Goal: Task Accomplishment & Management: Use online tool/utility

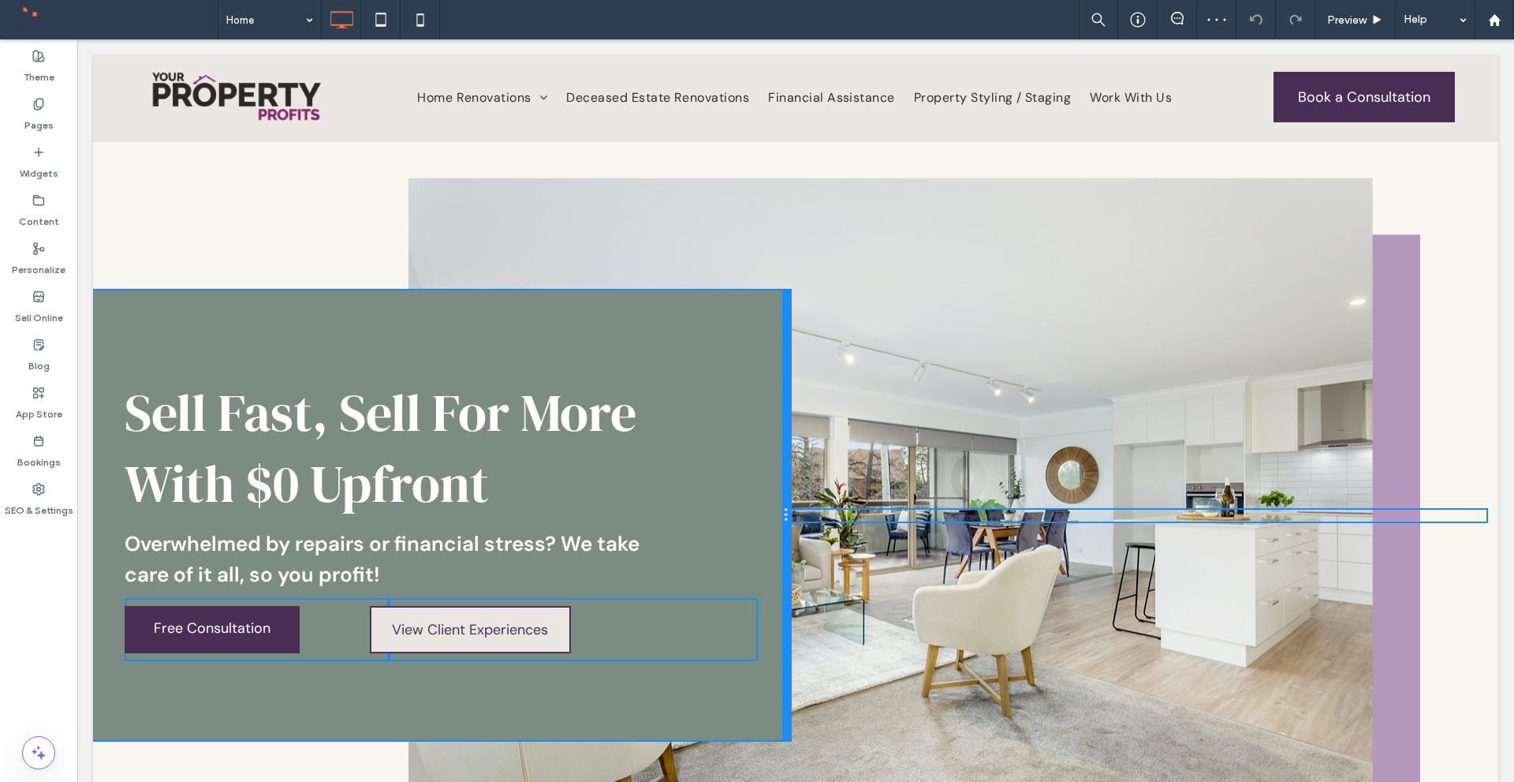
drag, startPoint x: 671, startPoint y: 417, endPoint x: 751, endPoint y: 417, distance: 79.7
click at [751, 417] on div "Sell Fast, Sell For More With $0 Upfront Overwhelmed by repairs or financial st…" at bounding box center [441, 515] width 697 height 450
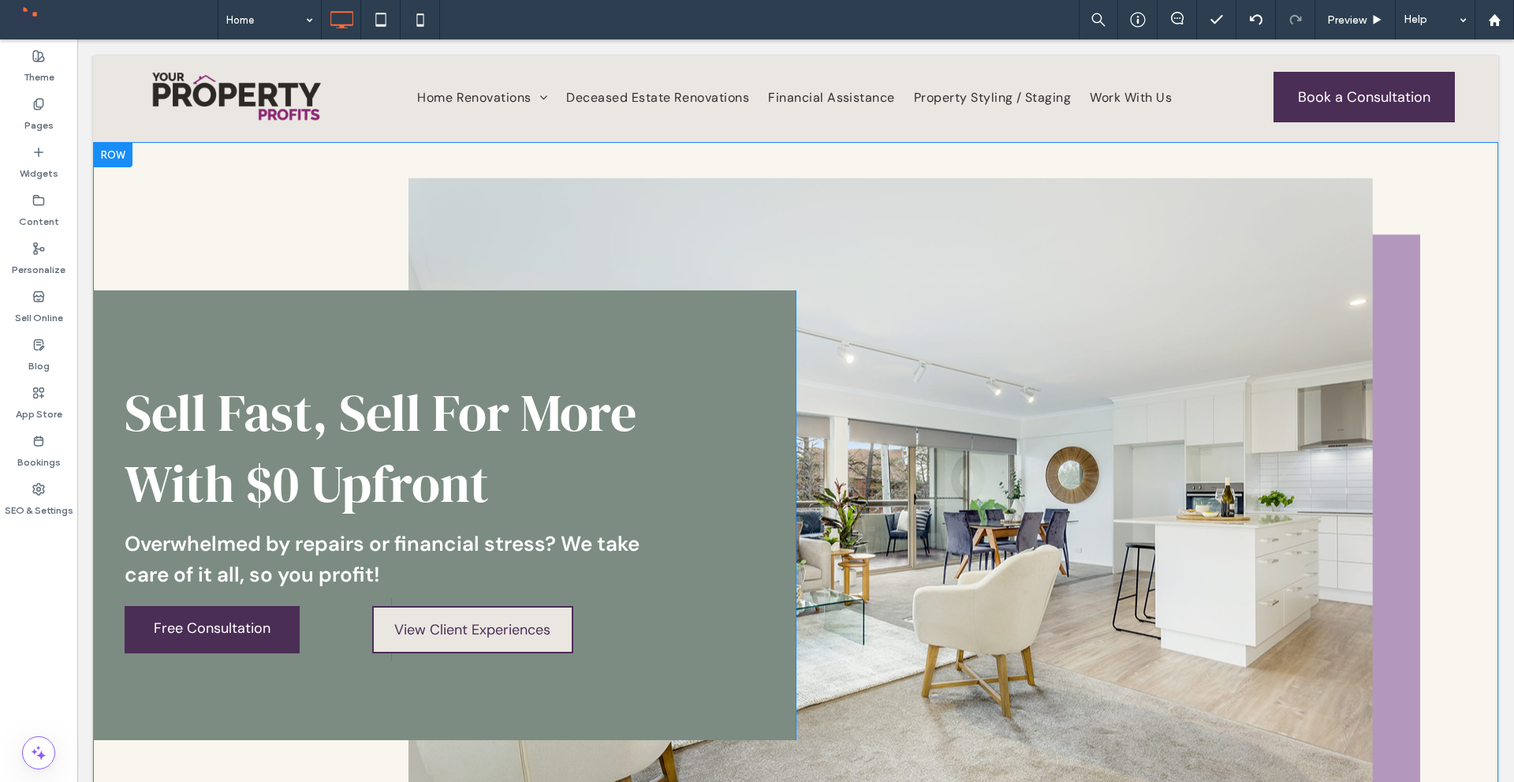
click at [416, 160] on div "Sell Fast, Sell For More With $0 Upfront Overwhelmed by repairs or financial st…" at bounding box center [796, 539] width 1406 height 795
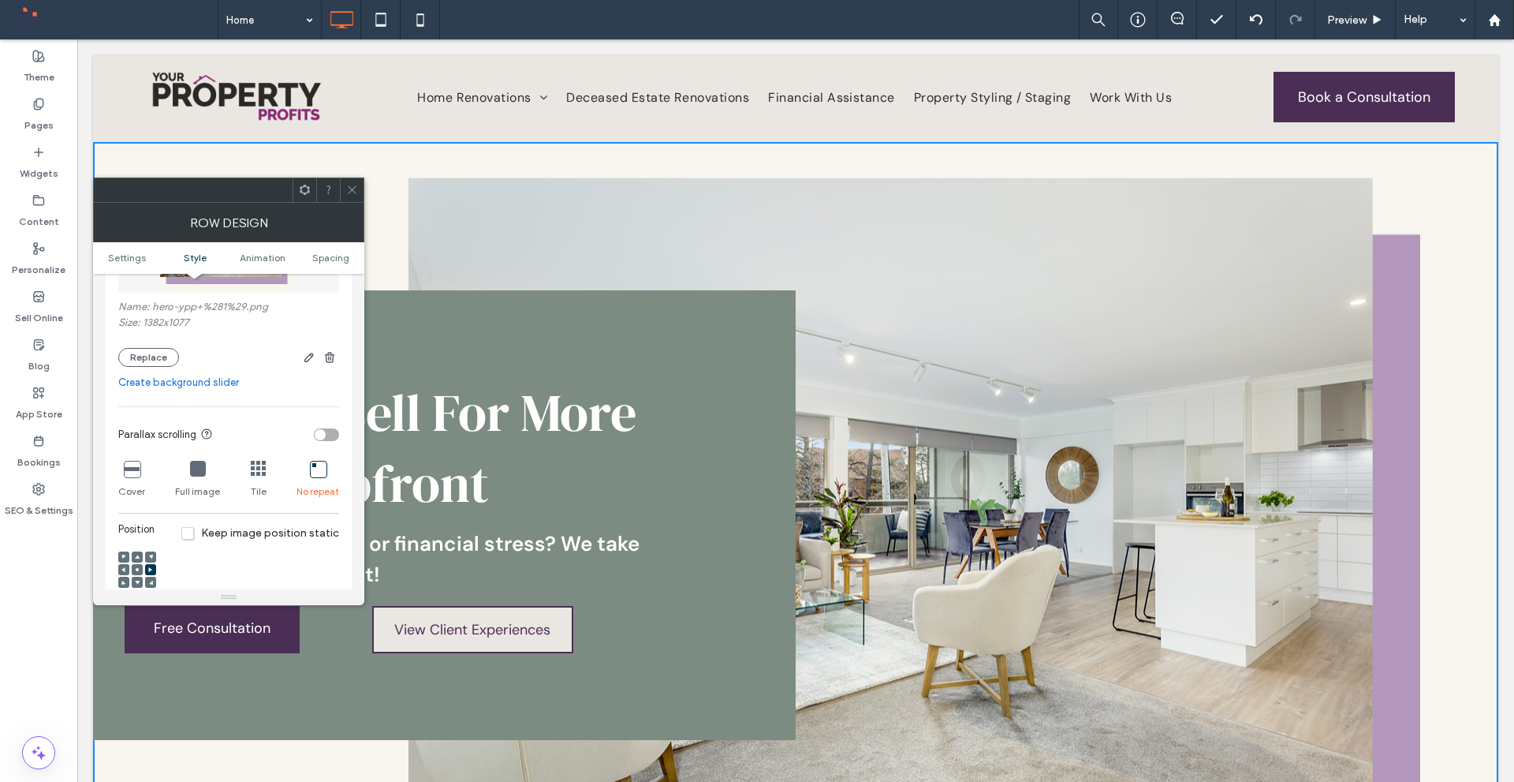
scroll to position [394, 0]
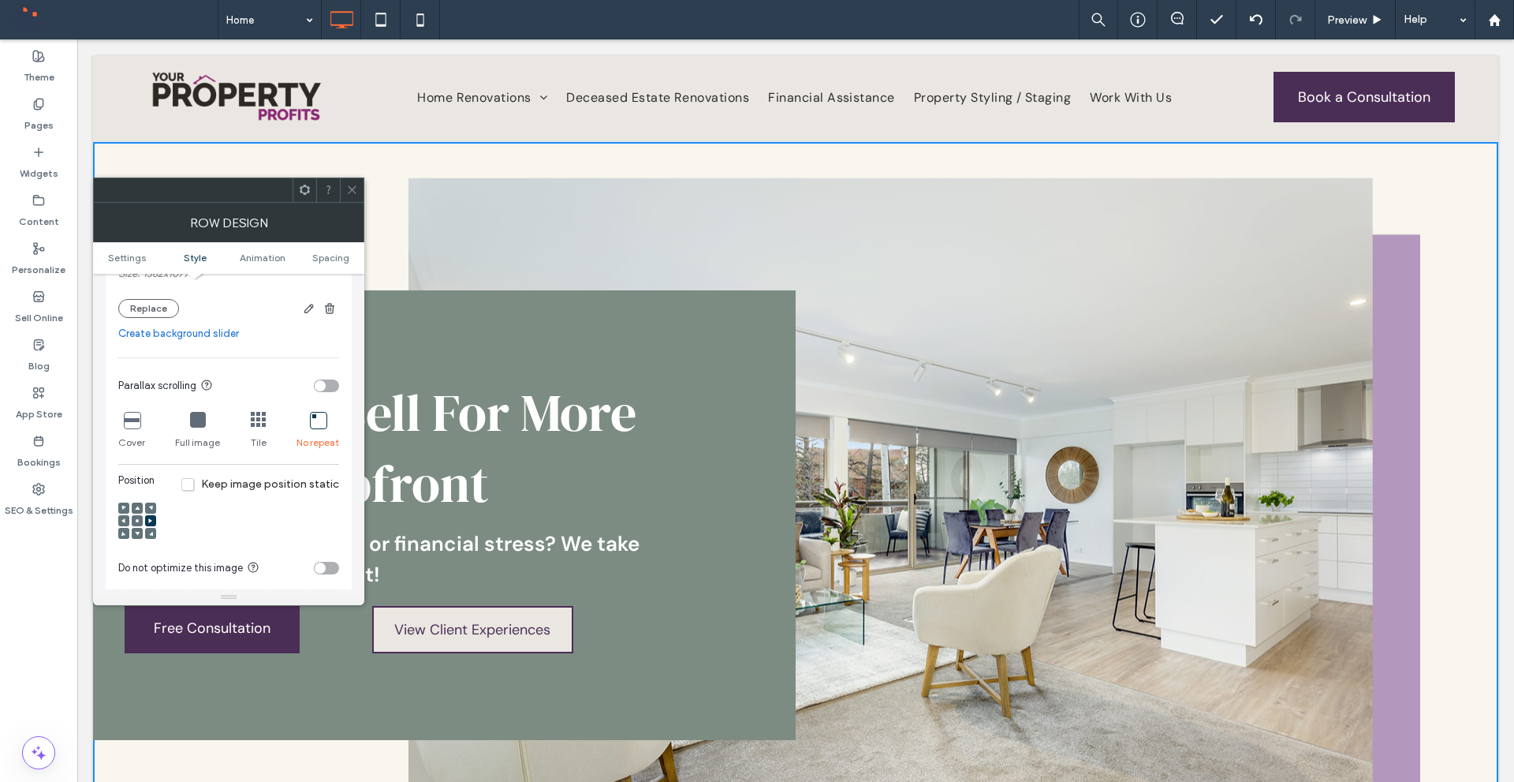
click at [358, 189] on div at bounding box center [352, 190] width 24 height 24
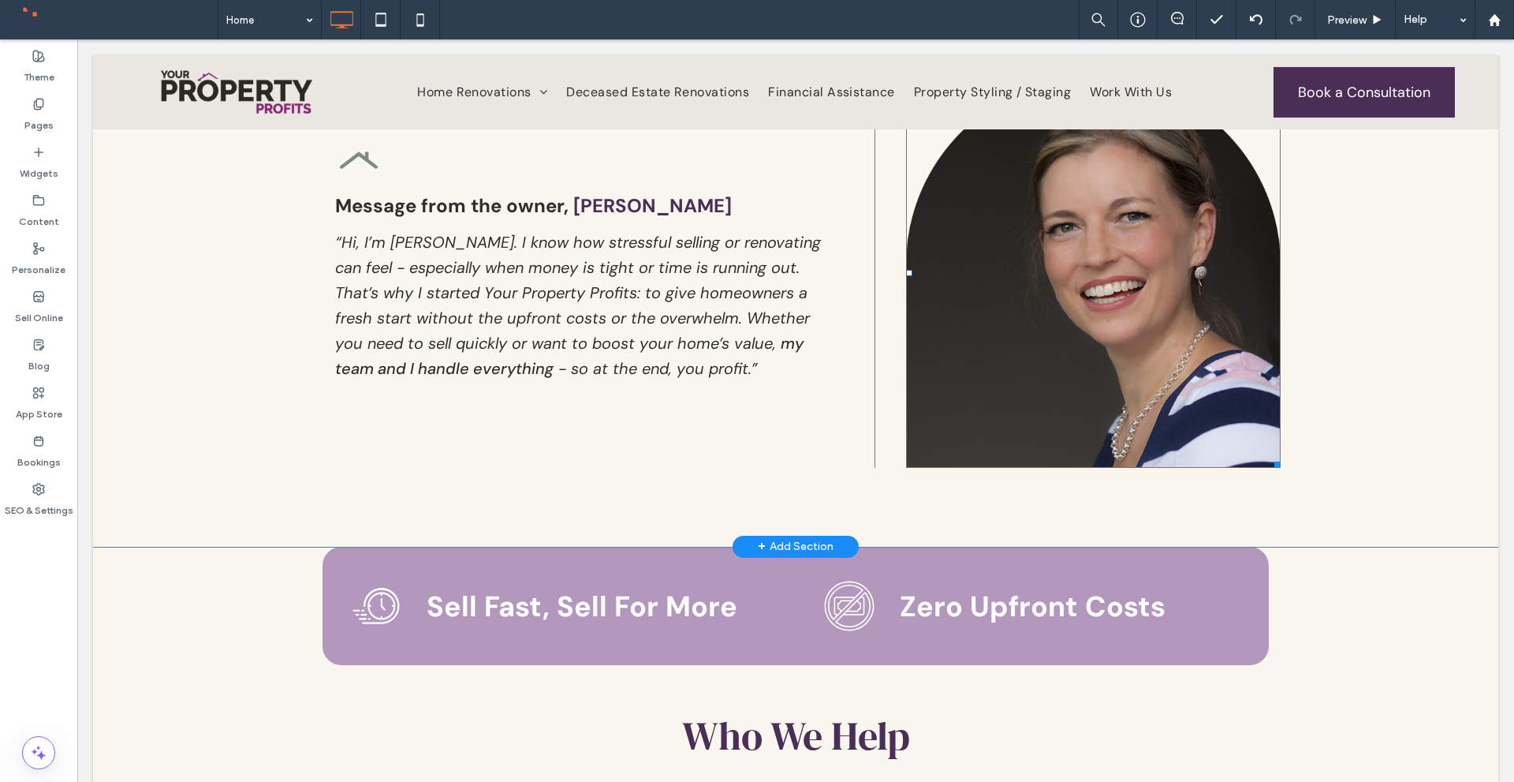
scroll to position [1183, 0]
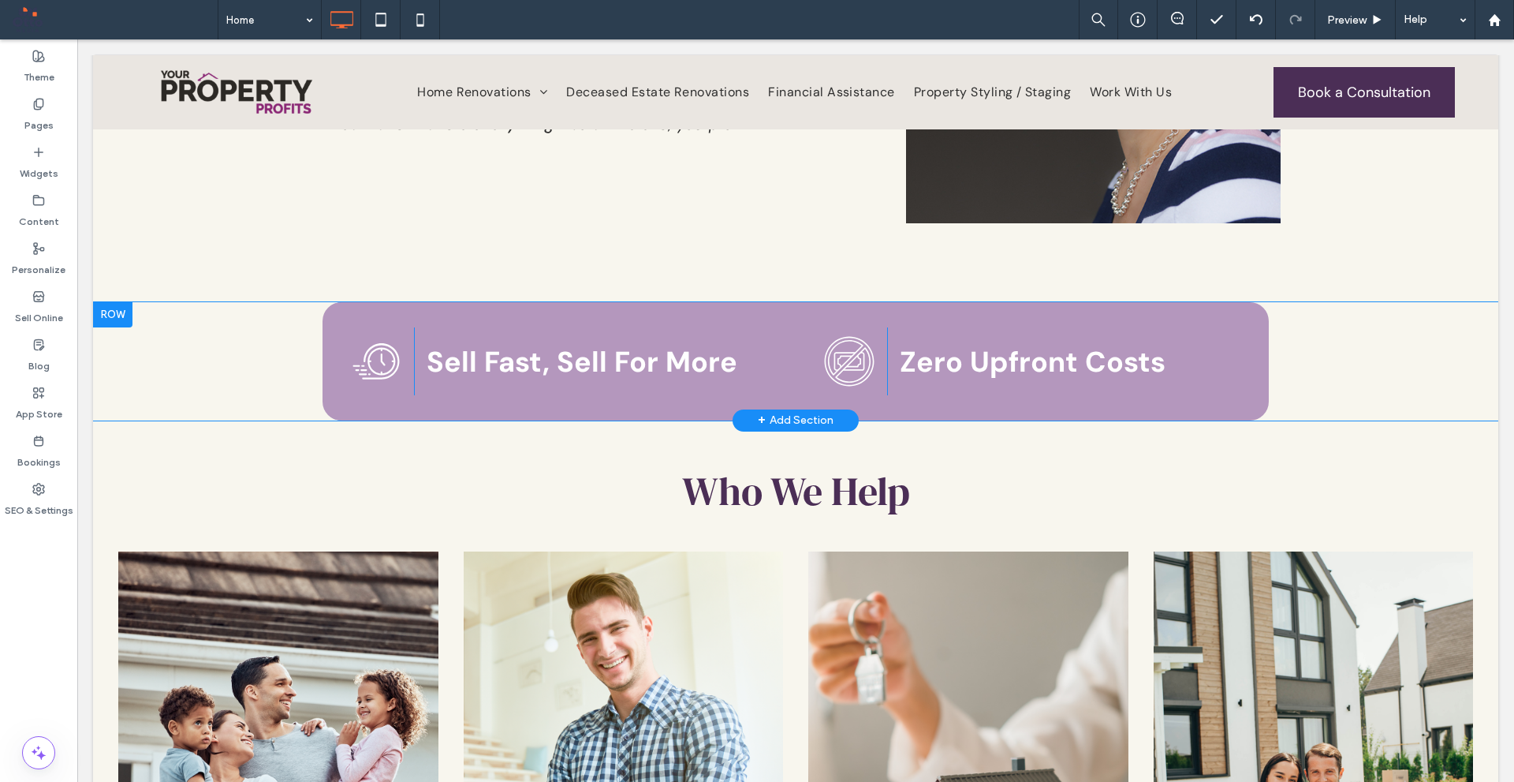
click at [445, 313] on div "Click To Paste Sell Fast, Sell For More Click To Paste Click To Paste" at bounding box center [559, 361] width 473 height 118
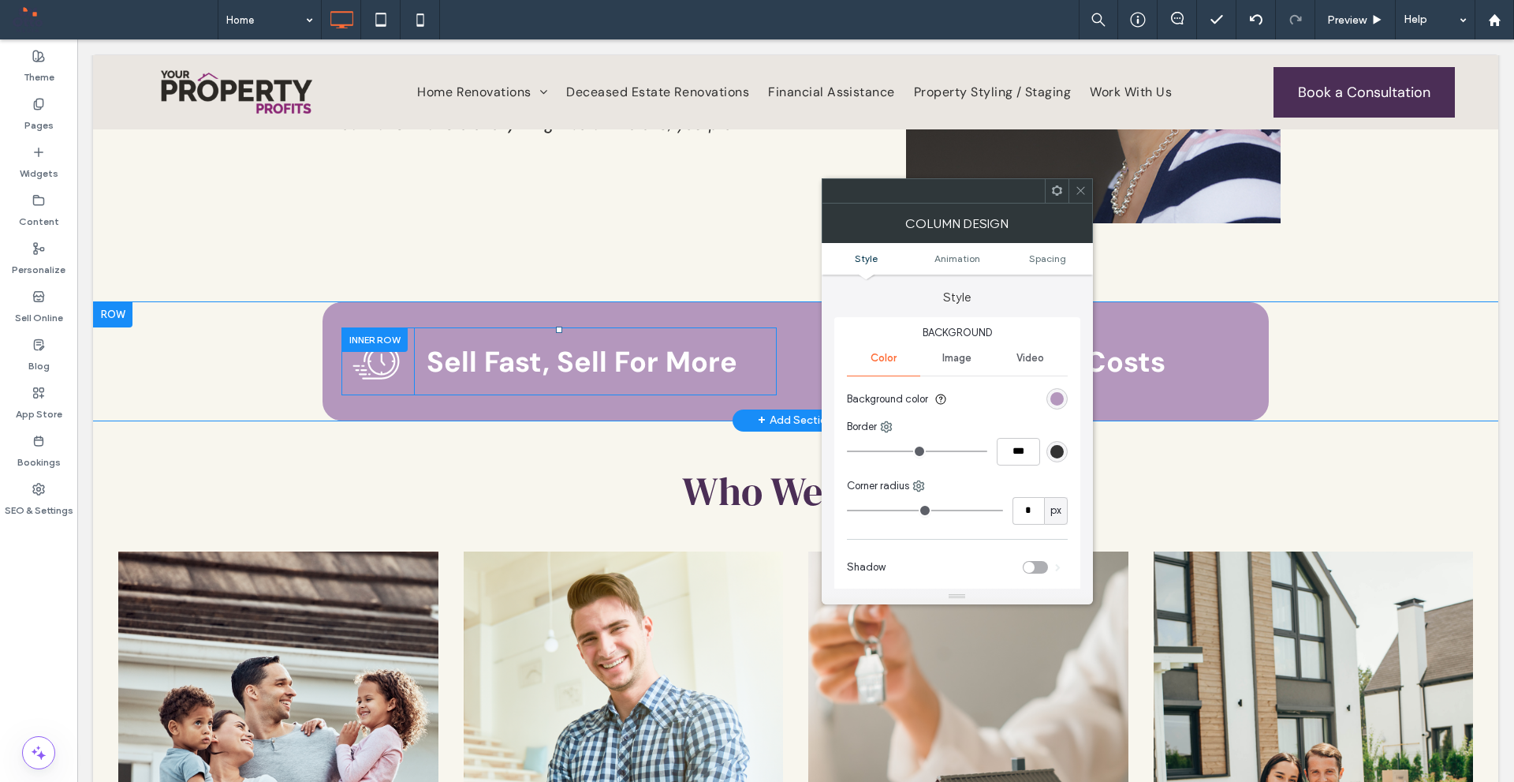
type input "**"
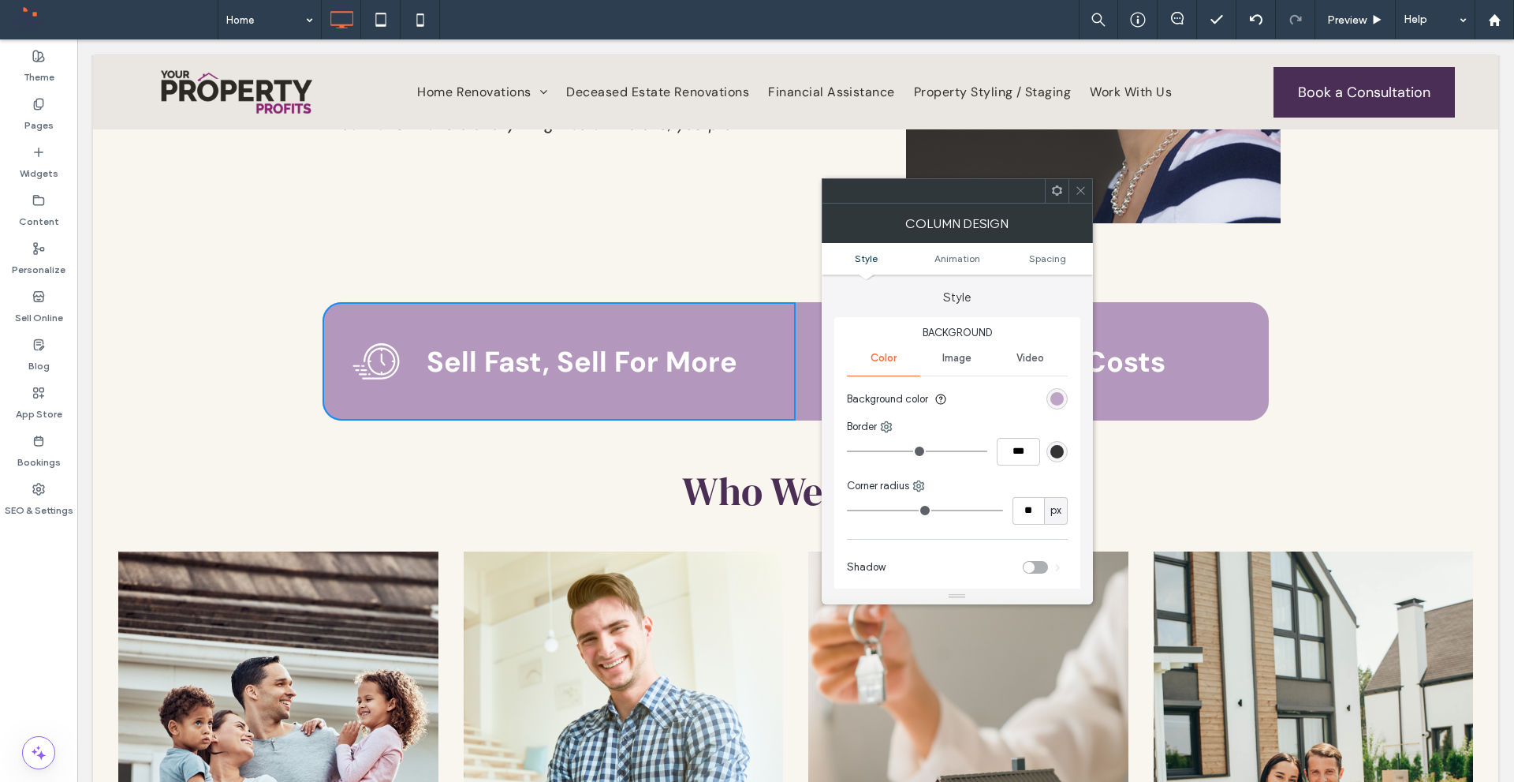
click at [1060, 401] on div "rgb(180, 151, 189)" at bounding box center [1057, 398] width 13 height 13
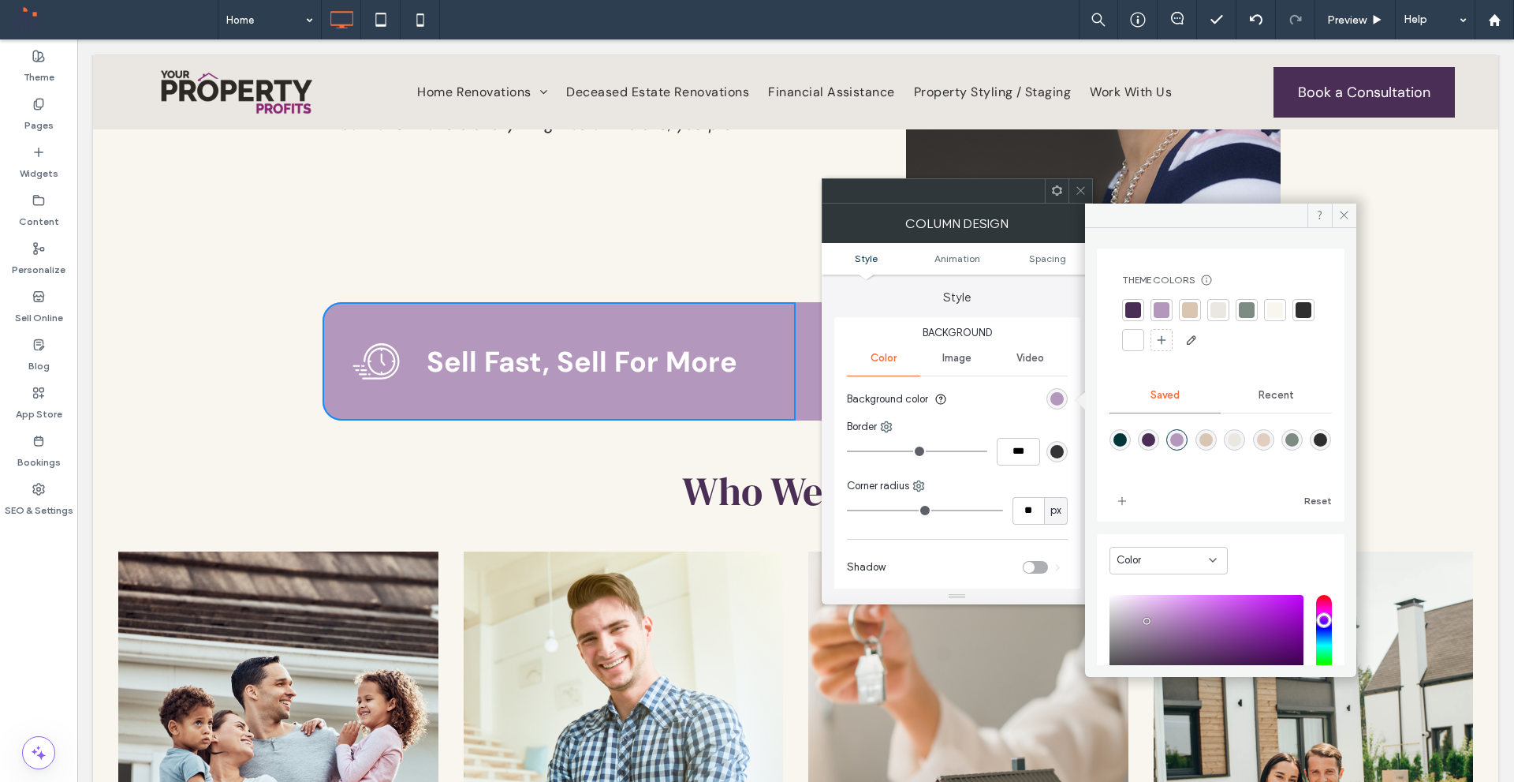
click at [1275, 439] on div "rgba(226,205,193,1)" at bounding box center [1263, 439] width 21 height 21
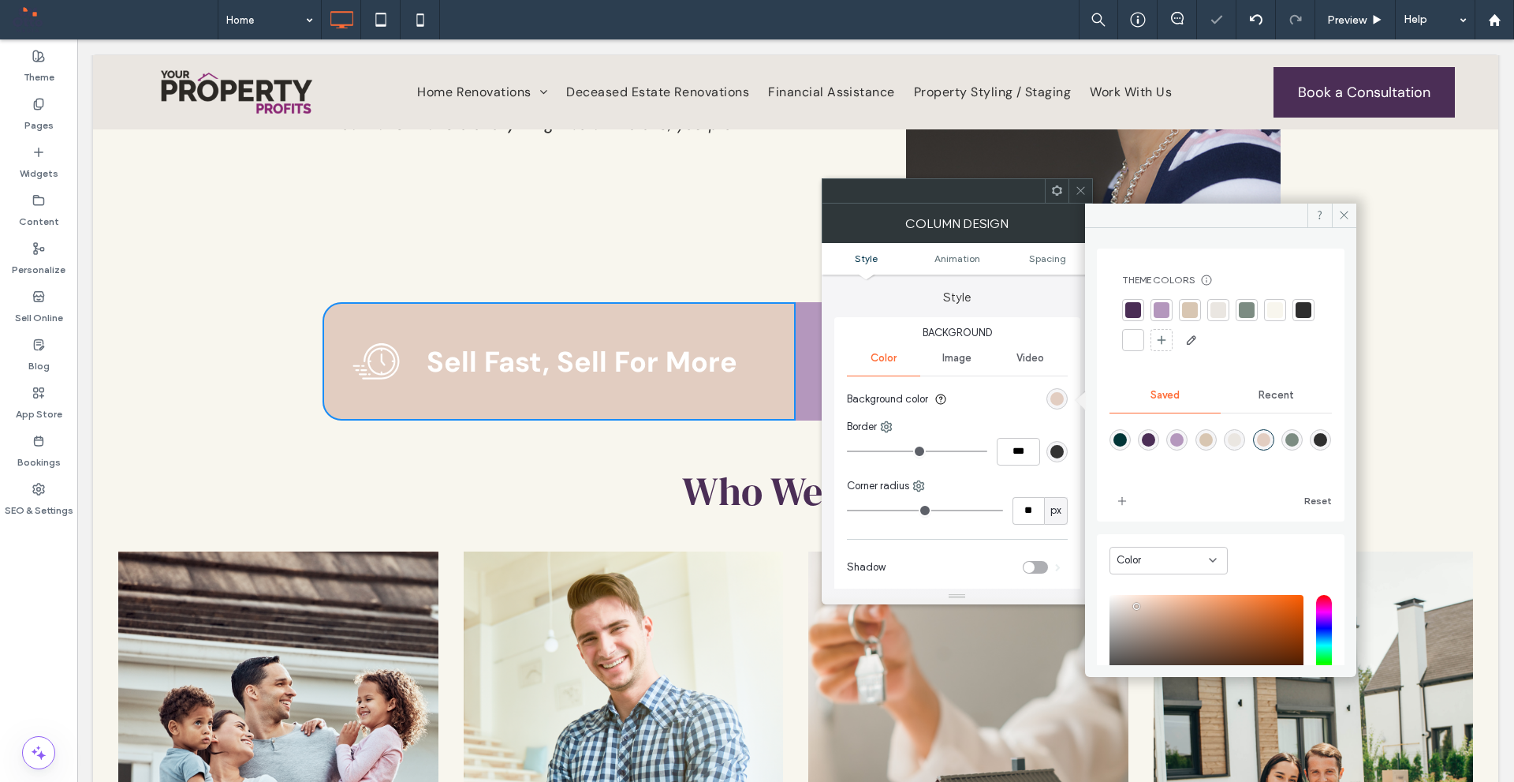
click at [1213, 442] on div "rgba(216,198,178,1)" at bounding box center [1206, 439] width 13 height 13
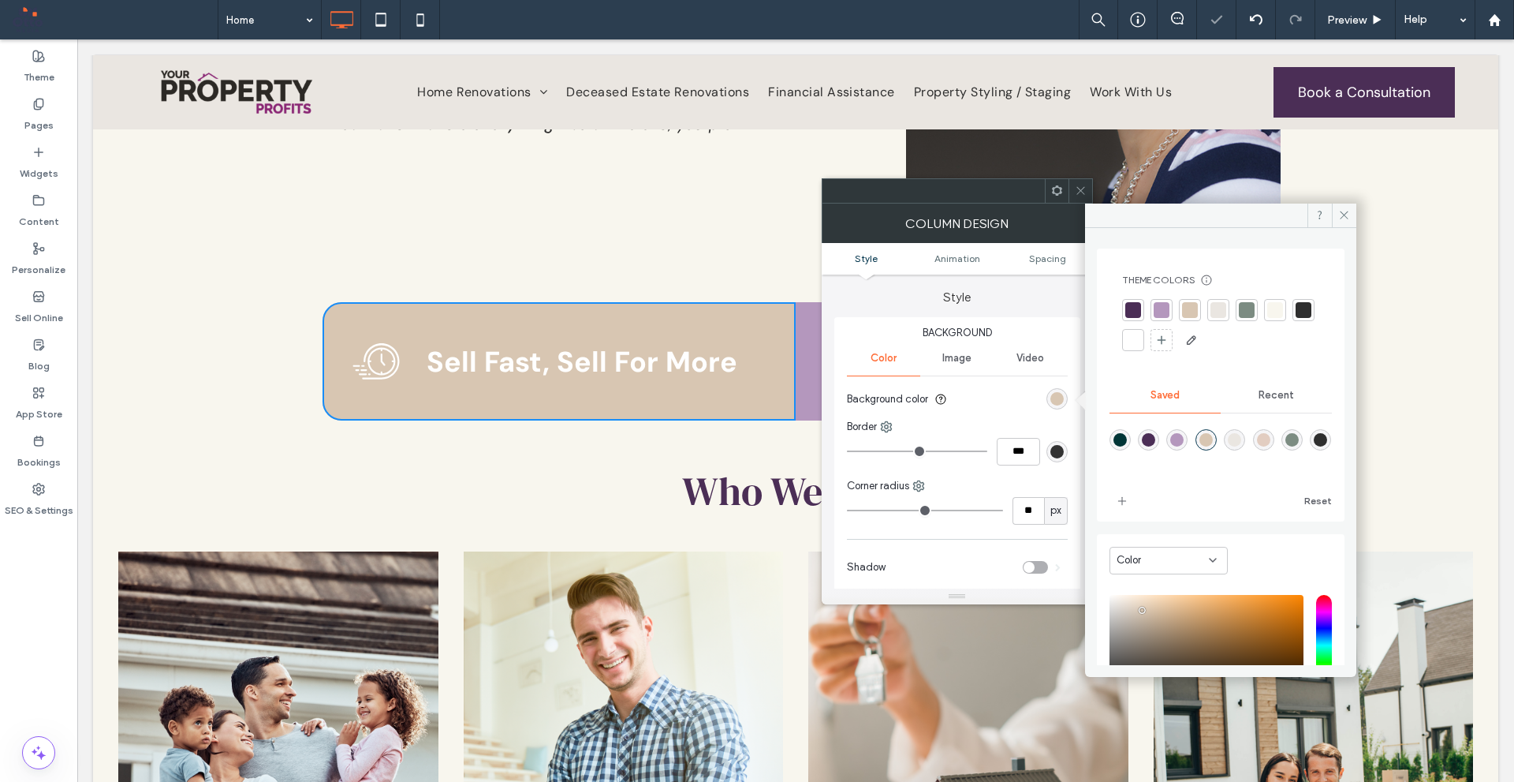
click at [1299, 446] on div "rgba(124,140,130,1)" at bounding box center [1292, 439] width 13 height 13
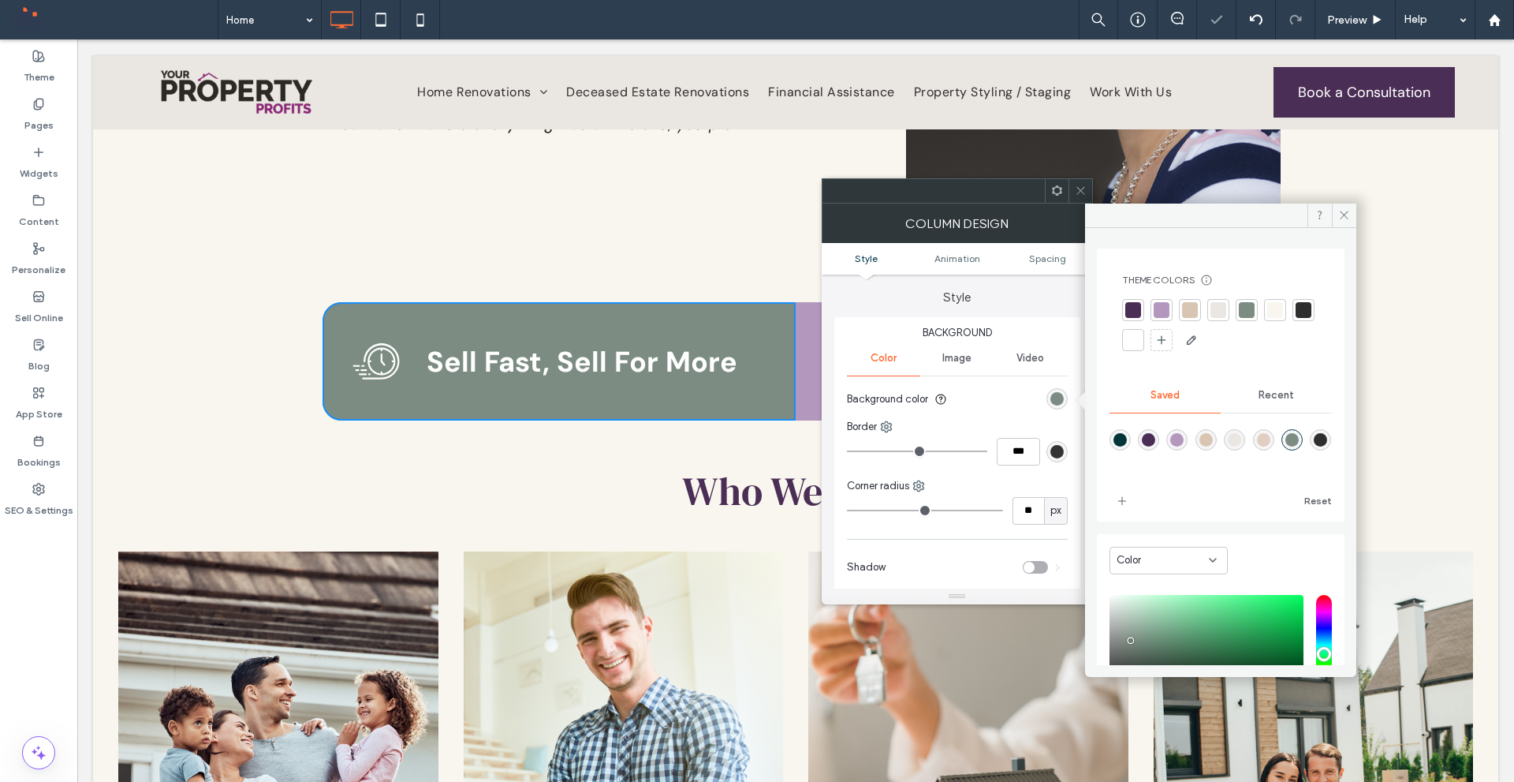
click at [1155, 442] on div "rgba(75,46,86,1)" at bounding box center [1148, 439] width 13 height 13
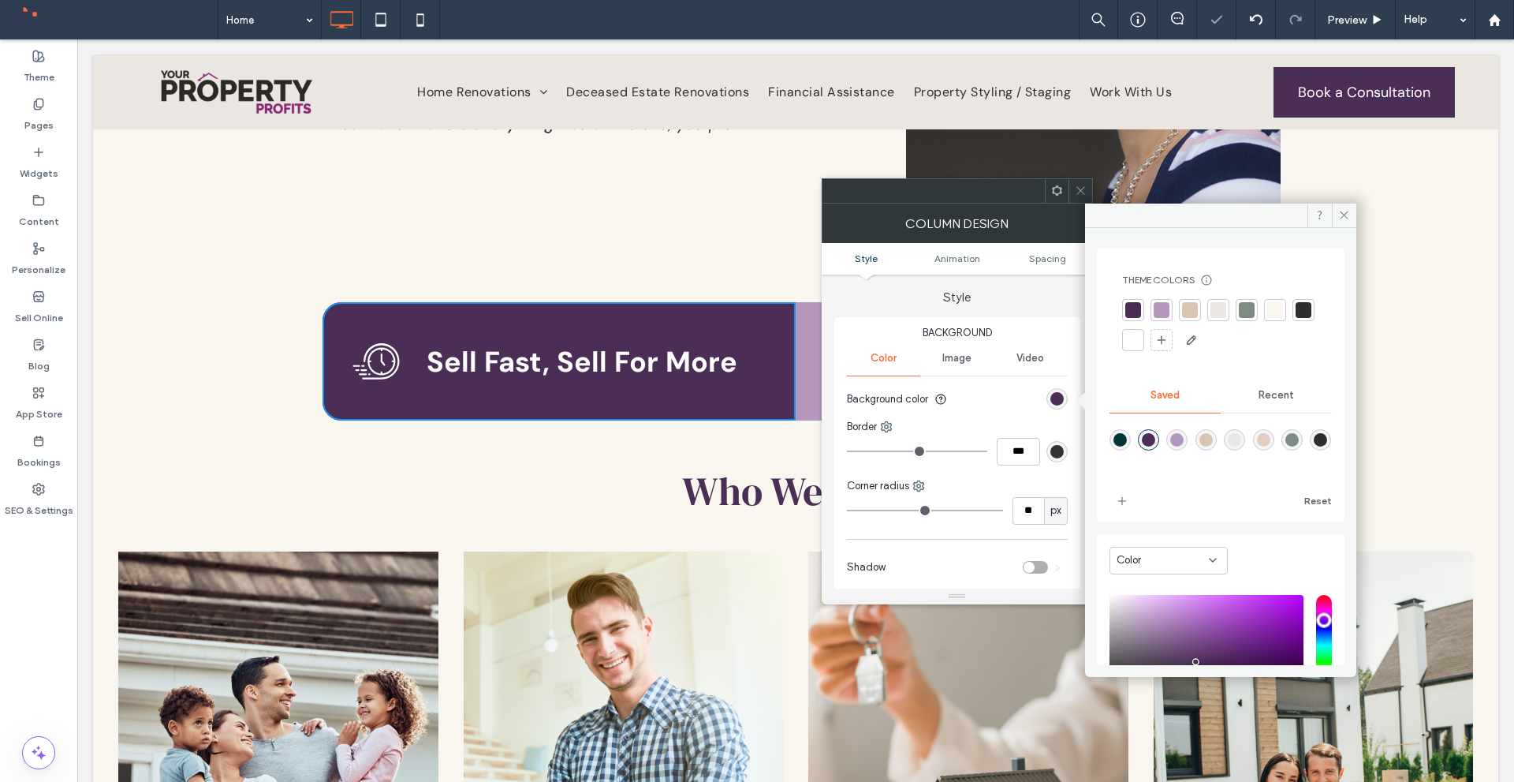
click at [1181, 438] on div "rgba(180,151,189,1)" at bounding box center [1177, 439] width 13 height 13
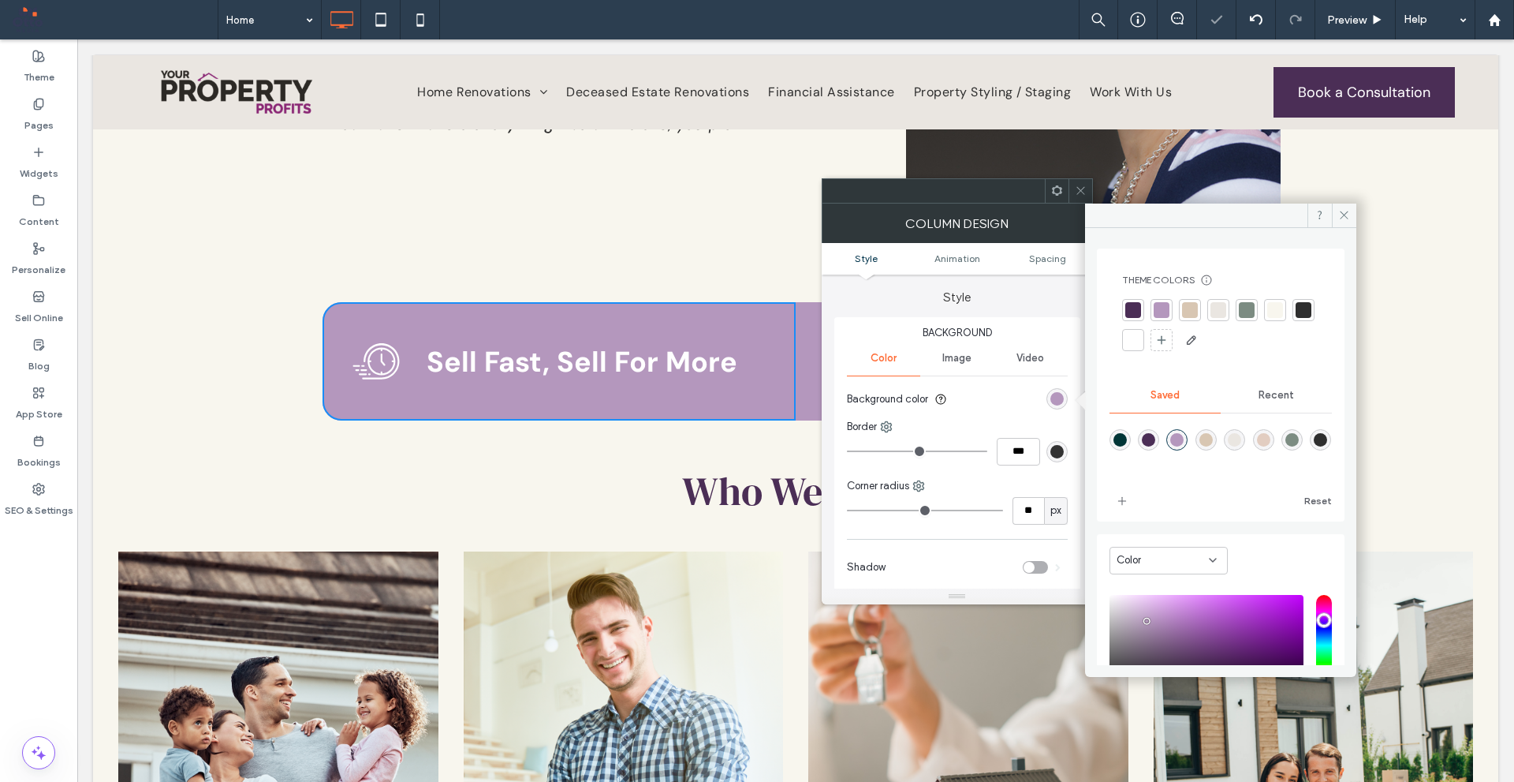
click at [1213, 437] on div "rgba(216,198,178,1)" at bounding box center [1206, 439] width 13 height 13
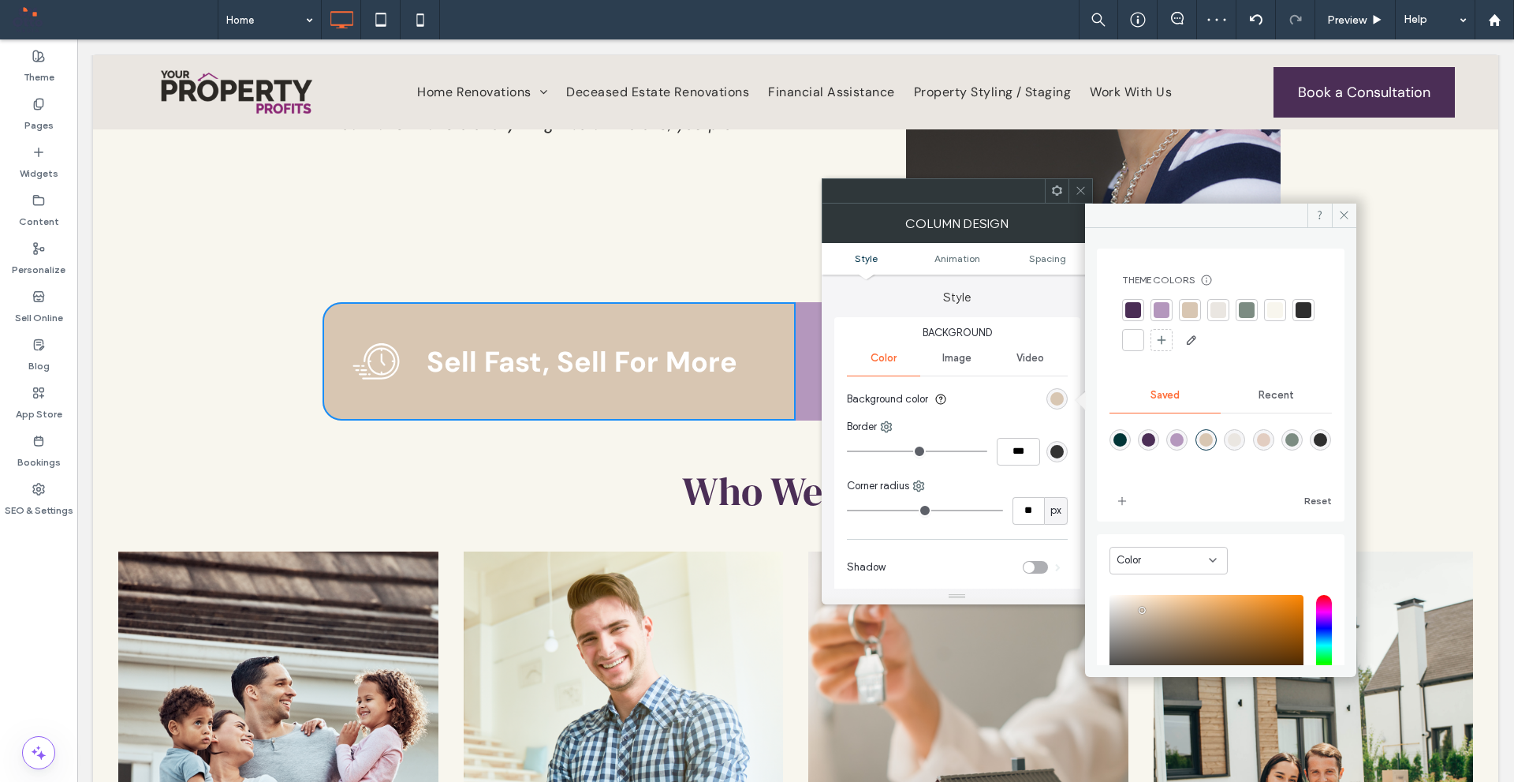
click at [1242, 436] on div "rgba(234,230,225,1)" at bounding box center [1234, 439] width 13 height 13
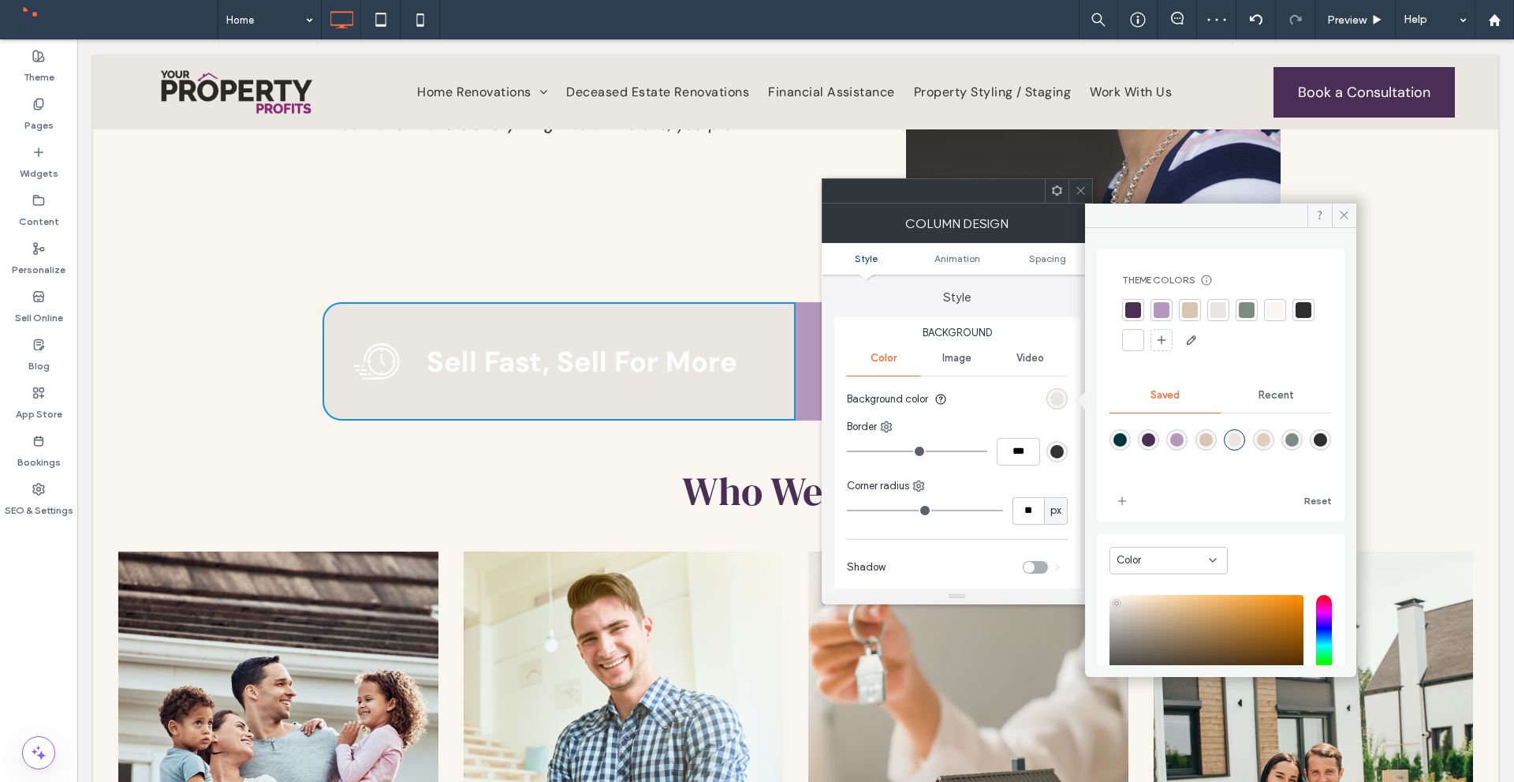
click at [1271, 435] on div "rgba(226,205,193,1)" at bounding box center [1263, 439] width 13 height 13
type input "*******"
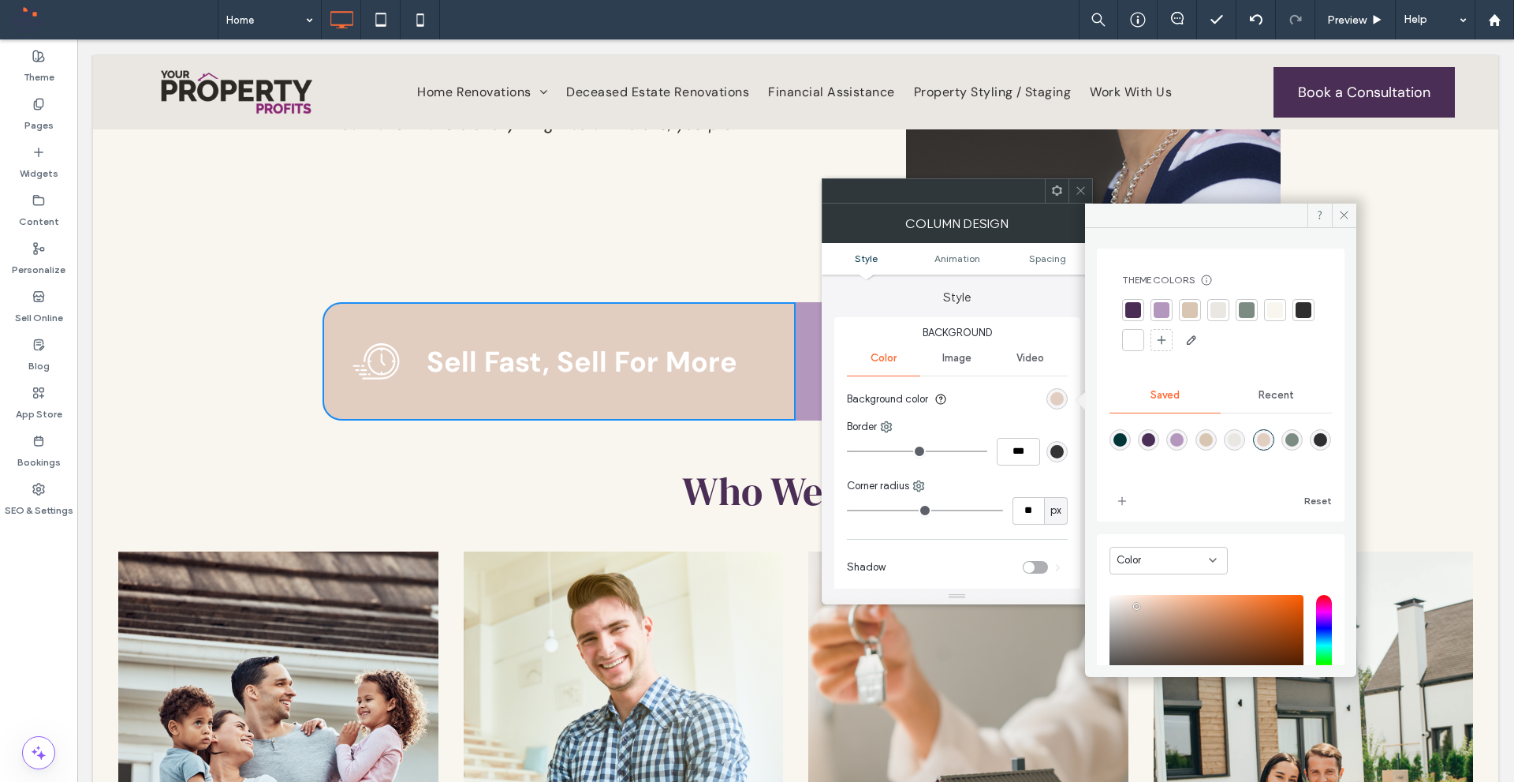
click at [1076, 191] on icon at bounding box center [1081, 191] width 12 height 12
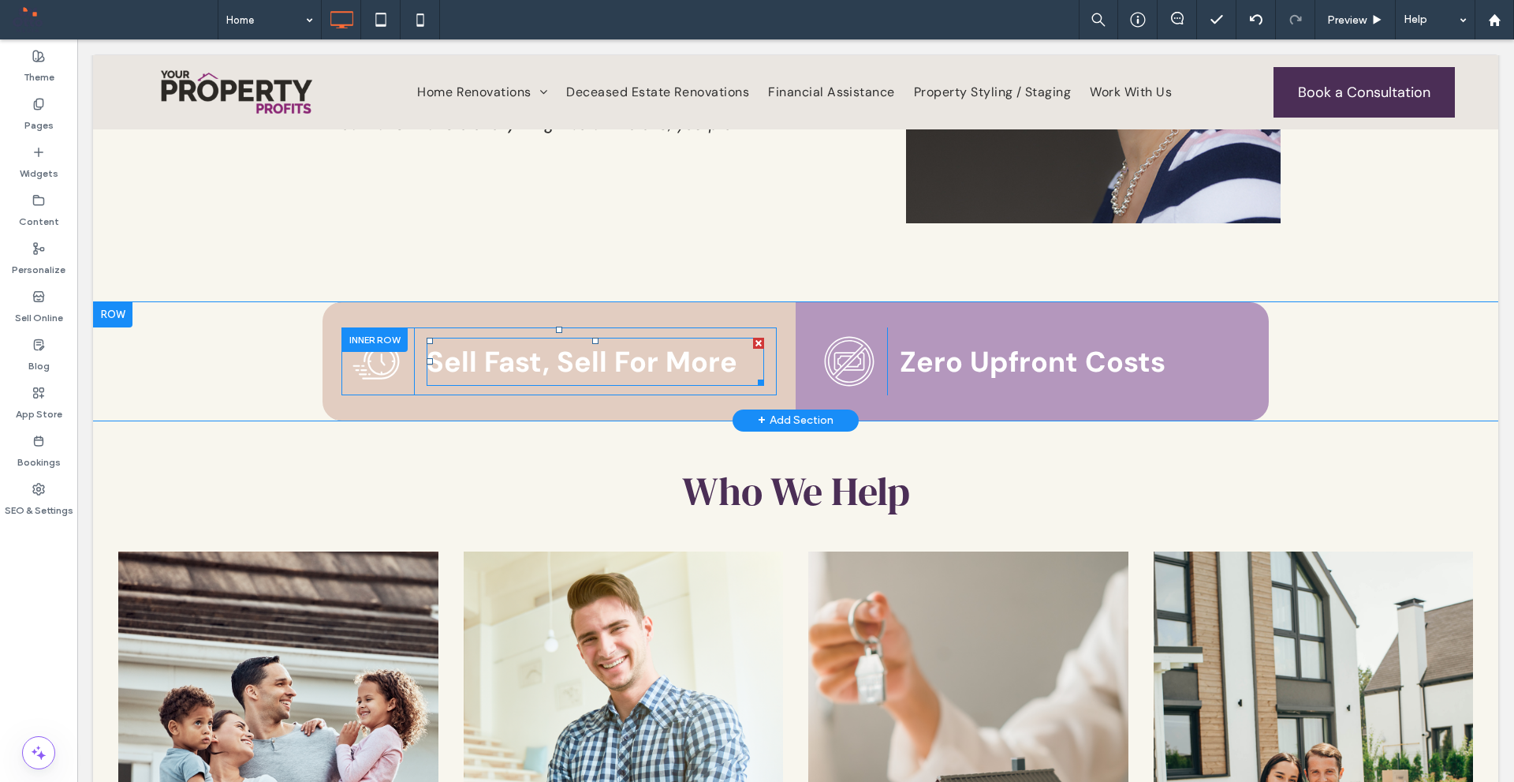
click at [672, 354] on strong "Sell Fast, Sell For More" at bounding box center [582, 361] width 311 height 37
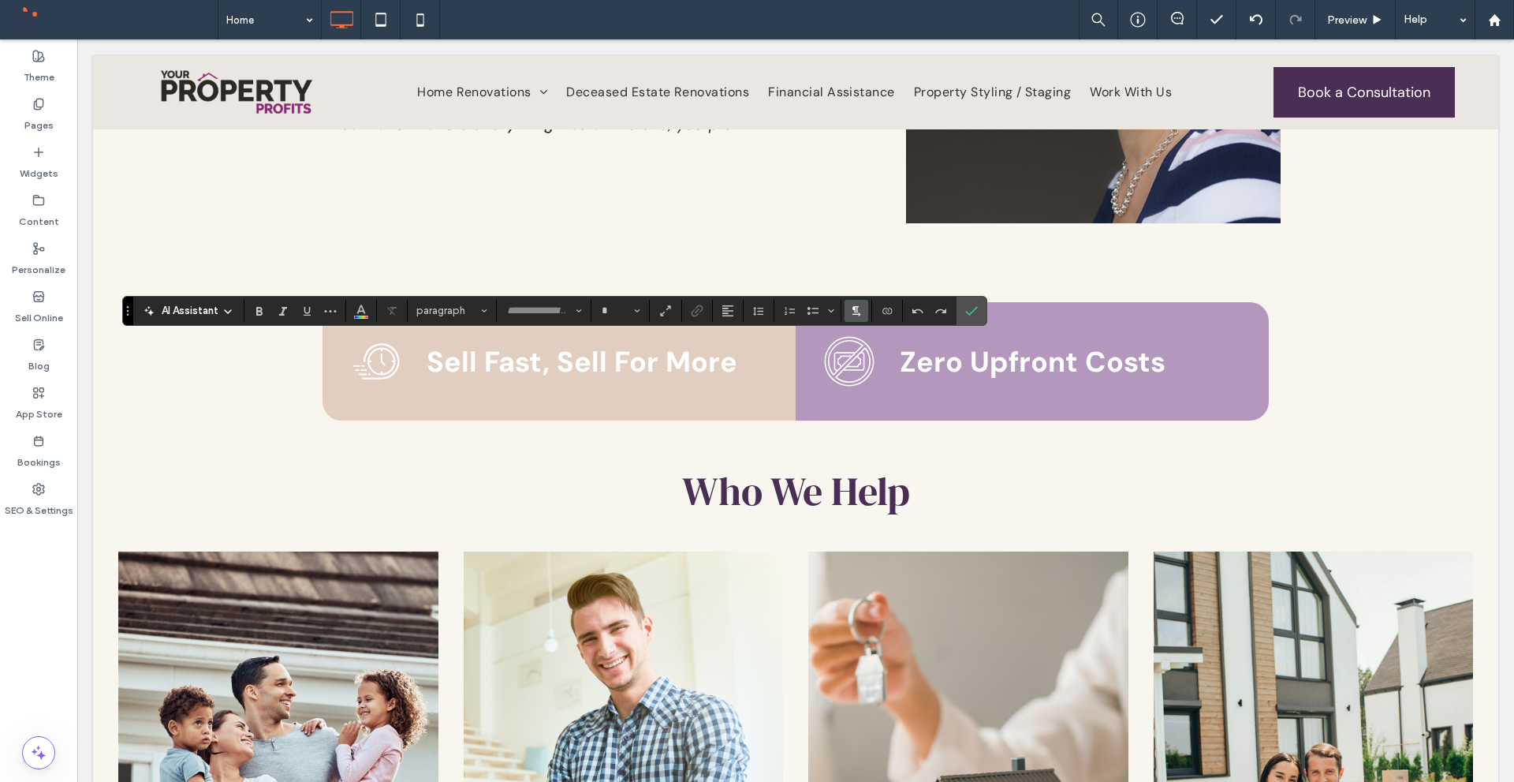
type input "*******"
type input "**"
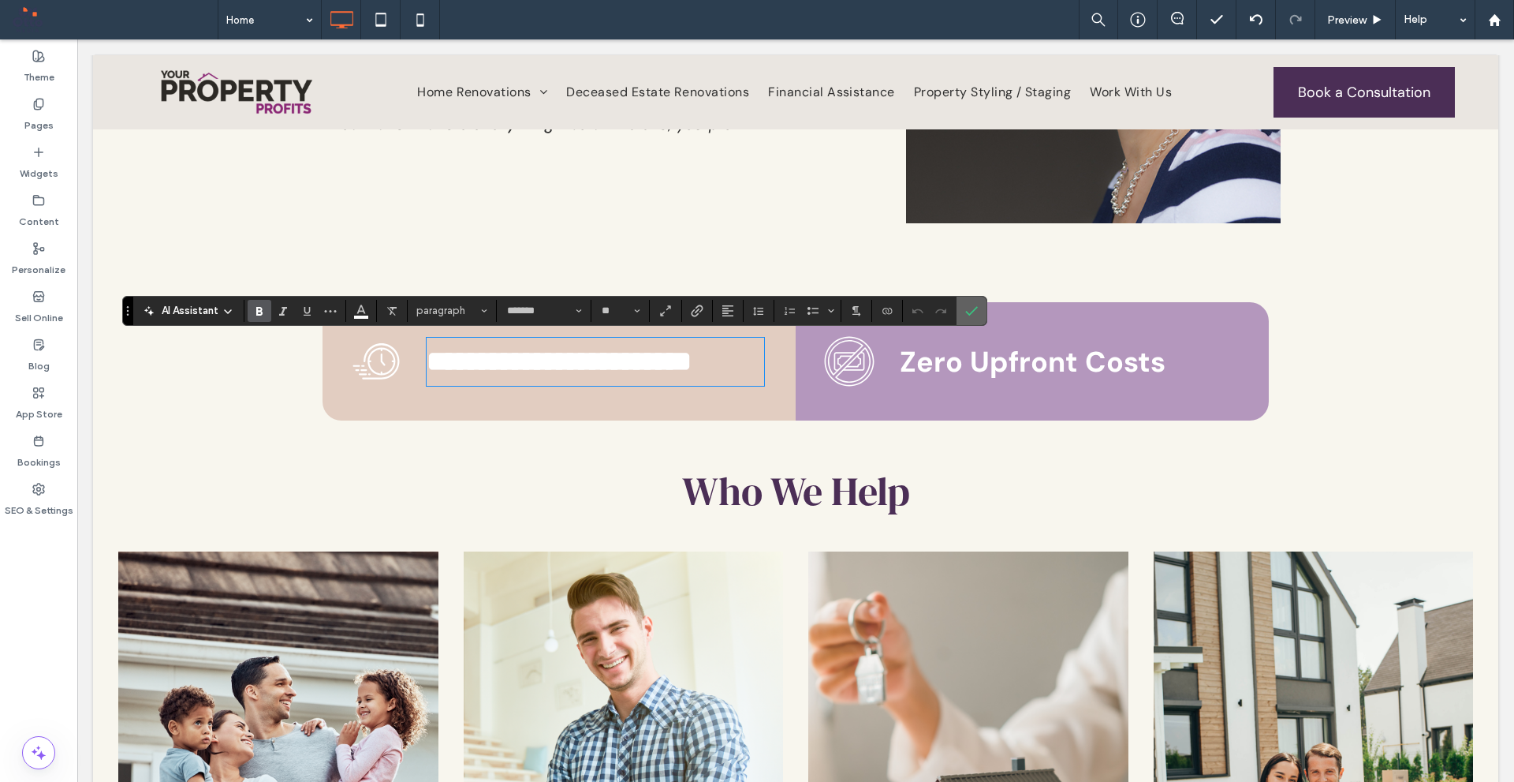
click at [973, 311] on icon "Confirm" at bounding box center [971, 310] width 13 height 13
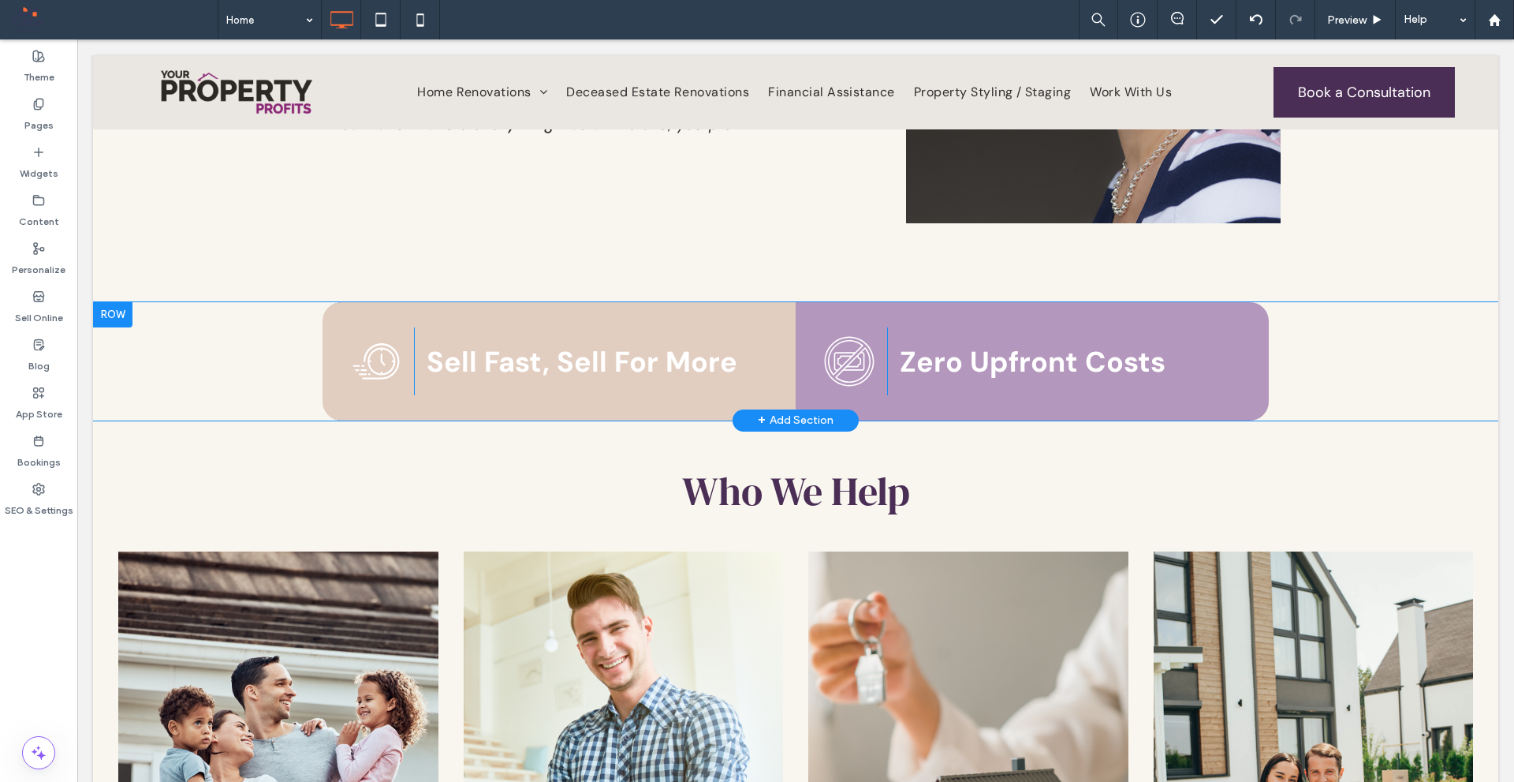
click at [695, 314] on div "Click To Paste Sell Fast, Sell For More Click To Paste Click To Paste" at bounding box center [559, 361] width 473 height 118
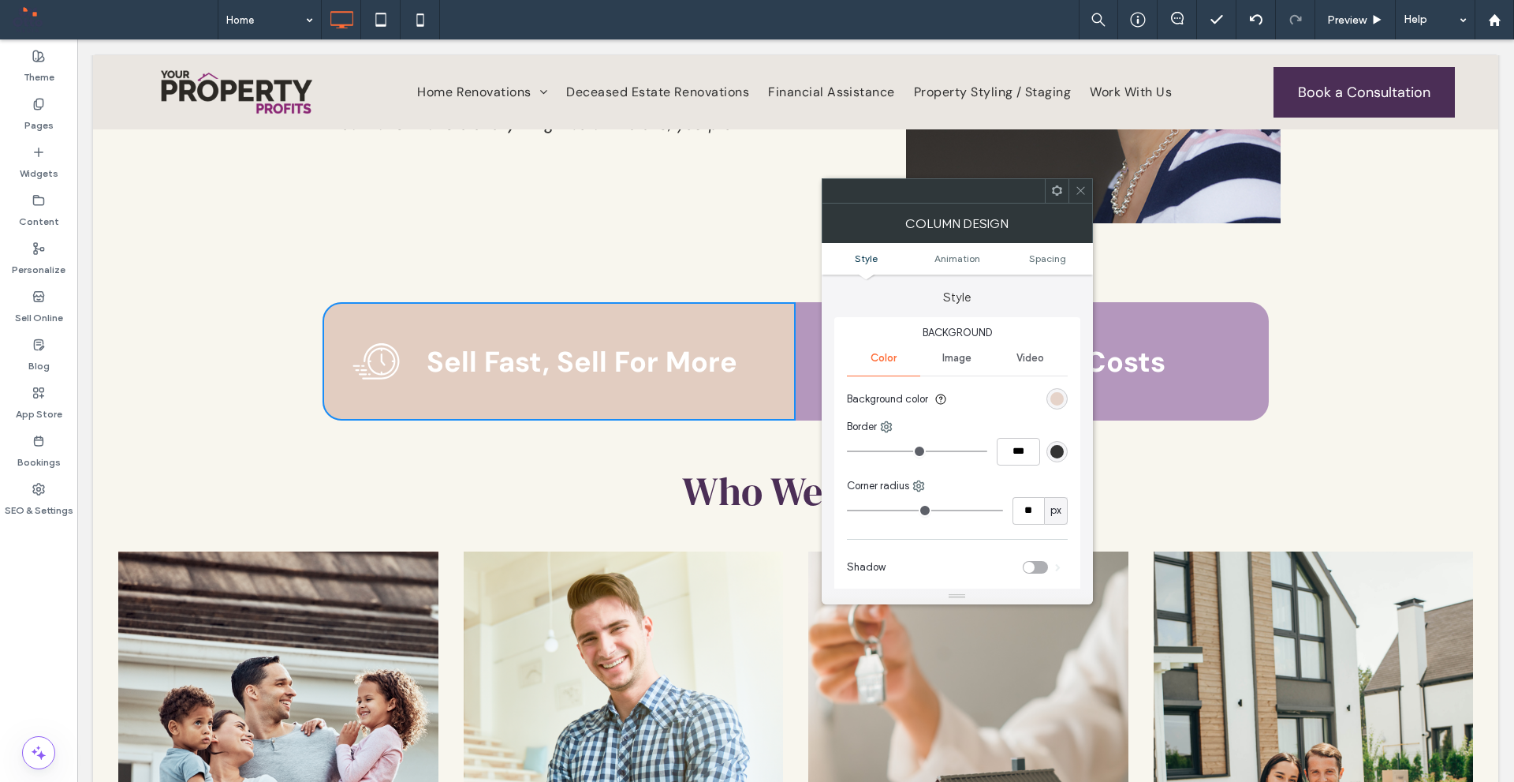
click at [1059, 401] on div "rgb(226, 205, 193)" at bounding box center [1057, 398] width 13 height 13
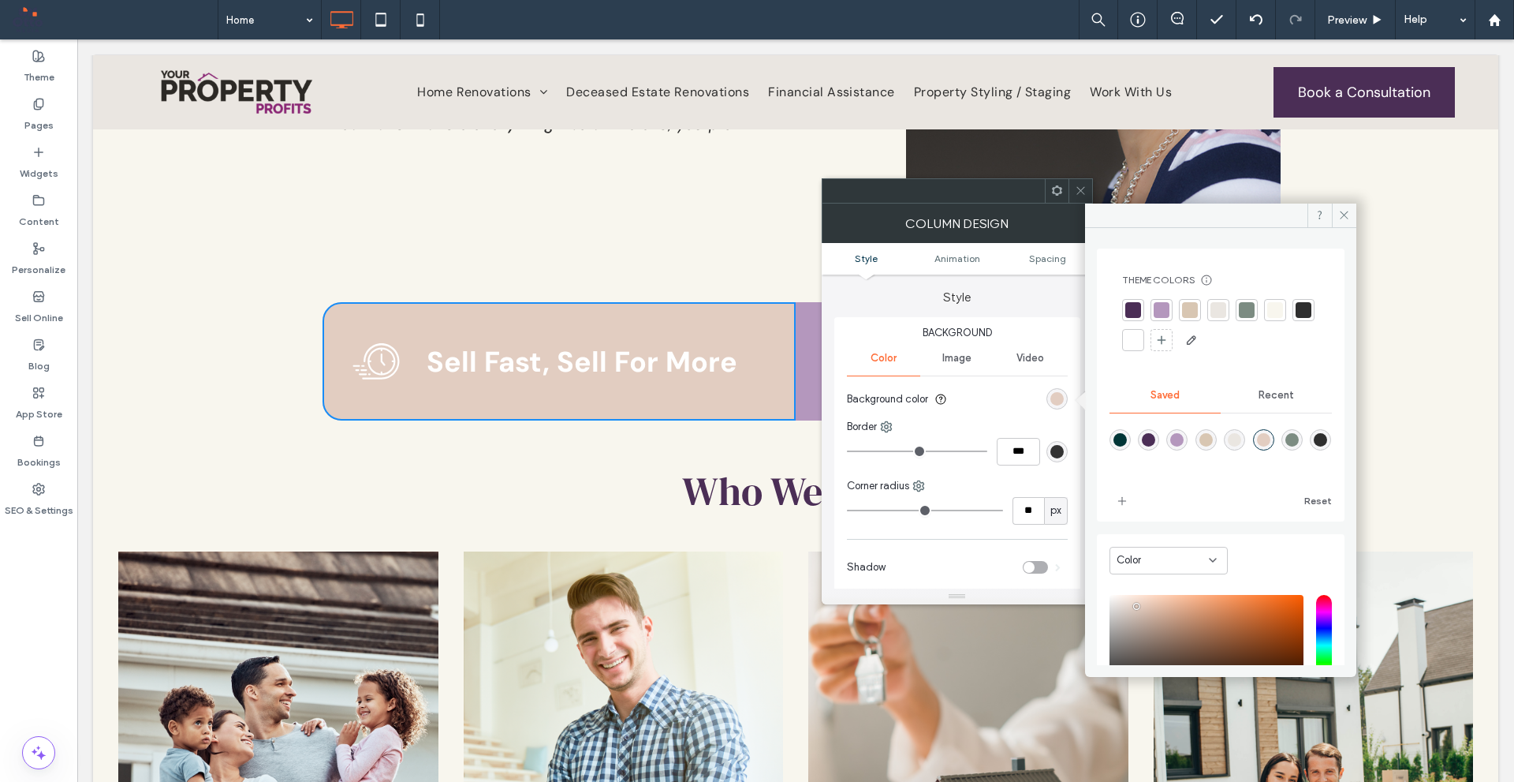
click at [1213, 439] on div "rgba(216,198,178,1)" at bounding box center [1206, 439] width 13 height 13
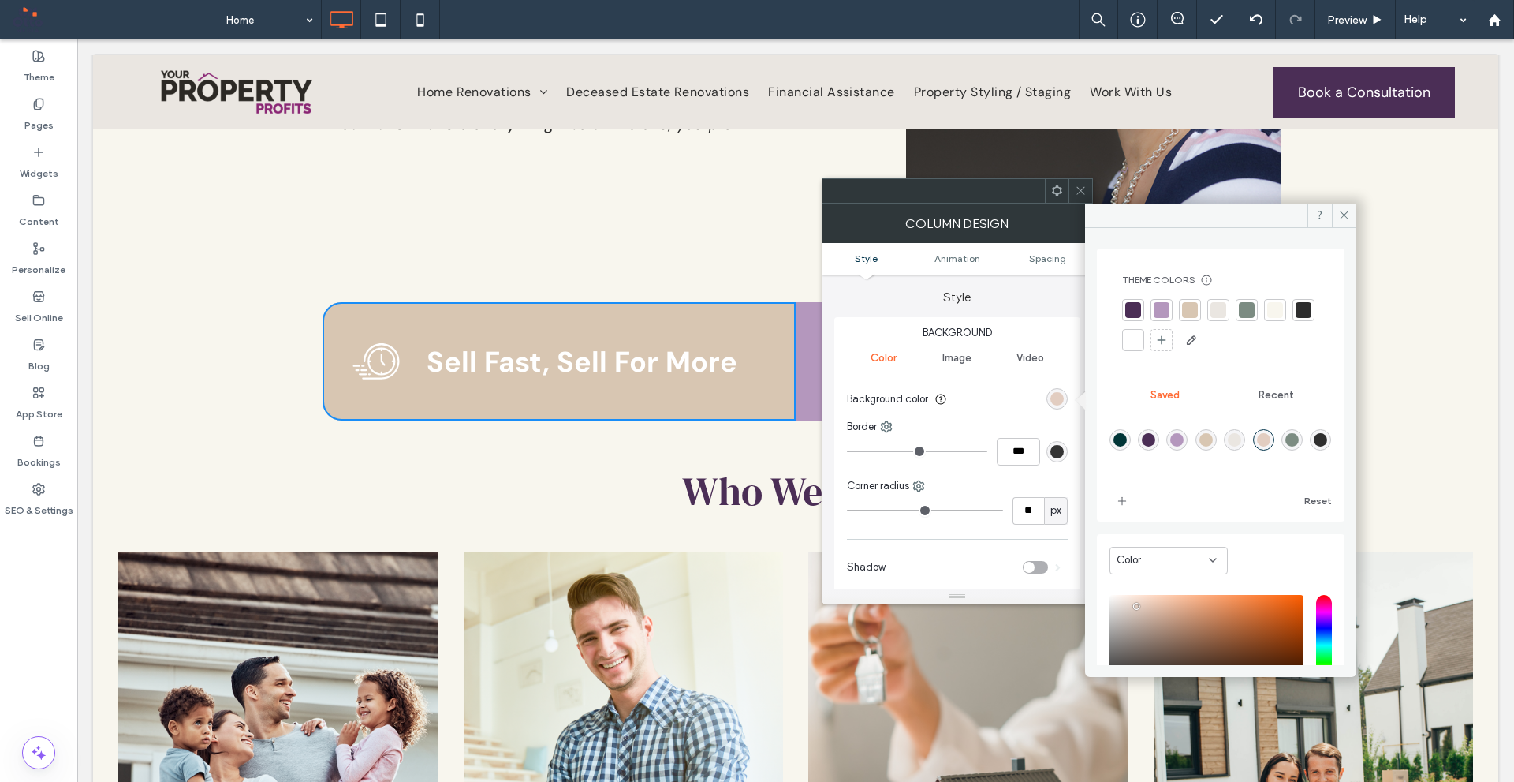
type input "*******"
click at [1085, 185] on icon at bounding box center [1081, 191] width 12 height 12
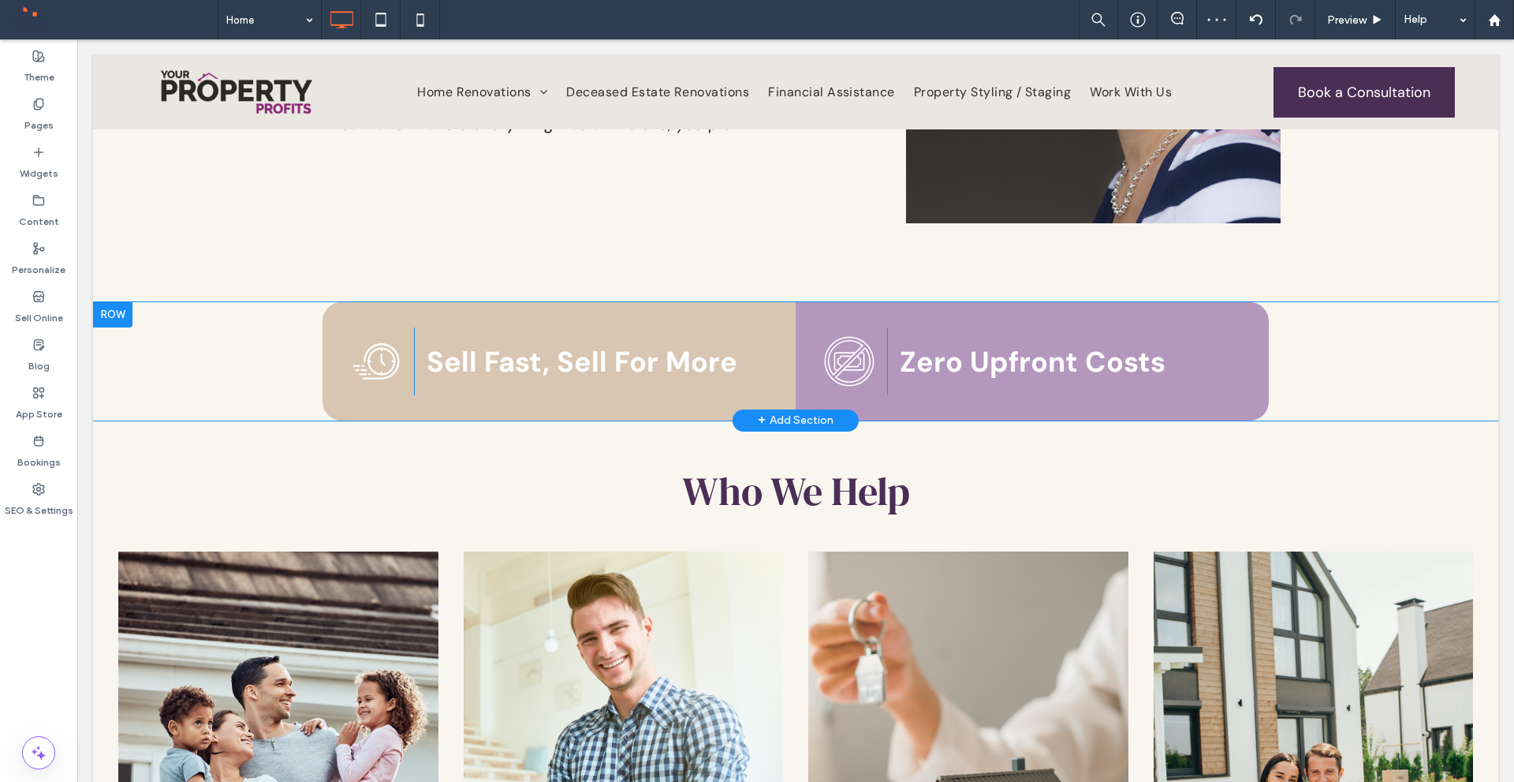
click at [823, 319] on div "Click To Paste Zero Upfront Costs Click To Paste Click To Paste" at bounding box center [1032, 361] width 473 height 118
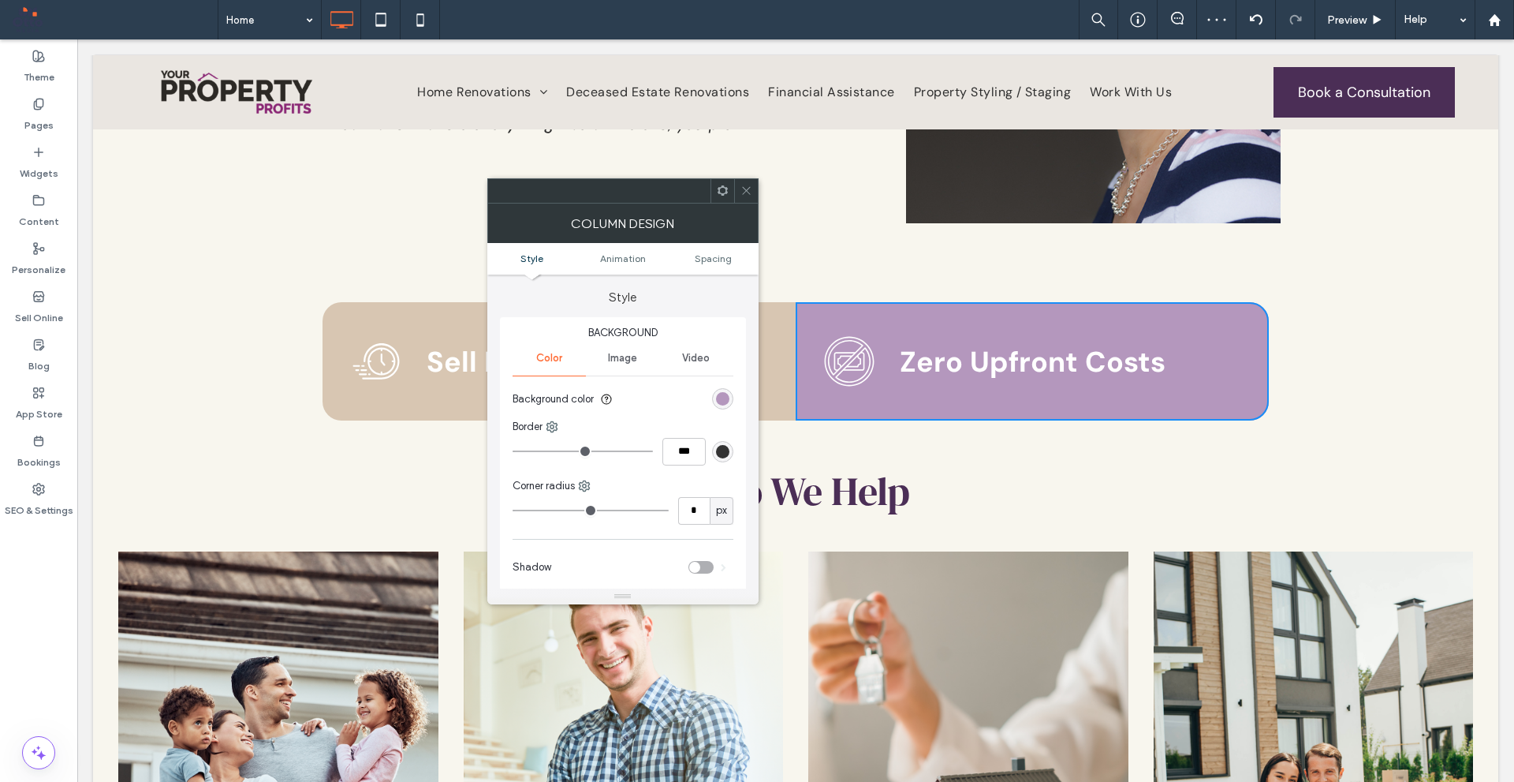
click at [715, 401] on div "rgb(180, 151, 189)" at bounding box center [722, 398] width 21 height 21
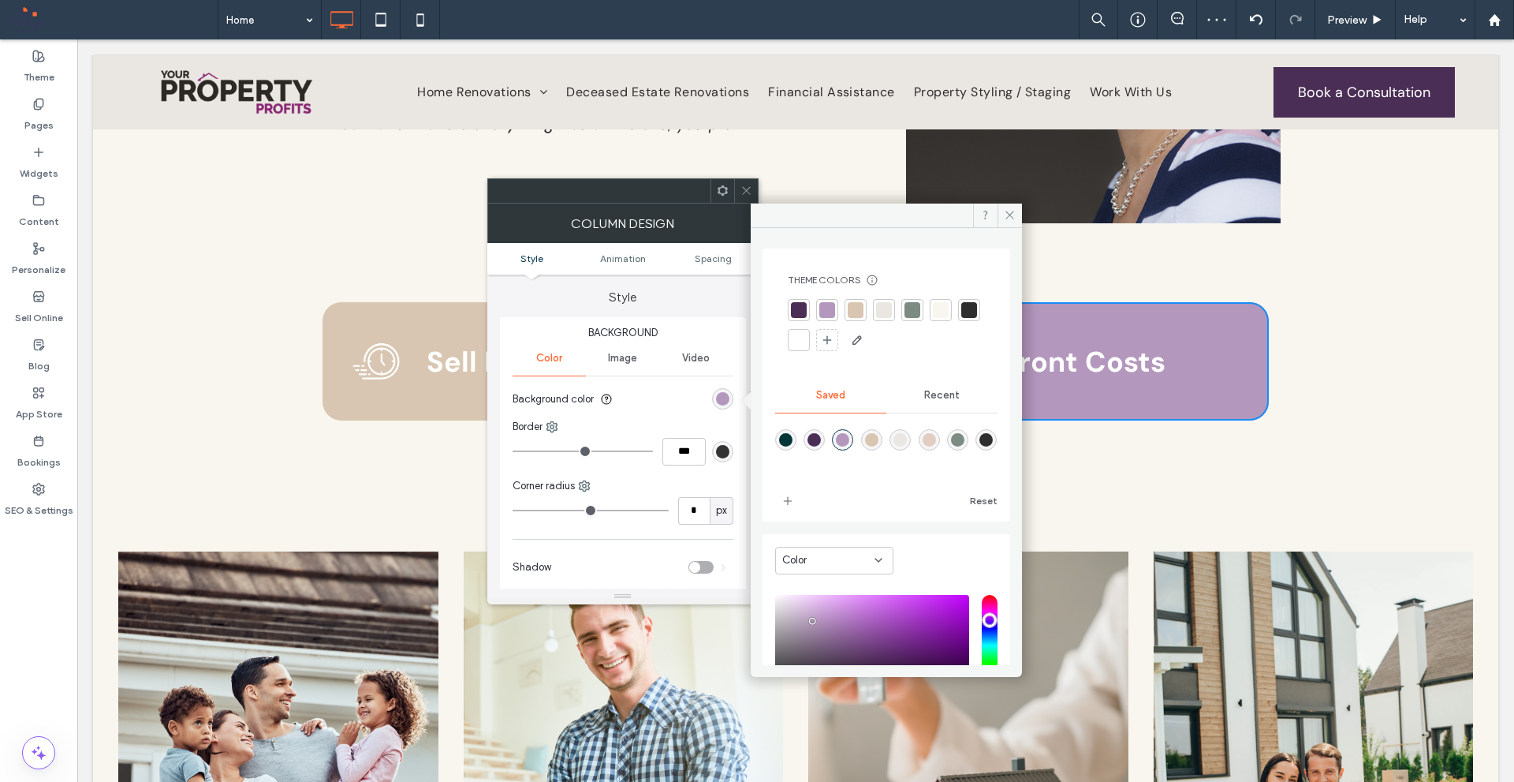
click at [879, 443] on div "rgba(216,198,178,1)" at bounding box center [871, 439] width 13 height 13
type input "*******"
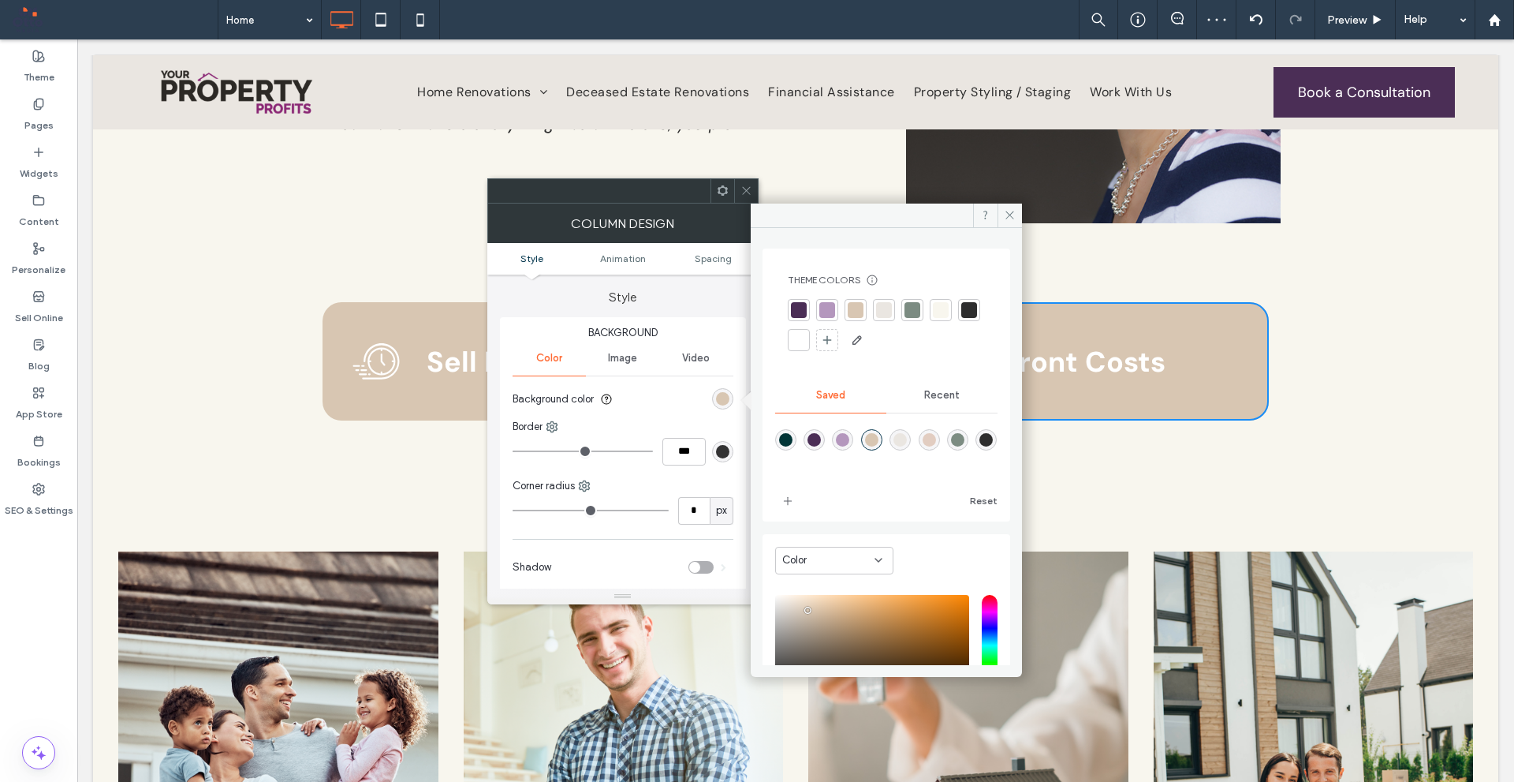
drag, startPoint x: 750, startPoint y: 186, endPoint x: 741, endPoint y: 195, distance: 12.8
click at [750, 187] on icon at bounding box center [747, 191] width 12 height 12
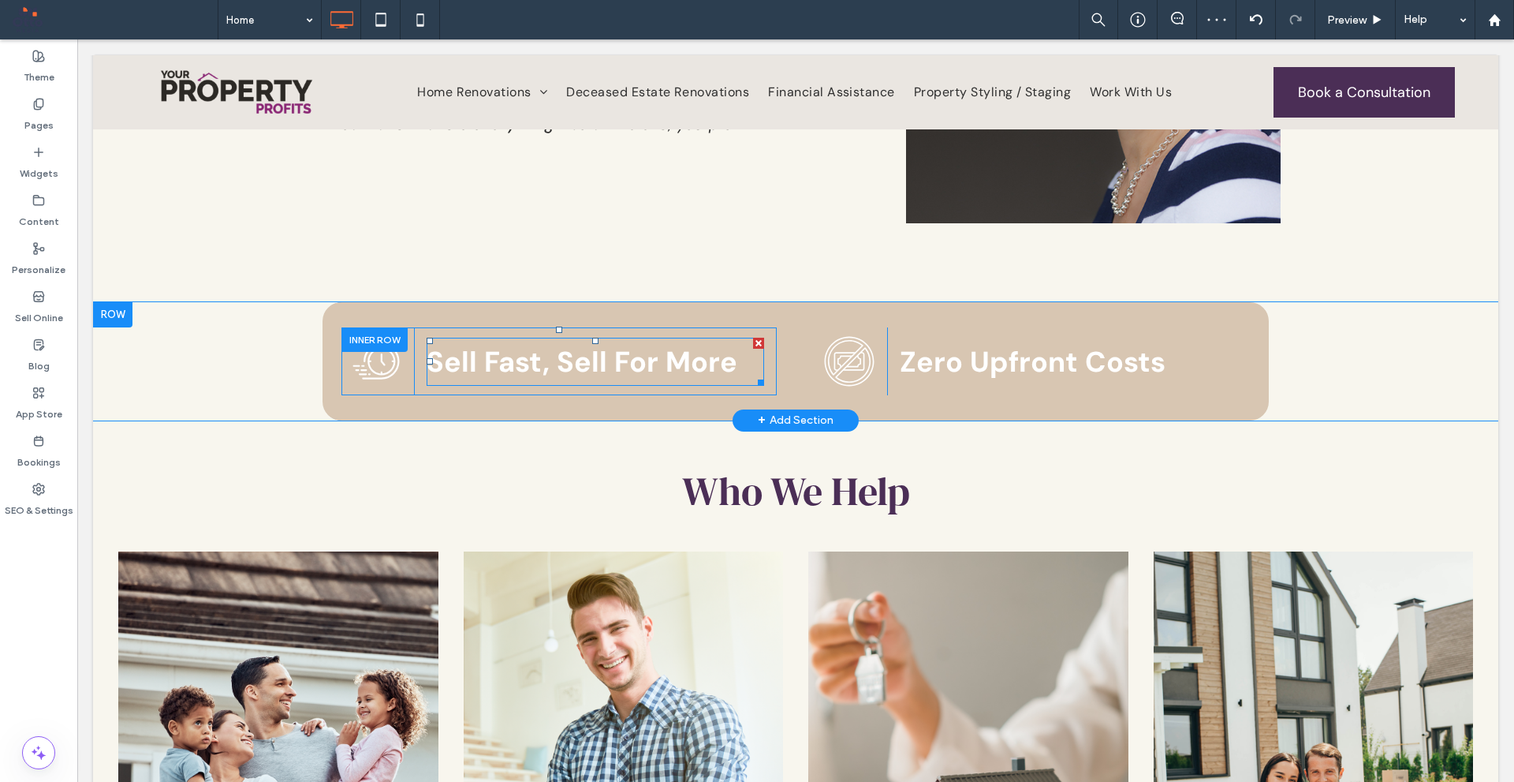
click at [531, 364] on strong "Sell Fast, Sell For More" at bounding box center [582, 361] width 311 height 37
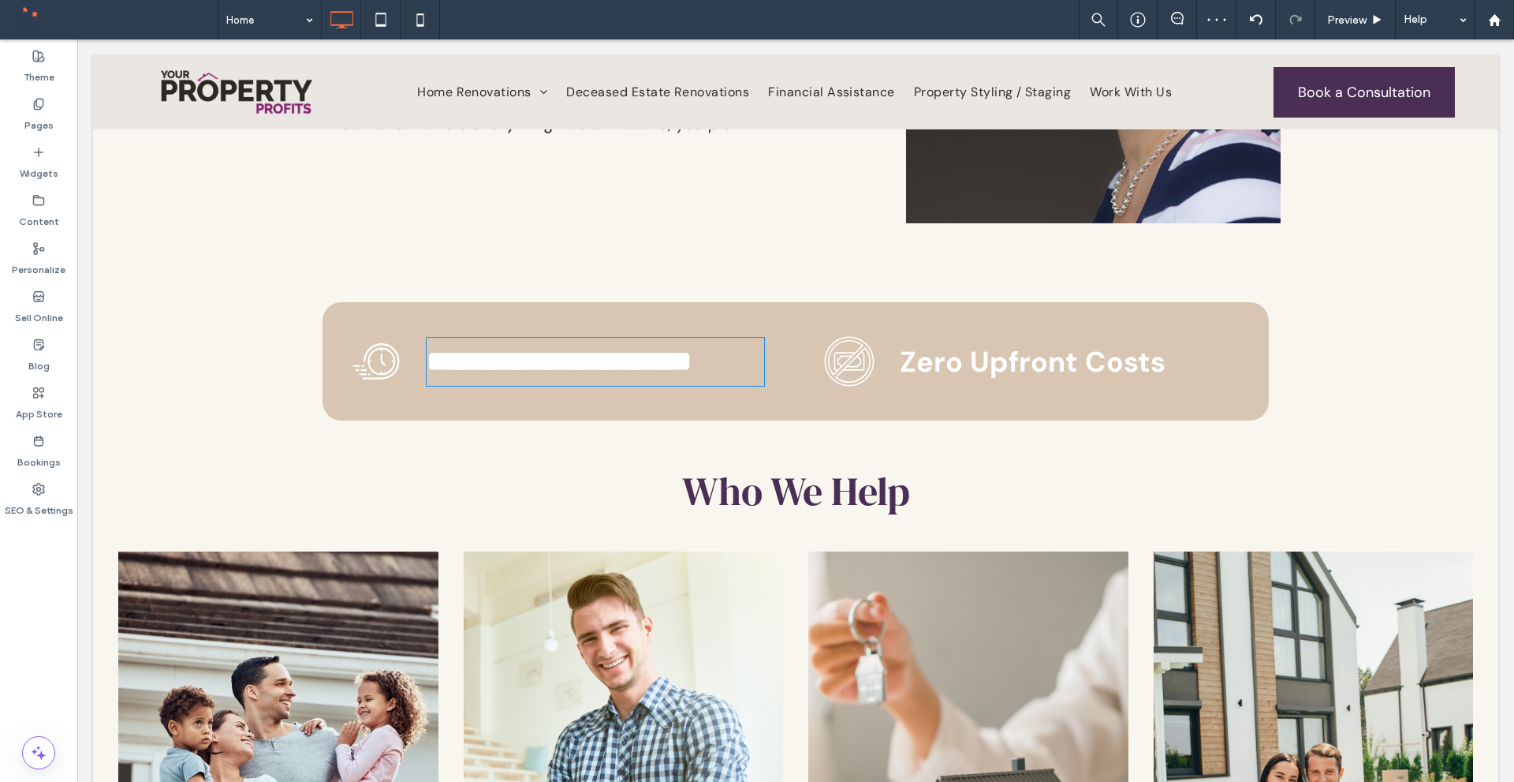
click at [531, 364] on strong "**********" at bounding box center [559, 361] width 265 height 28
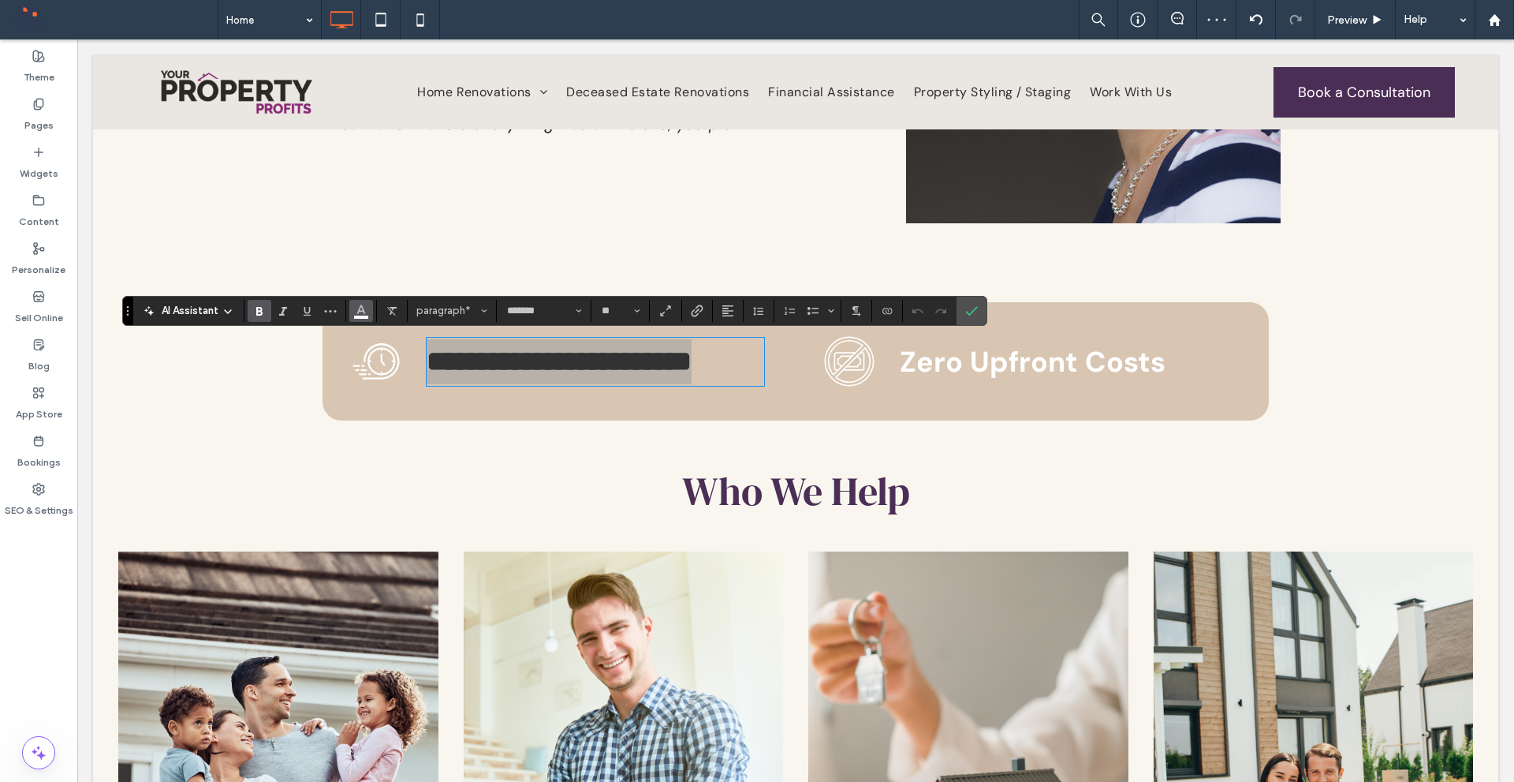
click at [349, 304] on button "Color" at bounding box center [361, 311] width 24 height 22
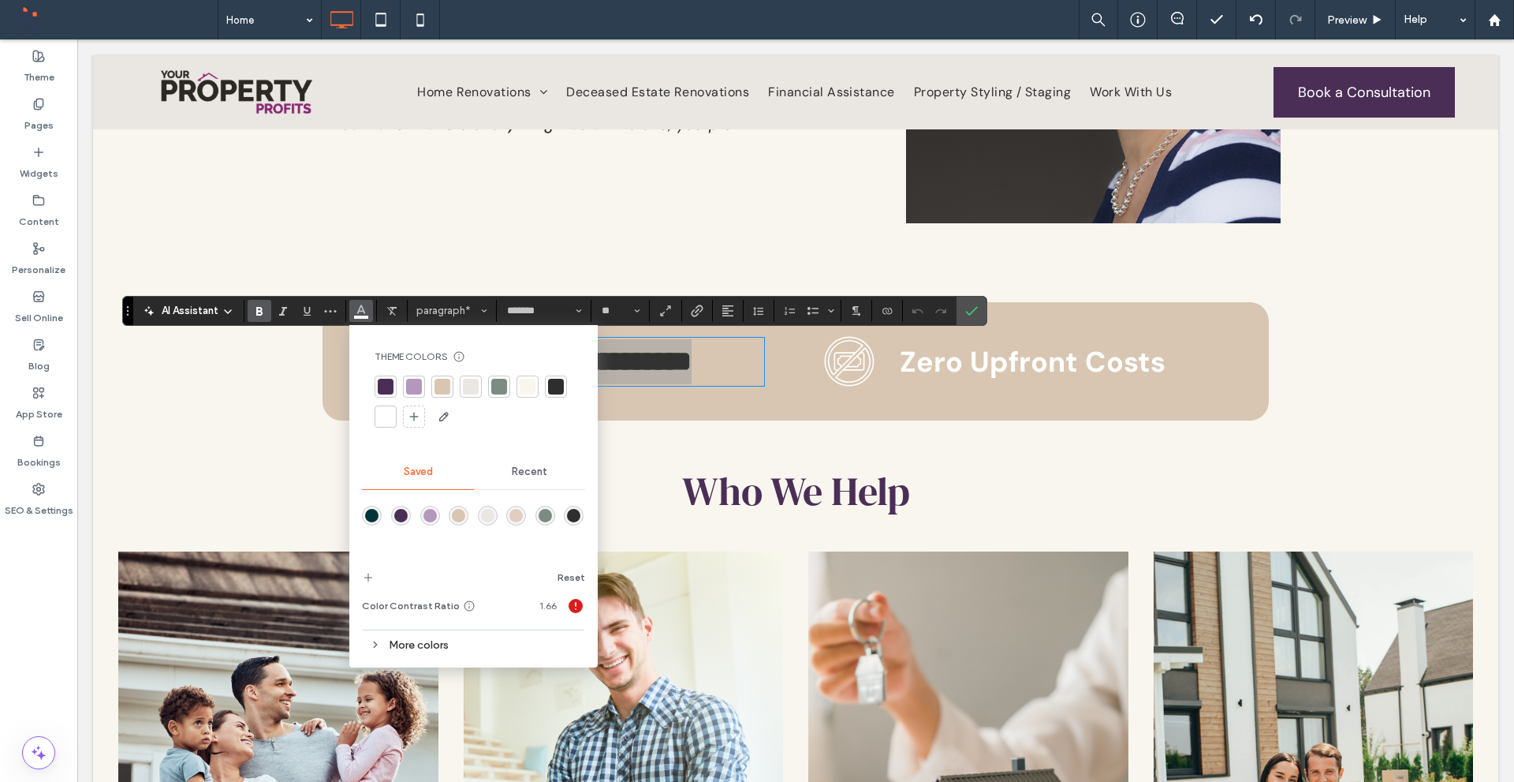
drag, startPoint x: 397, startPoint y: 516, endPoint x: 487, endPoint y: 319, distance: 216.0
click at [397, 516] on div "rgba(75,46,86,1)" at bounding box center [400, 515] width 13 height 13
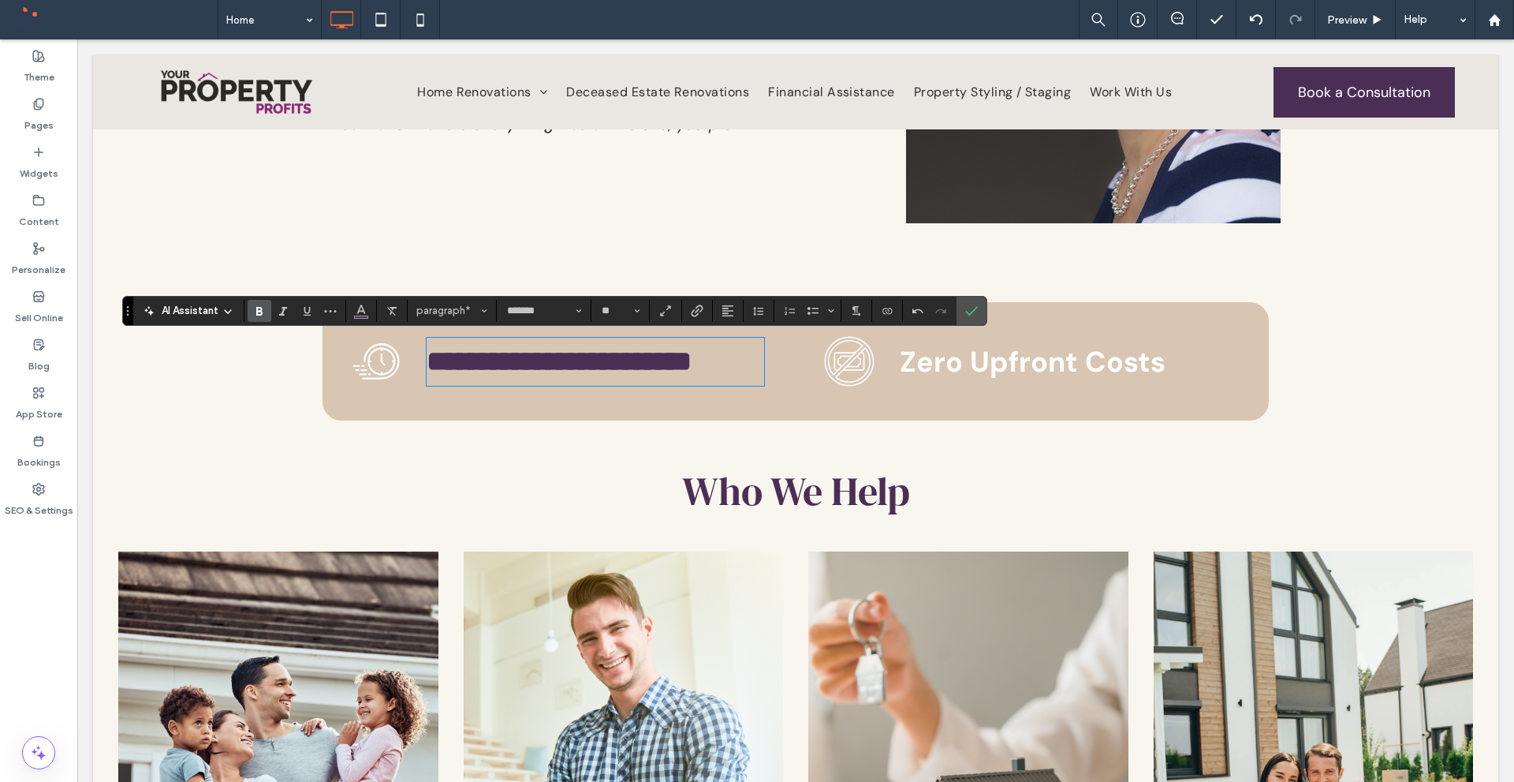
click at [580, 327] on div "**********" at bounding box center [595, 361] width 363 height 68
click at [384, 370] on icon at bounding box center [376, 361] width 47 height 36
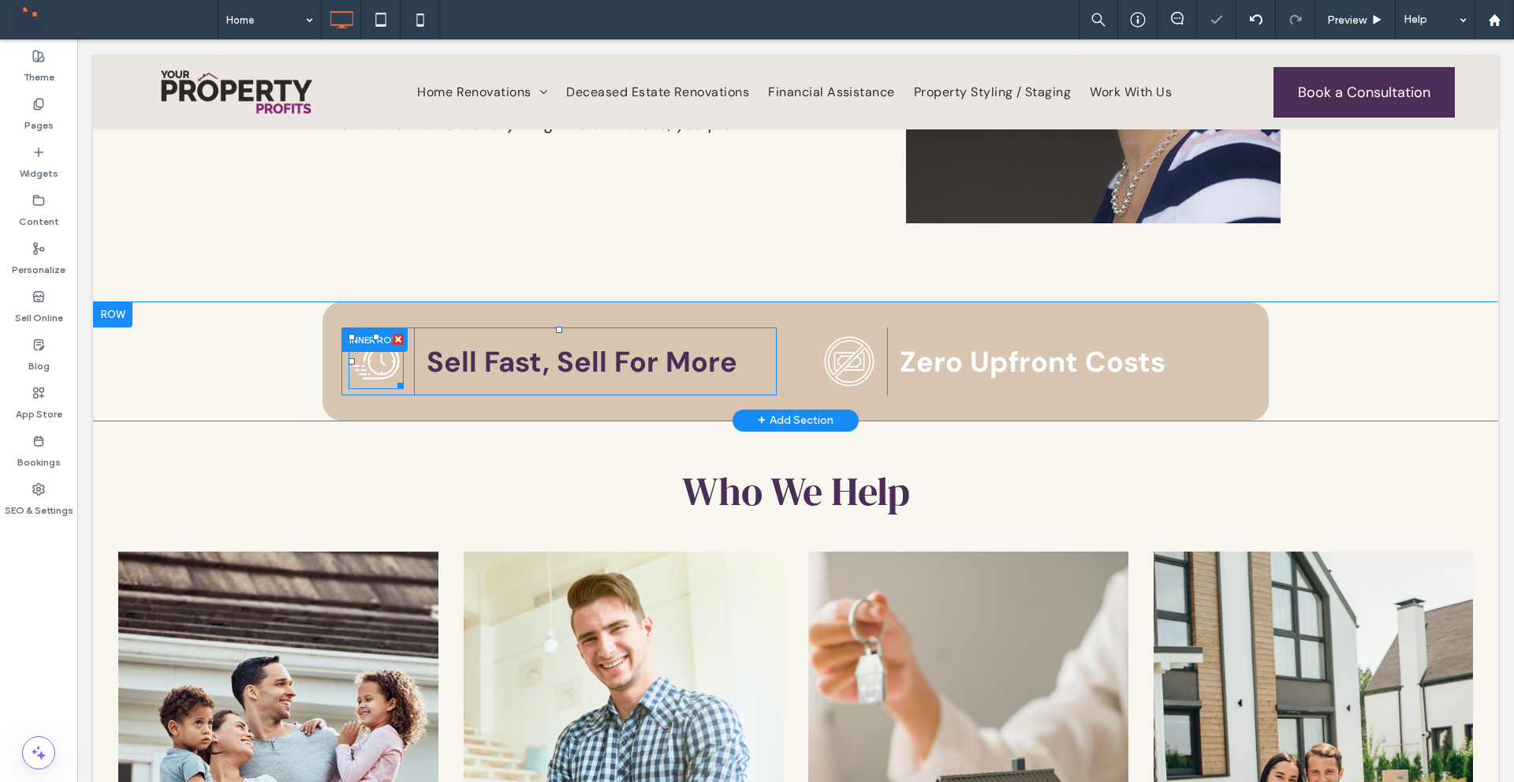
click at [372, 370] on icon at bounding box center [376, 361] width 55 height 55
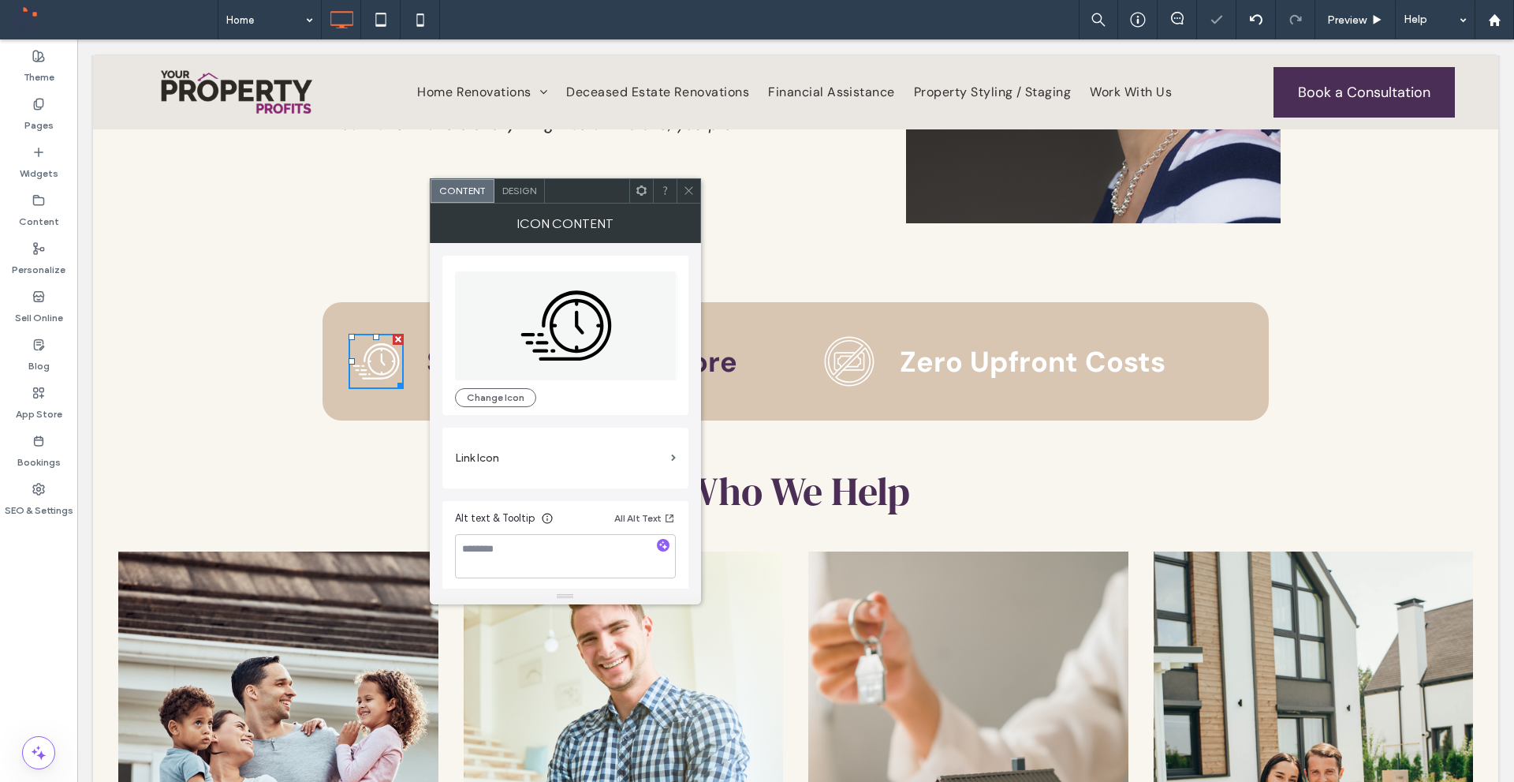
click at [525, 197] on div "Design" at bounding box center [520, 191] width 50 height 24
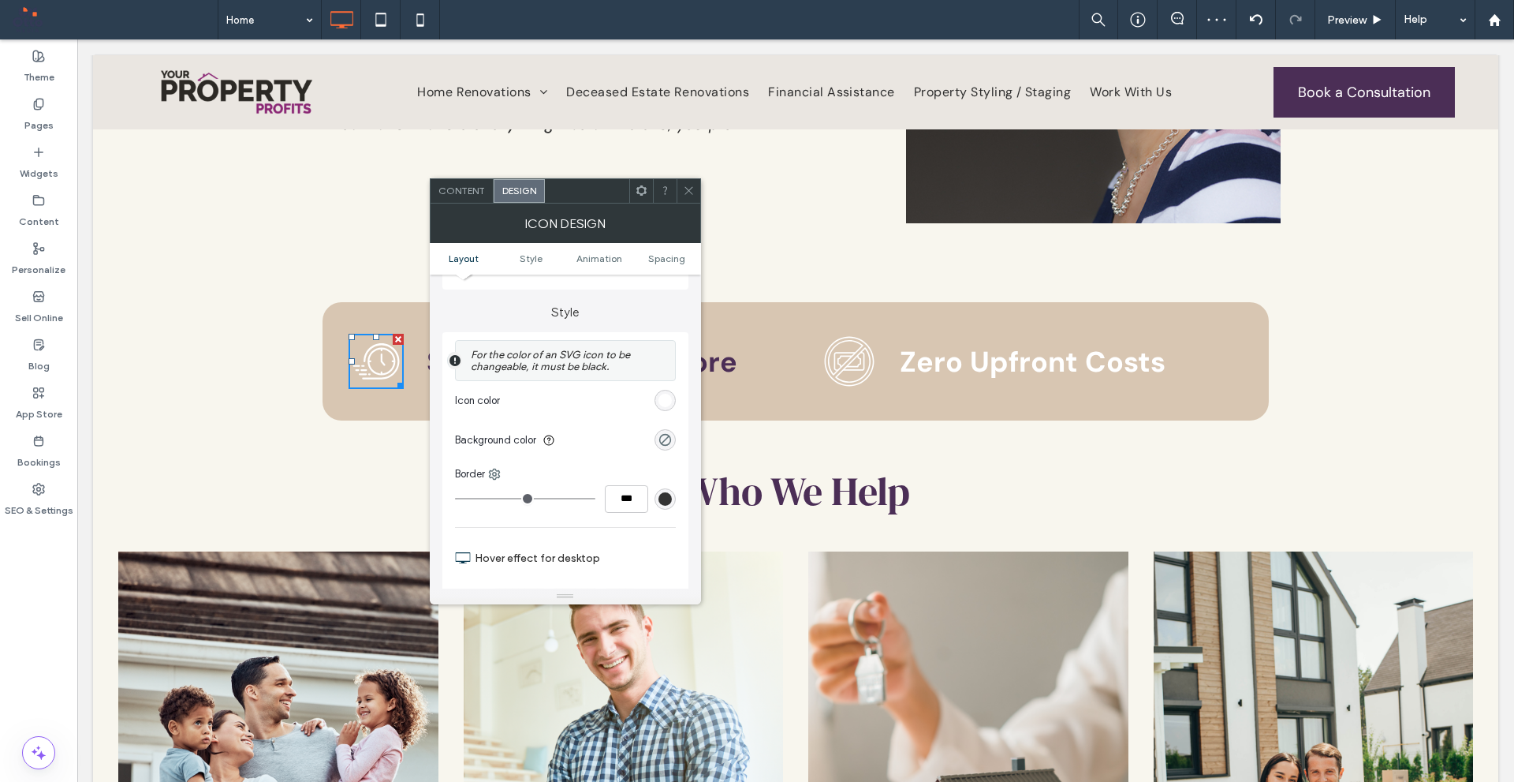
scroll to position [316, 0]
click at [665, 395] on div "rgb(255, 255, 255)" at bounding box center [665, 398] width 13 height 13
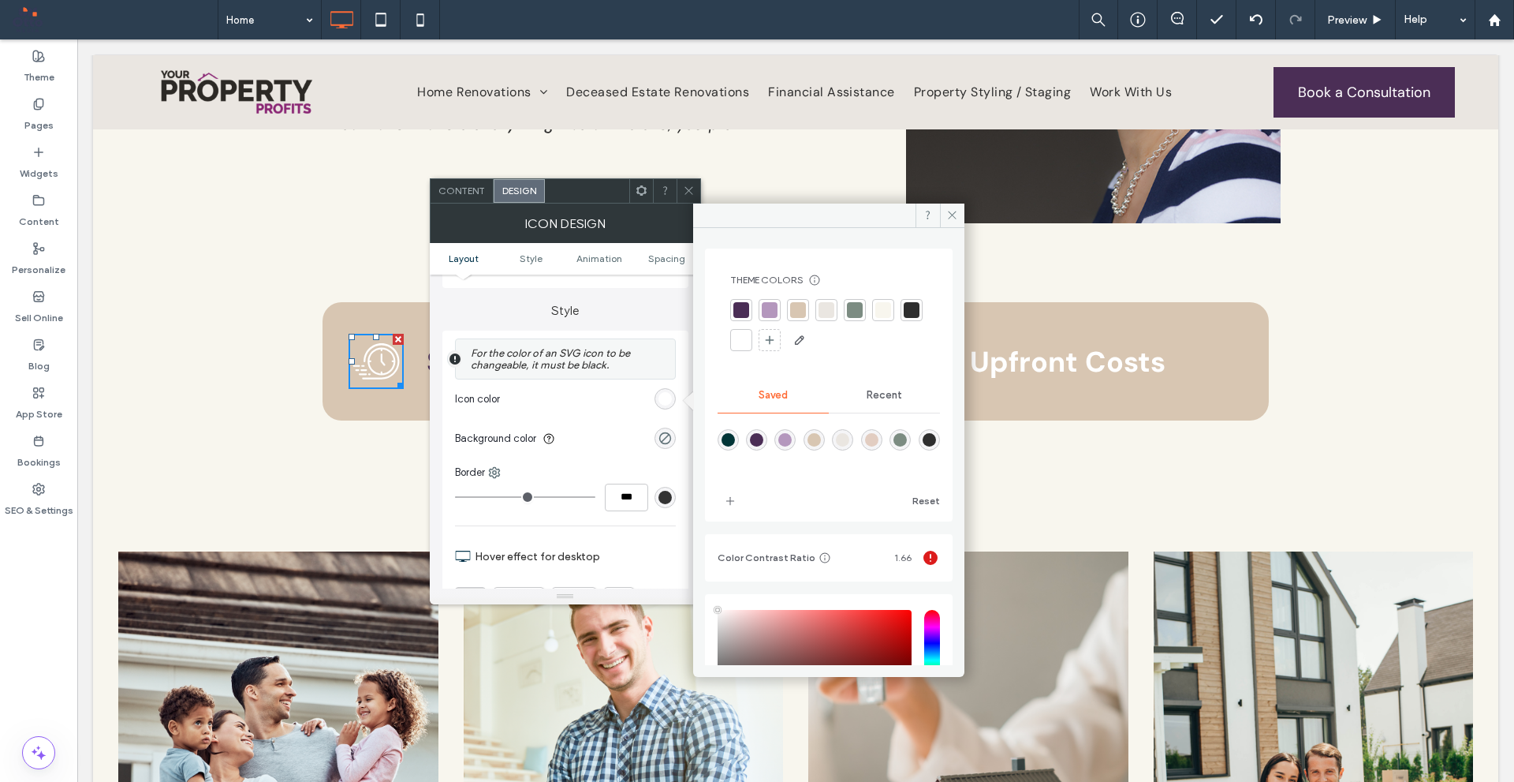
click at [760, 443] on div "rgba(75,46,86,1)" at bounding box center [756, 439] width 13 height 13
type input "*******"
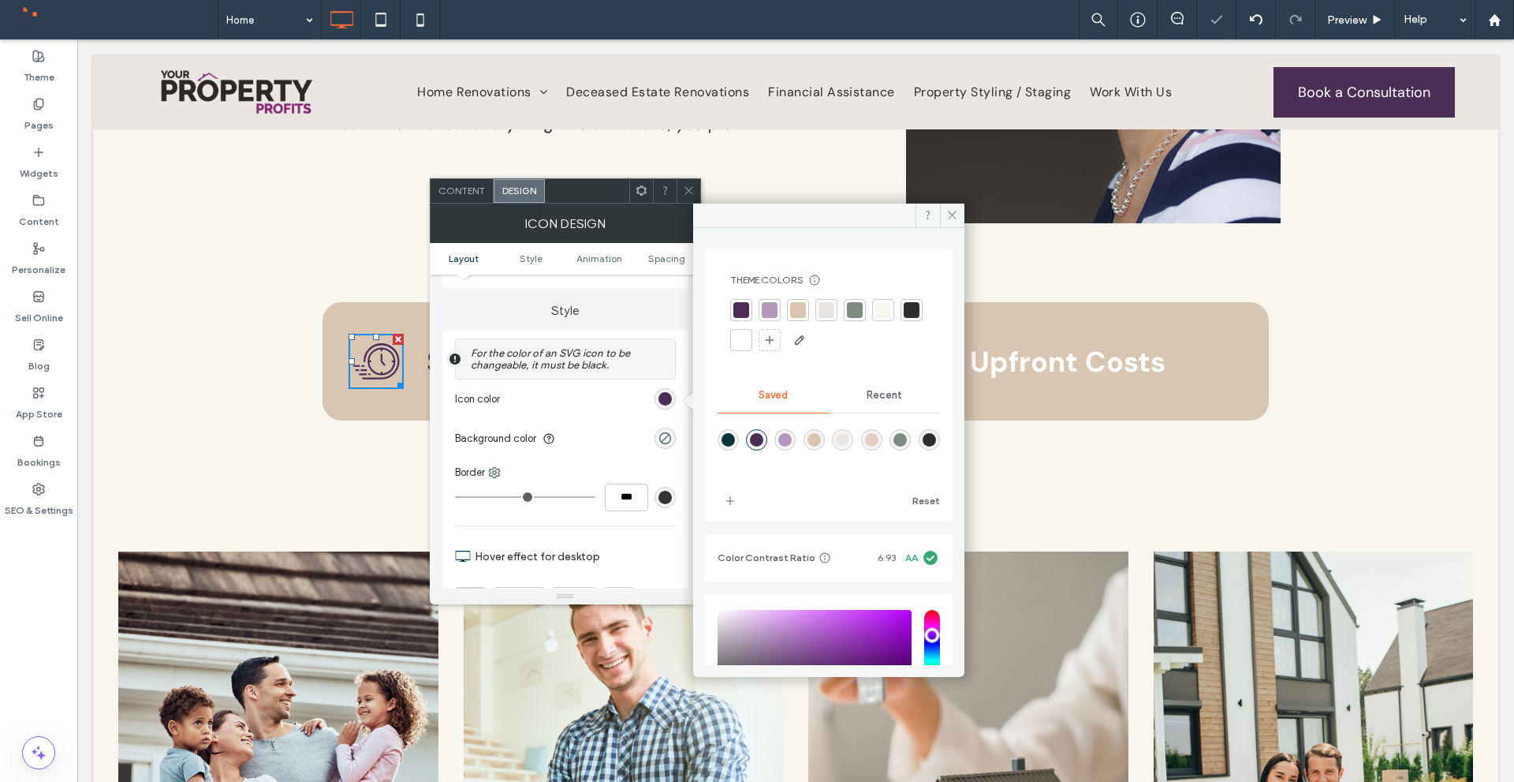
click at [689, 186] on icon at bounding box center [689, 191] width 12 height 12
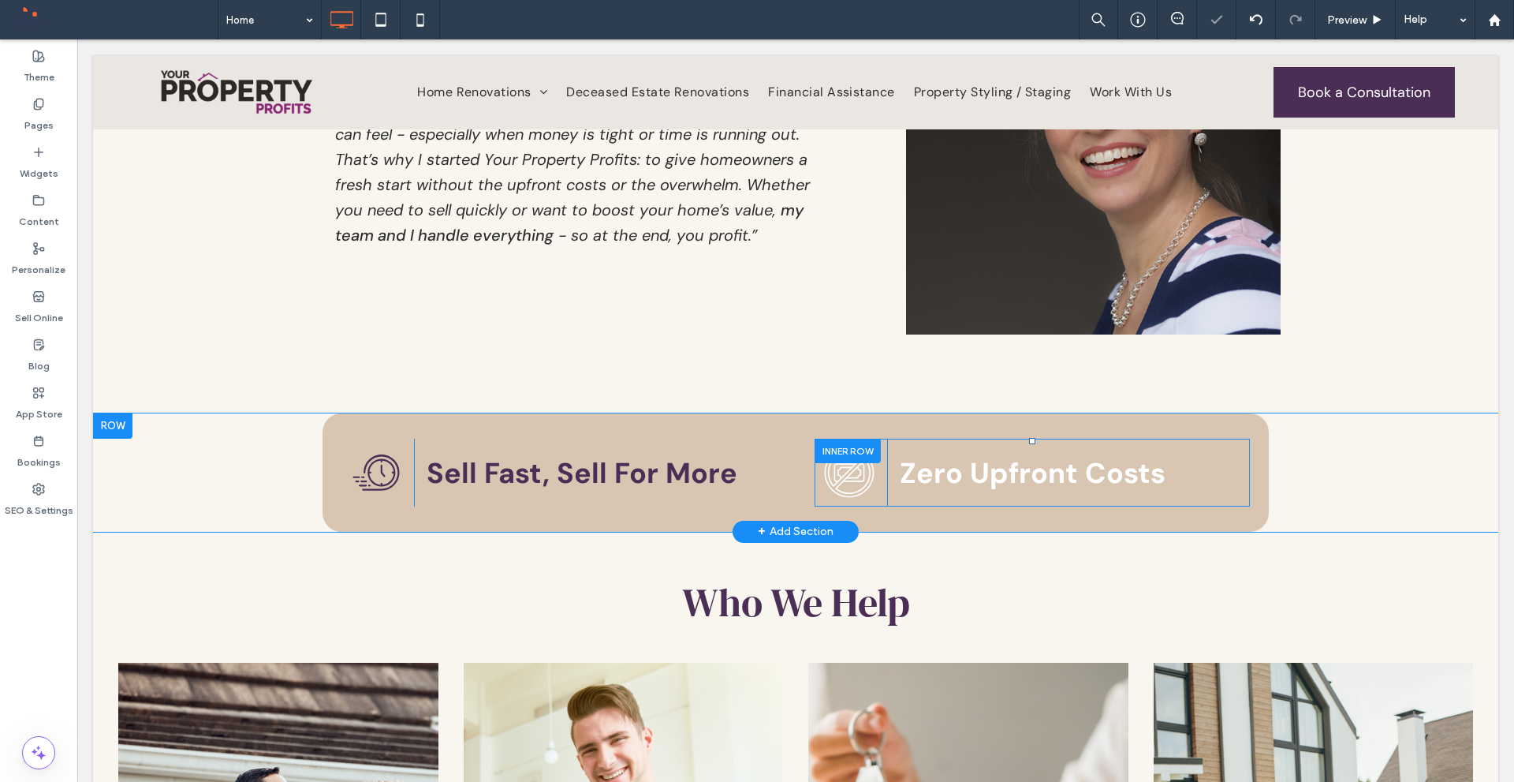
scroll to position [1104, 0]
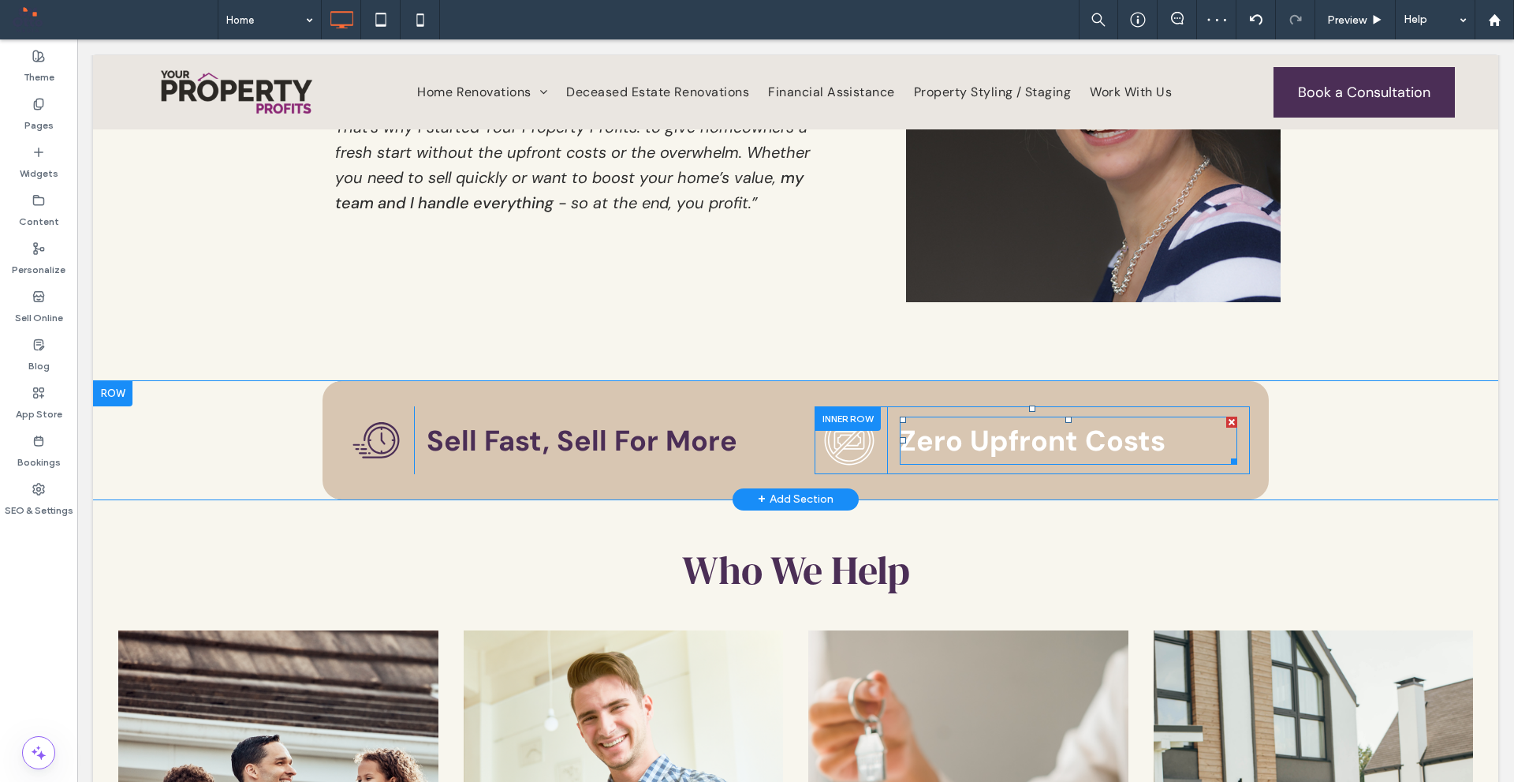
click at [1040, 430] on strong "Zero Upfront Costs" at bounding box center [1033, 440] width 266 height 37
type input "*******"
type input "**"
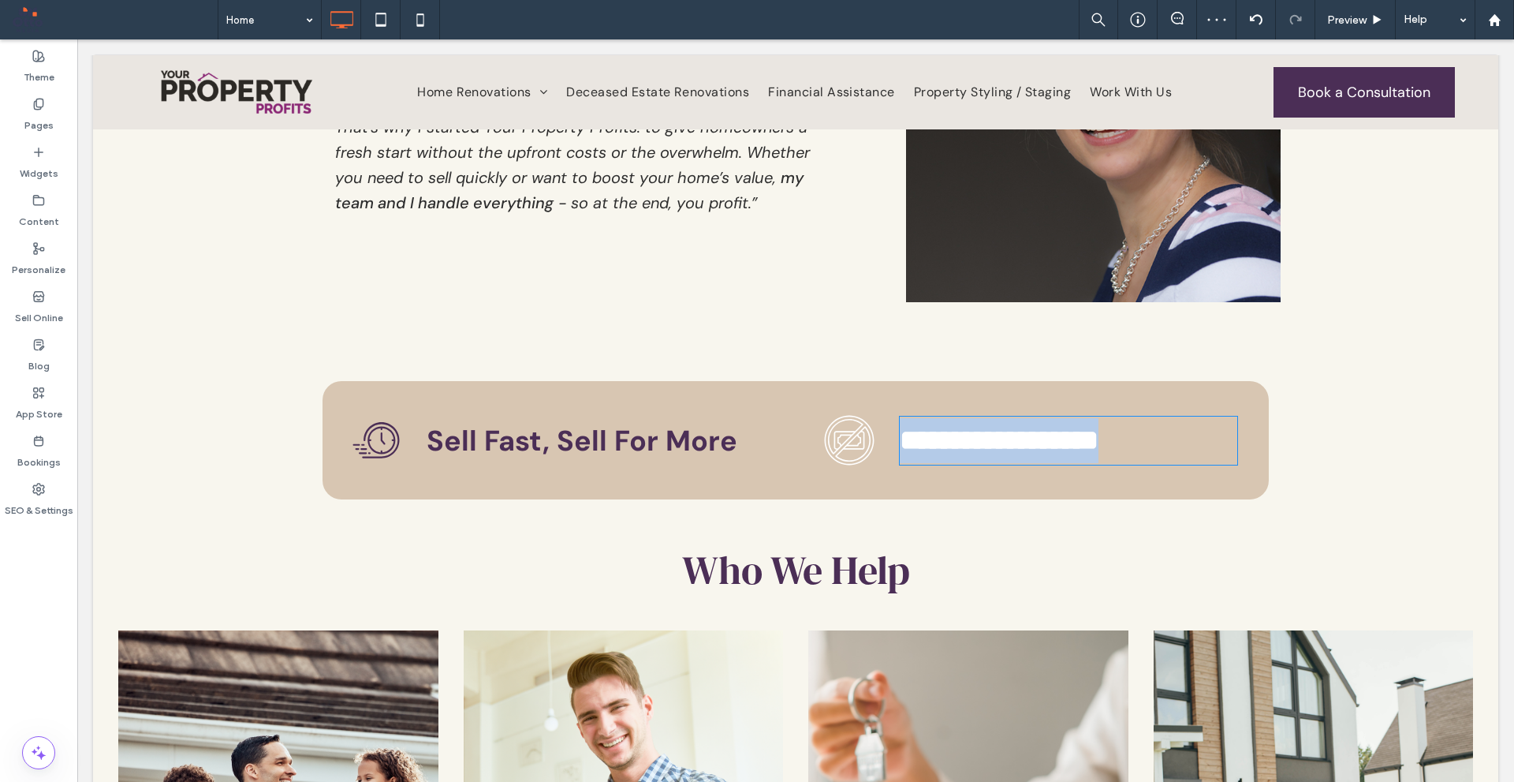
click at [1040, 430] on strong "**********" at bounding box center [999, 440] width 199 height 28
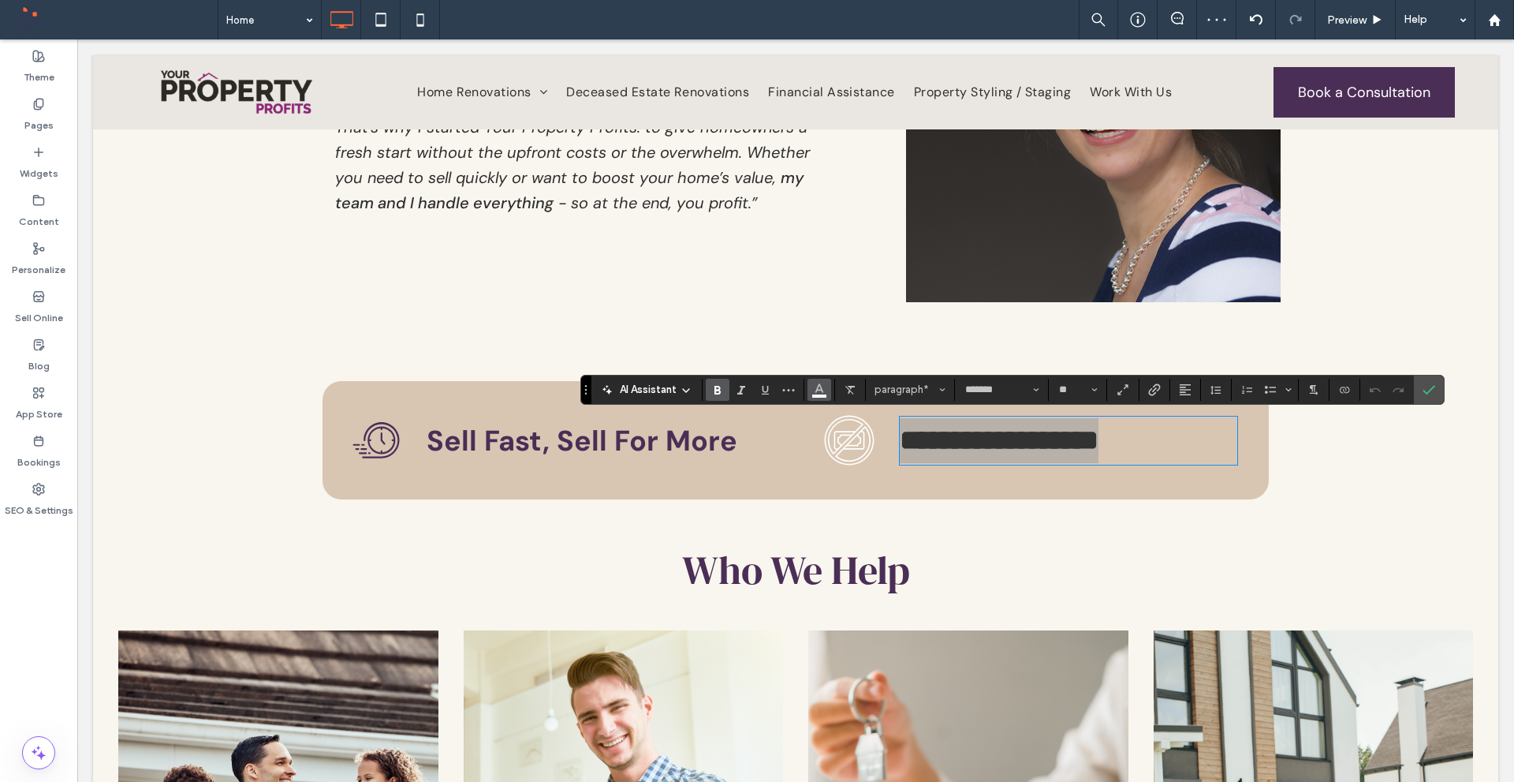
click at [818, 391] on icon "Color" at bounding box center [819, 388] width 13 height 13
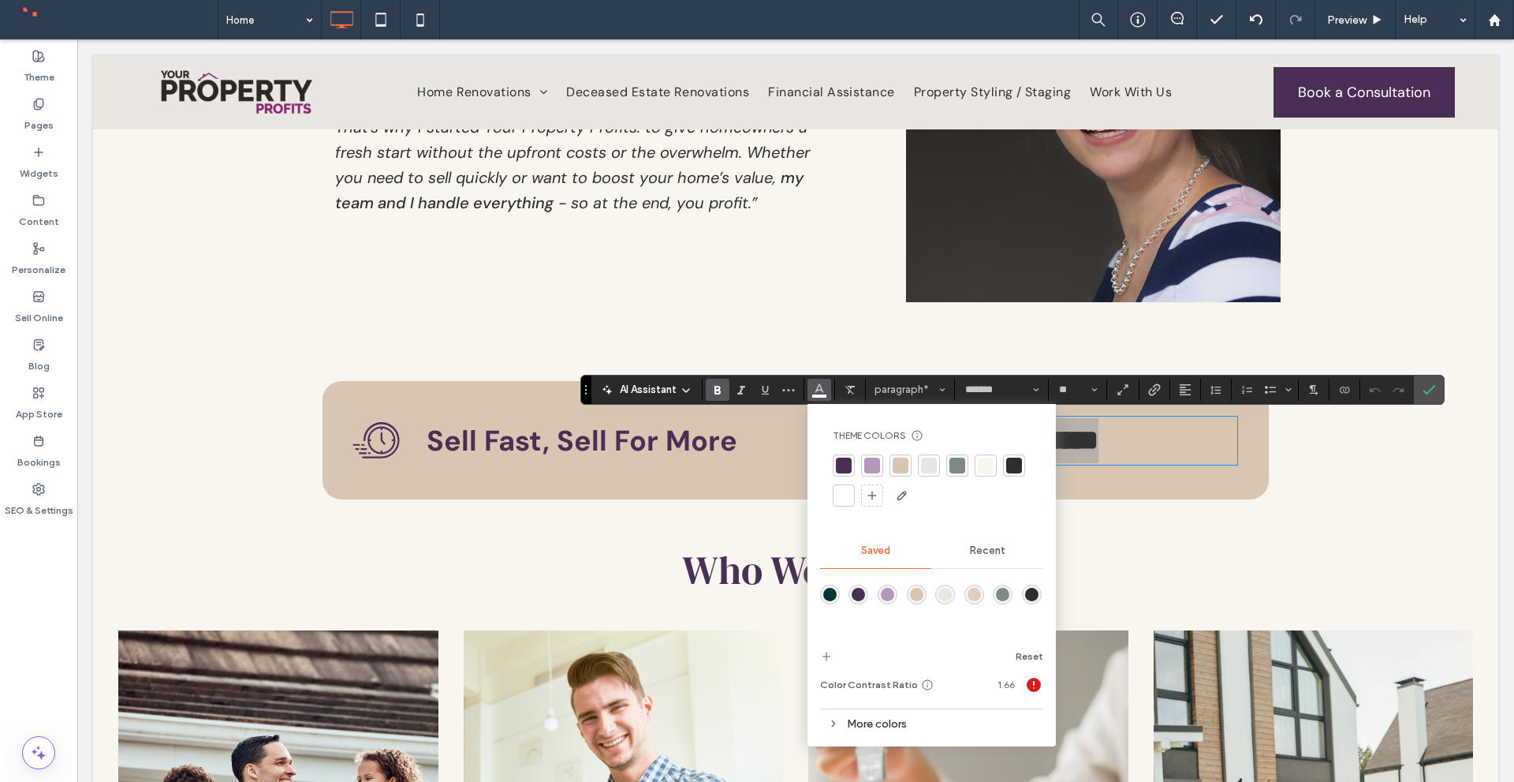
click at [859, 589] on div "rgba(75,46,86,1)" at bounding box center [858, 594] width 13 height 13
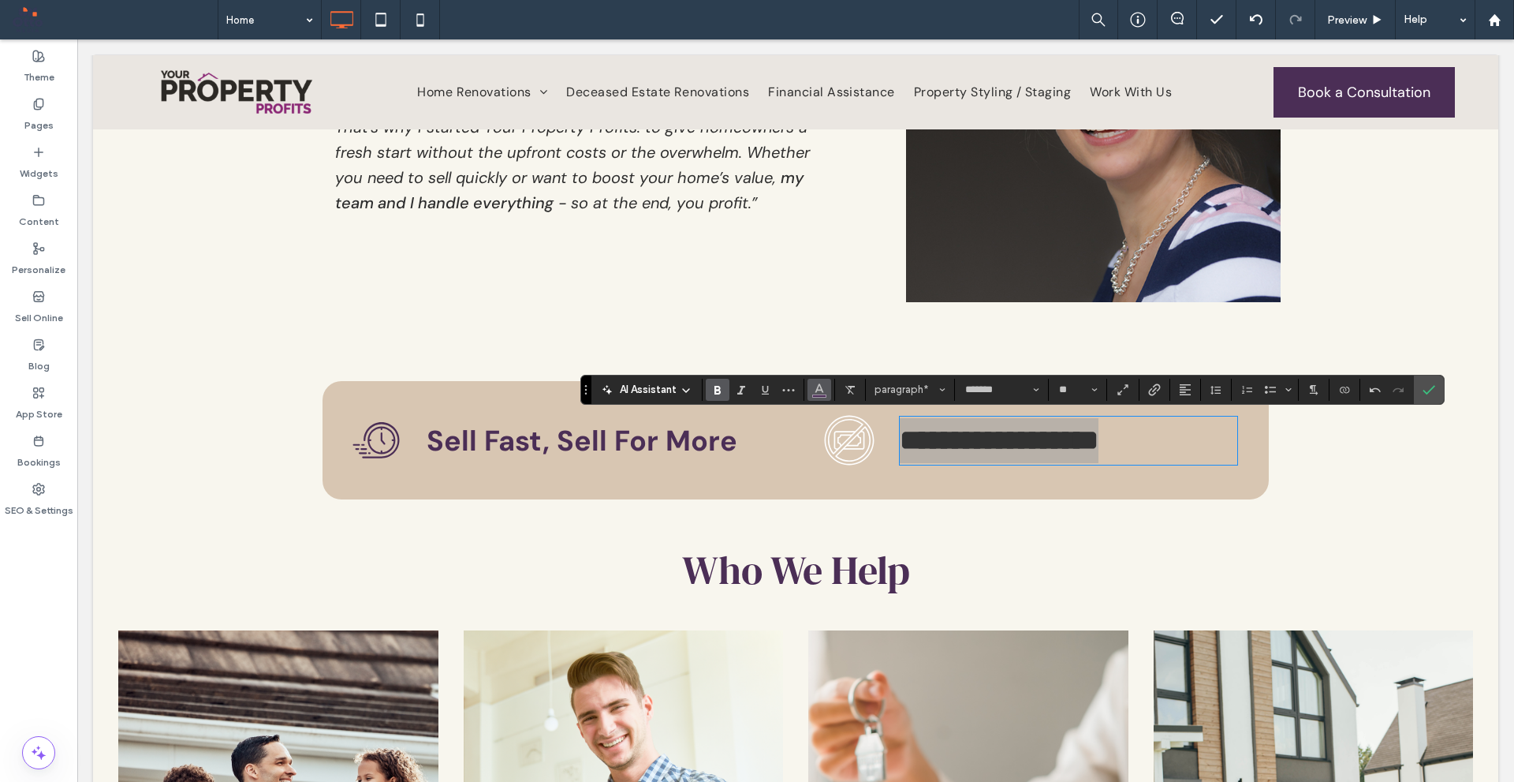
click at [815, 386] on icon "Color" at bounding box center [819, 388] width 13 height 13
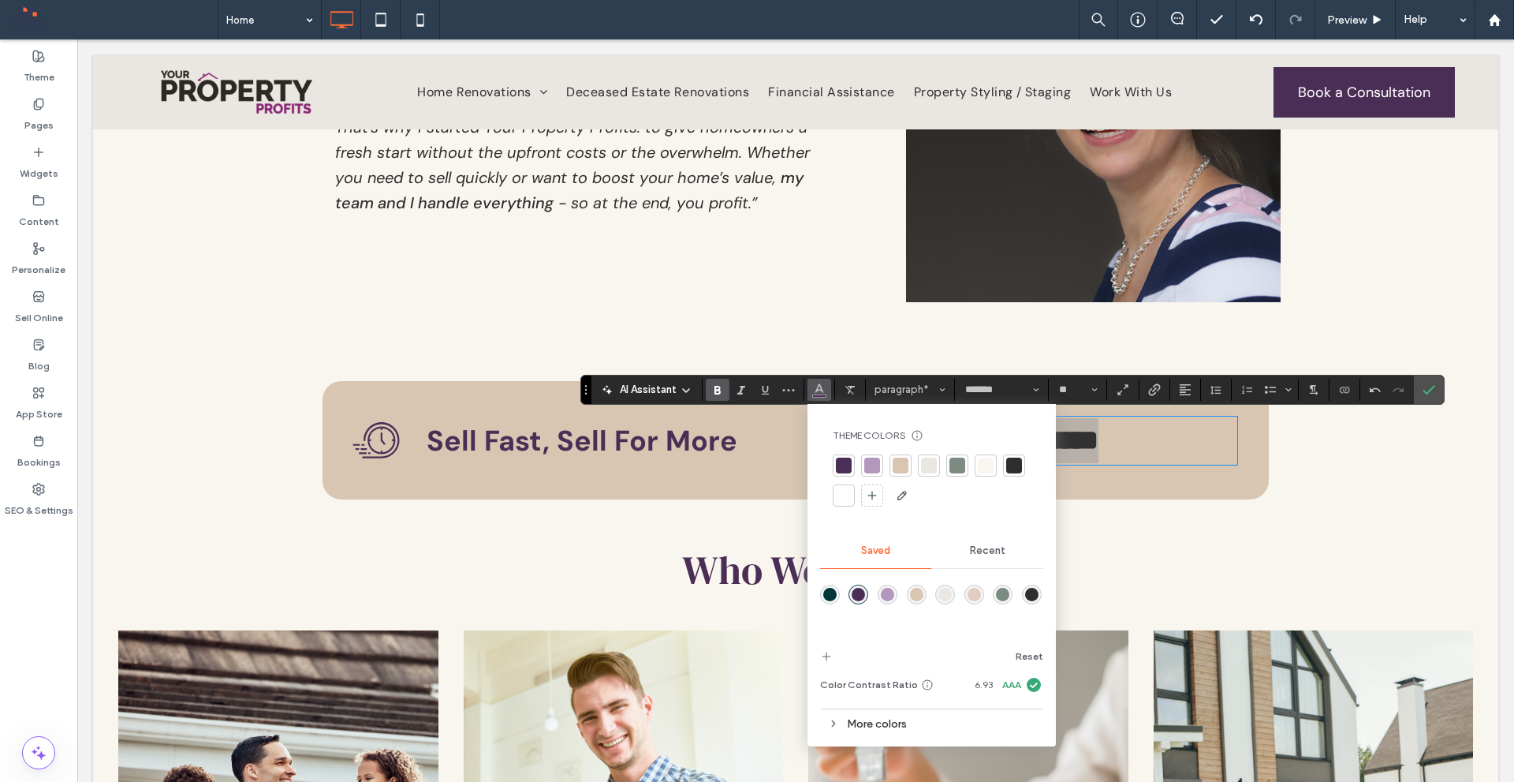
drag, startPoint x: 1030, startPoint y: 590, endPoint x: 1245, endPoint y: 377, distance: 302.9
click at [1030, 590] on div "rgba(46,46,46,1)" at bounding box center [1031, 594] width 13 height 13
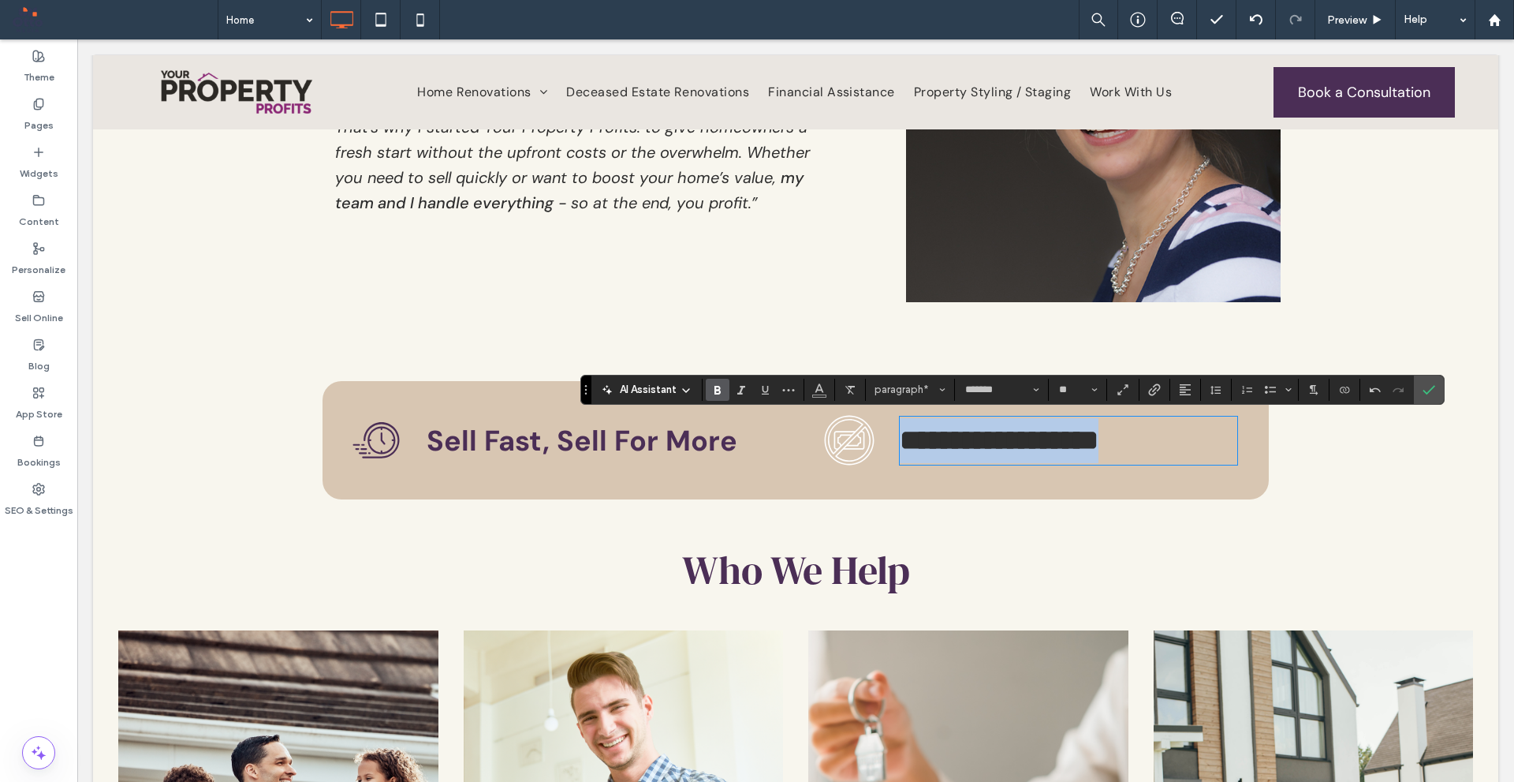
click at [1099, 426] on strong "**********" at bounding box center [999, 440] width 199 height 28
click at [816, 387] on icon "Color" at bounding box center [819, 388] width 13 height 13
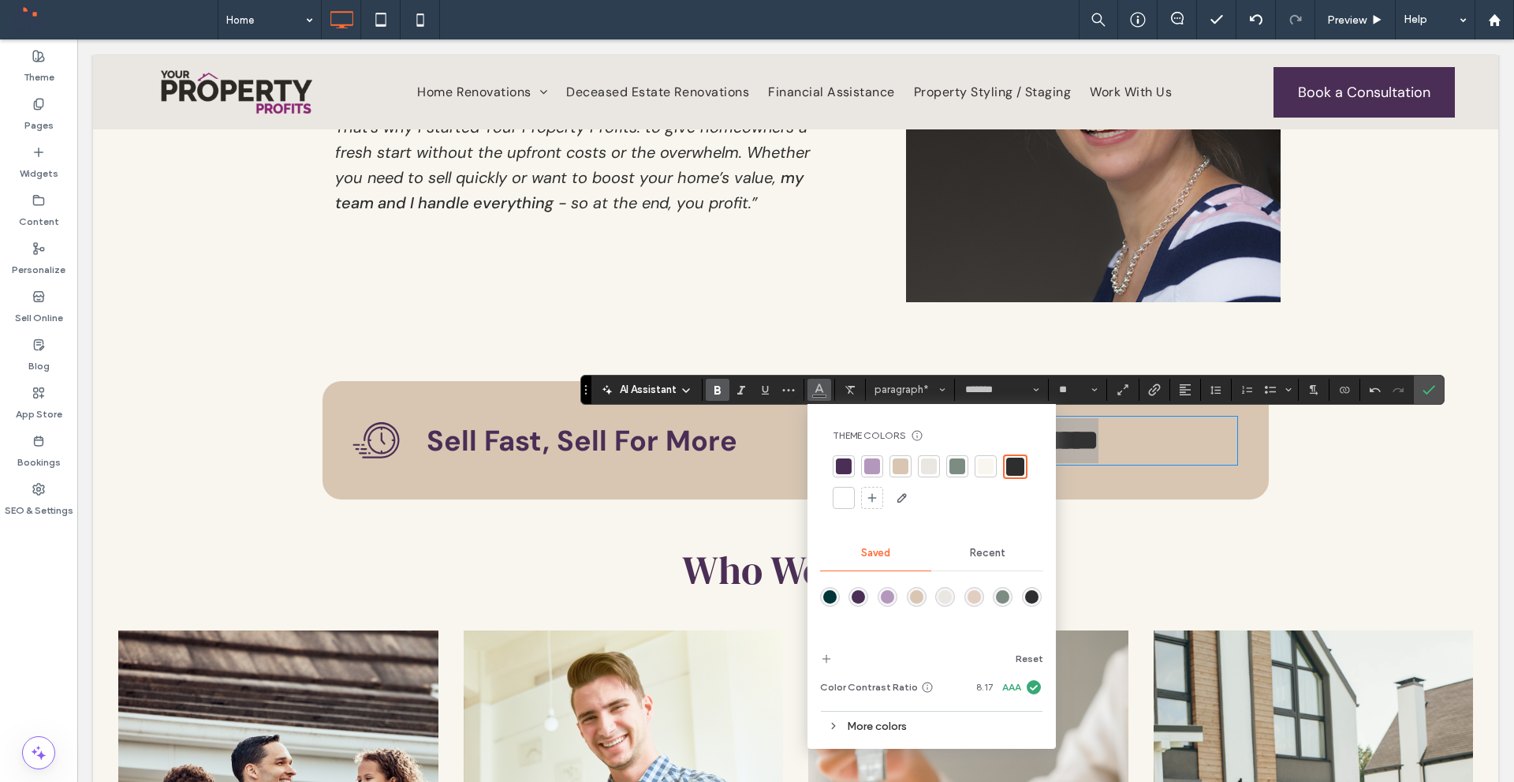
drag, startPoint x: 854, startPoint y: 599, endPoint x: 809, endPoint y: 553, distance: 64.1
click at [854, 599] on div "rgba(75,46,86,1)" at bounding box center [858, 596] width 13 height 13
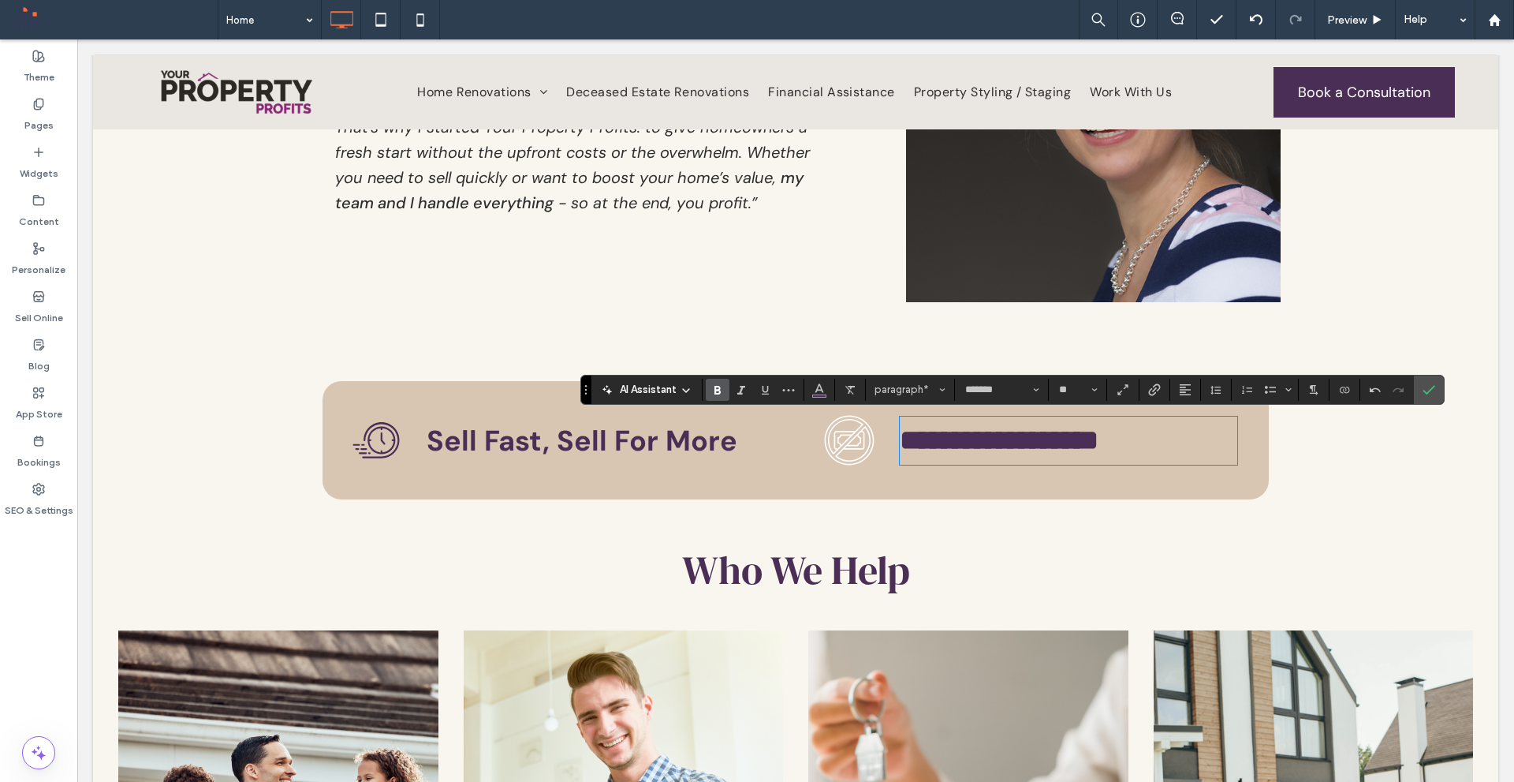
click at [815, 451] on div "Click To Paste" at bounding box center [851, 440] width 73 height 68
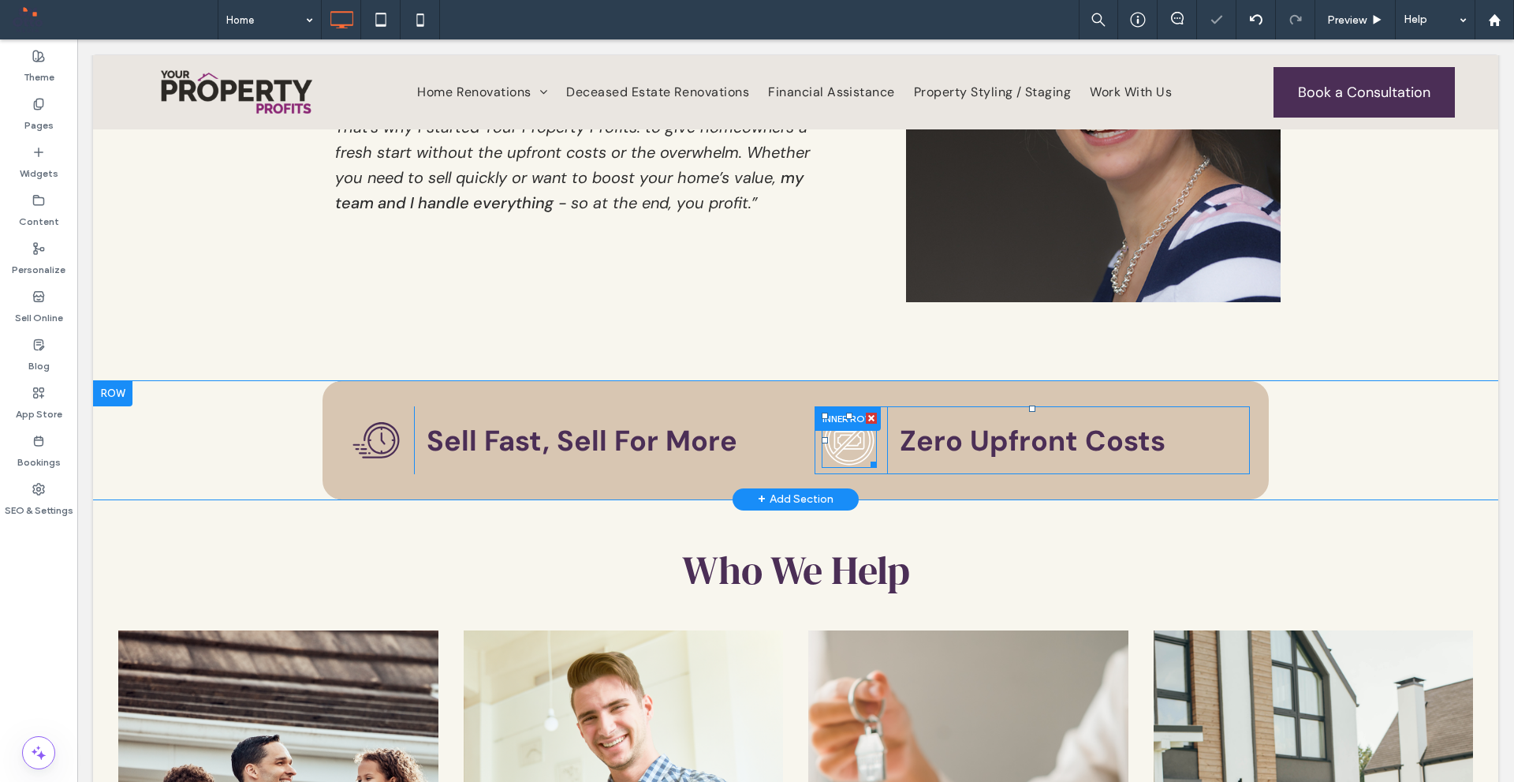
click at [859, 443] on icon at bounding box center [850, 440] width 50 height 50
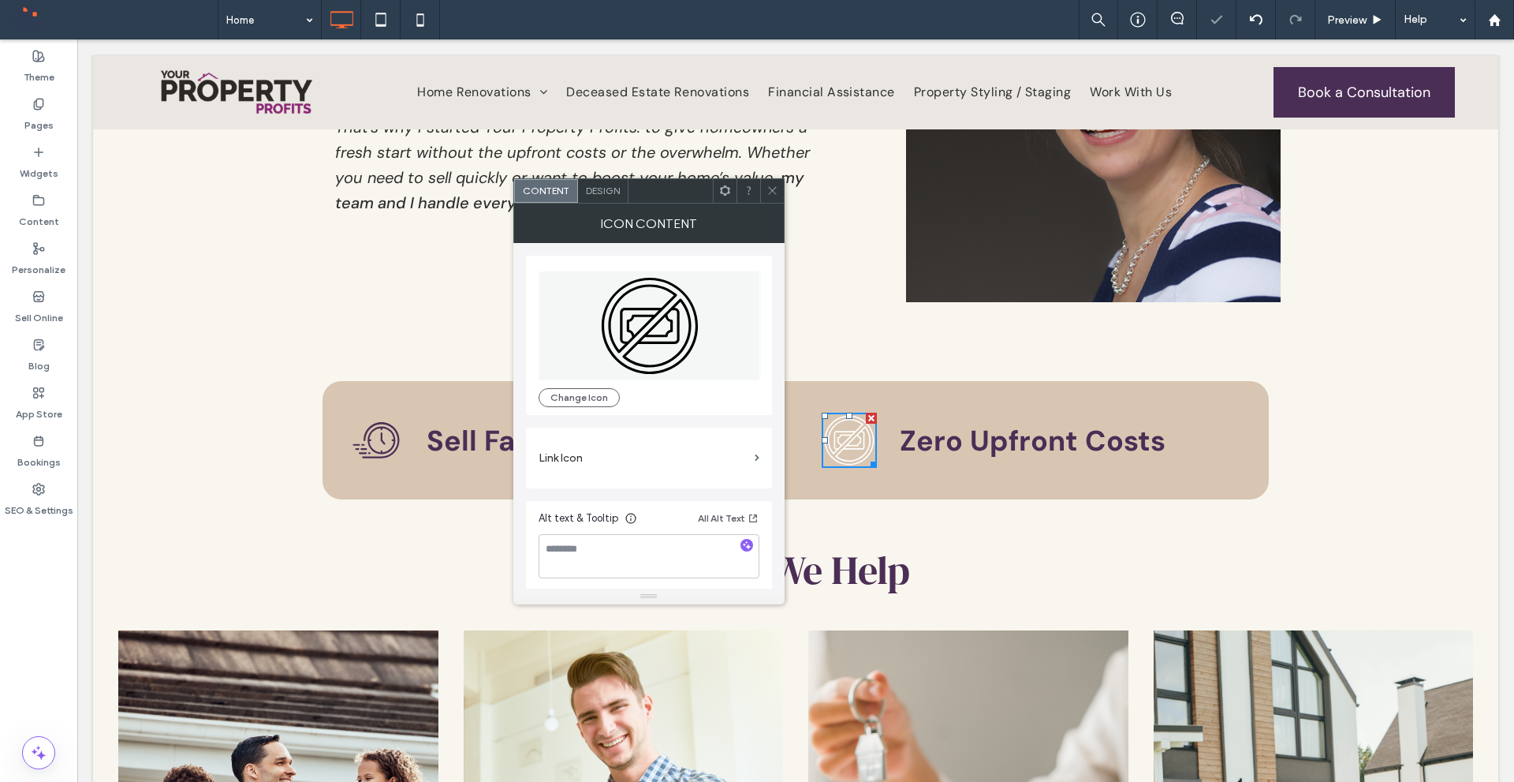
click at [584, 204] on div "Icon Content" at bounding box center [648, 223] width 271 height 39
click at [593, 201] on div "Design" at bounding box center [603, 191] width 50 height 24
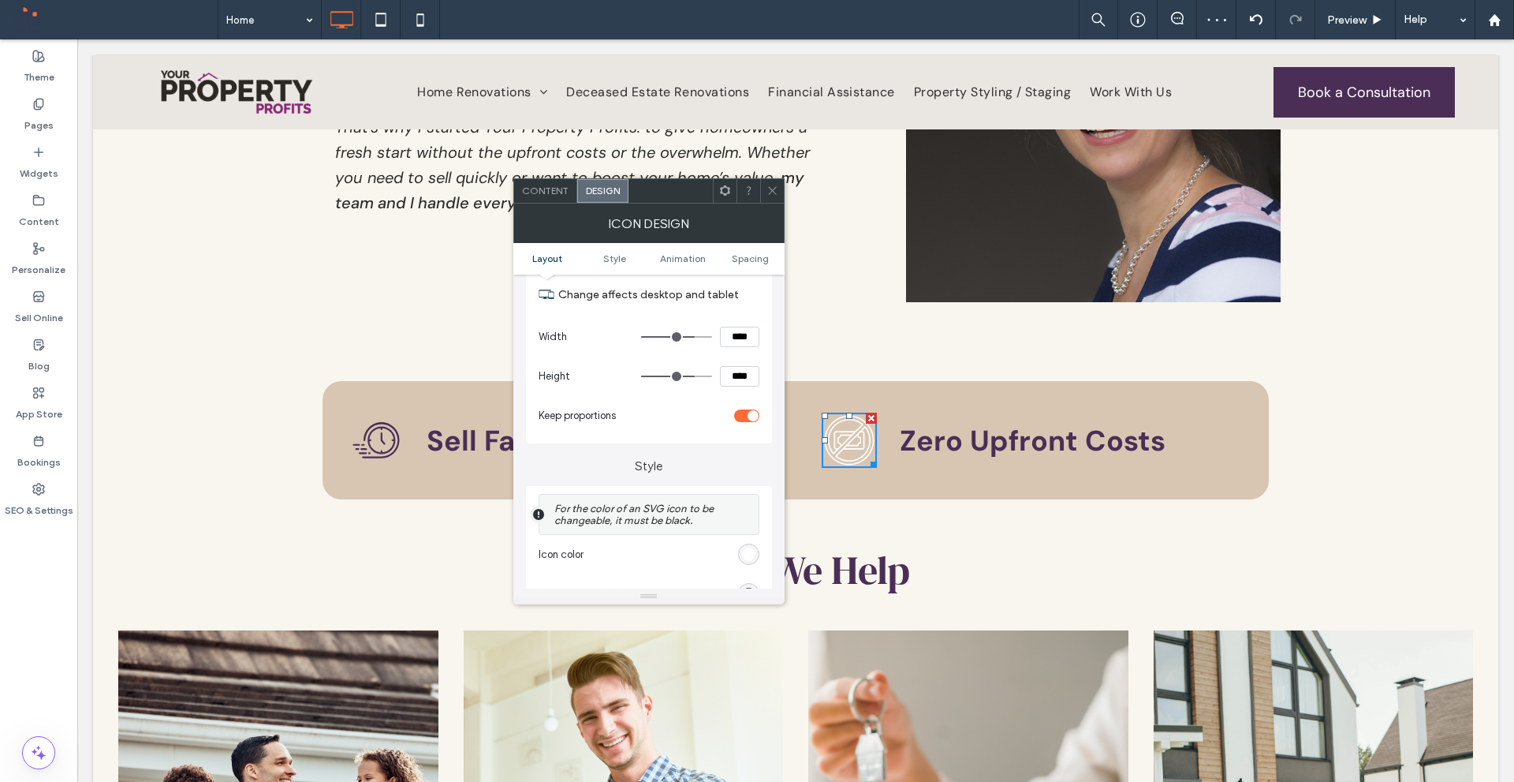
scroll to position [316, 0]
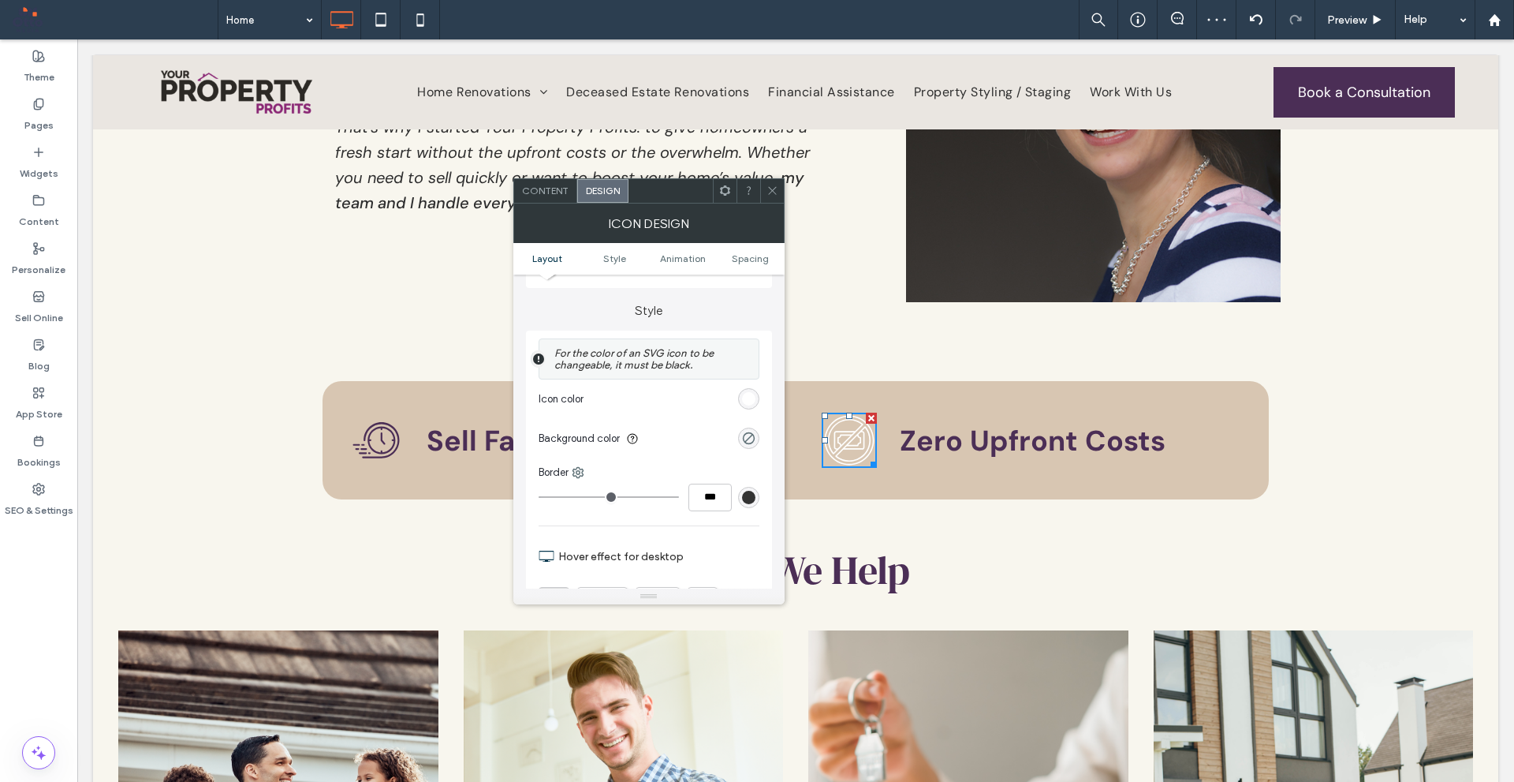
click at [745, 402] on div "rgb(255, 255, 255)" at bounding box center [748, 398] width 13 height 13
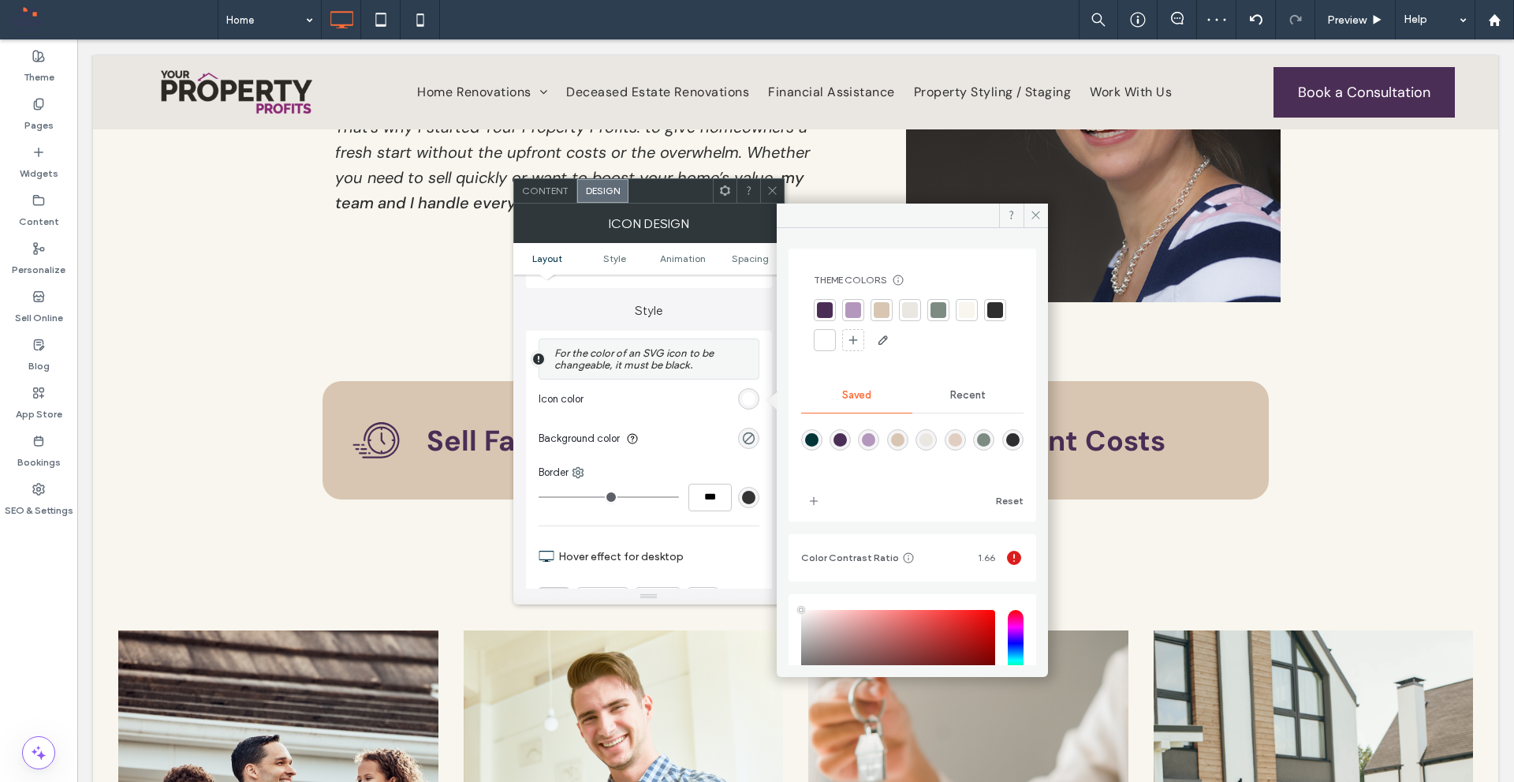
click at [840, 436] on div "rgba(75,46,86,1)" at bounding box center [840, 439] width 13 height 13
type input "*******"
click at [774, 184] on span at bounding box center [773, 191] width 12 height 24
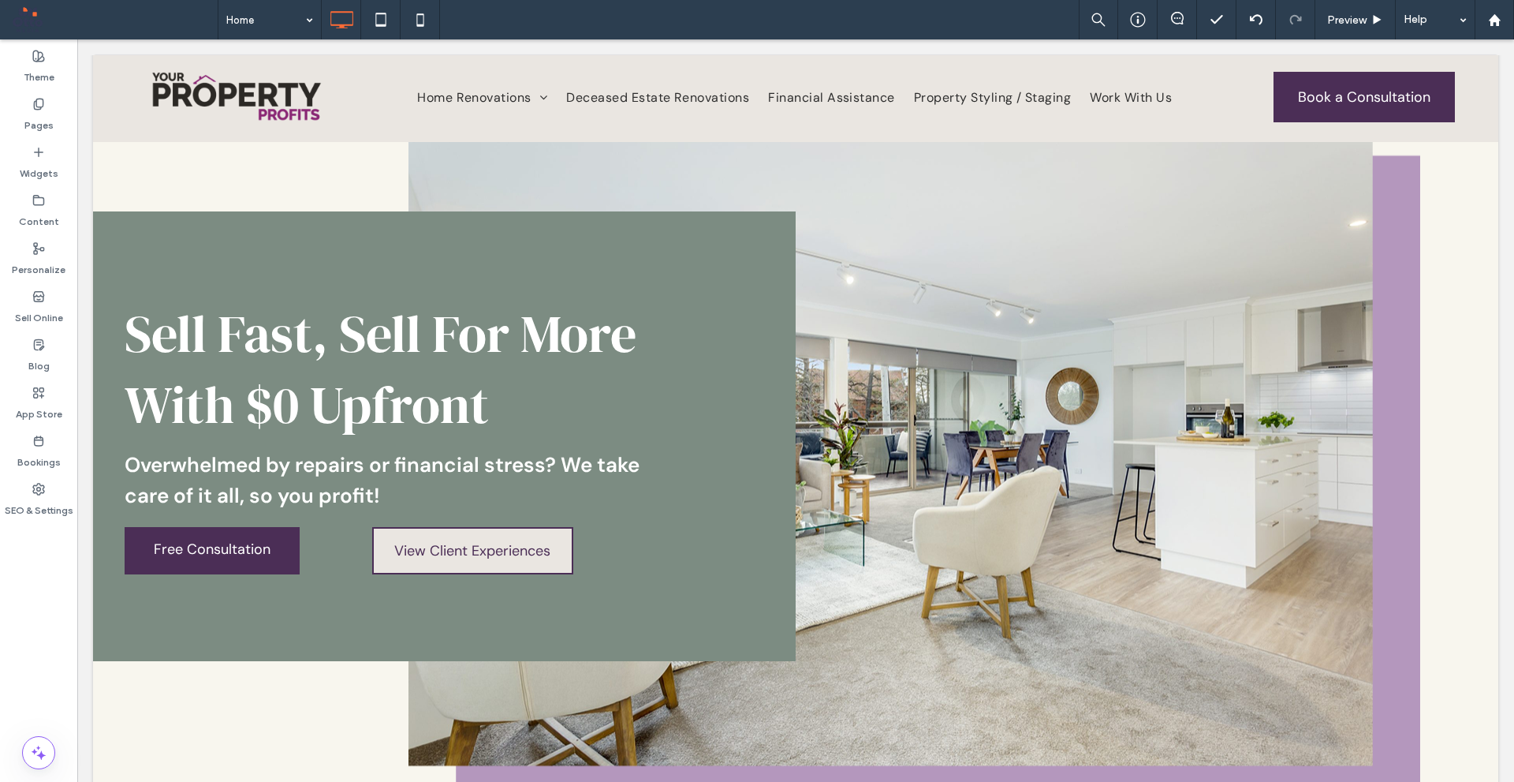
scroll to position [0, 0]
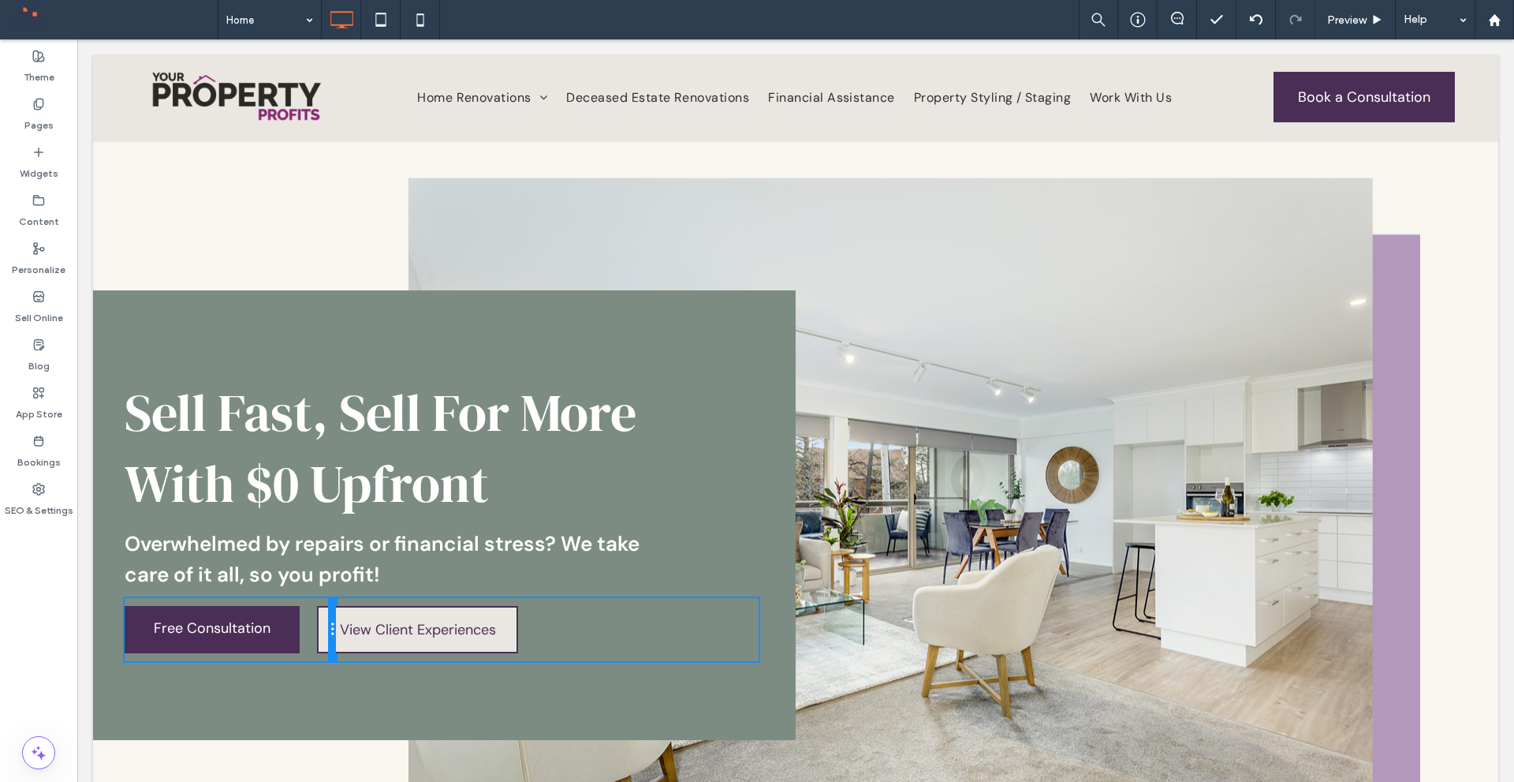
drag, startPoint x: 377, startPoint y: 600, endPoint x: 312, endPoint y: 596, distance: 64.8
click at [312, 596] on div "Sell Fast, Sell For More With $0 Upfront Overwhelmed by repairs or financial st…" at bounding box center [444, 515] width 703 height 450
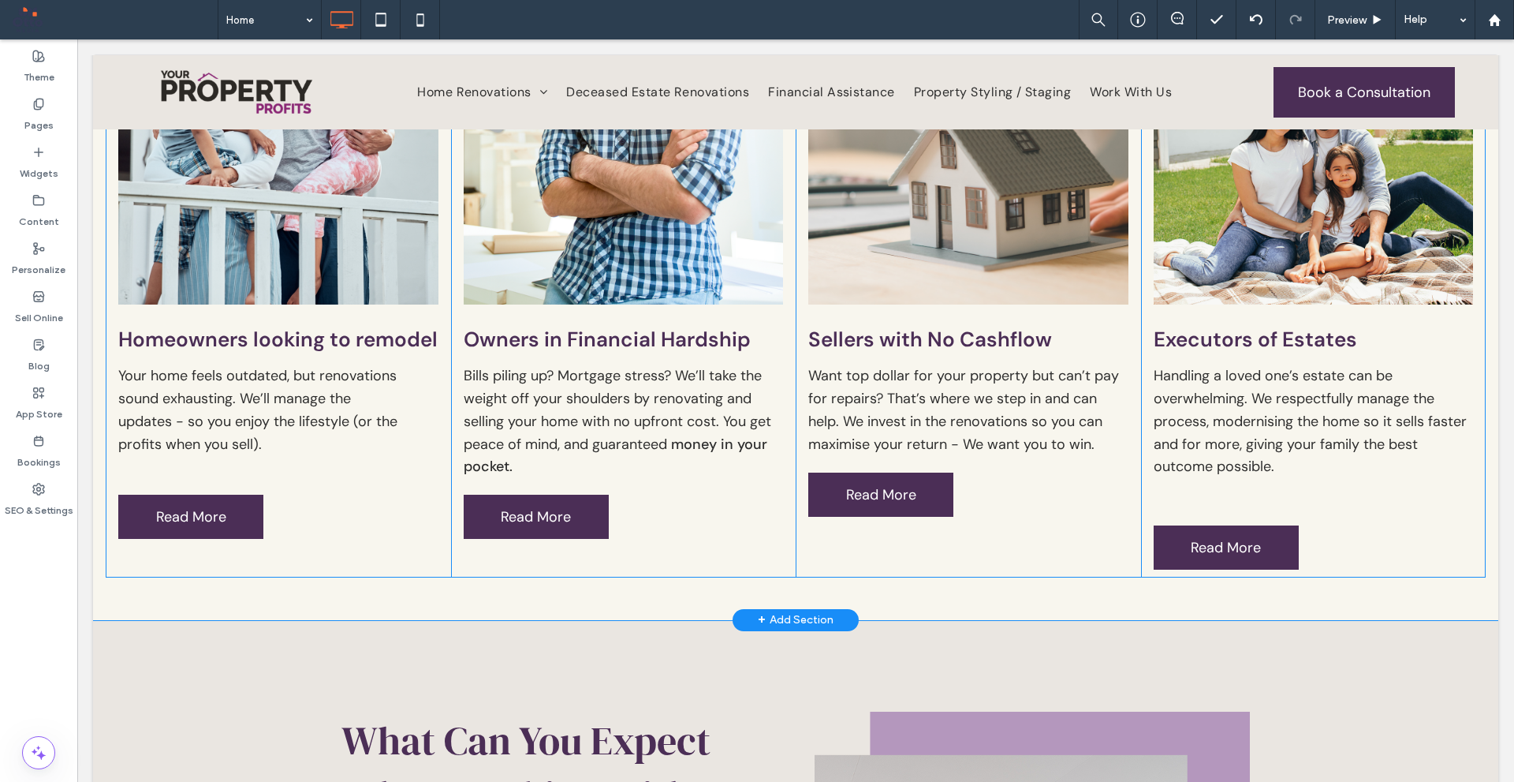
scroll to position [1814, 0]
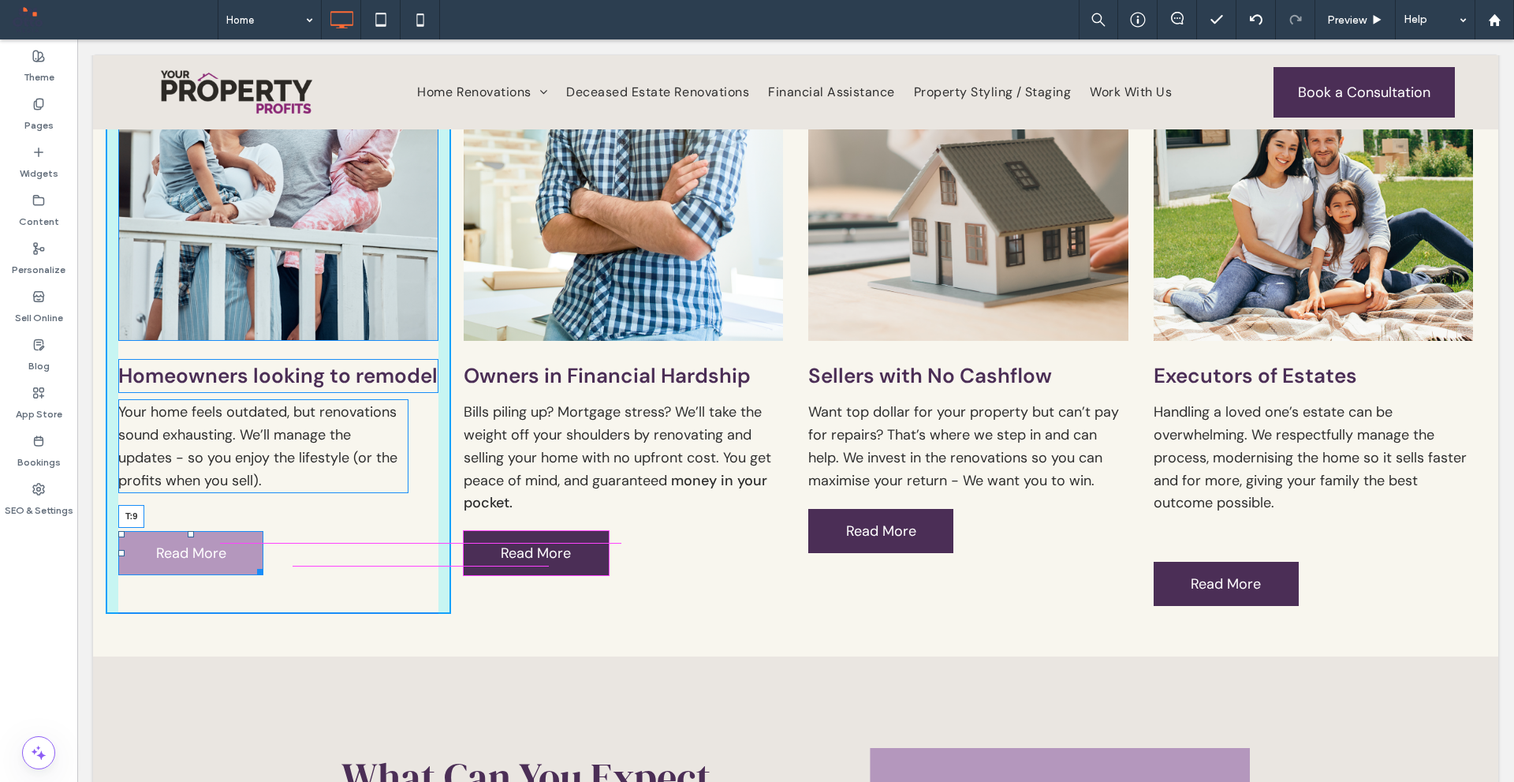
drag, startPoint x: 193, startPoint y: 562, endPoint x: 296, endPoint y: 573, distance: 103.2
click at [212, 533] on div "Homeowners looking to remodel Your home feels outdated, but renovations sound e…" at bounding box center [278, 266] width 345 height 693
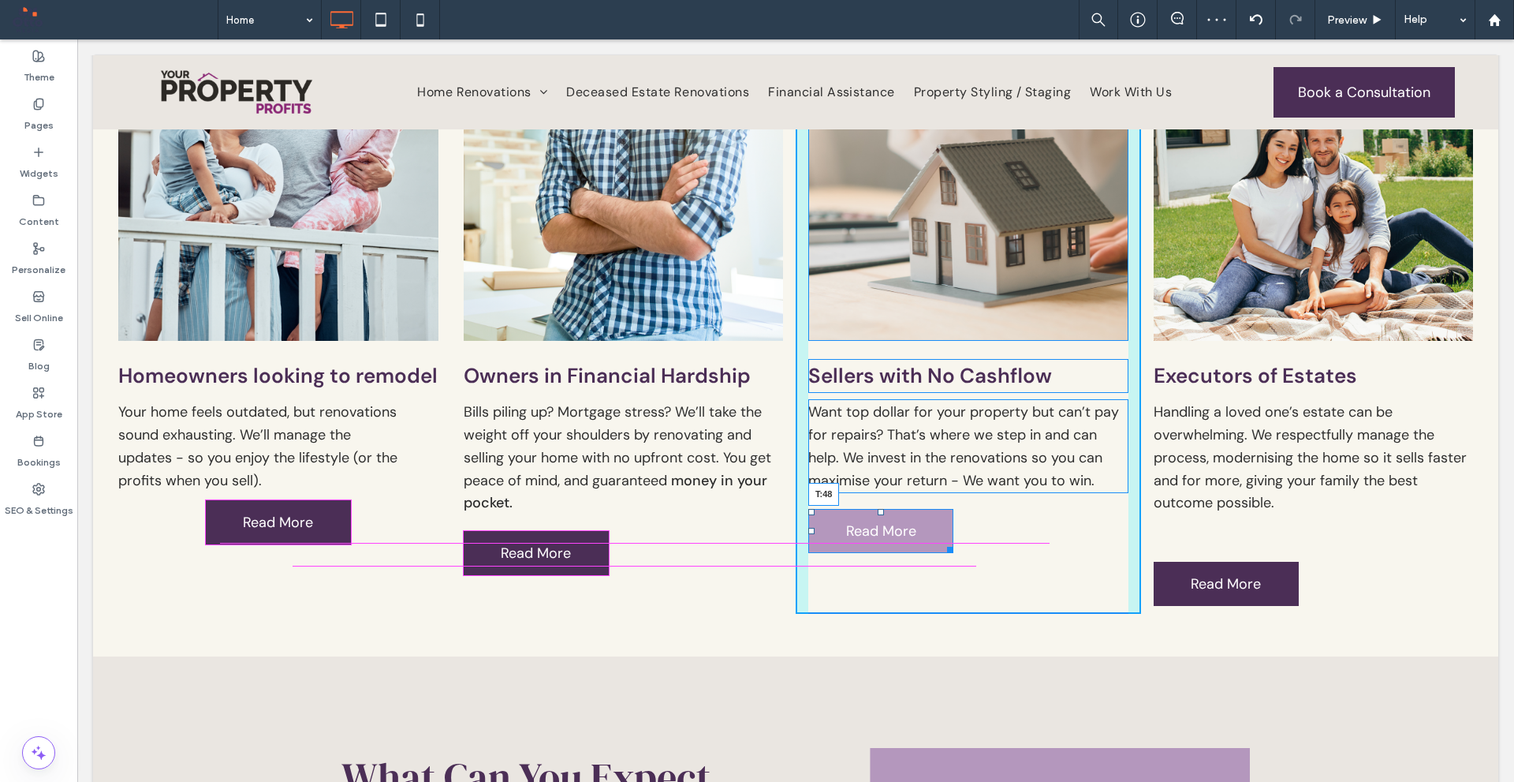
drag, startPoint x: 876, startPoint y: 507, endPoint x: 971, endPoint y: 563, distance: 110.7
click at [876, 529] on div "Sellers with No Cashflow Want top dollar for your property but can’t pay for re…" at bounding box center [968, 266] width 345 height 693
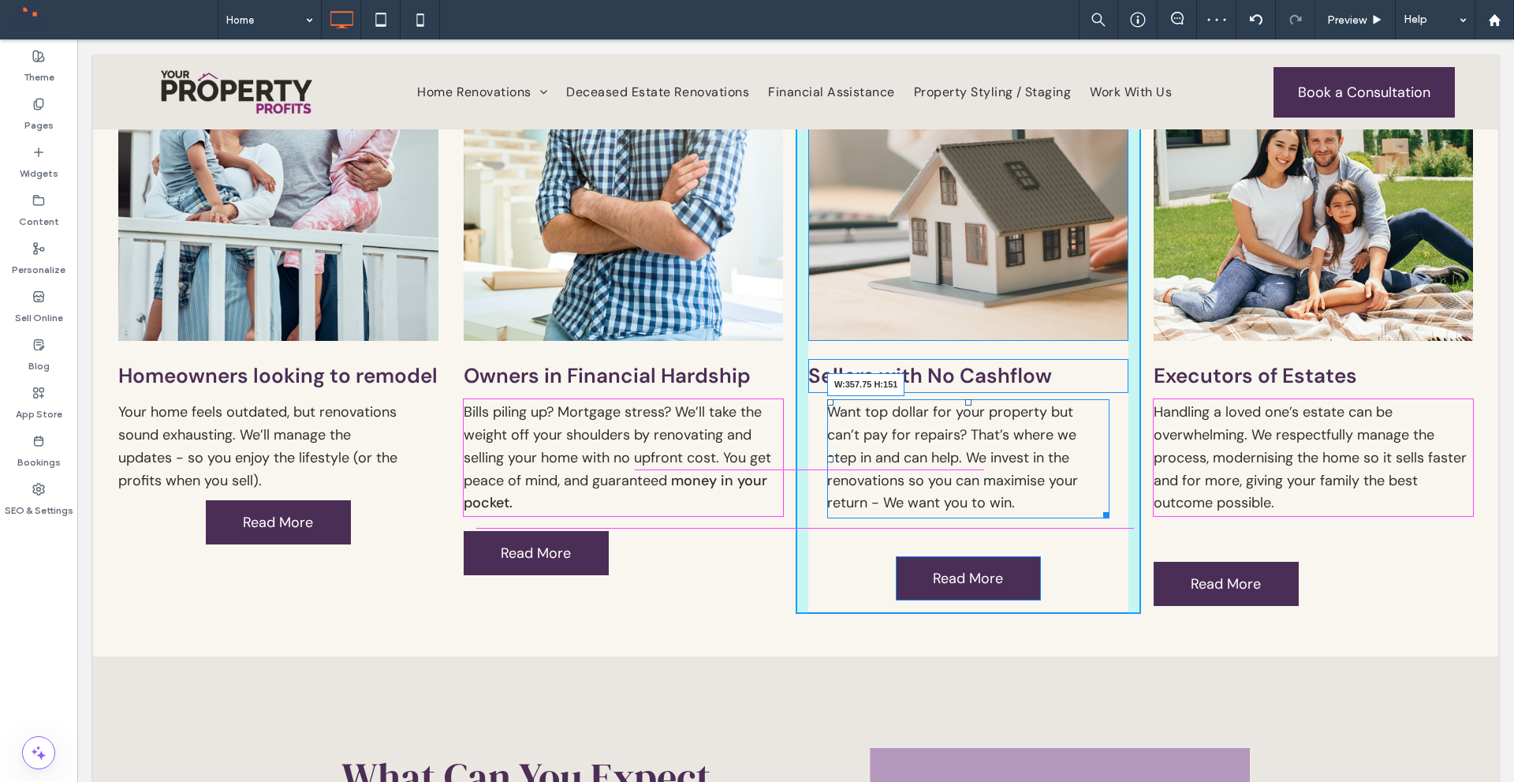
drag, startPoint x: 1107, startPoint y: 488, endPoint x: 1169, endPoint y: 528, distance: 74.2
click at [1092, 489] on div "Want top dollar for your property but can’t pay for repairs? That’s where we st…" at bounding box center [968, 458] width 282 height 119
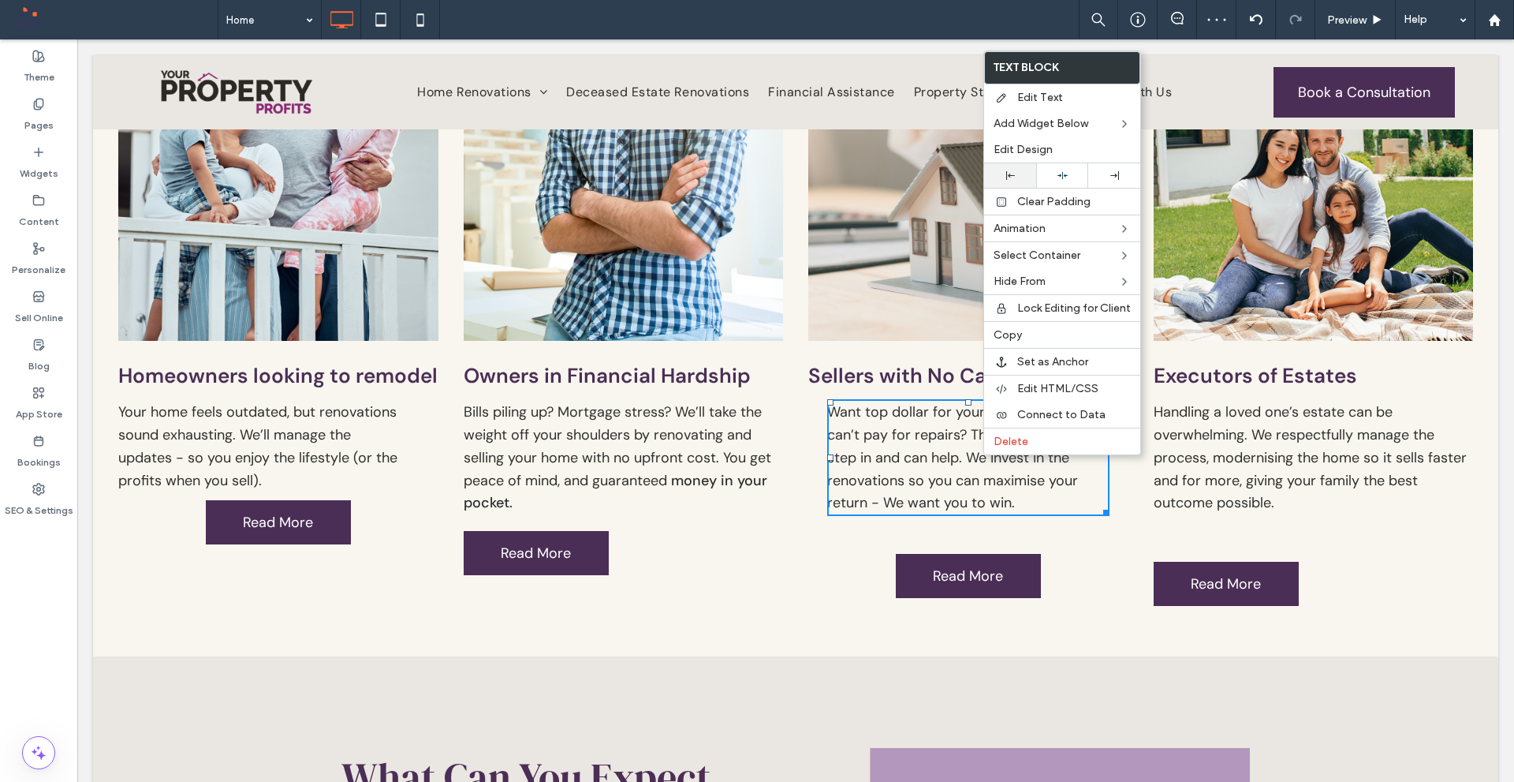
click at [1014, 172] on icon at bounding box center [1010, 175] width 9 height 9
drag, startPoint x: 762, startPoint y: 433, endPoint x: 746, endPoint y: 433, distance: 15.8
click at [761, 433] on p "Bills piling up? Mortgage stress? We’ll take the weight off your shoulders by r…" at bounding box center [624, 458] width 320 height 114
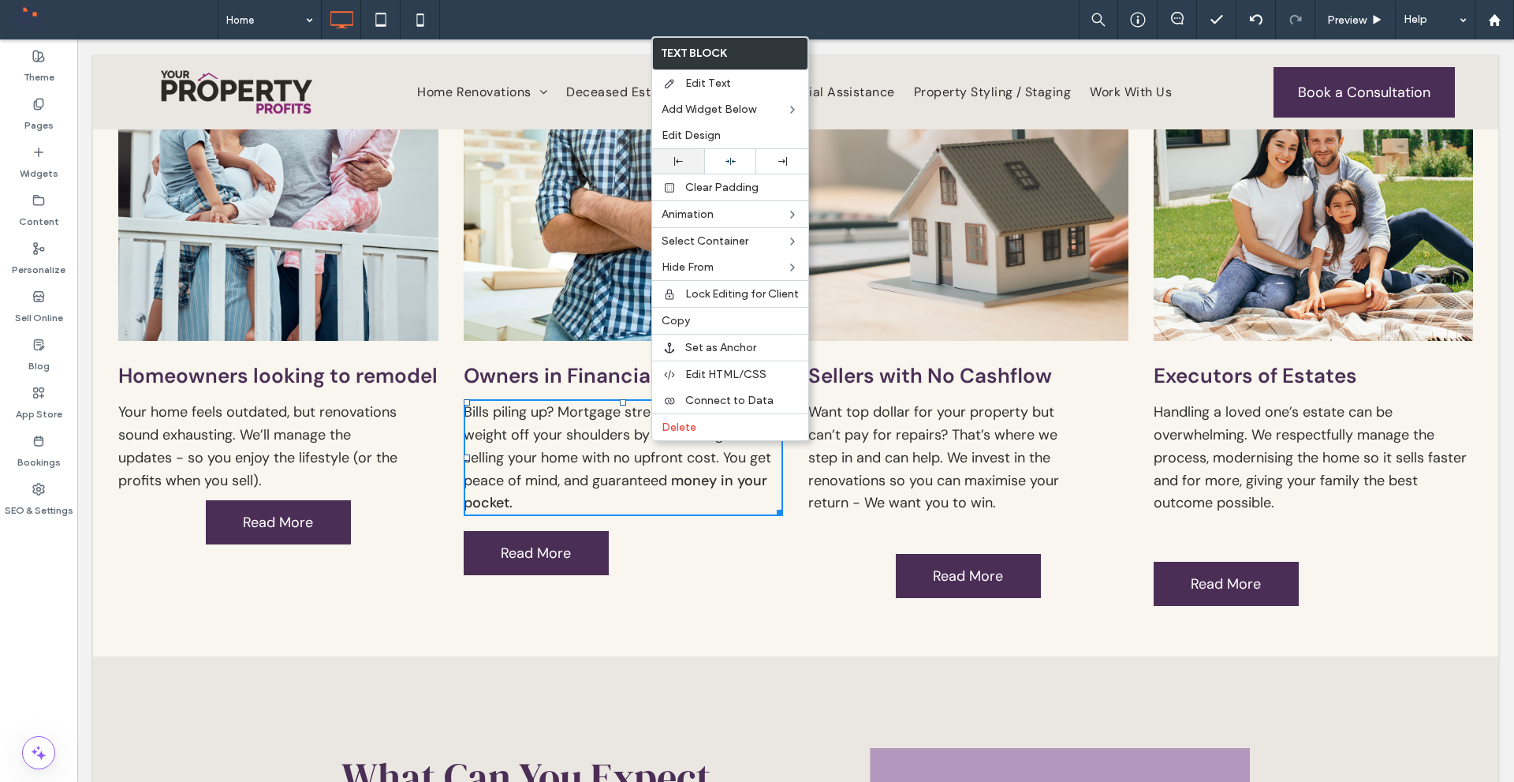
click at [676, 159] on icon at bounding box center [678, 161] width 9 height 9
click at [1285, 471] on span "Handling a loved one’s estate can be overwhelming. We respectfully manage the p…" at bounding box center [1310, 457] width 313 height 110
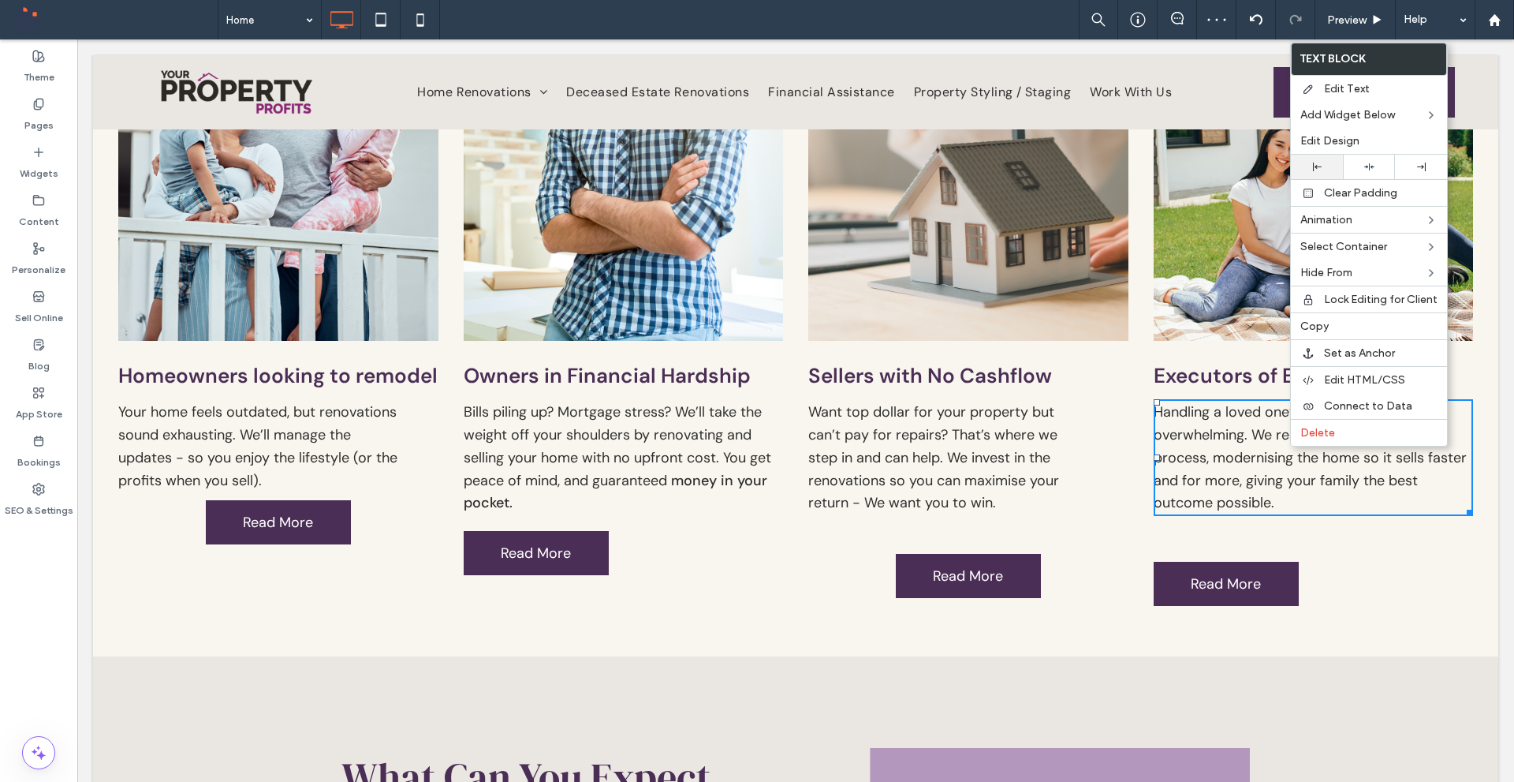
click at [1304, 162] on div at bounding box center [1317, 166] width 36 height 9
click at [338, 457] on span "Your home feels outdated, but renovations sound exhausting. We’ll manage the up…" at bounding box center [257, 445] width 279 height 87
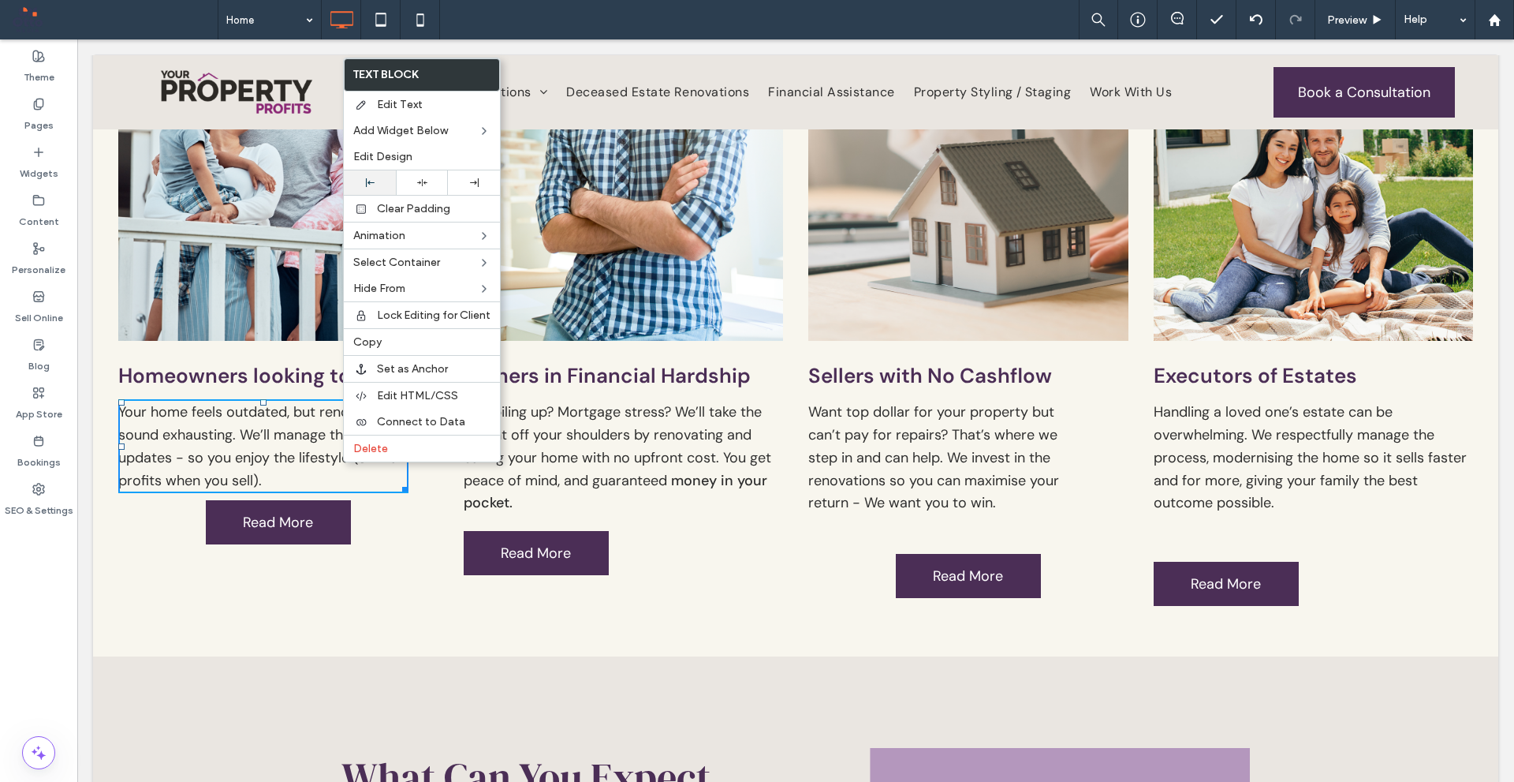
click at [375, 178] on div at bounding box center [370, 182] width 36 height 9
click at [871, 566] on div "Sellers with No Cashflow Want top dollar for your property but can’t pay for re…" at bounding box center [968, 266] width 345 height 693
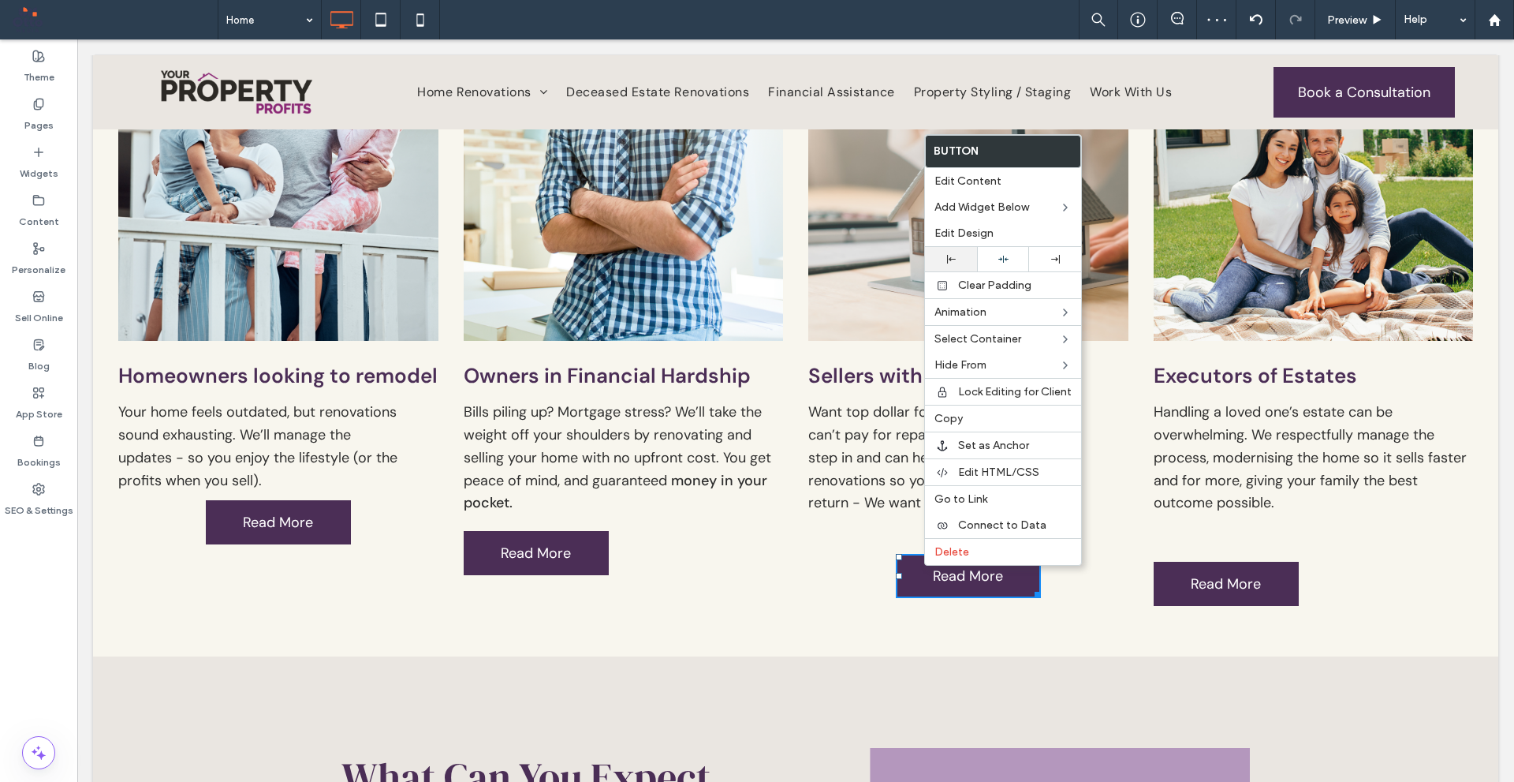
click at [957, 251] on div at bounding box center [951, 259] width 52 height 24
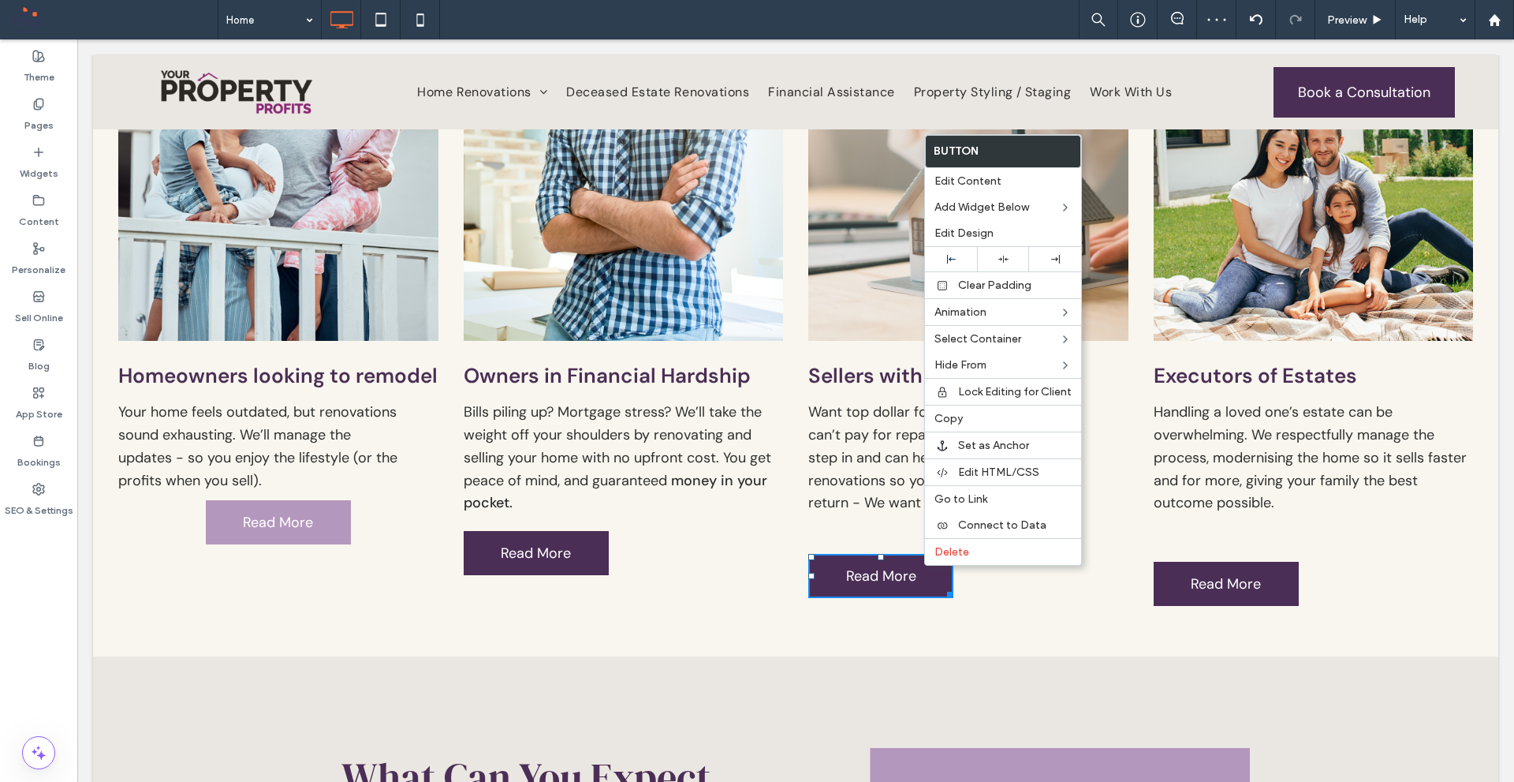
click at [286, 532] on span "Read More" at bounding box center [278, 522] width 70 height 19
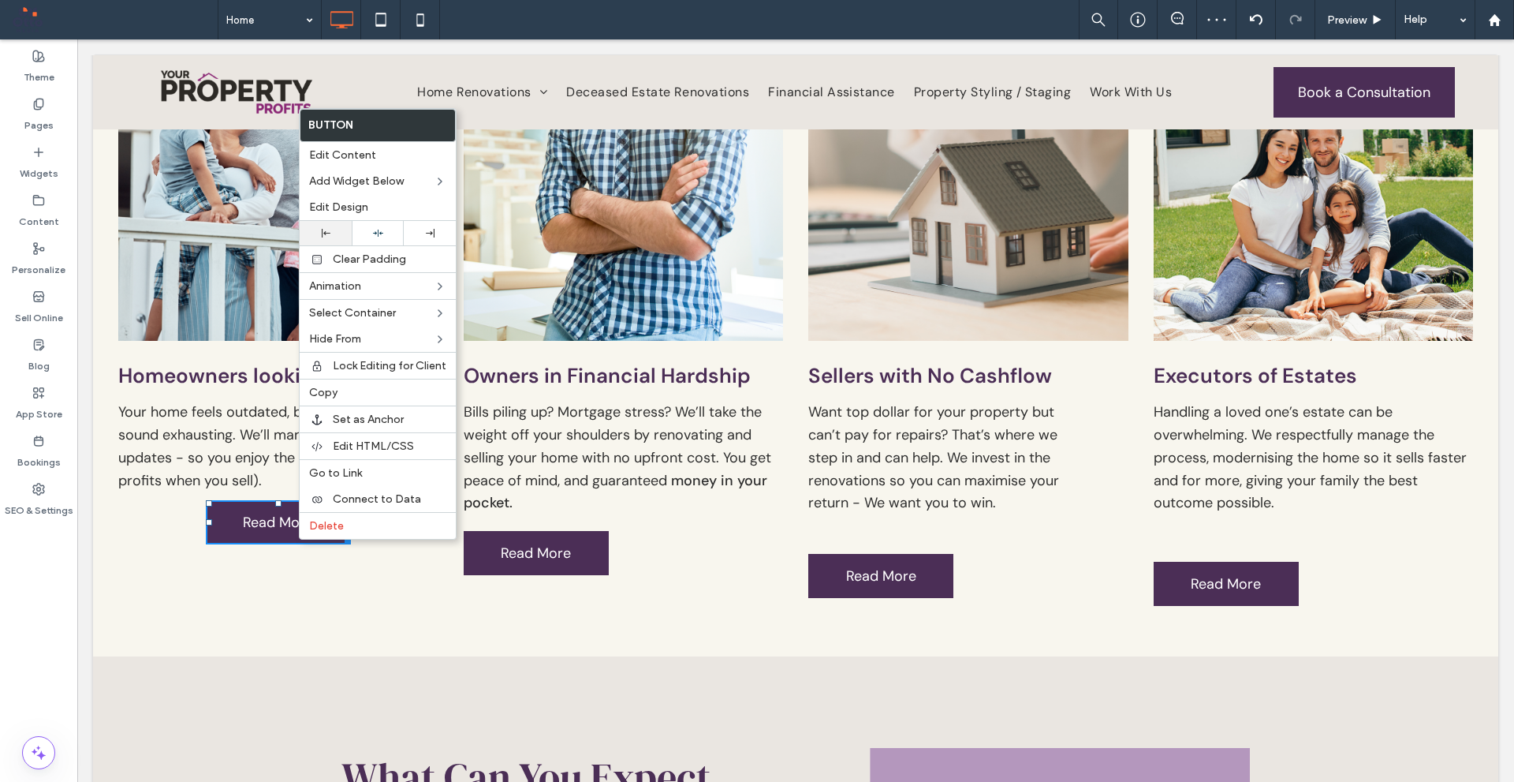
click at [324, 244] on div at bounding box center [326, 233] width 52 height 24
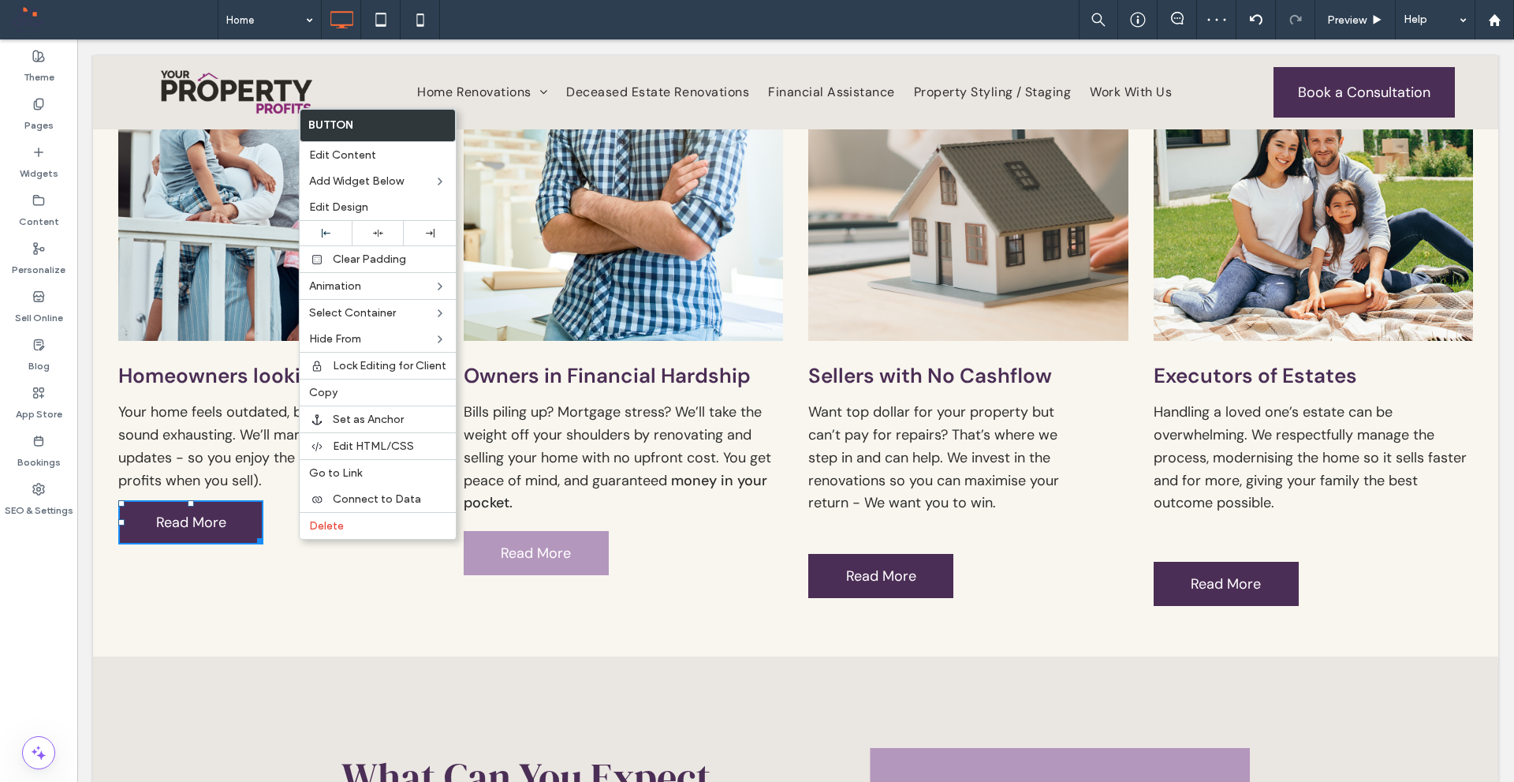
drag, startPoint x: 614, startPoint y: 596, endPoint x: 536, endPoint y: 556, distance: 86.8
click at [536, 556] on span "Read More" at bounding box center [536, 552] width 70 height 19
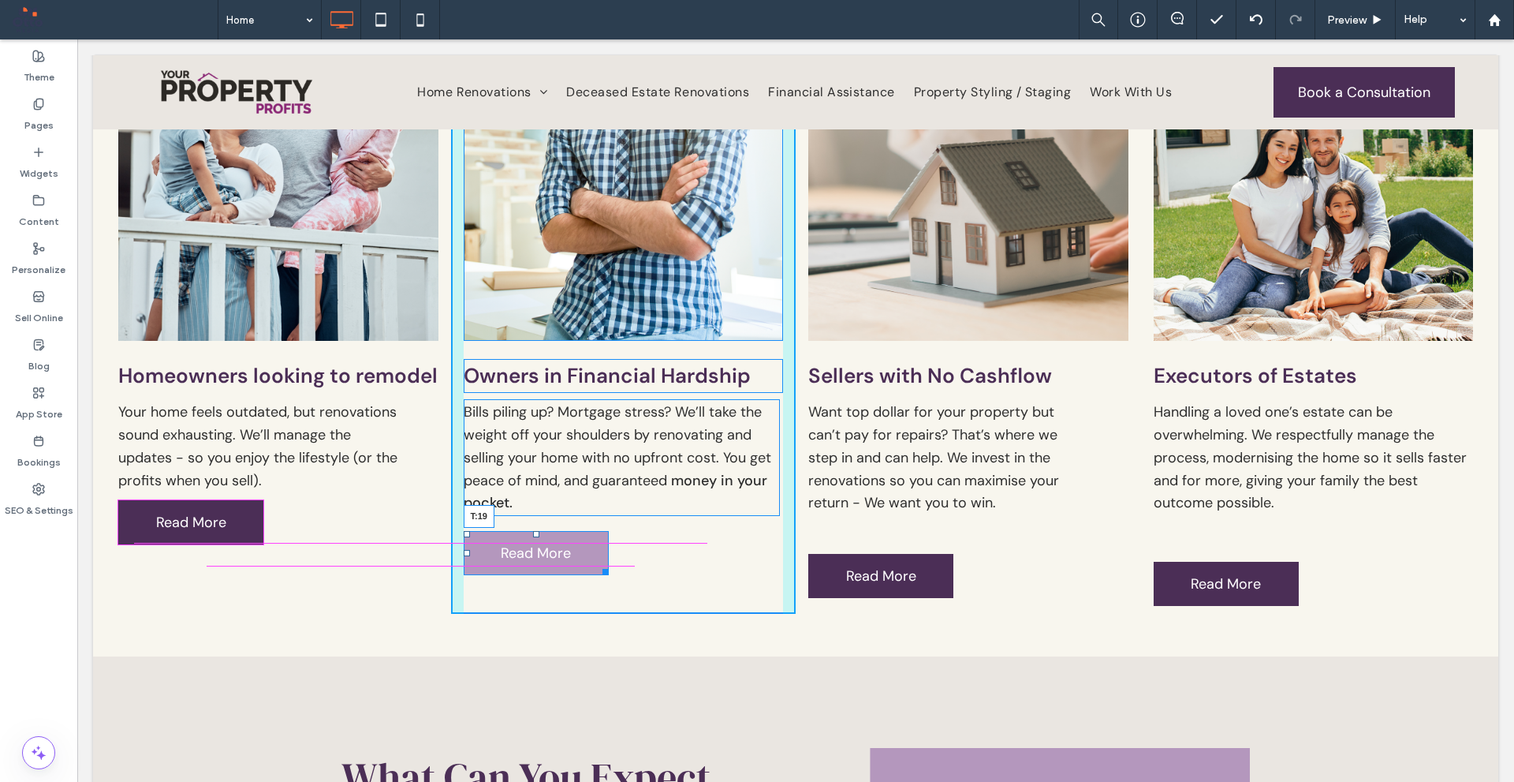
click at [539, 530] on div "Owners in Financial Hardship Bills piling up? Mortgage stress? We’ll take the w…" at bounding box center [623, 266] width 345 height 693
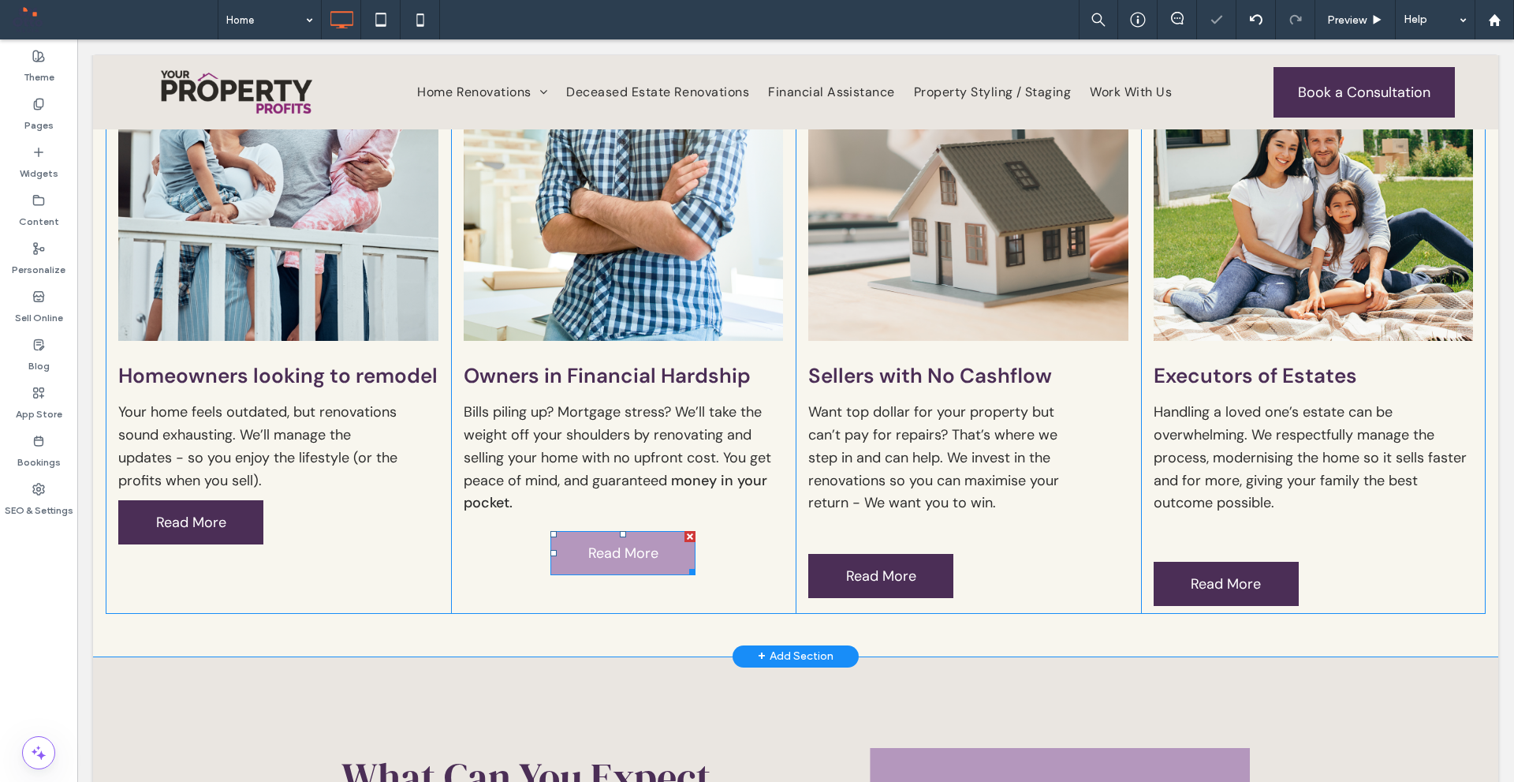
drag, startPoint x: 713, startPoint y: 581, endPoint x: 640, endPoint y: 542, distance: 82.2
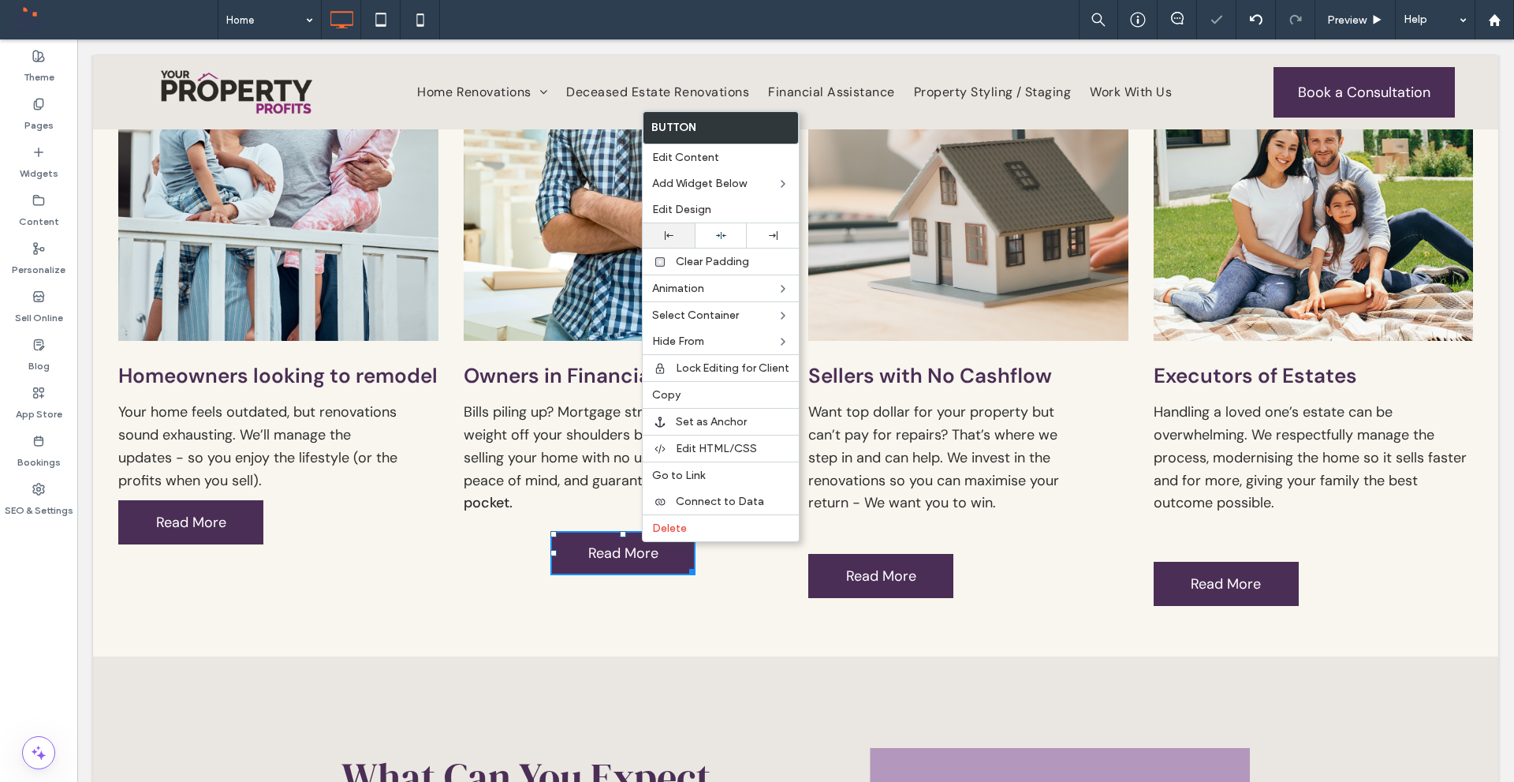
click at [667, 241] on div at bounding box center [669, 235] width 52 height 24
click at [877, 624] on div "Who We Help Homeowners looking to remodel Your home feels outdated, but renovat…" at bounding box center [796, 222] width 1406 height 867
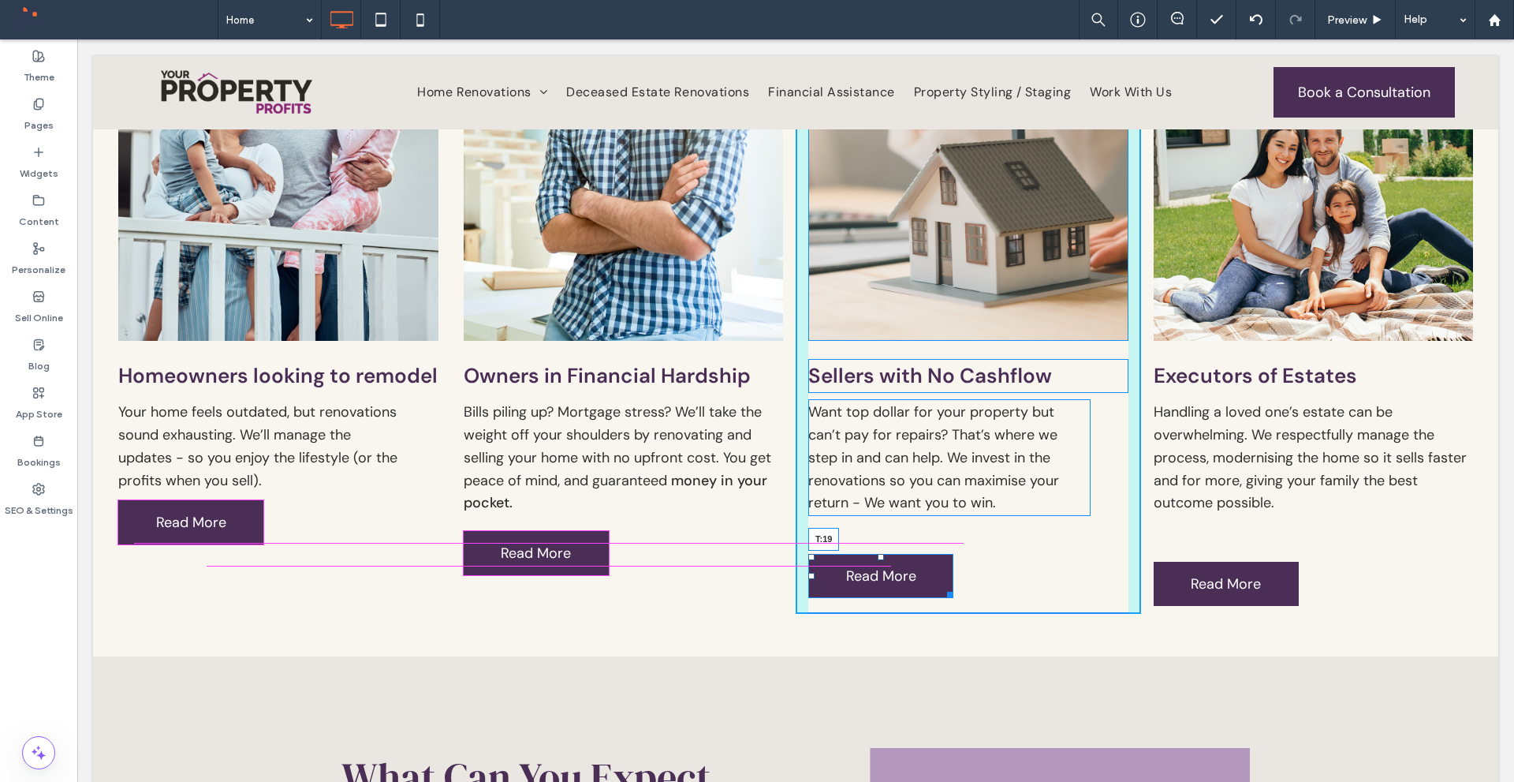
drag, startPoint x: 876, startPoint y: 550, endPoint x: 962, endPoint y: 567, distance: 88.5
click at [885, 528] on div "Sellers with No Cashflow Want top dollar for your property but can’t pay for re…" at bounding box center [968, 266] width 345 height 693
click at [883, 530] on div "Sellers with No Cashflow Want top dollar for your property but can’t pay for re…" at bounding box center [968, 266] width 345 height 693
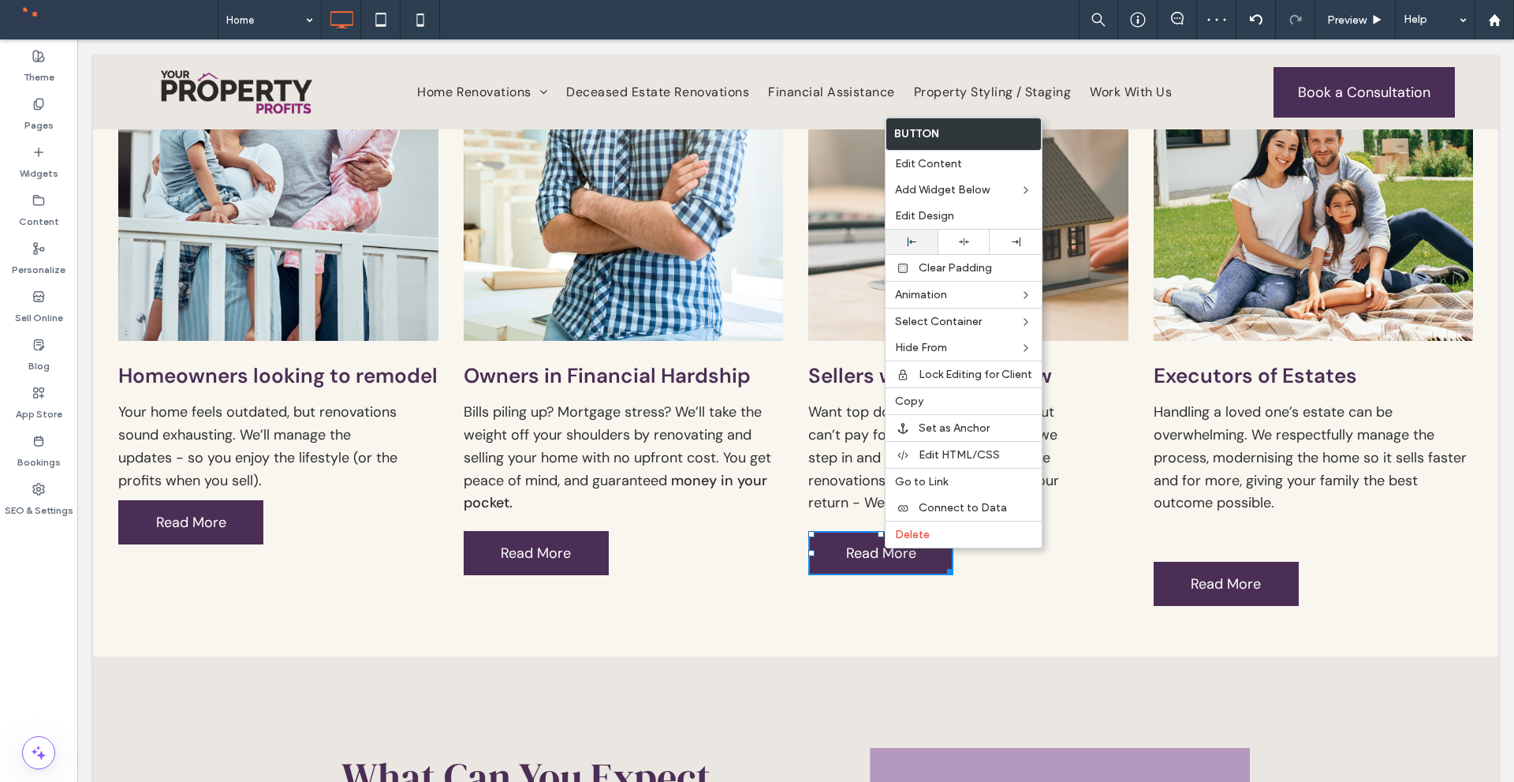
click at [913, 237] on icon at bounding box center [912, 241] width 9 height 9
click at [407, 526] on div "Homeowners looking to remodel Your home feels outdated, but renovations sound e…" at bounding box center [278, 266] width 345 height 693
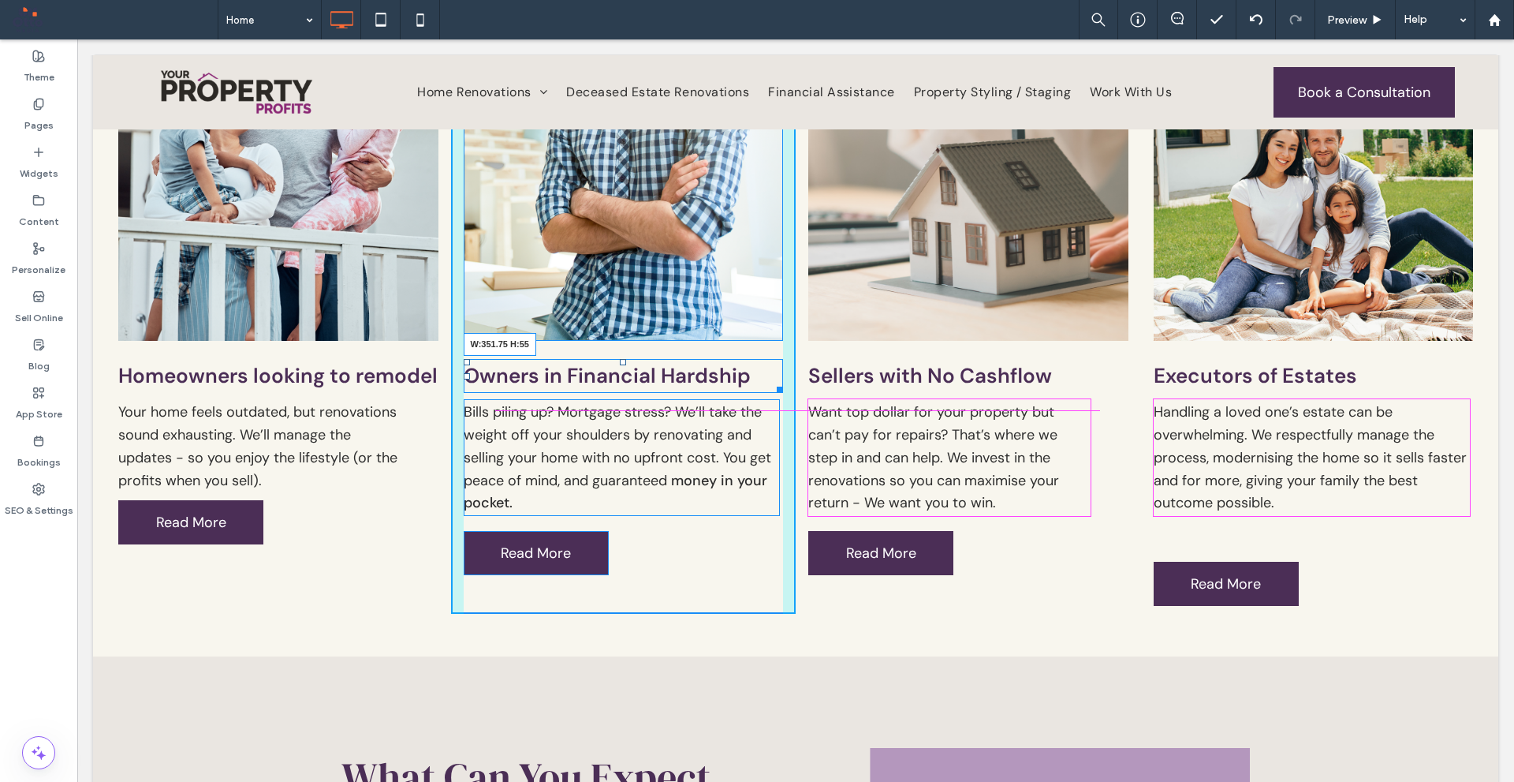
drag, startPoint x: 760, startPoint y: 385, endPoint x: 831, endPoint y: 424, distance: 81.9
click at [753, 385] on div "Owners in Financial Hardship W:351.75 H:55" at bounding box center [624, 376] width 320 height 34
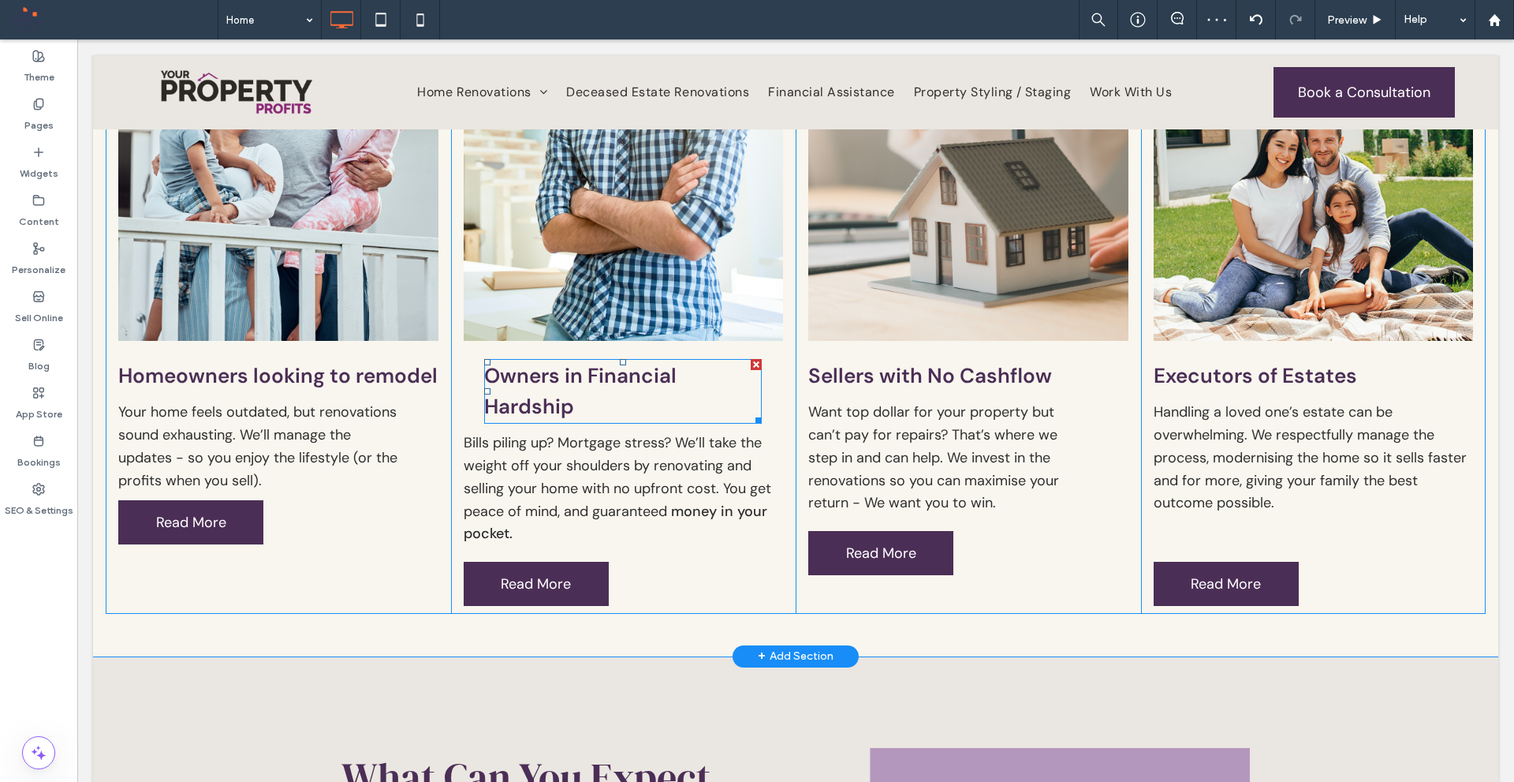
drag, startPoint x: 750, startPoint y: 416, endPoint x: 879, endPoint y: 428, distance: 129.8
click at [879, 428] on div "Homeowners looking to remodel Your home feels outdated, but renovations sound e…" at bounding box center [796, 266] width 1380 height 693
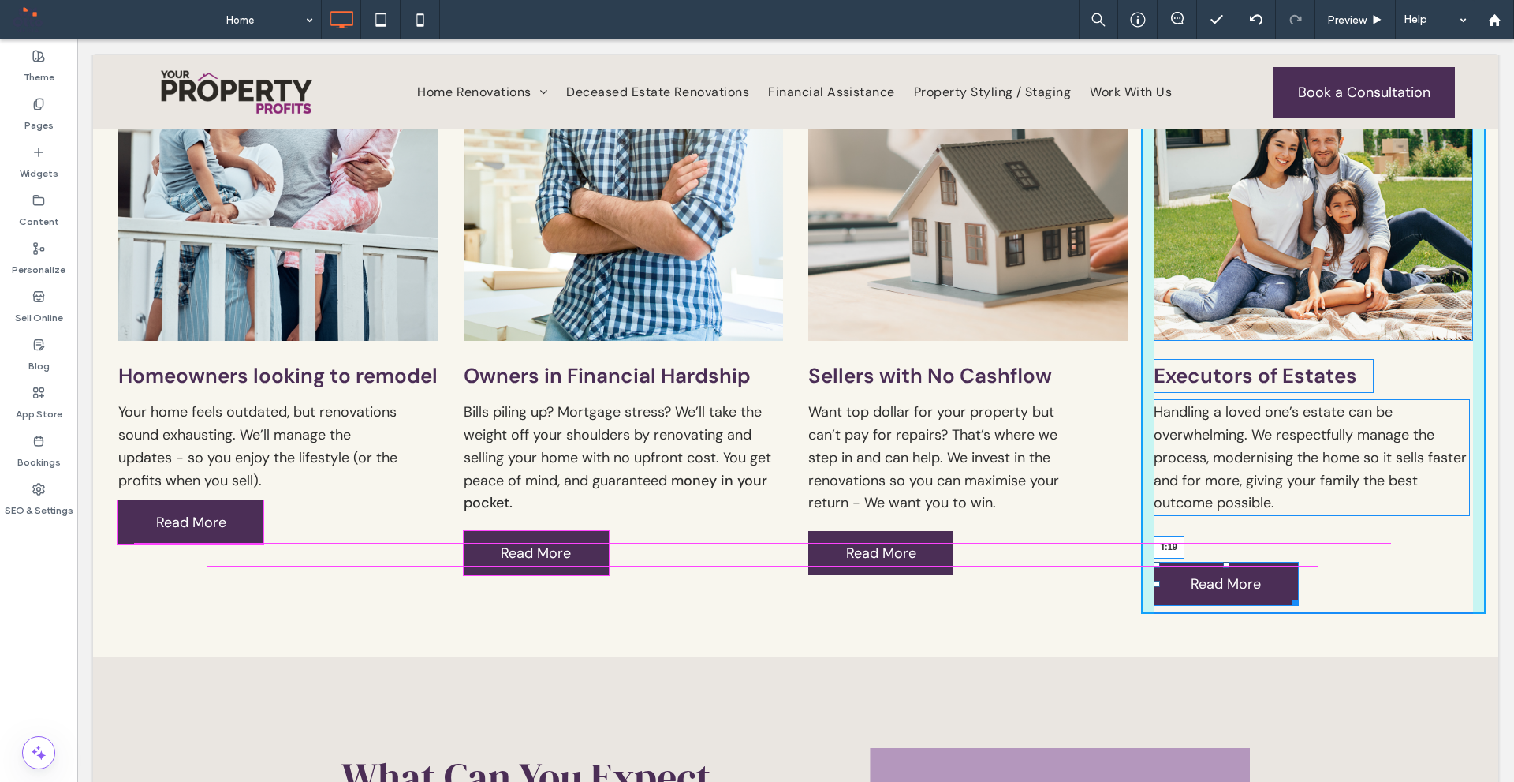
drag, startPoint x: 1217, startPoint y: 558, endPoint x: 1285, endPoint y: 524, distance: 76.2
click at [1285, 524] on div "Executors of Estates ﻿ Handling a loved one’s estate can be overwhelming. We re…" at bounding box center [1313, 266] width 345 height 693
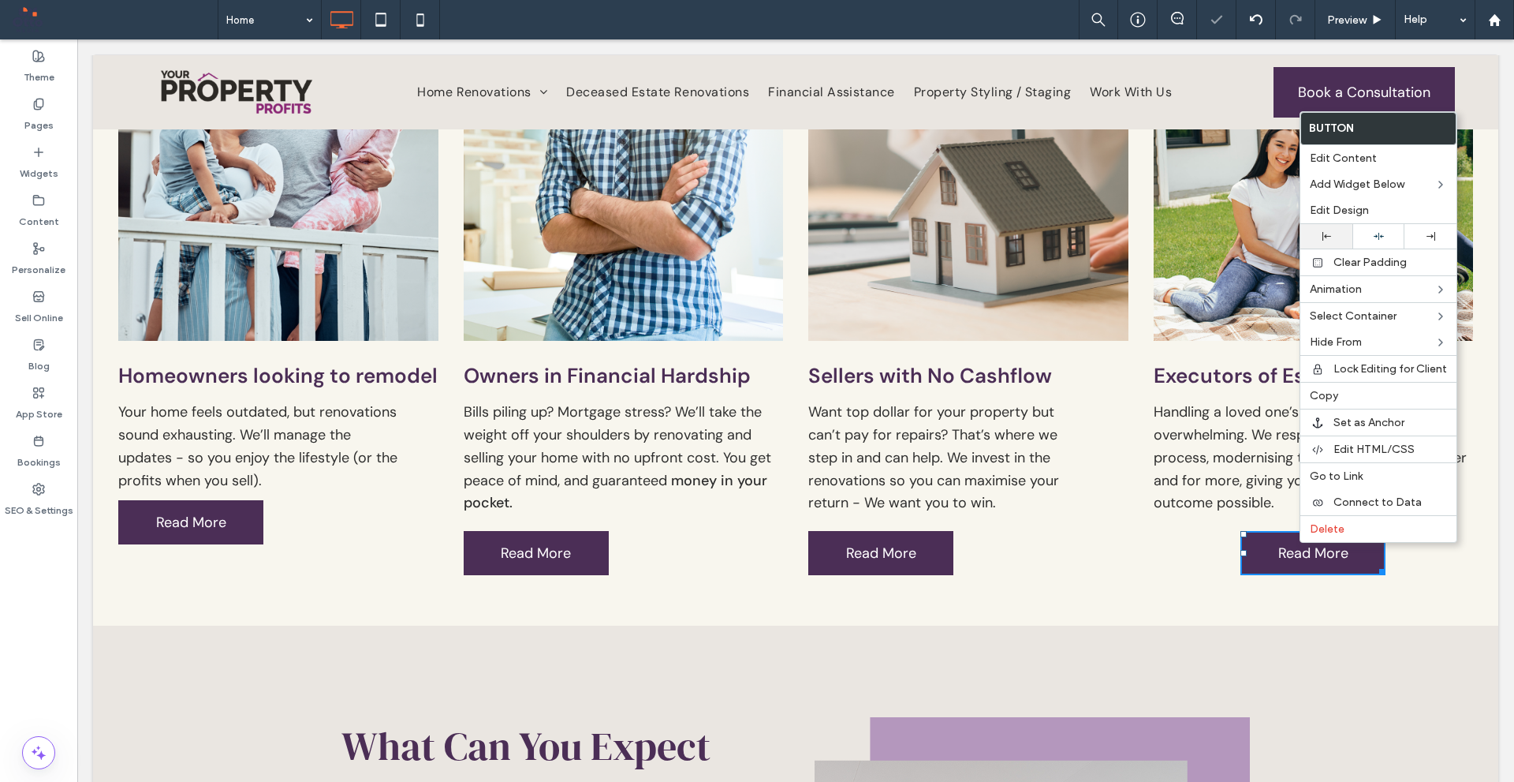
click at [1315, 241] on div at bounding box center [1327, 236] width 52 height 24
click at [1225, 532] on link "Read More" at bounding box center [1226, 553] width 145 height 44
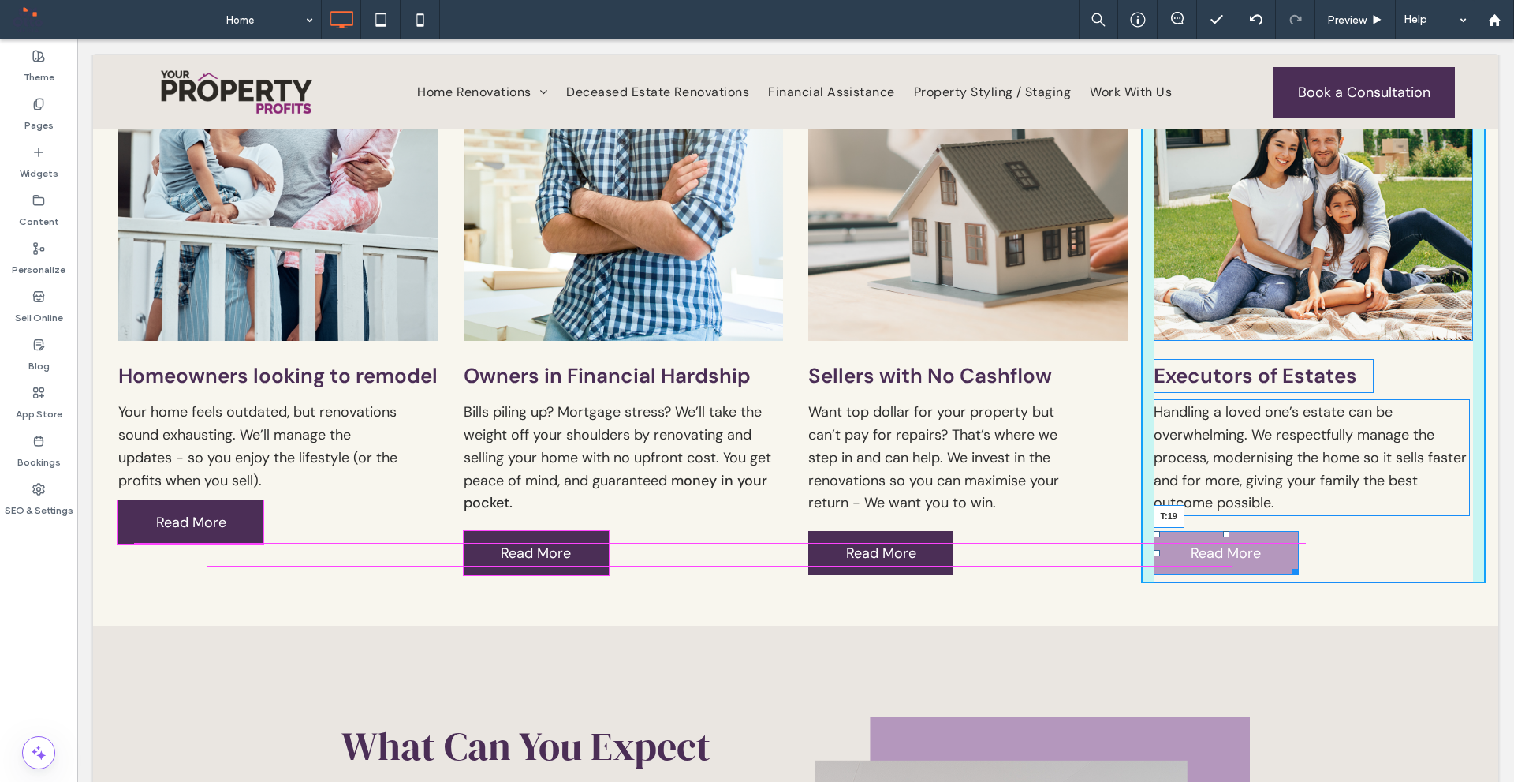
click at [1219, 526] on div "Executors of Estates ﻿ Handling a loved one’s estate can be overwhelming. We re…" at bounding box center [1313, 251] width 345 height 663
click at [1223, 531] on div at bounding box center [1226, 534] width 6 height 6
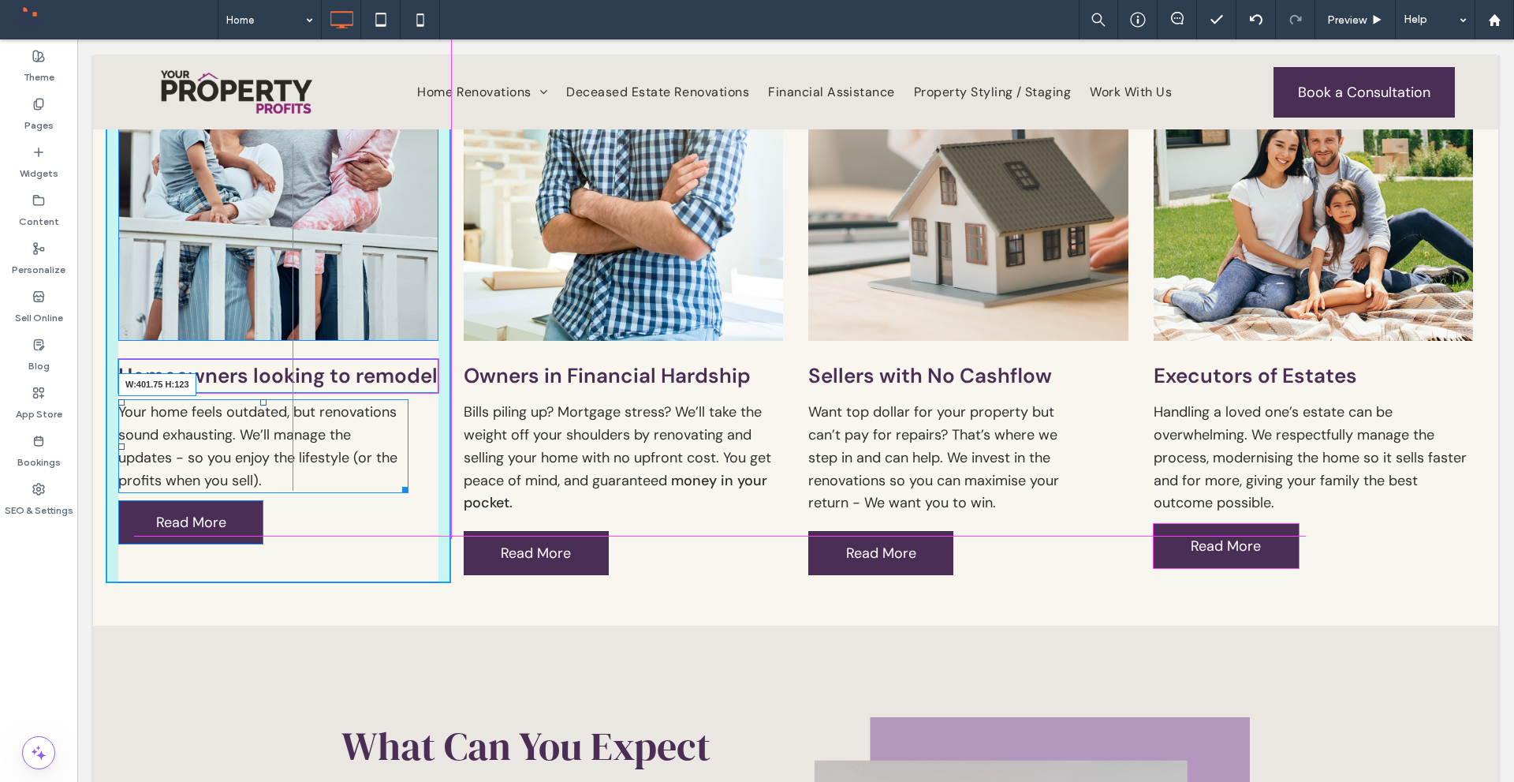
drag, startPoint x: 400, startPoint y: 519, endPoint x: 426, endPoint y: 512, distance: 27.0
click at [409, 493] on div at bounding box center [403, 487] width 12 height 12
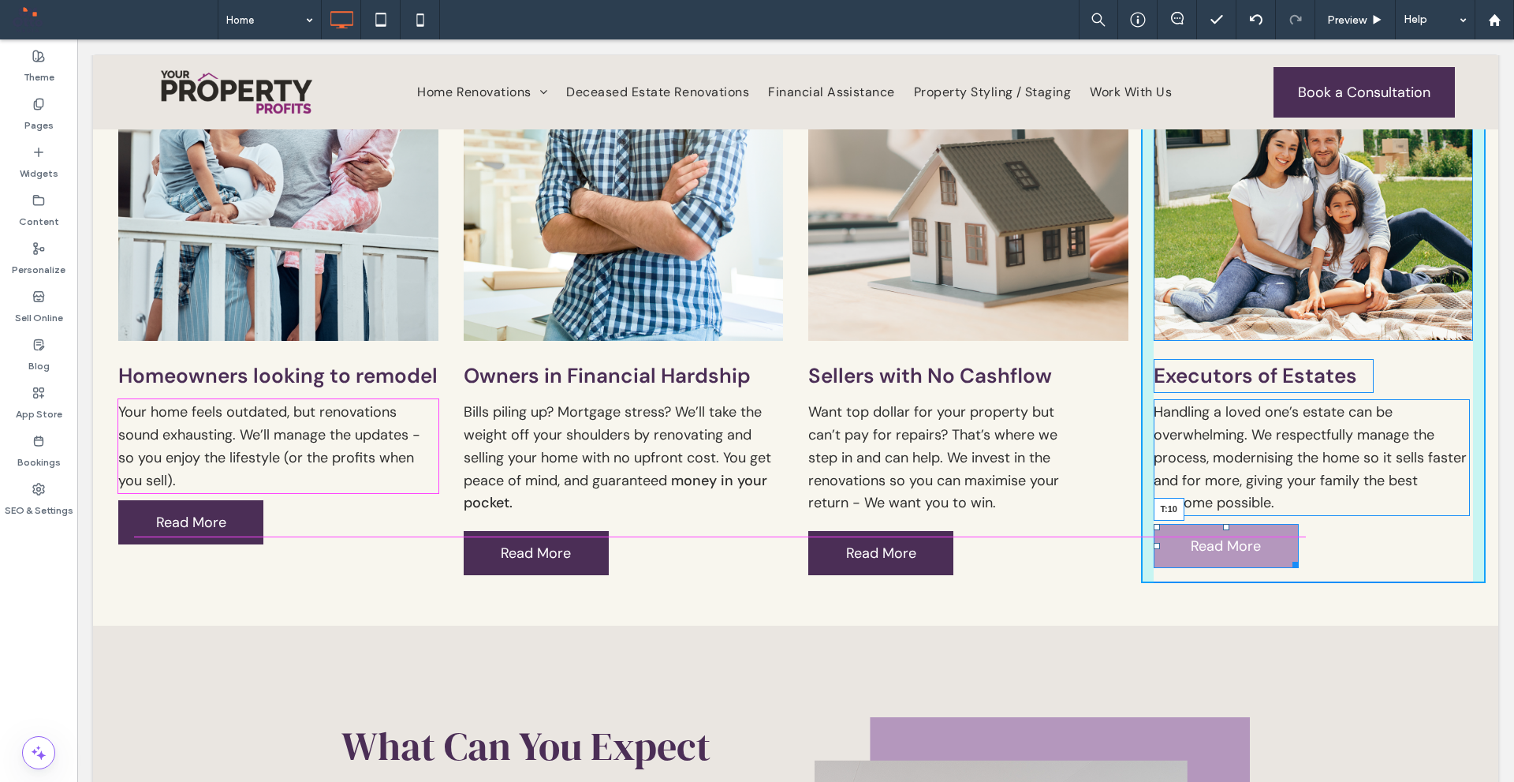
click at [1223, 525] on div "Executors of Estates ﻿ Handling a loved one’s estate can be overwhelming. We re…" at bounding box center [1313, 251] width 345 height 663
drag, startPoint x: 1219, startPoint y: 521, endPoint x: 1300, endPoint y: 568, distance: 92.9
click at [1223, 528] on div "Executors of Estates ﻿ Handling a loved one’s estate can be overwhelming. We re…" at bounding box center [1313, 251] width 345 height 663
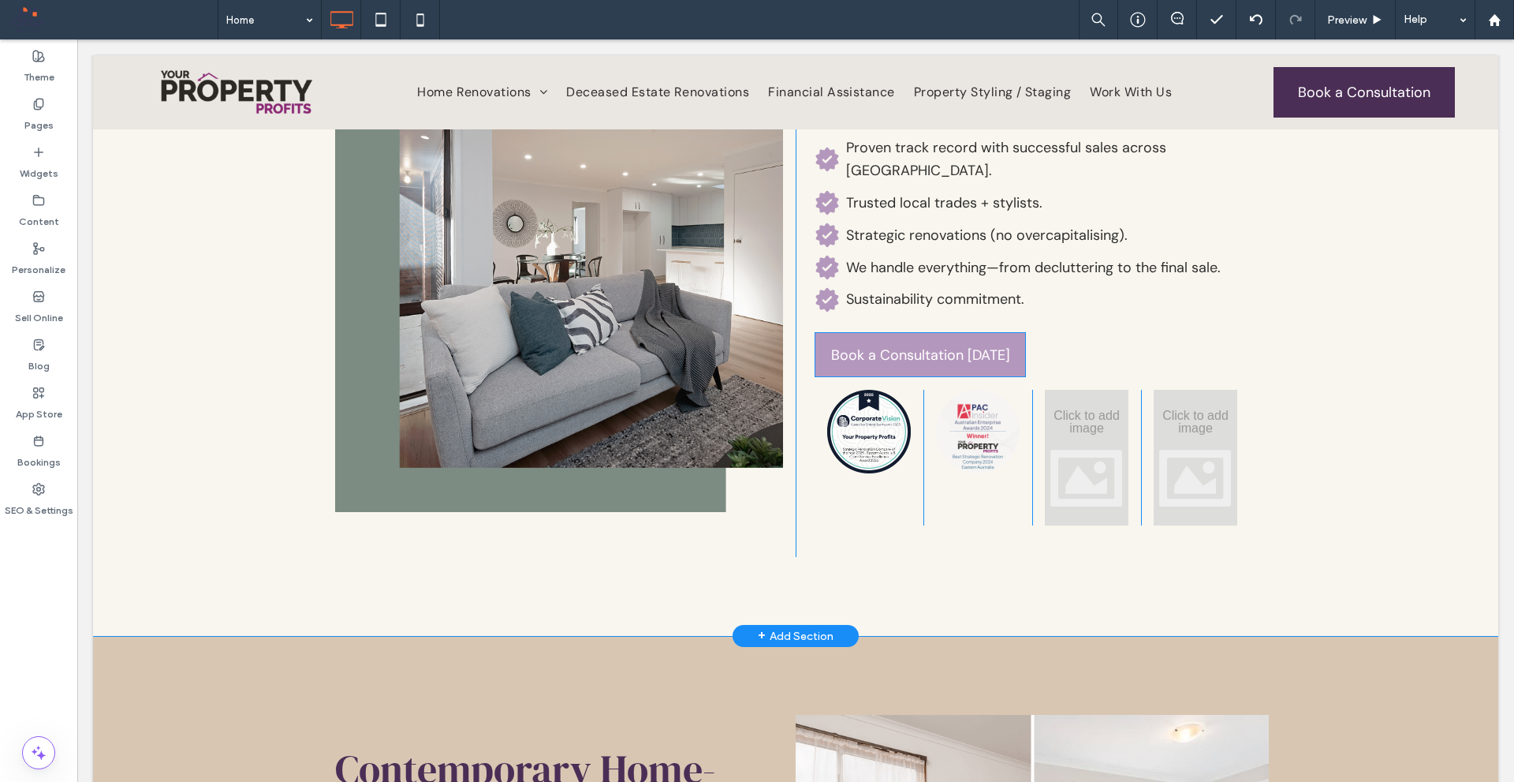
scroll to position [3155, 0]
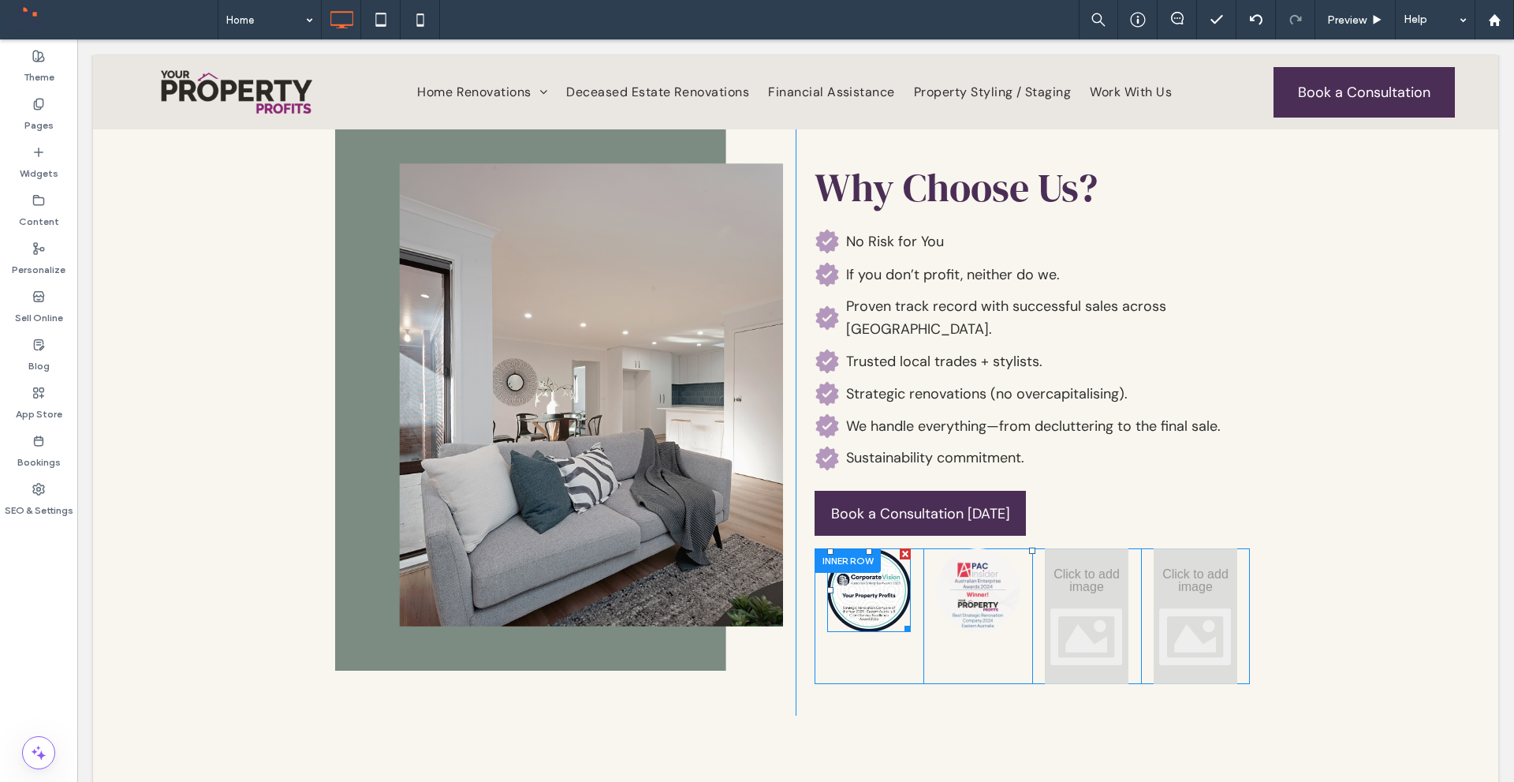
click at [865, 562] on img at bounding box center [869, 590] width 84 height 84
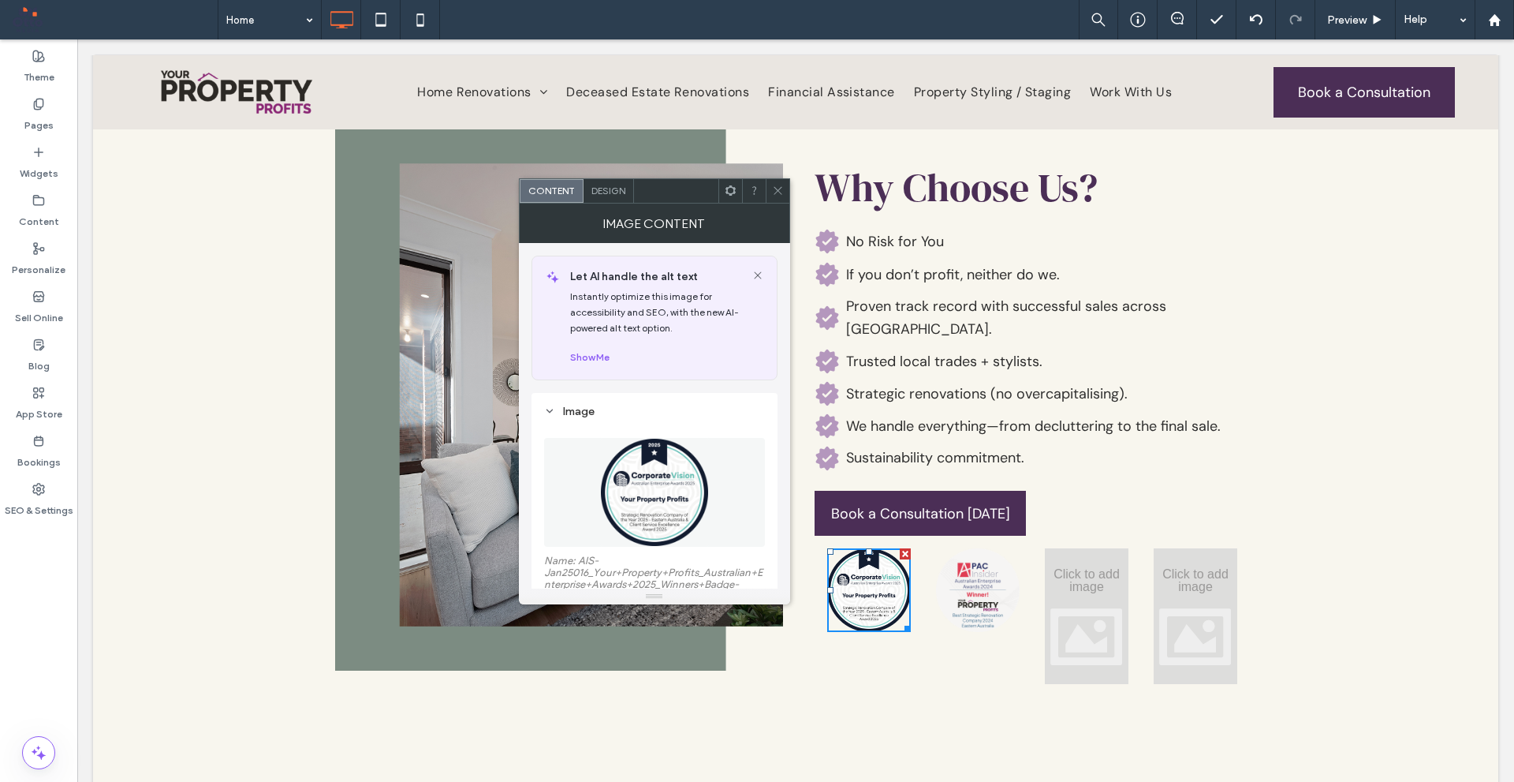
scroll to position [79, 0]
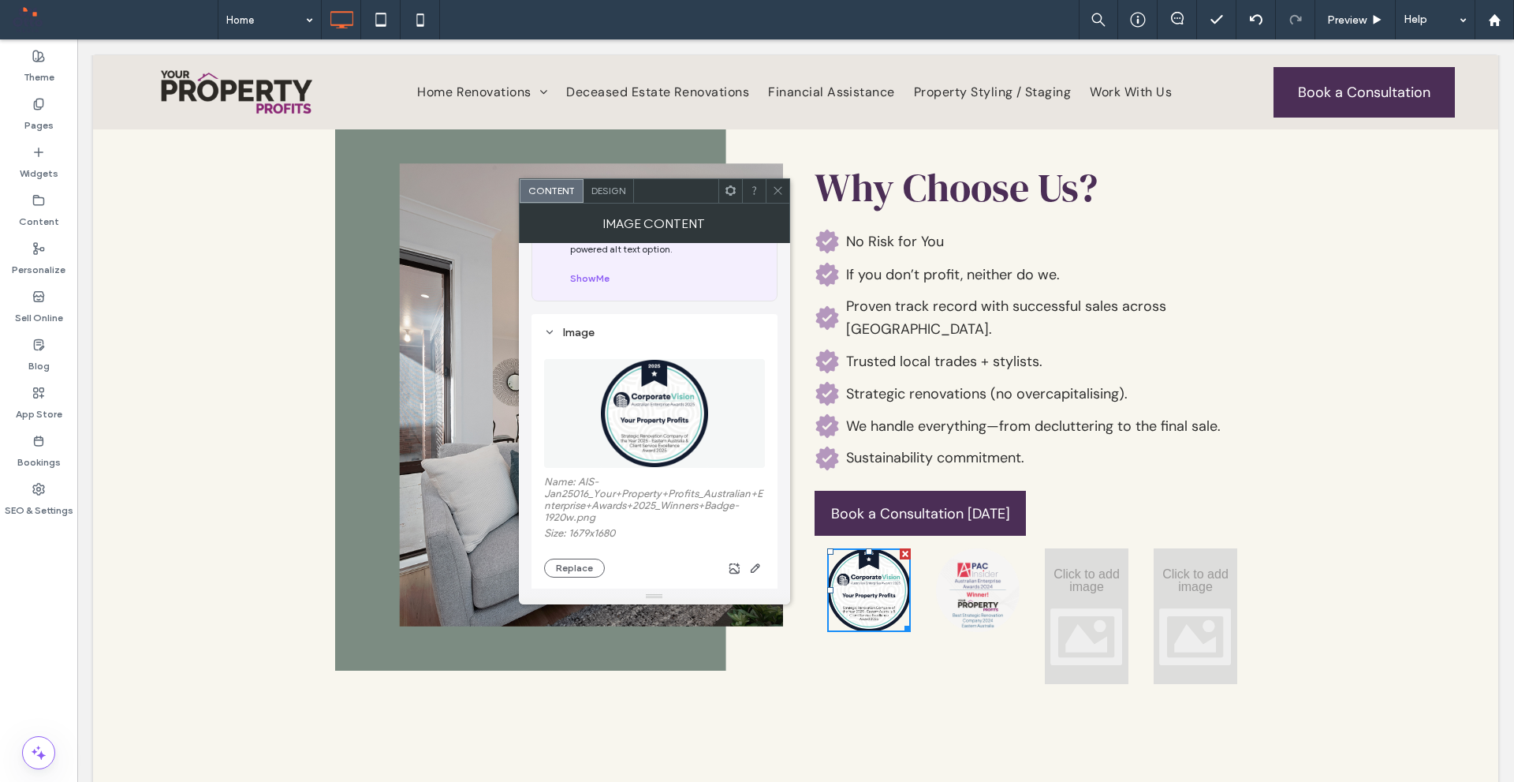
click at [775, 185] on icon at bounding box center [778, 191] width 12 height 12
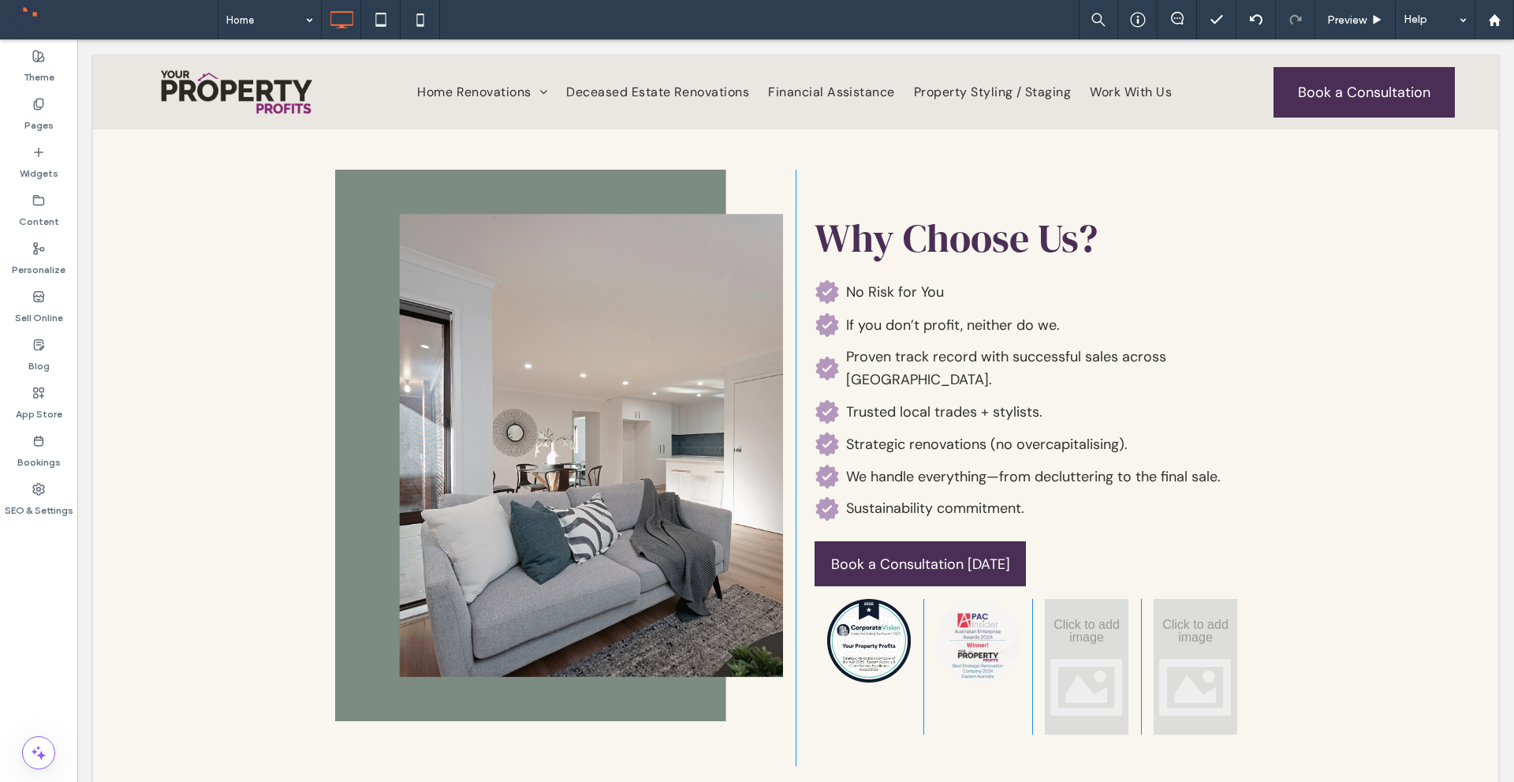
scroll to position [3076, 0]
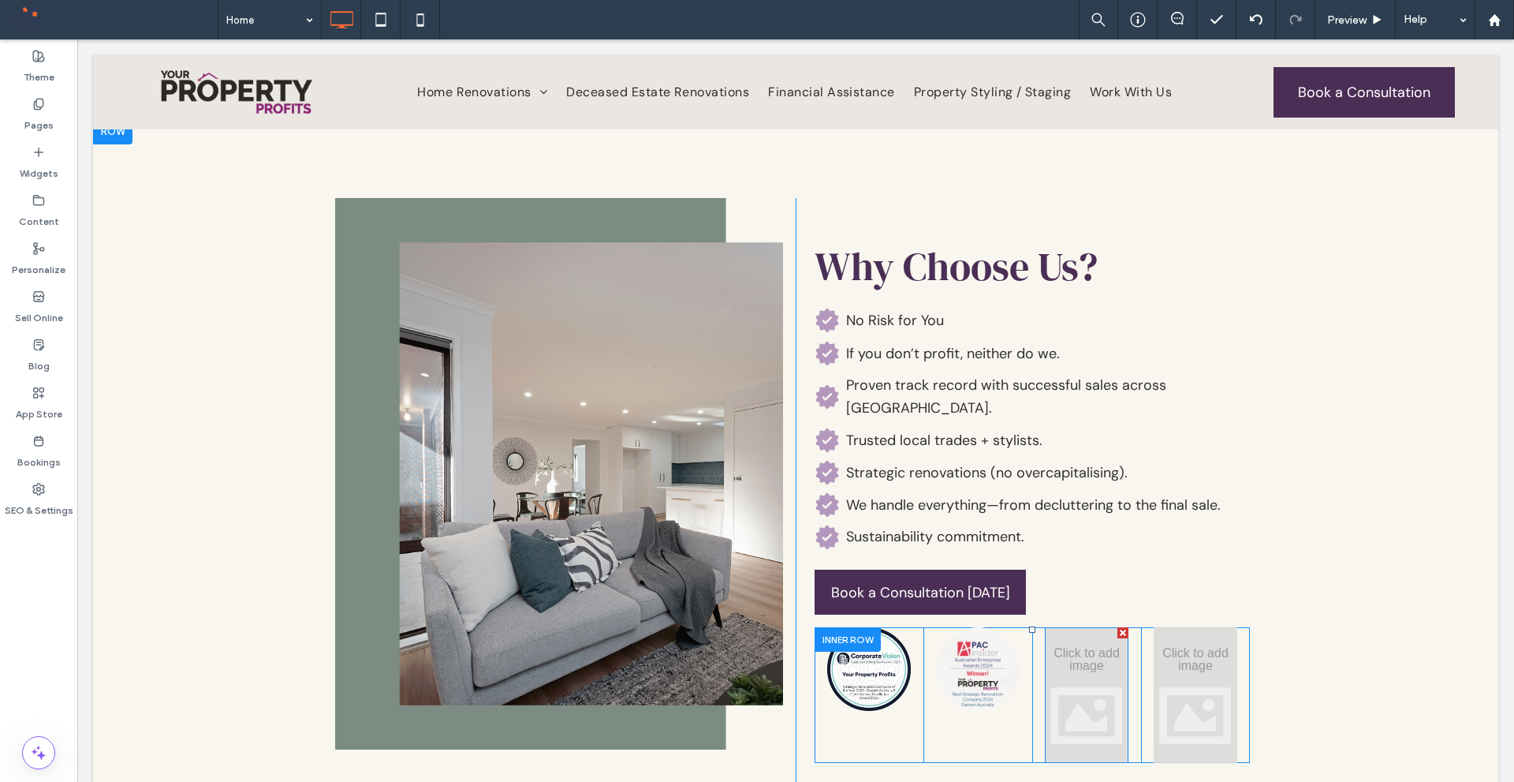
click at [1062, 627] on div at bounding box center [1087, 695] width 84 height 136
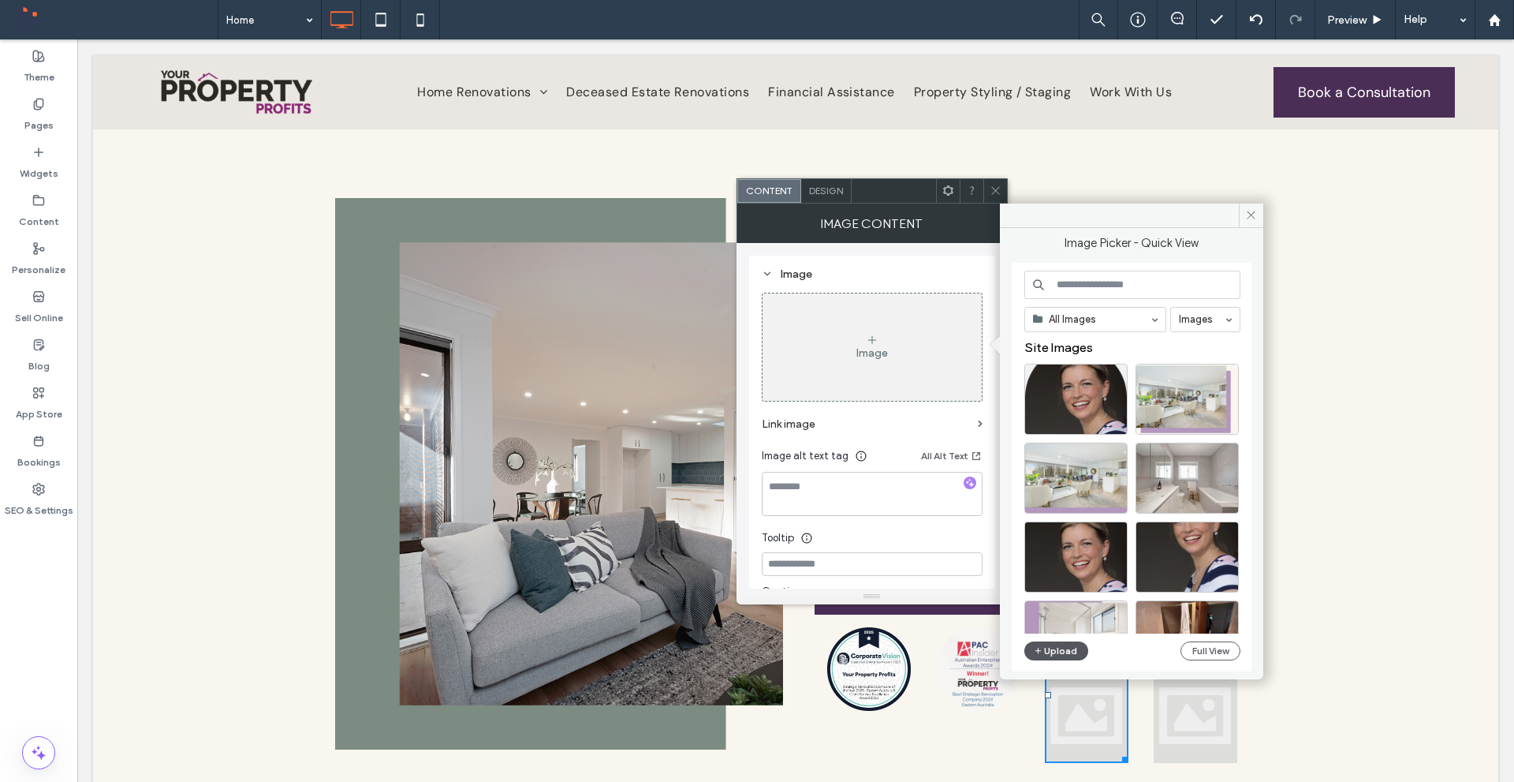
click at [1047, 652] on button "Upload" at bounding box center [1057, 650] width 65 height 19
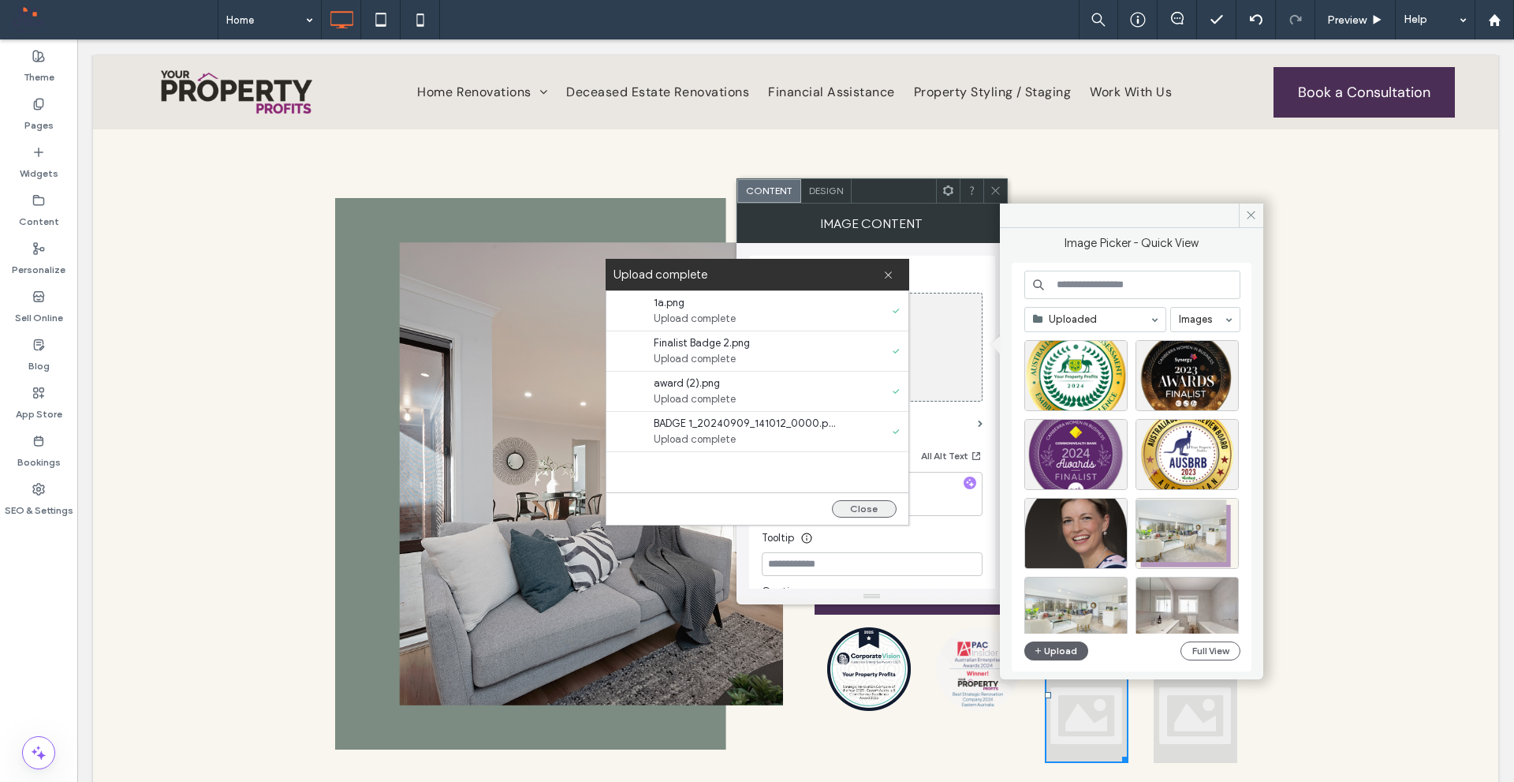
click at [893, 510] on button "Close" at bounding box center [864, 508] width 65 height 17
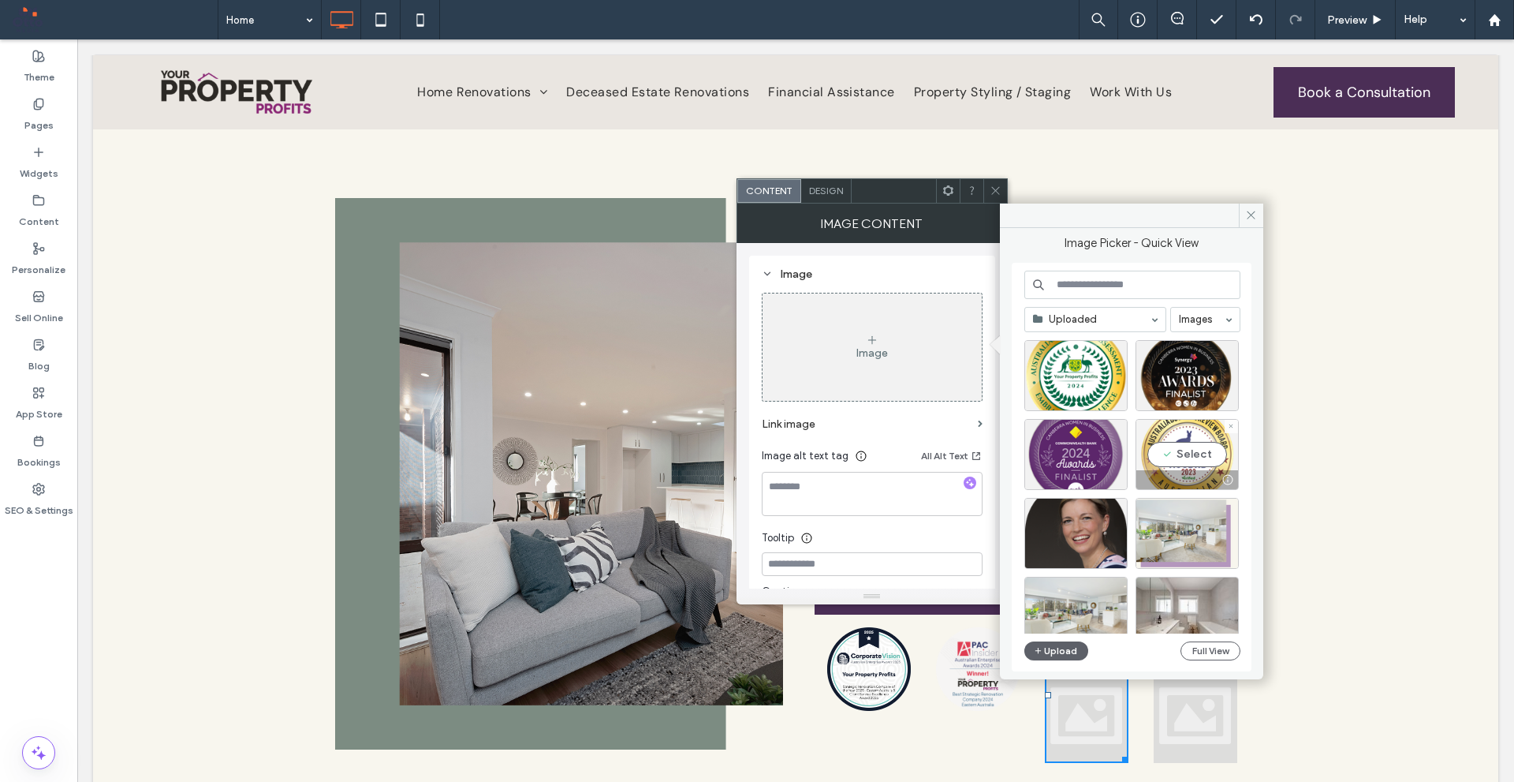
click at [1184, 445] on div "Select" at bounding box center [1187, 454] width 103 height 71
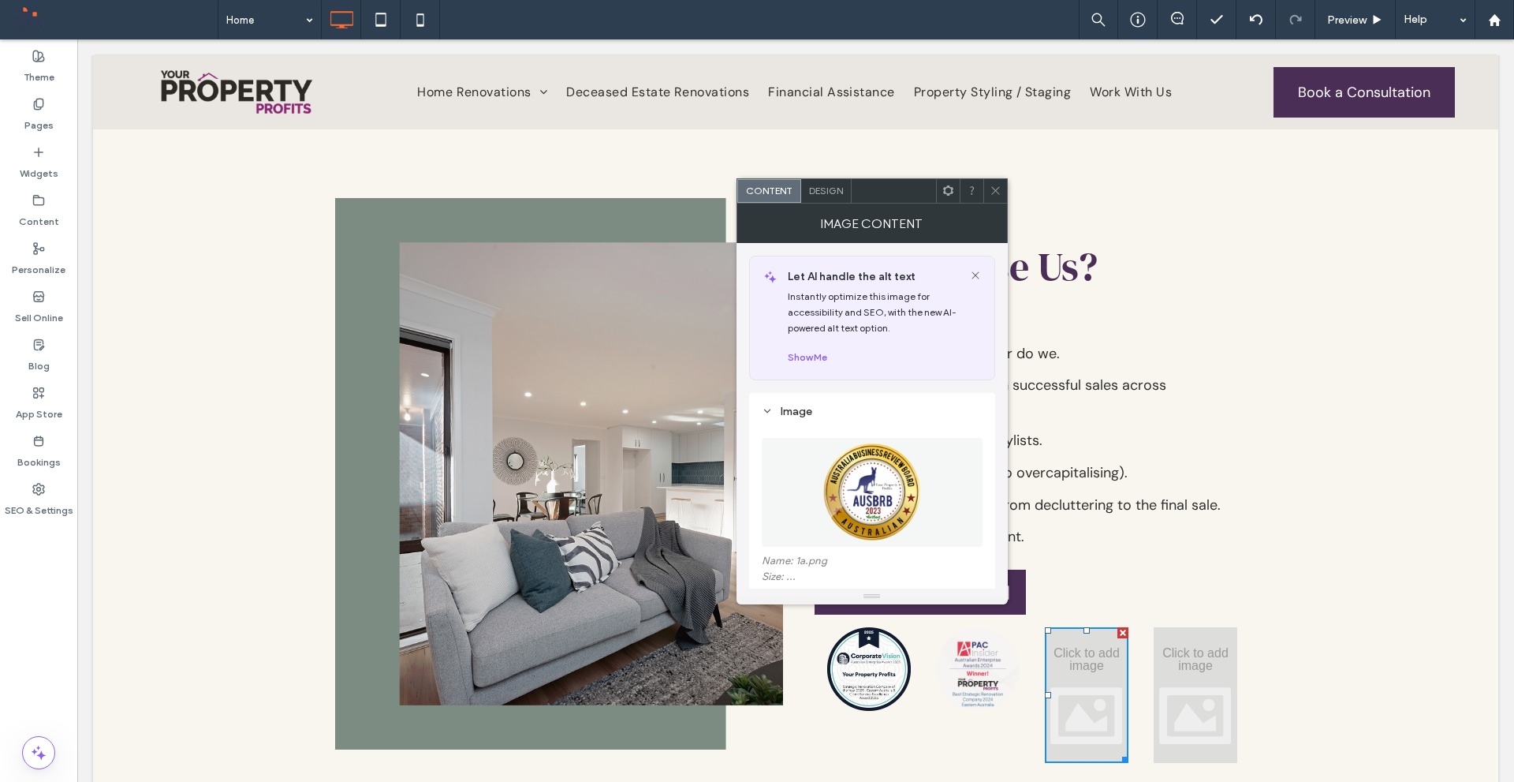
click at [999, 190] on icon at bounding box center [996, 191] width 12 height 12
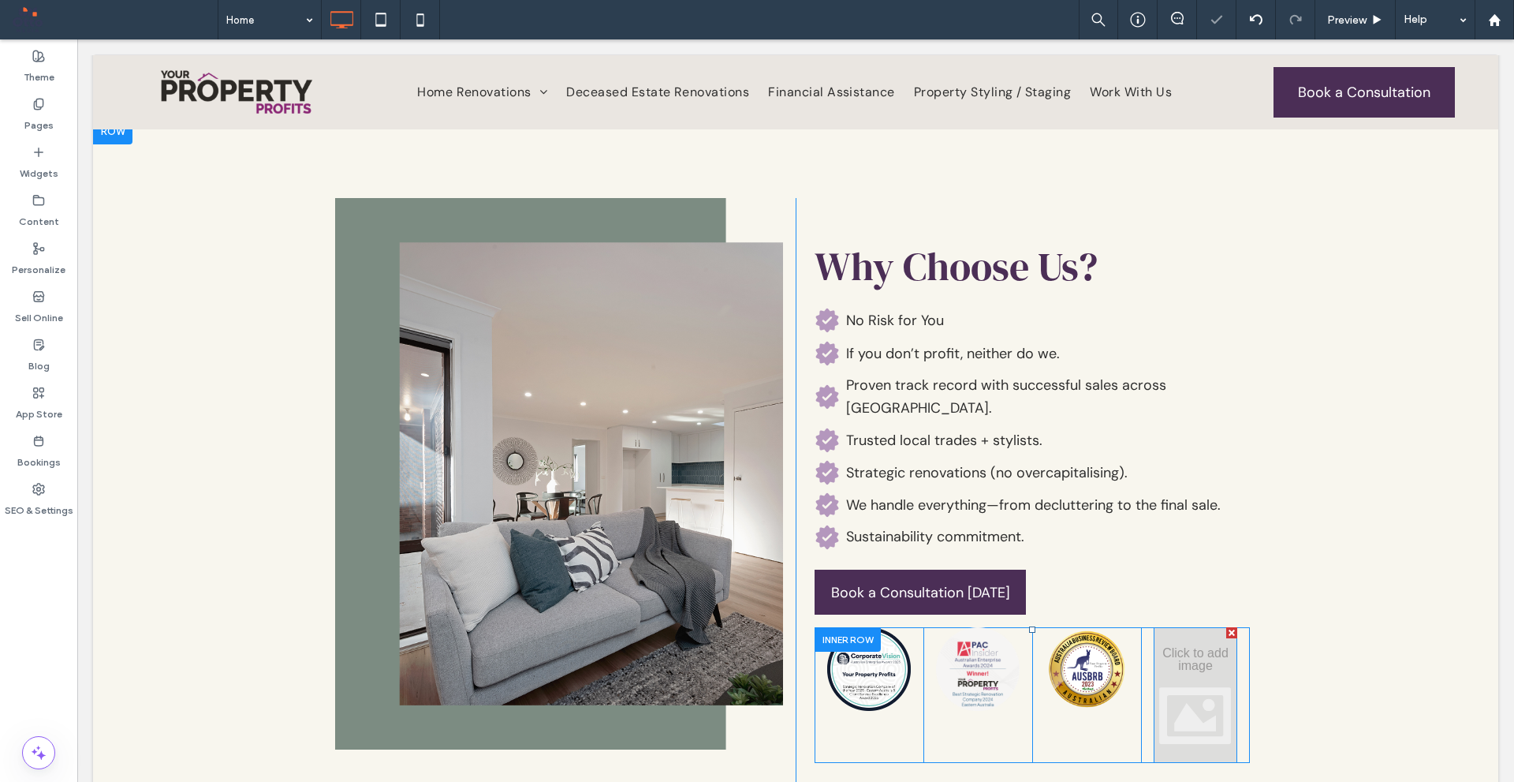
click at [1196, 627] on div at bounding box center [1196, 695] width 84 height 136
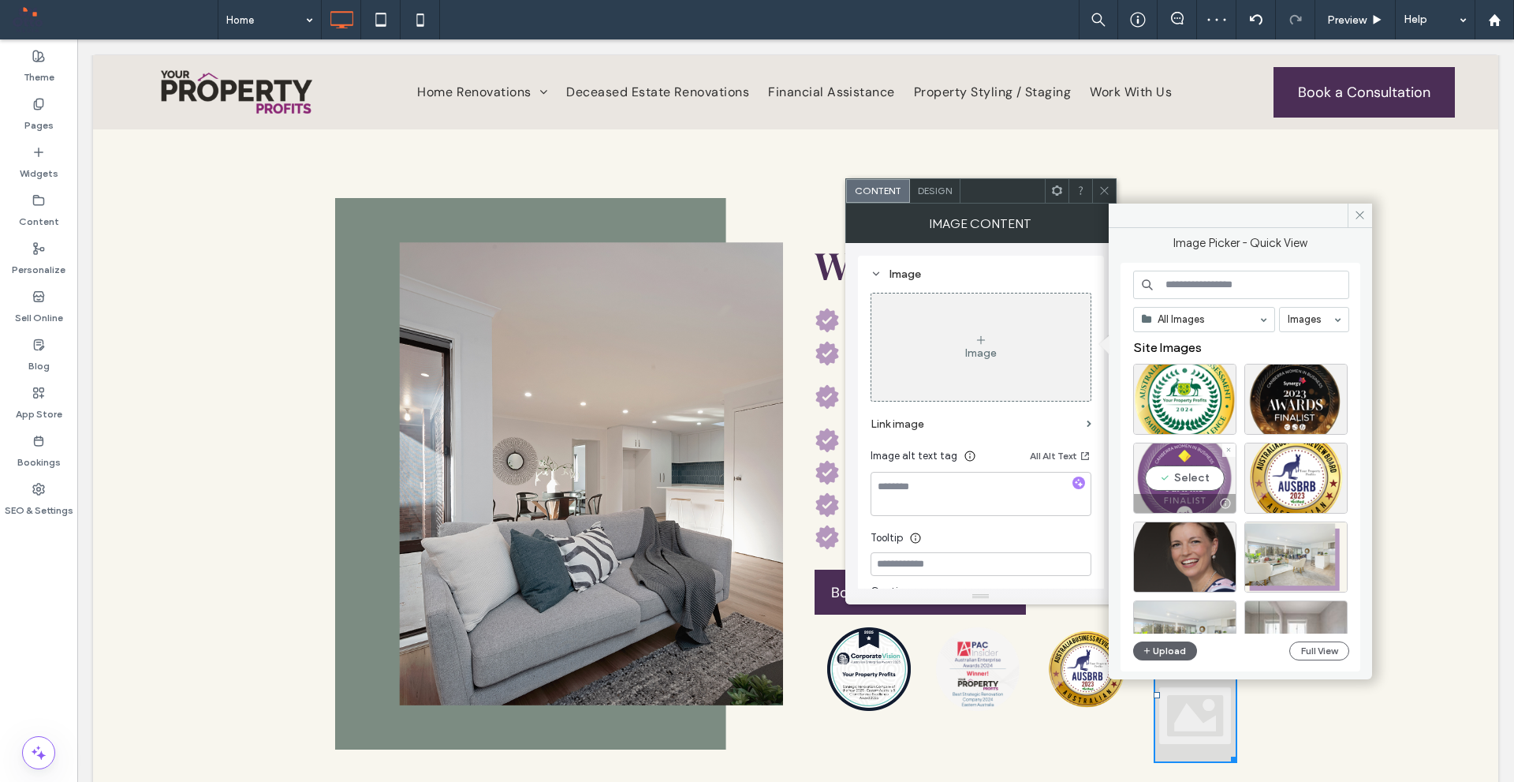
click at [1186, 483] on div "Select" at bounding box center [1184, 478] width 103 height 71
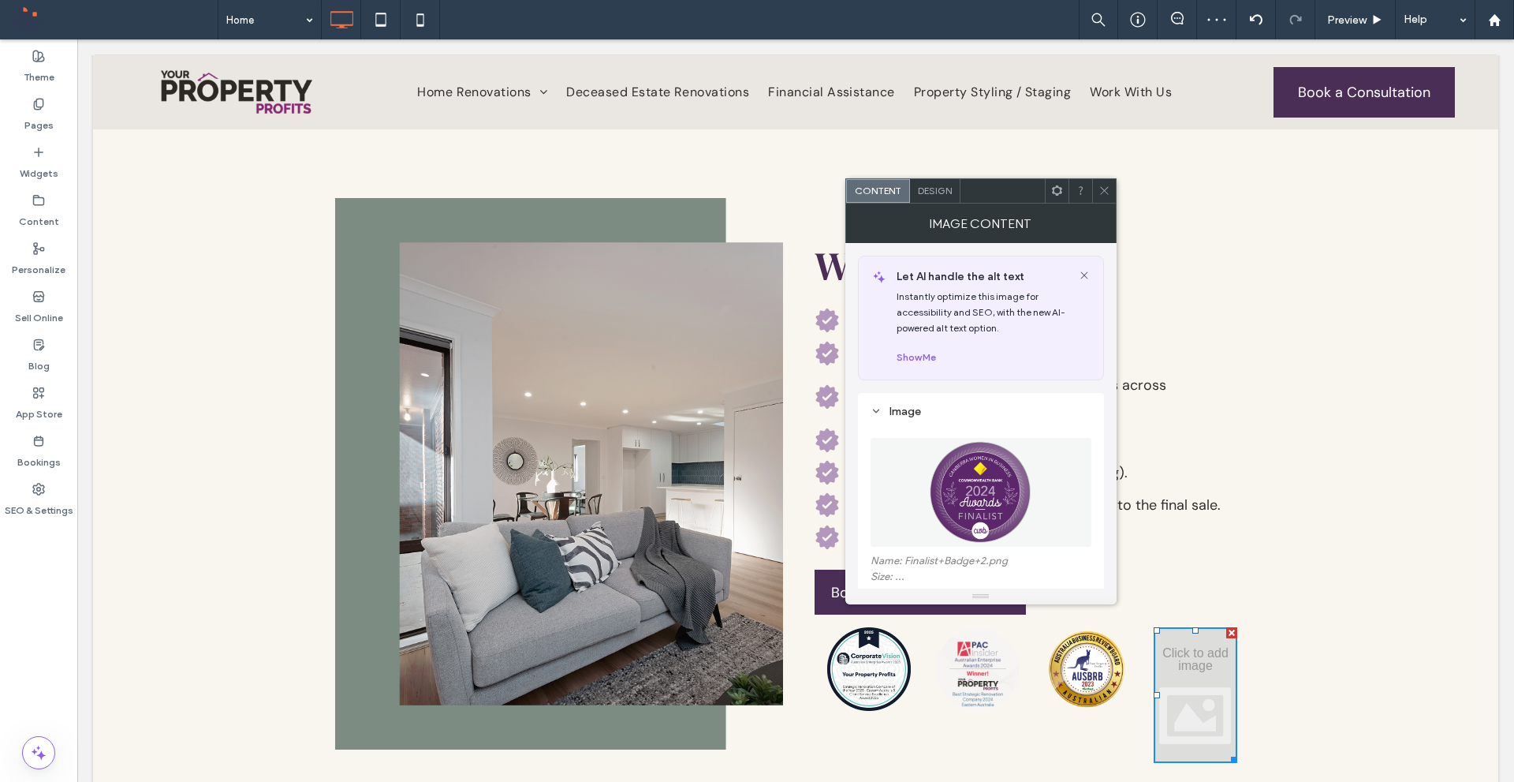
click at [1101, 189] on icon at bounding box center [1105, 191] width 12 height 12
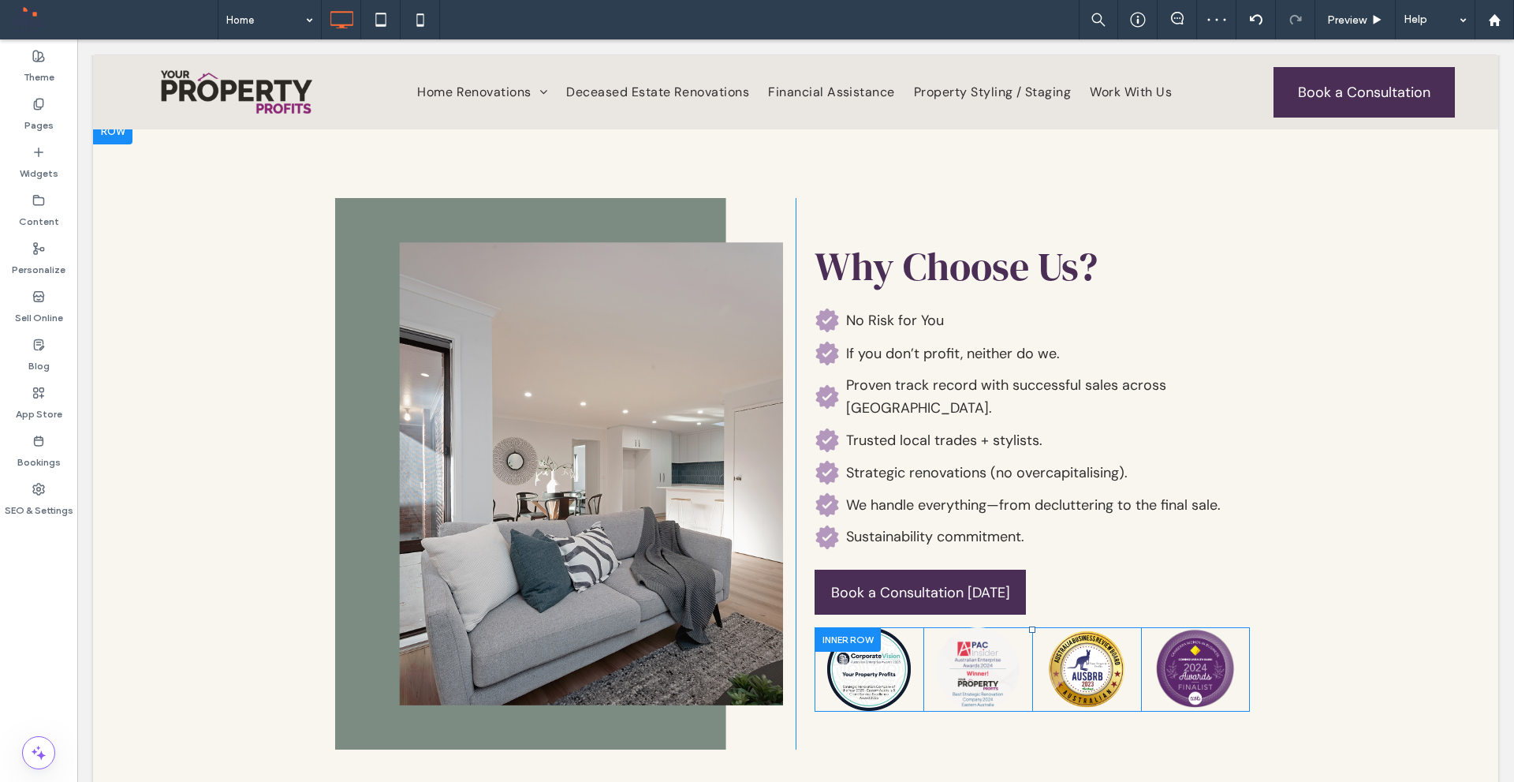
click at [841, 627] on div at bounding box center [848, 639] width 66 height 24
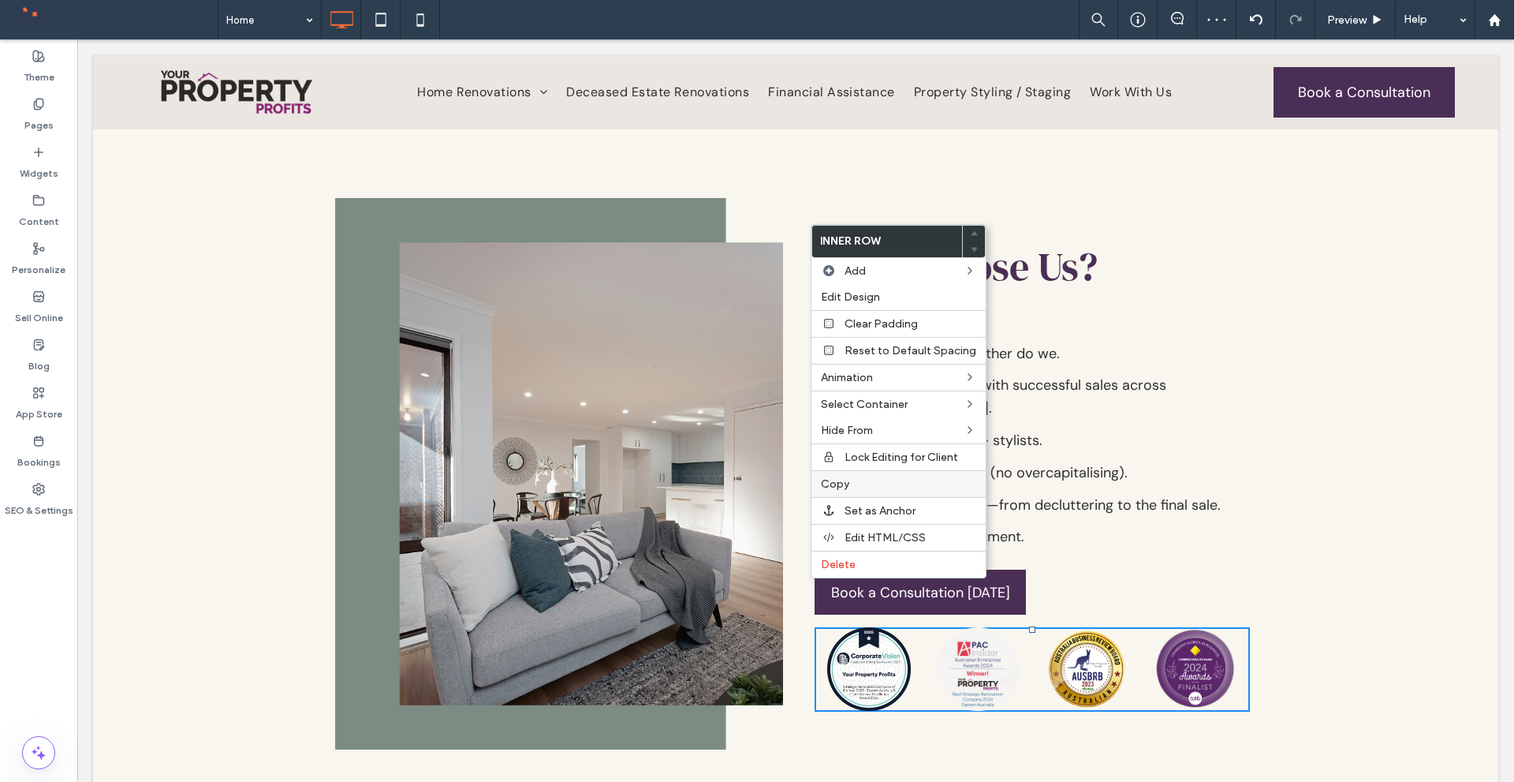
click at [863, 480] on label "Copy" at bounding box center [898, 483] width 155 height 13
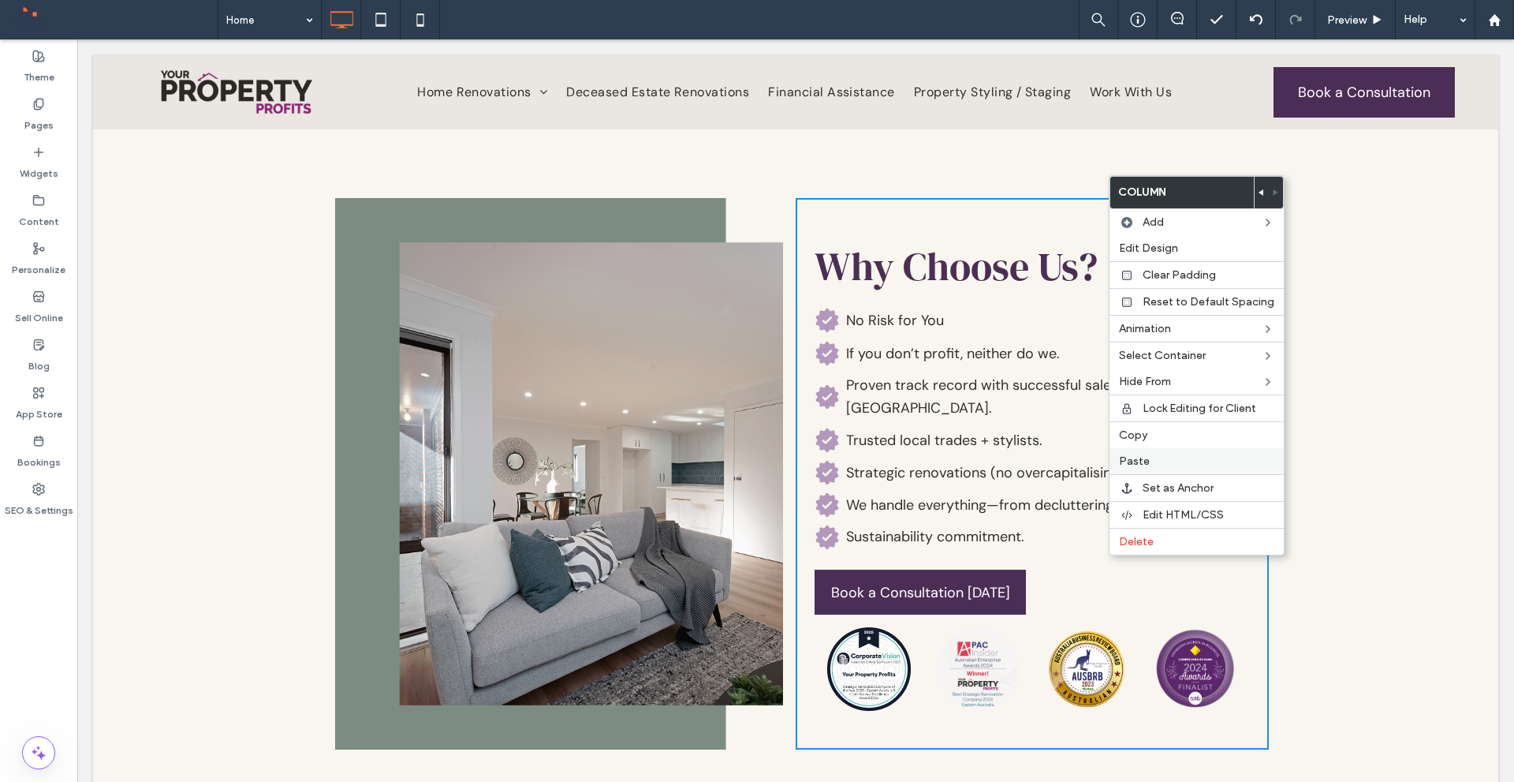
click at [1144, 456] on span "Paste" at bounding box center [1134, 460] width 31 height 13
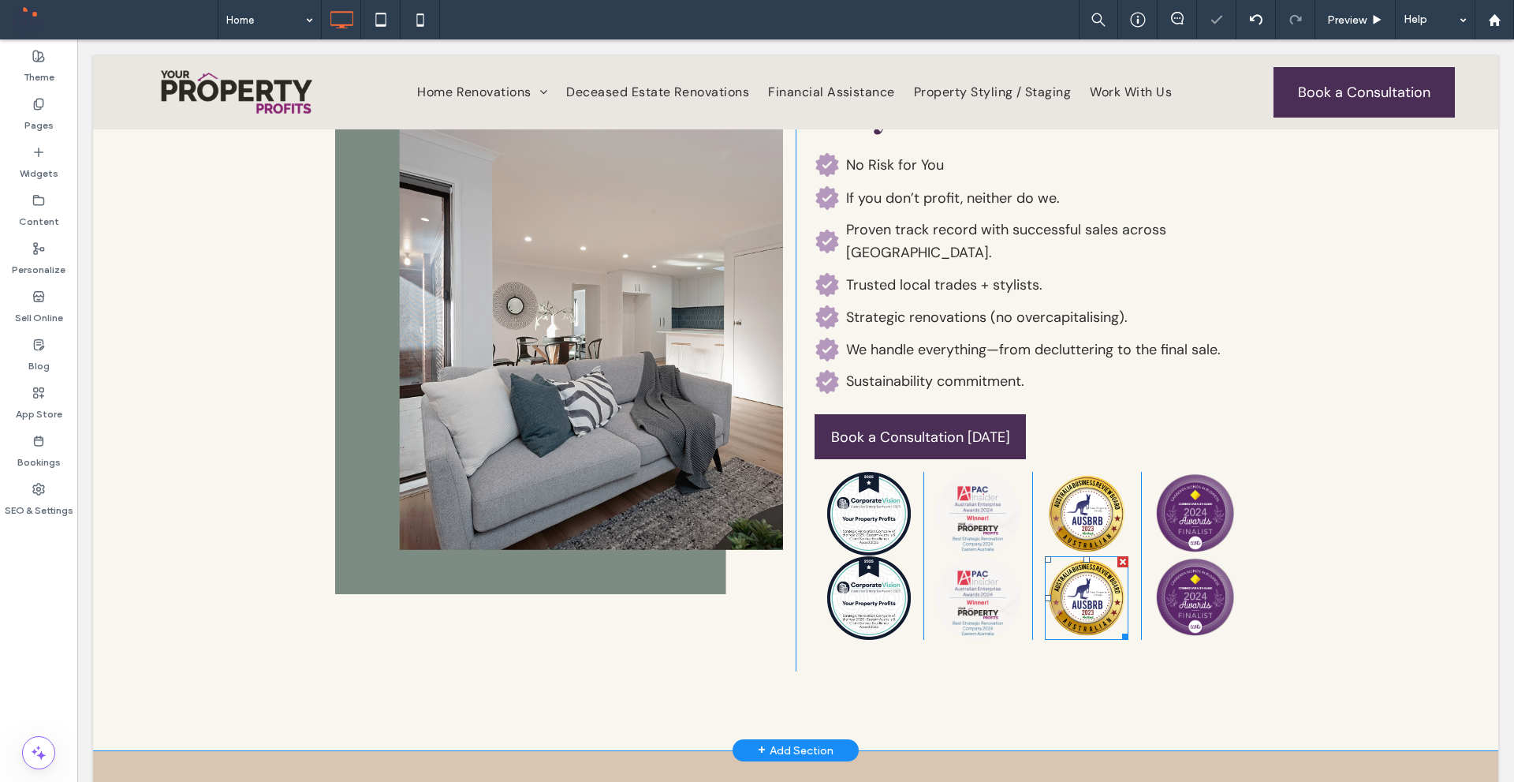
scroll to position [3234, 0]
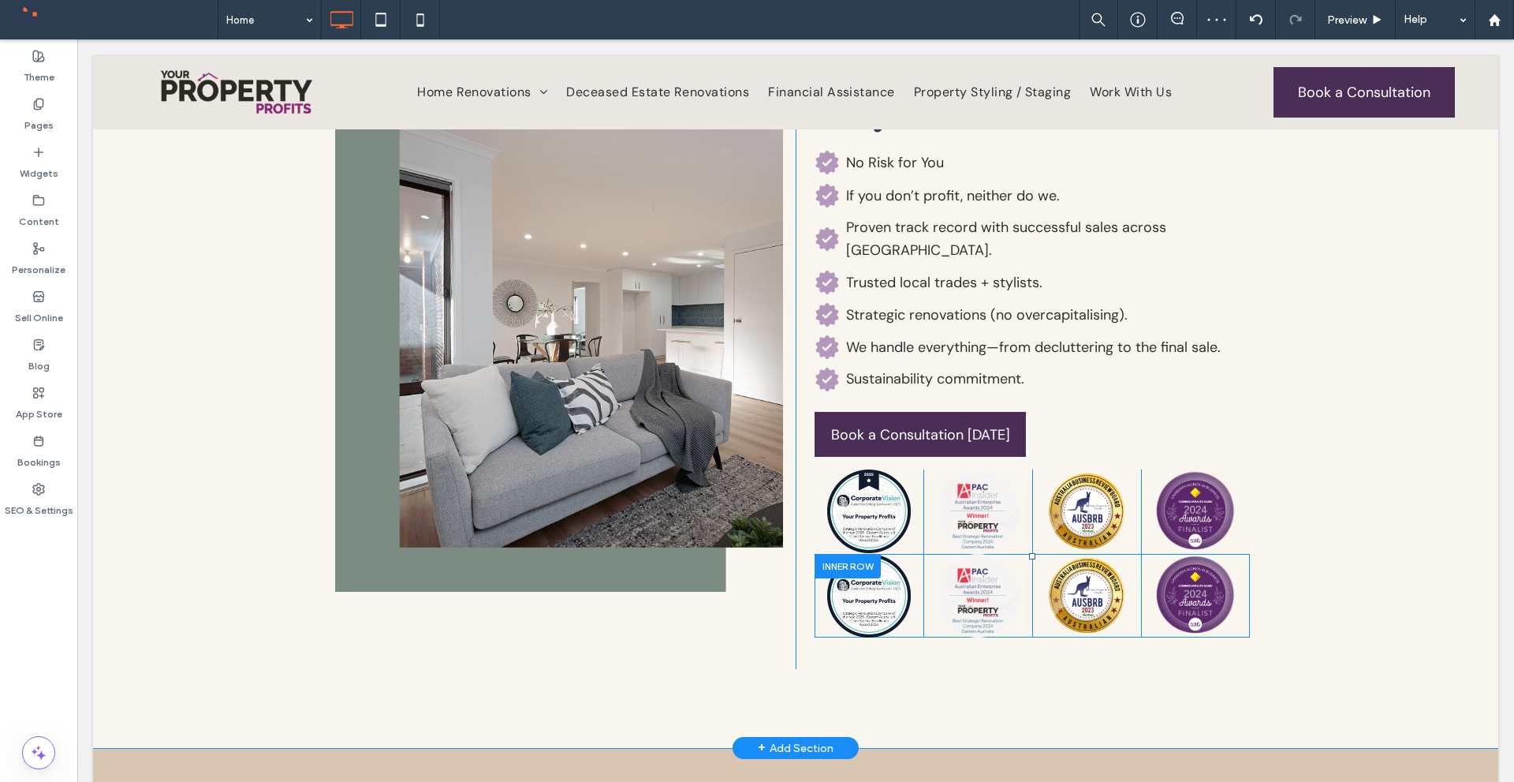
click at [858, 554] on div at bounding box center [848, 566] width 66 height 24
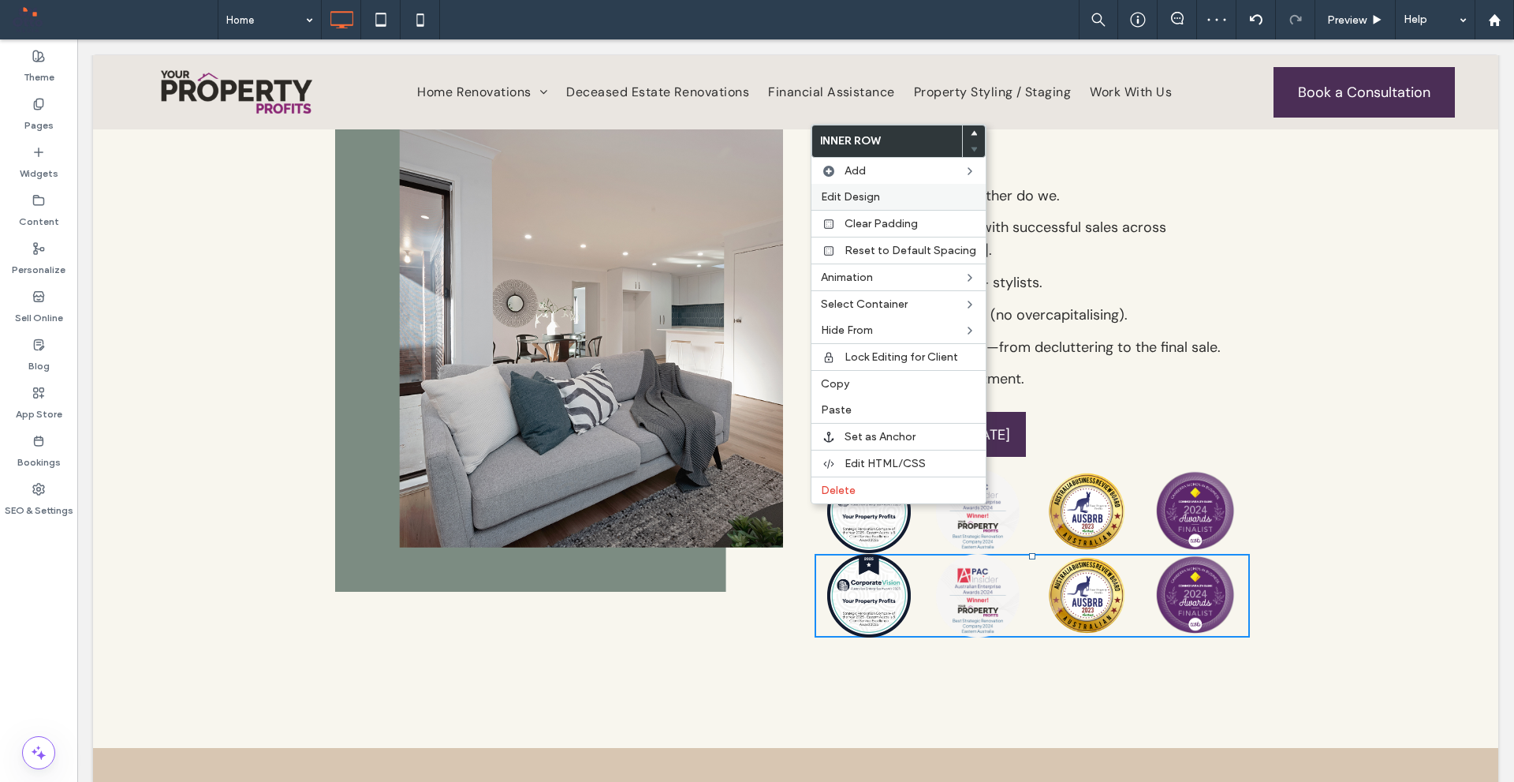
click at [854, 192] on span "Edit Design" at bounding box center [850, 196] width 59 height 13
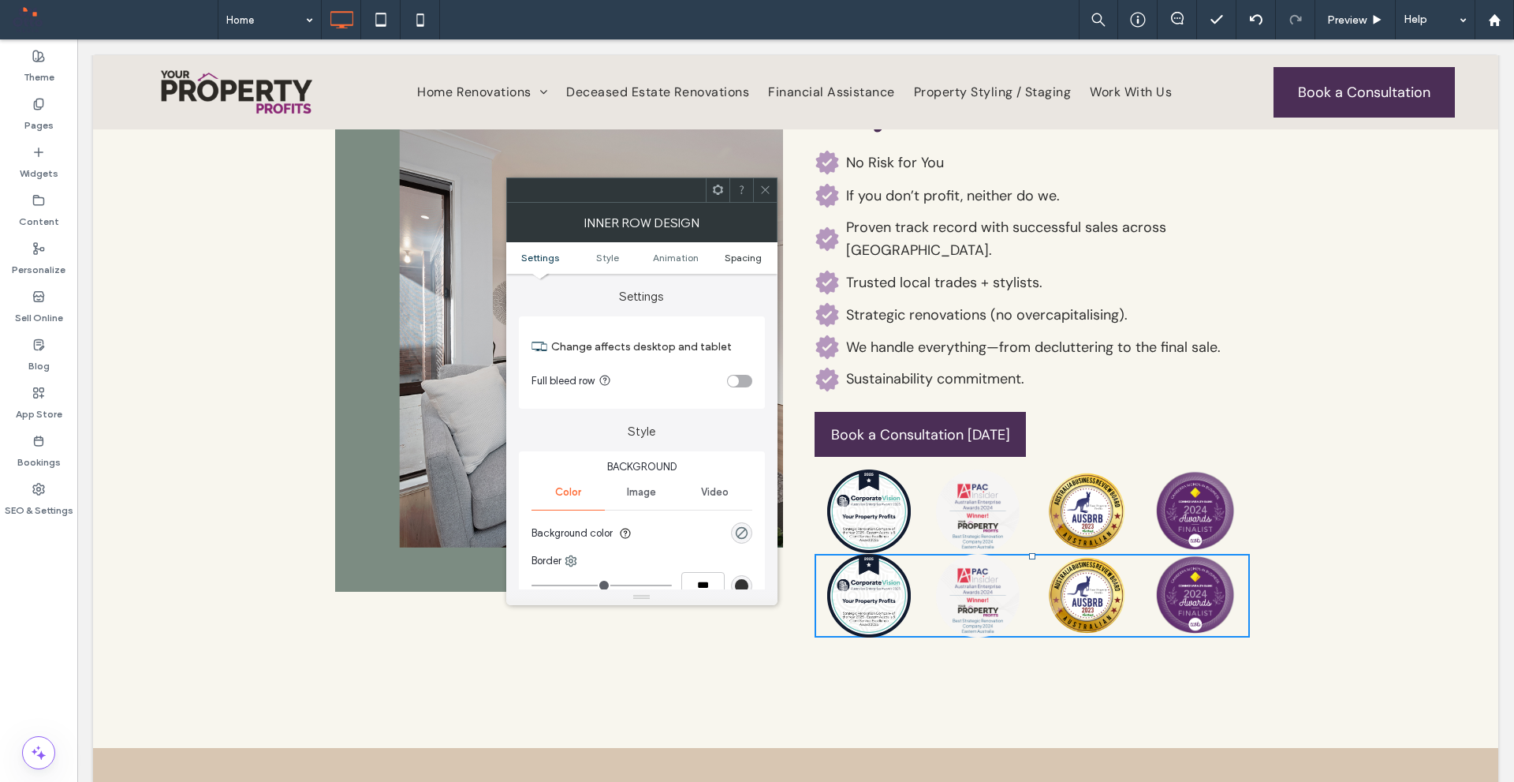
click at [754, 259] on span "Spacing" at bounding box center [743, 258] width 37 height 12
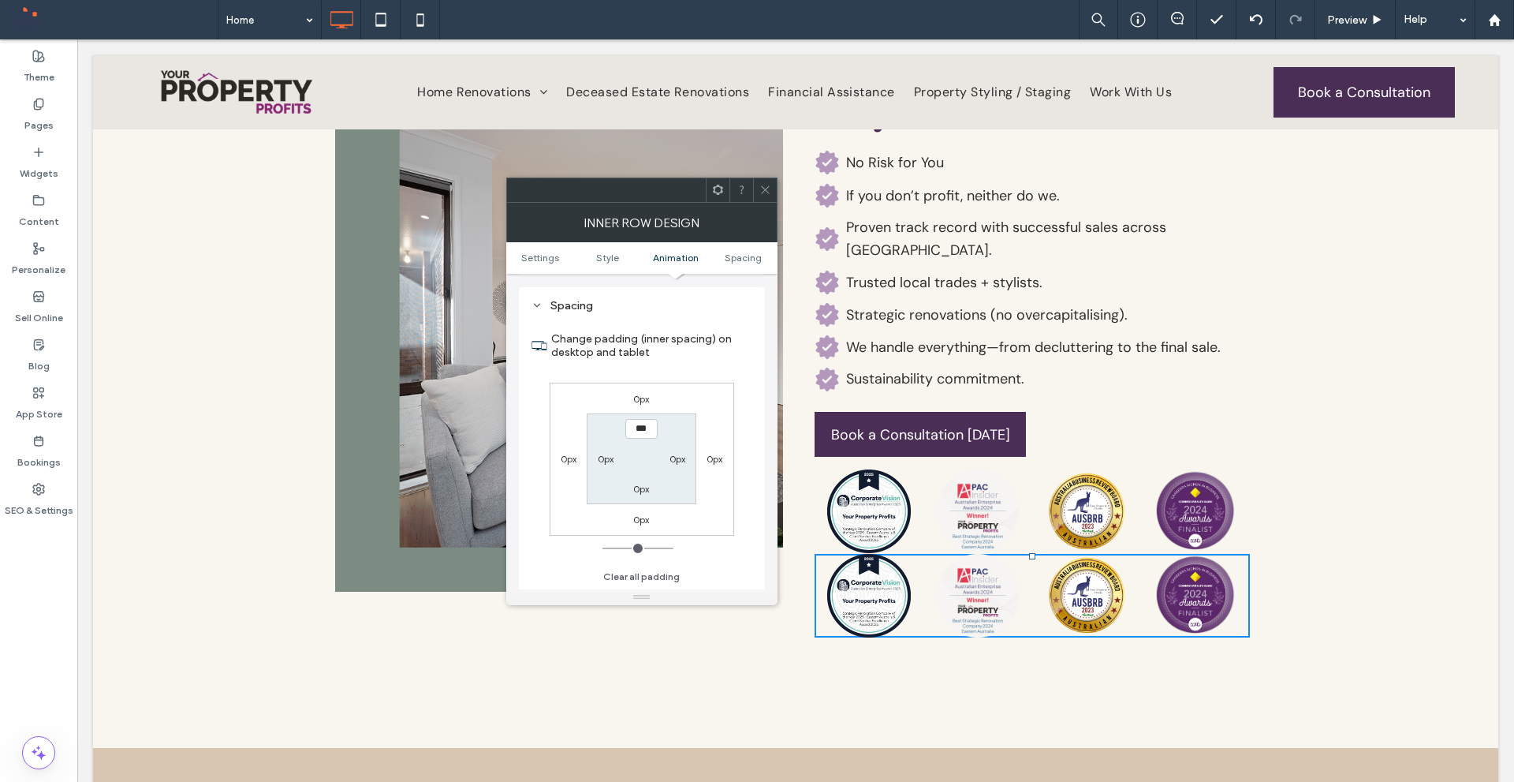
scroll to position [505, 0]
click at [646, 397] on label "0px" at bounding box center [641, 398] width 16 height 12
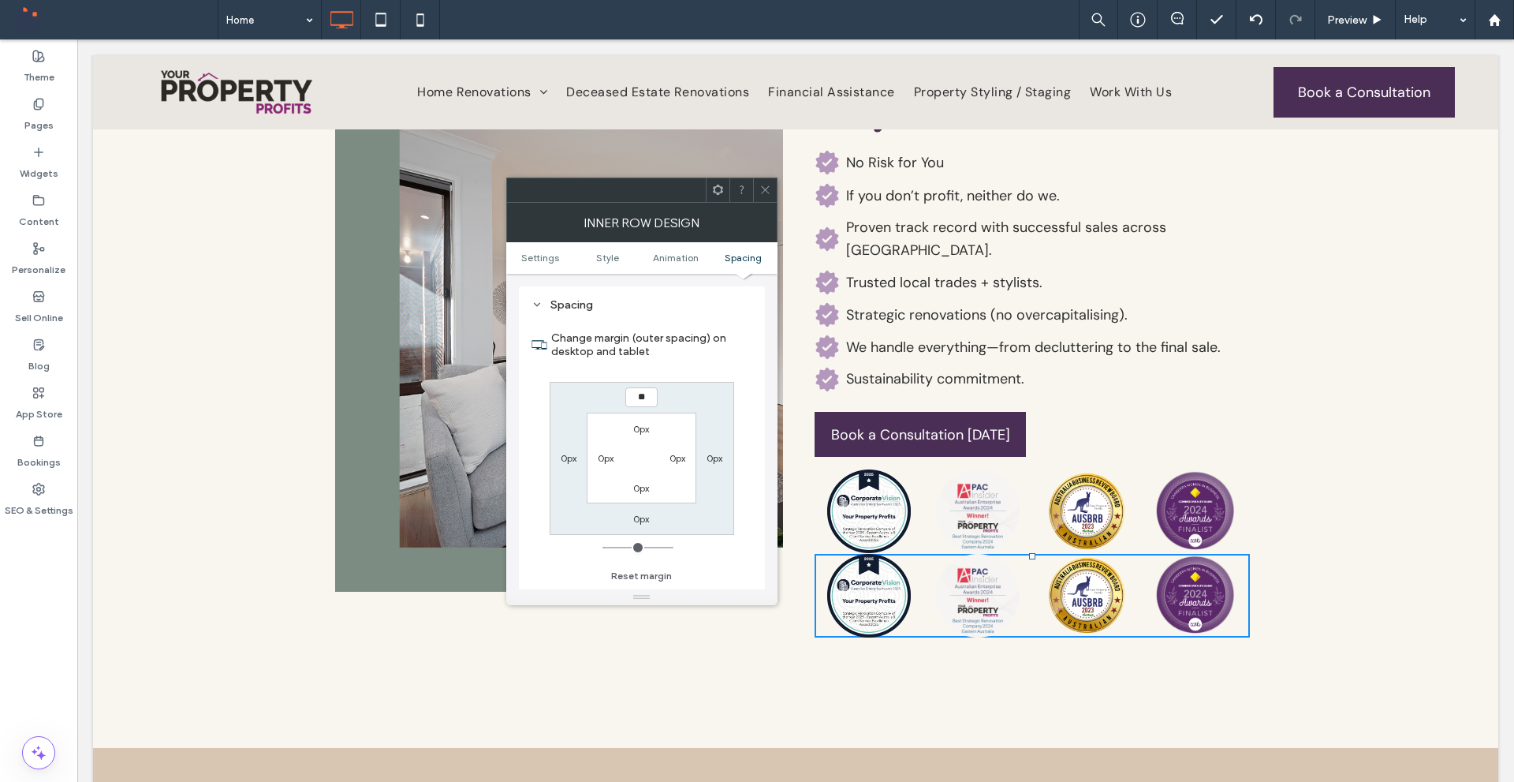
type input "**"
type input "****"
click at [703, 360] on label "Change margin (outer spacing) on desktop and tablet" at bounding box center [651, 344] width 201 height 43
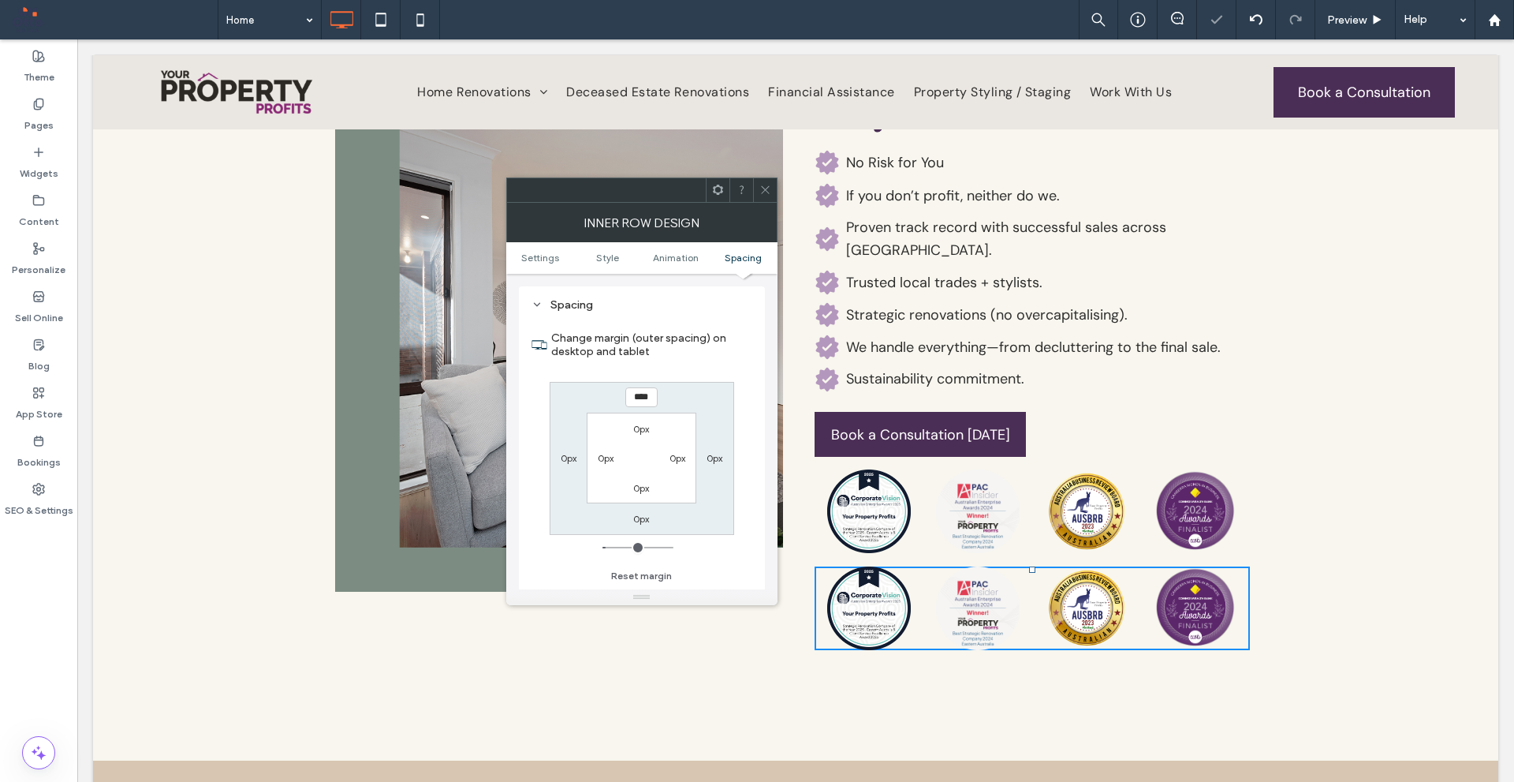
drag, startPoint x: 764, startPoint y: 190, endPoint x: 774, endPoint y: 277, distance: 87.4
click at [764, 190] on icon at bounding box center [766, 190] width 12 height 12
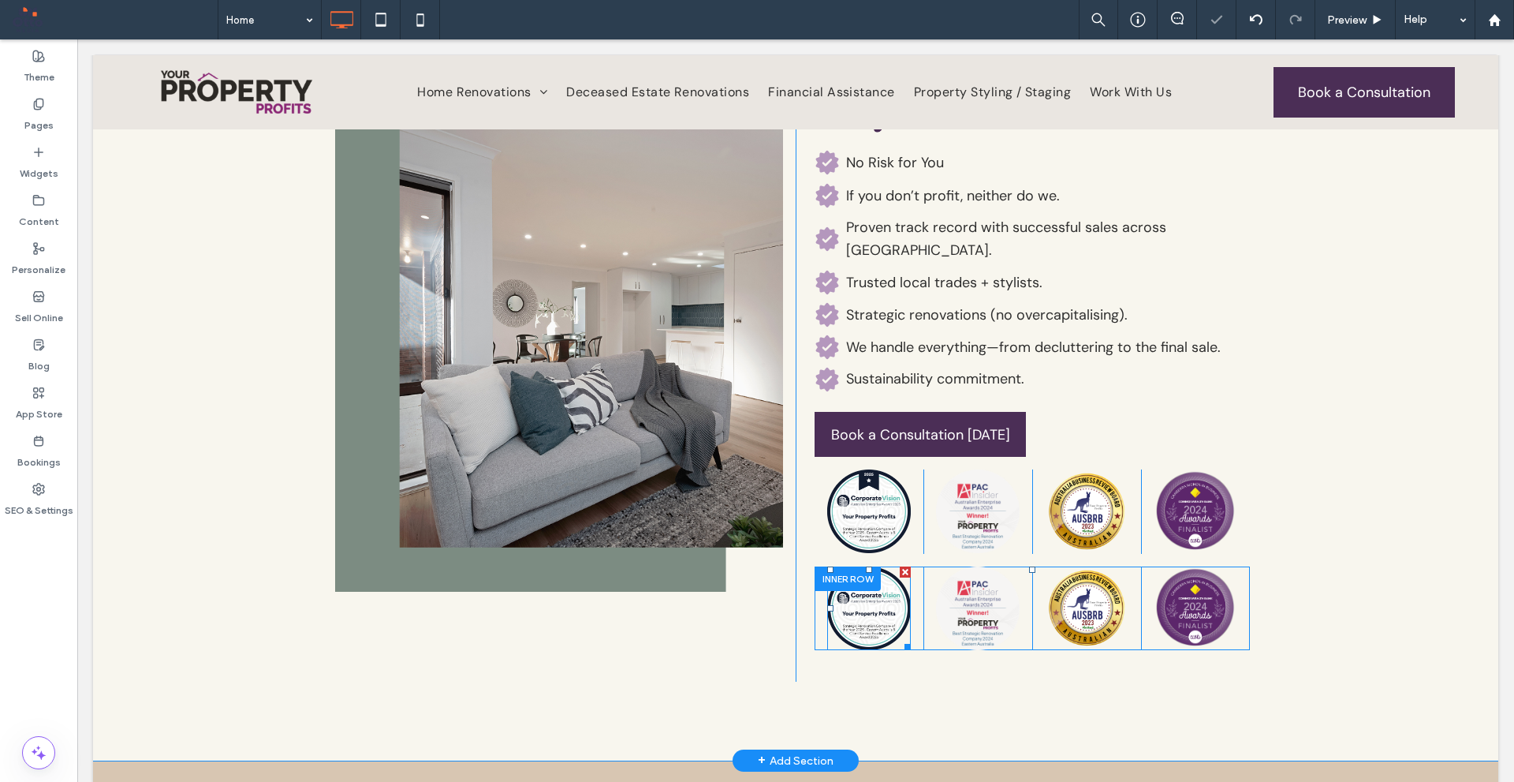
click at [868, 574] on img at bounding box center [869, 608] width 84 height 84
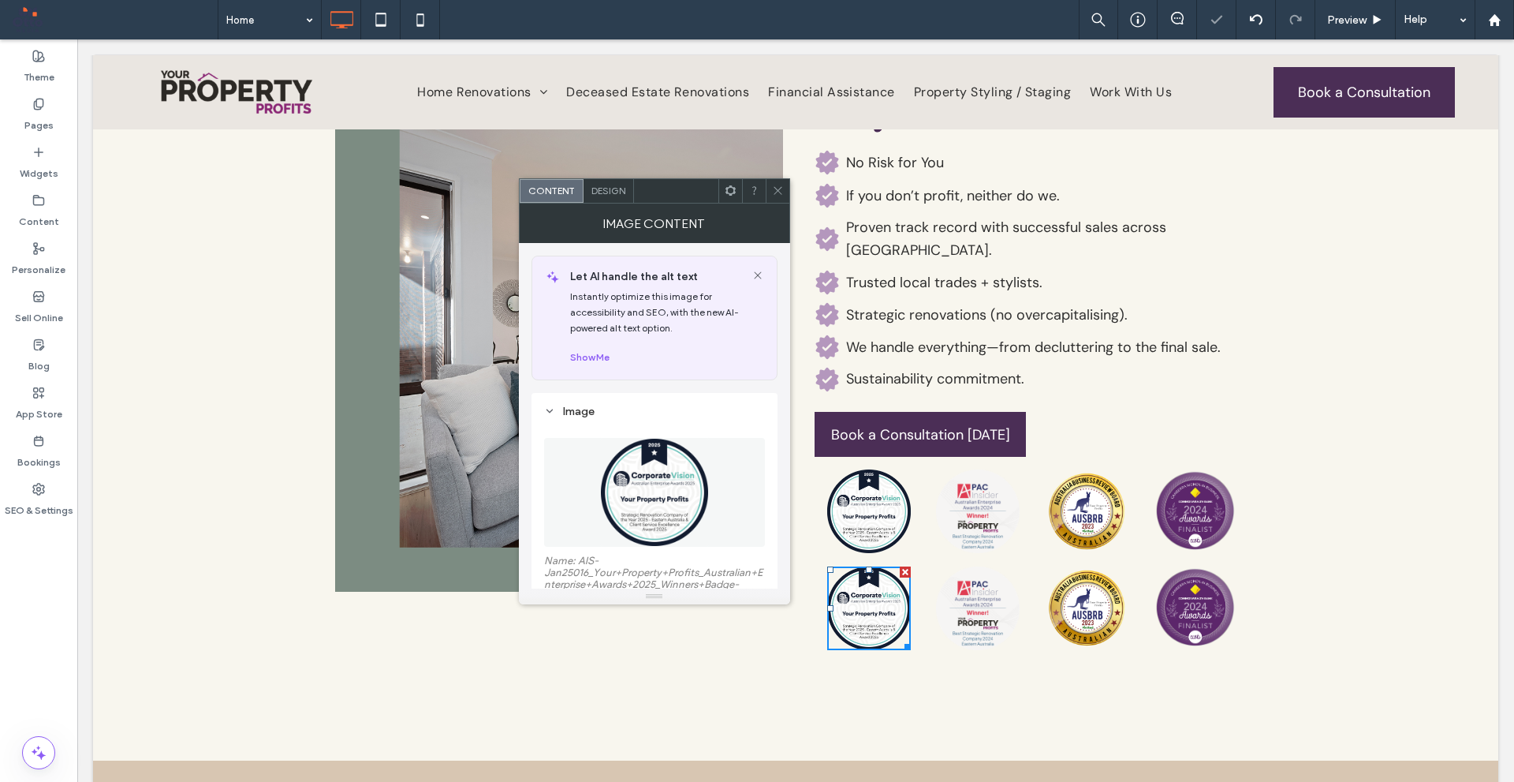
click at [680, 447] on img at bounding box center [654, 492] width 109 height 109
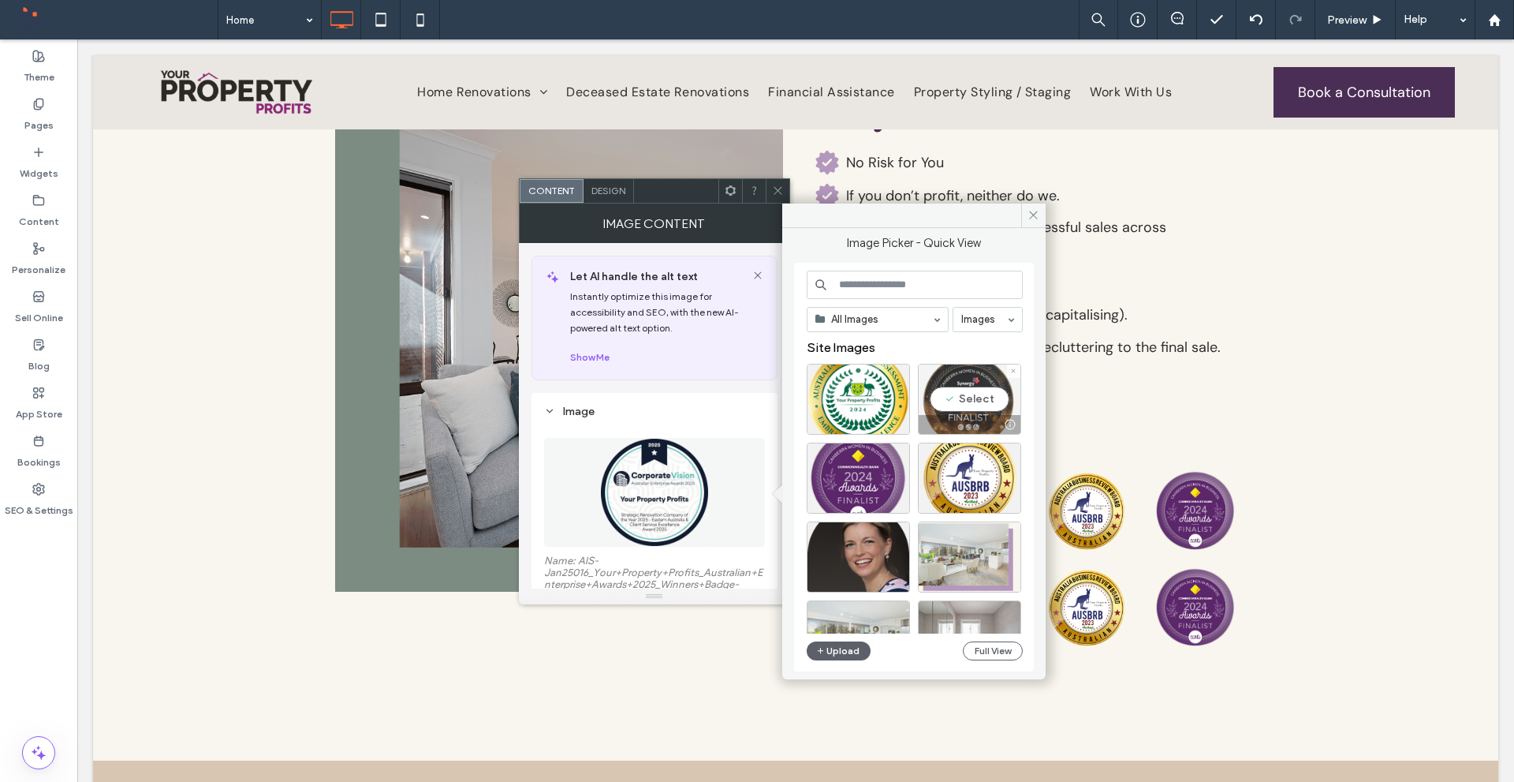
click at [939, 395] on div "Select" at bounding box center [969, 399] width 103 height 71
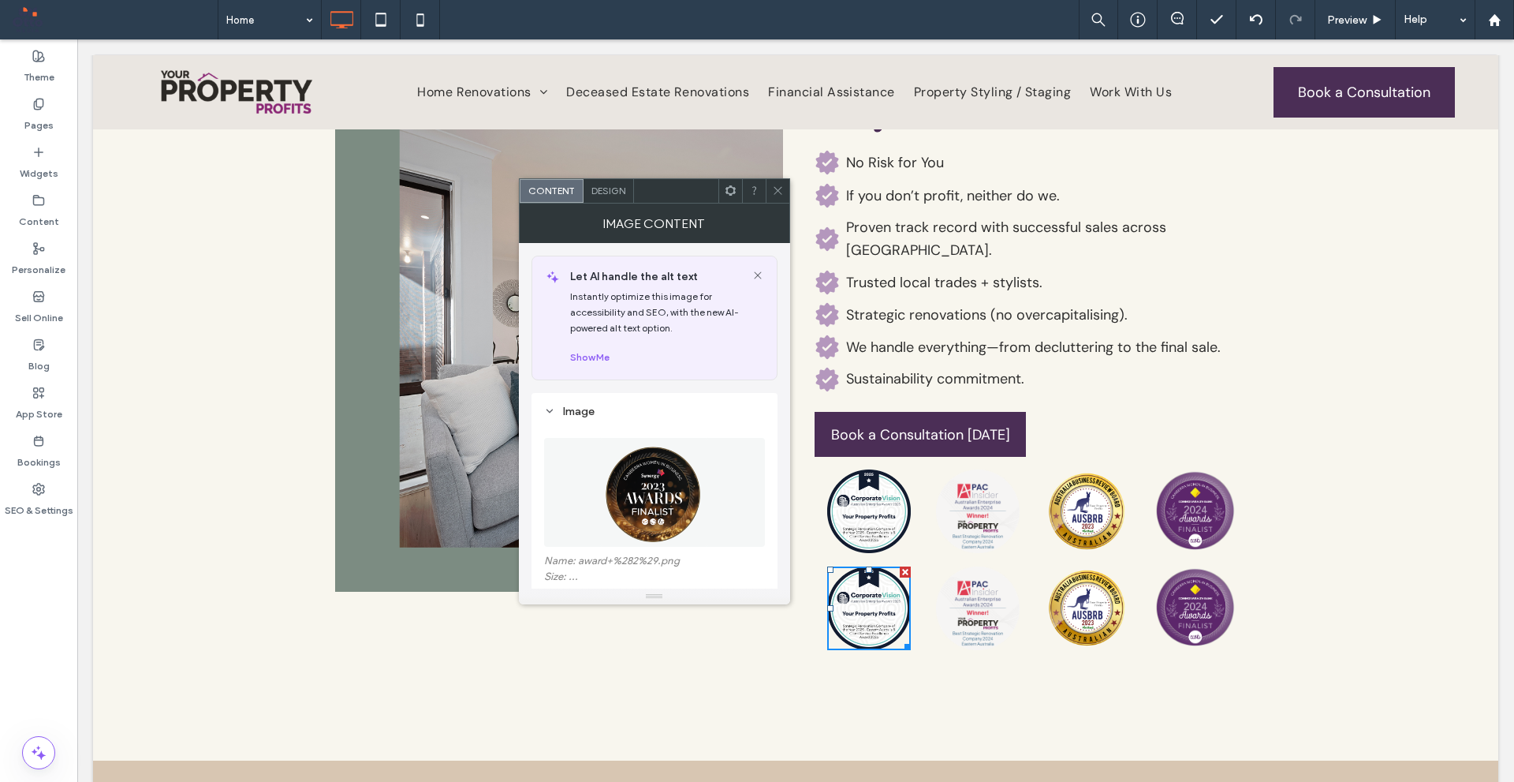
click at [775, 200] on span at bounding box center [778, 191] width 12 height 24
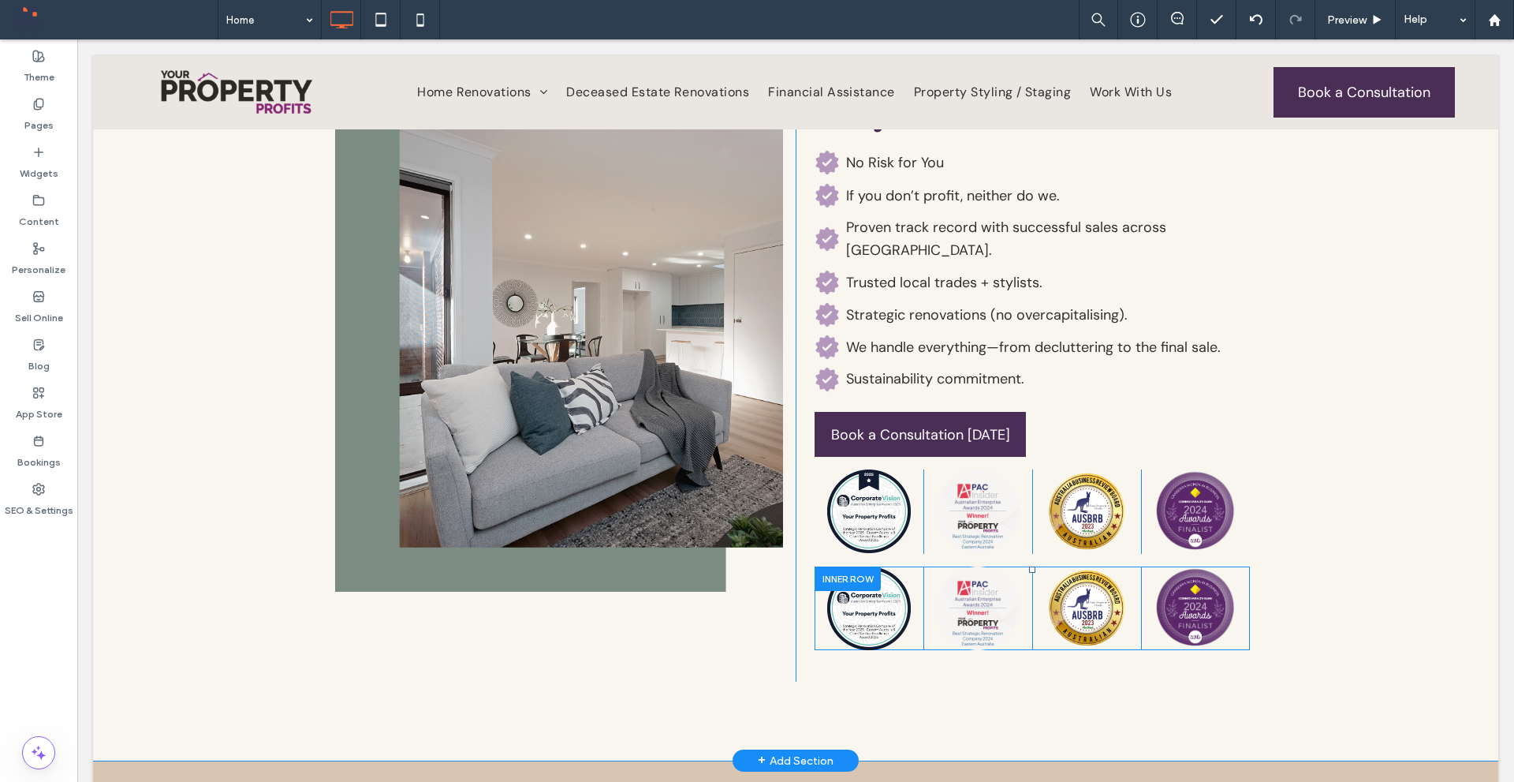
click at [973, 570] on img at bounding box center [978, 608] width 84 height 84
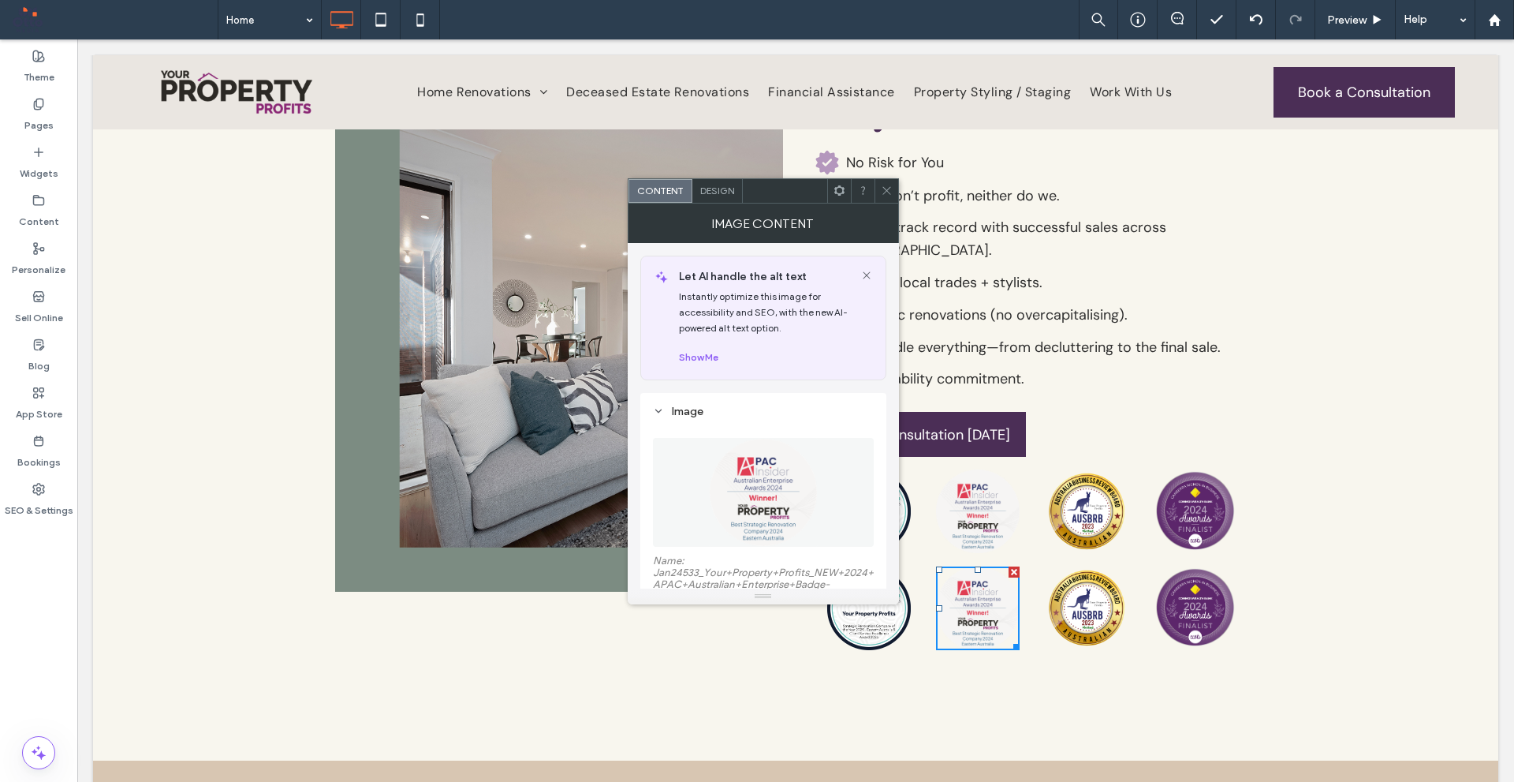
click at [786, 472] on img at bounding box center [763, 492] width 109 height 109
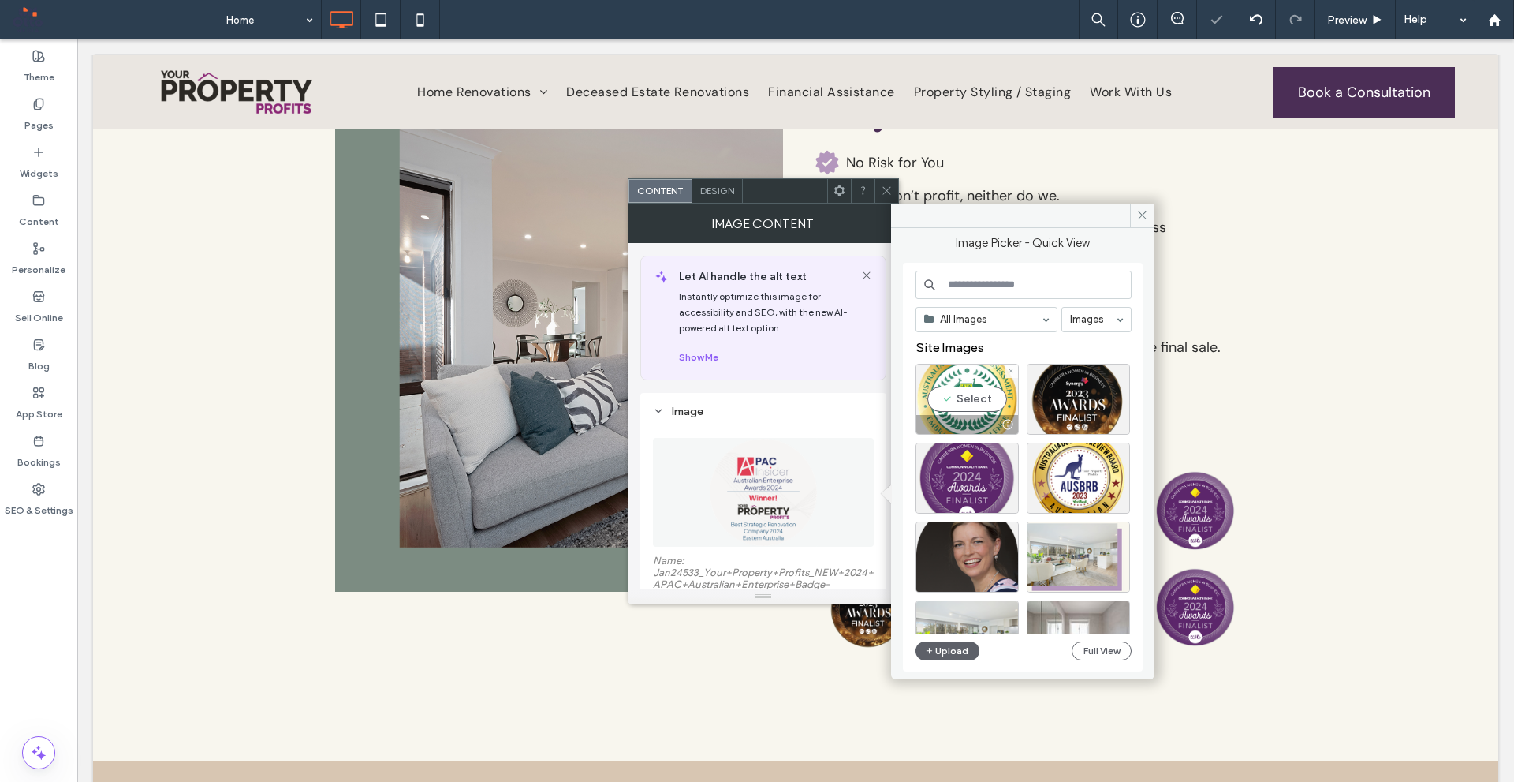
click at [969, 405] on div "Select" at bounding box center [967, 399] width 103 height 71
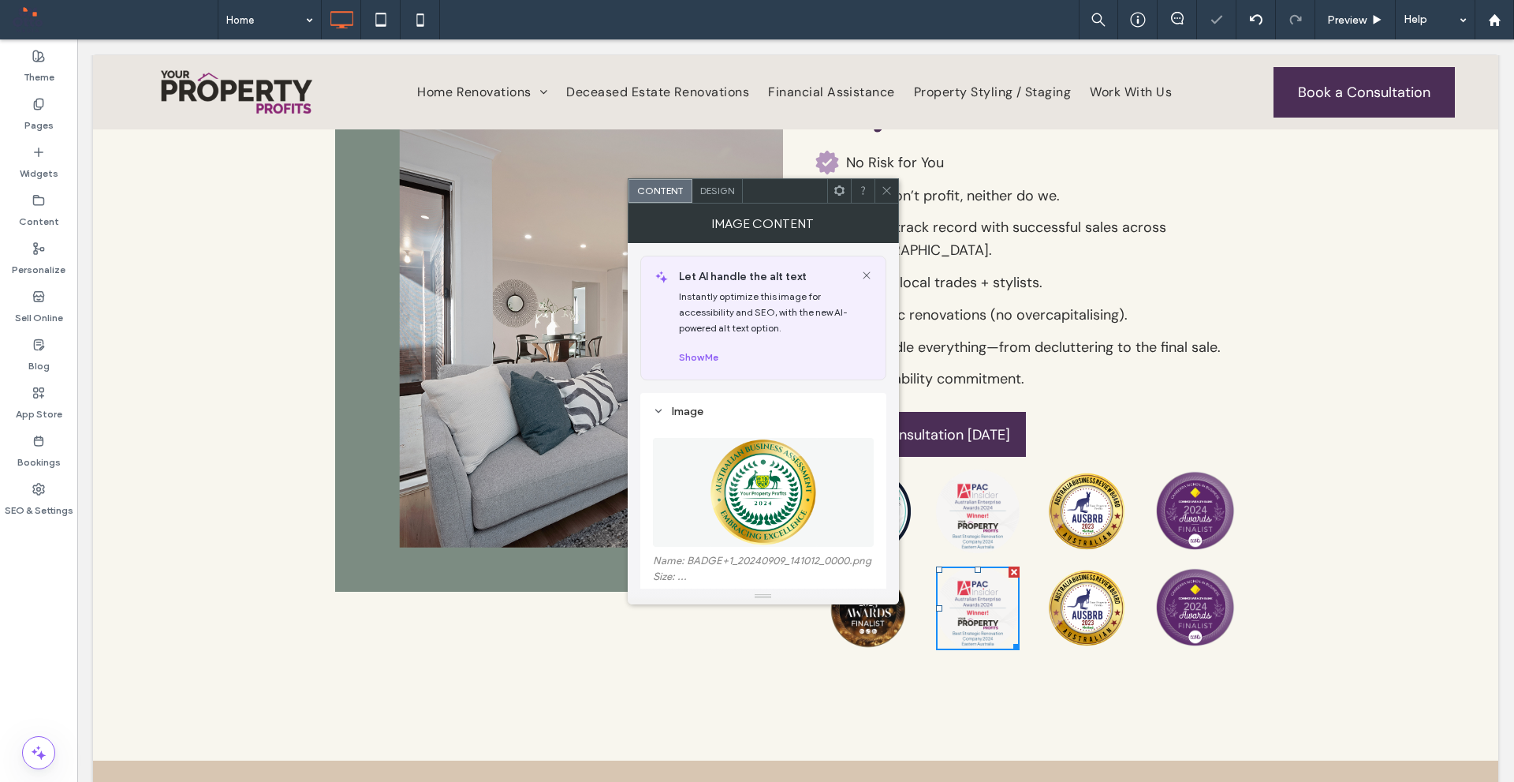
click at [882, 192] on icon at bounding box center [887, 191] width 12 height 12
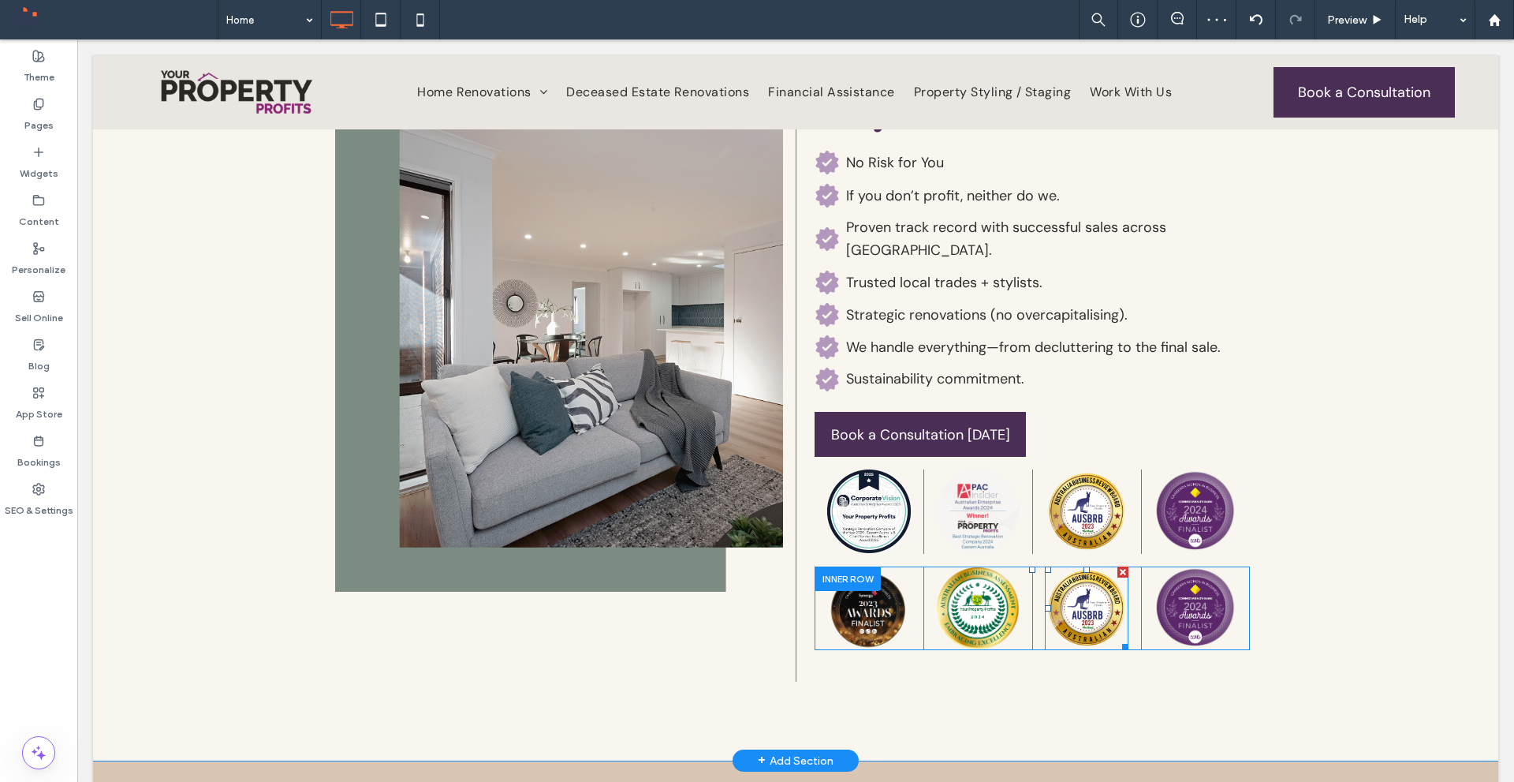
click at [1118, 566] on div at bounding box center [1123, 571] width 11 height 11
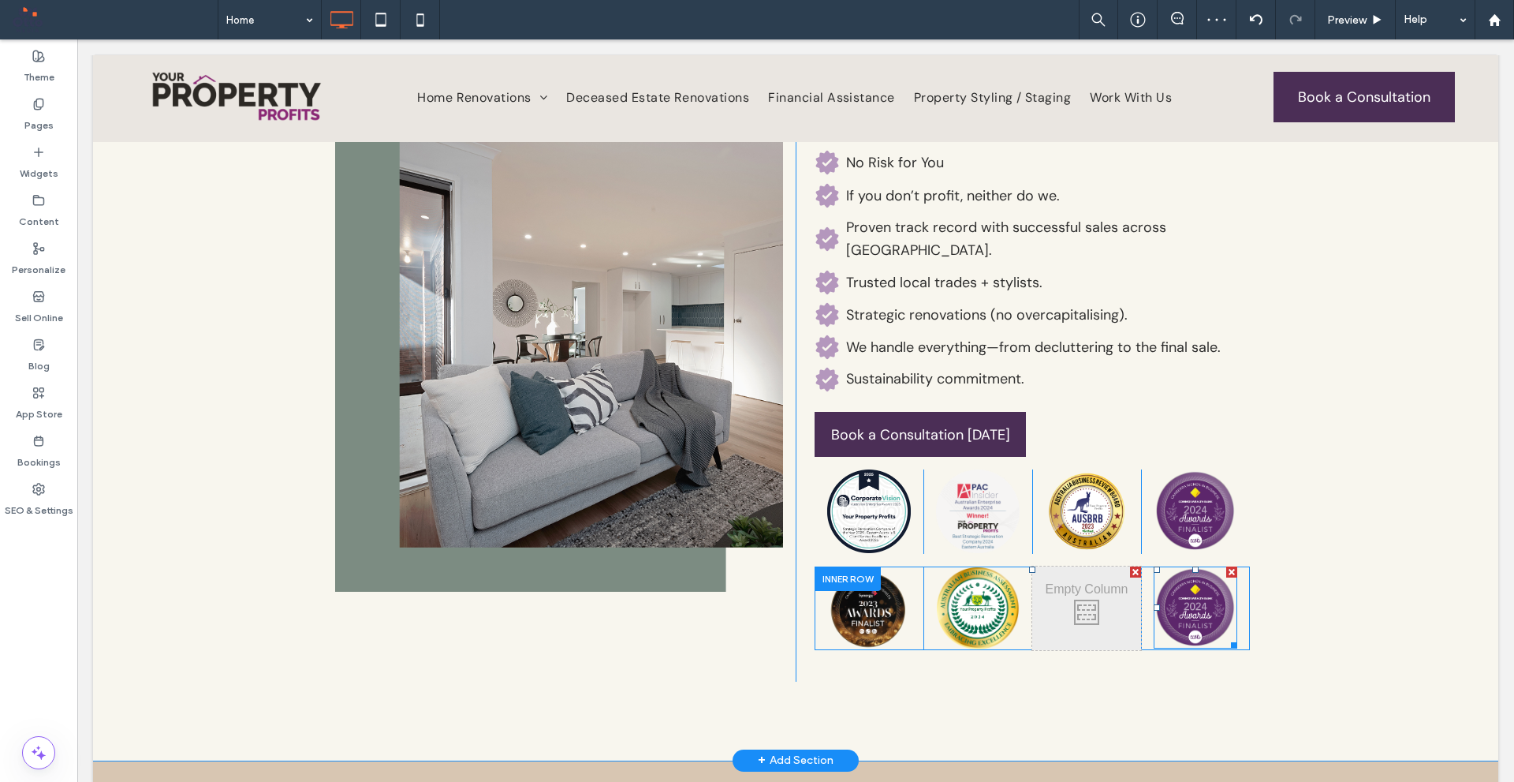
click at [1227, 566] on div at bounding box center [1232, 571] width 11 height 11
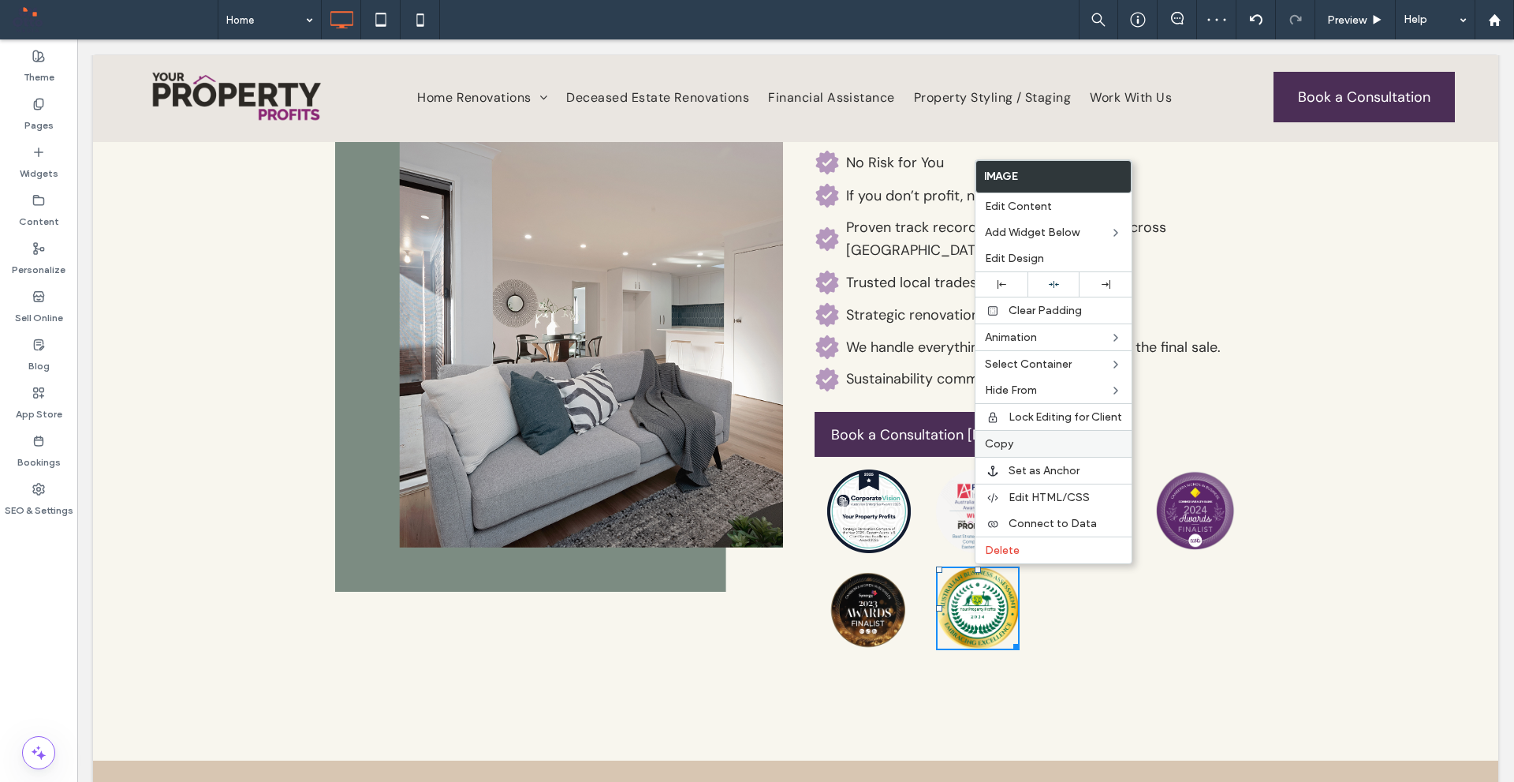
click at [1029, 446] on label "Copy" at bounding box center [1053, 443] width 137 height 13
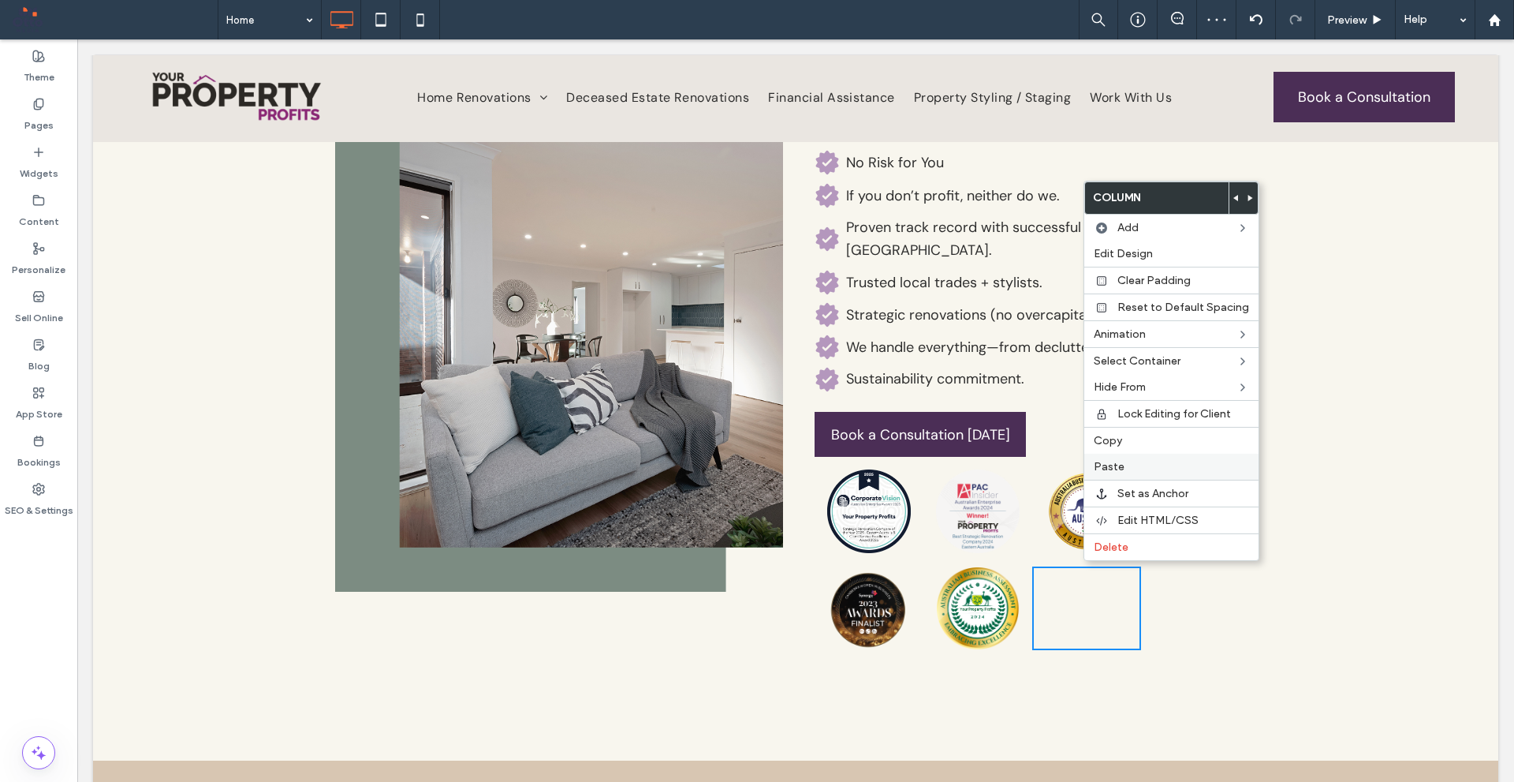
click at [1117, 465] on span "Paste" at bounding box center [1109, 466] width 31 height 13
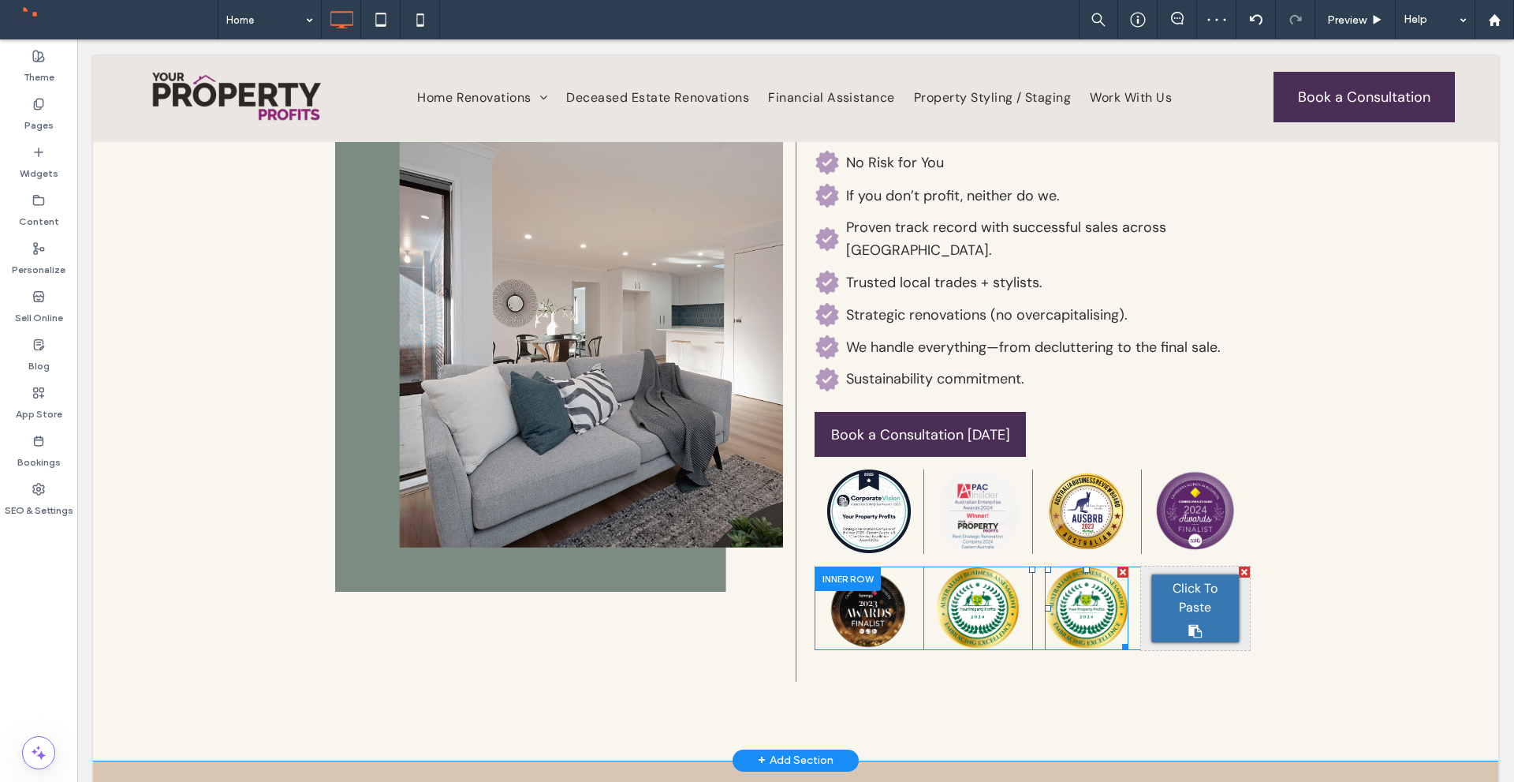
click at [1088, 567] on img at bounding box center [1087, 608] width 84 height 84
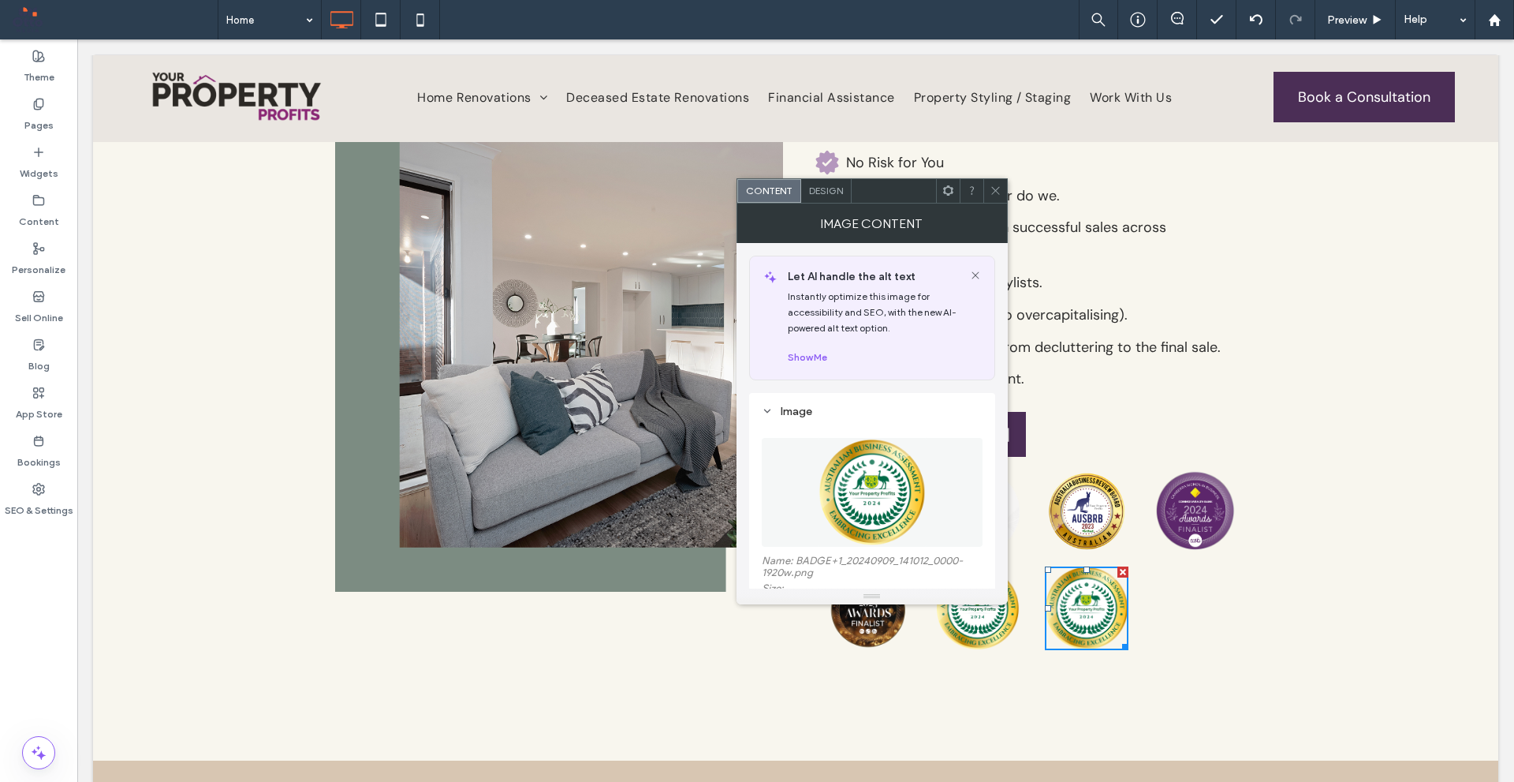
click at [926, 469] on figure at bounding box center [872, 492] width 221 height 109
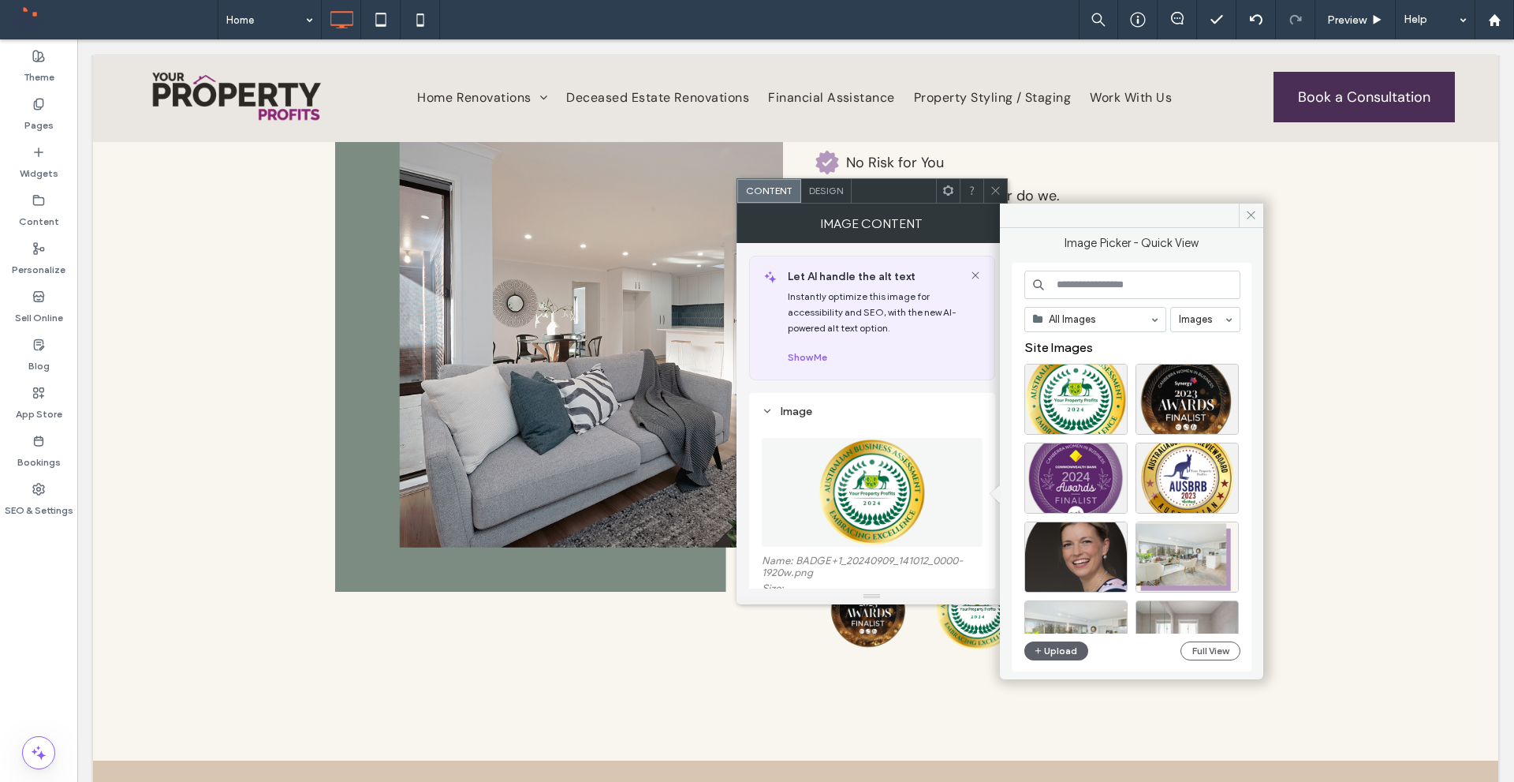
click at [993, 182] on span at bounding box center [996, 191] width 12 height 24
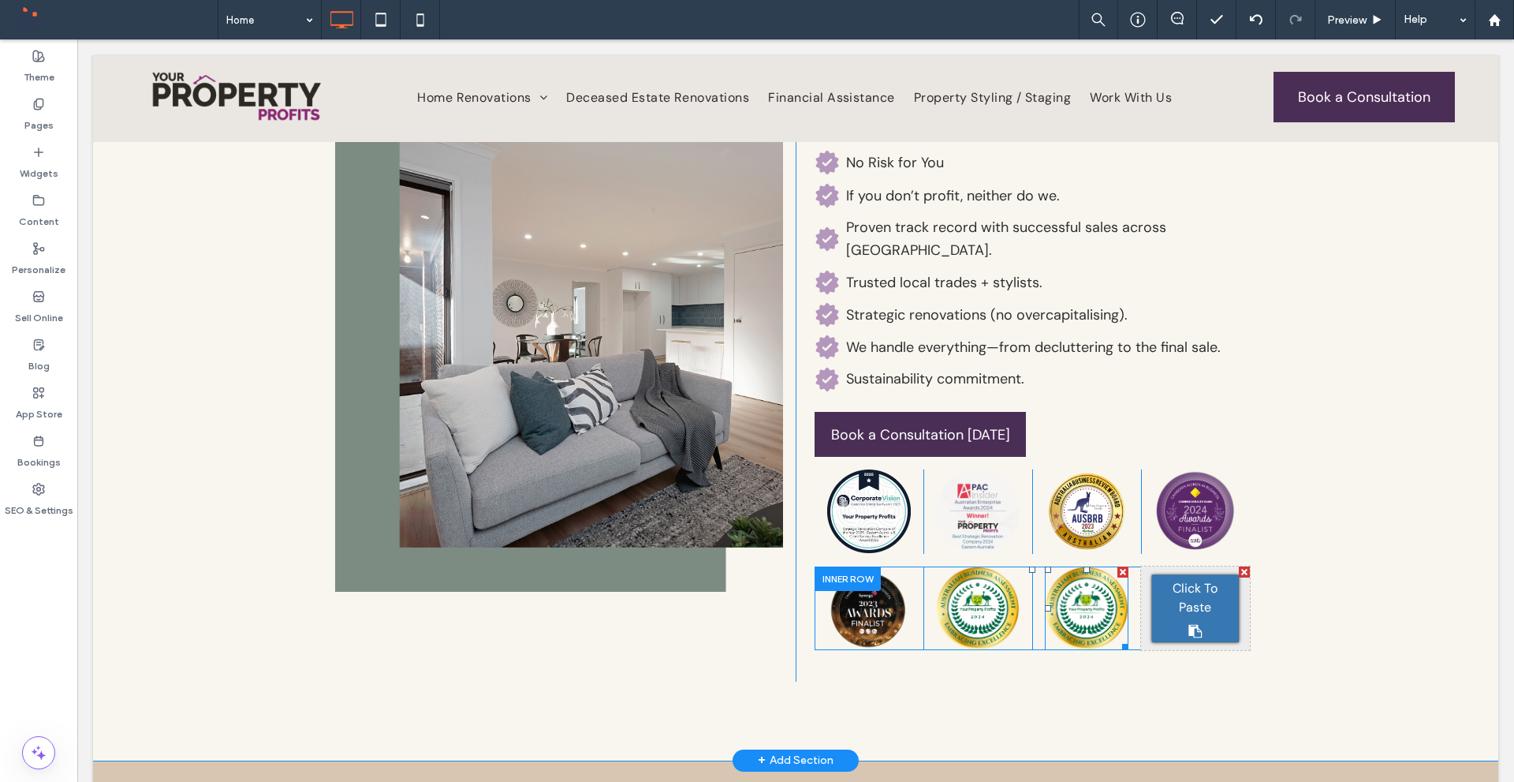
click at [1118, 566] on div at bounding box center [1123, 571] width 11 height 11
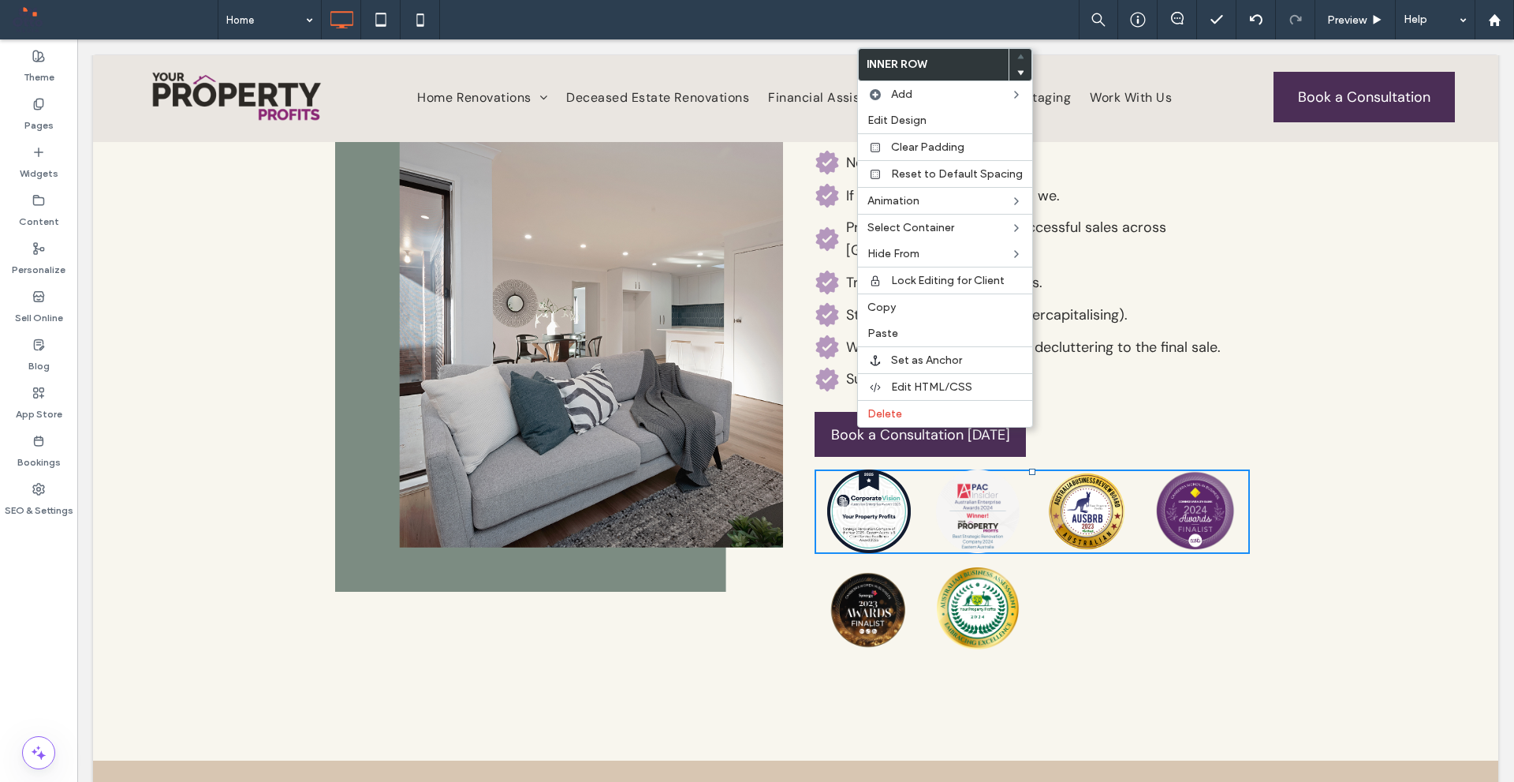
click at [1299, 498] on div "Click To Paste Why Choose Us? No Risk for You If you don’t profit, neither do w…" at bounding box center [796, 360] width 1406 height 799
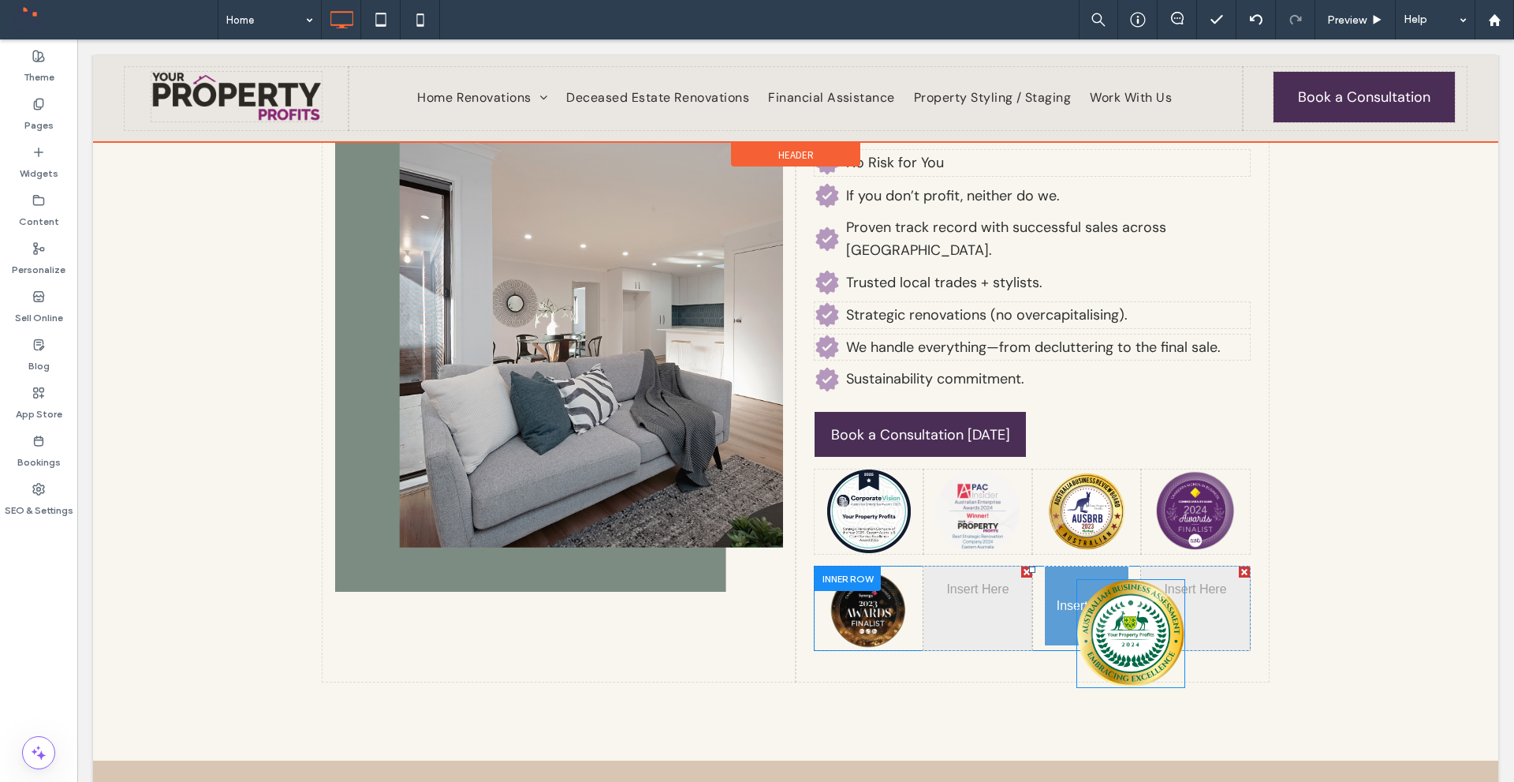
drag, startPoint x: 954, startPoint y: 541, endPoint x: 1079, endPoint y: 552, distance: 125.9
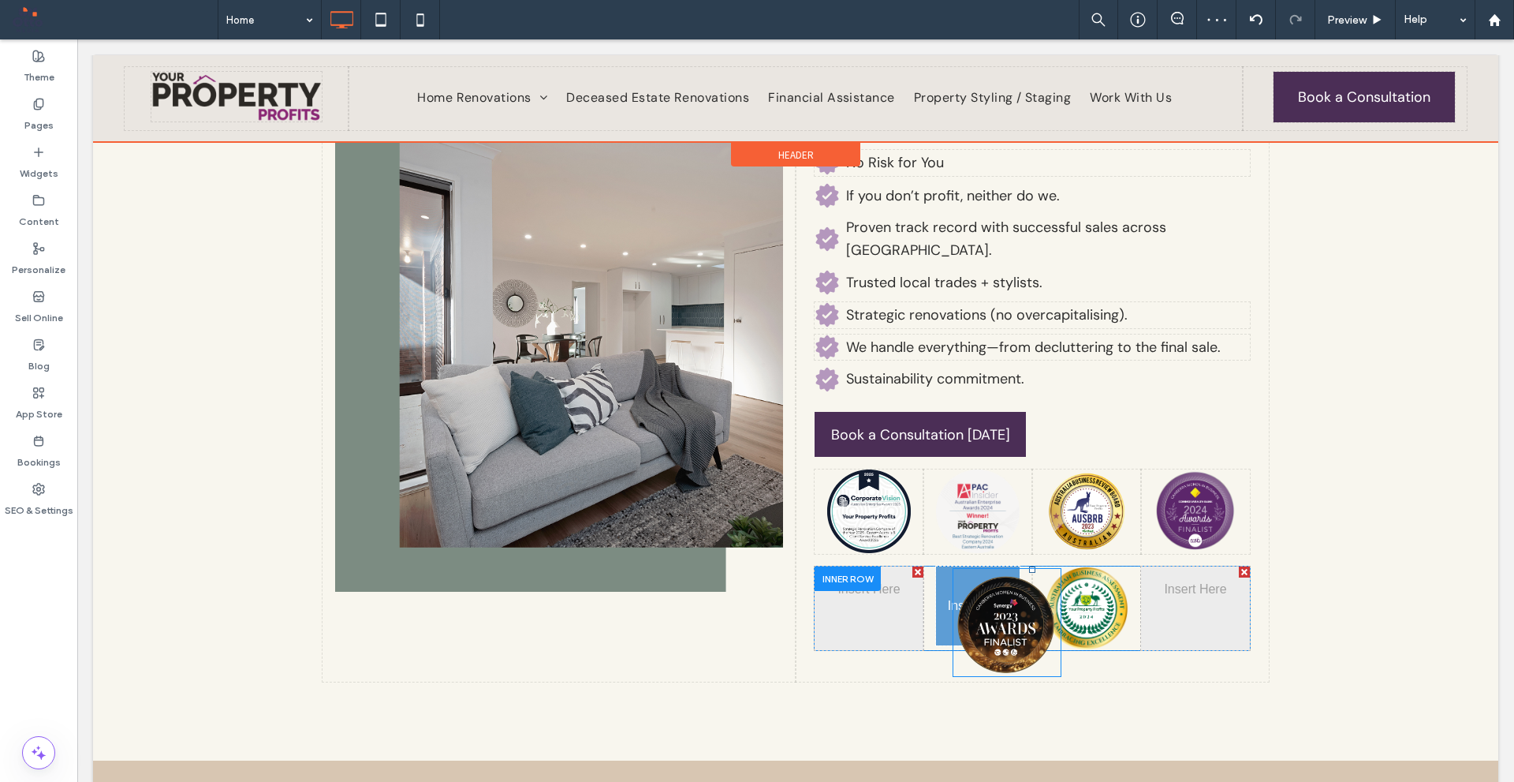
drag, startPoint x: 867, startPoint y: 564, endPoint x: 1047, endPoint y: 605, distance: 184.5
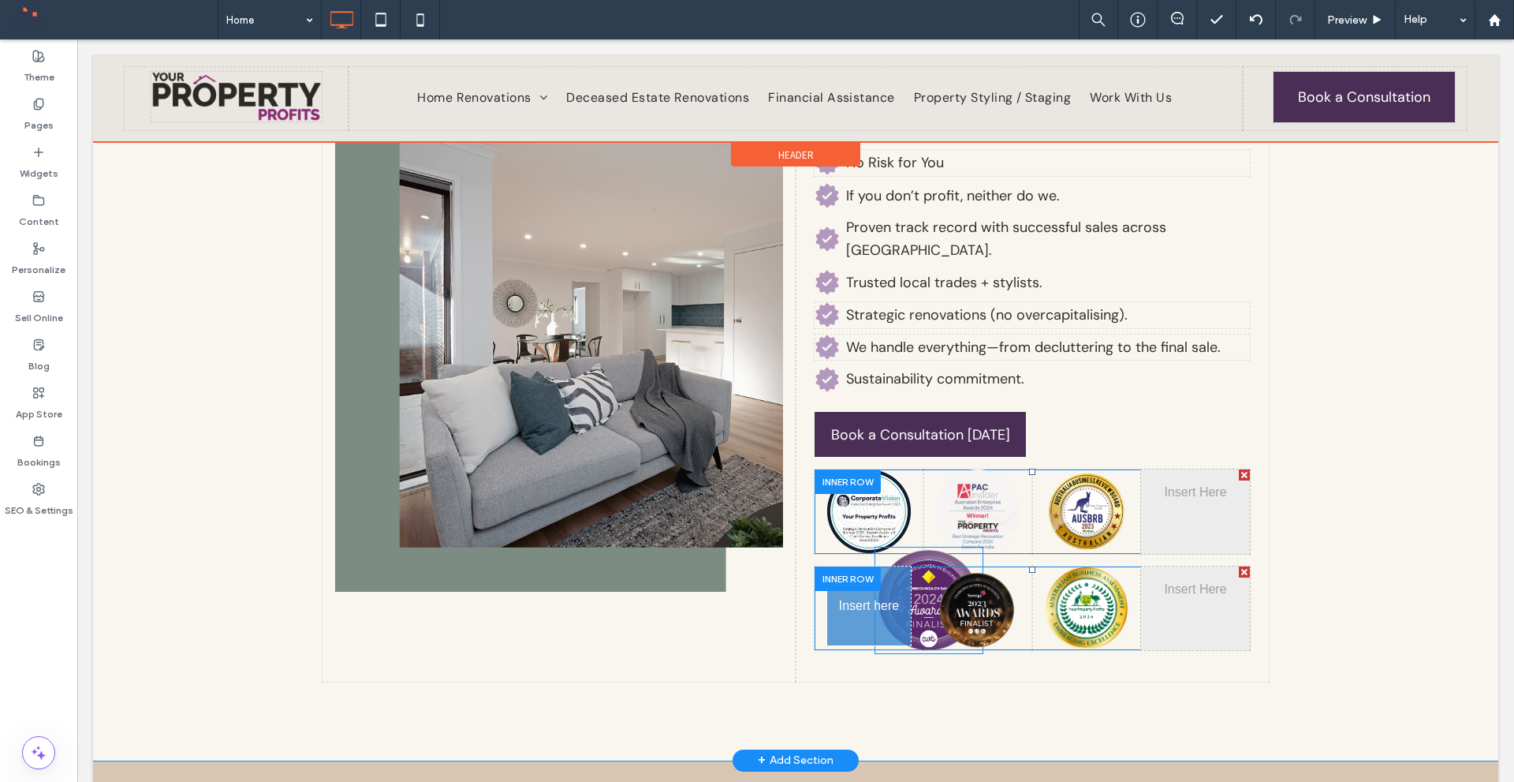
drag, startPoint x: 1189, startPoint y: 469, endPoint x: 967, endPoint y: 586, distance: 251.2
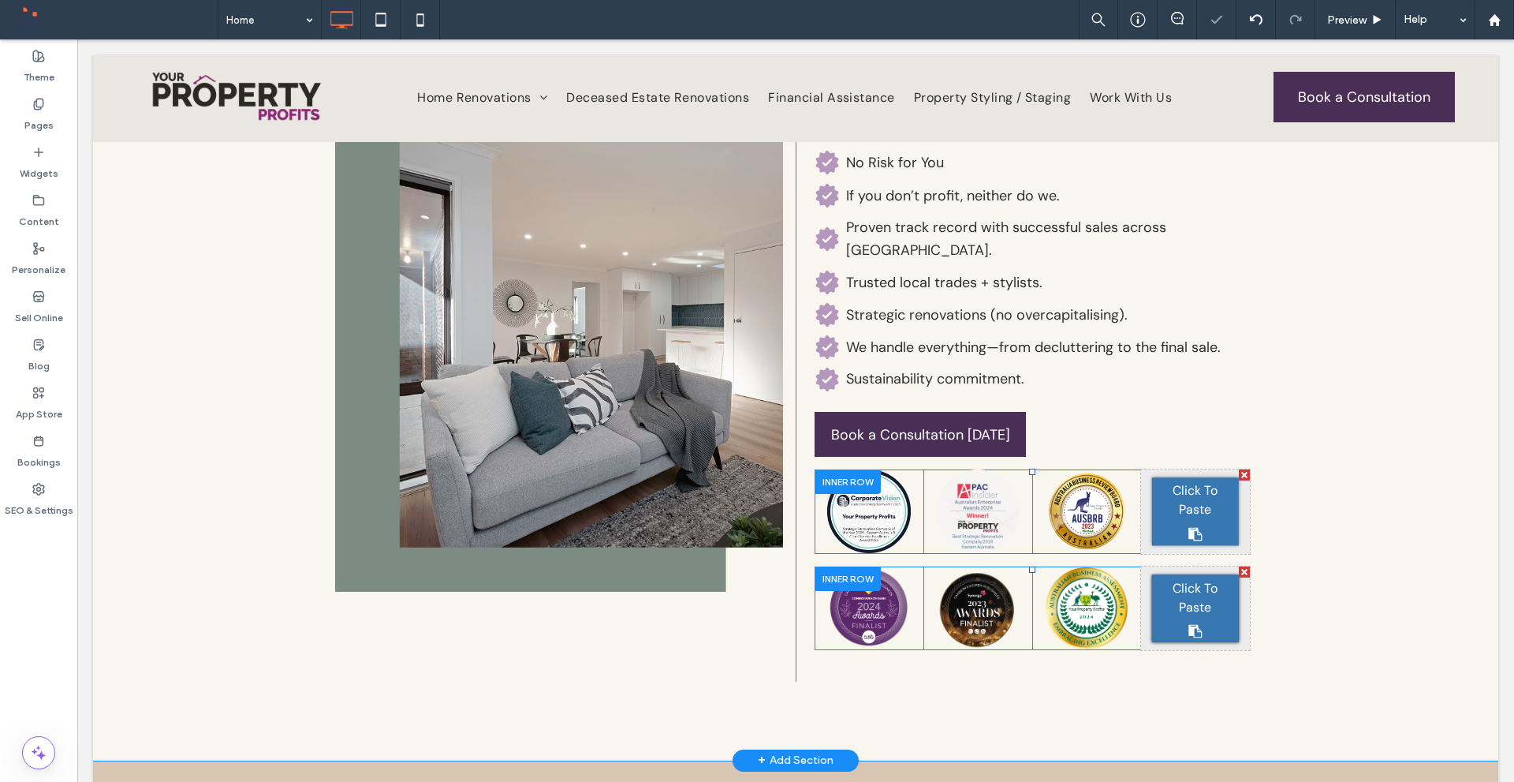
click at [1239, 469] on div at bounding box center [1244, 474] width 11 height 11
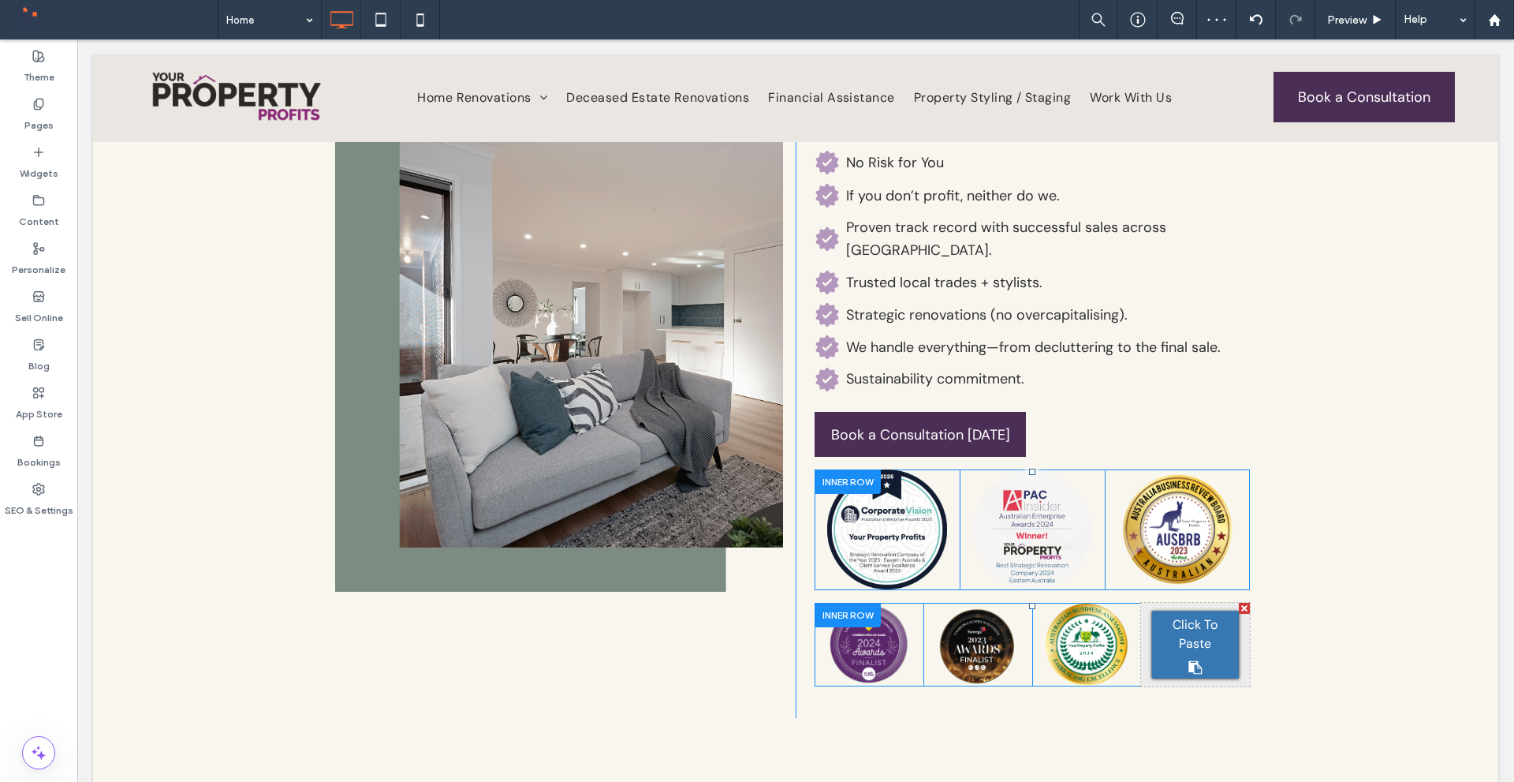
click at [1239, 603] on div at bounding box center [1244, 608] width 11 height 11
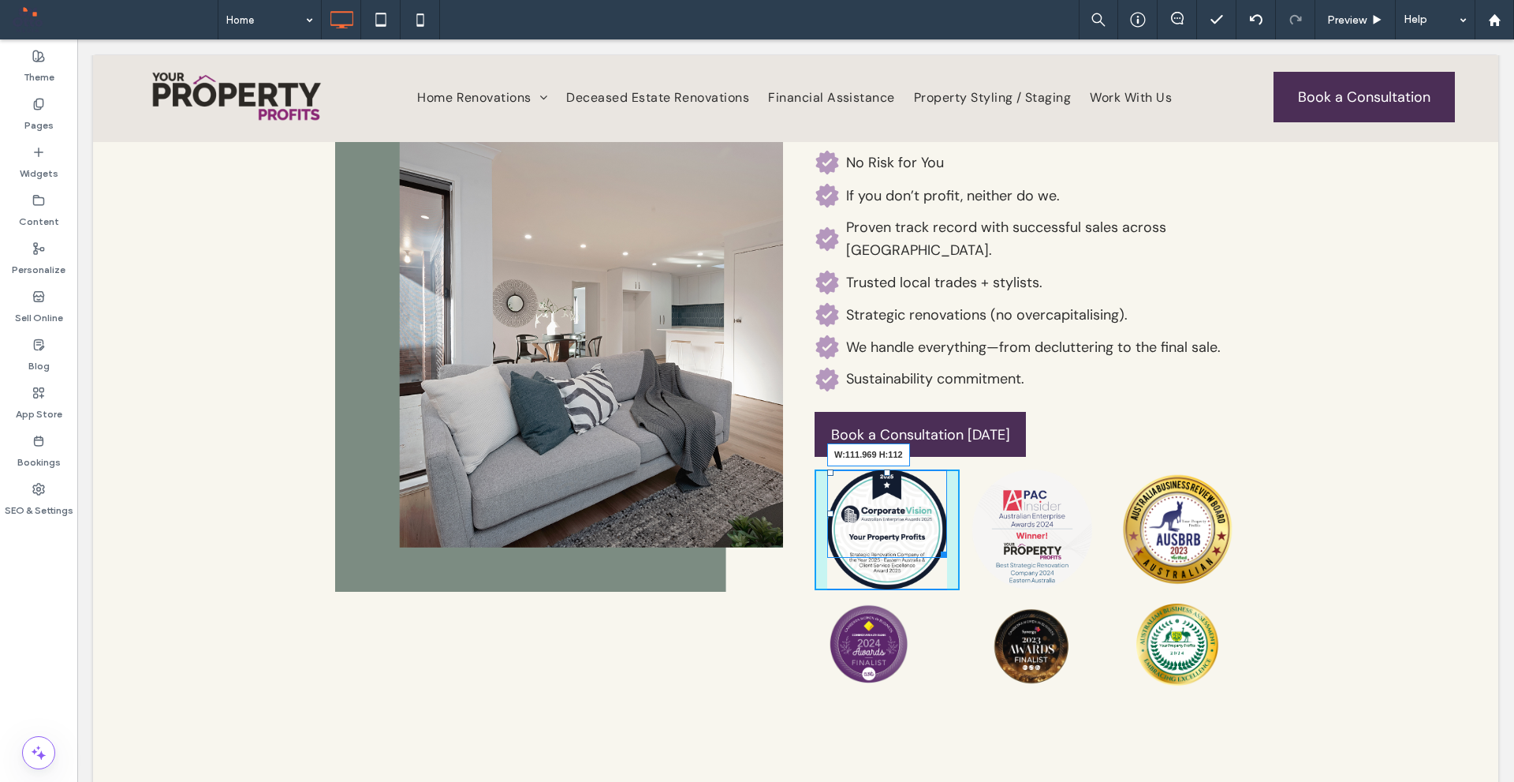
drag, startPoint x: 936, startPoint y: 530, endPoint x: 998, endPoint y: 552, distance: 66.1
click at [921, 513] on div "W:111.969 H:112 Click To Paste" at bounding box center [887, 529] width 145 height 121
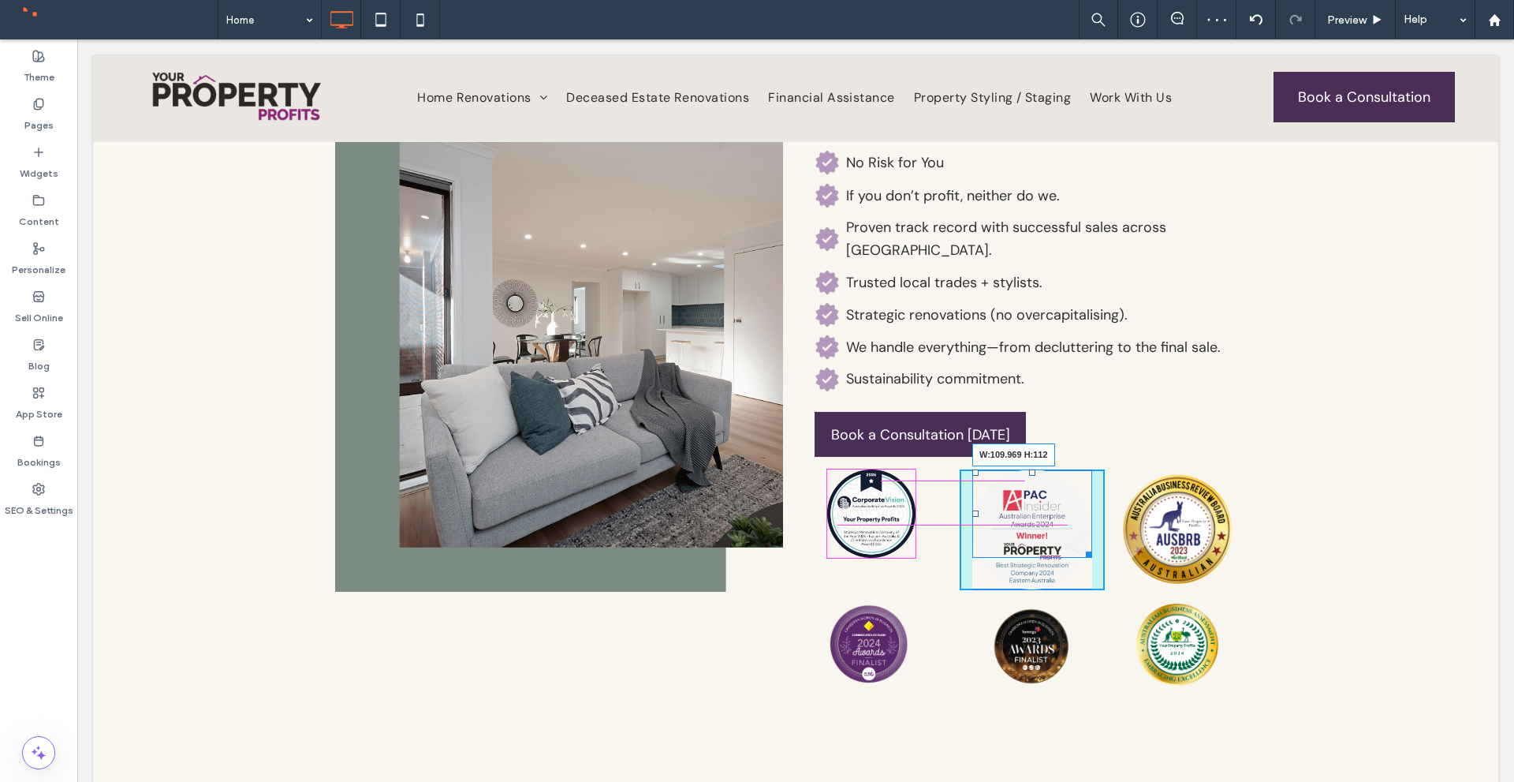
drag, startPoint x: 1079, startPoint y: 535, endPoint x: 1062, endPoint y: 501, distance: 38.1
click at [1062, 501] on div "W:109.969 H:112 Click To Paste" at bounding box center [1032, 529] width 145 height 121
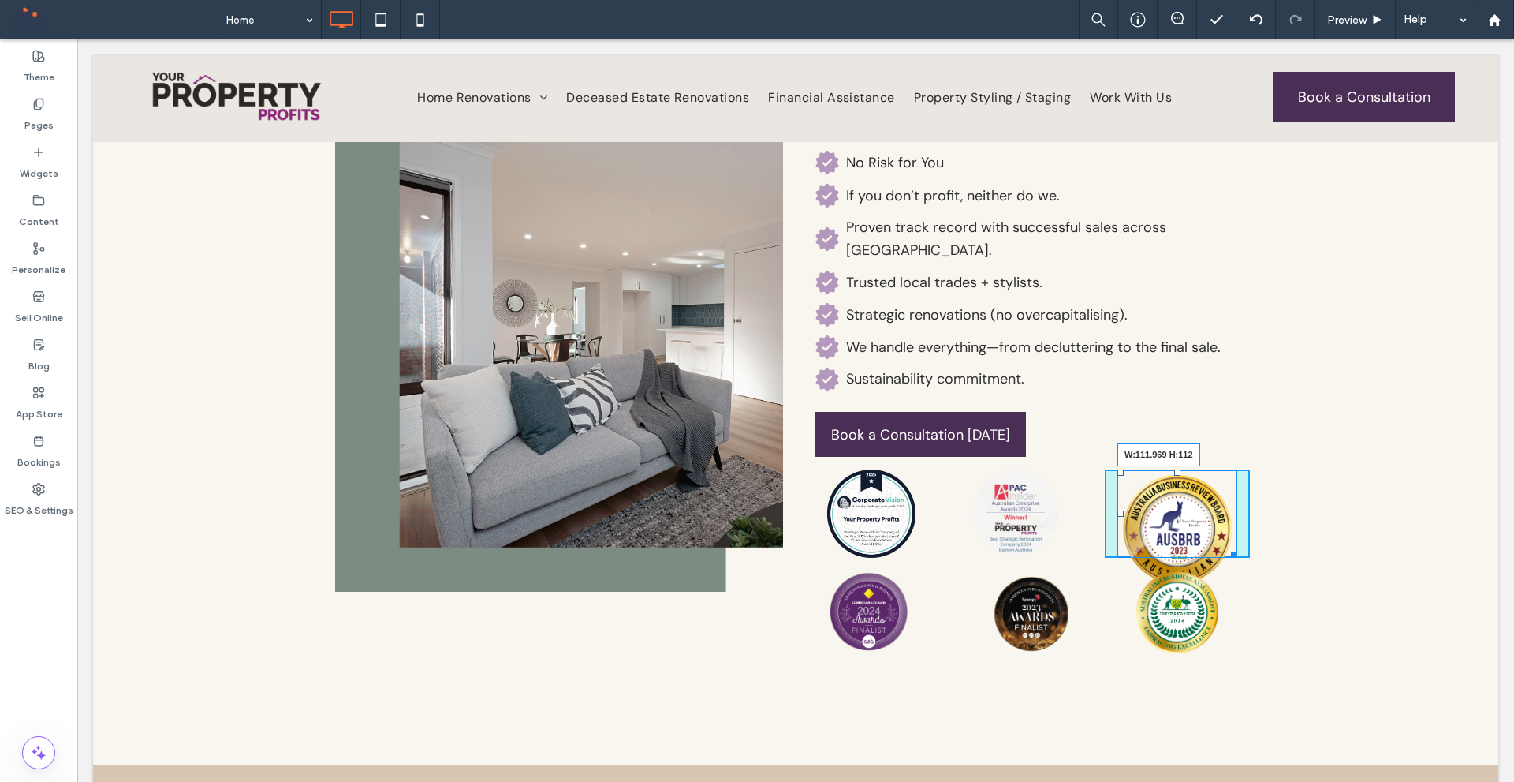
drag, startPoint x: 1223, startPoint y: 535, endPoint x: 1208, endPoint y: 525, distance: 18.4
click at [1208, 525] on div "Why Choose Us? No Risk for You If you don’t profit, neither do we. Proven track…" at bounding box center [1032, 363] width 473 height 646
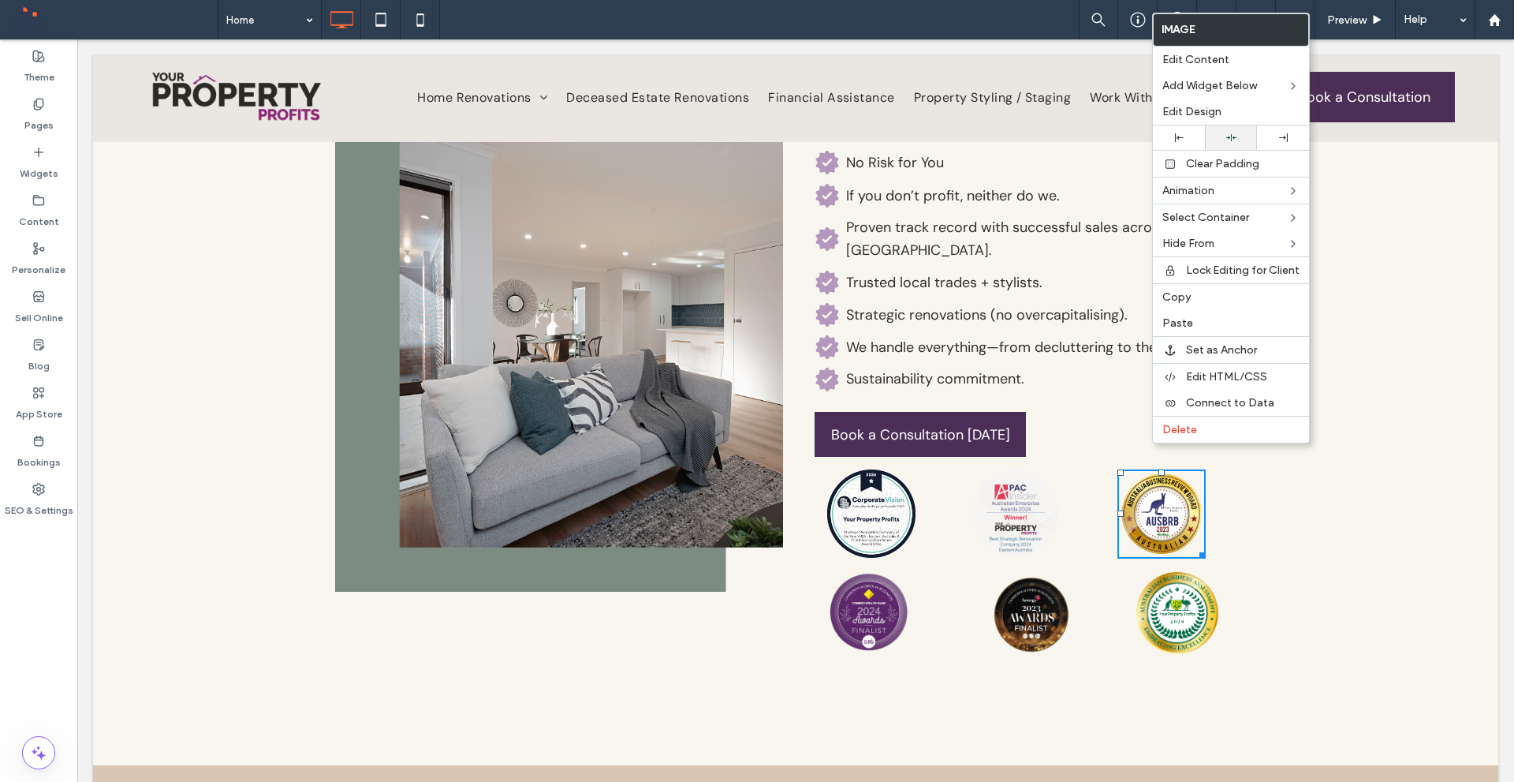
click at [1223, 141] on div at bounding box center [1231, 138] width 36 height 10
click at [1231, 141] on icon at bounding box center [1232, 138] width 10 height 10
drag, startPoint x: 1339, startPoint y: 529, endPoint x: 1282, endPoint y: 512, distance: 59.4
click at [1338, 529] on div "Click To Paste Why Choose Us? No Risk for You If you don’t profit, neither do w…" at bounding box center [796, 363] width 1406 height 804
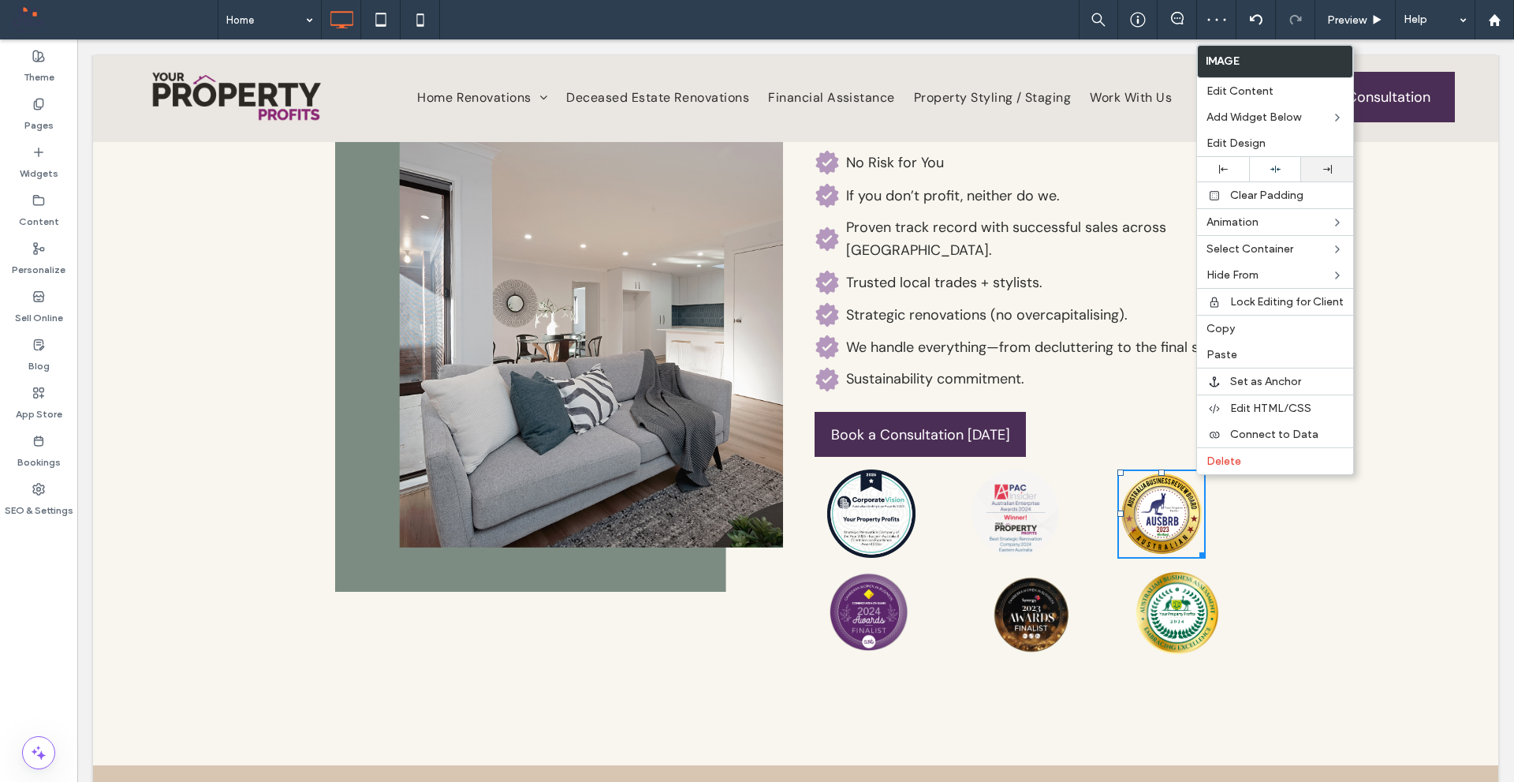
click at [1320, 169] on div at bounding box center [1327, 169] width 36 height 9
drag, startPoint x: 1151, startPoint y: 507, endPoint x: 1186, endPoint y: 455, distance: 63.0
click at [1152, 506] on img at bounding box center [1162, 513] width 88 height 88
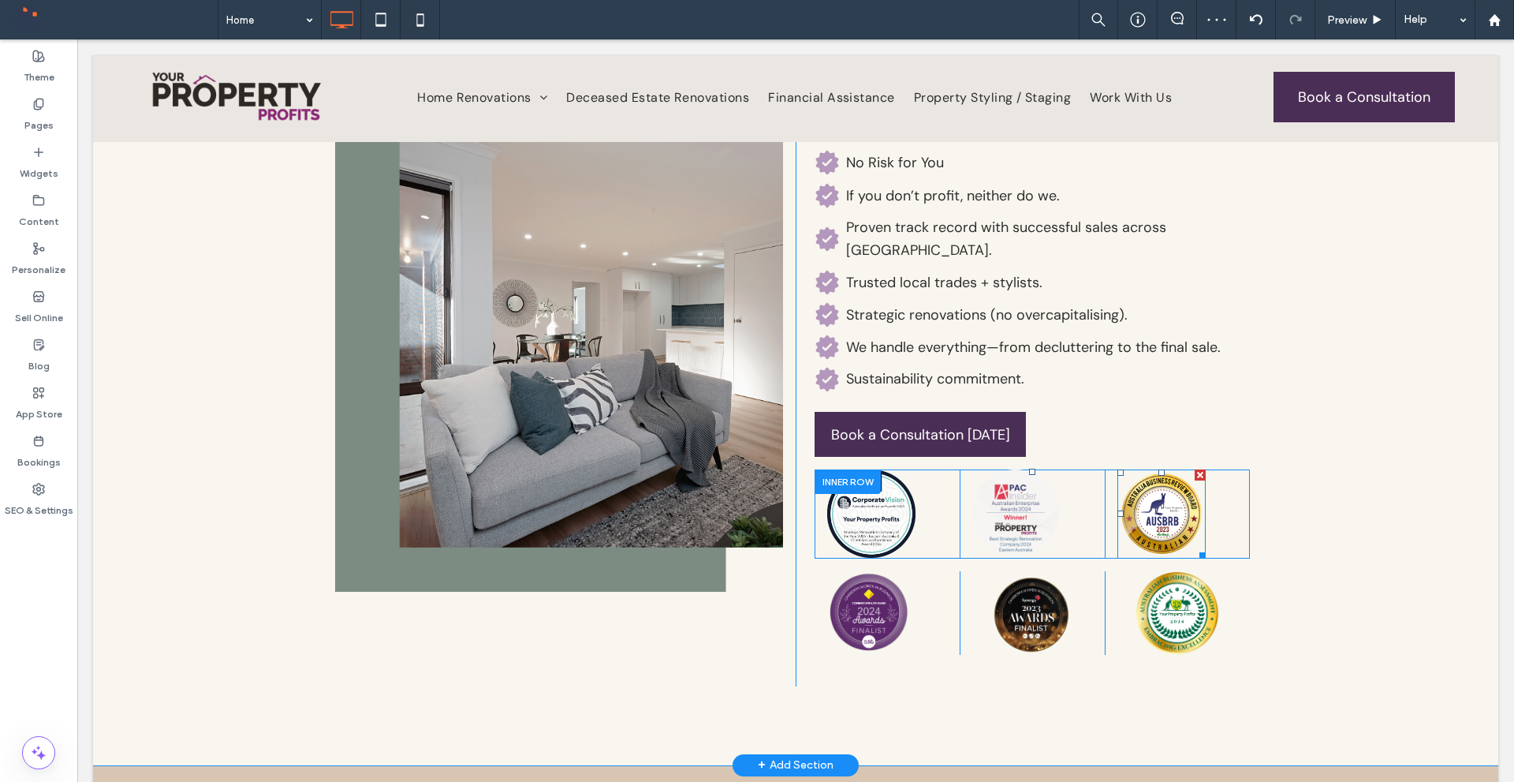
click at [1195, 469] on div at bounding box center [1200, 474] width 11 height 11
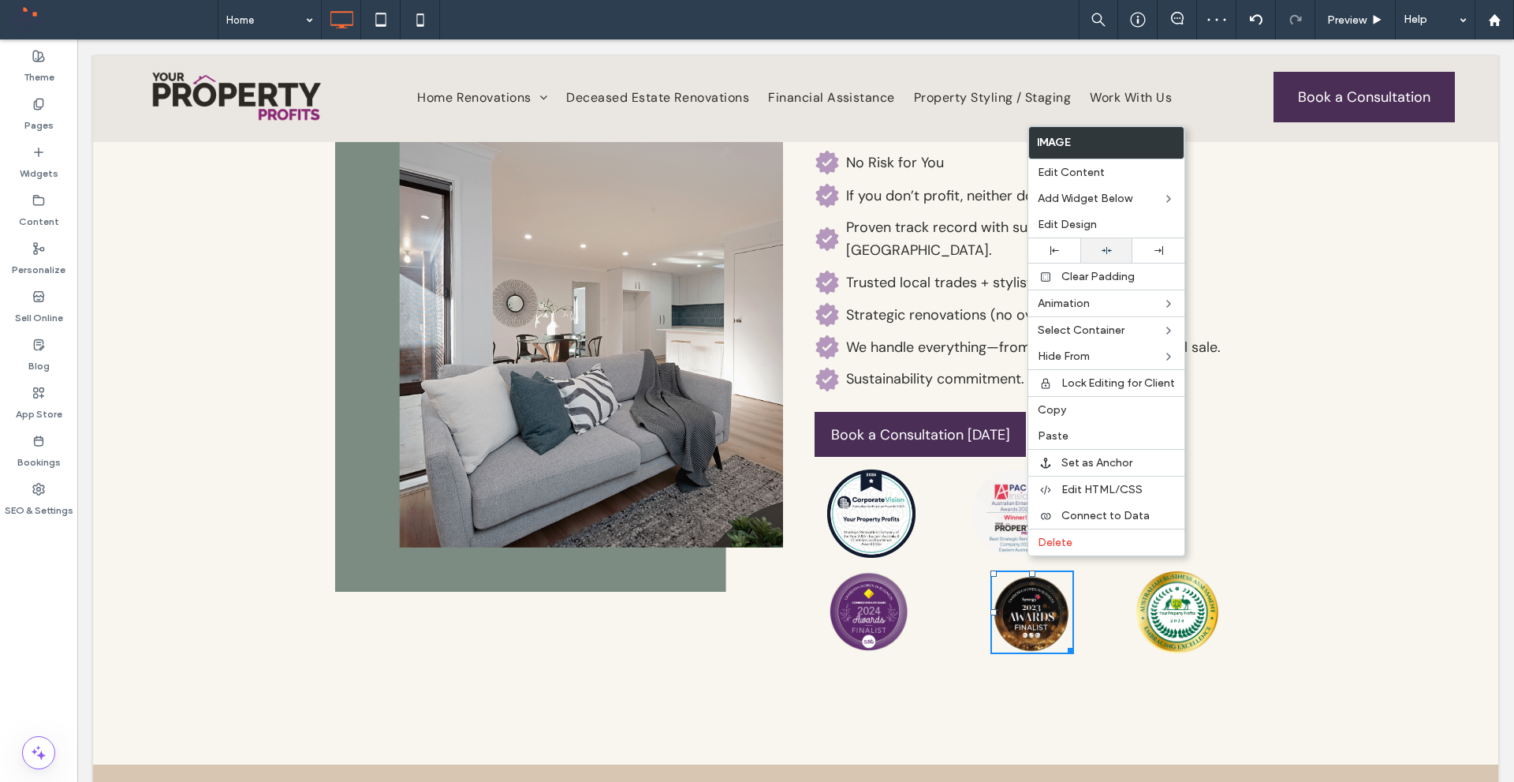
click at [1112, 245] on div at bounding box center [1107, 250] width 52 height 24
click at [895, 570] on img at bounding box center [869, 611] width 84 height 83
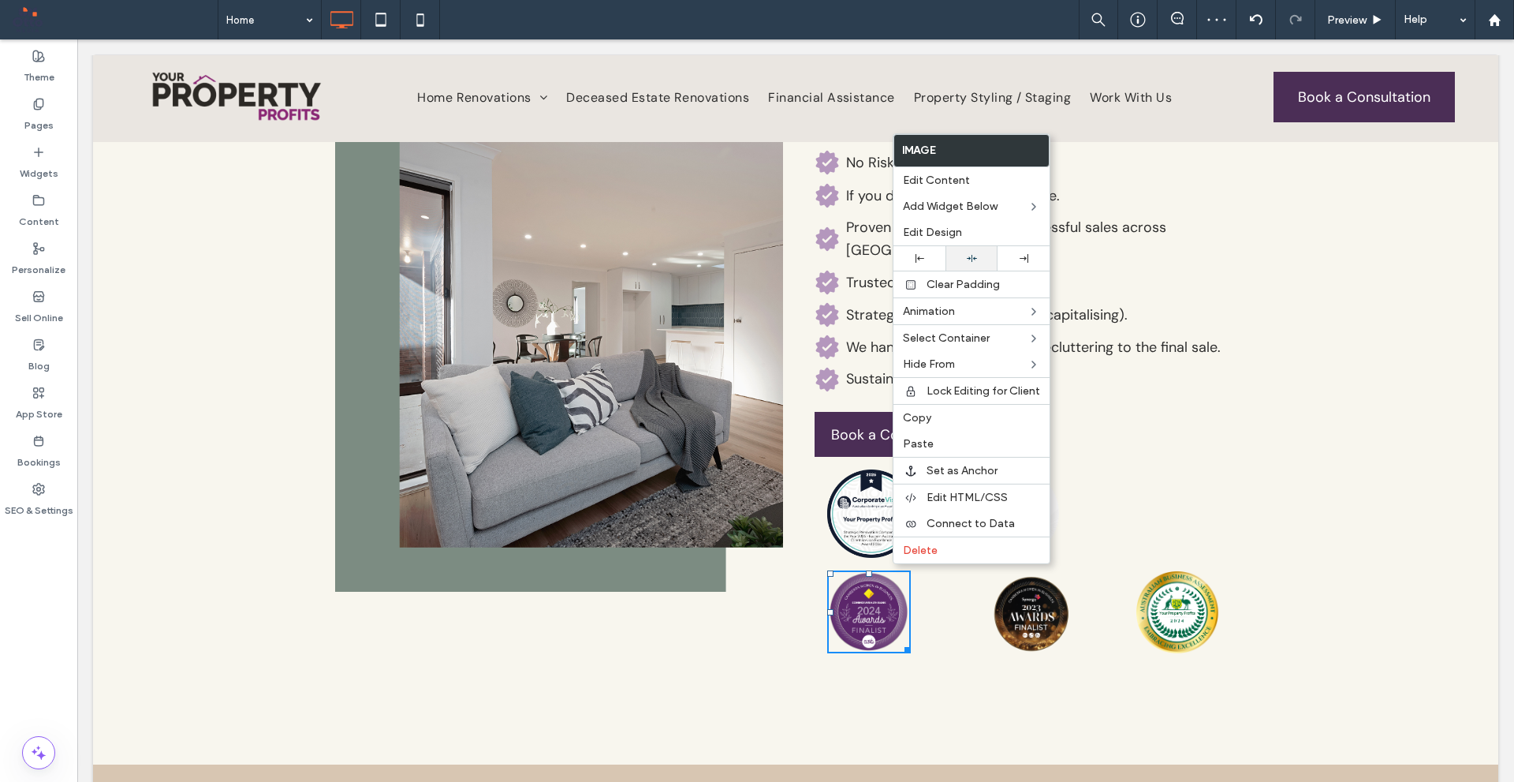
click at [969, 254] on icon at bounding box center [972, 258] width 10 height 10
click at [871, 570] on img at bounding box center [869, 611] width 84 height 83
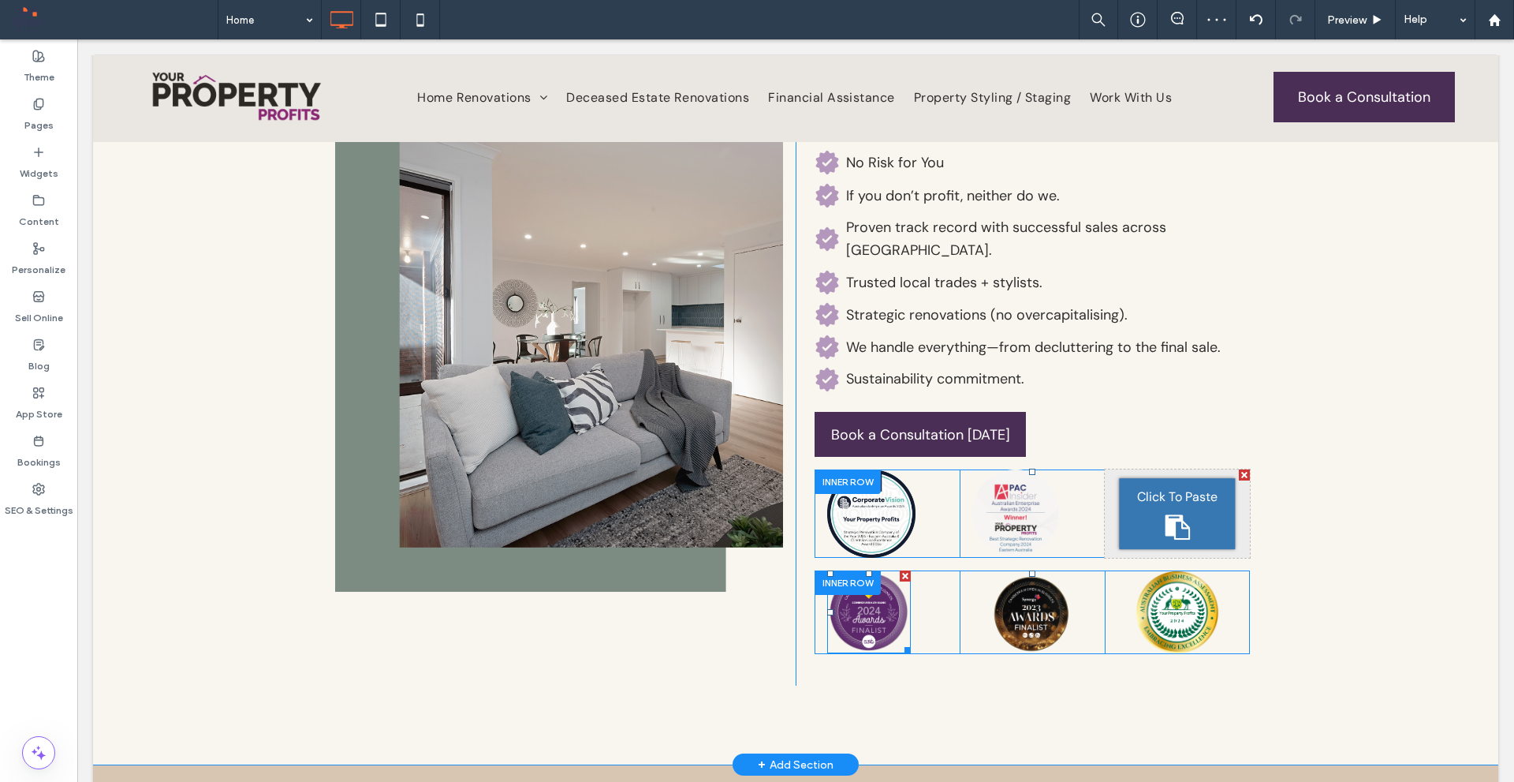
click at [902, 570] on div at bounding box center [905, 575] width 11 height 11
click at [56, 161] on label "Widgets" at bounding box center [39, 170] width 39 height 22
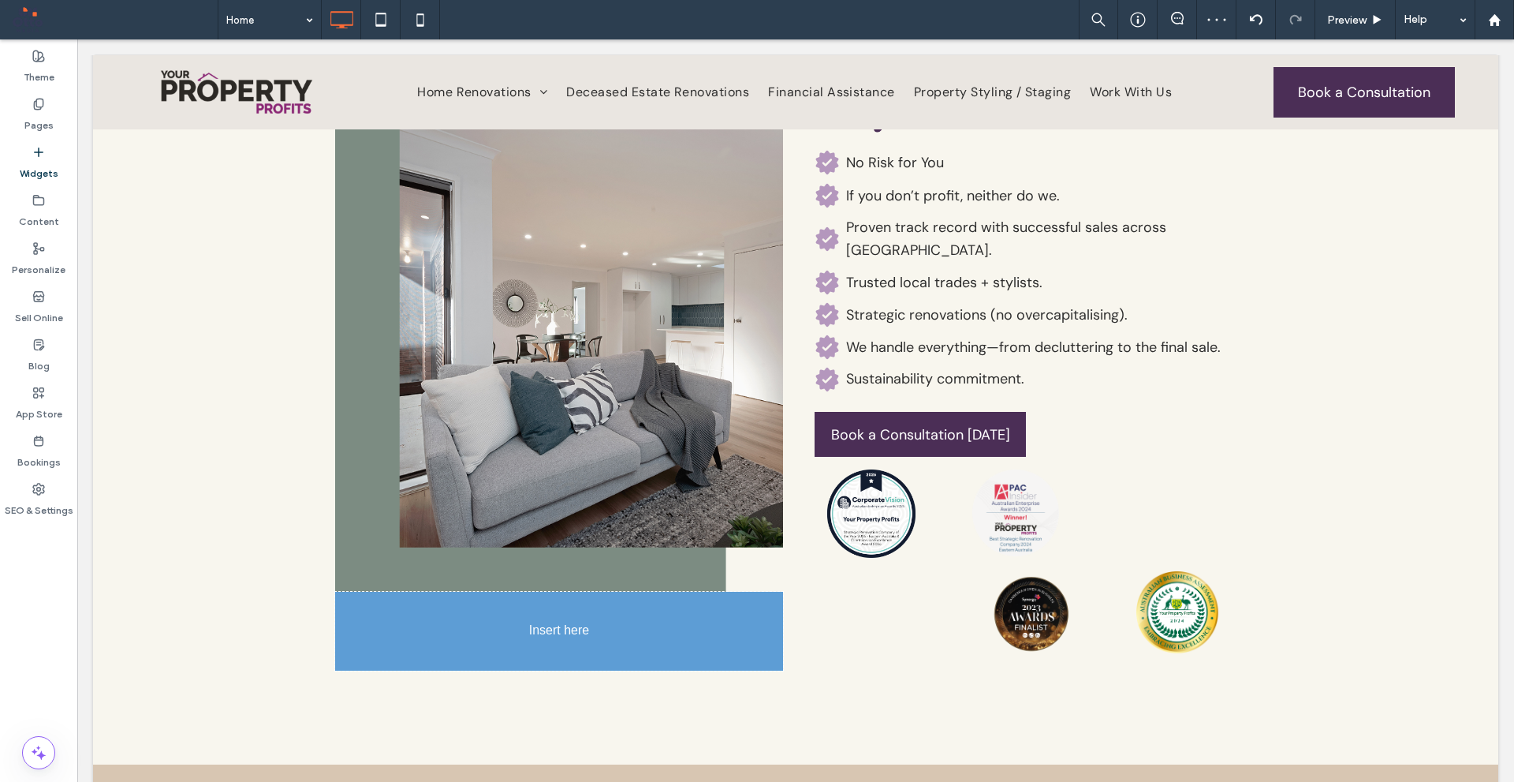
scroll to position [3262, 0]
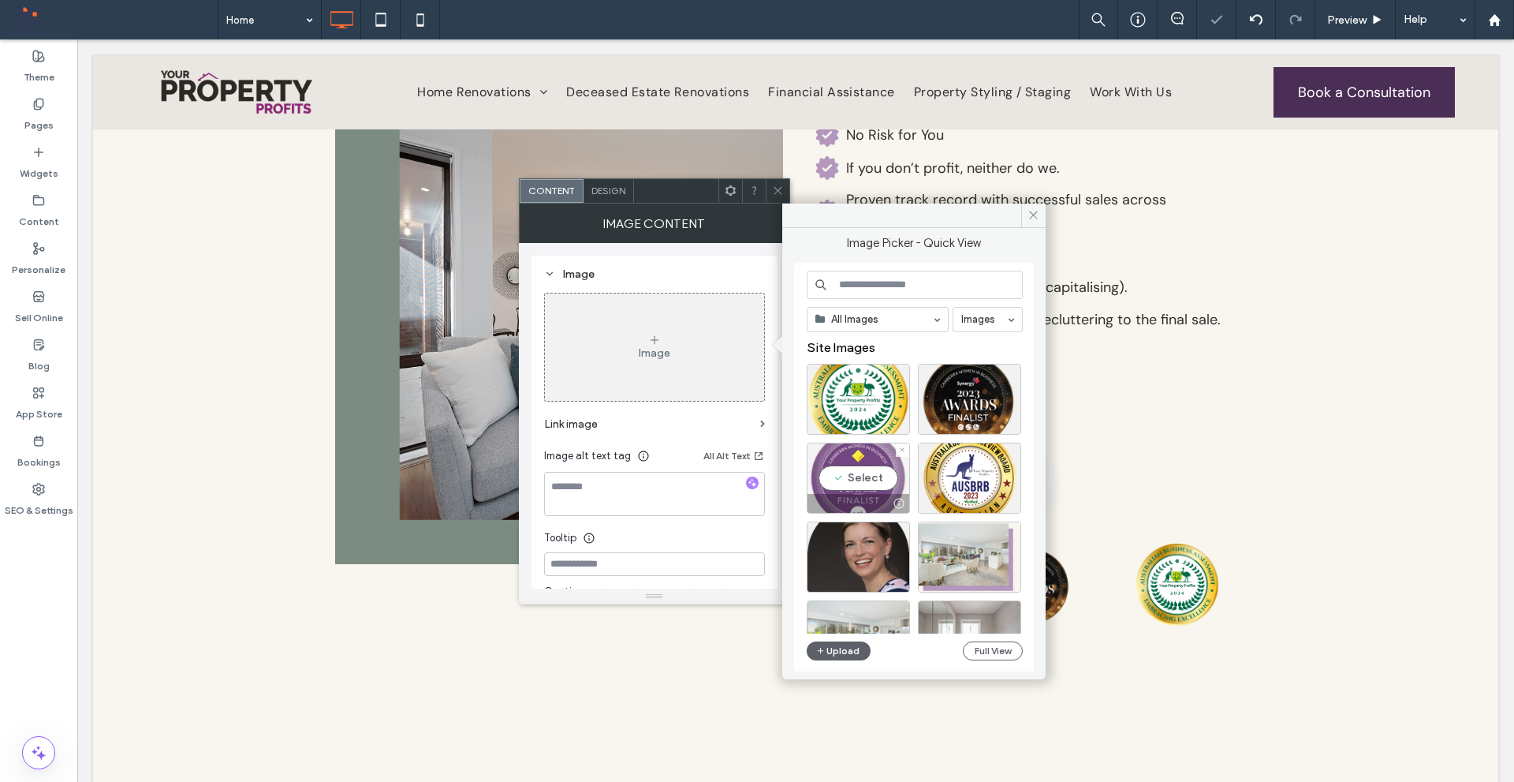
click at [872, 478] on div "Select" at bounding box center [858, 478] width 103 height 71
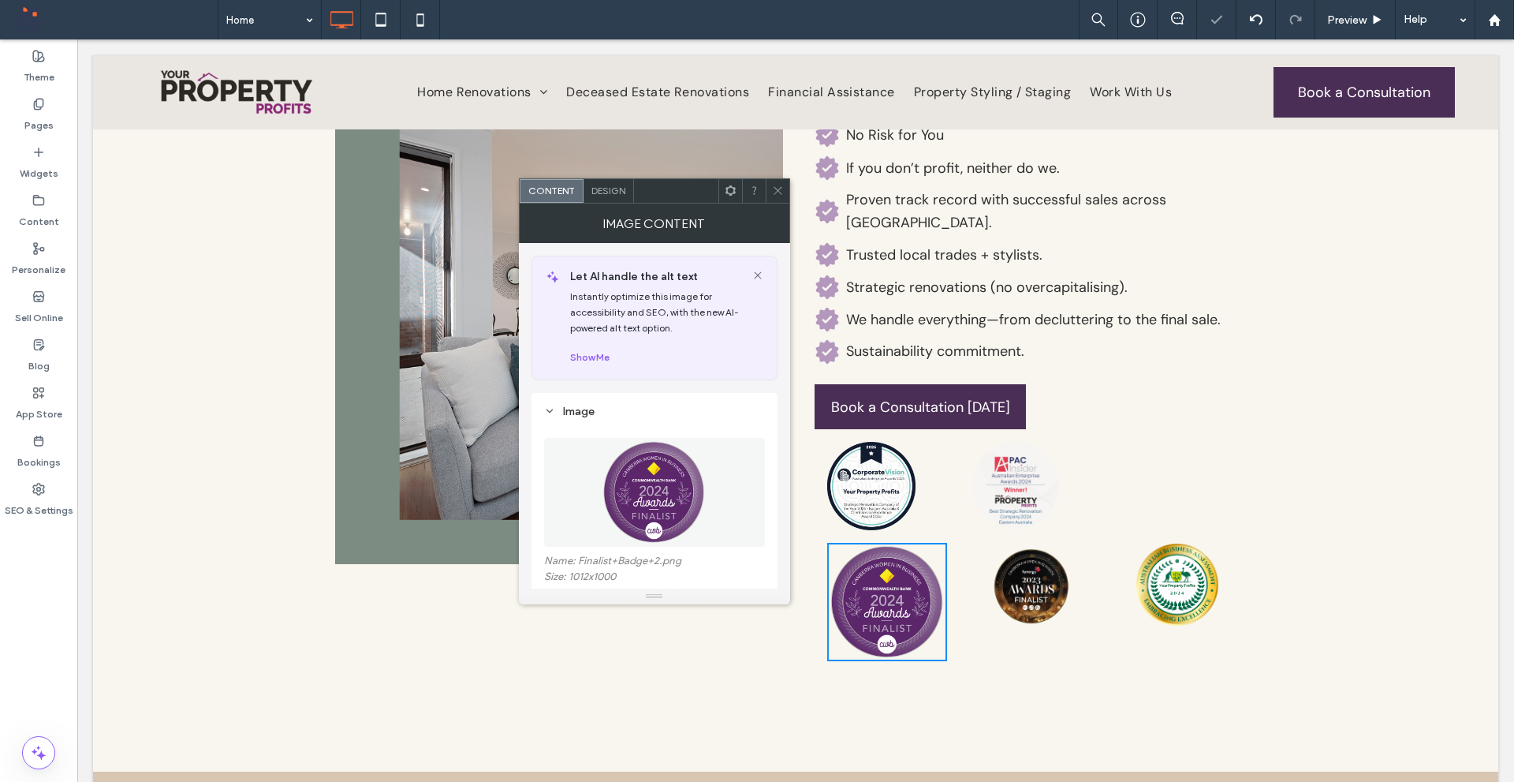
click at [783, 188] on icon at bounding box center [778, 191] width 12 height 12
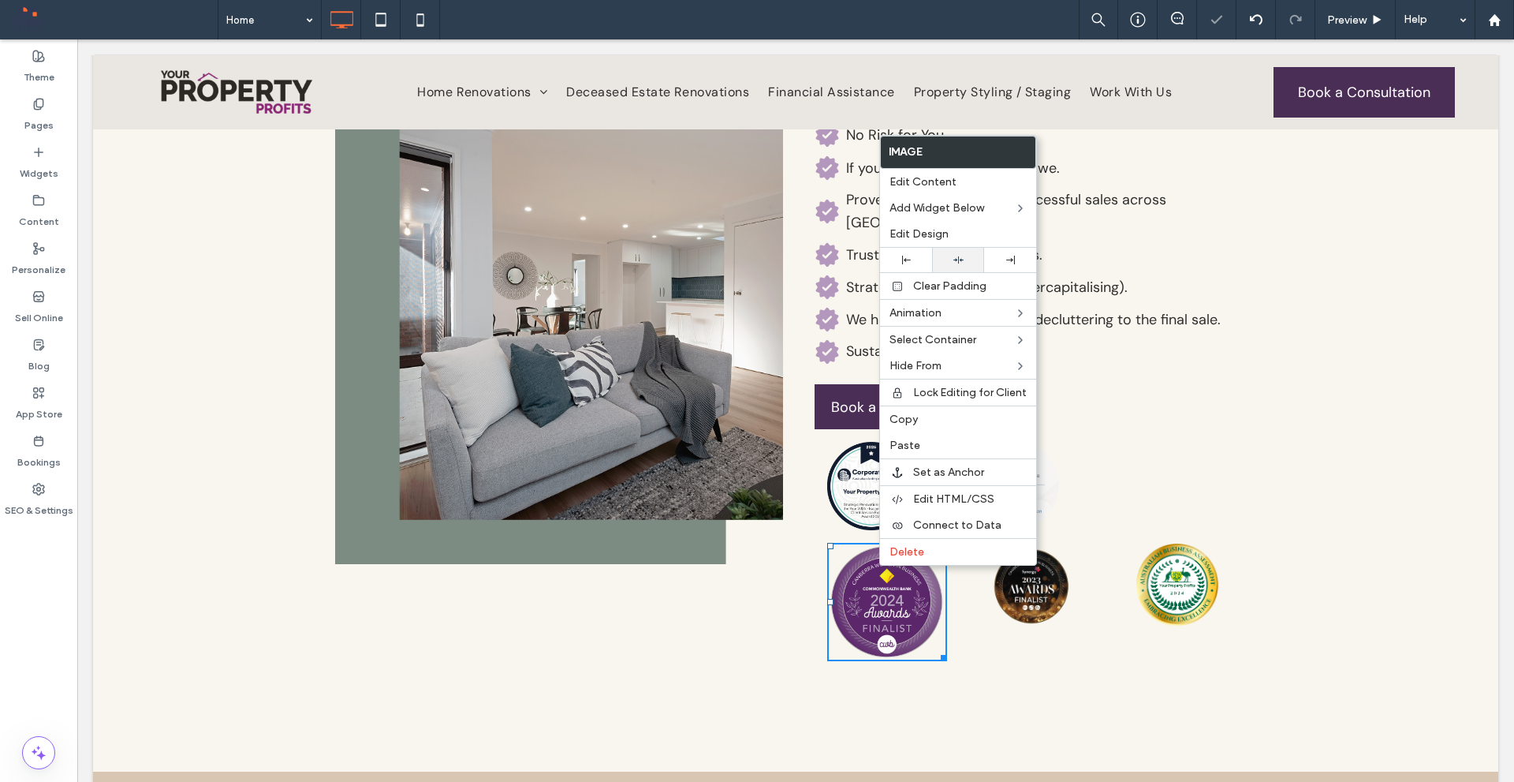
click at [954, 263] on icon at bounding box center [959, 260] width 10 height 10
click at [936, 649] on div at bounding box center [942, 655] width 12 height 12
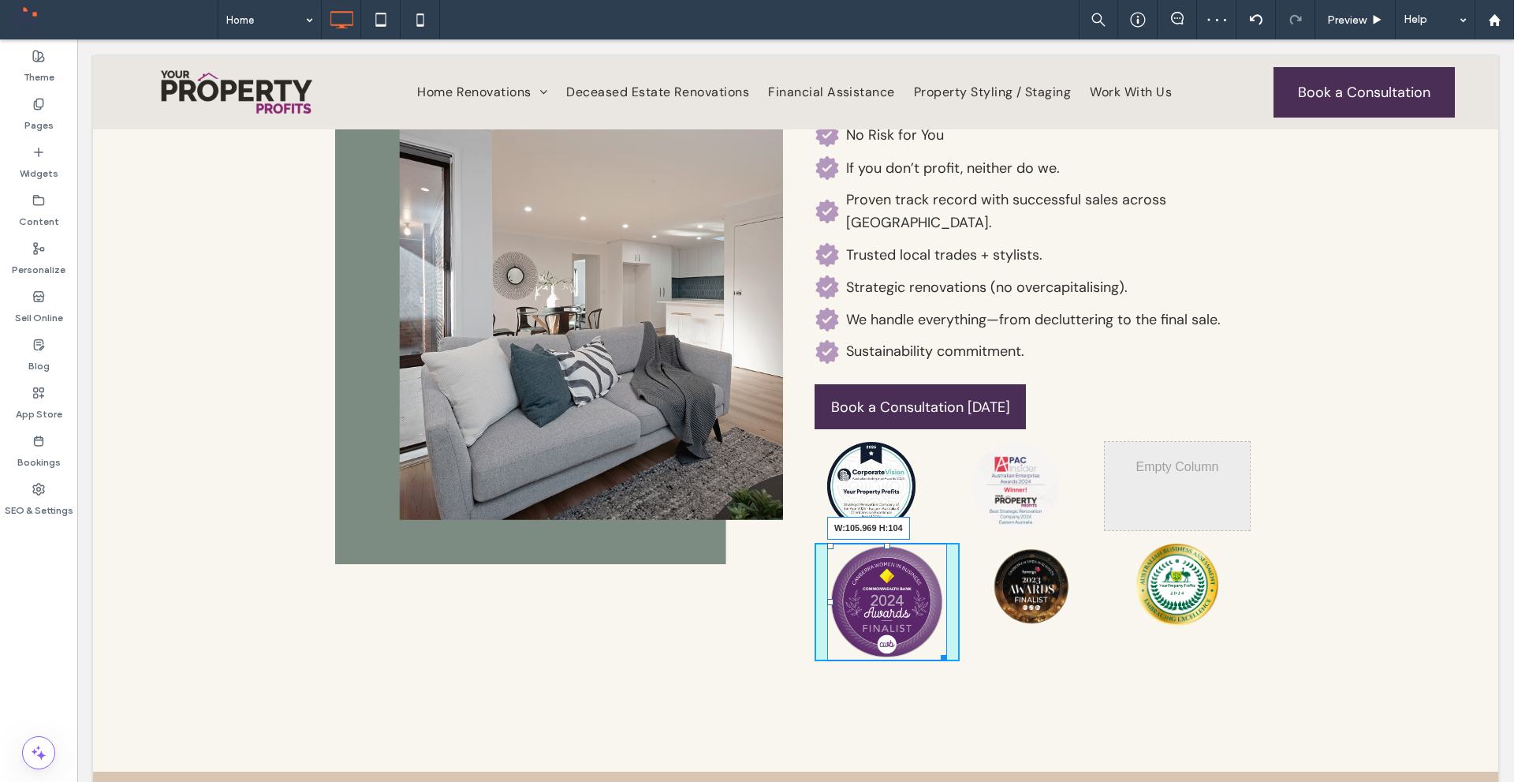
drag, startPoint x: 936, startPoint y: 607, endPoint x: 918, endPoint y: 528, distance: 80.2
click at [918, 543] on div "W:105.969 H:104" at bounding box center [887, 602] width 120 height 118
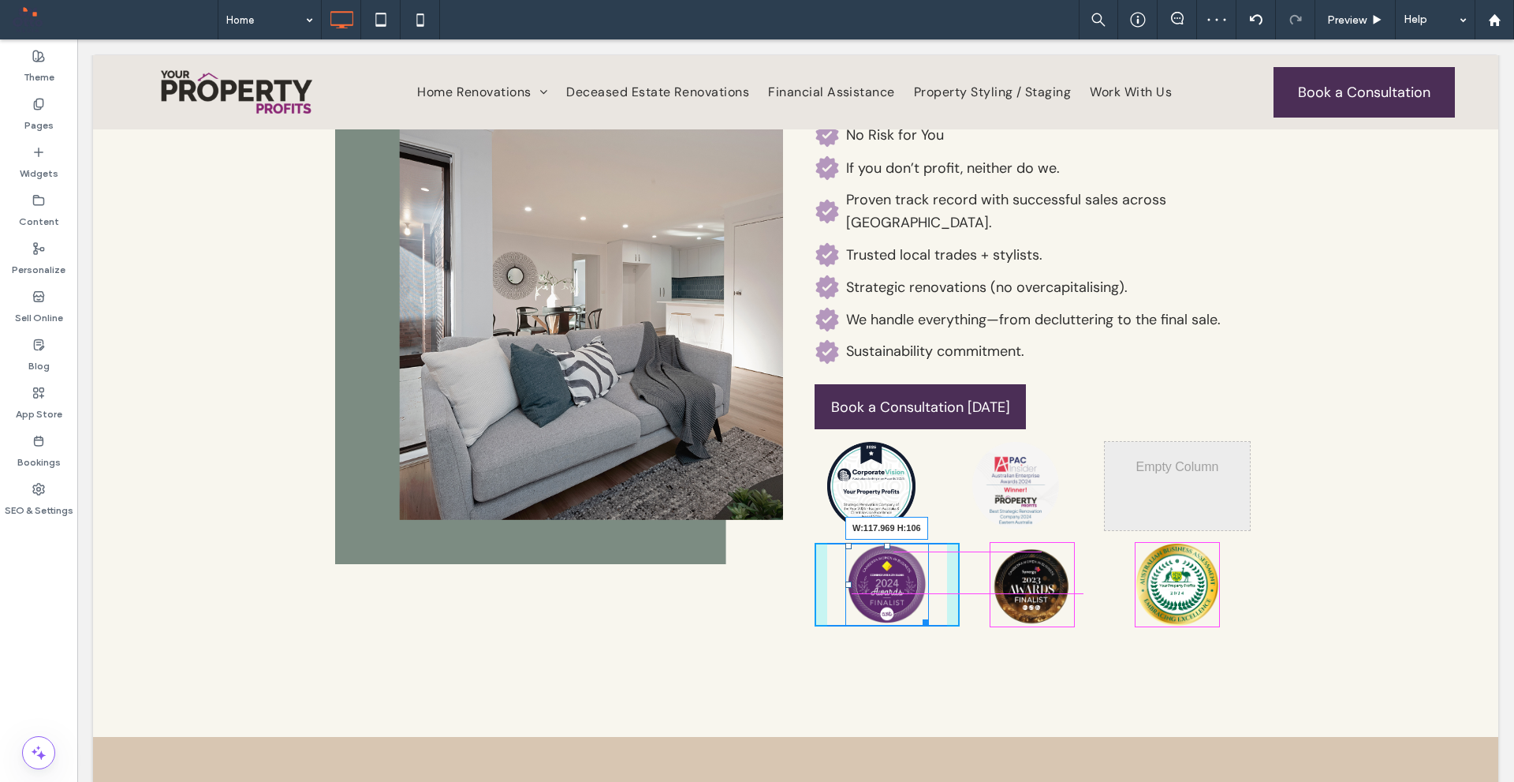
drag, startPoint x: 916, startPoint y: 570, endPoint x: 997, endPoint y: 611, distance: 90.7
click at [921, 614] on div at bounding box center [923, 620] width 12 height 12
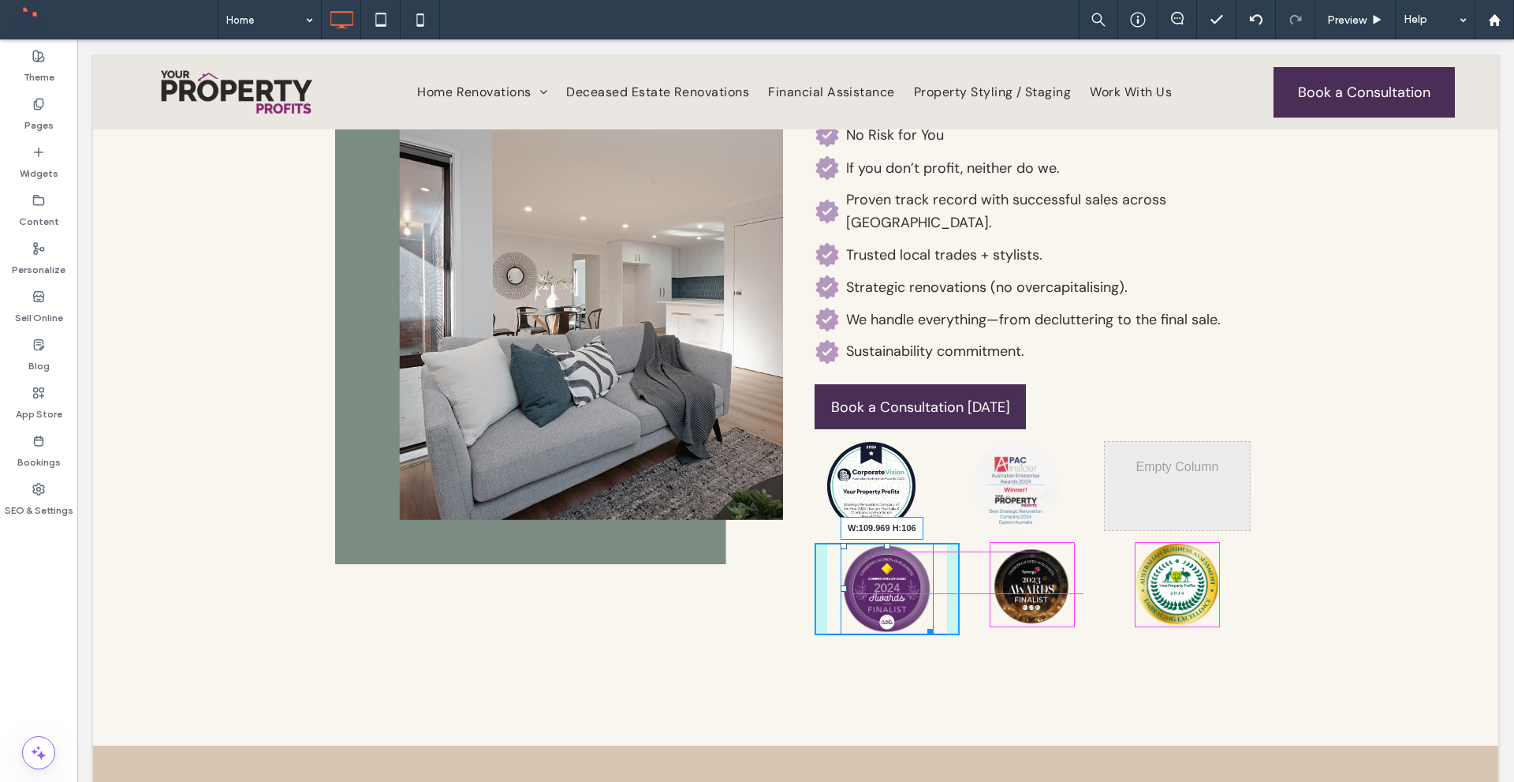
drag, startPoint x: 921, startPoint y: 577, endPoint x: 995, endPoint y: 607, distance: 80.0
click at [922, 623] on div at bounding box center [928, 629] width 12 height 12
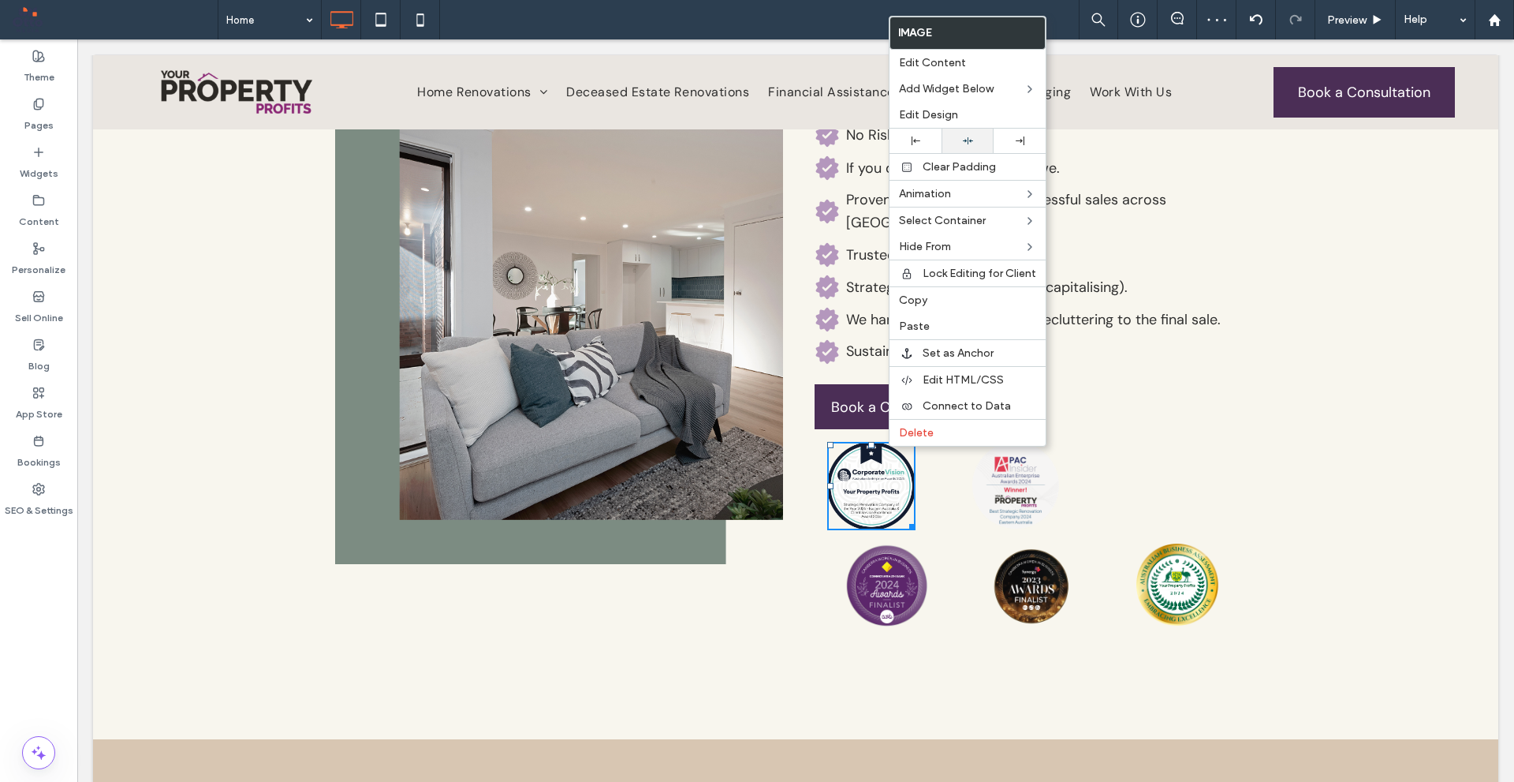
click at [972, 140] on icon at bounding box center [968, 141] width 10 height 10
click at [923, 518] on div at bounding box center [926, 524] width 12 height 12
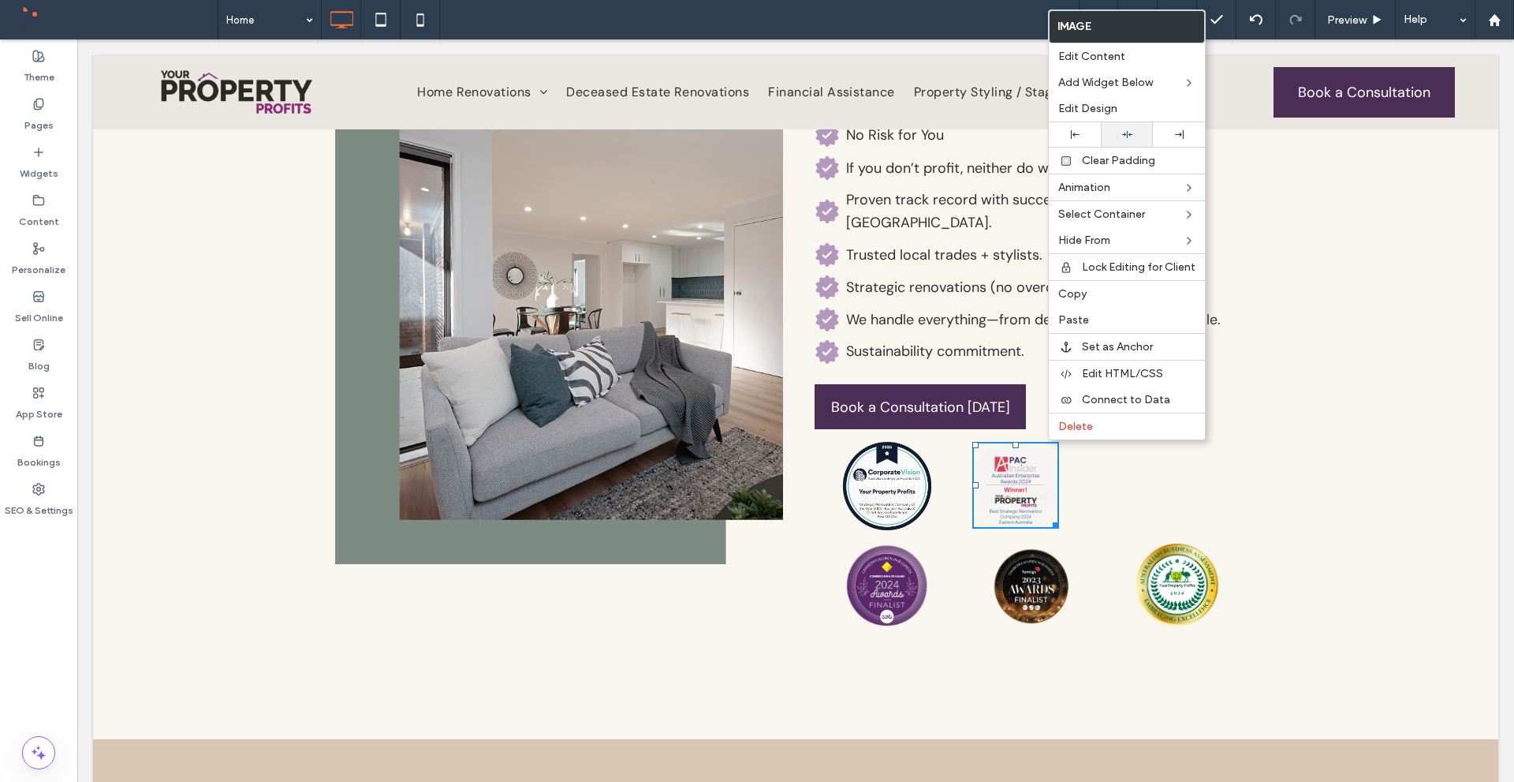
click at [1136, 137] on div at bounding box center [1127, 134] width 36 height 10
click at [1168, 461] on div "Click To Paste" at bounding box center [1177, 486] width 145 height 88
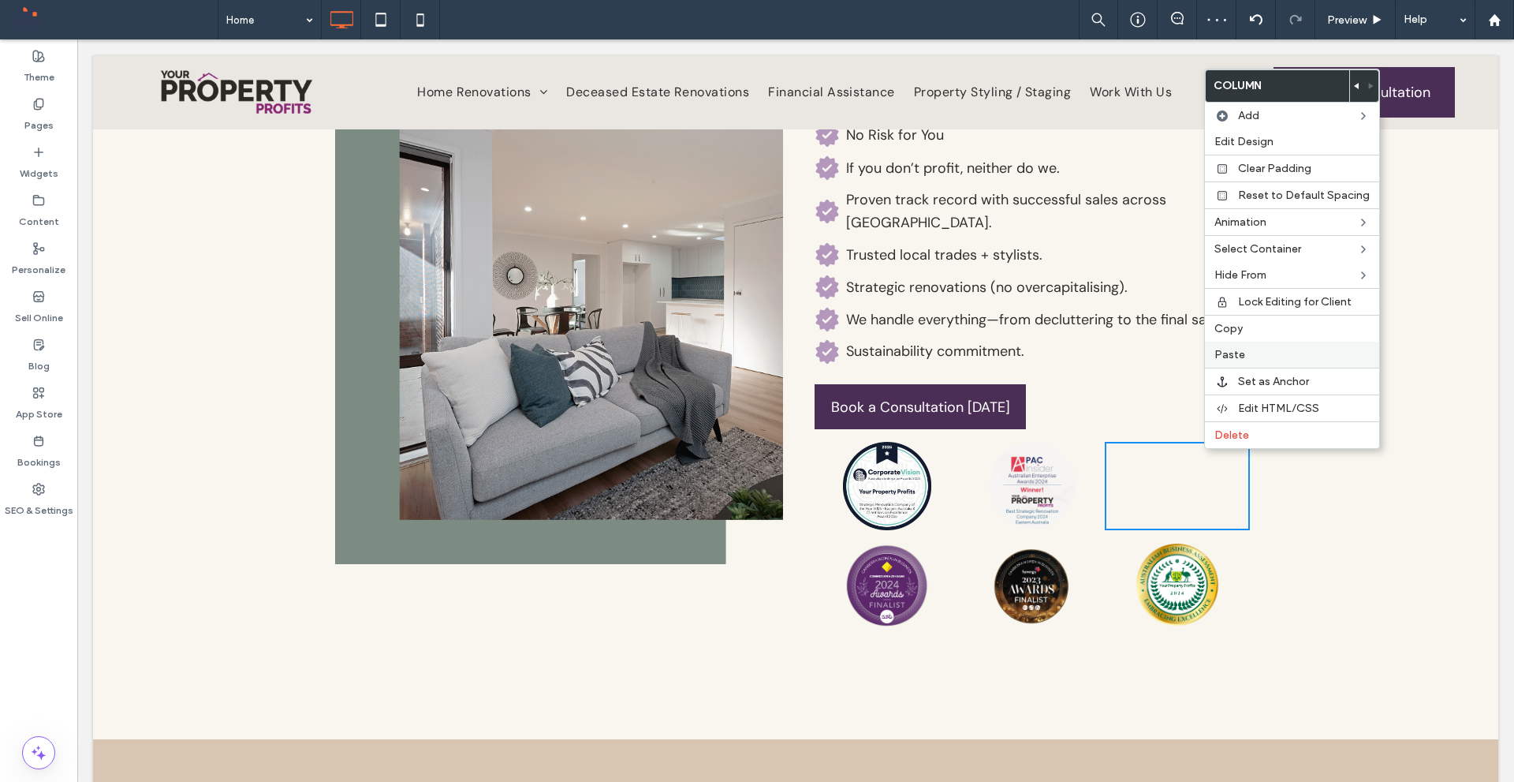
click at [1257, 346] on div "Paste" at bounding box center [1292, 355] width 174 height 26
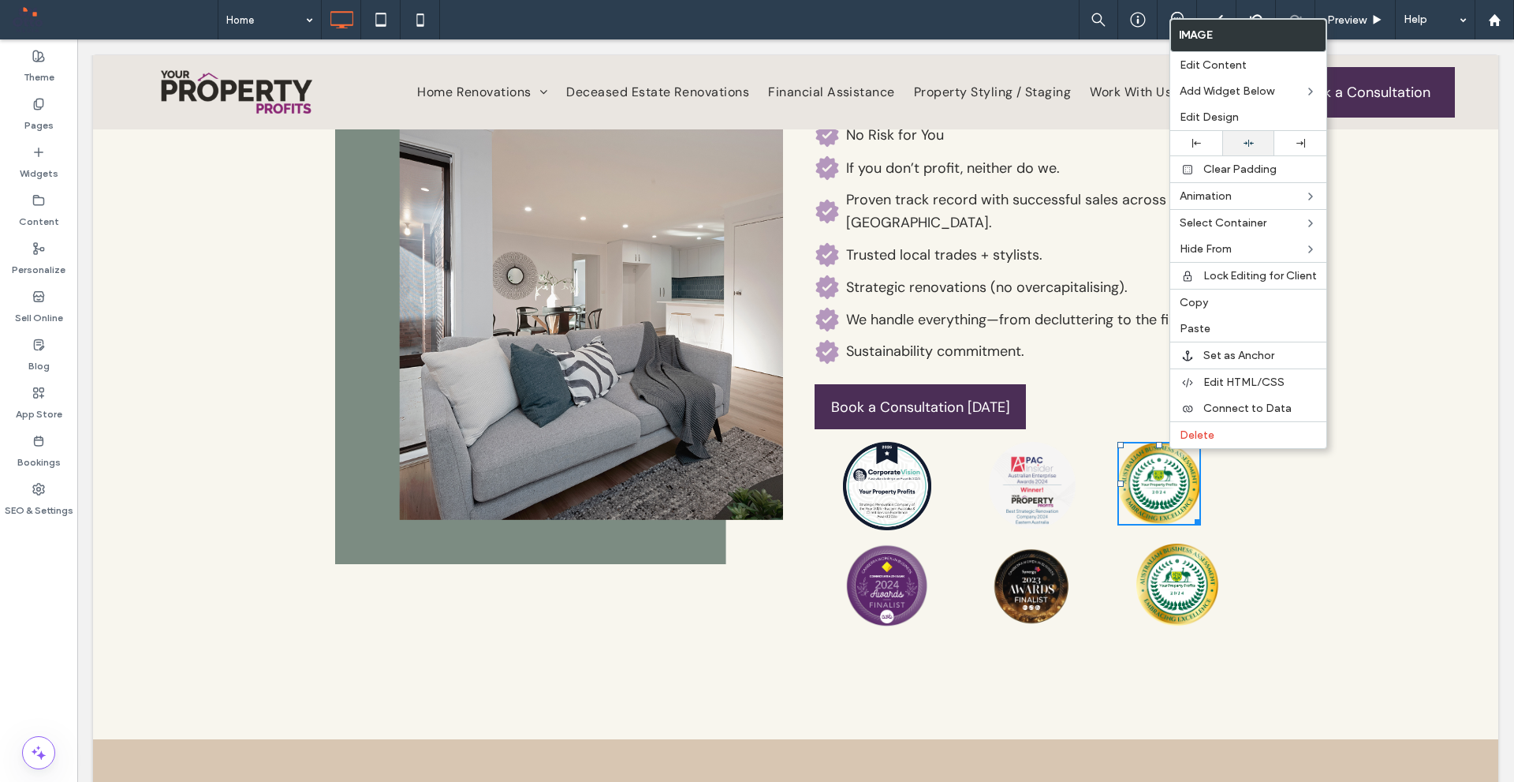
click at [1260, 146] on div at bounding box center [1249, 143] width 36 height 10
click at [1251, 104] on div "Edit Design" at bounding box center [1249, 117] width 156 height 26
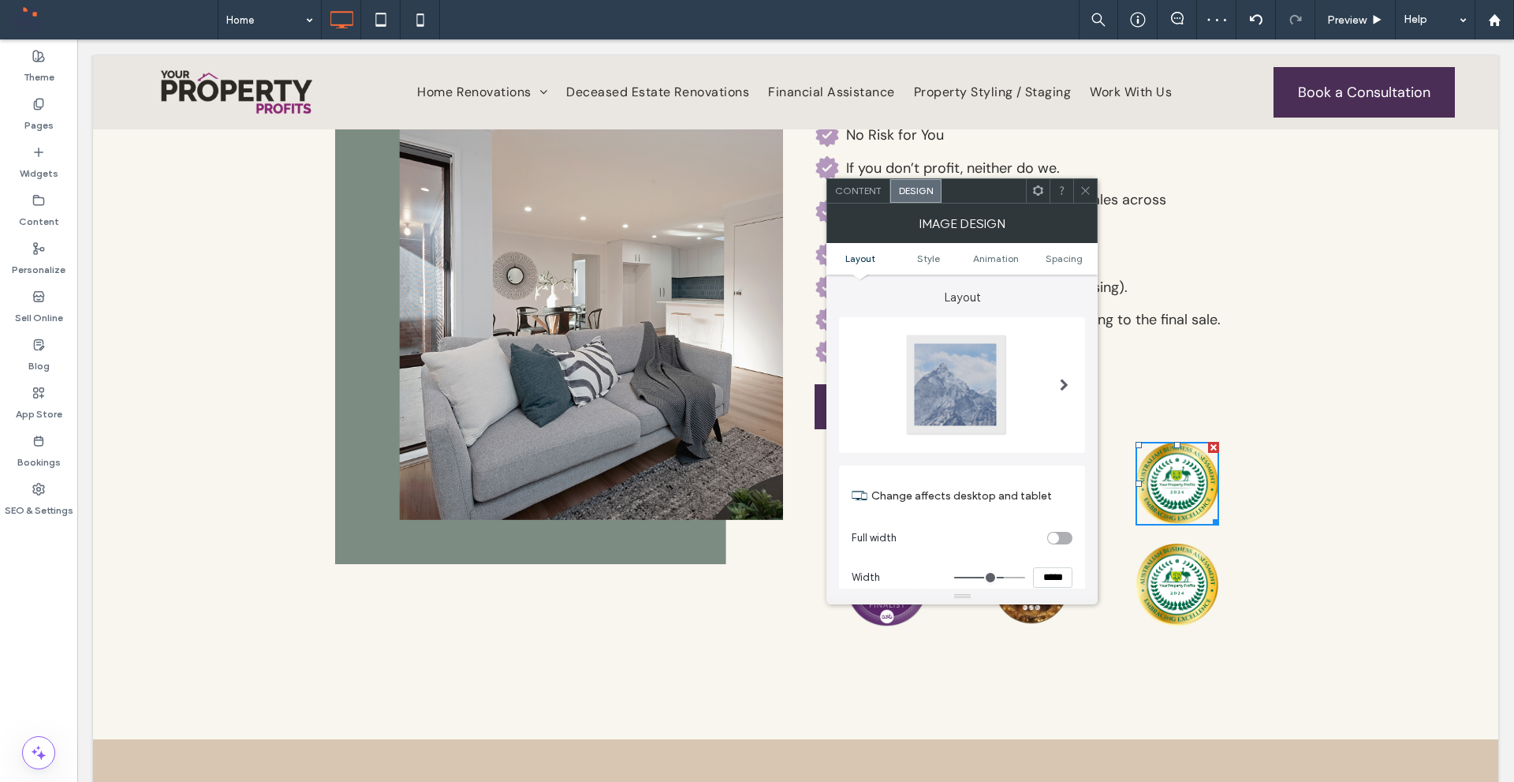
click at [872, 190] on span "Content" at bounding box center [858, 191] width 47 height 12
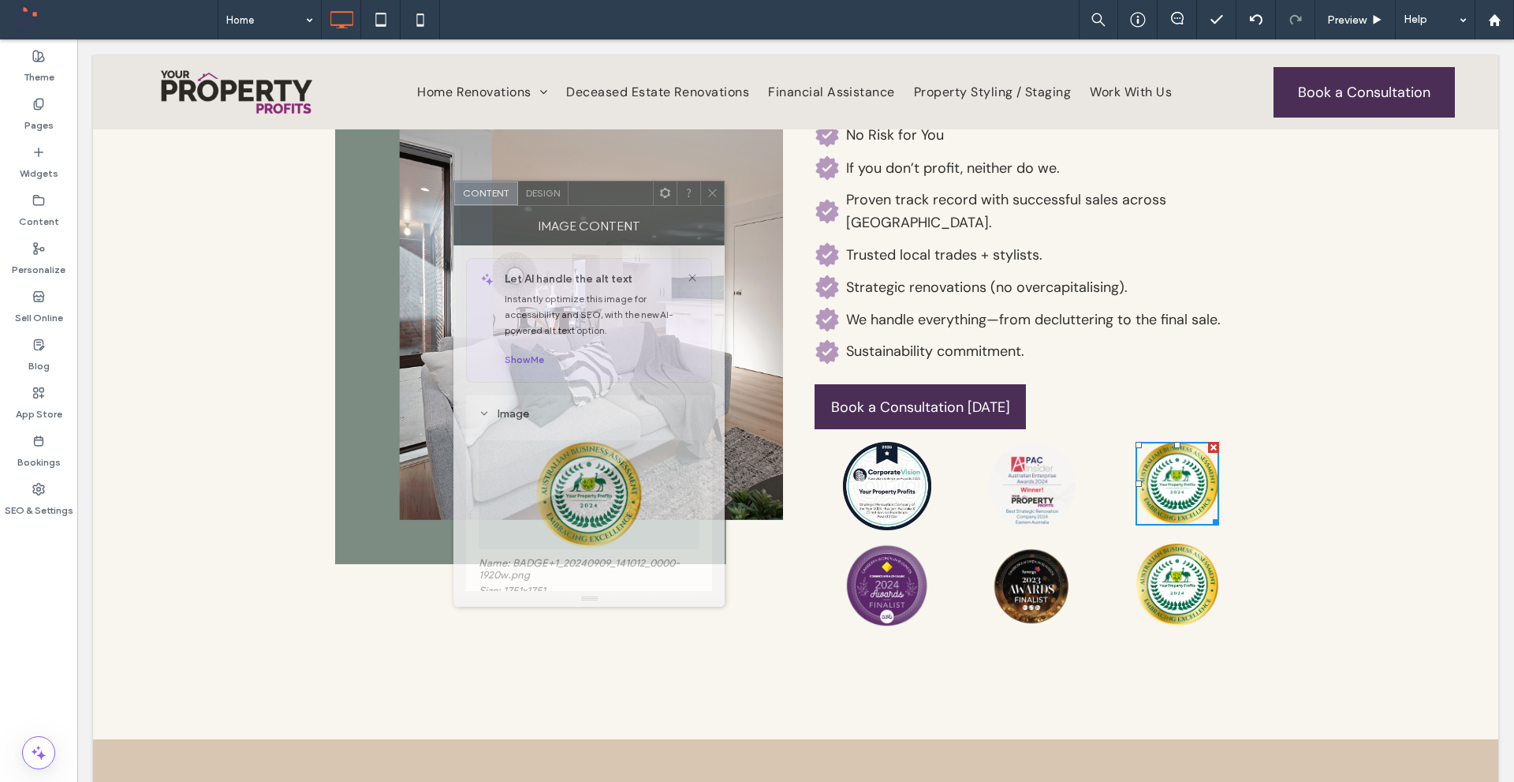
drag, startPoint x: 992, startPoint y: 197, endPoint x: 612, endPoint y: 200, distance: 379.4
click at [612, 200] on div at bounding box center [611, 193] width 84 height 24
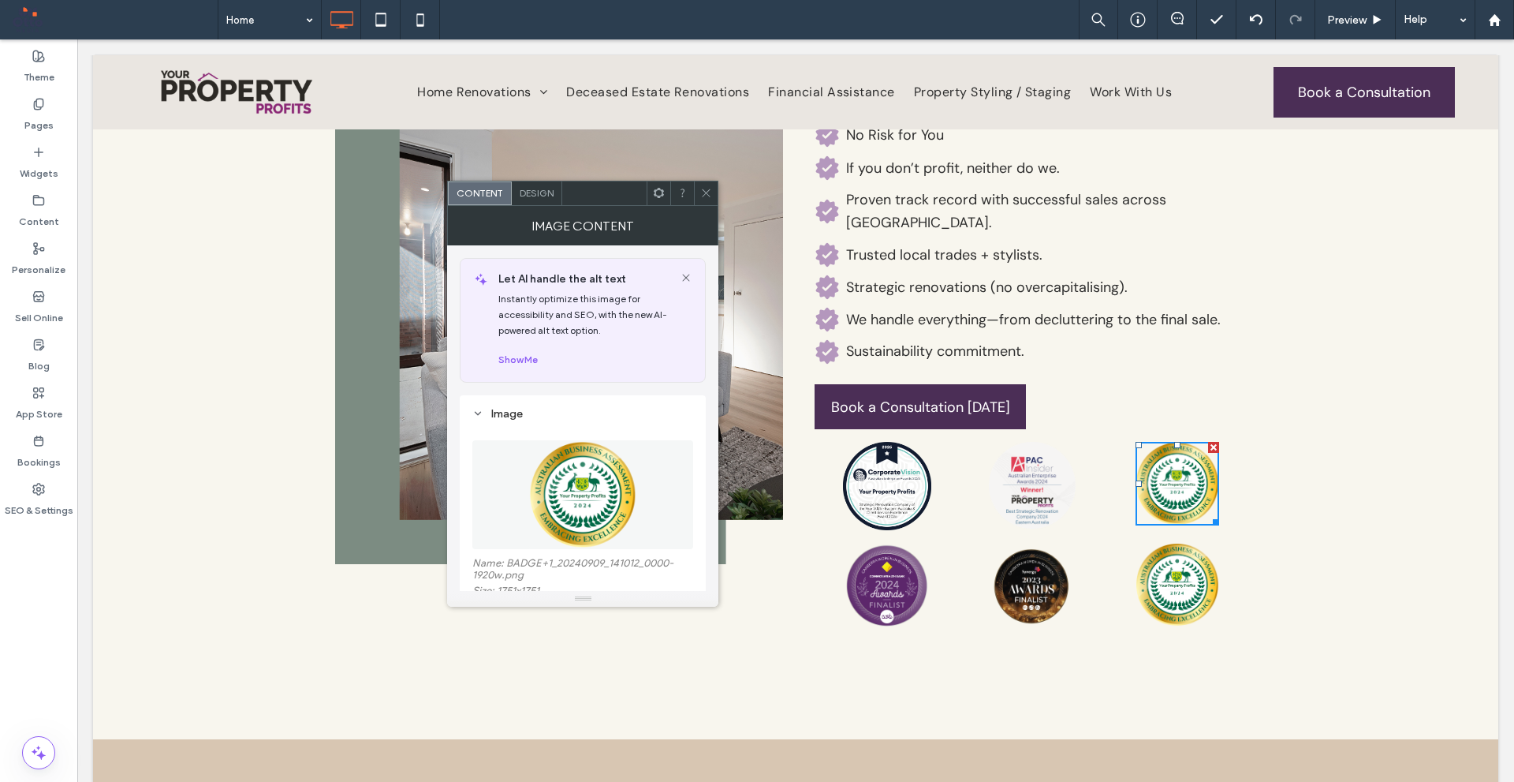
click at [638, 475] on figure at bounding box center [582, 494] width 221 height 109
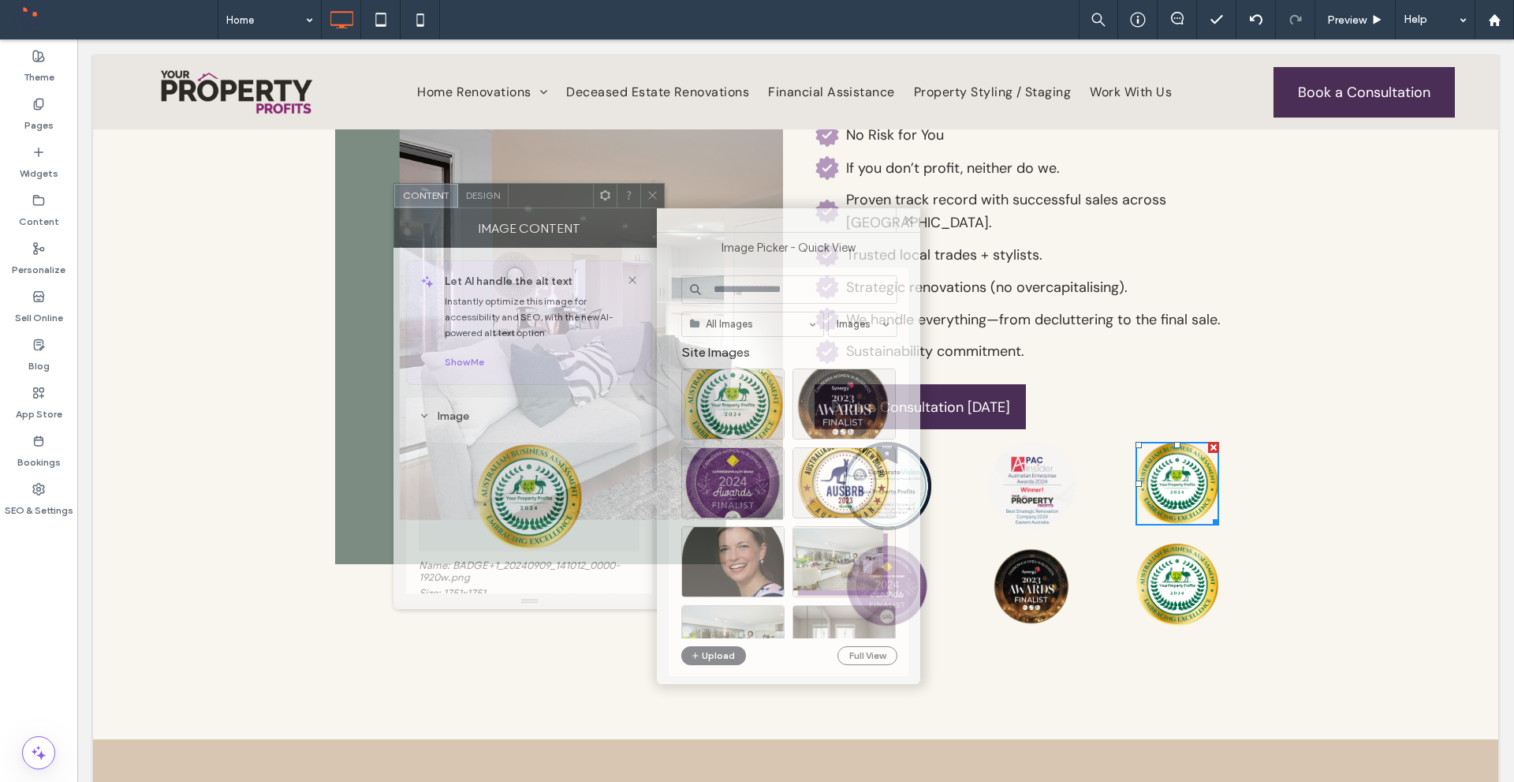
drag, startPoint x: 614, startPoint y: 201, endPoint x: 383, endPoint y: 186, distance: 232.4
click at [509, 186] on div at bounding box center [551, 196] width 84 height 24
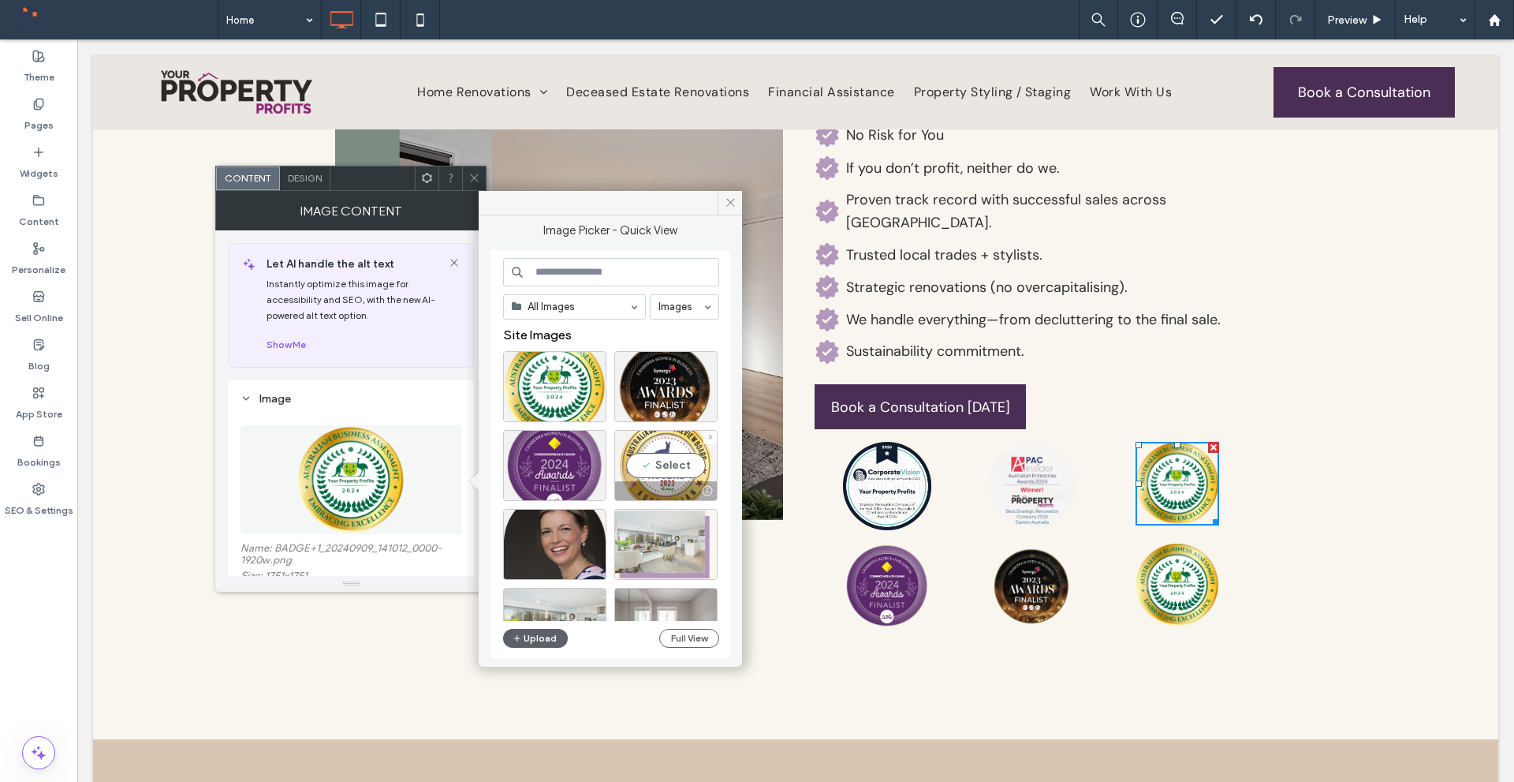
click at [680, 469] on div "Select" at bounding box center [665, 465] width 103 height 71
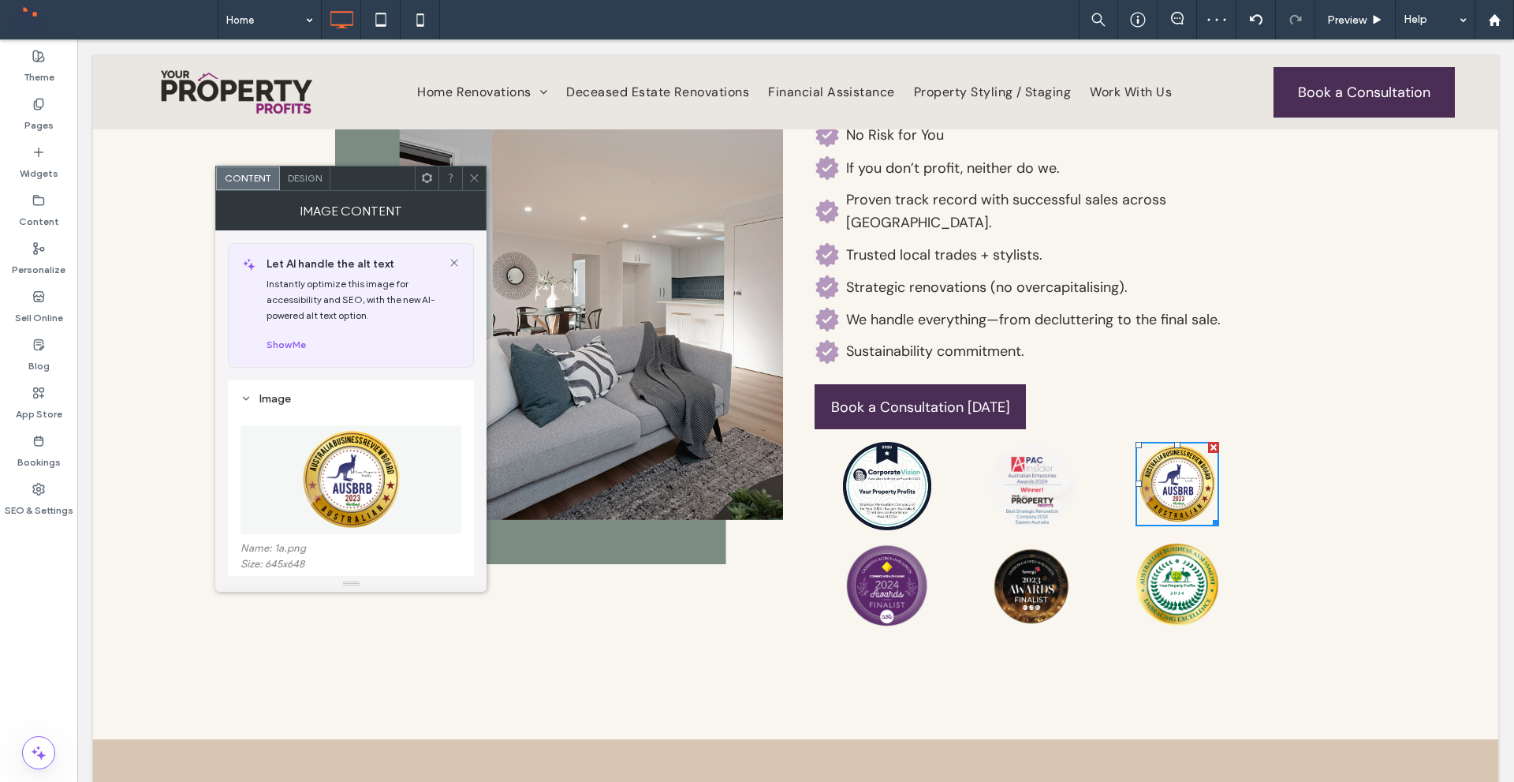
click at [471, 168] on span at bounding box center [475, 178] width 12 height 24
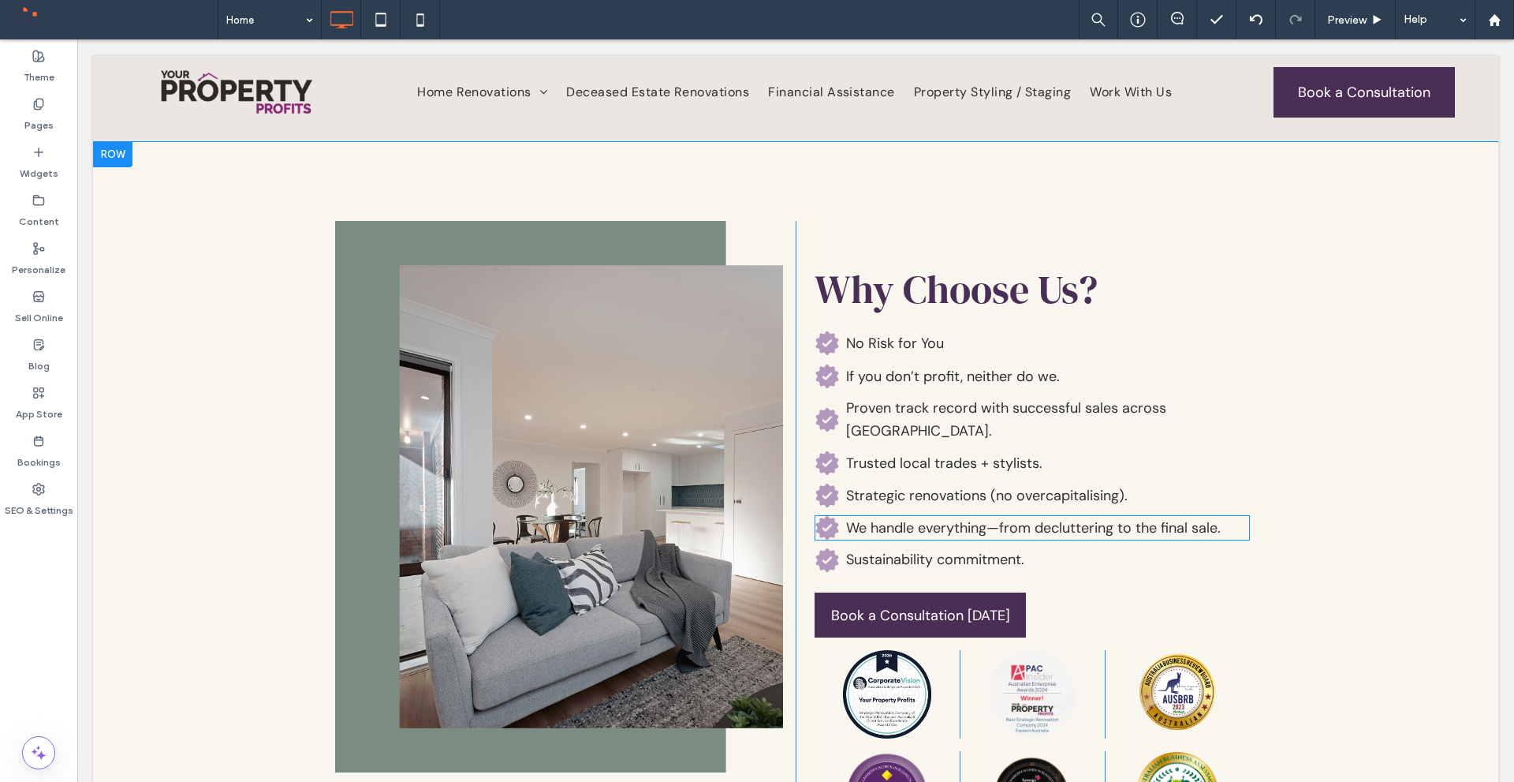
scroll to position [3025, 0]
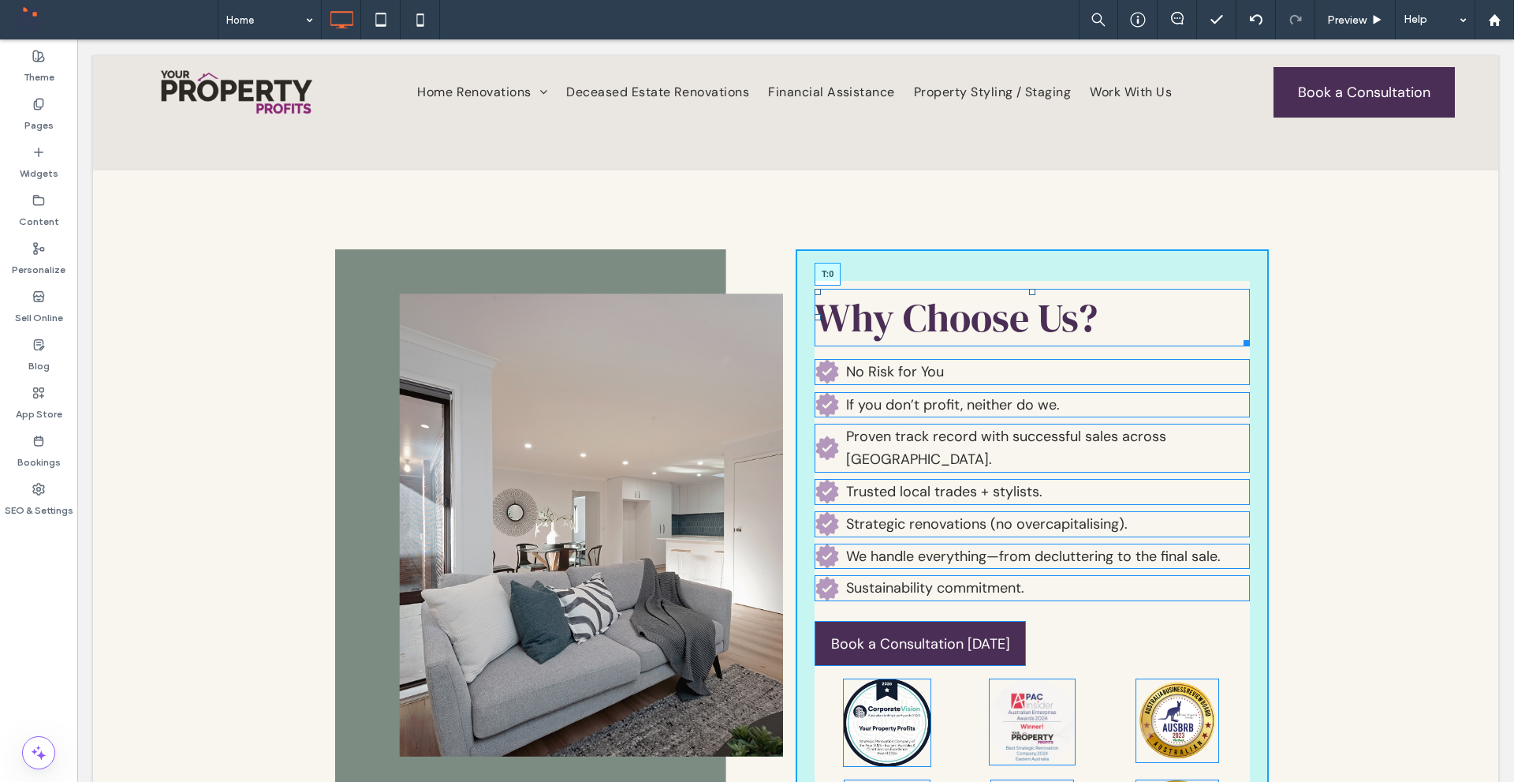
click at [1029, 289] on div at bounding box center [1032, 292] width 6 height 6
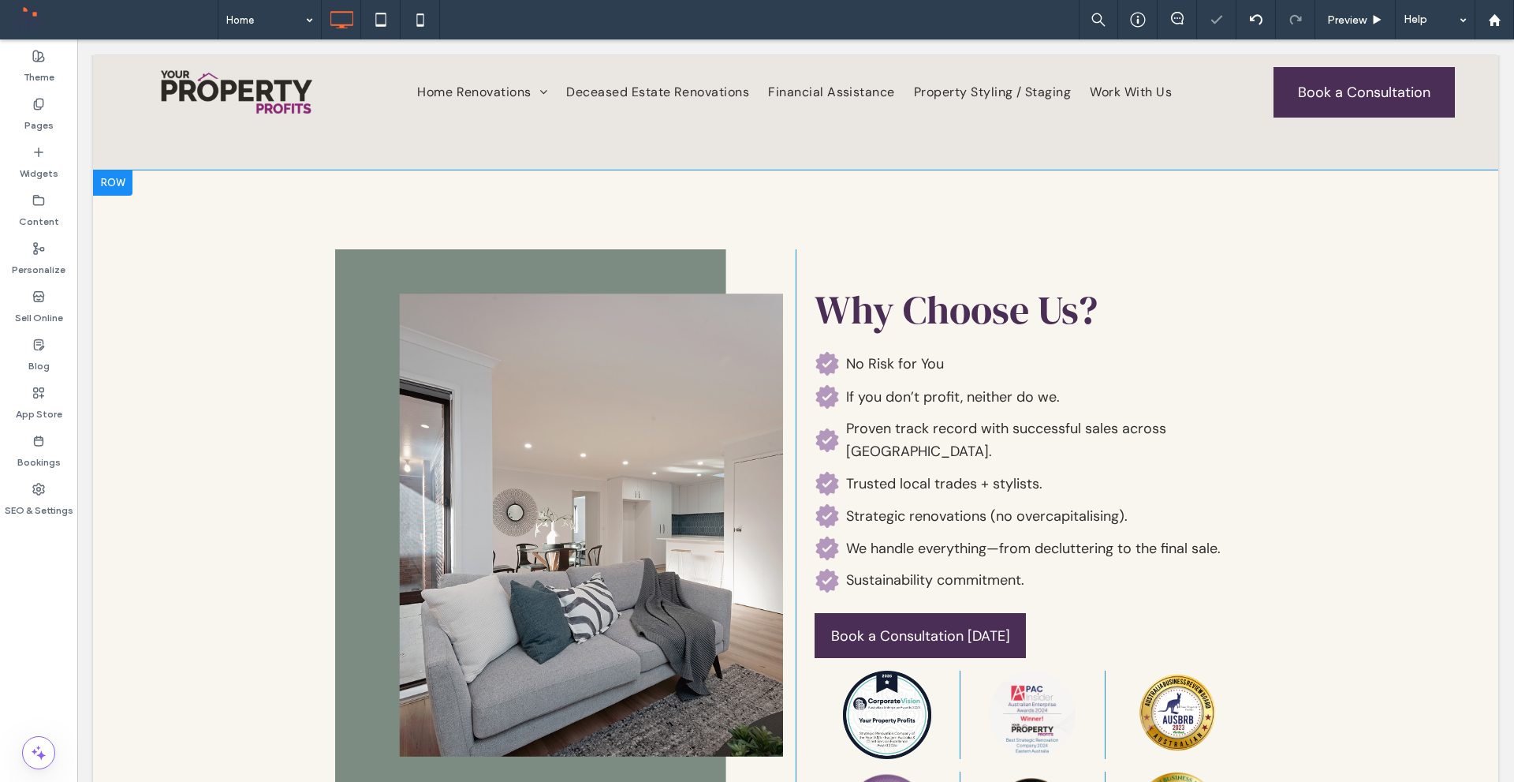
drag, startPoint x: 1007, startPoint y: 240, endPoint x: 999, endPoint y: 243, distance: 8.5
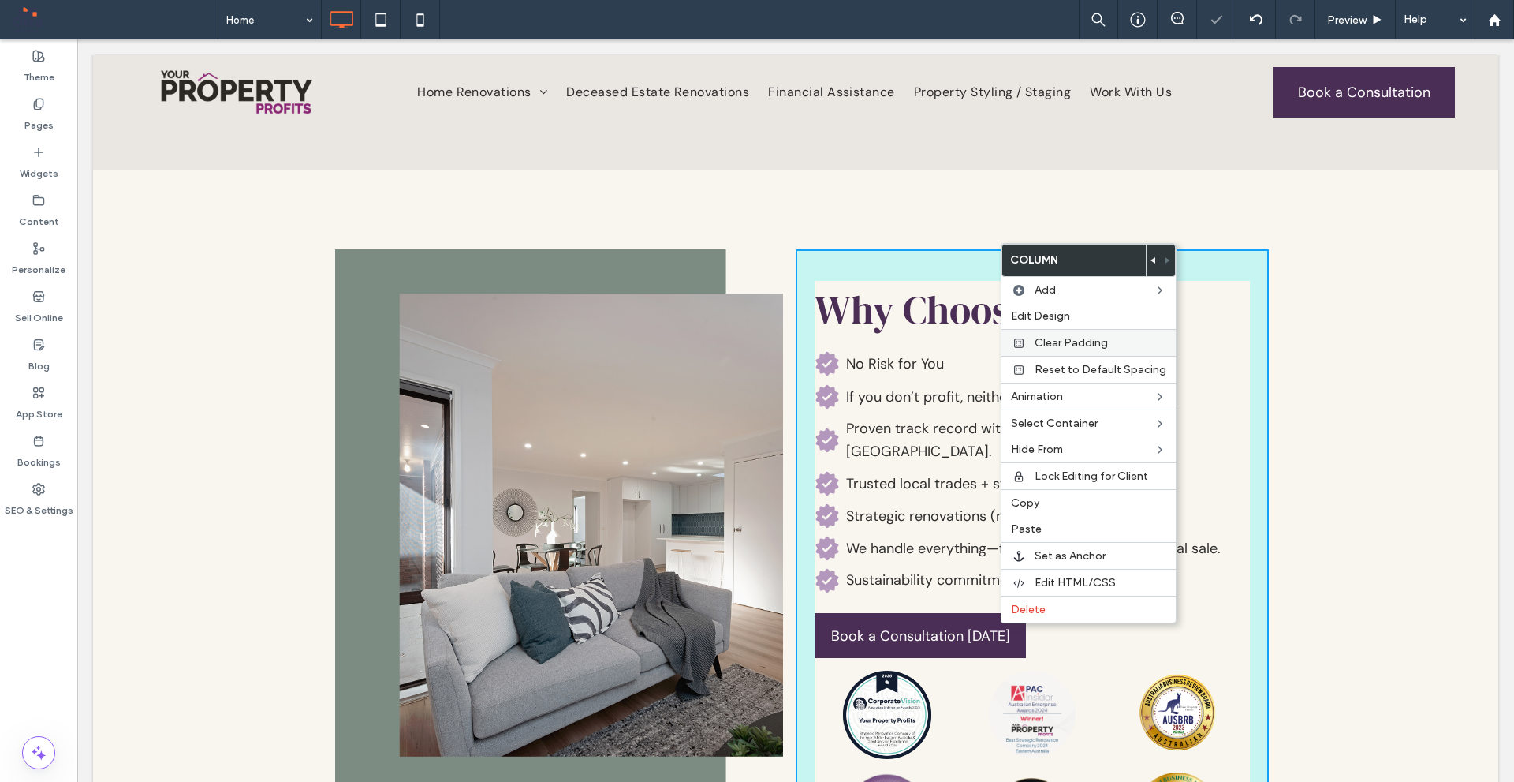
click at [1052, 344] on span "Clear Padding" at bounding box center [1071, 342] width 73 height 13
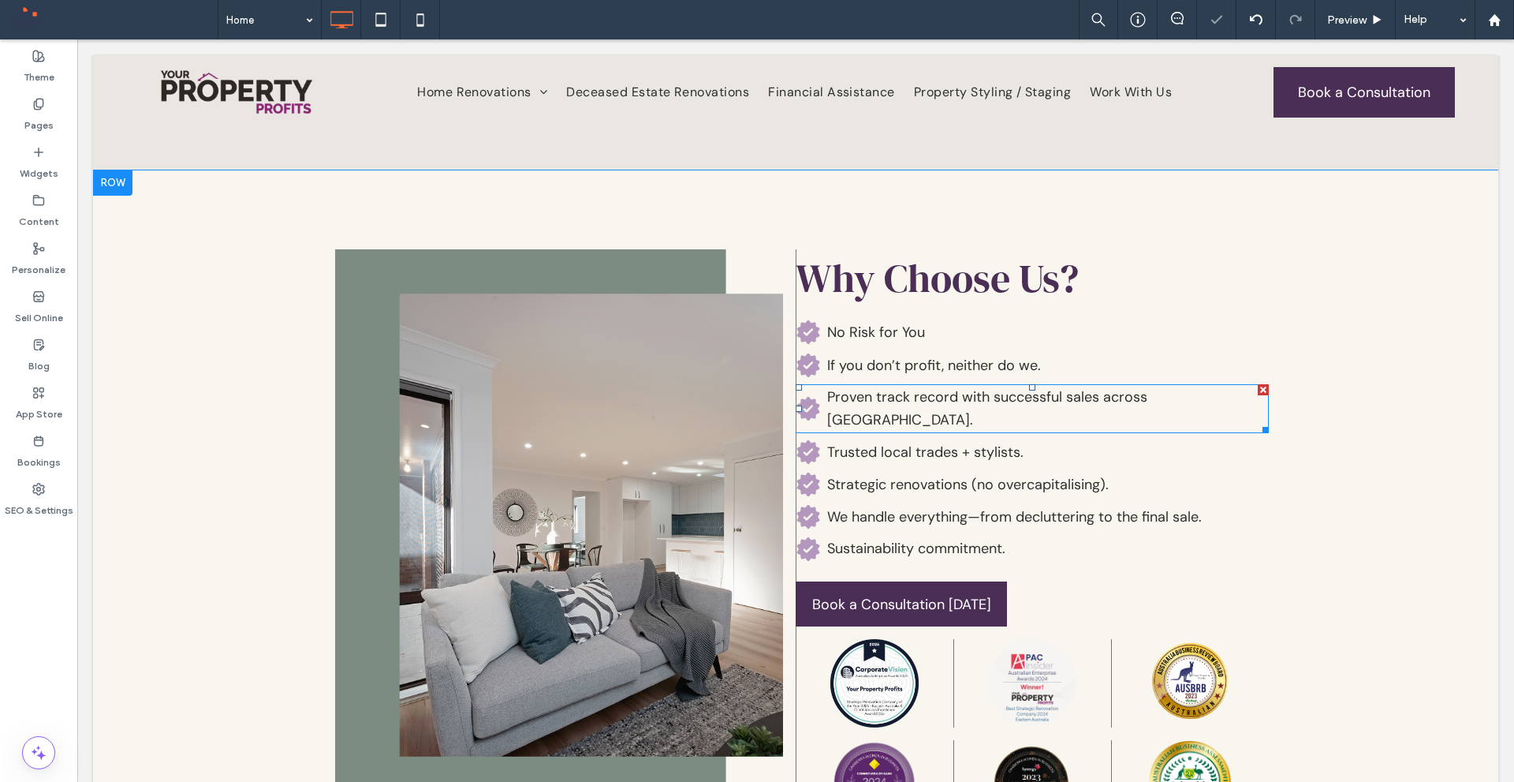
scroll to position [3104, 0]
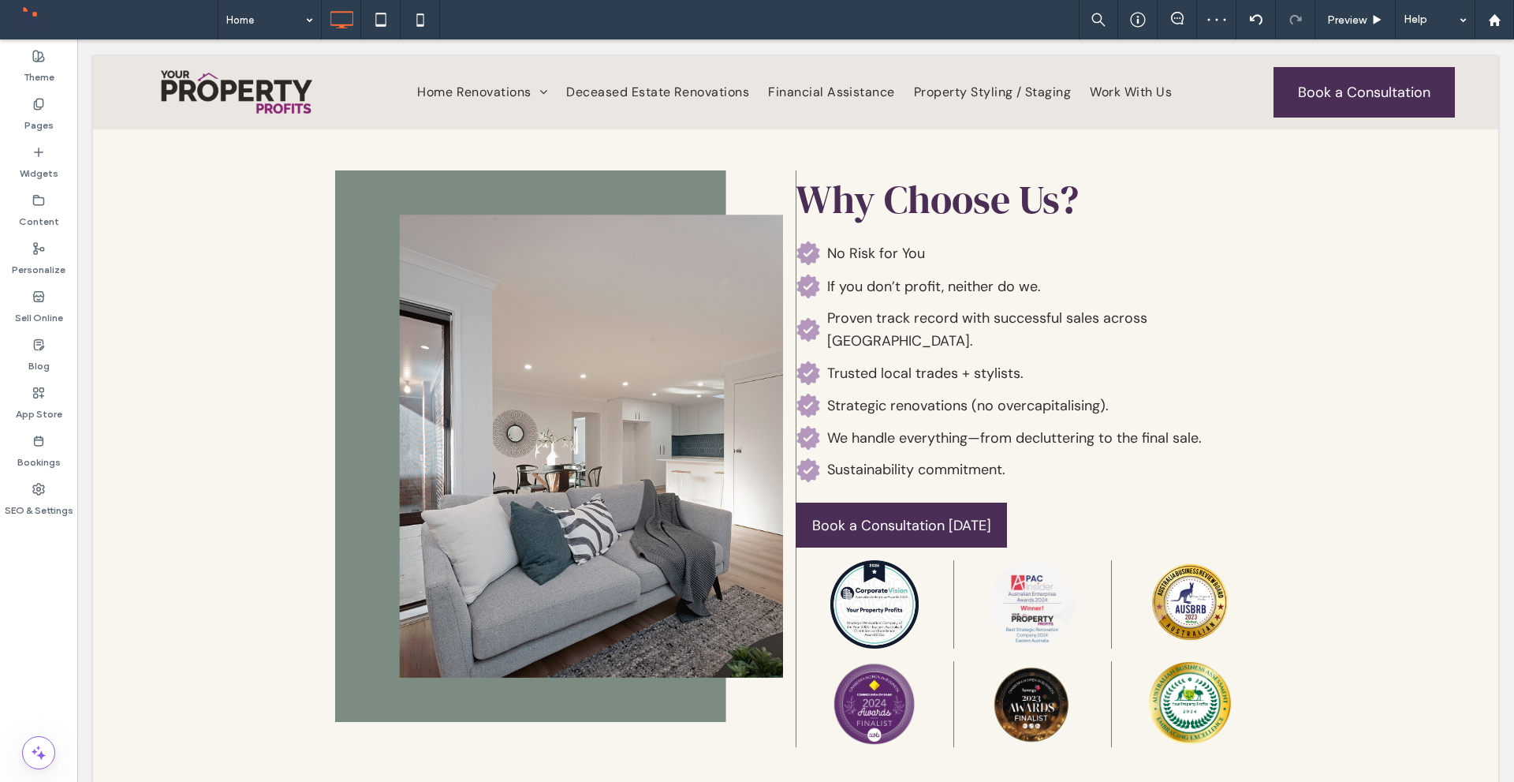
click at [1144, 447] on div "Why Choose Us? No Risk for You If you don’t profit, neither do we. Proven track…" at bounding box center [1032, 458] width 473 height 577
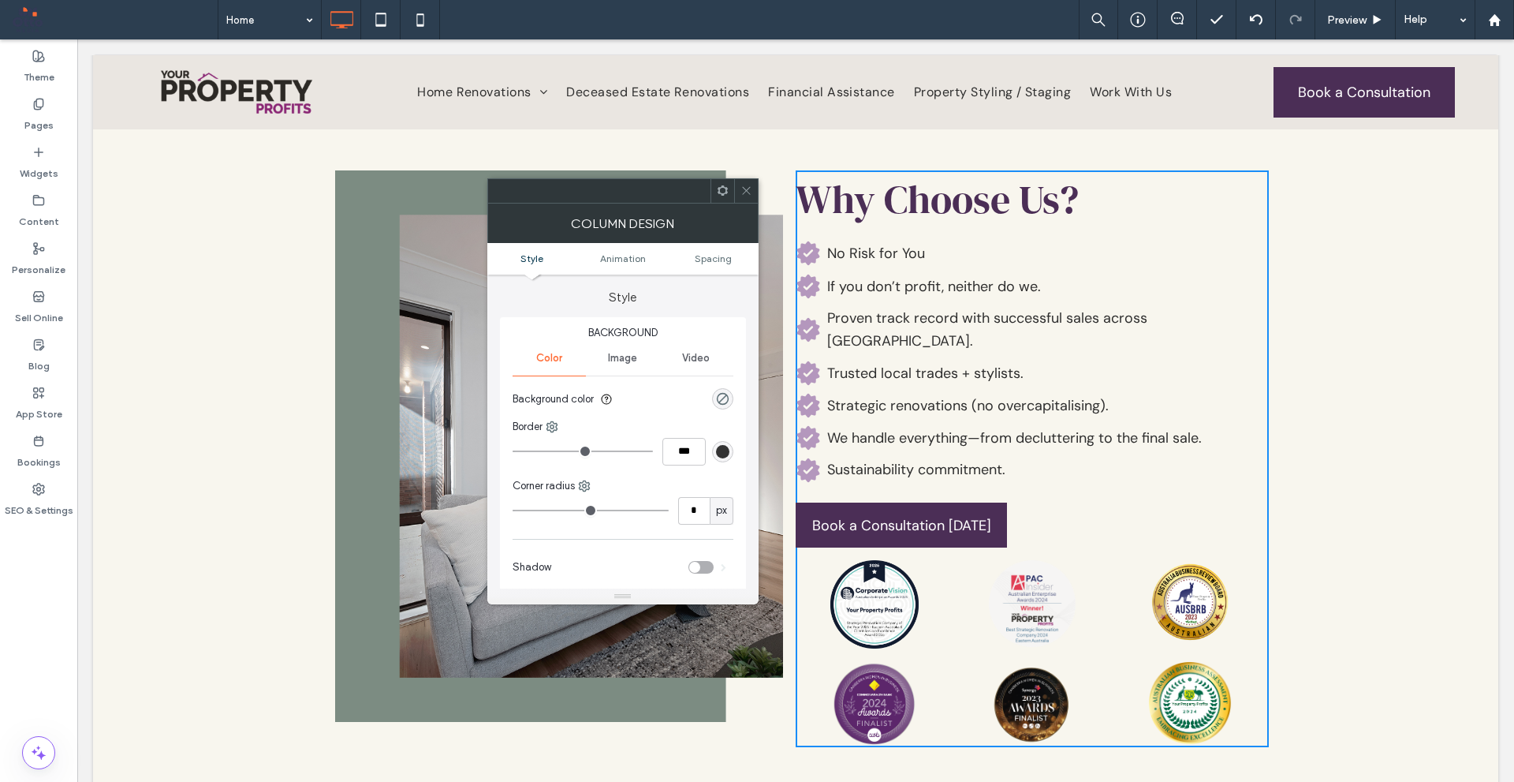
click at [730, 249] on ul "Style Animation Spacing" at bounding box center [622, 259] width 271 height 32
click at [728, 254] on span "Spacing" at bounding box center [713, 258] width 37 height 12
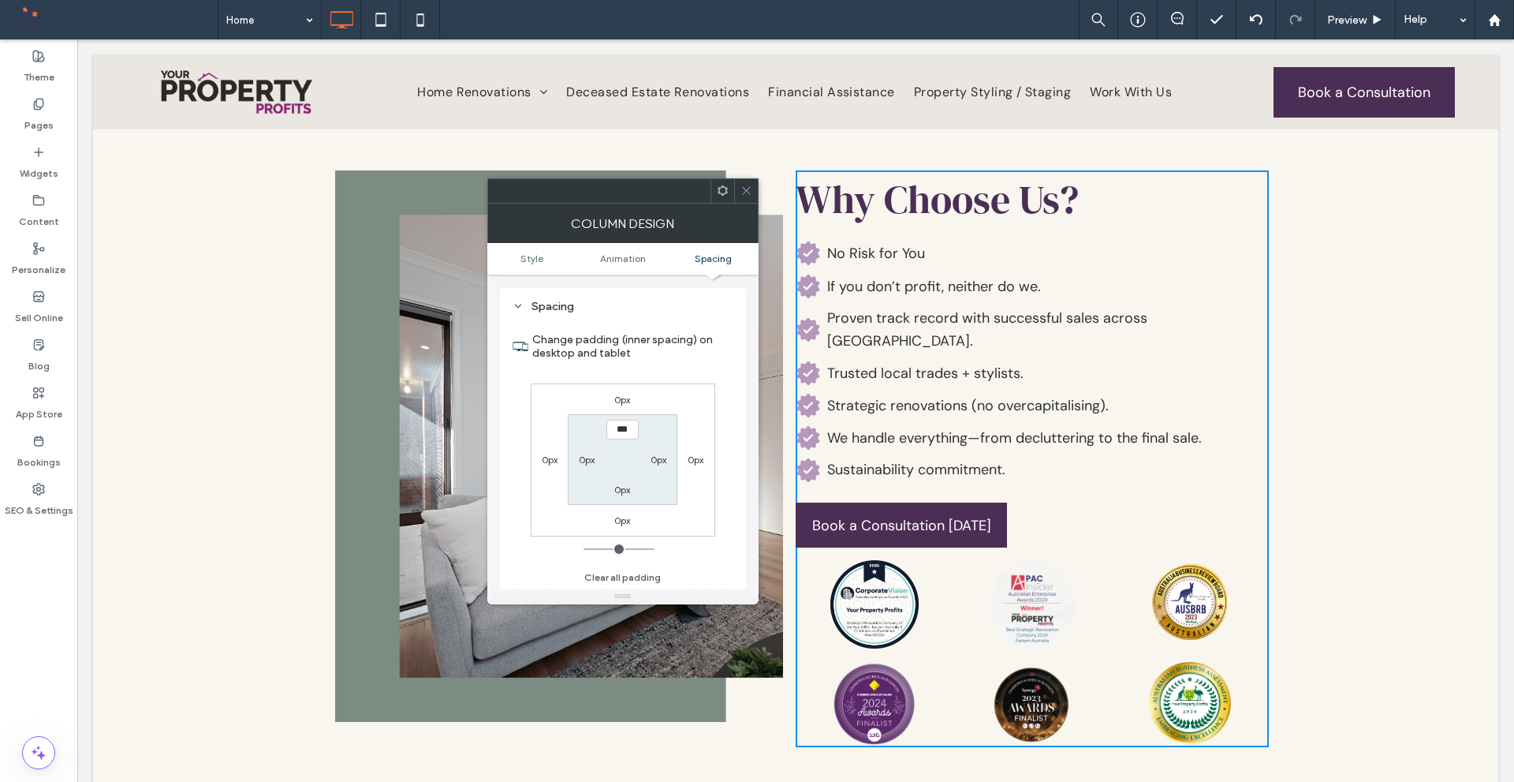
scroll to position [370, 0]
click at [588, 457] on label "0px" at bounding box center [587, 459] width 16 height 12
type input "**"
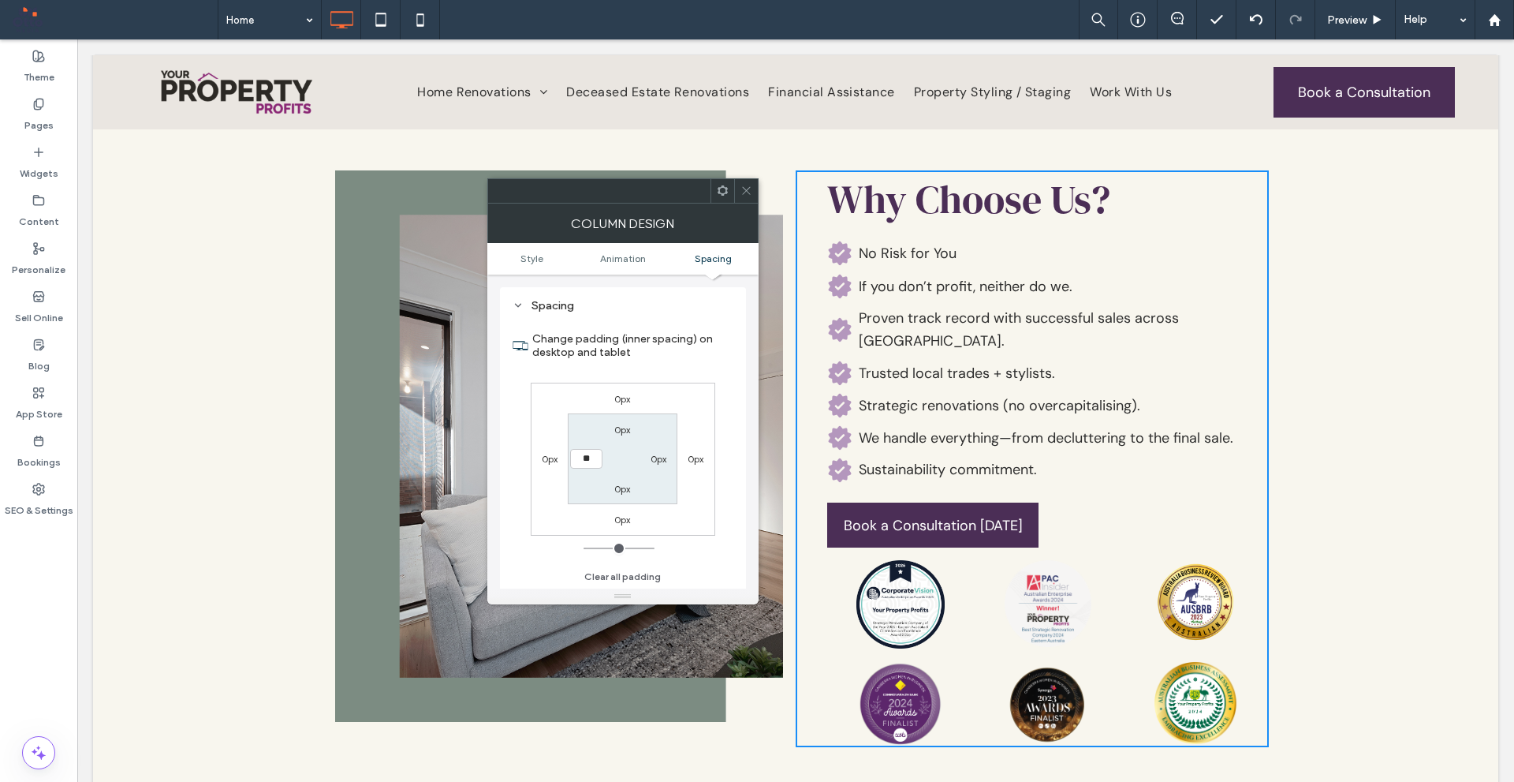
type input "**"
click at [579, 453] on input "****" at bounding box center [586, 459] width 32 height 20
type input "**"
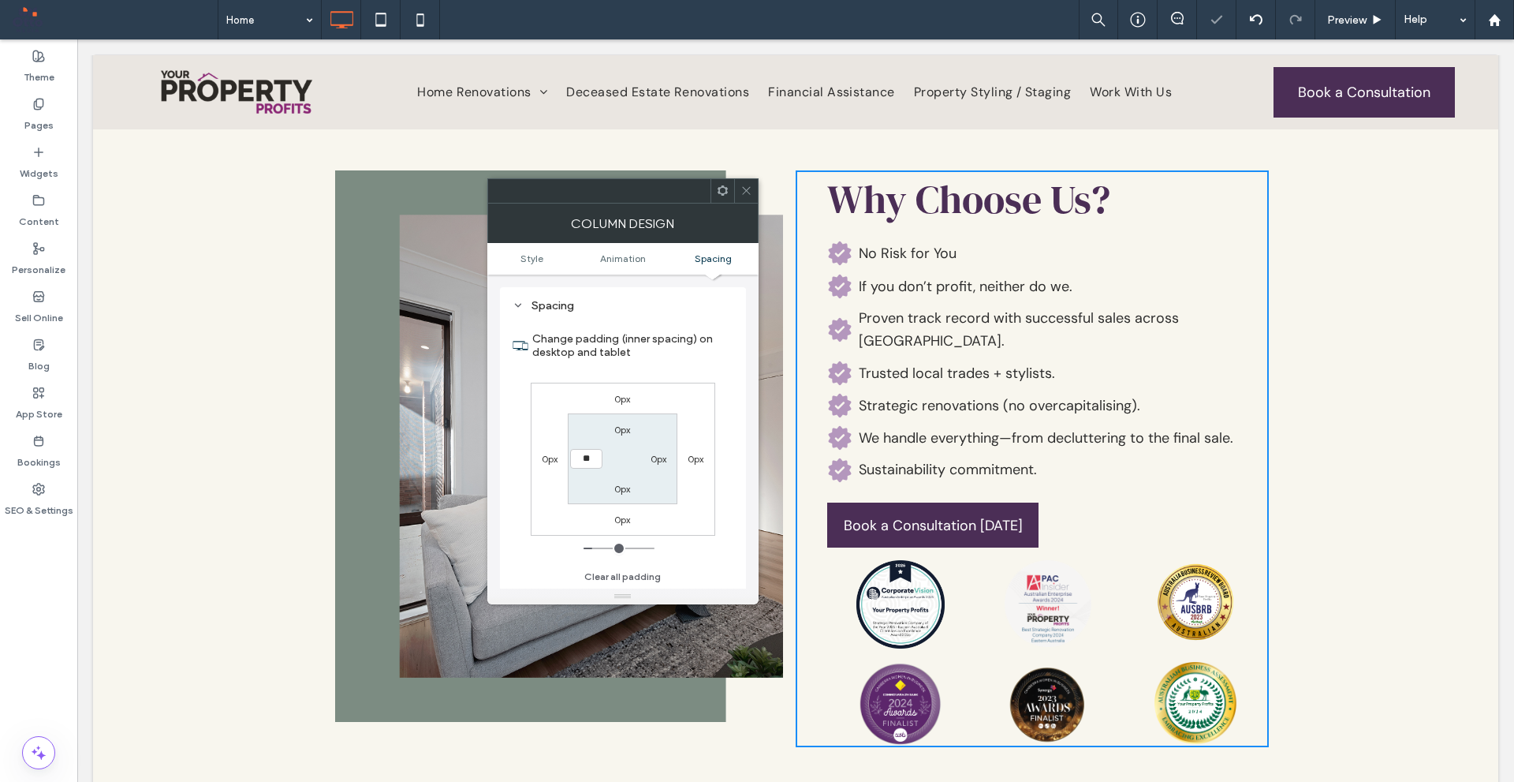
type input "****"
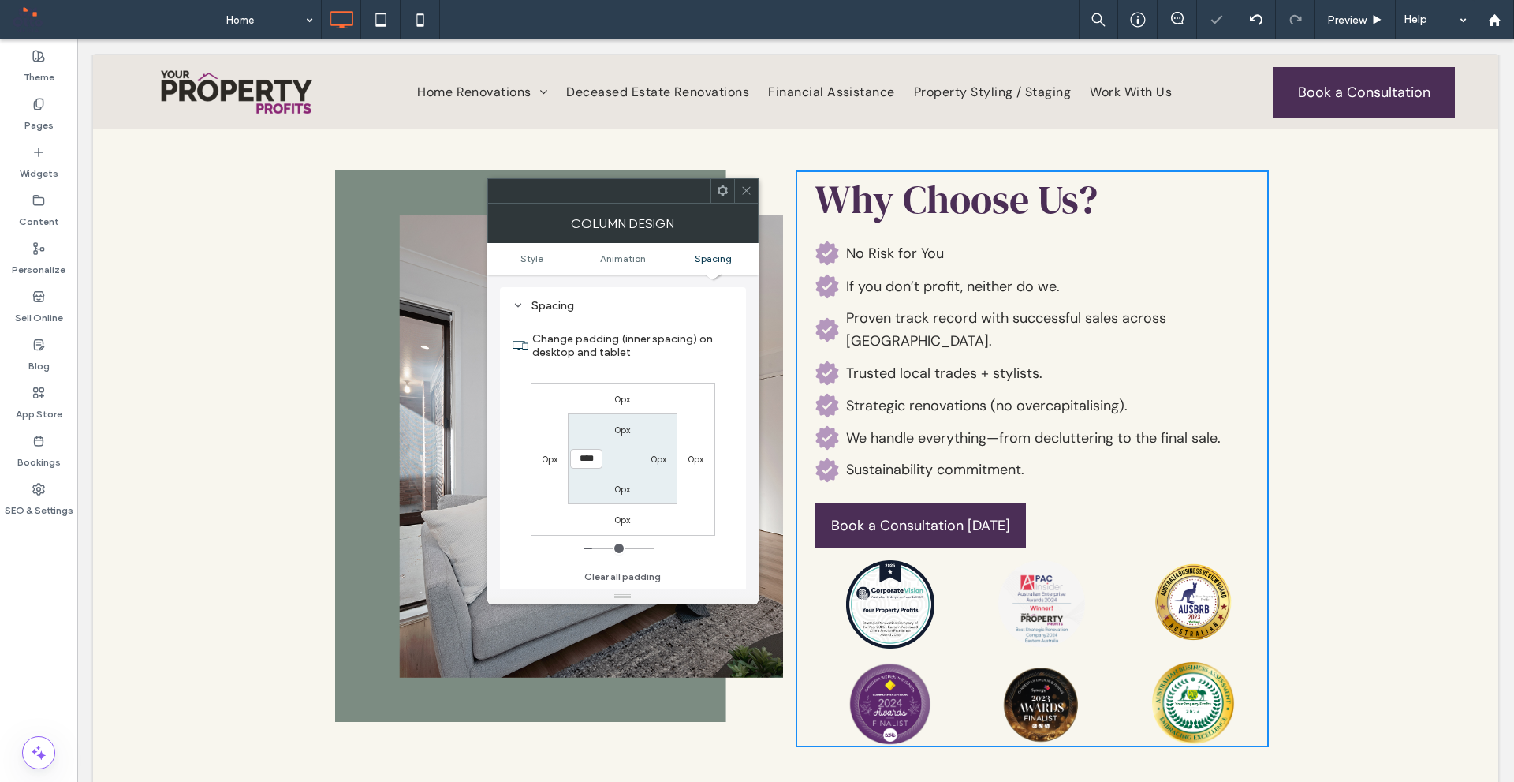
click at [601, 408] on div "0px 0px 0px 0px 0px 0px 0px ****" at bounding box center [623, 459] width 185 height 153
click at [745, 194] on icon at bounding box center [747, 191] width 12 height 12
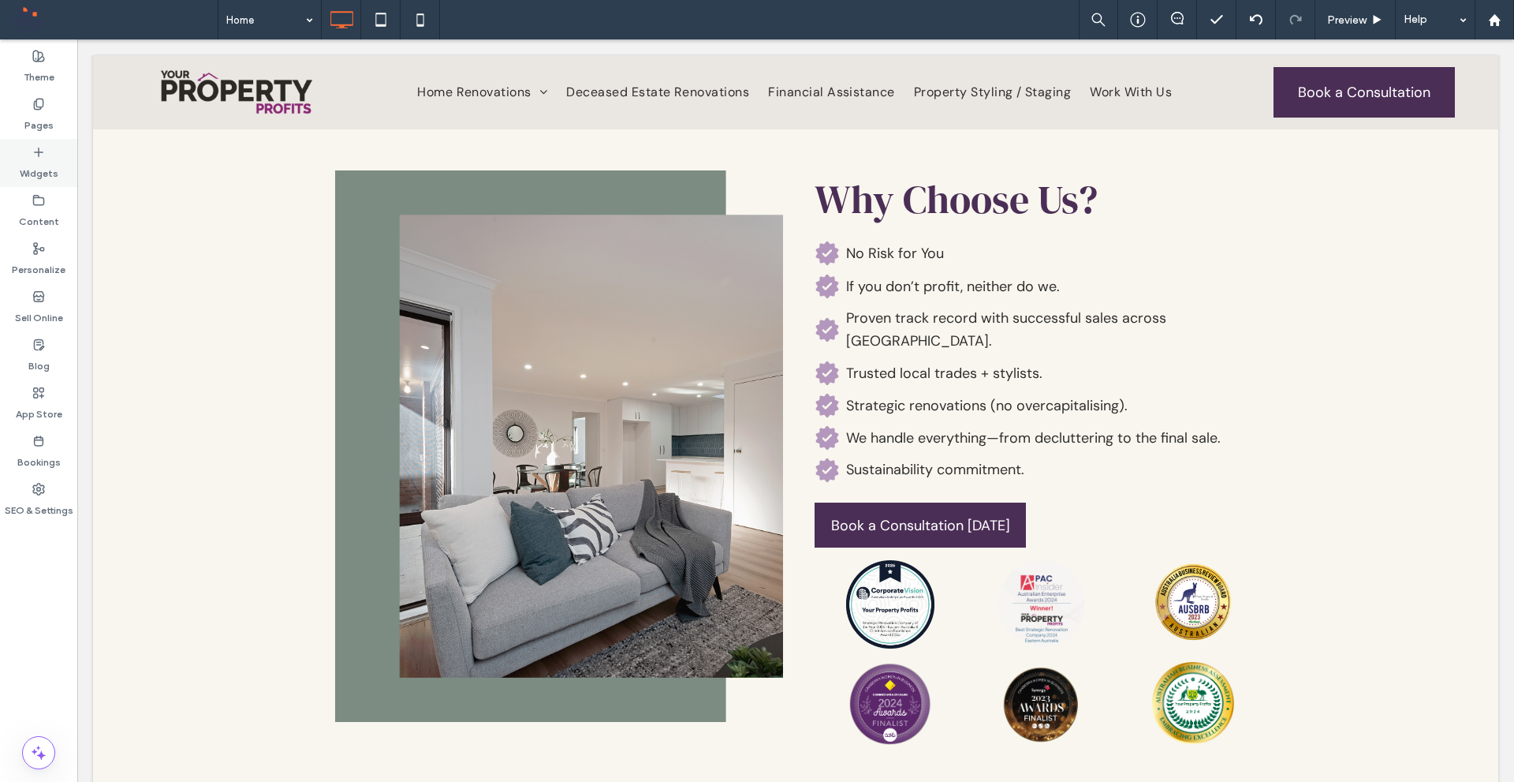
click at [22, 165] on label "Widgets" at bounding box center [39, 170] width 39 height 22
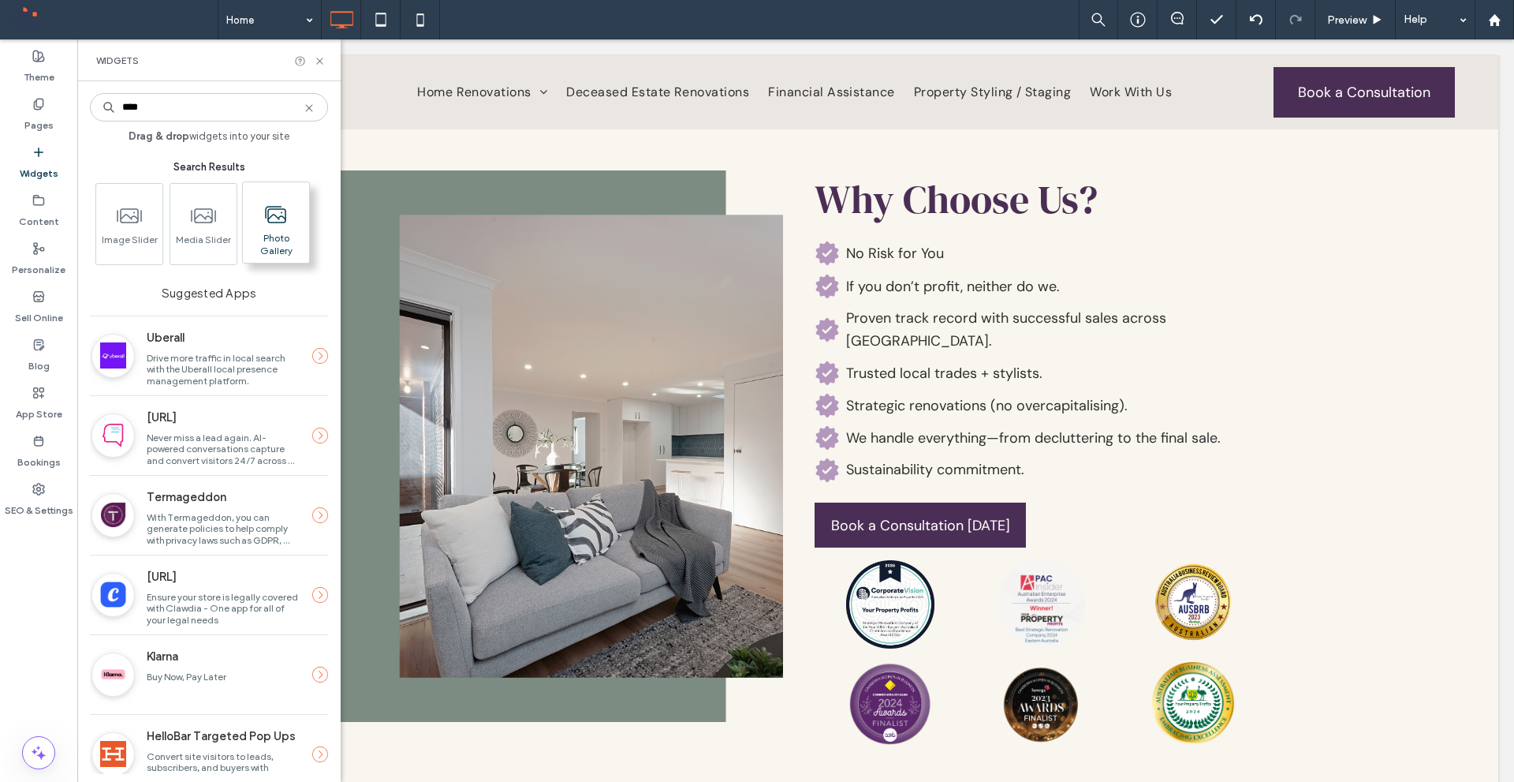
type input "****"
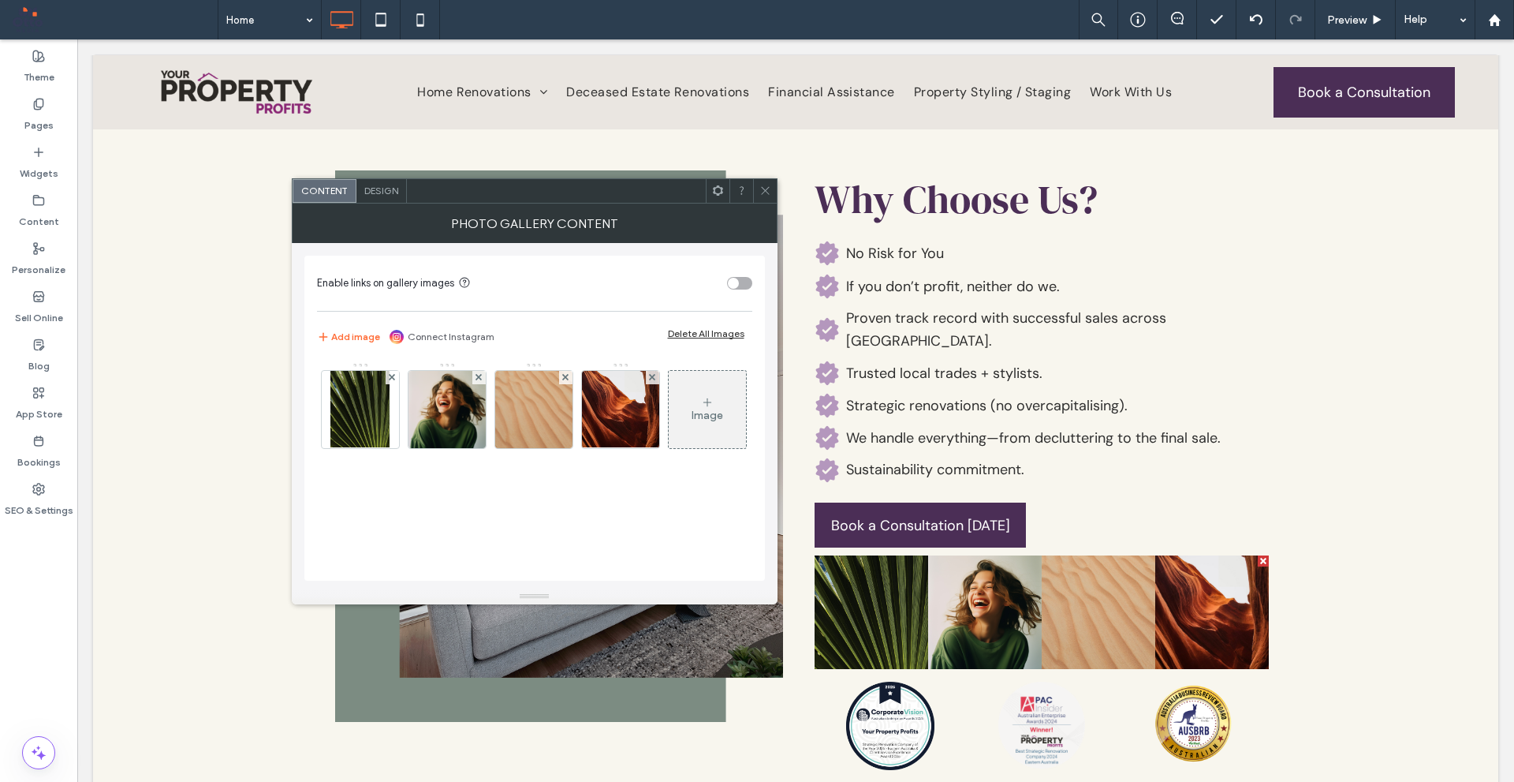
click at [678, 332] on div "Delete All Images" at bounding box center [706, 333] width 77 height 12
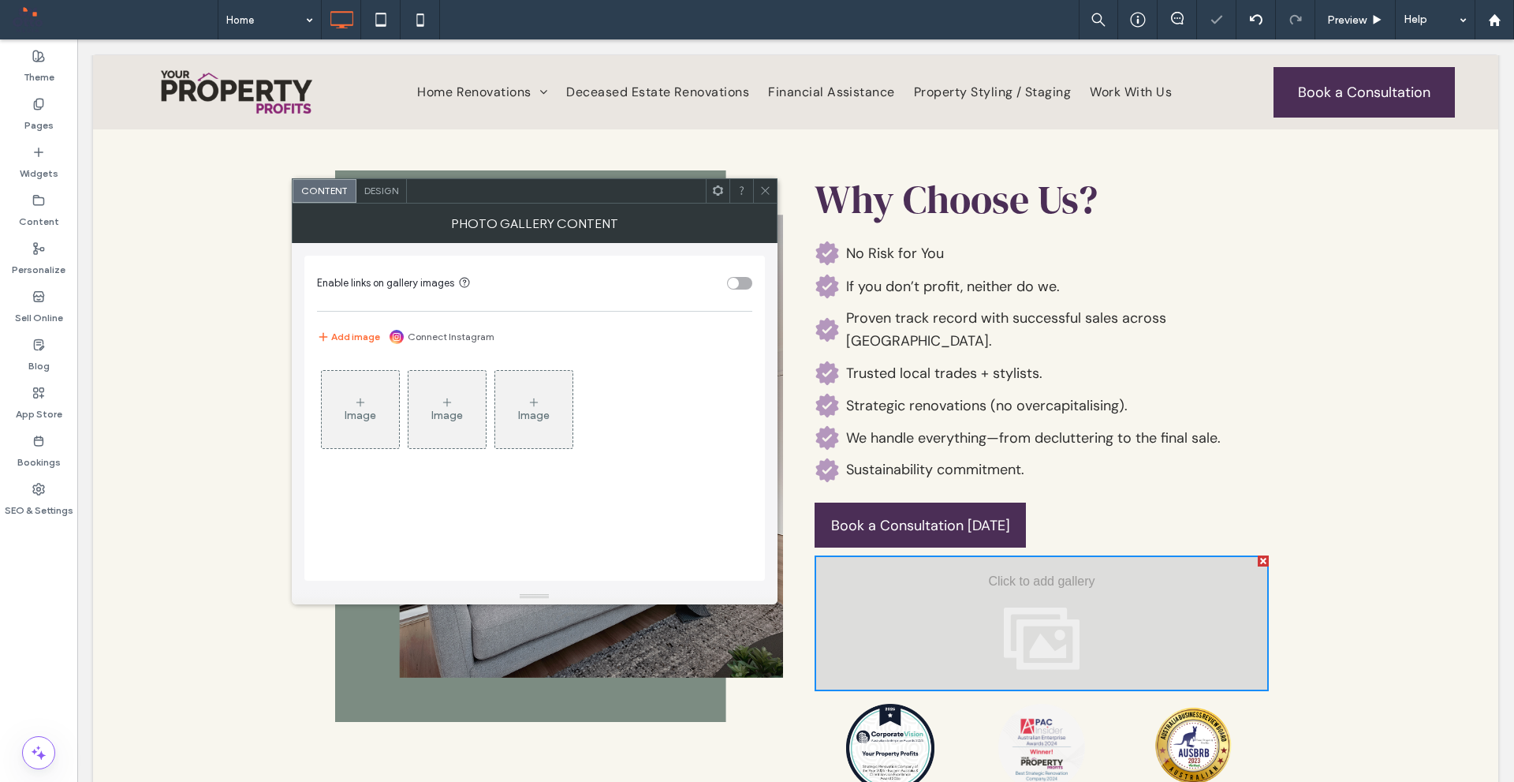
click at [386, 197] on div "Design" at bounding box center [382, 191] width 50 height 24
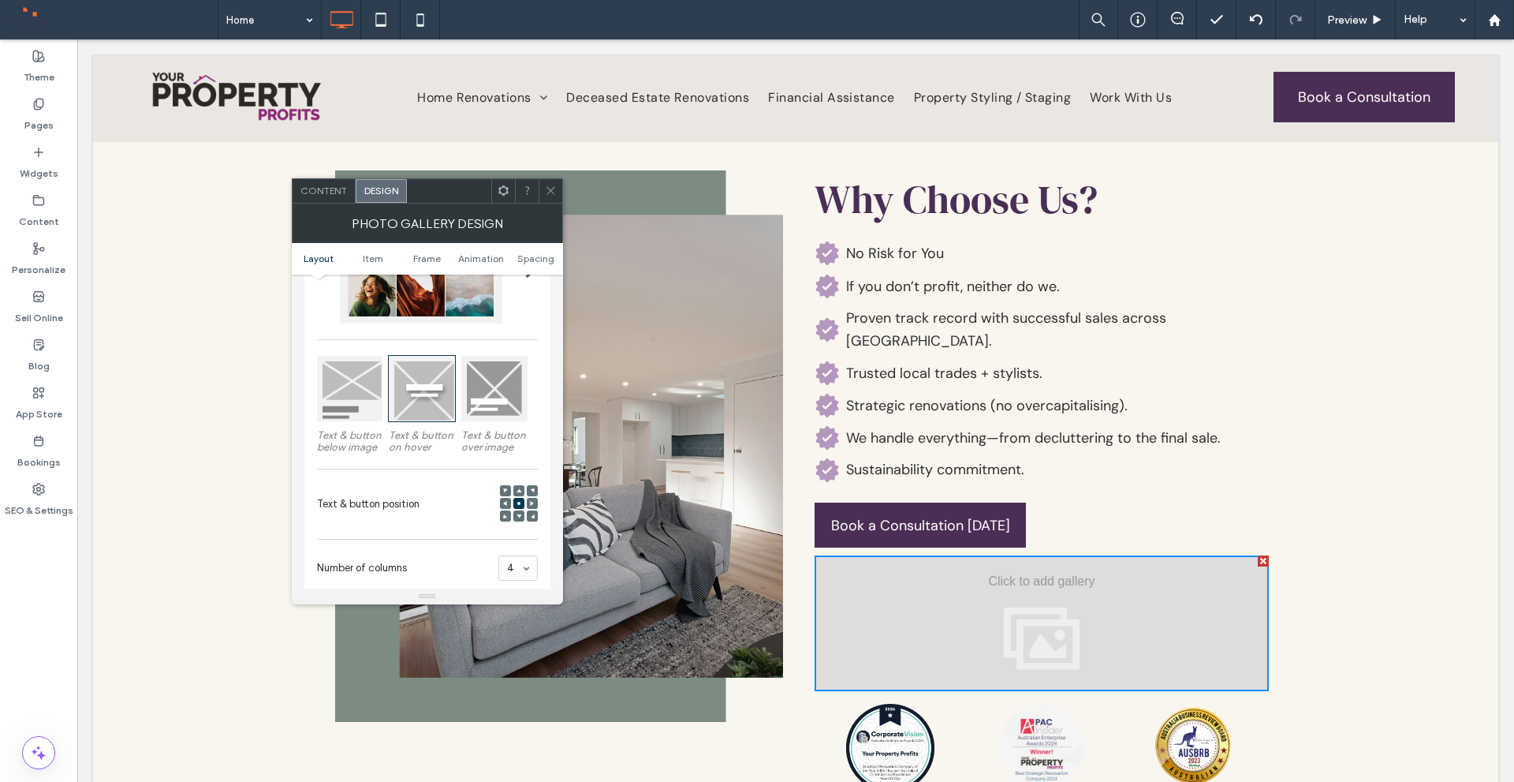
scroll to position [158, 0]
click at [339, 187] on span "Content" at bounding box center [324, 191] width 47 height 12
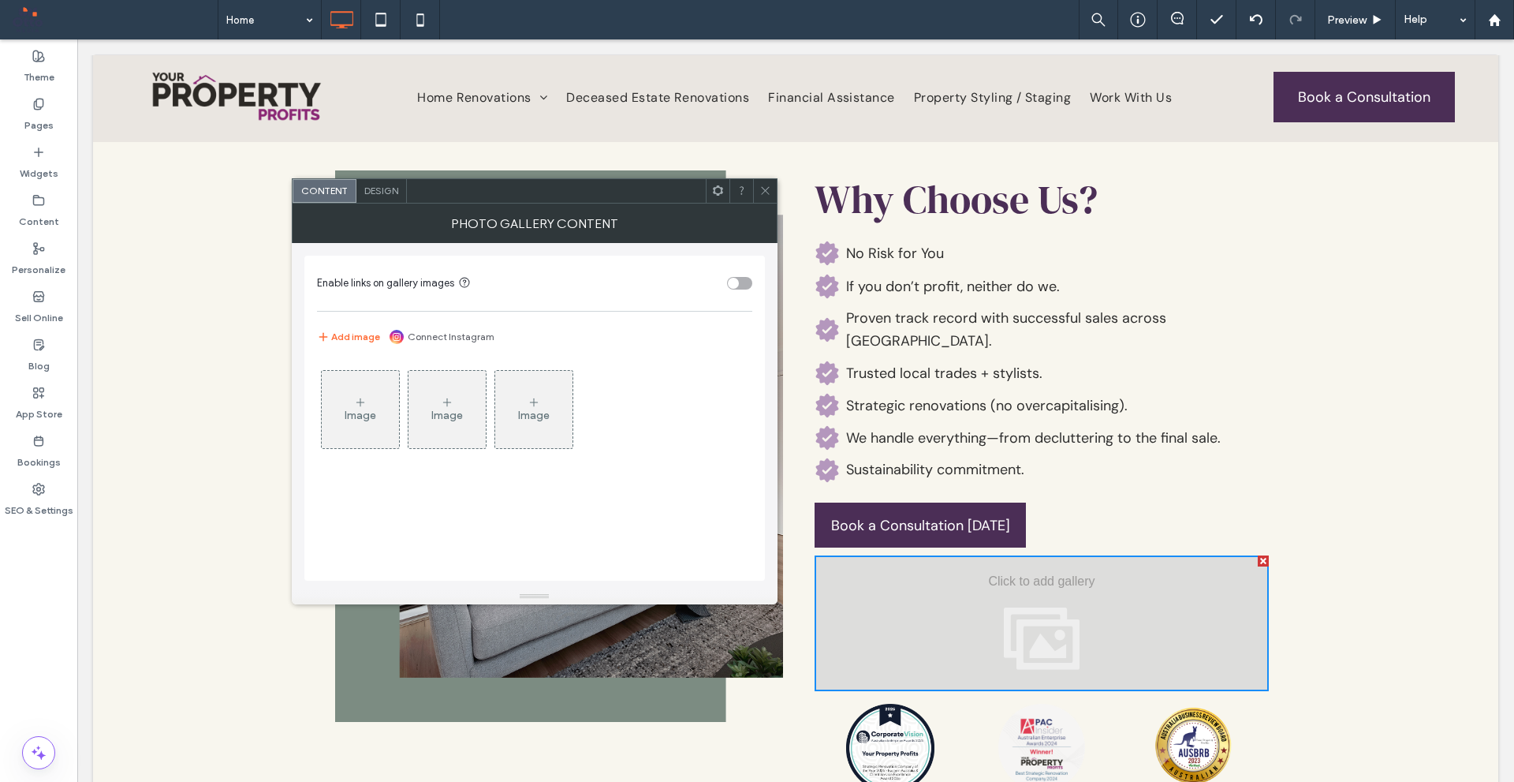
click at [383, 195] on span "Design" at bounding box center [381, 191] width 34 height 12
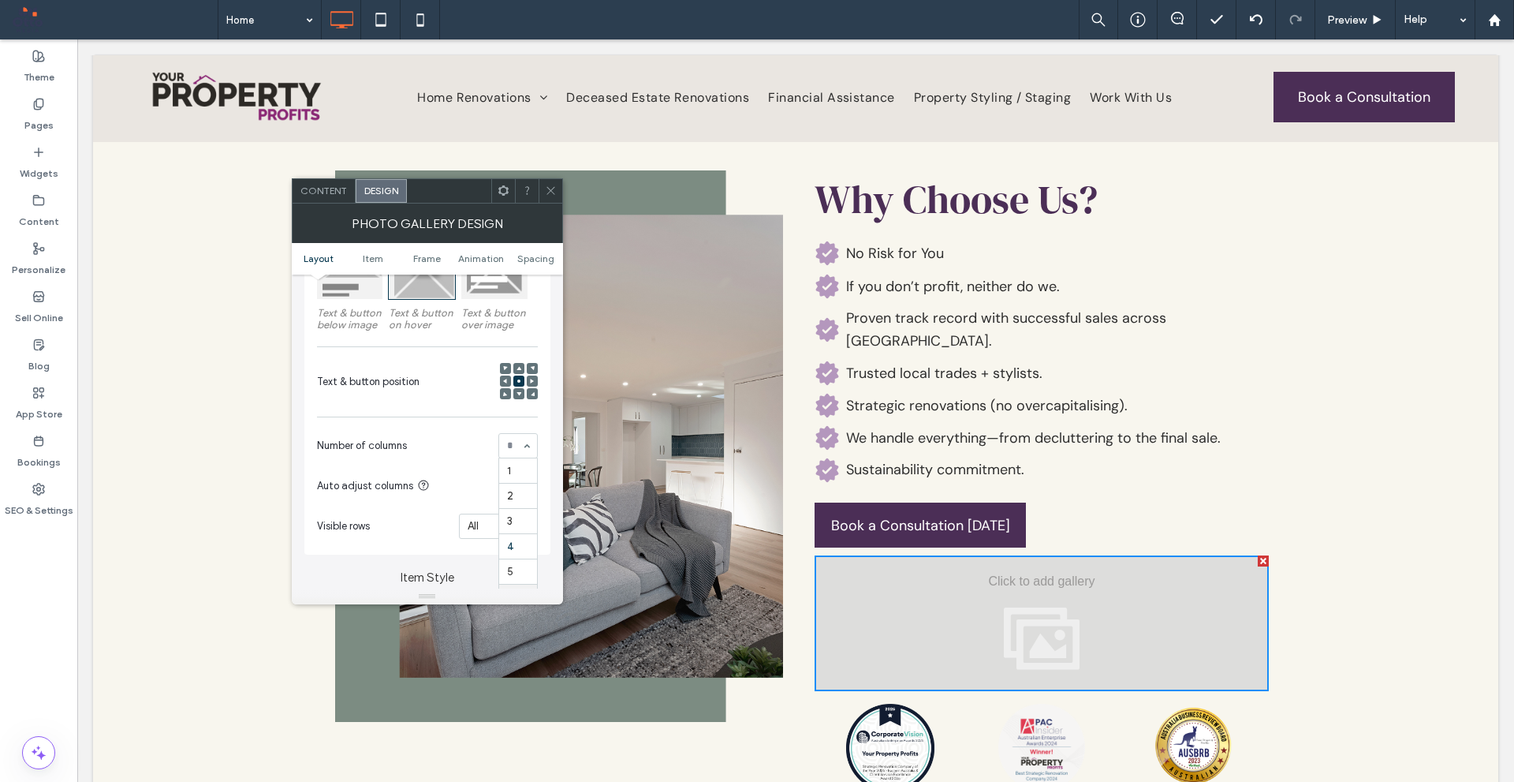
scroll to position [316, 0]
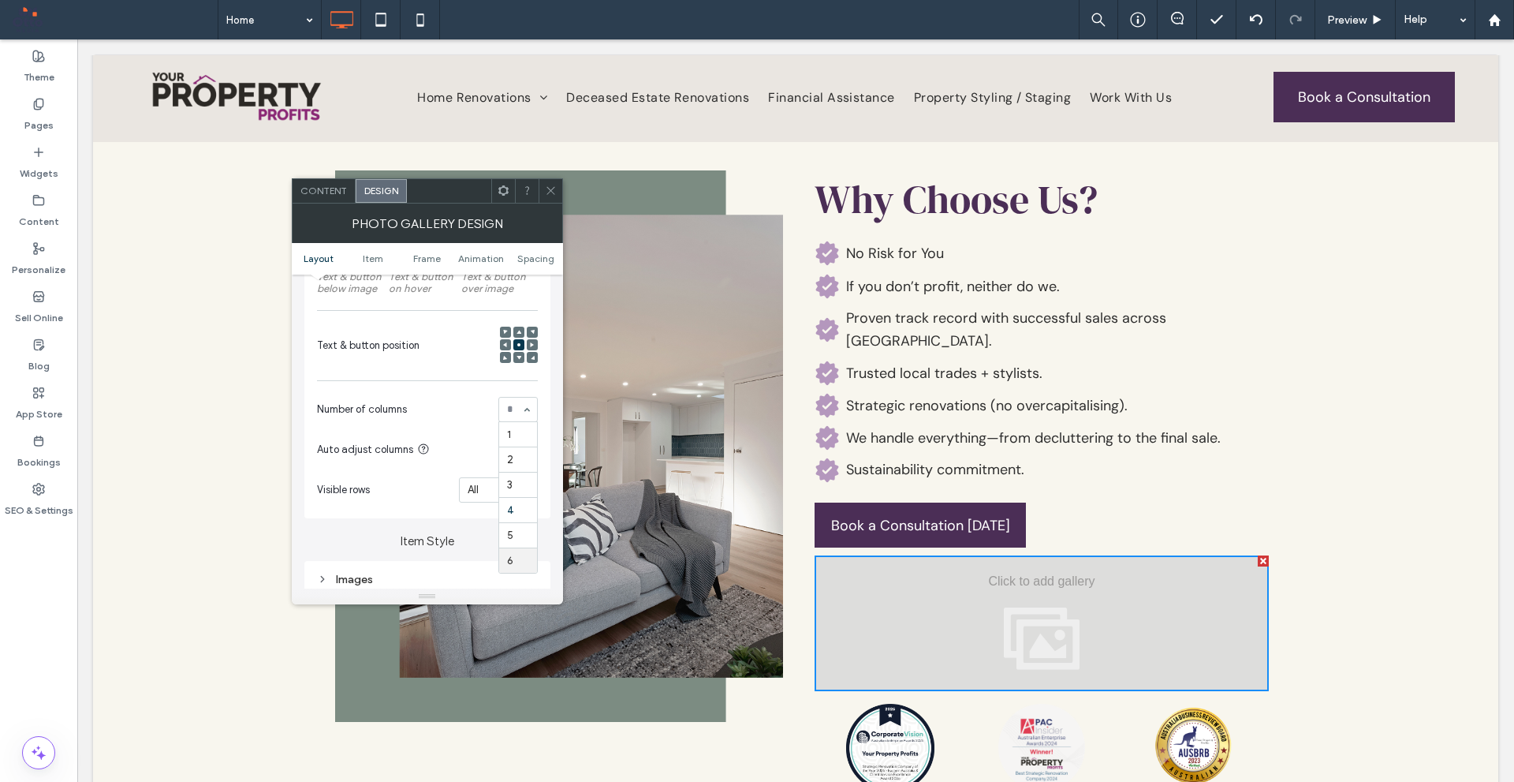
drag, startPoint x: 517, startPoint y: 555, endPoint x: 476, endPoint y: 406, distance: 154.4
click at [309, 186] on span "Content" at bounding box center [324, 191] width 47 height 12
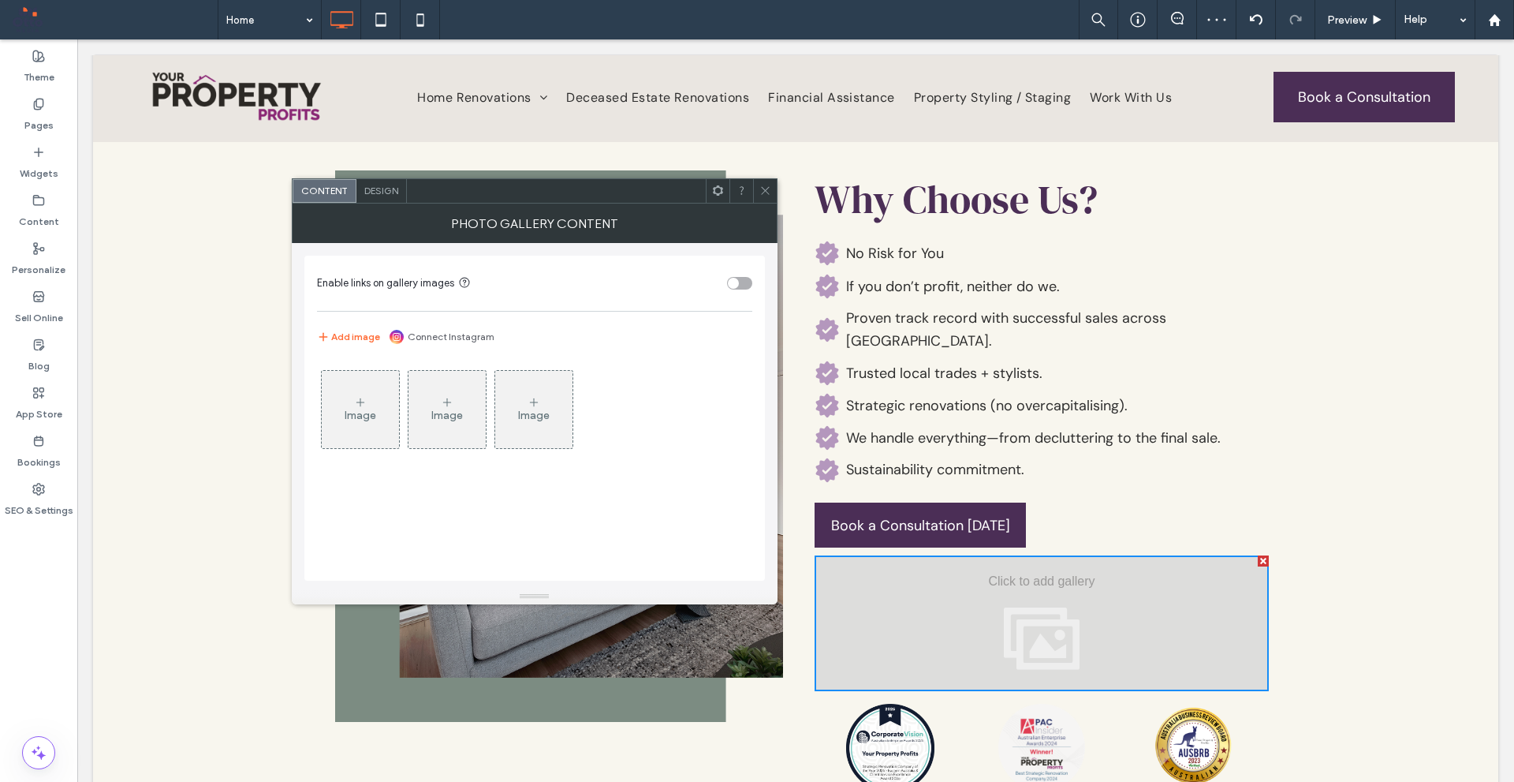
click at [360, 374] on div "Image" at bounding box center [360, 409] width 77 height 74
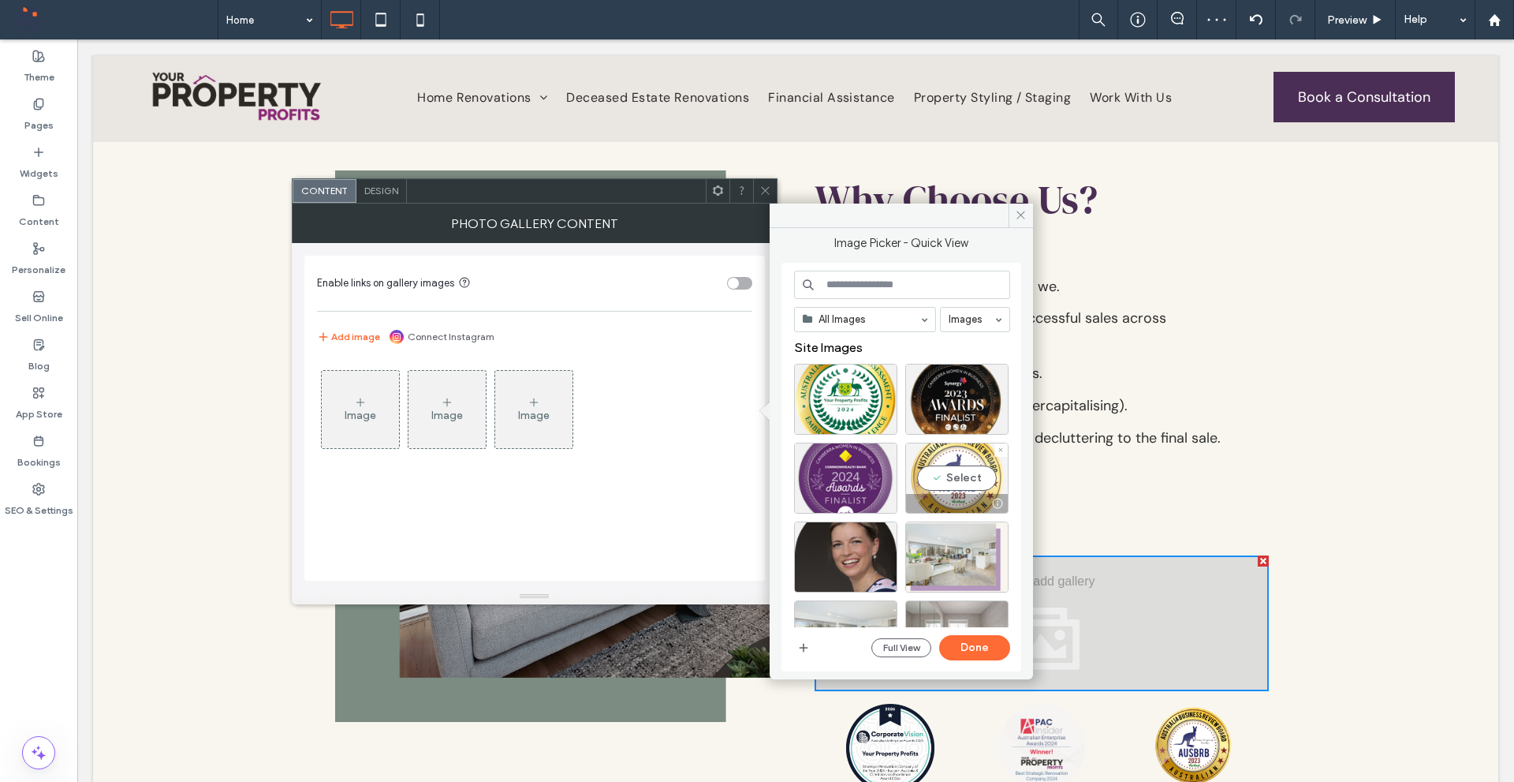
drag, startPoint x: 930, startPoint y: 462, endPoint x: 918, endPoint y: 465, distance: 12.1
click at [929, 468] on div "Select" at bounding box center [957, 478] width 103 height 71
click at [854, 457] on div "Select" at bounding box center [845, 478] width 103 height 71
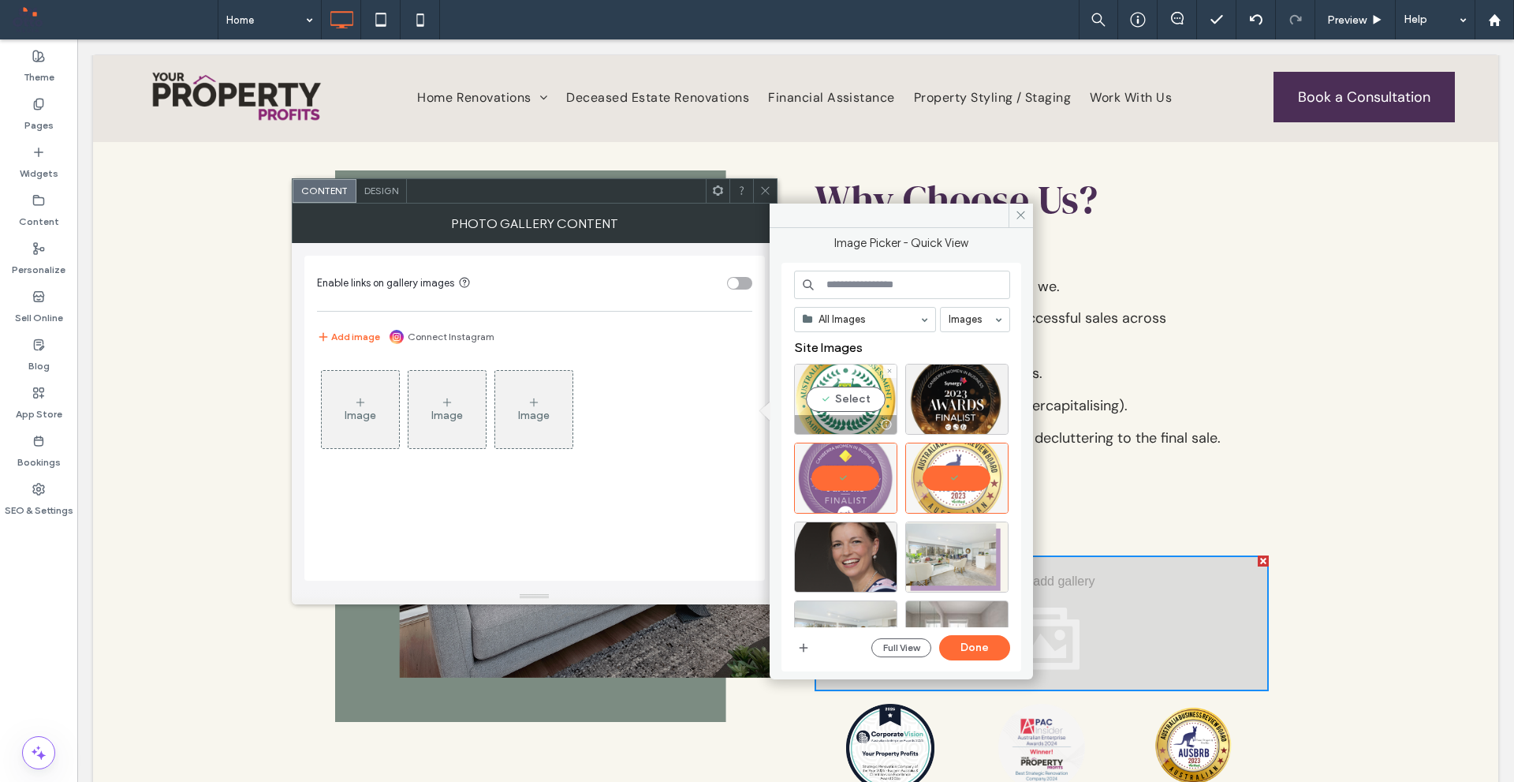
click at [851, 387] on div "Select" at bounding box center [845, 399] width 103 height 71
click at [934, 386] on div at bounding box center [957, 399] width 103 height 71
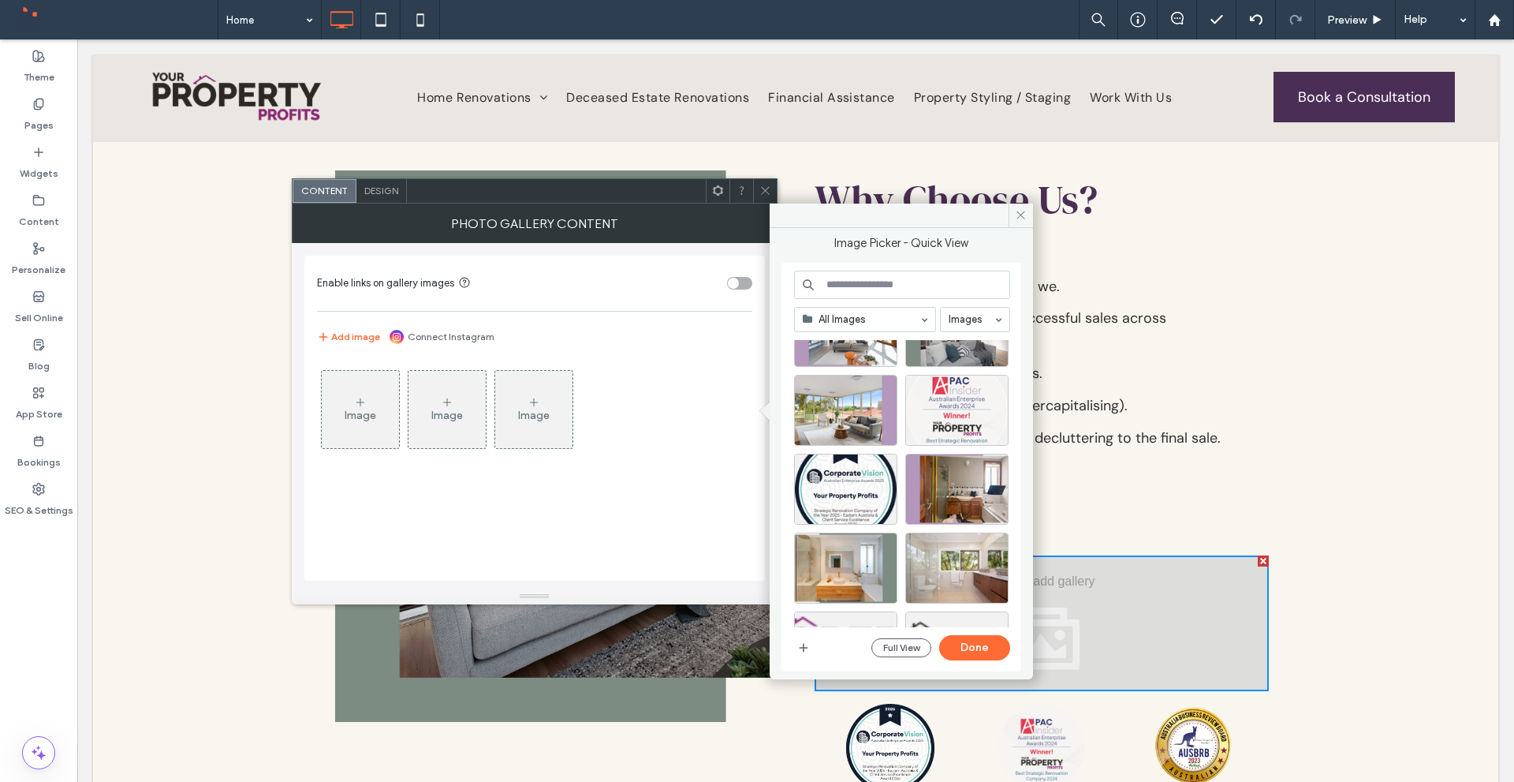
scroll to position [935, 0]
click at [872, 477] on div at bounding box center [845, 489] width 103 height 71
click at [960, 431] on div at bounding box center [957, 436] width 102 height 19
click at [988, 650] on button "Done" at bounding box center [974, 647] width 71 height 25
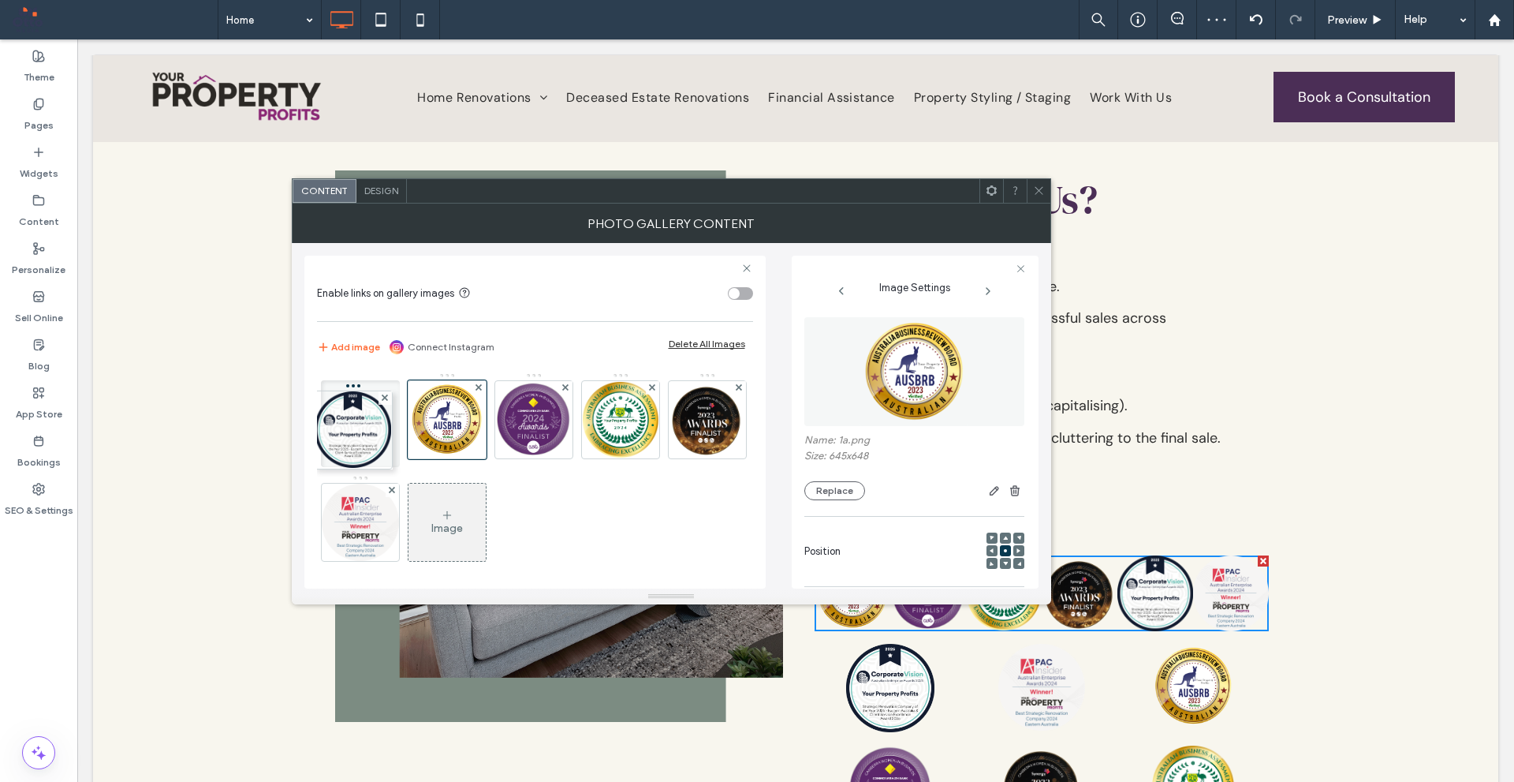
drag, startPoint x: 362, startPoint y: 515, endPoint x: 351, endPoint y: 433, distance: 82.8
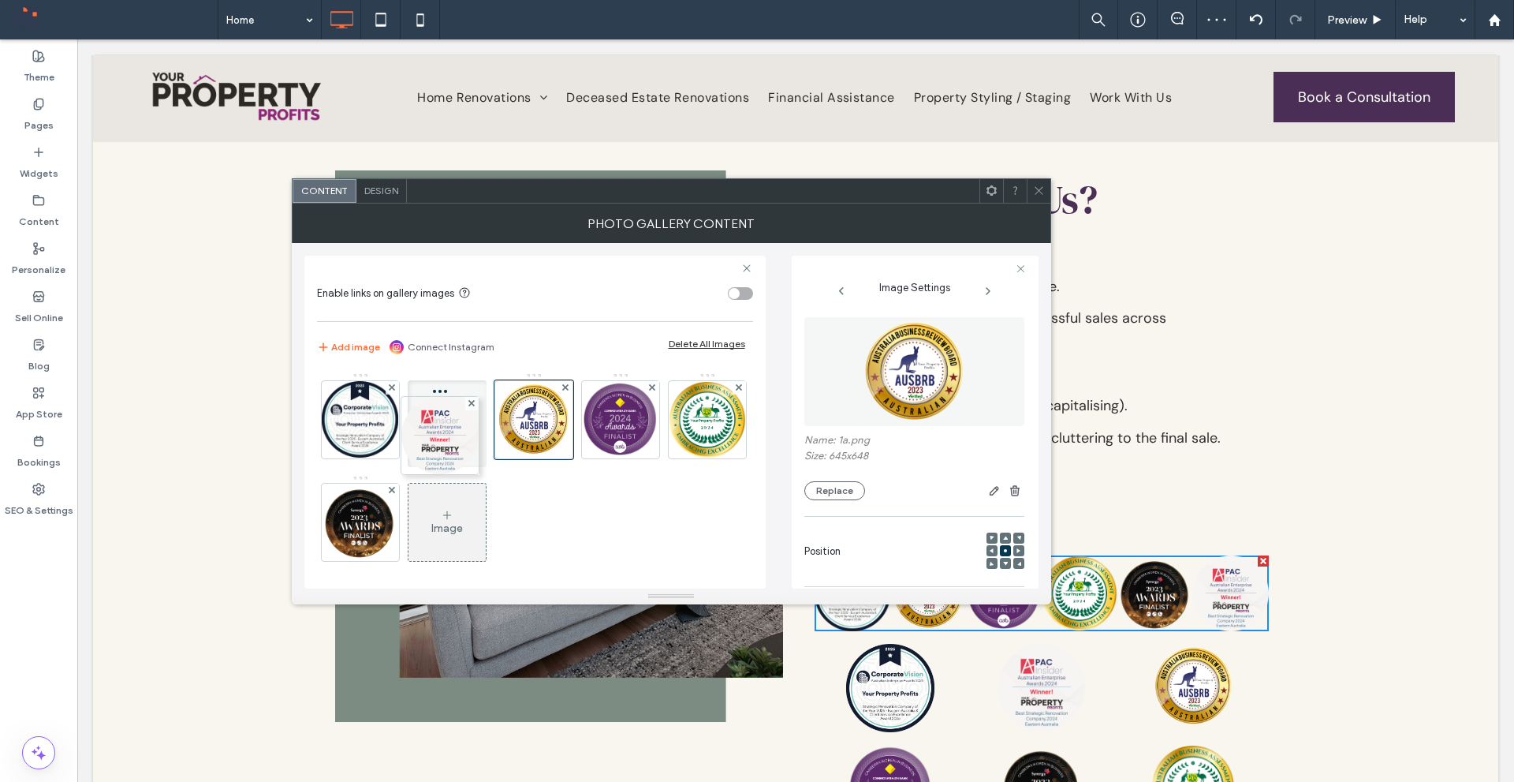
drag, startPoint x: 435, startPoint y: 534, endPoint x: 424, endPoint y: 439, distance: 96.1
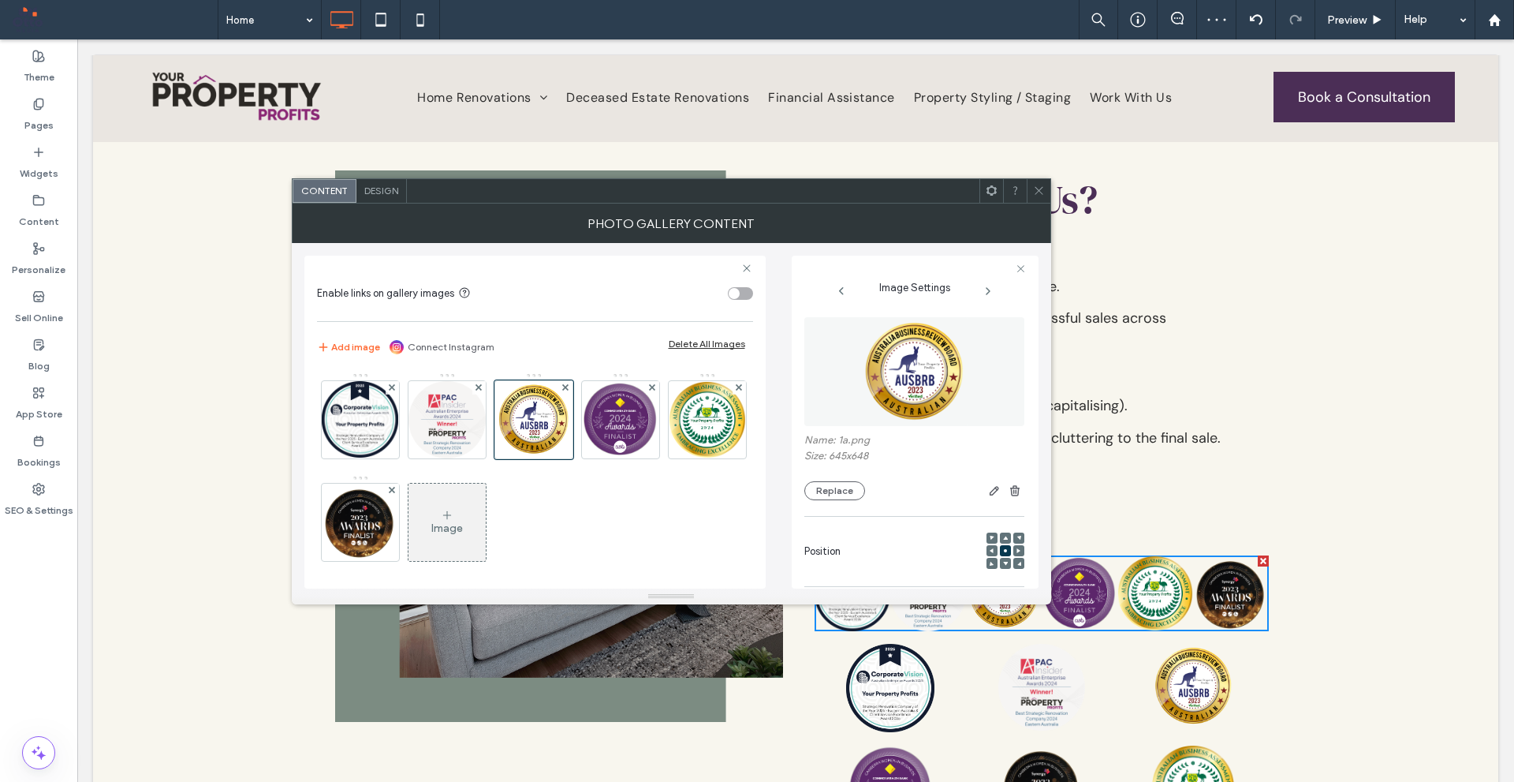
click at [383, 189] on span "Design" at bounding box center [381, 191] width 34 height 12
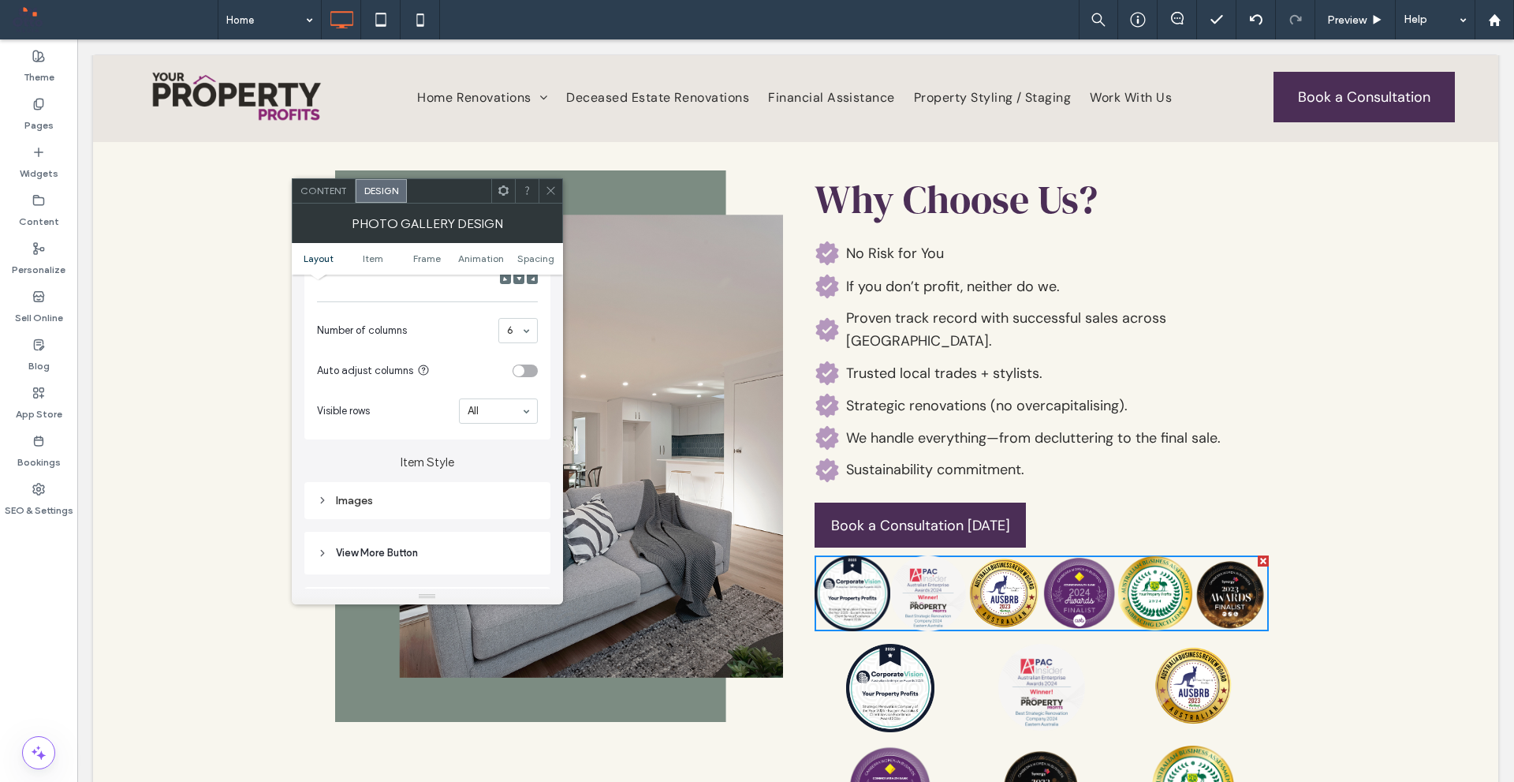
click at [445, 494] on div "Images" at bounding box center [427, 500] width 221 height 13
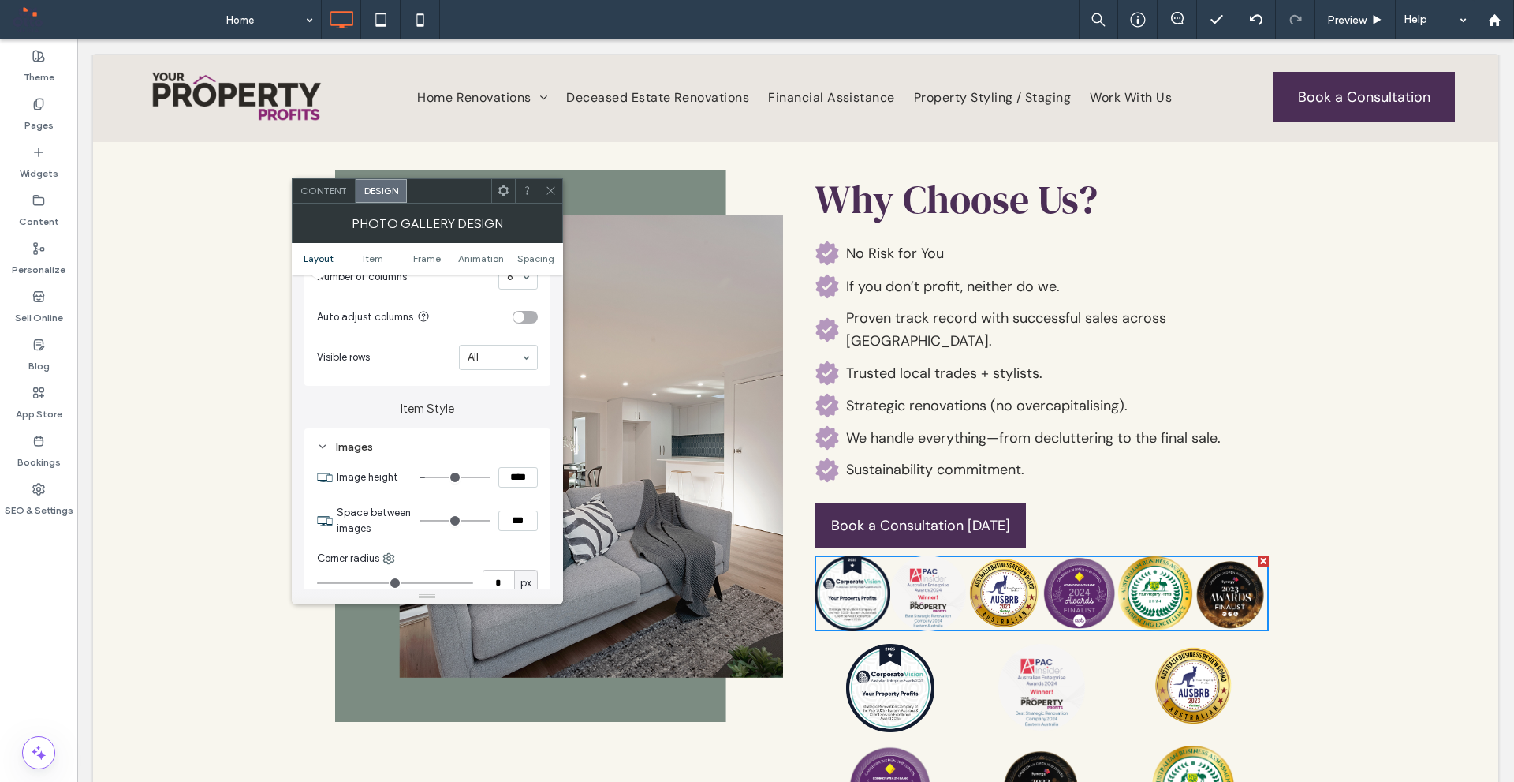
scroll to position [473, 0]
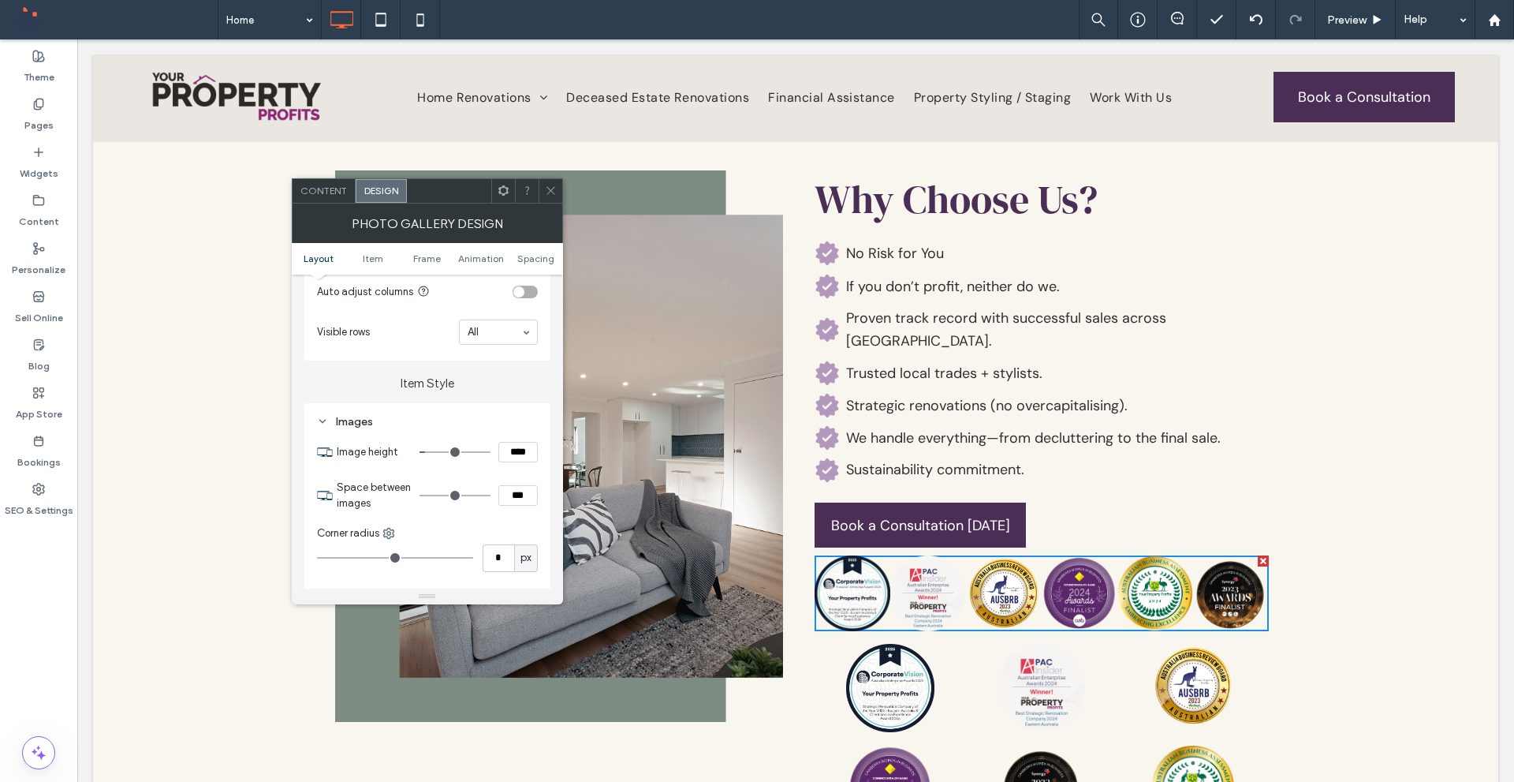
click at [496, 496] on div at bounding box center [459, 495] width 79 height 21
click at [503, 500] on input "***" at bounding box center [518, 495] width 39 height 21
type input "****"
type input "**"
click at [510, 521] on div "Image height **** Space between images **** Corner radius * px Display full ima…" at bounding box center [427, 633] width 221 height 402
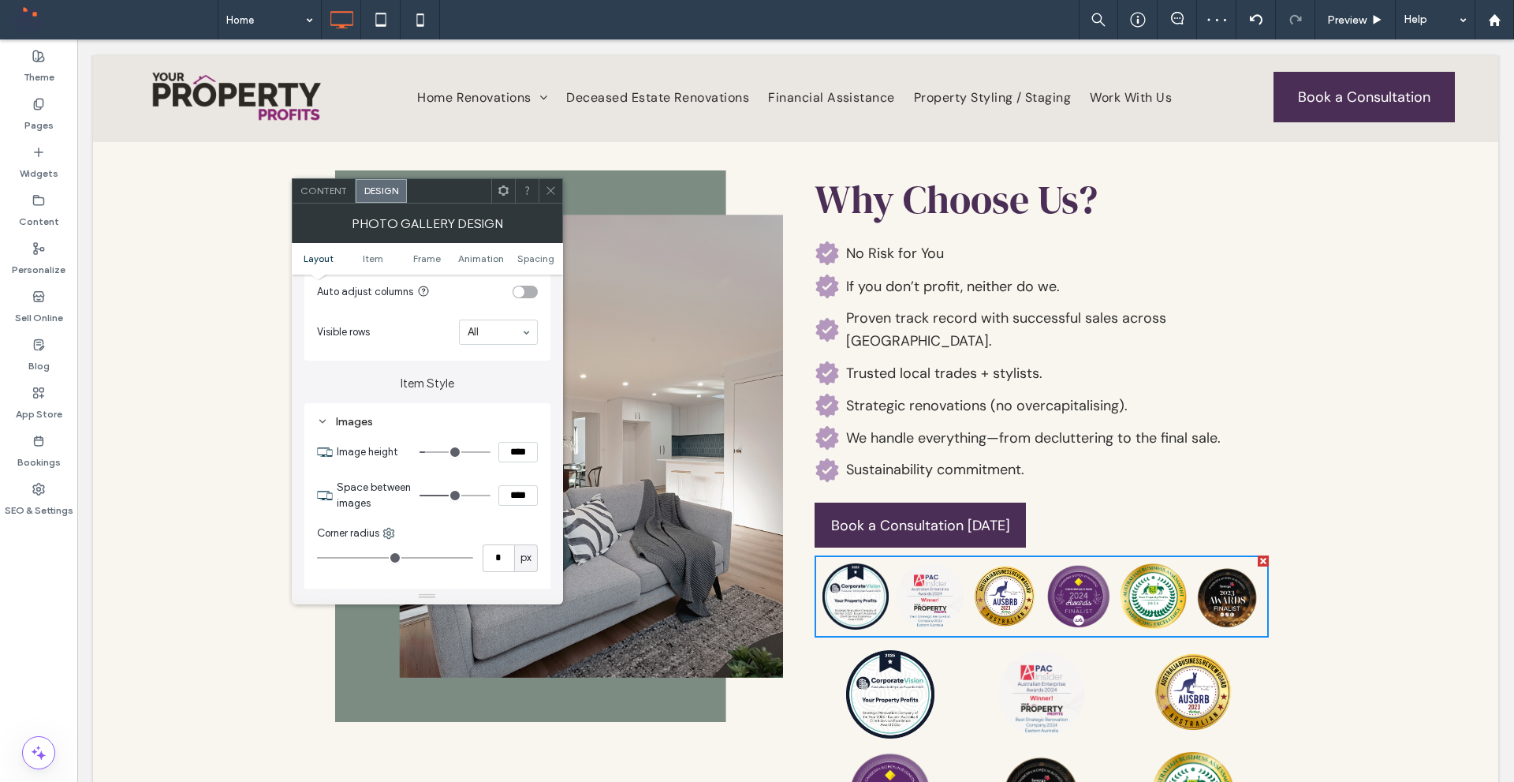
click at [541, 192] on div at bounding box center [551, 191] width 24 height 24
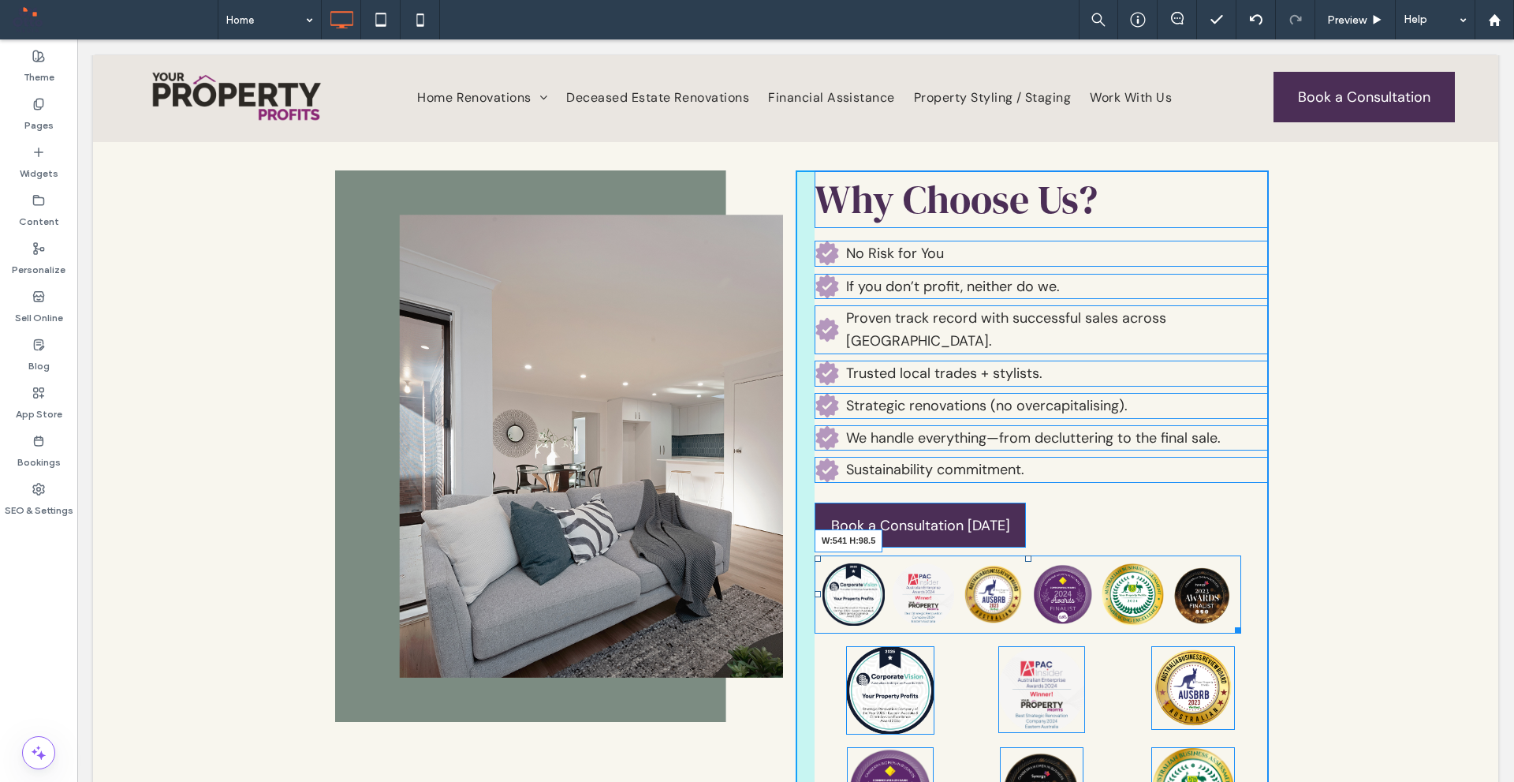
drag, startPoint x: 1256, startPoint y: 581, endPoint x: 1305, endPoint y: 617, distance: 60.9
click at [1230, 622] on div at bounding box center [1236, 628] width 12 height 12
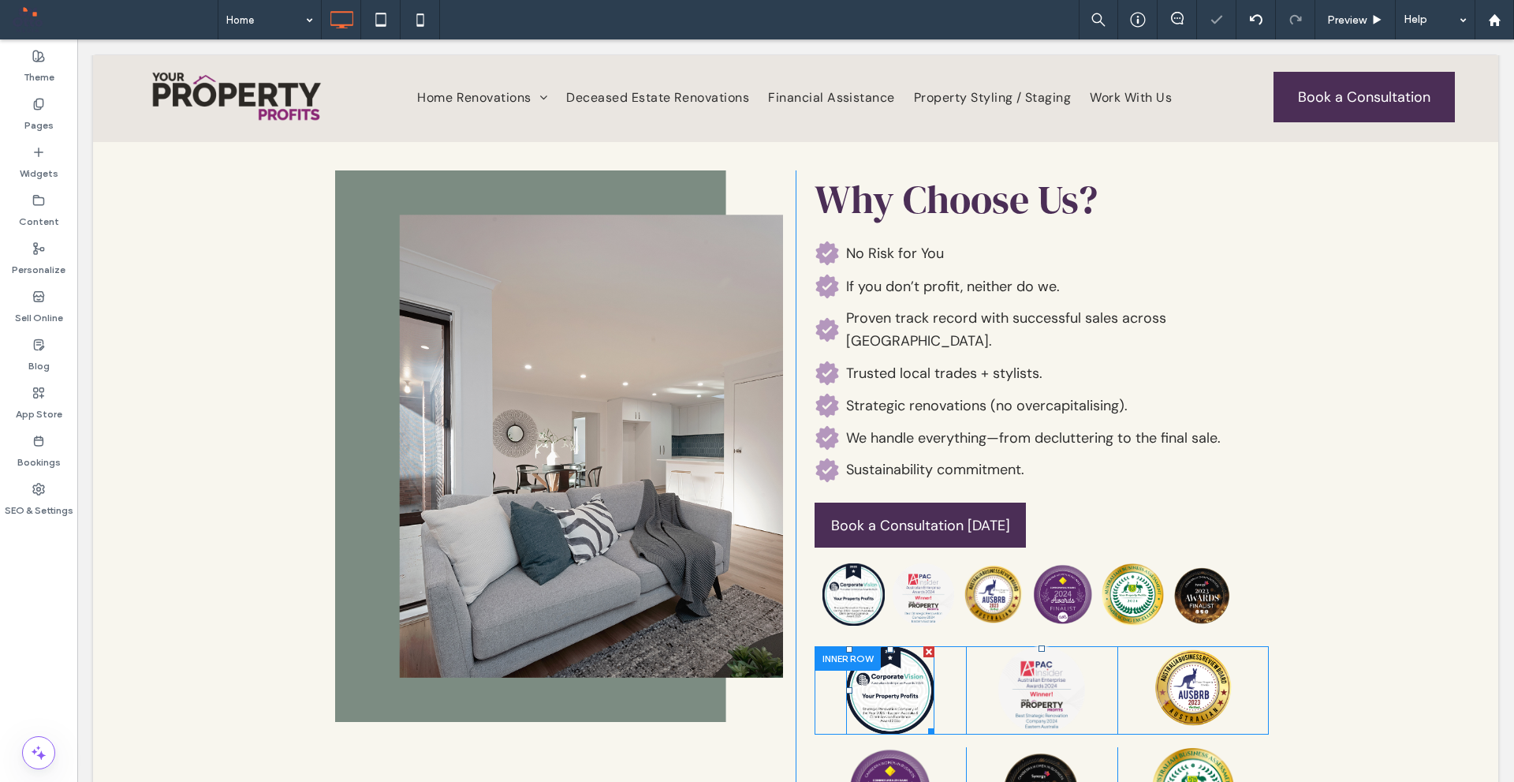
click at [883, 657] on img at bounding box center [890, 690] width 88 height 88
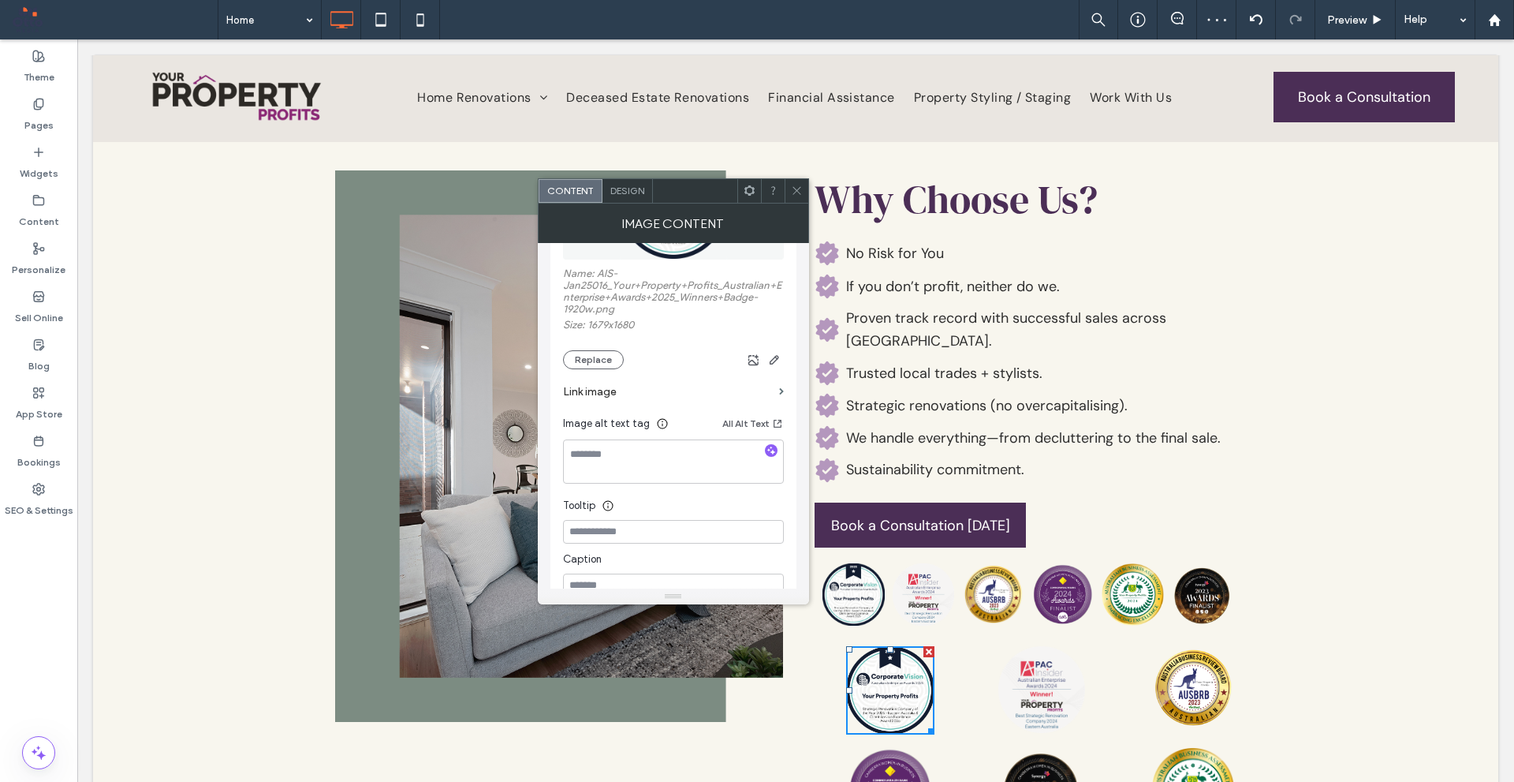
scroll to position [316, 0]
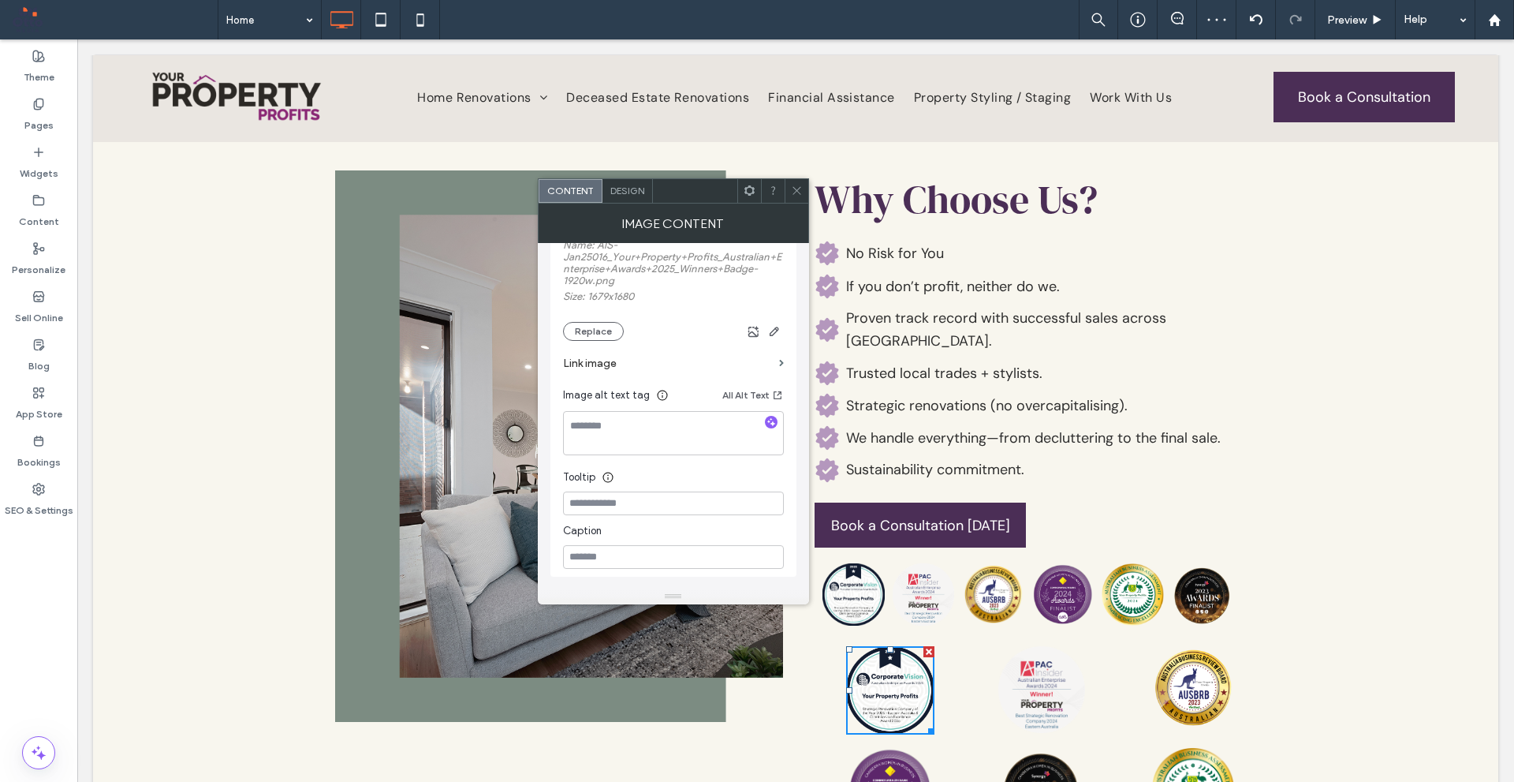
click at [799, 204] on div "Image Content" at bounding box center [673, 223] width 271 height 39
click at [803, 192] on div at bounding box center [797, 191] width 24 height 24
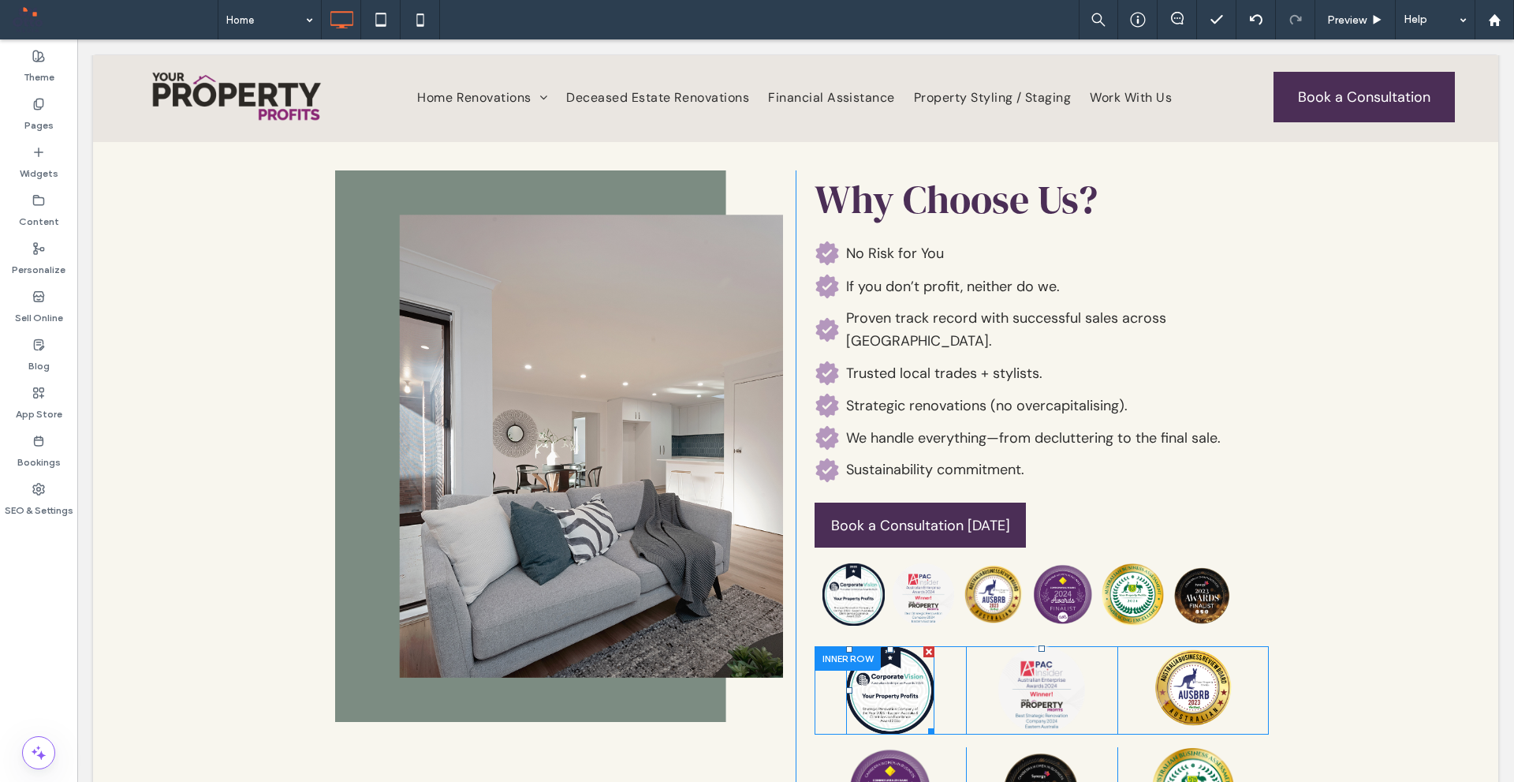
click at [846, 646] on div at bounding box center [849, 649] width 6 height 6
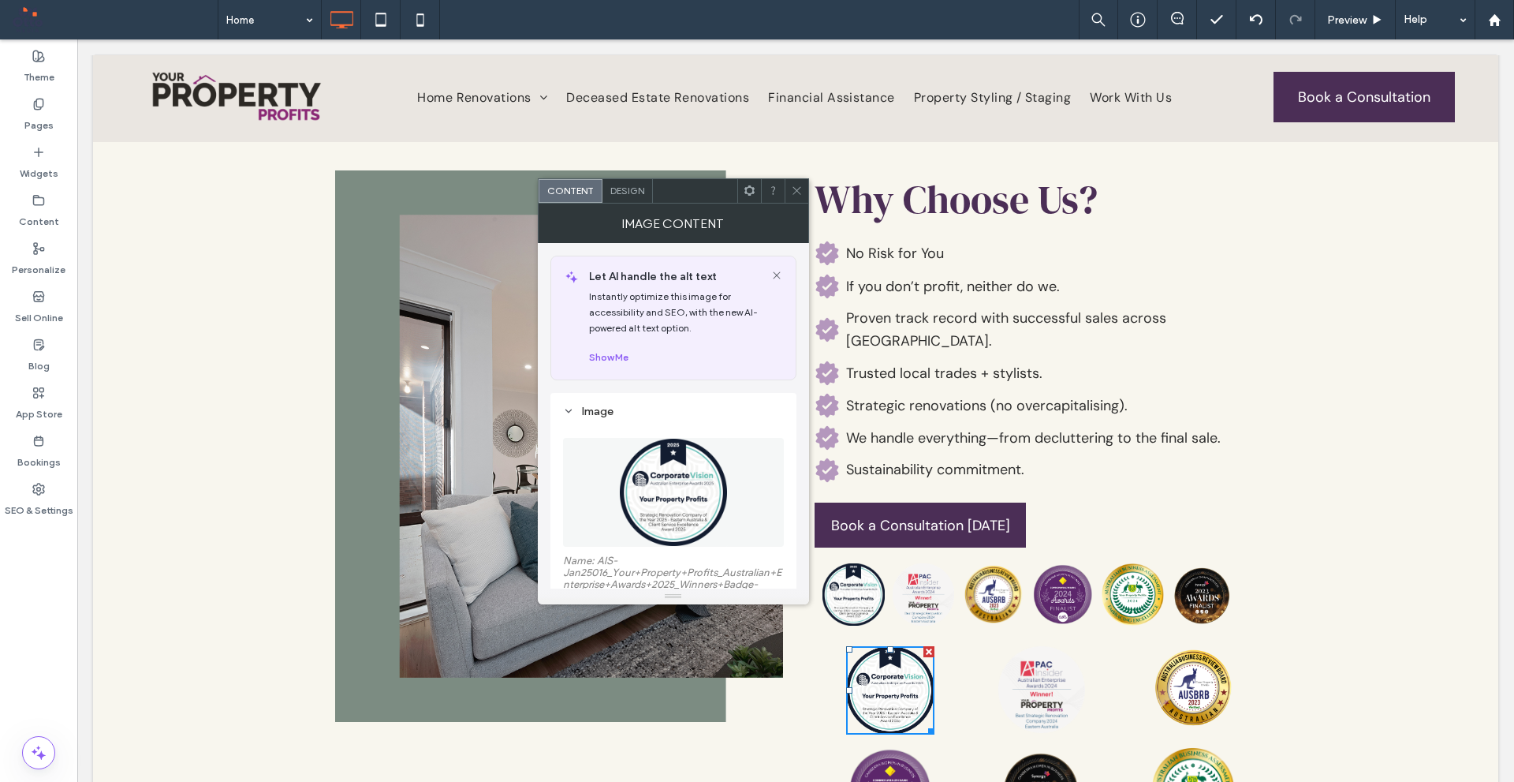
click at [795, 195] on icon at bounding box center [797, 191] width 12 height 12
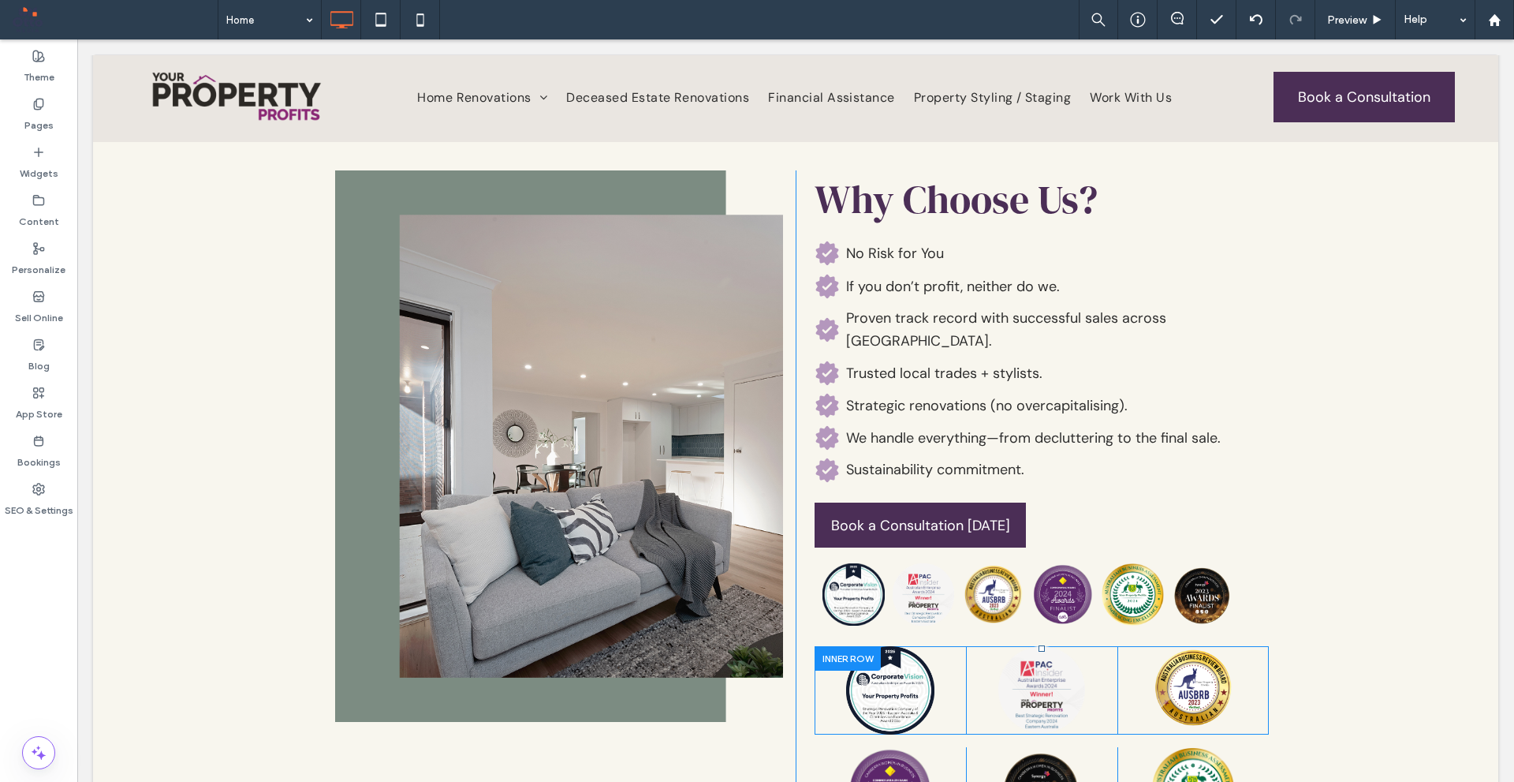
click at [844, 646] on div at bounding box center [848, 658] width 66 height 24
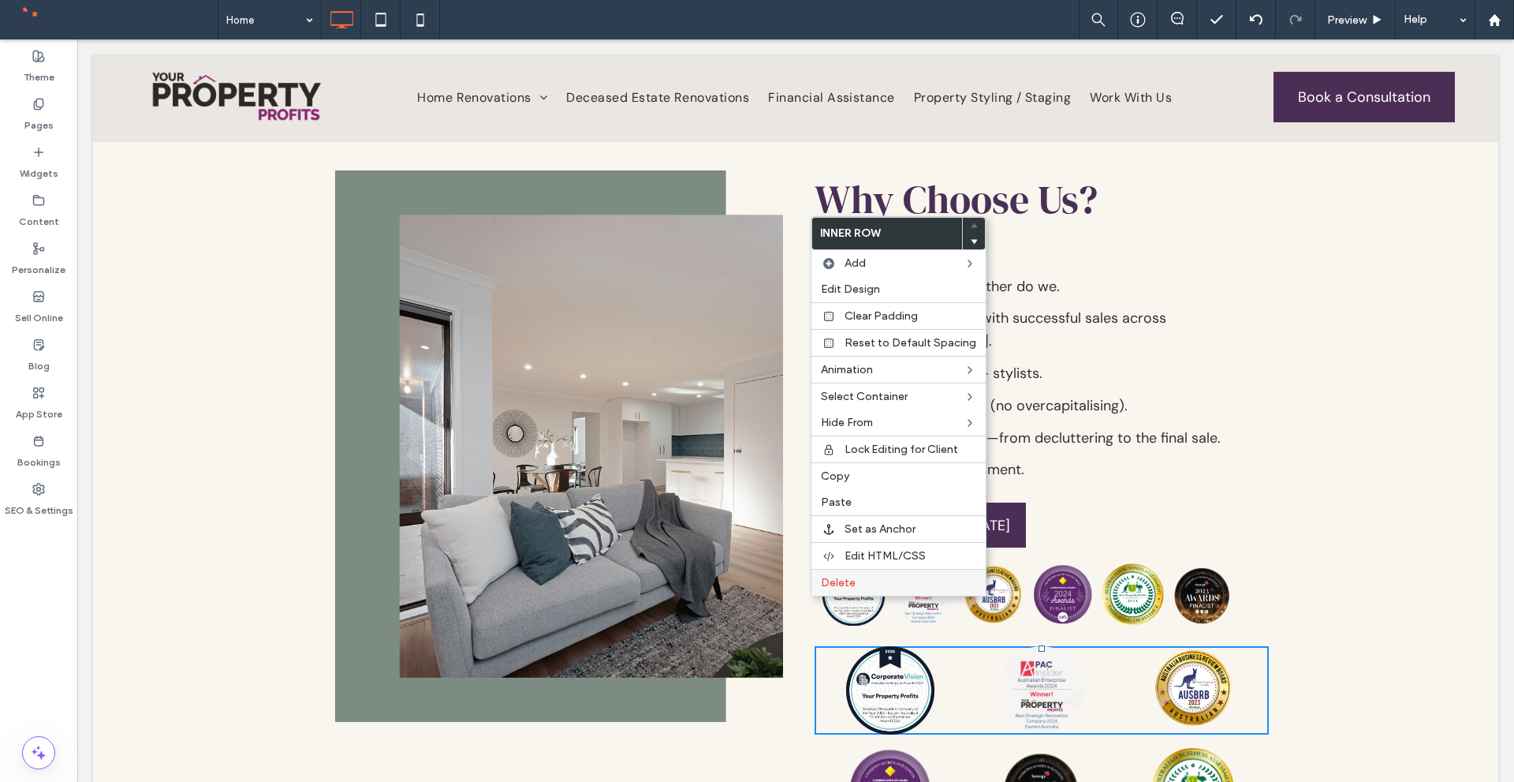
click at [849, 583] on span "Delete" at bounding box center [838, 582] width 35 height 13
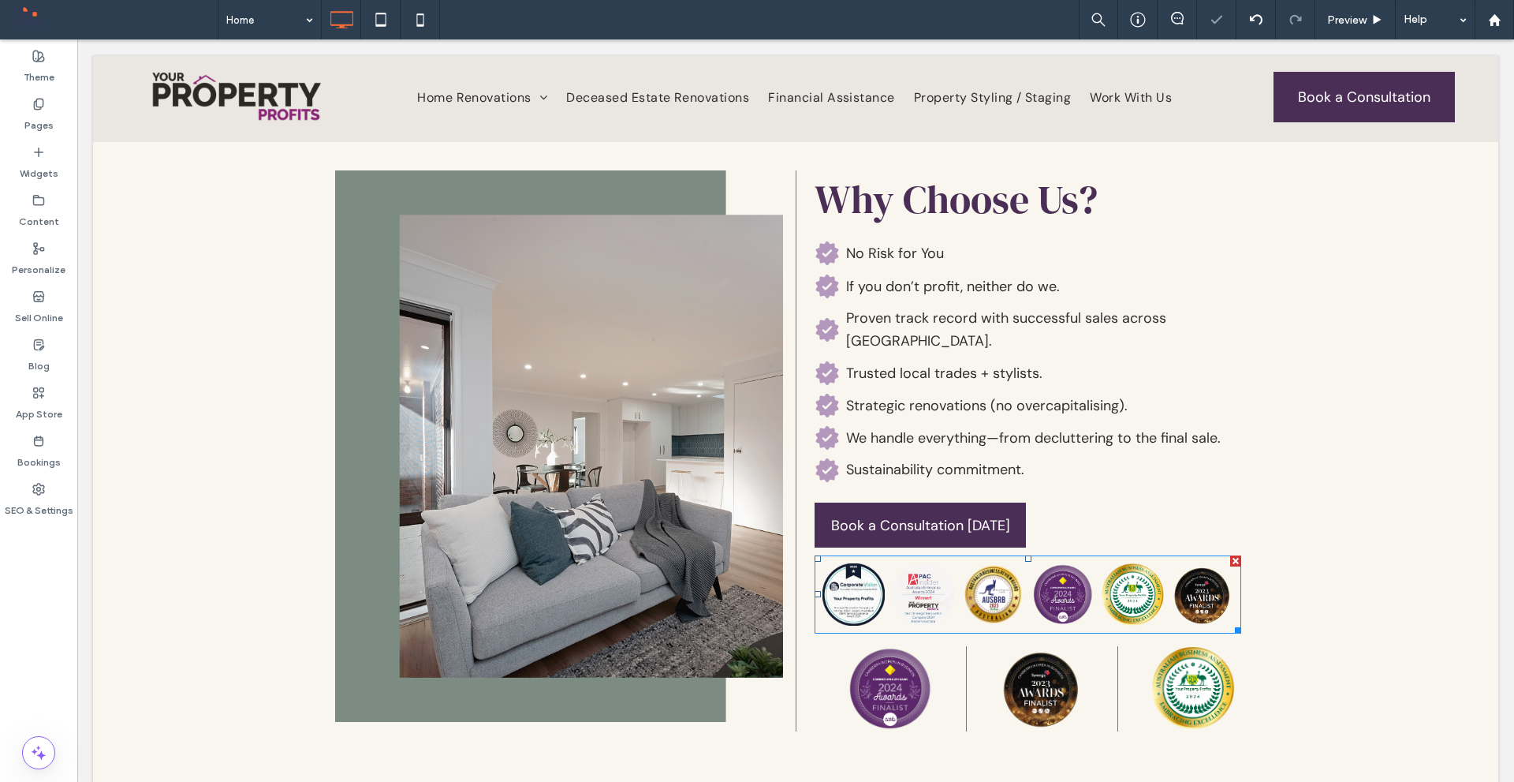
click at [947, 563] on link at bounding box center [924, 594] width 62 height 62
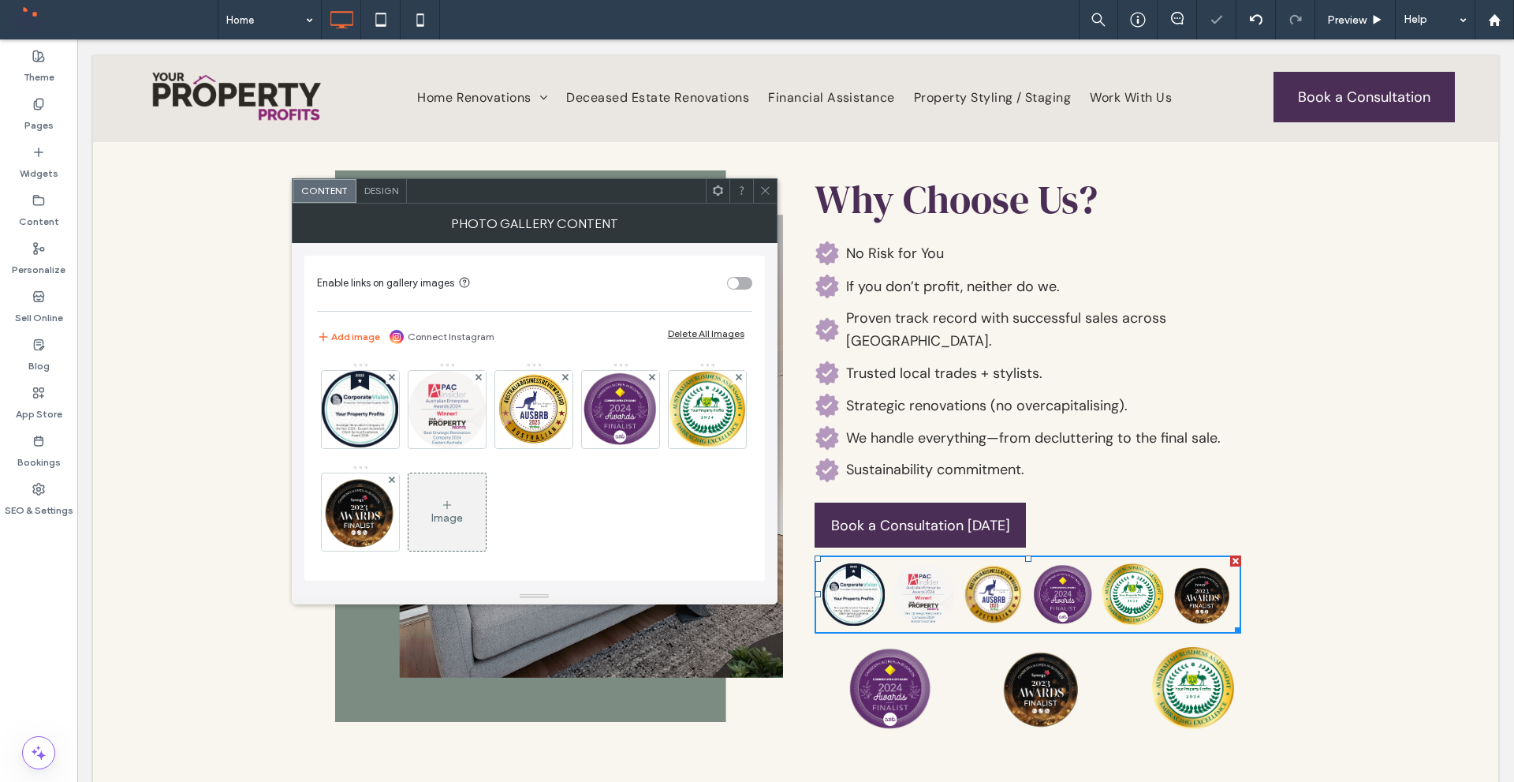
click at [379, 201] on div "Design" at bounding box center [382, 191] width 50 height 24
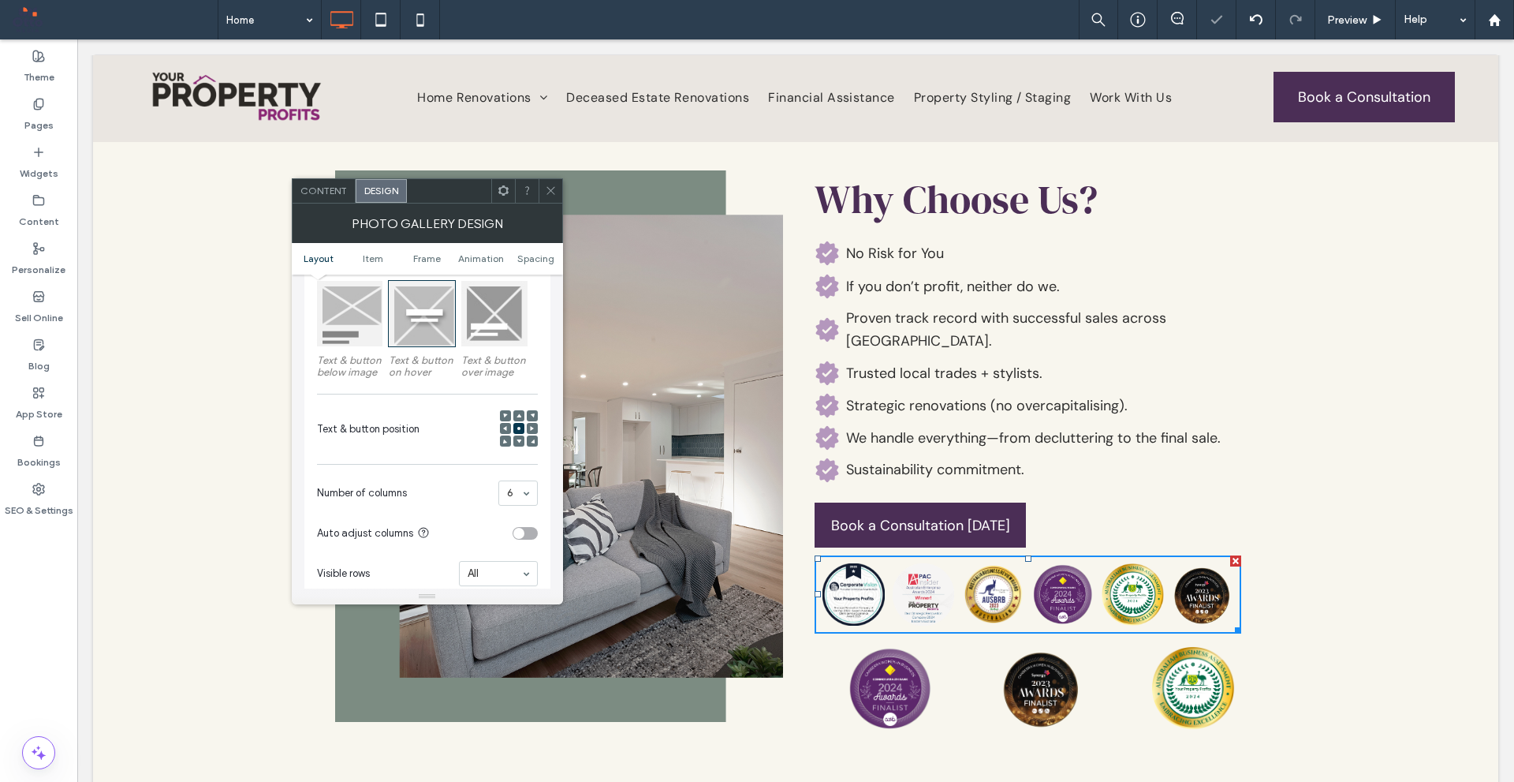
scroll to position [394, 0]
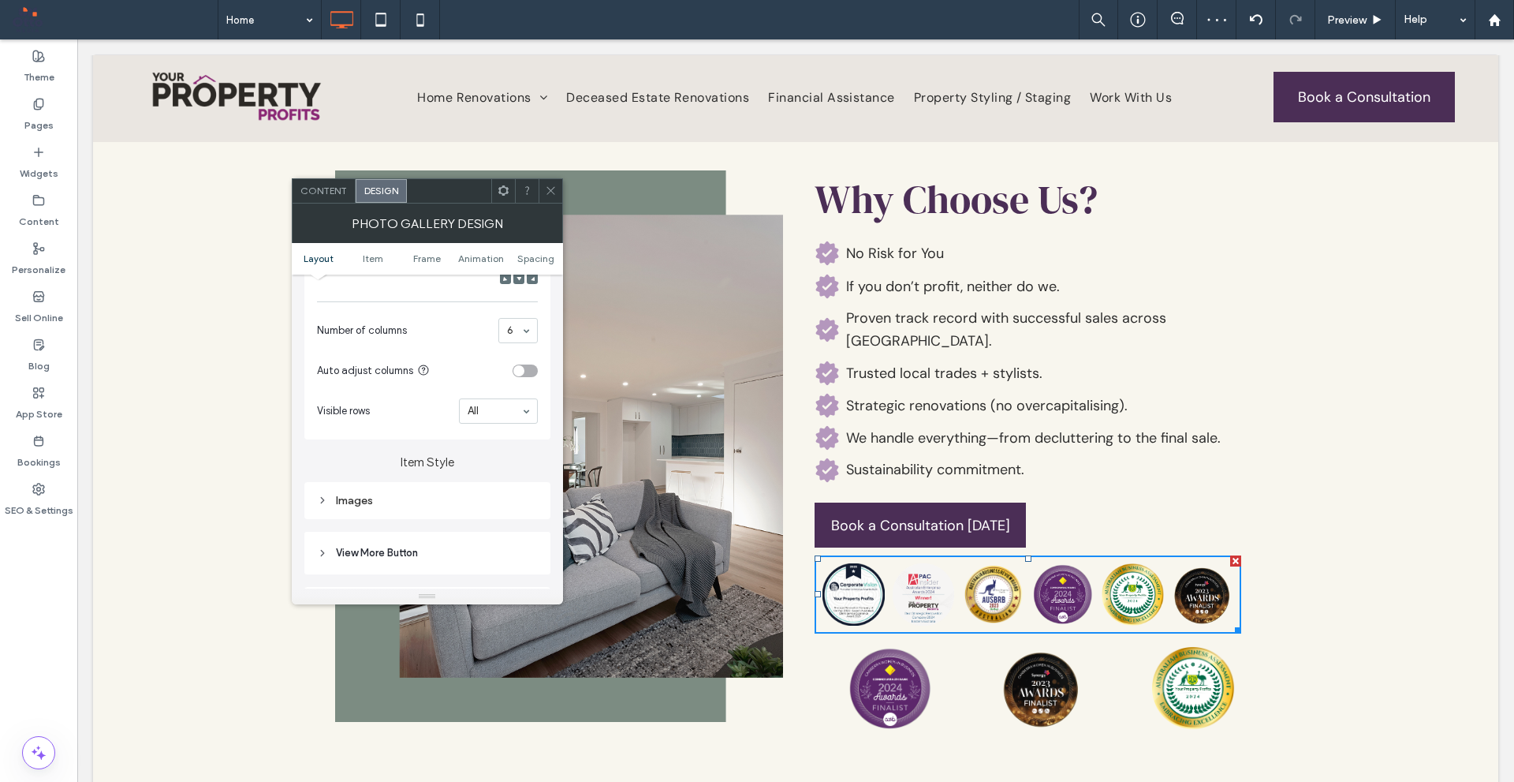
click at [487, 503] on div "Images" at bounding box center [427, 500] width 221 height 13
click at [517, 568] on input "****" at bounding box center [518, 574] width 39 height 21
type input "*"
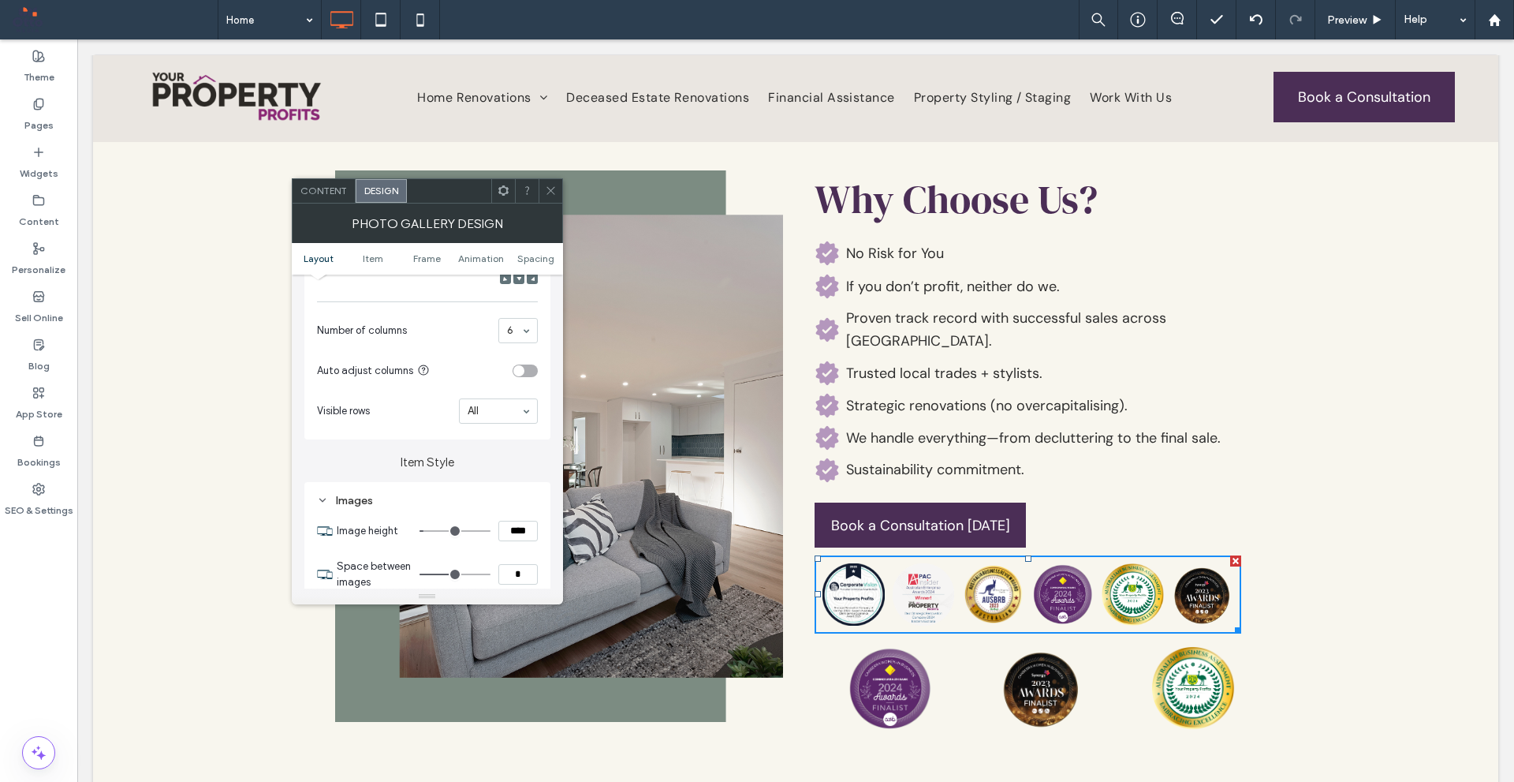
type input "***"
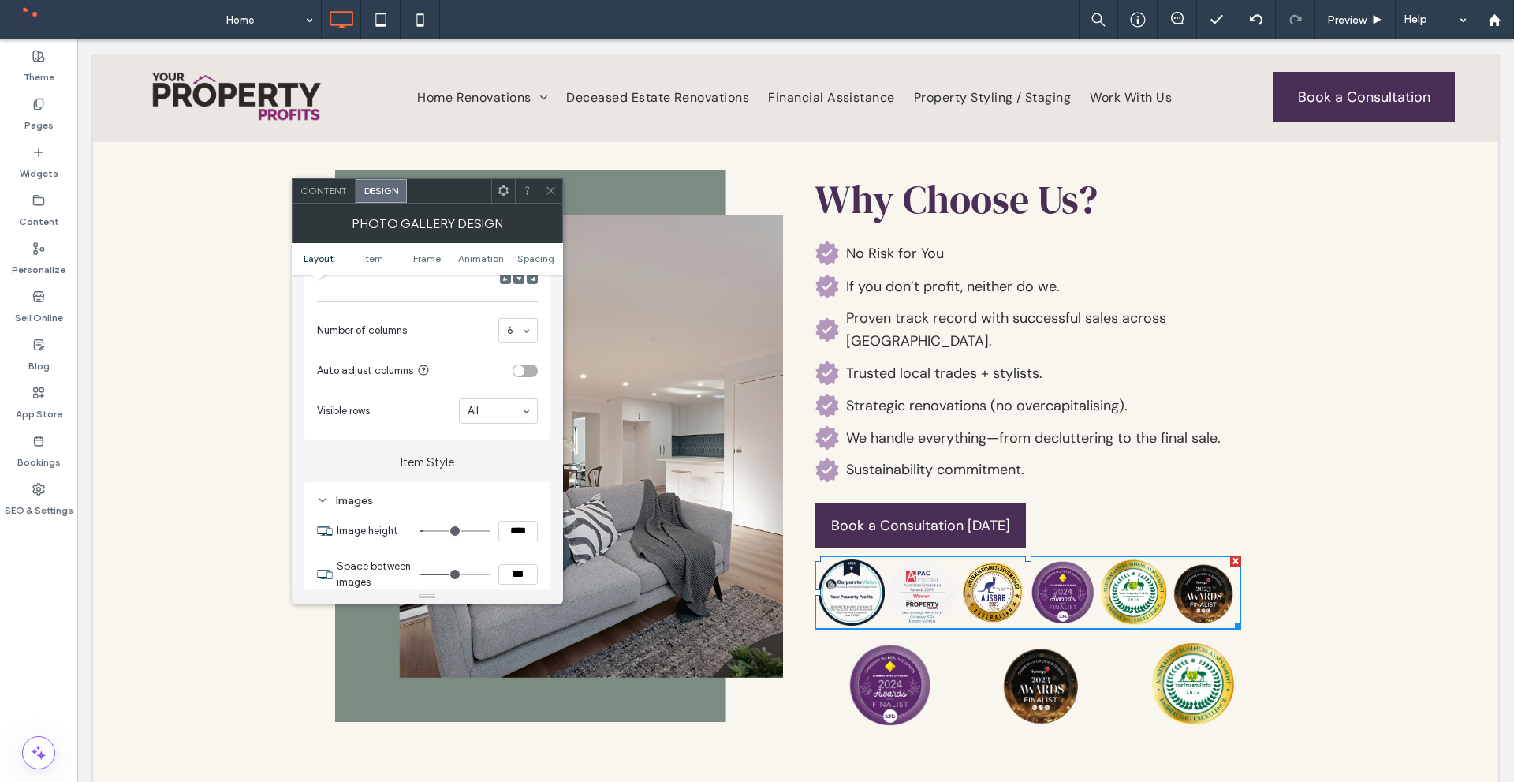
click at [524, 551] on section "Space between images ***" at bounding box center [437, 574] width 201 height 47
click at [555, 188] on icon at bounding box center [551, 191] width 12 height 12
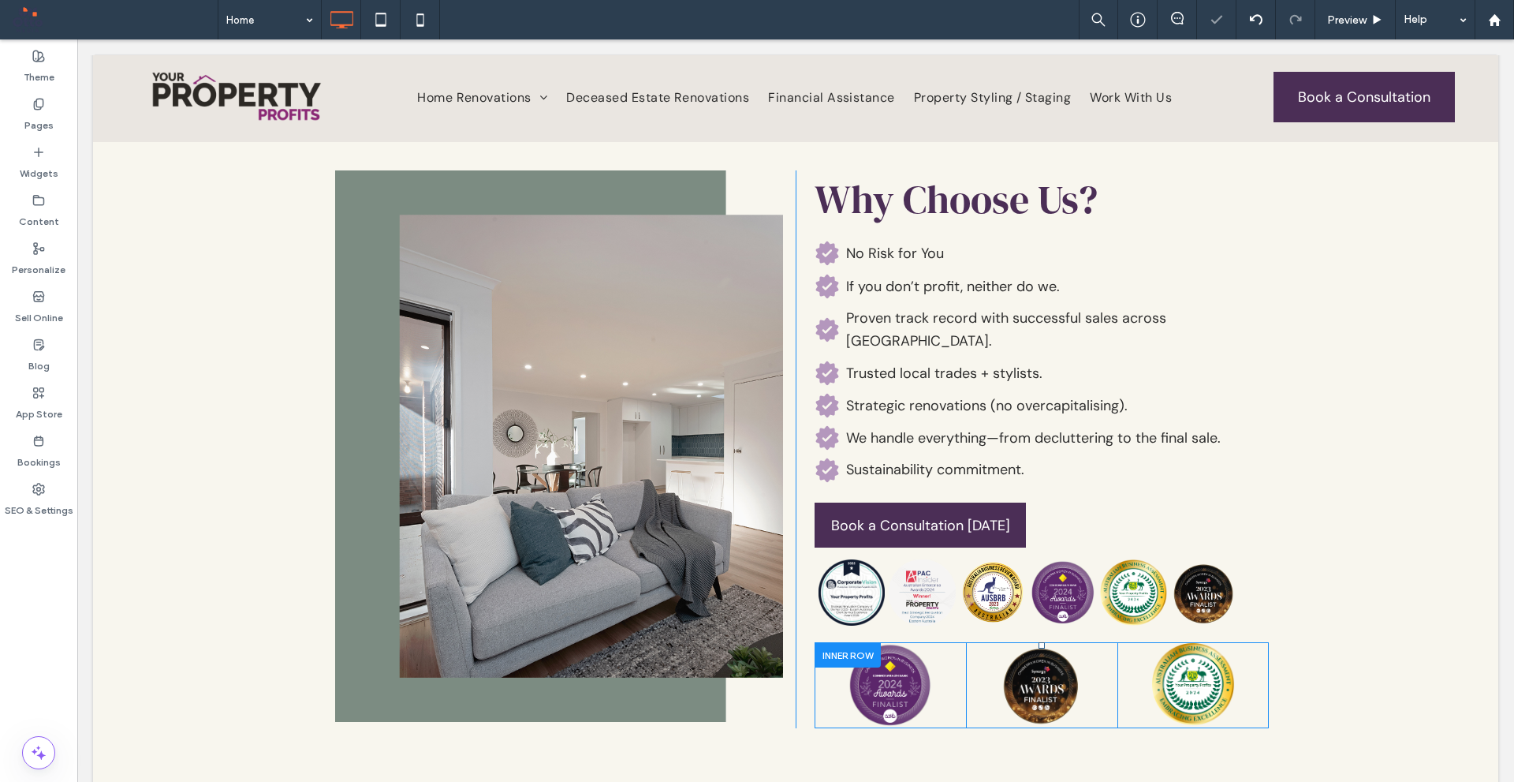
click at [815, 642] on div at bounding box center [848, 654] width 66 height 24
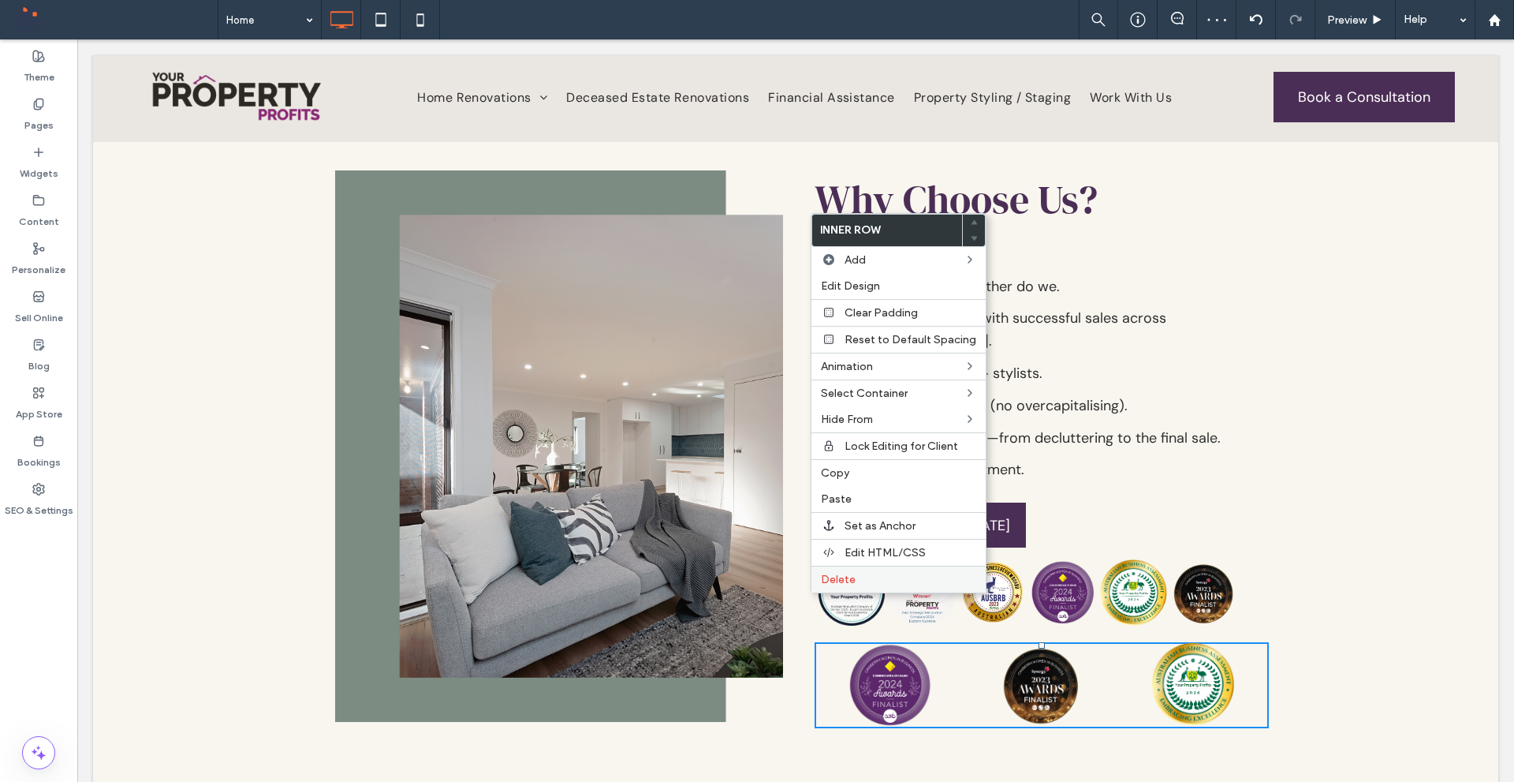
click at [824, 583] on span "Delete" at bounding box center [838, 579] width 35 height 13
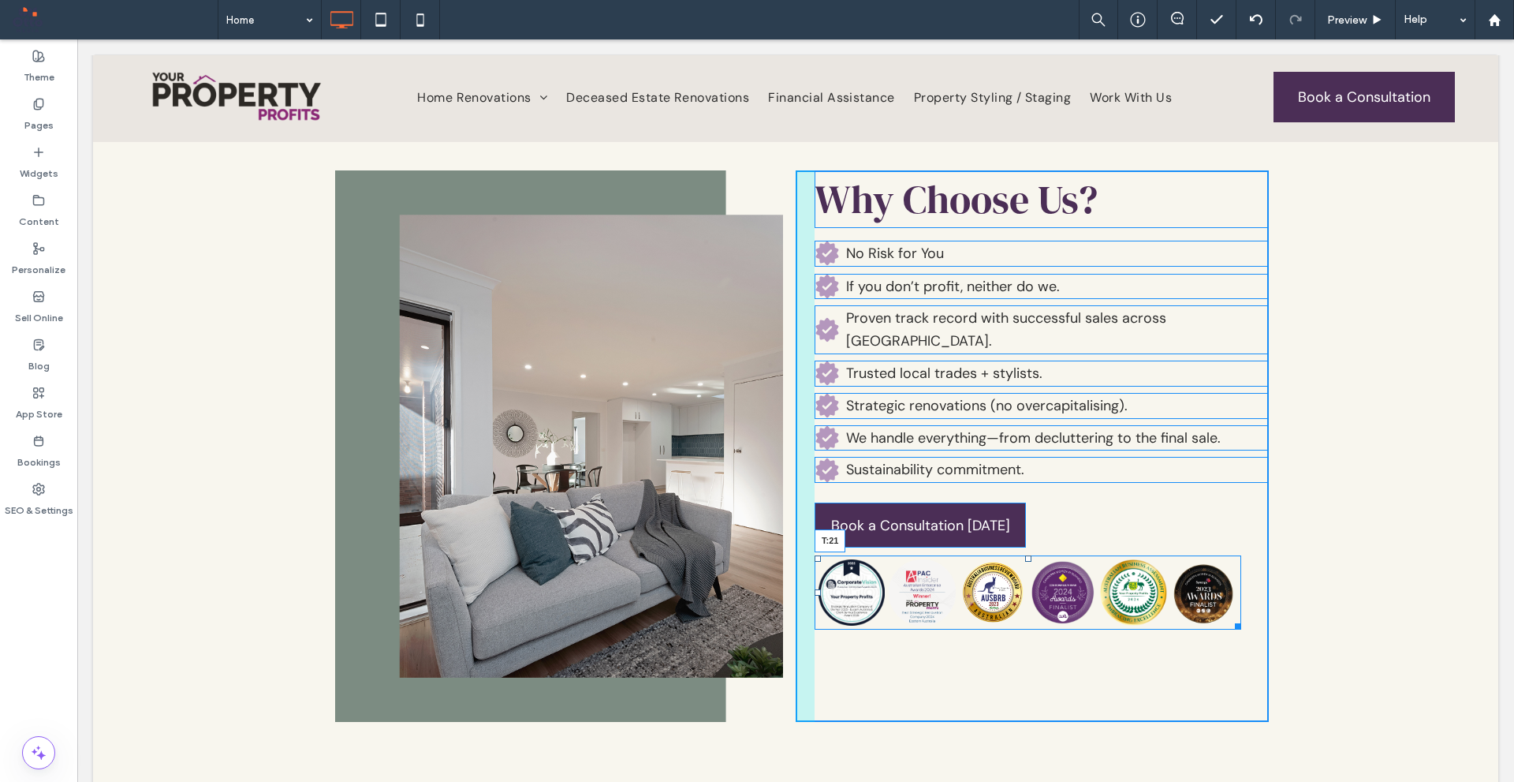
drag, startPoint x: 1020, startPoint y: 510, endPoint x: 1025, endPoint y: 519, distance: 9.9
click at [1025, 555] on div at bounding box center [1028, 558] width 6 height 6
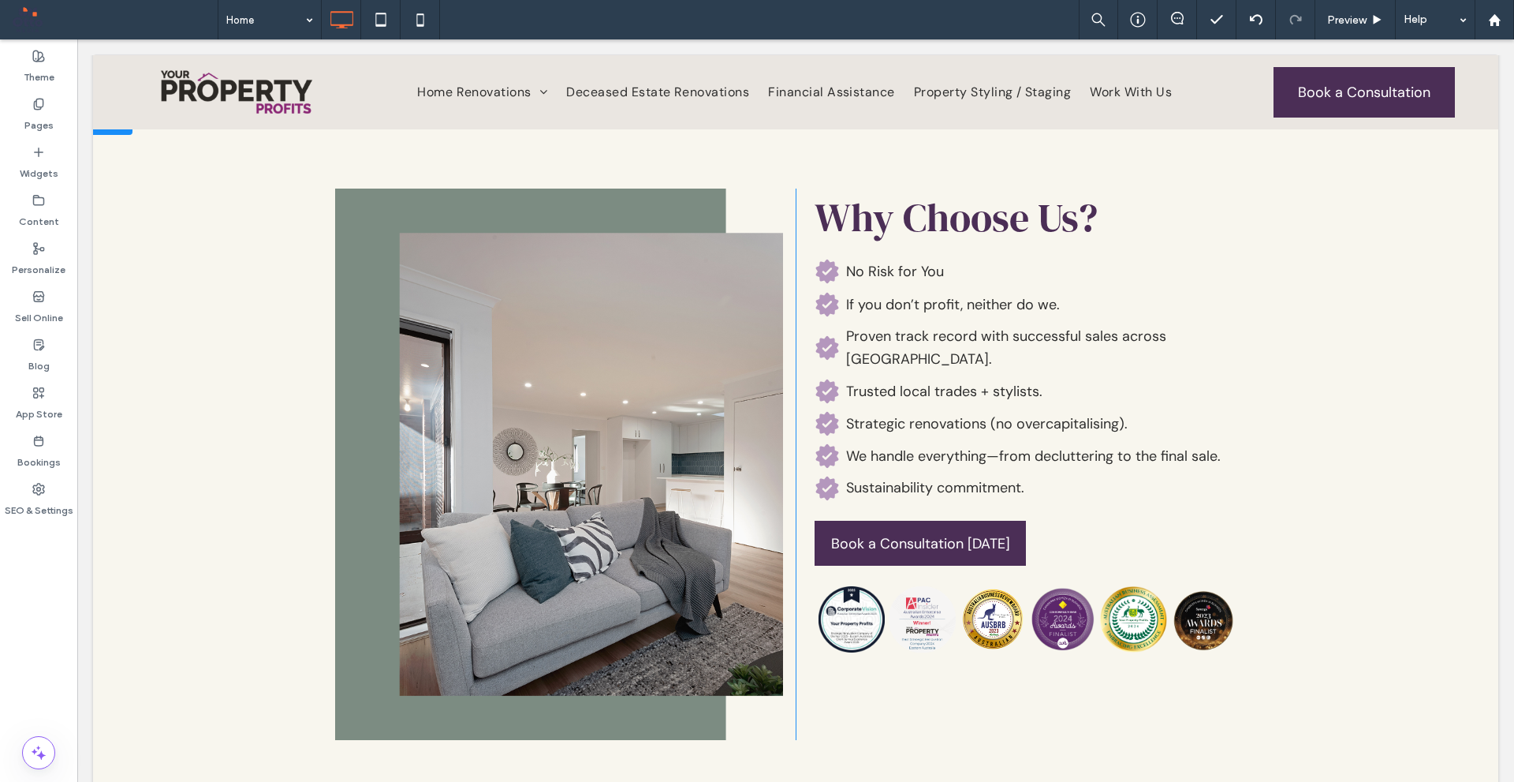
scroll to position [3091, 0]
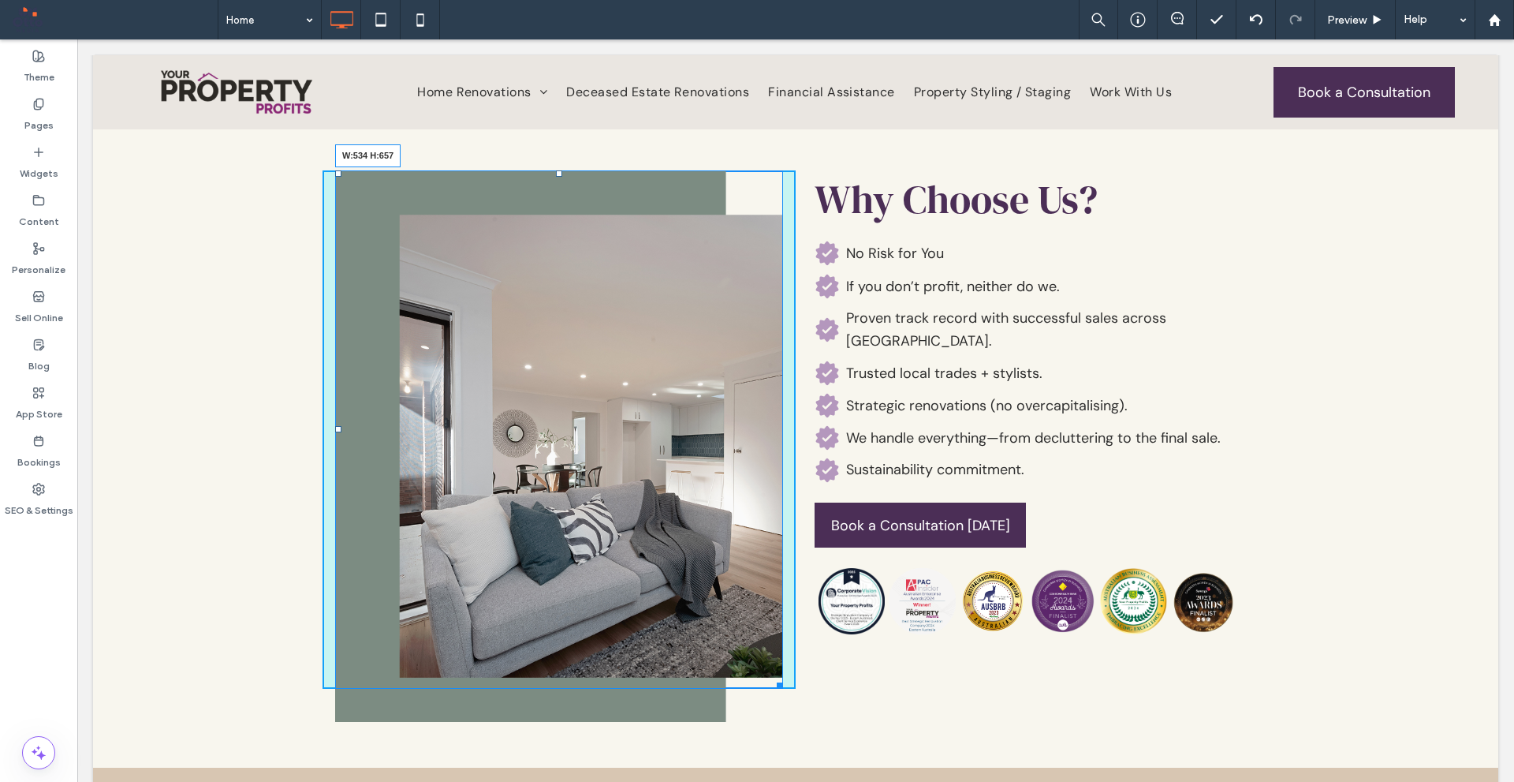
drag, startPoint x: 767, startPoint y: 689, endPoint x: 754, endPoint y: 639, distance: 52.2
click at [754, 639] on div "W:534 H:657 Click To Paste" at bounding box center [559, 429] width 473 height 518
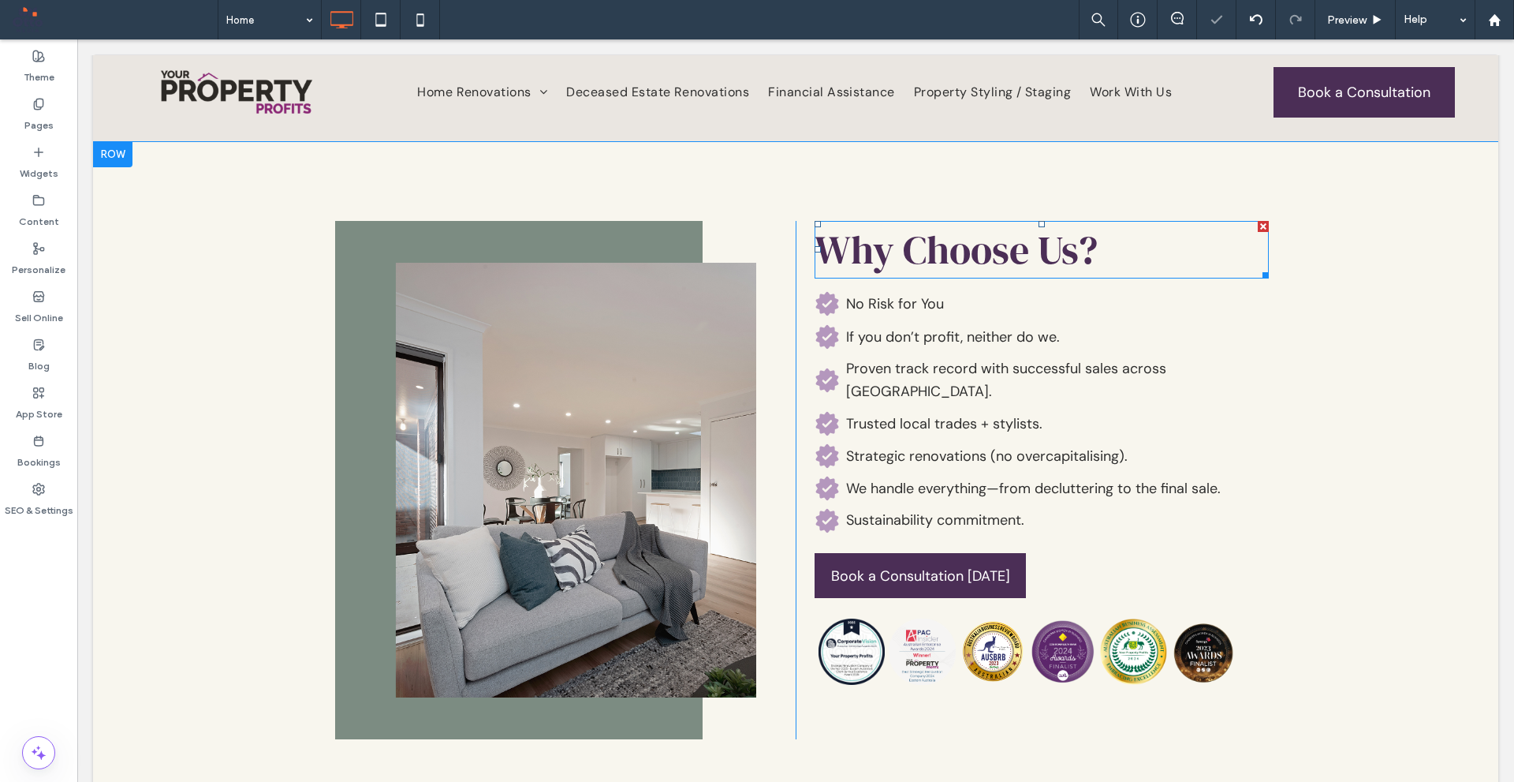
scroll to position [3012, 0]
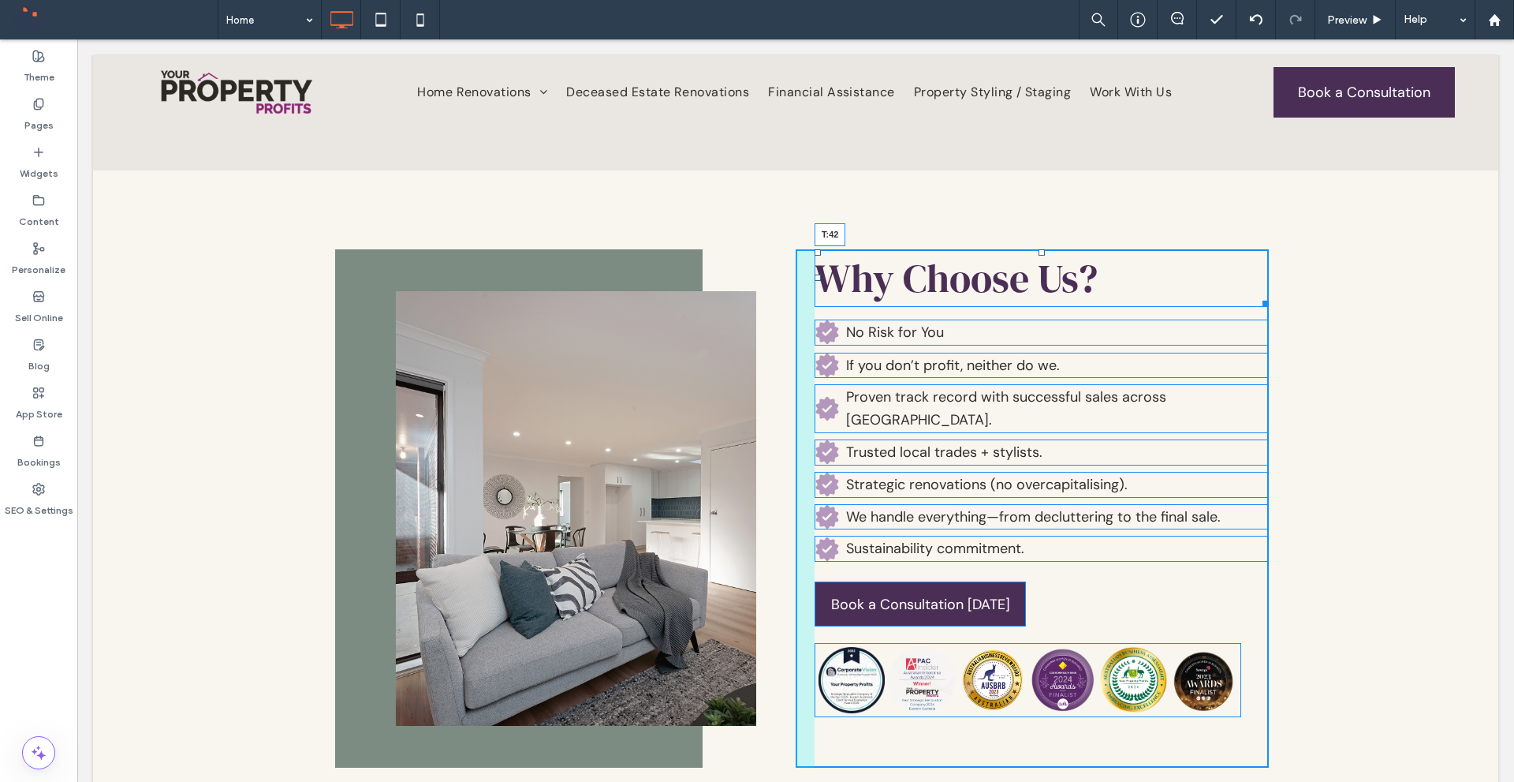
drag, startPoint x: 1038, startPoint y: 227, endPoint x: 1118, endPoint y: 300, distance: 107.8
click at [1040, 260] on div "Why Choose Us? T:42" at bounding box center [1042, 278] width 454 height 58
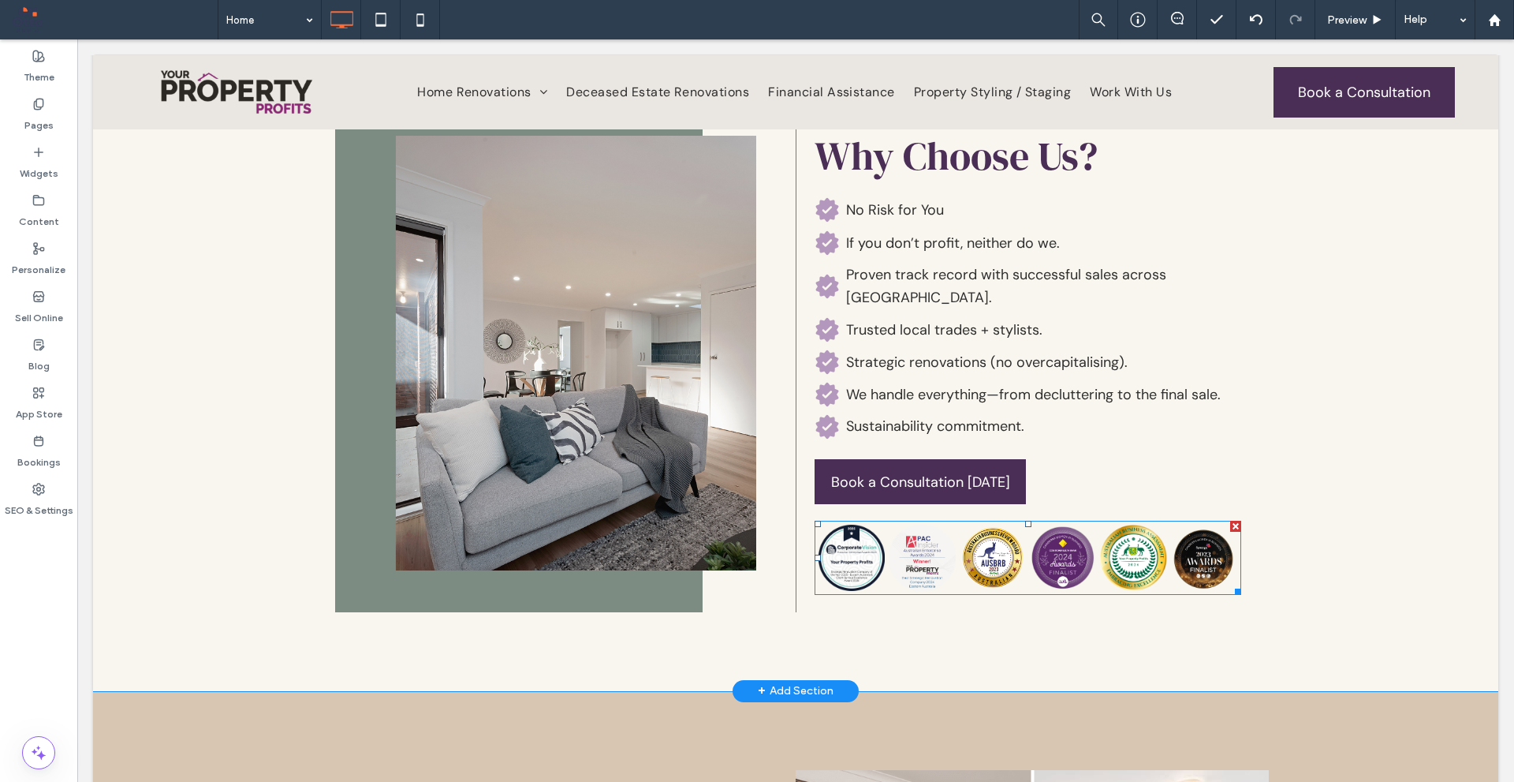
scroll to position [3170, 0]
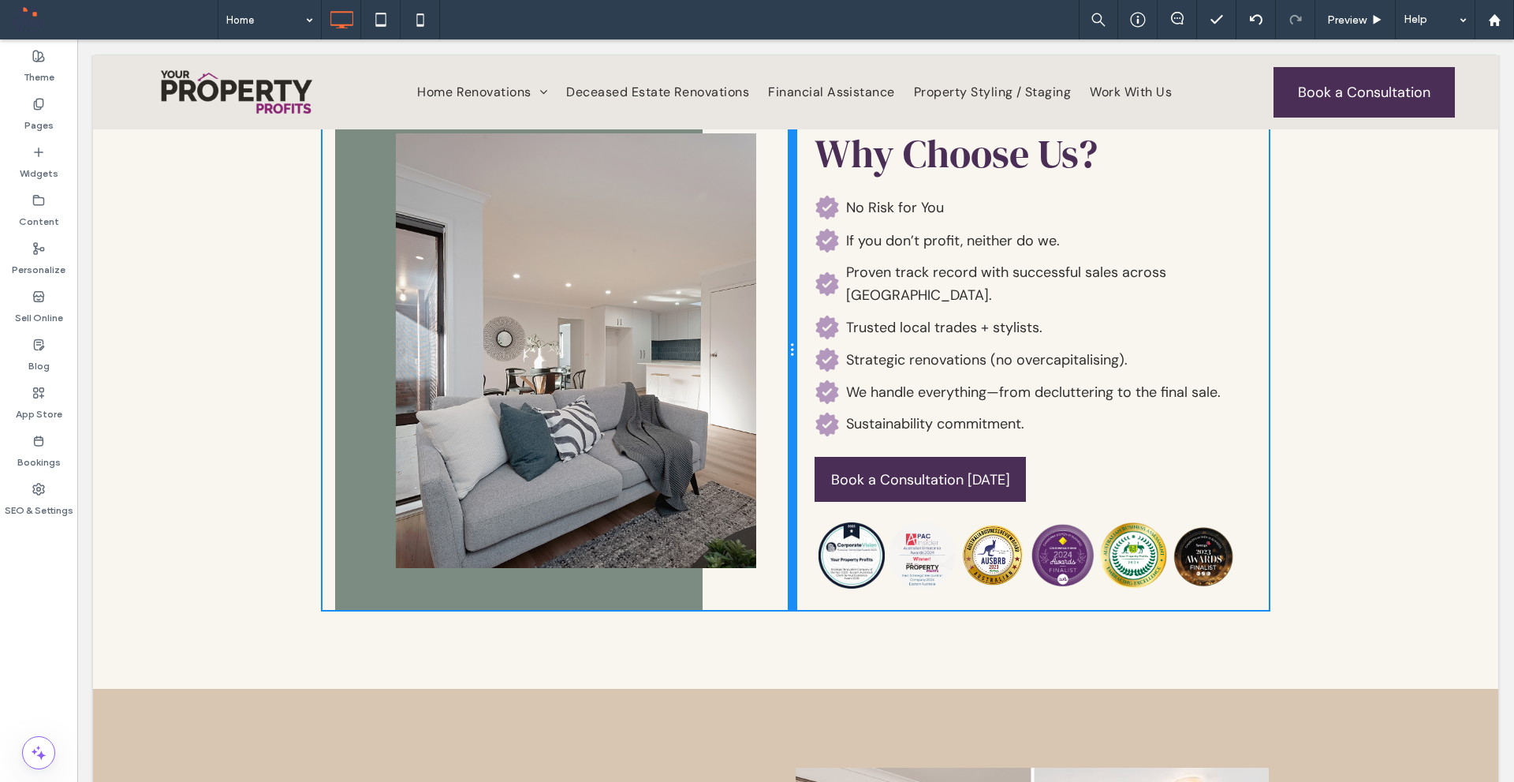
drag, startPoint x: 788, startPoint y: 506, endPoint x: 812, endPoint y: 491, distance: 28.7
click at [812, 491] on div "Click To Paste Why Choose Us? No Risk for You If you don’t profit, neither do w…" at bounding box center [796, 350] width 947 height 518
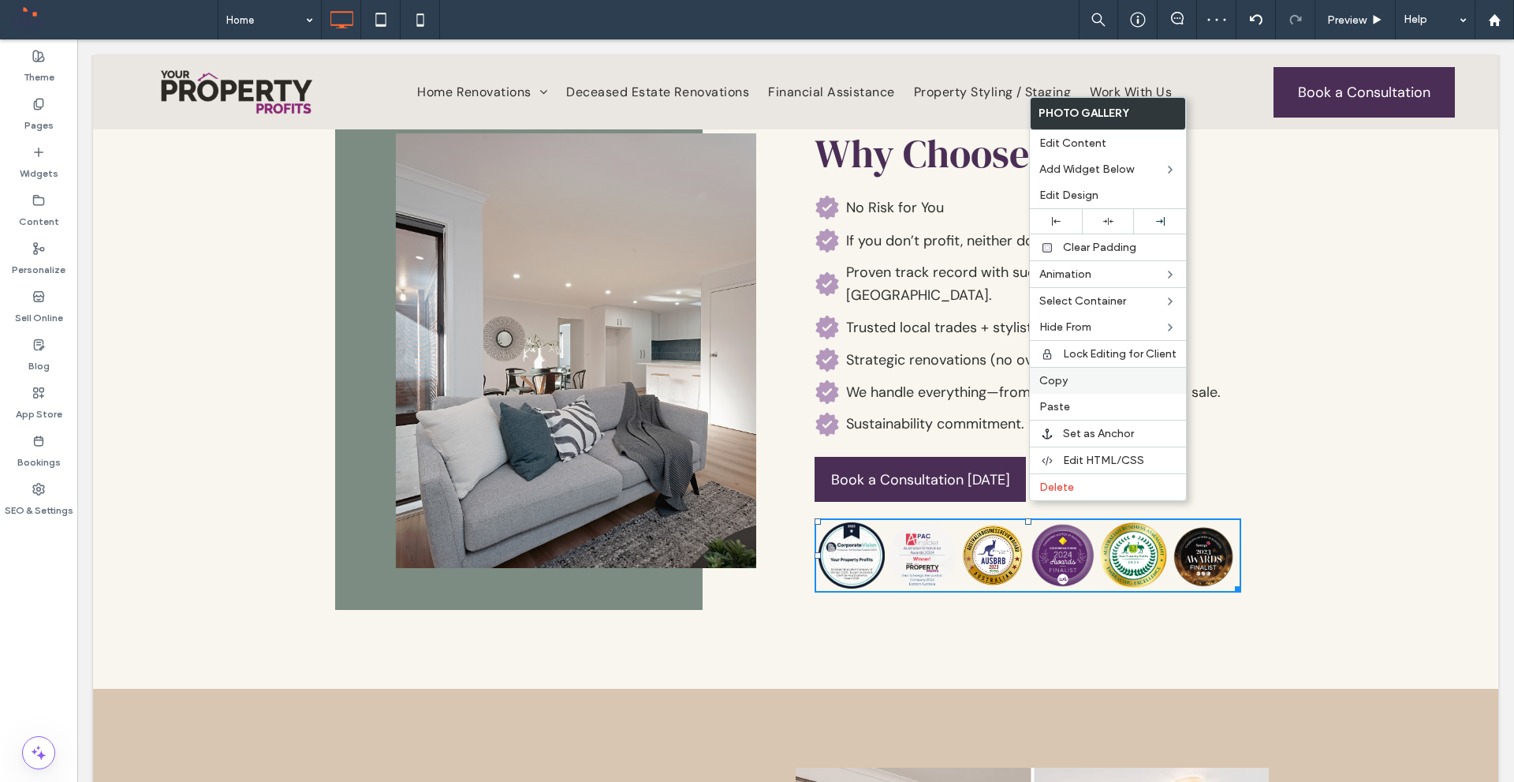
click at [1068, 390] on div "Copy" at bounding box center [1108, 380] width 156 height 27
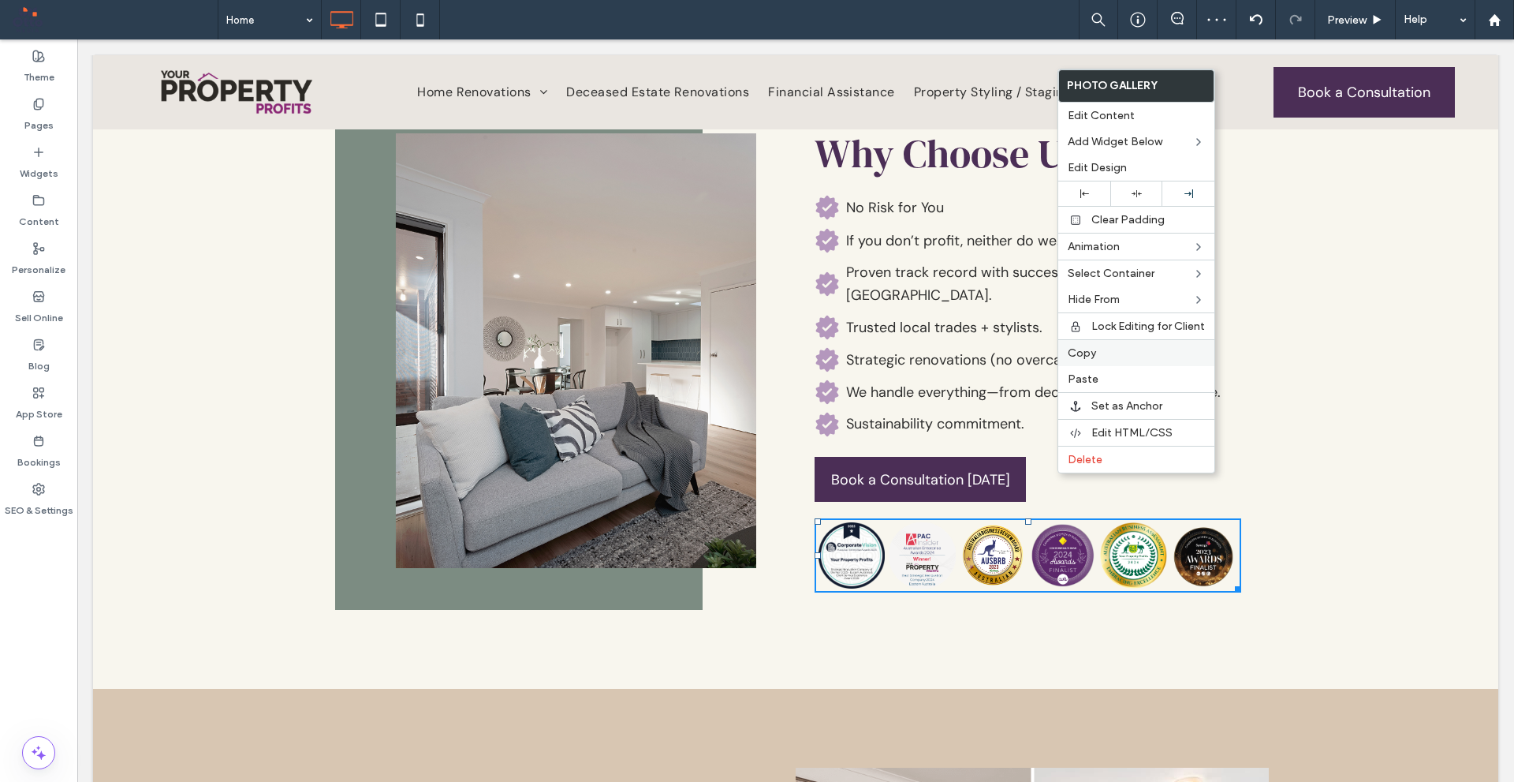
click at [1080, 363] on div "Copy" at bounding box center [1137, 352] width 156 height 27
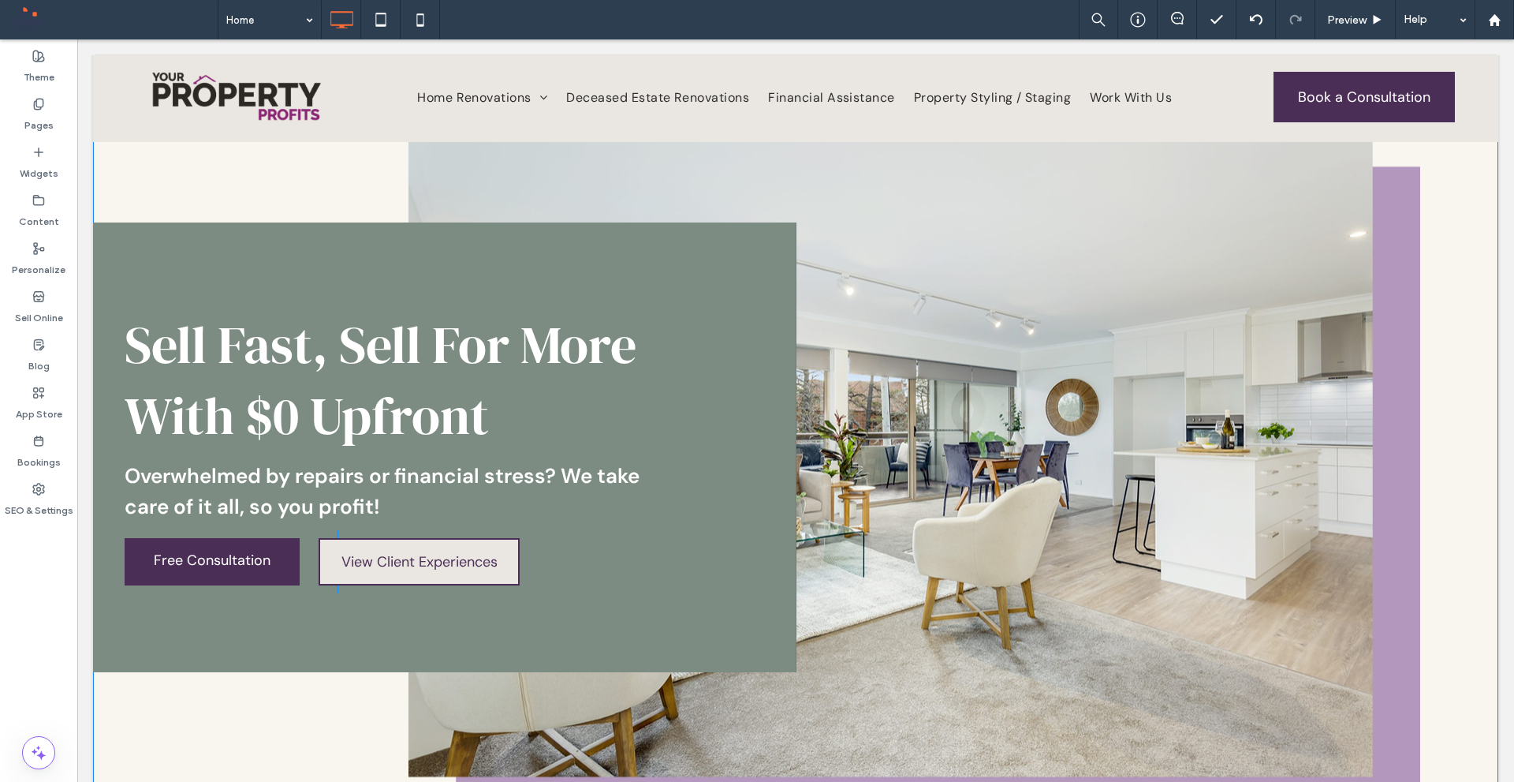
scroll to position [94, 0]
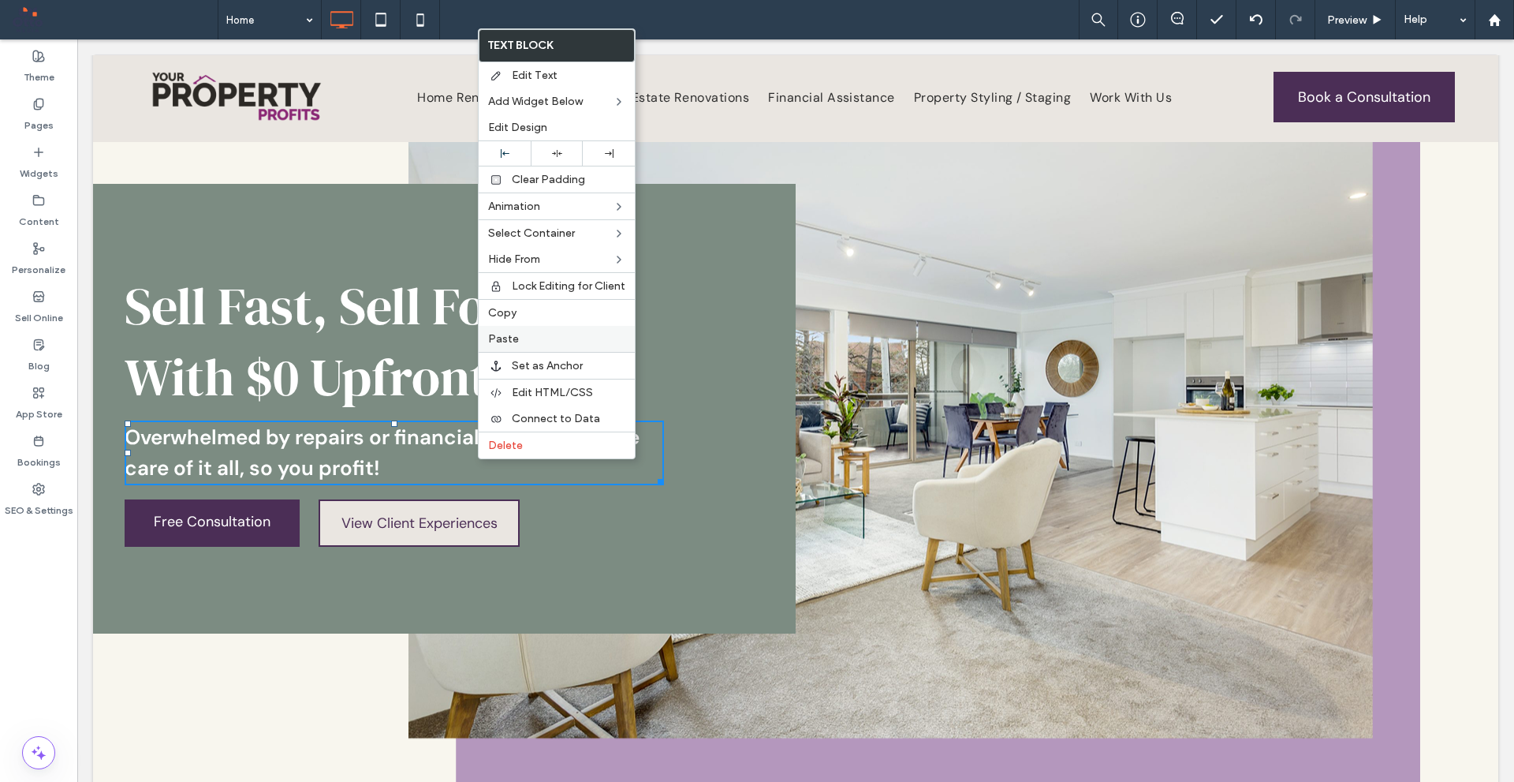
click at [536, 328] on div "Paste" at bounding box center [557, 339] width 156 height 26
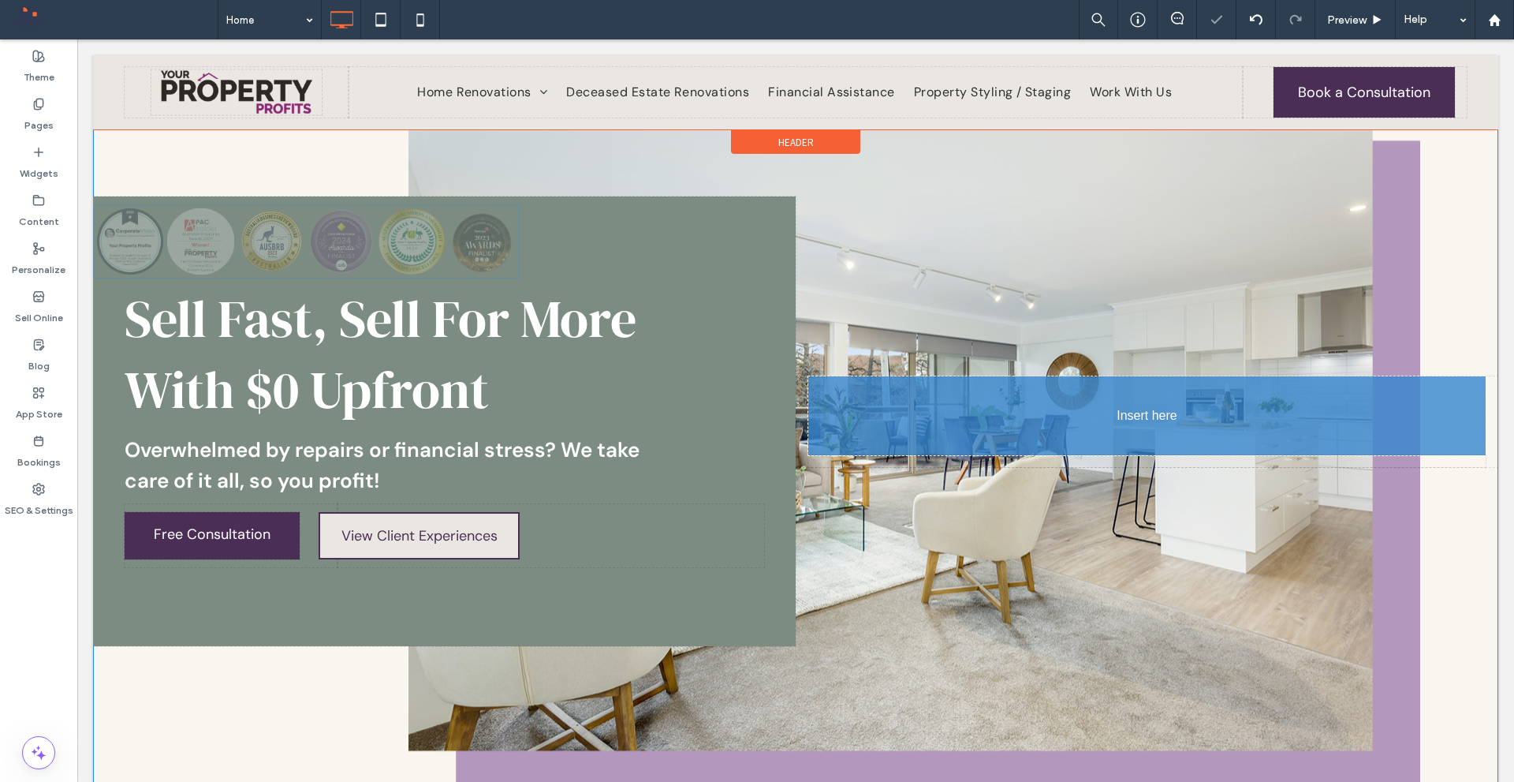
scroll to position [106, 0]
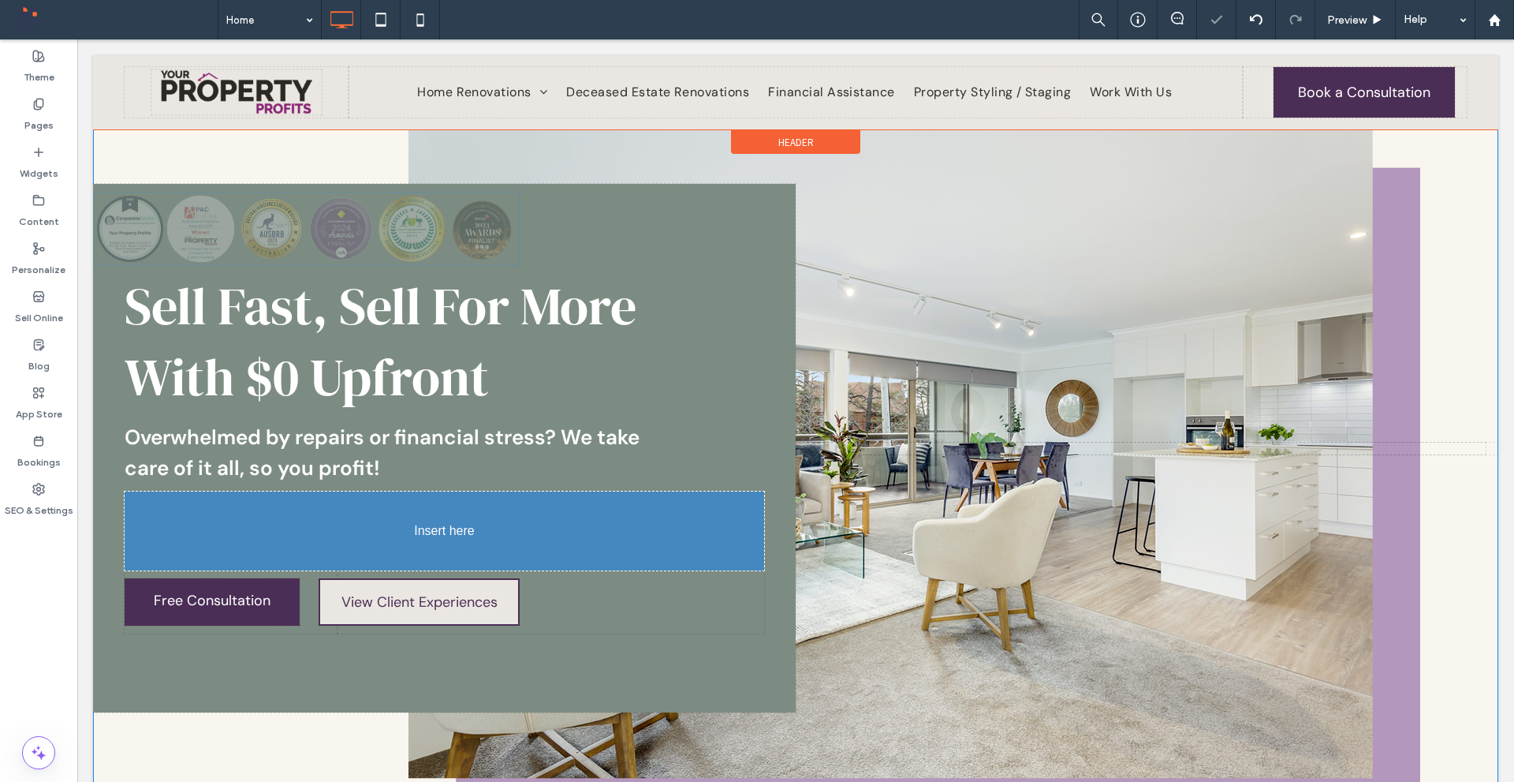
drag, startPoint x: 1085, startPoint y: 441, endPoint x: 560, endPoint y: 578, distance: 542.2
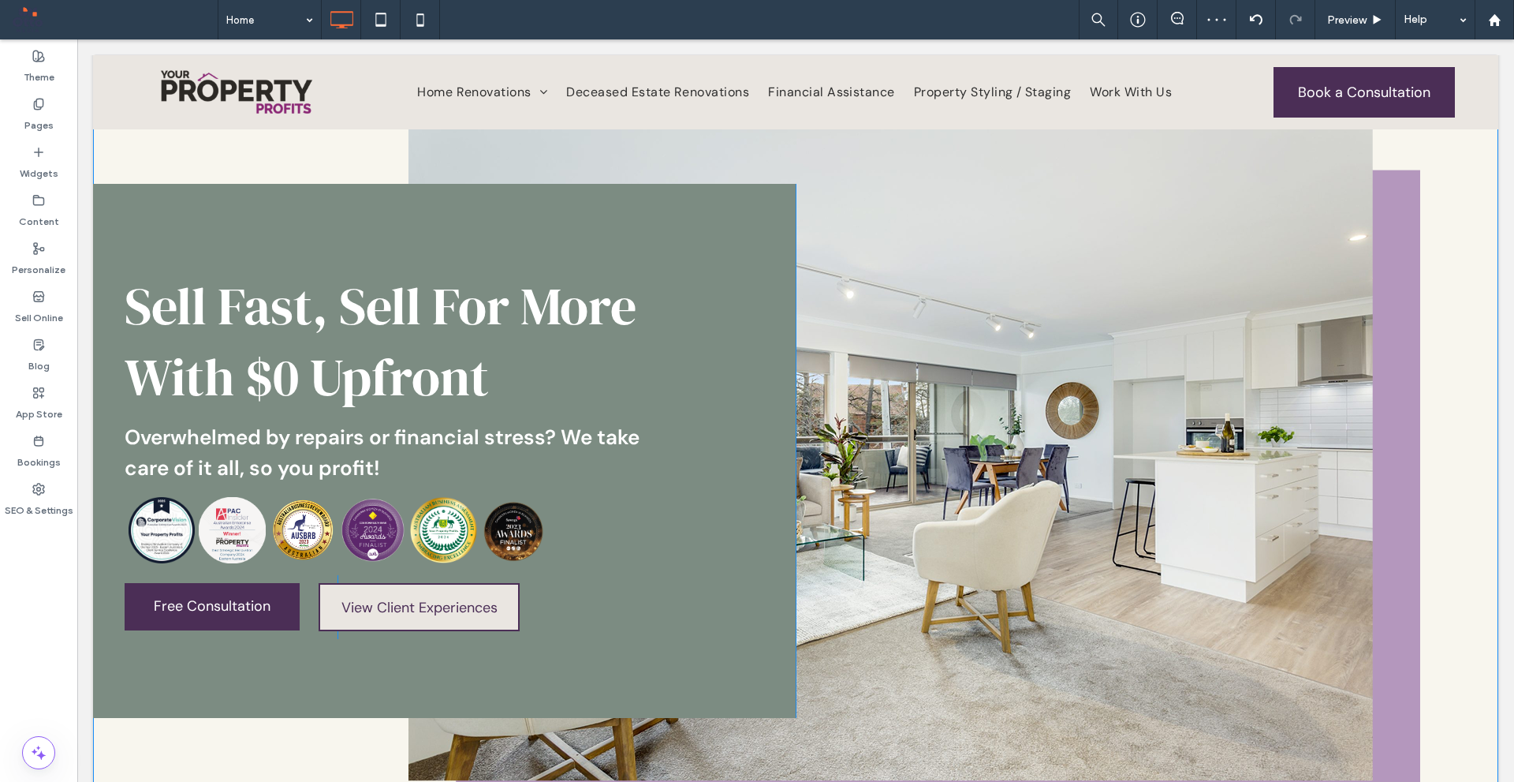
click at [574, 233] on div "Sell Fast, Sell For More With $0 Upfront Overwhelmed by repairs or financial st…" at bounding box center [444, 451] width 703 height 534
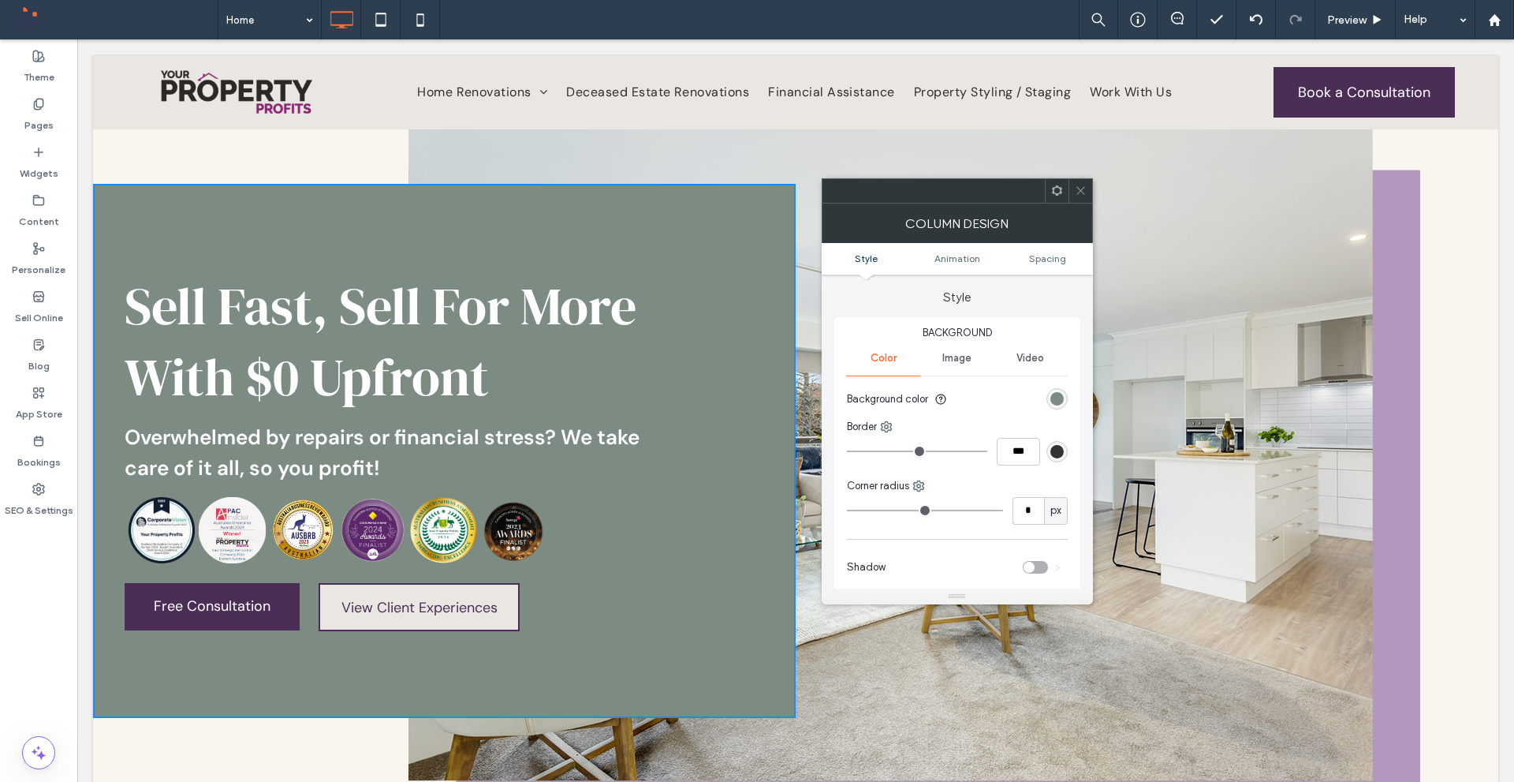
click at [1044, 265] on ul "Style Animation Spacing" at bounding box center [957, 259] width 271 height 32
click at [1040, 261] on span "Spacing" at bounding box center [1047, 258] width 37 height 12
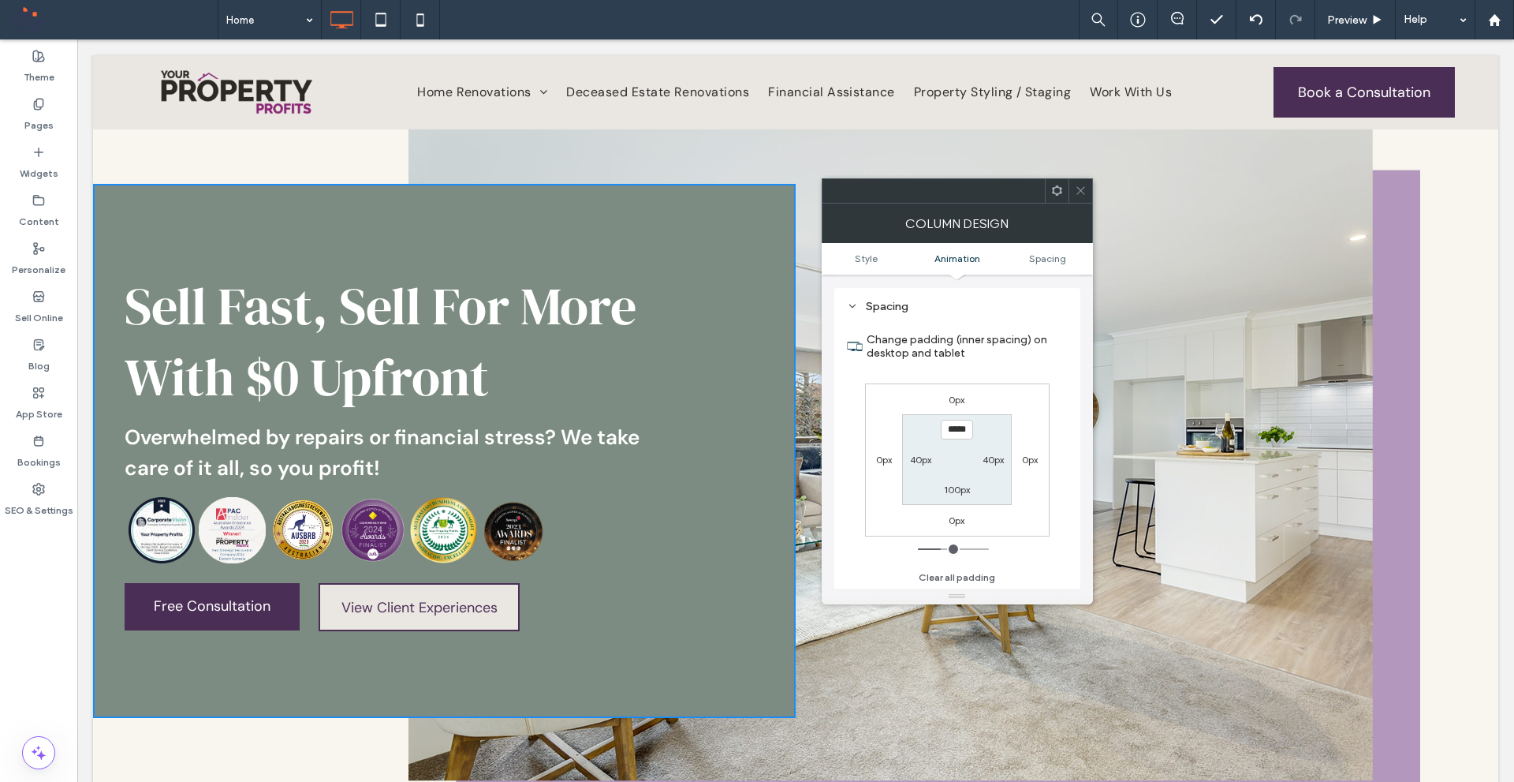
scroll to position [370, 0]
type input "****"
click at [958, 482] on div "100px" at bounding box center [957, 488] width 26 height 16
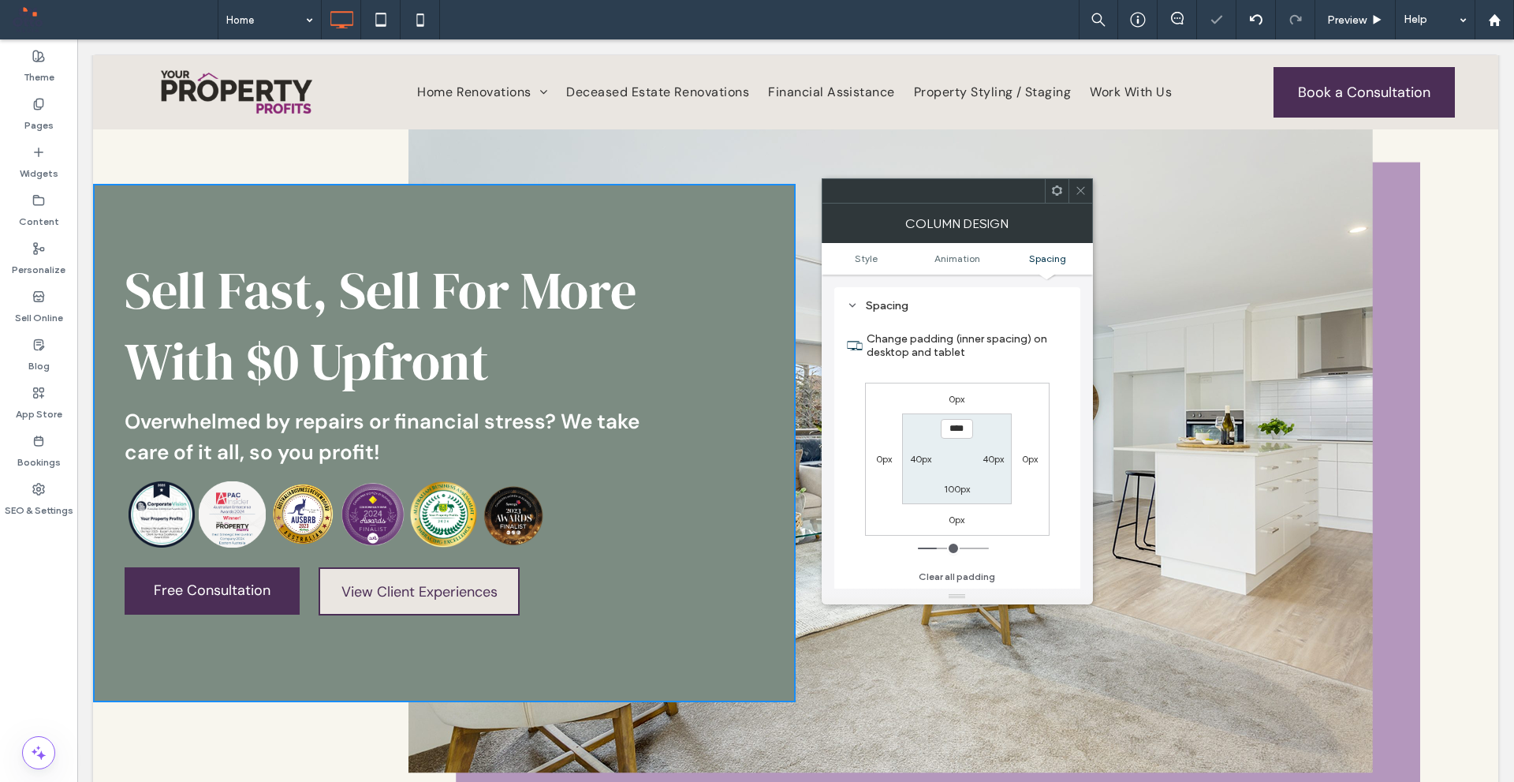
click at [959, 489] on label "100px" at bounding box center [957, 489] width 26 height 12
type input "***"
type input "**"
type input "****"
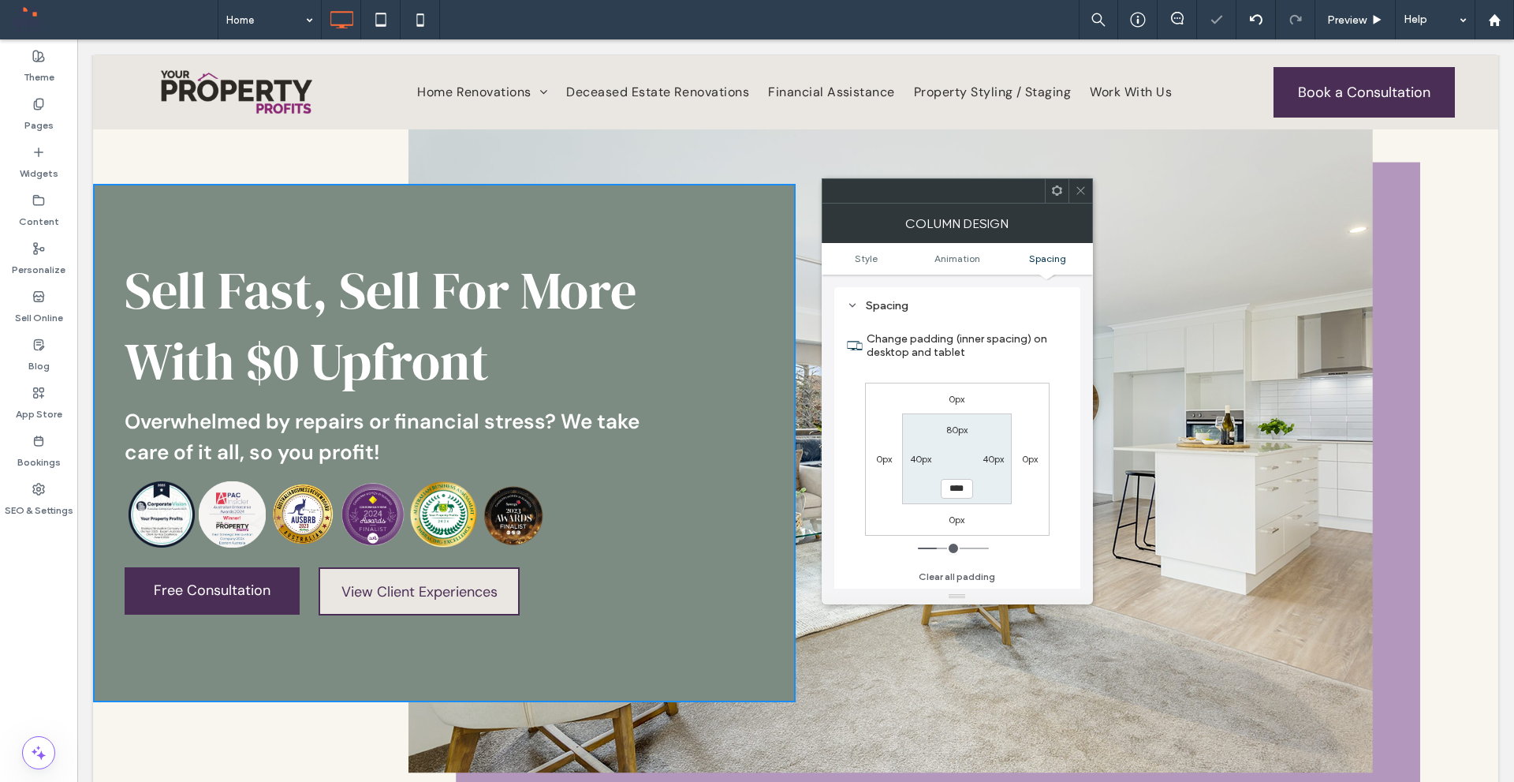
click at [995, 487] on section "80px 40px **** 40px" at bounding box center [957, 458] width 110 height 91
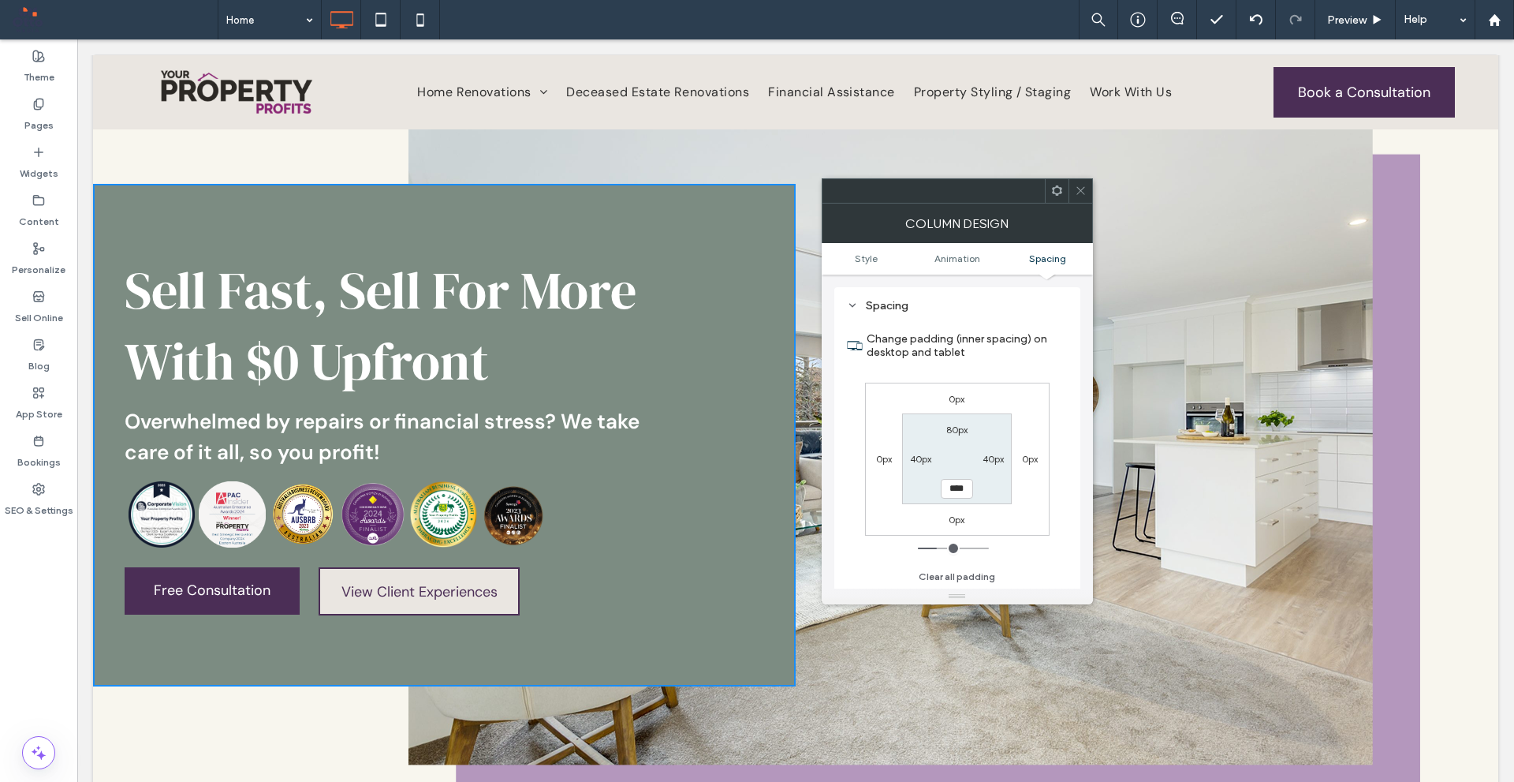
click at [969, 194] on div at bounding box center [934, 191] width 222 height 24
click at [950, 426] on label "80px" at bounding box center [957, 430] width 21 height 12
click at [950, 426] on input "****" at bounding box center [957, 429] width 32 height 20
type input "**"
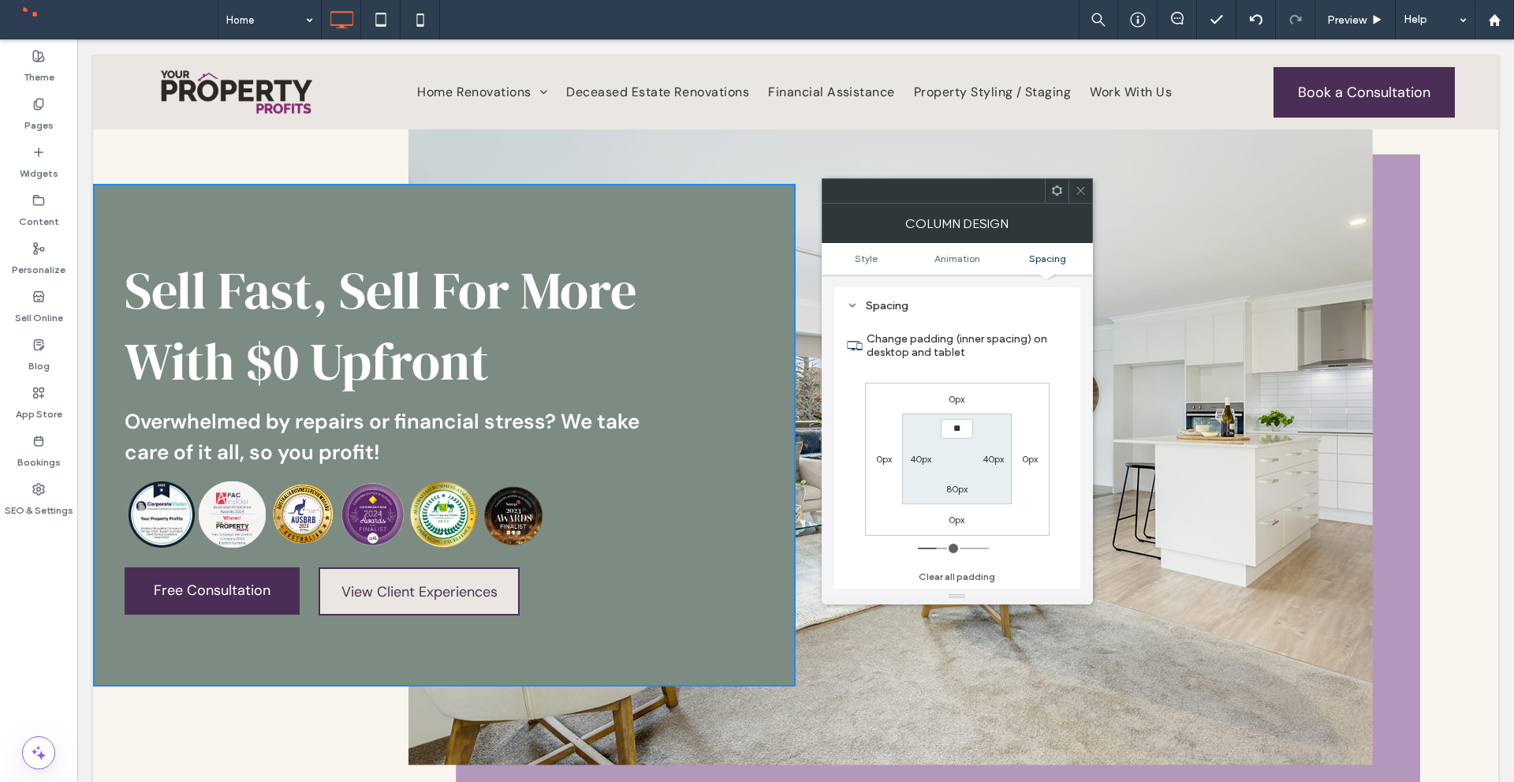
type input "****"
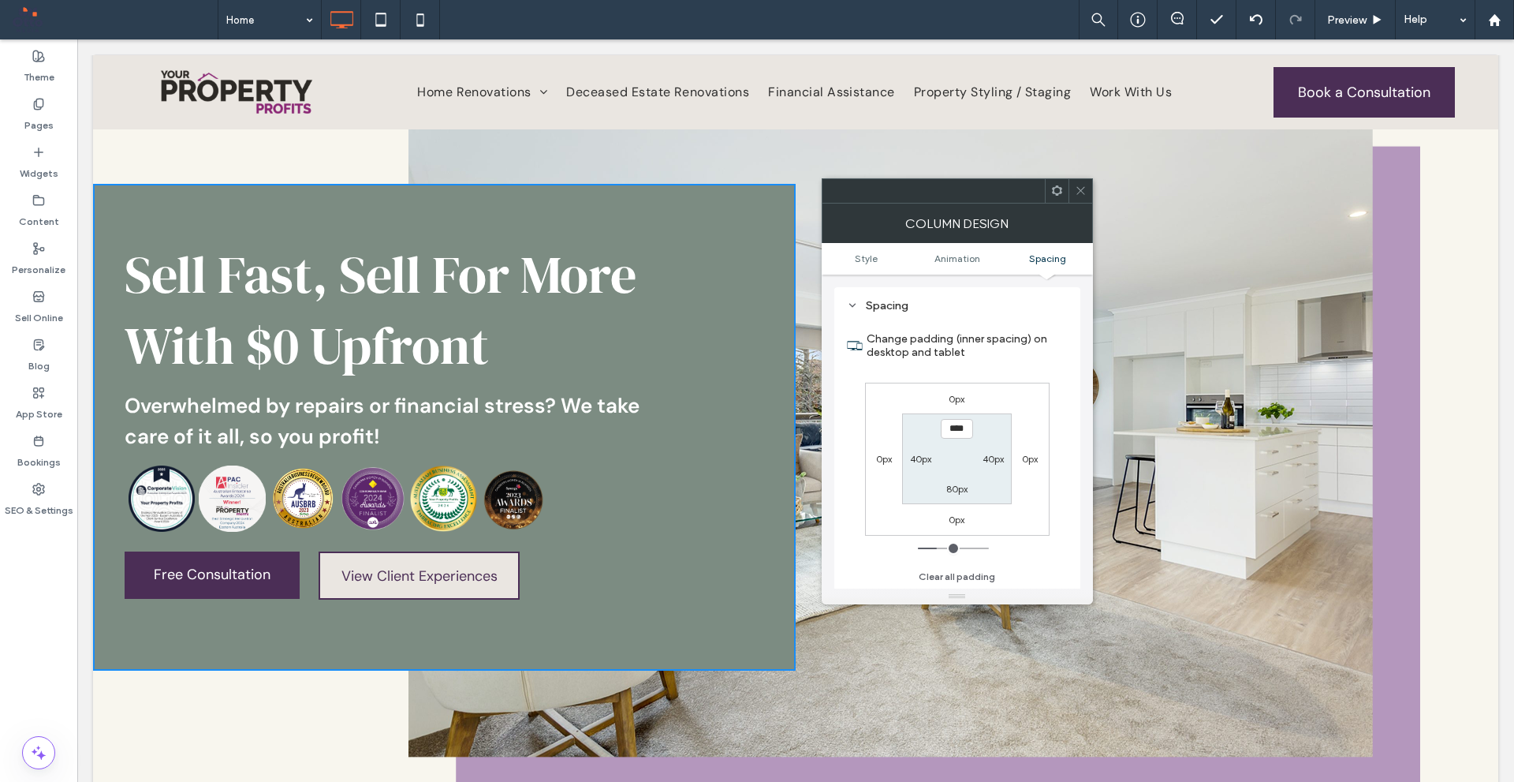
click at [951, 472] on section "**** 40px 80px 40px" at bounding box center [957, 458] width 110 height 91
click at [958, 482] on div "80px" at bounding box center [957, 488] width 21 height 16
click at [961, 491] on label "80px" at bounding box center [957, 489] width 21 height 12
type input "**"
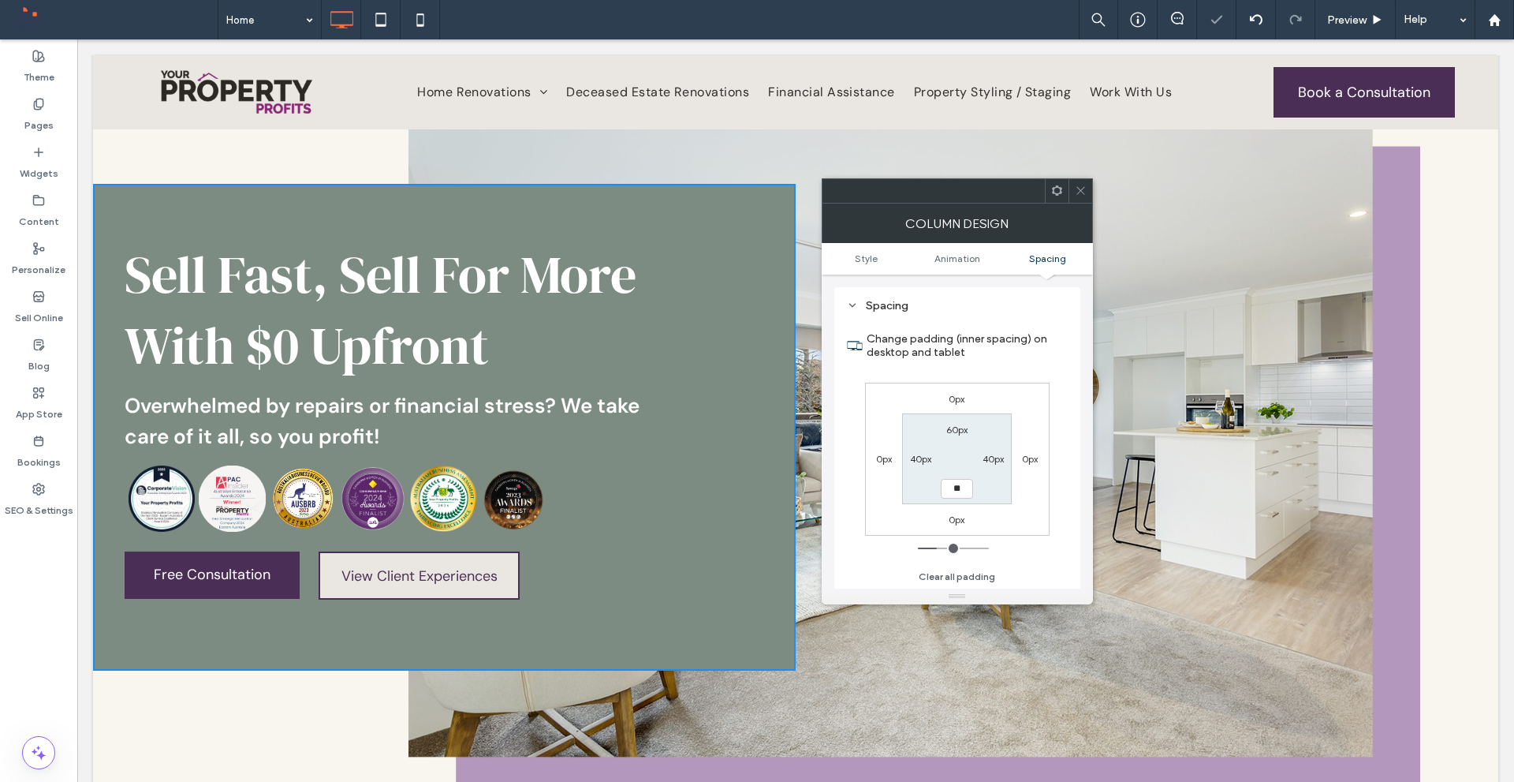
type input "**"
type input "****"
click at [1003, 485] on section "60px 40px **** 40px" at bounding box center [957, 458] width 110 height 91
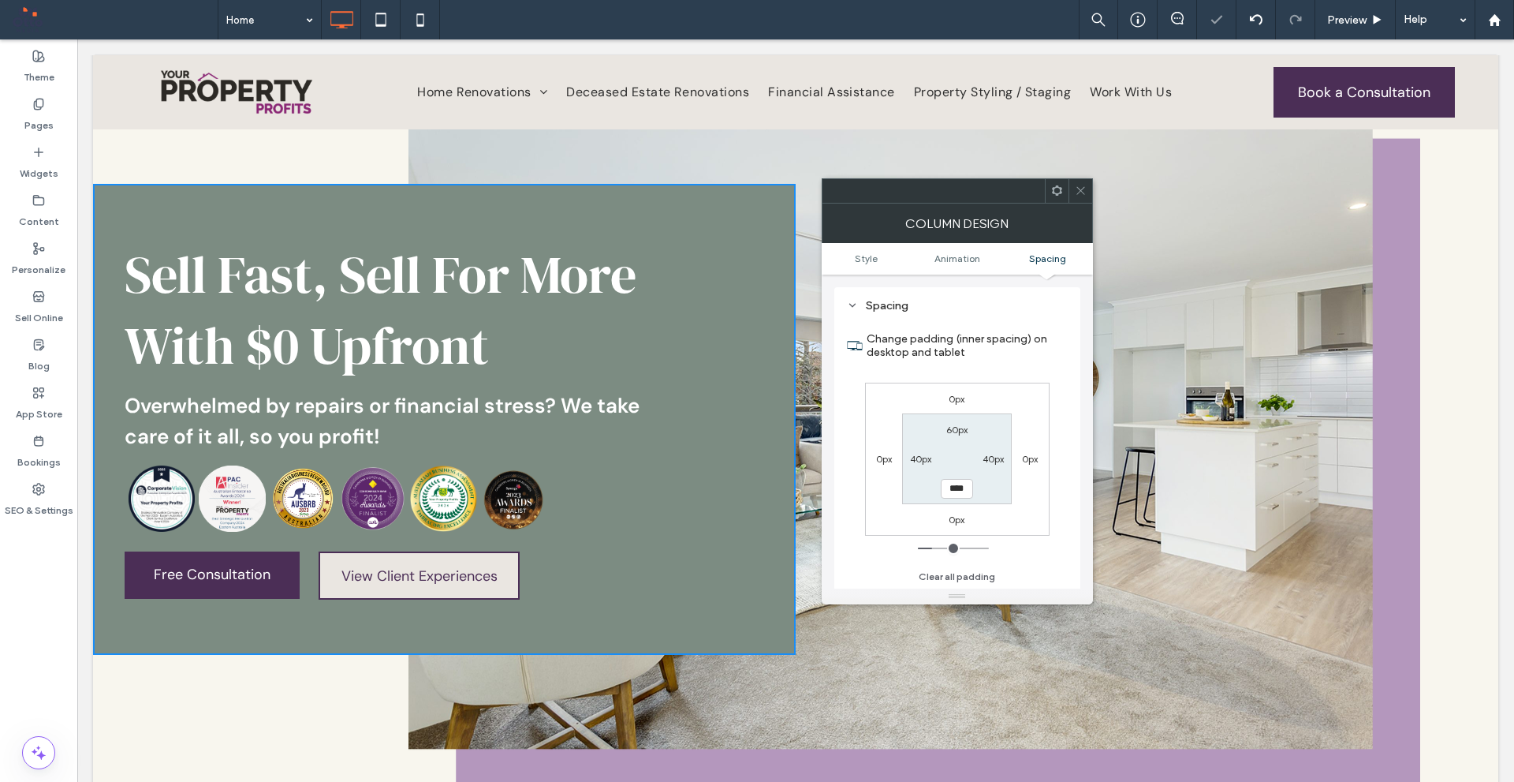
click at [1084, 187] on icon at bounding box center [1081, 191] width 12 height 12
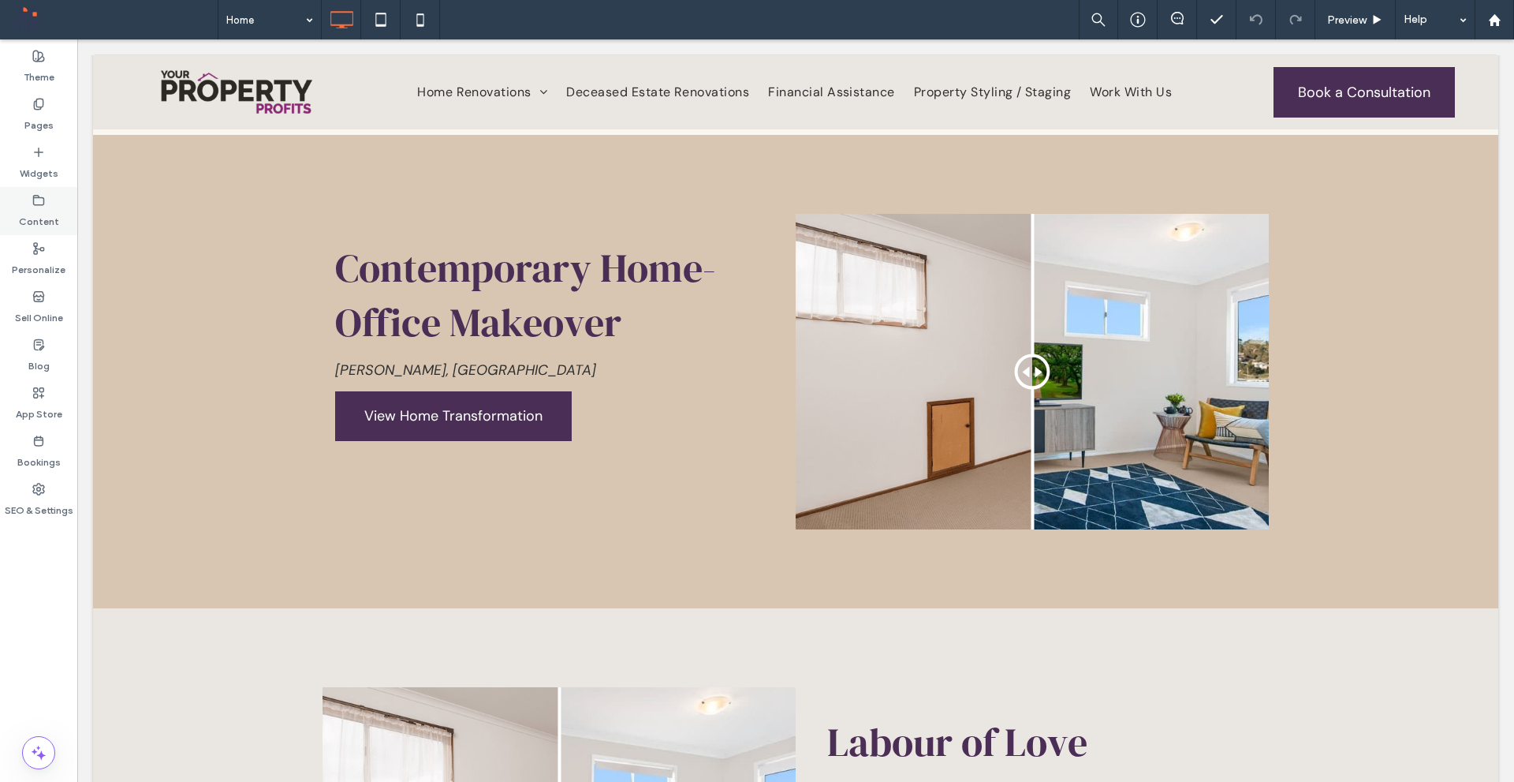
scroll to position [3707, 0]
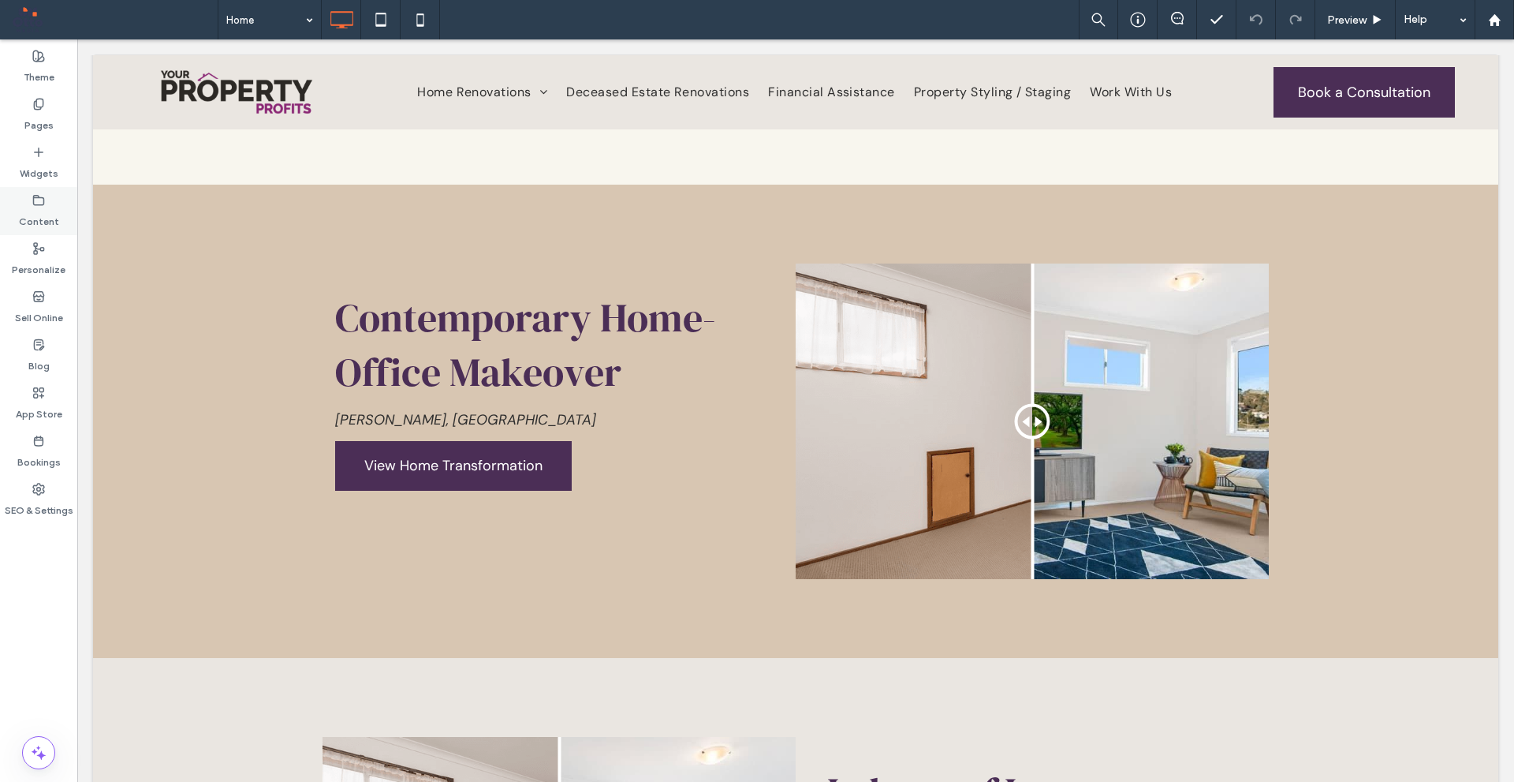
click at [20, 168] on label "Widgets" at bounding box center [39, 170] width 39 height 22
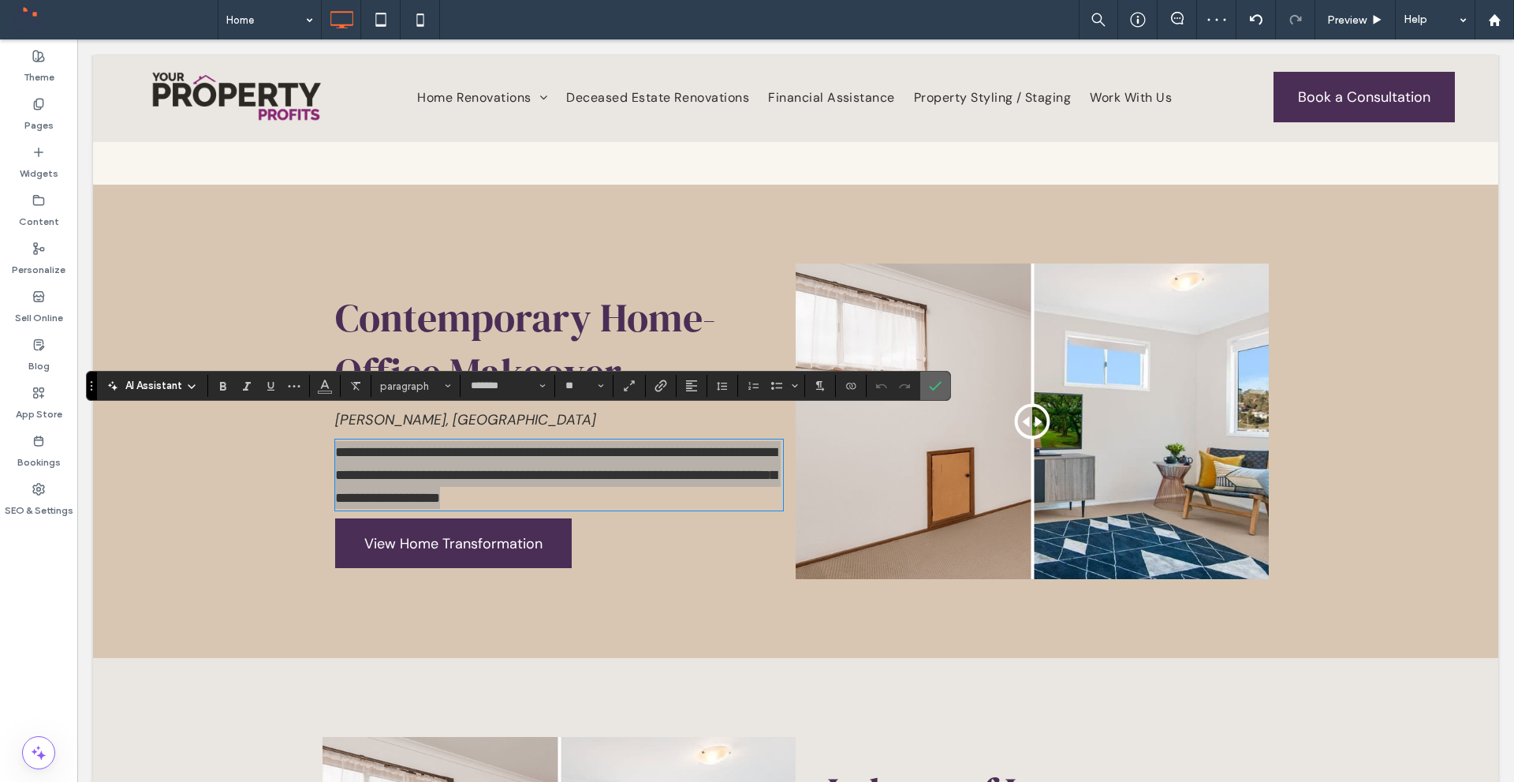
click at [931, 374] on span "Confirm" at bounding box center [932, 386] width 7 height 28
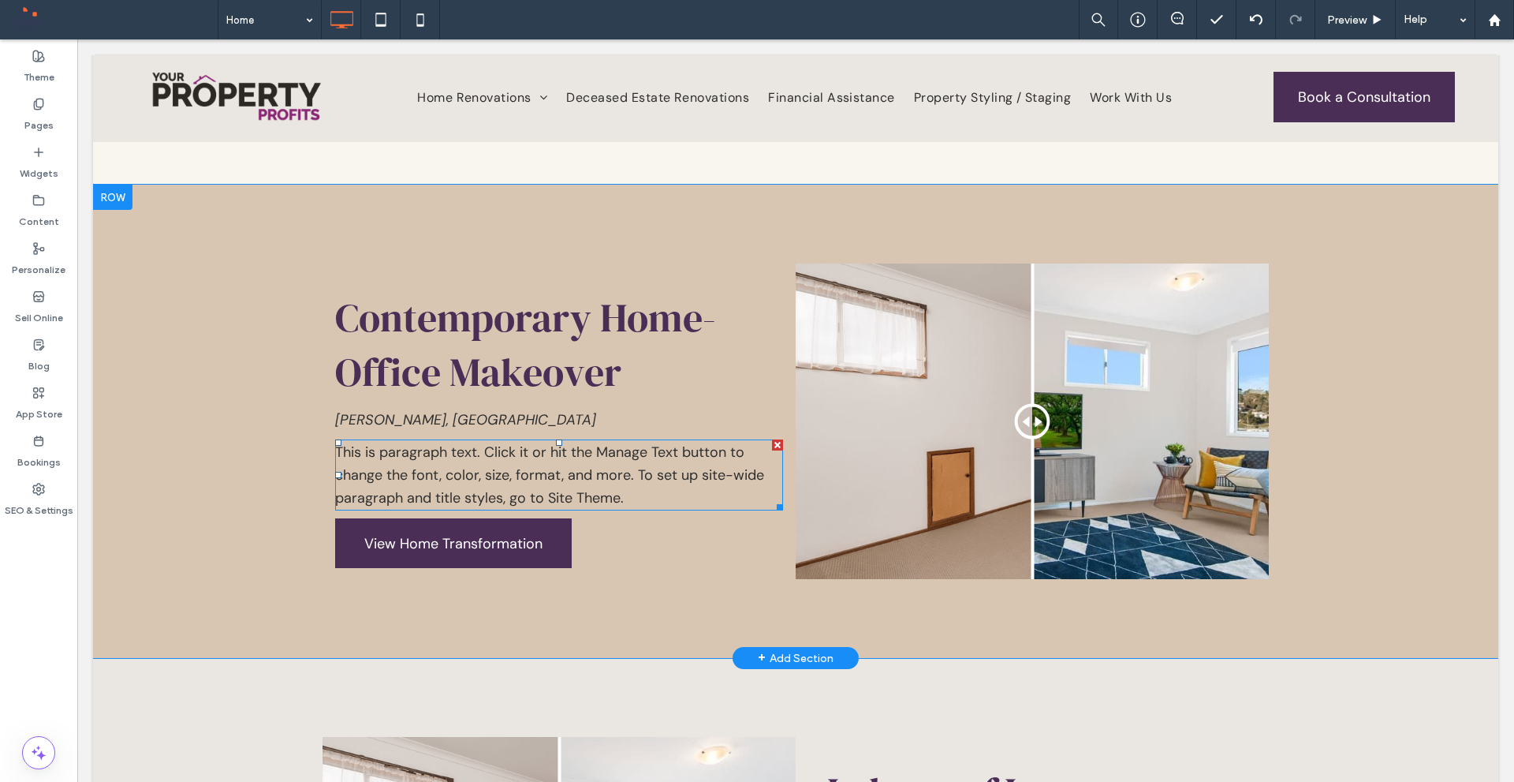
click at [765, 441] on p "This is paragraph text. Click it or hit the Manage Text button to change the fo…" at bounding box center [559, 475] width 448 height 68
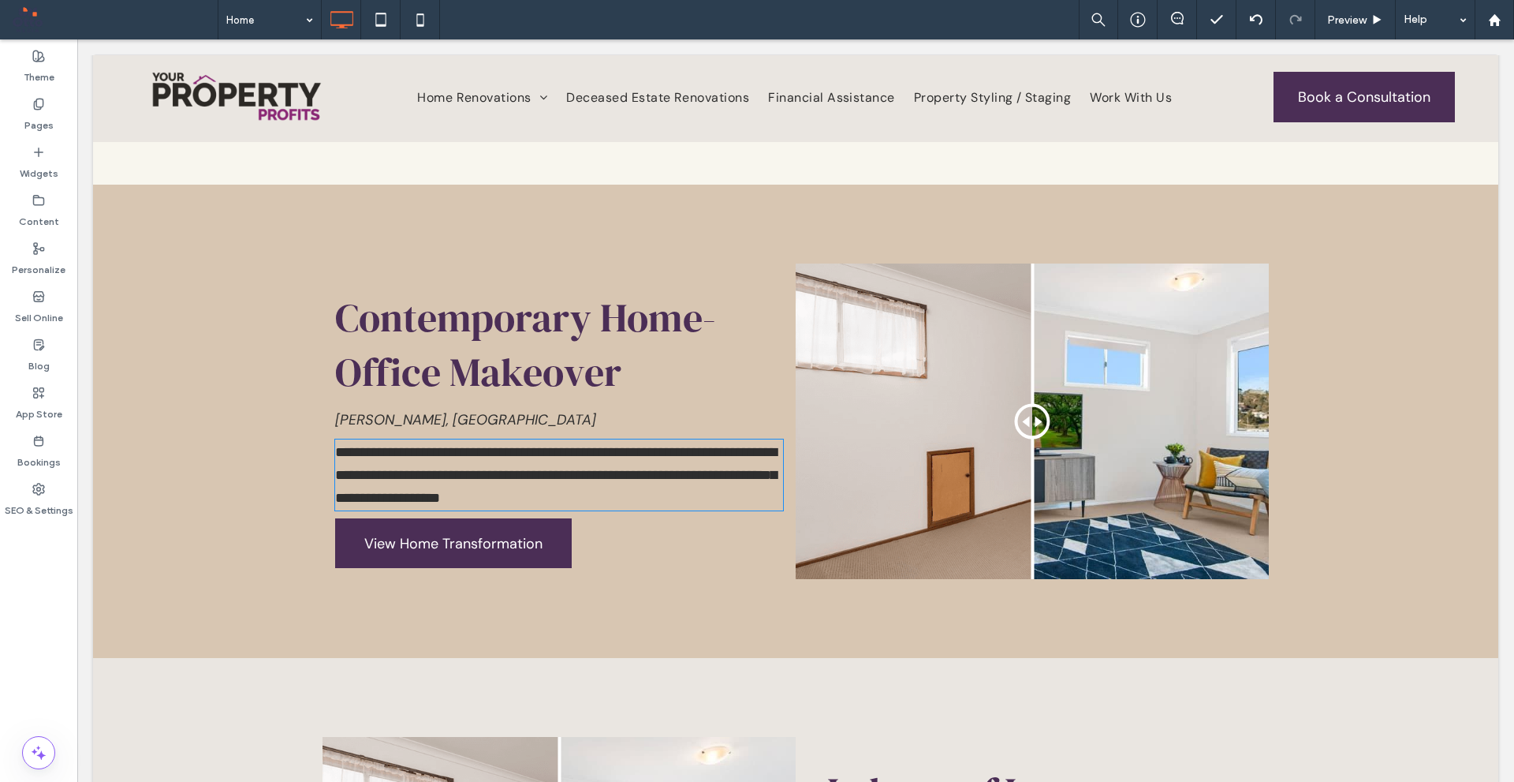
type input "*******"
type input "**"
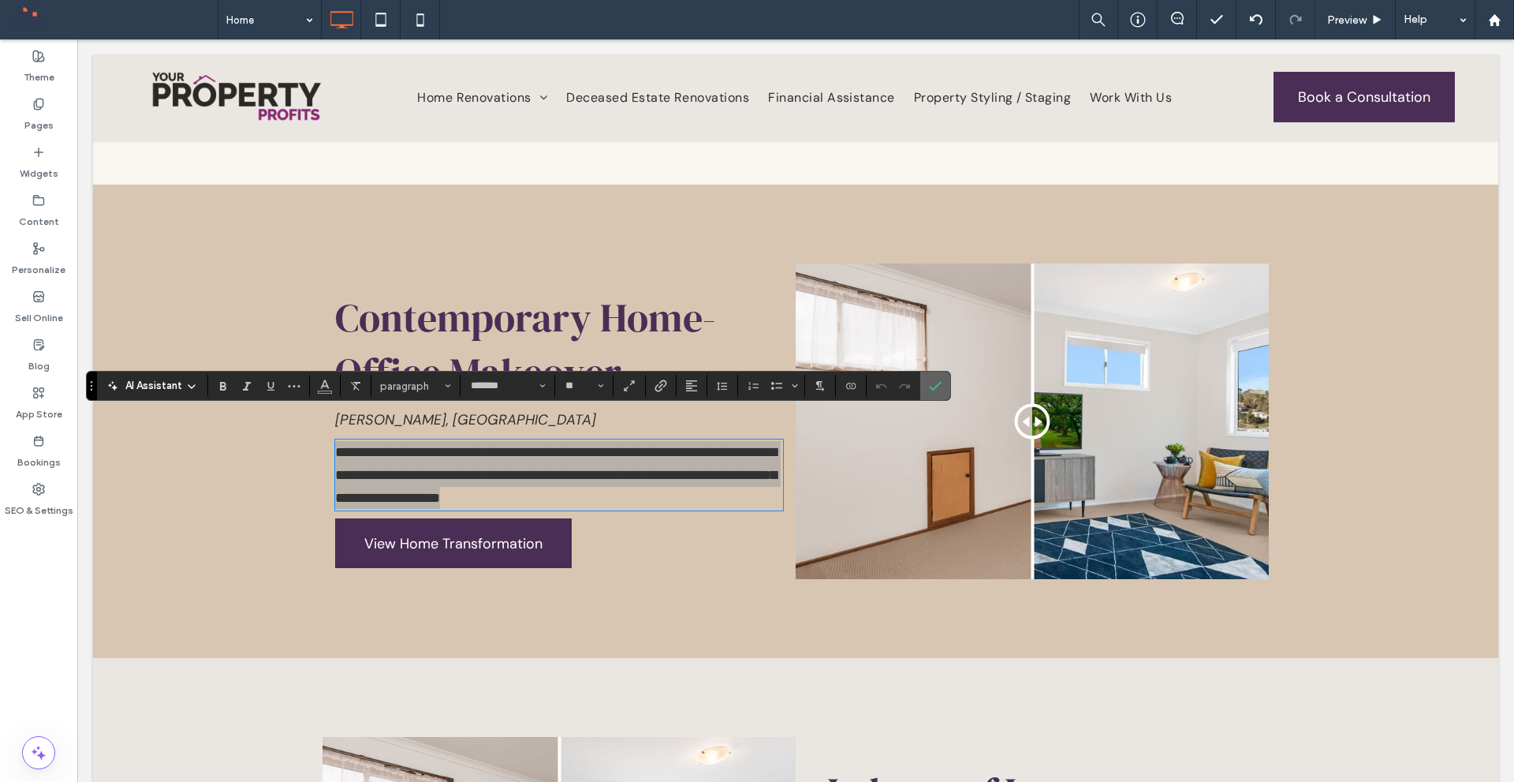
click at [934, 381] on icon "Confirm" at bounding box center [935, 385] width 13 height 13
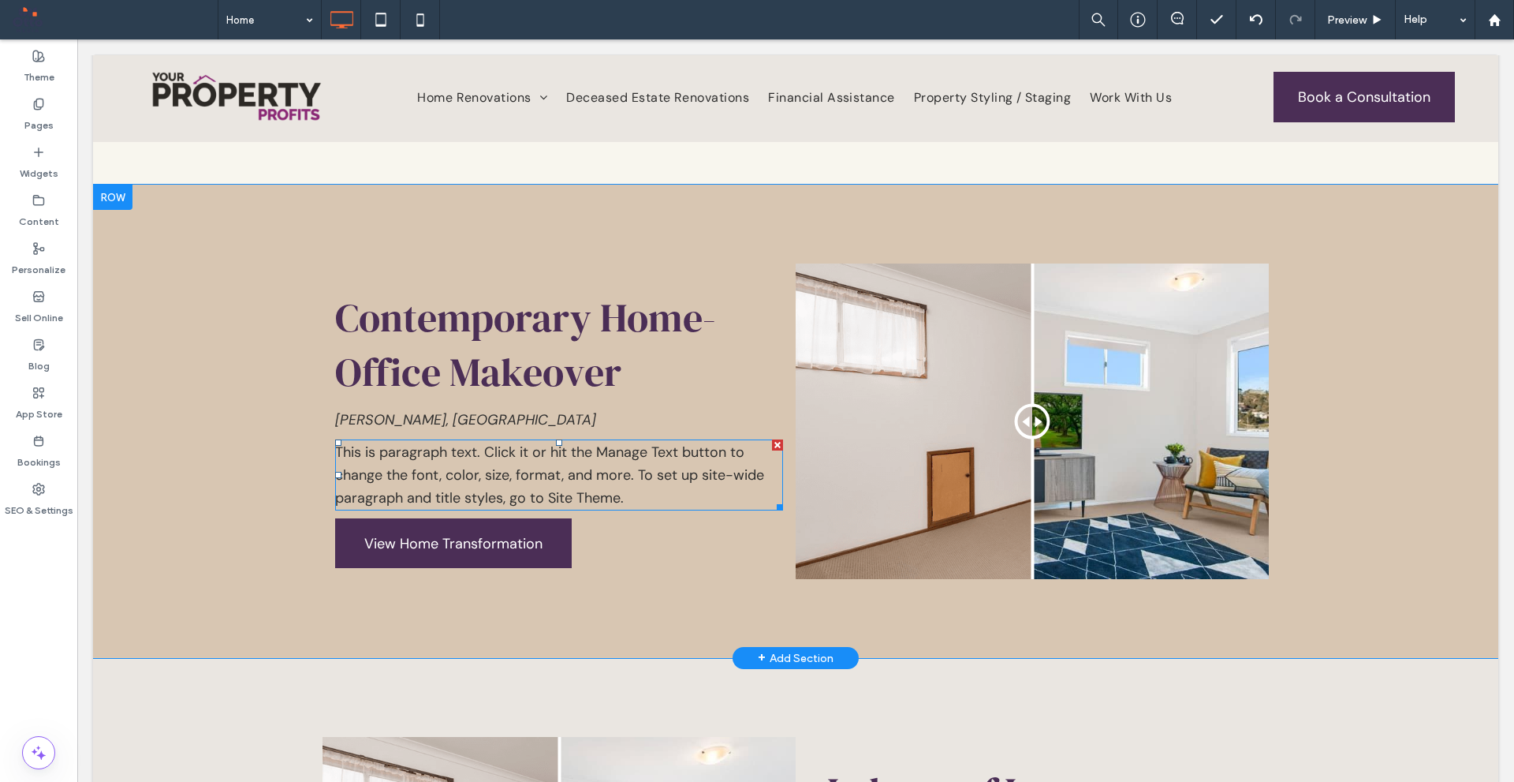
click at [775, 439] on div at bounding box center [777, 444] width 11 height 11
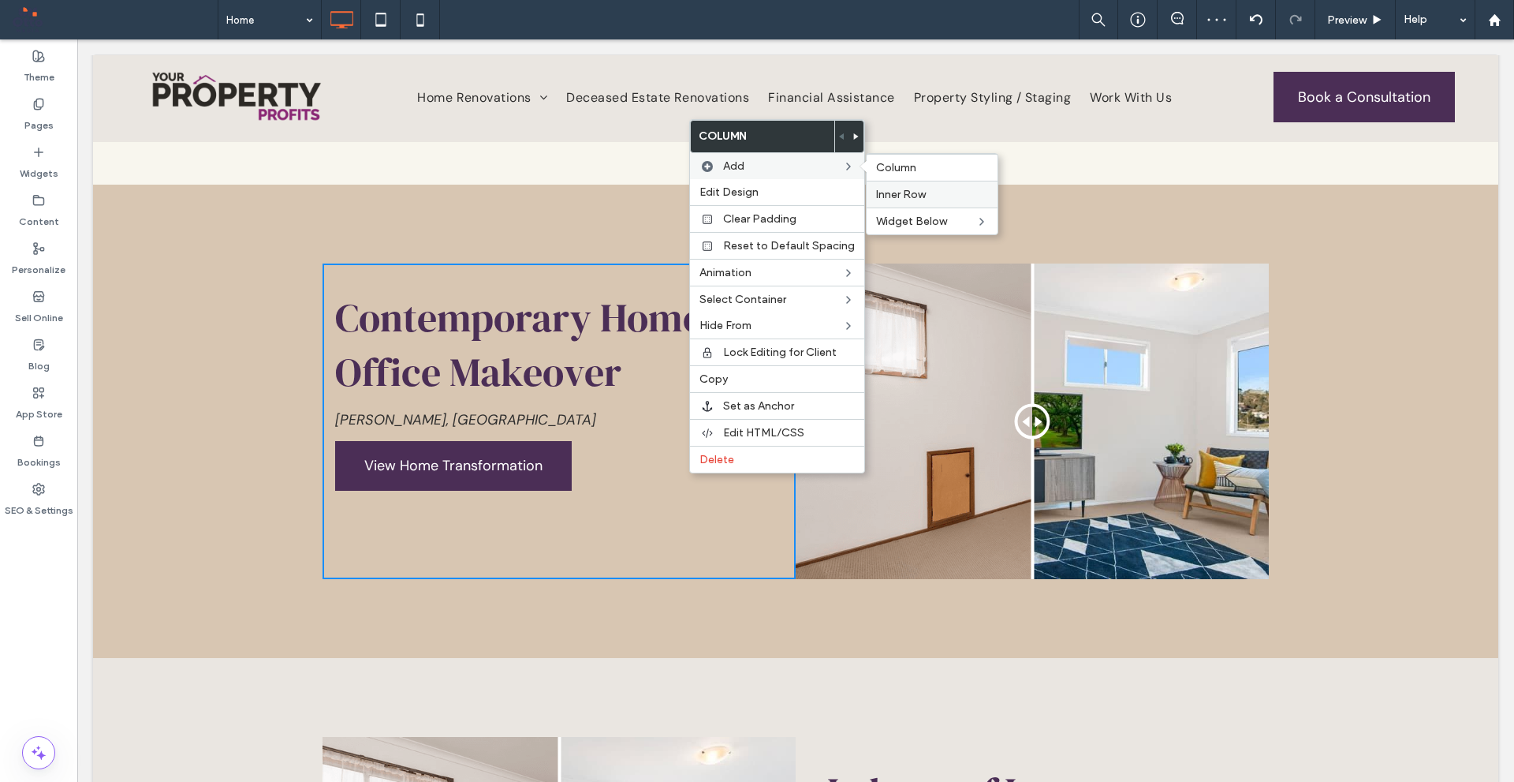
click at [913, 200] on span "Inner Row" at bounding box center [901, 194] width 50 height 13
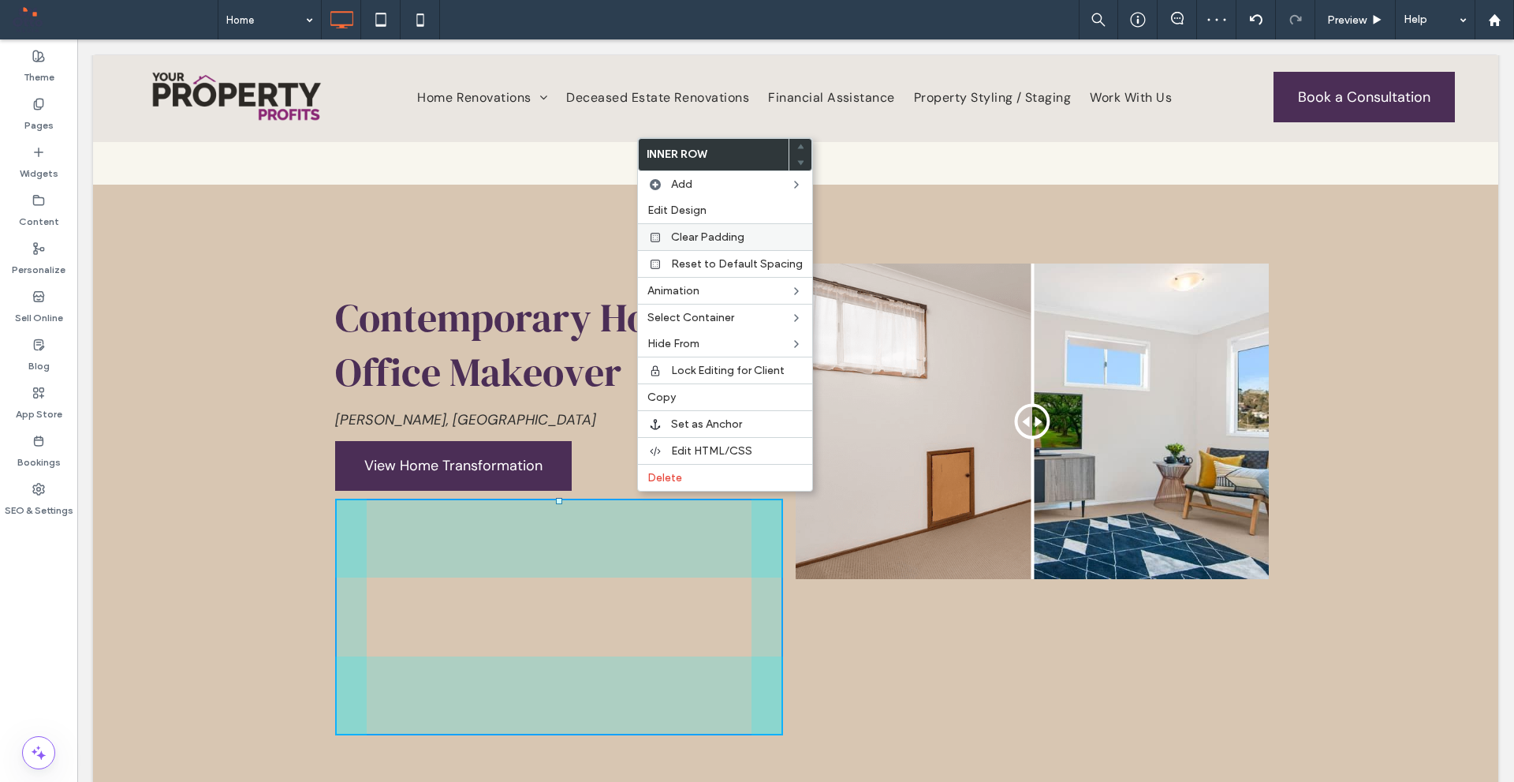
click at [742, 237] on span "Clear Padding" at bounding box center [707, 236] width 73 height 13
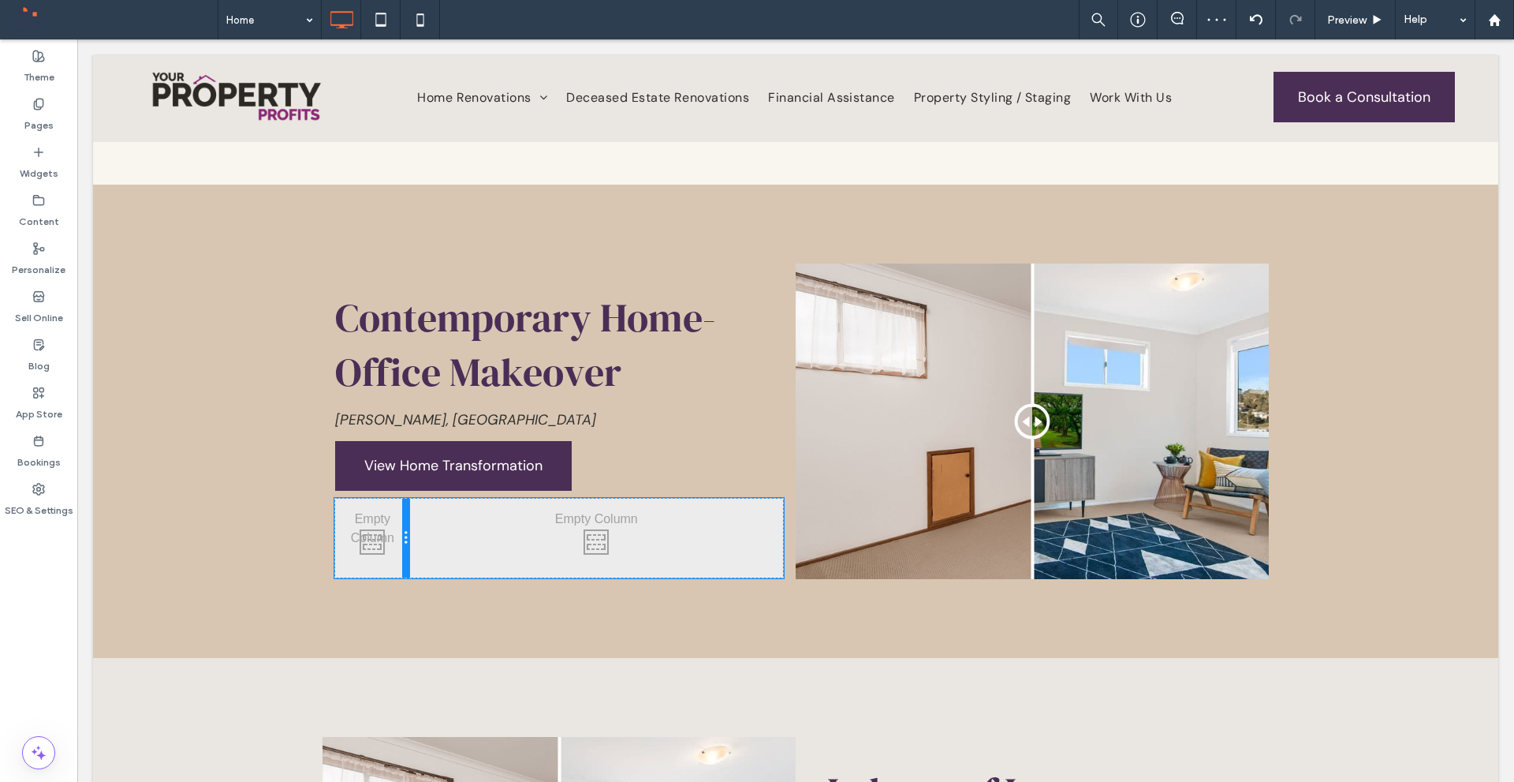
drag, startPoint x: 548, startPoint y: 507, endPoint x: 465, endPoint y: 540, distance: 89.2
click at [388, 501] on div "Click To Paste Click To Paste" at bounding box center [372, 538] width 75 height 79
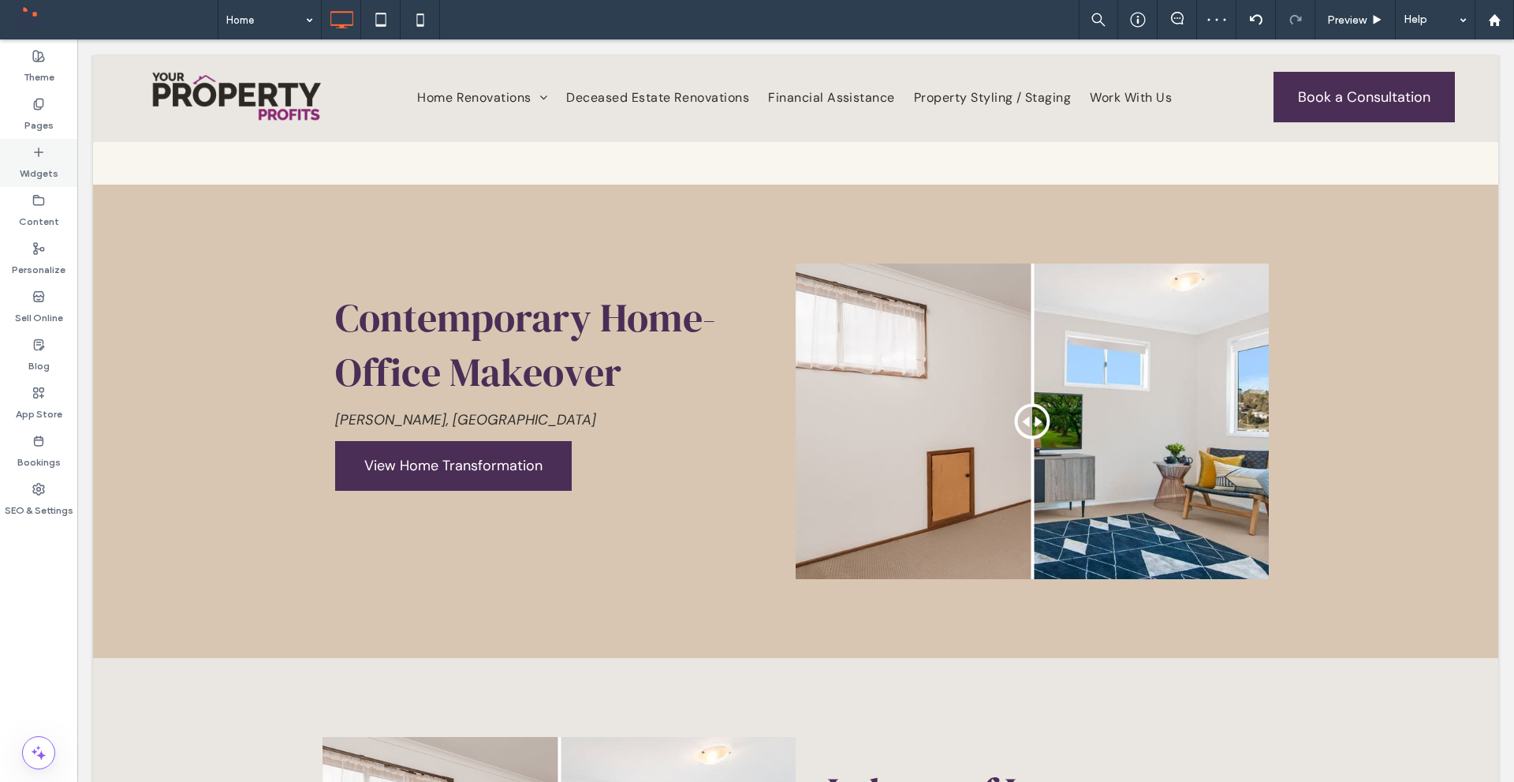
click at [39, 166] on label "Widgets" at bounding box center [39, 170] width 39 height 22
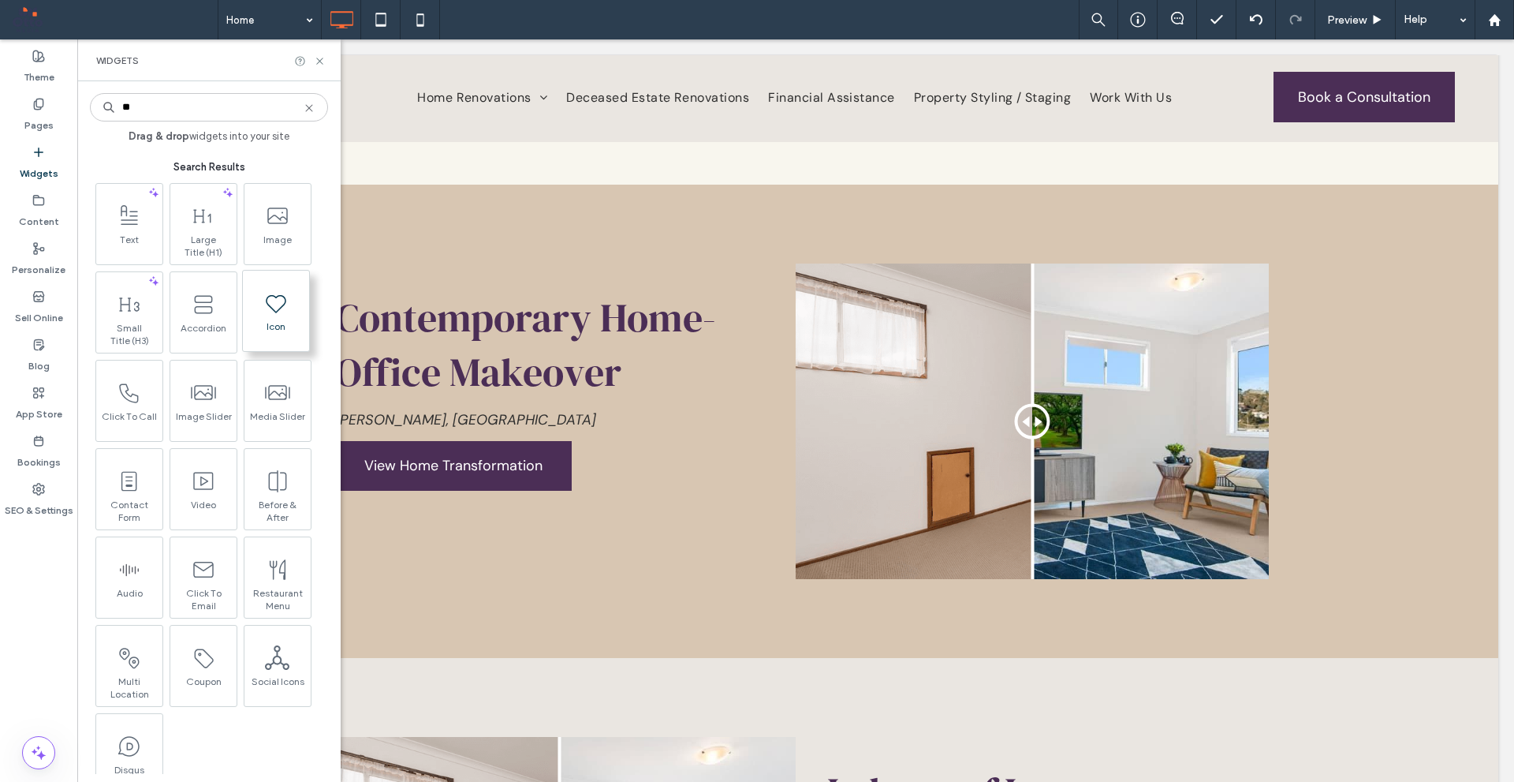
type input "**"
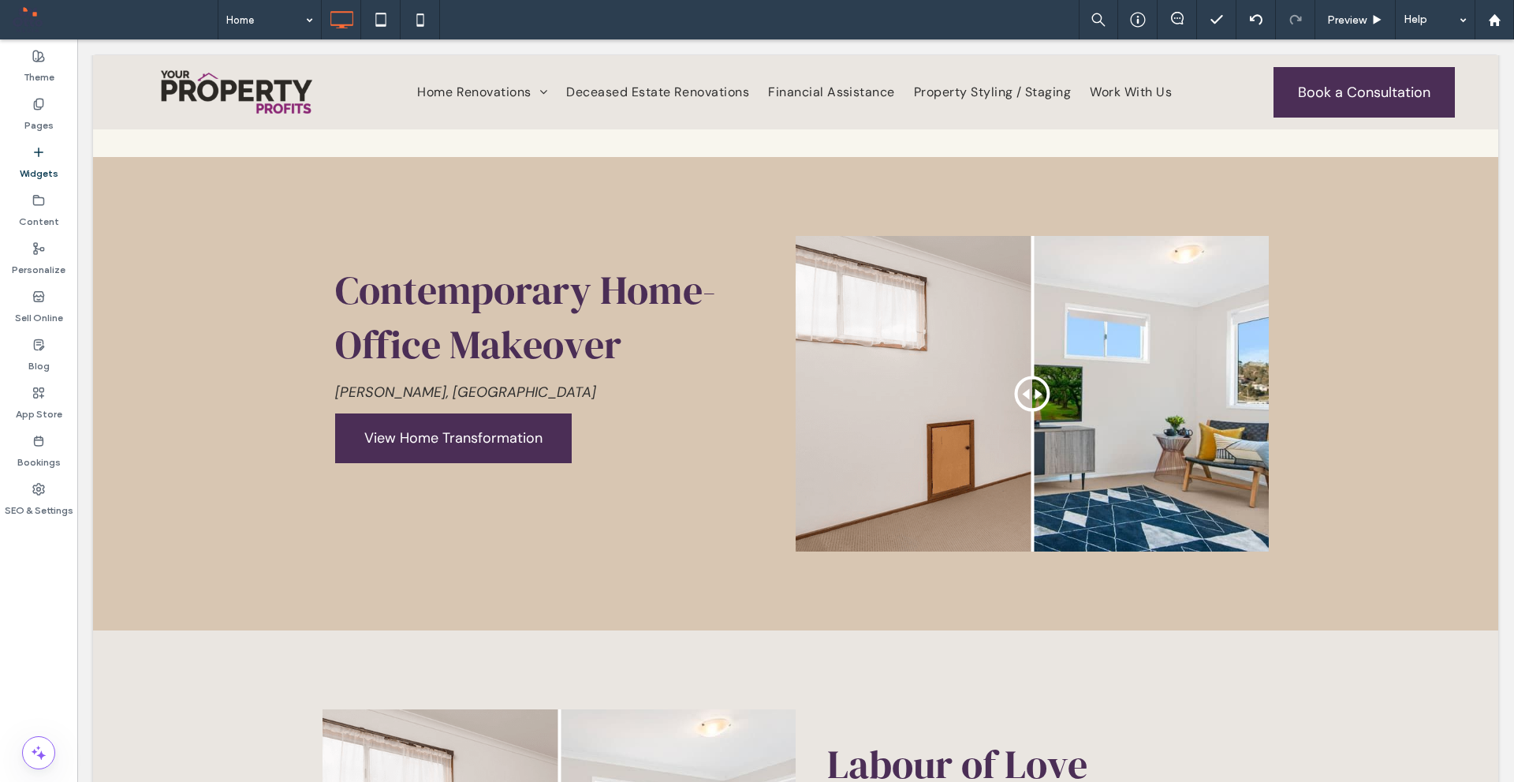
scroll to position [3759, 0]
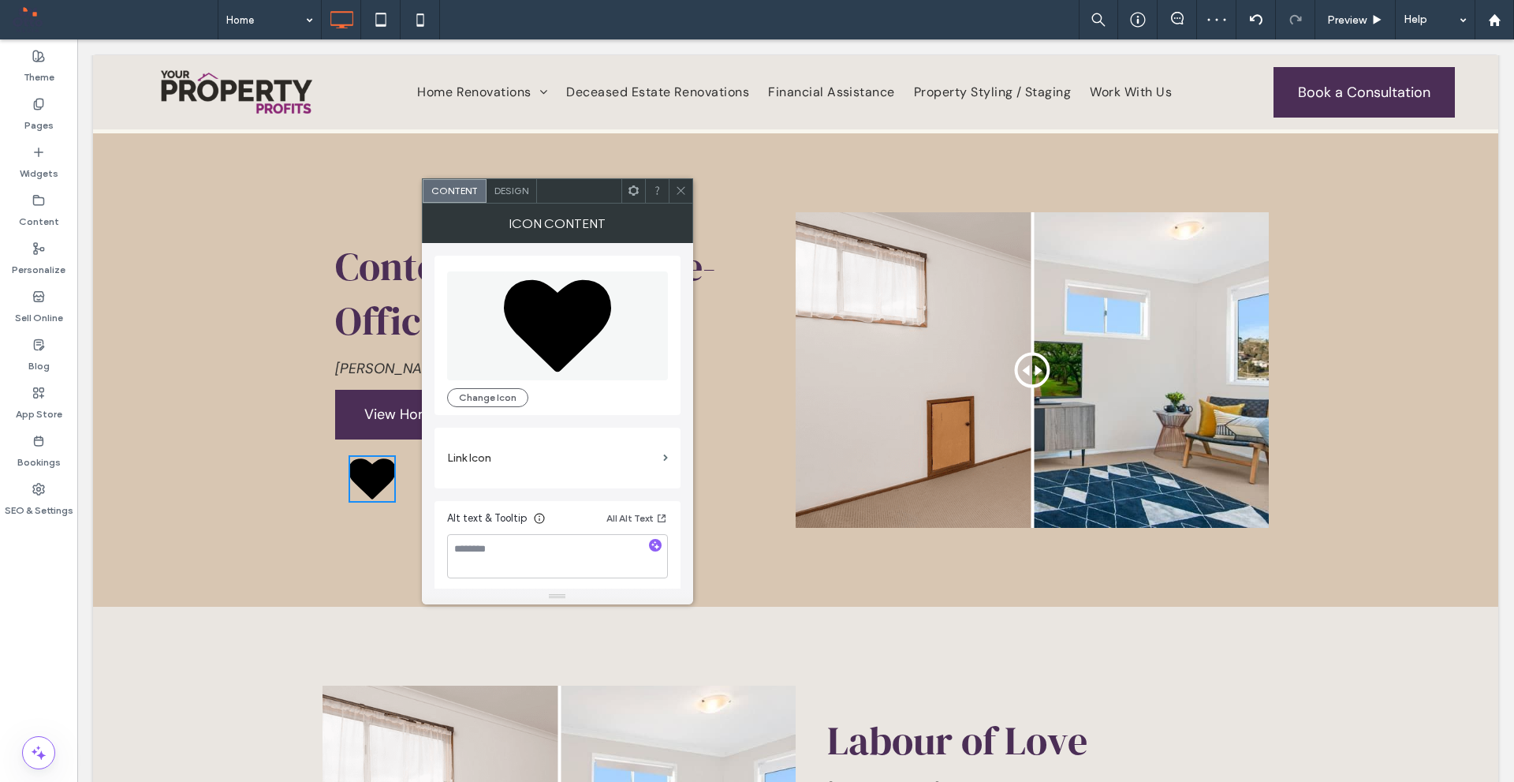
click at [556, 333] on icon at bounding box center [557, 325] width 107 height 92
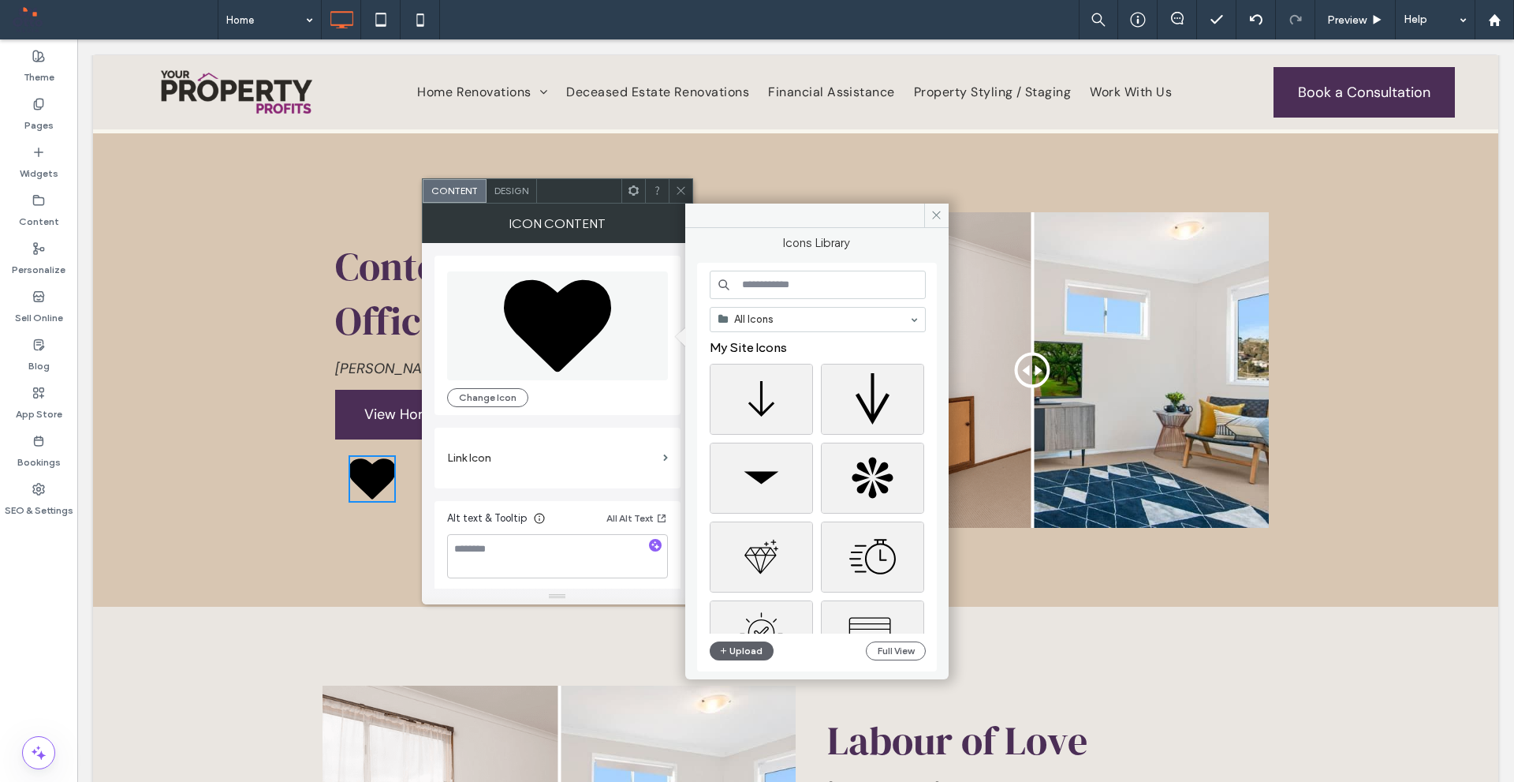
click at [812, 293] on input at bounding box center [818, 285] width 216 height 28
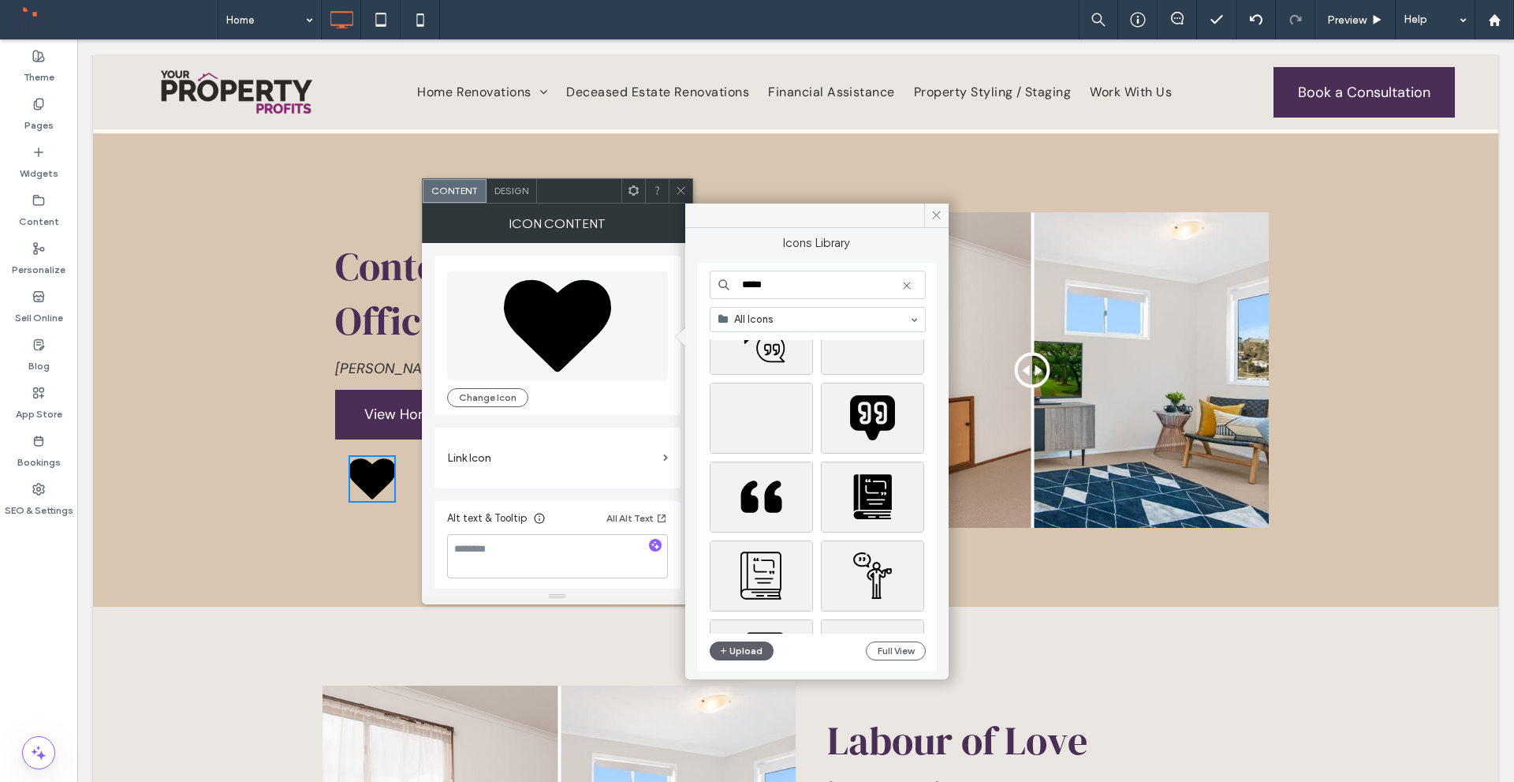
scroll to position [4162, 0]
type input "*****"
click at [756, 509] on div "Select" at bounding box center [761, 496] width 103 height 71
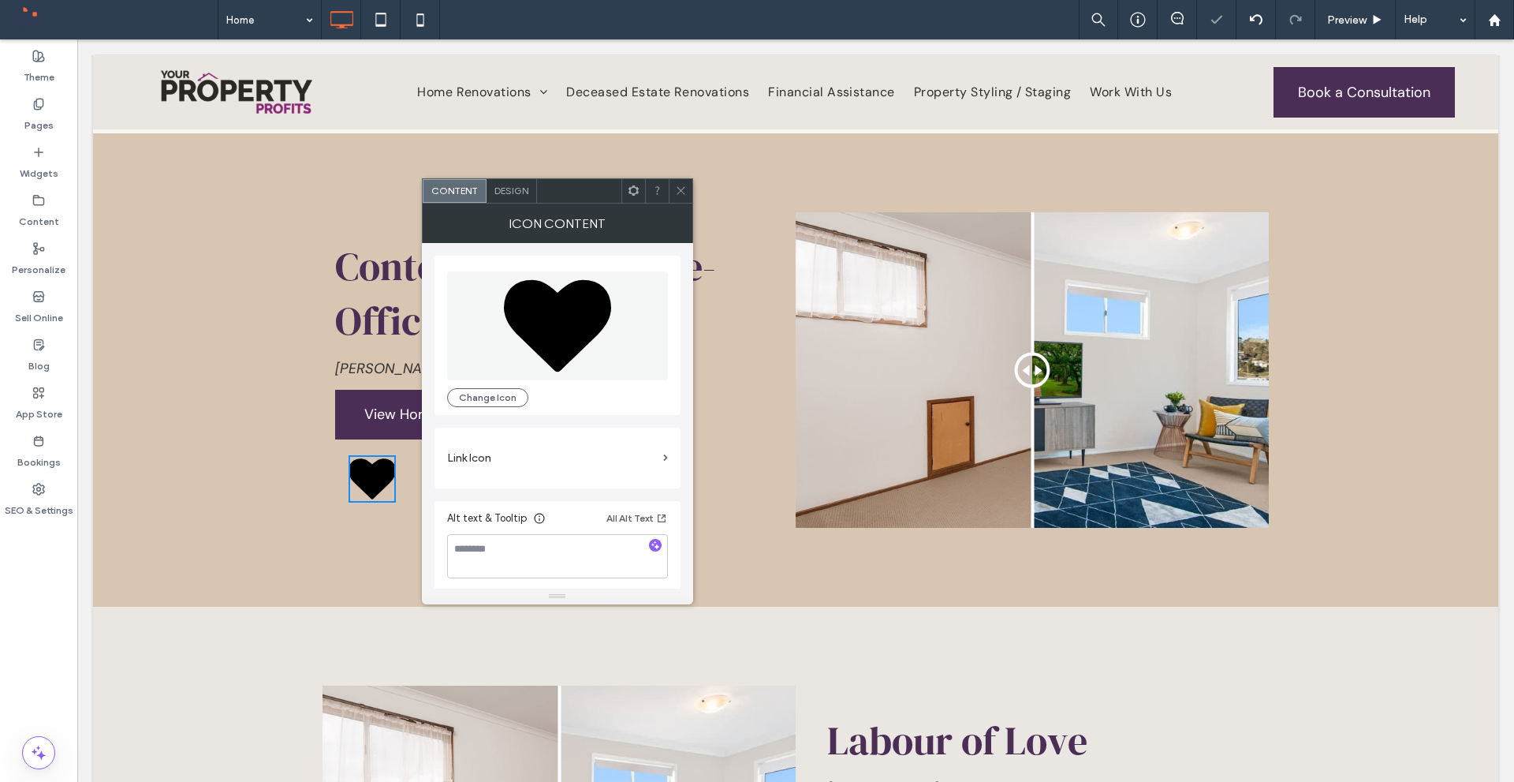
click at [525, 188] on span "Design" at bounding box center [512, 191] width 34 height 12
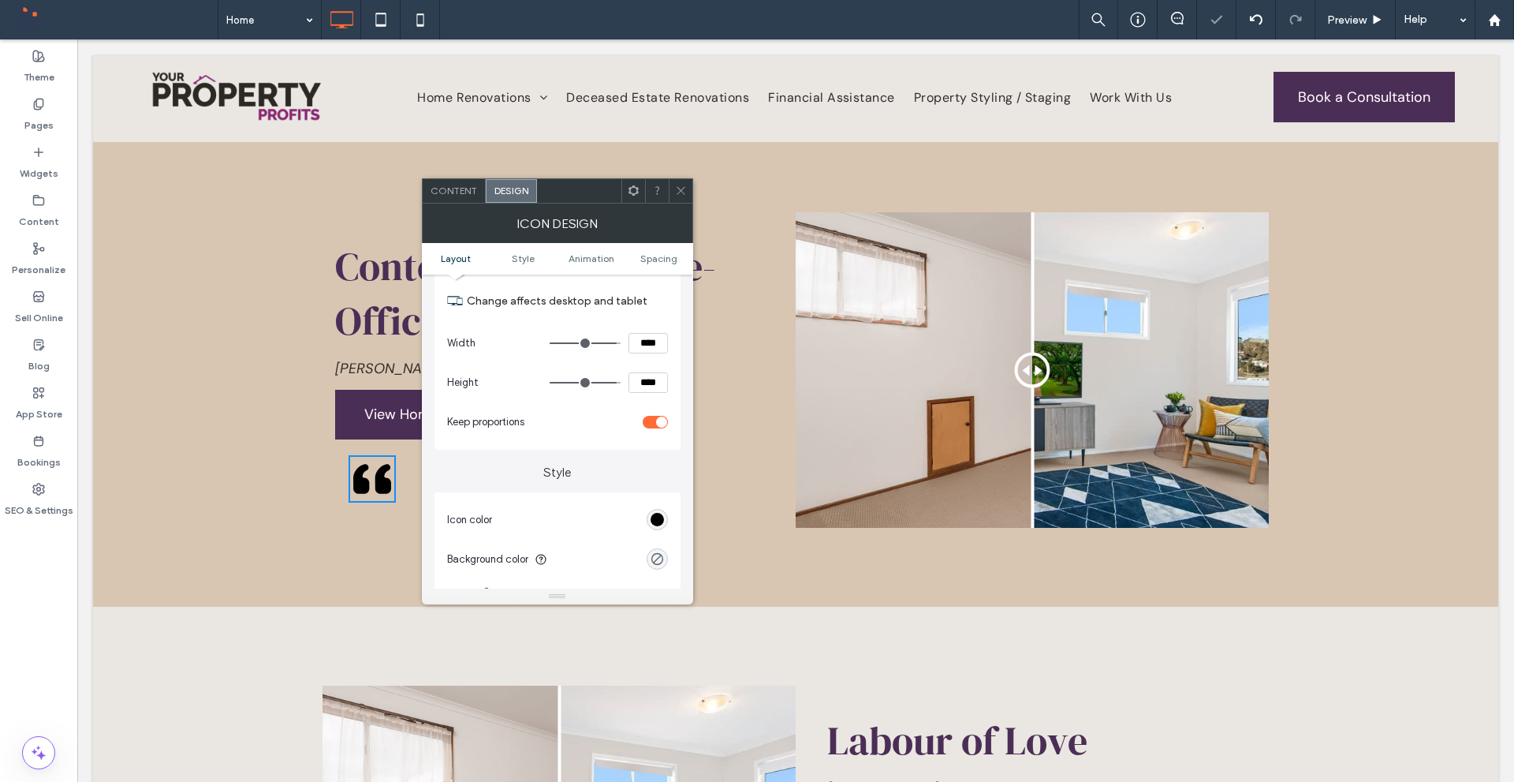
scroll to position [158, 0]
click at [658, 513] on div "rgb(0, 0, 0)" at bounding box center [657, 515] width 13 height 13
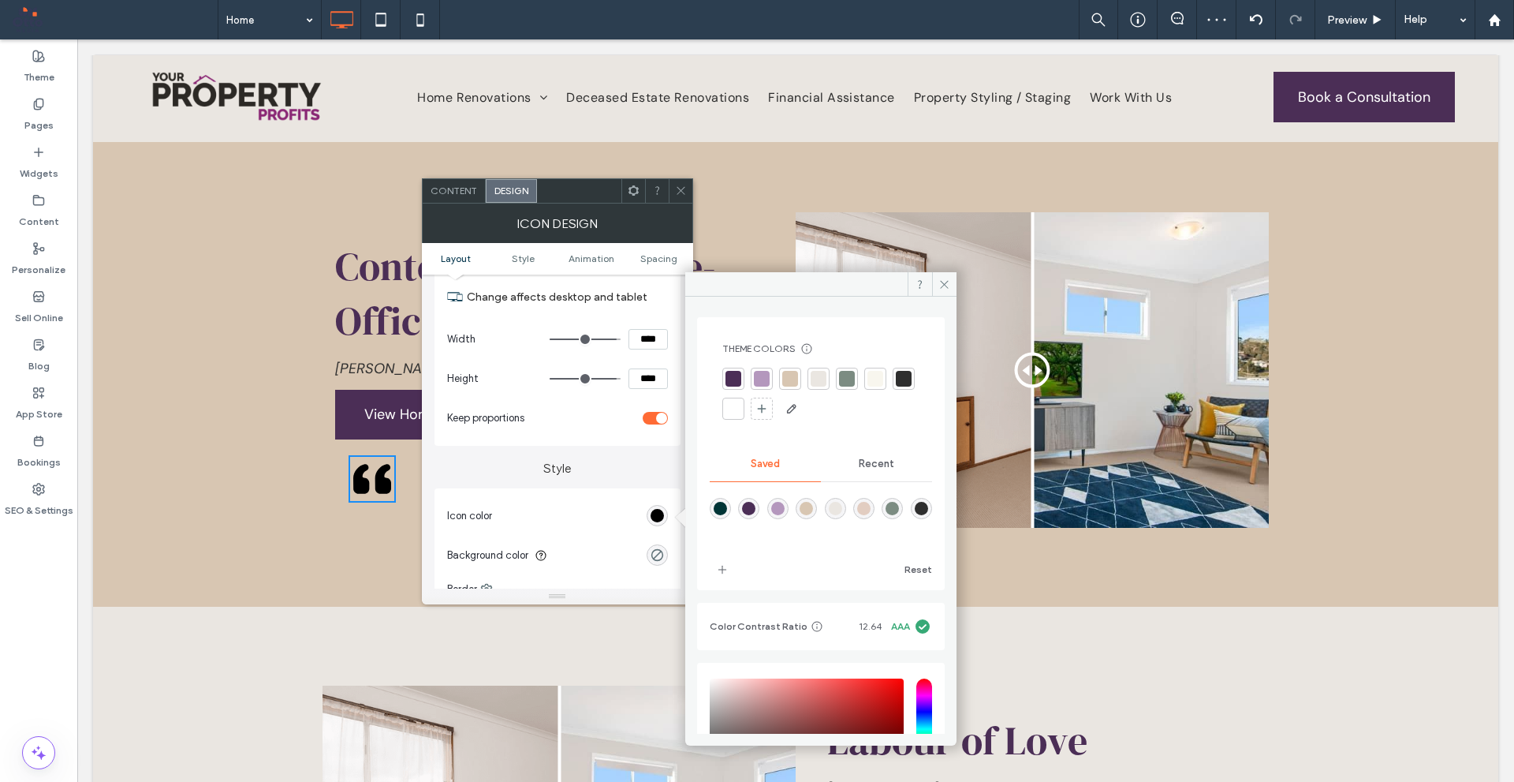
click at [817, 506] on div "rgba(216,198,178,1)" at bounding box center [806, 508] width 21 height 21
click at [871, 508] on div "rgba(226,205,193,1)" at bounding box center [863, 508] width 13 height 13
click at [842, 510] on div "rgba(234,230,225,1)" at bounding box center [835, 508] width 13 height 13
click at [860, 509] on div at bounding box center [821, 519] width 222 height 59
click at [903, 502] on div at bounding box center [892, 508] width 21 height 21
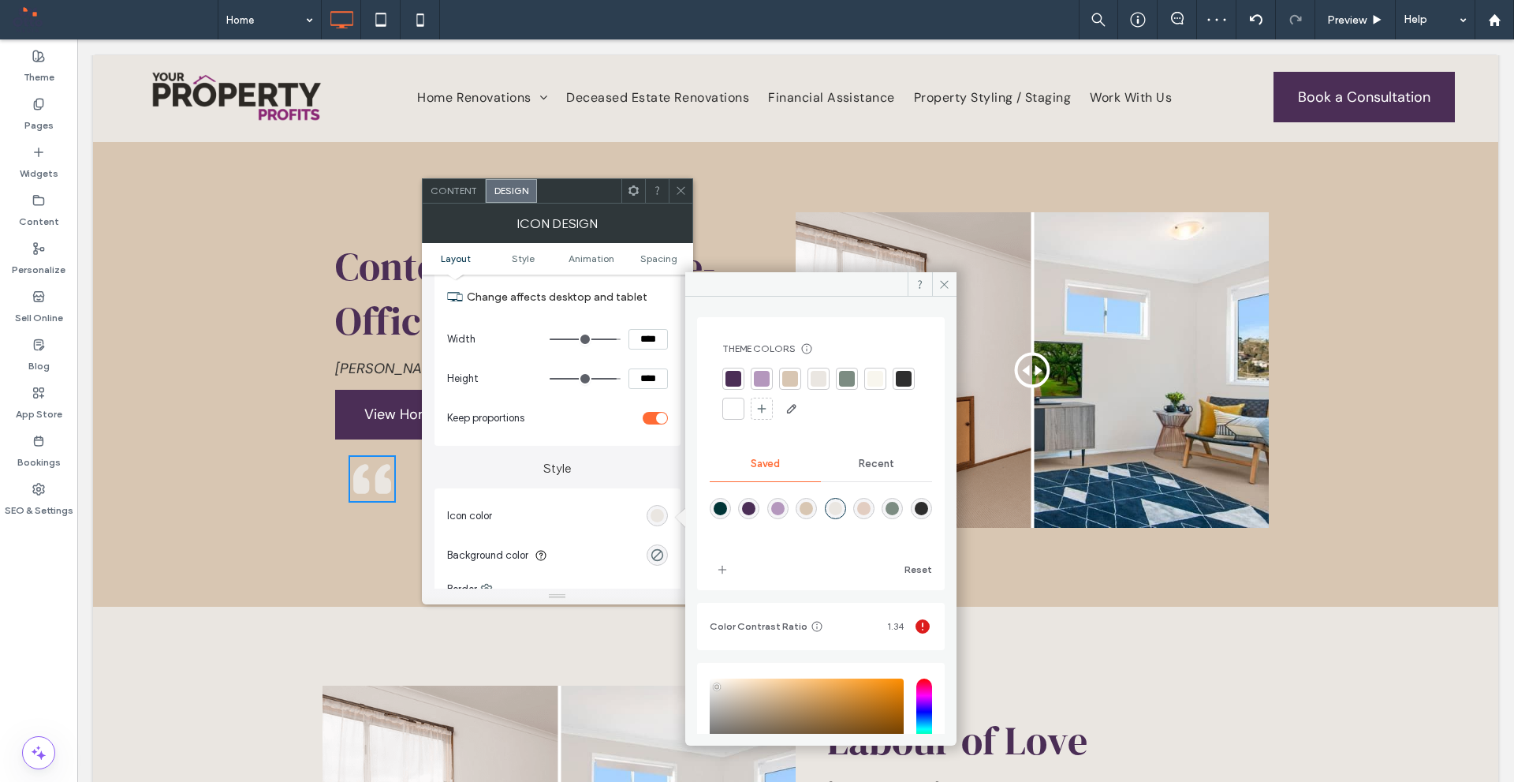
click at [899, 504] on div "rgba(124,140,130,1)" at bounding box center [892, 508] width 13 height 13
click at [785, 505] on div "rgba(180,151,189,1)" at bounding box center [777, 508] width 13 height 13
click at [871, 512] on div "rgba(226,205,193,1)" at bounding box center [863, 508] width 13 height 13
click at [813, 510] on div "rgba(216,198,178,1)" at bounding box center [806, 508] width 13 height 13
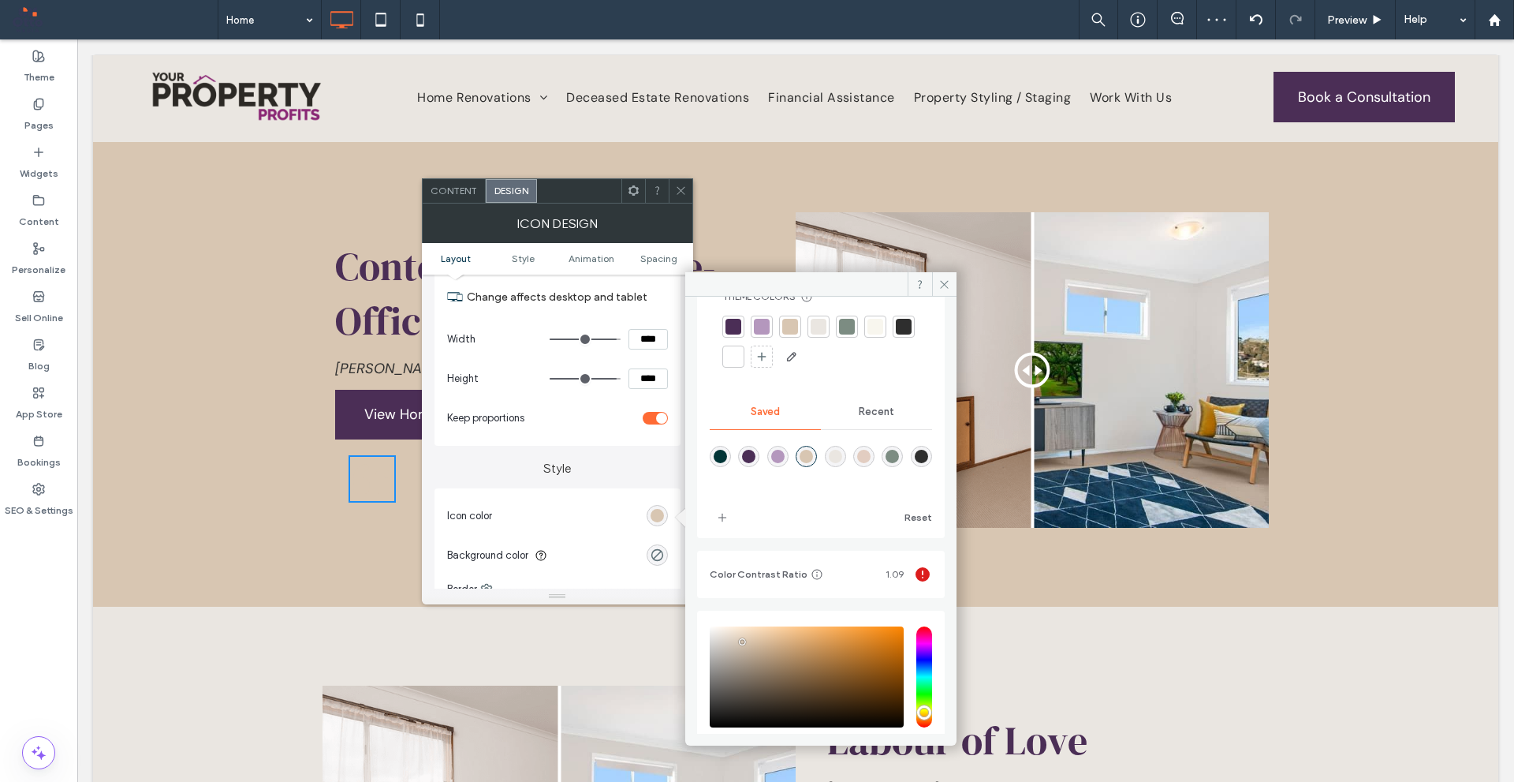
scroll to position [79, 0]
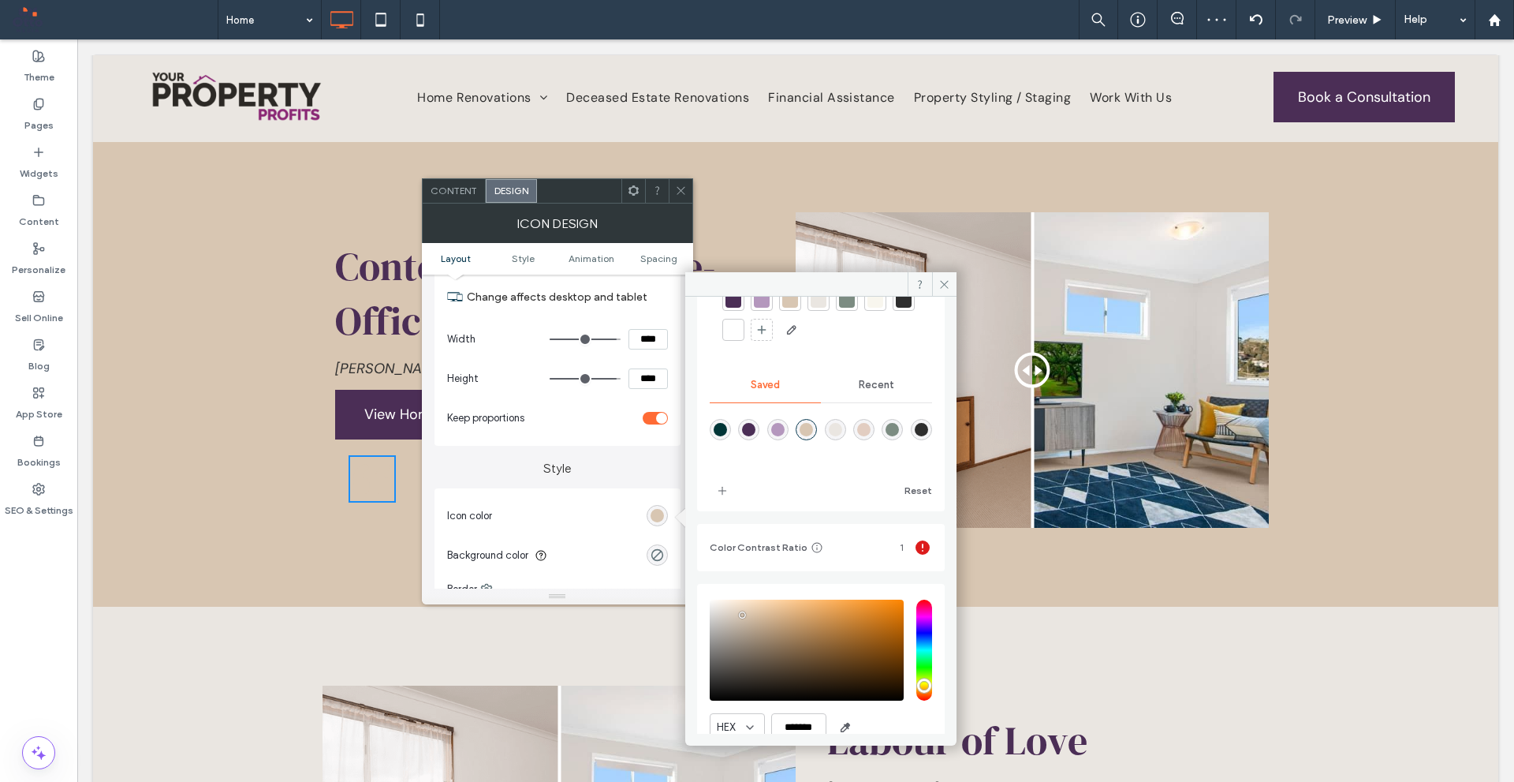
click at [842, 426] on div "rgba(234,230,225,1)" at bounding box center [835, 429] width 13 height 13
type input "*******"
click at [718, 603] on div "pointer" at bounding box center [717, 603] width 5 height 5
click at [680, 196] on span at bounding box center [681, 191] width 12 height 24
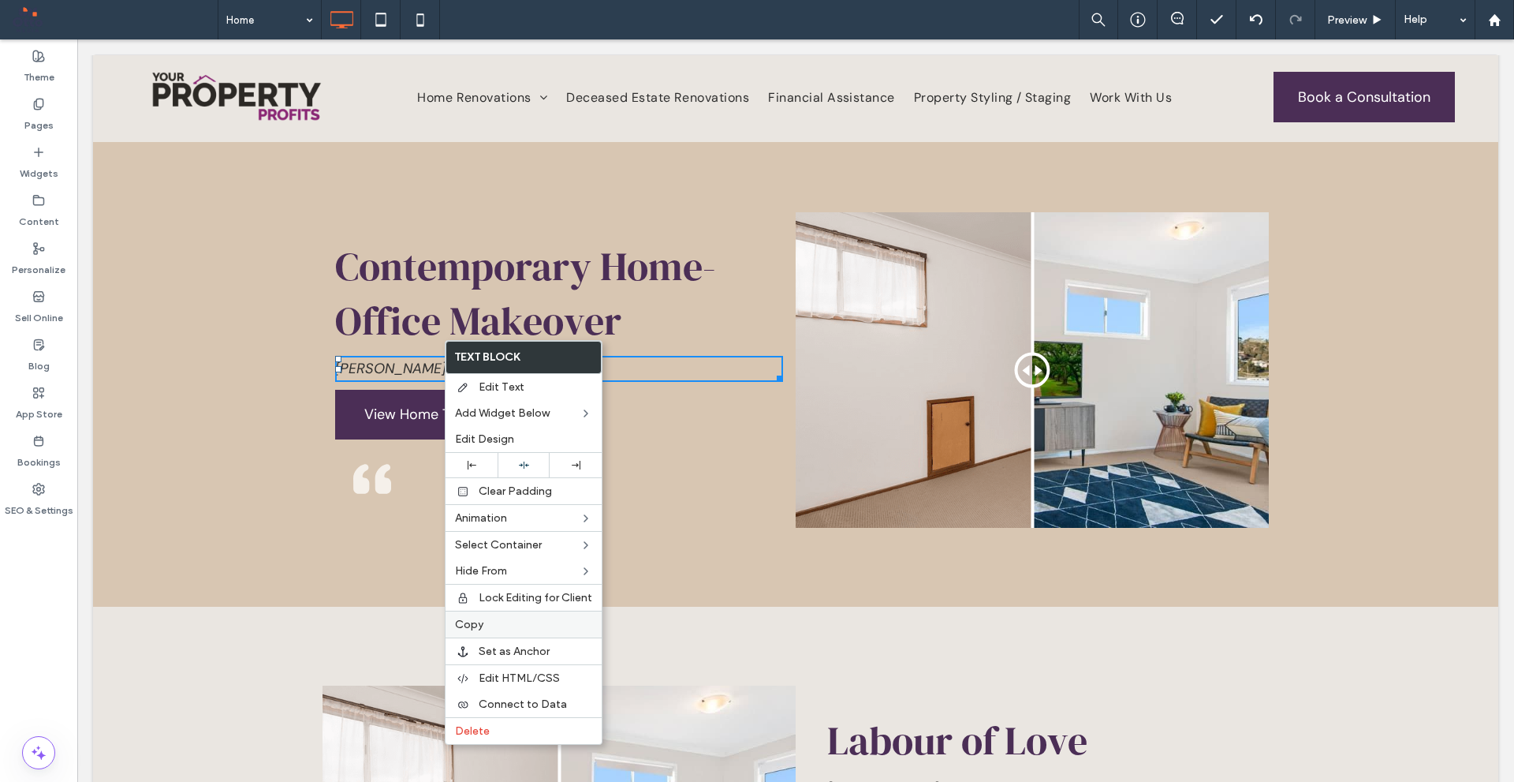
click at [482, 626] on span "Copy" at bounding box center [469, 624] width 28 height 13
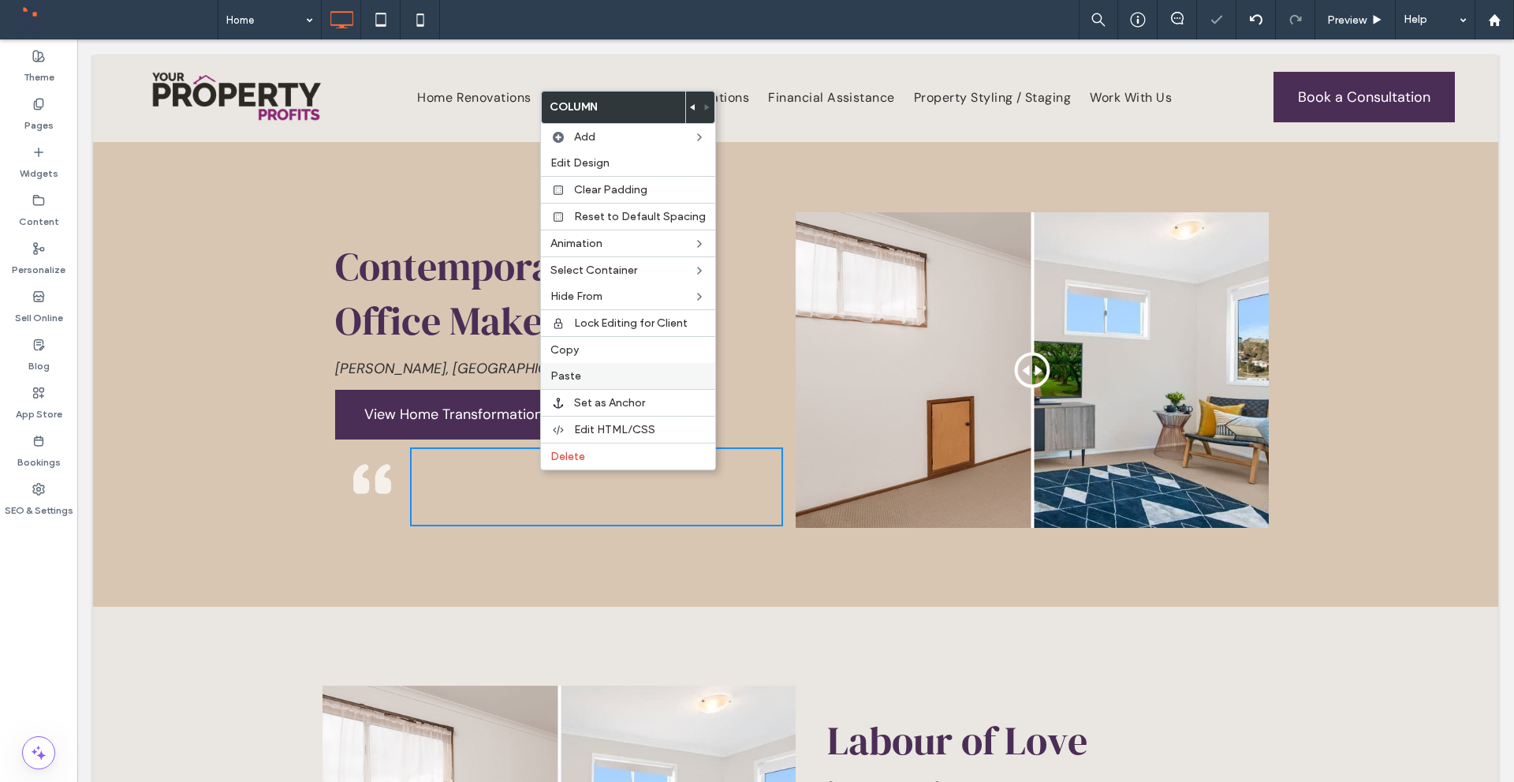
click at [560, 382] on span "Paste" at bounding box center [566, 375] width 31 height 13
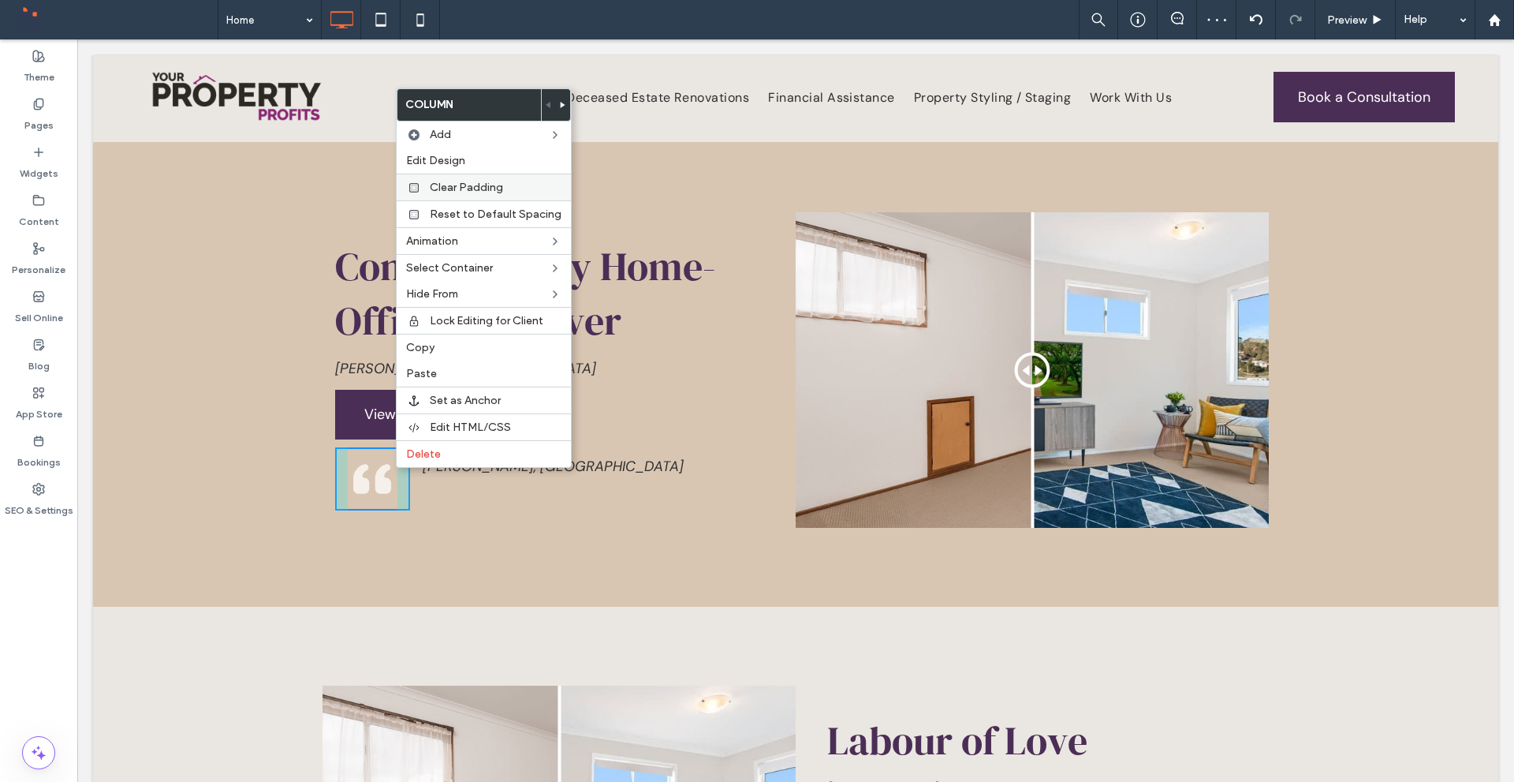
click at [491, 187] on span "Clear Padding" at bounding box center [466, 187] width 73 height 13
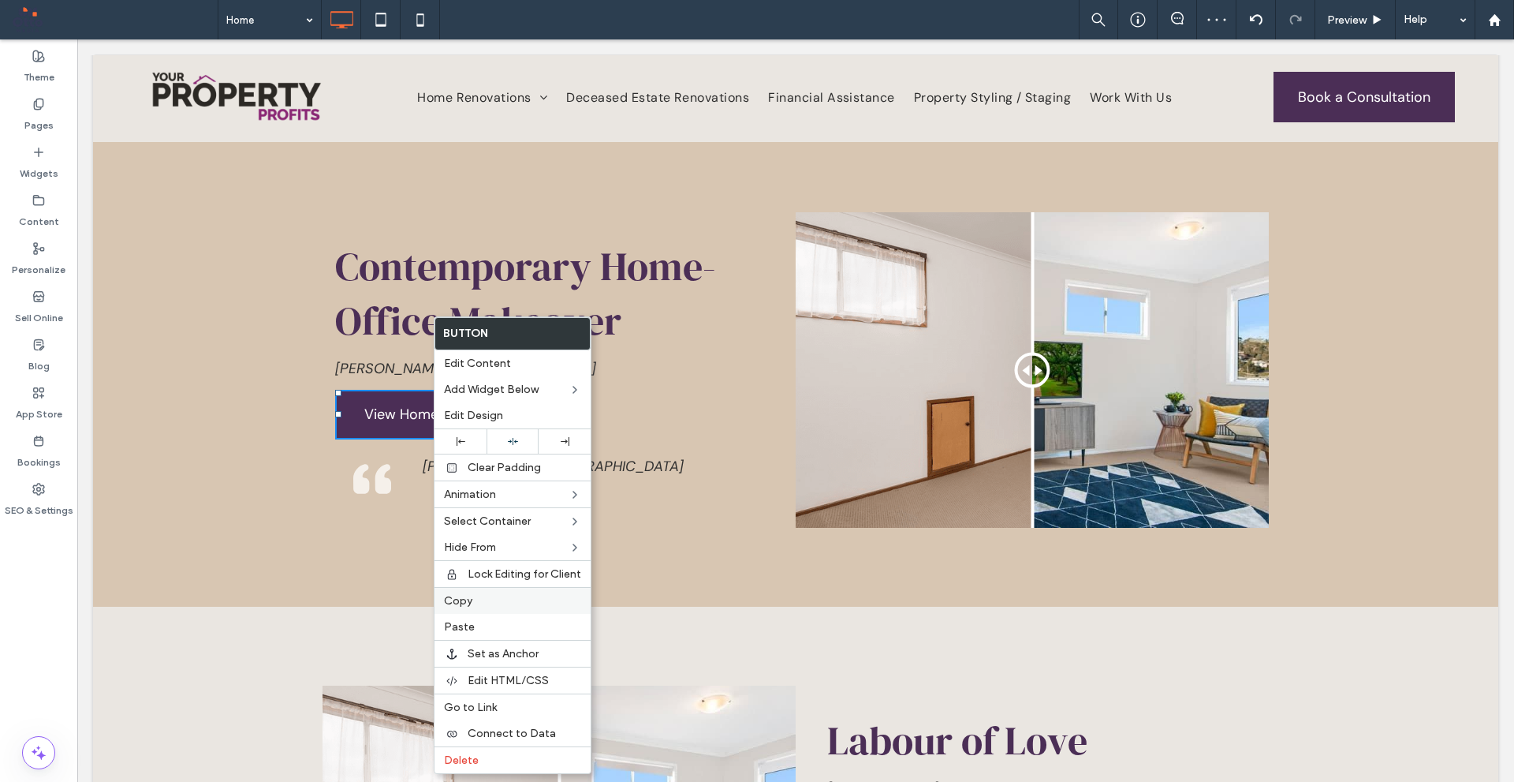
drag, startPoint x: 493, startPoint y: 601, endPoint x: 504, endPoint y: 590, distance: 15.6
click at [493, 600] on label "Copy" at bounding box center [512, 600] width 137 height 13
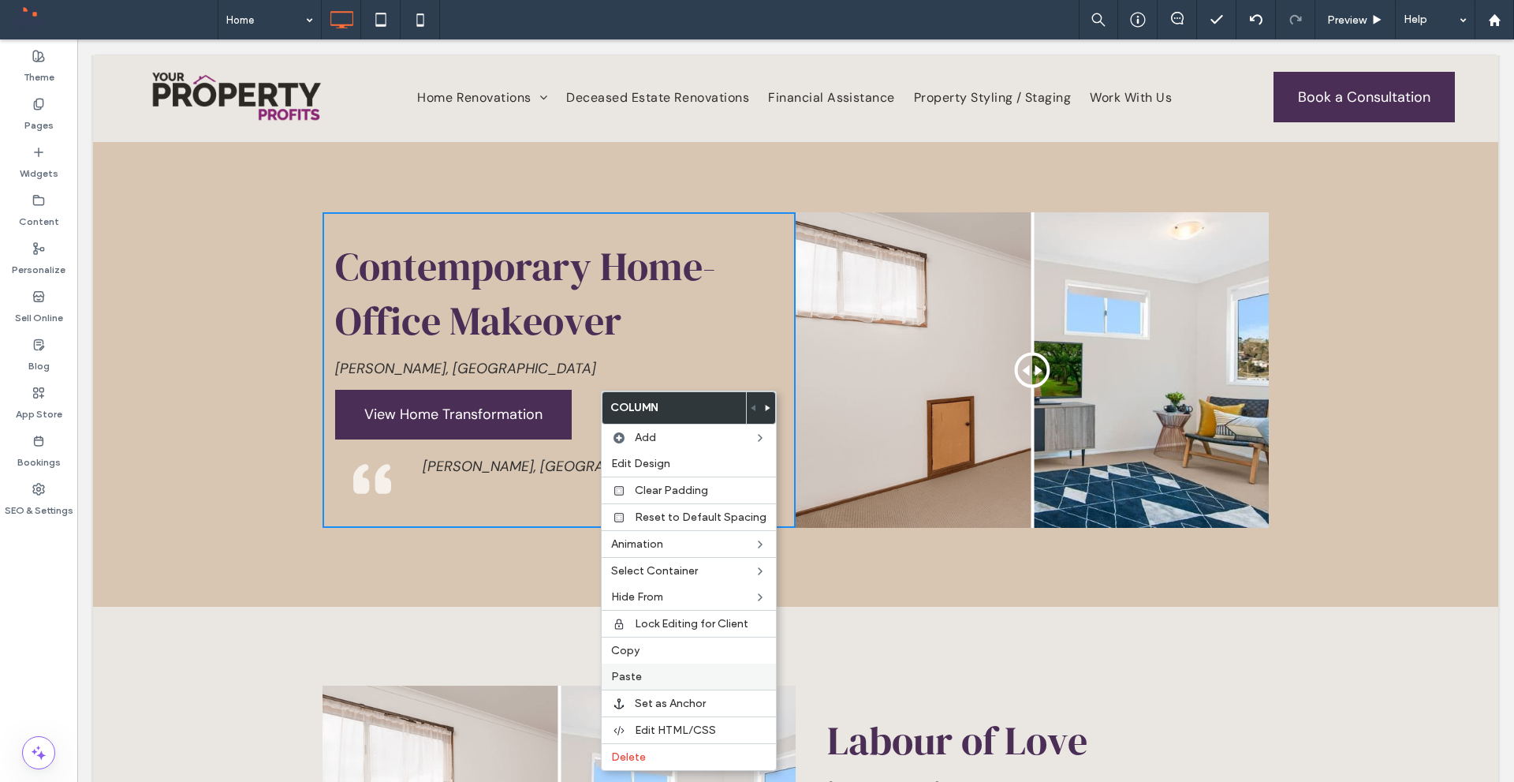
click at [629, 677] on span "Paste" at bounding box center [626, 676] width 31 height 13
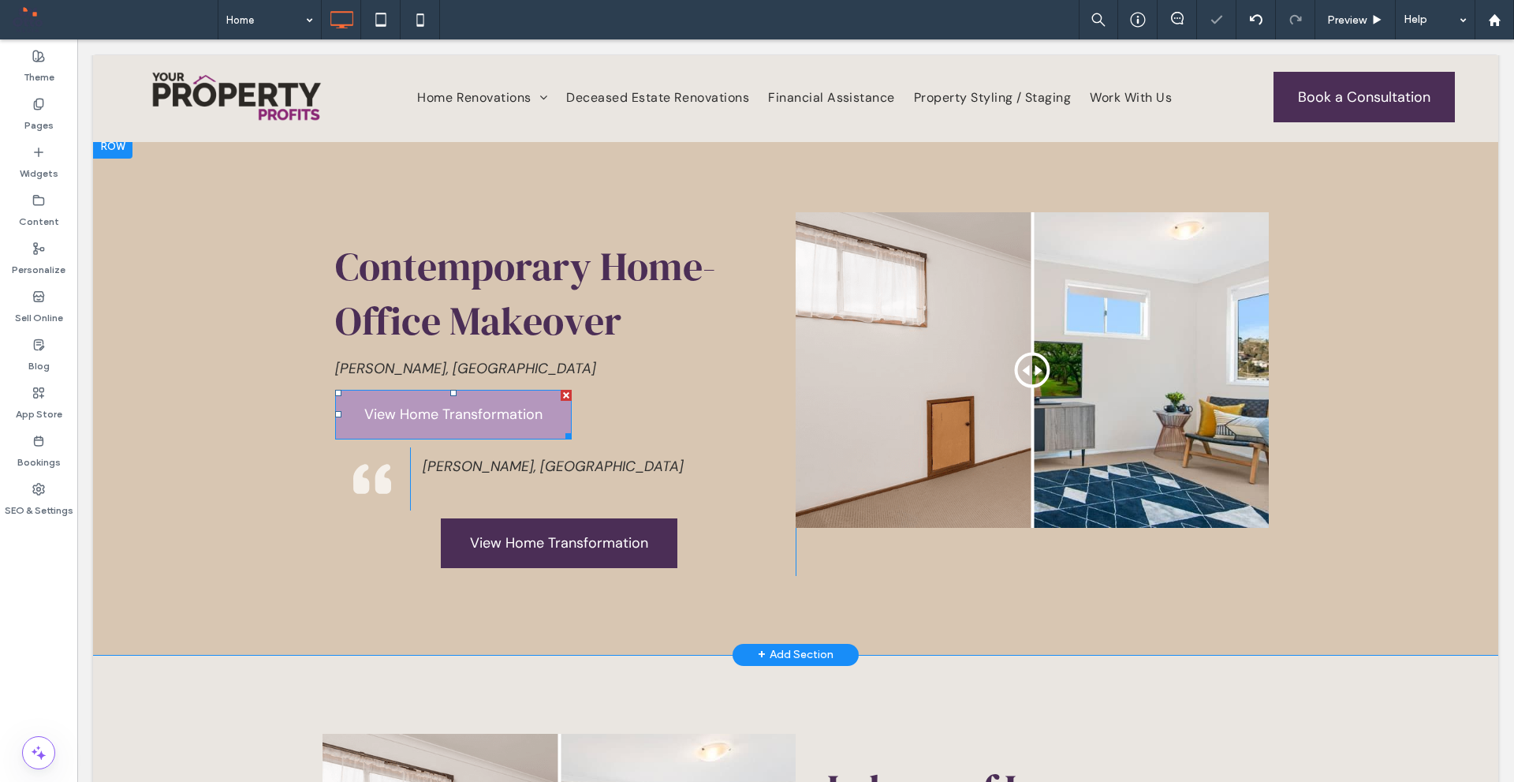
click at [561, 390] on div at bounding box center [566, 395] width 11 height 11
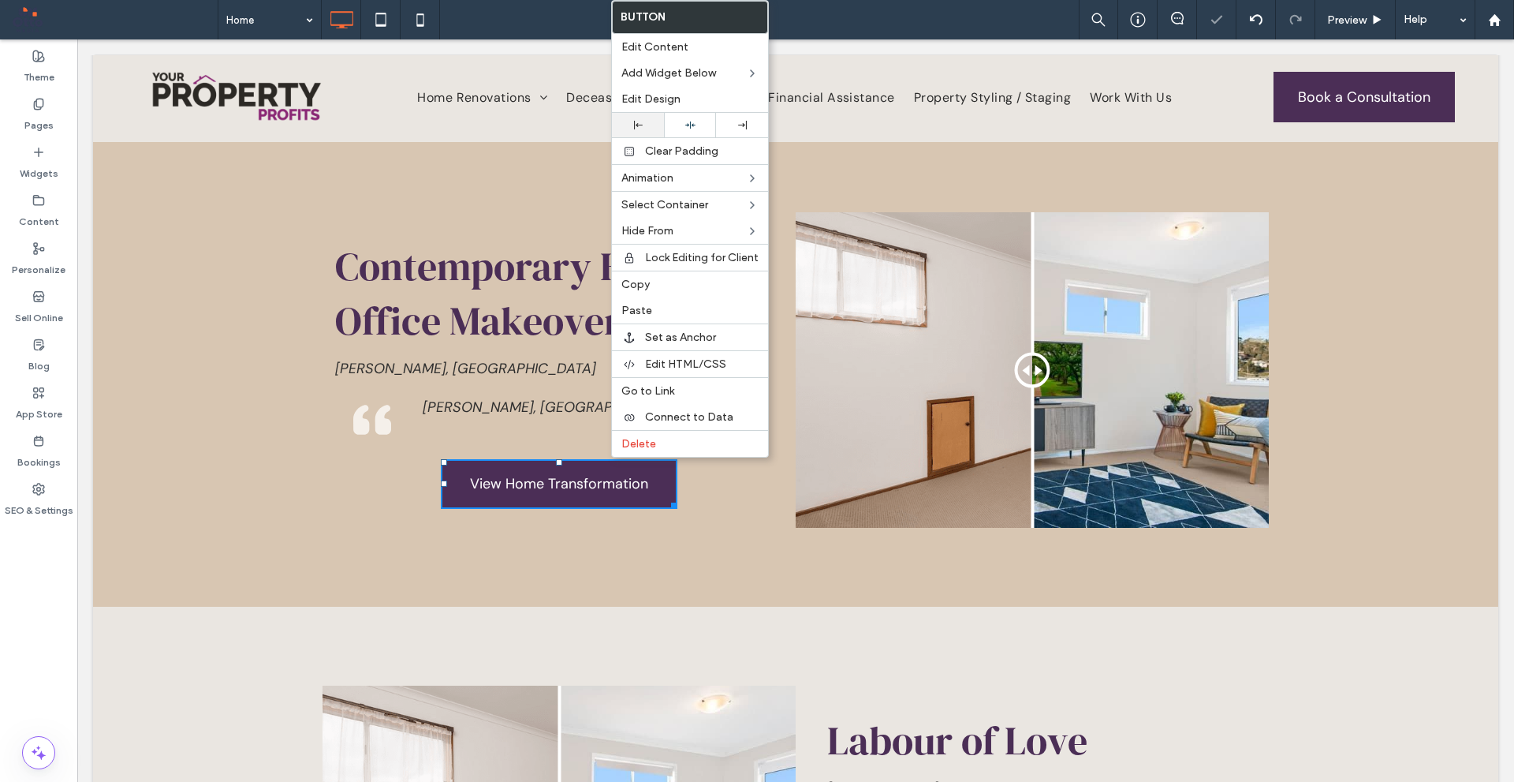
click at [640, 127] on icon at bounding box center [638, 125] width 9 height 9
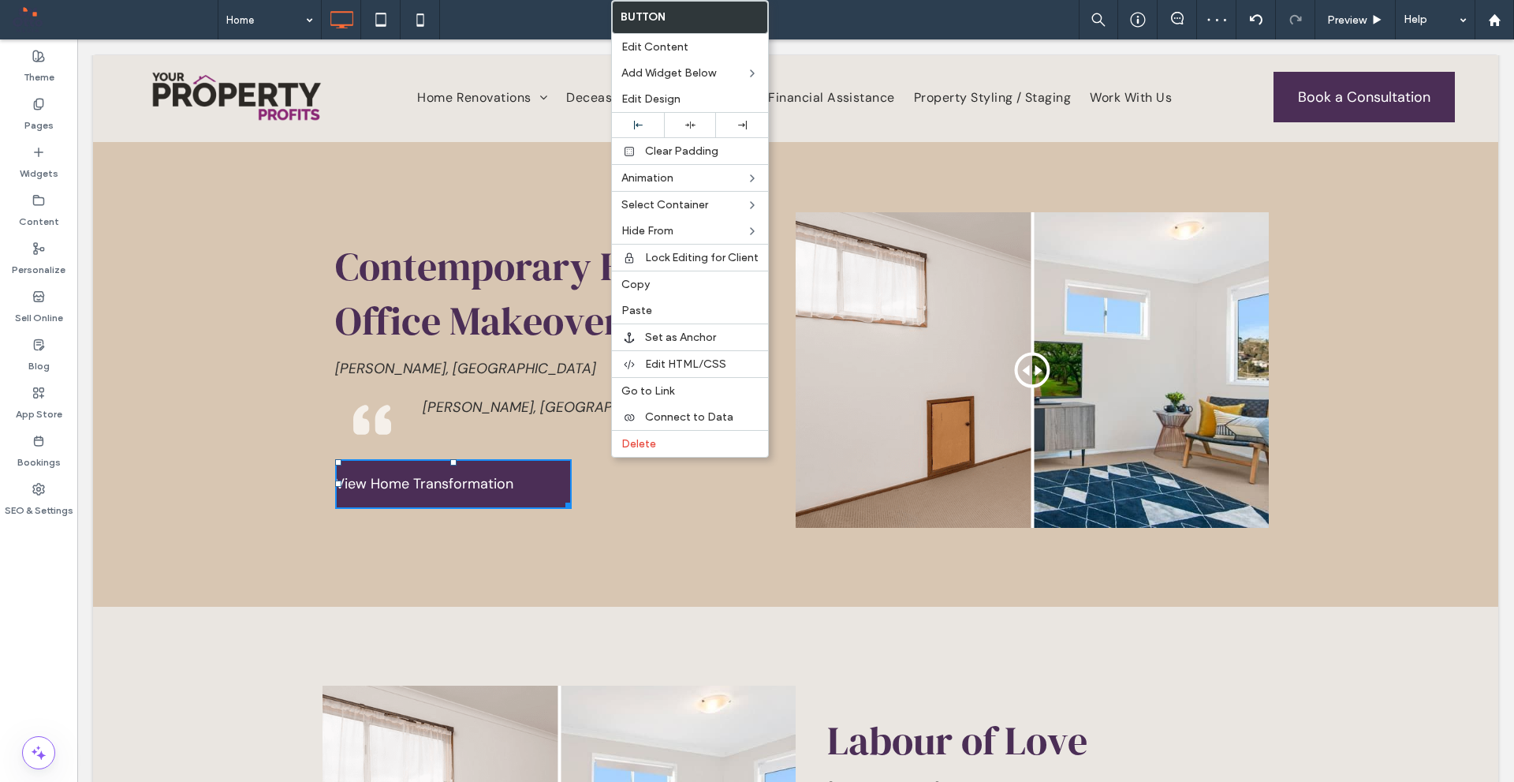
click at [495, 398] on span "[PERSON_NAME], [GEOGRAPHIC_DATA]" at bounding box center [553, 407] width 261 height 19
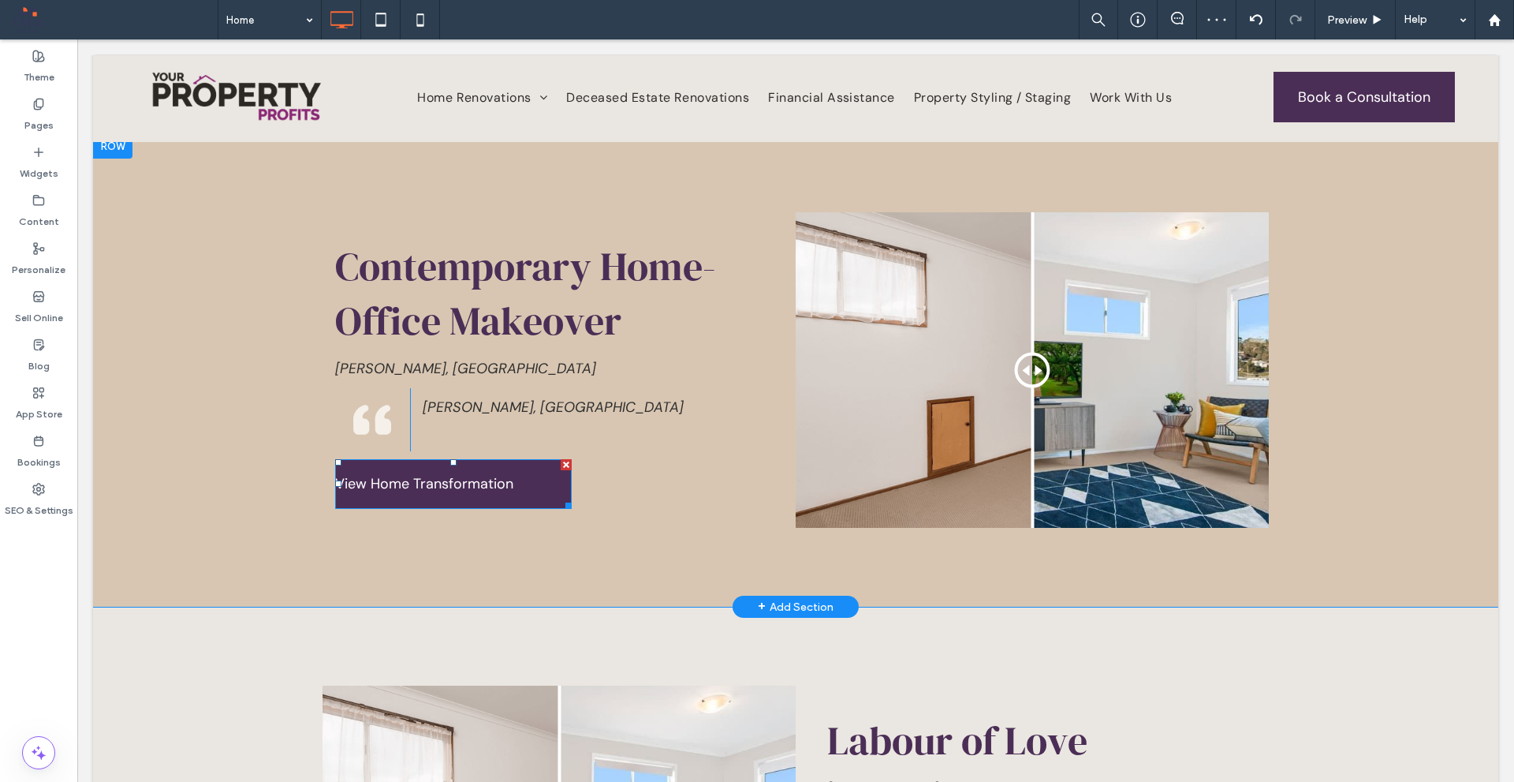
drag, startPoint x: 461, startPoint y: 459, endPoint x: 513, endPoint y: 327, distance: 141.4
click at [461, 474] on span "View Home Transformation" at bounding box center [424, 483] width 178 height 19
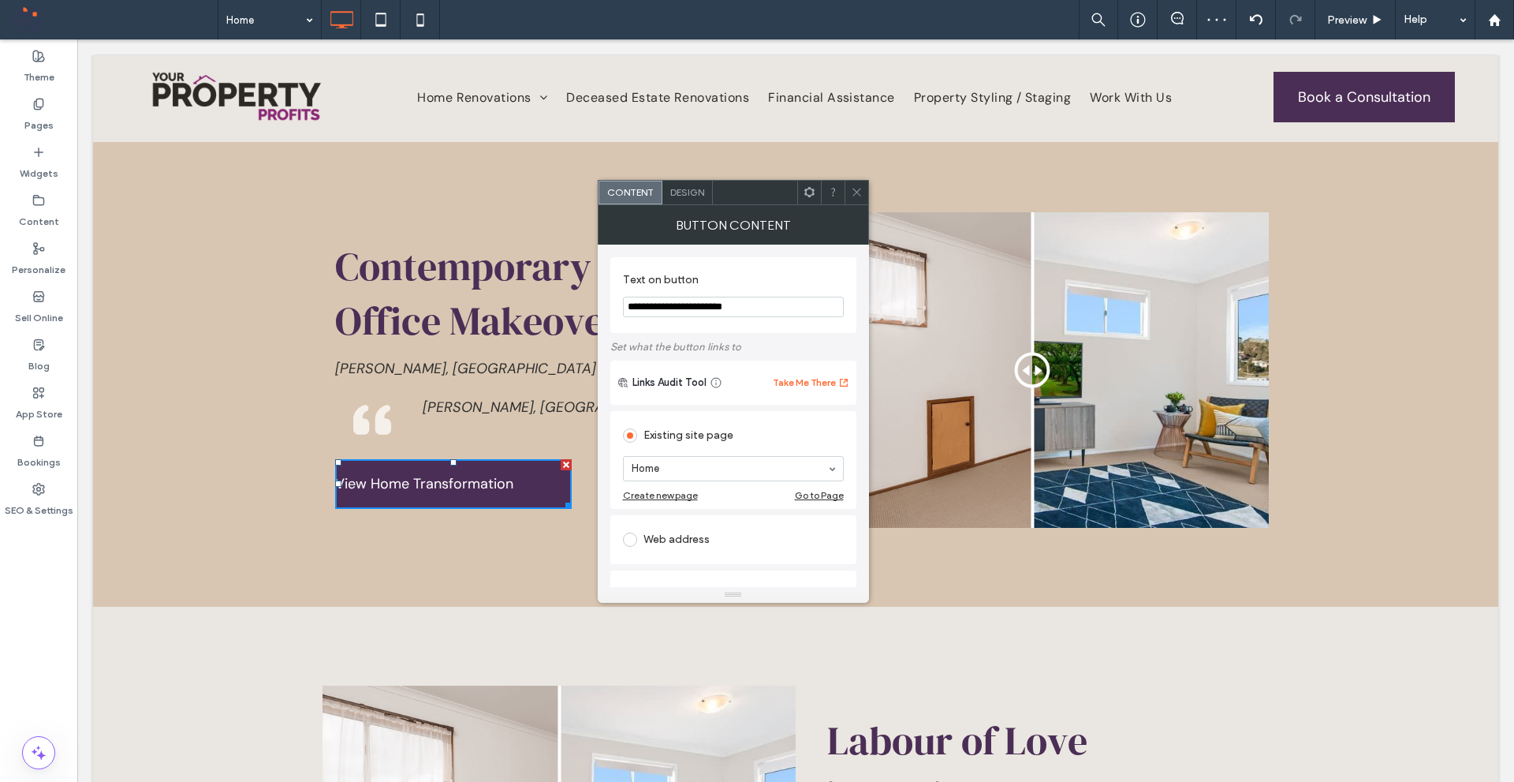
click at [682, 189] on span "Design" at bounding box center [687, 192] width 34 height 12
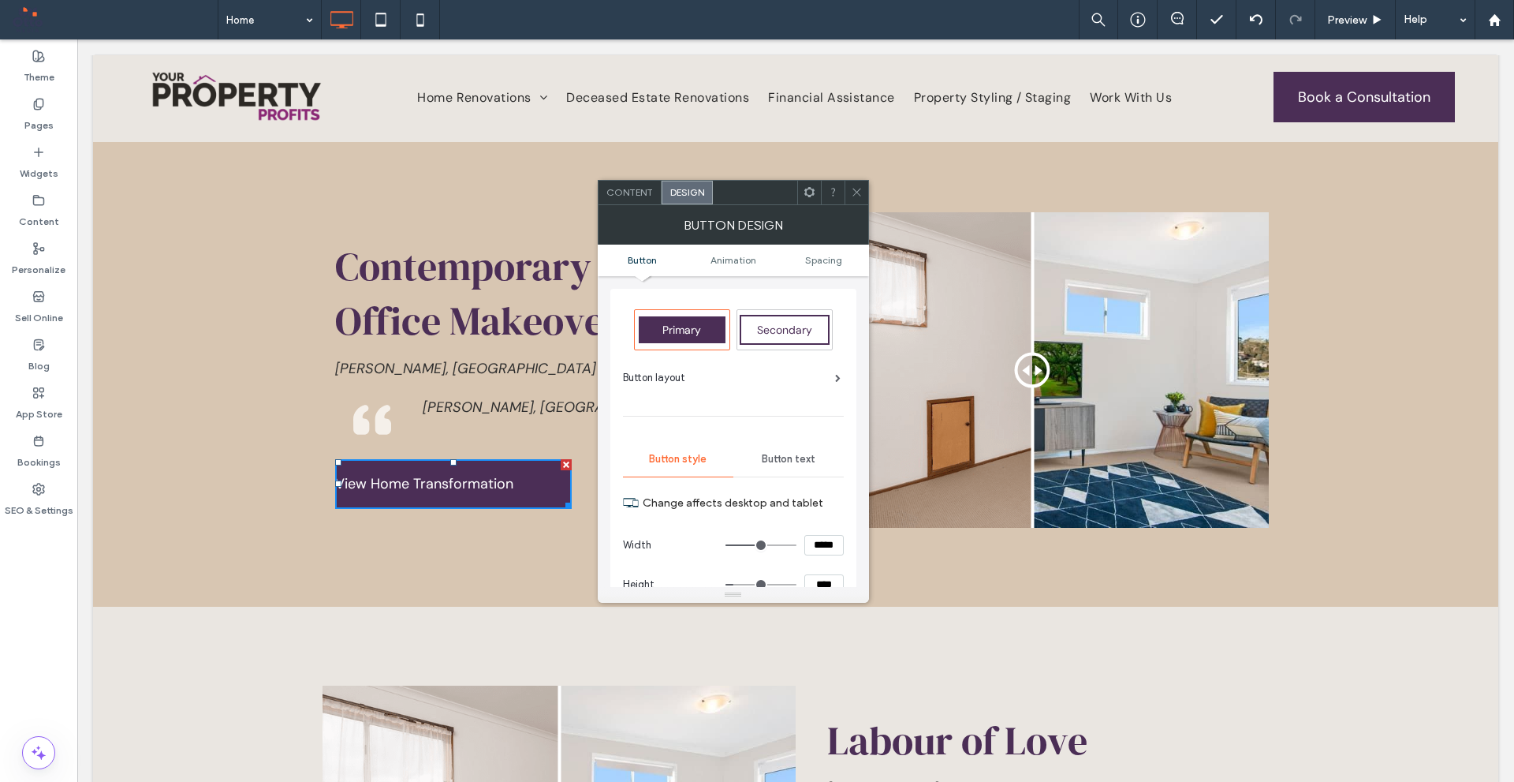
scroll to position [158, 0]
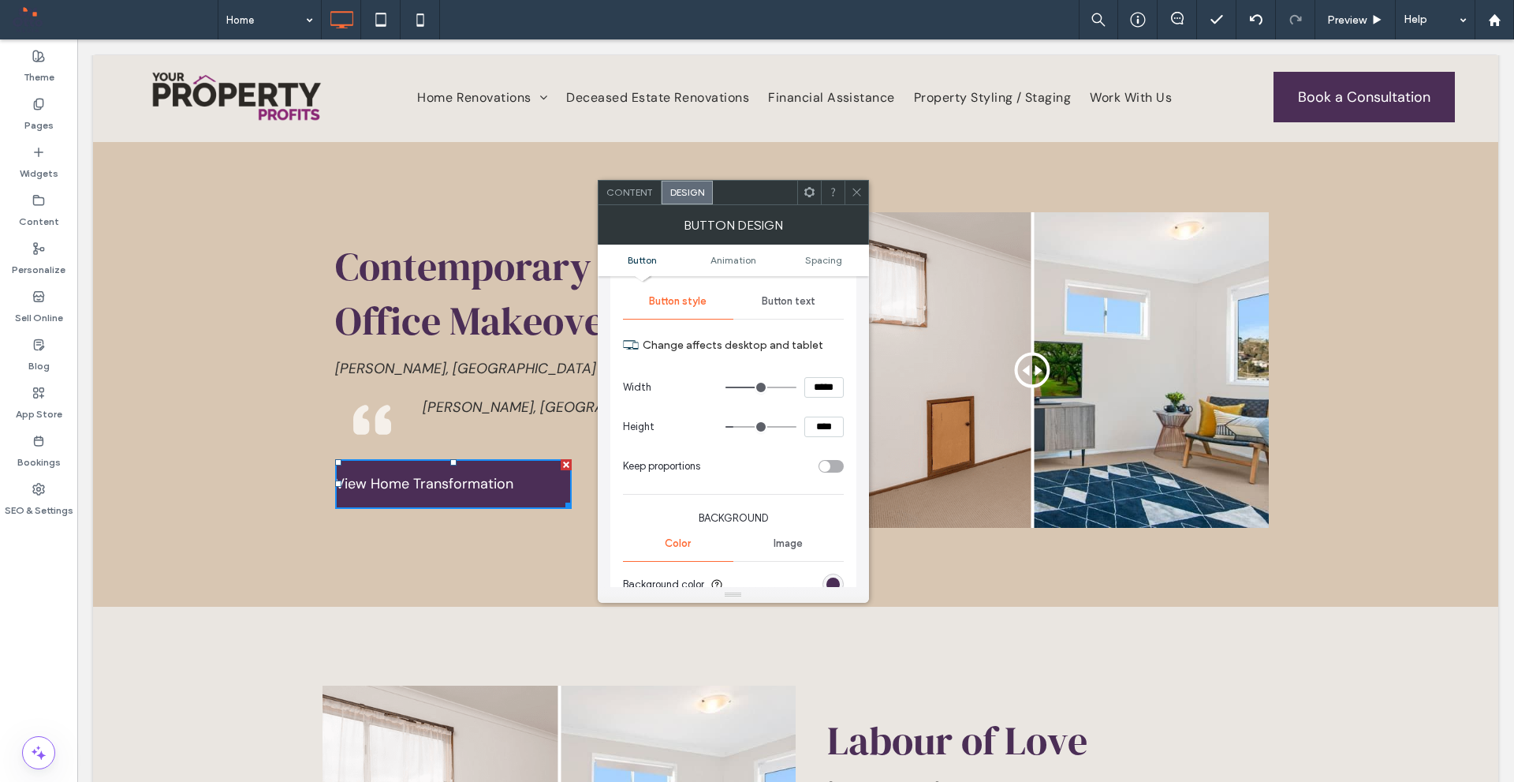
click at [801, 316] on div "Button text" at bounding box center [789, 301] width 110 height 35
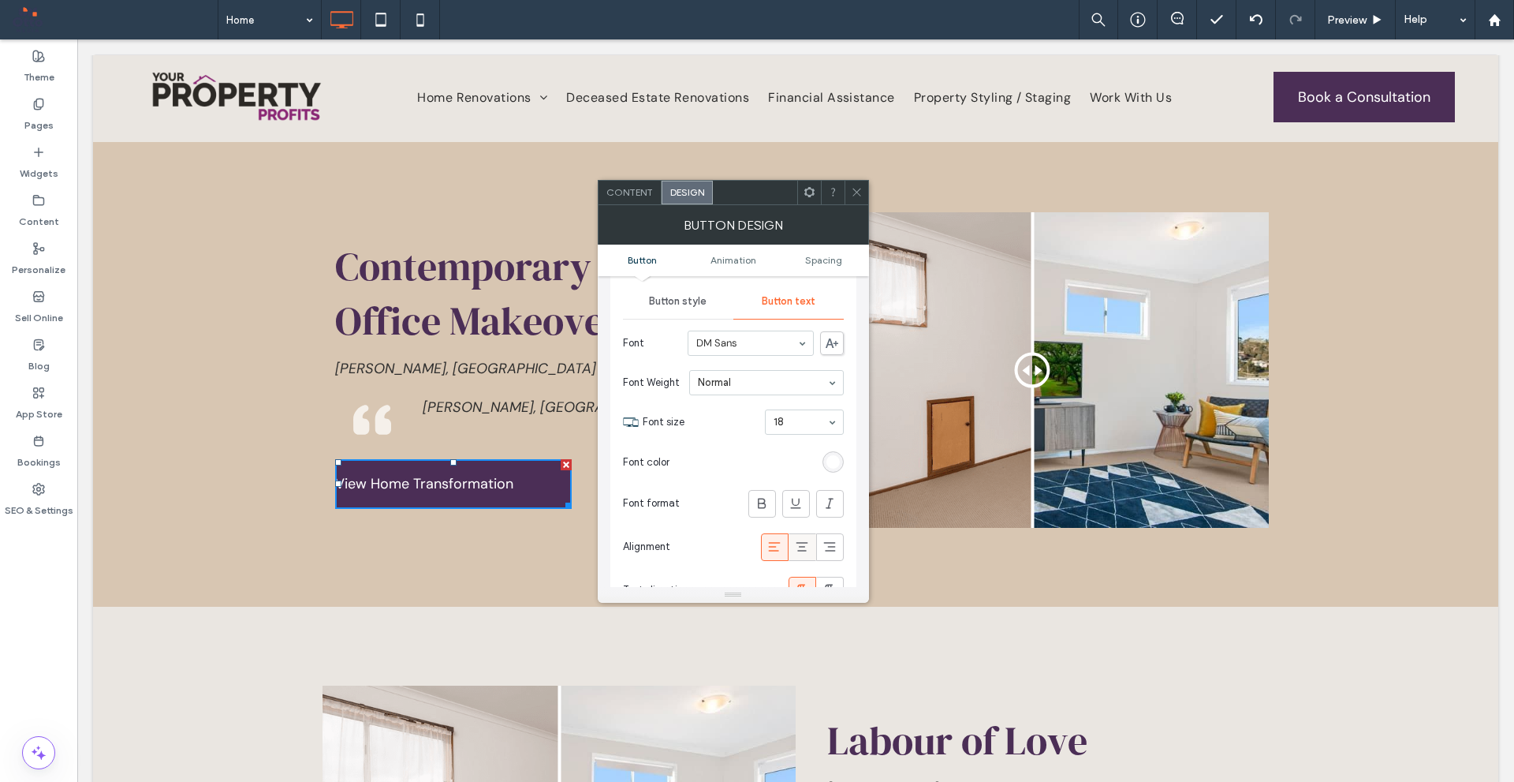
click at [801, 549] on icon at bounding box center [802, 547] width 16 height 16
click at [858, 193] on icon at bounding box center [857, 192] width 12 height 12
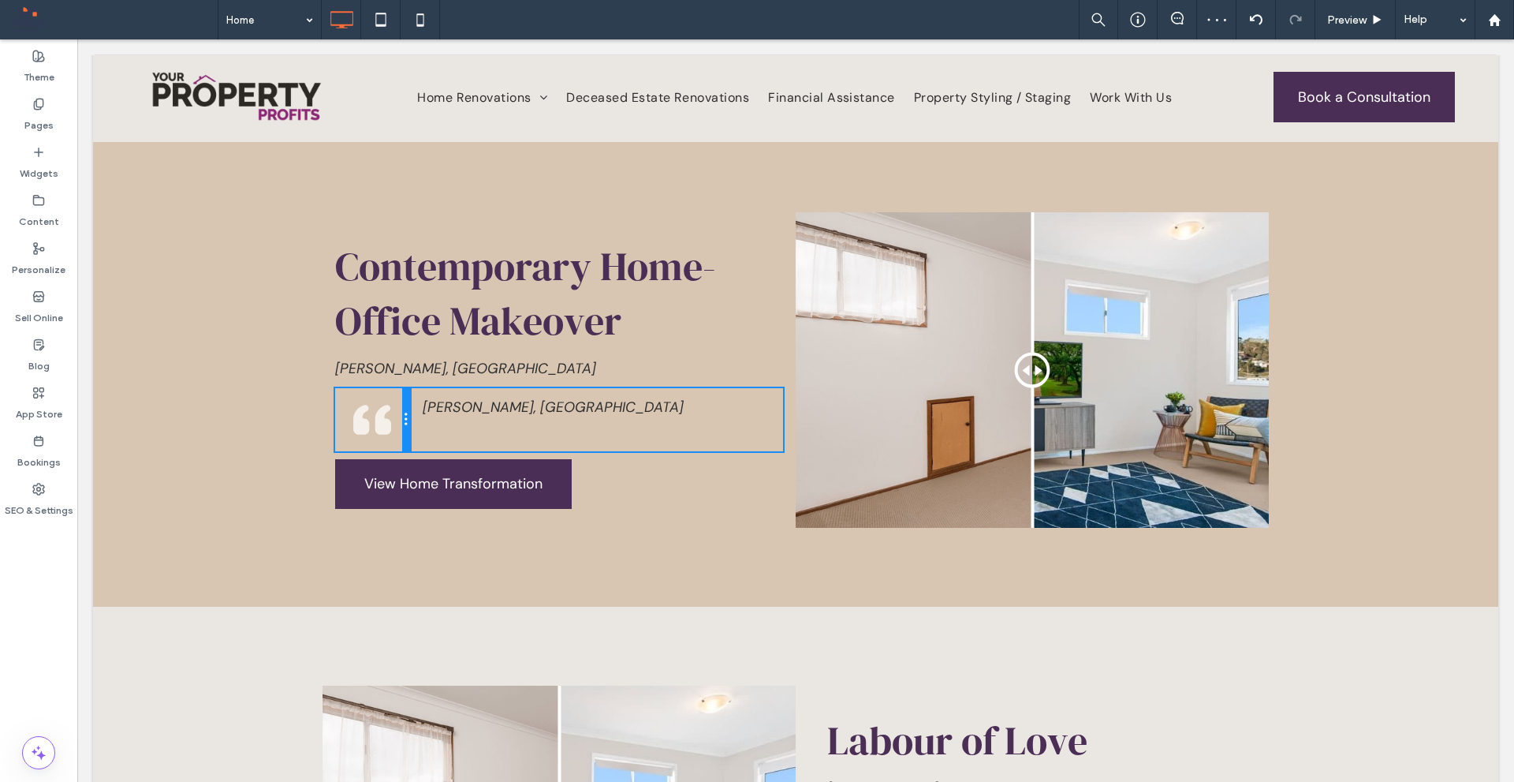
drag, startPoint x: 388, startPoint y: 407, endPoint x: 340, endPoint y: 402, distance: 48.3
click at [340, 402] on div "Click To Paste Click To Paste" at bounding box center [372, 419] width 75 height 63
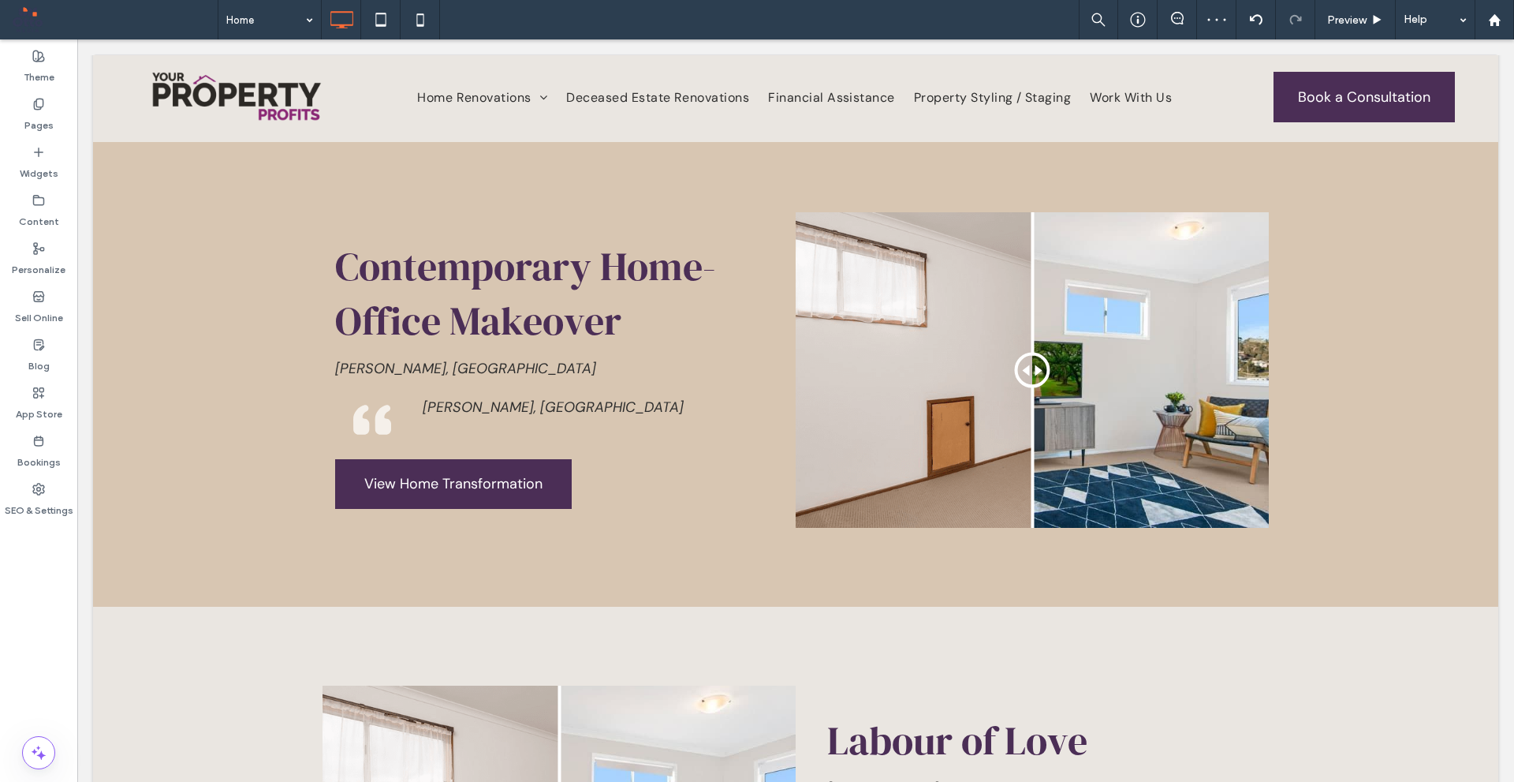
click at [420, 26] on div "Home Preview Help Site Comments Team & Clients Automate new comments Instantly …" at bounding box center [757, 391] width 1514 height 782
click at [420, 24] on use at bounding box center [419, 19] width 7 height 13
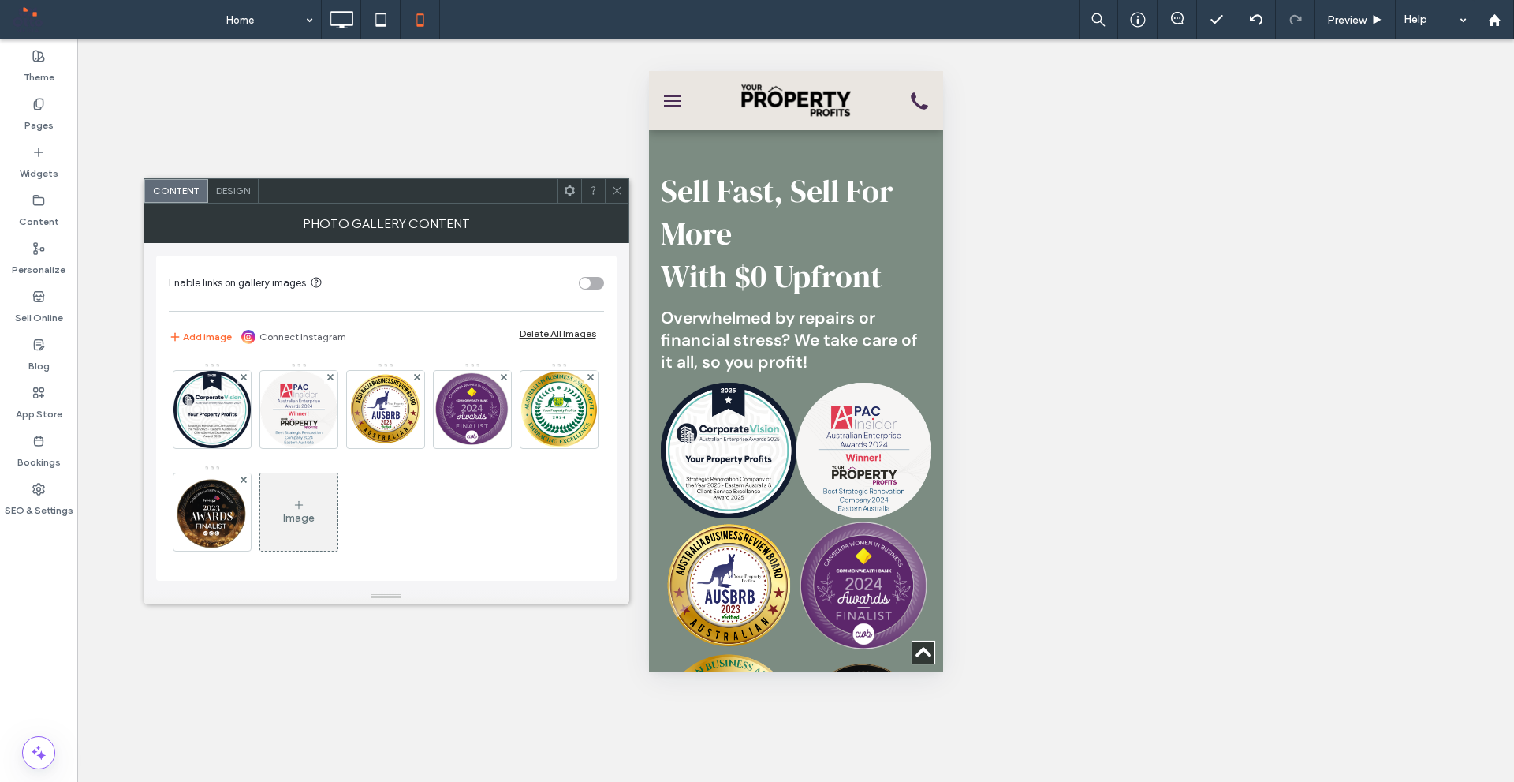
scroll to position [5995, 0]
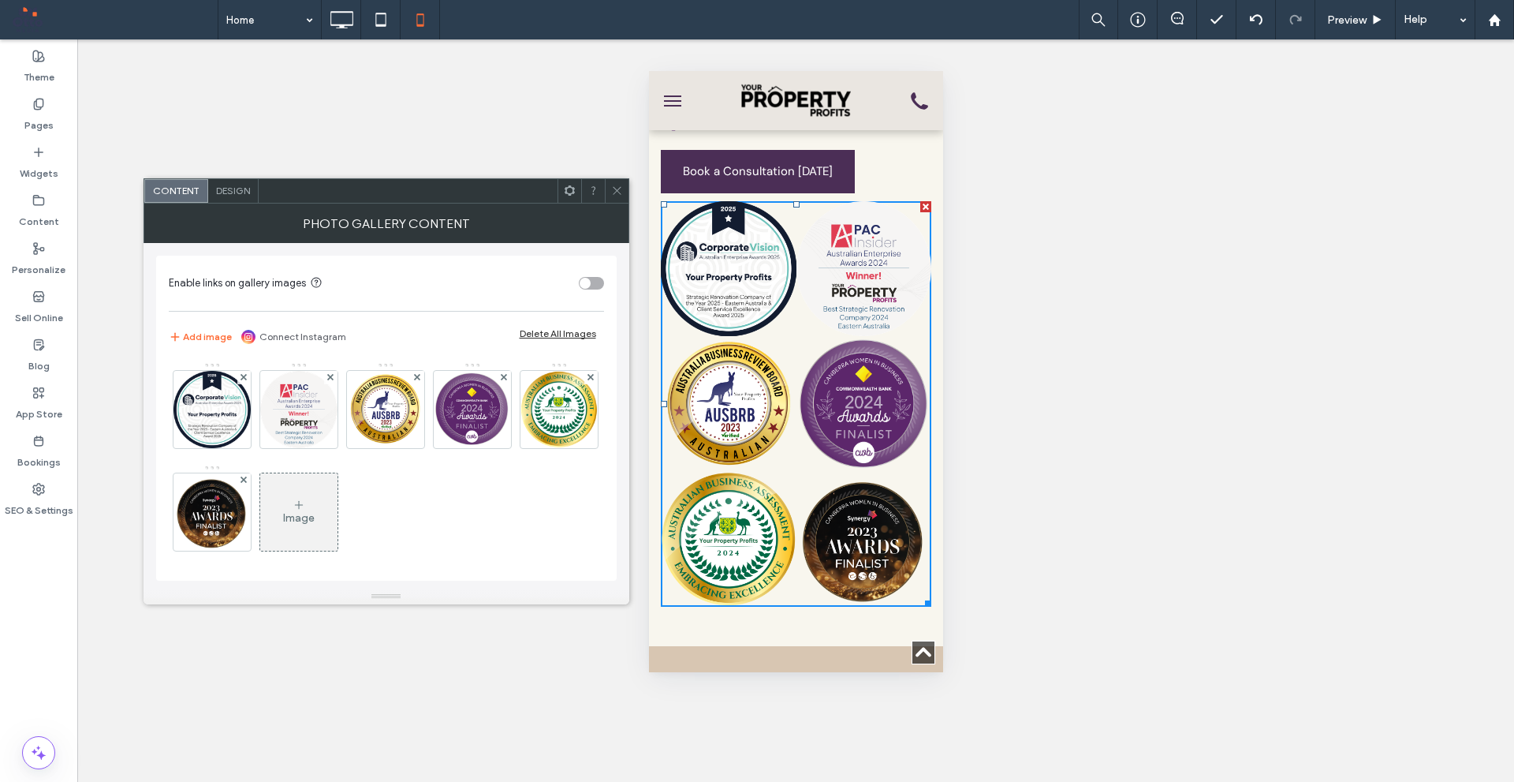
click at [229, 192] on span "Design" at bounding box center [233, 191] width 34 height 12
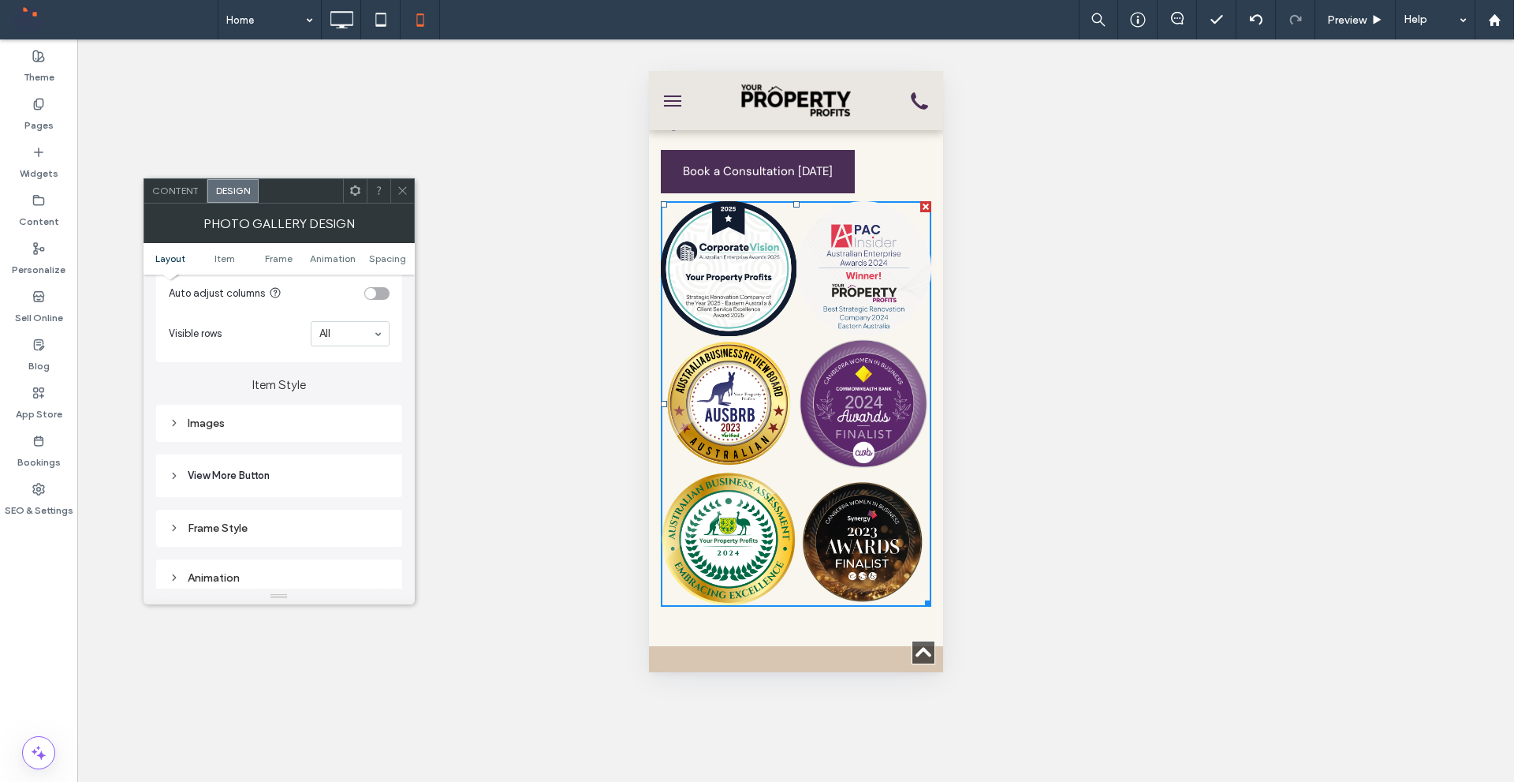
scroll to position [394, 0]
click at [375, 329] on div "1 2" at bounding box center [369, 330] width 39 height 25
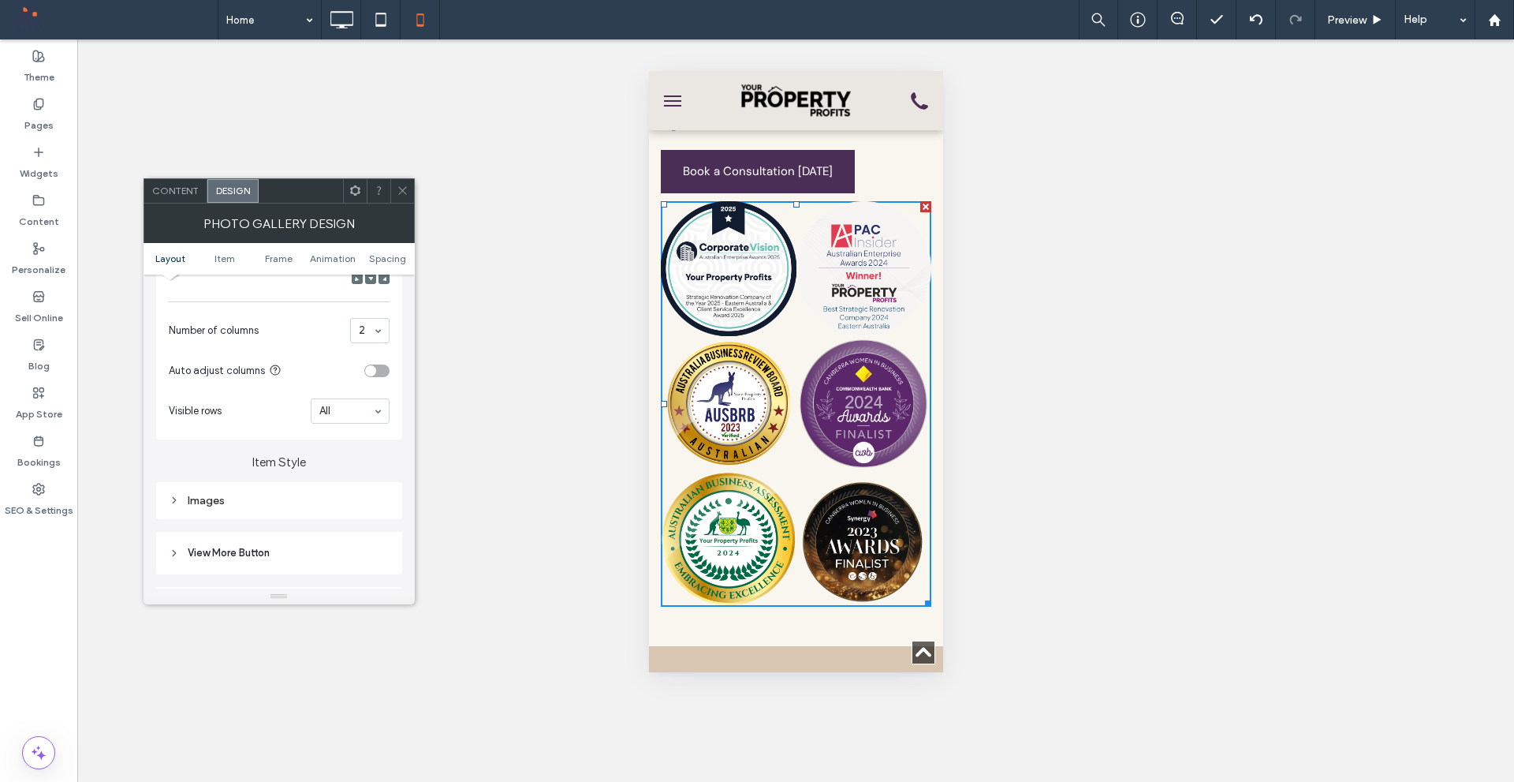
click at [290, 498] on div "Images" at bounding box center [279, 500] width 221 height 13
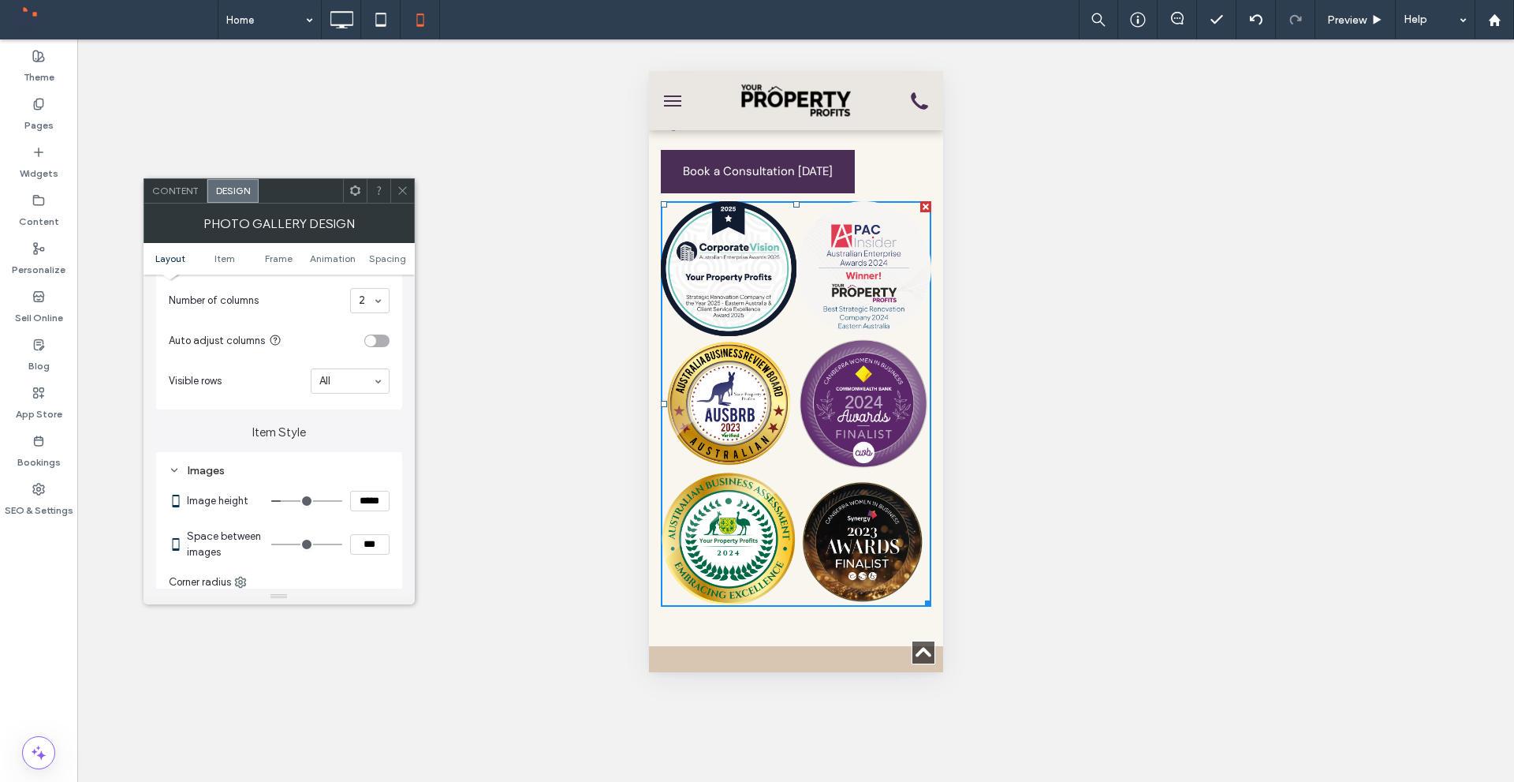
scroll to position [473, 0]
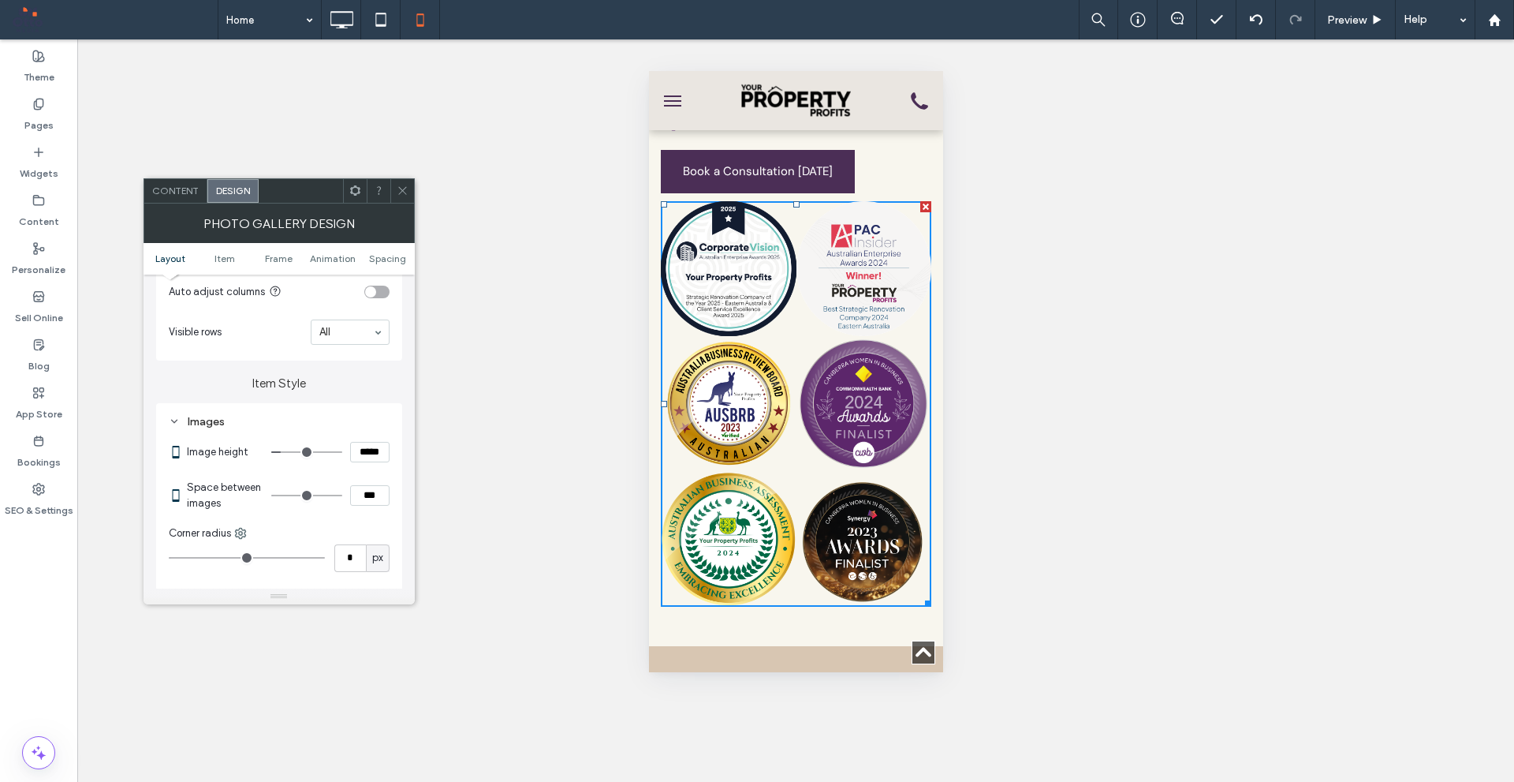
type input "**"
type input "****"
type input "**"
type input "****"
type input "**"
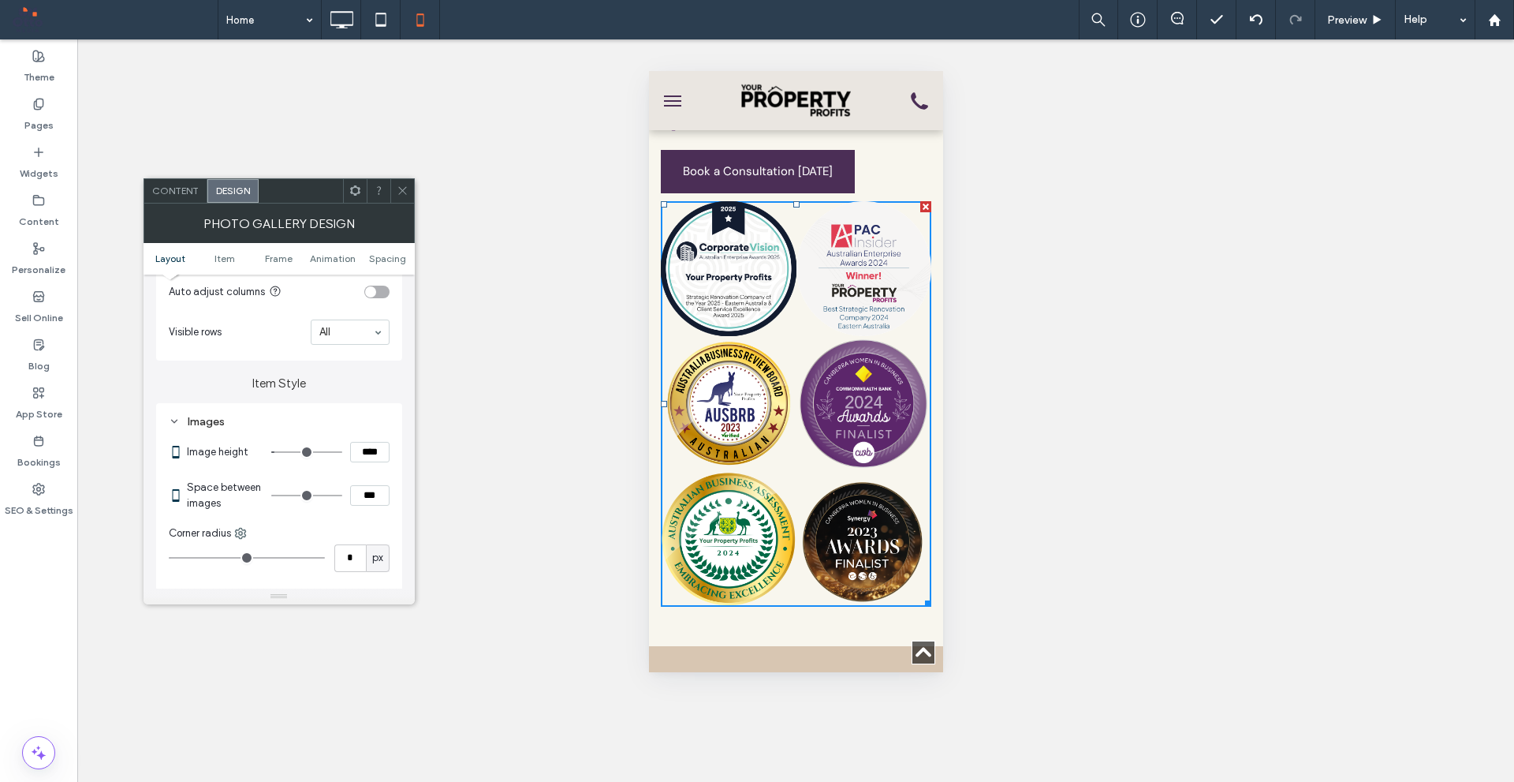
type input "****"
type input "**"
type input "****"
type input "*"
type input "***"
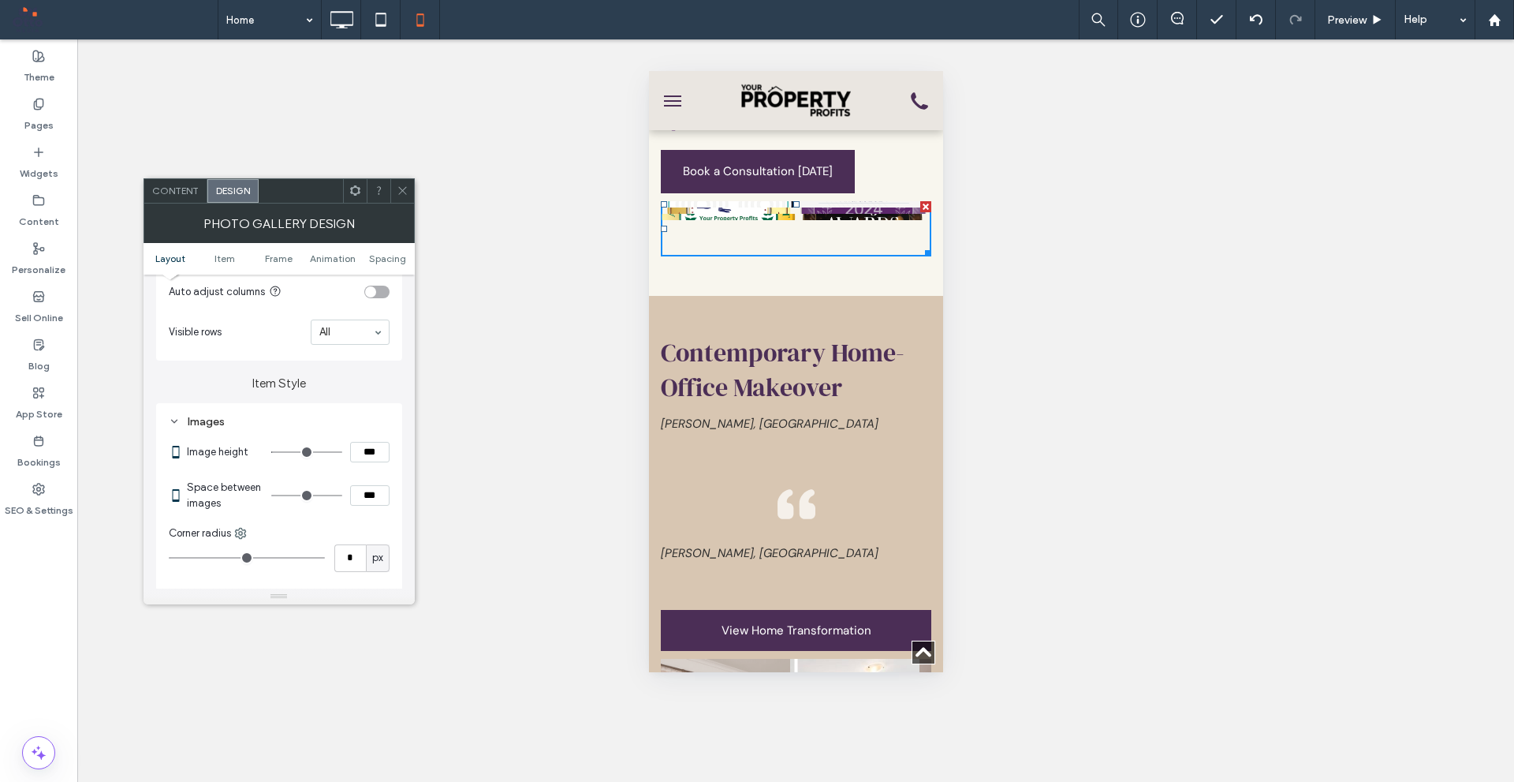
type input "**"
type input "****"
type input "**"
type input "****"
type input "**"
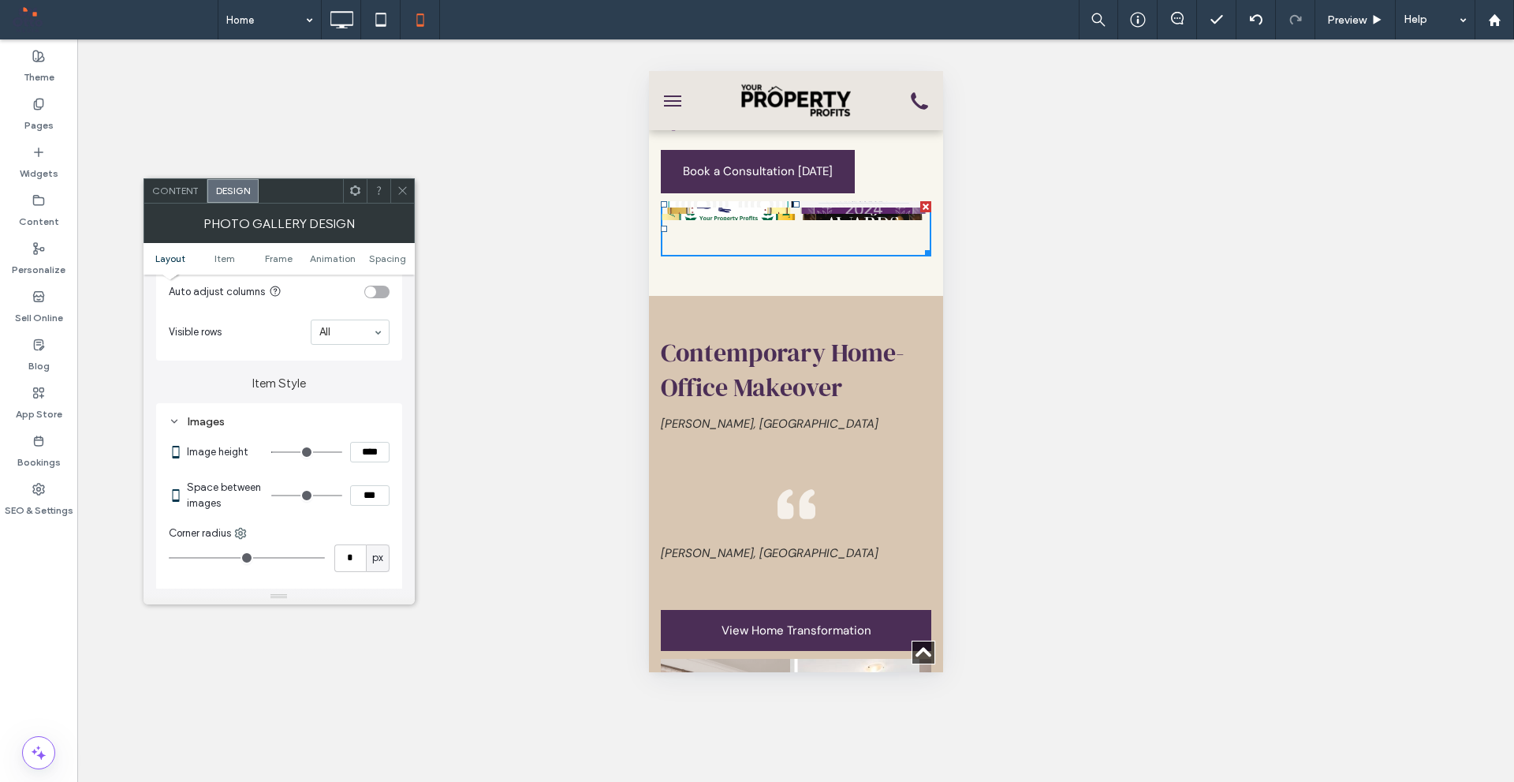
type input "****"
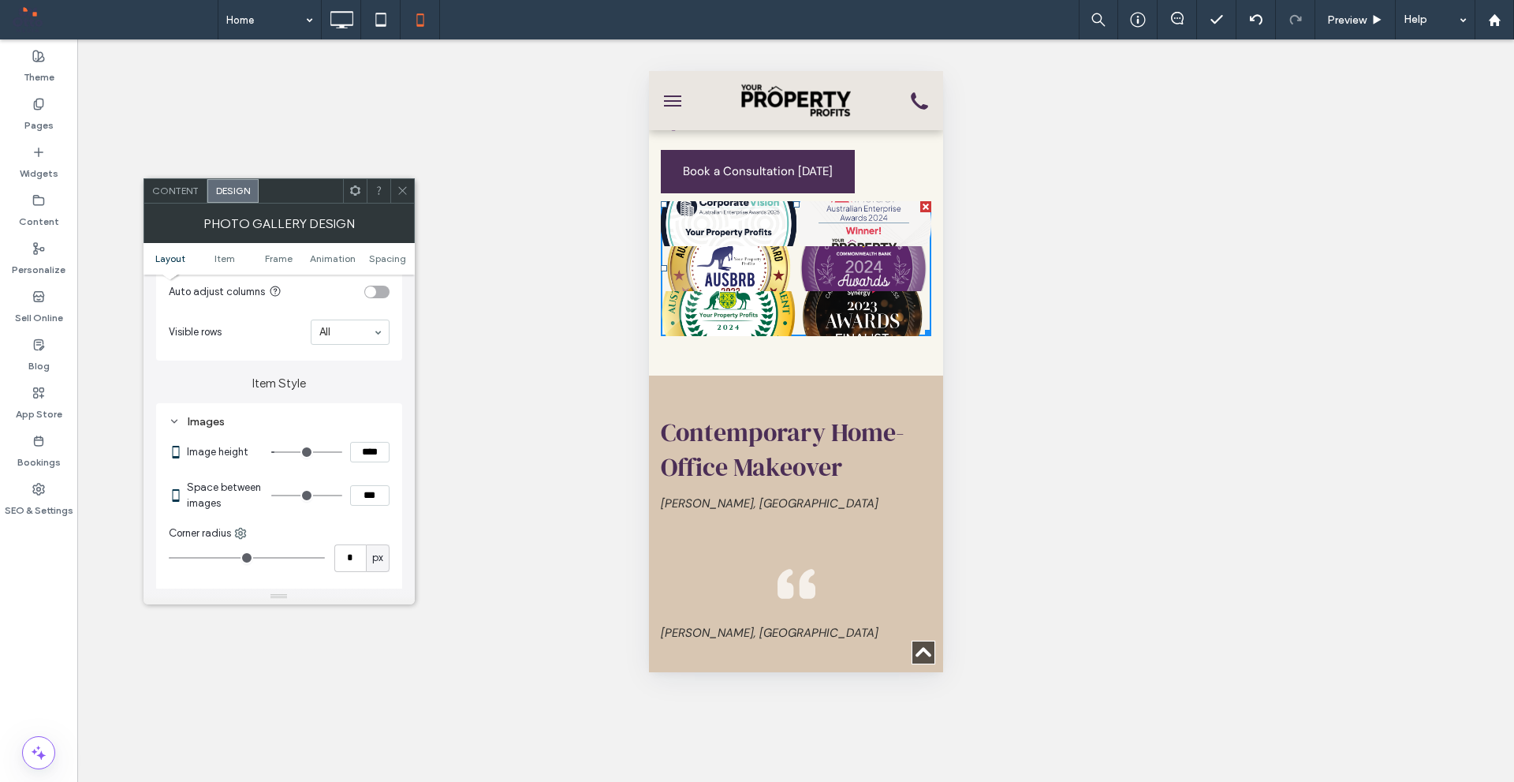
type input "**"
type input "****"
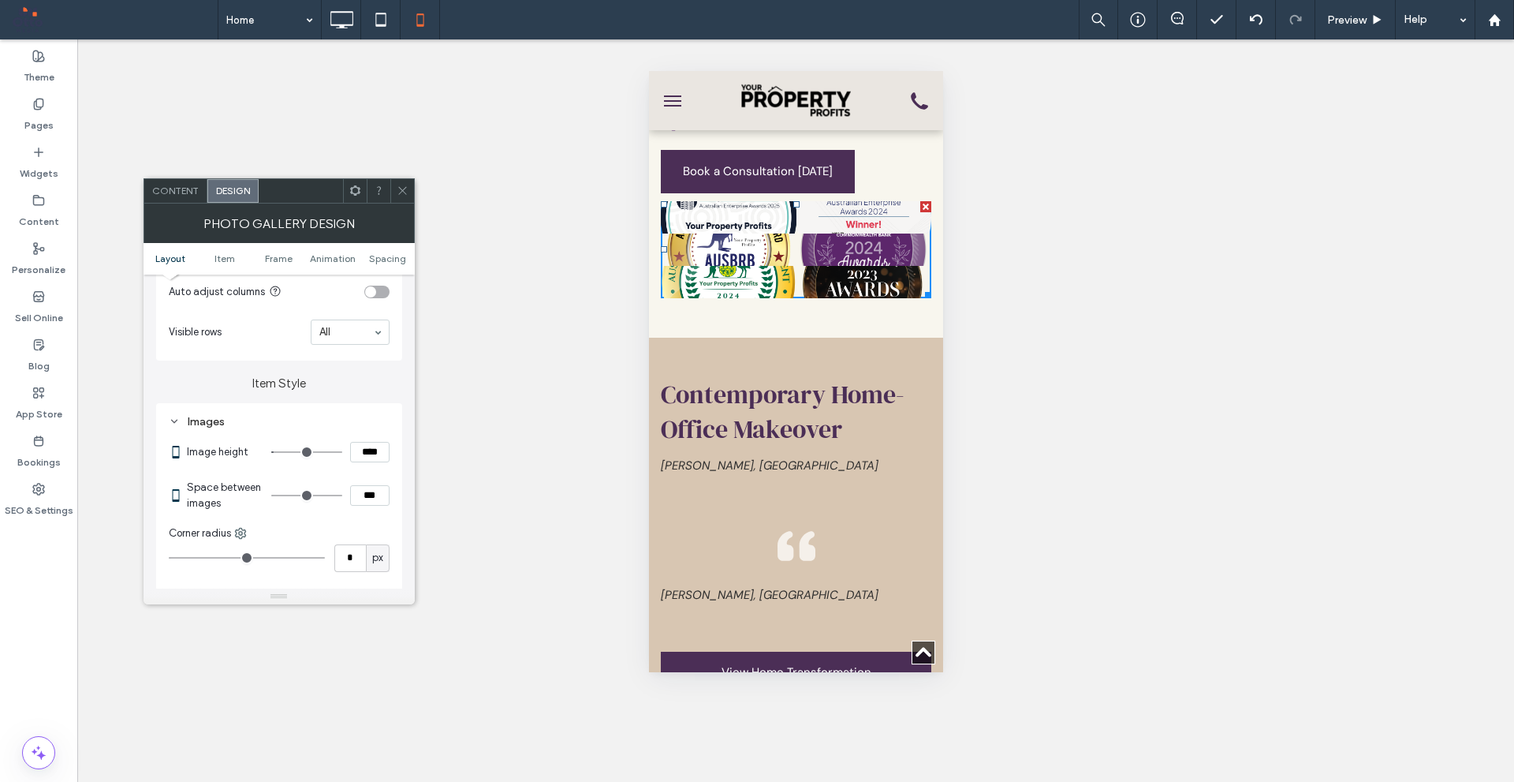
type input "**"
type input "****"
type input "**"
type input "****"
type input "**"
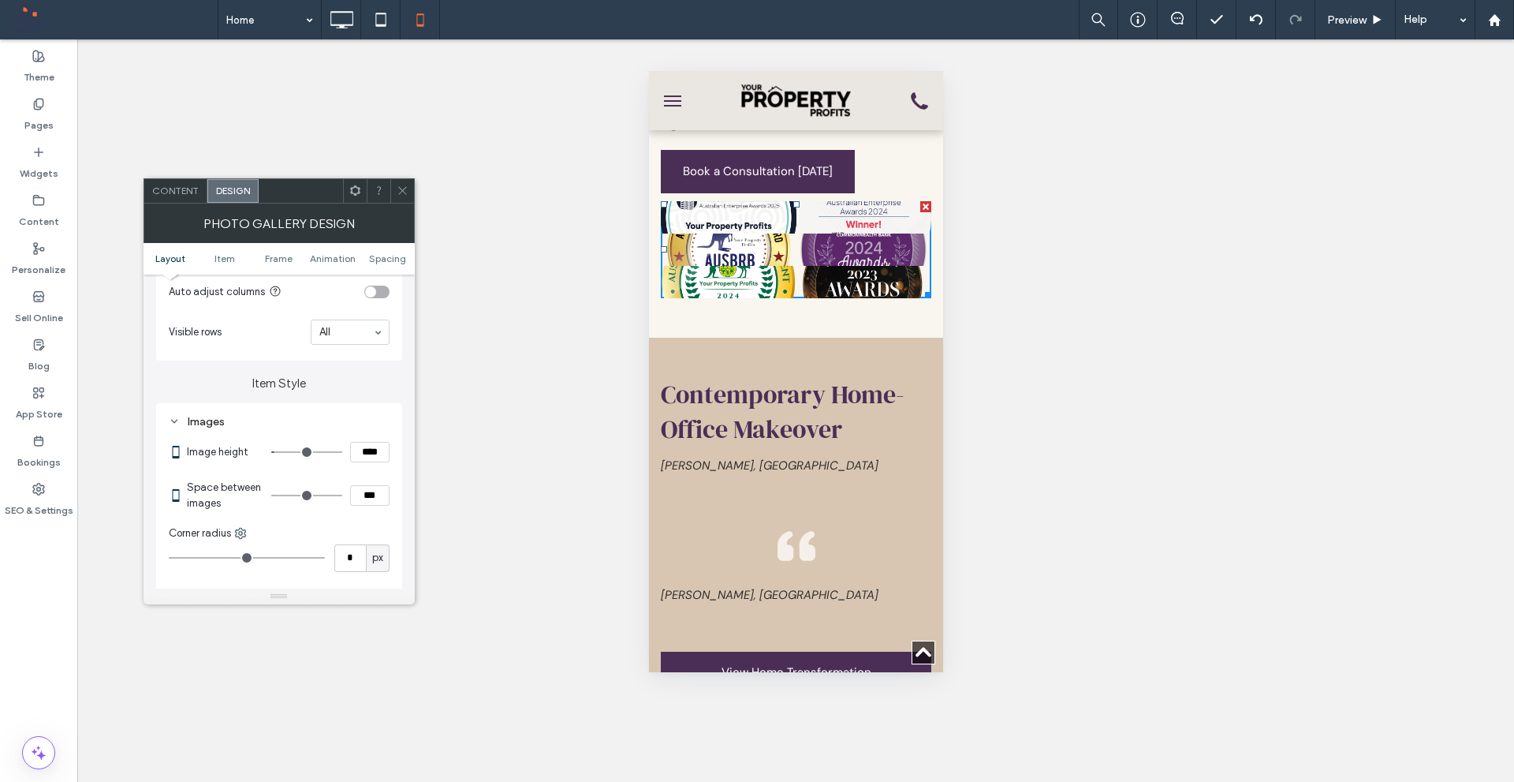
click at [281, 453] on input "range" at bounding box center [306, 452] width 71 height 2
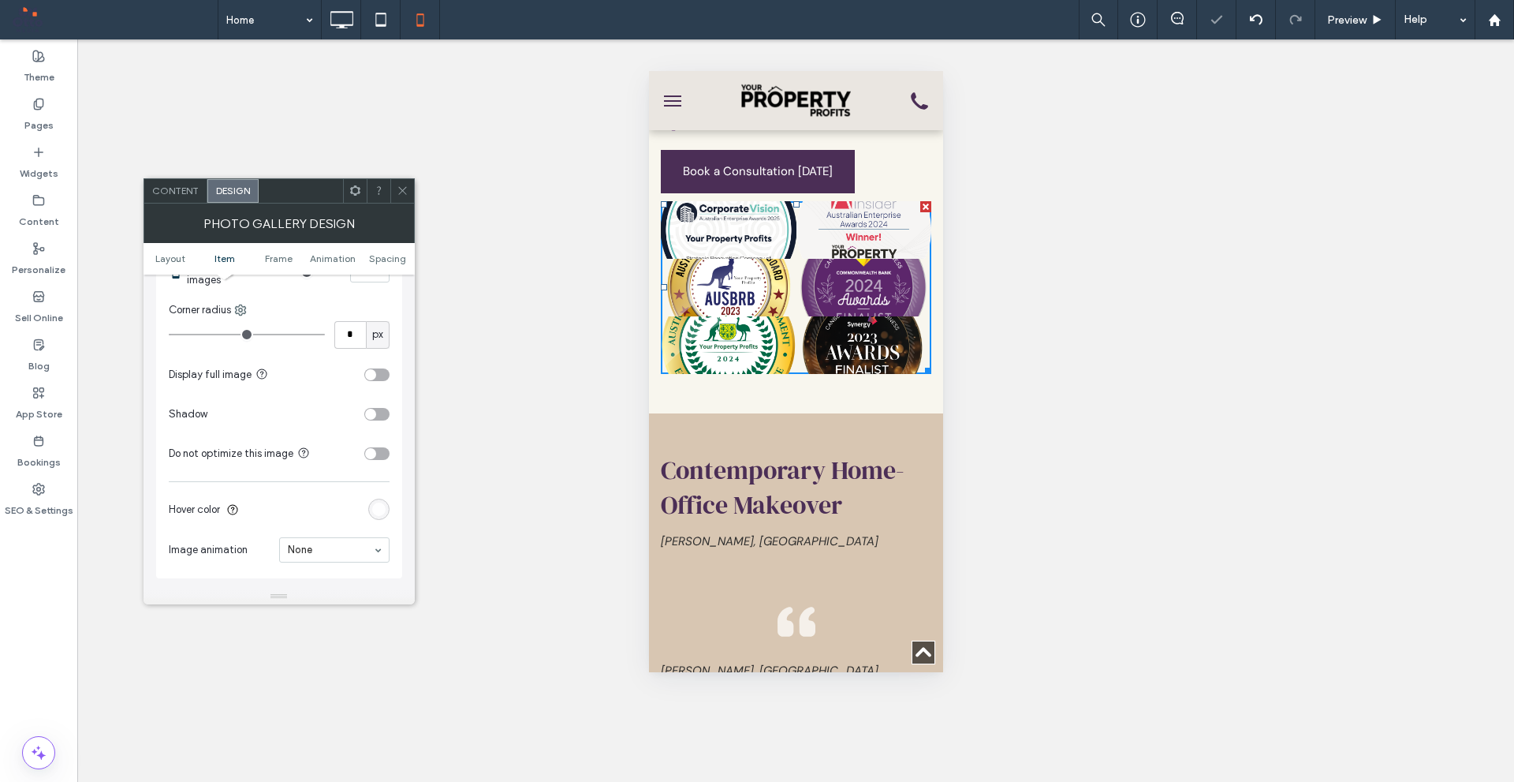
scroll to position [710, 0]
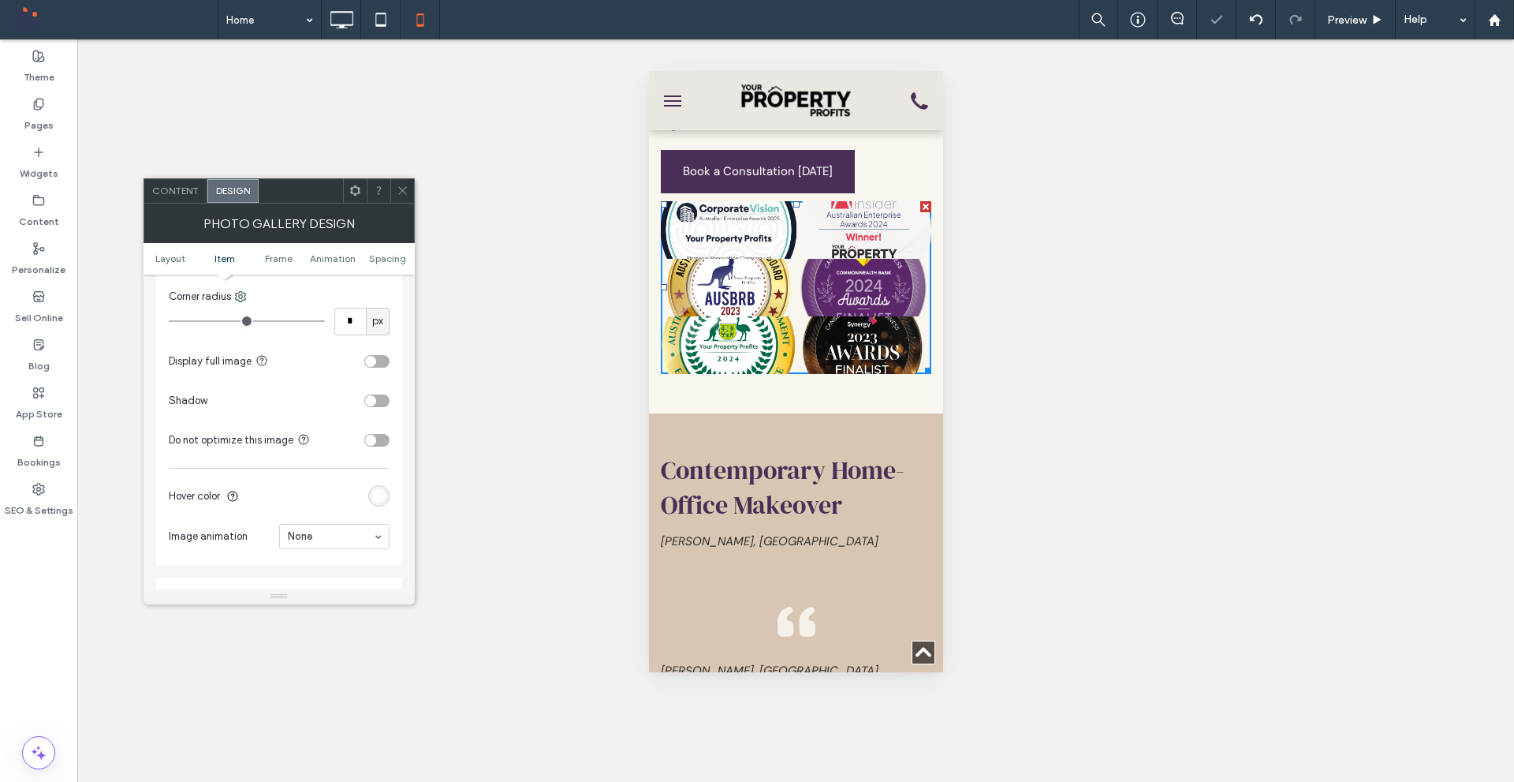
click at [368, 367] on div "toggle" at bounding box center [376, 361] width 25 height 13
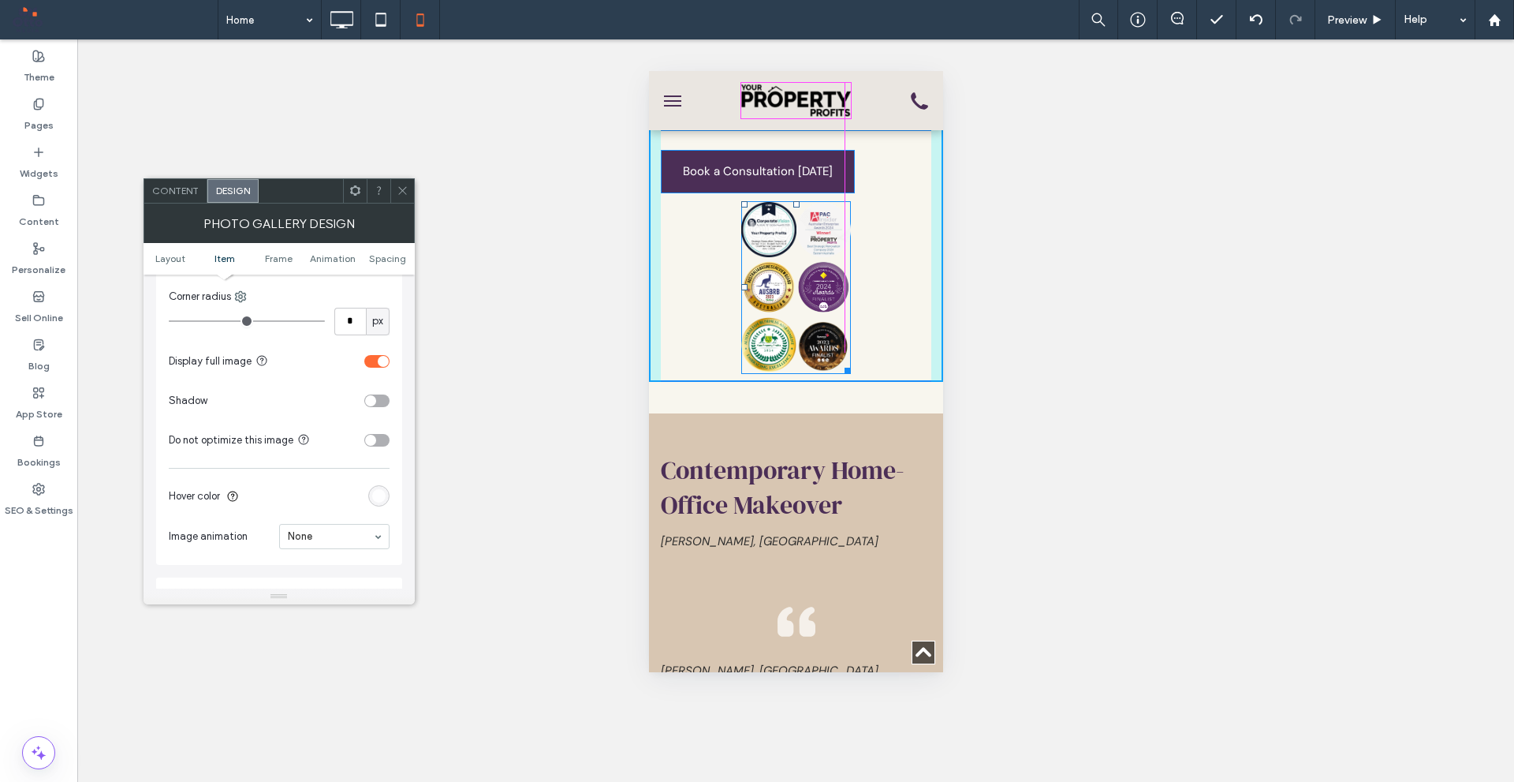
drag, startPoint x: 913, startPoint y: 347, endPoint x: 842, endPoint y: 325, distance: 74.3
click at [842, 325] on div "Button Button Button Button Button Button W:138.969 H:219" at bounding box center [796, 287] width 110 height 173
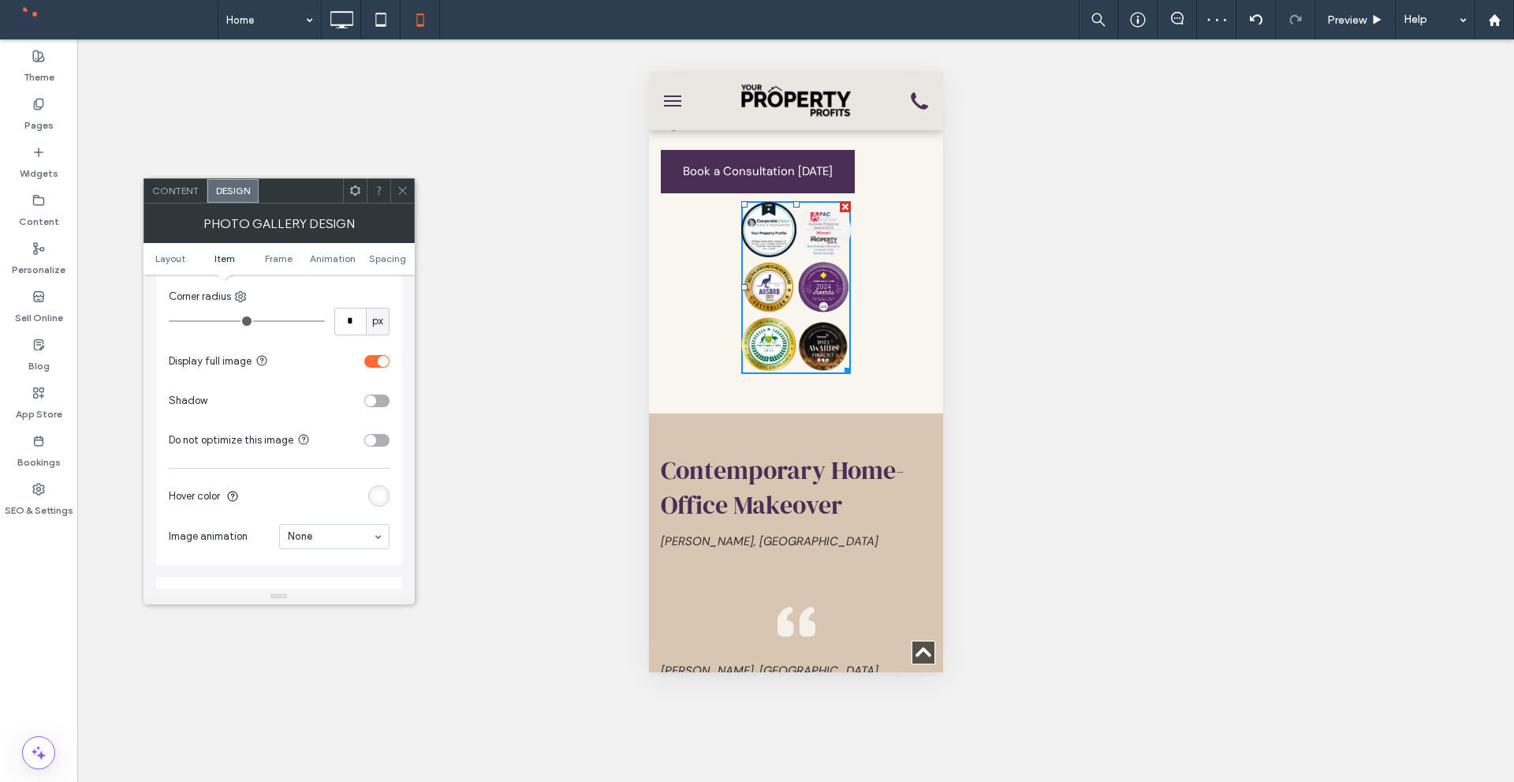
click at [397, 194] on icon at bounding box center [403, 191] width 12 height 12
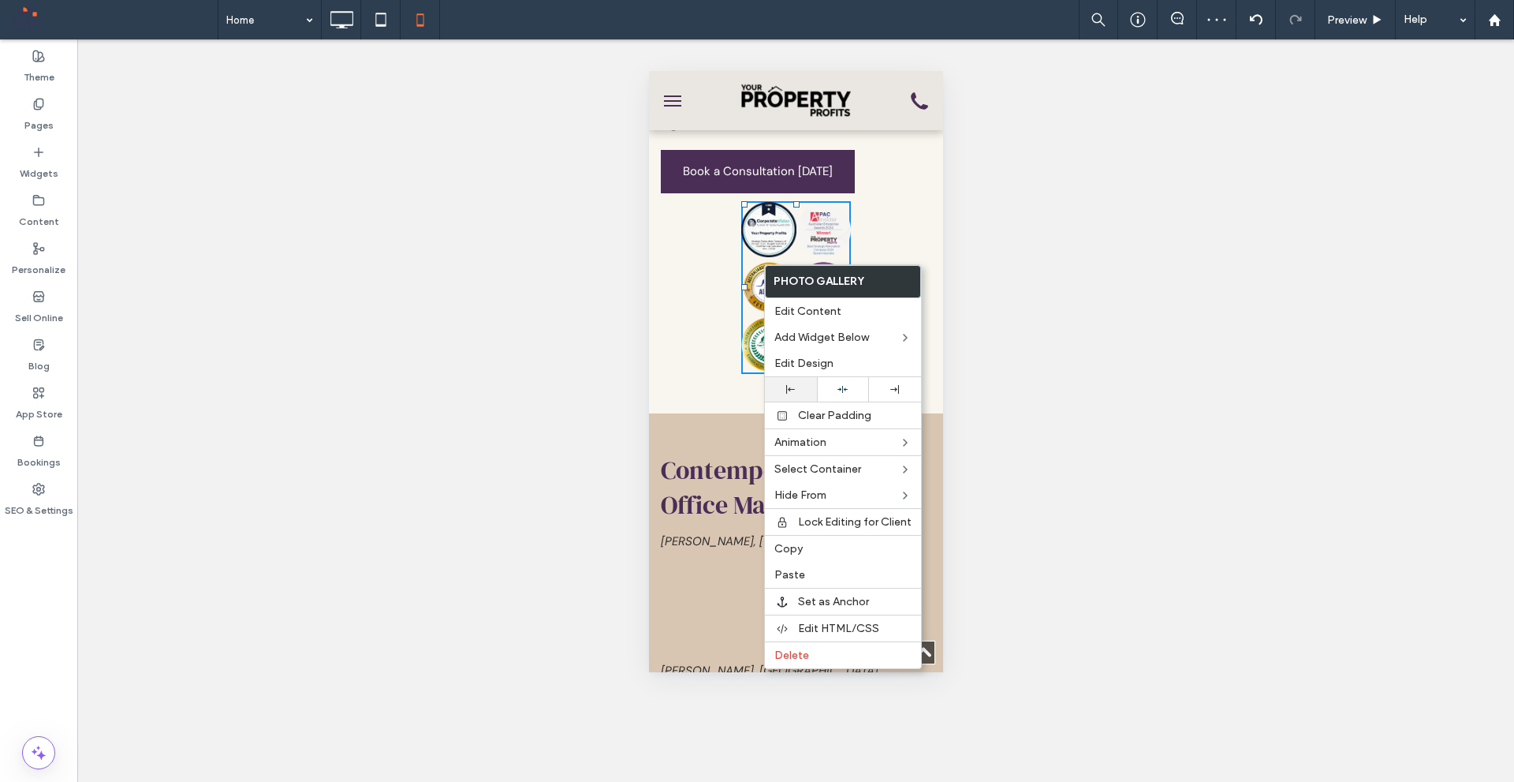
click at [798, 380] on div at bounding box center [791, 389] width 52 height 24
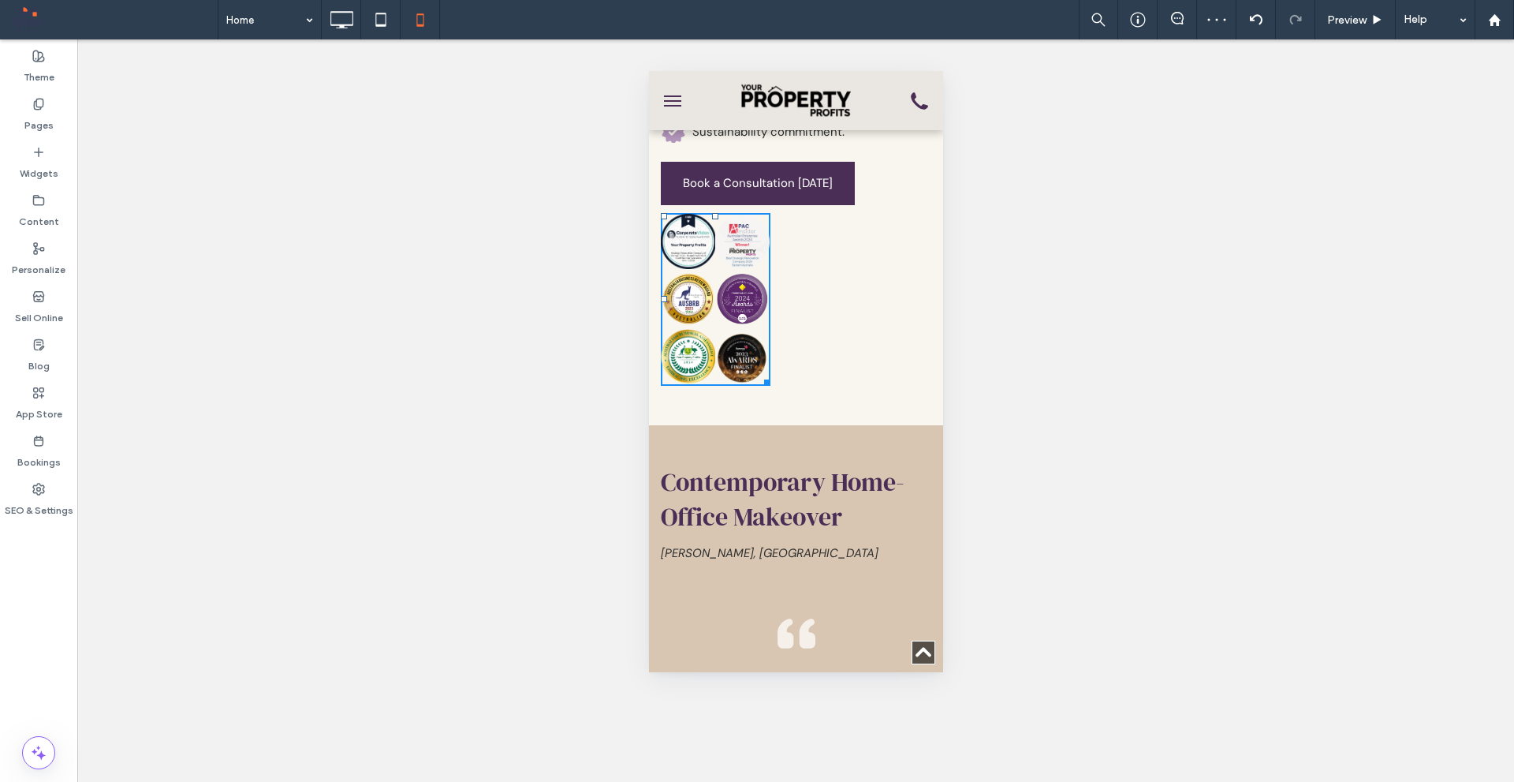
scroll to position [5758, 0]
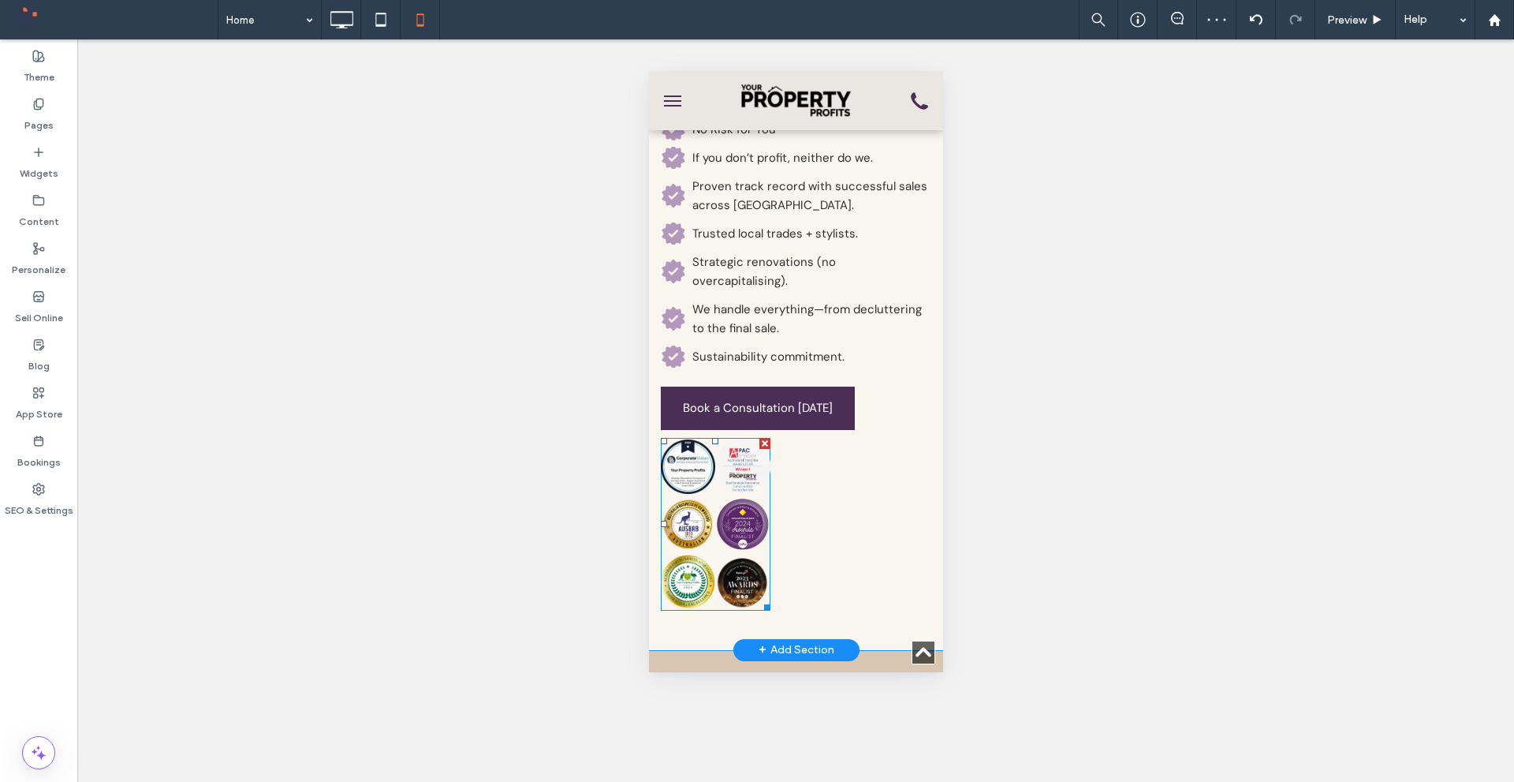
drag, startPoint x: 757, startPoint y: 538, endPoint x: 749, endPoint y: 521, distance: 19.4
click at [757, 553] on link at bounding box center [742, 582] width 54 height 58
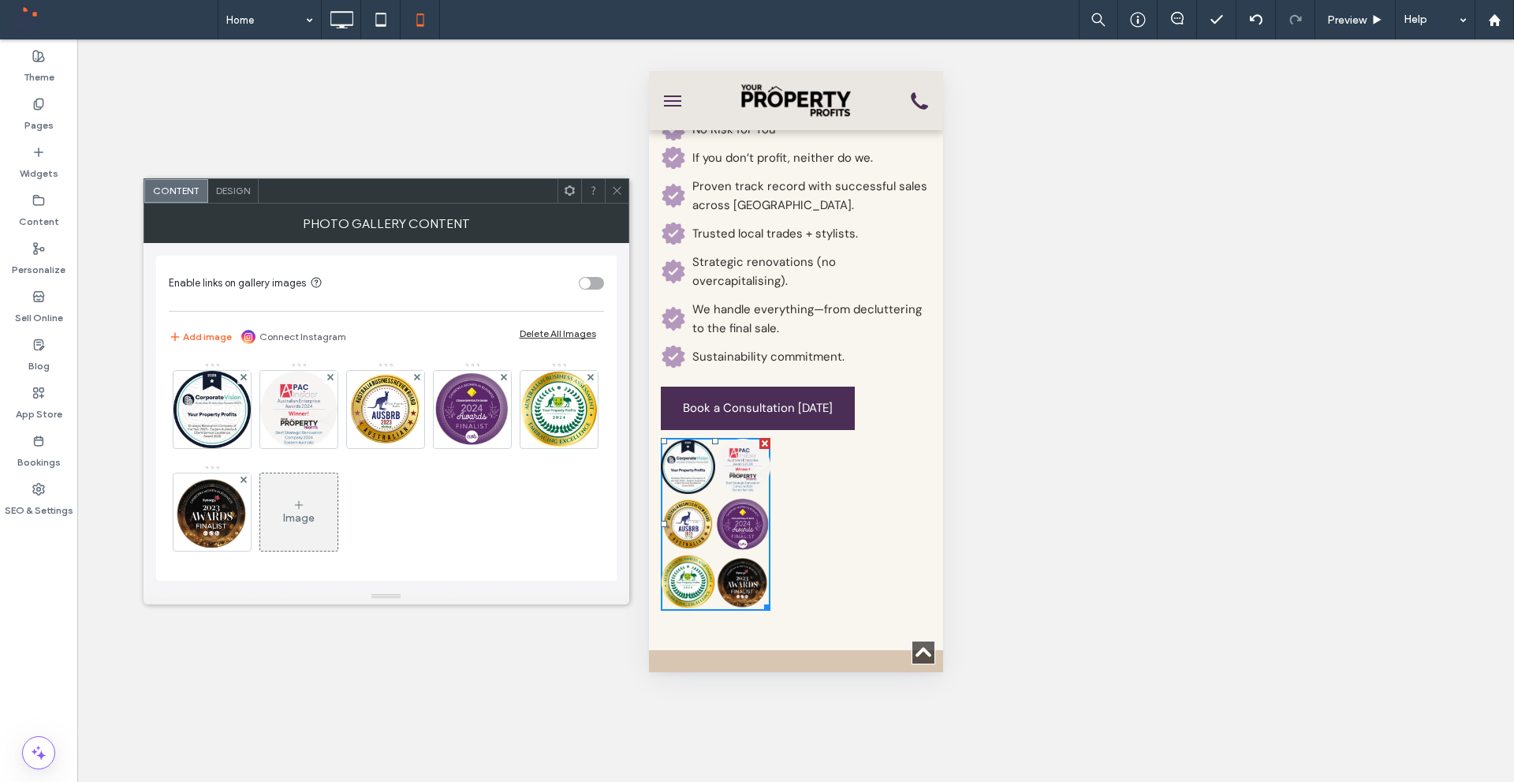
click at [239, 189] on span "Design" at bounding box center [233, 191] width 34 height 12
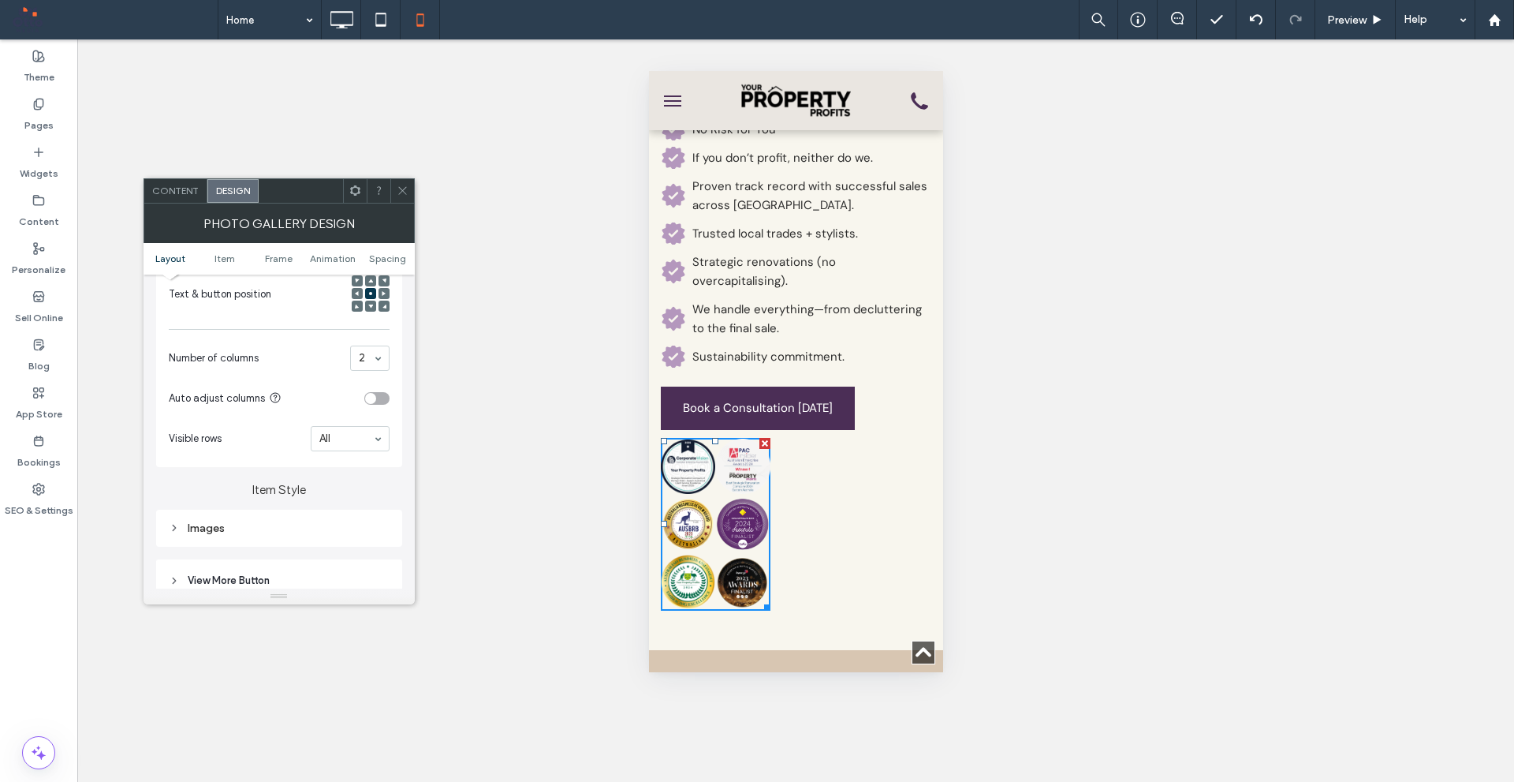
scroll to position [394, 0]
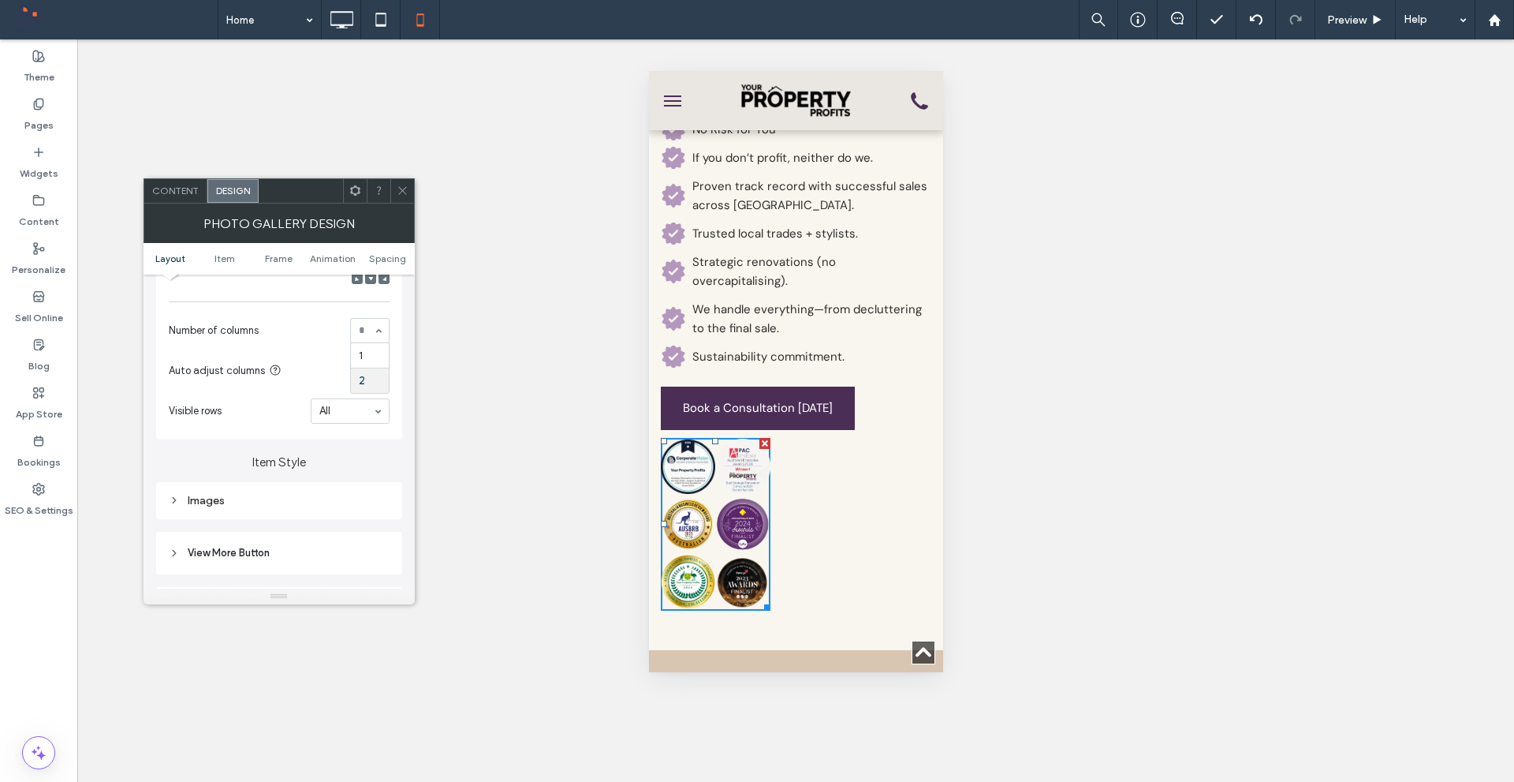
click at [351, 308] on div "Content display for mobile only Text & button below image Text & button over im…" at bounding box center [279, 181] width 246 height 517
click at [406, 194] on icon at bounding box center [403, 191] width 12 height 12
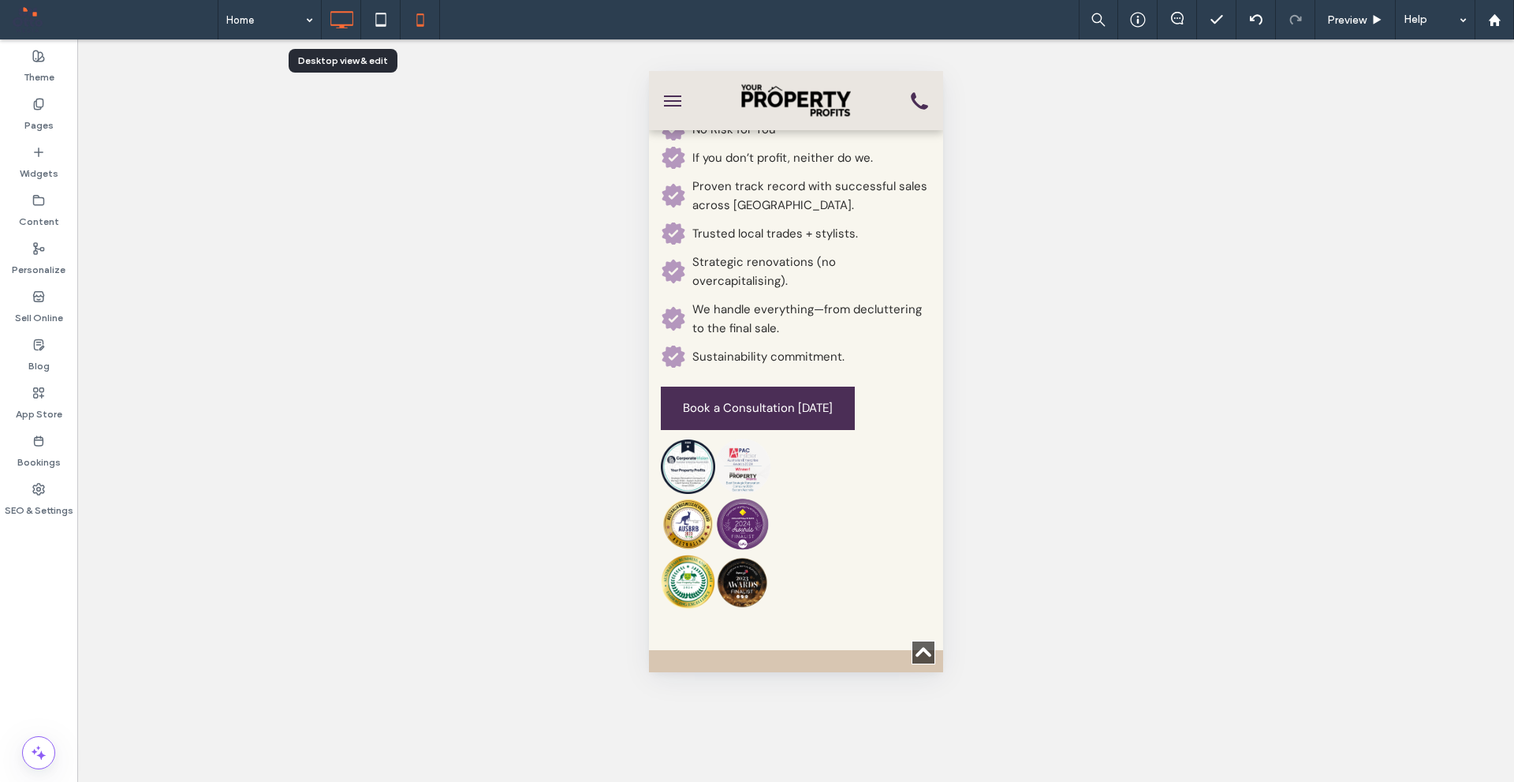
click at [348, 32] on icon at bounding box center [342, 20] width 32 height 32
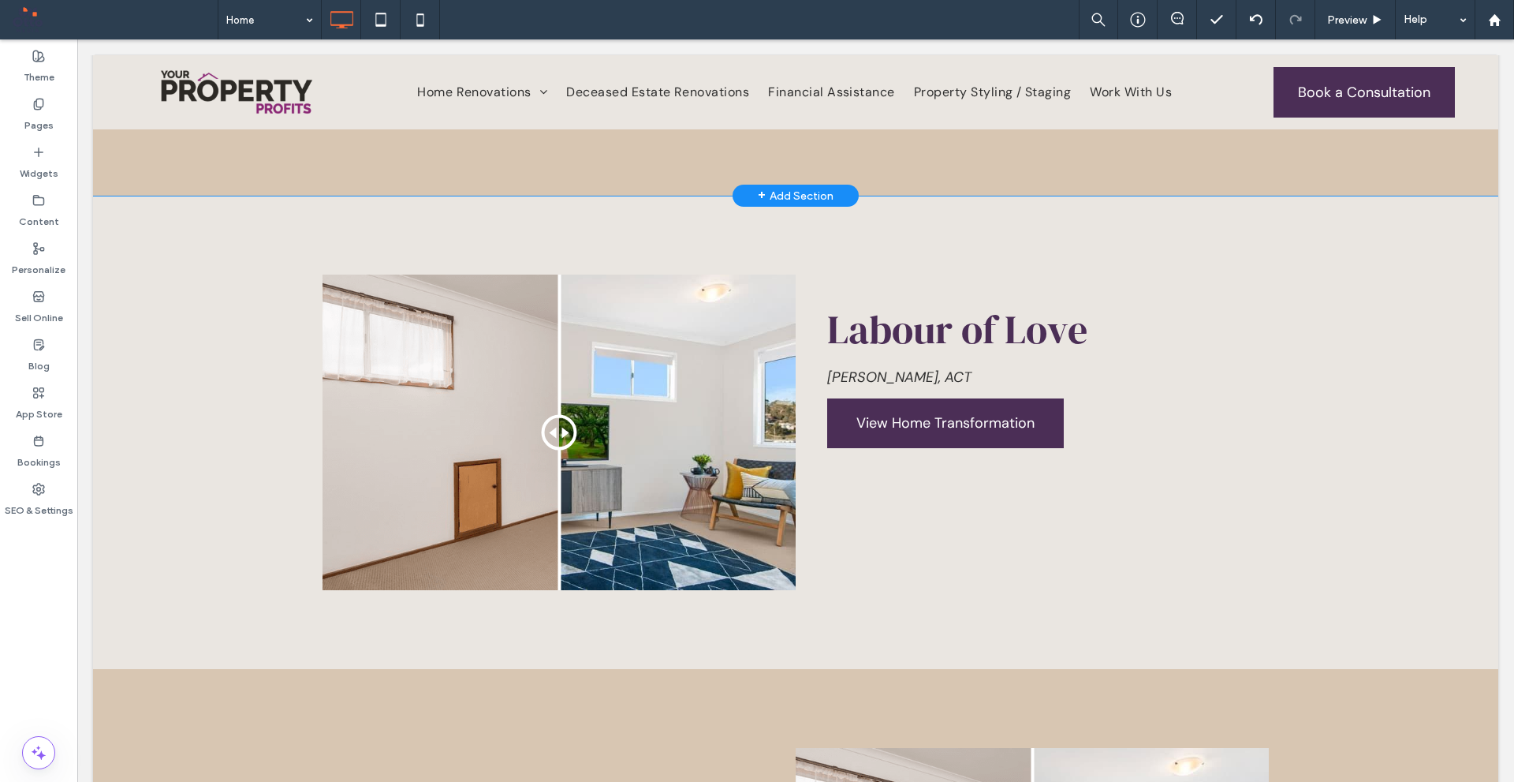
scroll to position [3865, 0]
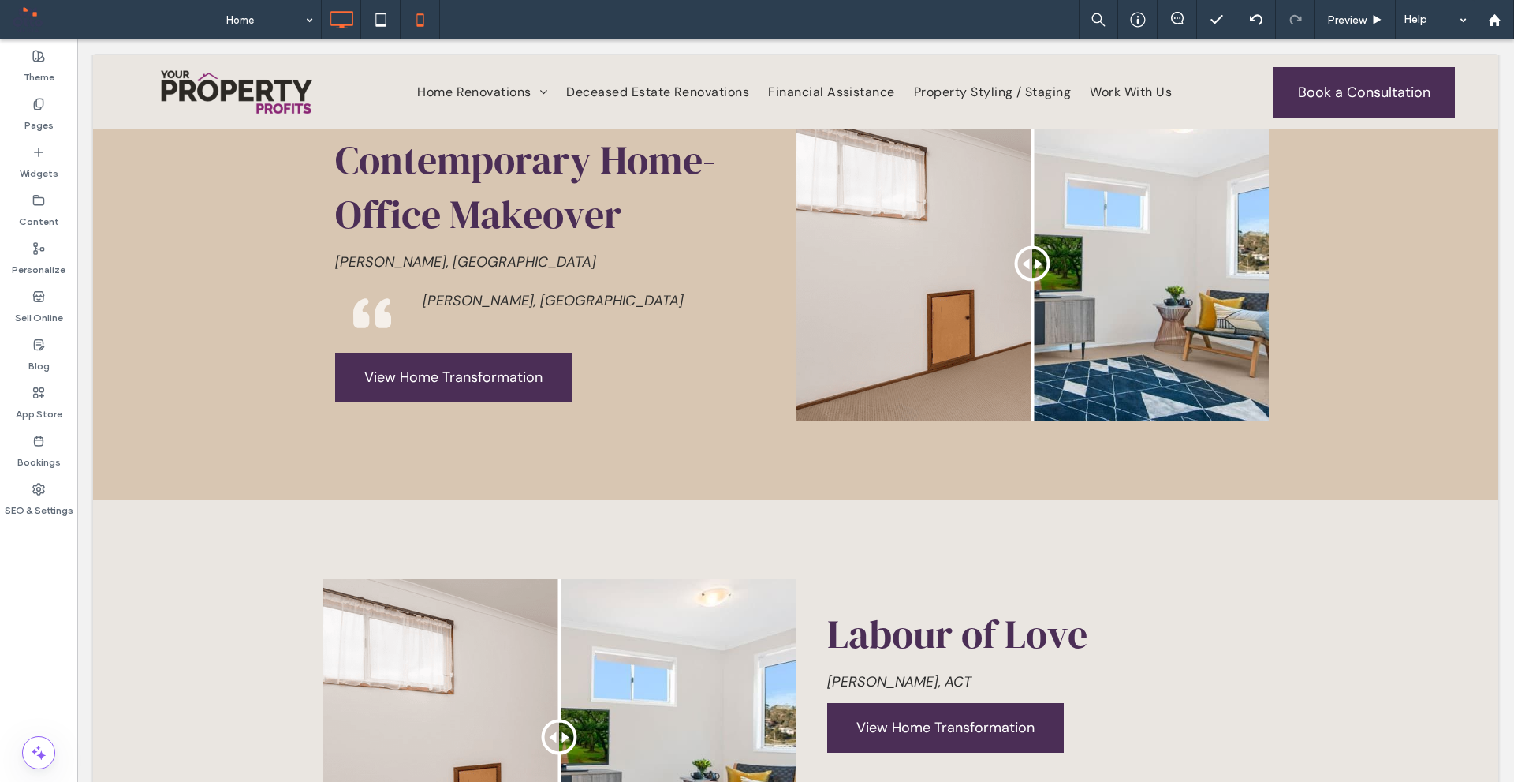
click at [422, 17] on icon at bounding box center [421, 20] width 32 height 32
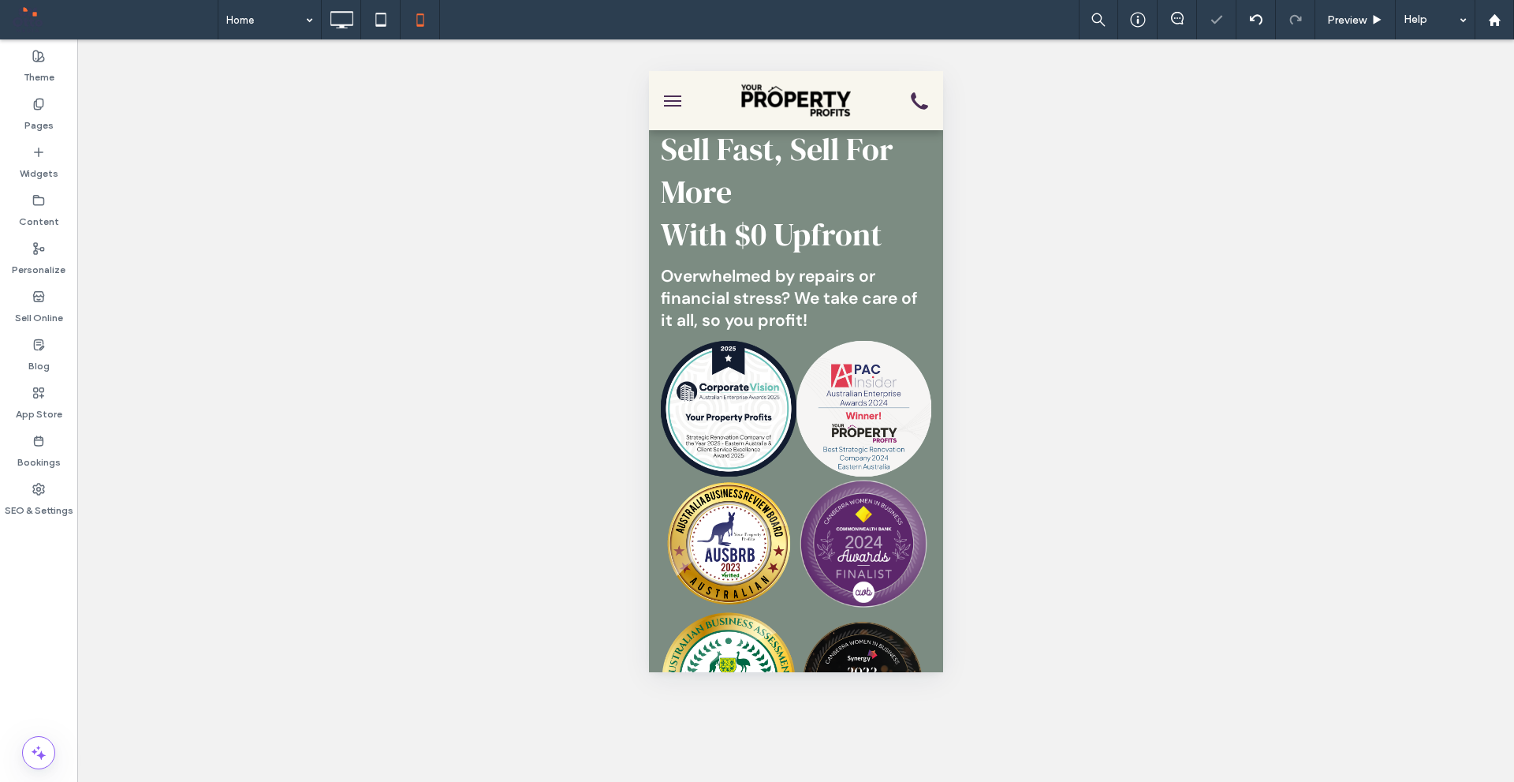
scroll to position [0, 0]
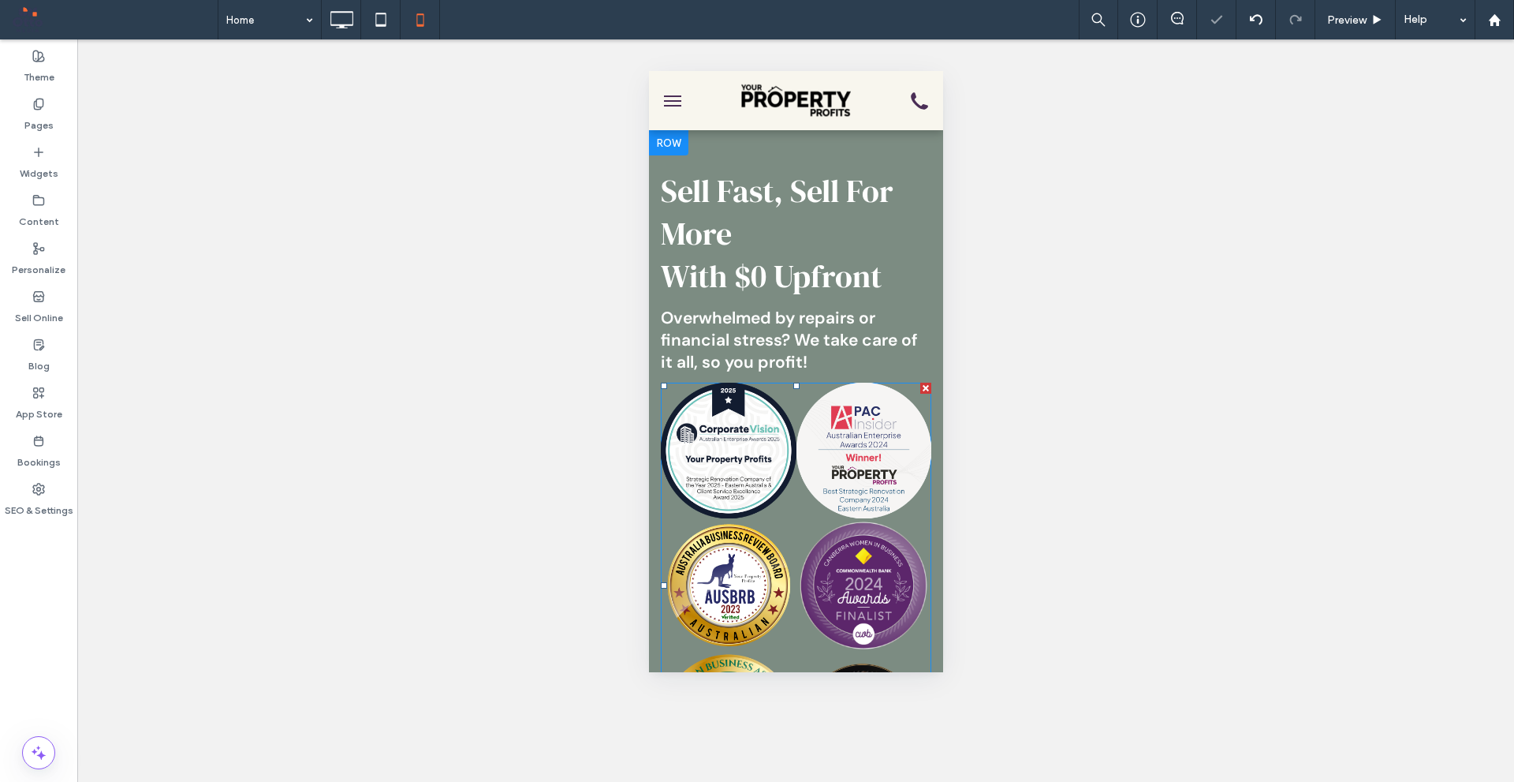
drag, startPoint x: 761, startPoint y: 510, endPoint x: 1283, endPoint y: 480, distance: 523.0
click at [761, 510] on link at bounding box center [728, 451] width 136 height 136
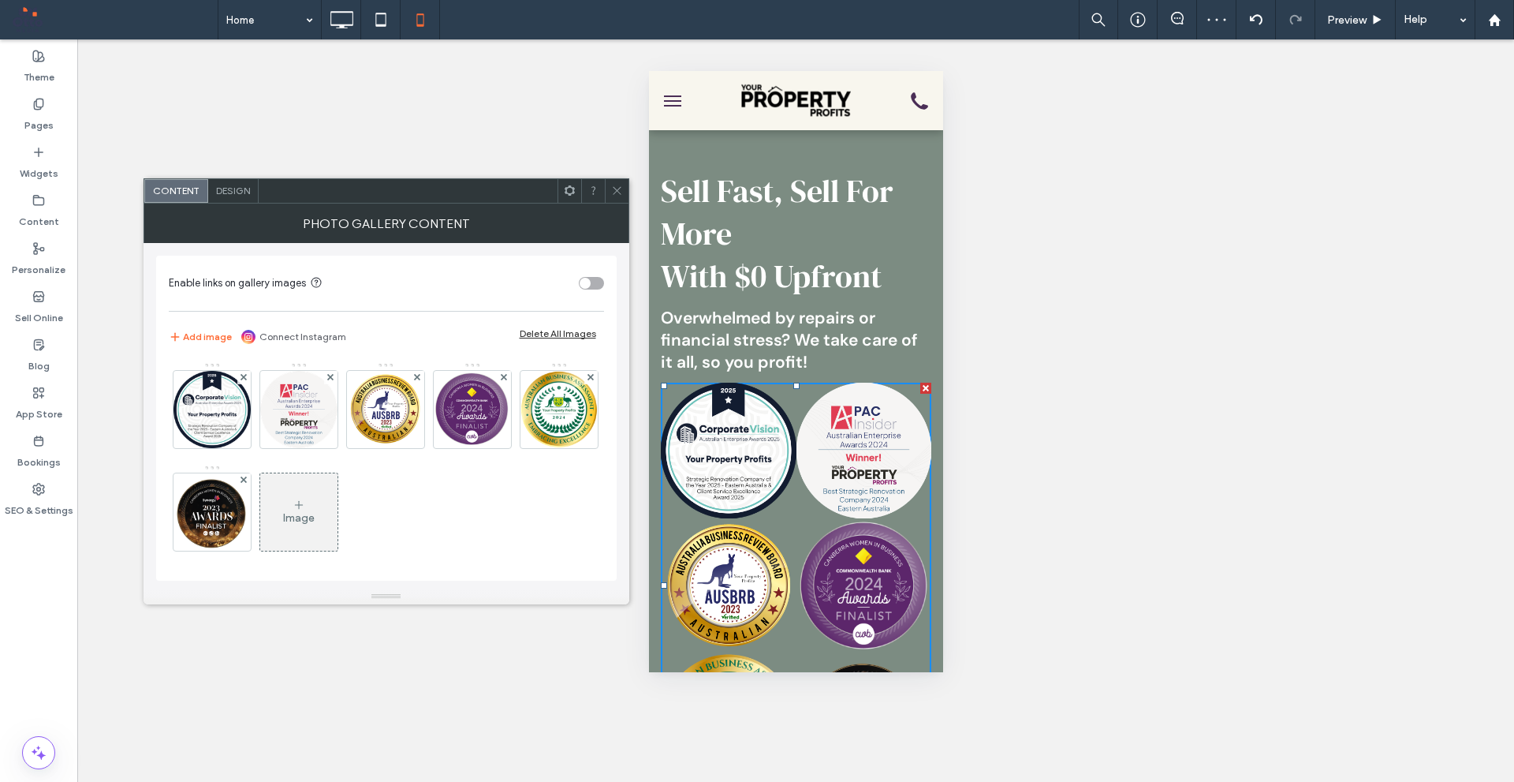
click at [611, 189] on icon at bounding box center [617, 191] width 12 height 12
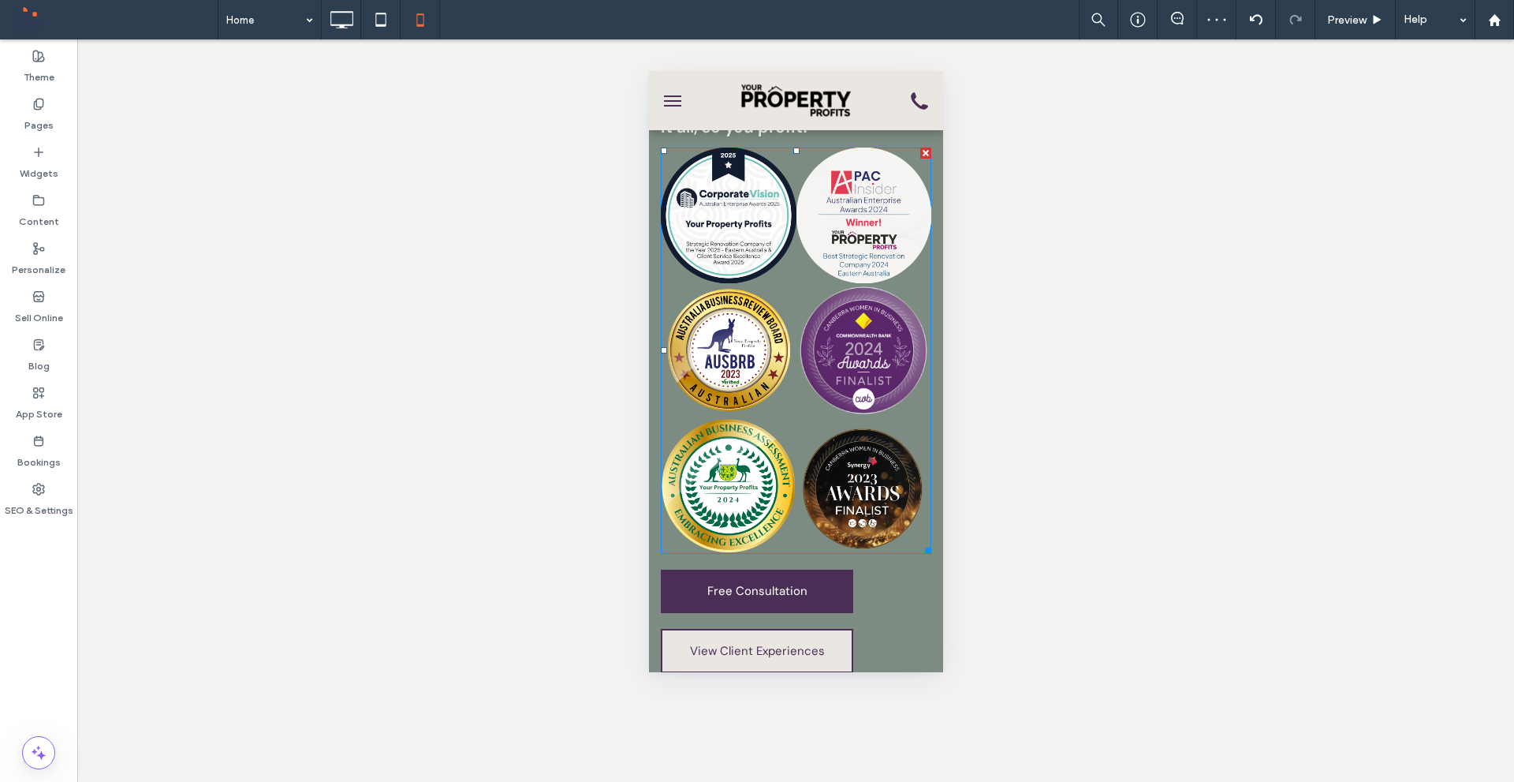
scroll to position [237, 0]
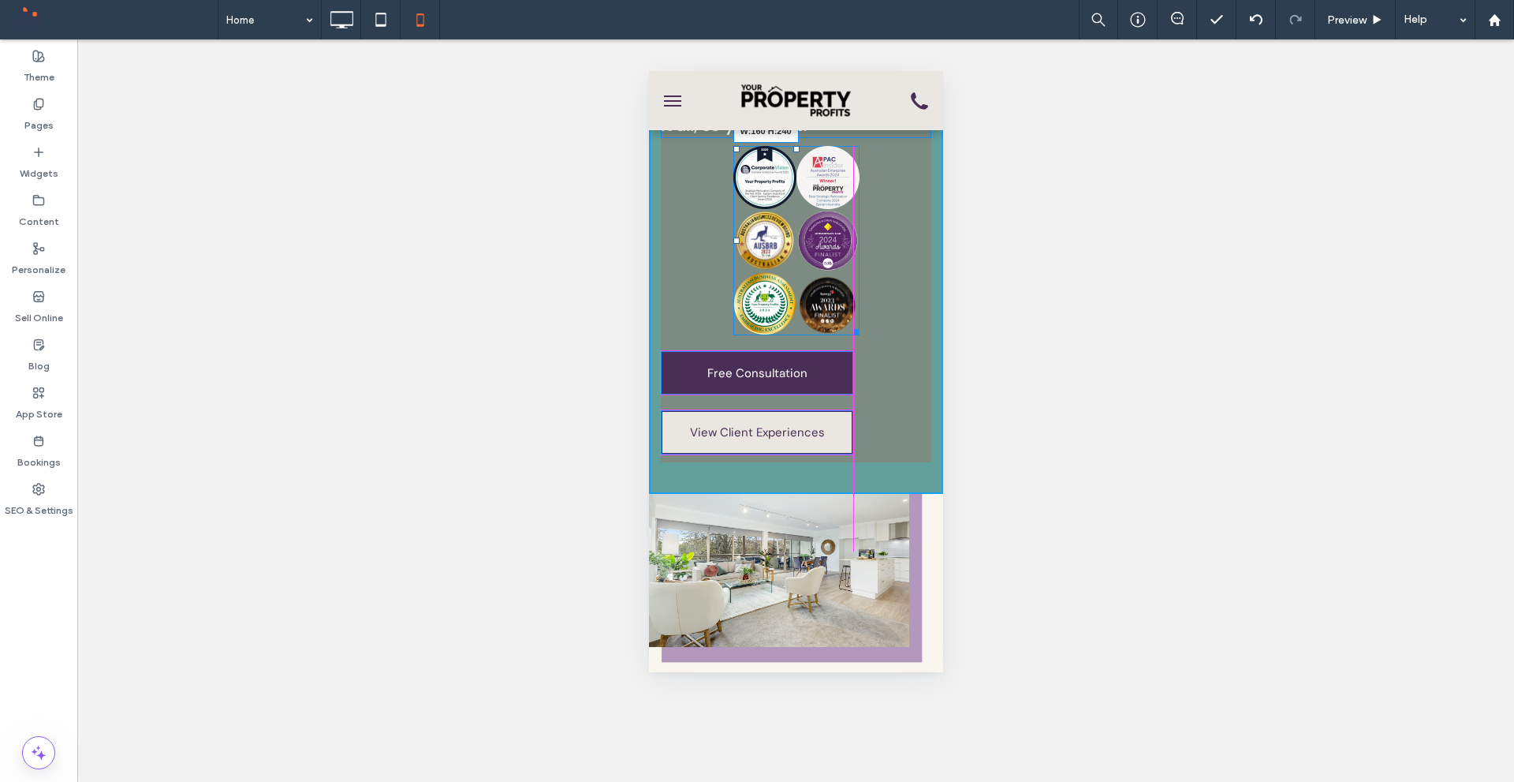
drag, startPoint x: 912, startPoint y: 525, endPoint x: 1493, endPoint y: 404, distance: 593.9
click at [847, 333] on div at bounding box center [853, 329] width 12 height 12
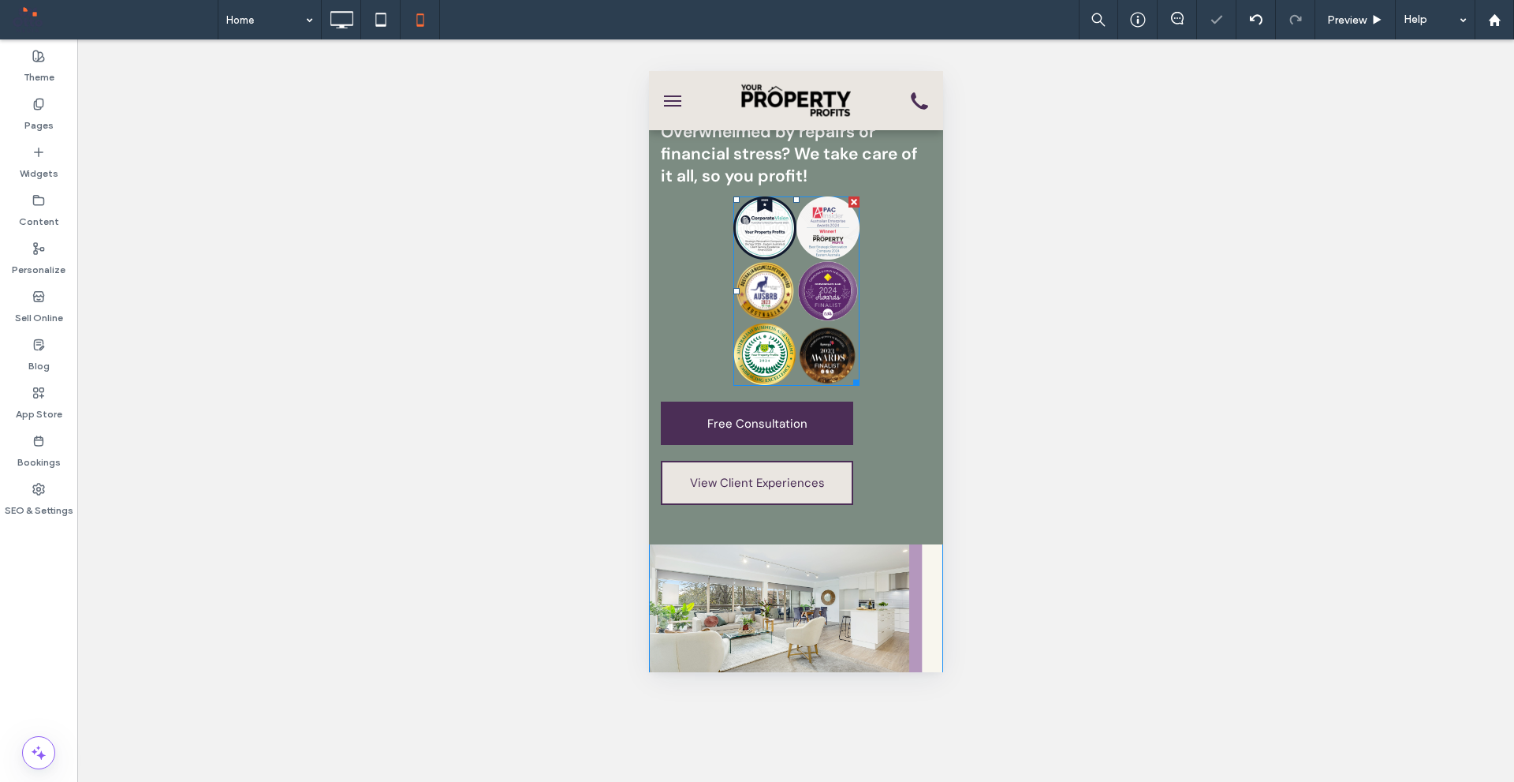
scroll to position [158, 0]
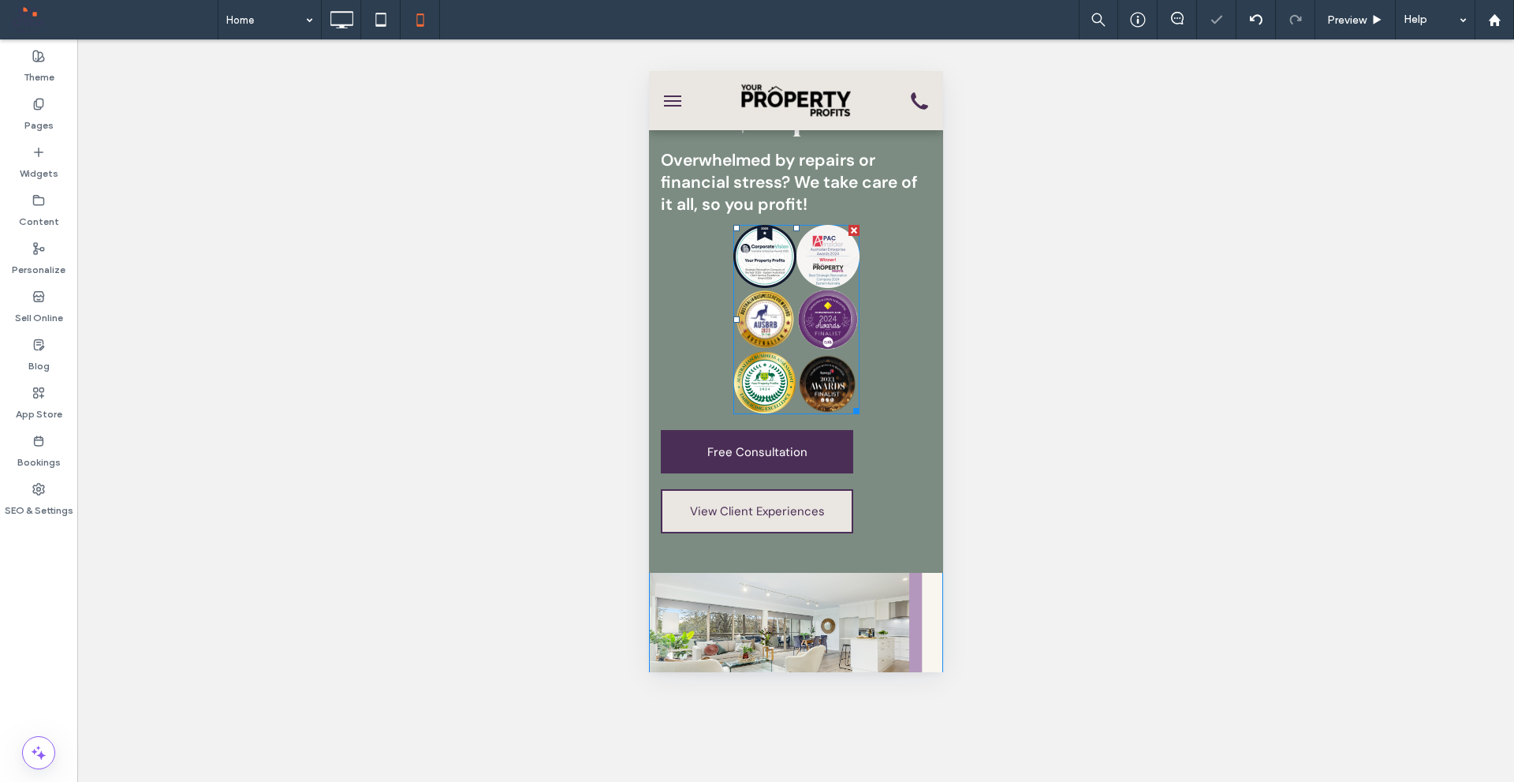
click at [765, 324] on link at bounding box center [764, 319] width 63 height 63
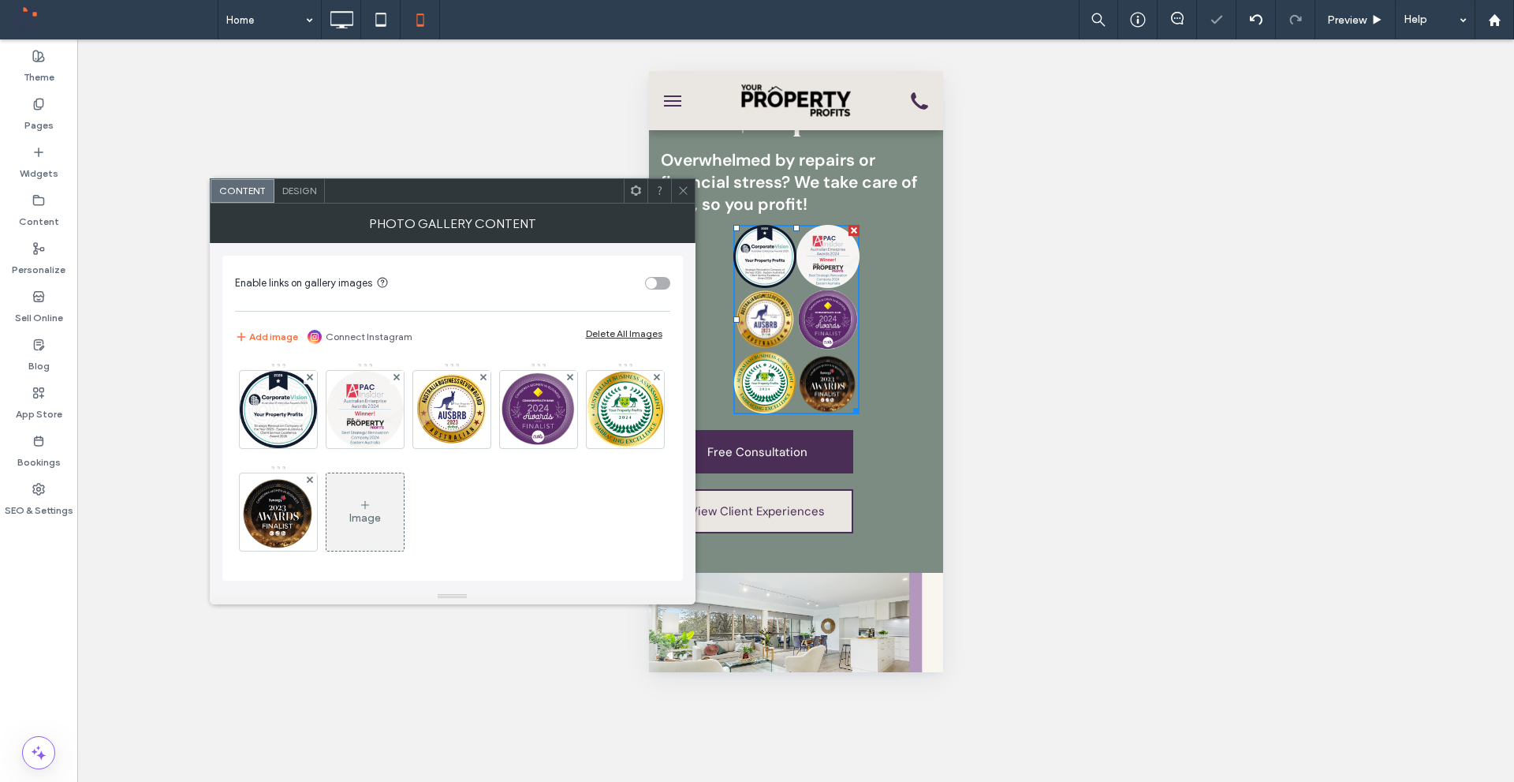
click at [304, 187] on span "Design" at bounding box center [299, 191] width 34 height 12
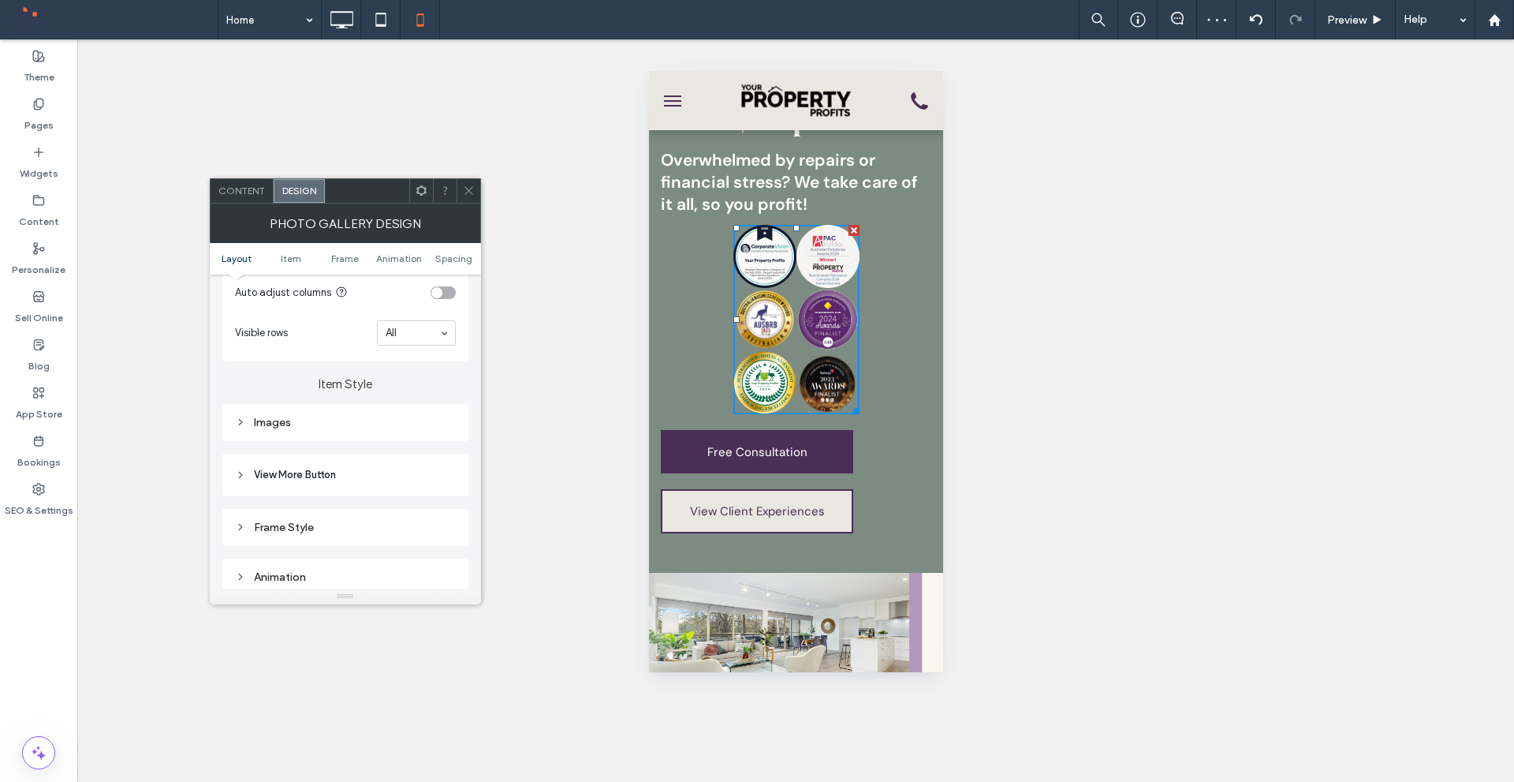
scroll to position [473, 0]
click at [375, 424] on div "Images" at bounding box center [345, 421] width 221 height 13
click at [433, 499] on input "***" at bounding box center [435, 495] width 39 height 21
click at [432, 495] on input "***" at bounding box center [435, 495] width 39 height 21
type input "****"
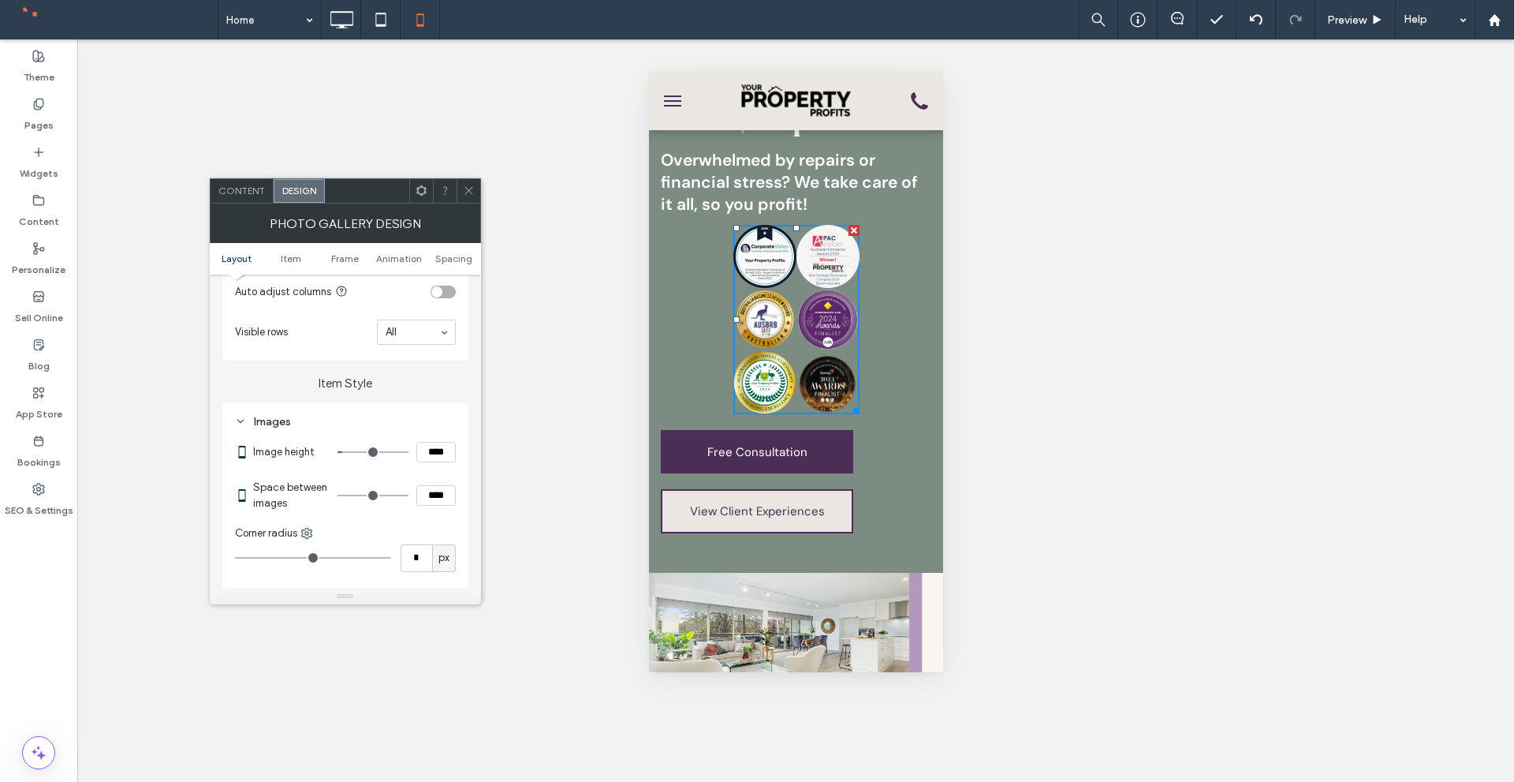
type input "*"
type input "***"
click at [431, 513] on section "Space between images ***" at bounding box center [354, 495] width 203 height 47
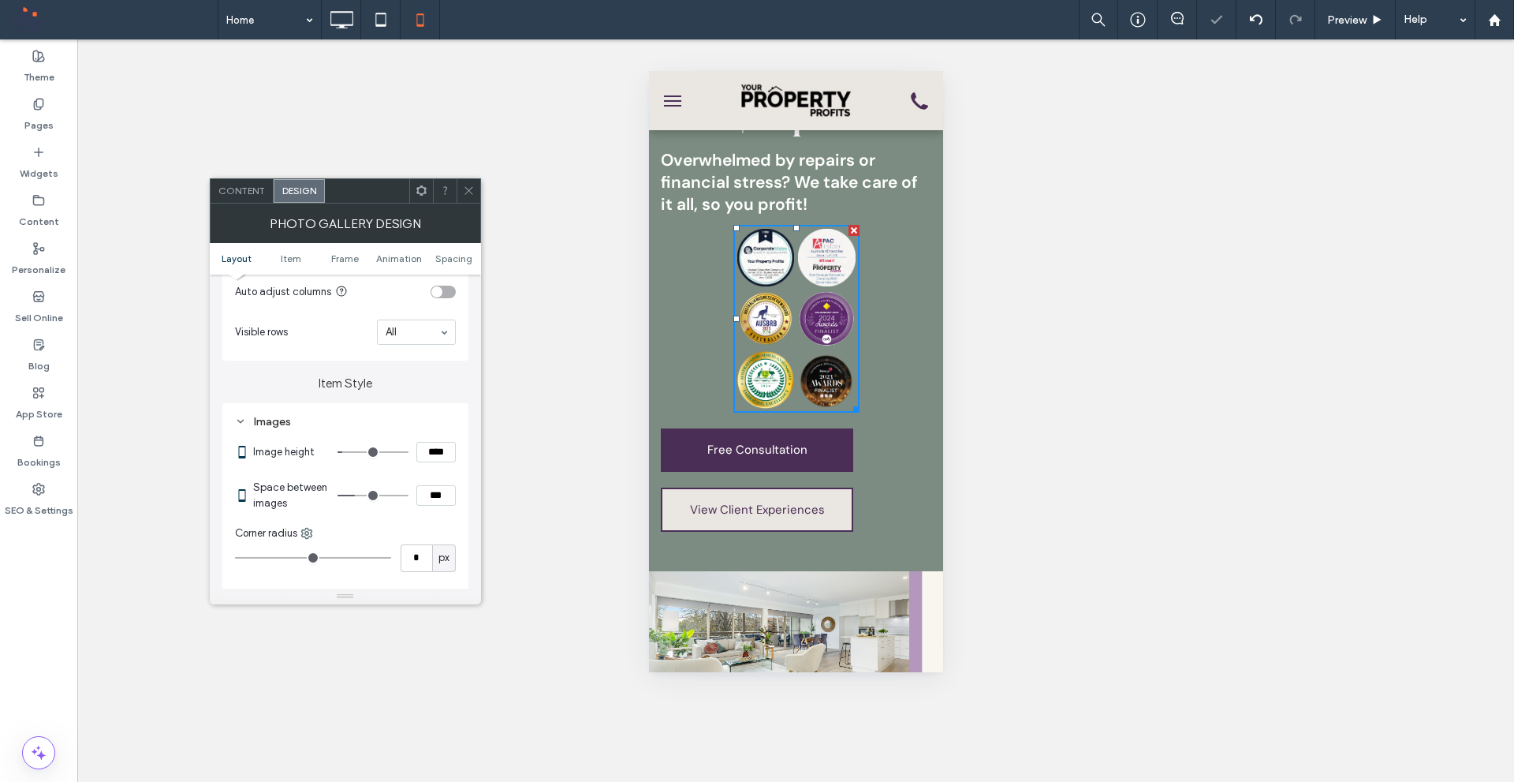
click at [470, 192] on use at bounding box center [469, 191] width 8 height 8
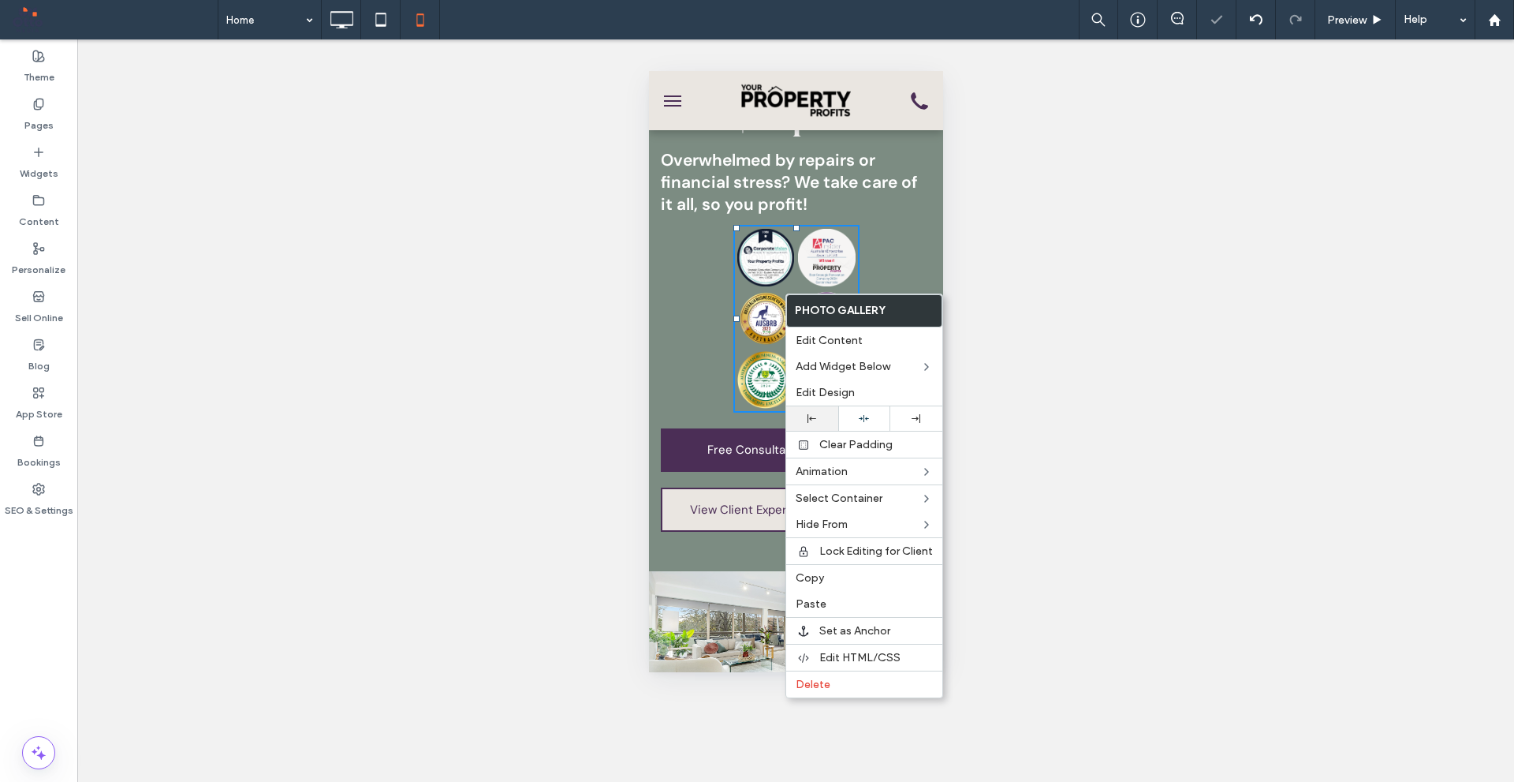
click at [815, 415] on icon at bounding box center [812, 418] width 9 height 9
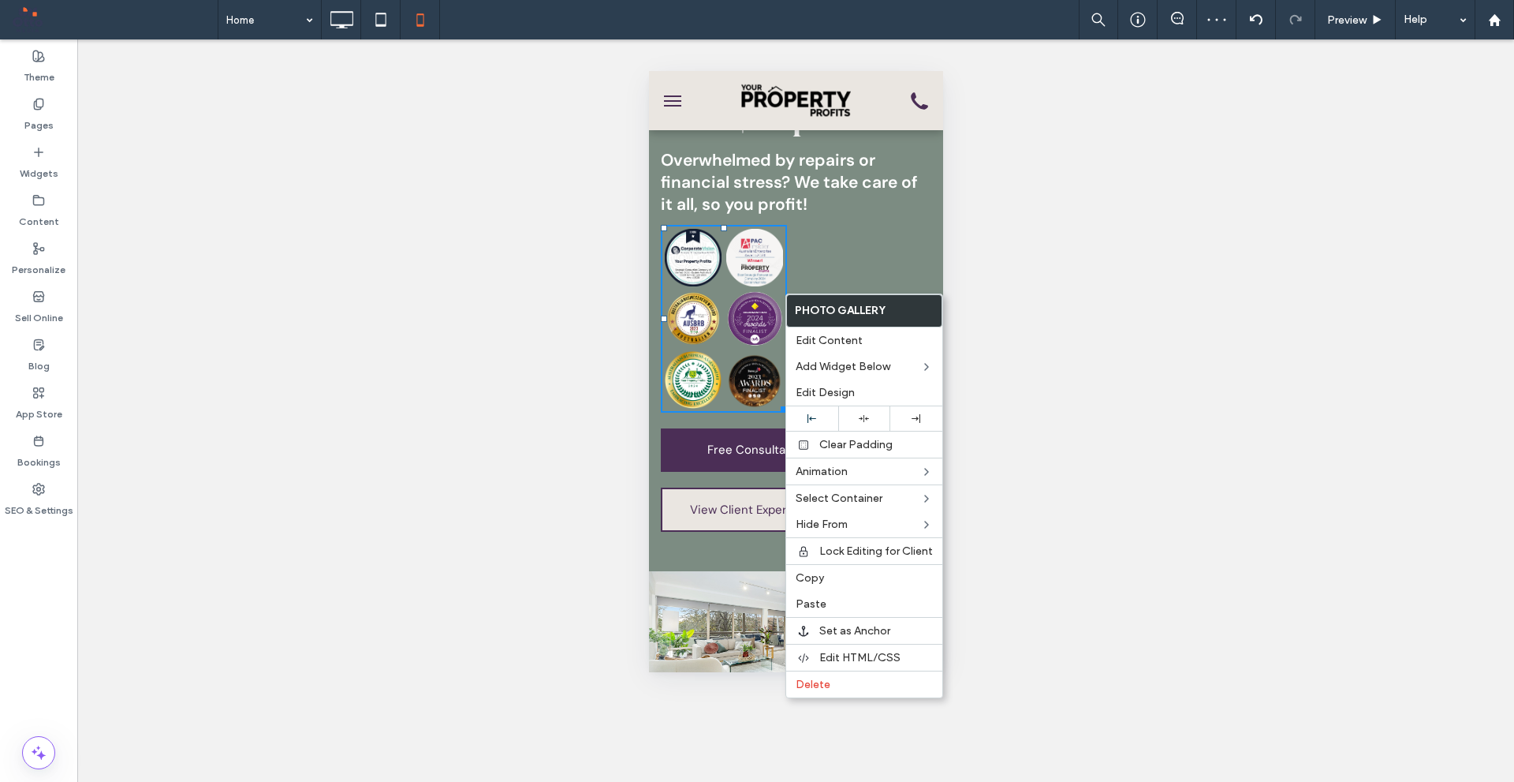
click at [765, 388] on link at bounding box center [755, 380] width 58 height 58
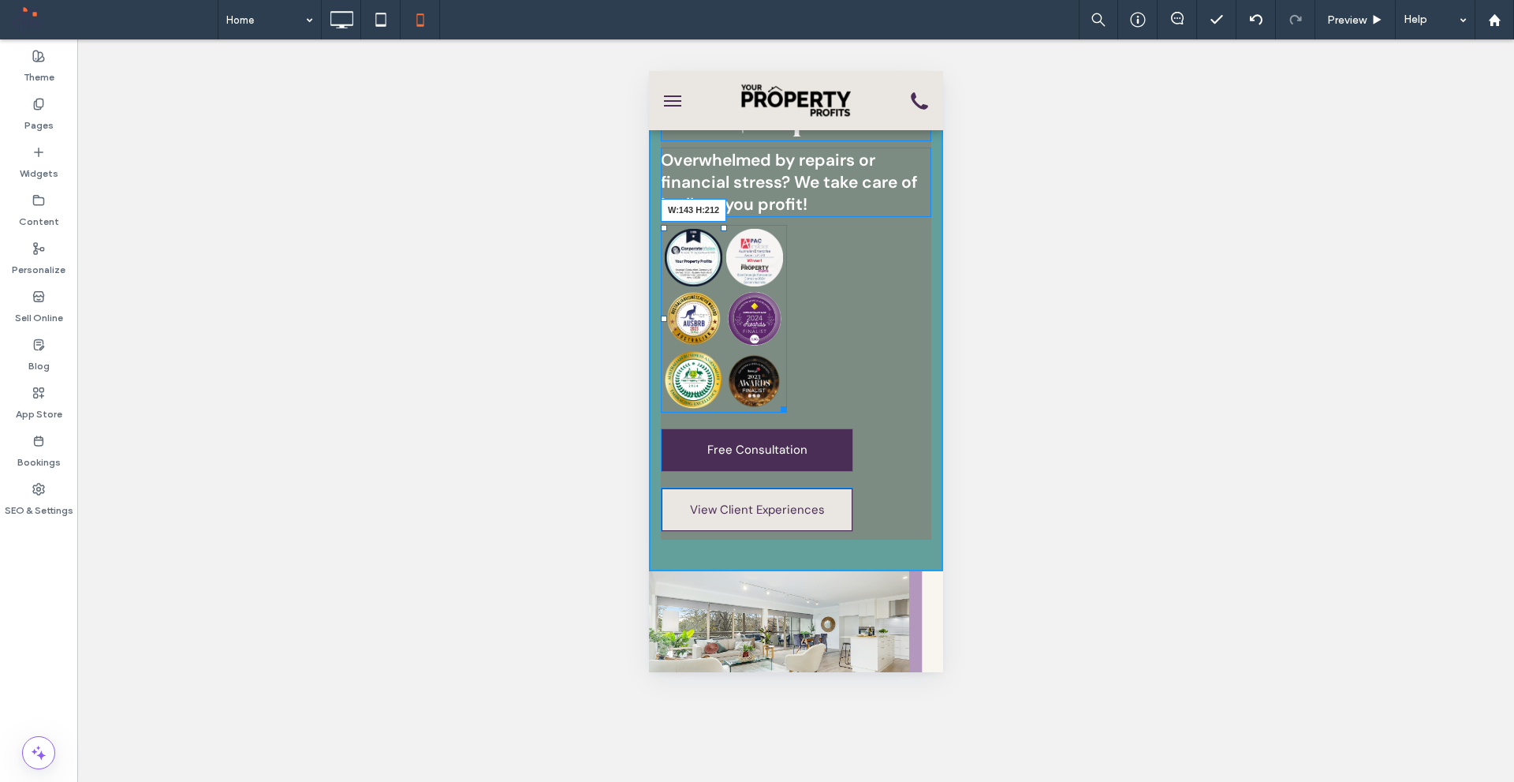
drag, startPoint x: 826, startPoint y: 388, endPoint x: 1418, endPoint y: 448, distance: 595.4
click at [765, 374] on div "Button Button Button Button Button Button W:143 H:212" at bounding box center [723, 319] width 126 height 188
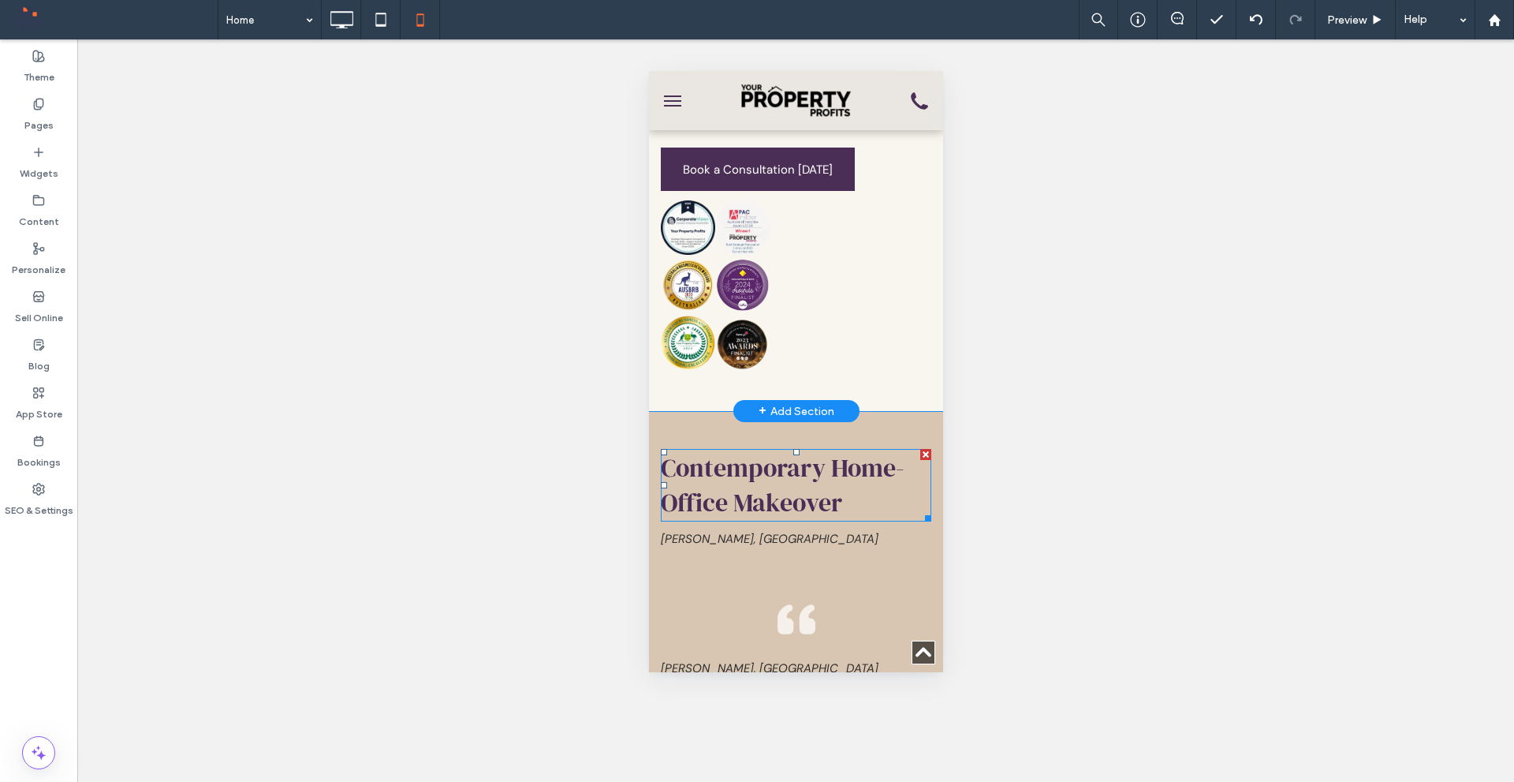
scroll to position [5916, 0]
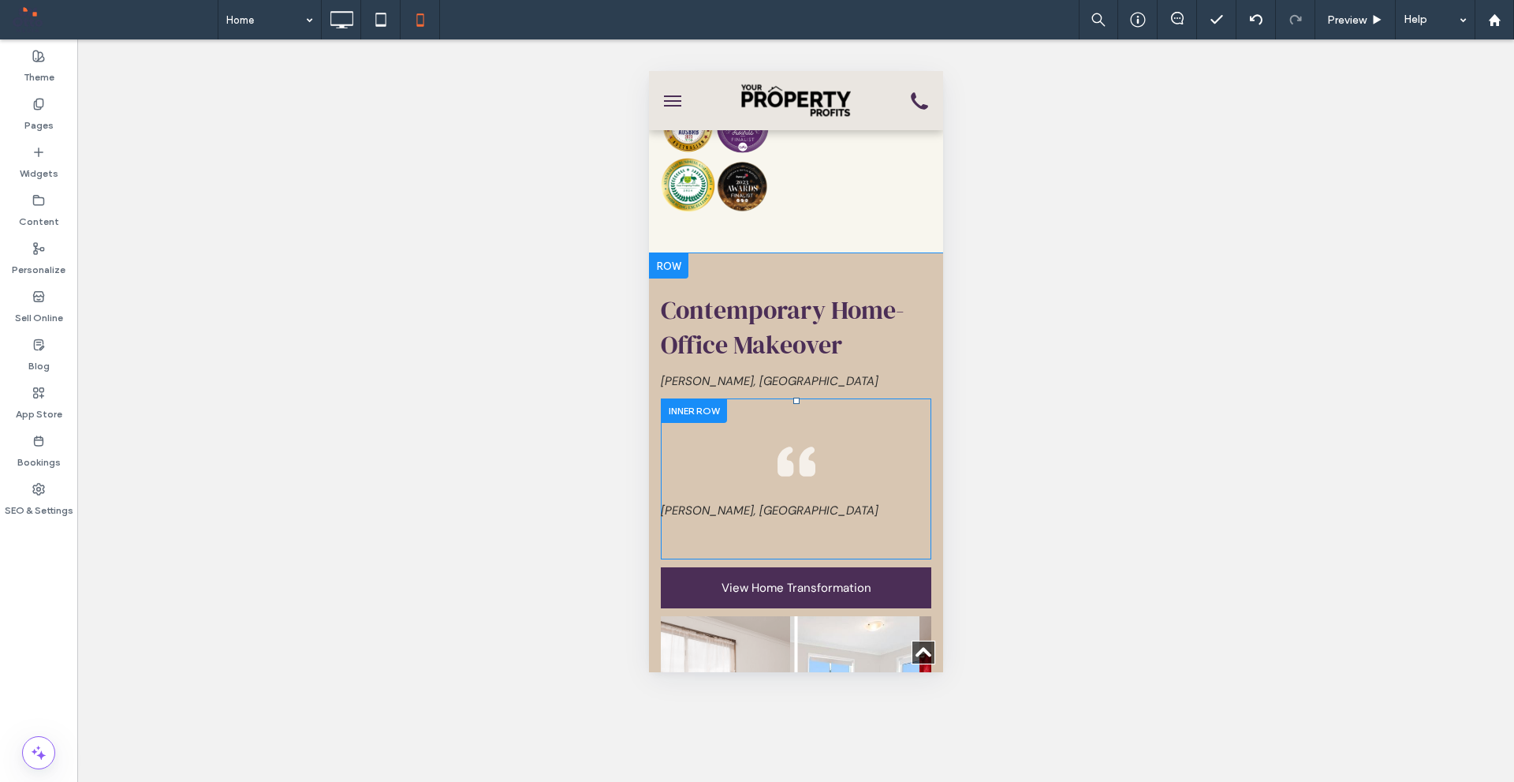
drag, startPoint x: 810, startPoint y: 410, endPoint x: 806, endPoint y: 402, distance: 8.8
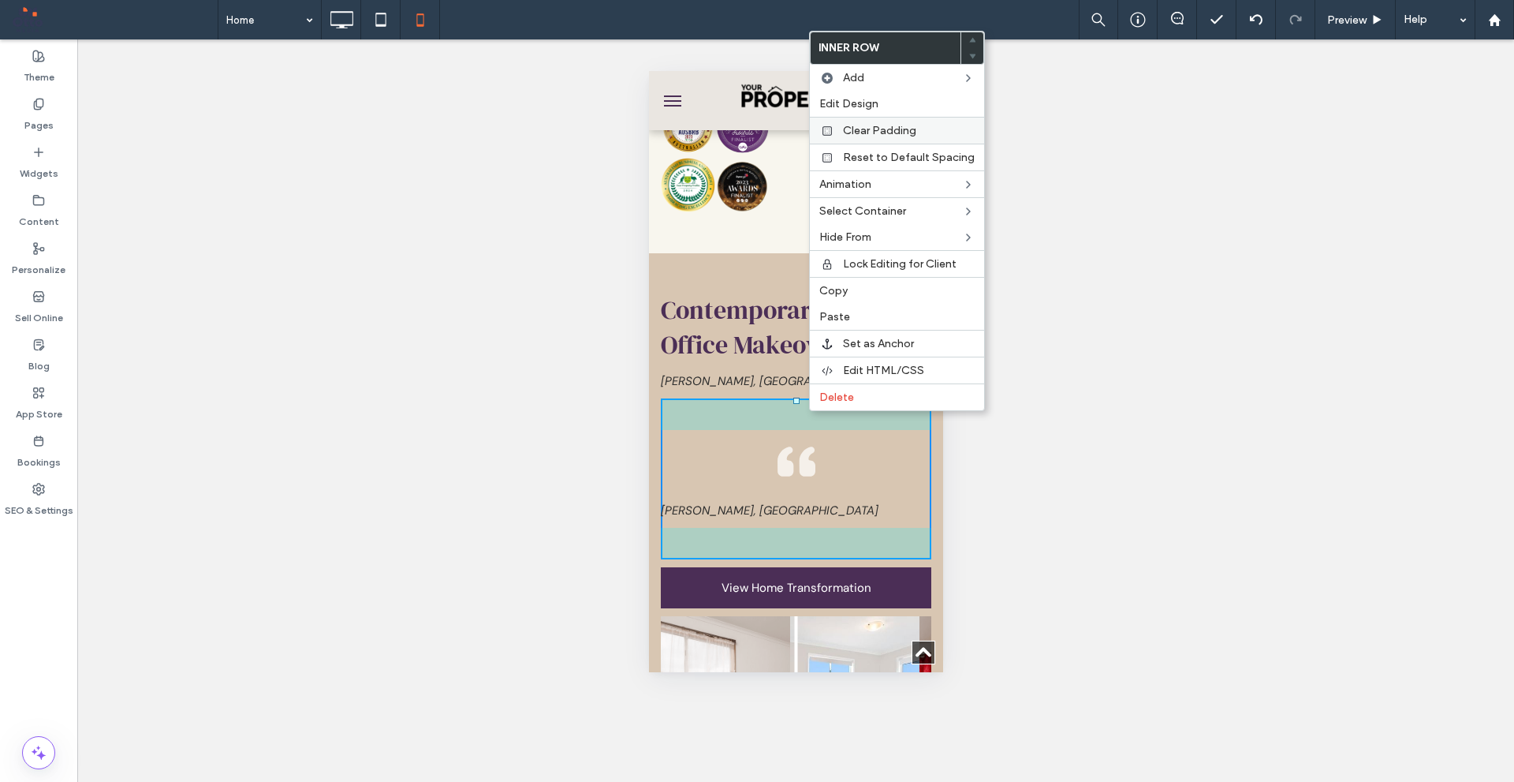
click at [879, 129] on span "Clear Padding" at bounding box center [879, 130] width 73 height 13
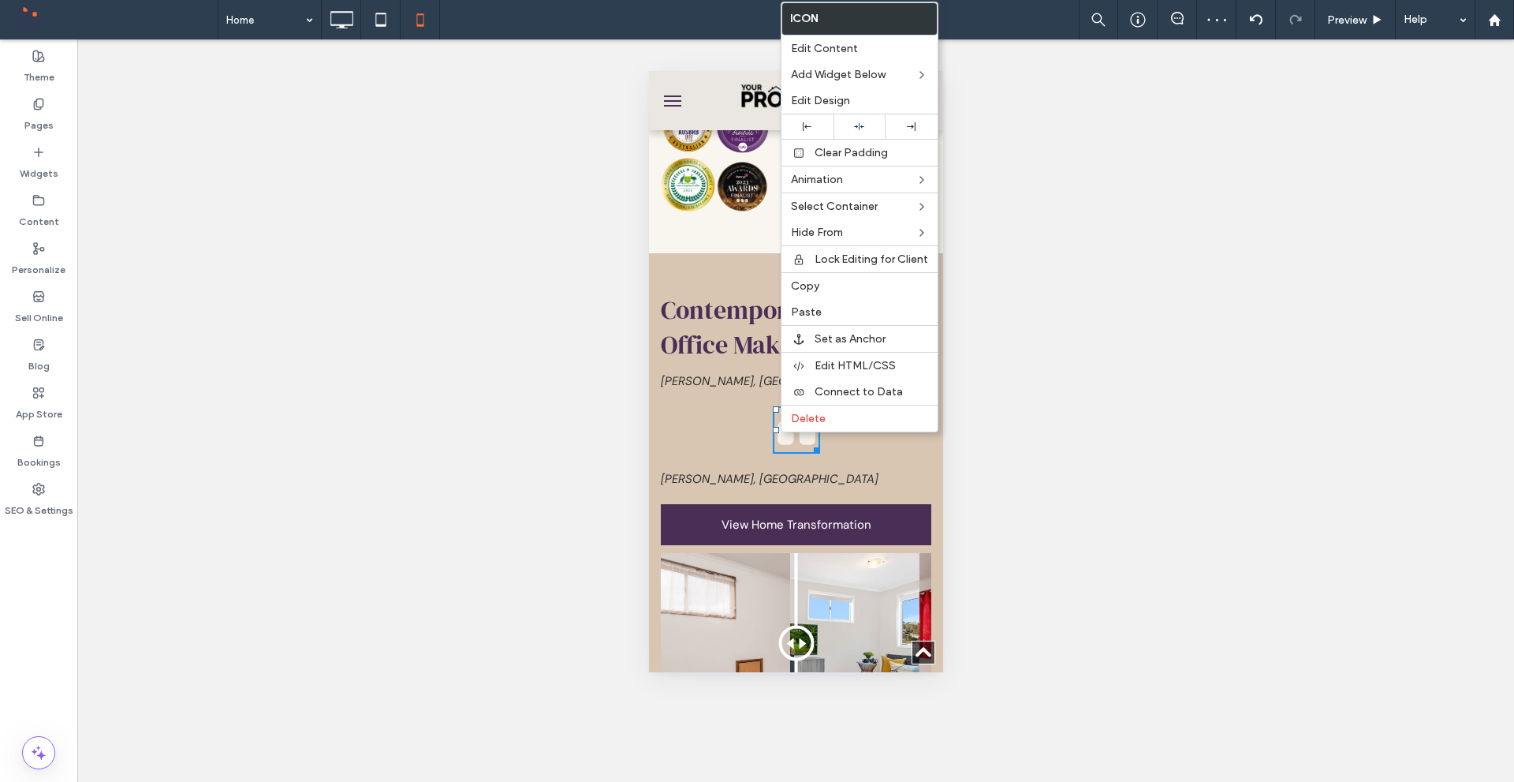
click at [739, 476] on p "[PERSON_NAME], [GEOGRAPHIC_DATA]" at bounding box center [795, 478] width 271 height 19
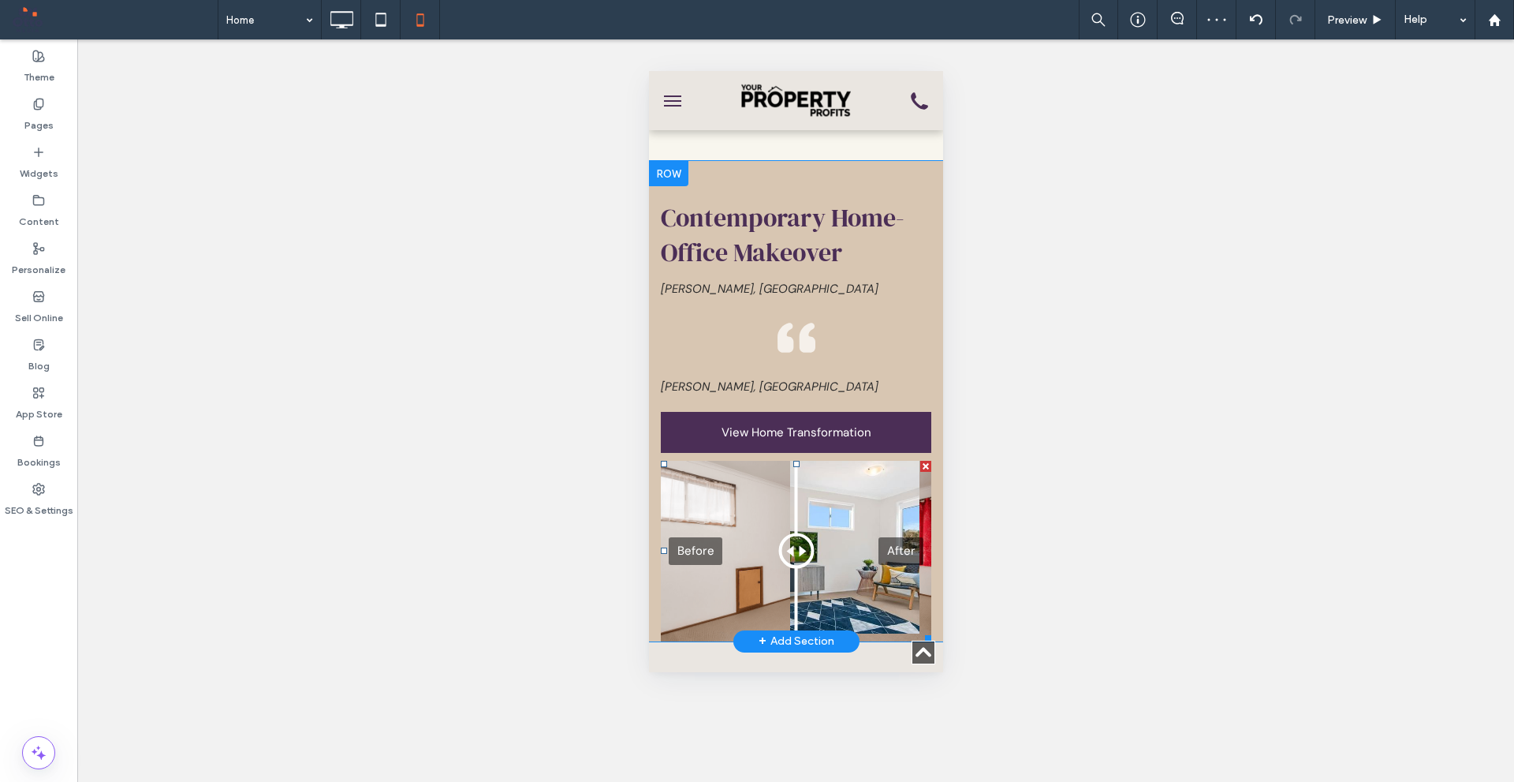
scroll to position [6074, 0]
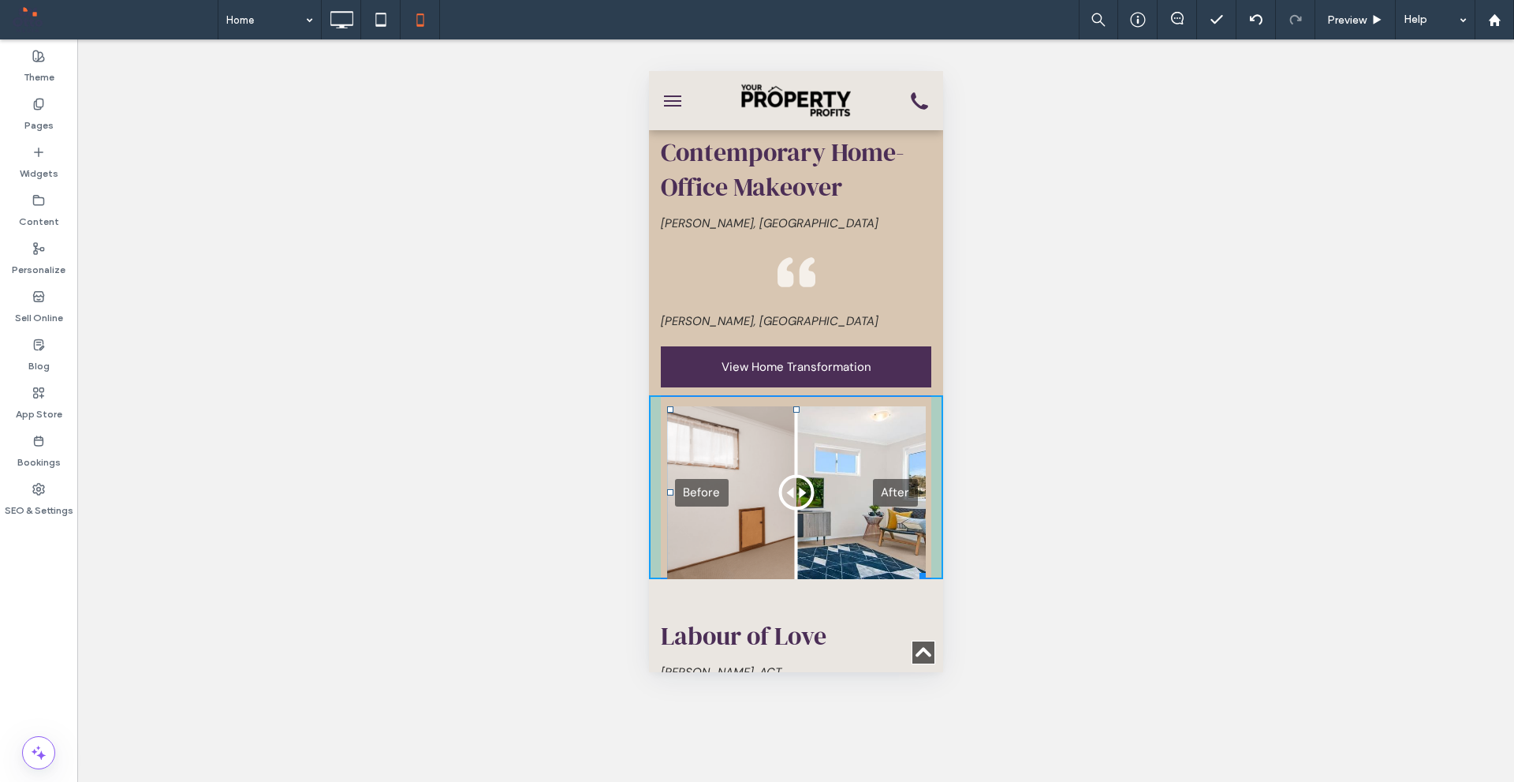
drag, startPoint x: 790, startPoint y: 394, endPoint x: 799, endPoint y: 406, distance: 14.7
click at [799, 406] on div "Before After T:14" at bounding box center [796, 492] width 259 height 172
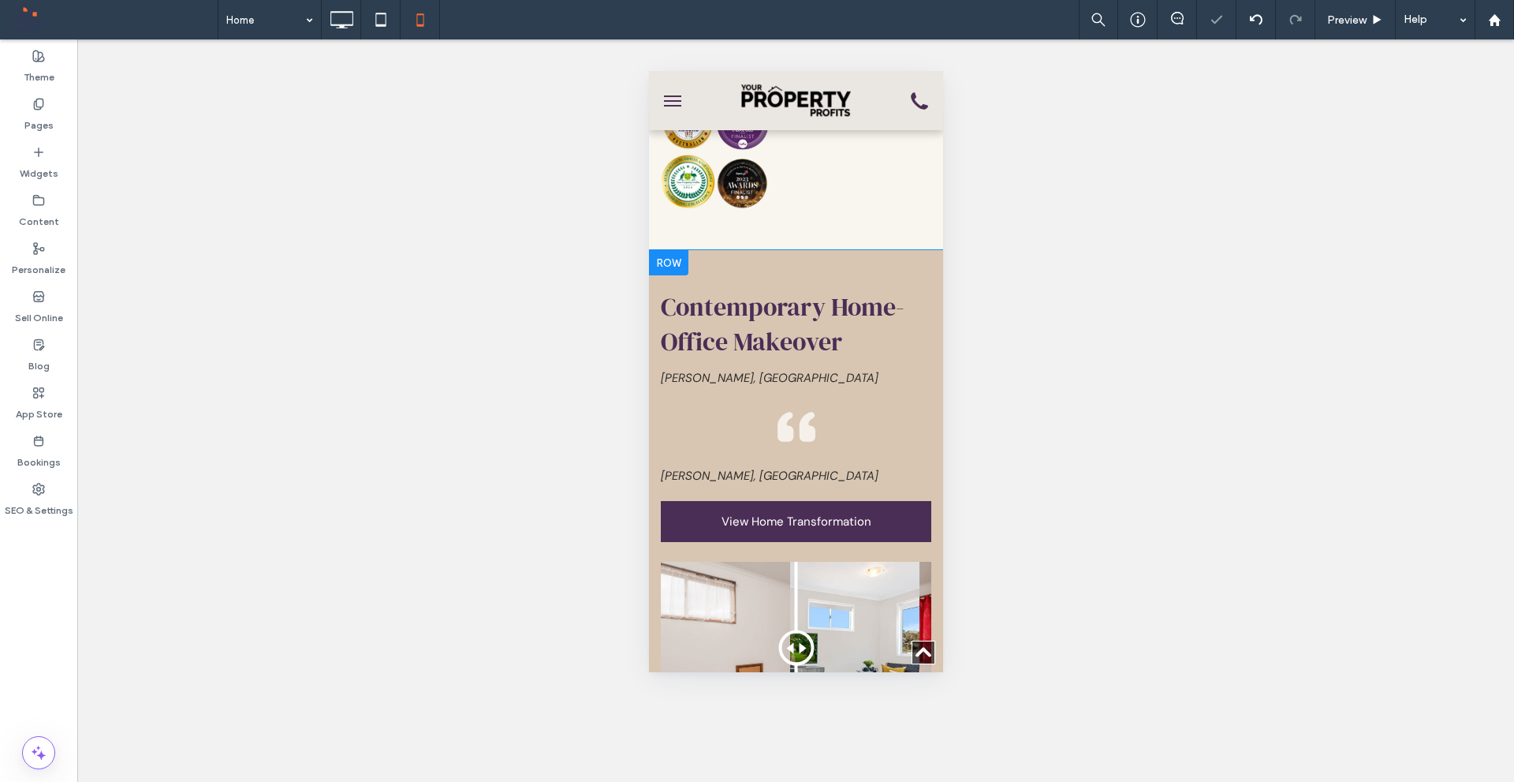
scroll to position [5916, 0]
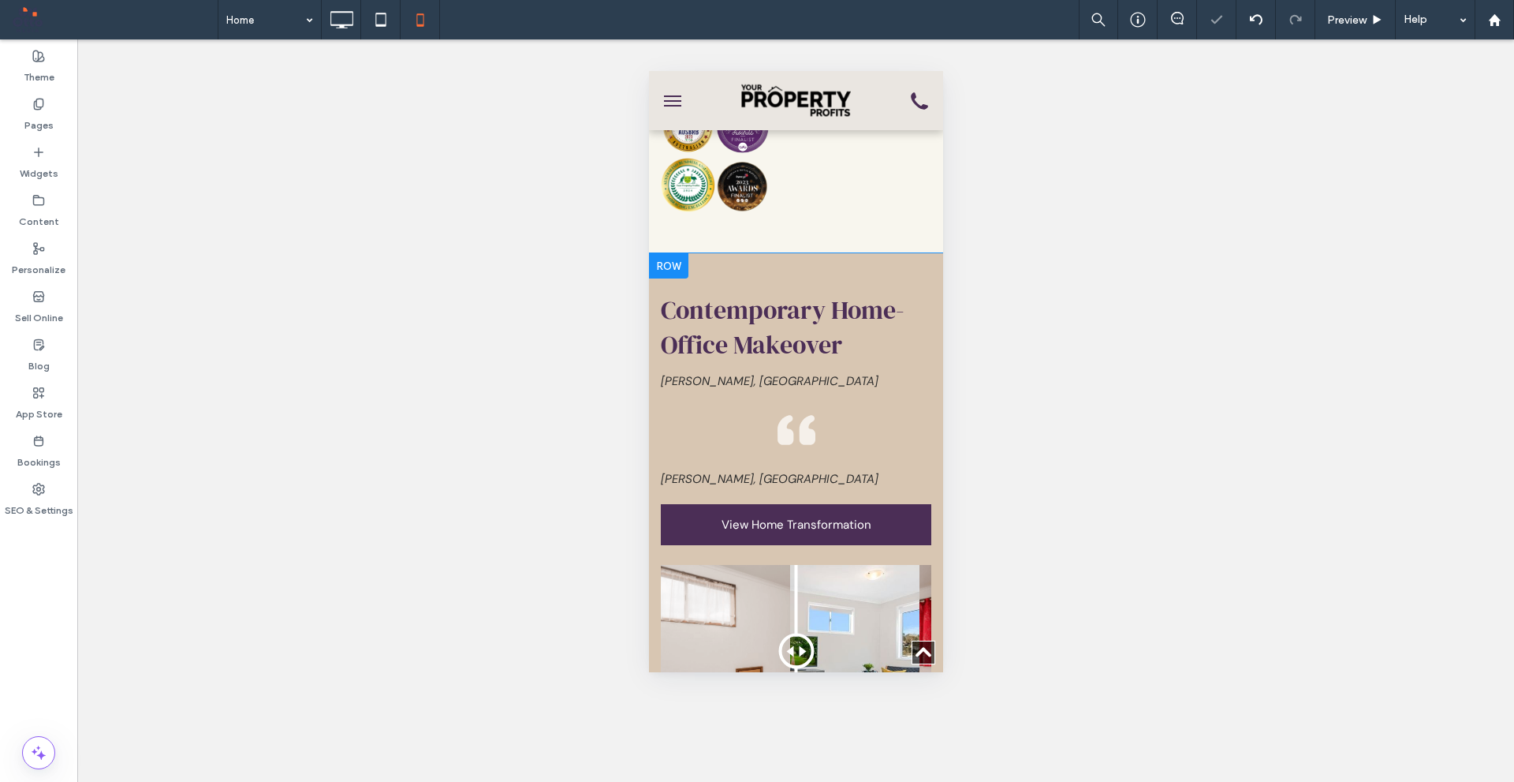
drag, startPoint x: 820, startPoint y: 252, endPoint x: 812, endPoint y: 258, distance: 9.6
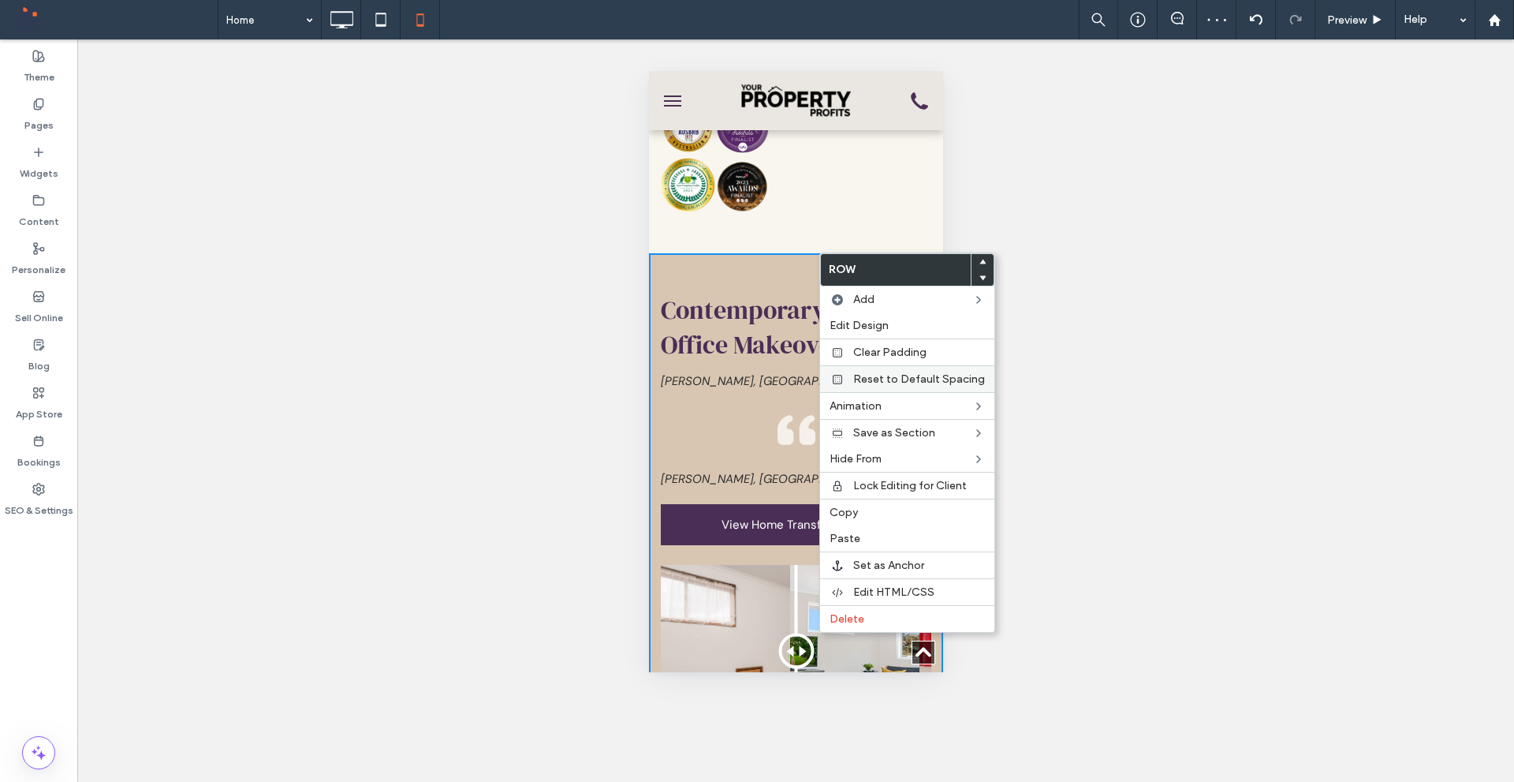
click at [891, 378] on span "Reset to Default Spacing" at bounding box center [919, 378] width 132 height 13
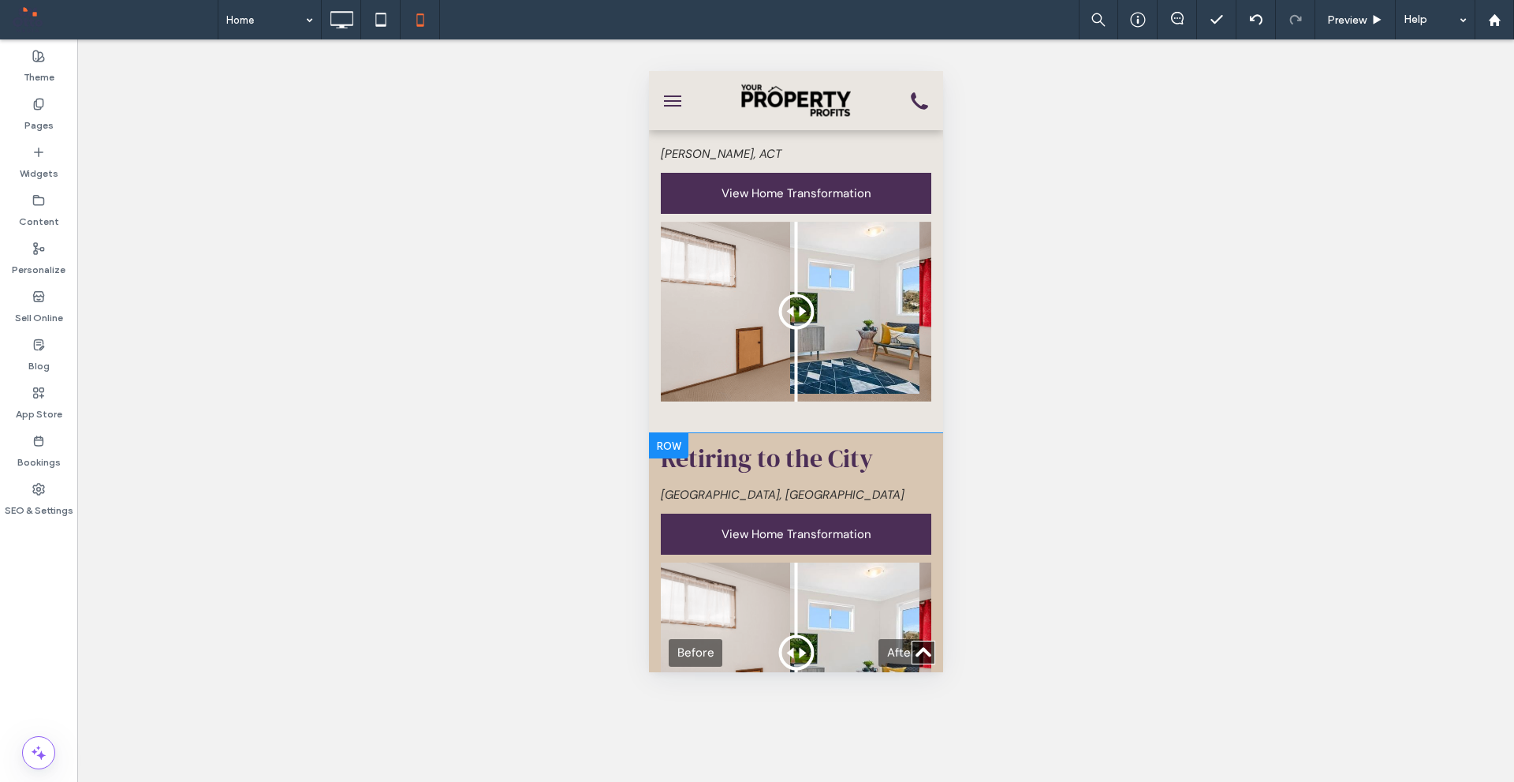
scroll to position [6784, 0]
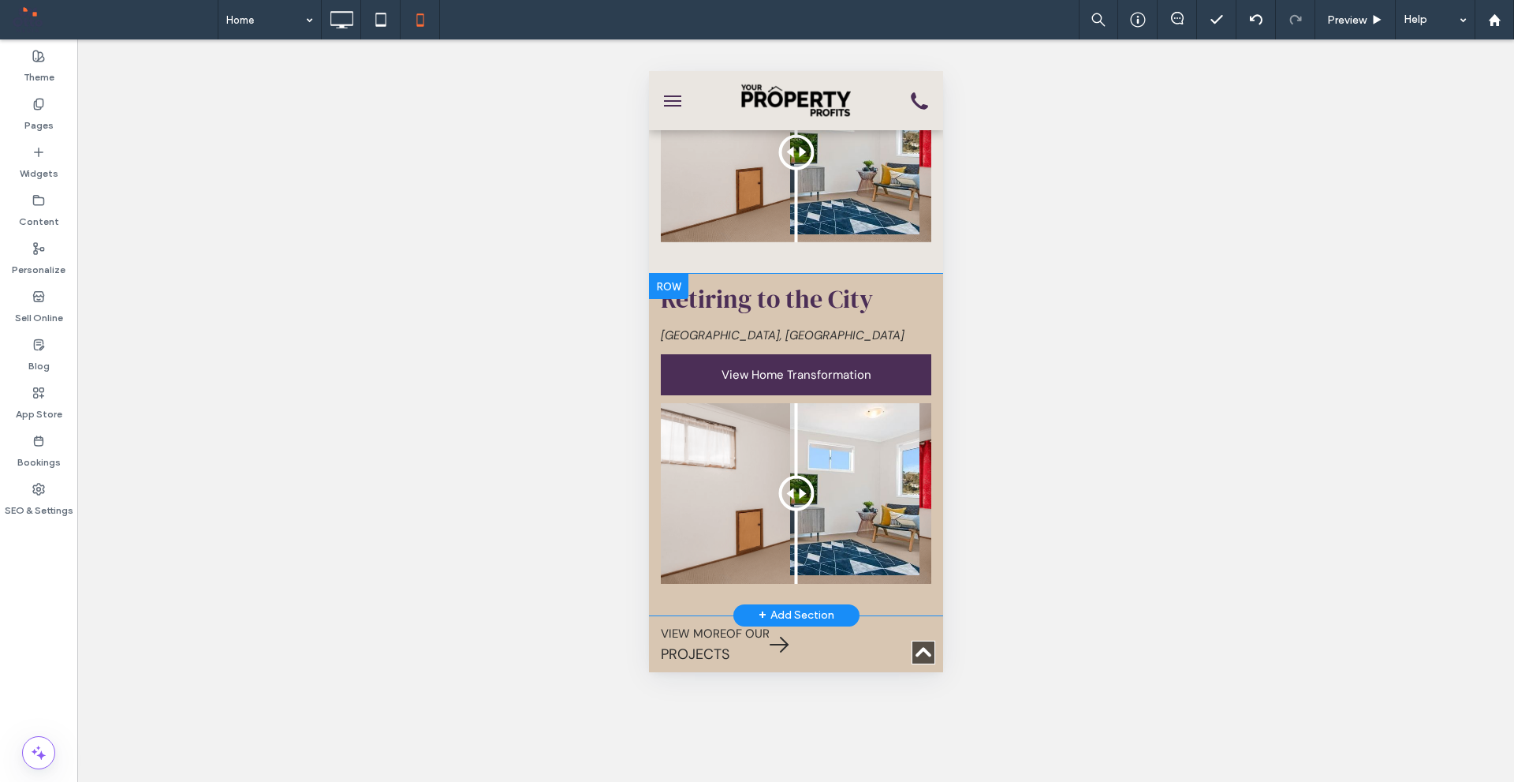
click at [668, 274] on div at bounding box center [667, 286] width 39 height 25
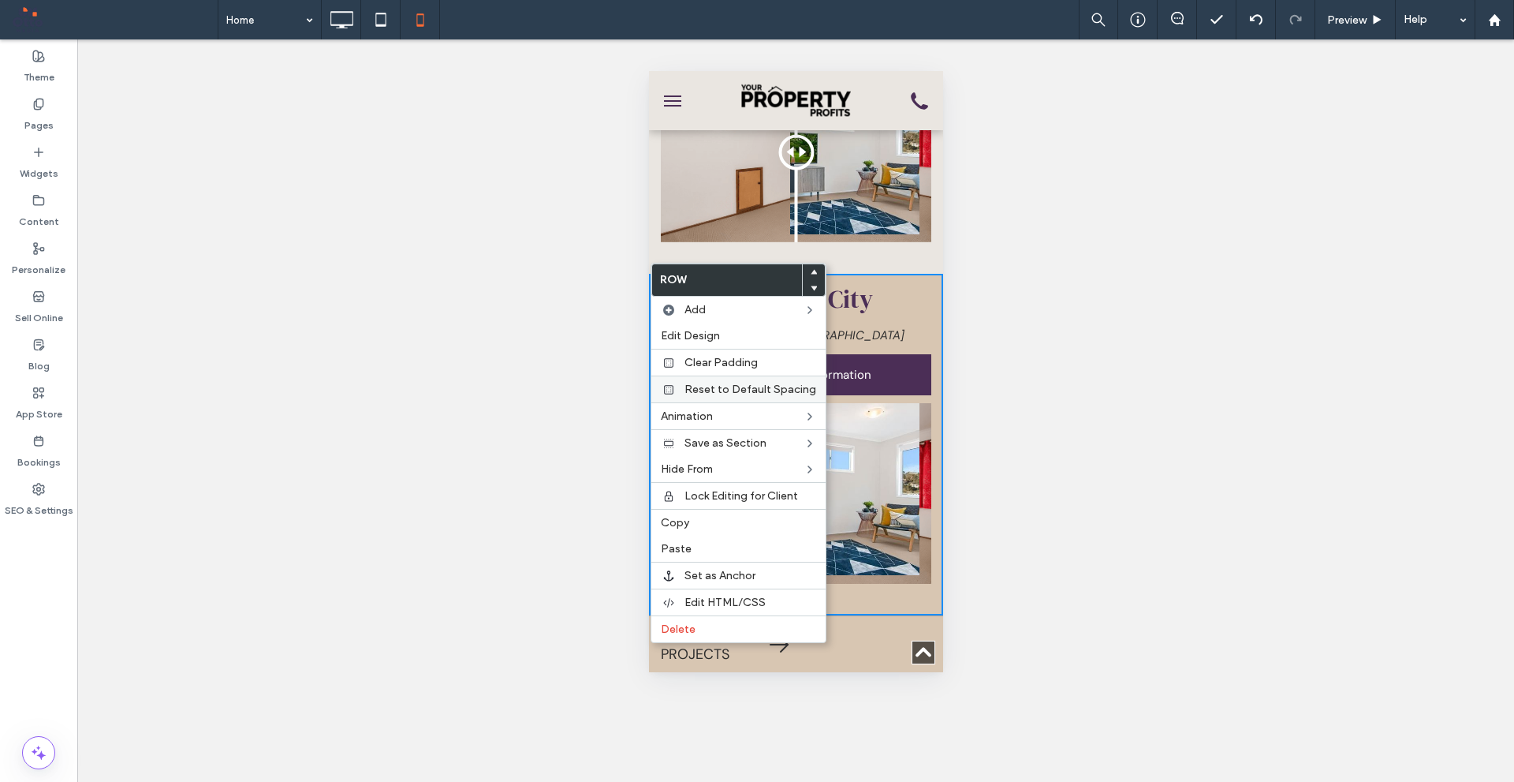
click at [763, 390] on span "Reset to Default Spacing" at bounding box center [751, 389] width 132 height 13
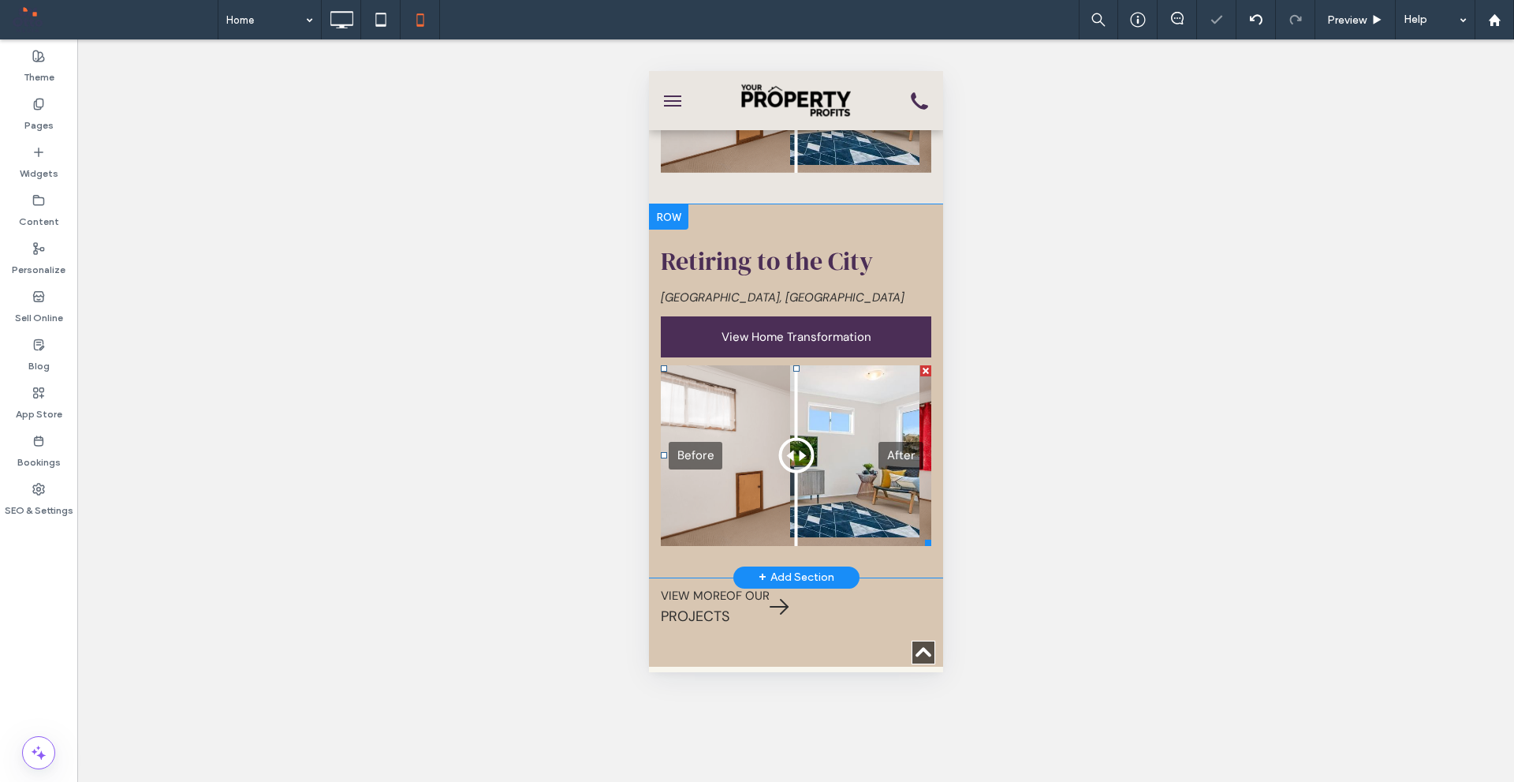
scroll to position [7020, 0]
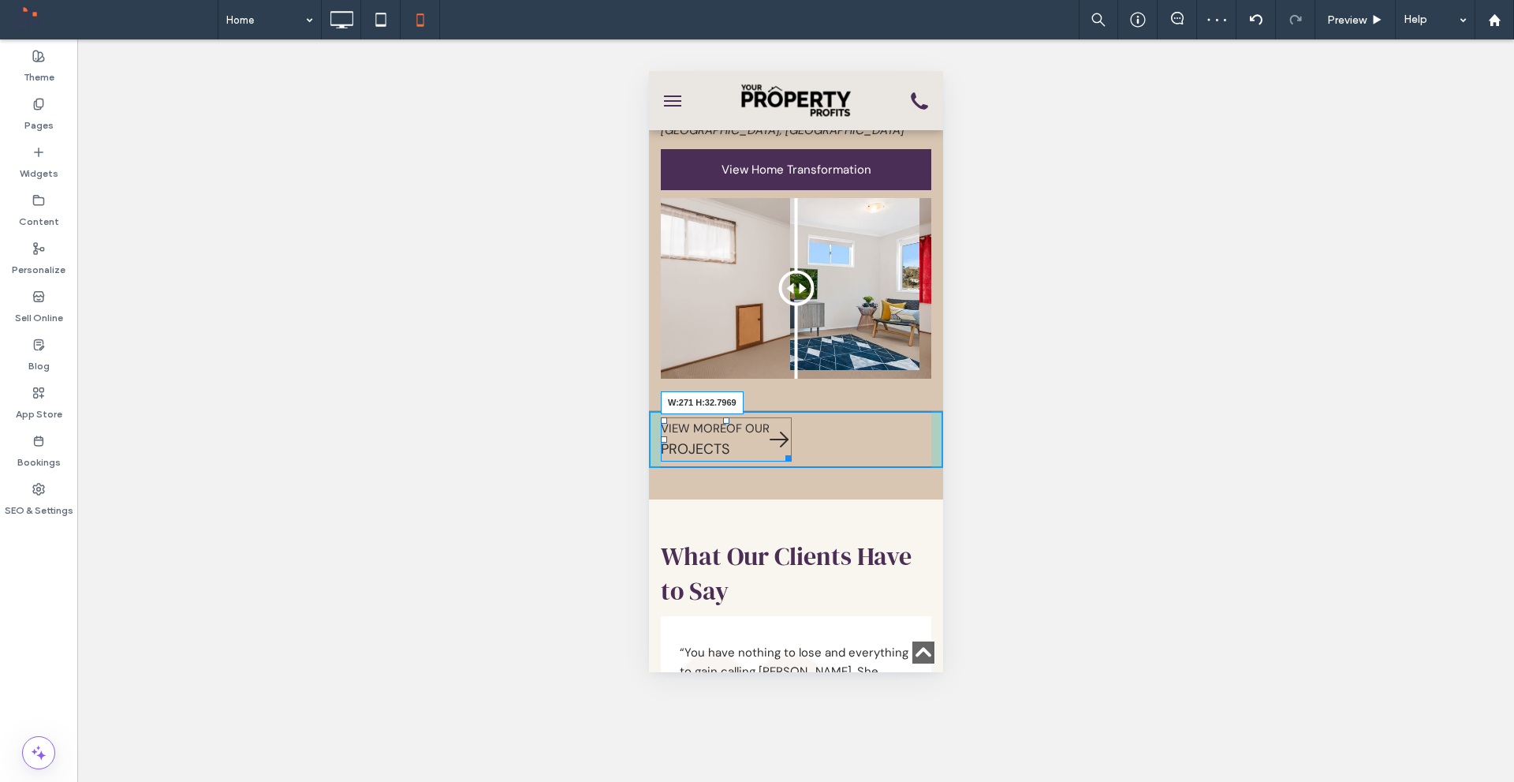
drag, startPoint x: 786, startPoint y: 432, endPoint x: 1518, endPoint y: 490, distance: 734.3
click at [791, 450] on div at bounding box center [785, 456] width 12 height 12
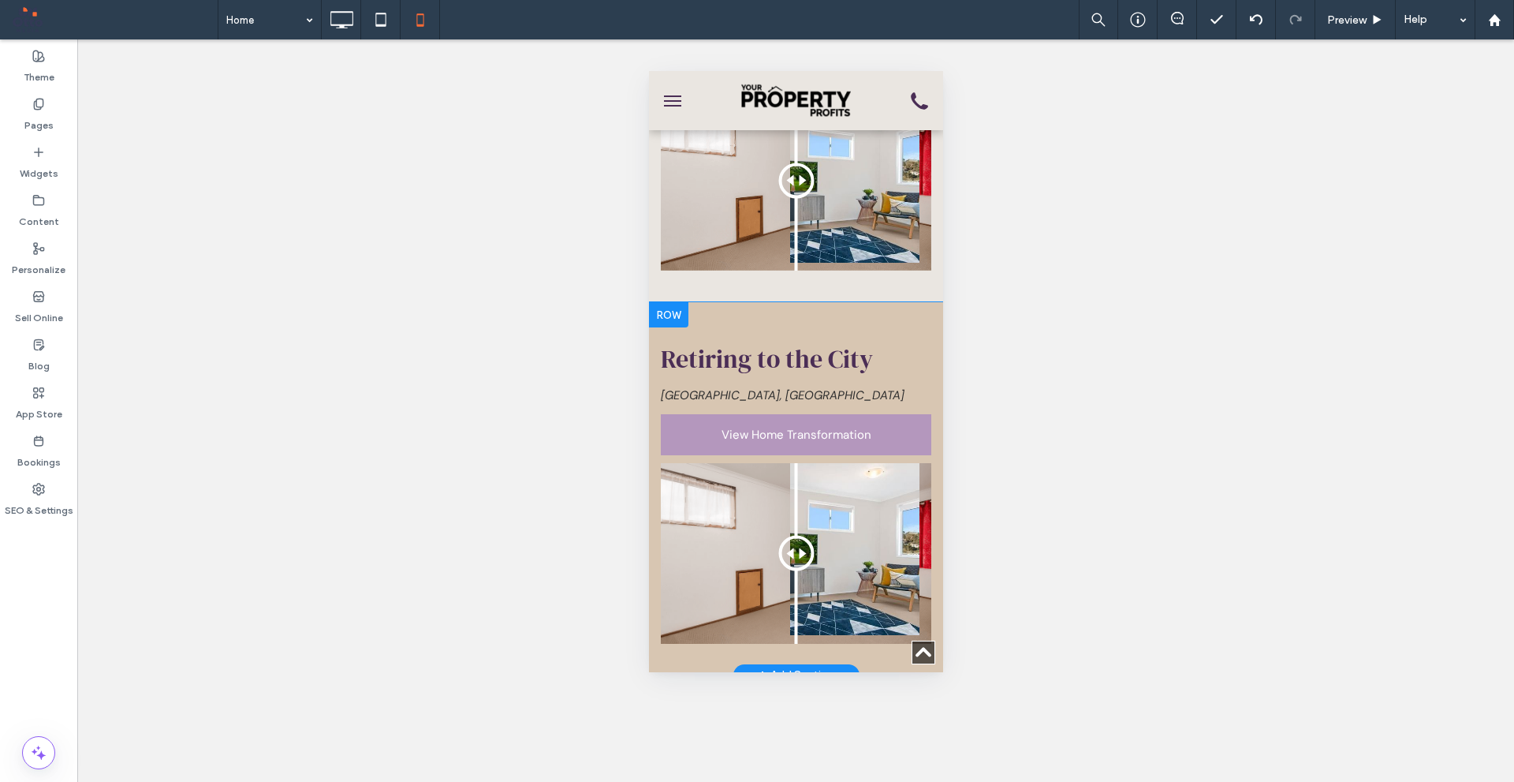
scroll to position [6784, 0]
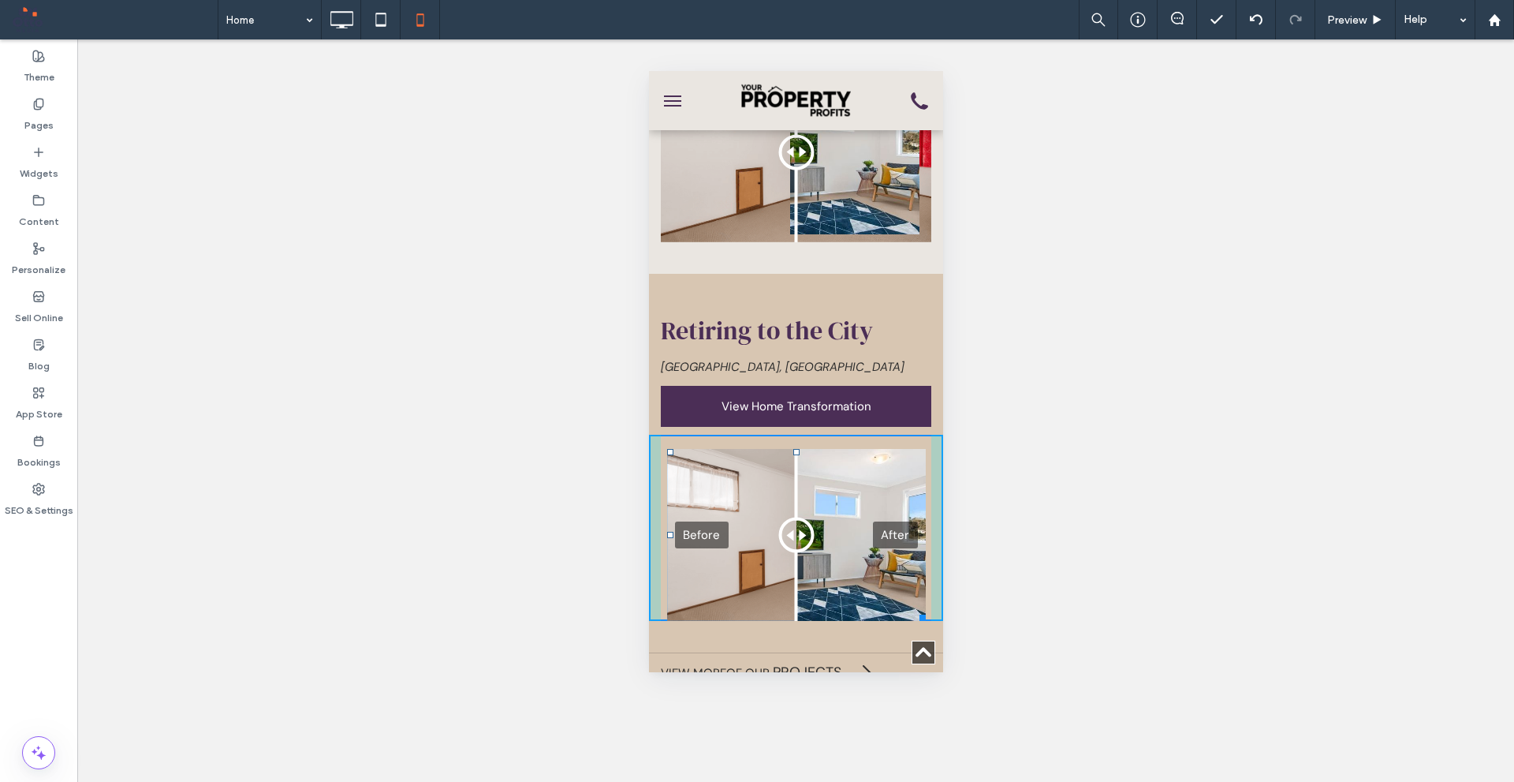
drag, startPoint x: 790, startPoint y: 426, endPoint x: 1443, endPoint y: 511, distance: 659.4
click at [793, 449] on div "Before After T:18" at bounding box center [796, 535] width 259 height 172
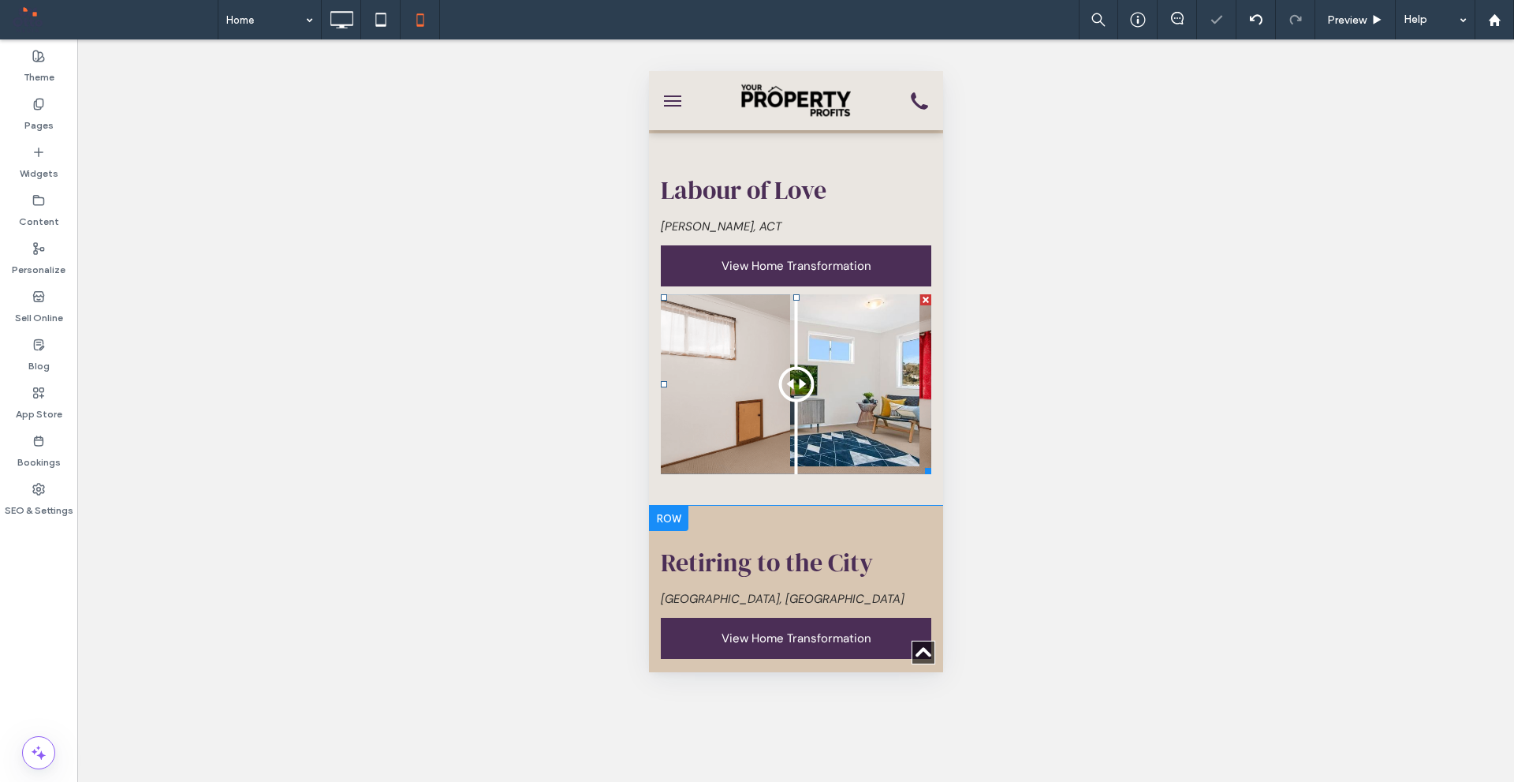
scroll to position [6547, 0]
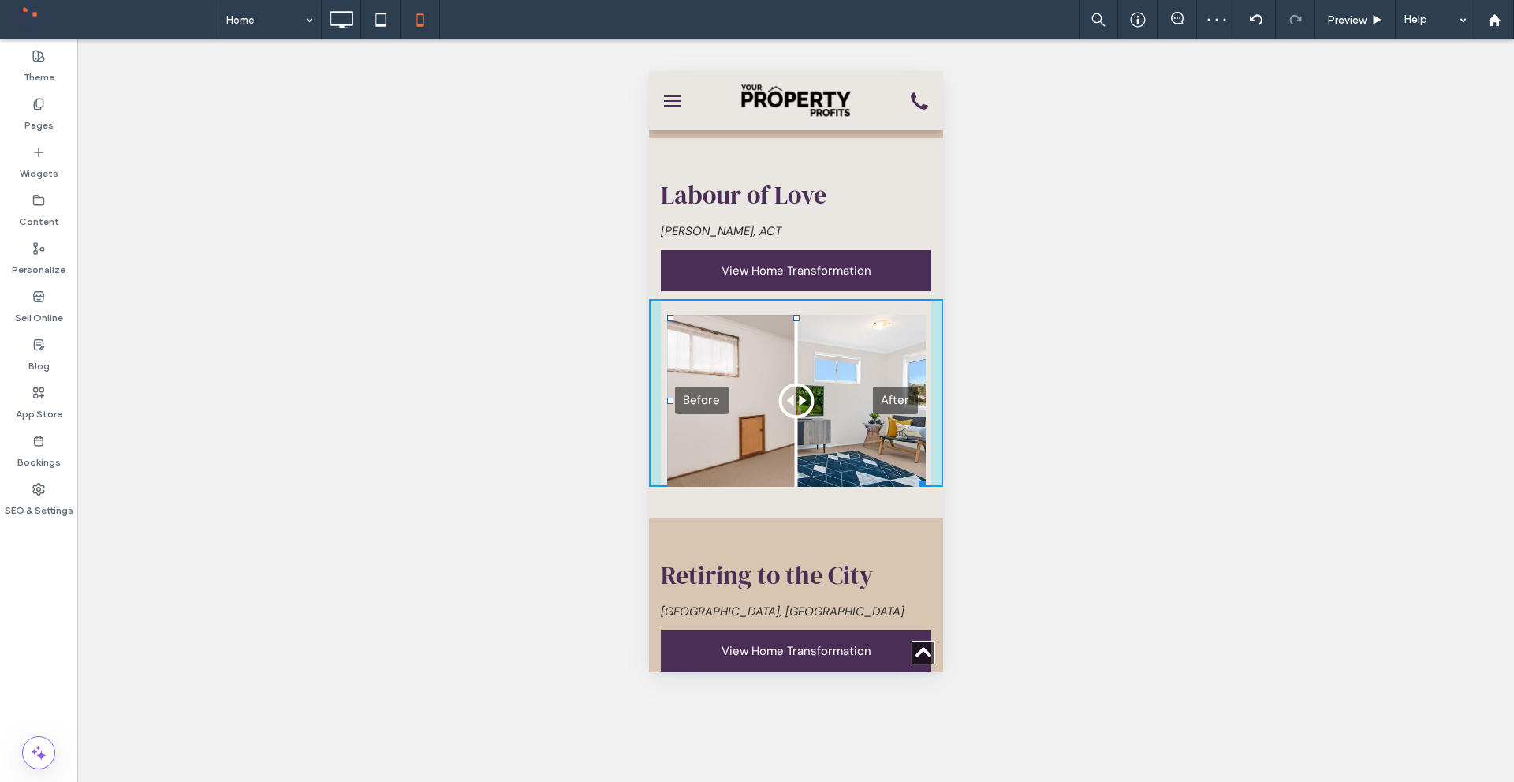
drag, startPoint x: 790, startPoint y: 300, endPoint x: 789, endPoint y: 316, distance: 16.6
click at [793, 316] on div at bounding box center [796, 318] width 6 height 6
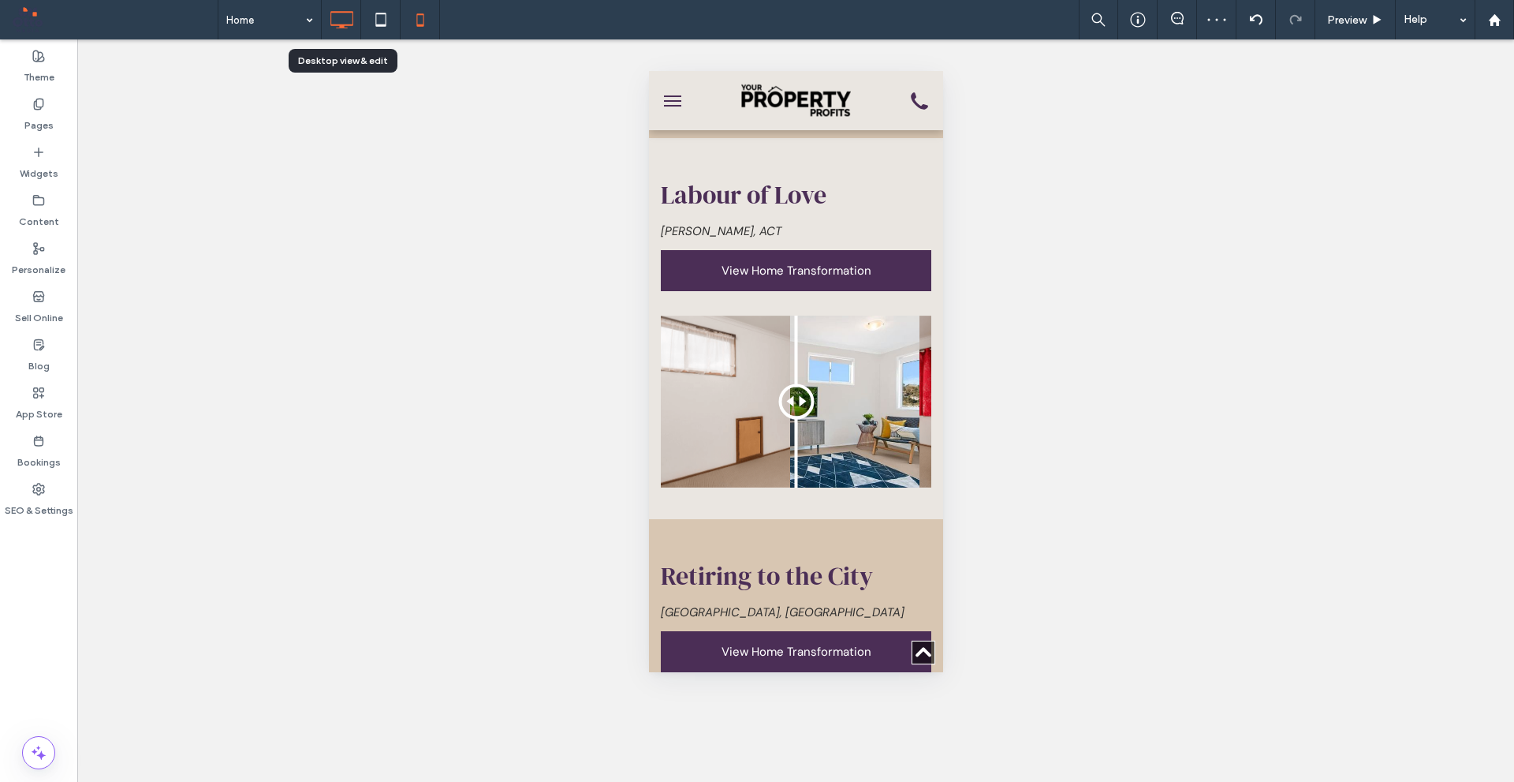
drag, startPoint x: 345, startPoint y: 12, endPoint x: 358, endPoint y: 35, distance: 26.8
click at [345, 13] on use at bounding box center [342, 19] width 23 height 17
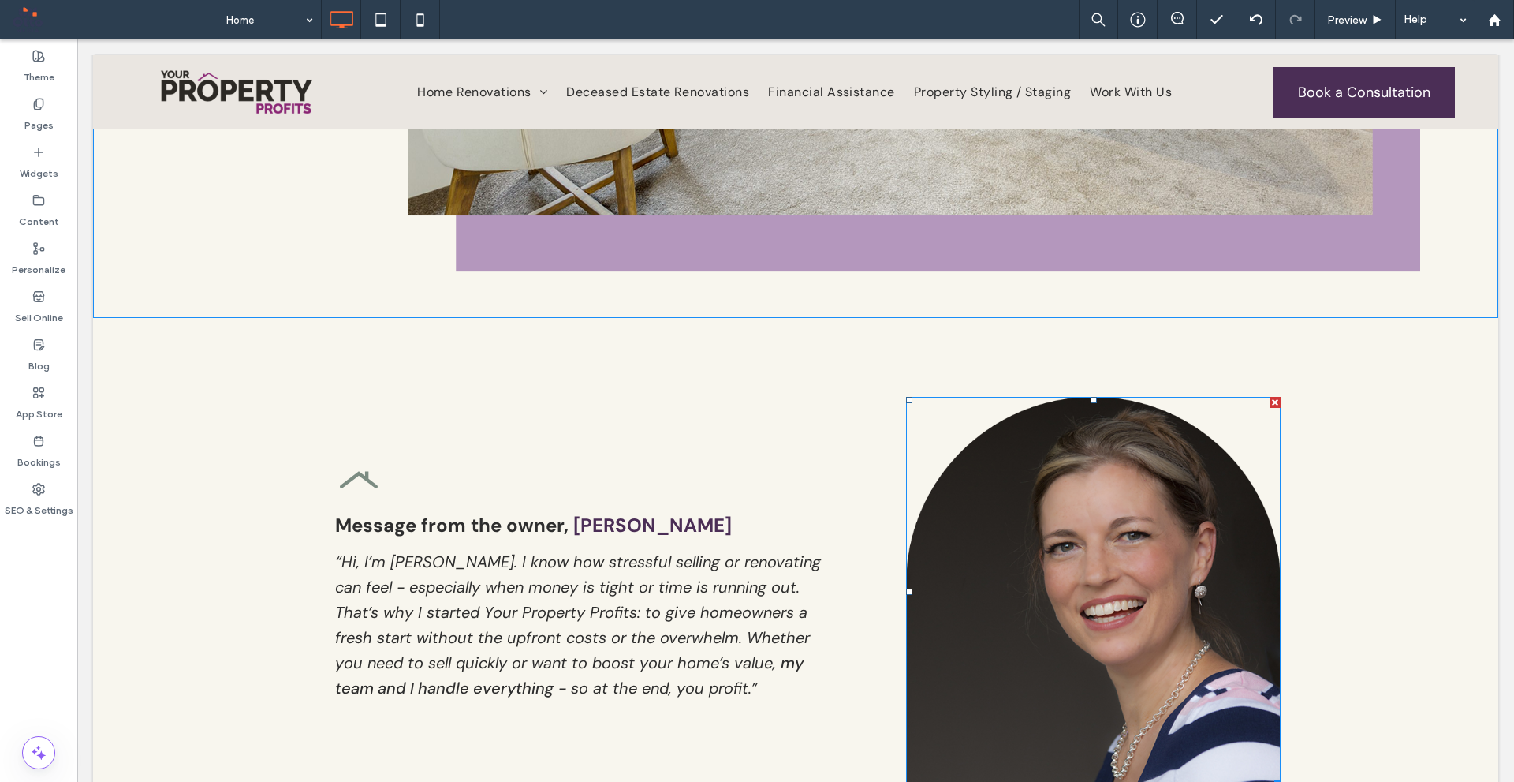
scroll to position [552, 0]
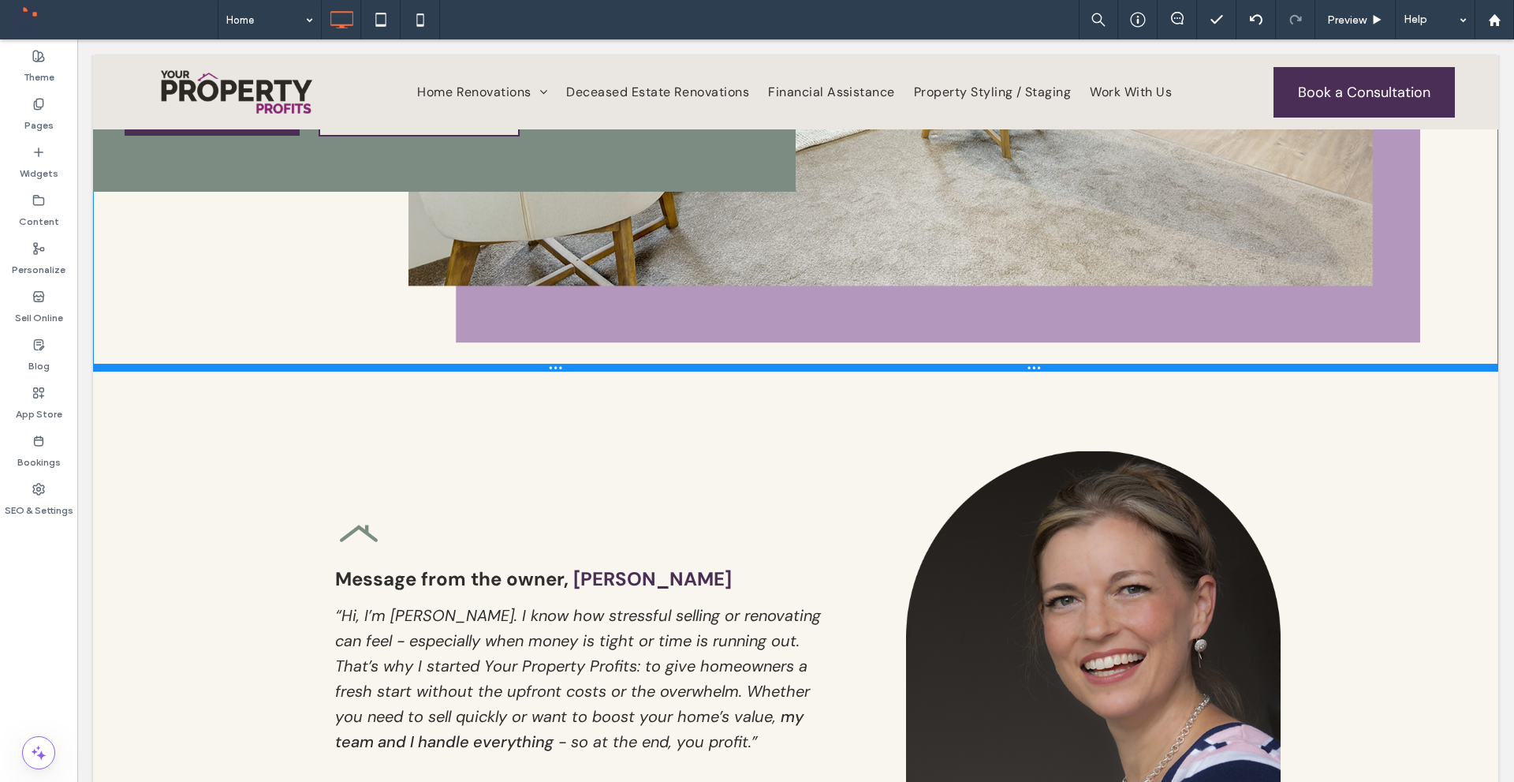
drag, startPoint x: 935, startPoint y: 404, endPoint x: 944, endPoint y: 369, distance: 36.0
click at [944, 369] on div at bounding box center [796, 368] width 1406 height 8
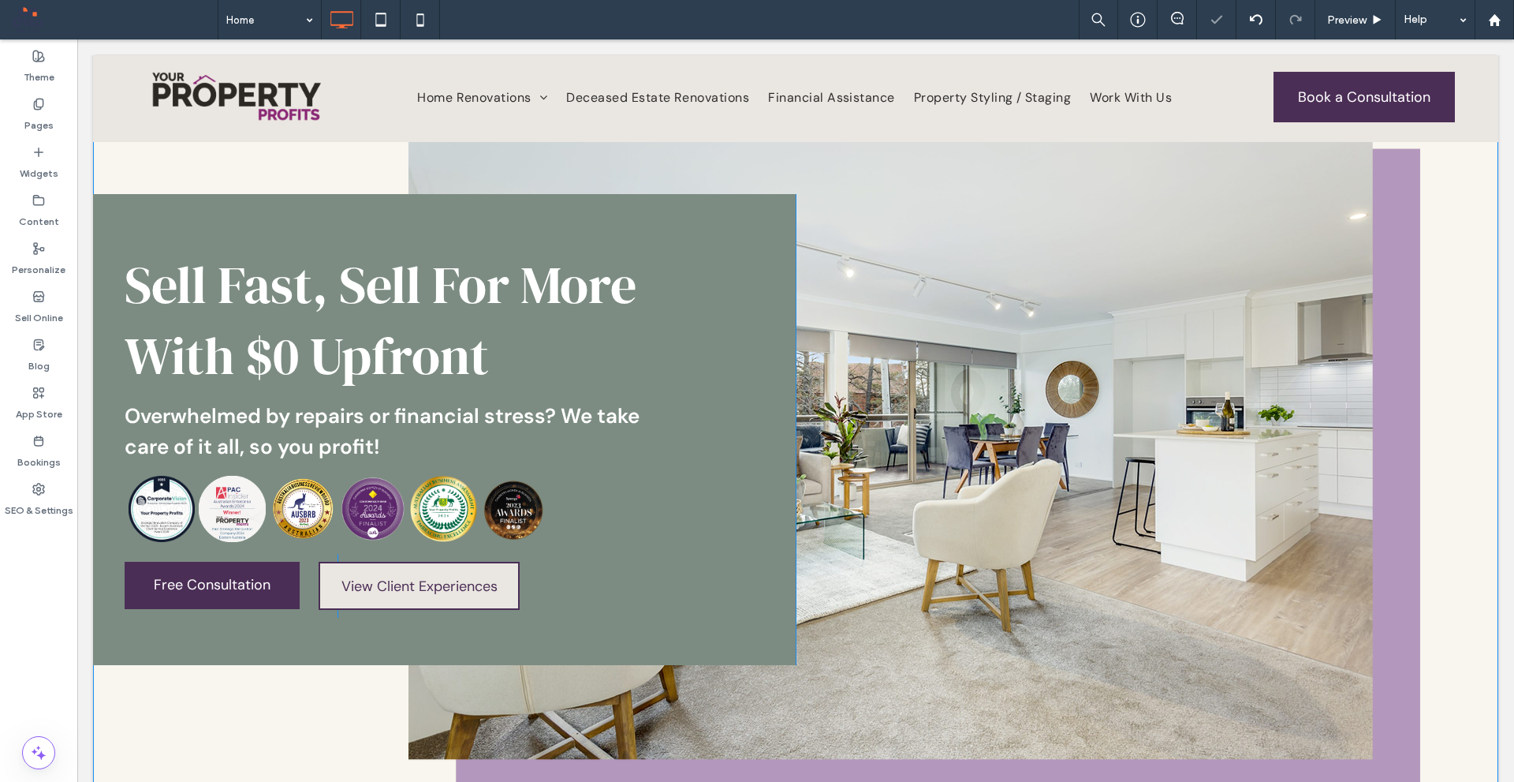
scroll to position [0, 0]
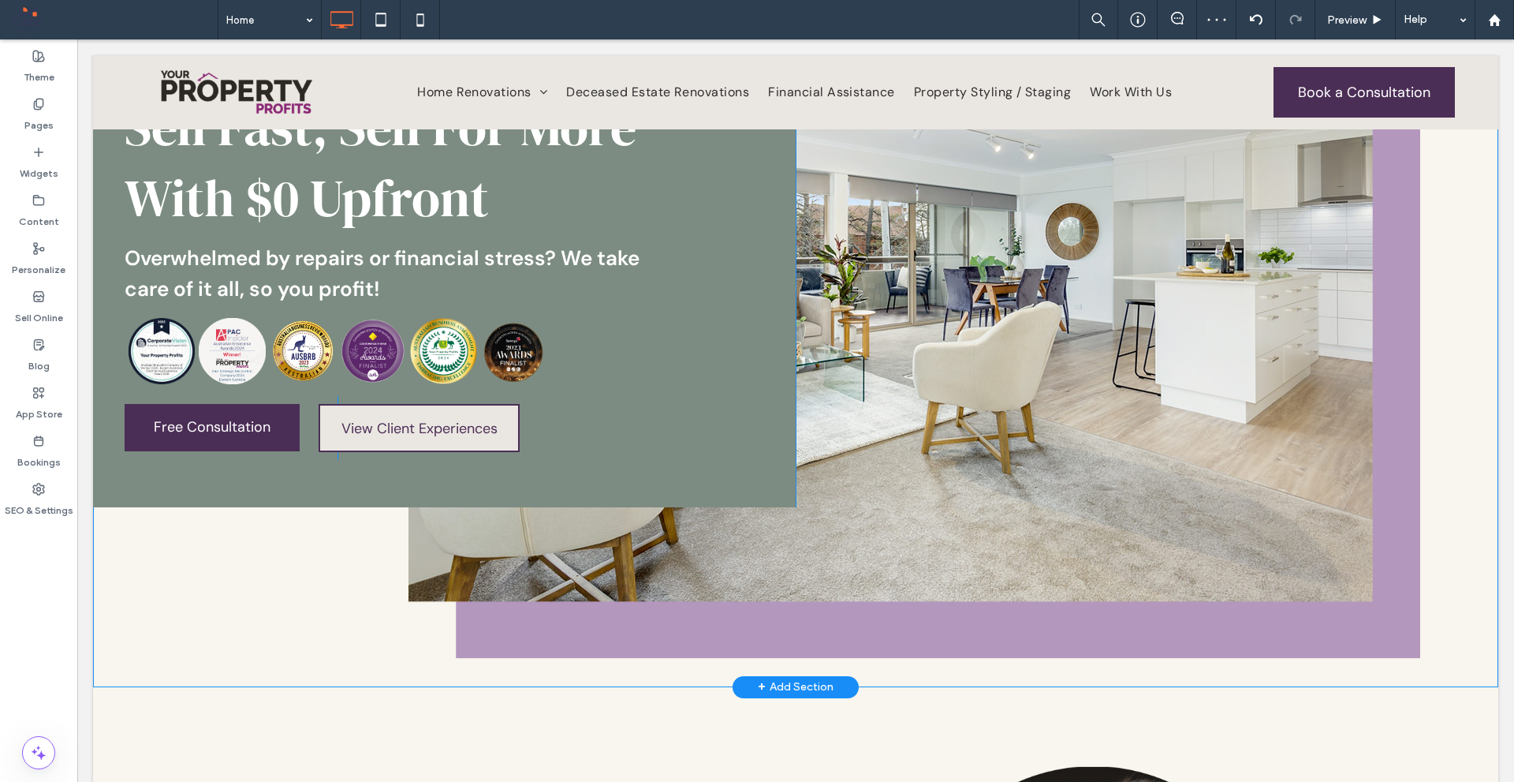
click at [909, 383] on div "Sell Fast, Sell For More With $0 Upfront Overwhelmed by repairs or financial st…" at bounding box center [796, 271] width 1406 height 471
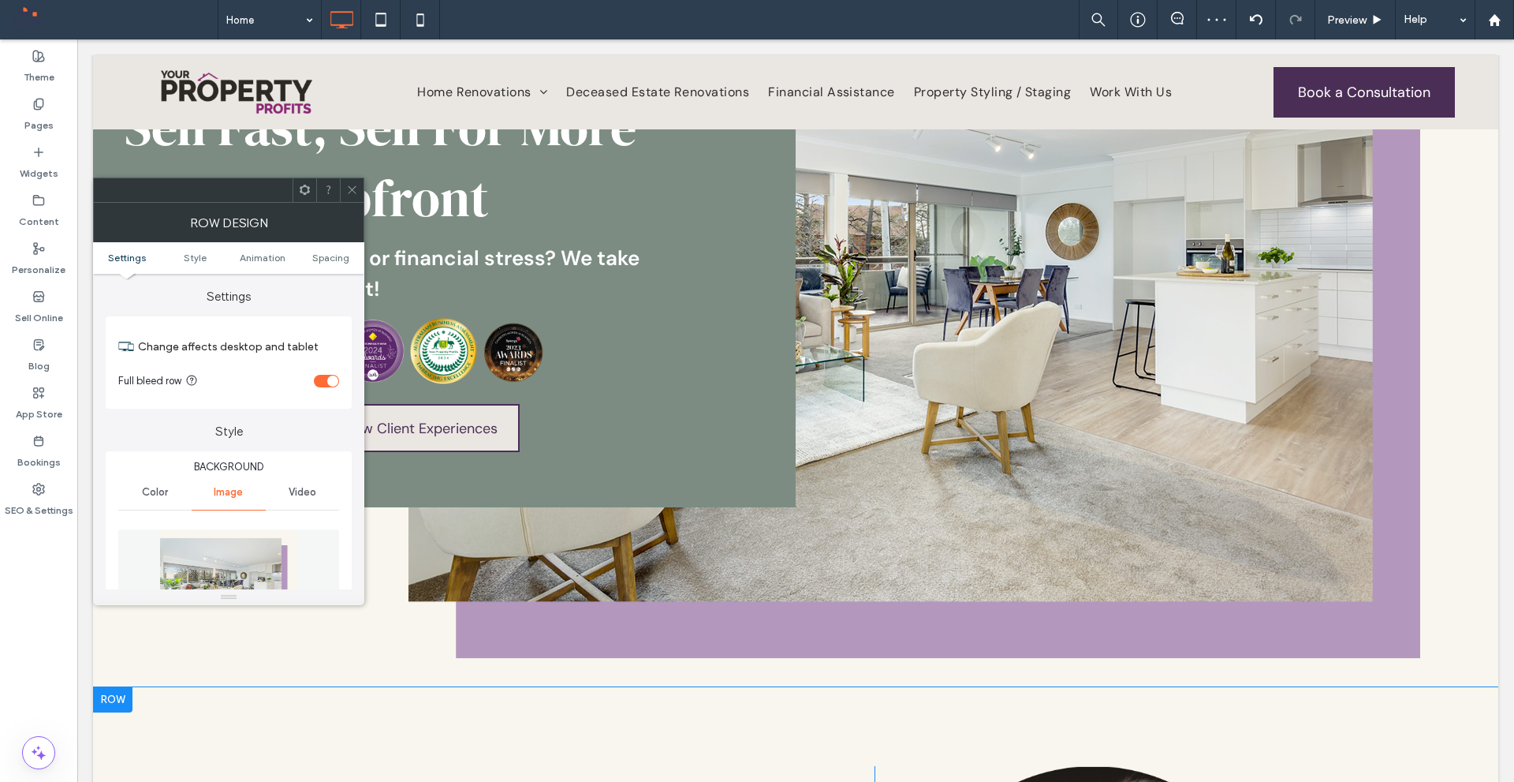
scroll to position [1018, 0]
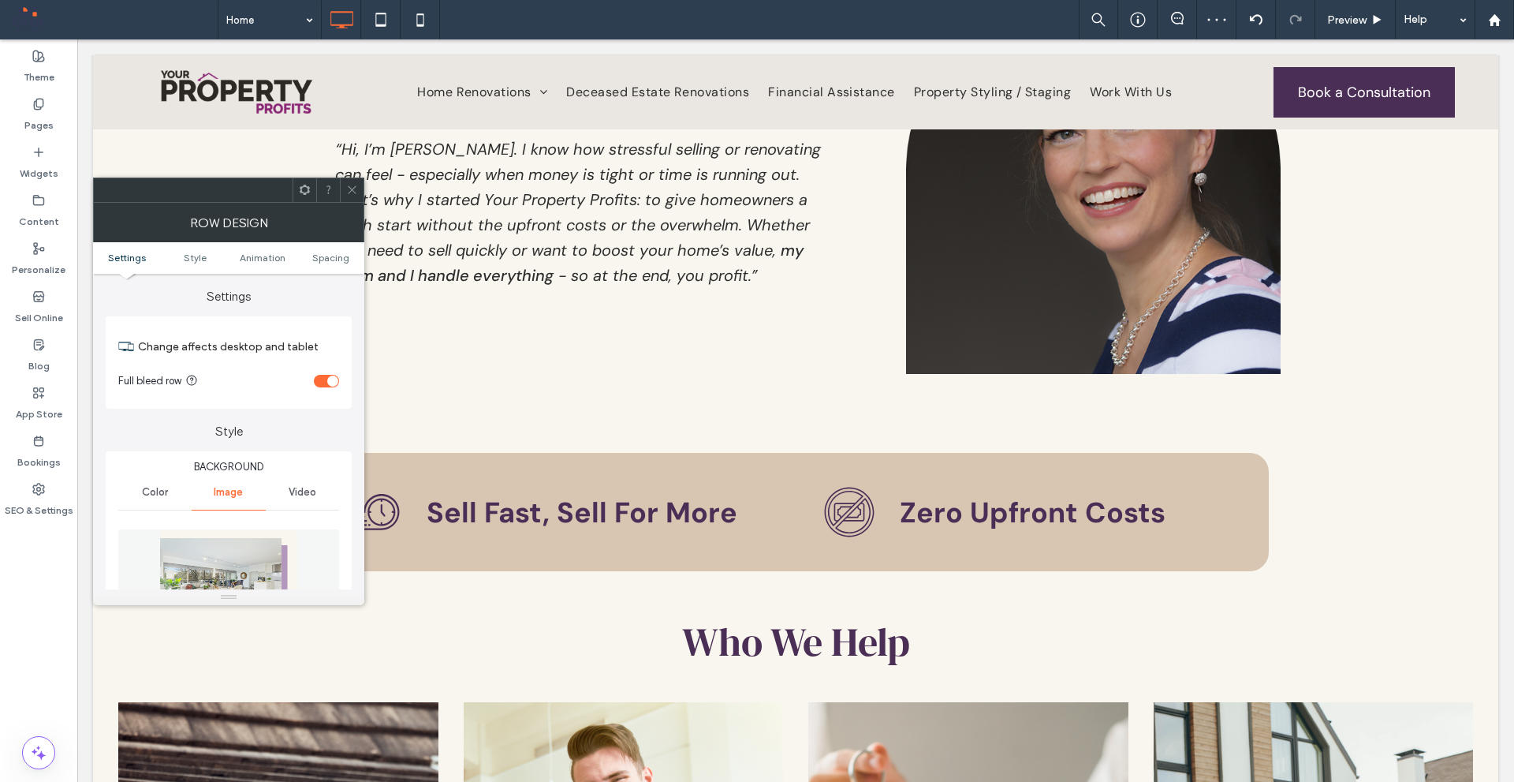
click at [359, 191] on div at bounding box center [352, 190] width 24 height 24
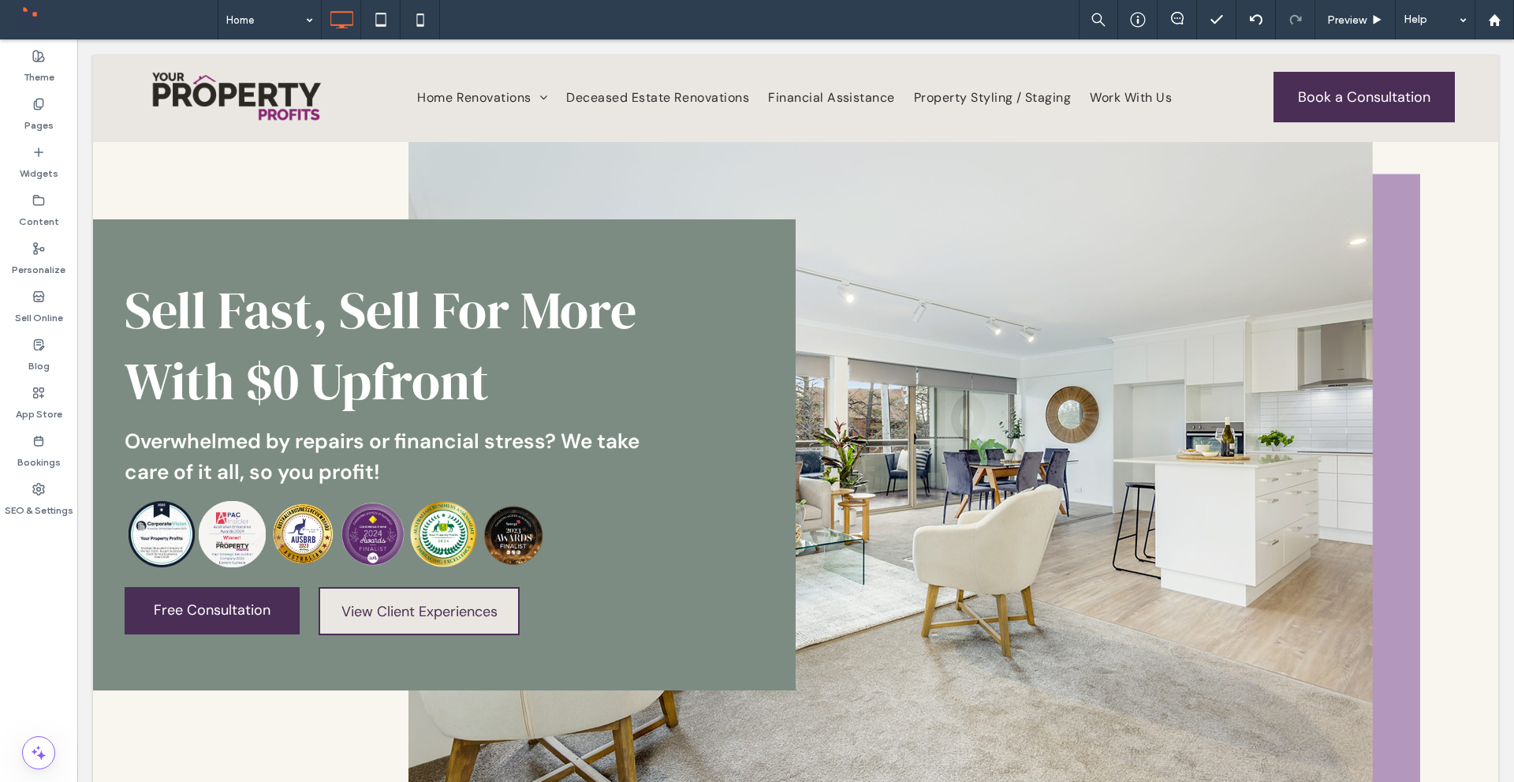
scroll to position [0, 0]
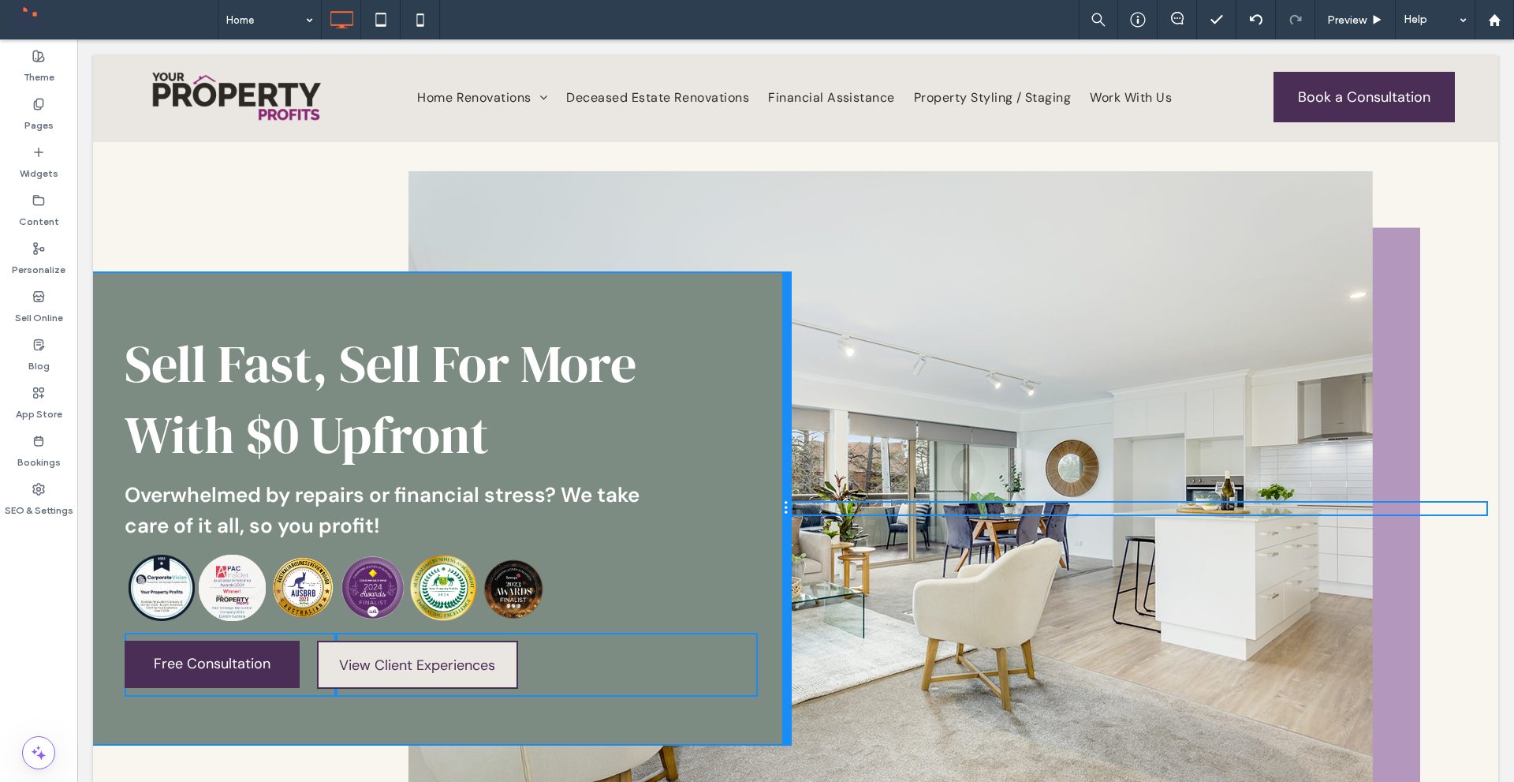
drag, startPoint x: 788, startPoint y: 393, endPoint x: 760, endPoint y: 399, distance: 28.3
click at [760, 399] on div "Sell Fast, Sell For More With $0 Upfront Overwhelmed by repairs or financial st…" at bounding box center [441, 508] width 697 height 471
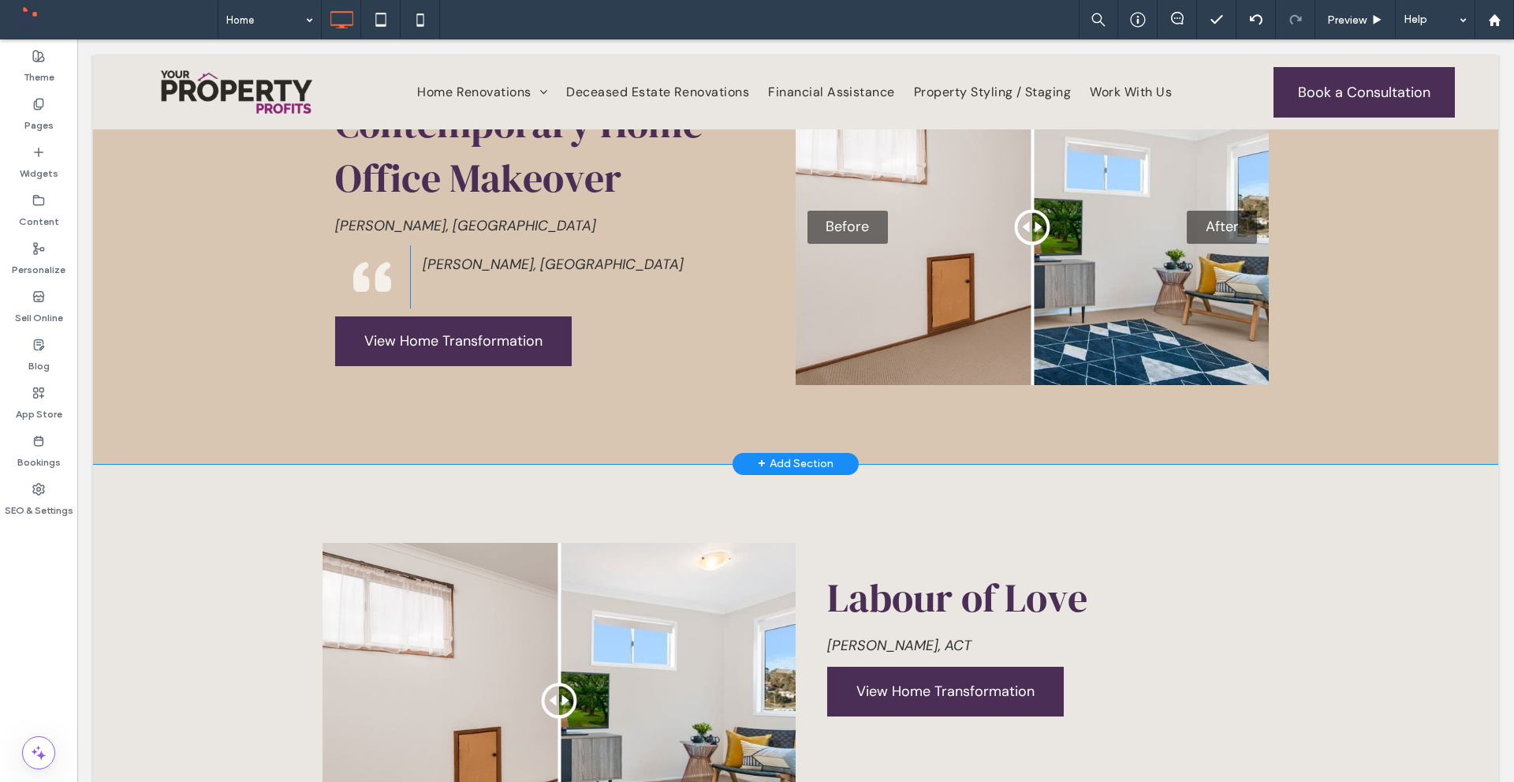
scroll to position [3628, 0]
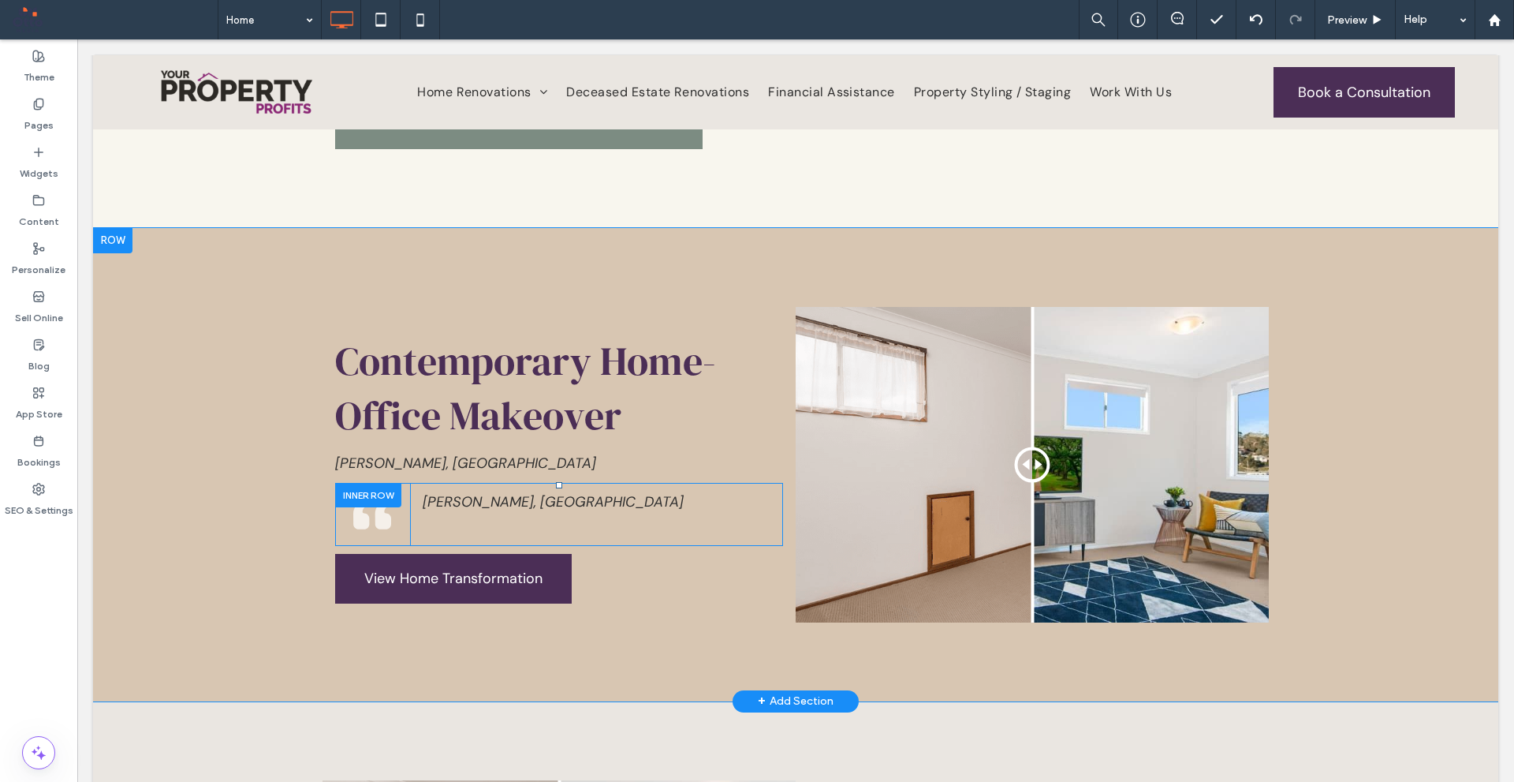
click at [359, 483] on div at bounding box center [368, 495] width 66 height 24
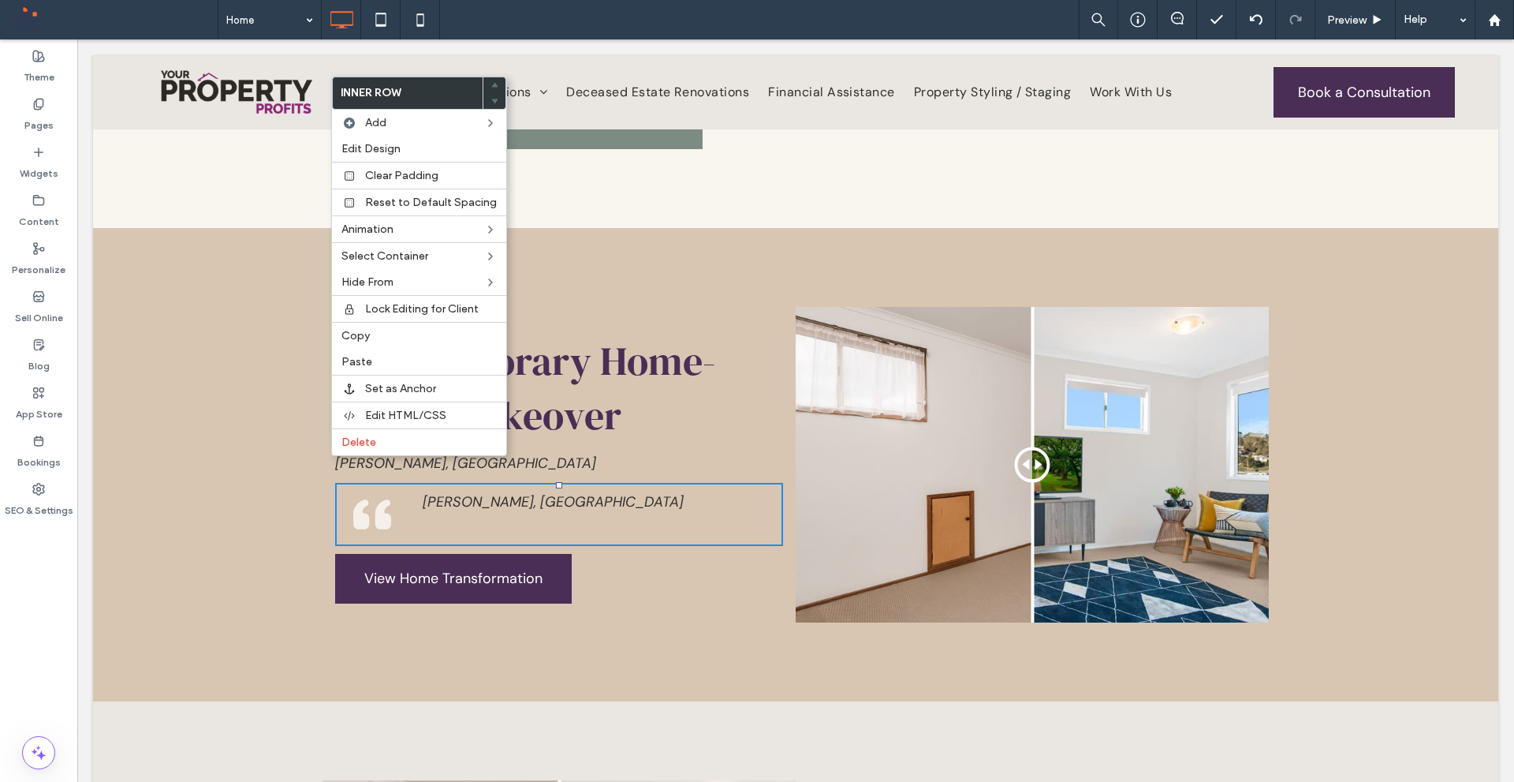
click at [519, 491] on p "[PERSON_NAME], [GEOGRAPHIC_DATA]" at bounding box center [597, 502] width 348 height 23
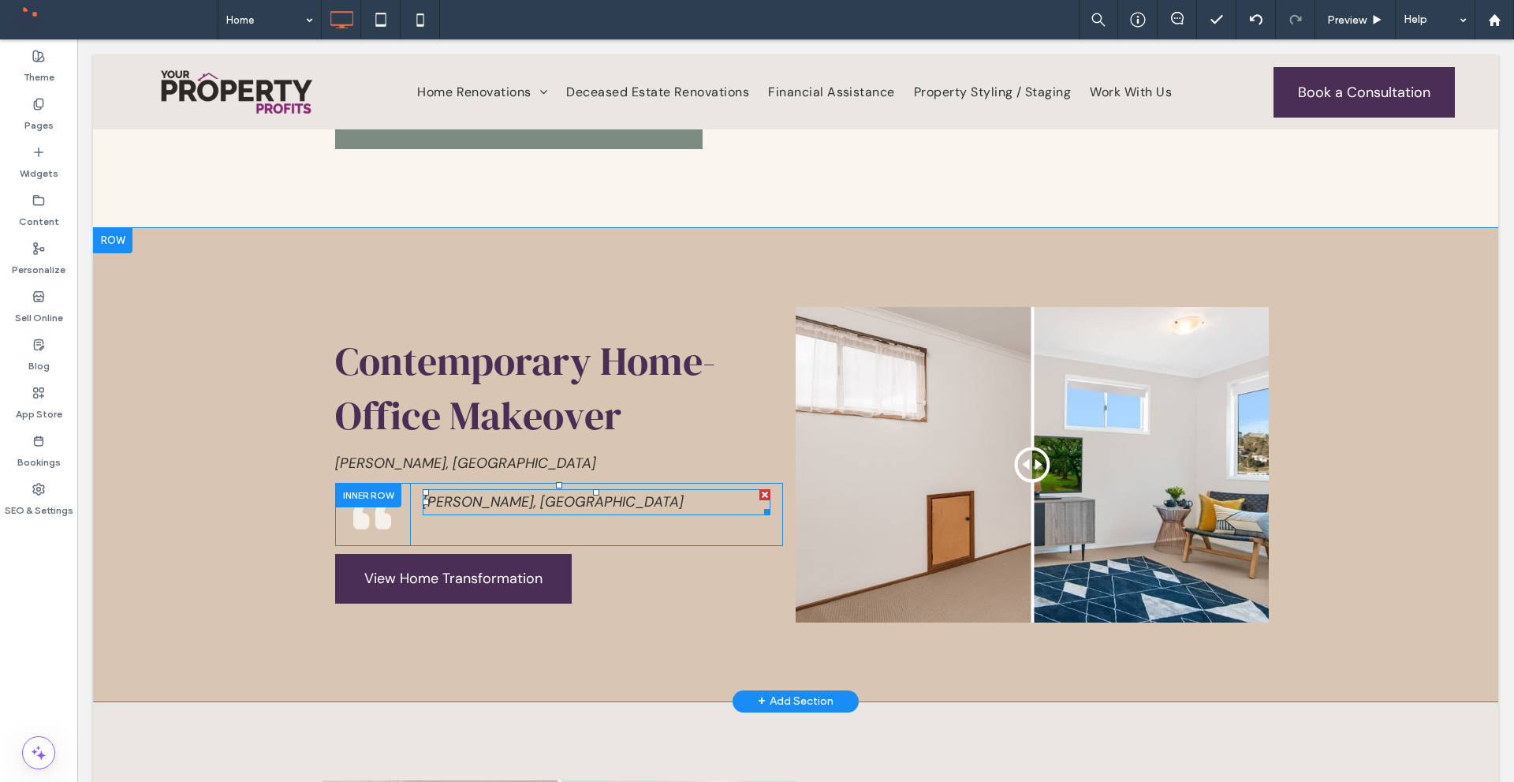
click at [519, 491] on p "[PERSON_NAME], [GEOGRAPHIC_DATA]" at bounding box center [597, 502] width 348 height 23
type input "*******"
type input "**"
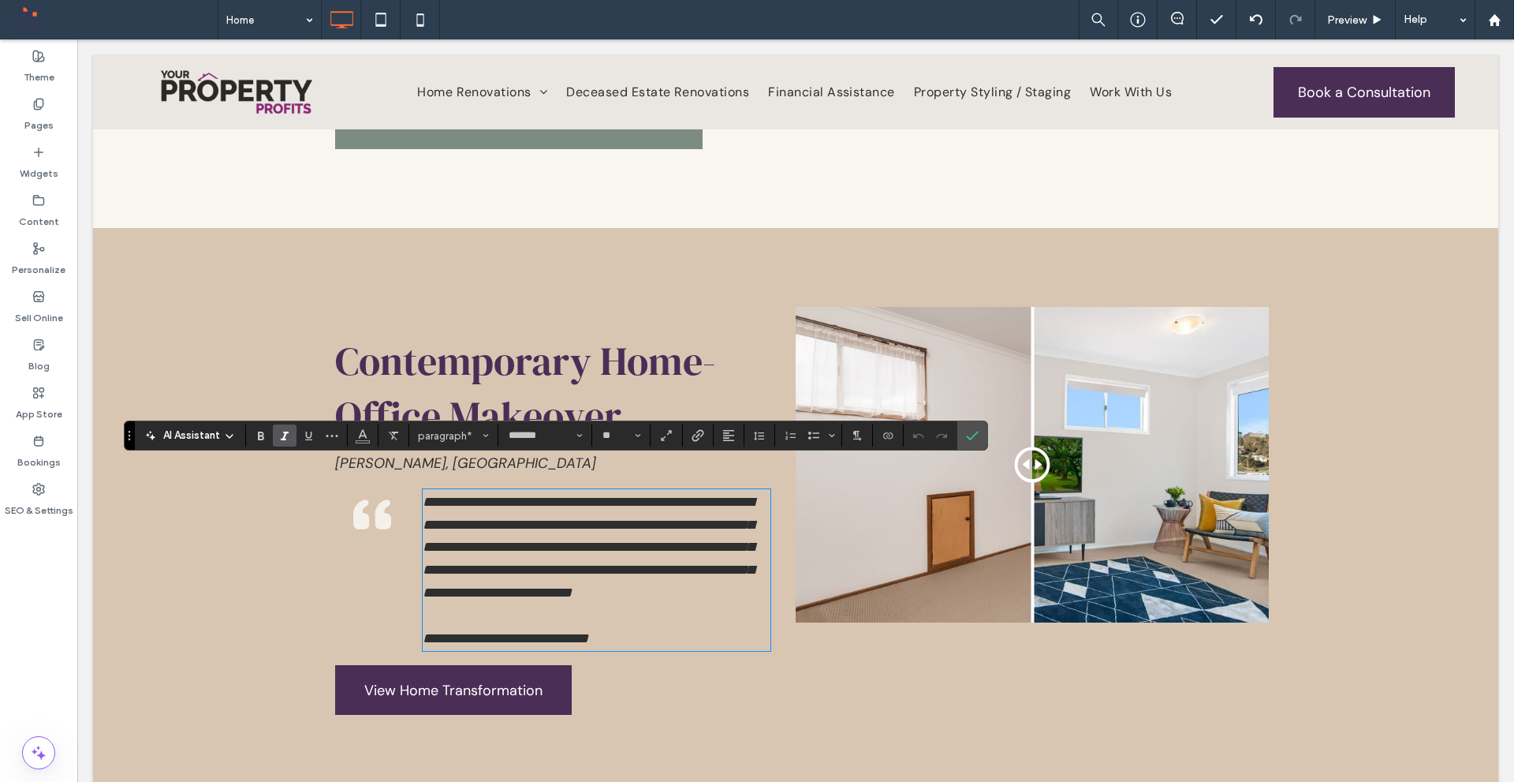
scroll to position [0, 0]
click at [1021, 446] on div at bounding box center [1032, 463] width 35 height 35
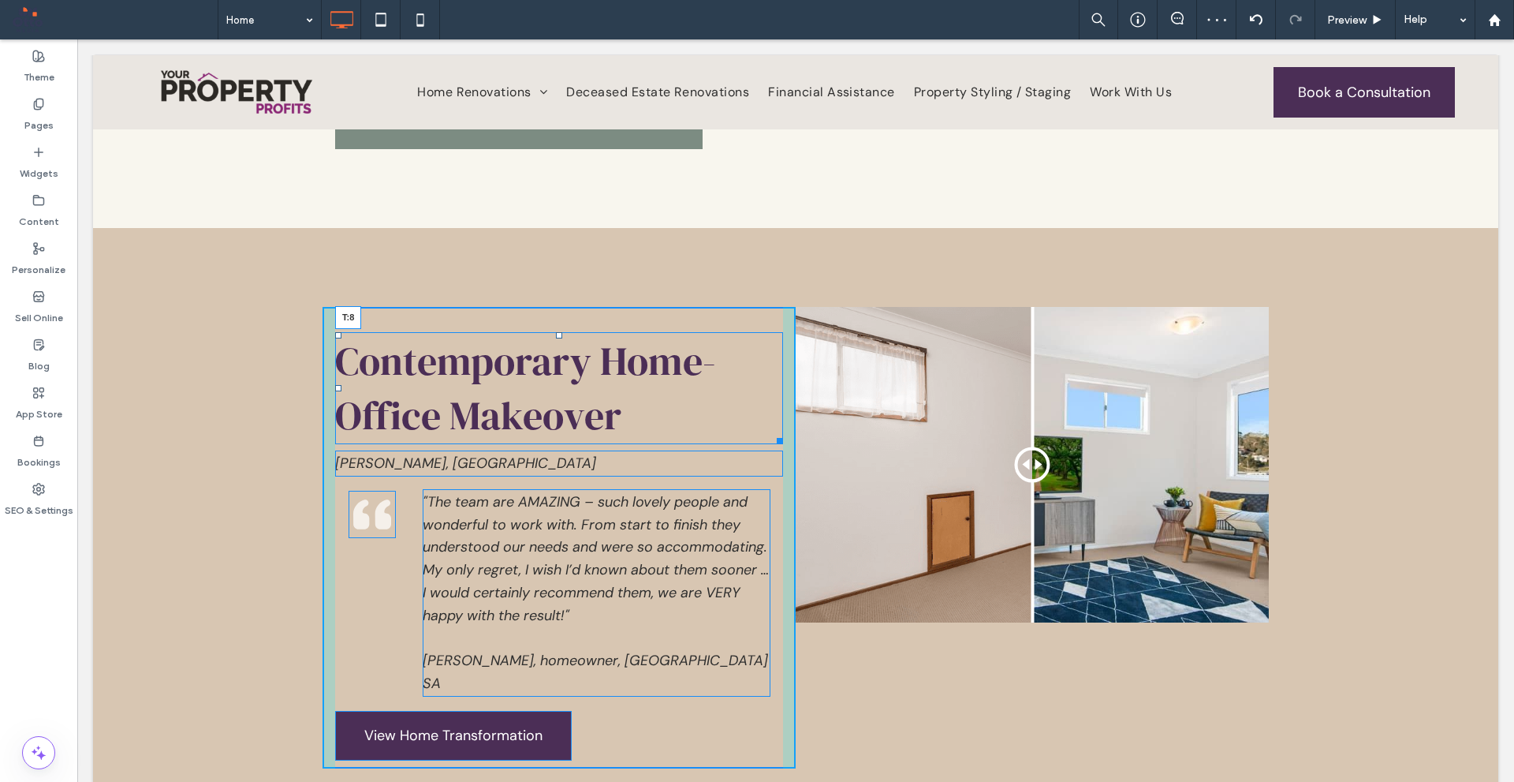
drag, startPoint x: 555, startPoint y: 308, endPoint x: 637, endPoint y: 328, distance: 84.6
click at [558, 332] on div "Contemporary Home-Office Makeover T:8" at bounding box center [559, 388] width 448 height 112
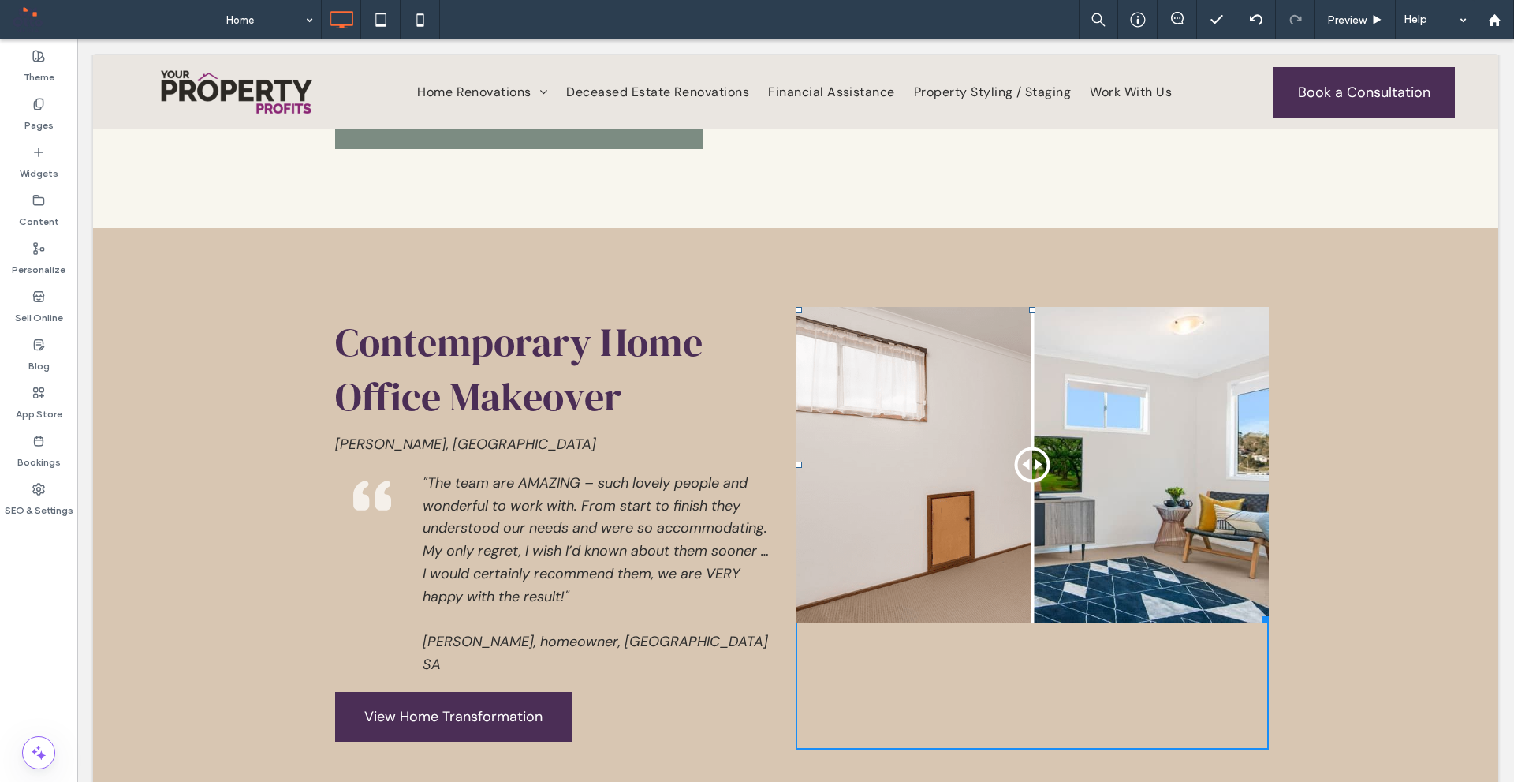
drag, startPoint x: 1256, startPoint y: 590, endPoint x: 1380, endPoint y: 728, distance: 185.4
click at [1302, 695] on div "Contemporary Home-Office Makeover Chisholm, ACT Click To Paste "The team are AM…" at bounding box center [796, 528] width 1406 height 600
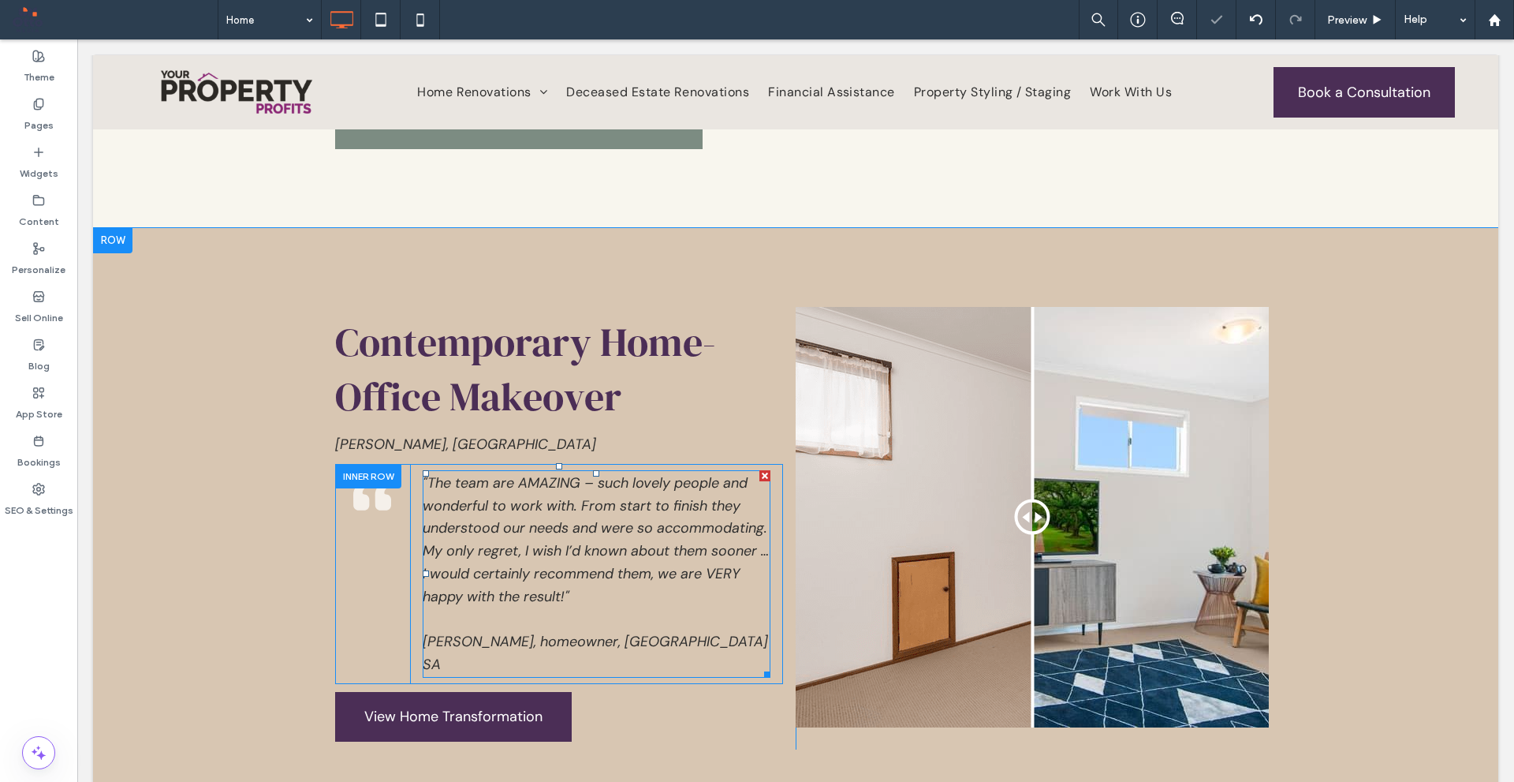
click at [579, 512] on p ""The team are AMAZING – such lovely people and wonderful to work with. From sta…" at bounding box center [597, 540] width 348 height 136
type input "*******"
type input "**"
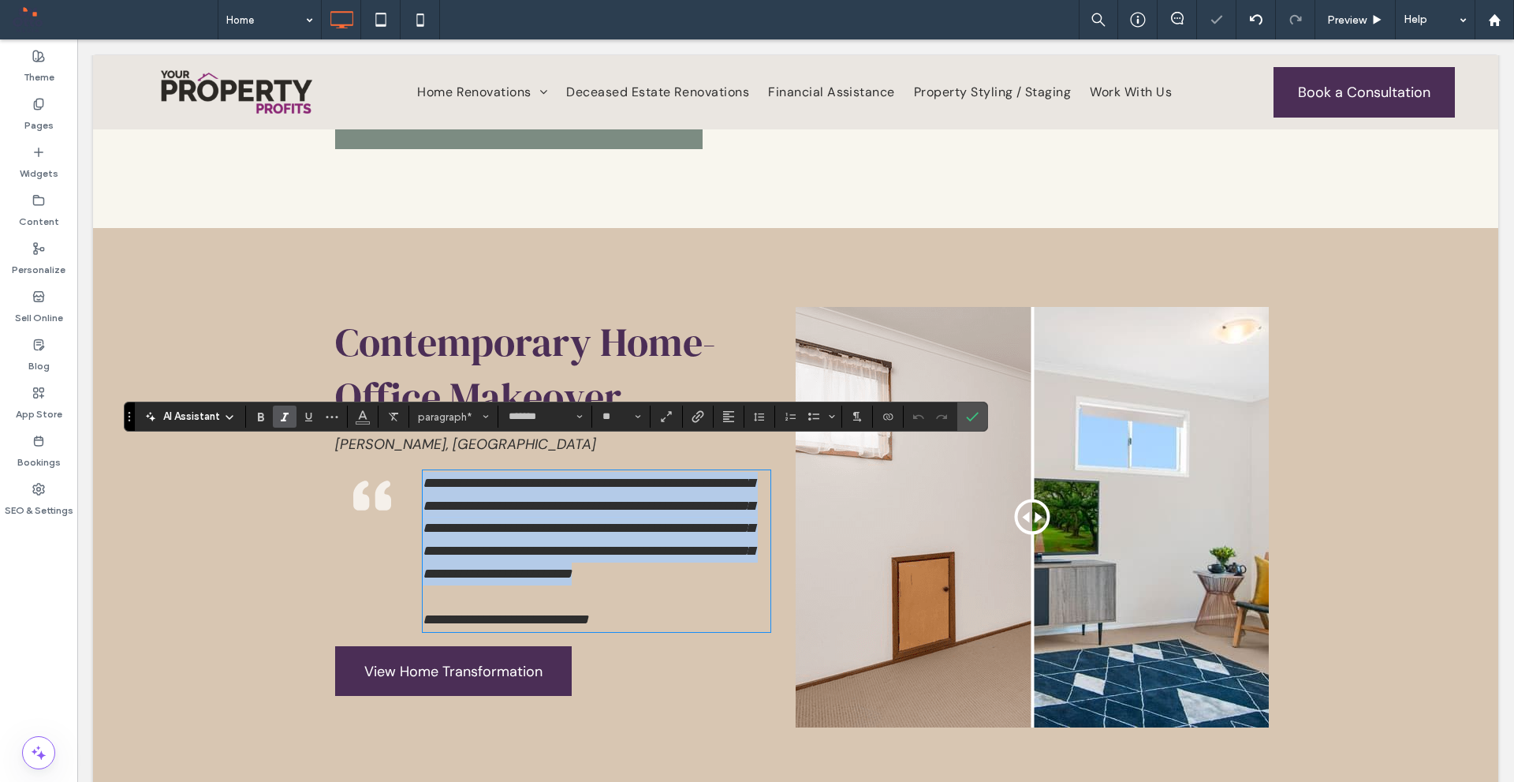
drag, startPoint x: 573, startPoint y: 570, endPoint x: 390, endPoint y: 460, distance: 213.7
click at [390, 464] on div "**********" at bounding box center [559, 551] width 448 height 175
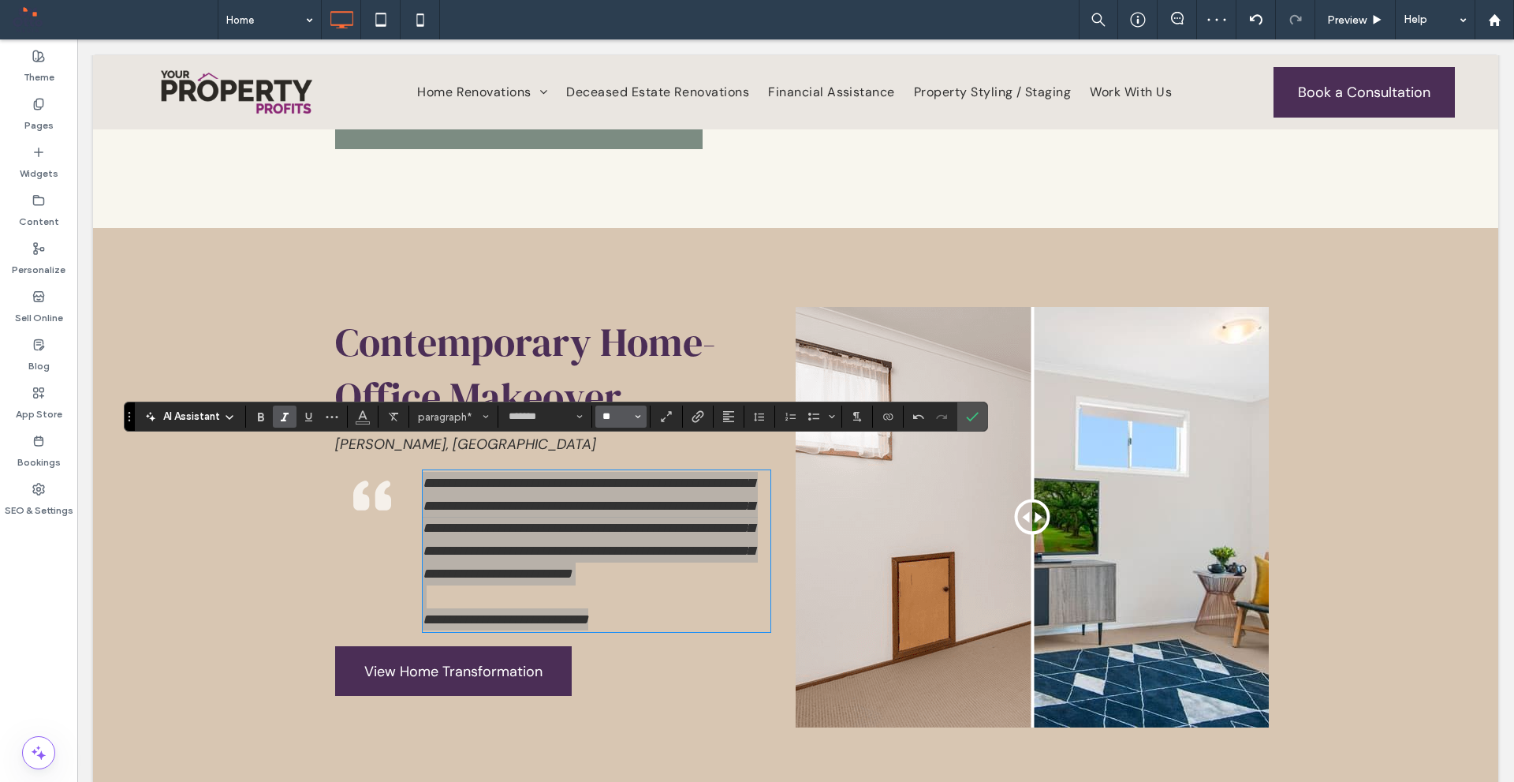
click at [618, 416] on input "**" at bounding box center [616, 416] width 31 height 13
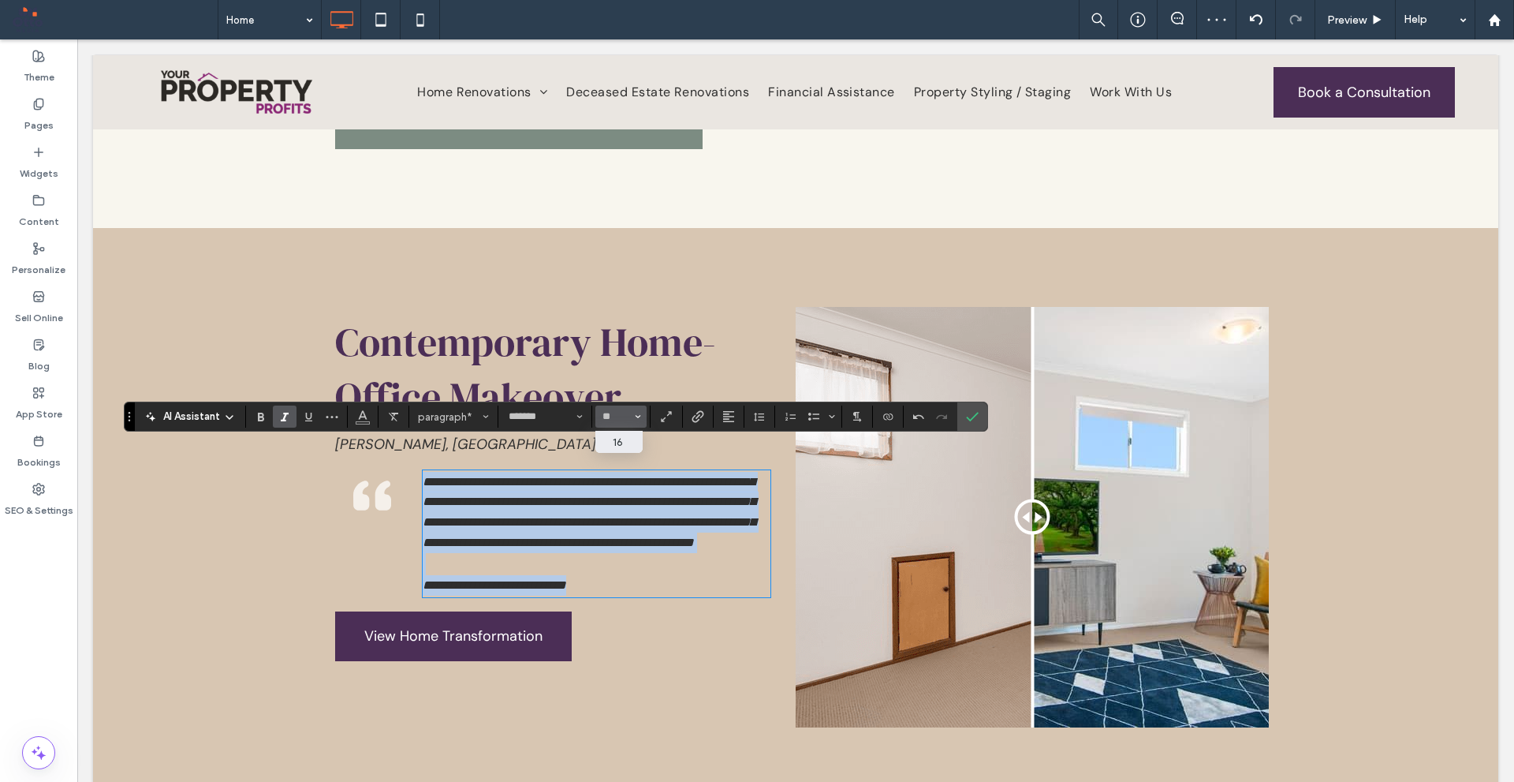
type input "**"
click at [629, 596] on p "**********" at bounding box center [597, 585] width 348 height 21
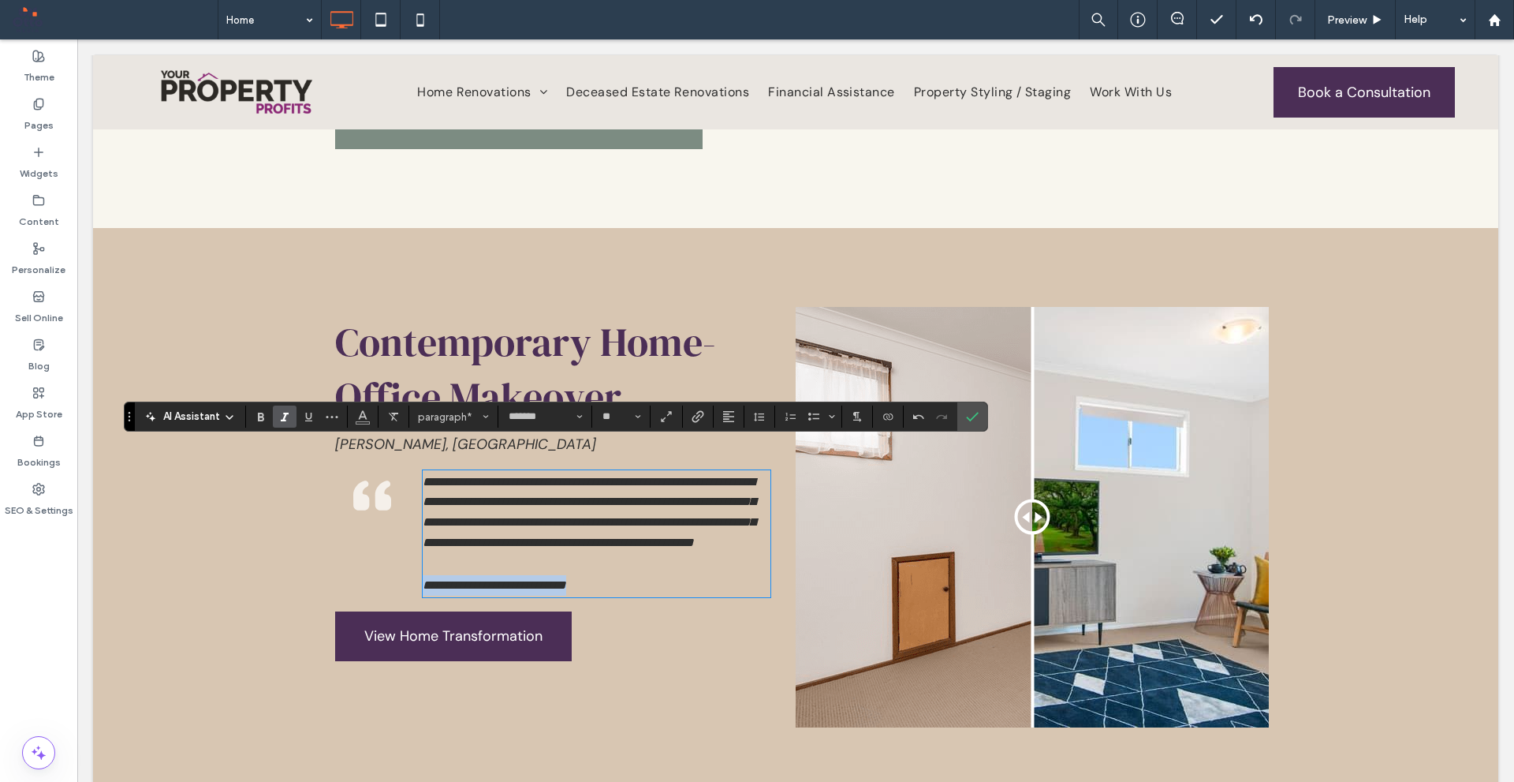
drag, startPoint x: 644, startPoint y: 596, endPoint x: 390, endPoint y: 596, distance: 254.8
click at [390, 603] on div "**********" at bounding box center [559, 534] width 448 height 140
click at [289, 411] on icon "Italic" at bounding box center [284, 416] width 13 height 13
click at [263, 416] on use "Bold" at bounding box center [261, 417] width 6 height 9
click at [641, 528] on span "**********" at bounding box center [589, 512] width 333 height 73
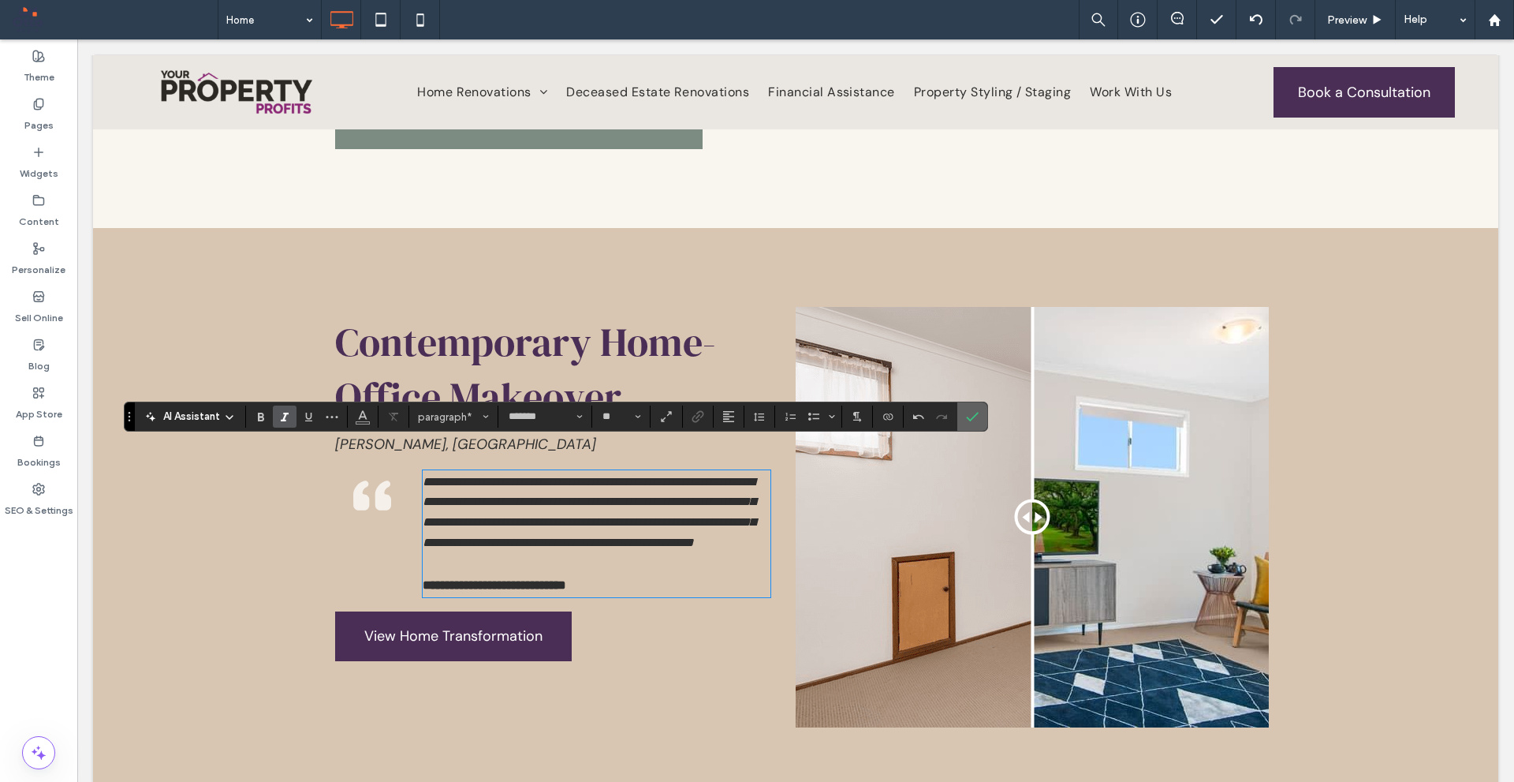
click at [973, 418] on icon "Confirm" at bounding box center [972, 416] width 13 height 13
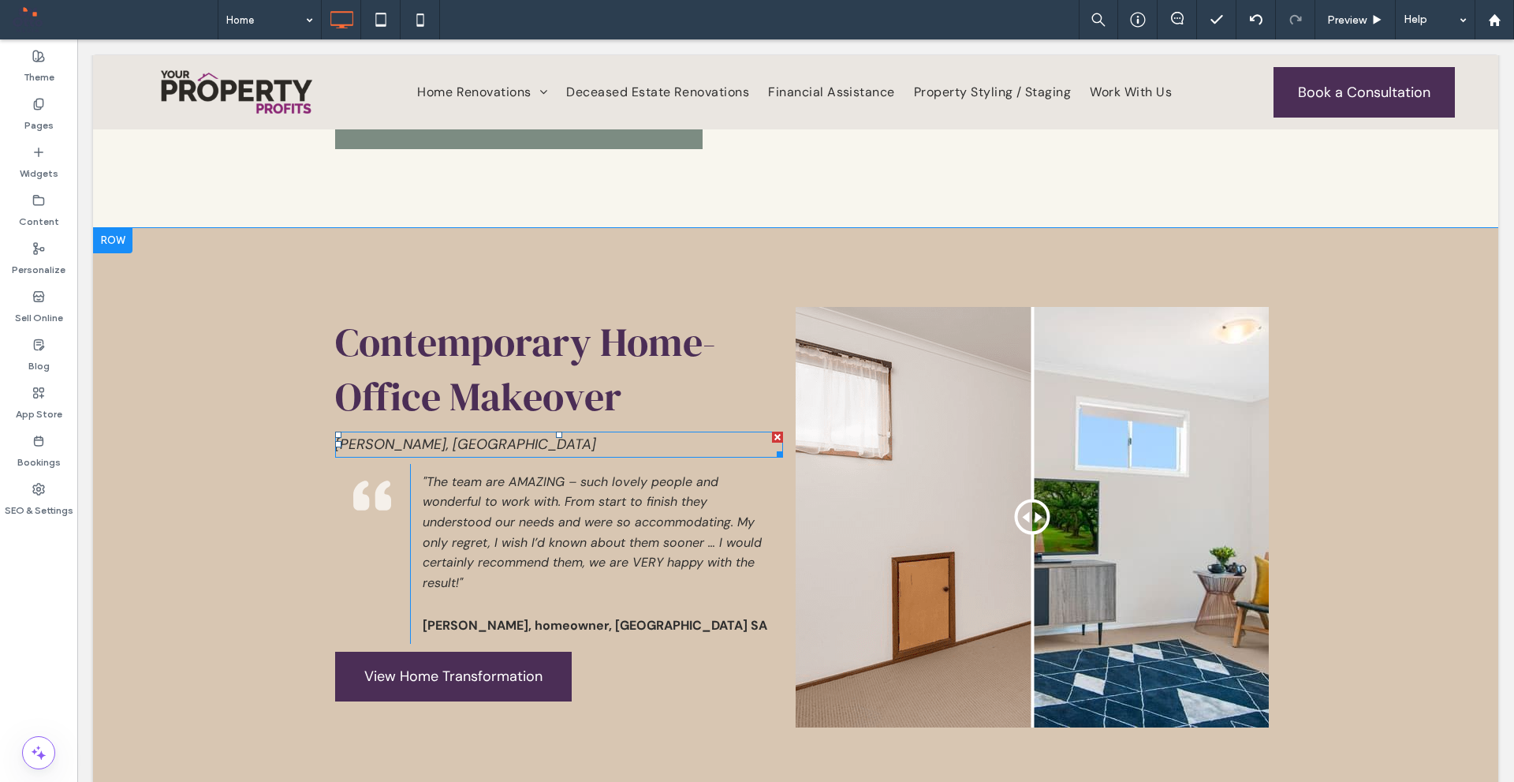
click at [505, 433] on p "[PERSON_NAME], [GEOGRAPHIC_DATA]" at bounding box center [559, 444] width 448 height 23
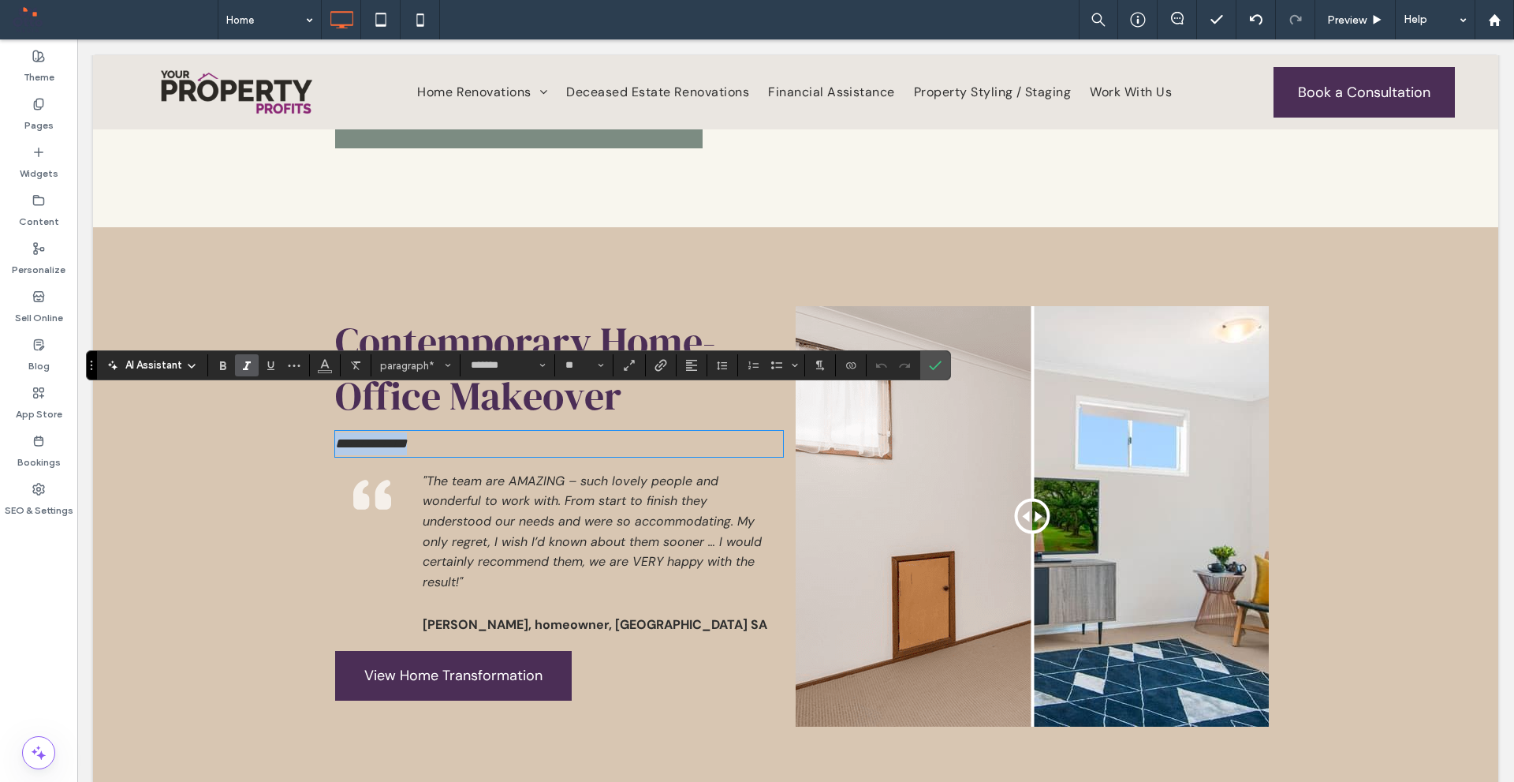
scroll to position [3865, 0]
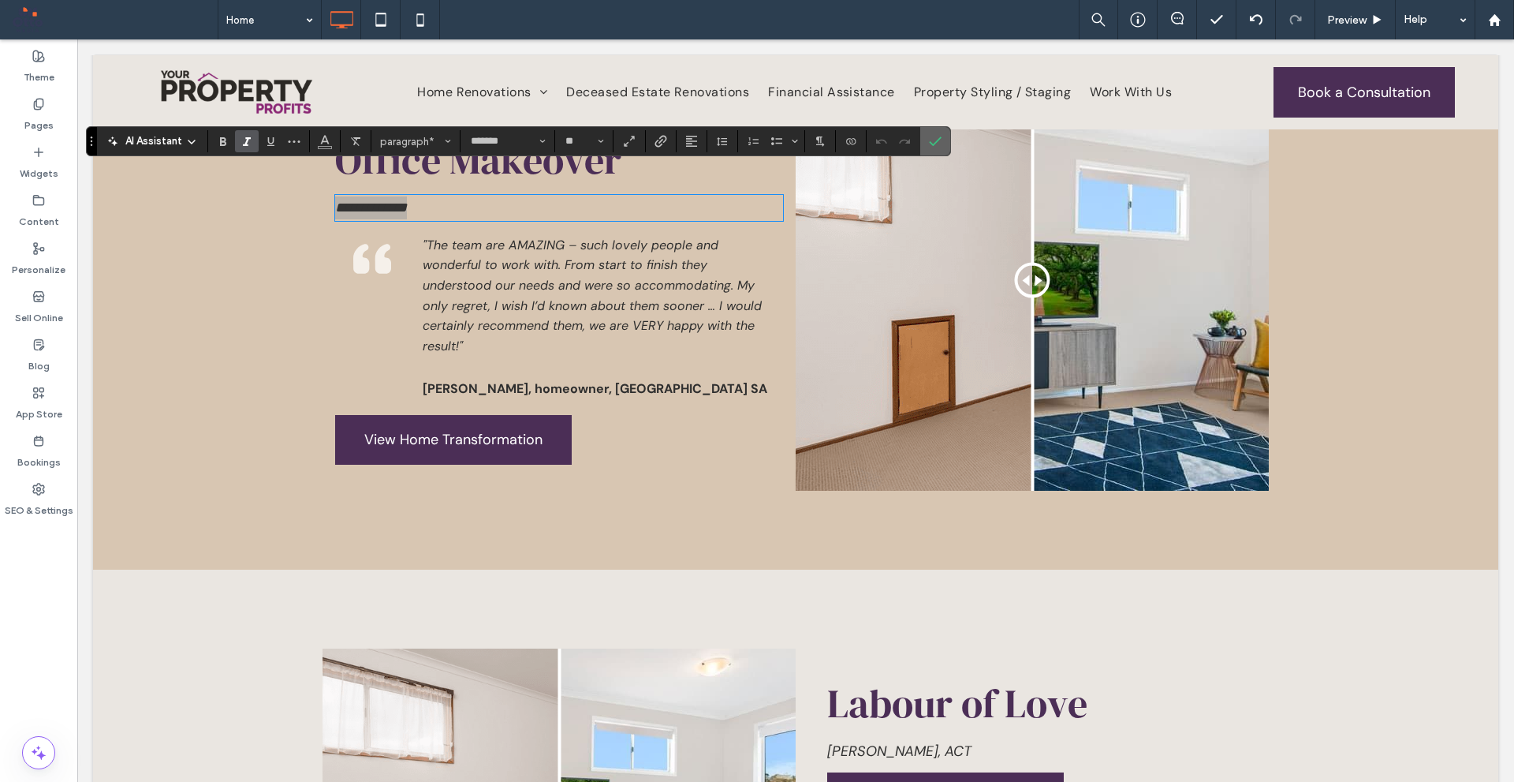
drag, startPoint x: 938, startPoint y: 139, endPoint x: 841, endPoint y: 118, distance: 99.3
click at [938, 139] on icon "Confirm" at bounding box center [935, 141] width 13 height 13
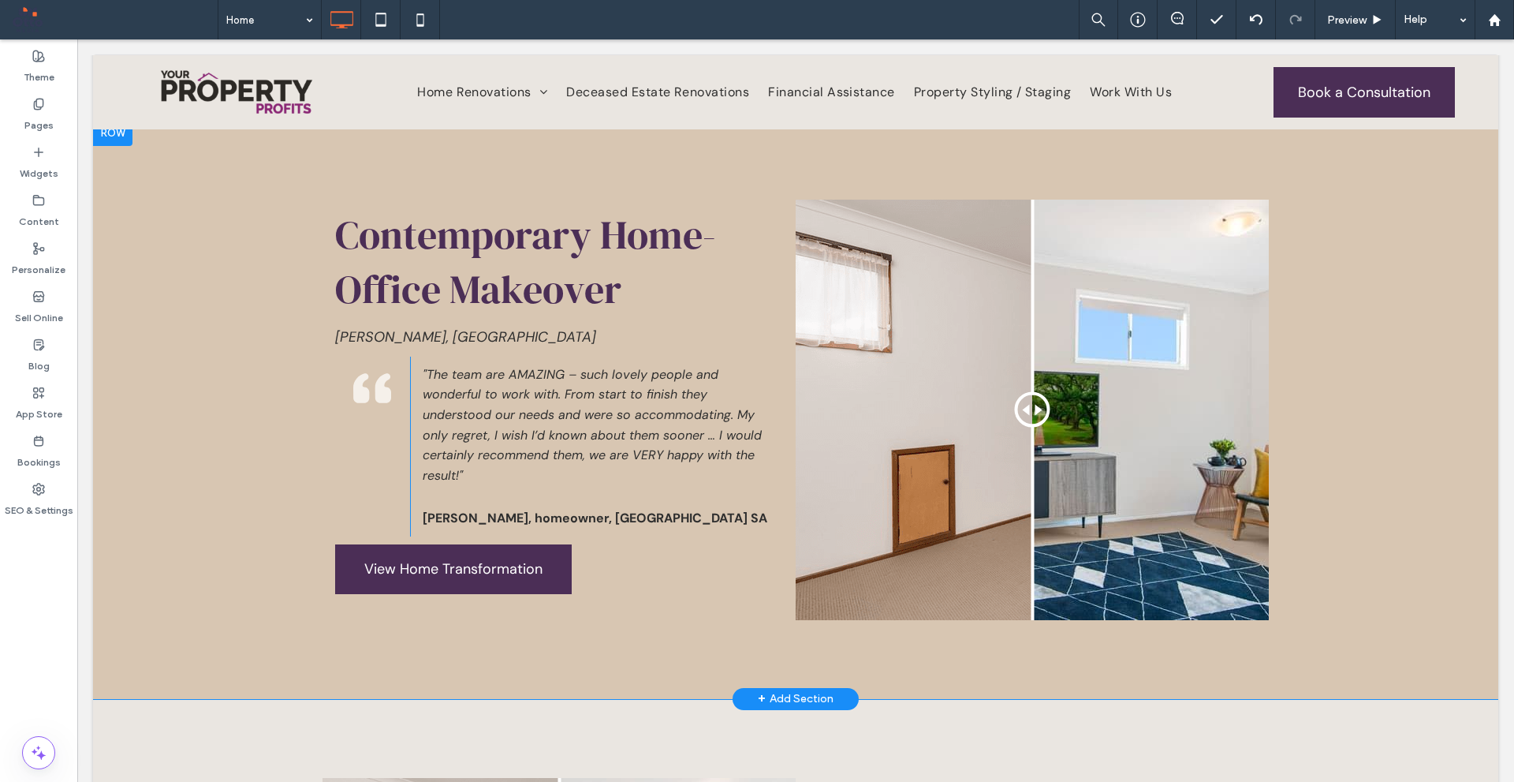
scroll to position [3707, 0]
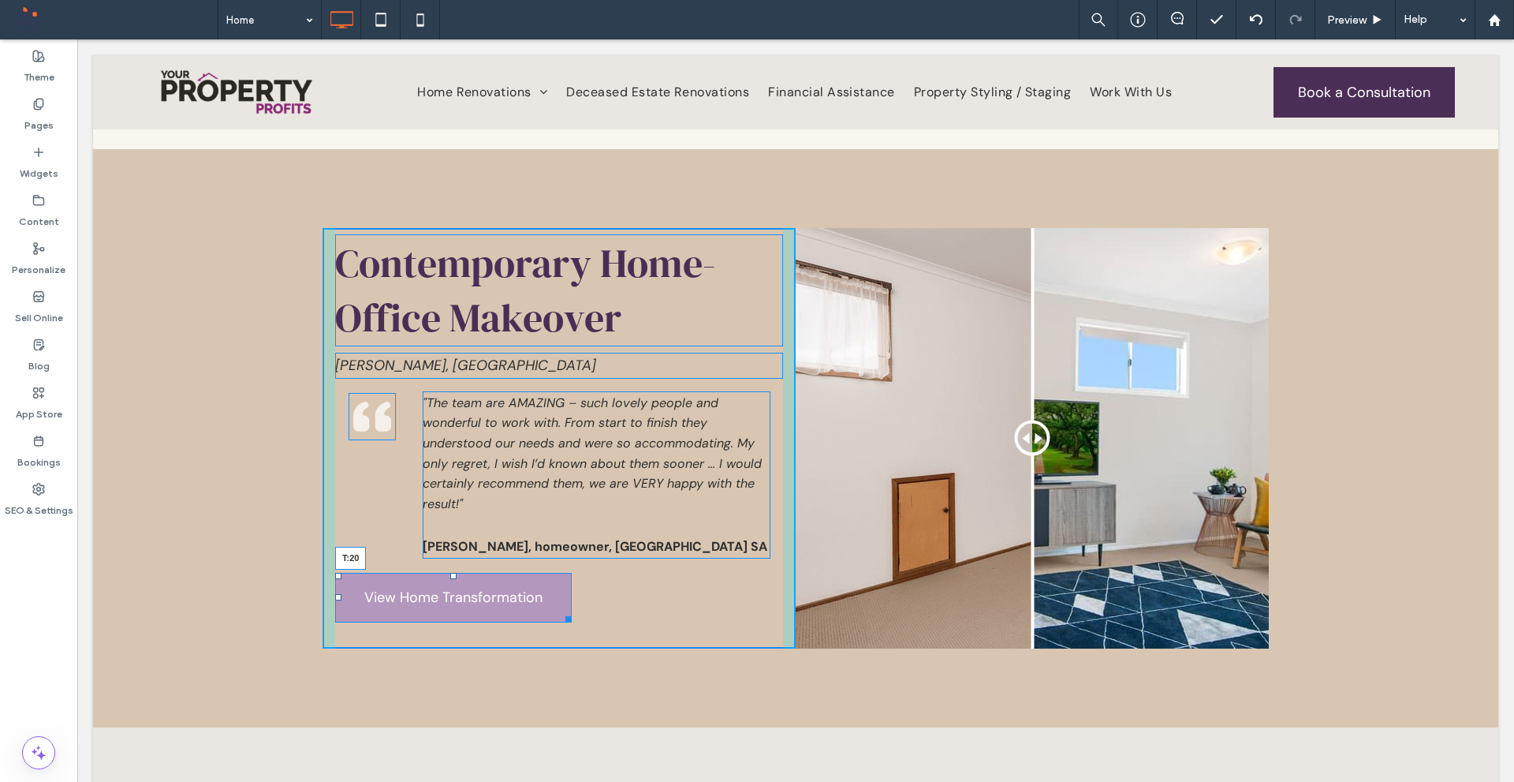
drag, startPoint x: 446, startPoint y: 551, endPoint x: 536, endPoint y: 598, distance: 101.6
click at [456, 558] on div "Contemporary Home-Office Makeover Chisholm, ACT Click To Paste "The team are AM…" at bounding box center [559, 438] width 473 height 420
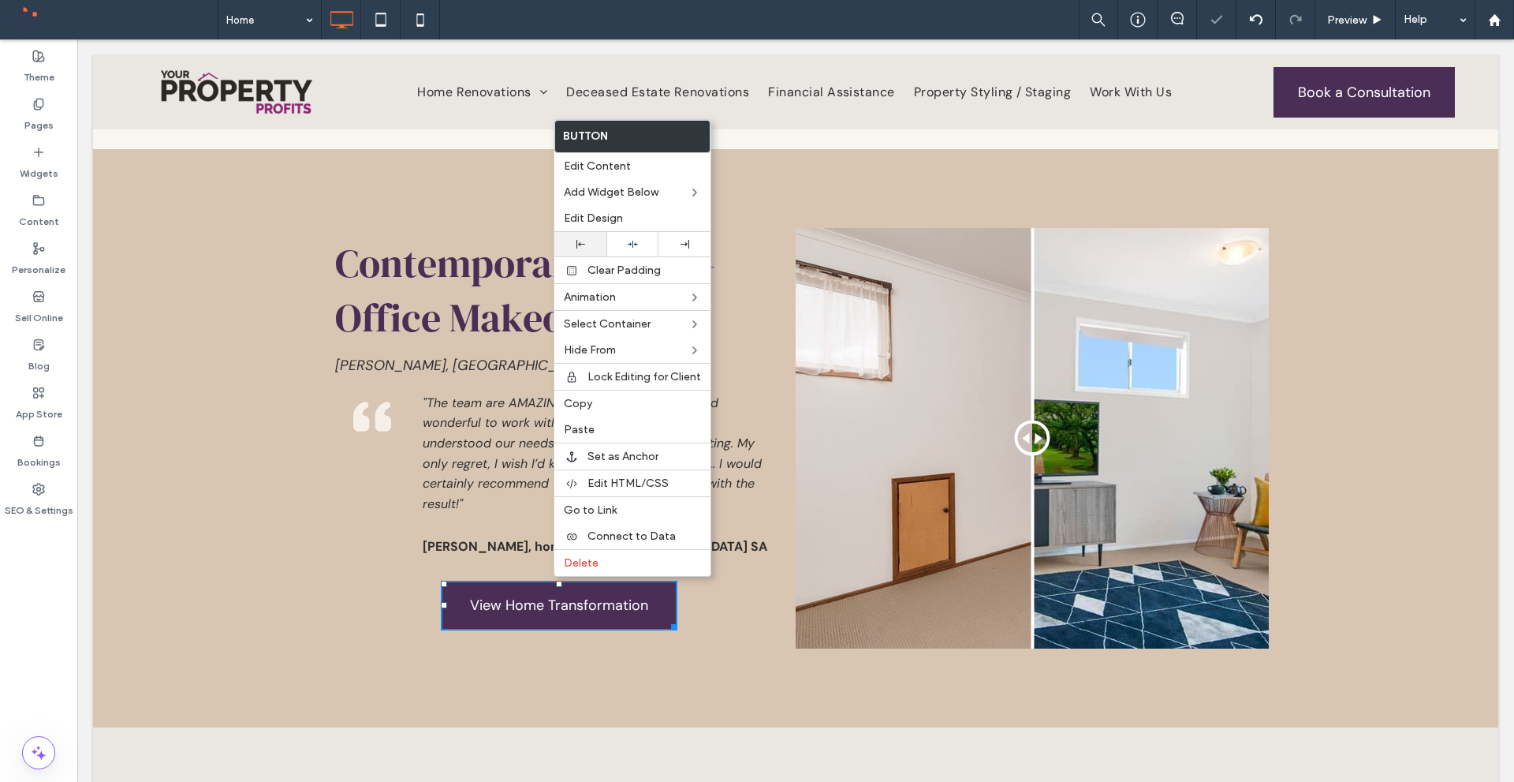
click at [591, 251] on div at bounding box center [581, 244] width 52 height 24
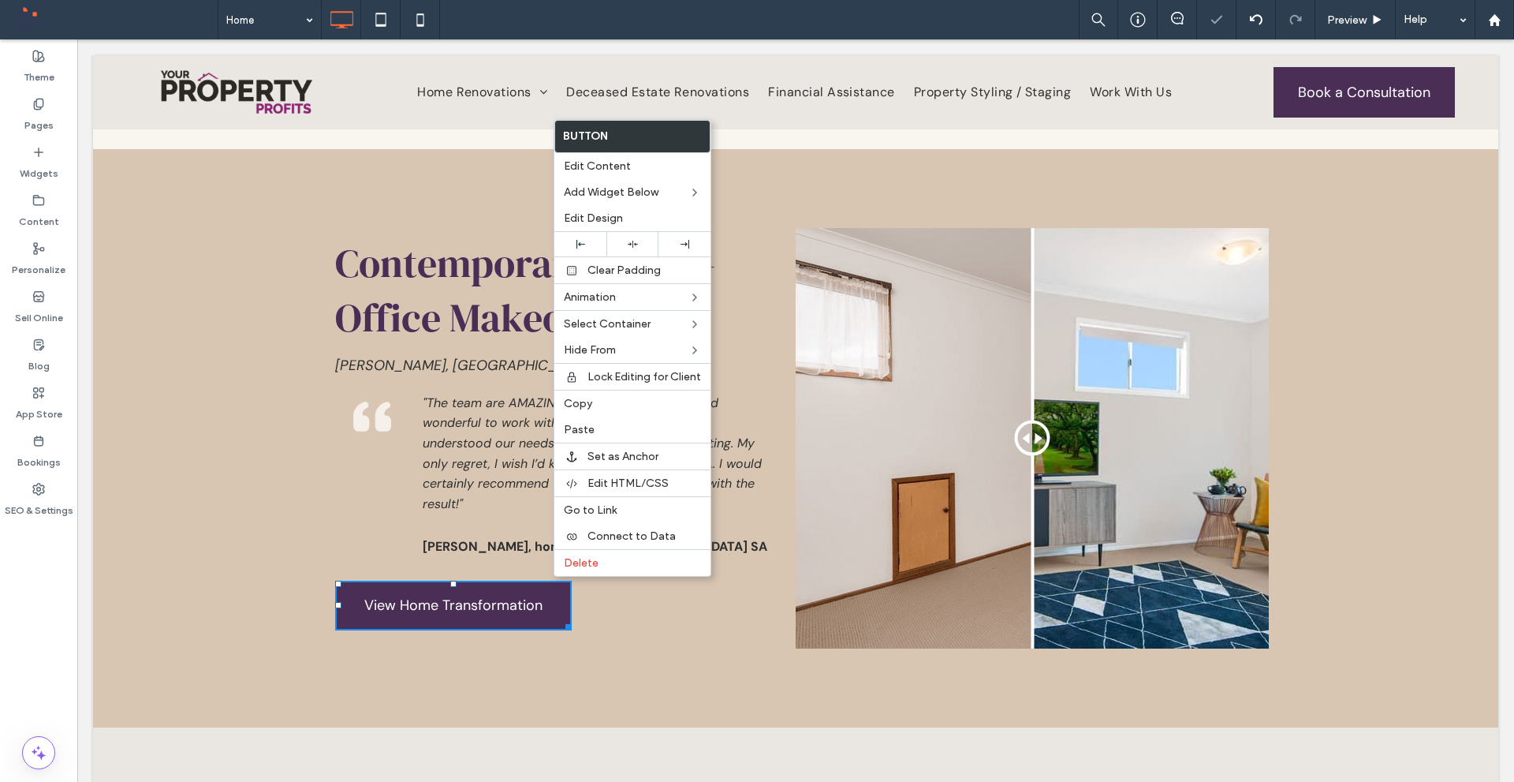
click at [352, 409] on icon at bounding box center [372, 416] width 47 height 47
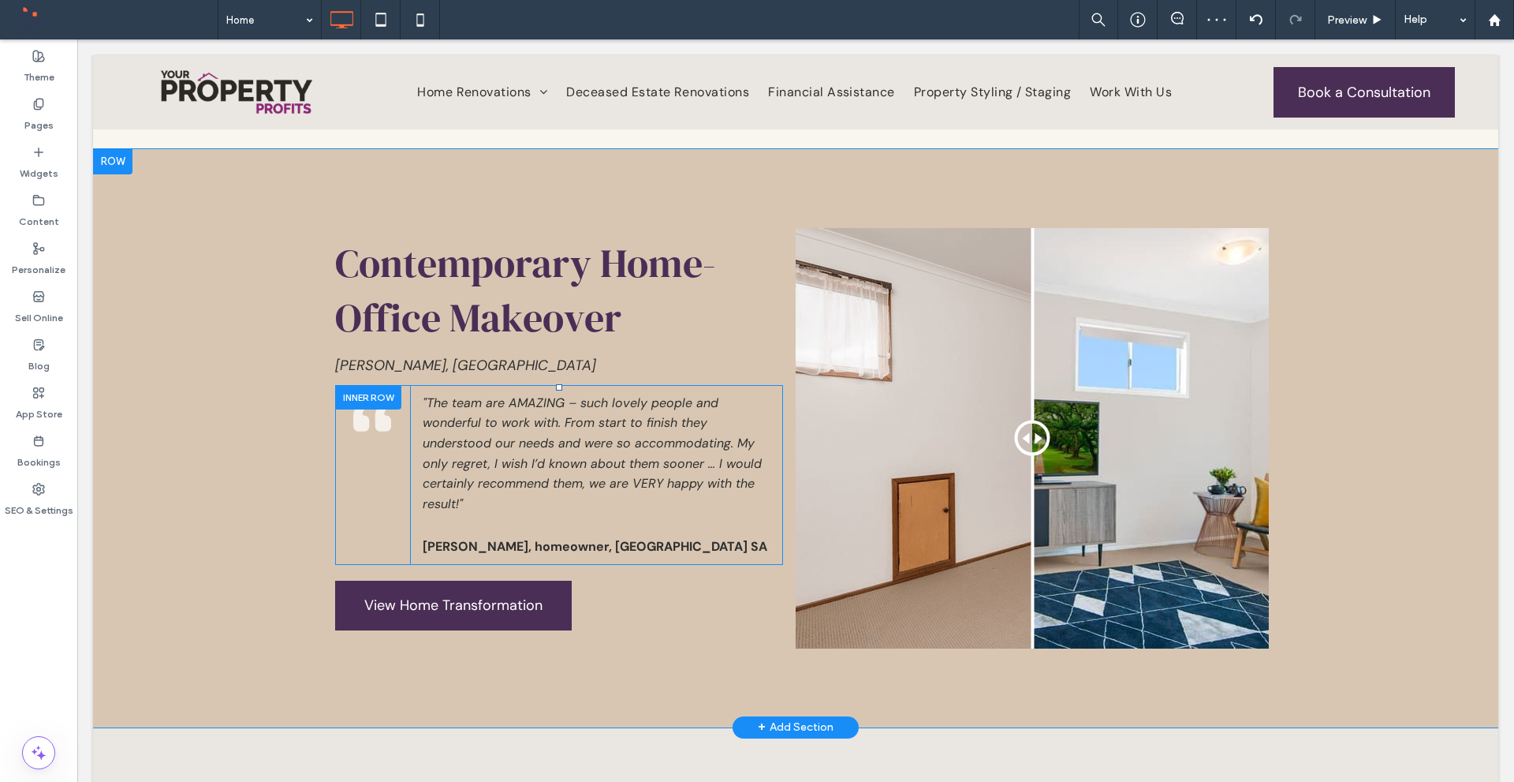
click at [375, 385] on div at bounding box center [368, 397] width 66 height 24
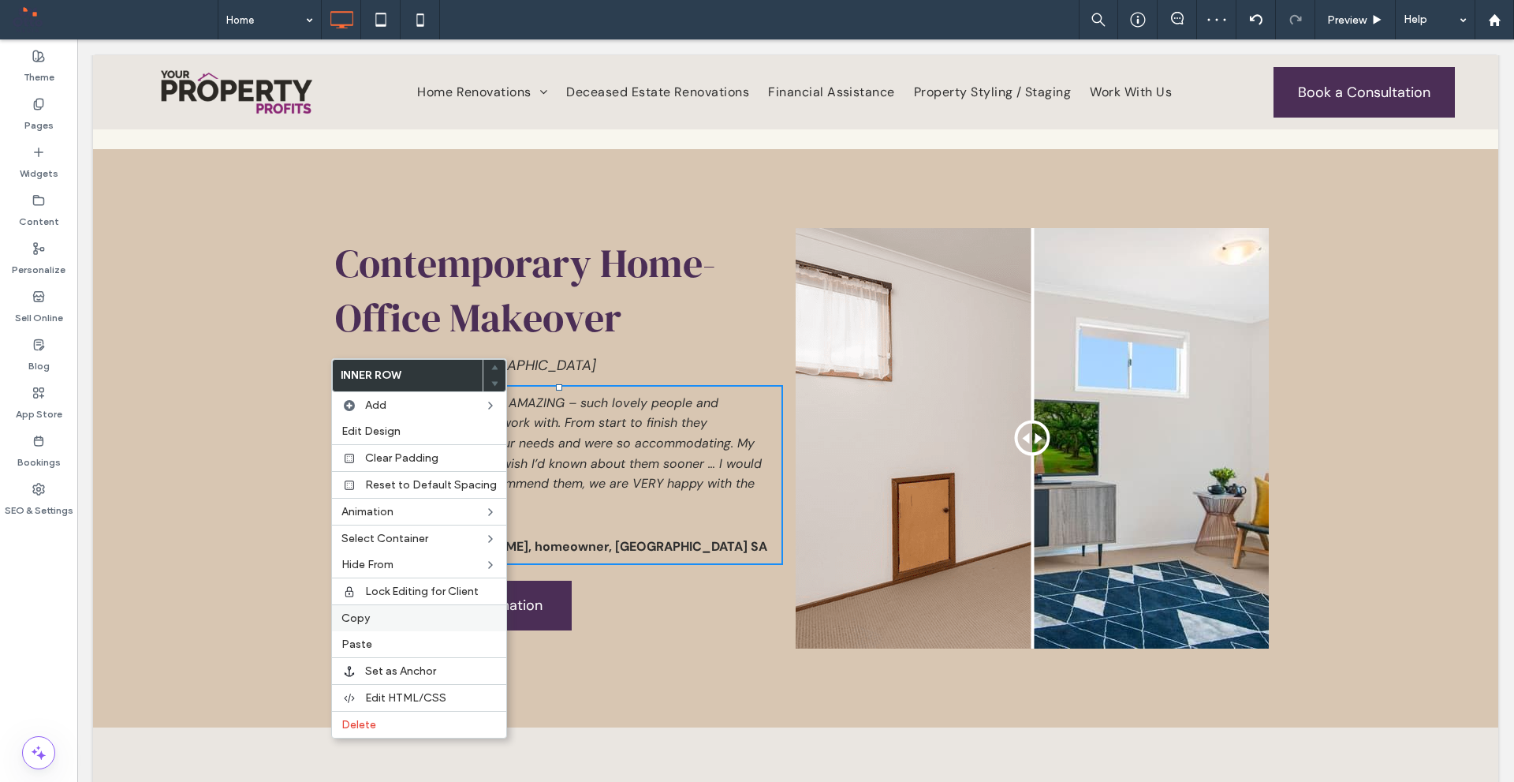
click at [390, 616] on label "Copy" at bounding box center [419, 617] width 155 height 13
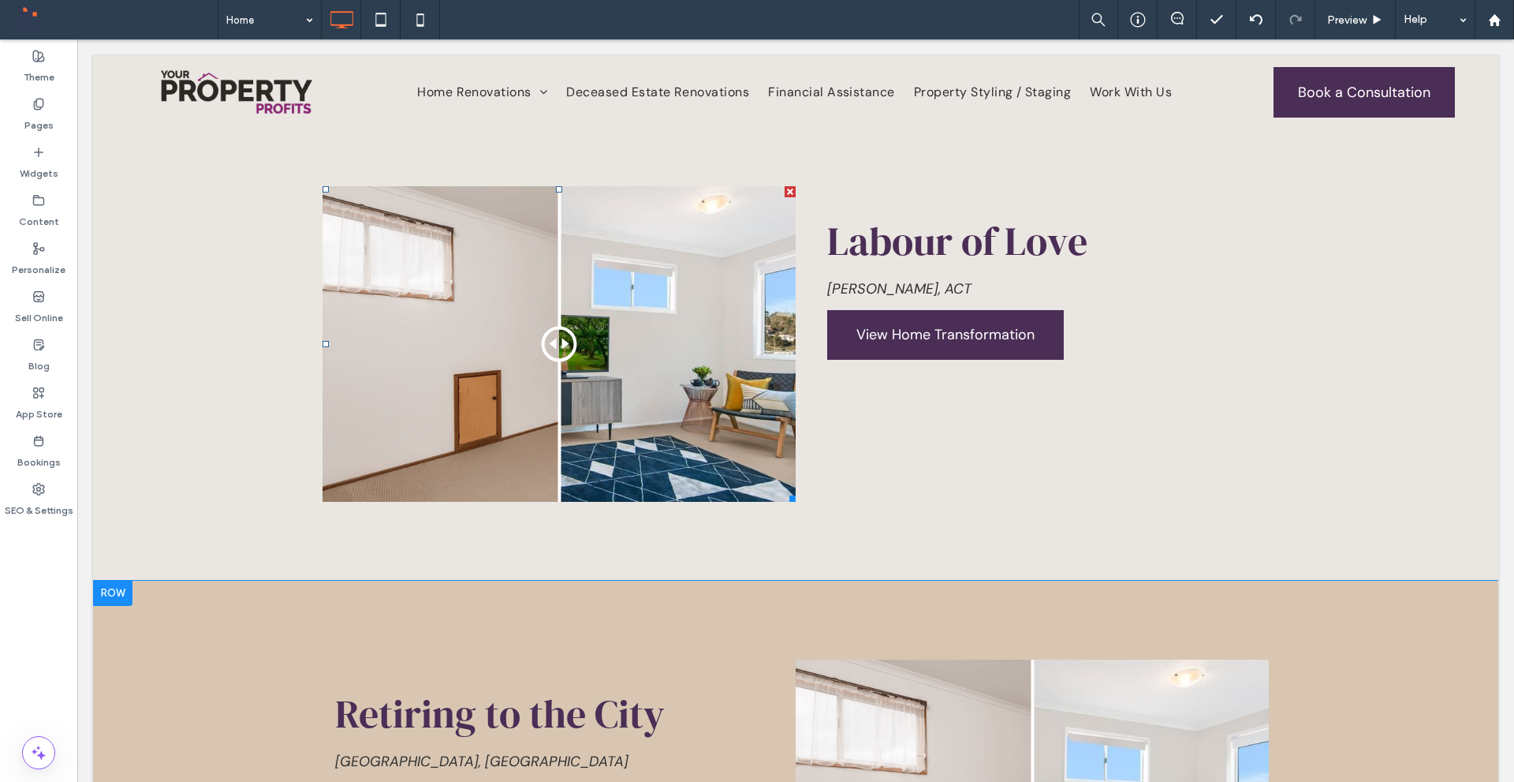
scroll to position [4338, 0]
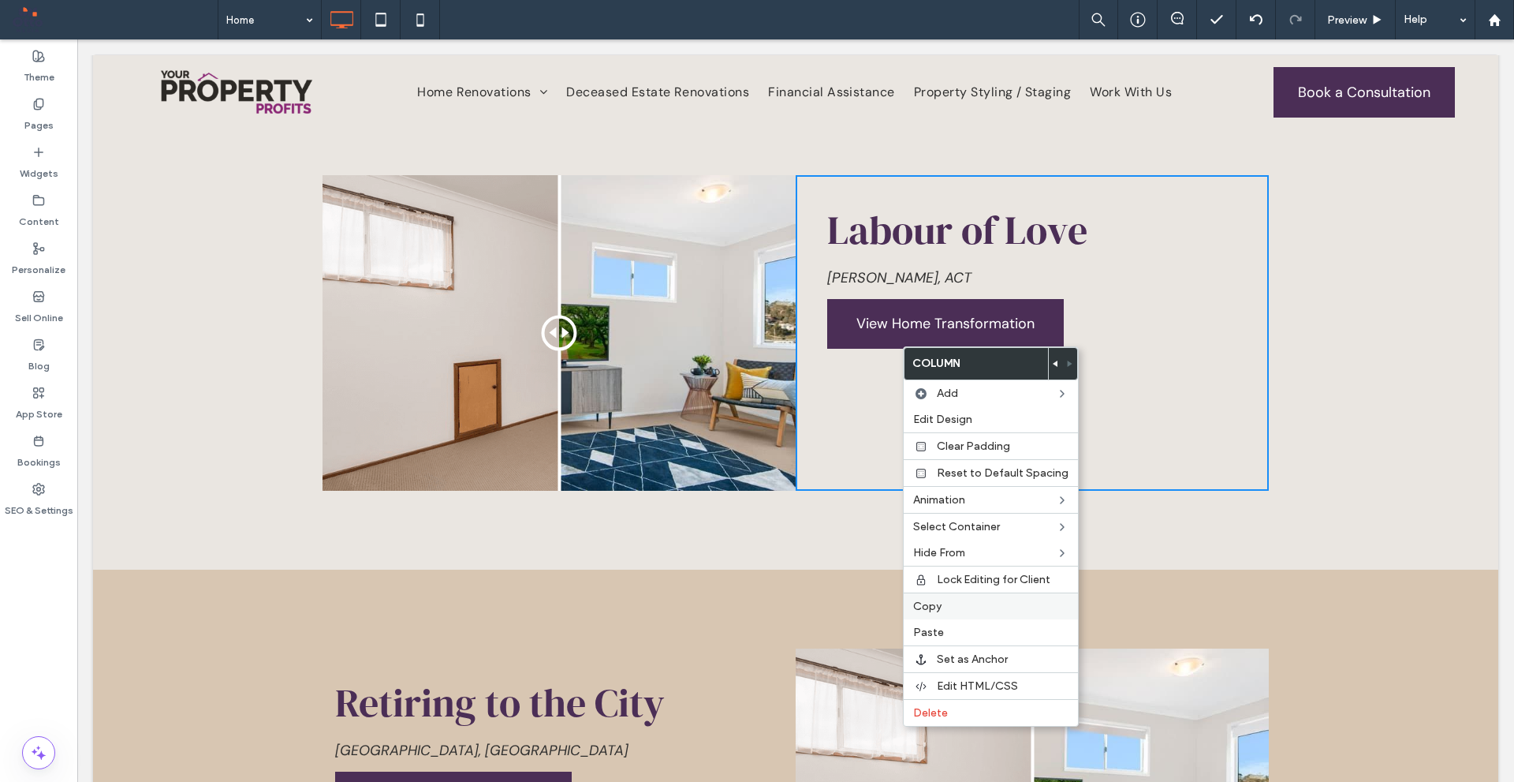
click at [958, 618] on div "Copy" at bounding box center [991, 605] width 174 height 27
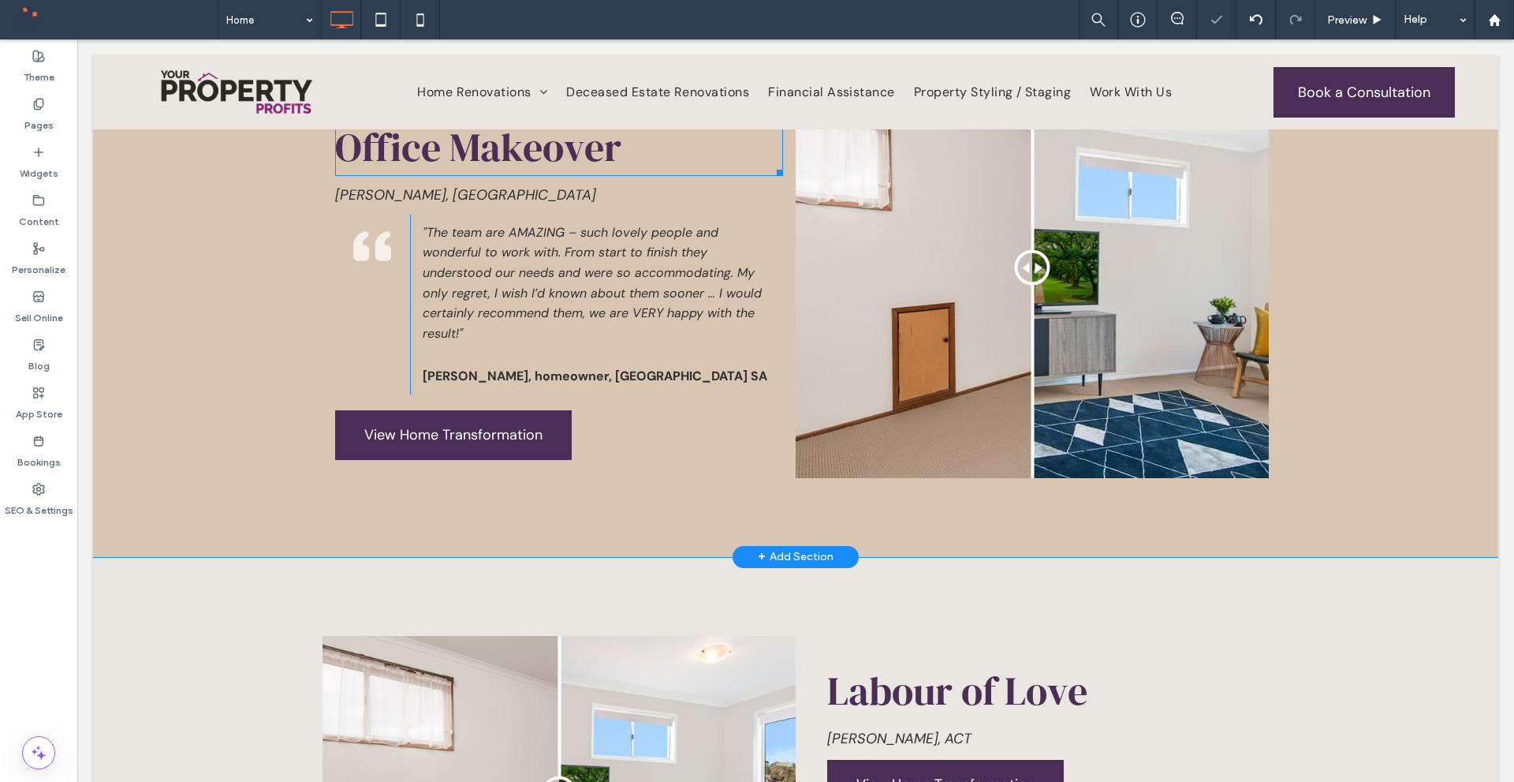
scroll to position [3786, 0]
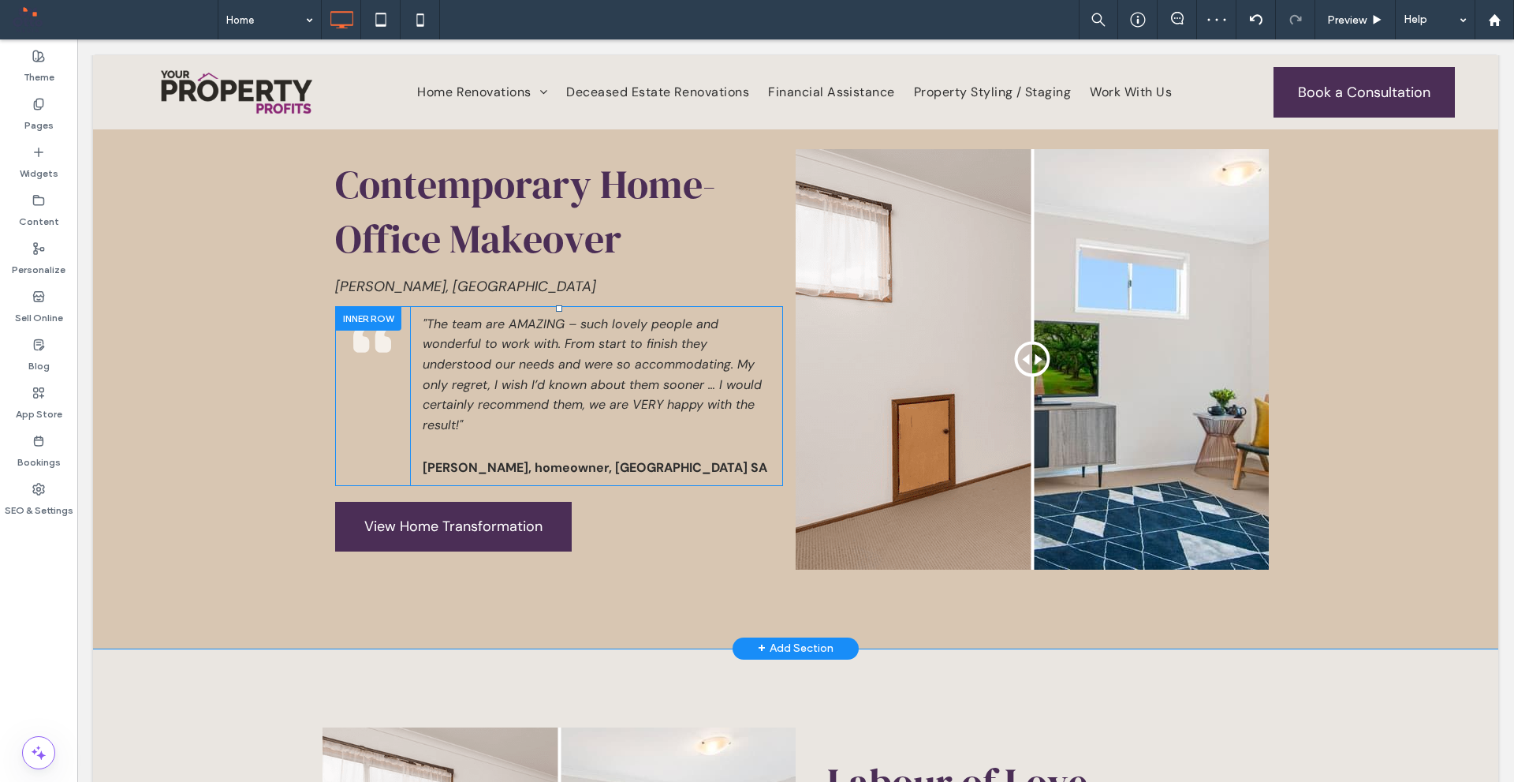
click at [379, 306] on div at bounding box center [368, 318] width 66 height 24
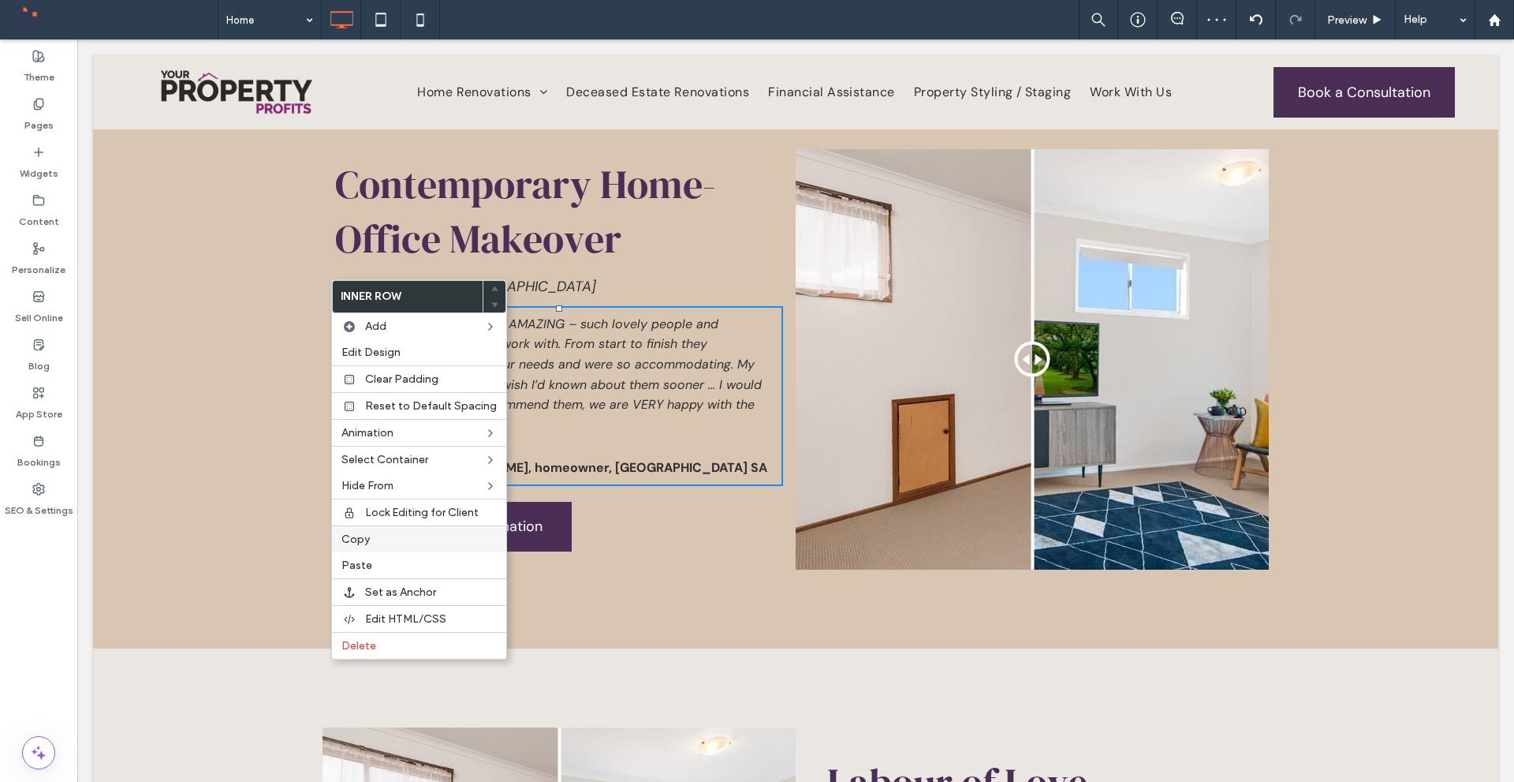
click at [374, 536] on label "Copy" at bounding box center [419, 538] width 155 height 13
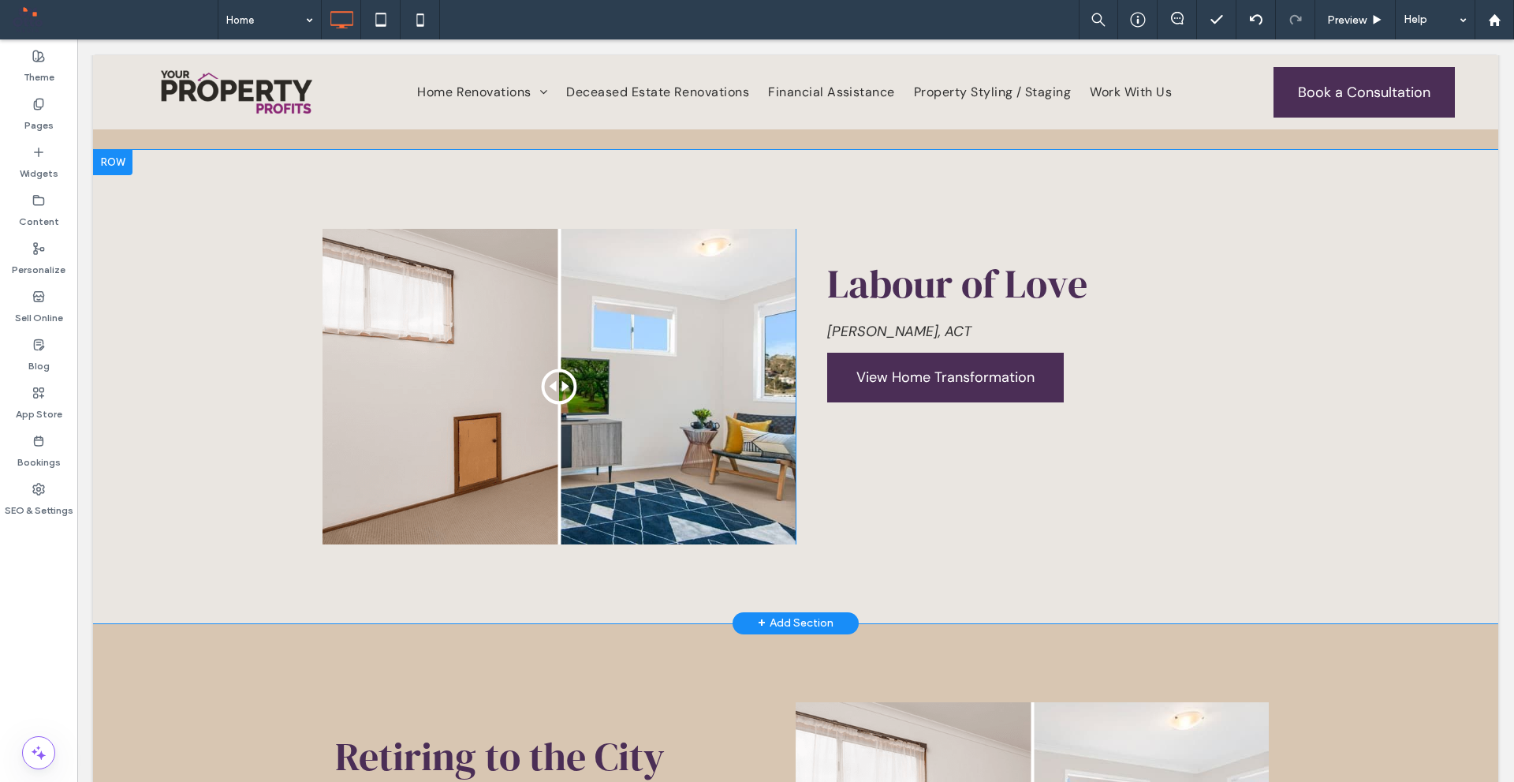
scroll to position [4259, 0]
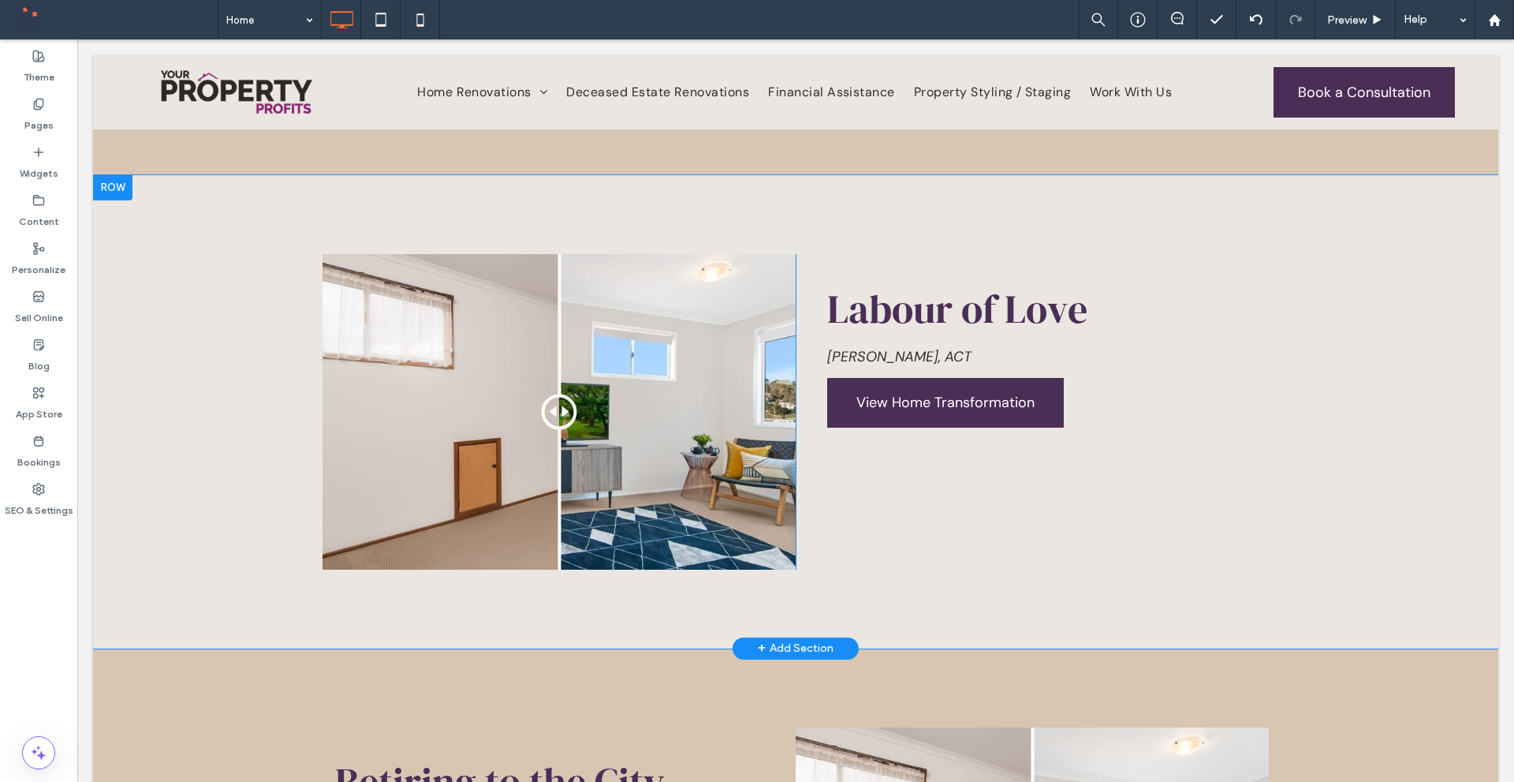
drag, startPoint x: 905, startPoint y: 480, endPoint x: 890, endPoint y: 474, distance: 16.3
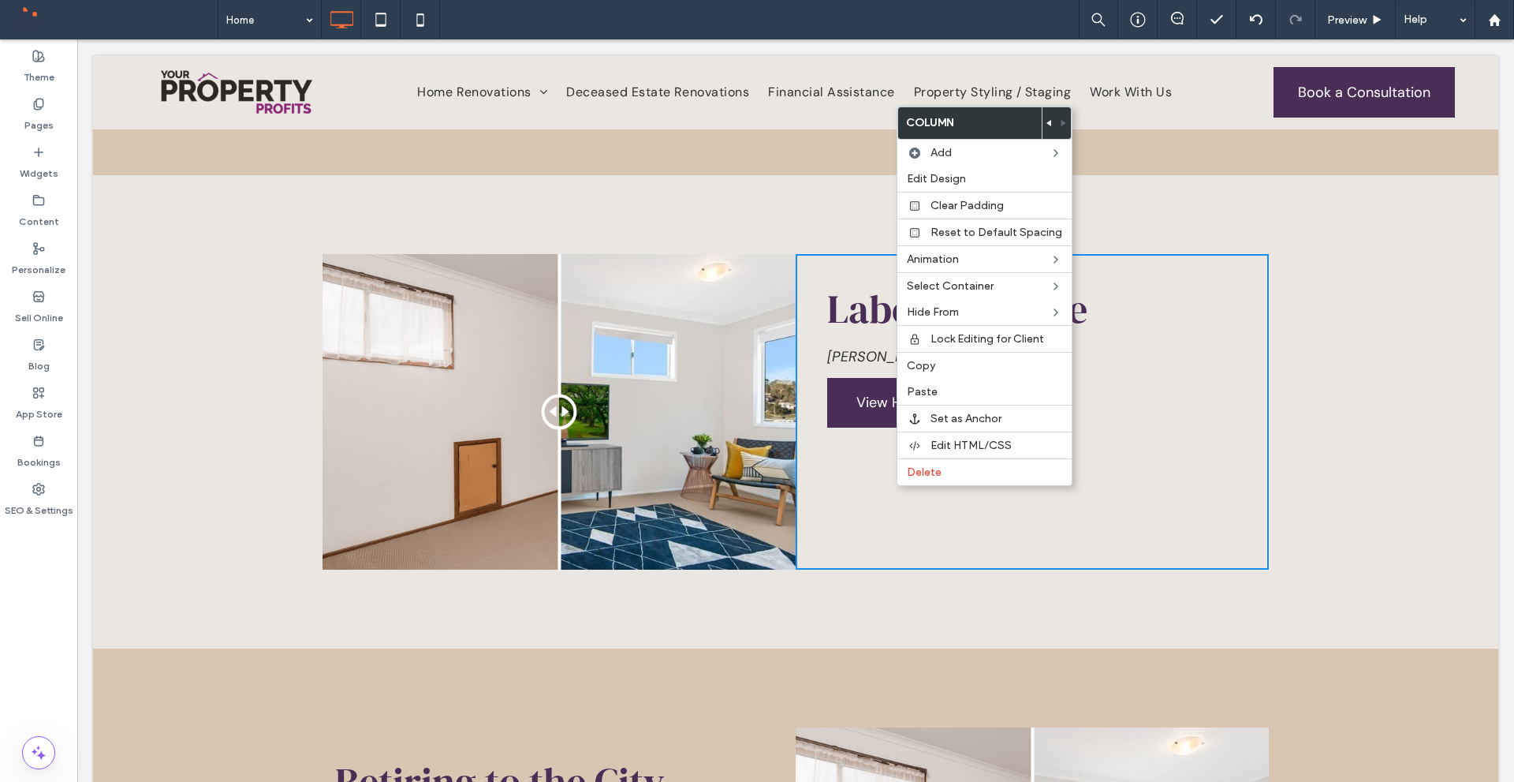
click at [861, 347] on span "[PERSON_NAME], ACT" at bounding box center [899, 356] width 144 height 19
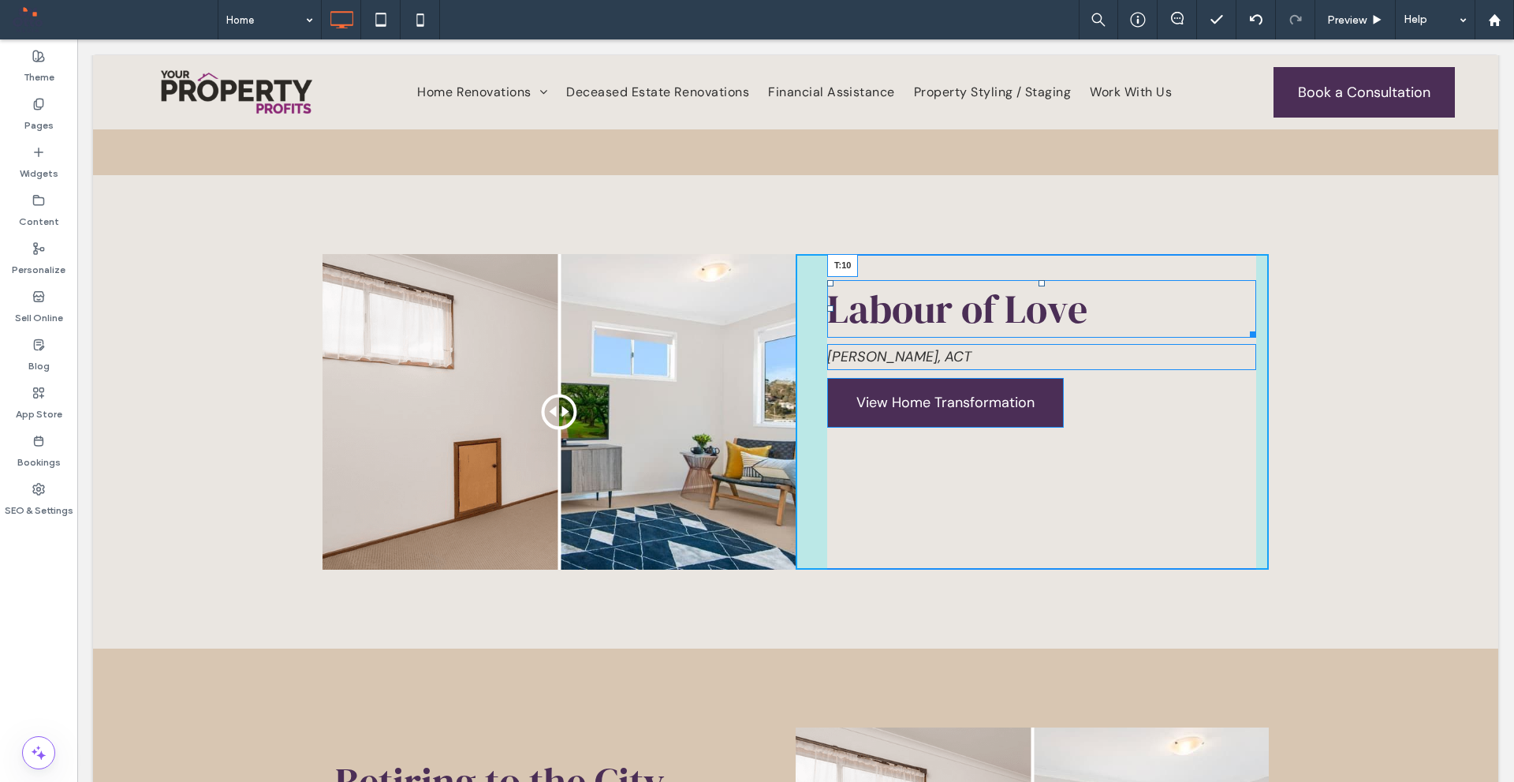
drag, startPoint x: 1035, startPoint y: 257, endPoint x: 1122, endPoint y: 279, distance: 89.5
click at [1044, 280] on div "Labour of Love T:10" at bounding box center [1041, 309] width 429 height 58
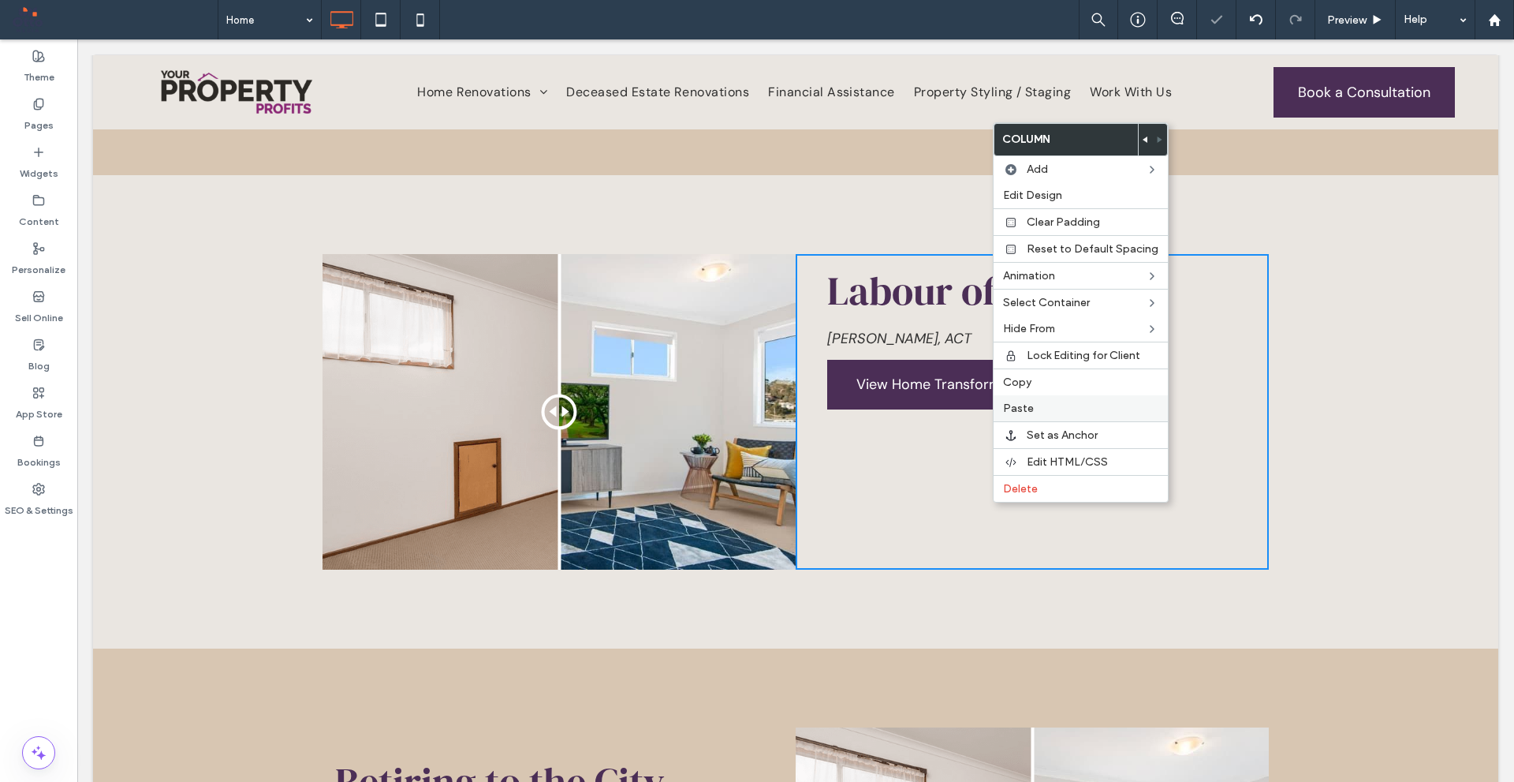
click at [1030, 403] on span "Paste" at bounding box center [1018, 407] width 31 height 13
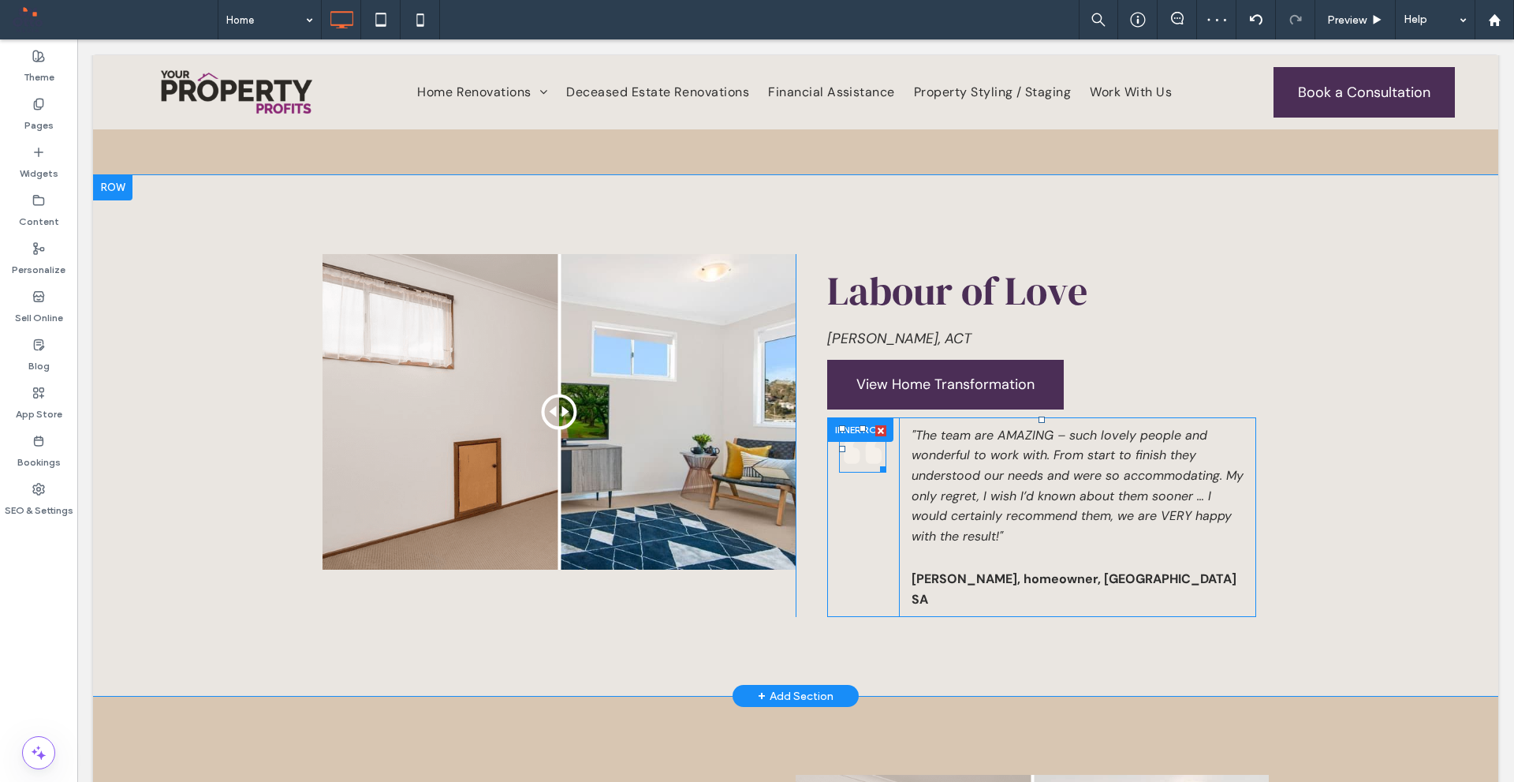
click at [866, 434] on icon at bounding box center [874, 448] width 16 height 29
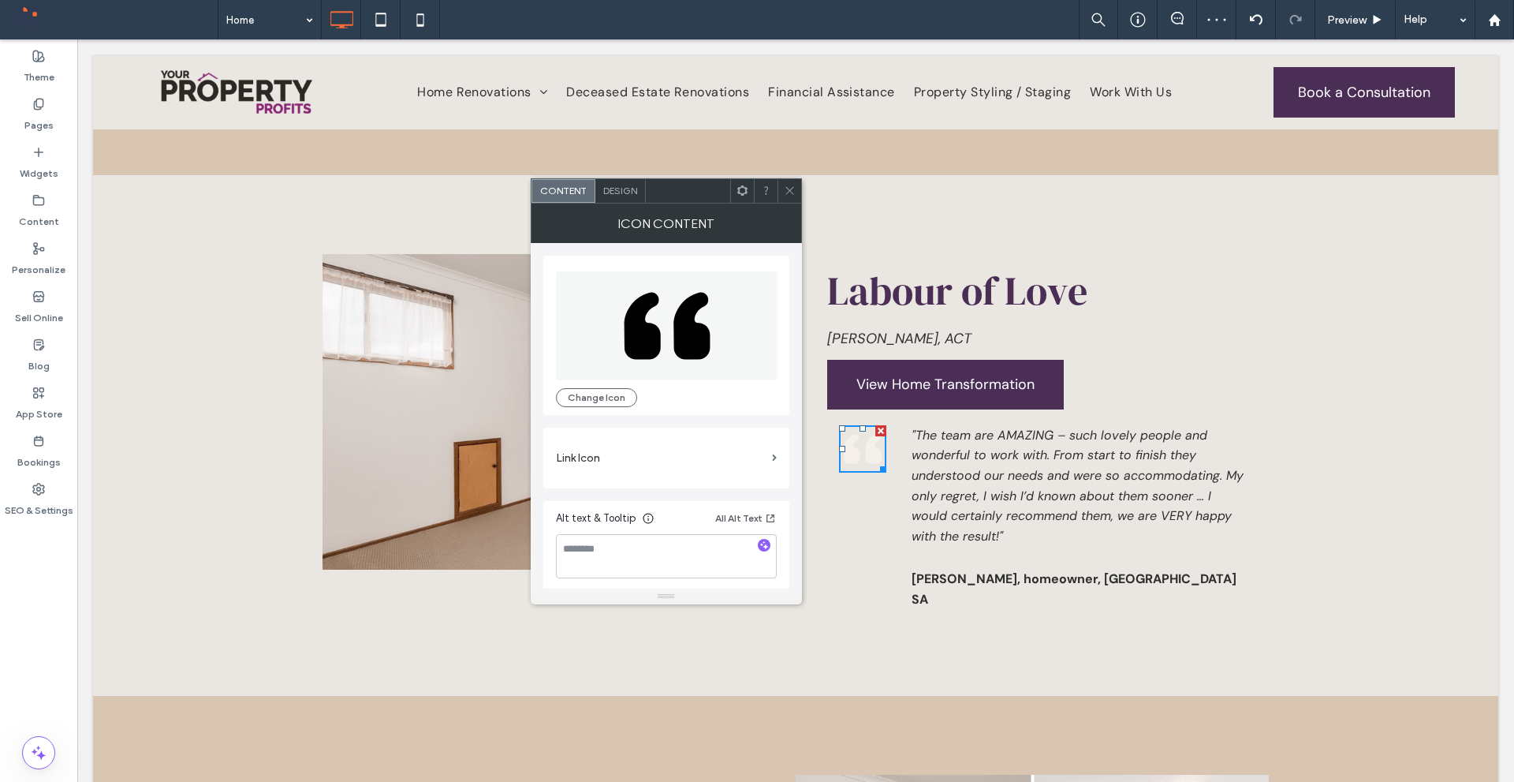
click at [611, 191] on span "Design" at bounding box center [620, 191] width 34 height 12
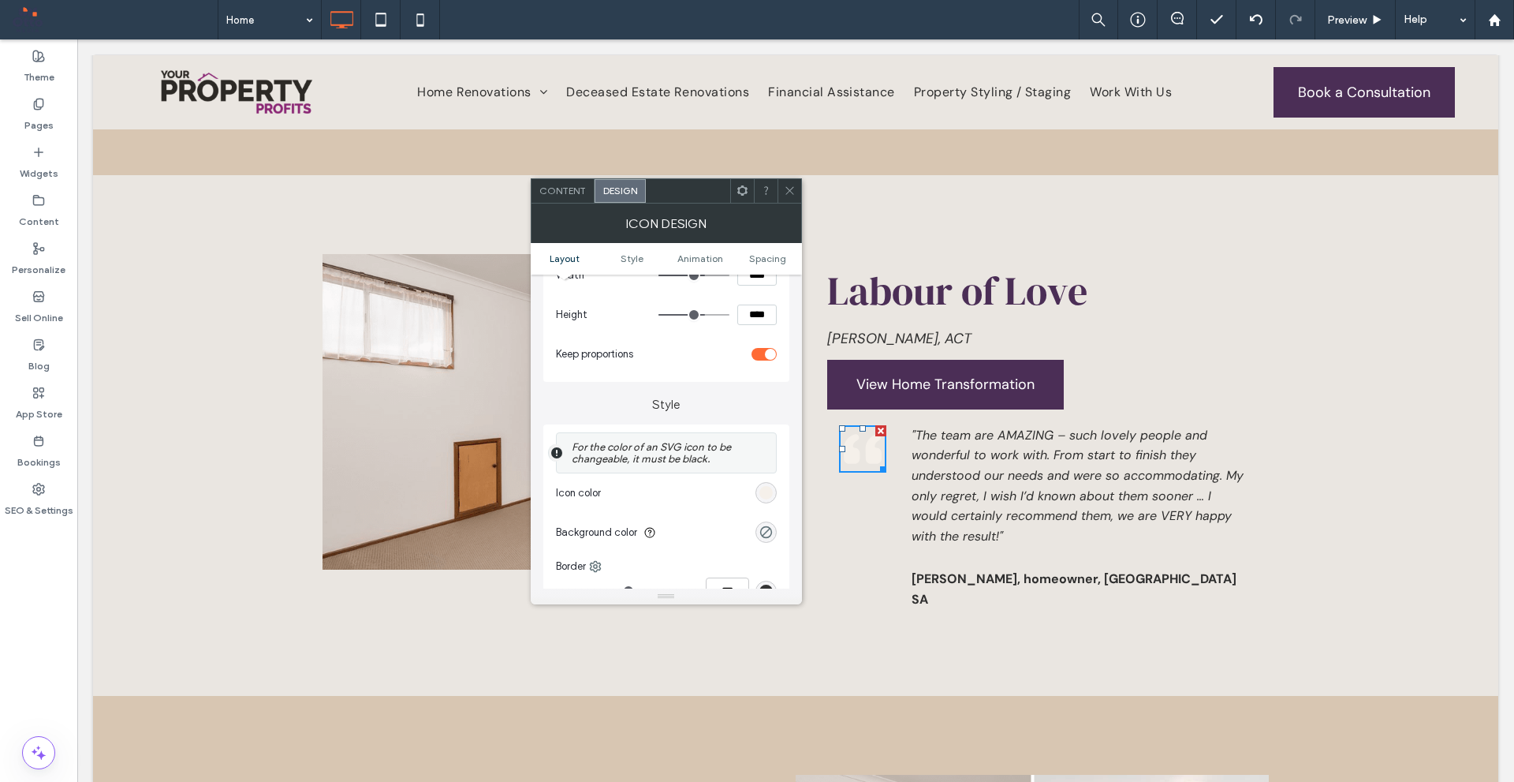
scroll to position [237, 0]
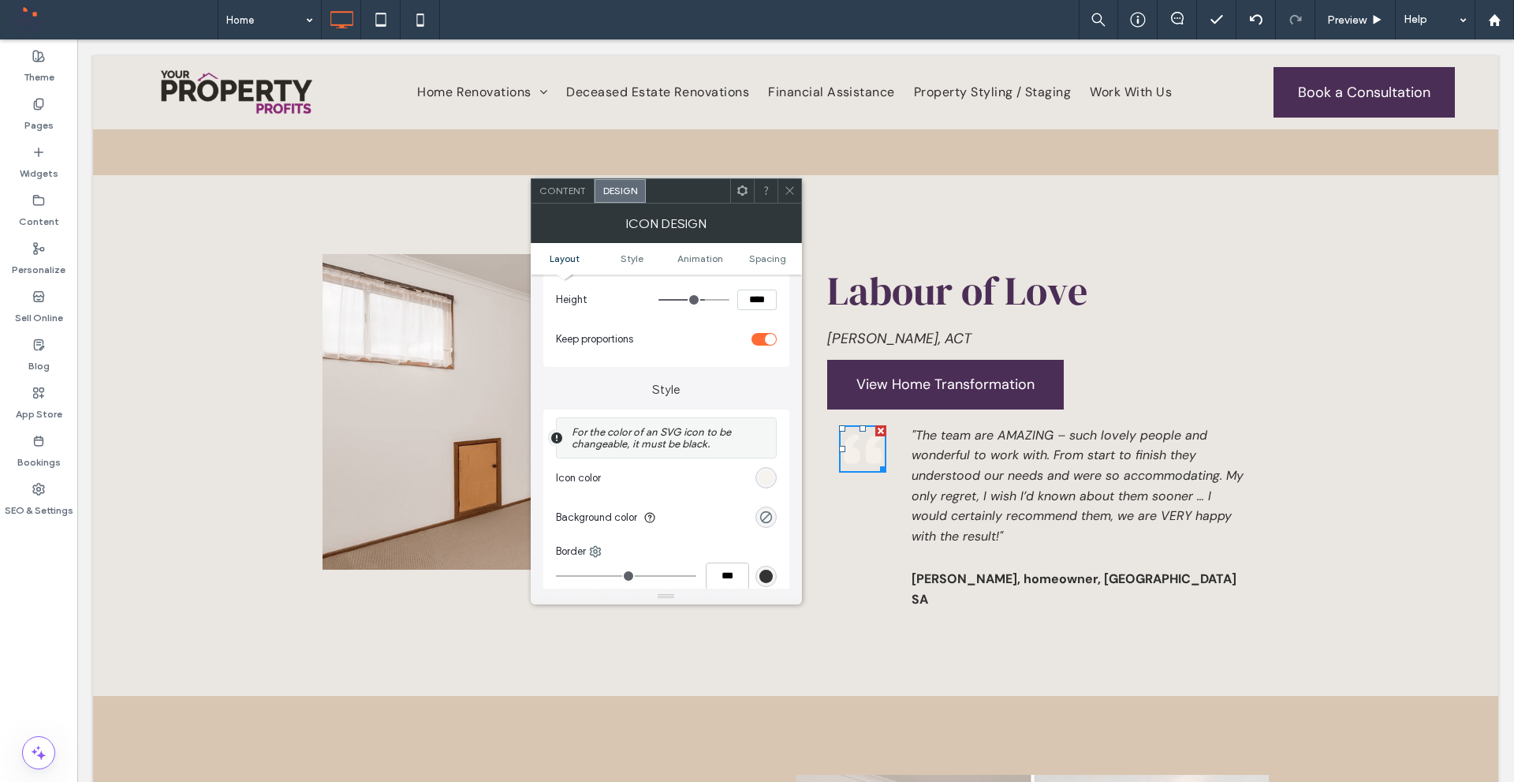
click at [771, 476] on div "rgb(245, 240, 234)" at bounding box center [766, 477] width 13 height 13
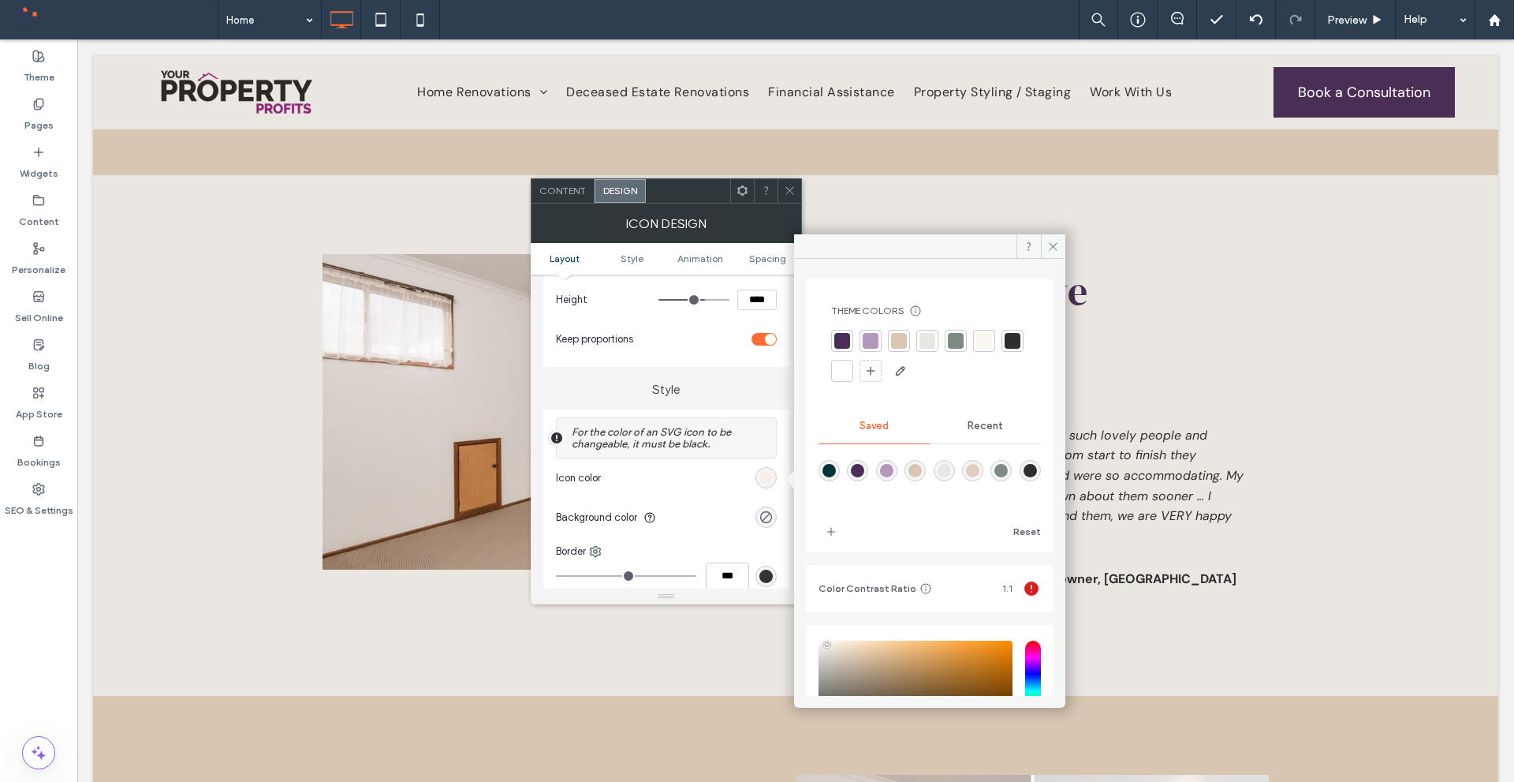
click at [922, 469] on div "rgba(216,198,178,1)" at bounding box center [915, 470] width 13 height 13
type input "*******"
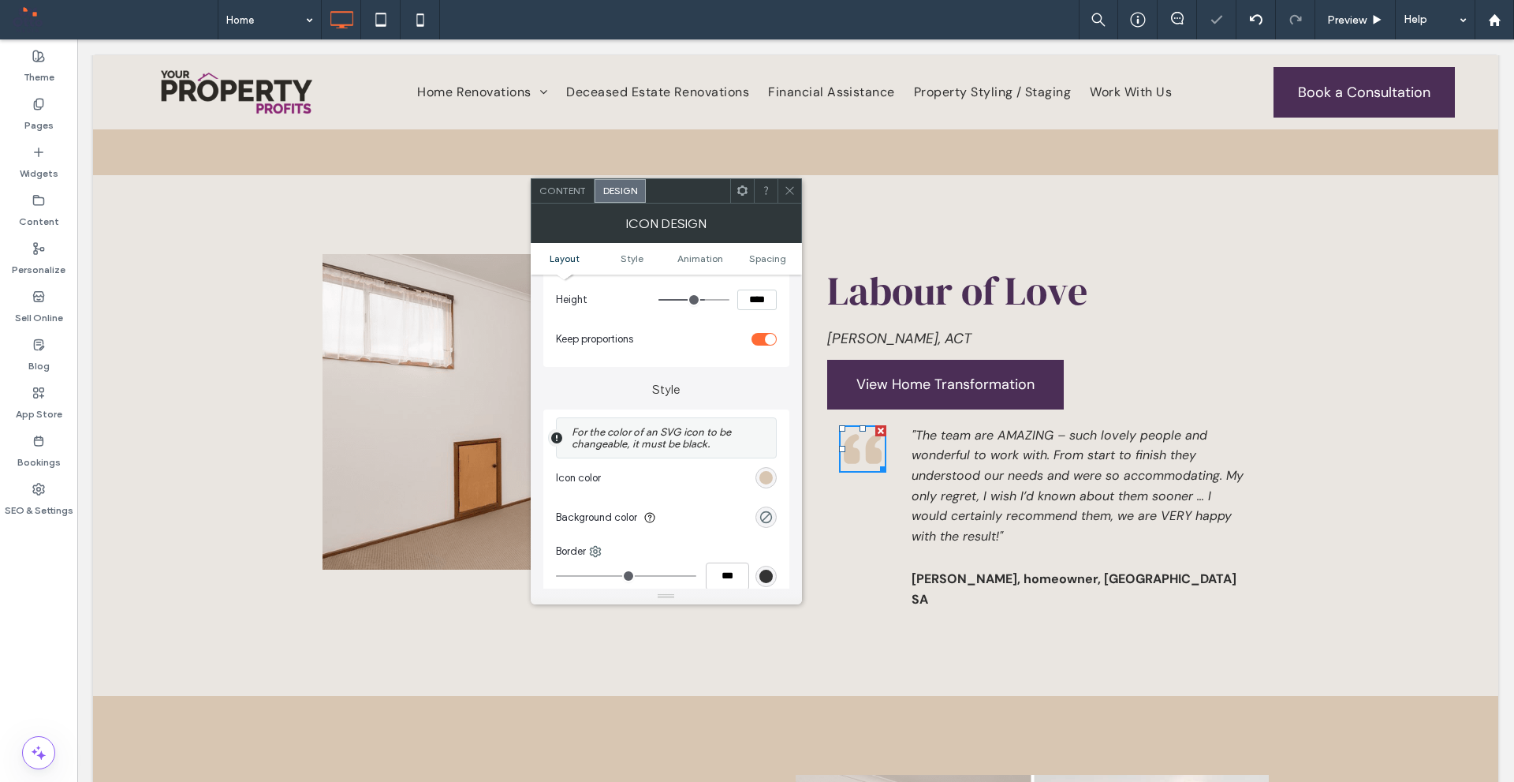
scroll to position [394, 0]
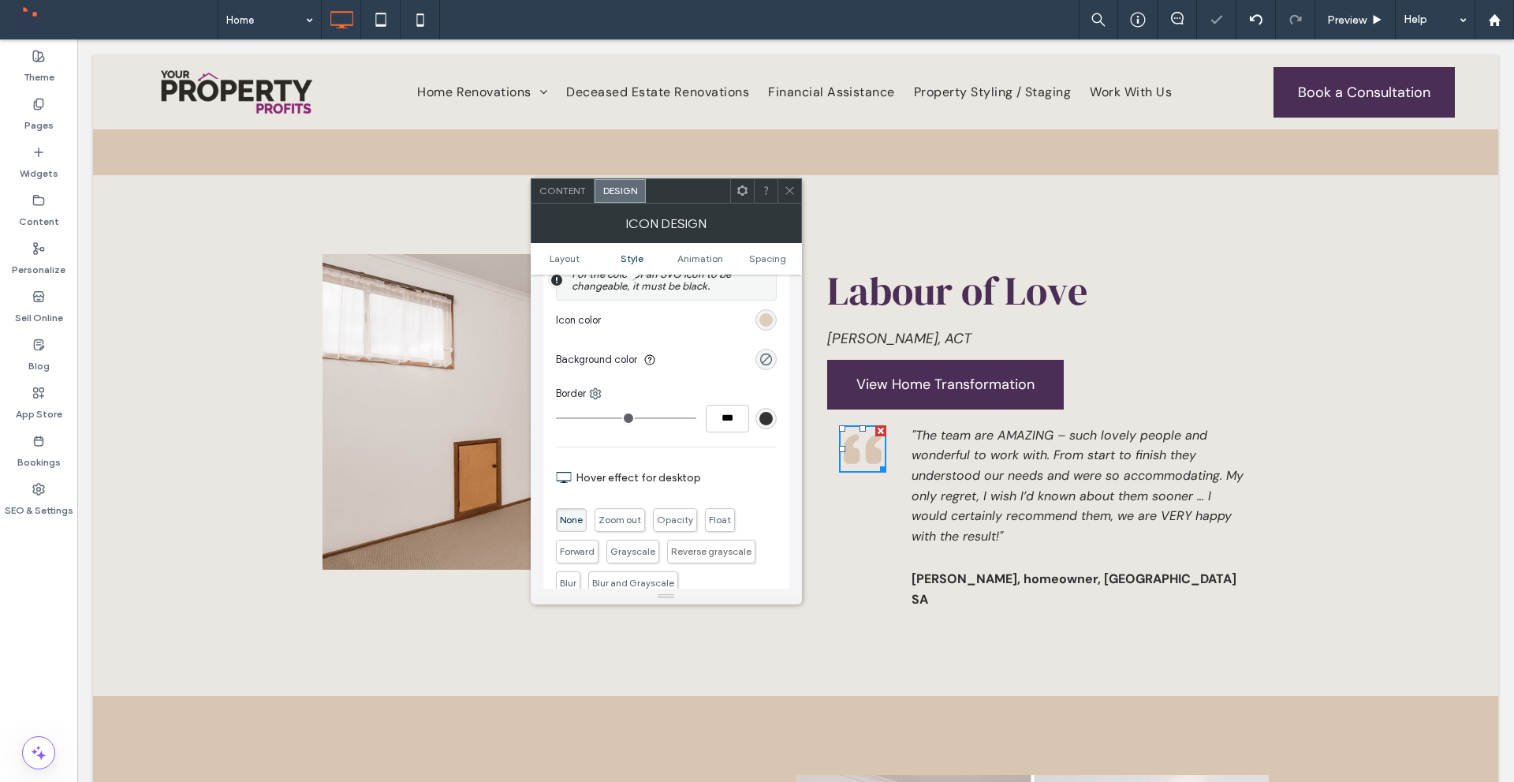
click at [760, 319] on div "rgb(216, 198, 178)" at bounding box center [766, 319] width 13 height 13
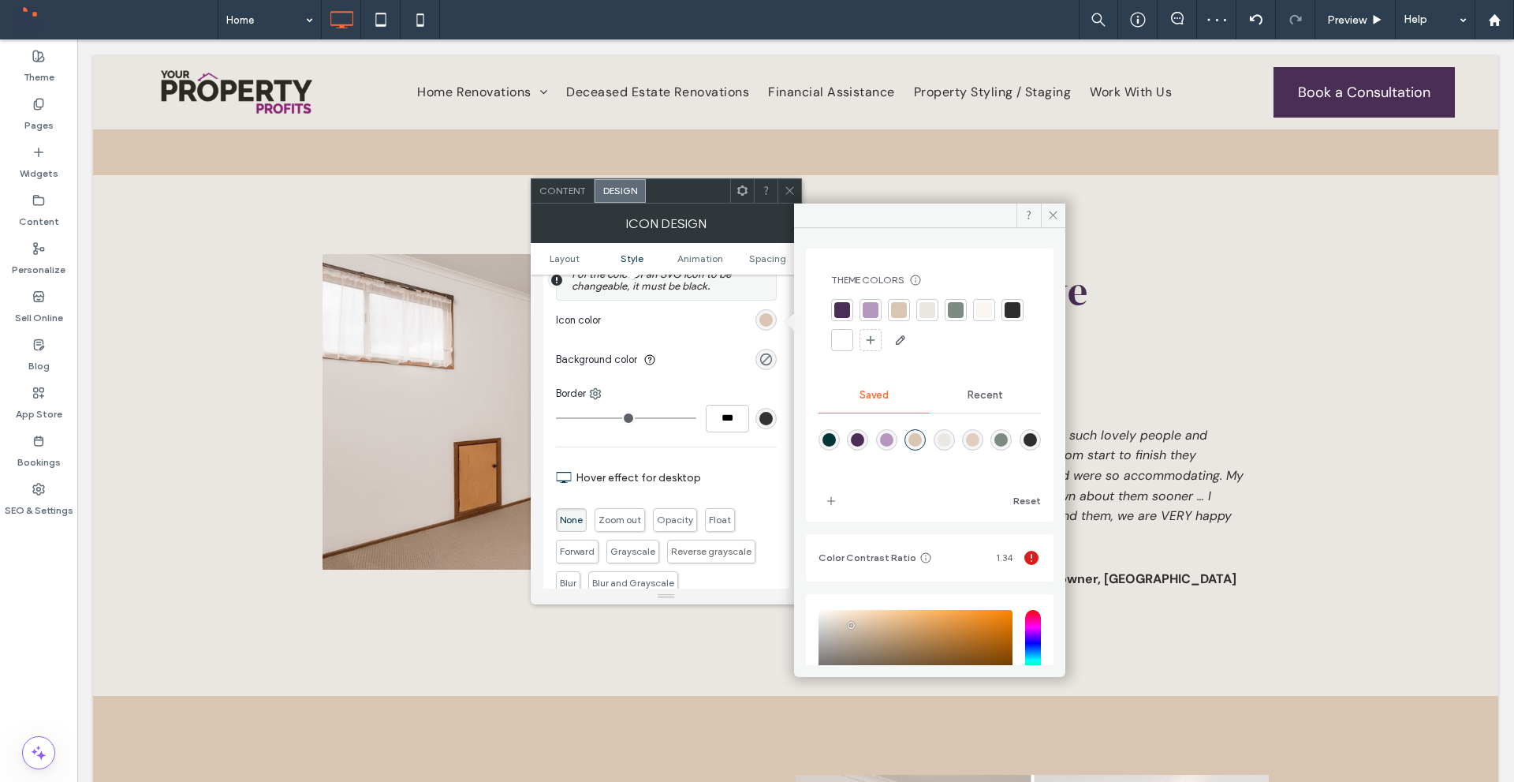
click at [980, 441] on div "rgba(226,205,193,1)" at bounding box center [972, 439] width 13 height 13
type input "*******"
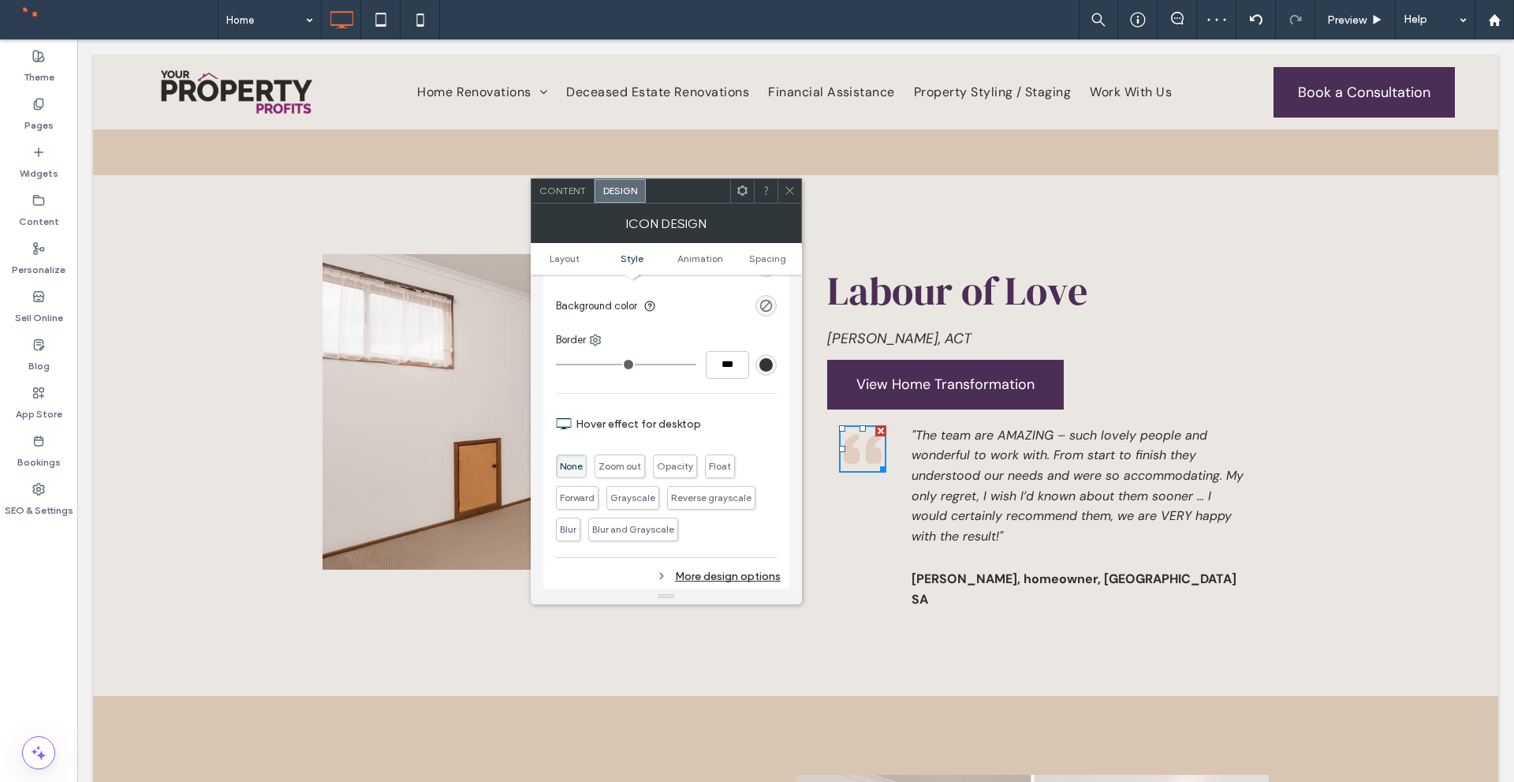
scroll to position [473, 0]
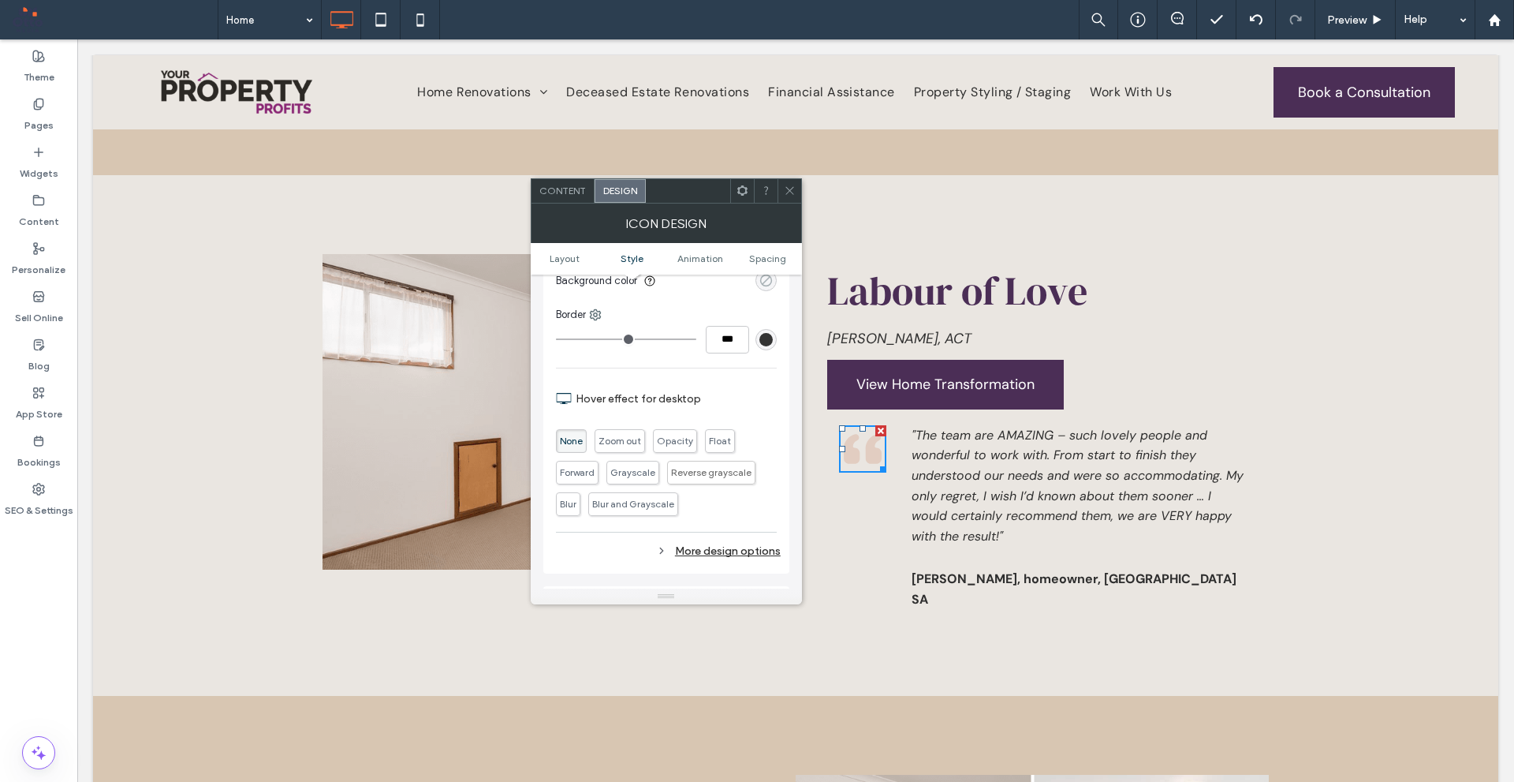
click at [768, 282] on div "rgba(0, 0, 0, 0)" at bounding box center [766, 280] width 13 height 13
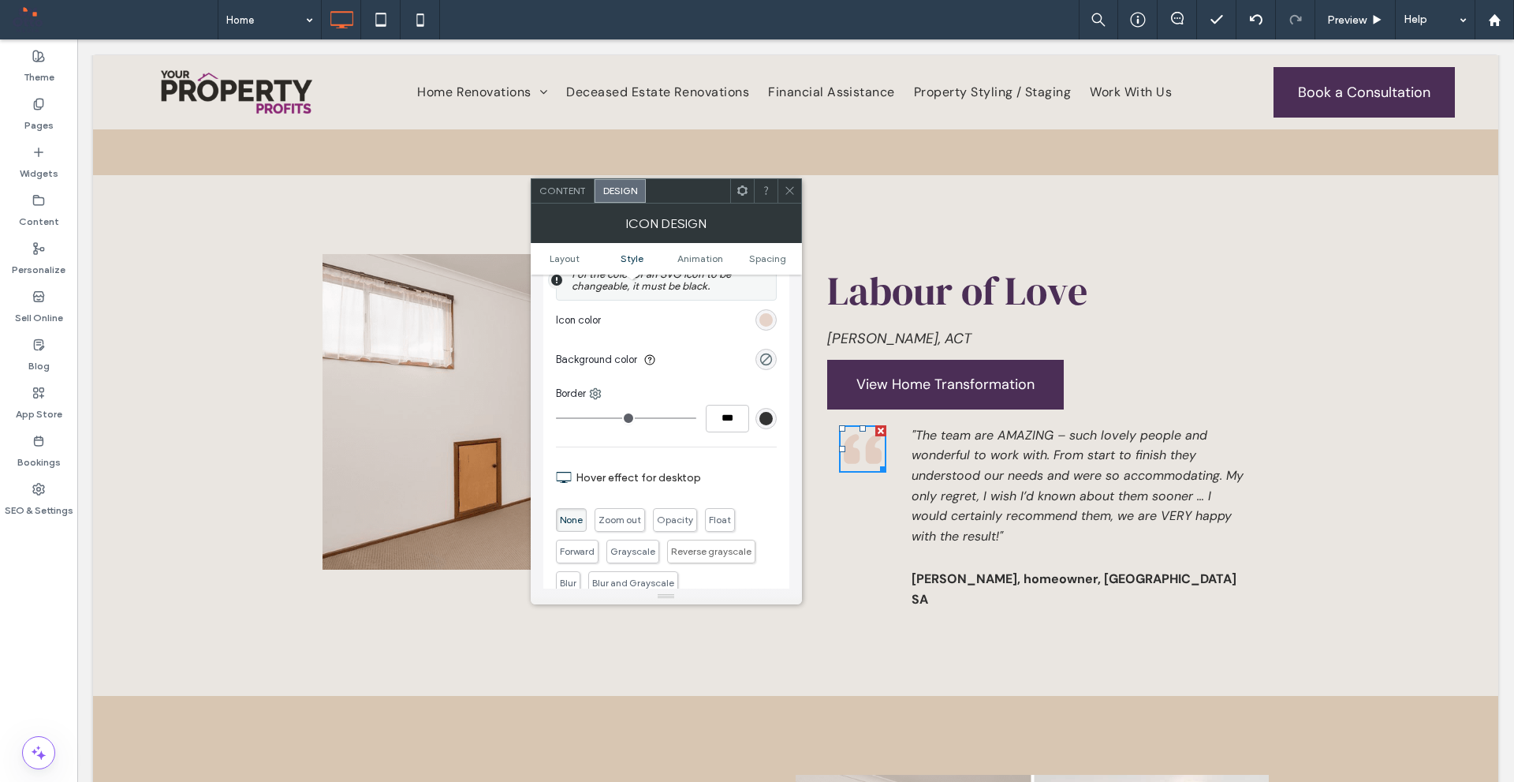
click at [762, 320] on div "rgb(226, 205, 193)" at bounding box center [766, 319] width 13 height 13
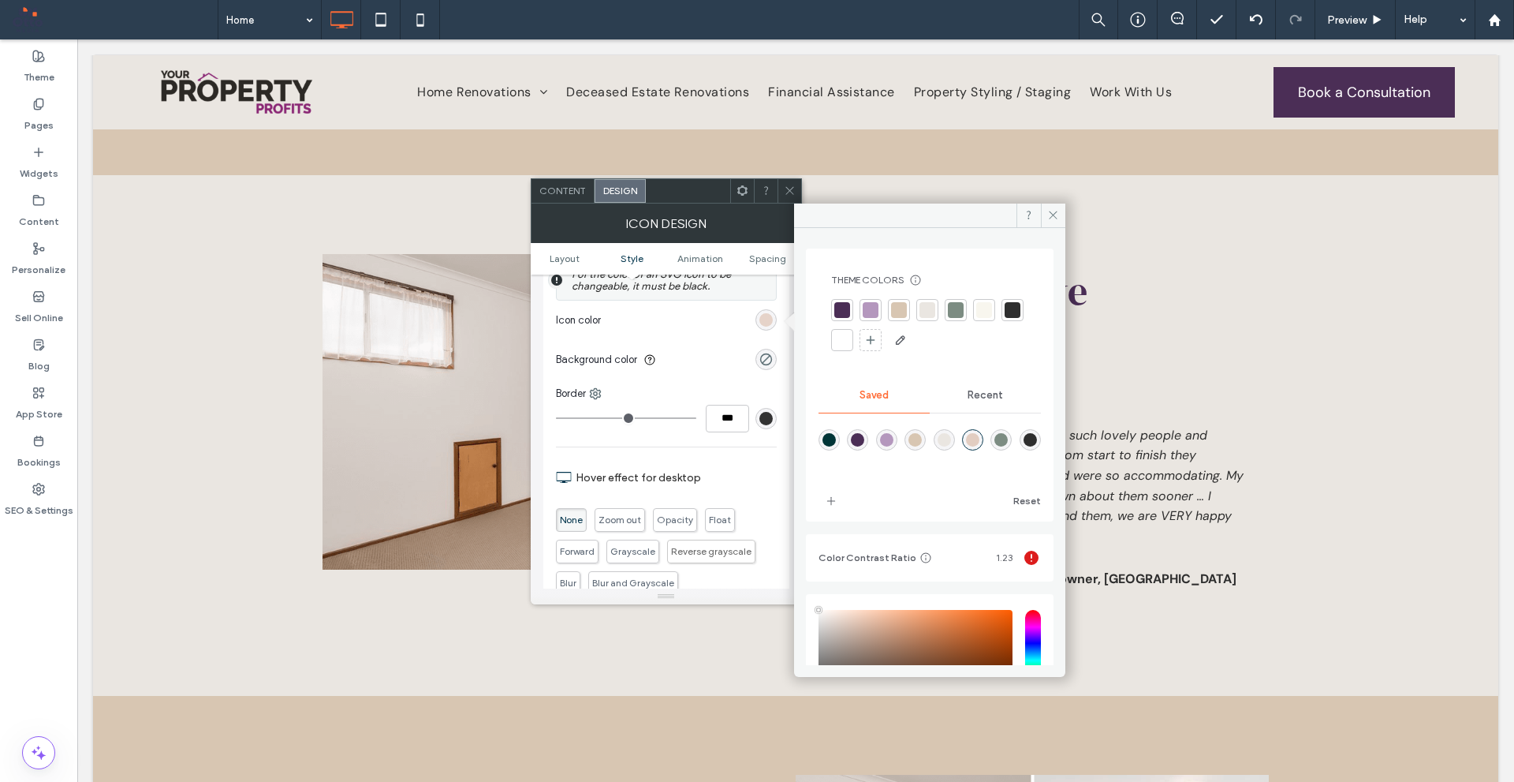
type input "****"
click at [921, 435] on div "rgba(216,198,178,1)" at bounding box center [915, 439] width 13 height 13
type input "*******"
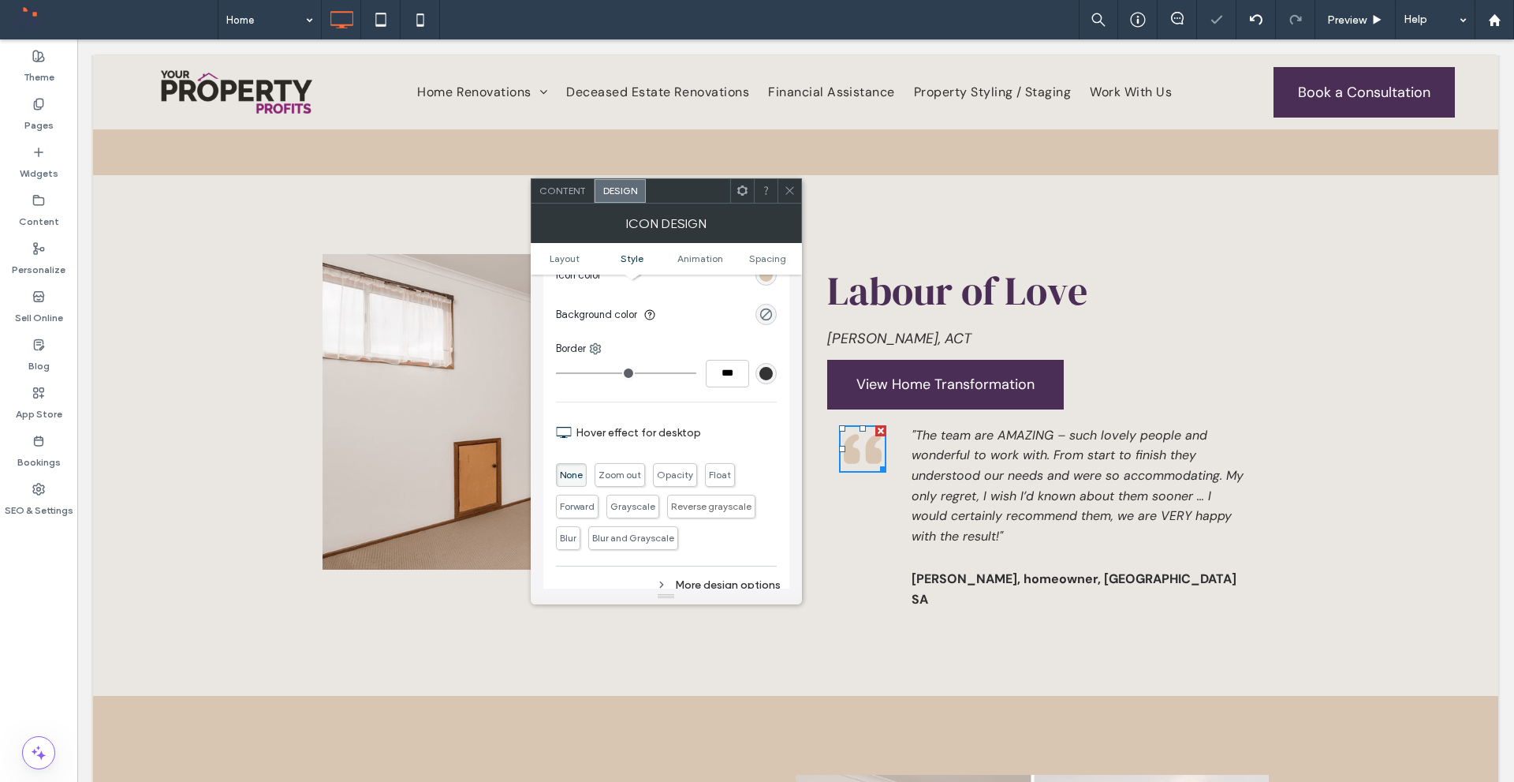
scroll to position [473, 0]
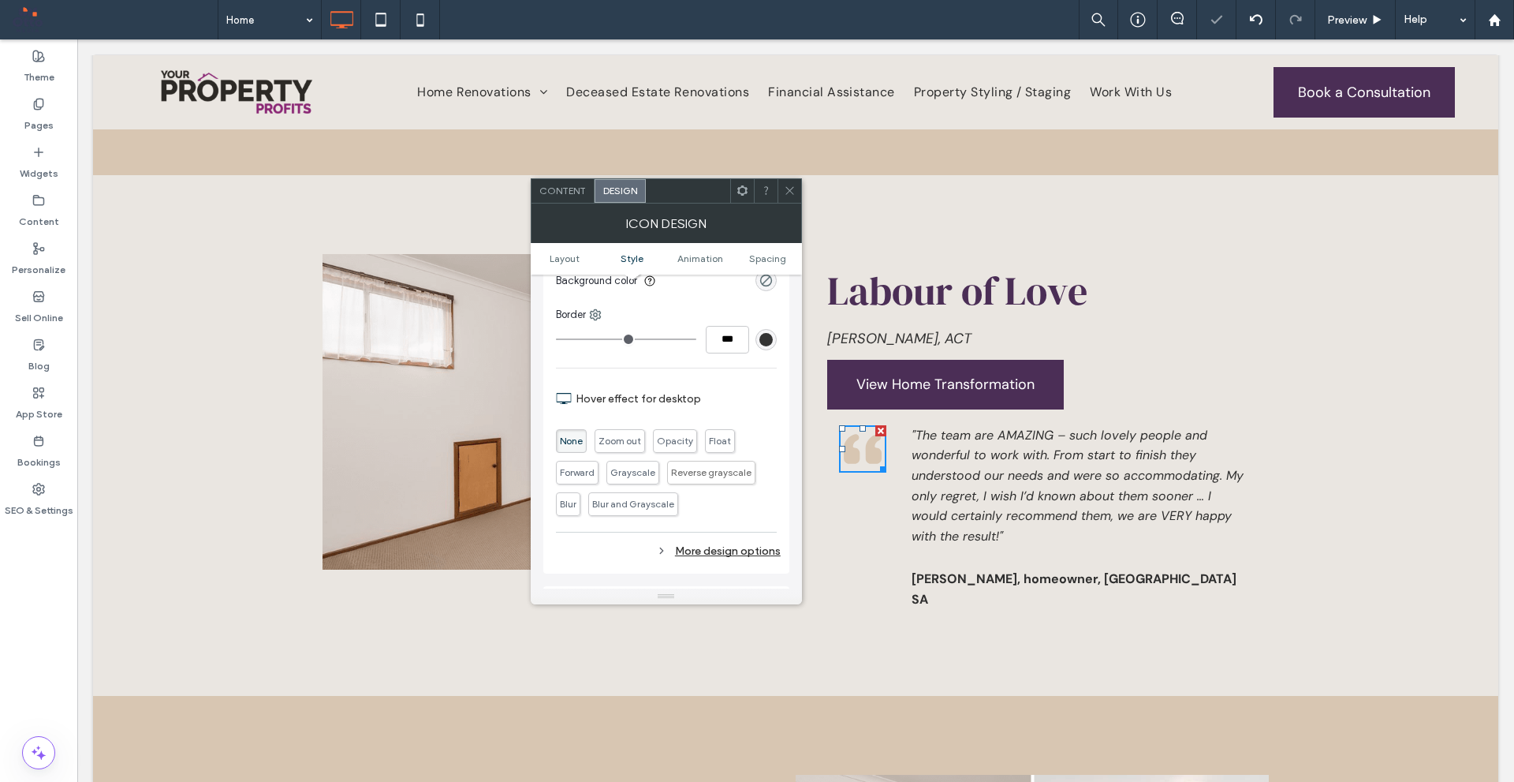
click at [780, 187] on div at bounding box center [790, 191] width 24 height 24
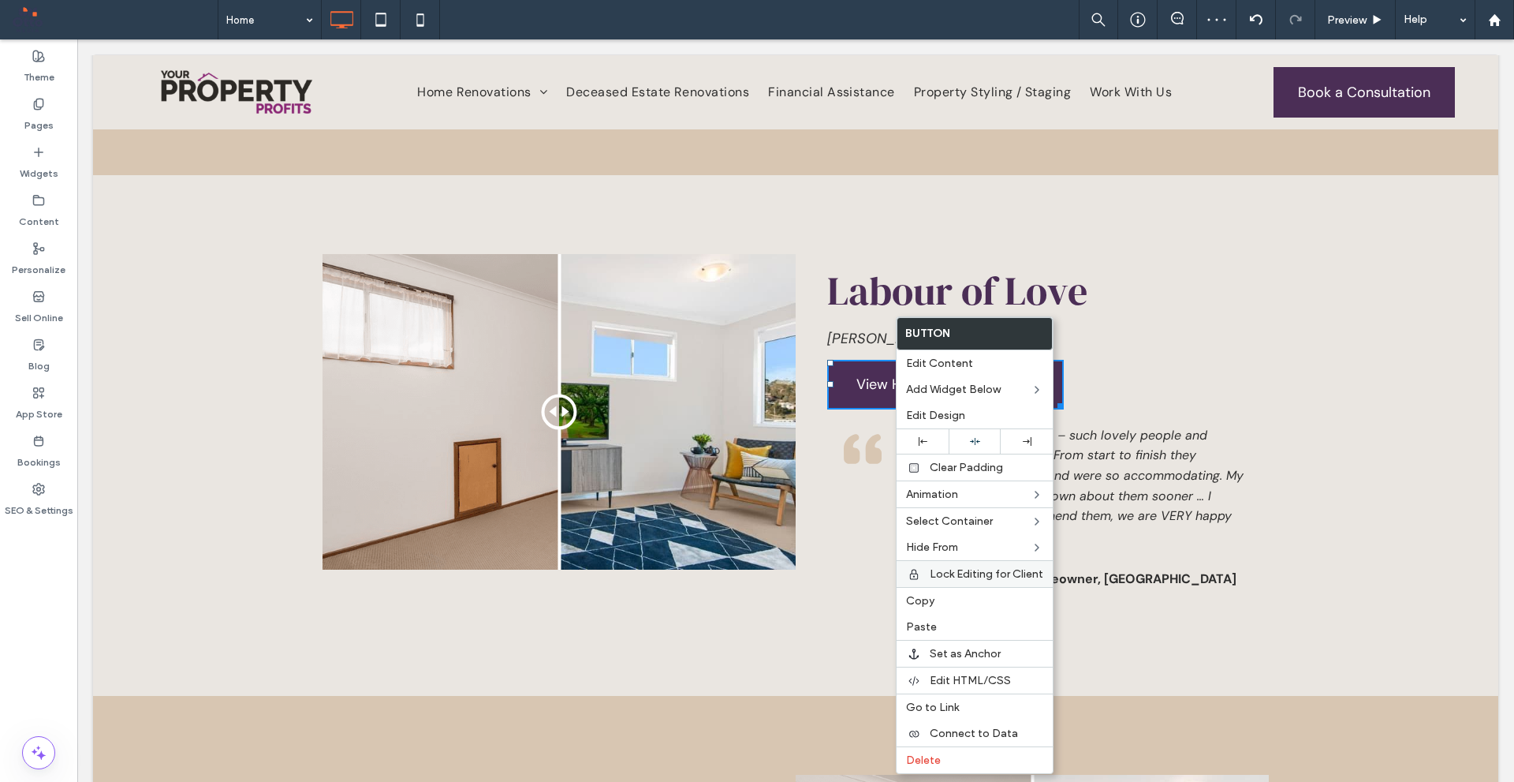
drag, startPoint x: 942, startPoint y: 603, endPoint x: 933, endPoint y: 585, distance: 19.4
click at [942, 602] on label "Copy" at bounding box center [974, 600] width 137 height 13
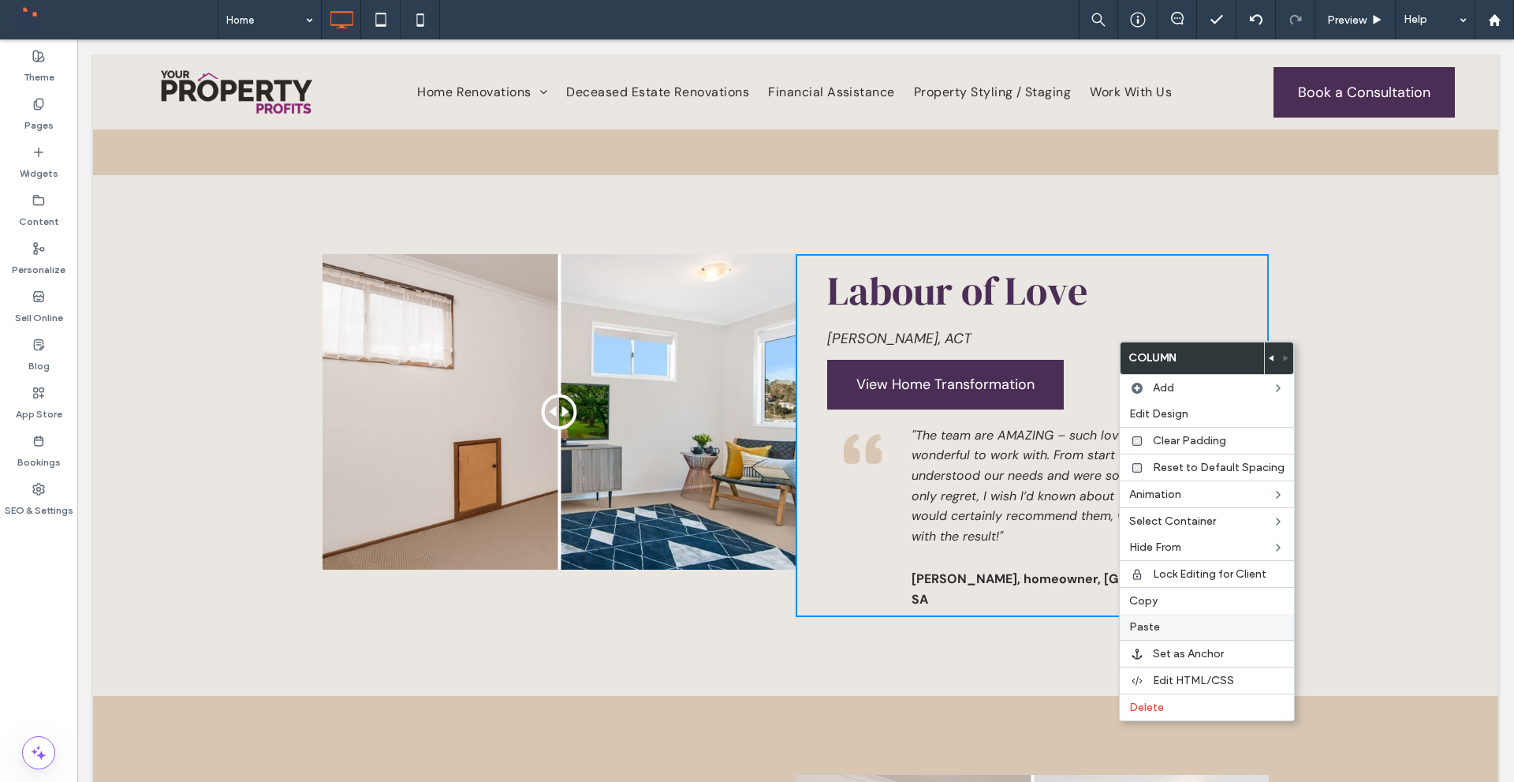
click at [1159, 632] on label "Paste" at bounding box center [1207, 626] width 155 height 13
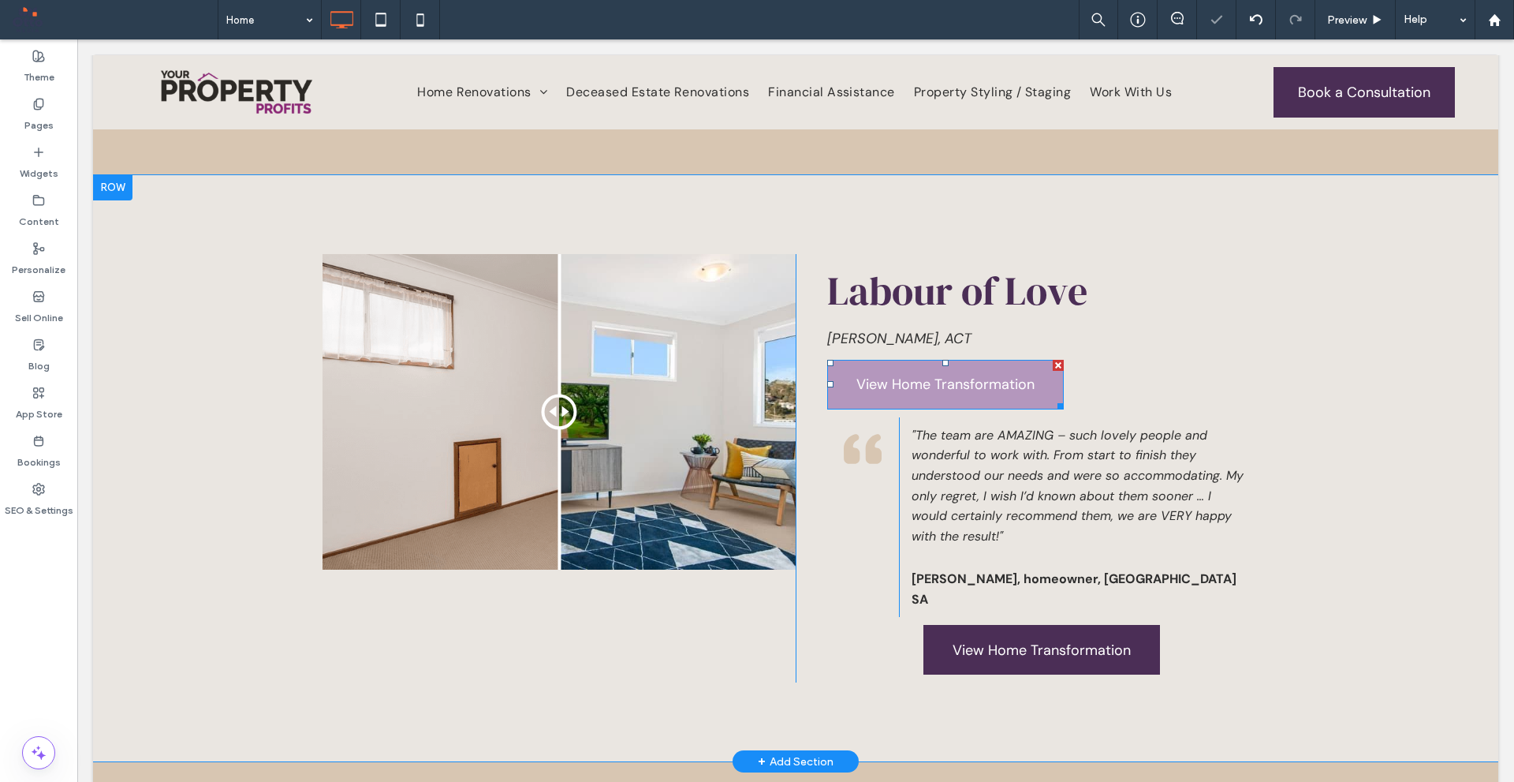
click at [1054, 360] on div at bounding box center [1058, 365] width 11 height 11
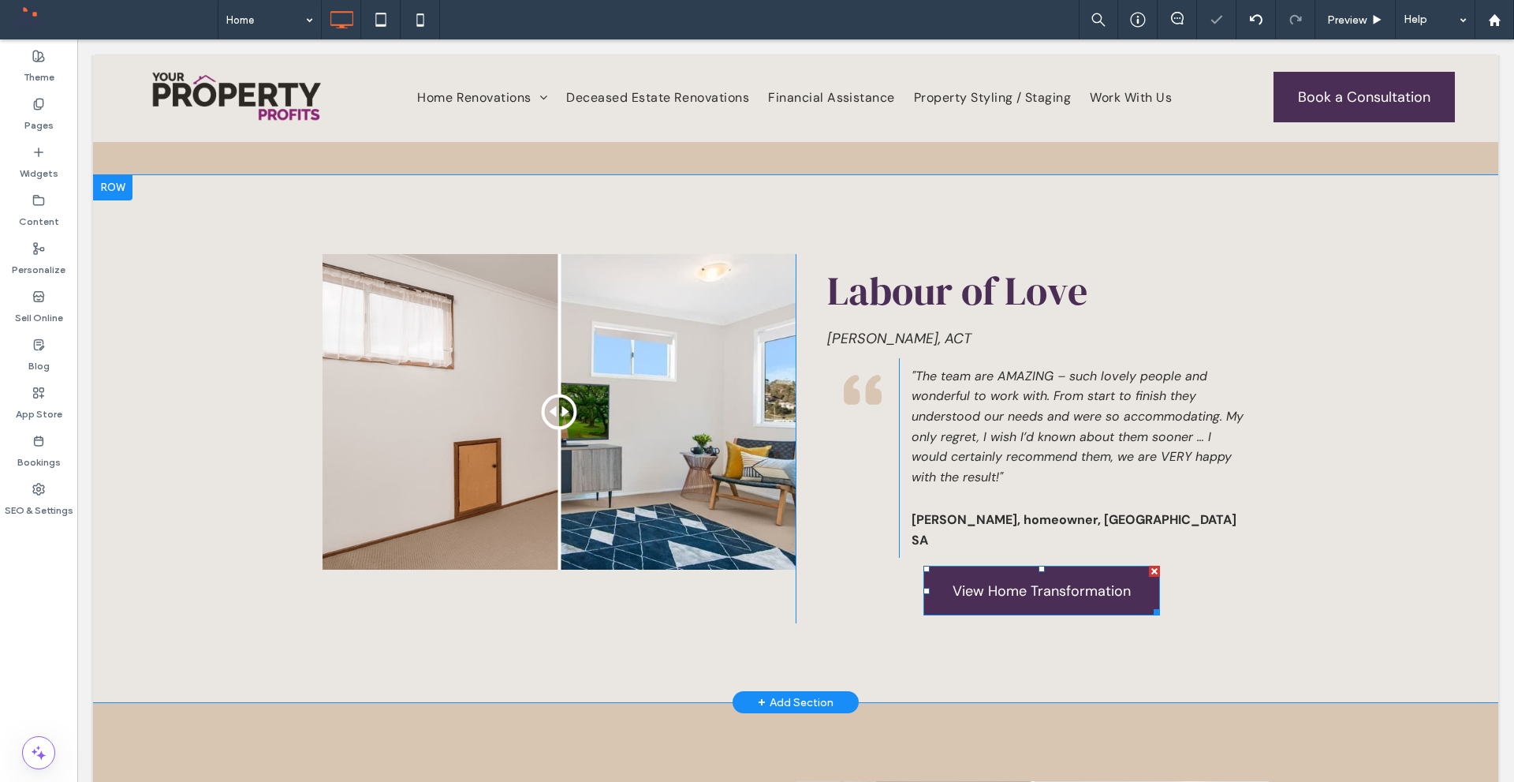
scroll to position [4260, 0]
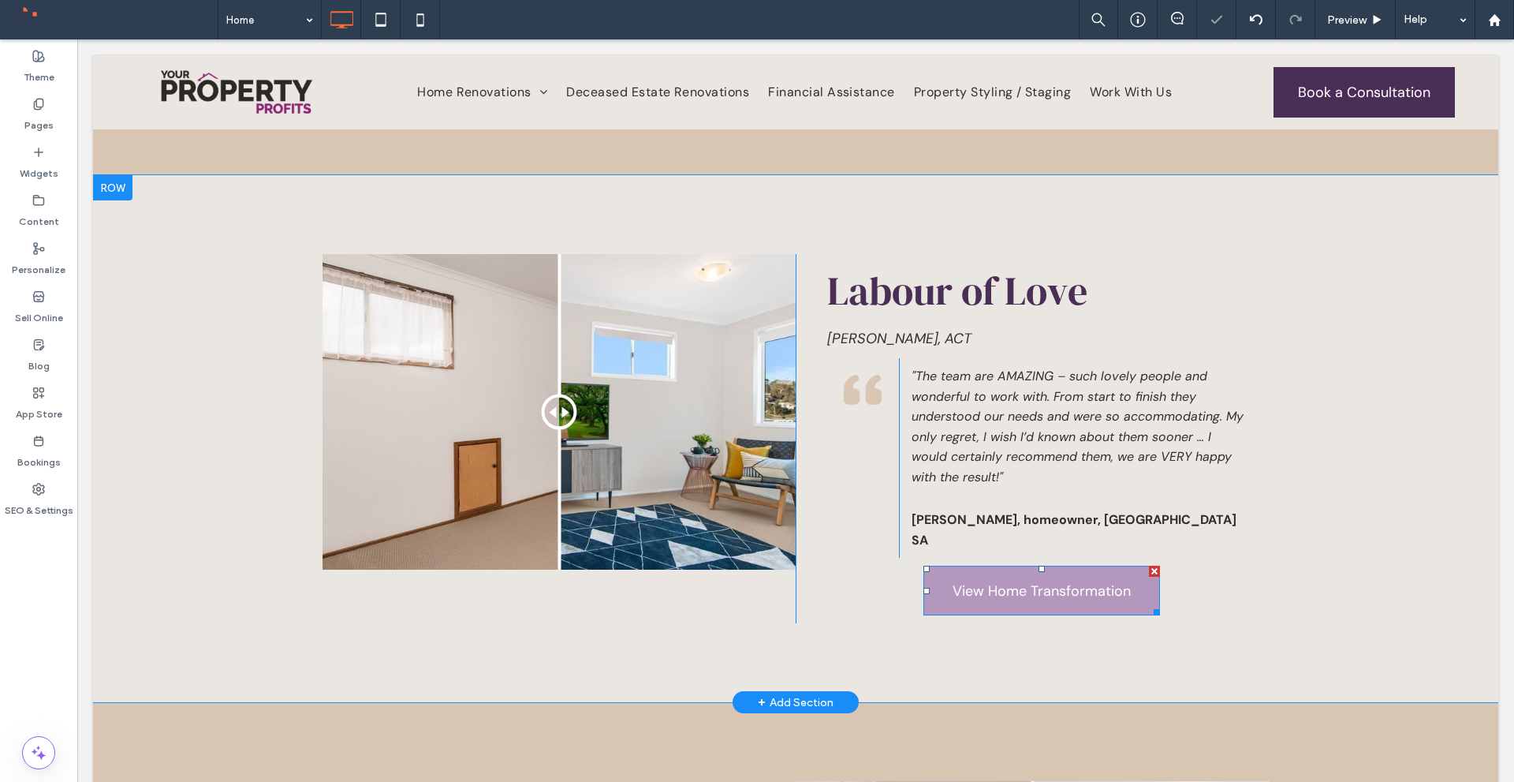
drag, startPoint x: 1036, startPoint y: 518, endPoint x: 1041, endPoint y: 529, distance: 12.0
click at [1041, 529] on div "Labour of Love Downer, ACT Click To Paste Click To Paste Click To Paste "The te…" at bounding box center [1032, 438] width 473 height 369
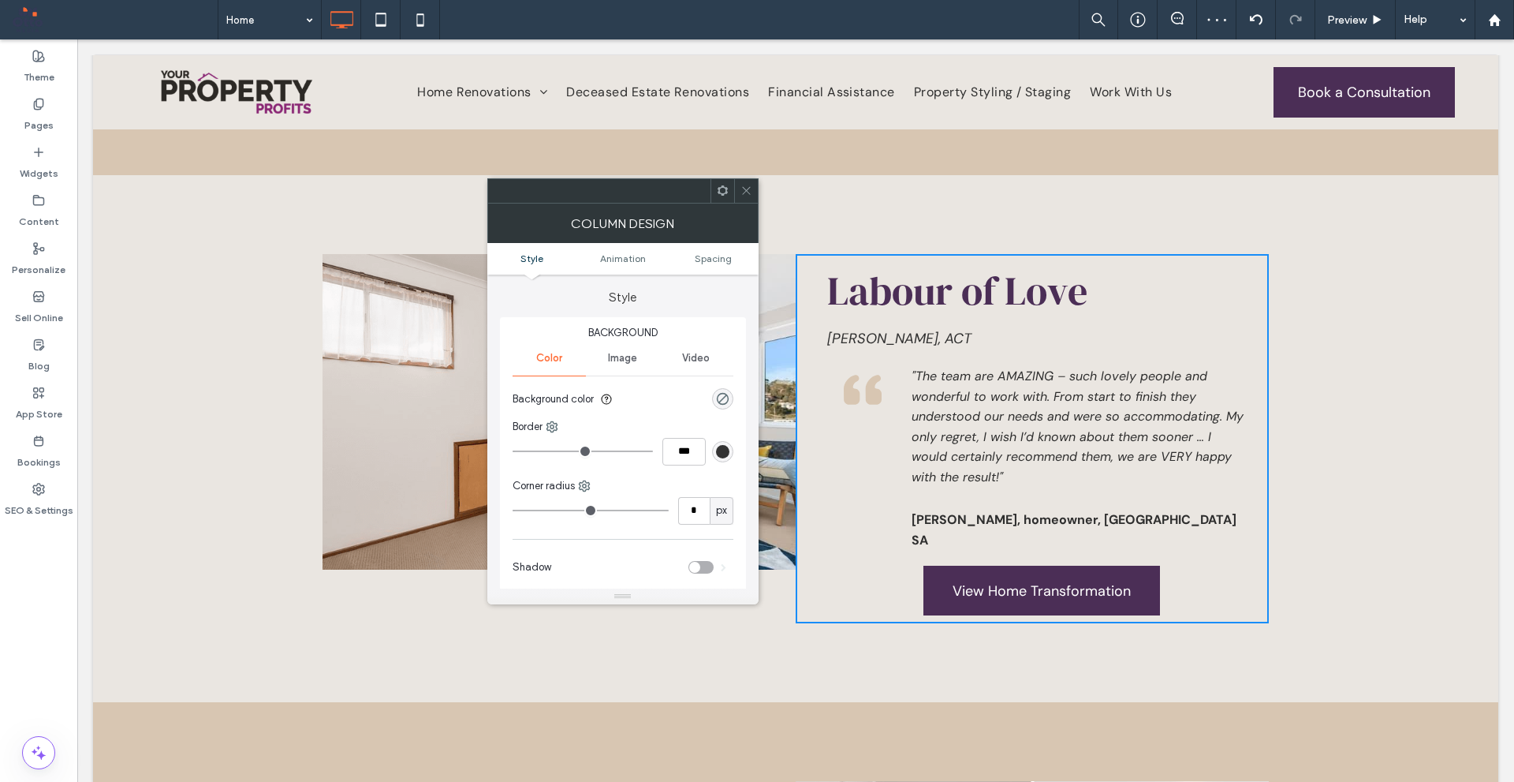
click at [749, 182] on span at bounding box center [747, 191] width 12 height 24
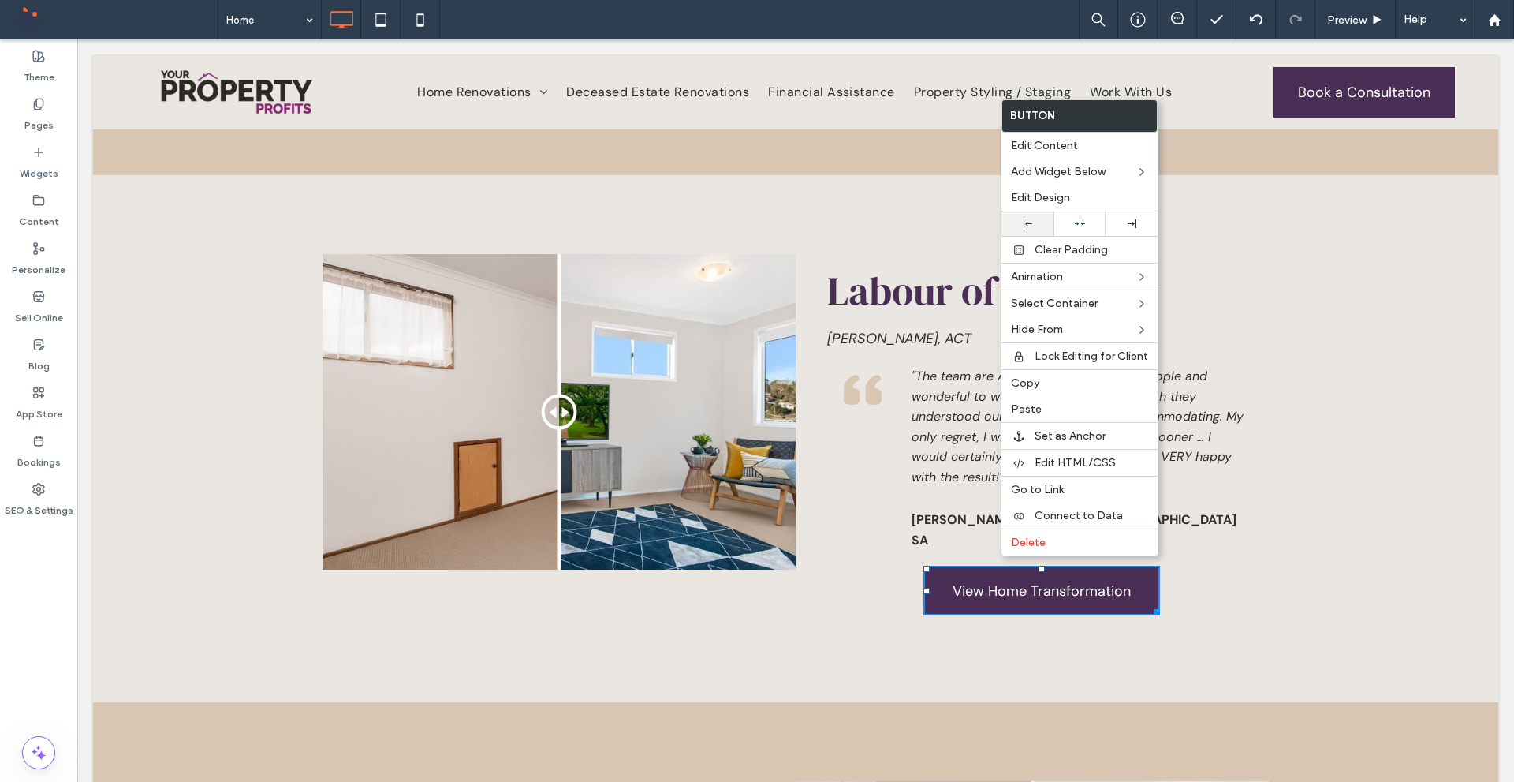
click at [1029, 220] on icon at bounding box center [1028, 223] width 9 height 9
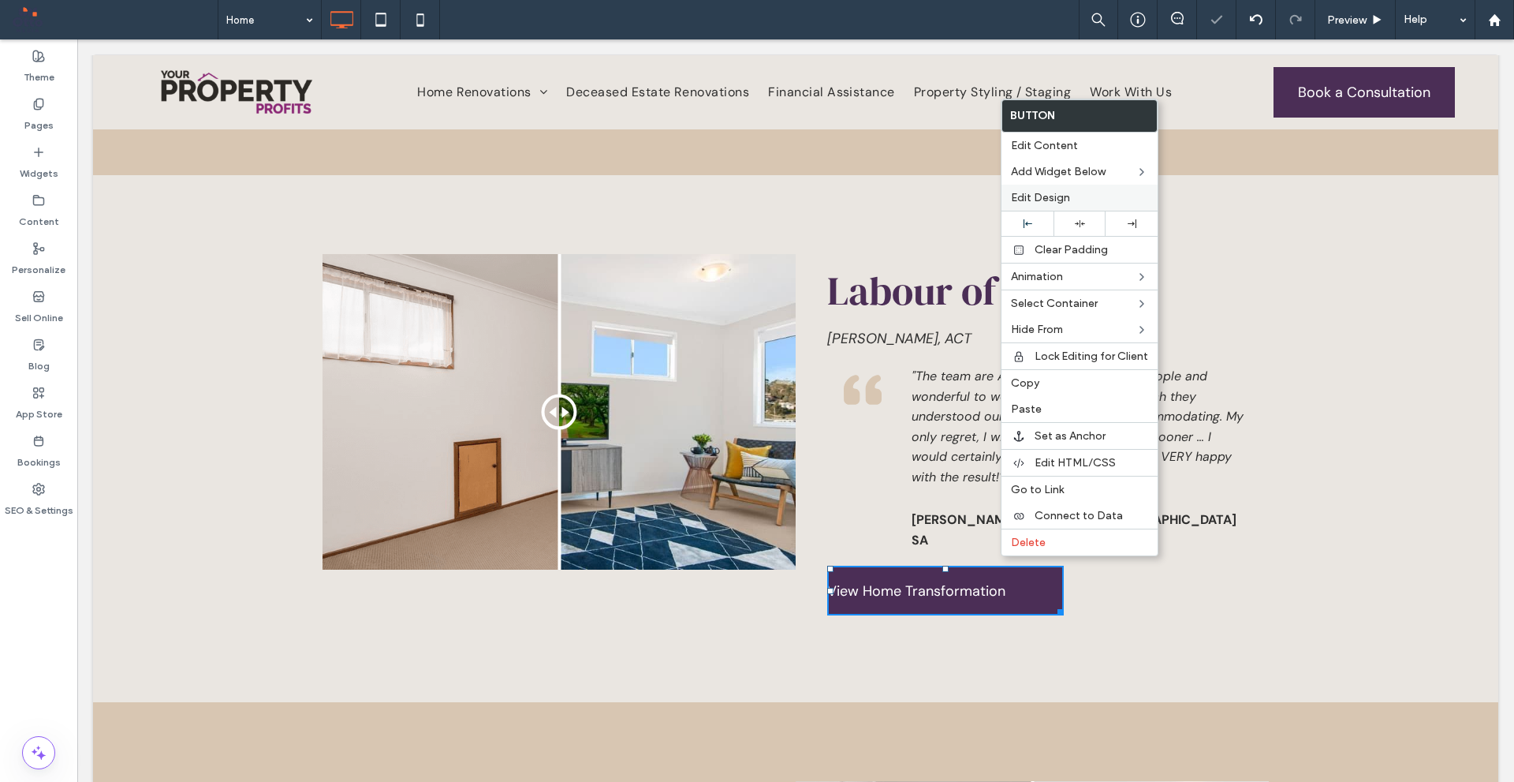
click at [1065, 192] on span "Edit Design" at bounding box center [1040, 197] width 59 height 13
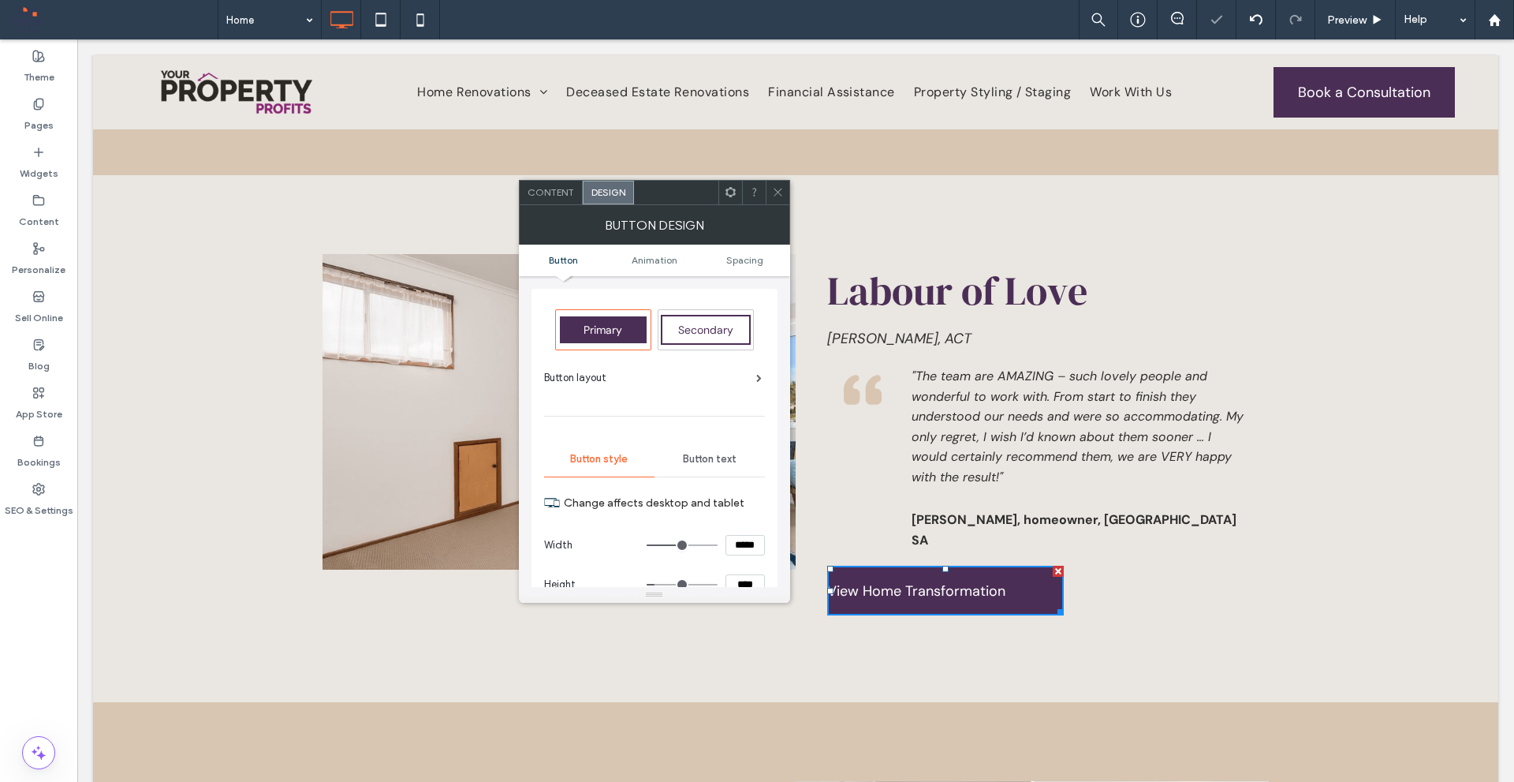
scroll to position [78, 0]
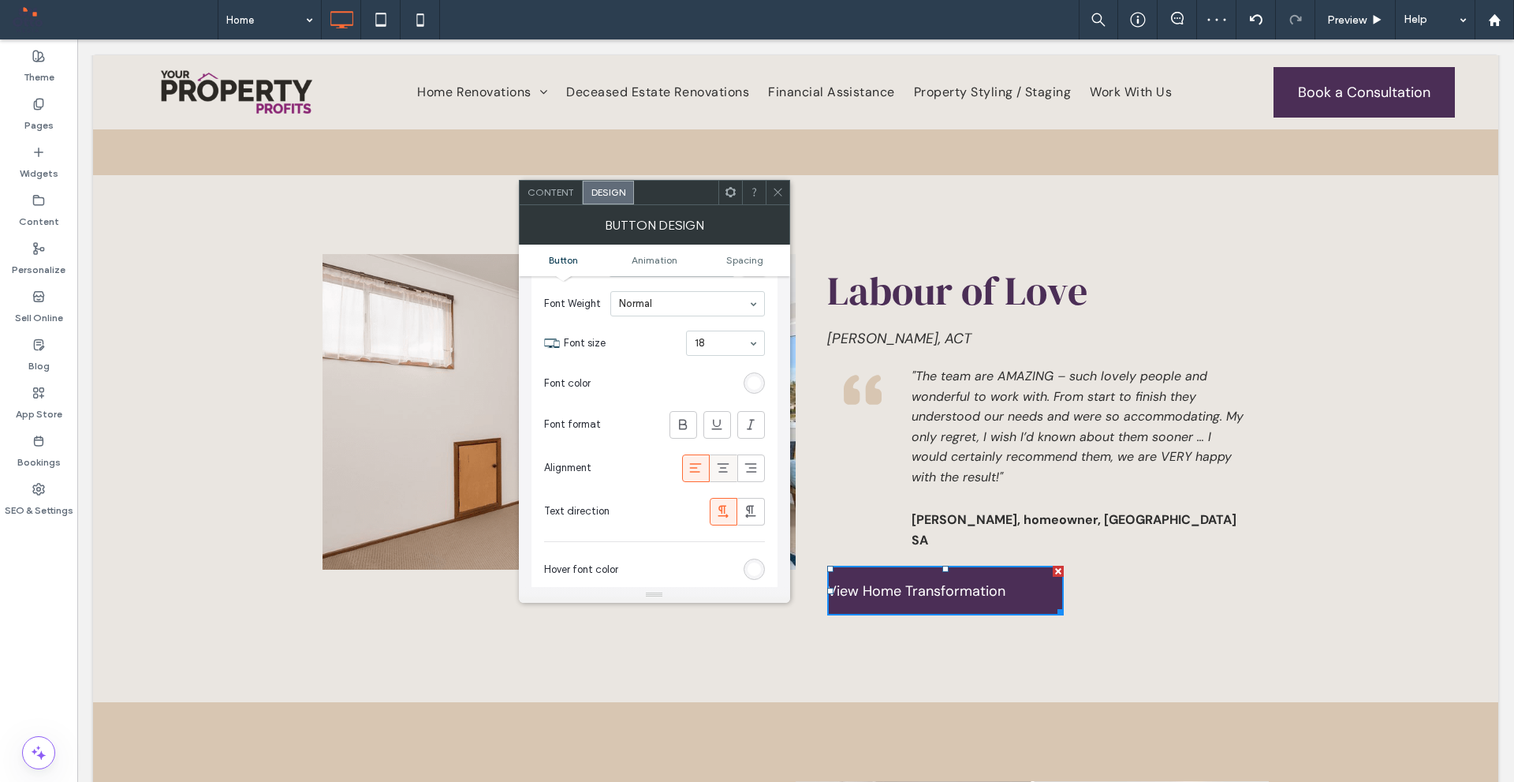
click at [727, 480] on span at bounding box center [723, 468] width 16 height 26
click at [785, 192] on div at bounding box center [778, 193] width 24 height 24
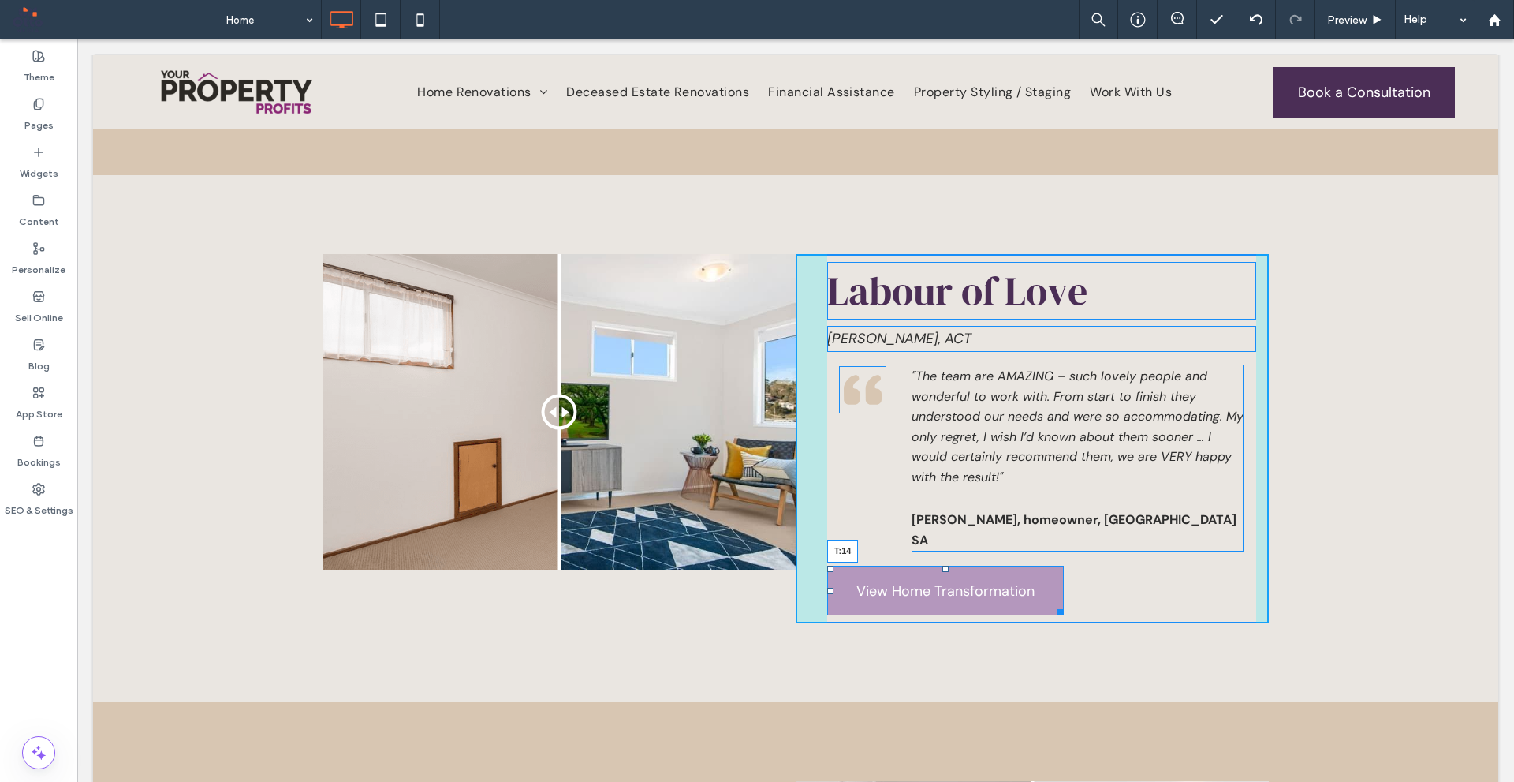
drag, startPoint x: 941, startPoint y: 521, endPoint x: 1021, endPoint y: 564, distance: 91.0
click at [944, 525] on div "Labour of Love Downer, ACT Click To Paste Click To Paste Click To Paste "The te…" at bounding box center [1032, 438] width 473 height 369
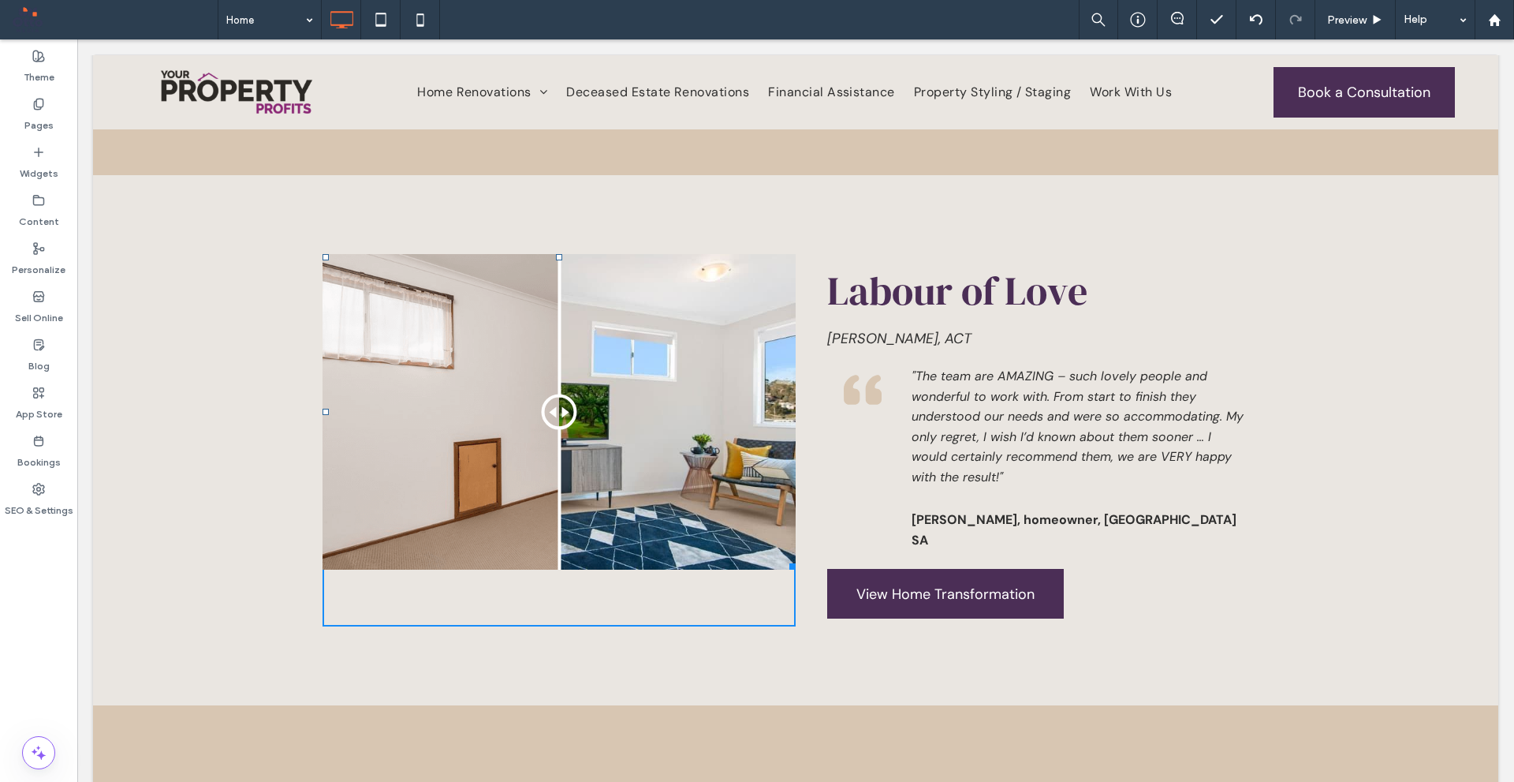
drag, startPoint x: 781, startPoint y: 535, endPoint x: 875, endPoint y: 607, distance: 118.2
click at [797, 573] on div "Before After W:600 H:448 Click To Paste Labour of Love Downer, ACT Click To Pas…" at bounding box center [796, 440] width 947 height 372
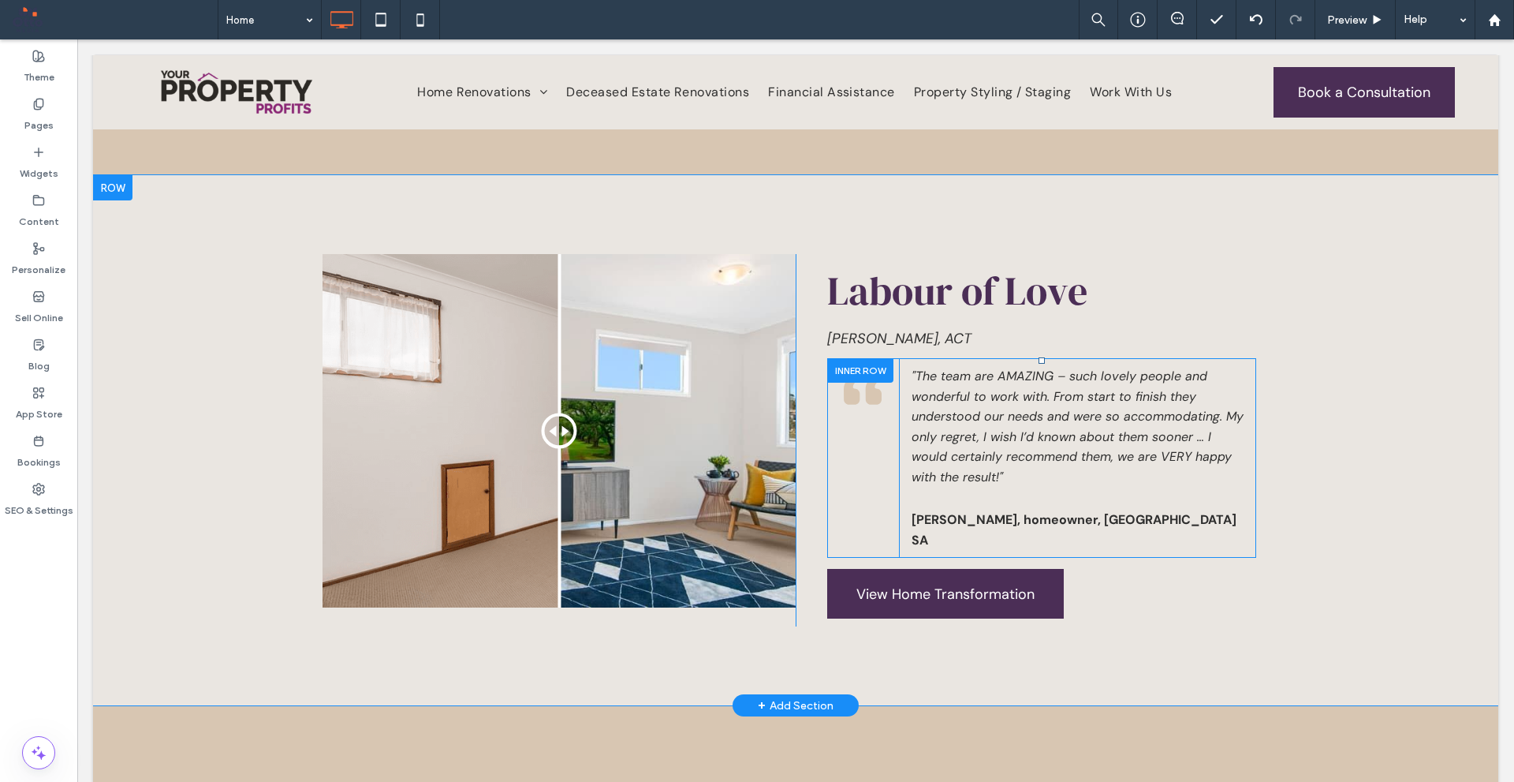
click at [864, 358] on div at bounding box center [860, 370] width 66 height 24
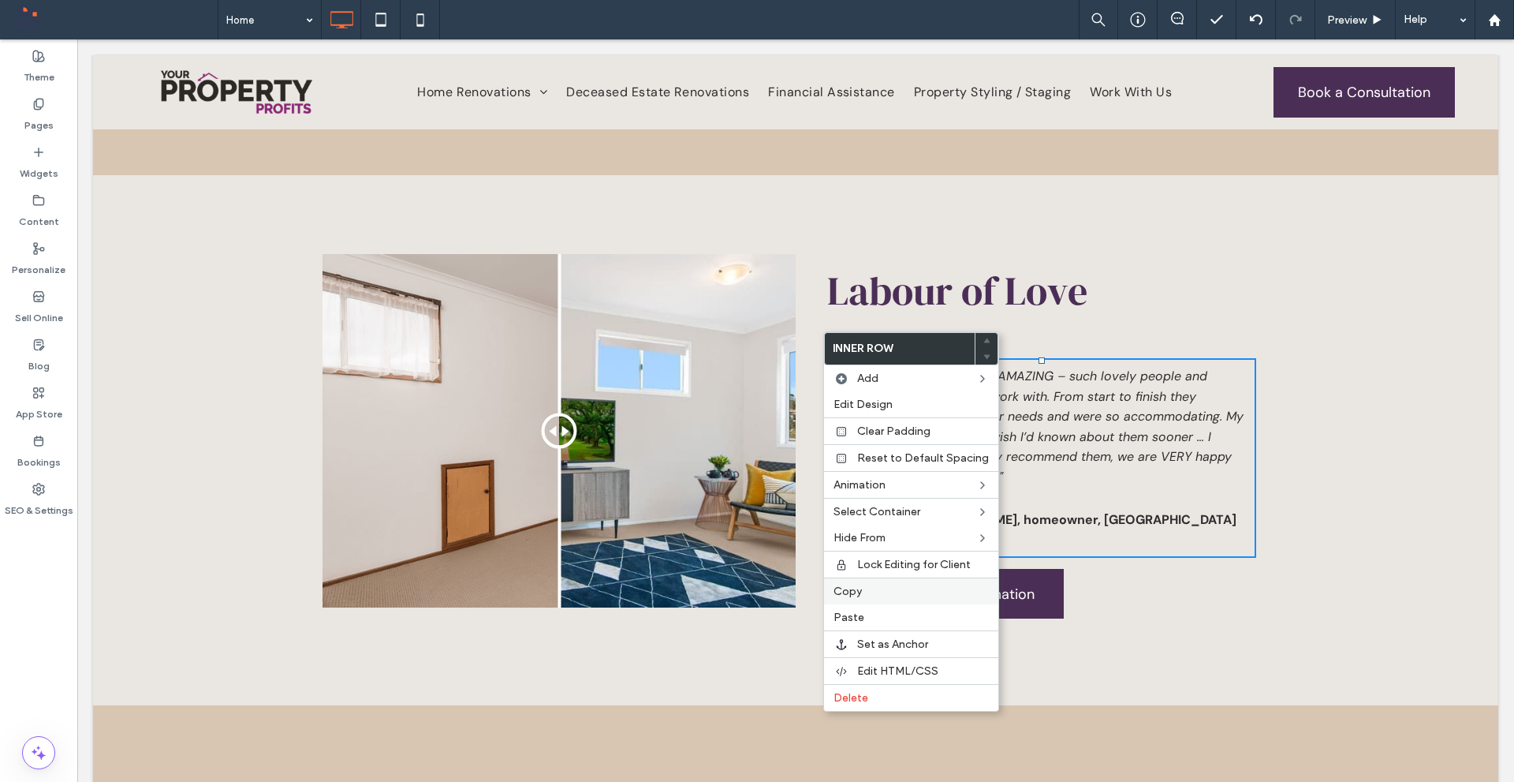
click at [879, 590] on label "Copy" at bounding box center [911, 590] width 155 height 13
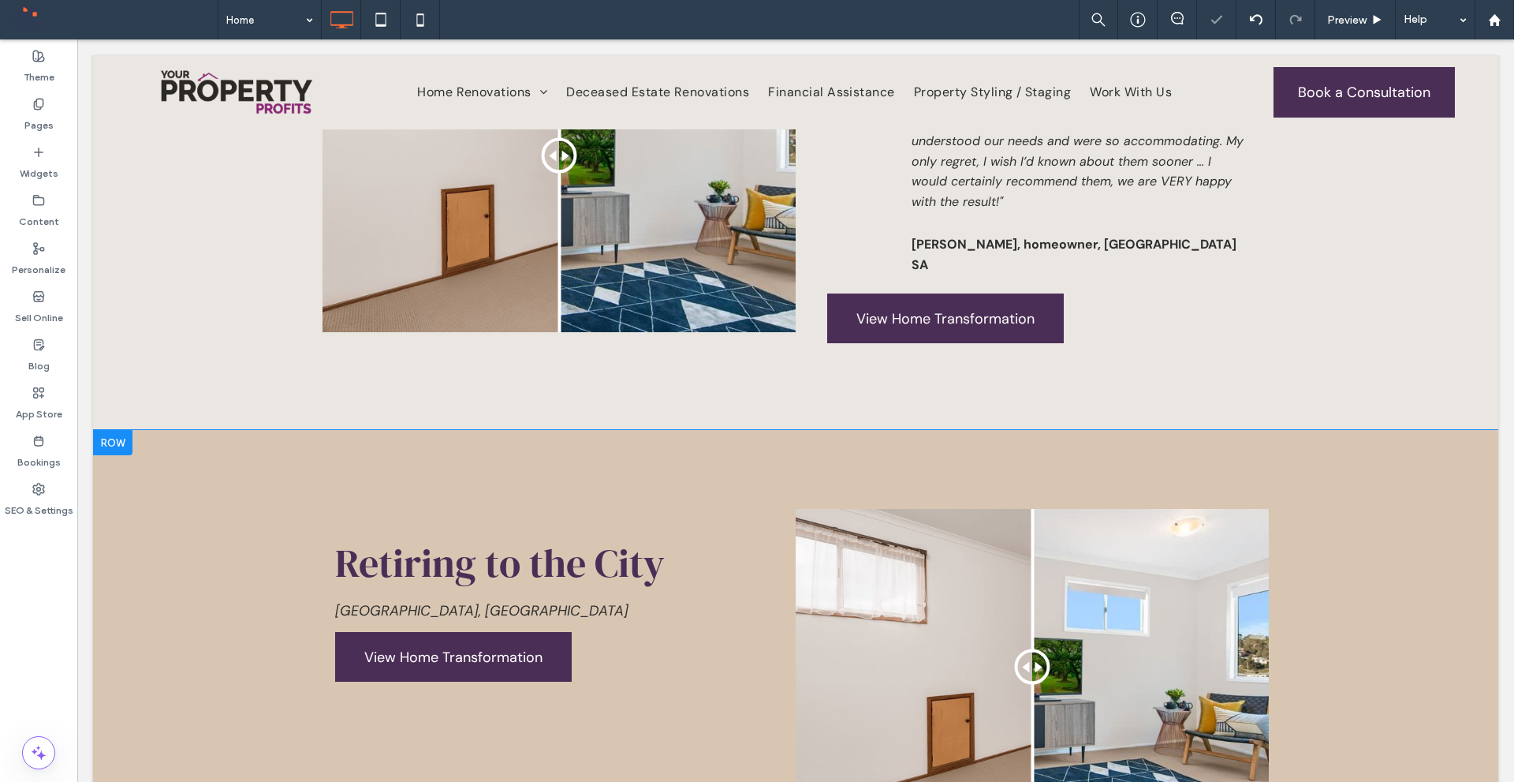
scroll to position [4576, 0]
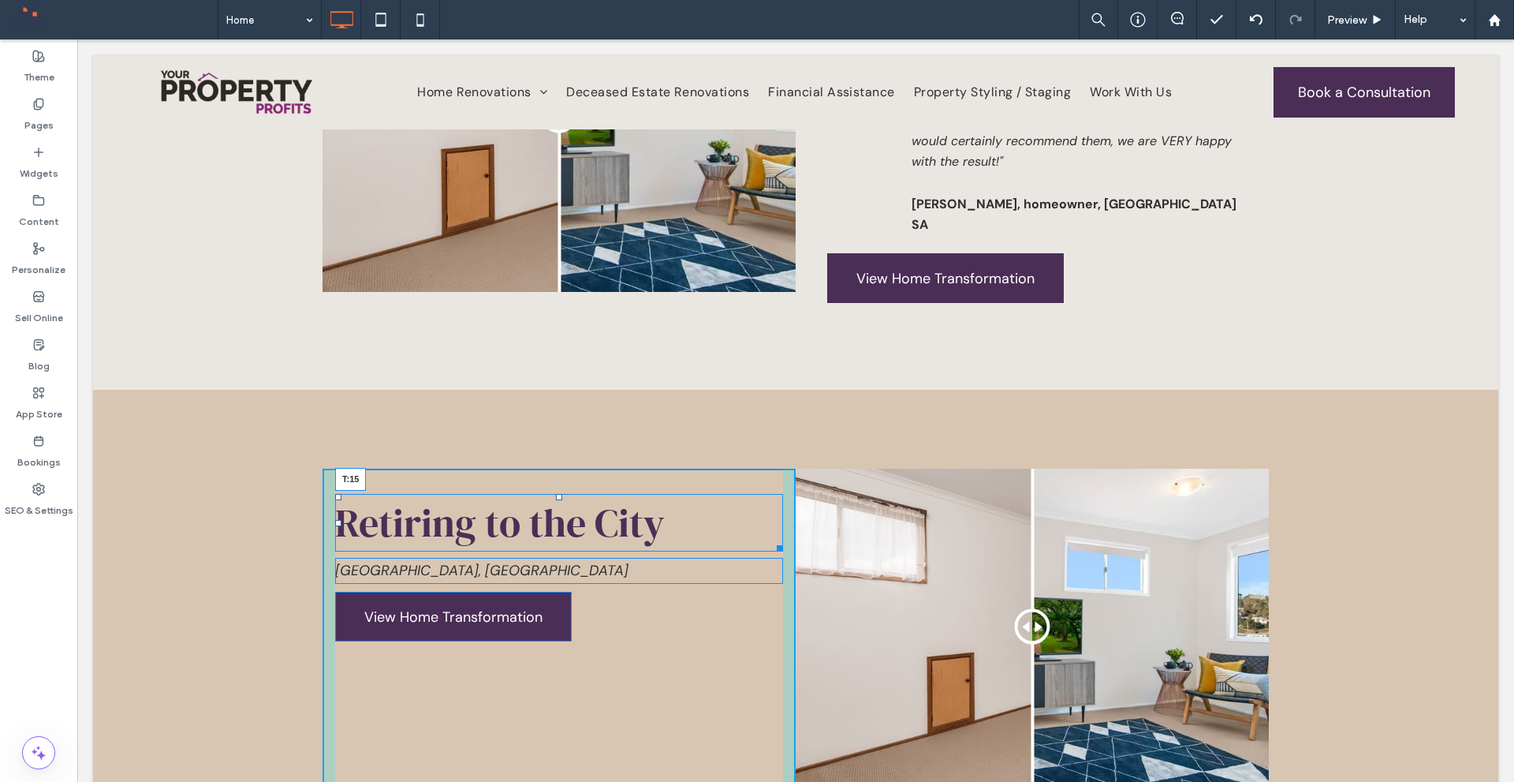
drag, startPoint x: 555, startPoint y: 450, endPoint x: 572, endPoint y: 437, distance: 21.9
click at [572, 494] on div "Retiring to the City T:15" at bounding box center [559, 523] width 448 height 58
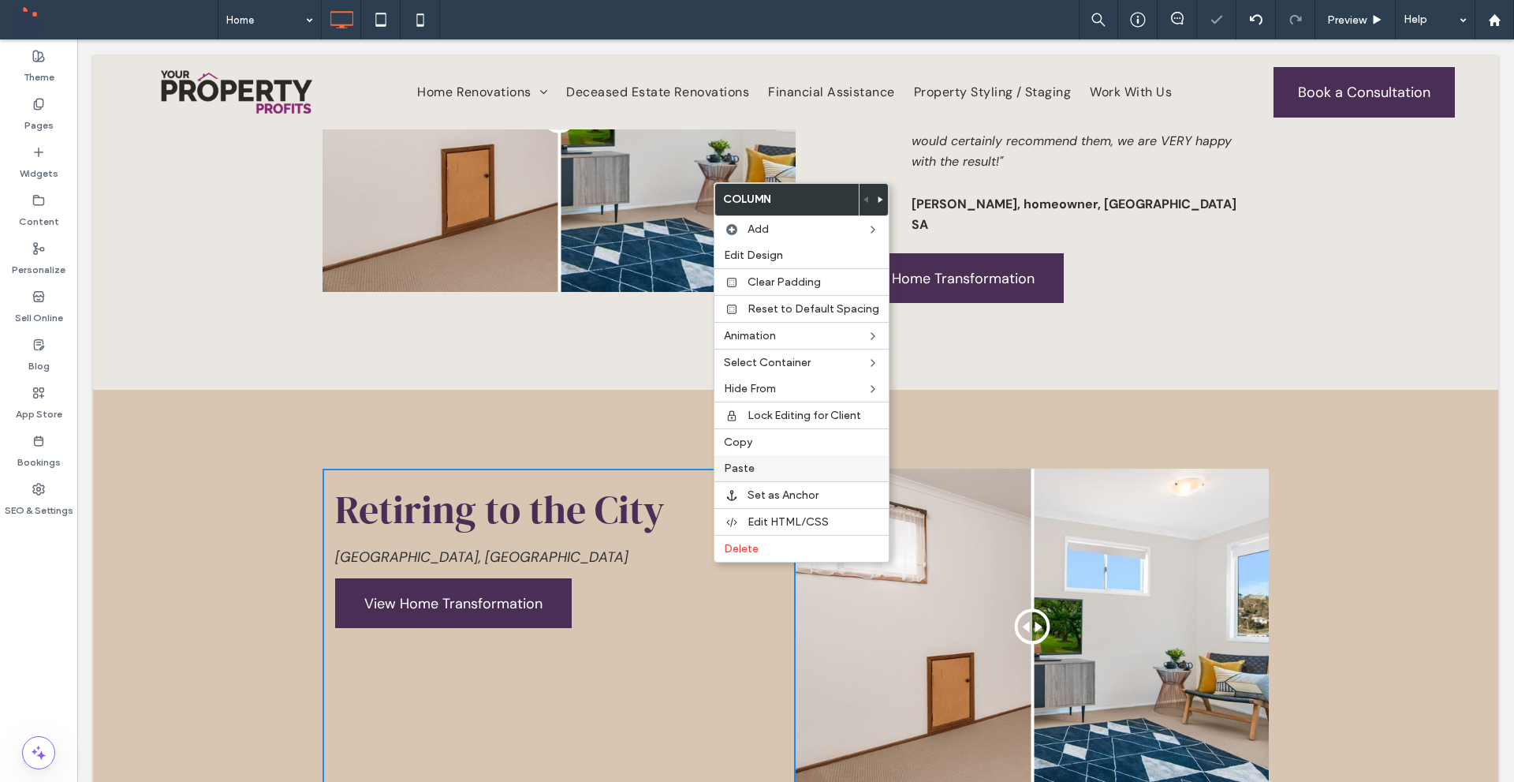
click at [757, 464] on label "Paste" at bounding box center [801, 467] width 155 height 13
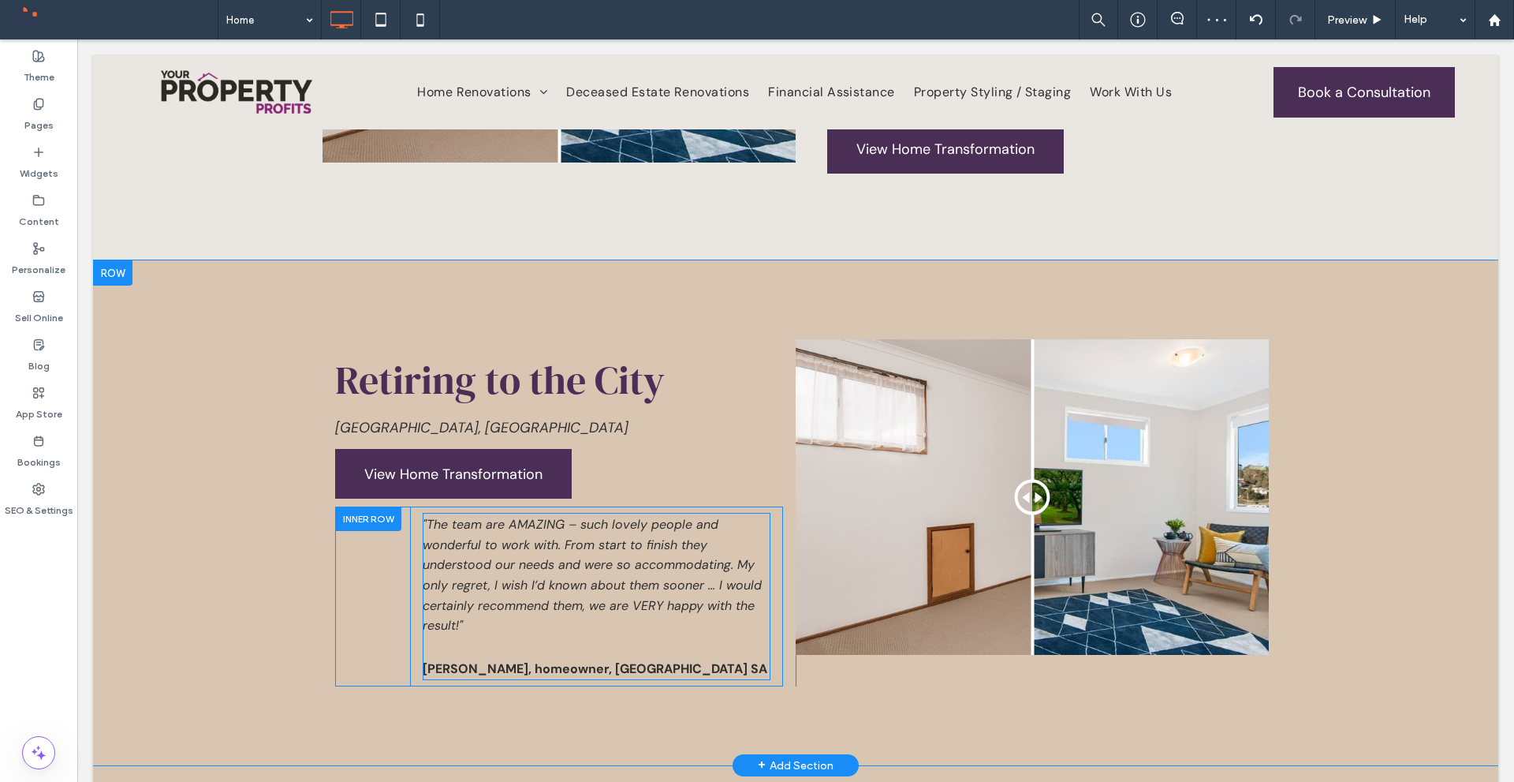
scroll to position [4734, 0]
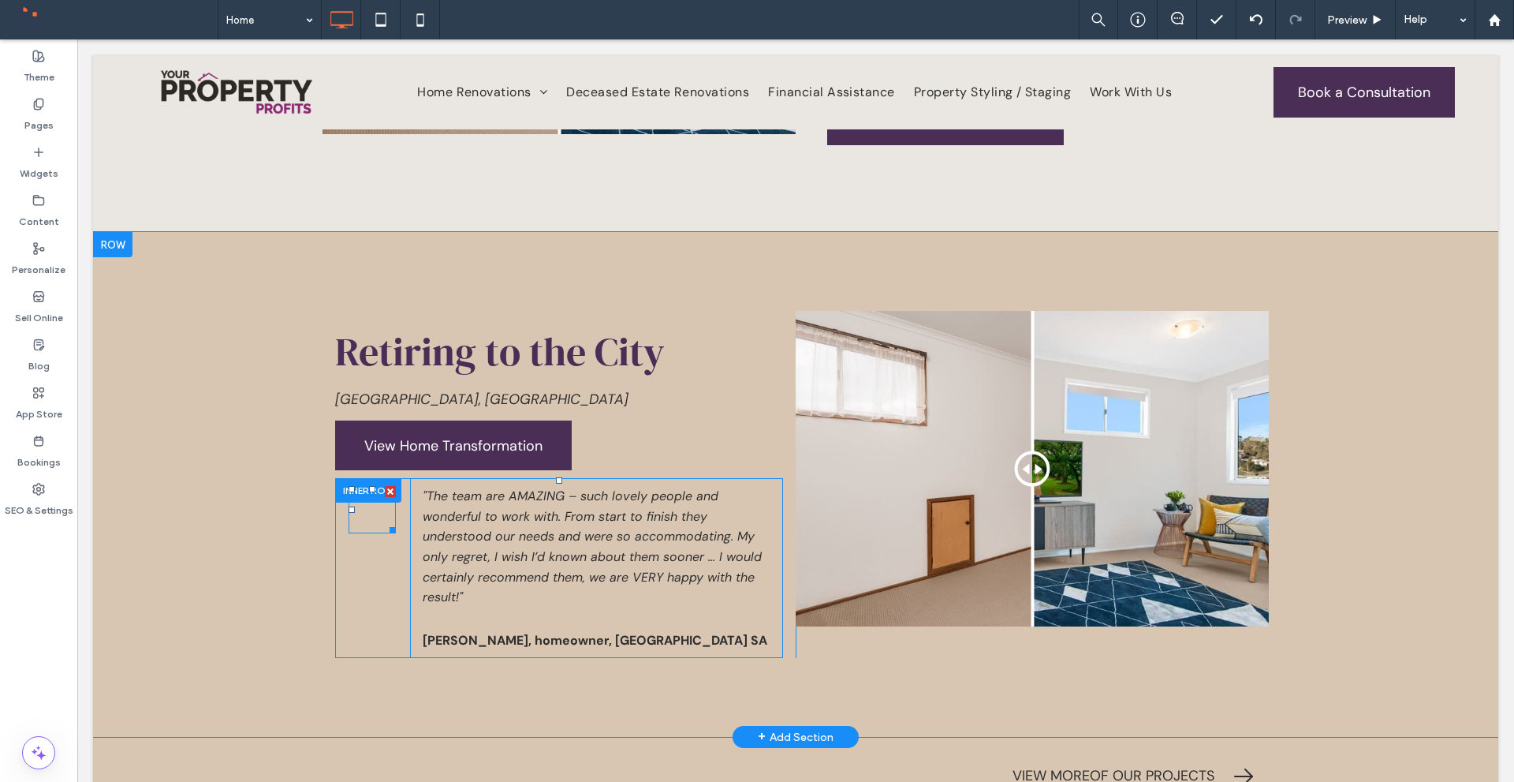
click at [375, 495] on icon at bounding box center [383, 509] width 16 height 29
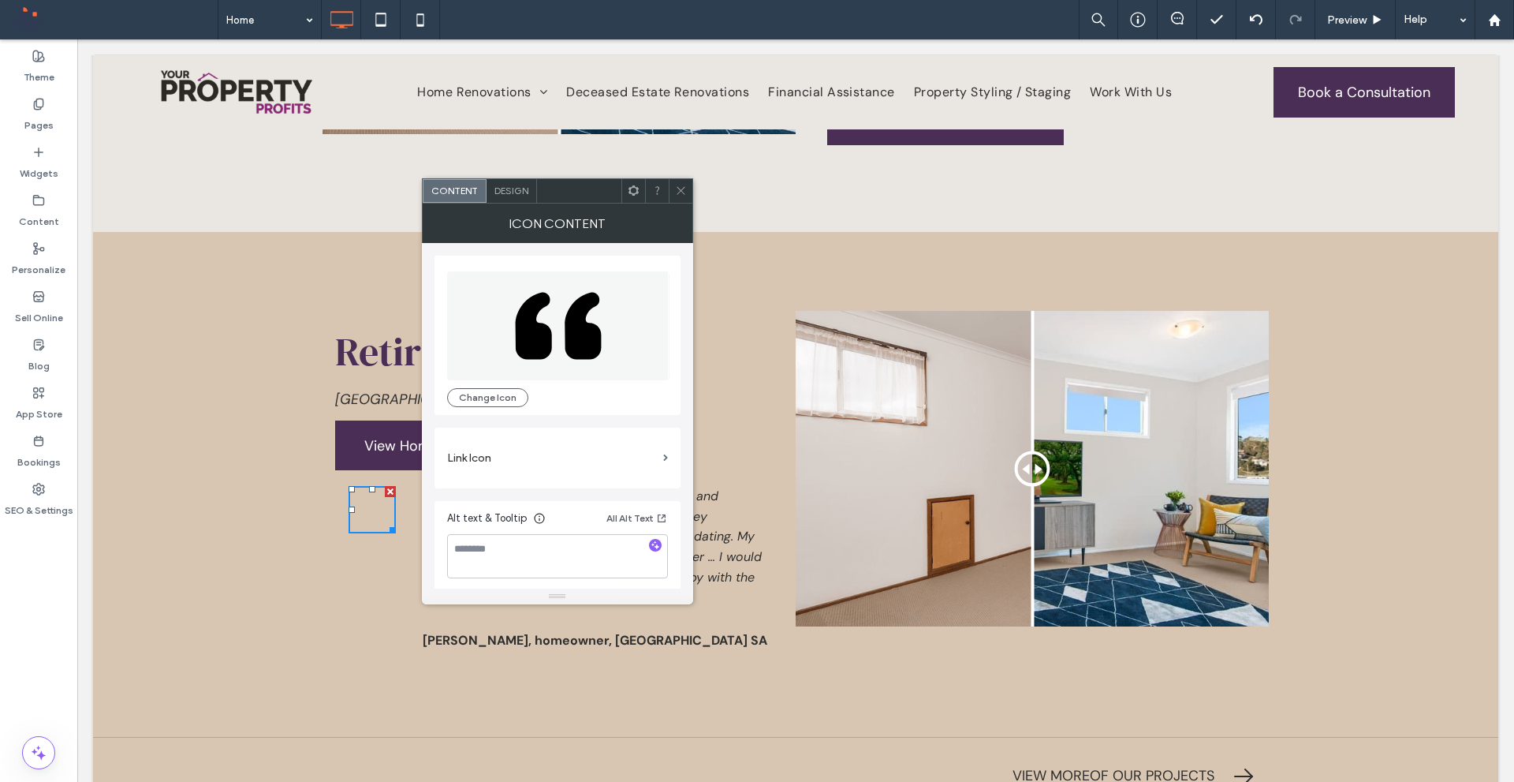
click at [584, 319] on icon at bounding box center [583, 325] width 36 height 67
click at [526, 207] on div "Icon Content" at bounding box center [557, 223] width 271 height 39
click at [523, 202] on div "Design" at bounding box center [512, 191] width 50 height 24
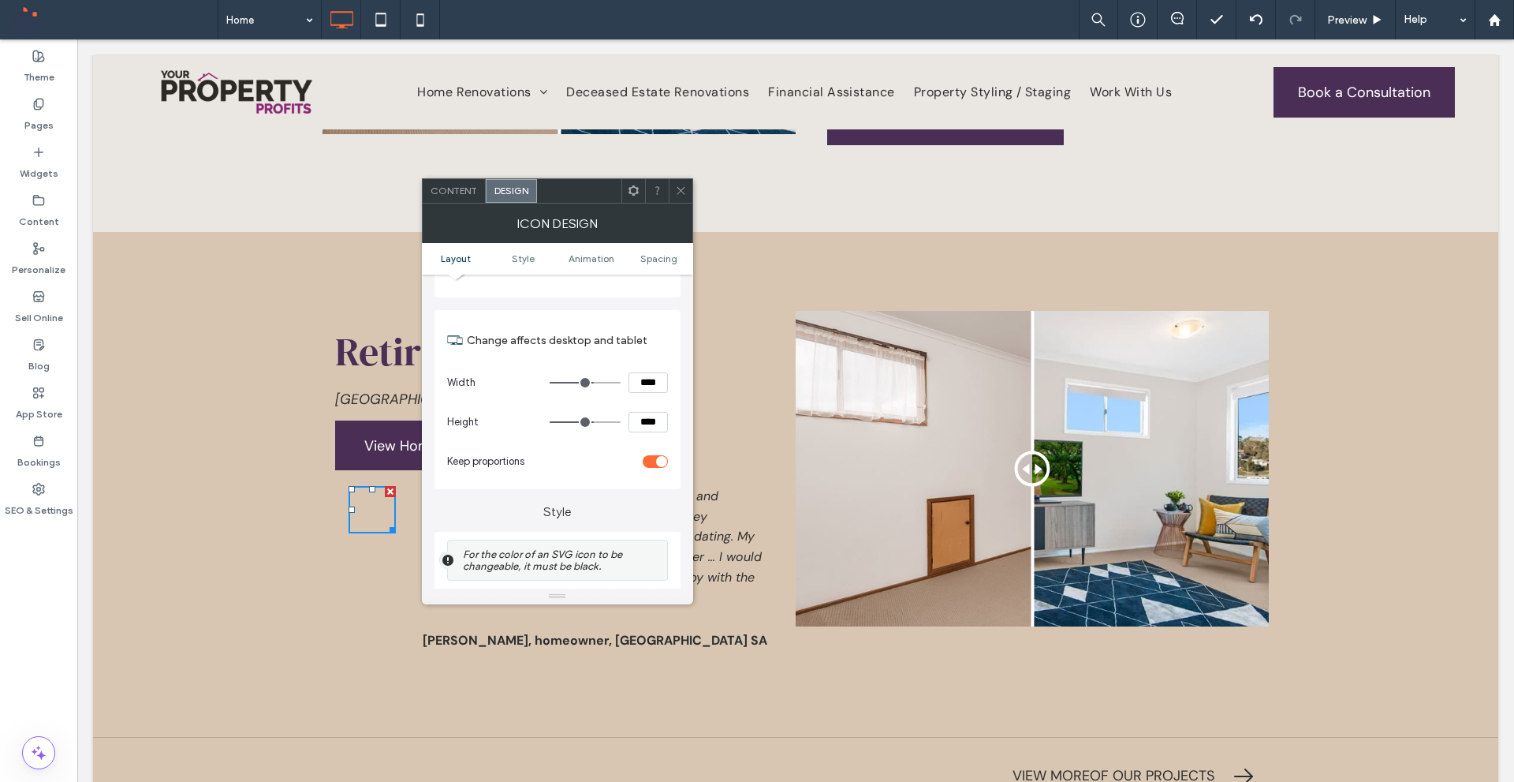
scroll to position [237, 0]
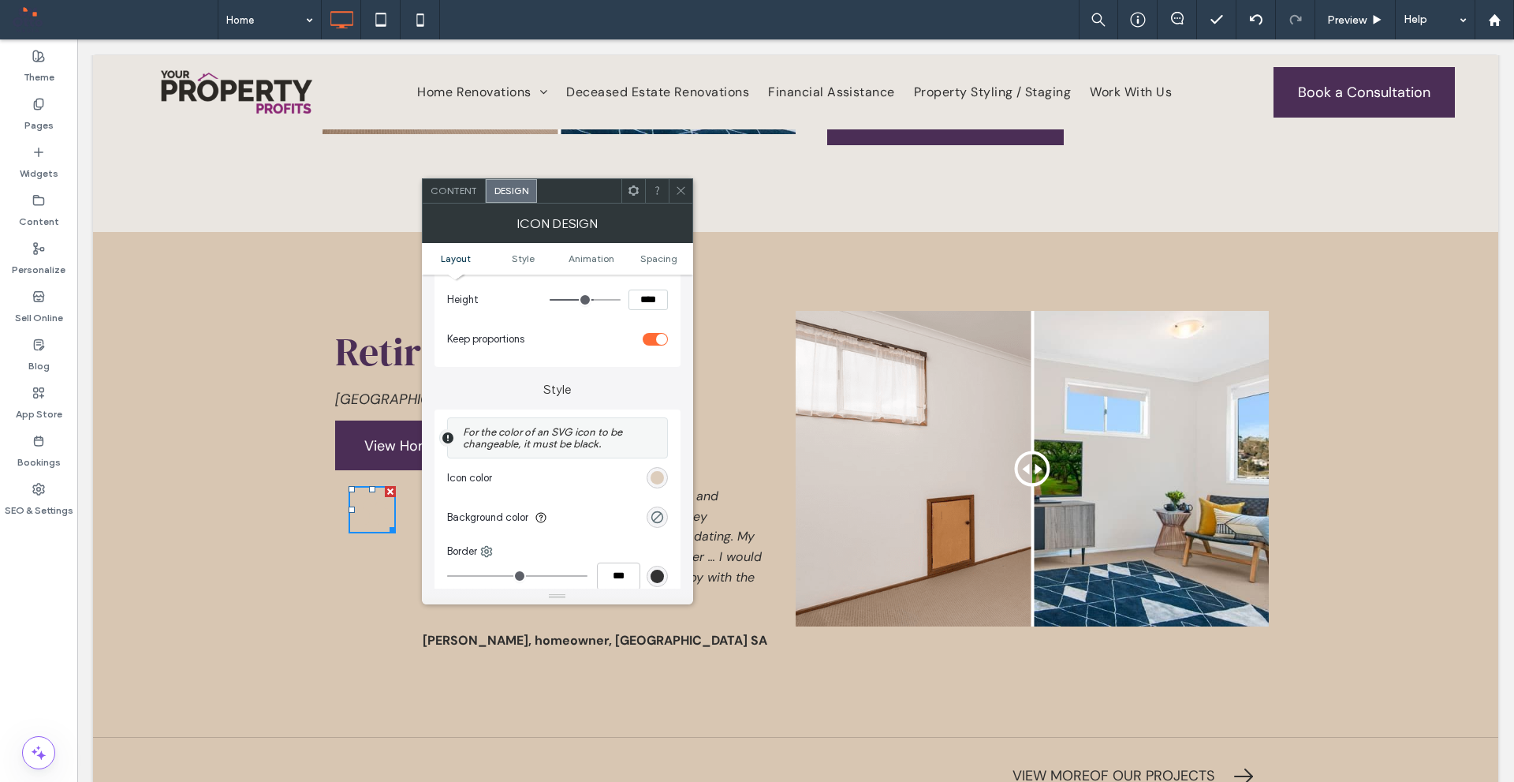
click at [659, 476] on div "rgb(216, 198, 178)" at bounding box center [657, 477] width 13 height 13
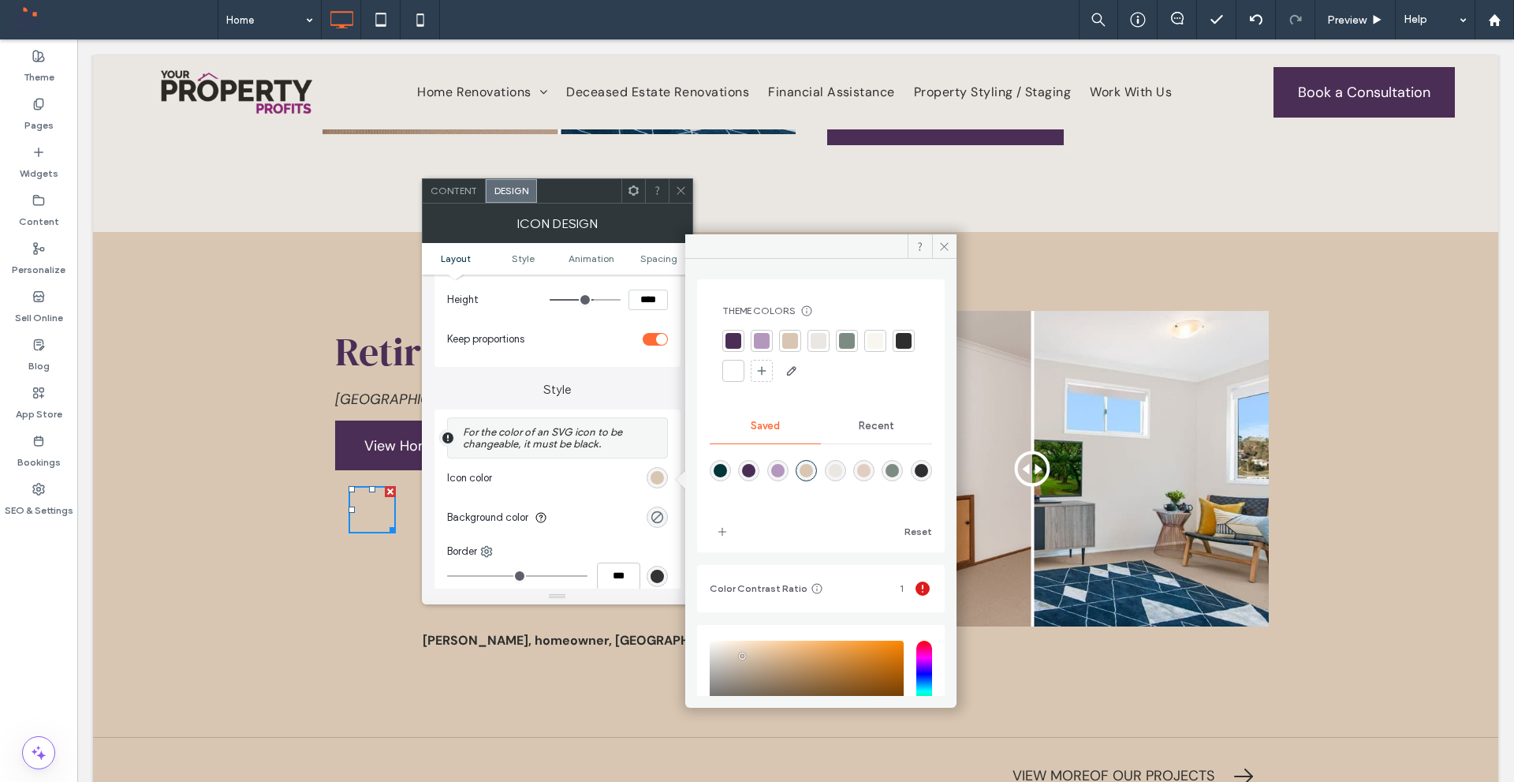
click at [878, 424] on span "Recent" at bounding box center [876, 426] width 35 height 13
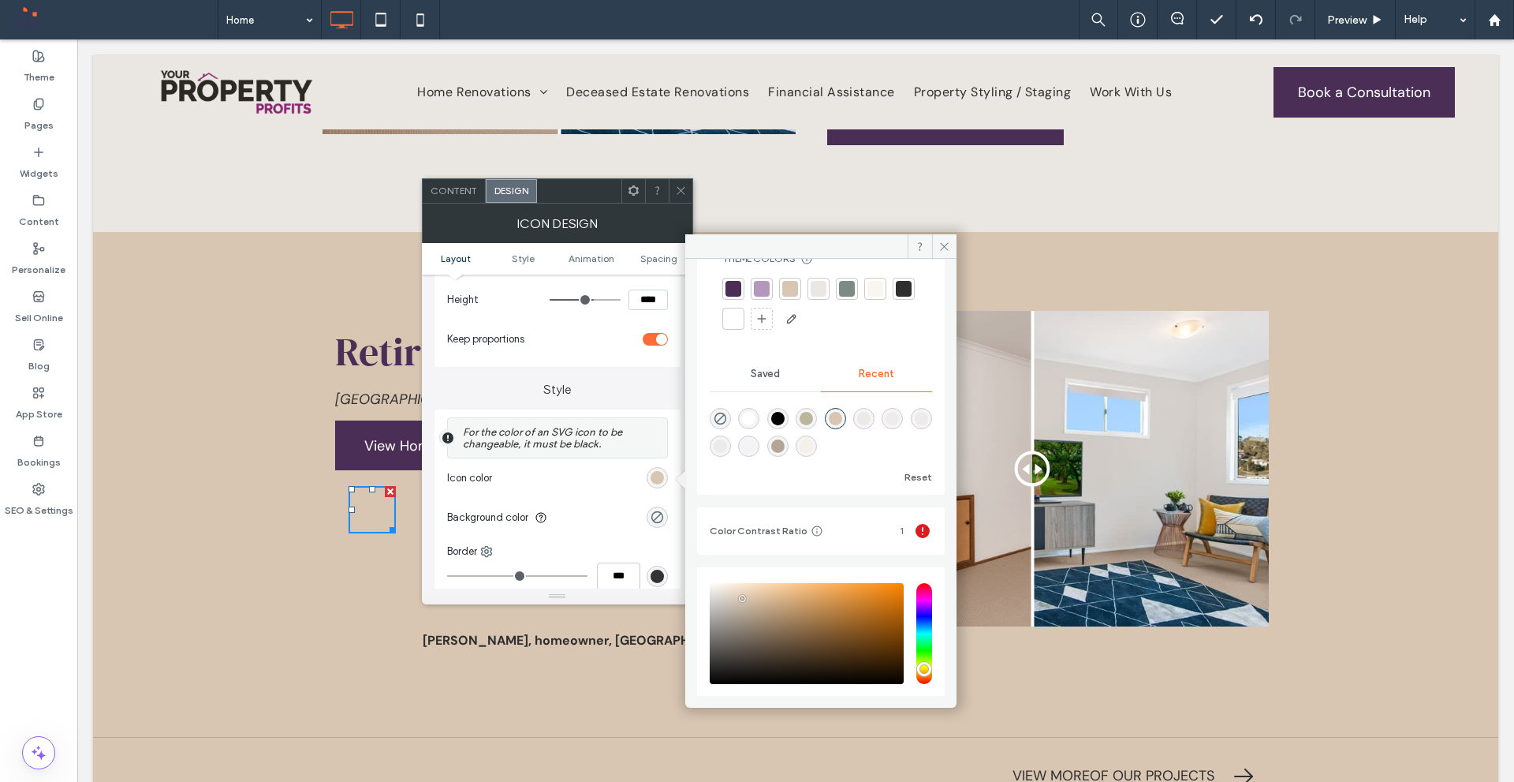
scroll to position [140, 0]
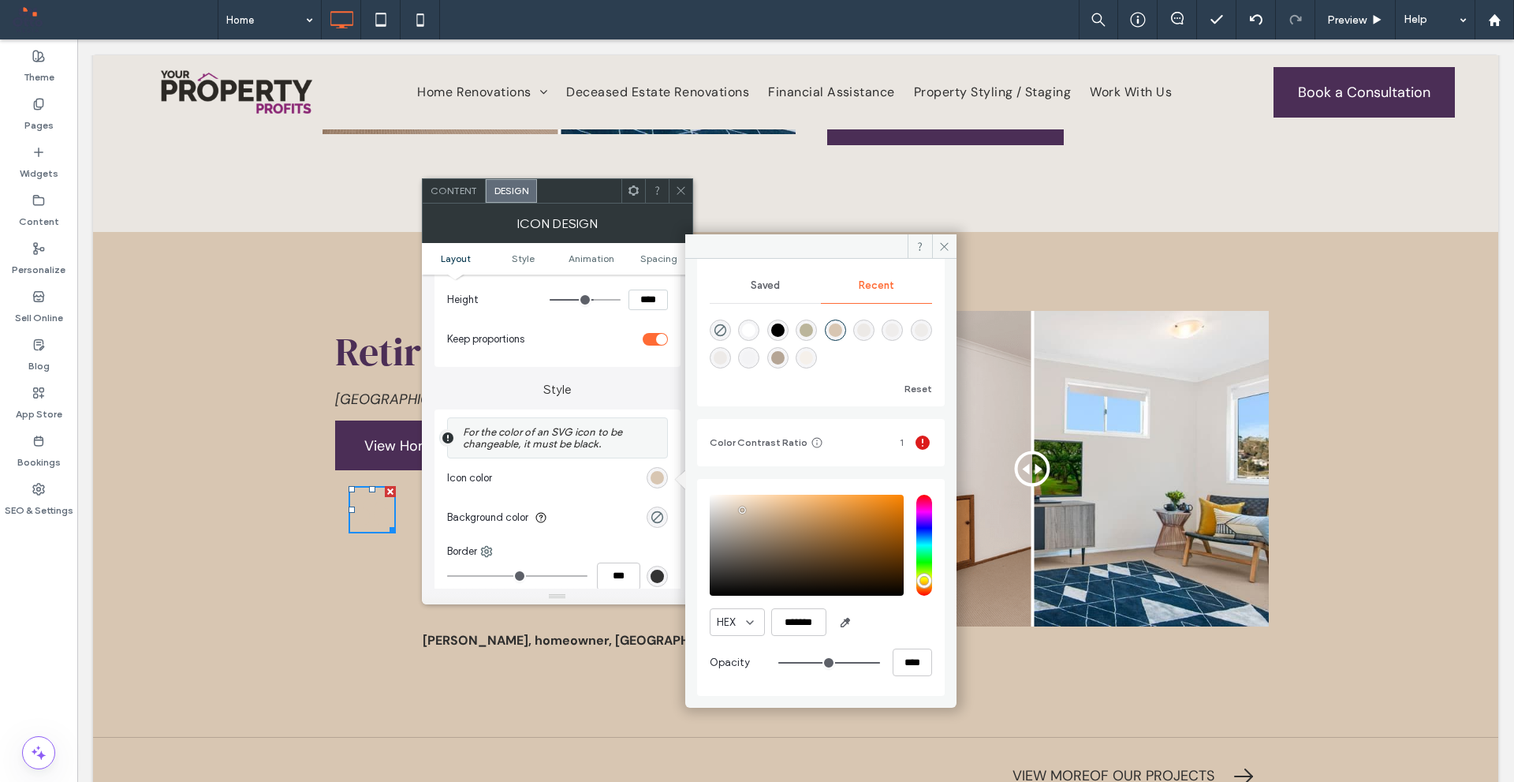
click at [813, 360] on div "rgba(245, 240, 234, 1)" at bounding box center [806, 357] width 13 height 13
type input "*******"
click at [682, 184] on span at bounding box center [681, 191] width 12 height 24
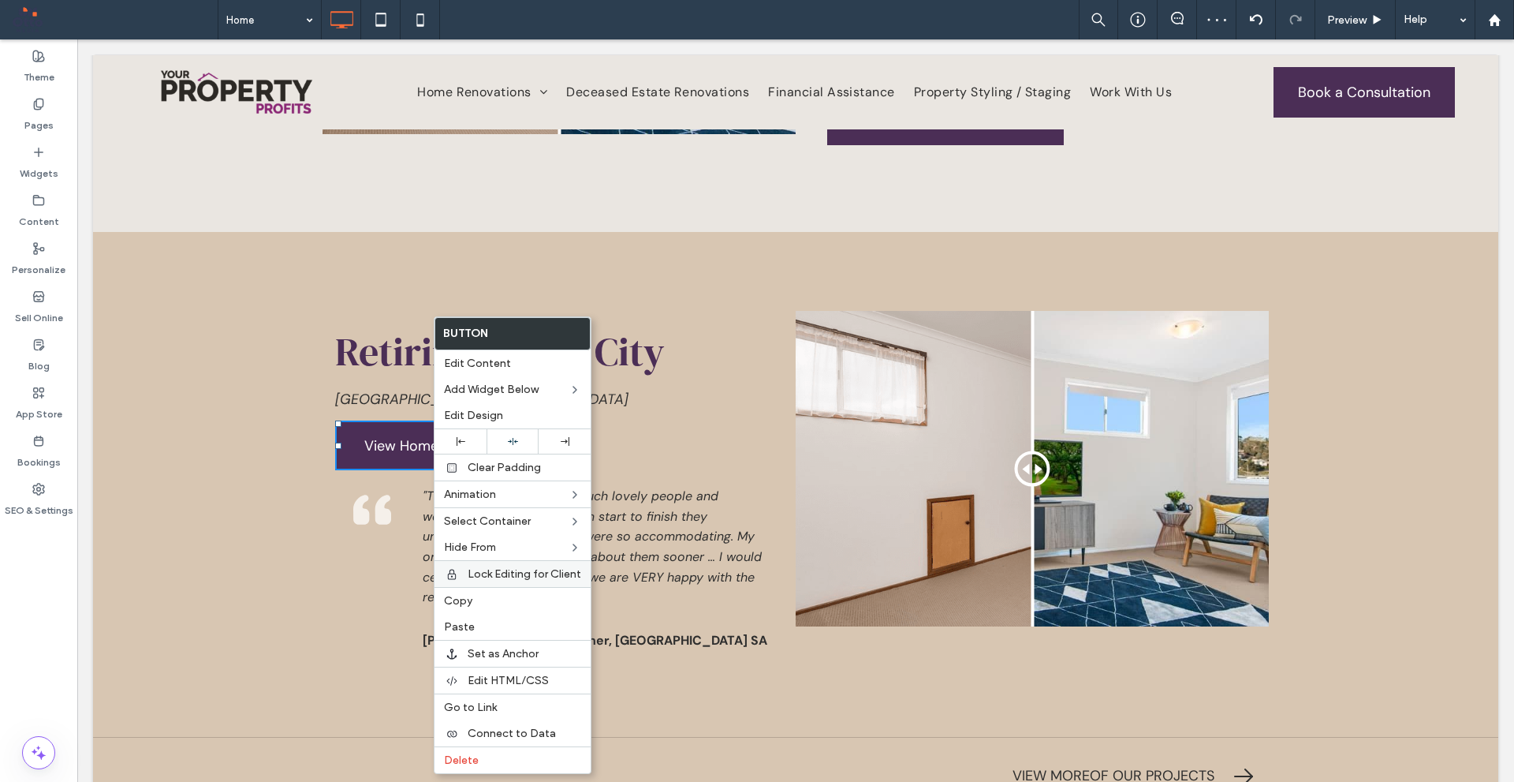
drag, startPoint x: 485, startPoint y: 599, endPoint x: 531, endPoint y: 571, distance: 53.8
click at [486, 599] on label "Copy" at bounding box center [512, 600] width 137 height 13
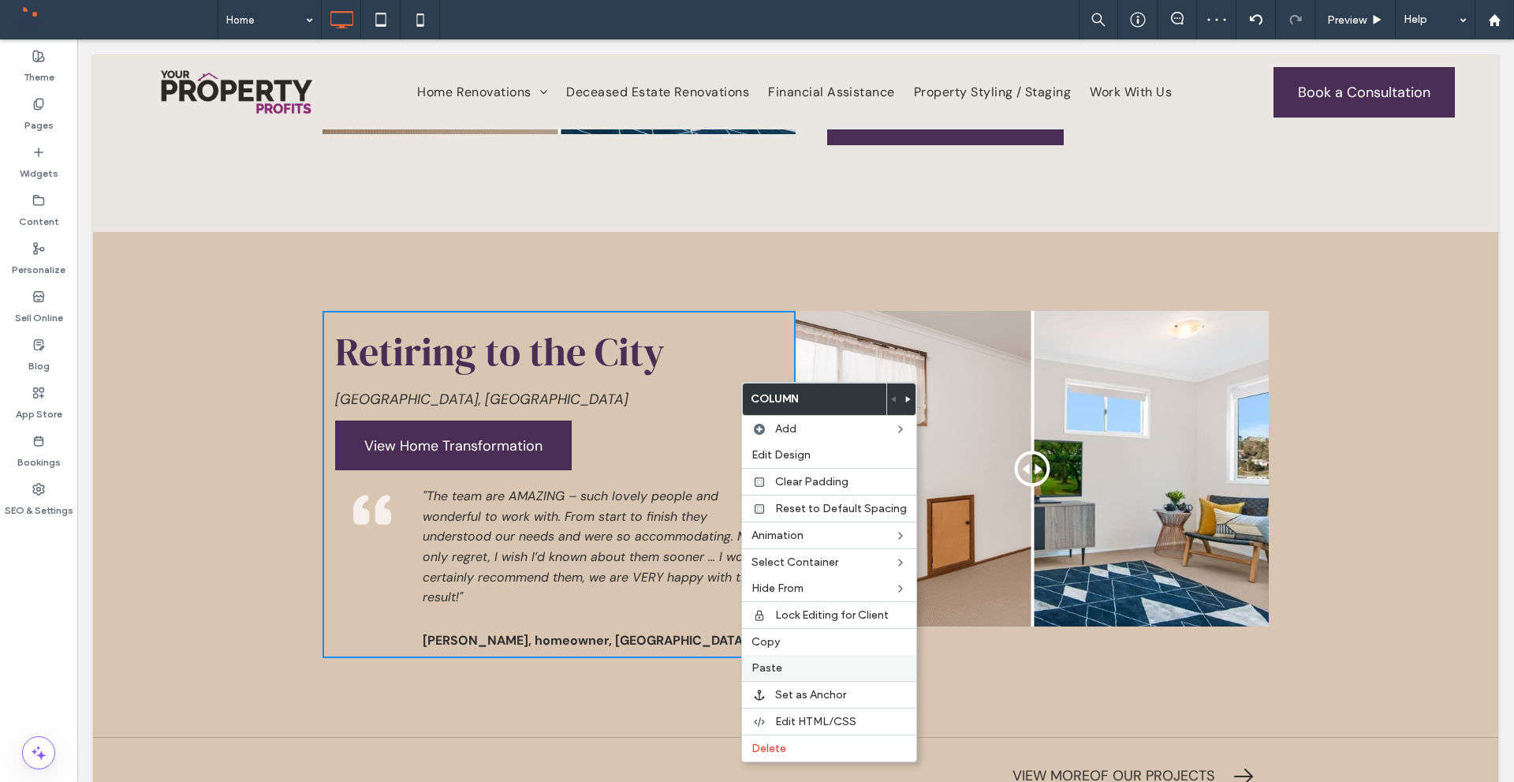
click at [781, 666] on label "Paste" at bounding box center [829, 667] width 155 height 13
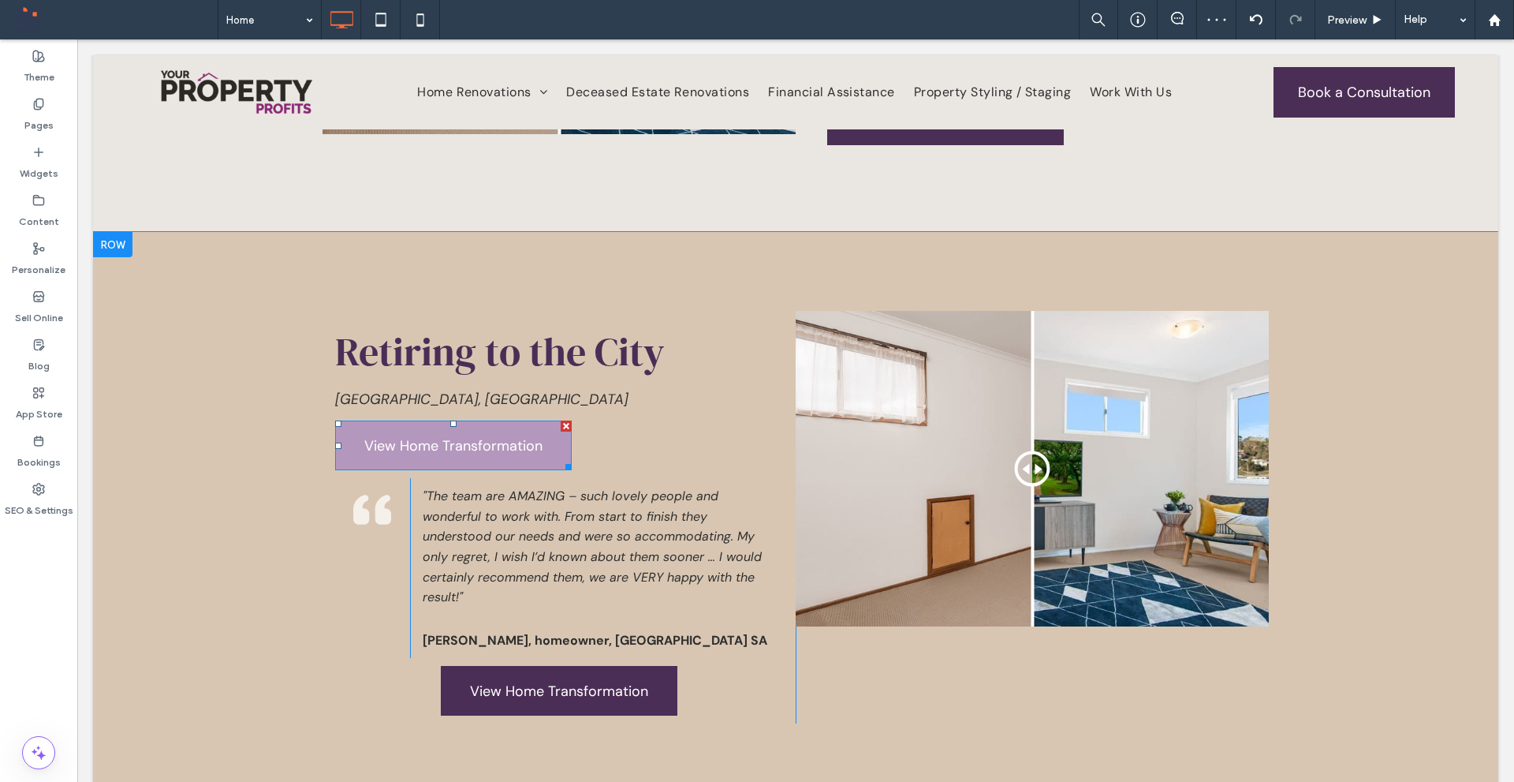
drag, startPoint x: 563, startPoint y: 379, endPoint x: 638, endPoint y: 424, distance: 87.8
click at [563, 420] on div at bounding box center [566, 425] width 11 height 11
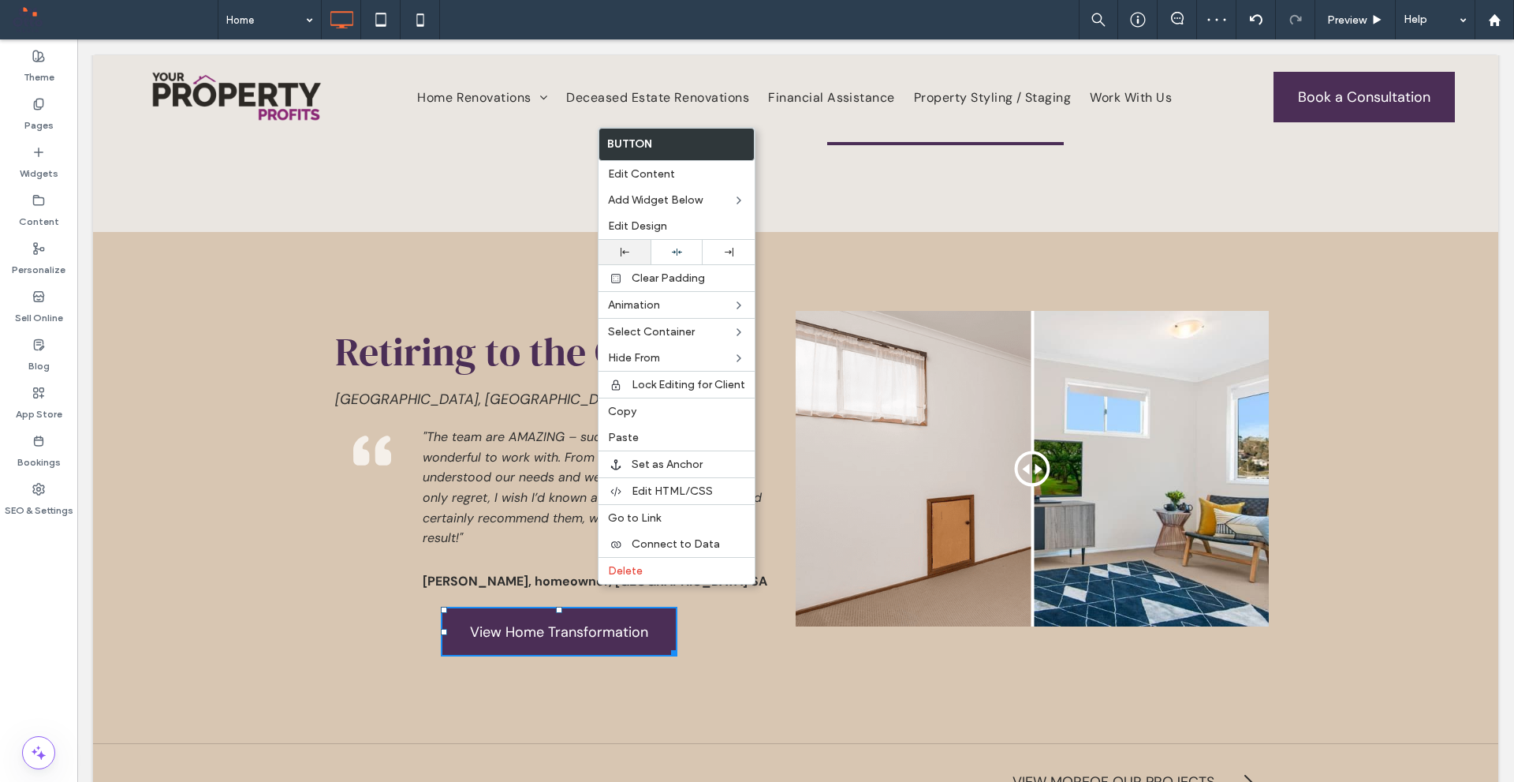
click at [633, 256] on div at bounding box center [625, 252] width 52 height 24
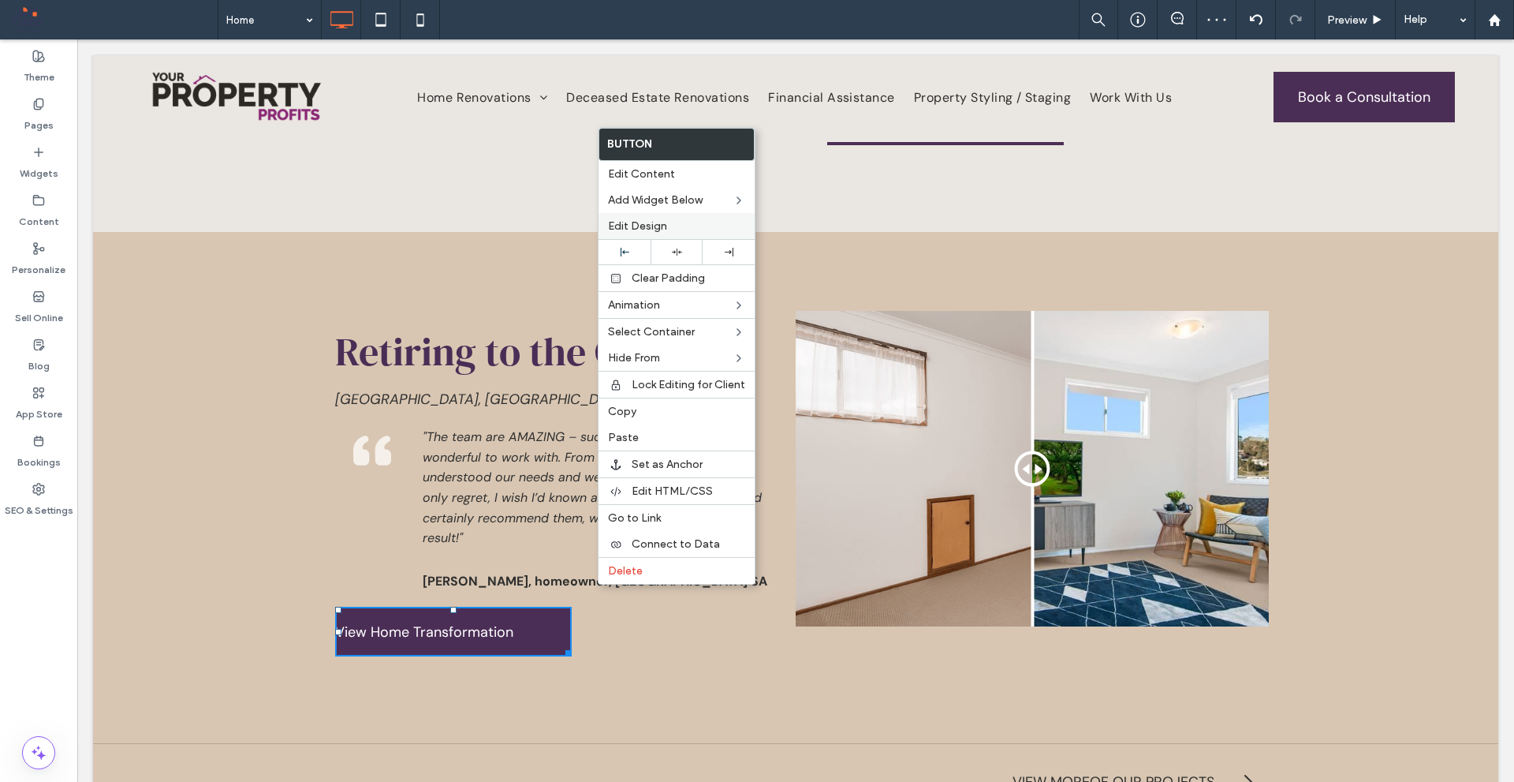
click at [685, 226] on label "Edit Design" at bounding box center [676, 225] width 137 height 13
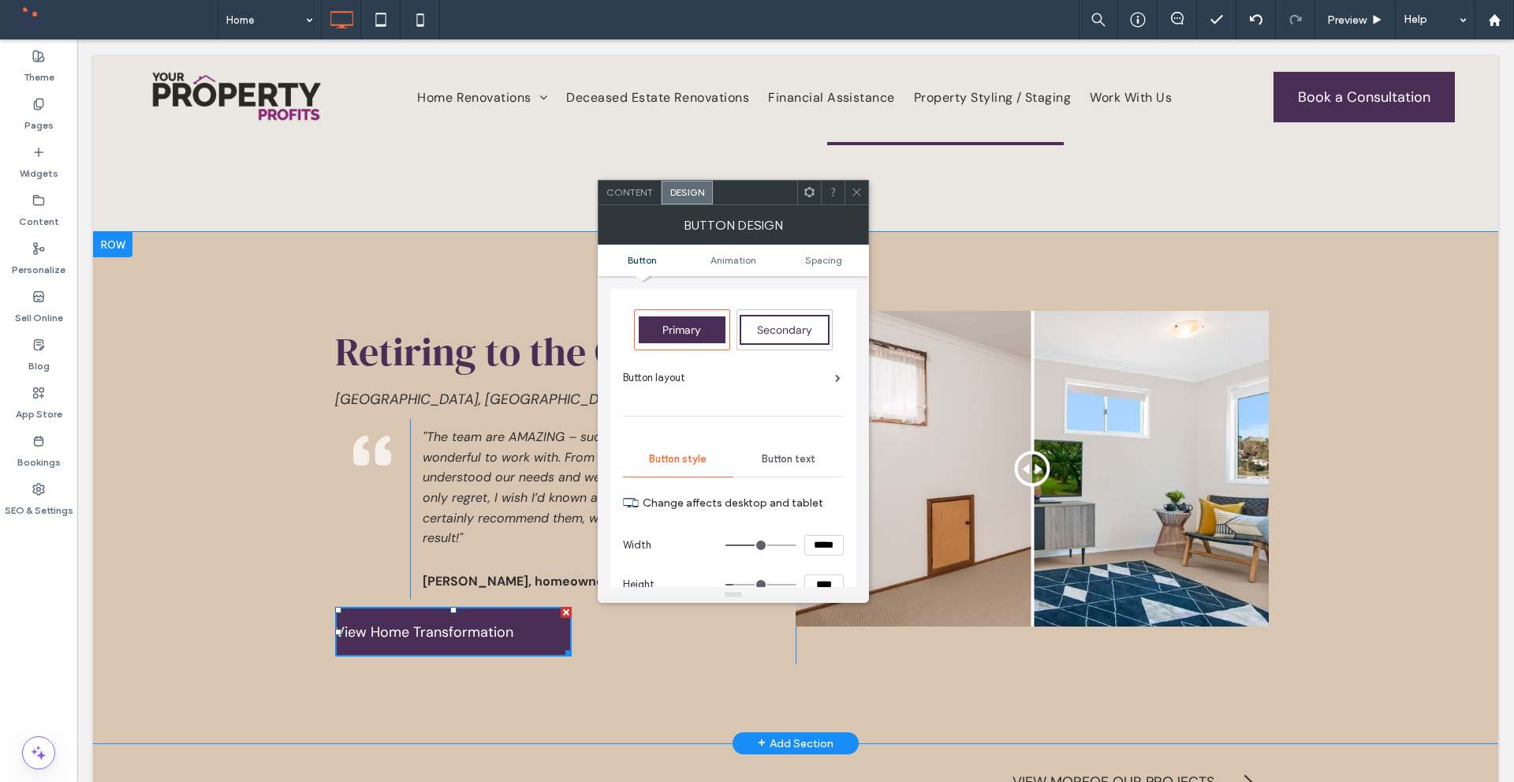
click at [774, 464] on span "Button text" at bounding box center [789, 459] width 54 height 13
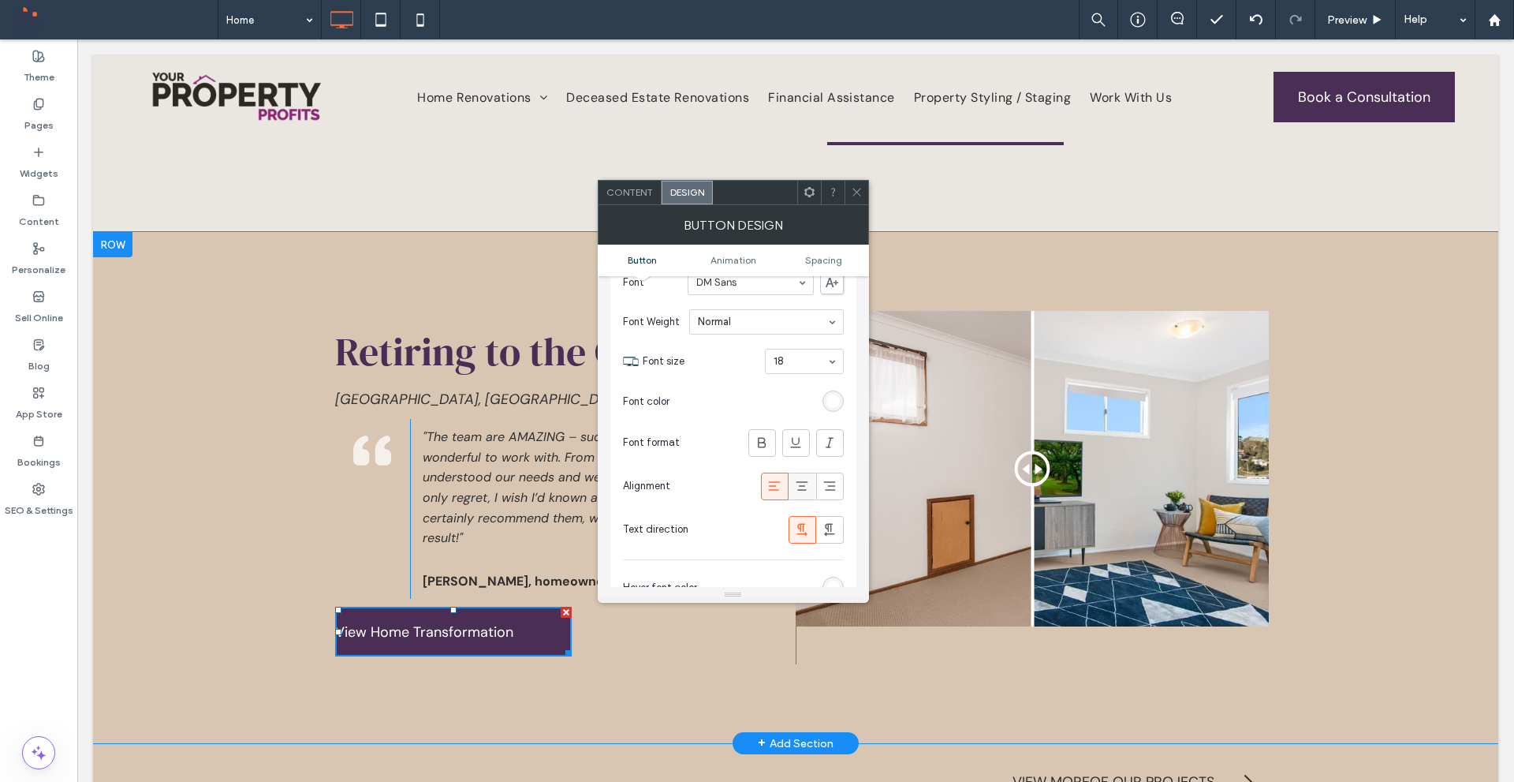
scroll to position [237, 0]
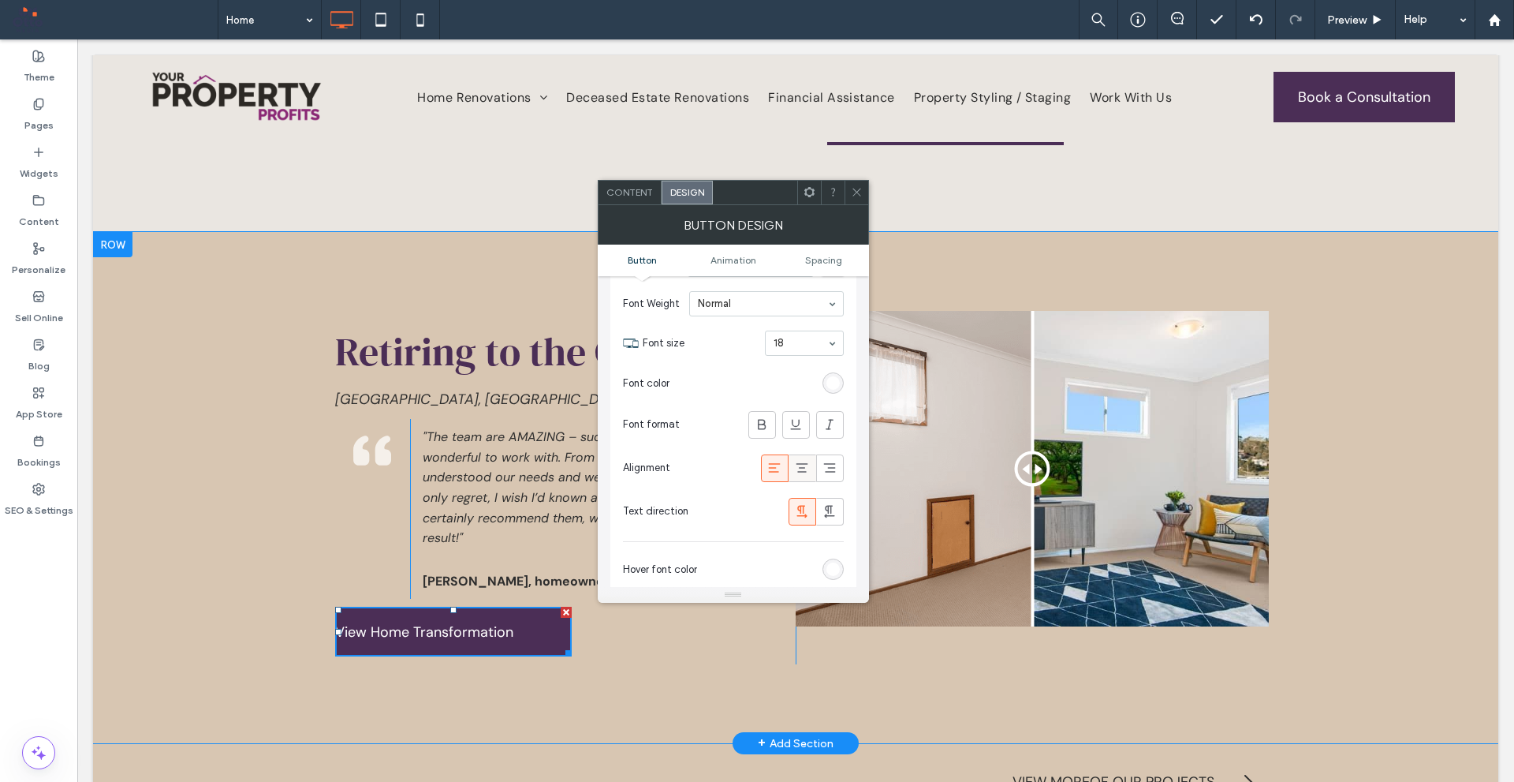
click at [797, 464] on use at bounding box center [803, 467] width 12 height 9
click at [856, 184] on span at bounding box center [857, 193] width 12 height 24
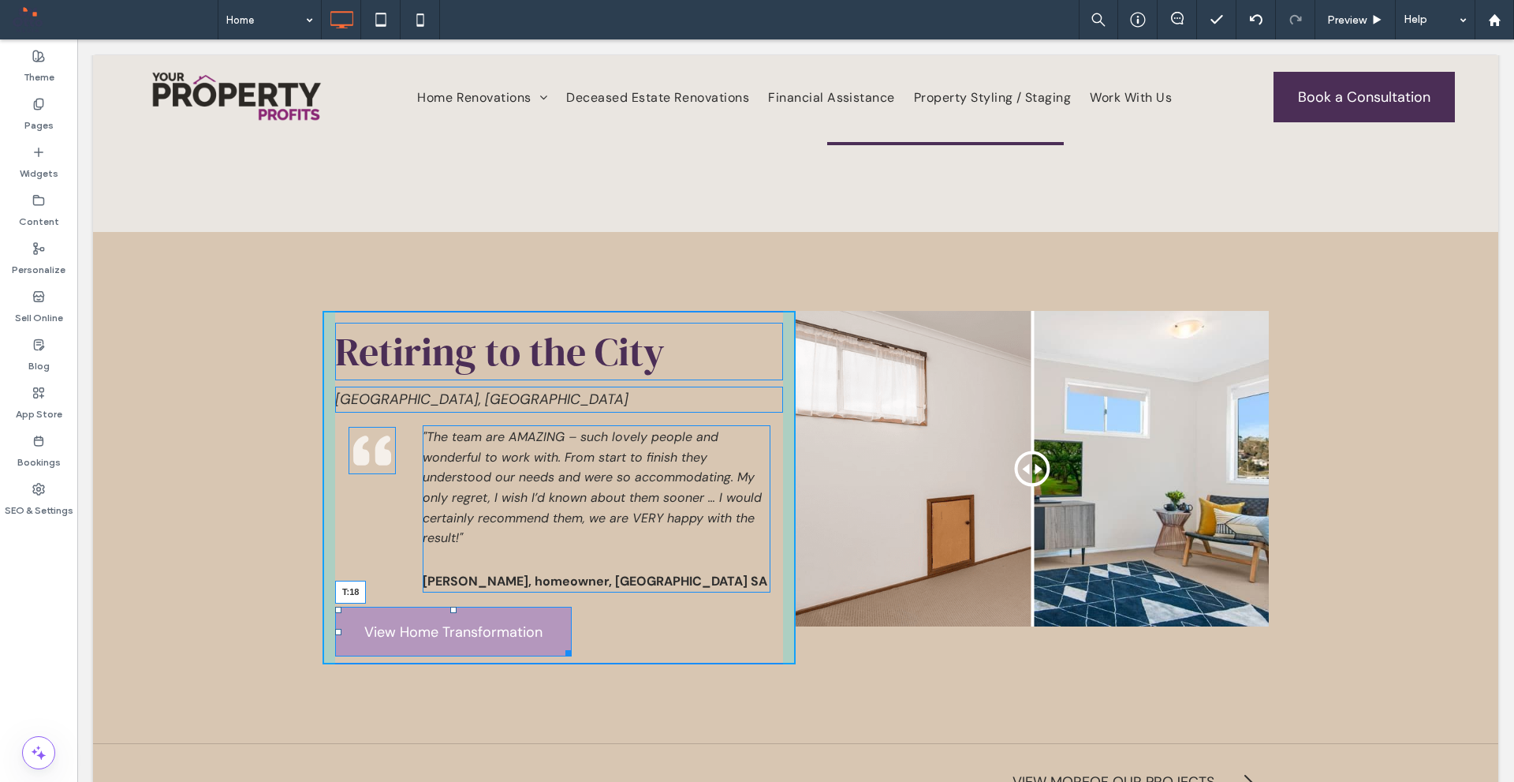
click at [450, 607] on div at bounding box center [453, 610] width 6 height 6
click at [450, 613] on div at bounding box center [453, 616] width 6 height 6
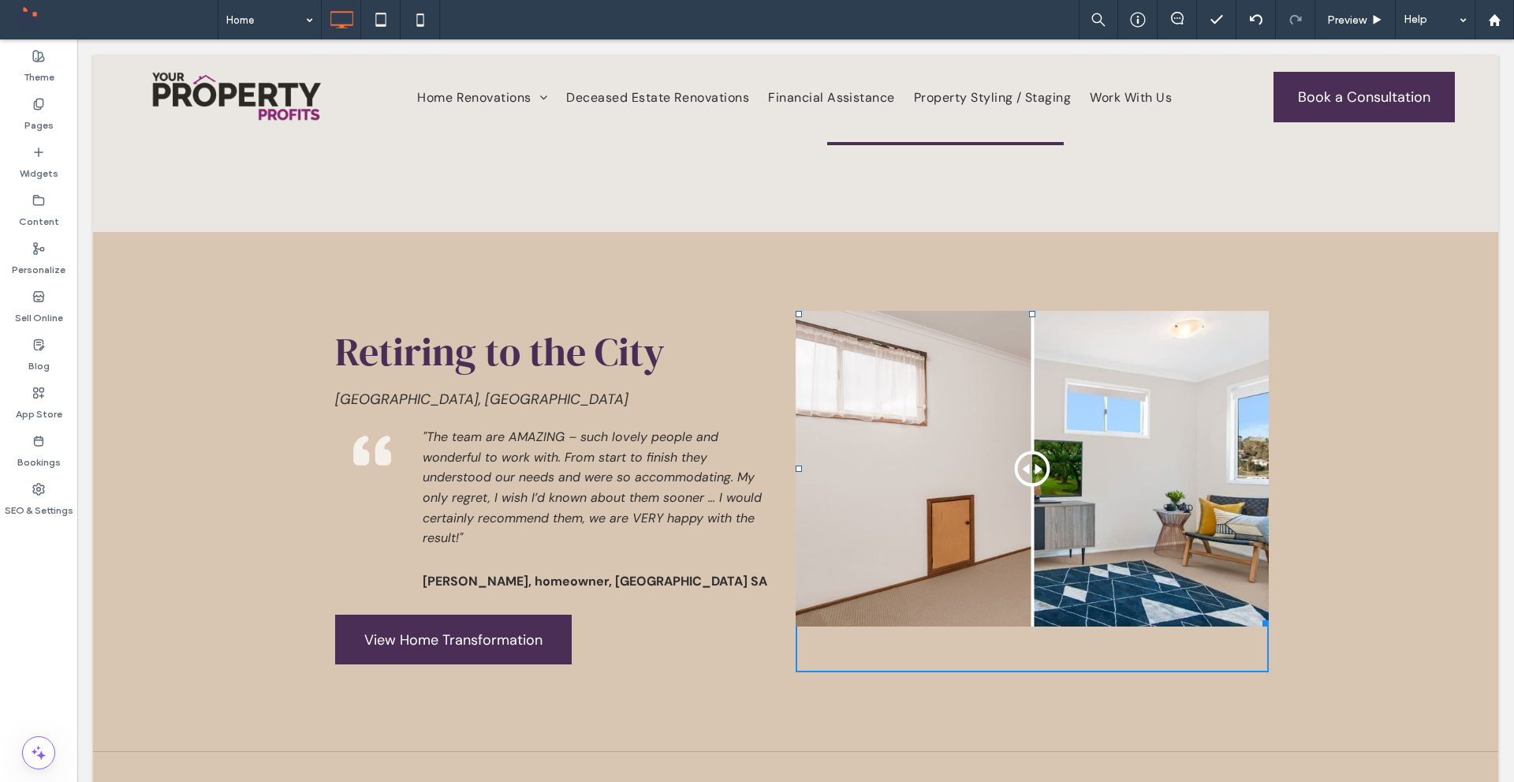
drag, startPoint x: 1262, startPoint y: 573, endPoint x: 1278, endPoint y: 621, distance: 49.9
click at [1278, 621] on div "Retiring to the City Queanbeyan, NSW Click To Paste Click To Paste Click To Pas…" at bounding box center [796, 491] width 1406 height 519
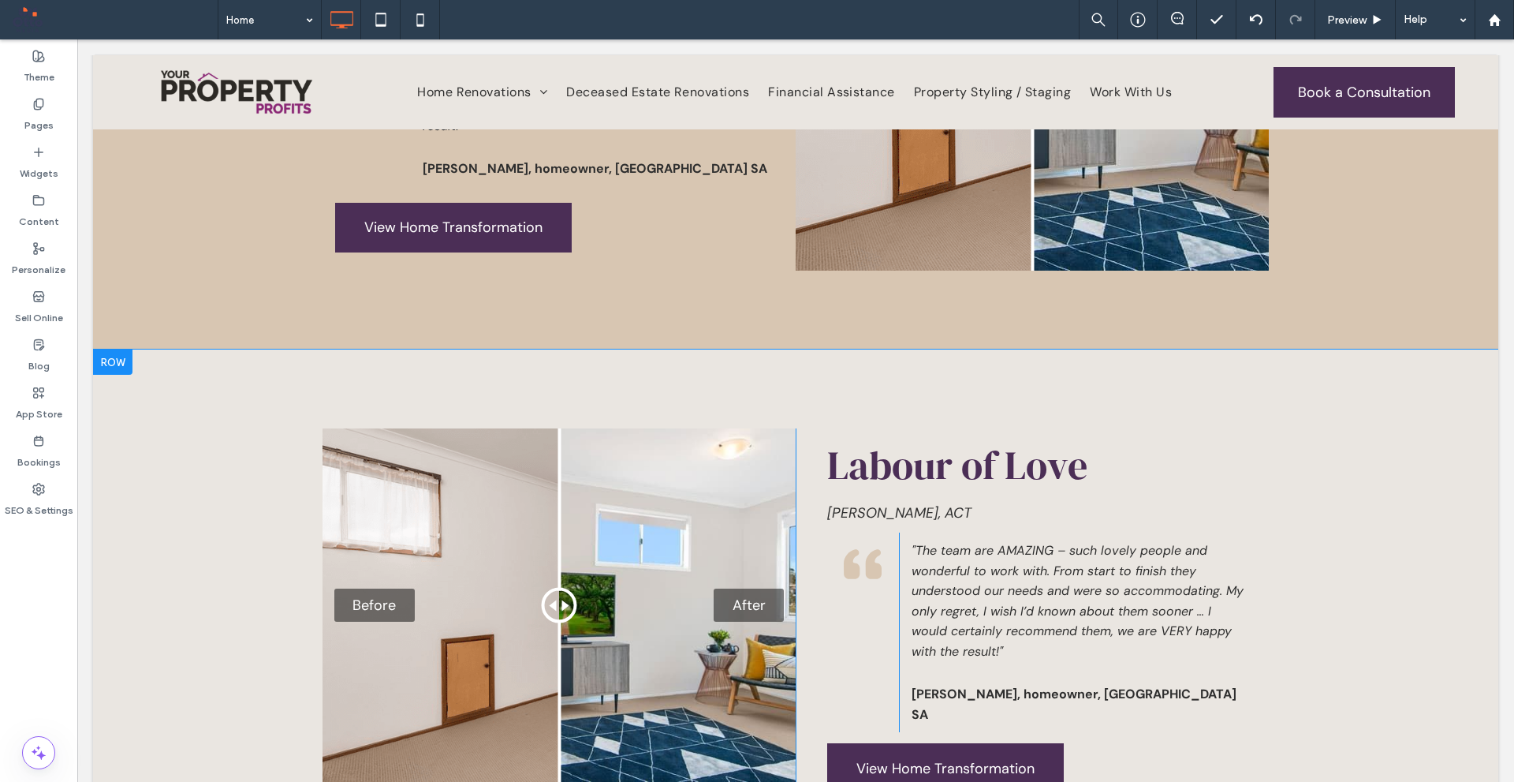
scroll to position [4326, 0]
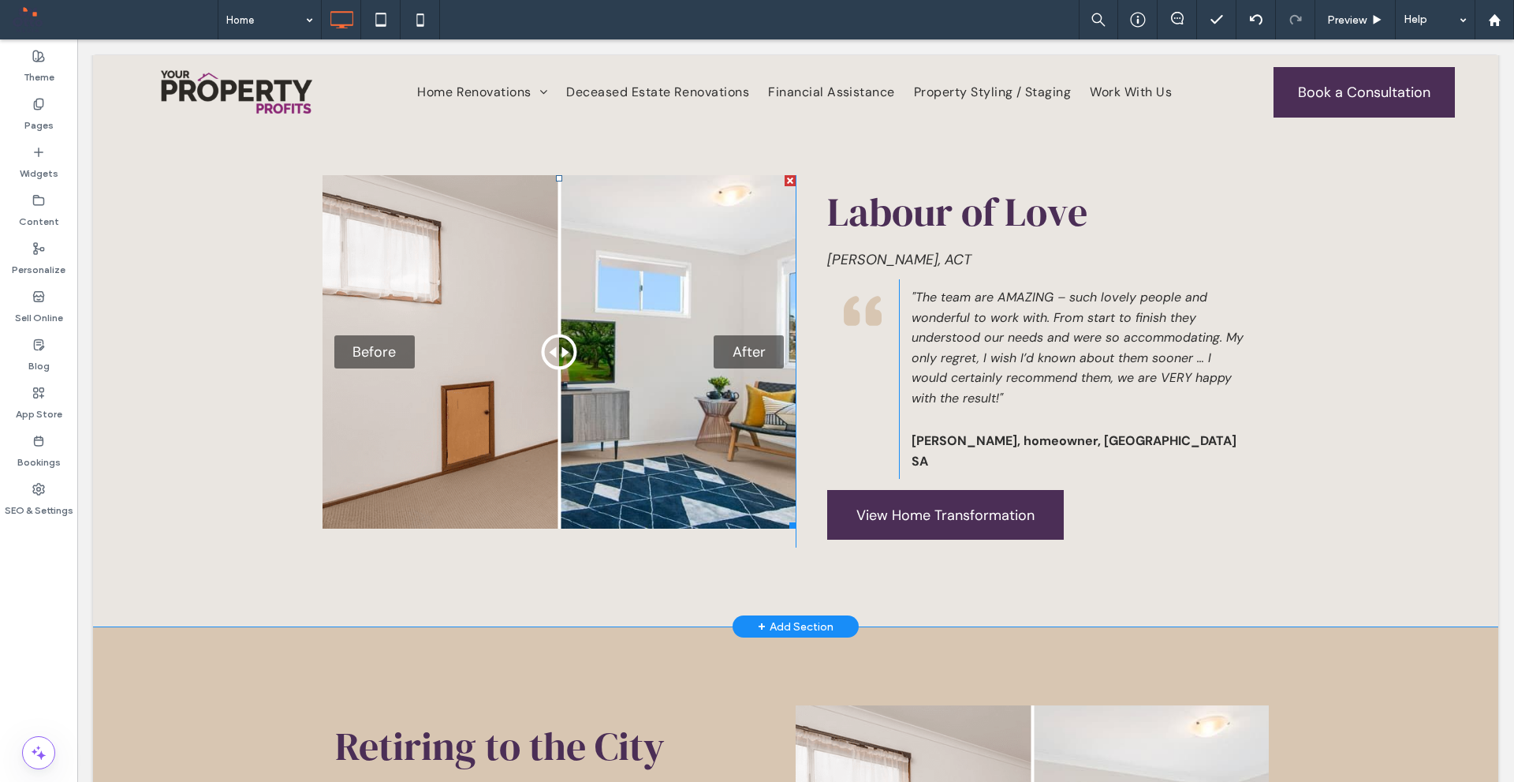
click at [593, 308] on div "Before After" at bounding box center [559, 351] width 473 height 353
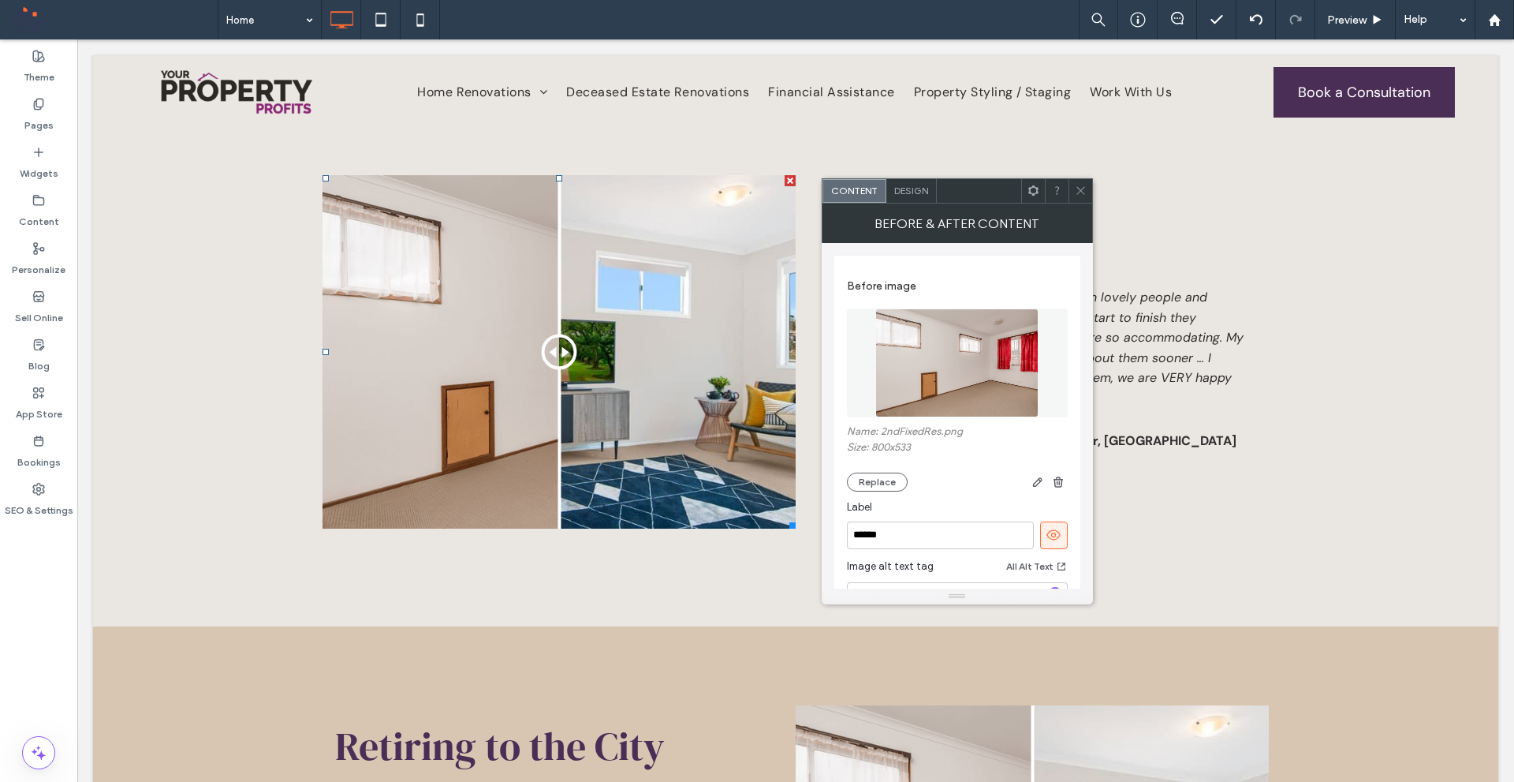
click at [965, 365] on img at bounding box center [957, 362] width 162 height 109
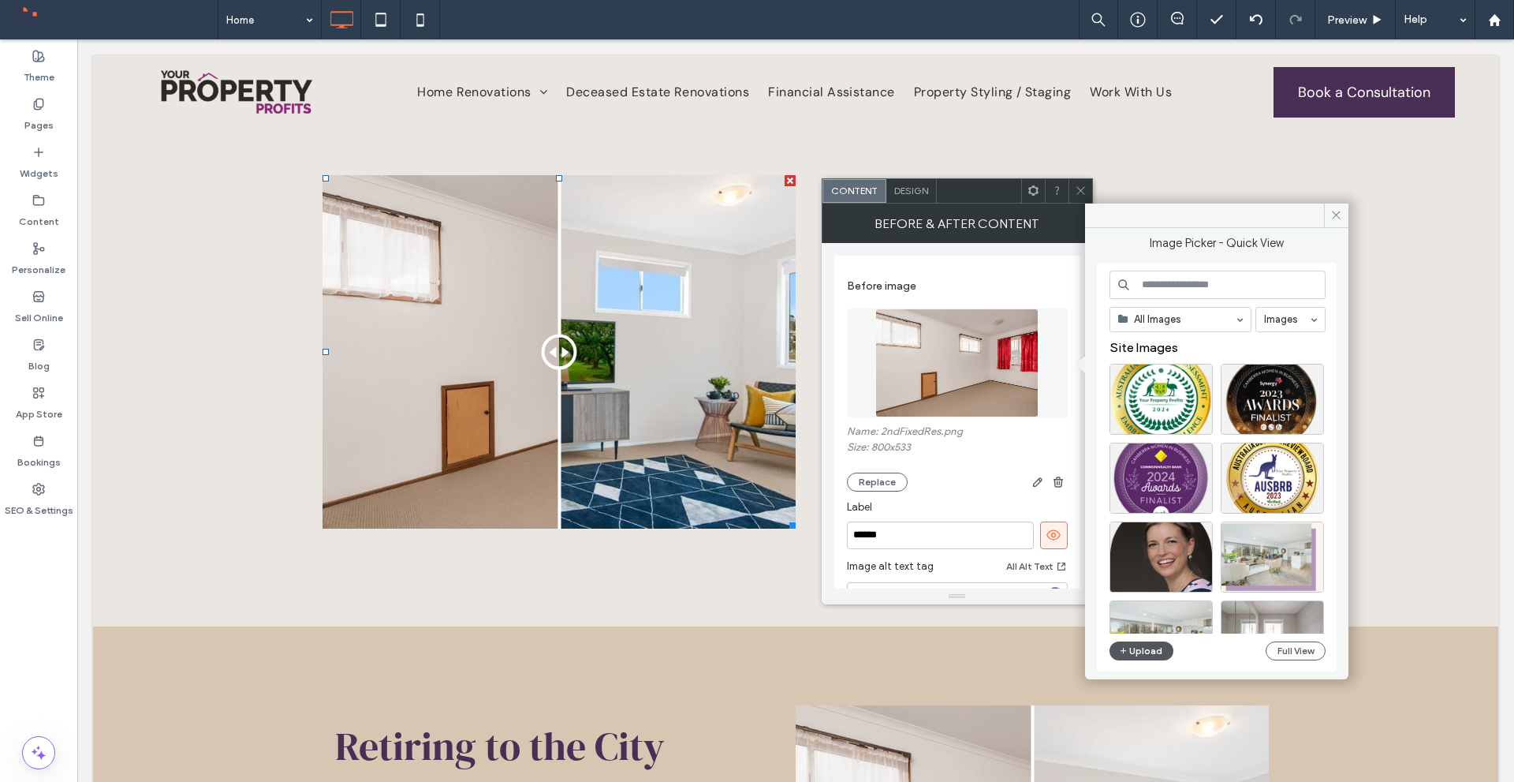
click at [1133, 659] on button "Upload" at bounding box center [1142, 650] width 65 height 19
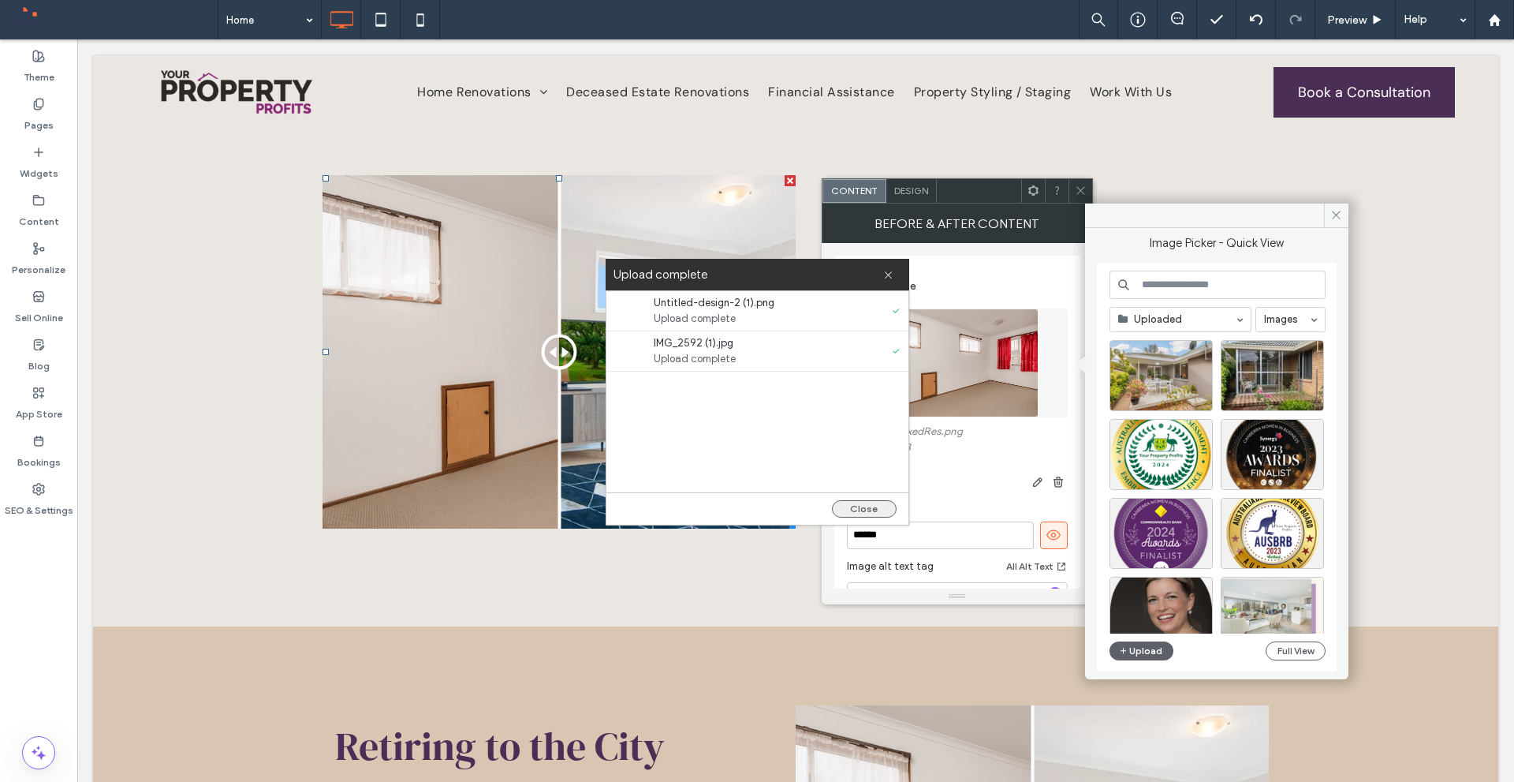
click at [879, 513] on button "Close" at bounding box center [864, 508] width 65 height 17
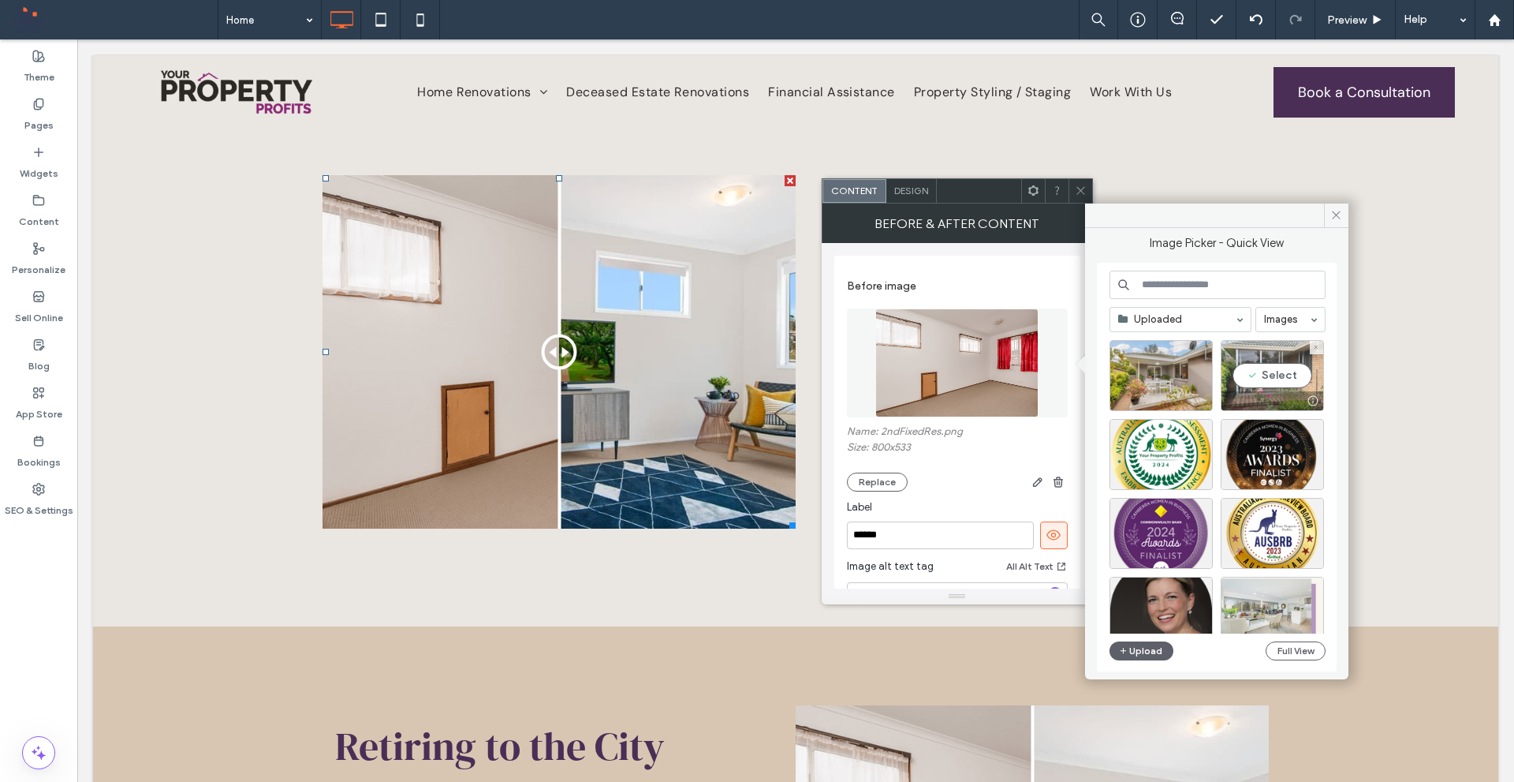
click at [1267, 369] on div "Select" at bounding box center [1272, 375] width 103 height 71
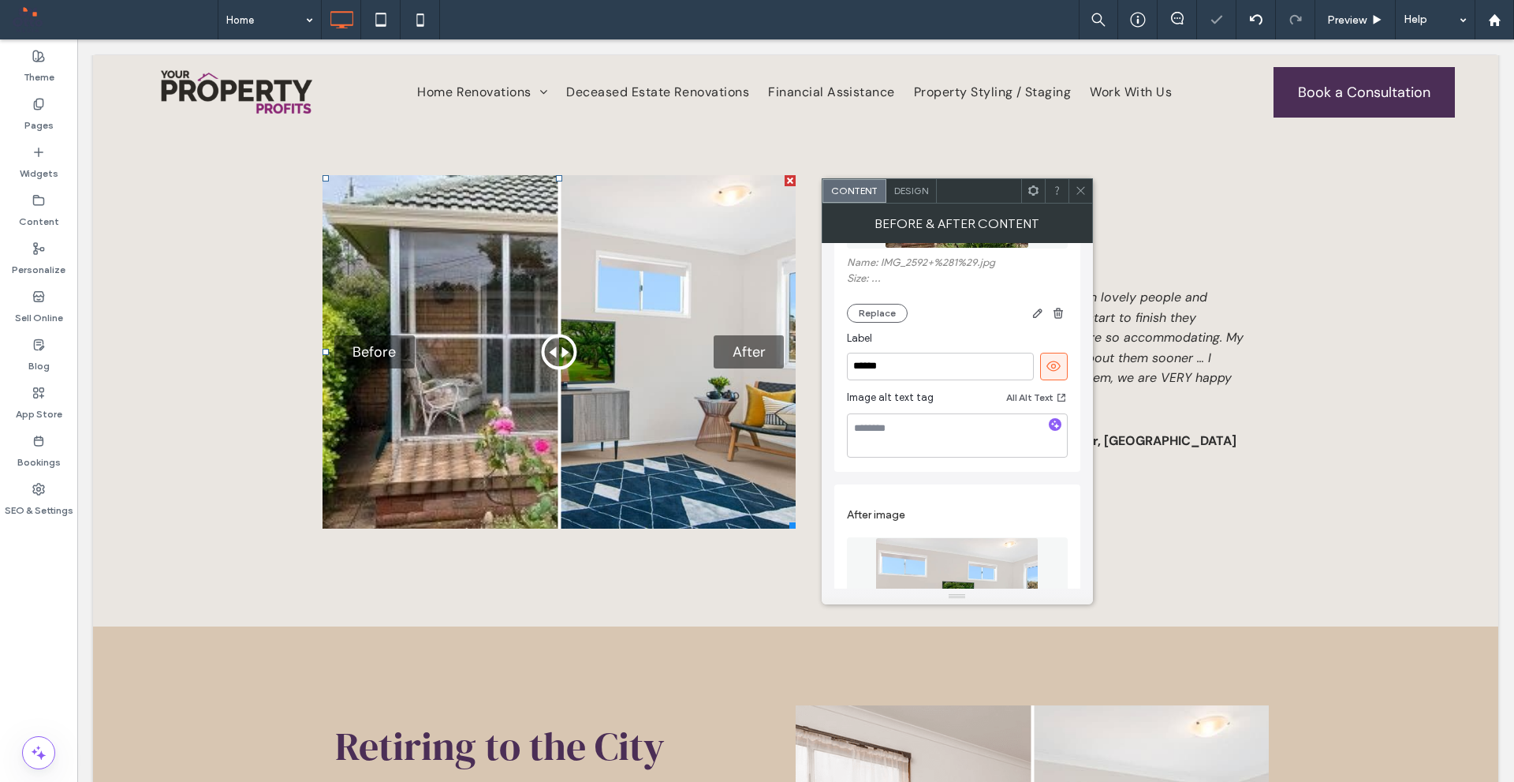
scroll to position [316, 0]
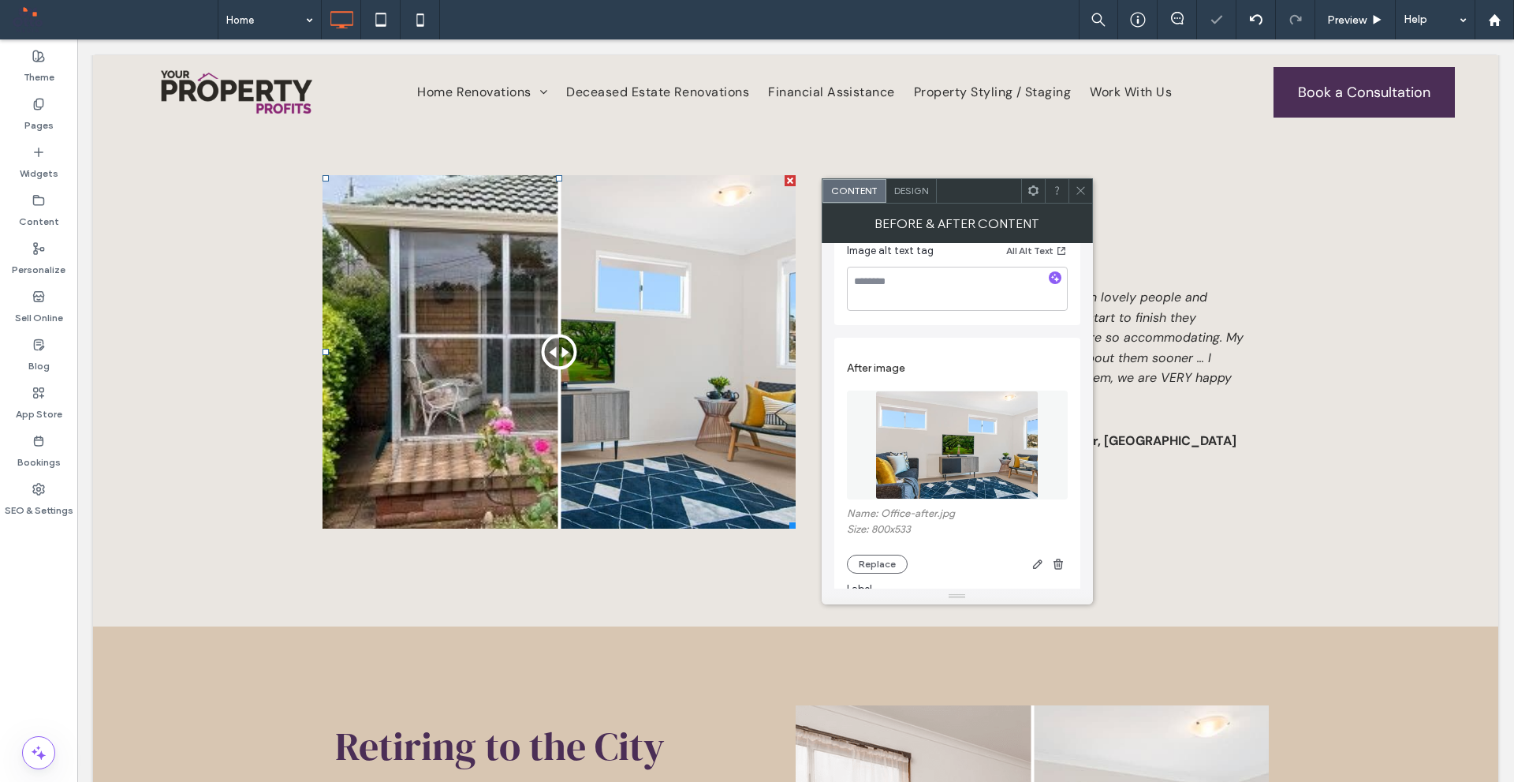
click at [984, 454] on img at bounding box center [957, 444] width 162 height 109
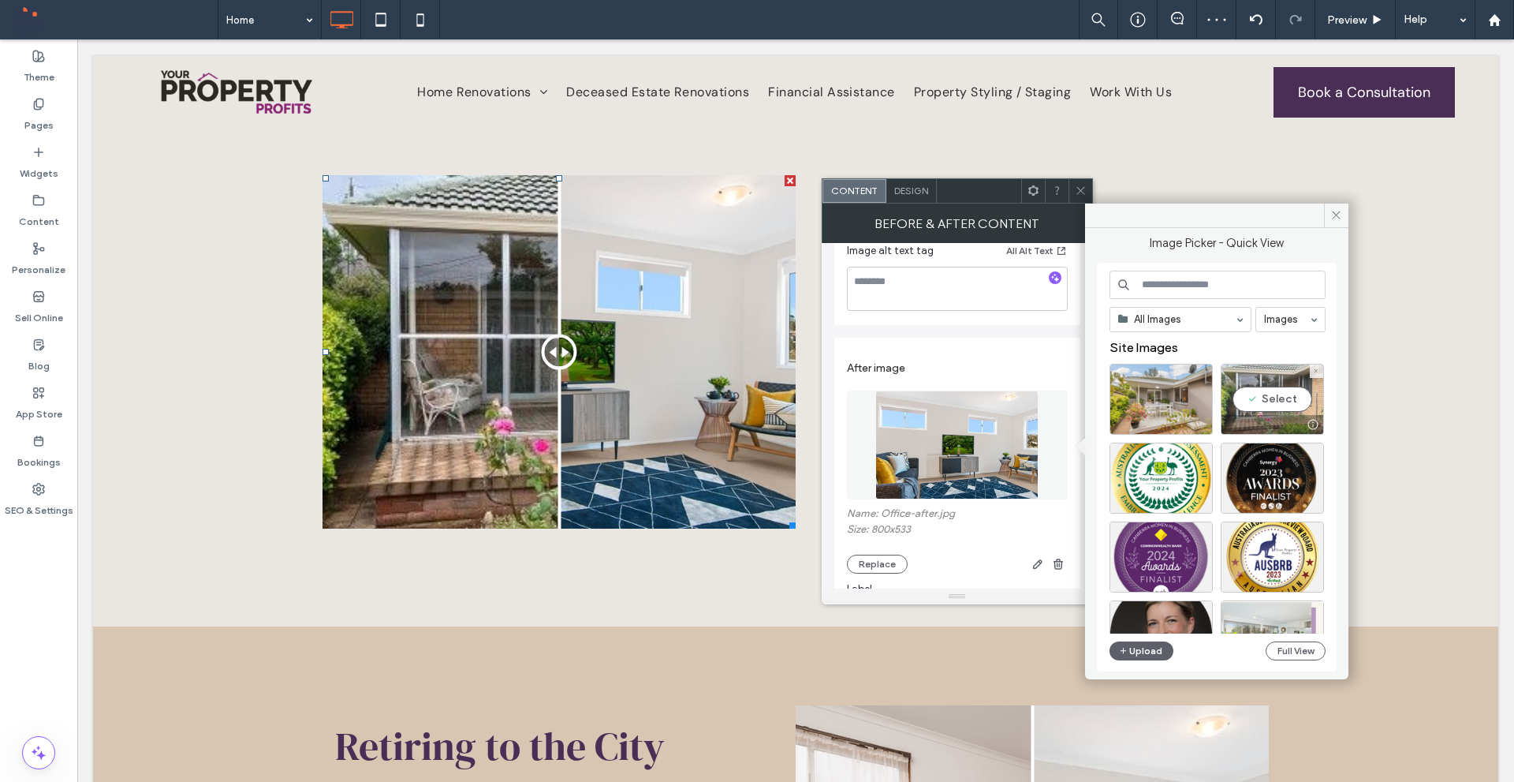
click at [1273, 391] on div "Select" at bounding box center [1272, 399] width 103 height 71
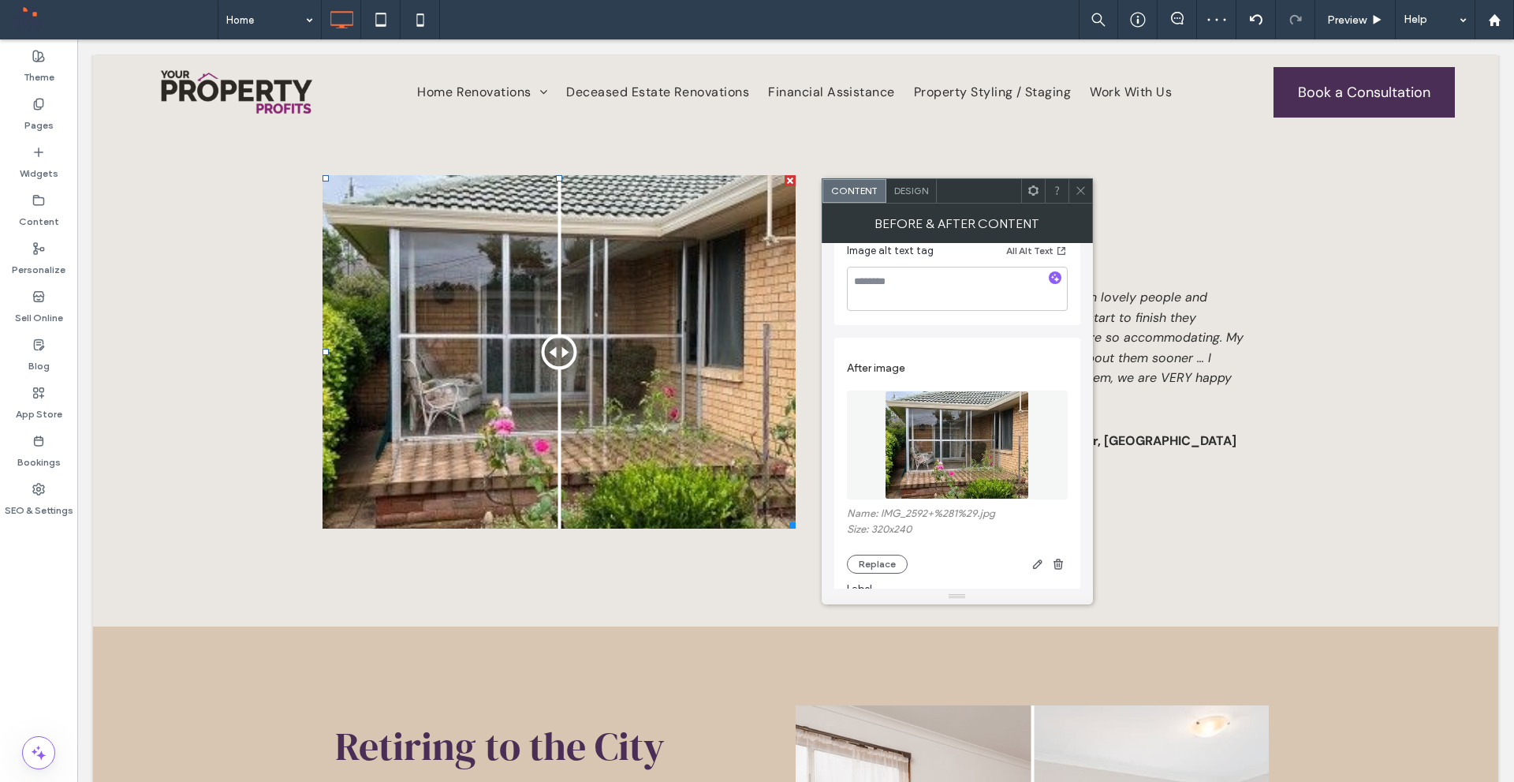
click at [969, 434] on img at bounding box center [957, 444] width 144 height 109
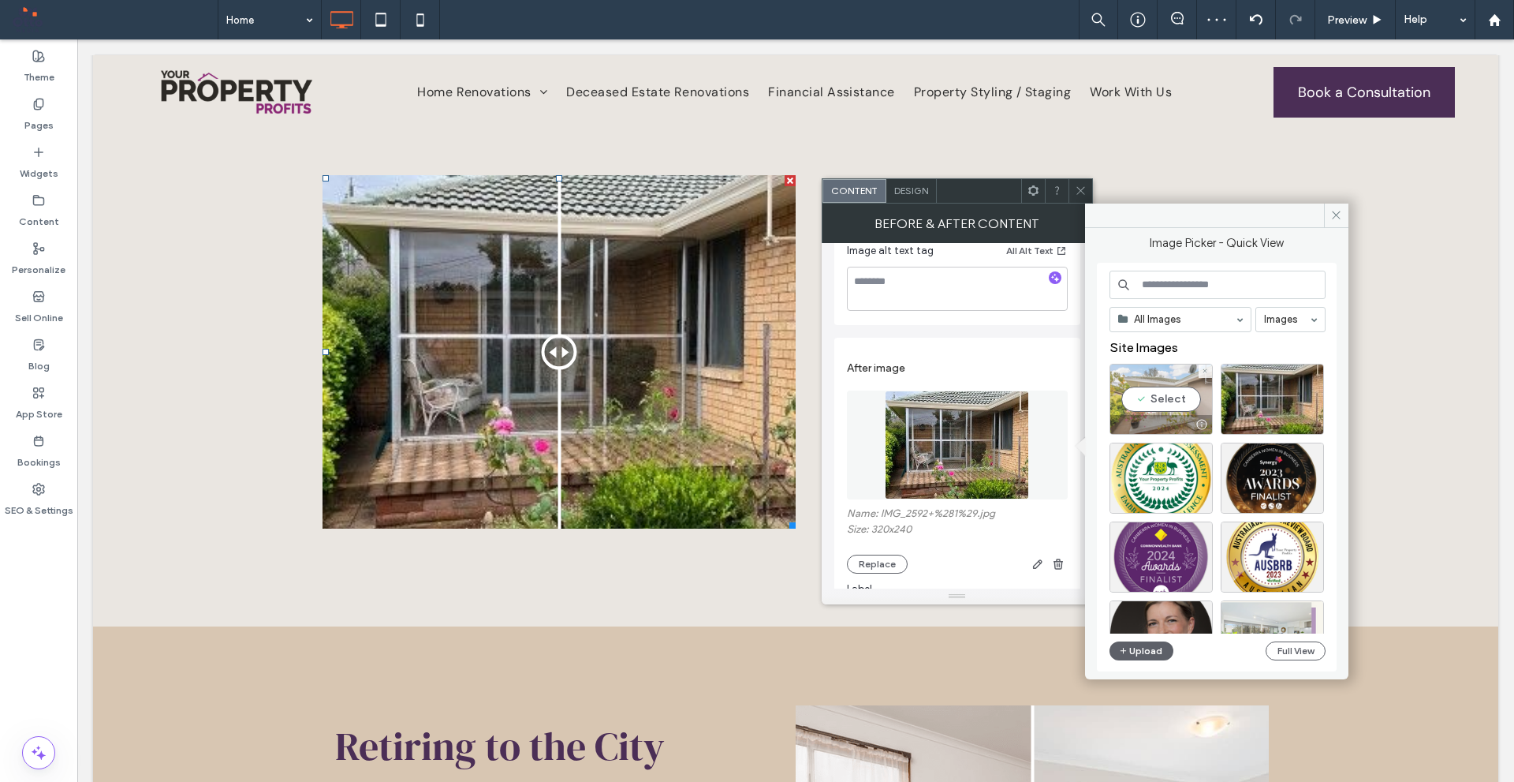
click at [1164, 398] on div "Select" at bounding box center [1161, 399] width 103 height 71
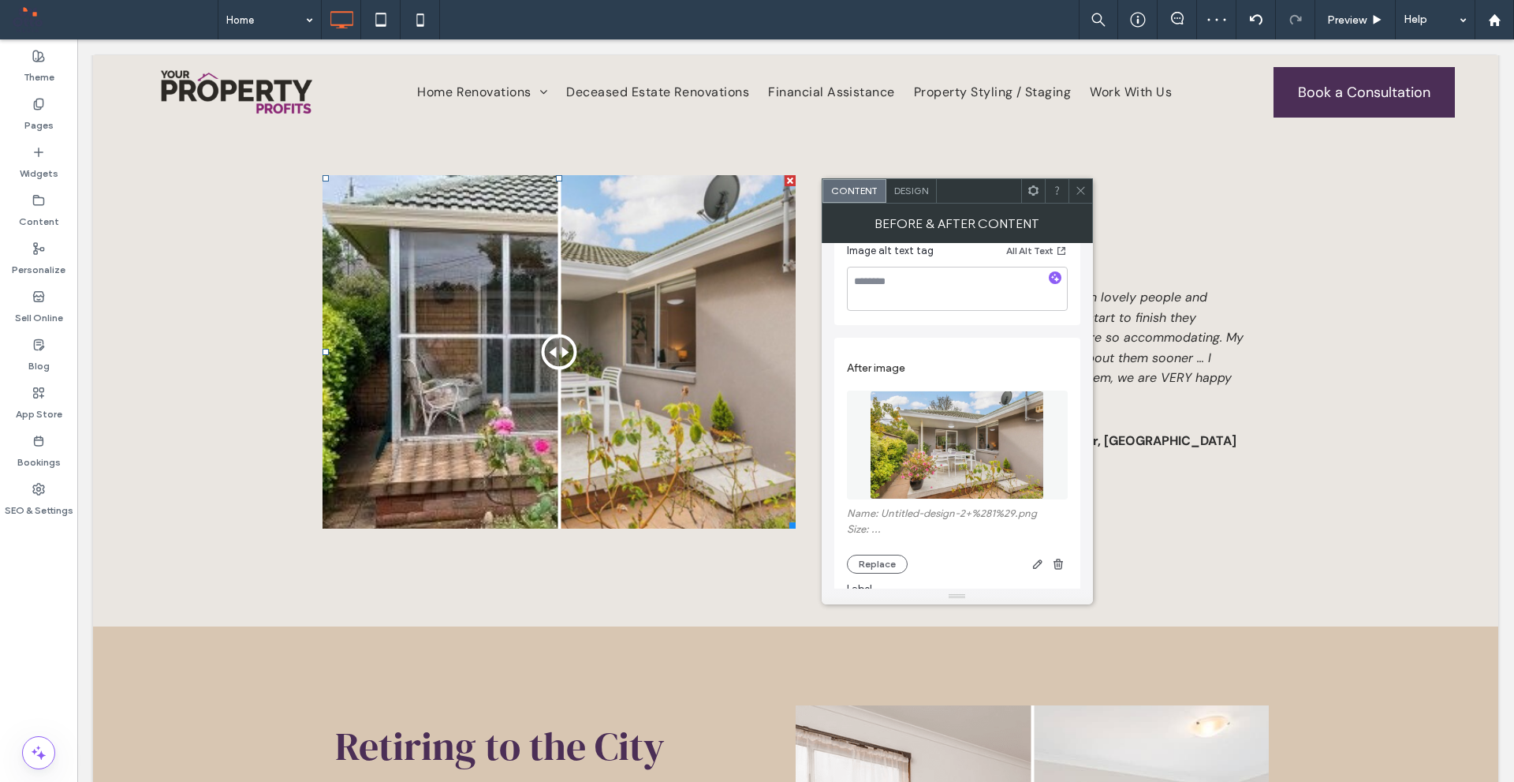
click at [1077, 178] on div "Content Design" at bounding box center [957, 190] width 271 height 25
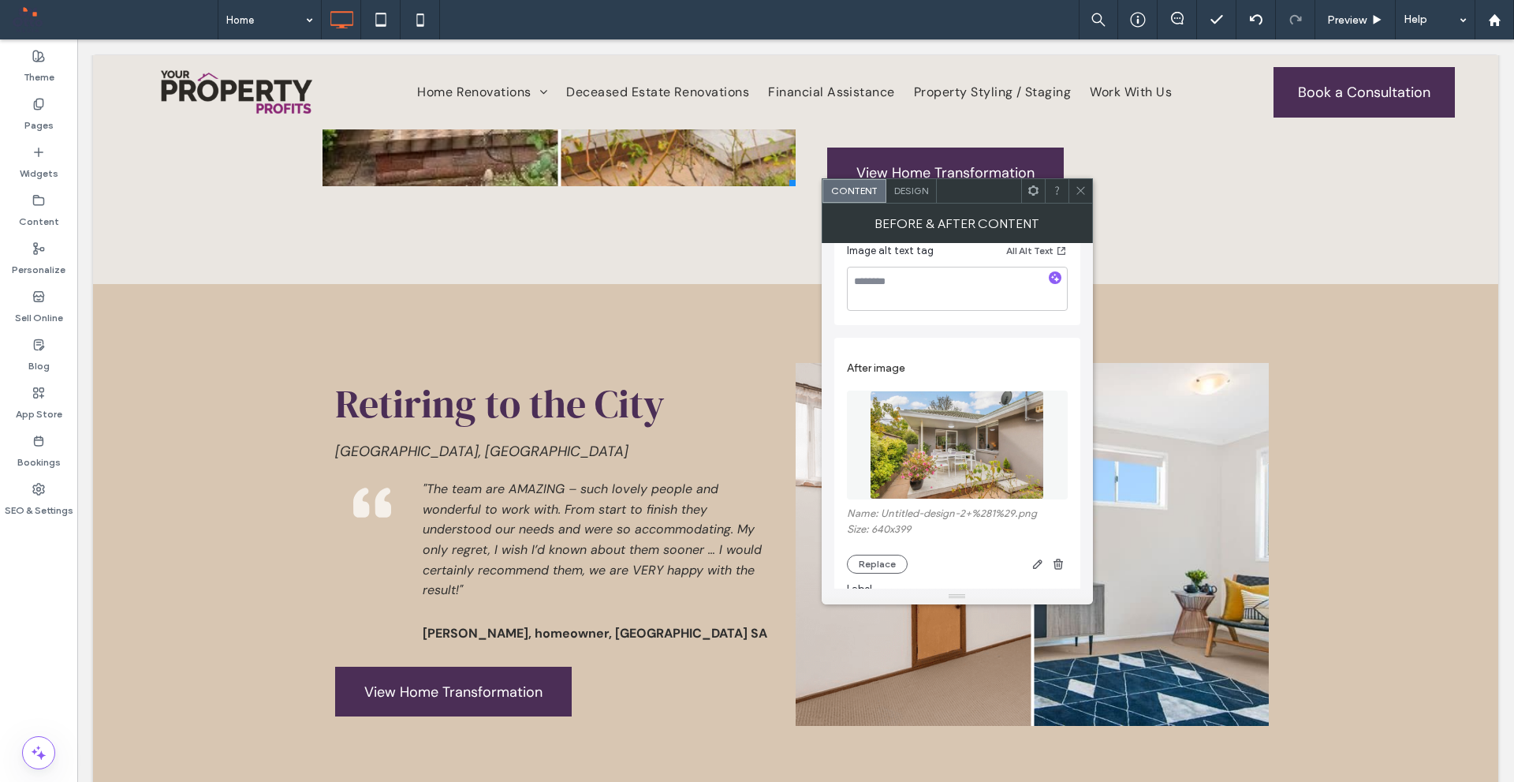
scroll to position [4721, 0]
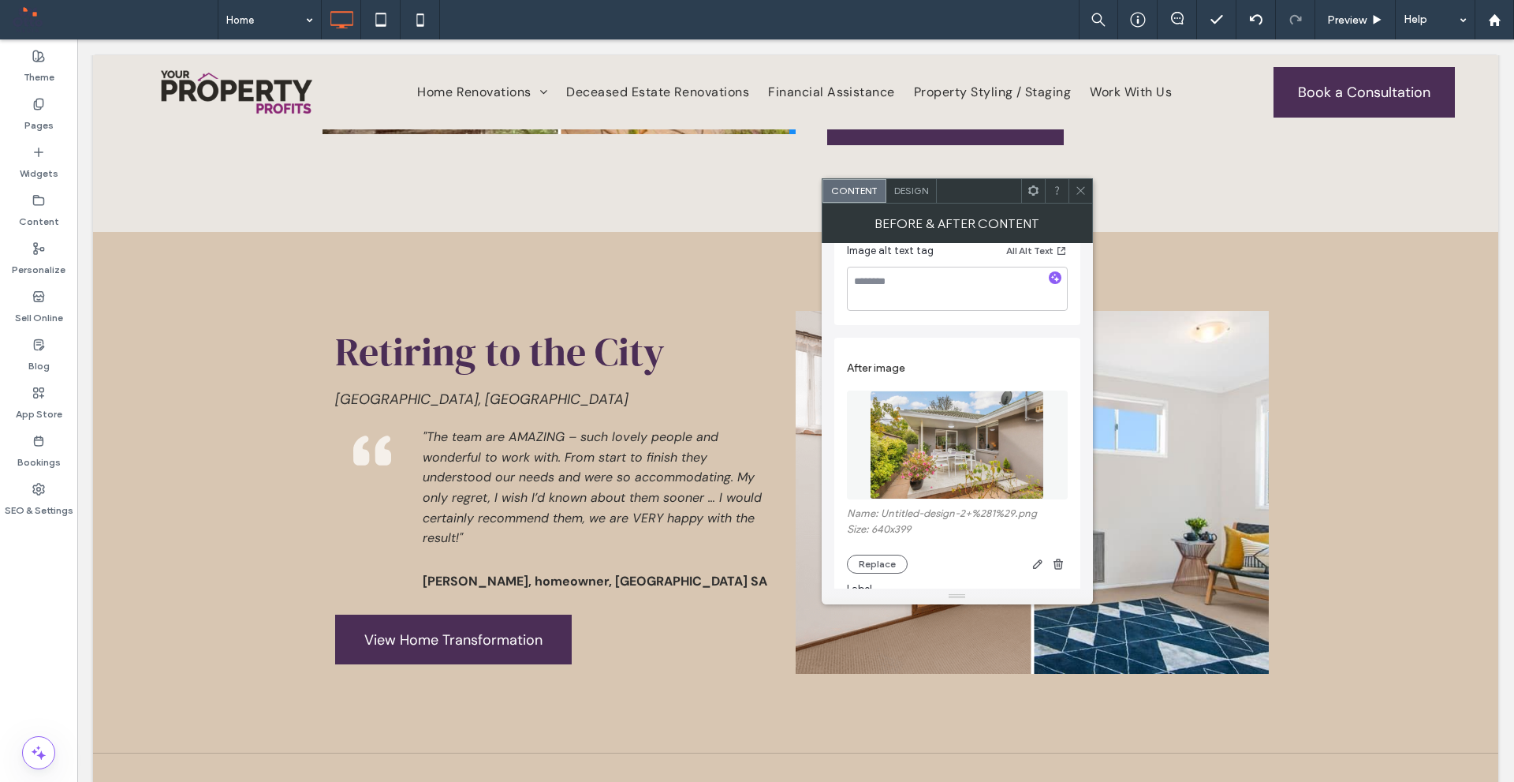
click at [1077, 192] on icon at bounding box center [1081, 191] width 12 height 12
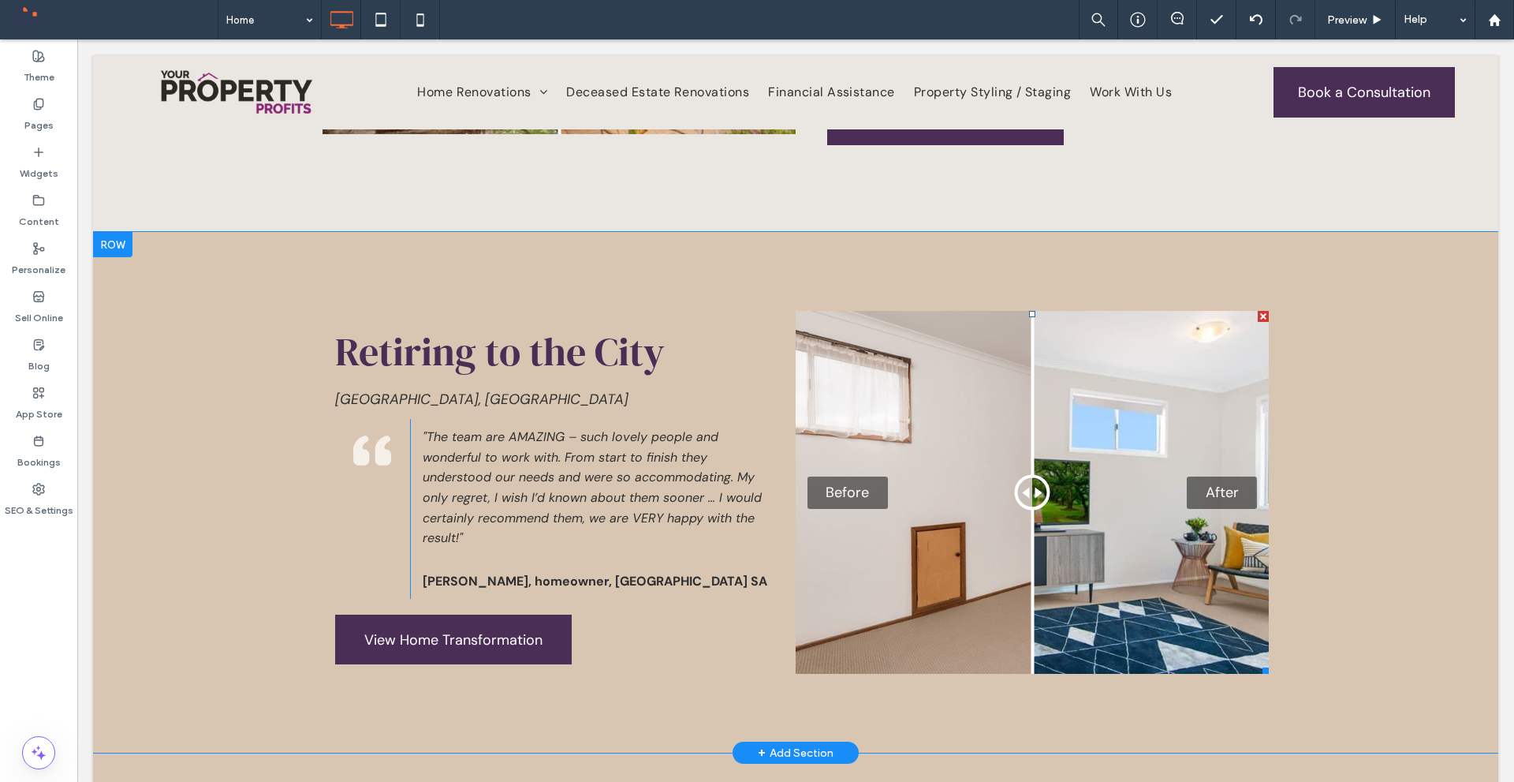
click at [946, 463] on div "Before After" at bounding box center [1032, 492] width 473 height 363
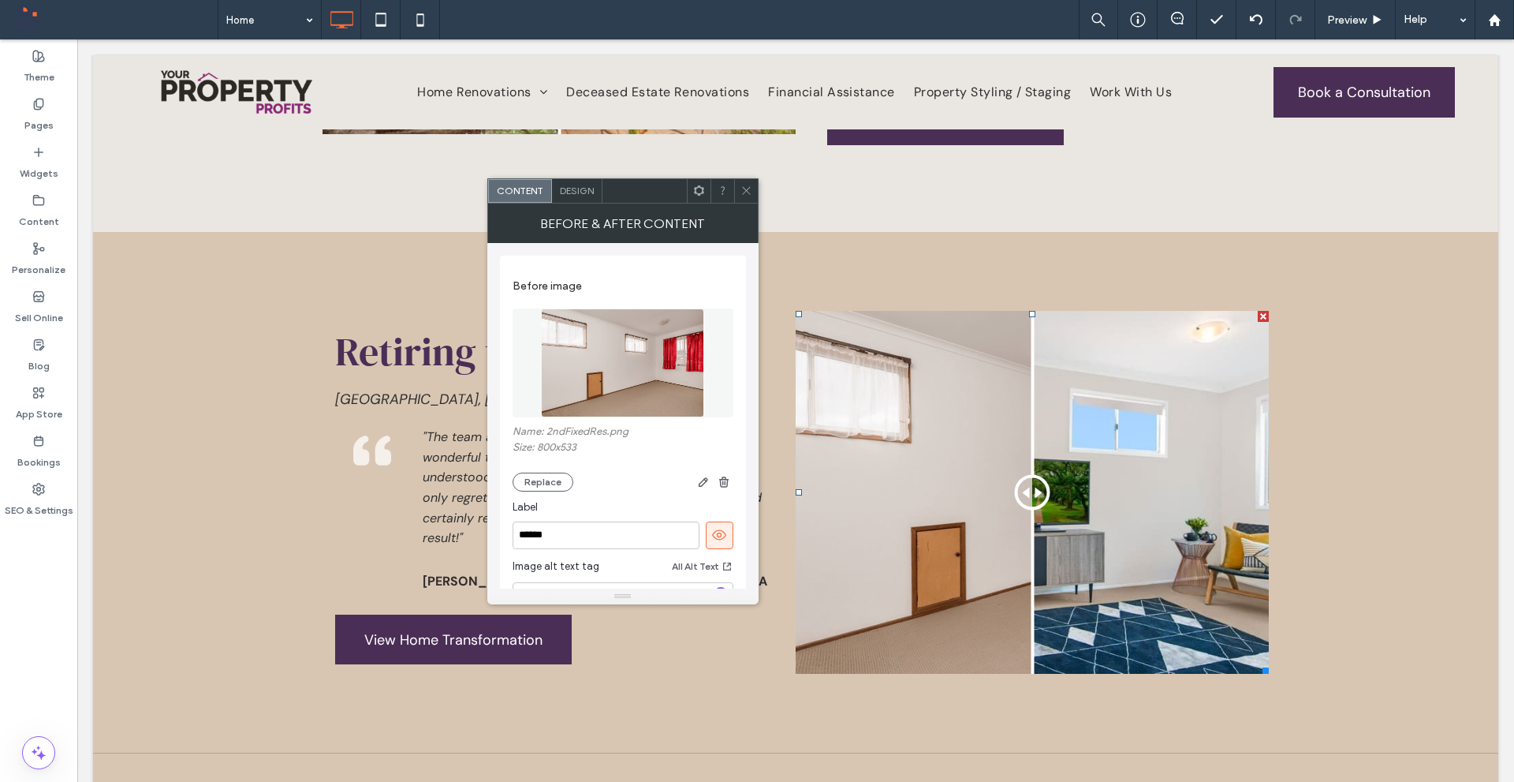
click at [674, 373] on img at bounding box center [622, 362] width 162 height 109
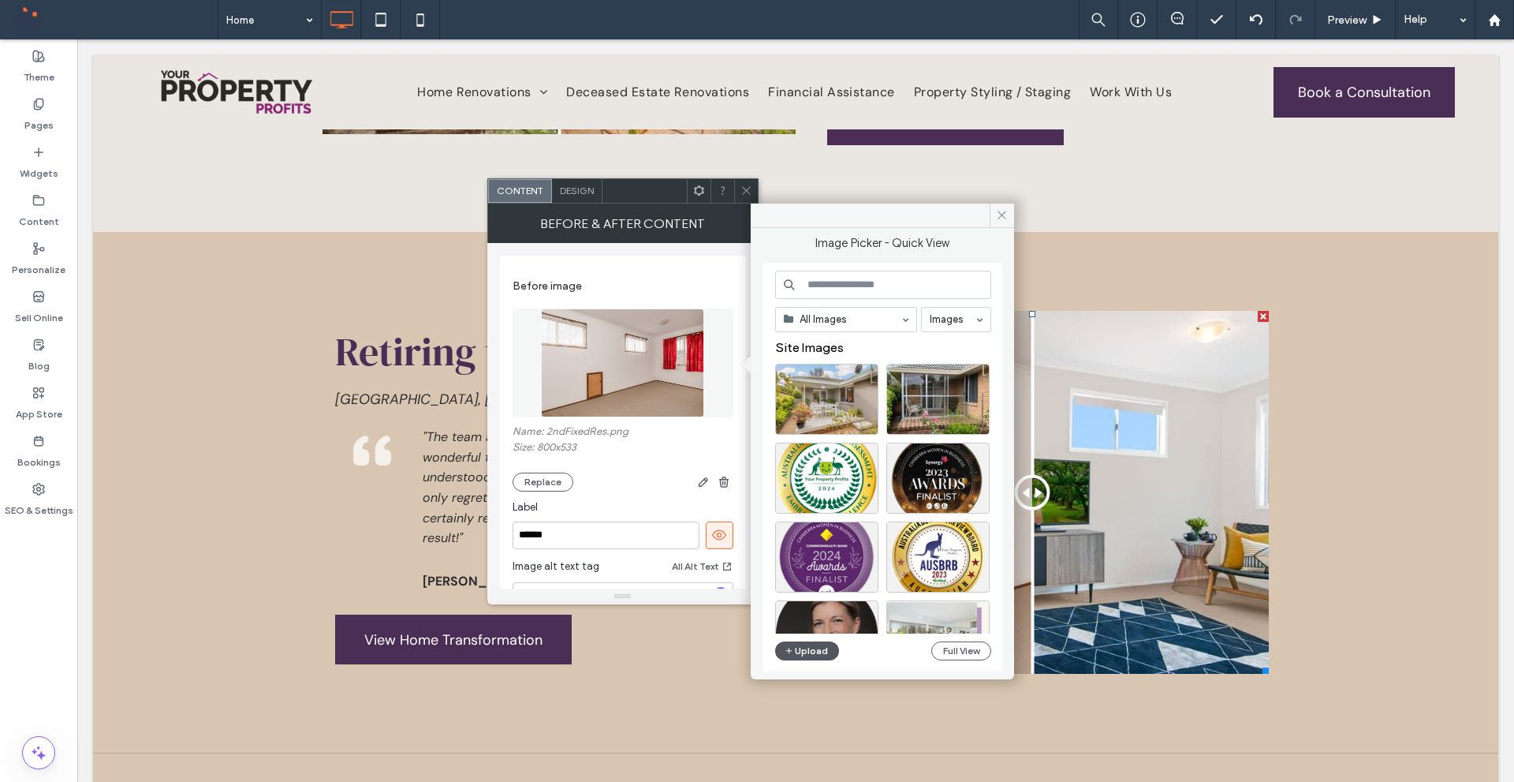
click at [820, 648] on button "Upload" at bounding box center [807, 650] width 65 height 19
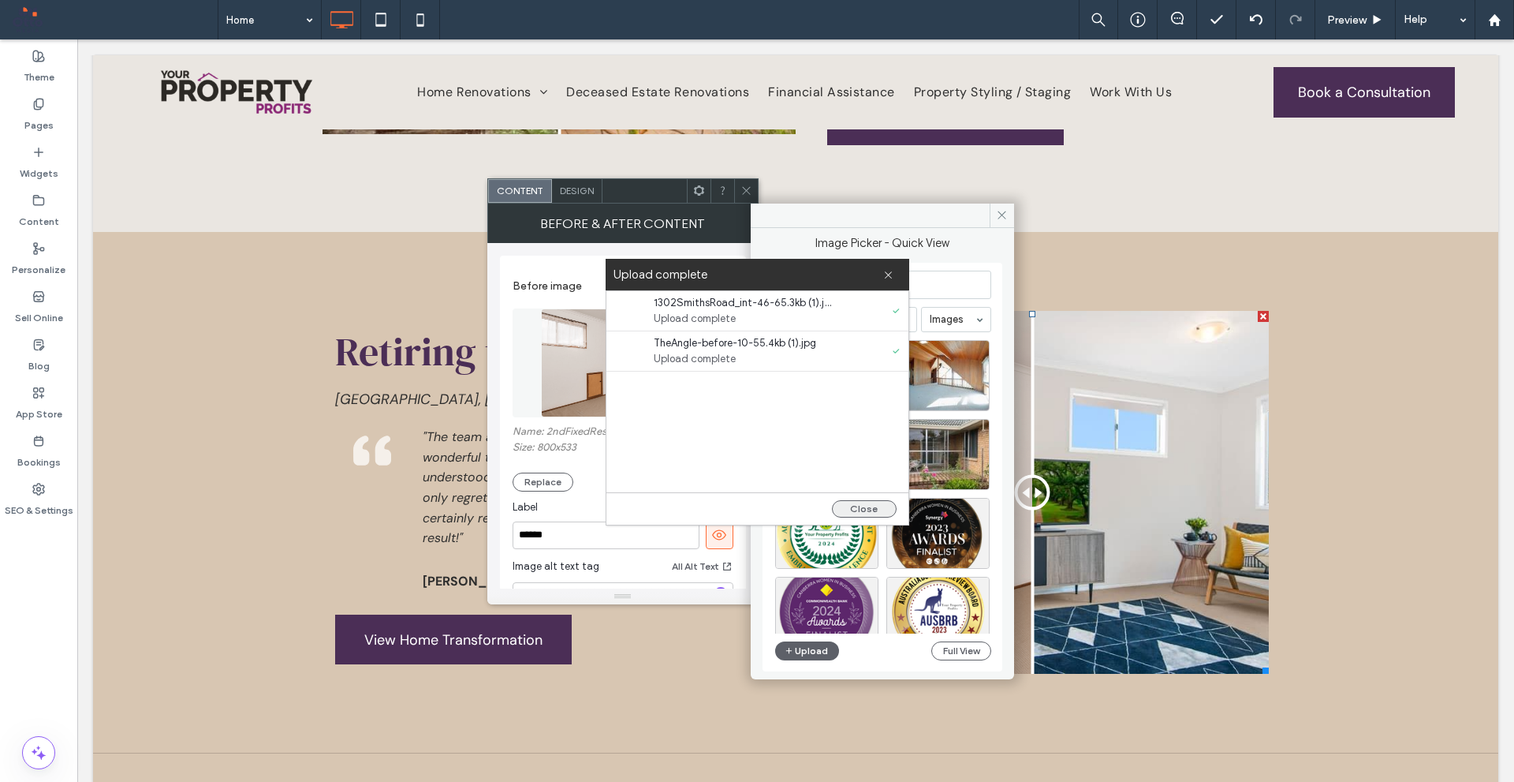
click at [874, 512] on button "Close" at bounding box center [864, 508] width 65 height 17
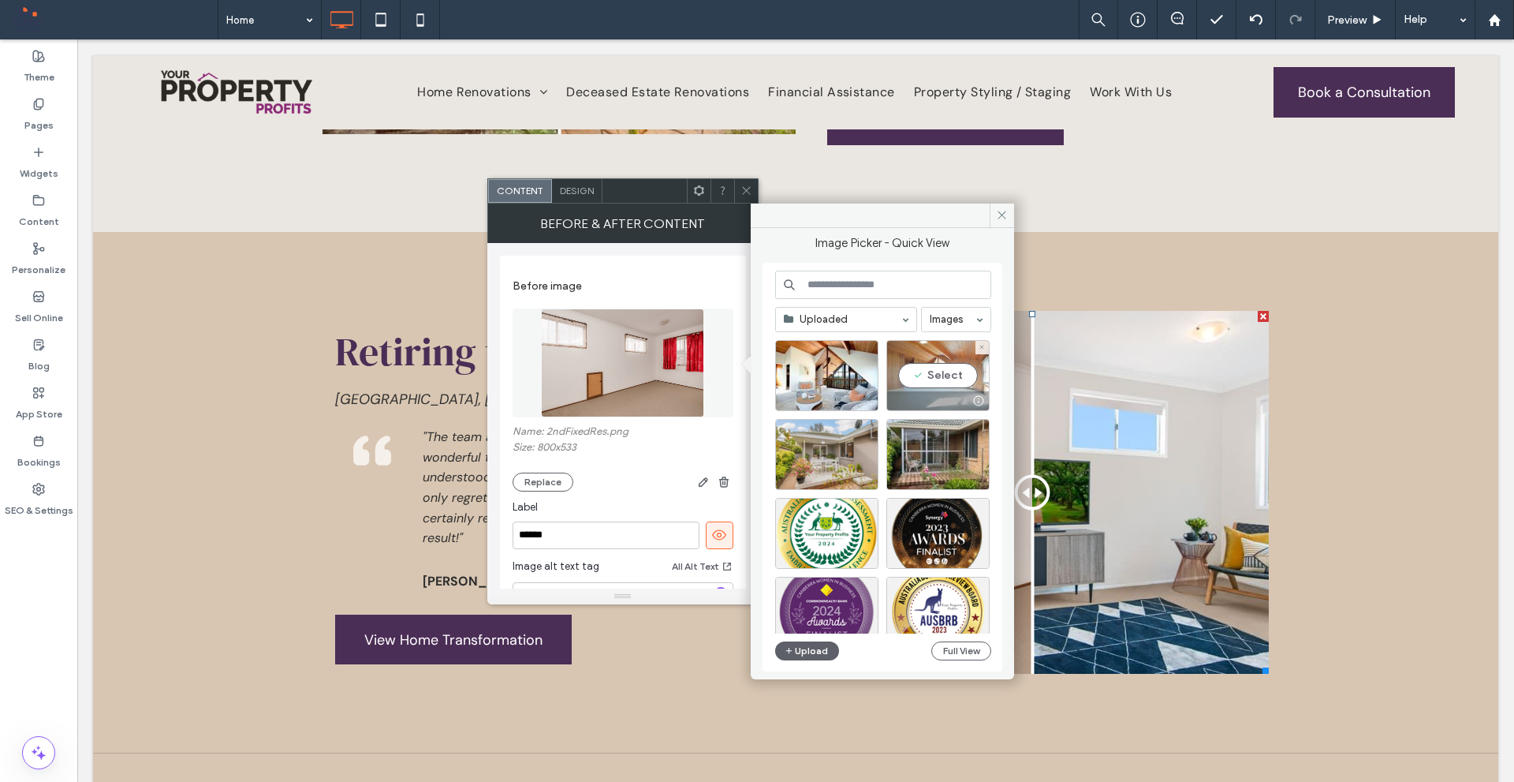
click at [948, 377] on div "Select" at bounding box center [938, 375] width 103 height 71
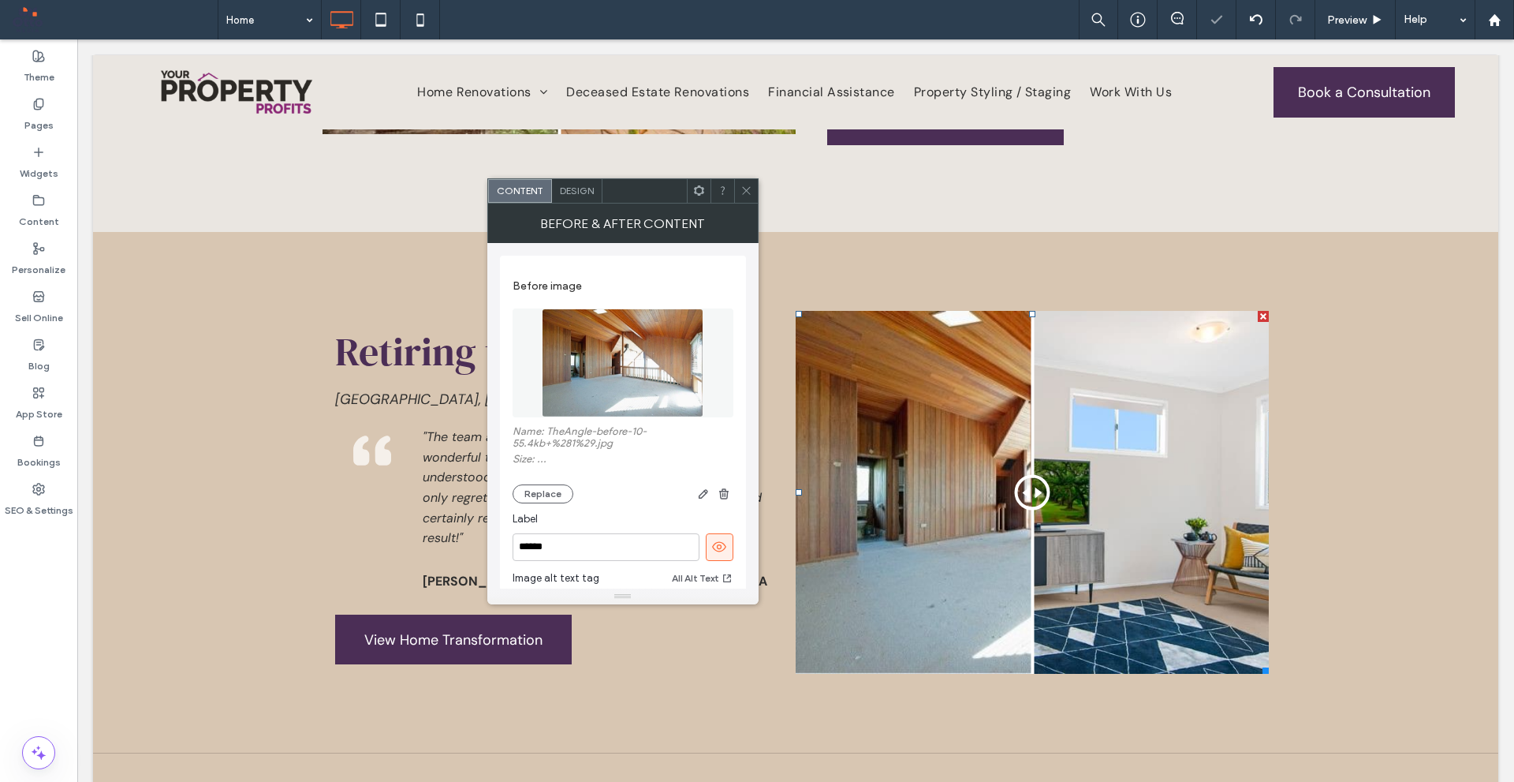
scroll to position [394, 0]
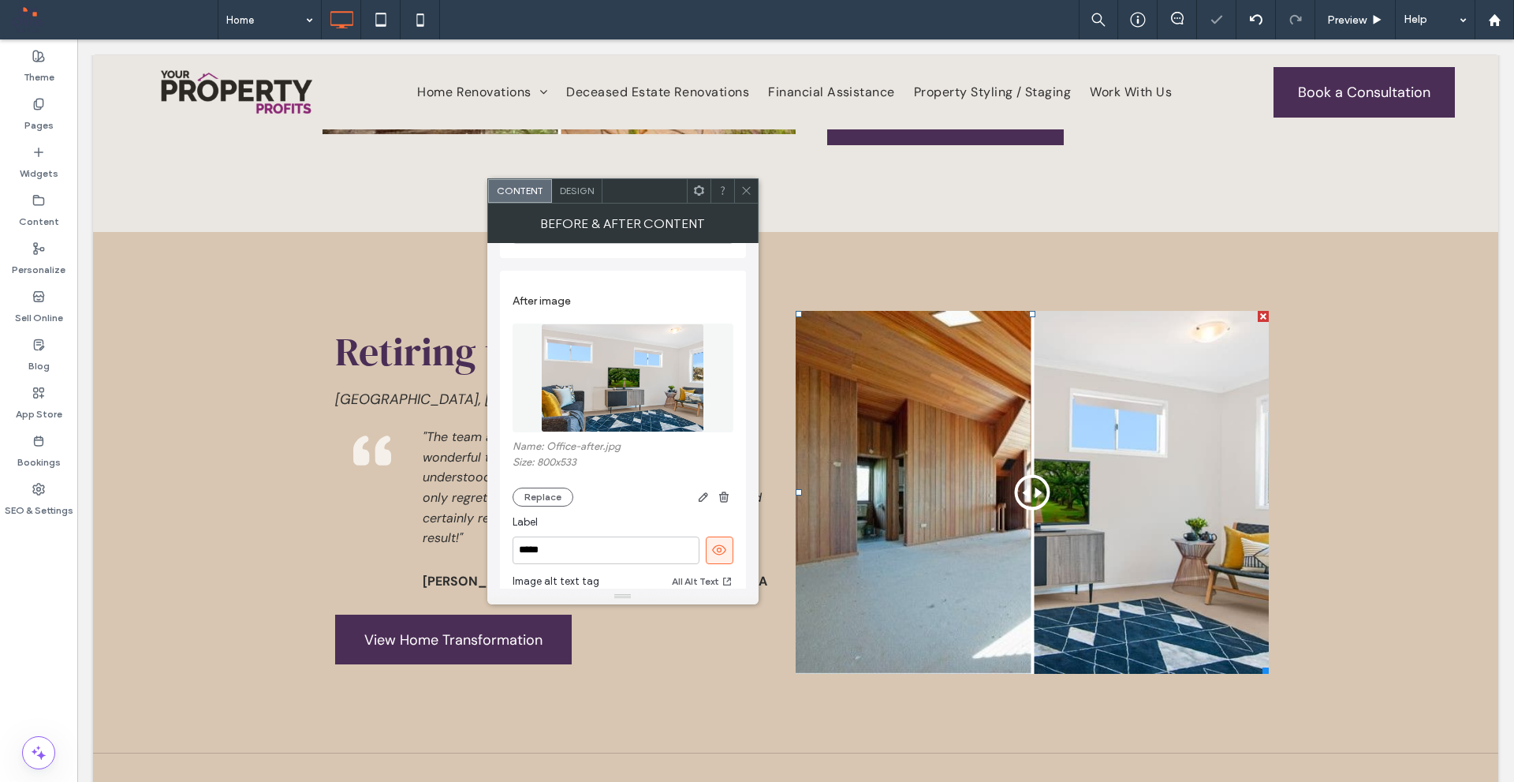
click at [661, 401] on img at bounding box center [622, 377] width 162 height 109
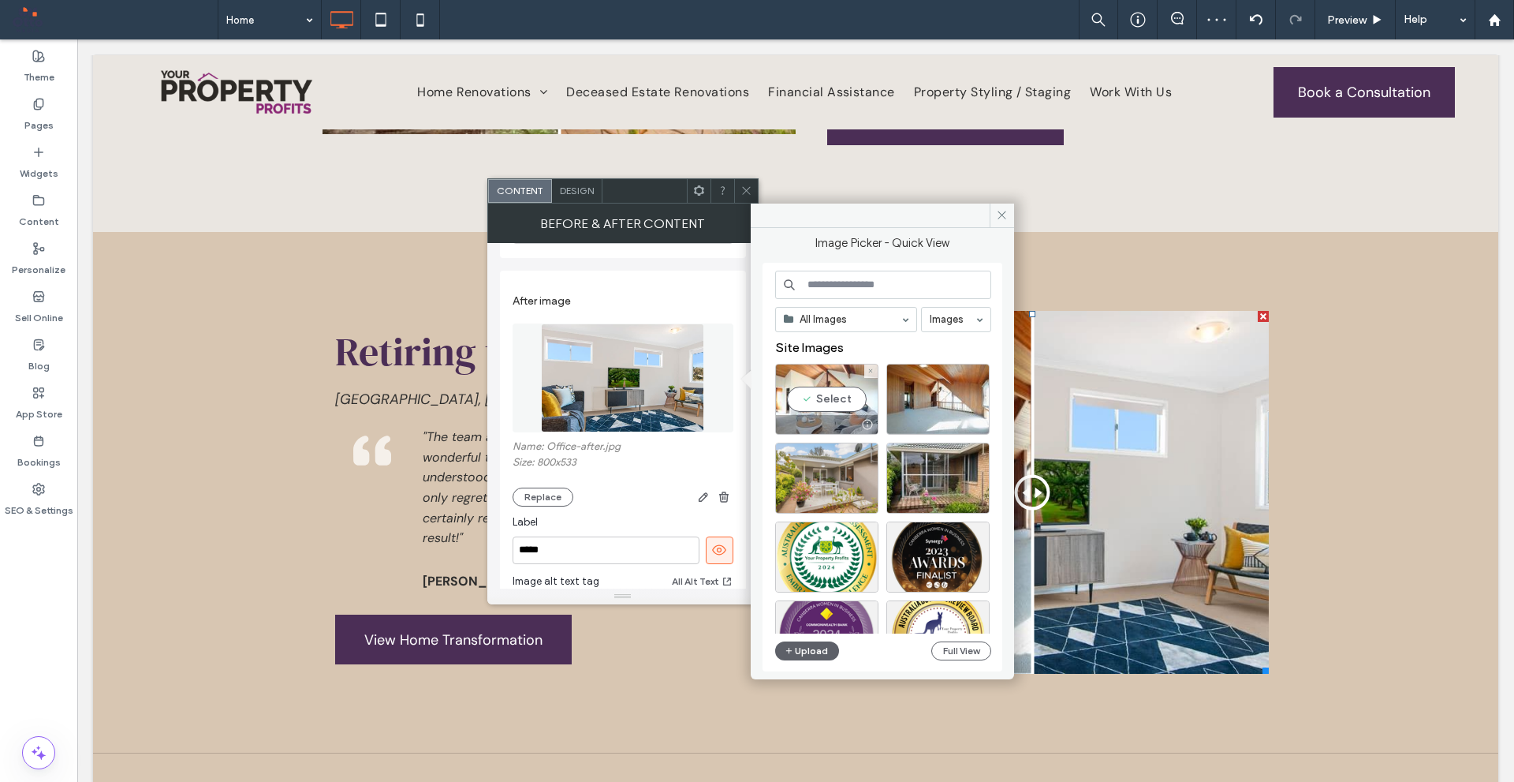
click at [835, 405] on div "Select" at bounding box center [826, 399] width 103 height 71
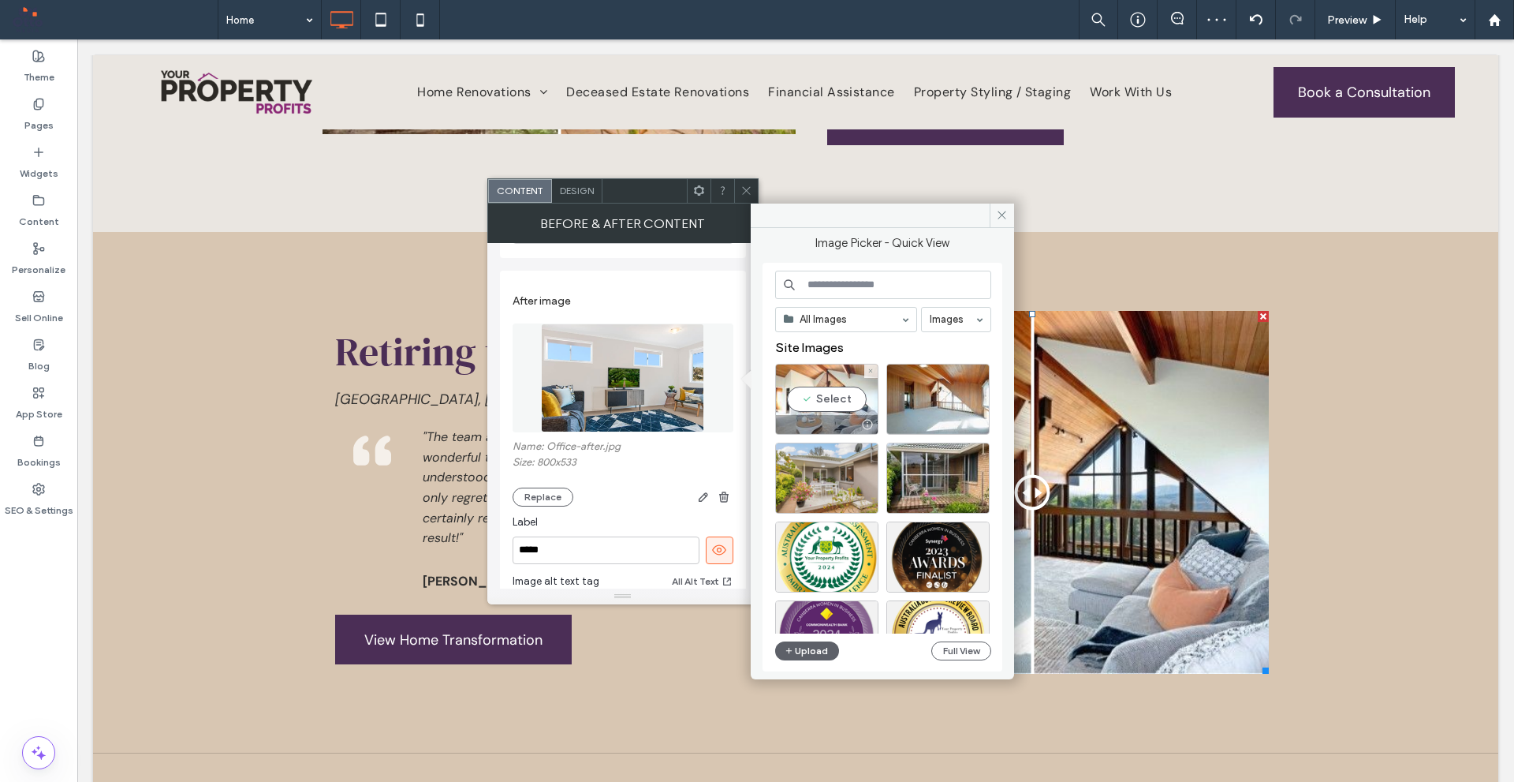
click at [835, 405] on div "Before After" at bounding box center [1032, 492] width 473 height 363
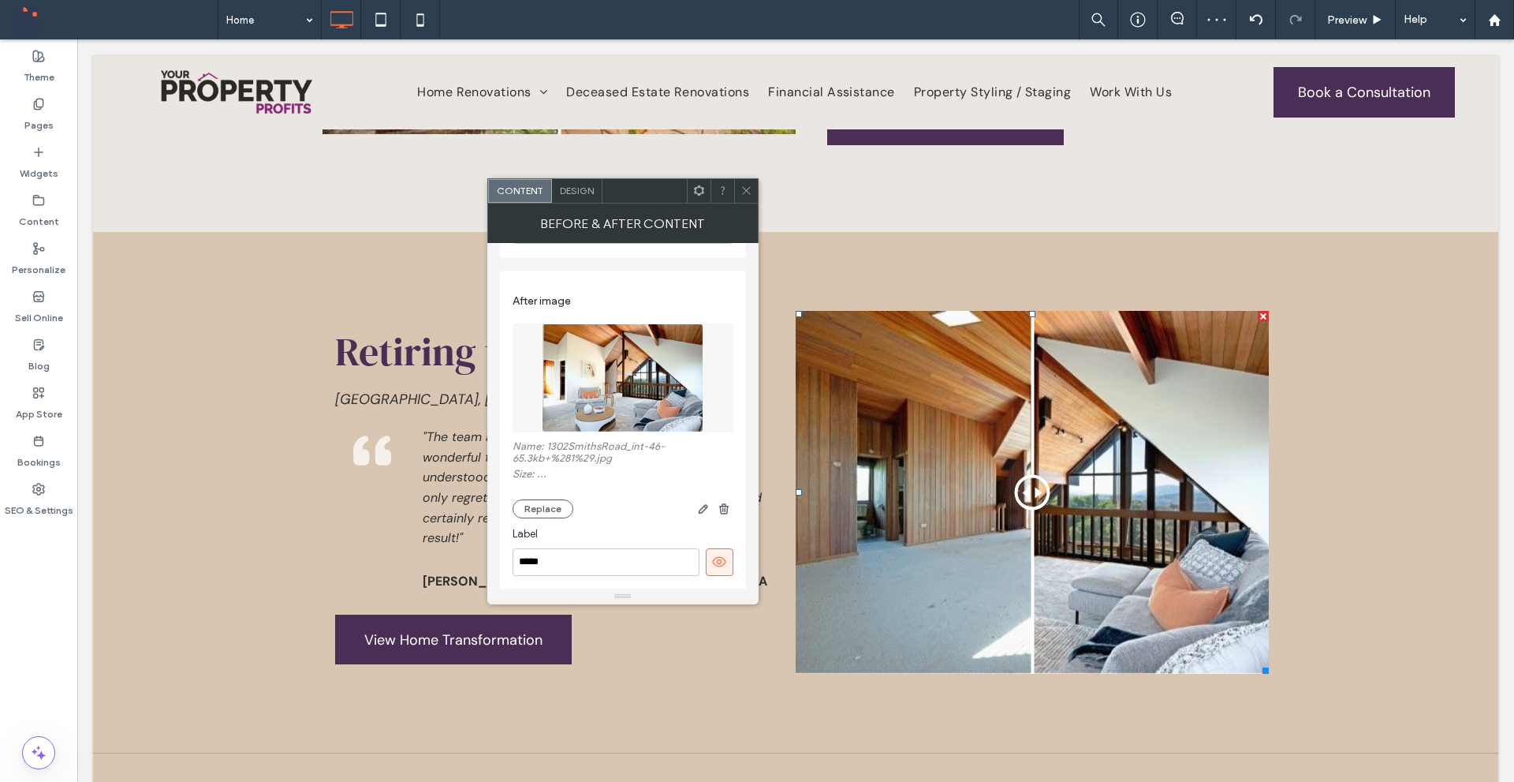
click at [722, 186] on icon at bounding box center [723, 191] width 12 height 12
click at [749, 186] on icon at bounding box center [747, 191] width 12 height 12
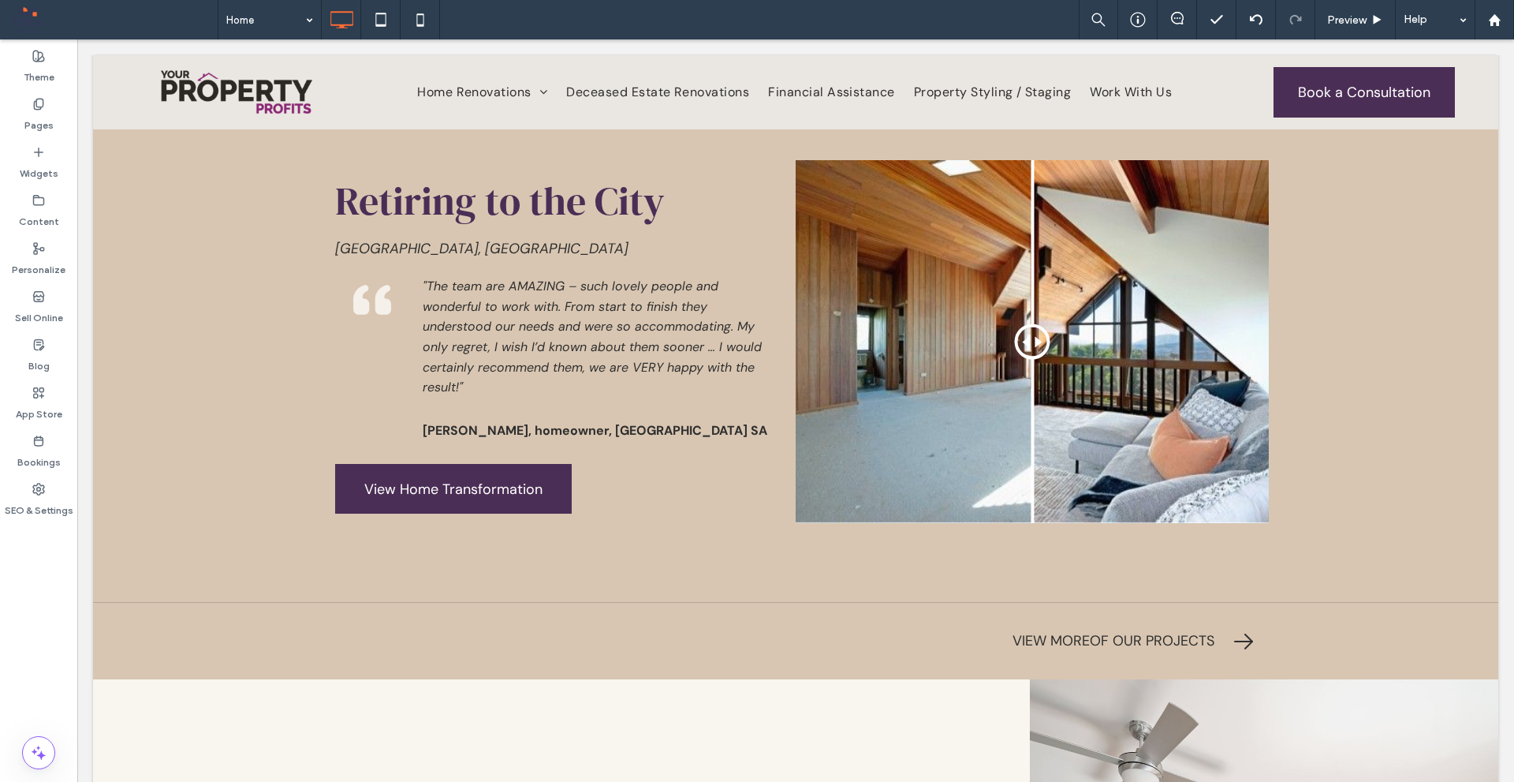
scroll to position [4879, 0]
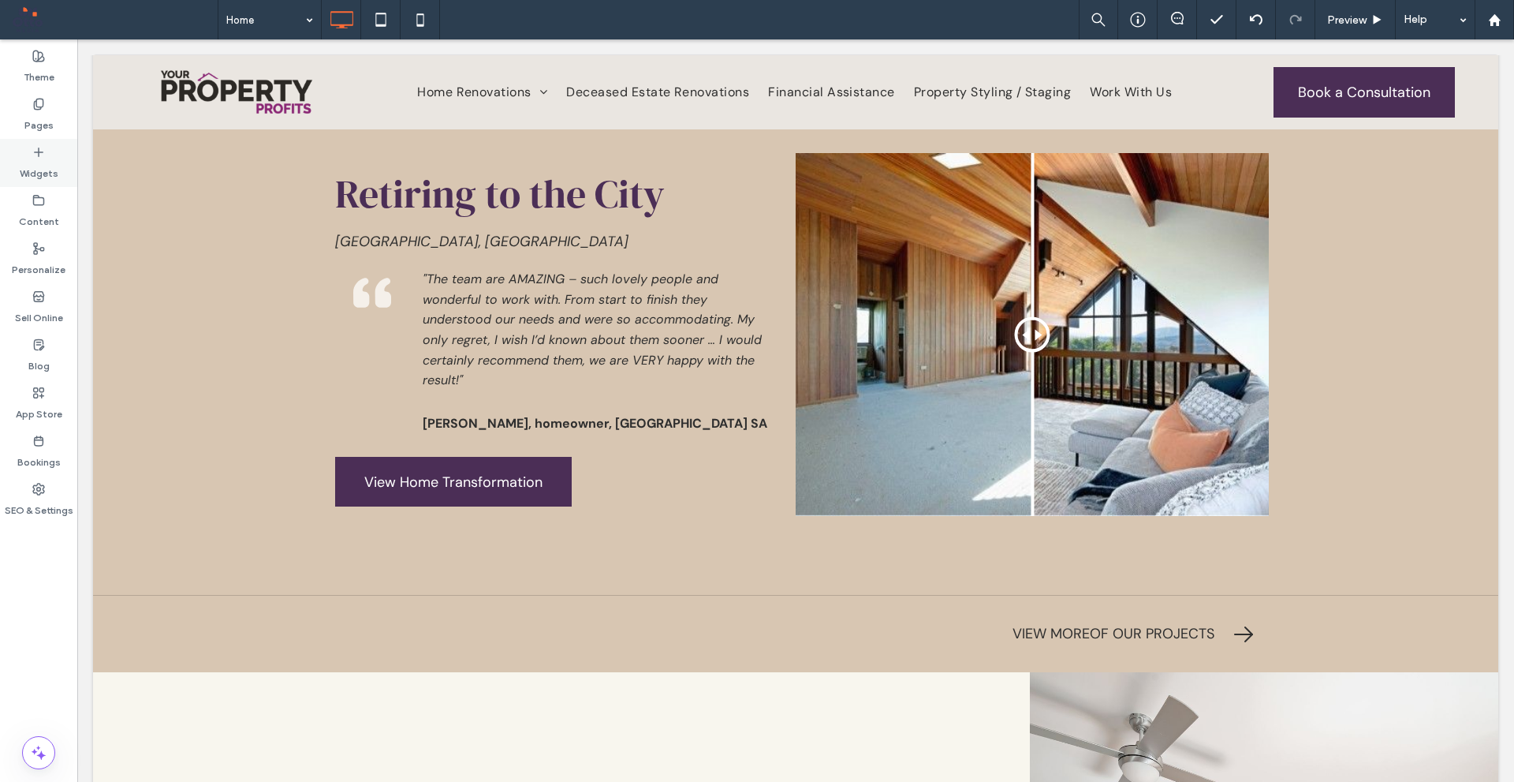
click at [21, 151] on div "Widgets" at bounding box center [38, 163] width 77 height 48
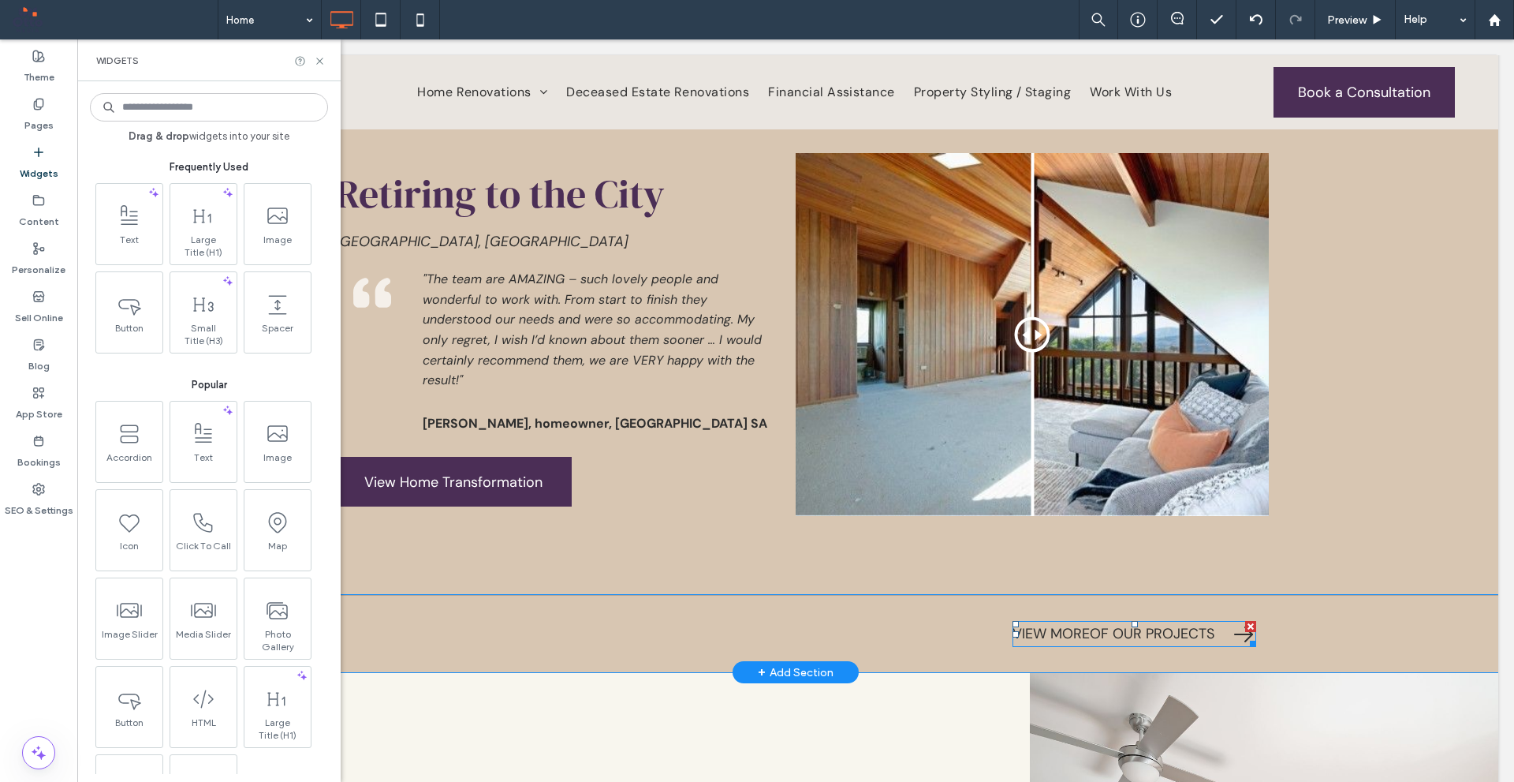
type input "*"
drag, startPoint x: 324, startPoint y: 58, endPoint x: 632, endPoint y: 525, distance: 559.2
click at [324, 58] on icon at bounding box center [320, 61] width 12 height 12
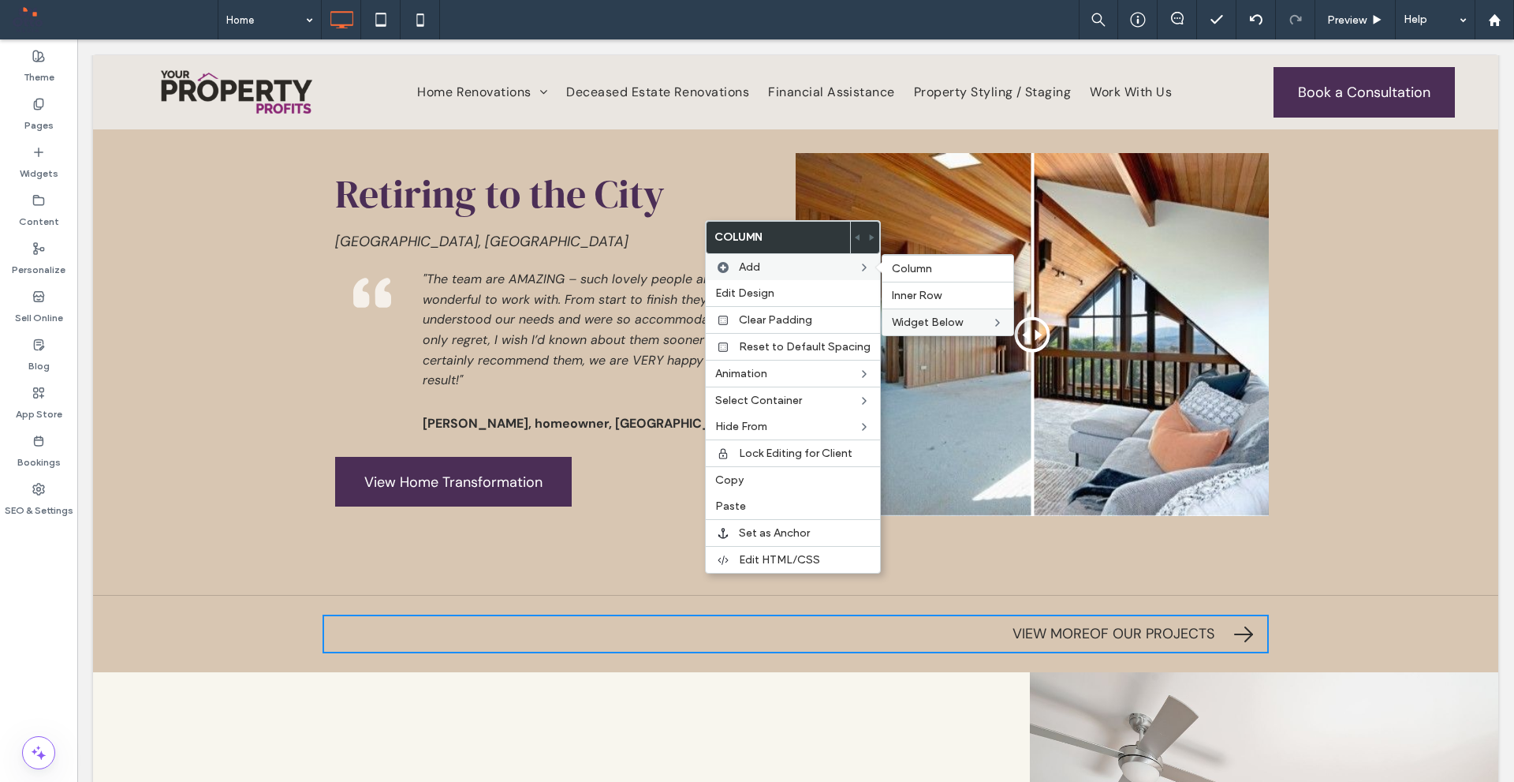
drag, startPoint x: 947, startPoint y: 292, endPoint x: 921, endPoint y: 333, distance: 49.0
click at [947, 293] on label "Inner Row" at bounding box center [948, 295] width 112 height 13
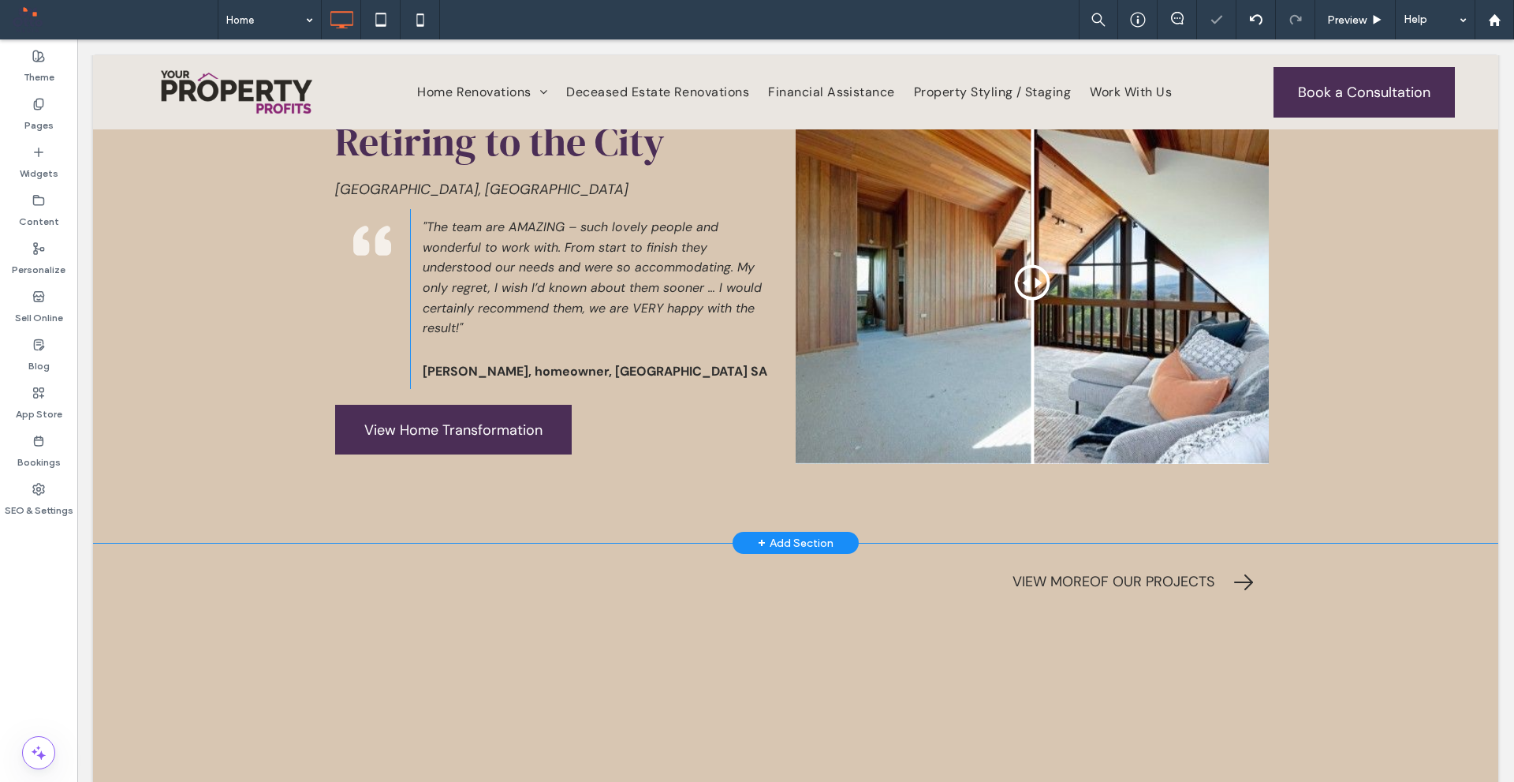
scroll to position [5036, 0]
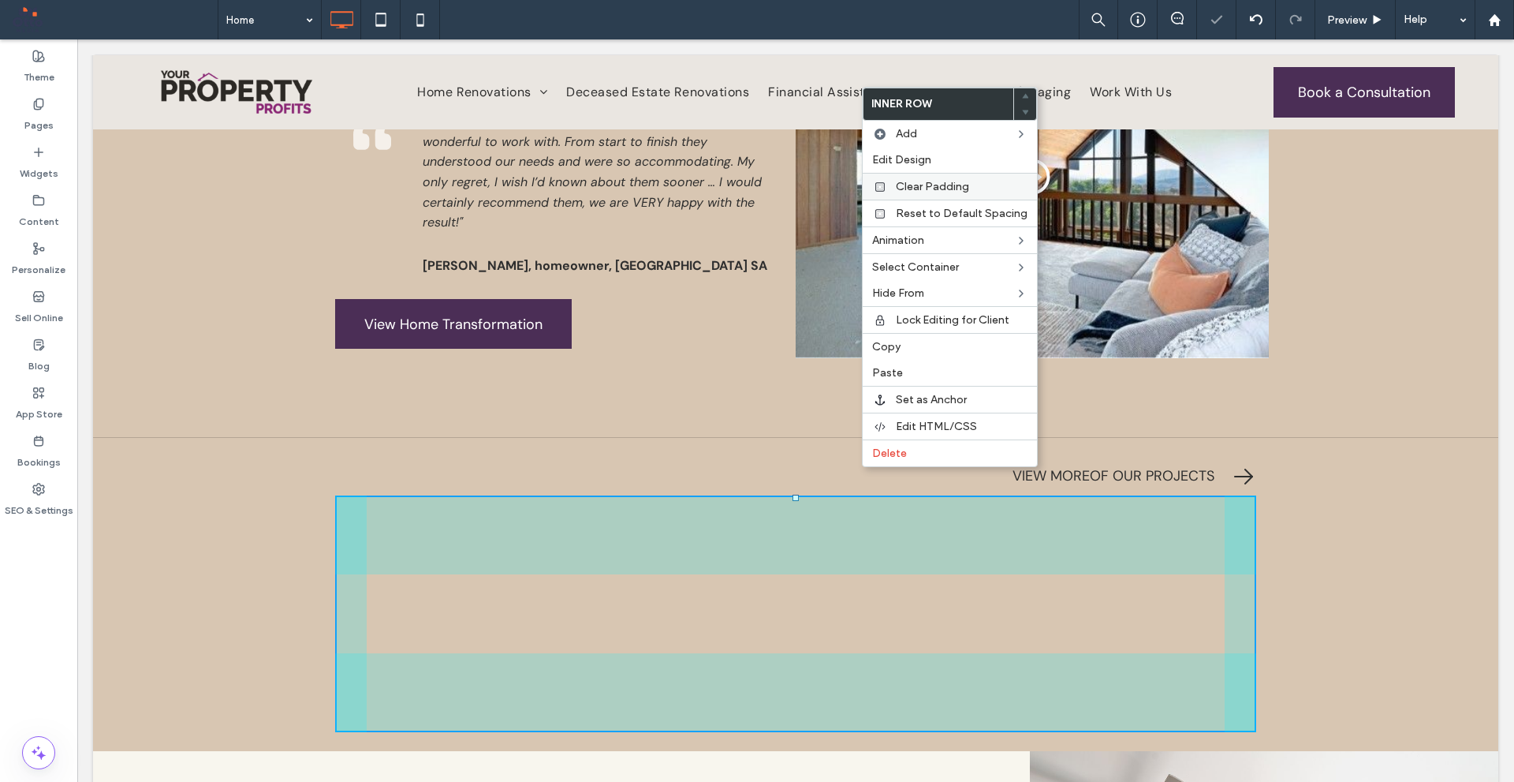
click at [948, 191] on span "Clear Padding" at bounding box center [932, 186] width 73 height 13
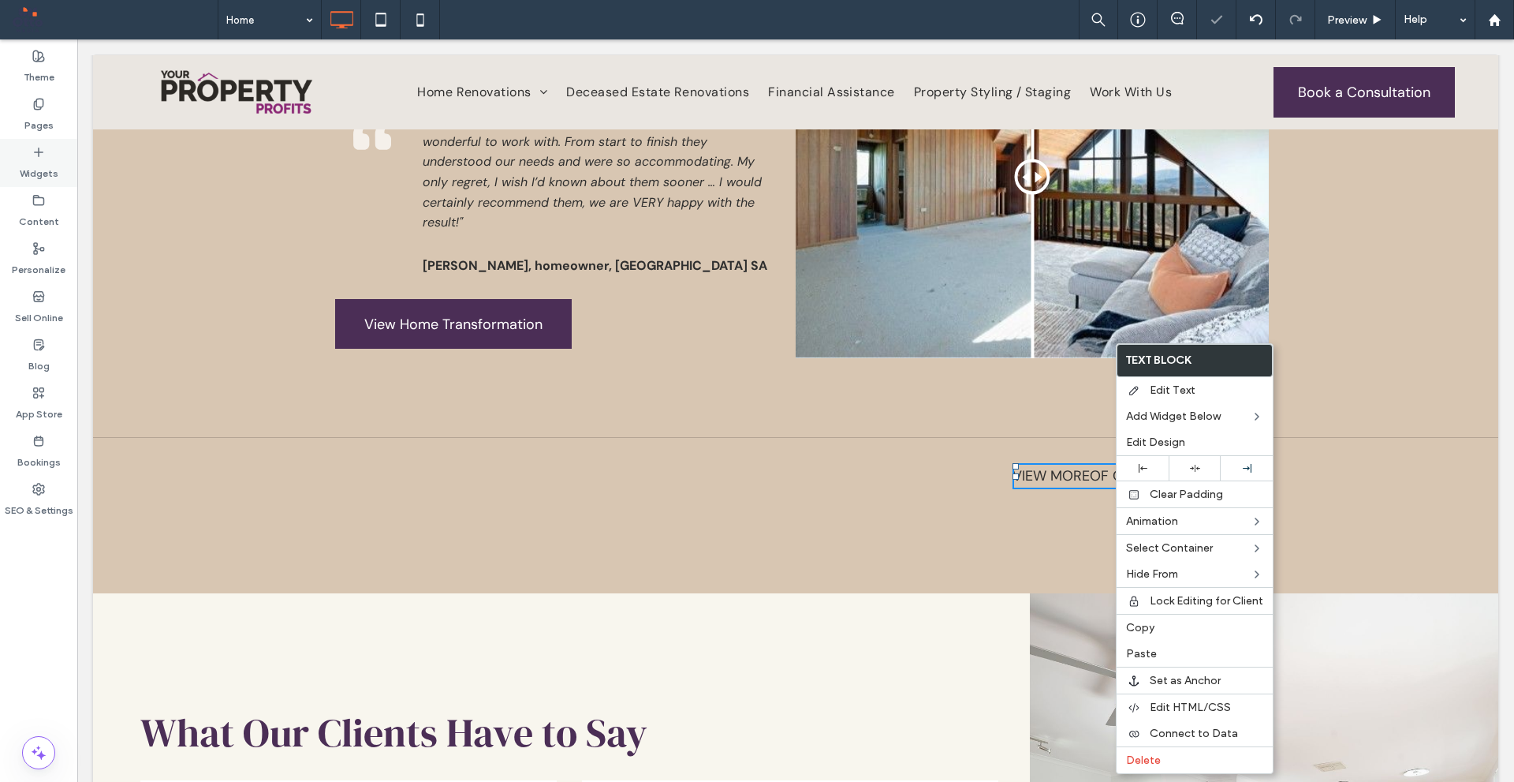
click at [2, 151] on div "Widgets" at bounding box center [38, 163] width 77 height 48
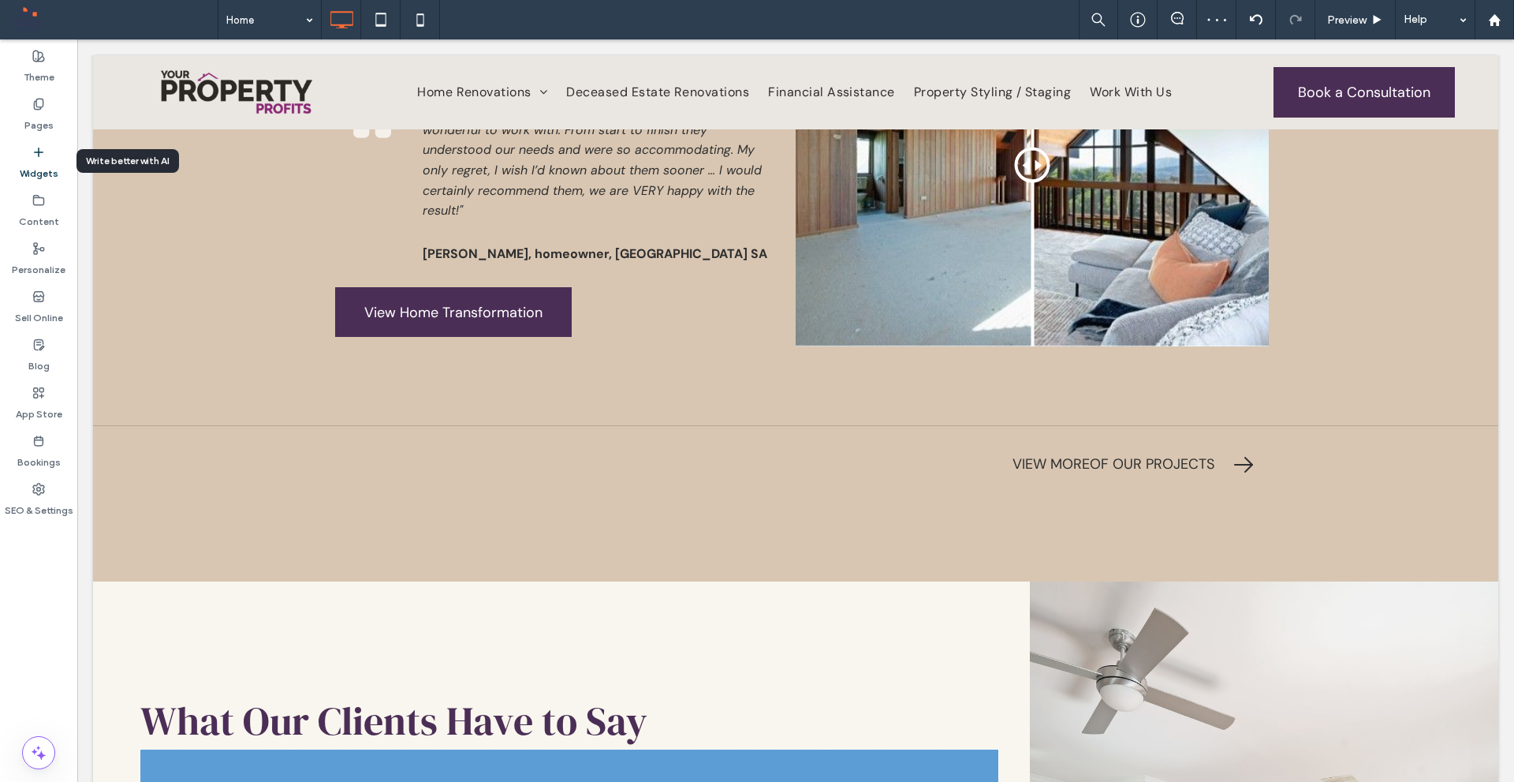
scroll to position [5052, 0]
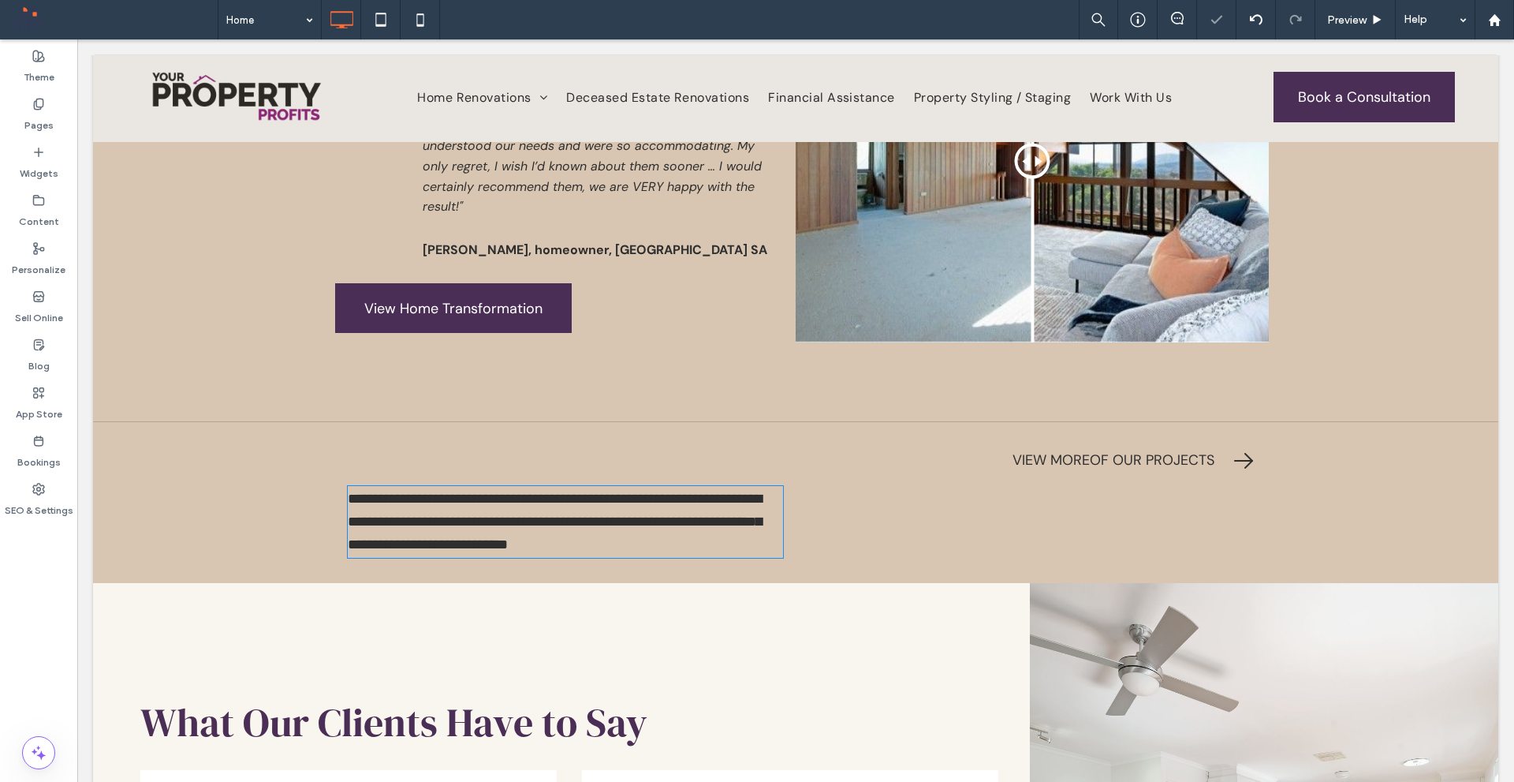
type input "*******"
type input "**"
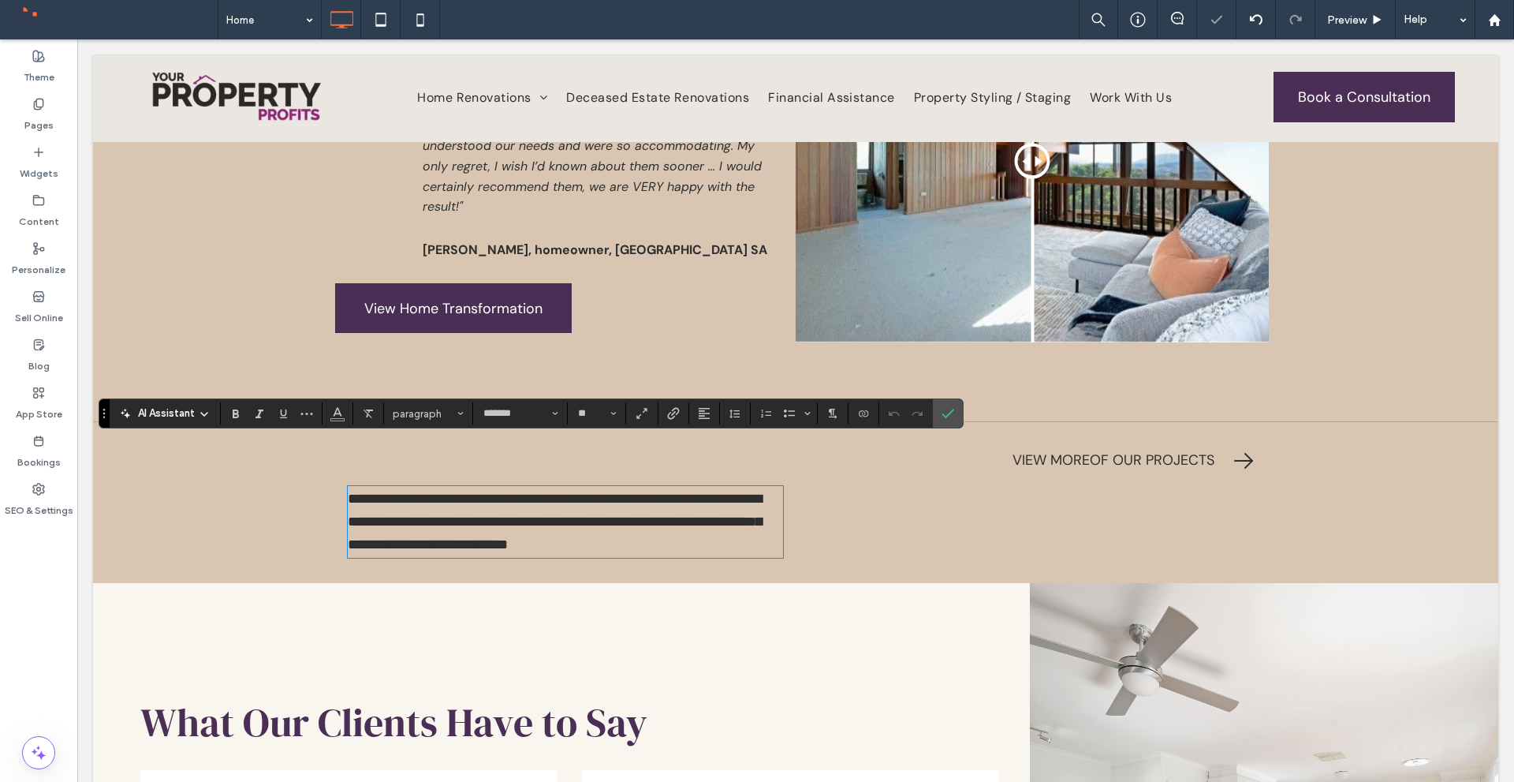
click at [1056, 449] on p "VIEW MORE OF OUR Projects" at bounding box center [1119, 460] width 212 height 23
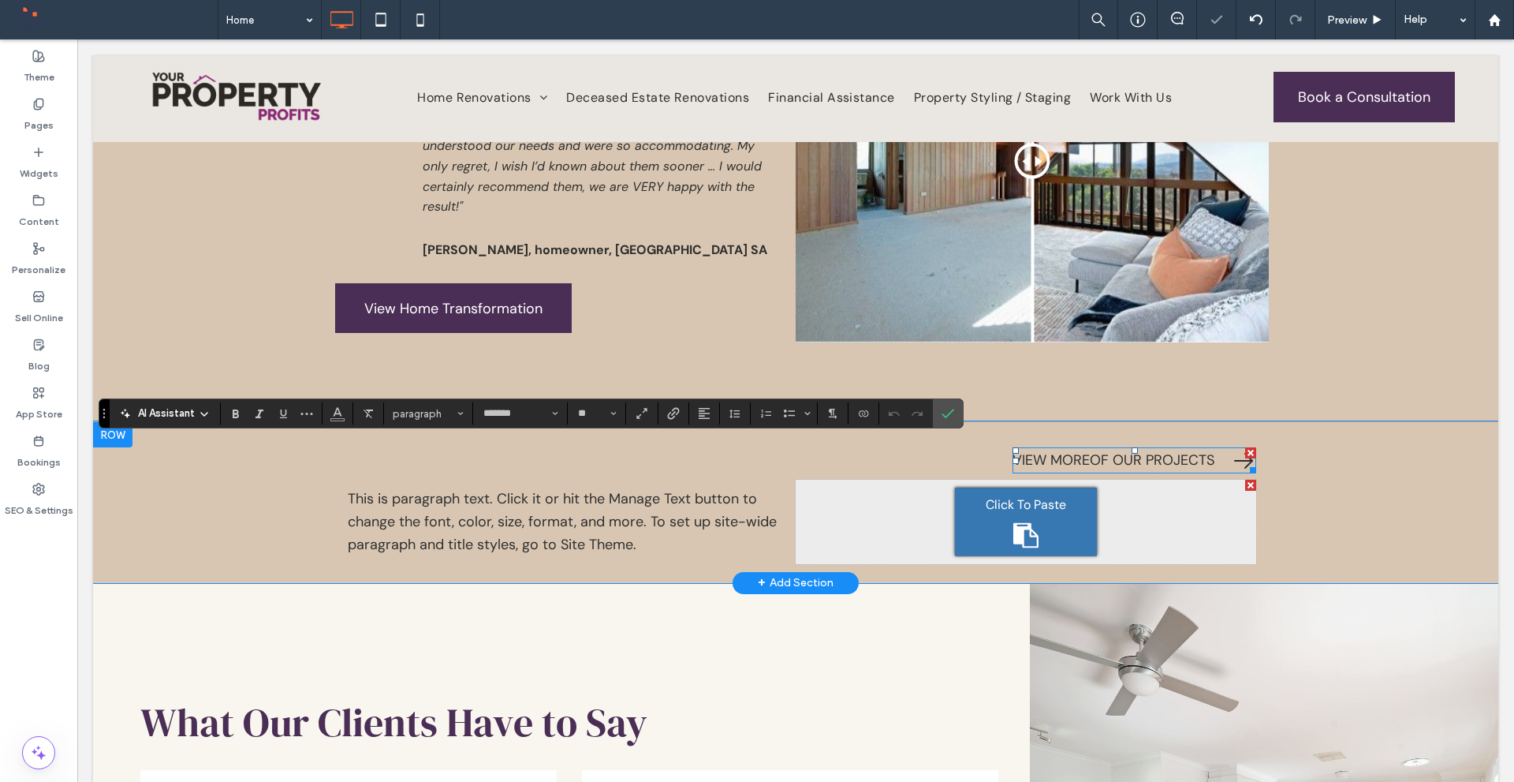
click at [1056, 449] on p "VIEW MORE OF OUR Projects" at bounding box center [1119, 460] width 212 height 23
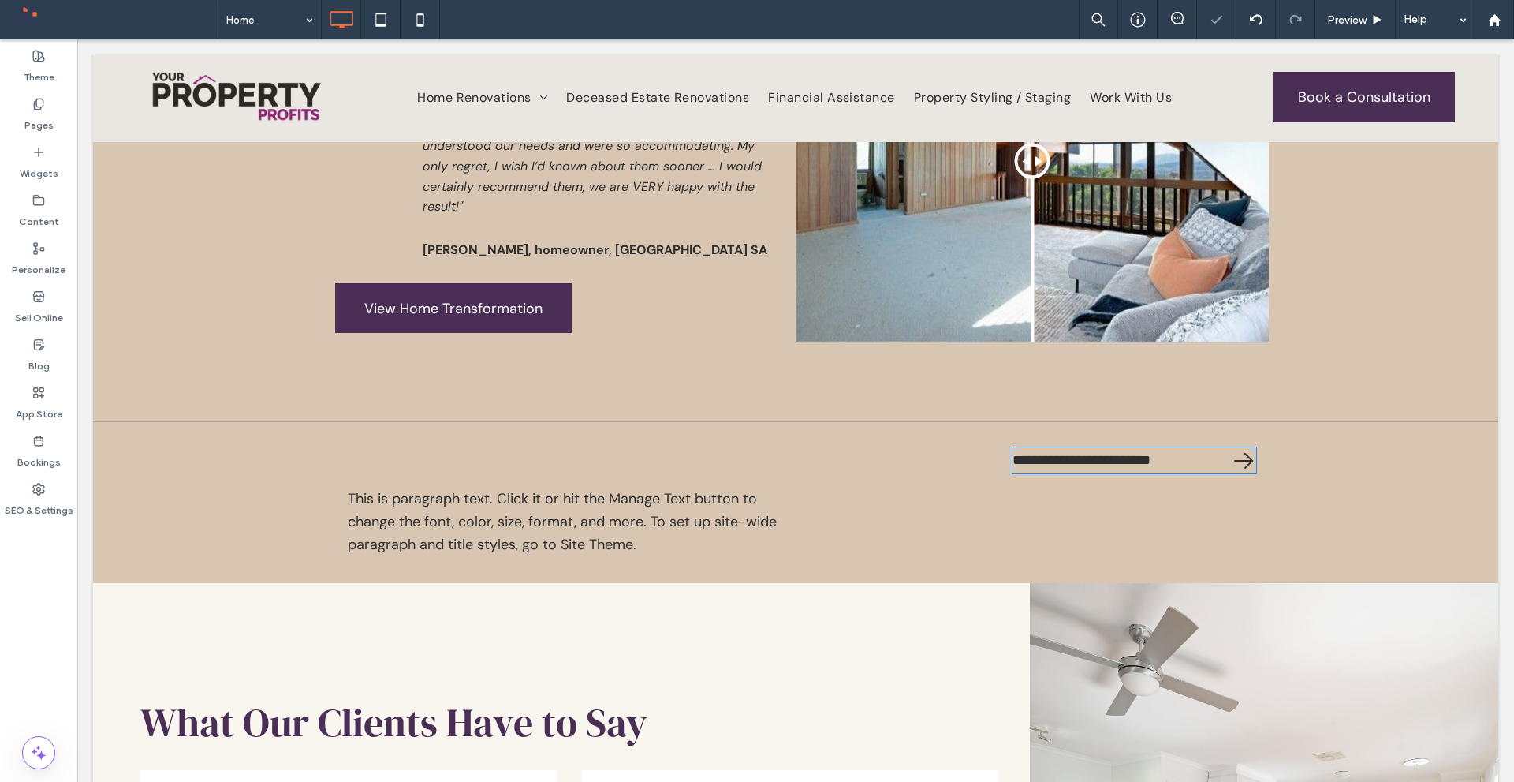
type input "*******"
type input "**"
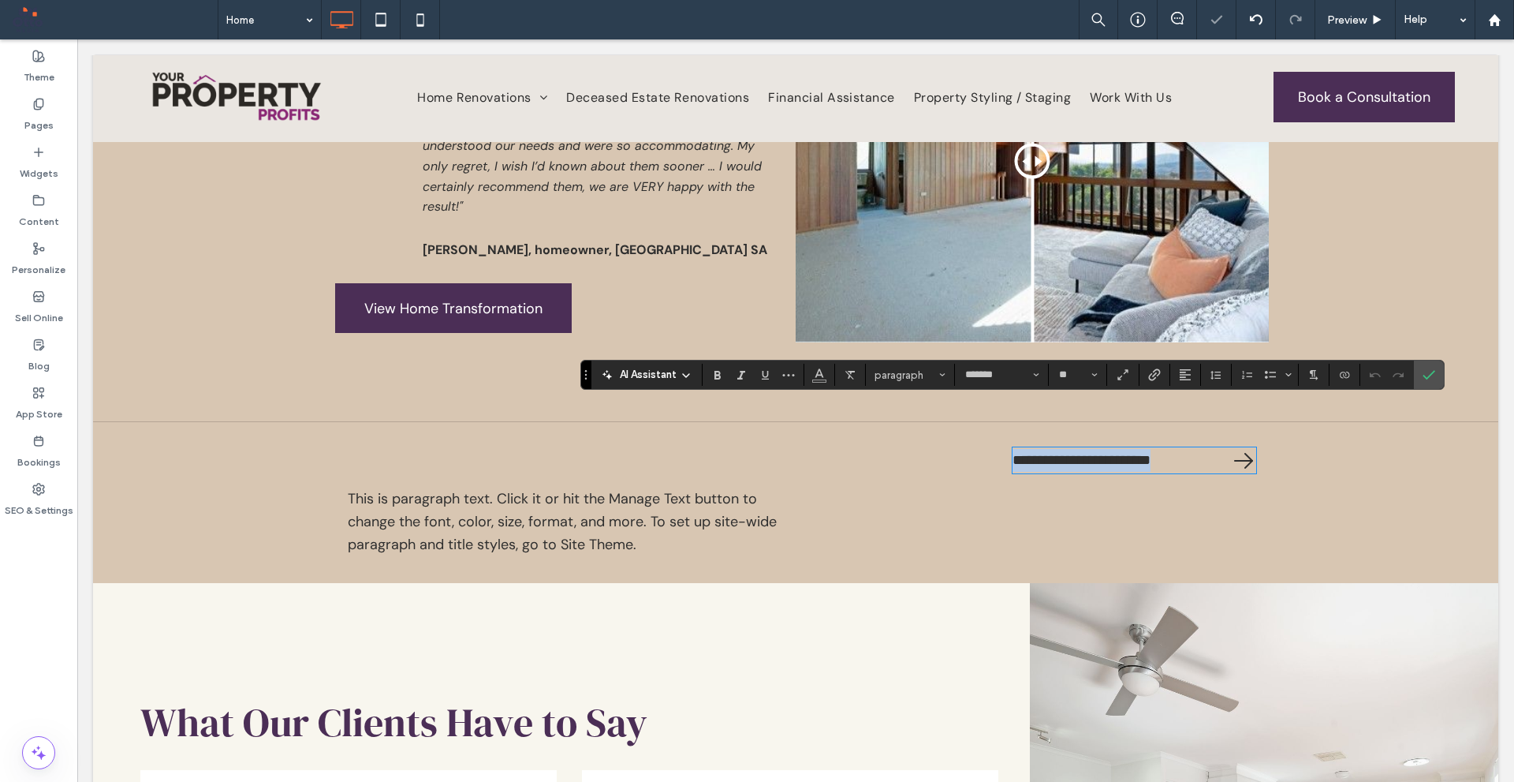
copy p "**********"
click at [607, 487] on p "This is paragraph text. Click it or hit the Manage Text button to change the fo…" at bounding box center [565, 521] width 435 height 68
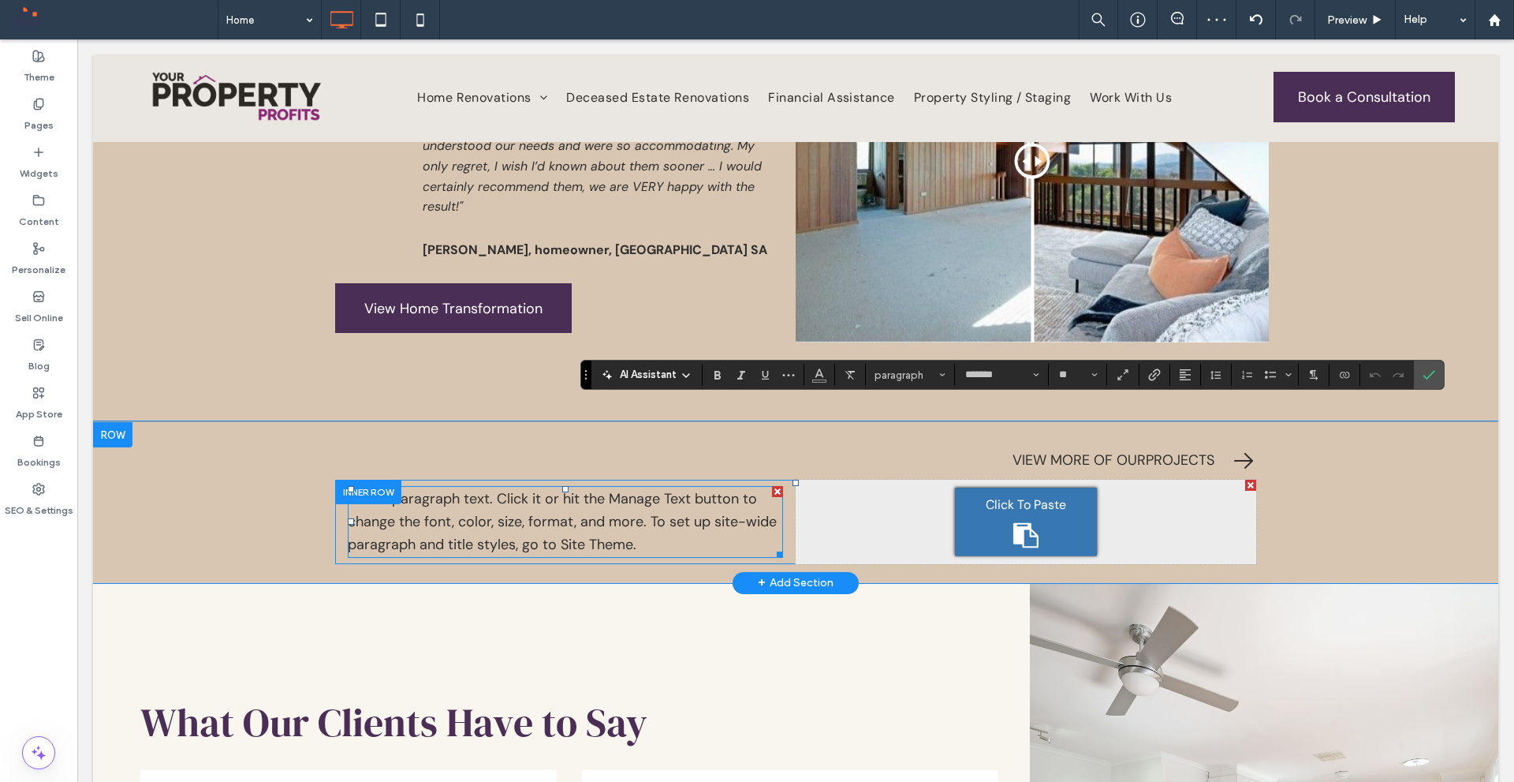
click at [607, 487] on p "This is paragraph text. Click it or hit the Manage Text button to change the fo…" at bounding box center [565, 521] width 435 height 68
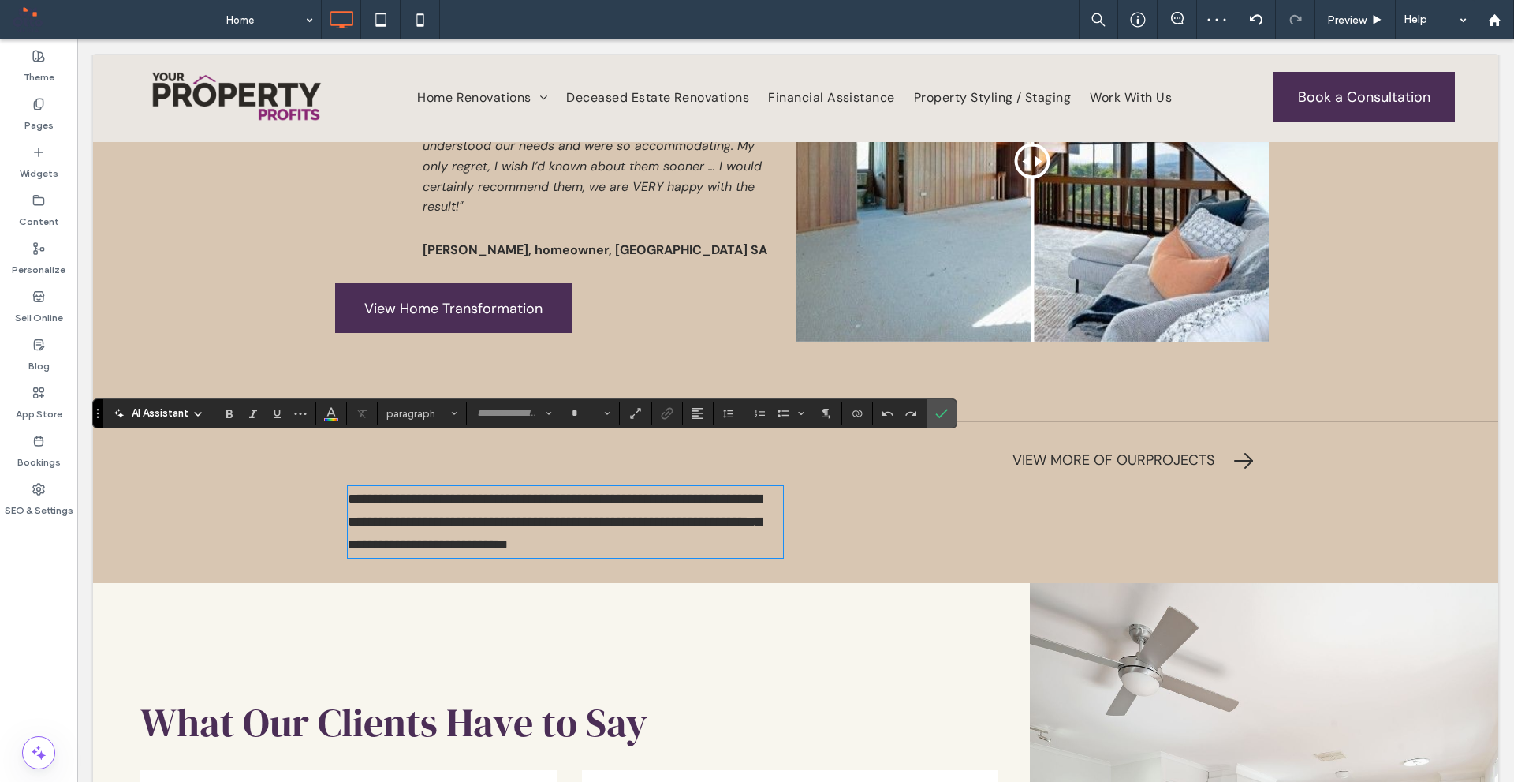
type input "*******"
type input "**"
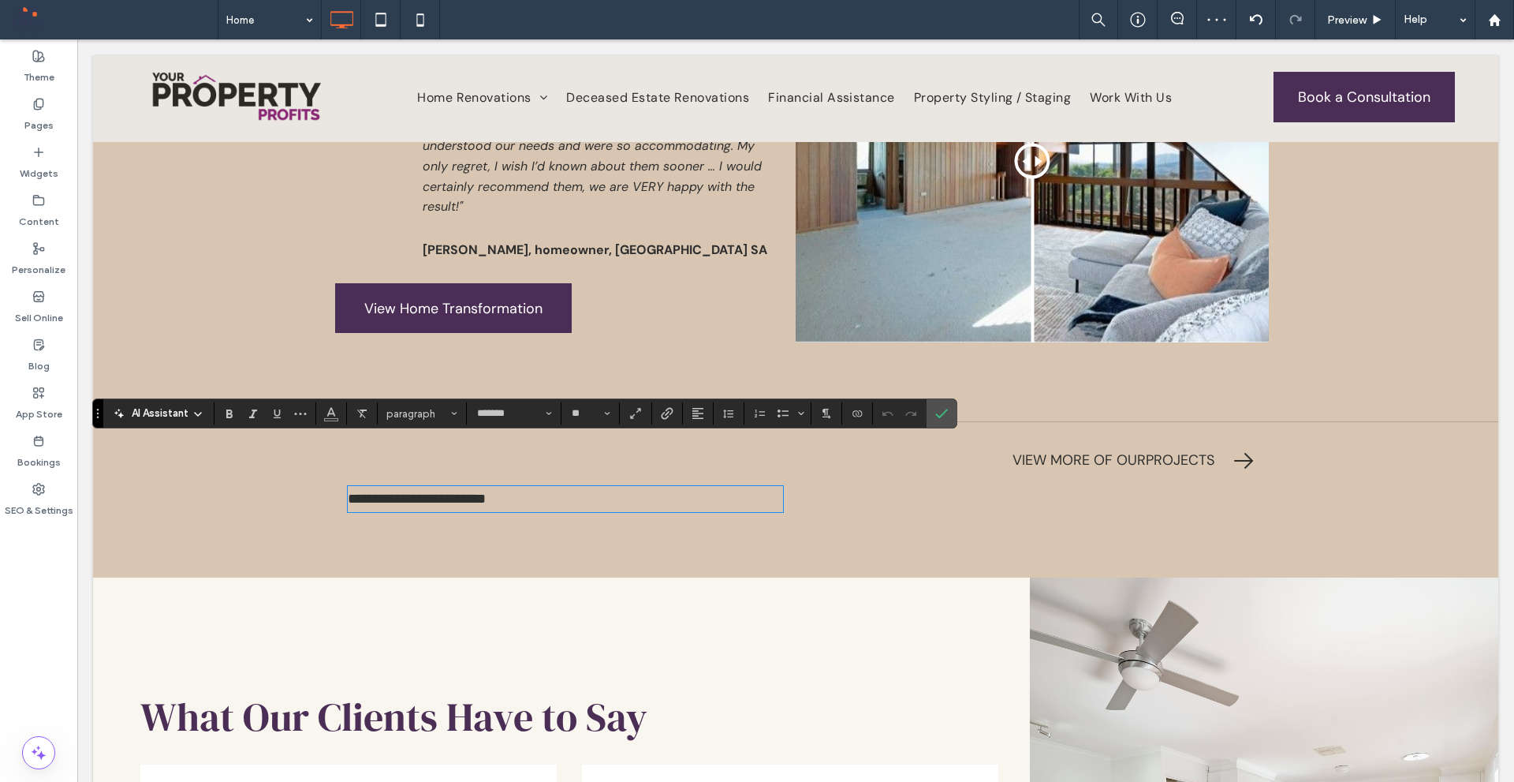
scroll to position [0, 0]
click at [707, 409] on button "Alignment" at bounding box center [698, 413] width 24 height 22
click at [715, 487] on use "ui.textEditor.alignment.right" at bounding box center [709, 485] width 11 height 11
click at [954, 406] on section at bounding box center [942, 413] width 30 height 28
click at [947, 414] on label "Confirm" at bounding box center [942, 413] width 24 height 28
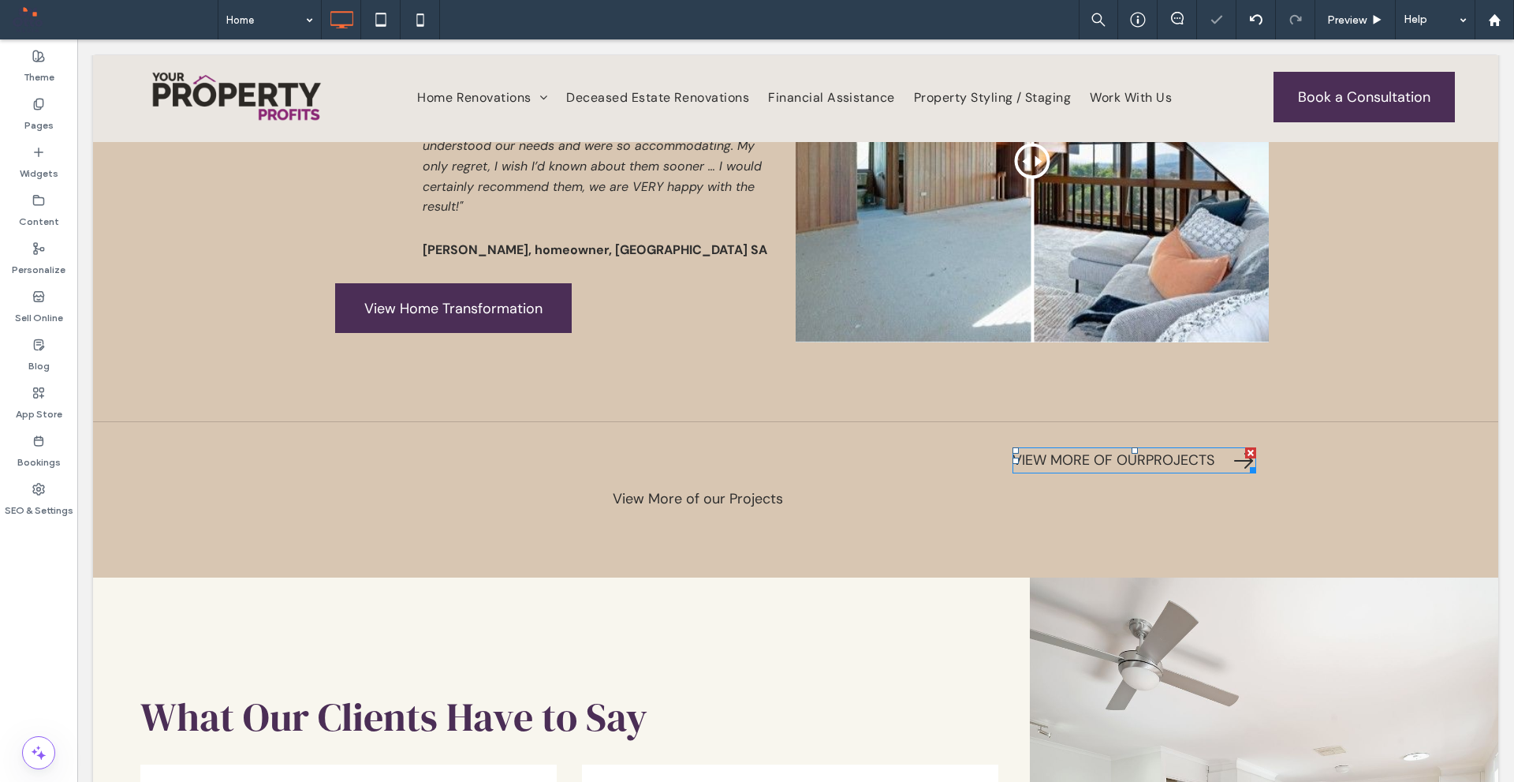
scroll to position [5065, 0]
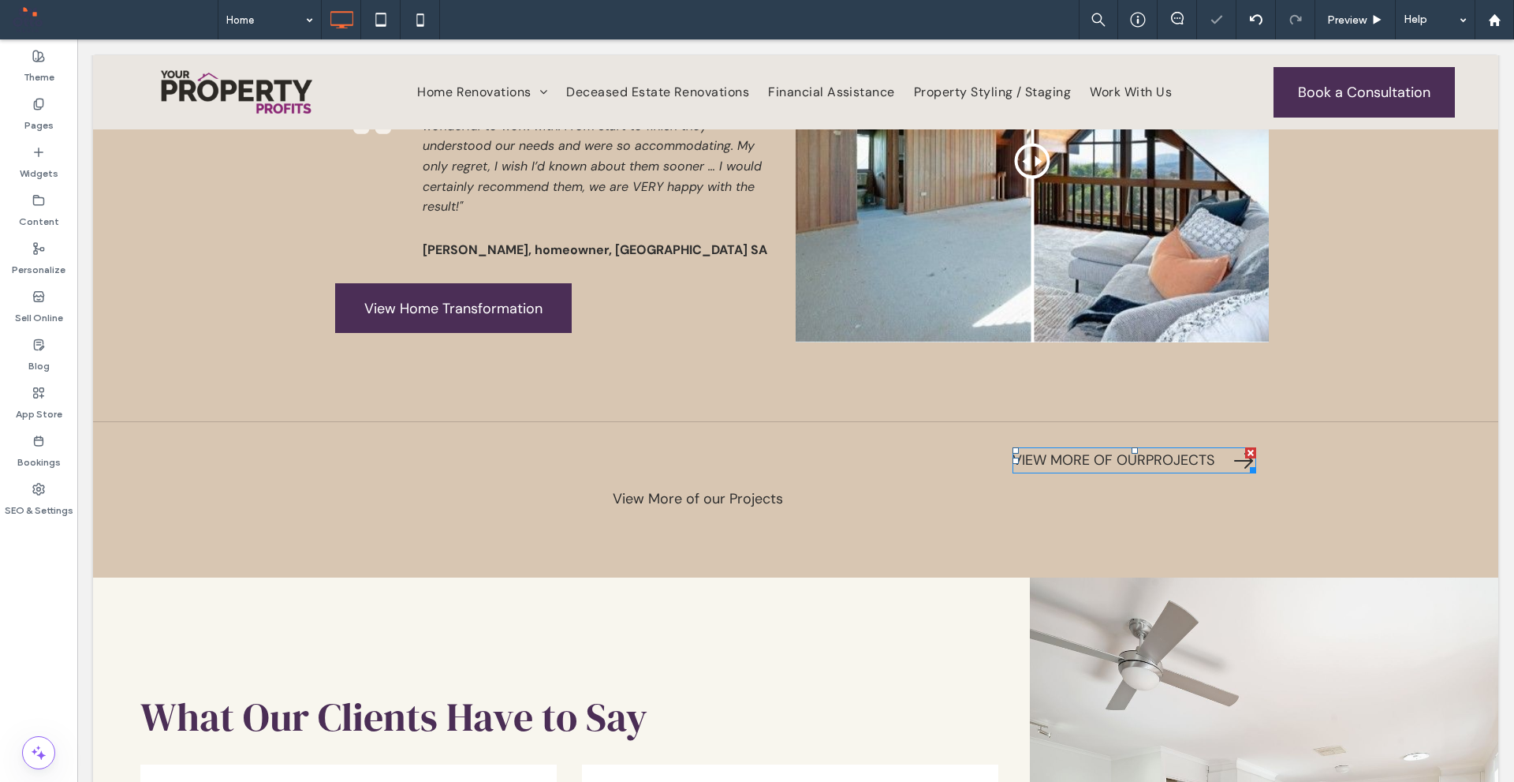
drag, startPoint x: 1242, startPoint y: 402, endPoint x: 830, endPoint y: 383, distance: 412.2
click at [1245, 447] on div at bounding box center [1250, 452] width 11 height 11
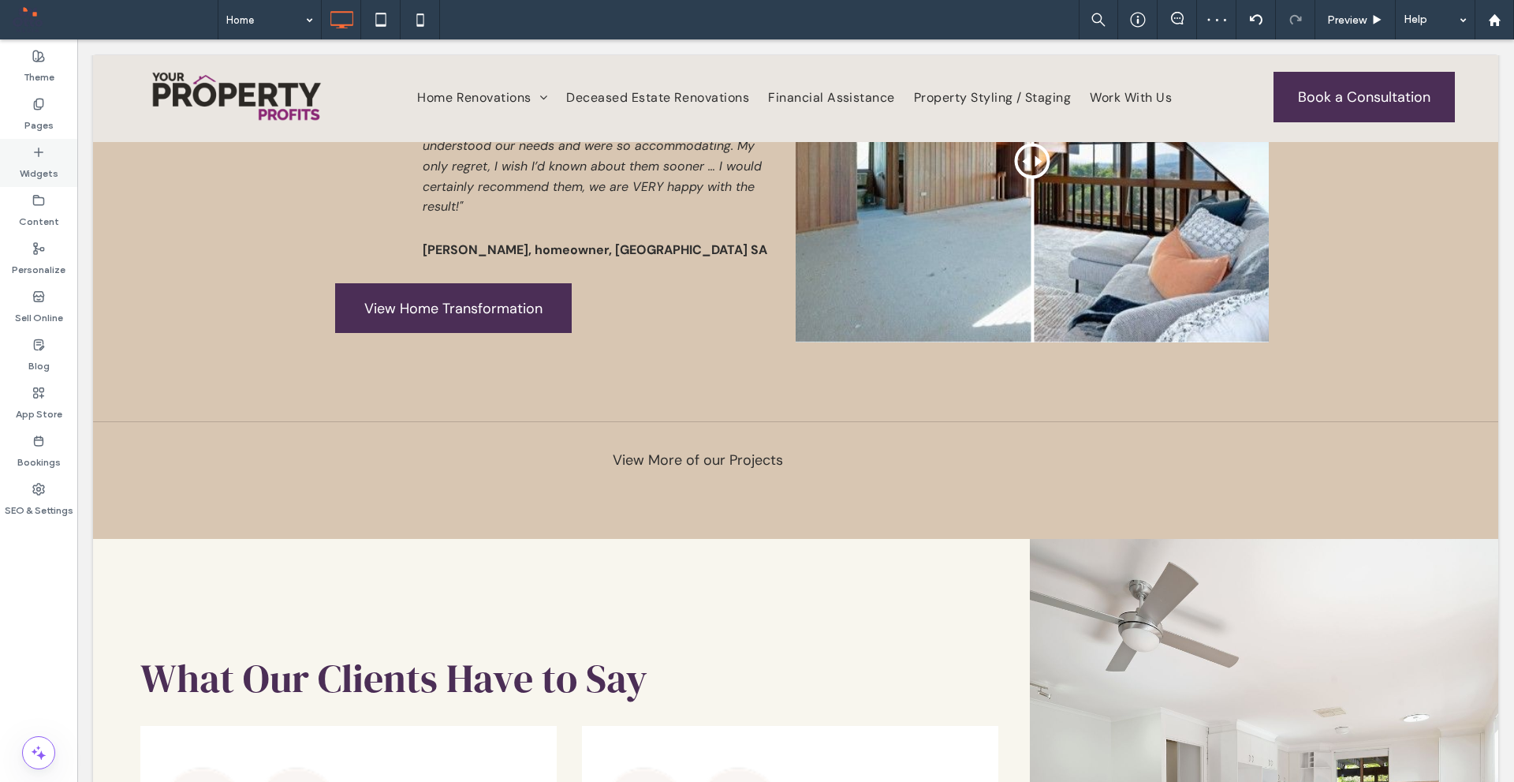
click at [33, 170] on label "Widgets" at bounding box center [39, 170] width 39 height 22
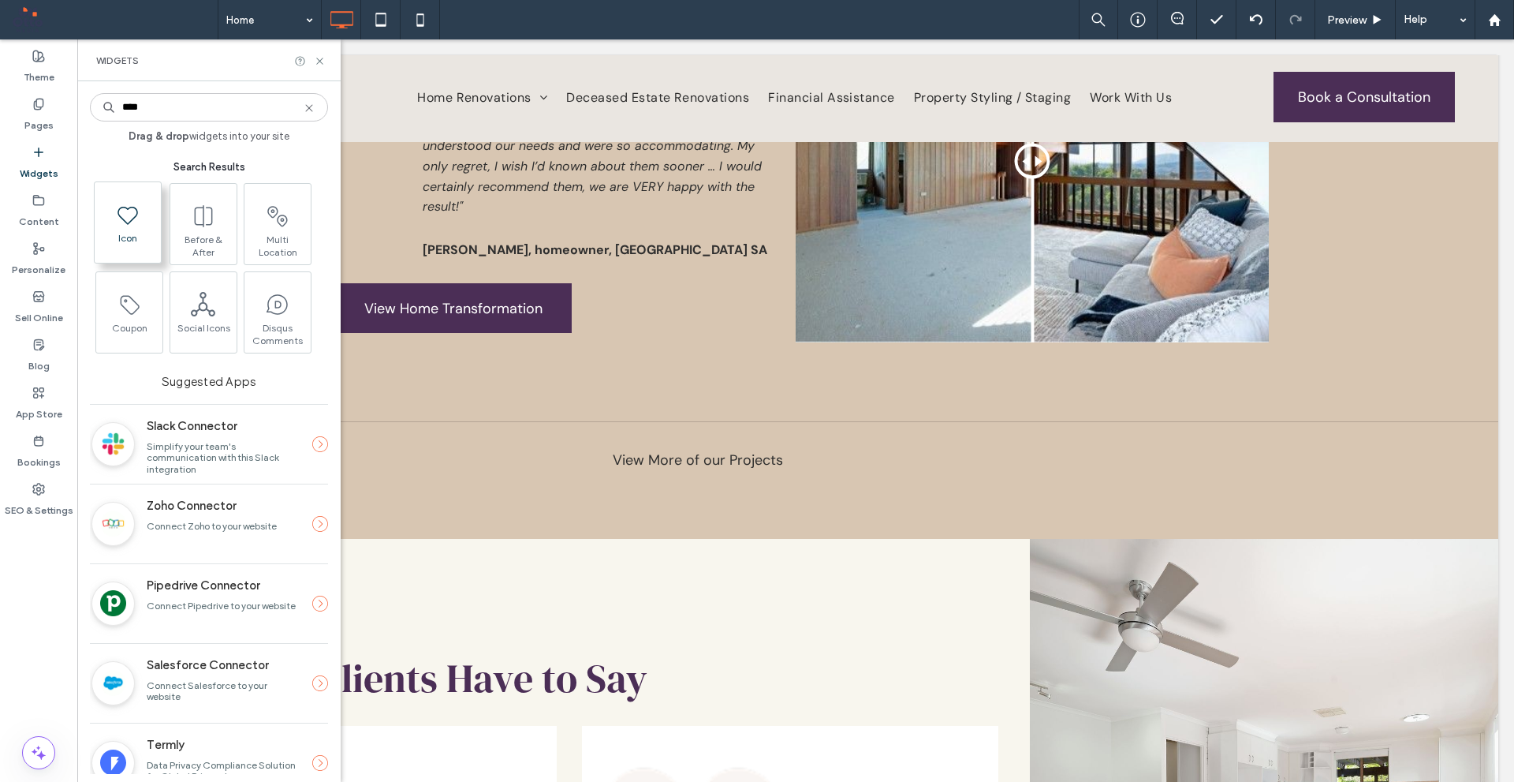
type input "****"
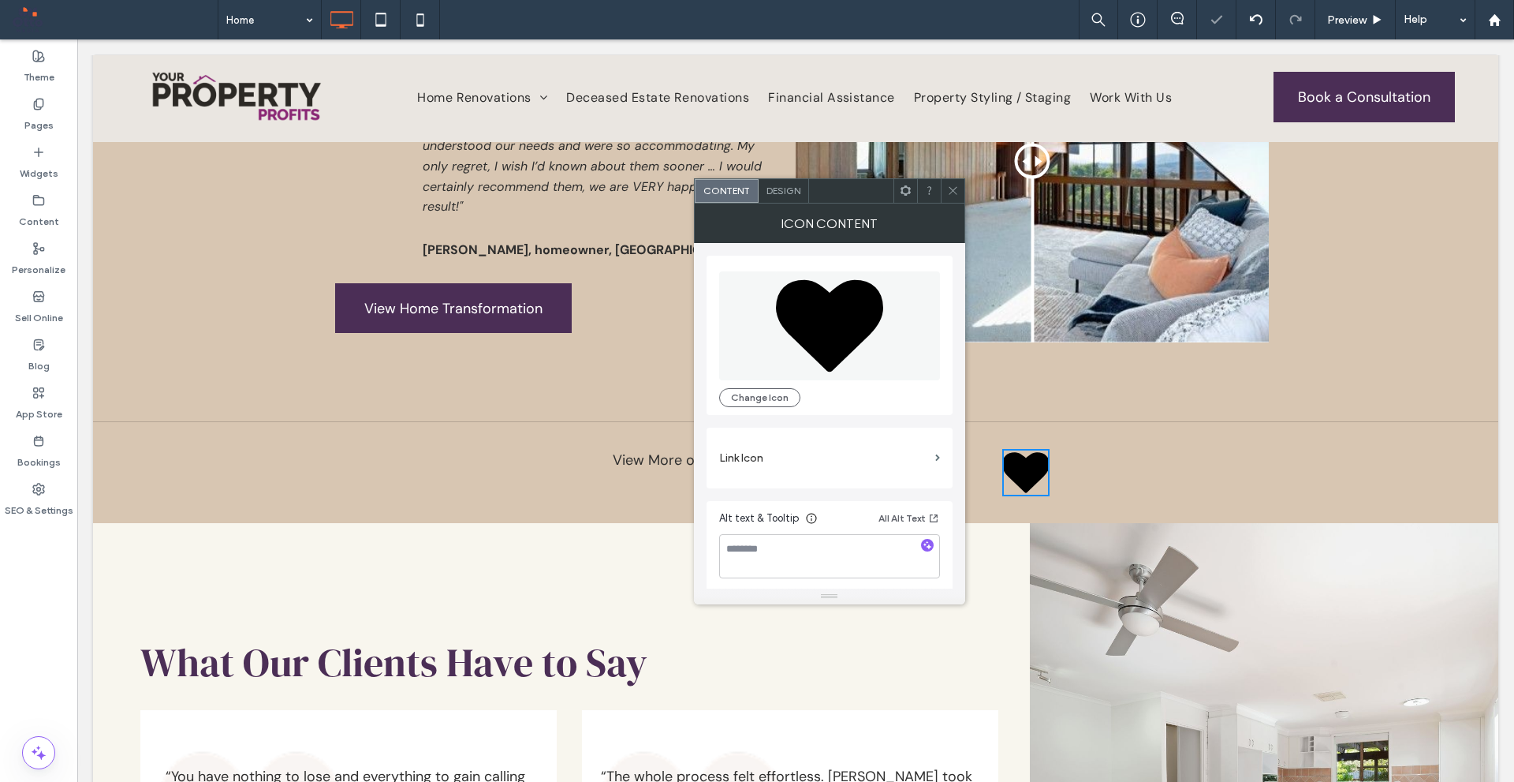
click at [845, 321] on icon at bounding box center [829, 325] width 107 height 92
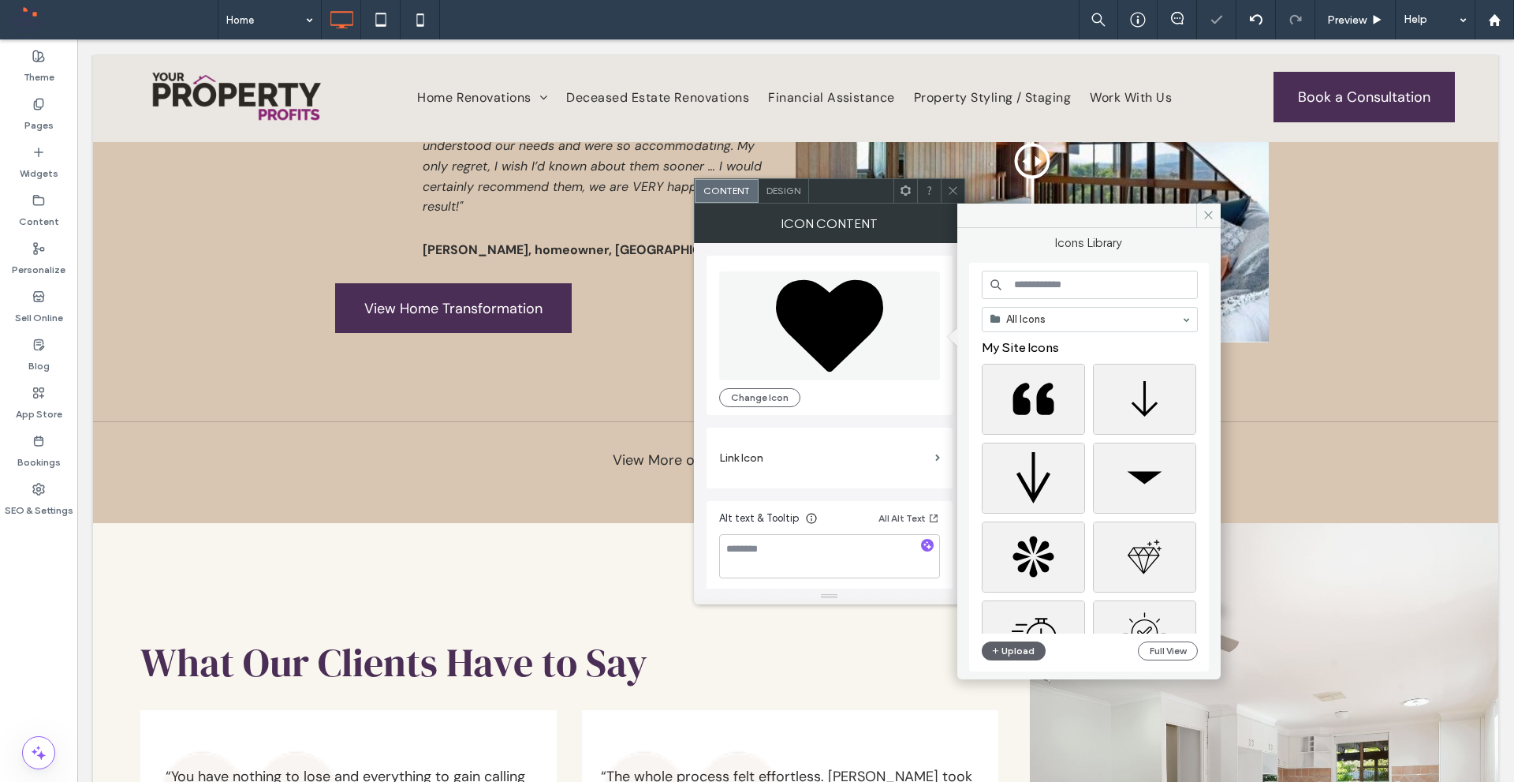
click at [1035, 288] on input at bounding box center [1090, 285] width 216 height 28
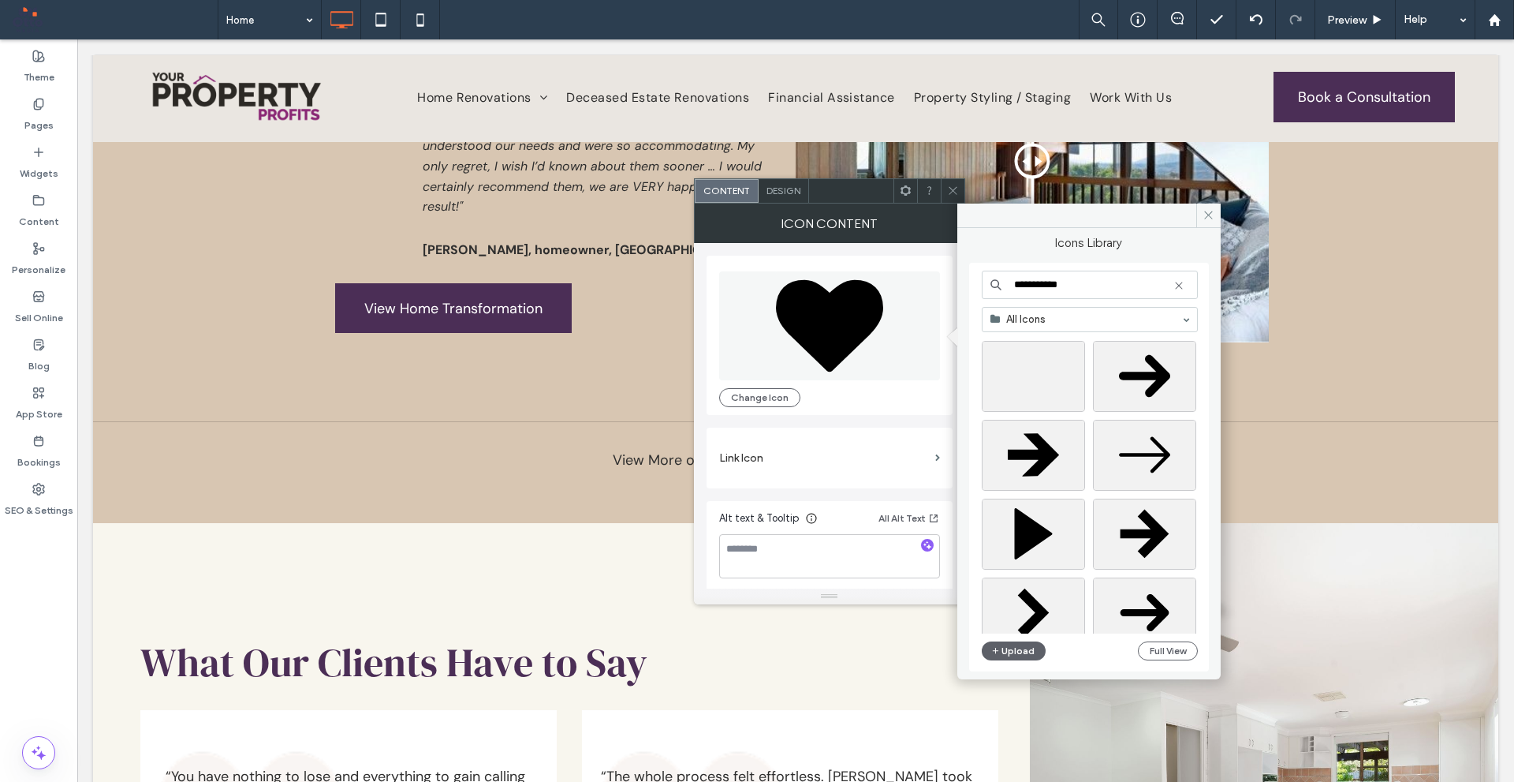
scroll to position [0, 0]
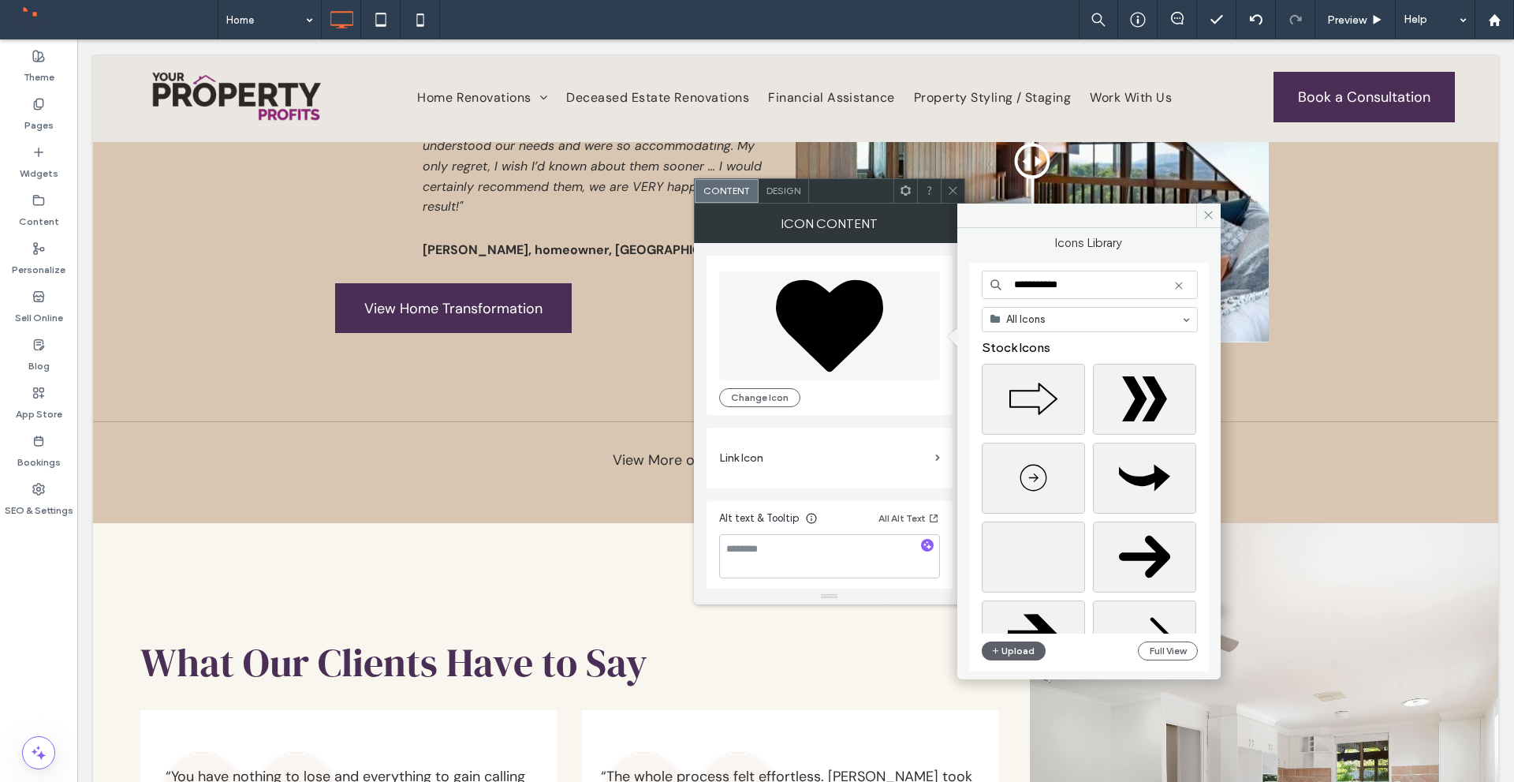
type input "**********"
click at [1180, 289] on icon at bounding box center [1179, 285] width 13 height 13
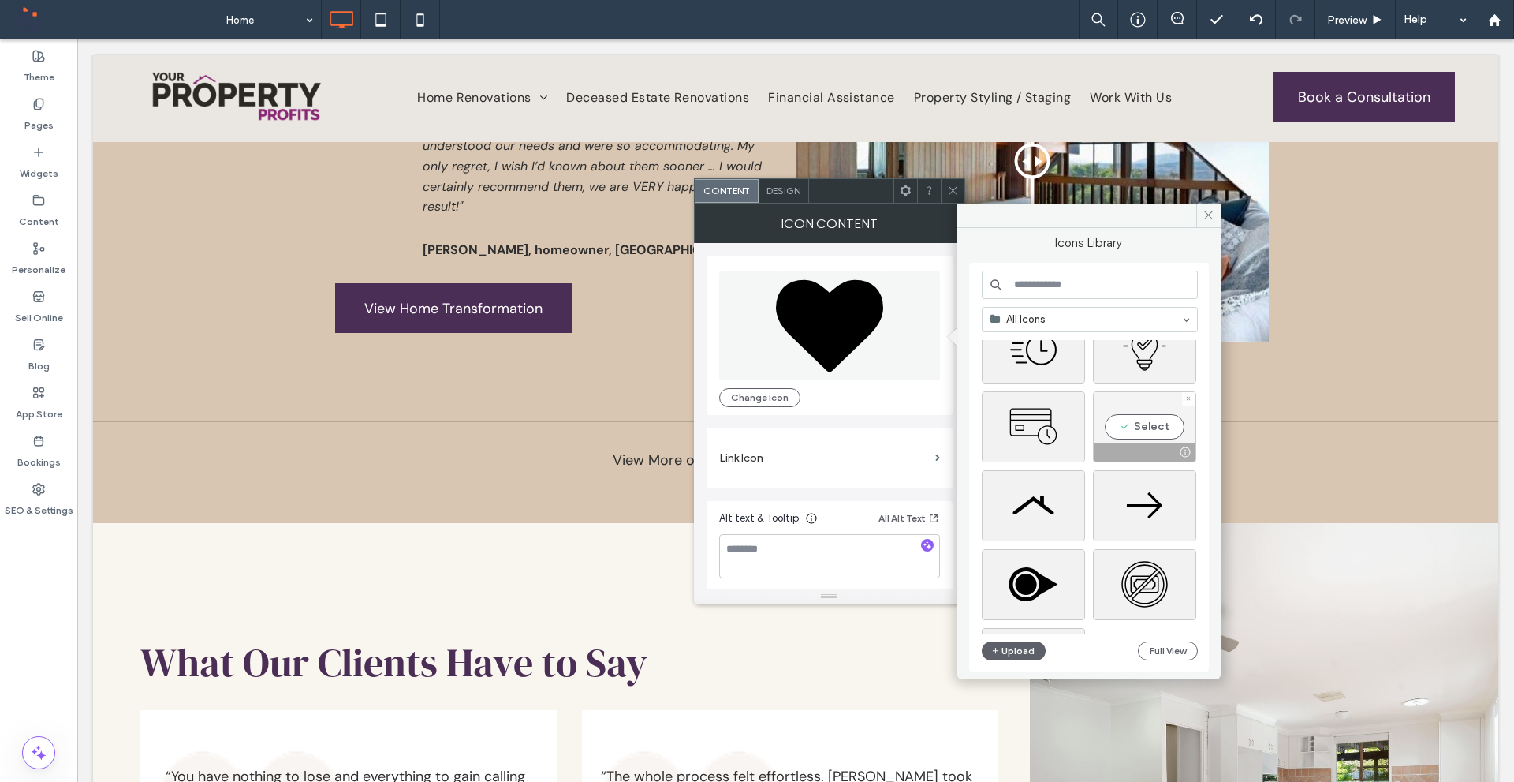
scroll to position [316, 0]
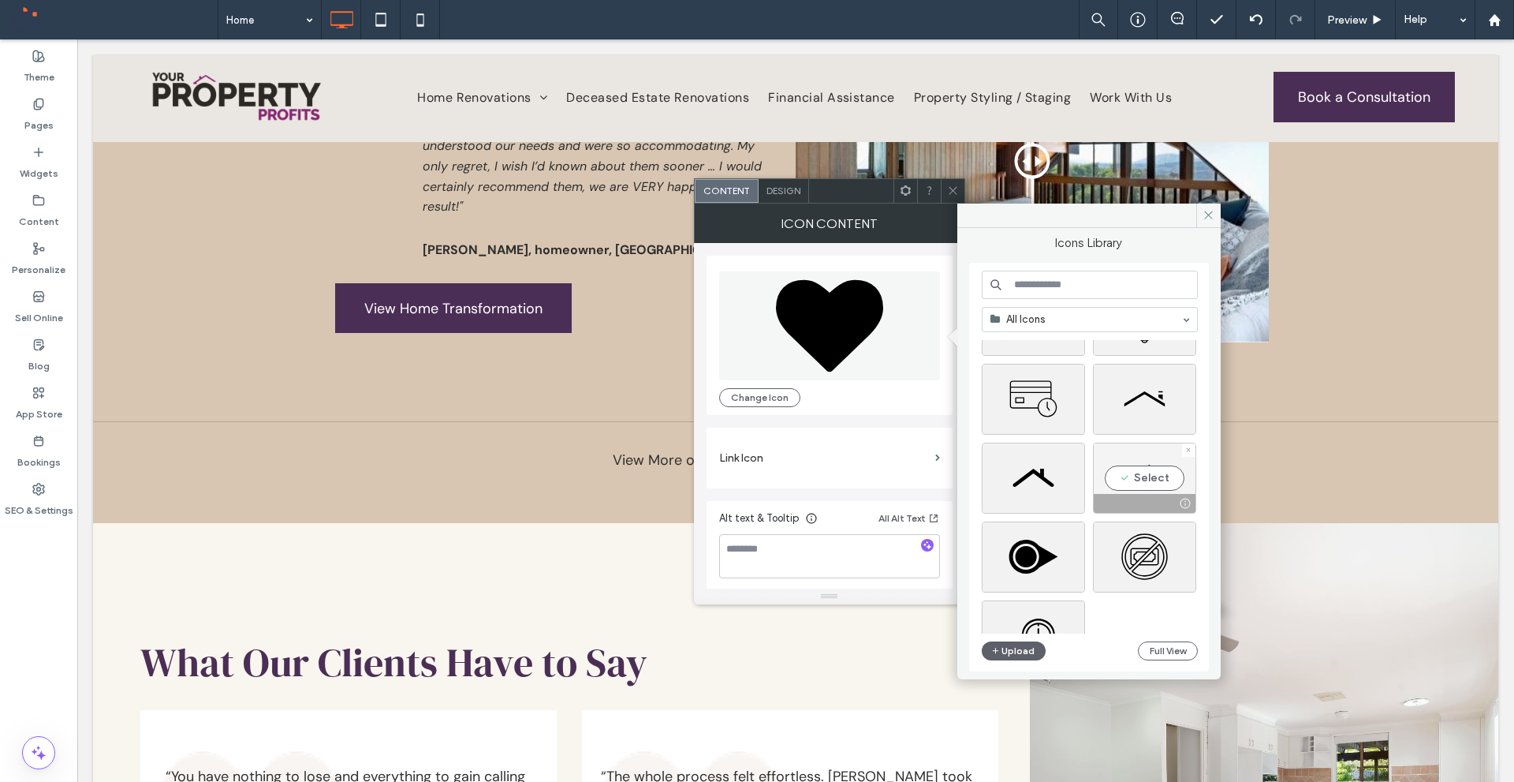
drag, startPoint x: 1150, startPoint y: 489, endPoint x: 1071, endPoint y: 447, distance: 89.3
click at [1150, 489] on div "Select" at bounding box center [1144, 478] width 103 height 71
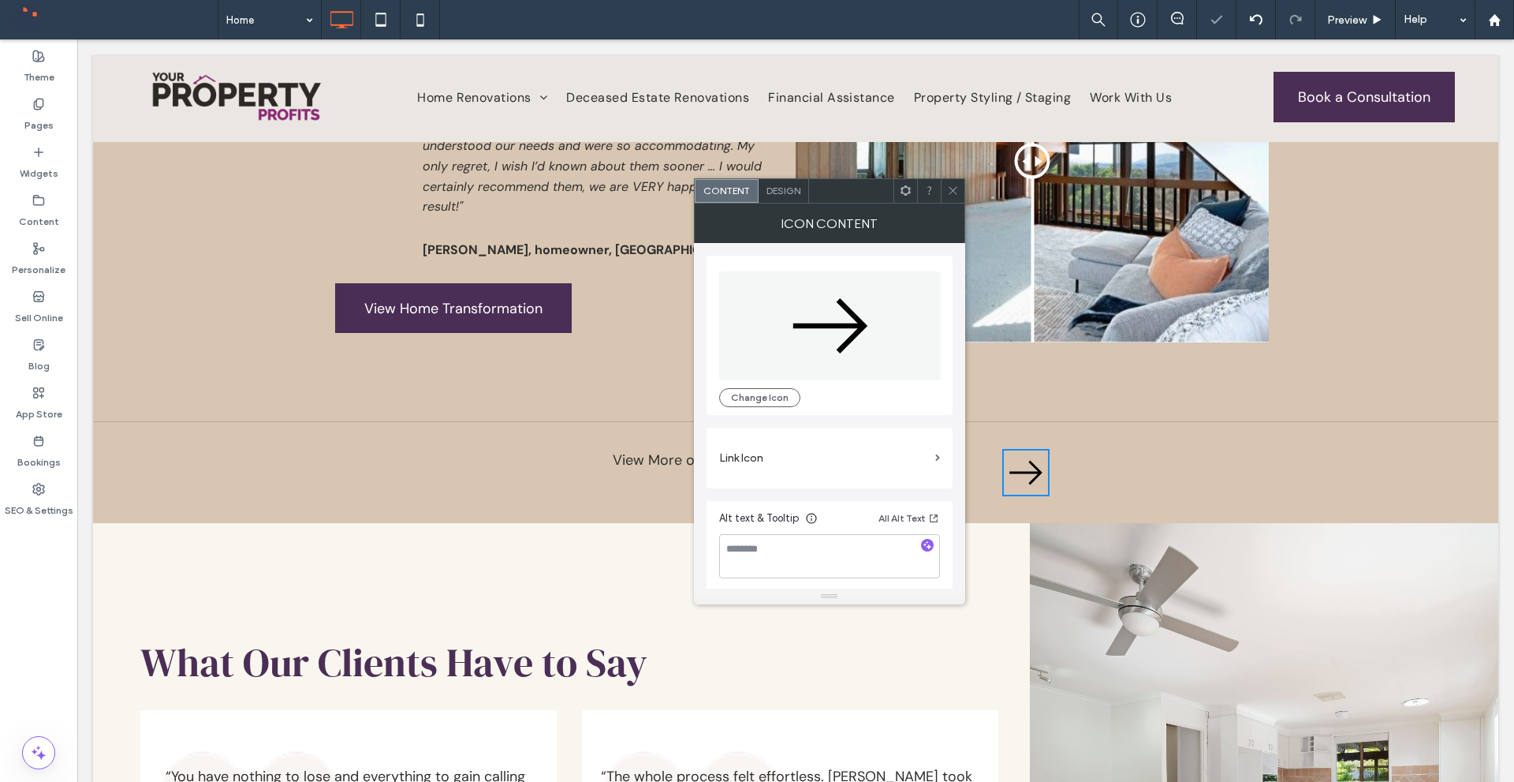
click at [802, 191] on div "Design" at bounding box center [784, 191] width 50 height 24
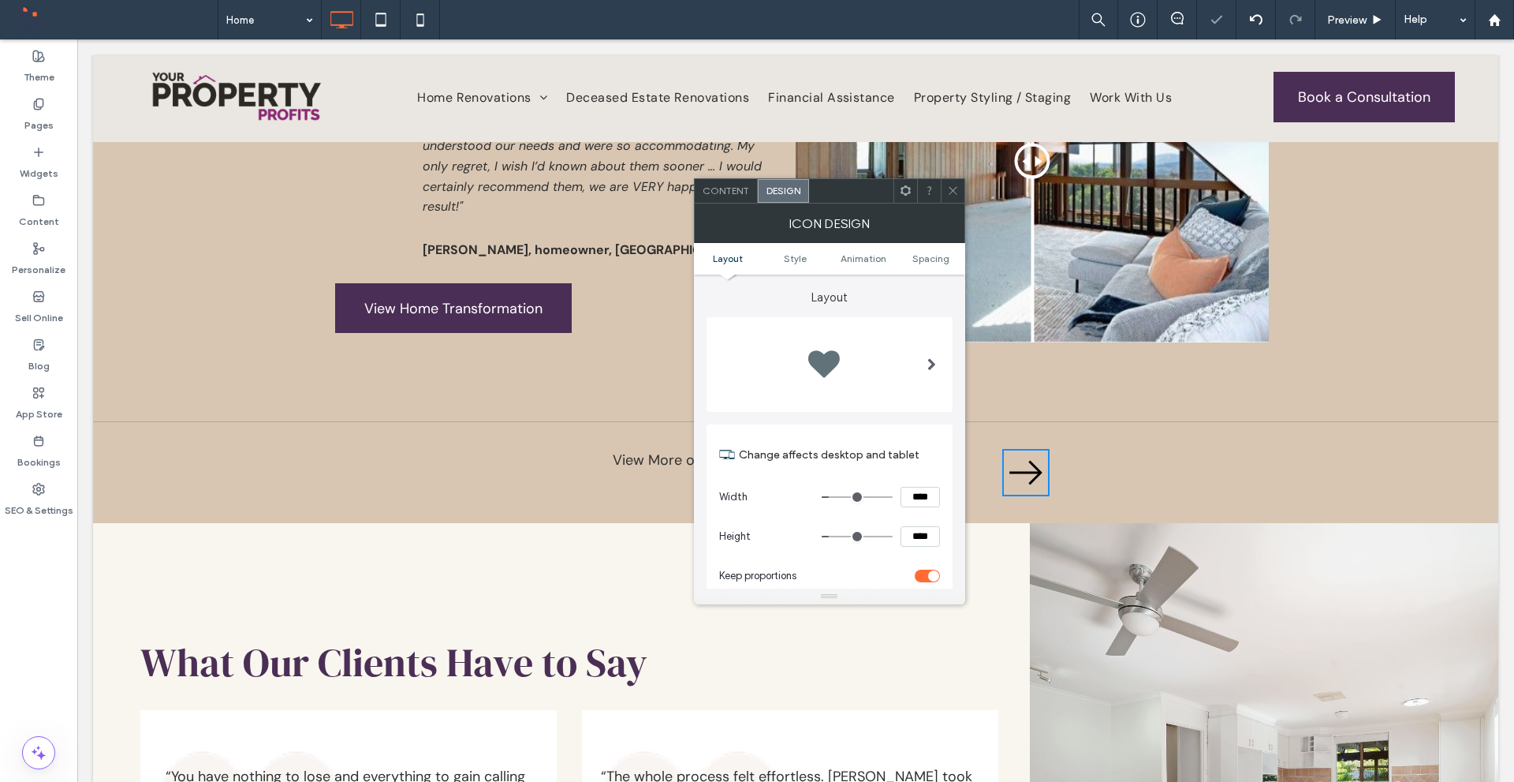
click at [894, 364] on div at bounding box center [829, 364] width 221 height 63
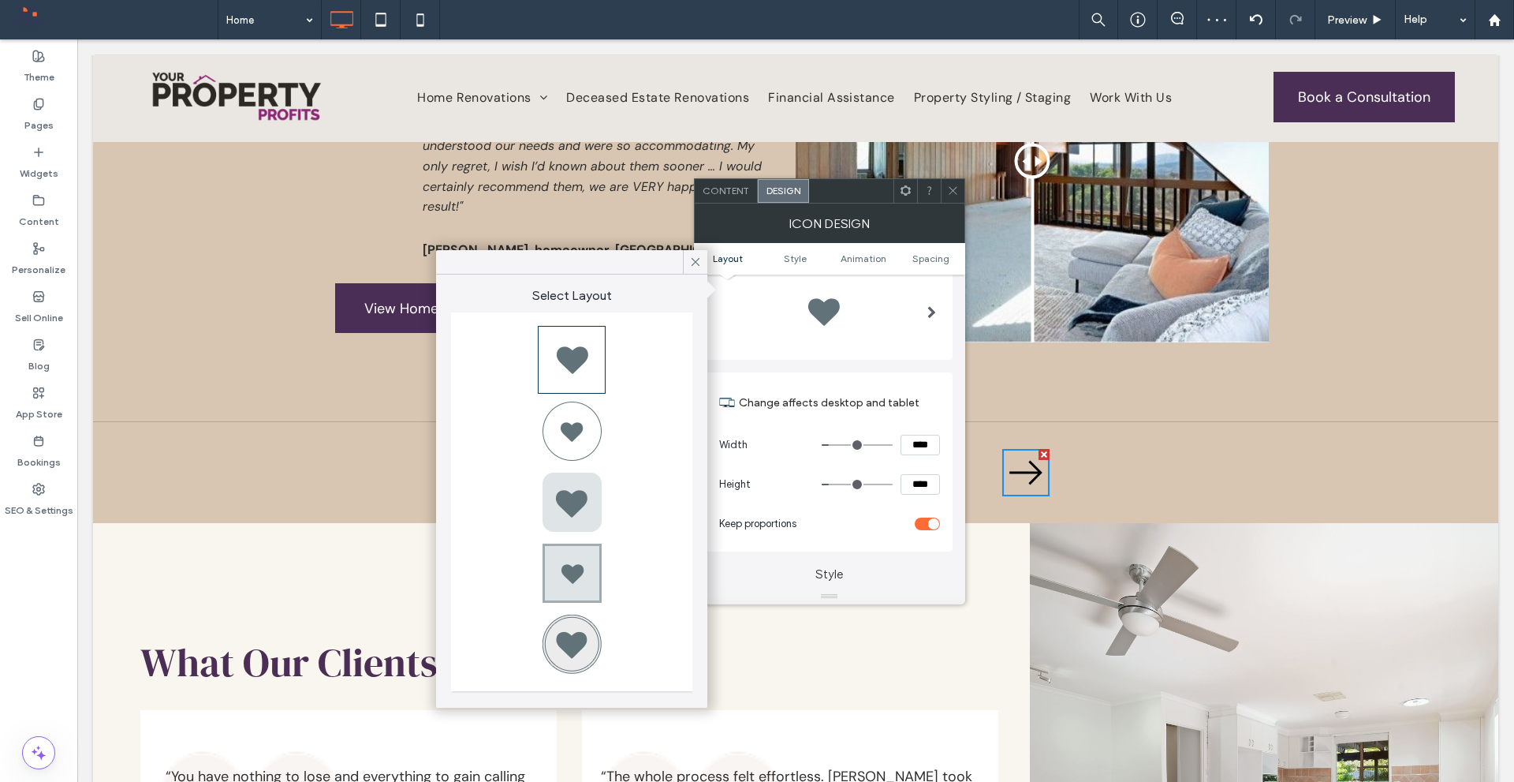
scroll to position [79, 0]
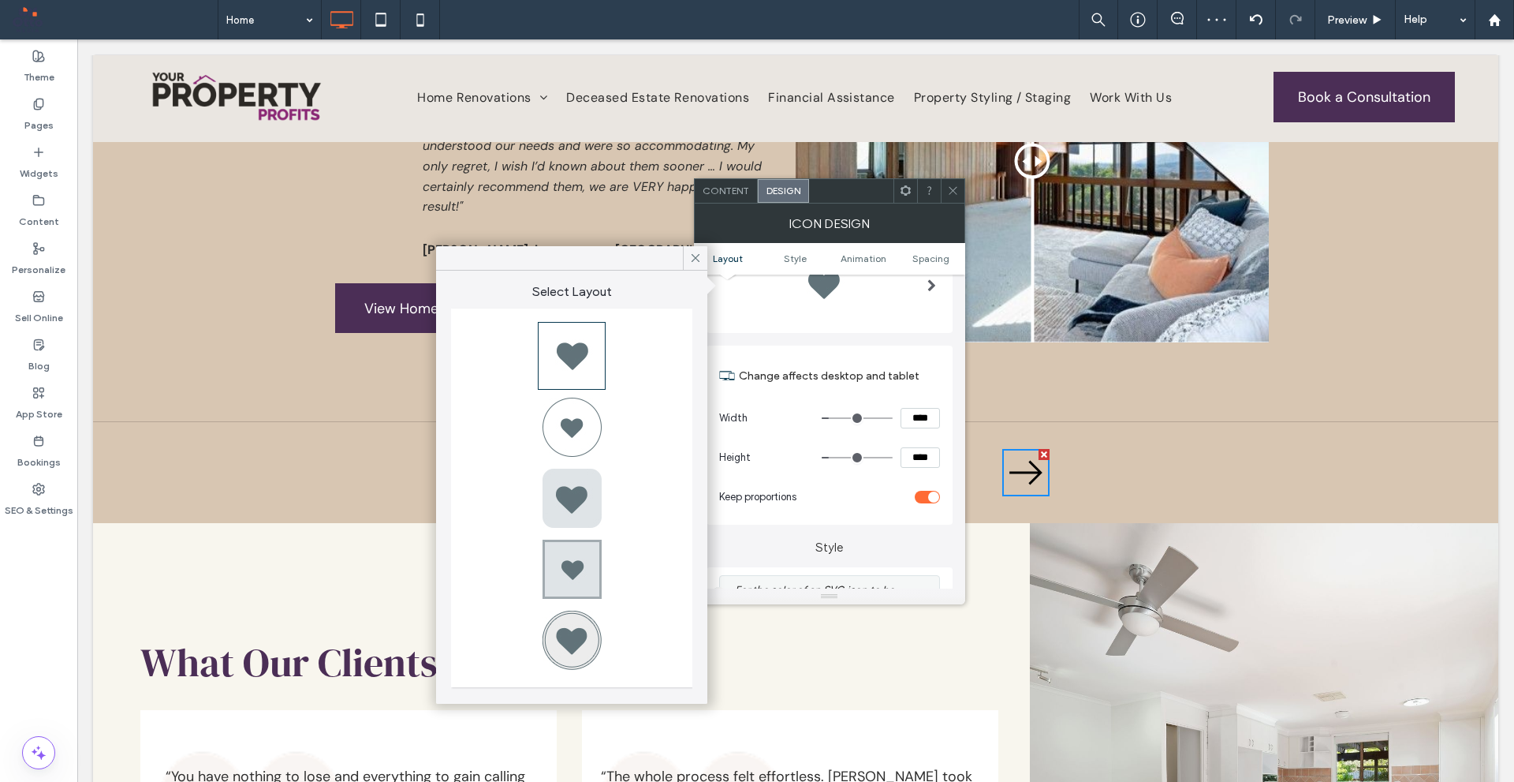
click at [599, 419] on div at bounding box center [571, 426] width 63 height 63
type input "*"
type input "***"
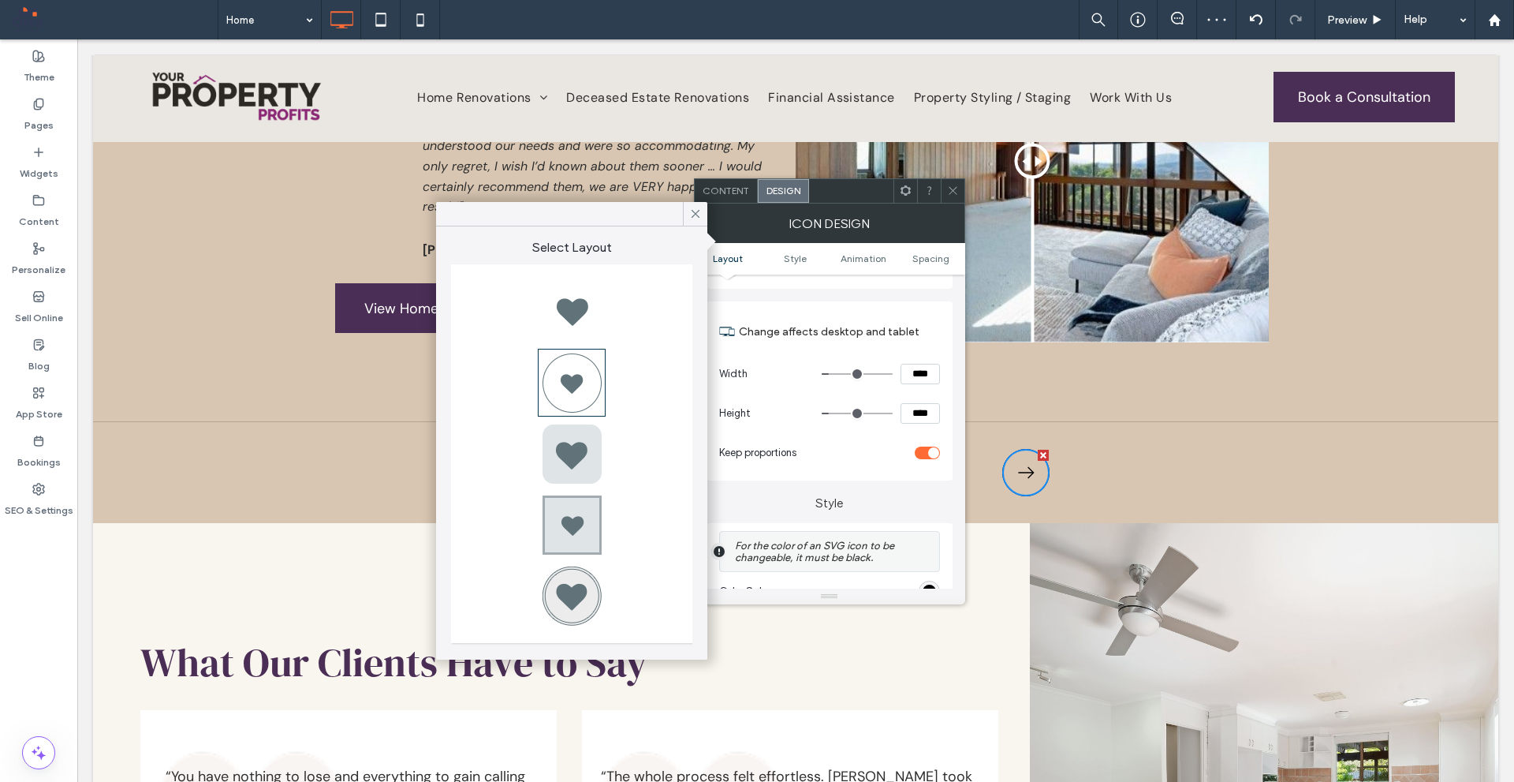
scroll to position [0, 0]
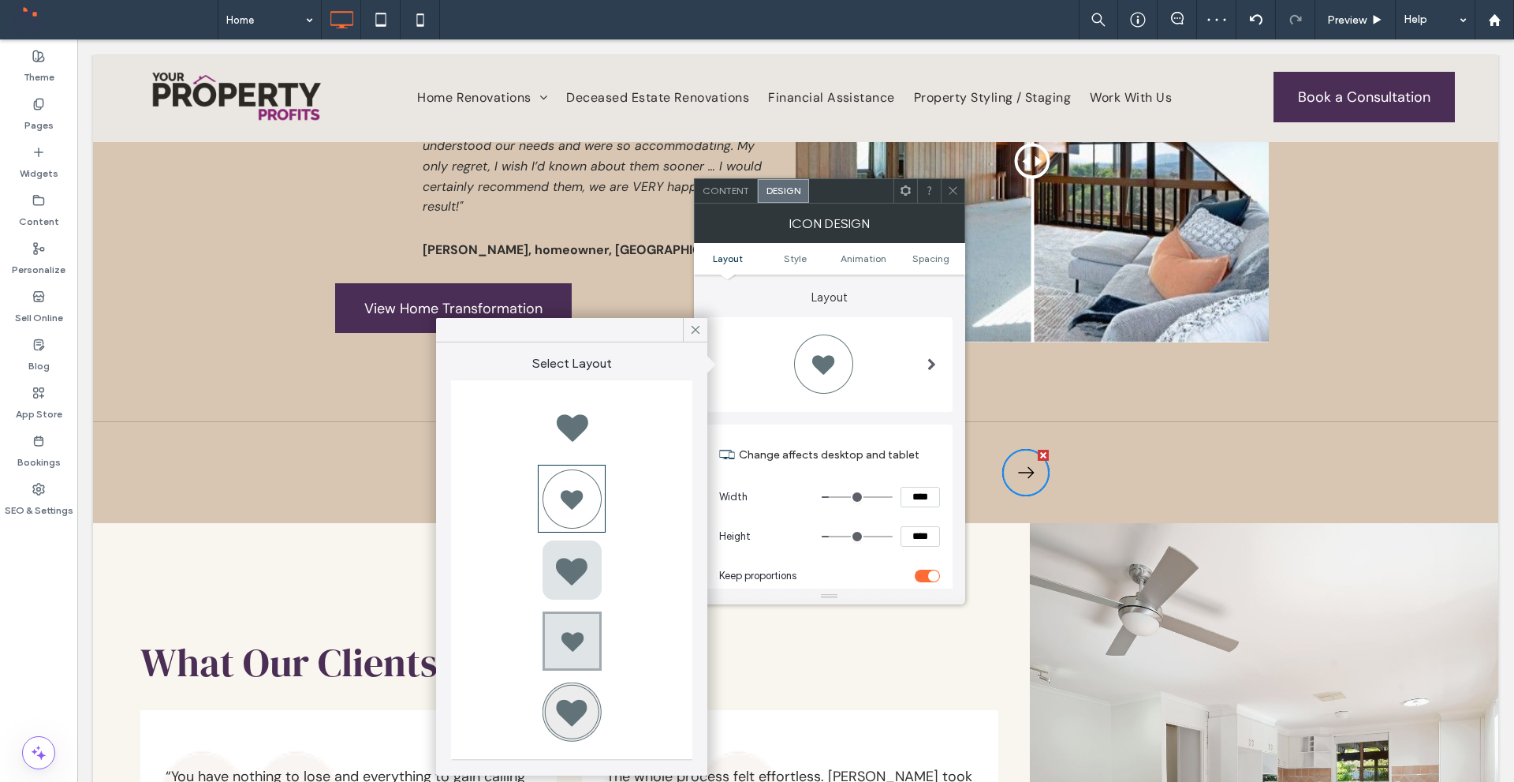
click at [892, 344] on div at bounding box center [829, 364] width 221 height 63
click at [568, 566] on div at bounding box center [571, 569] width 63 height 63
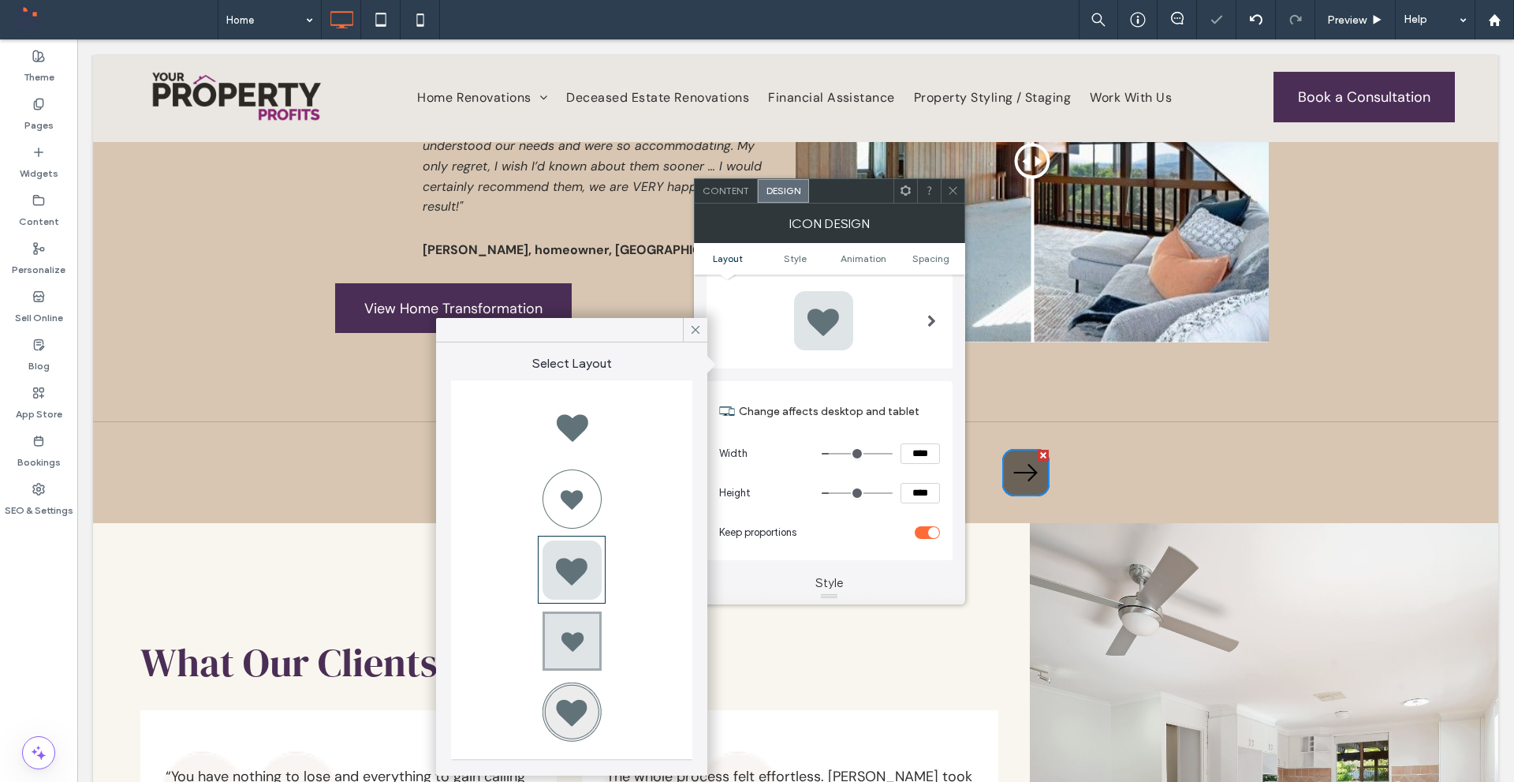
type input "*"
type input "***"
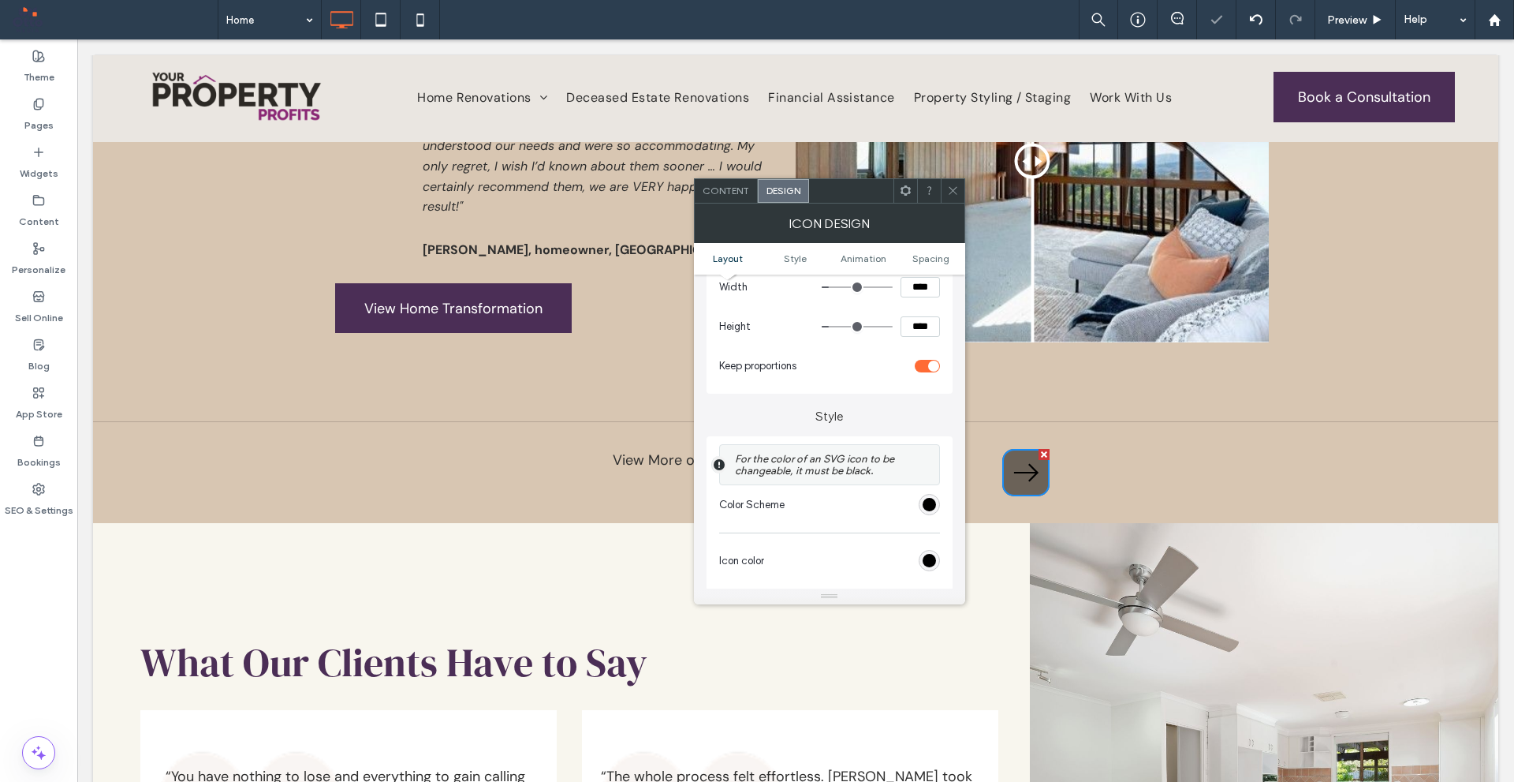
scroll to position [237, 0]
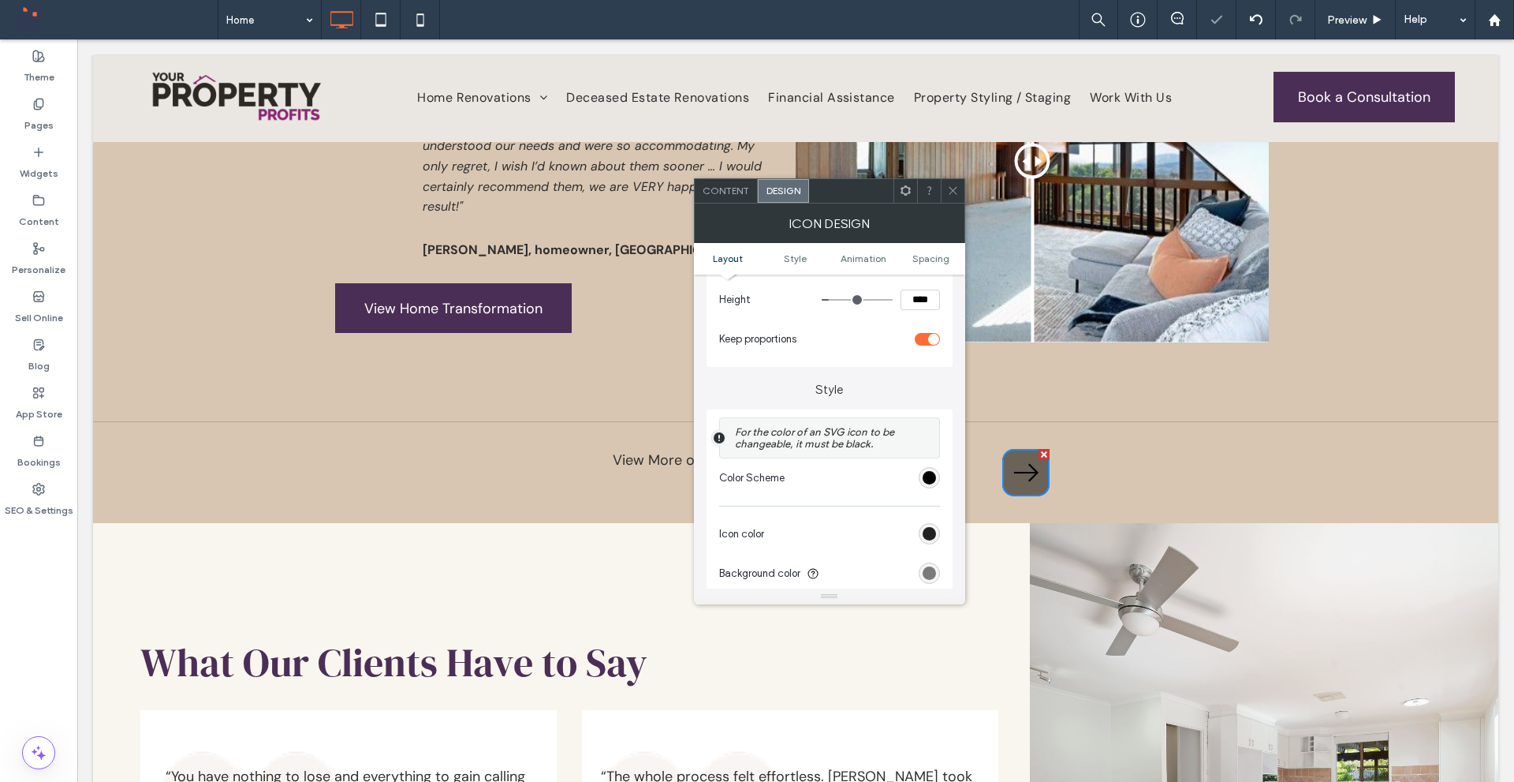
click at [924, 529] on div "rgb(0, 0, 0)" at bounding box center [929, 533] width 13 height 13
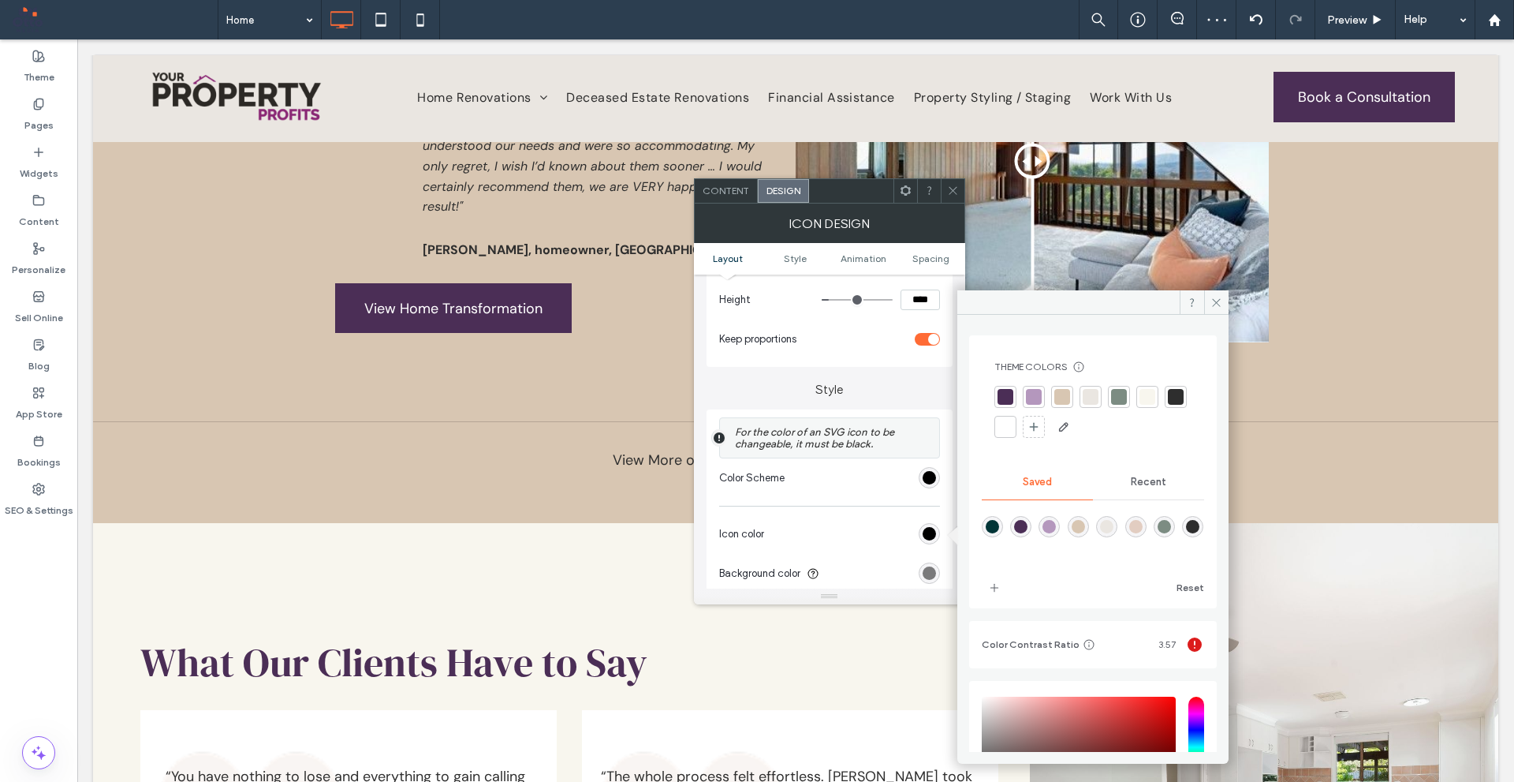
click at [1133, 487] on span "Recent" at bounding box center [1148, 482] width 35 height 13
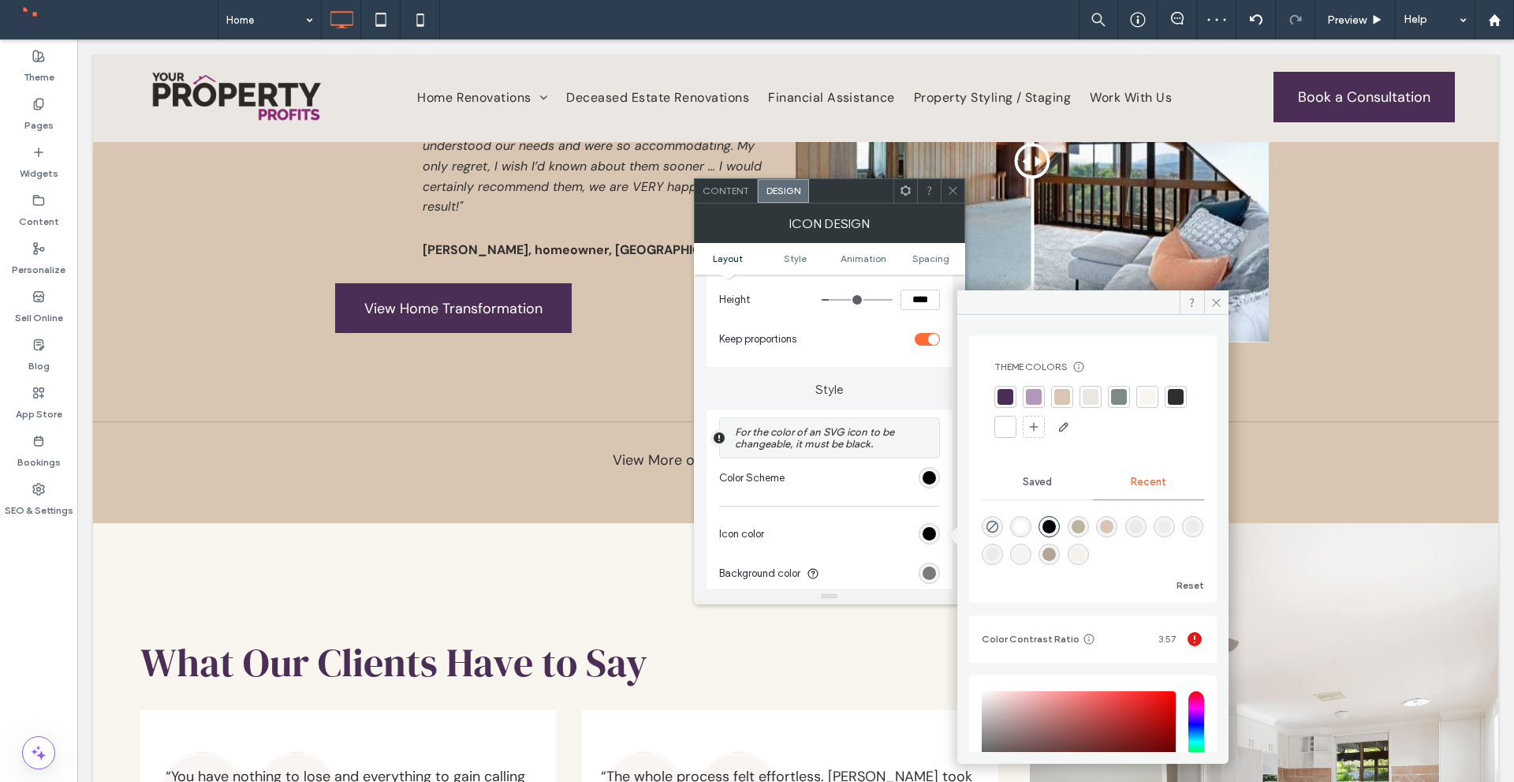
click at [1022, 524] on div "rgba(255, 255, 255, 1)" at bounding box center [1020, 526] width 13 height 13
type input "*******"
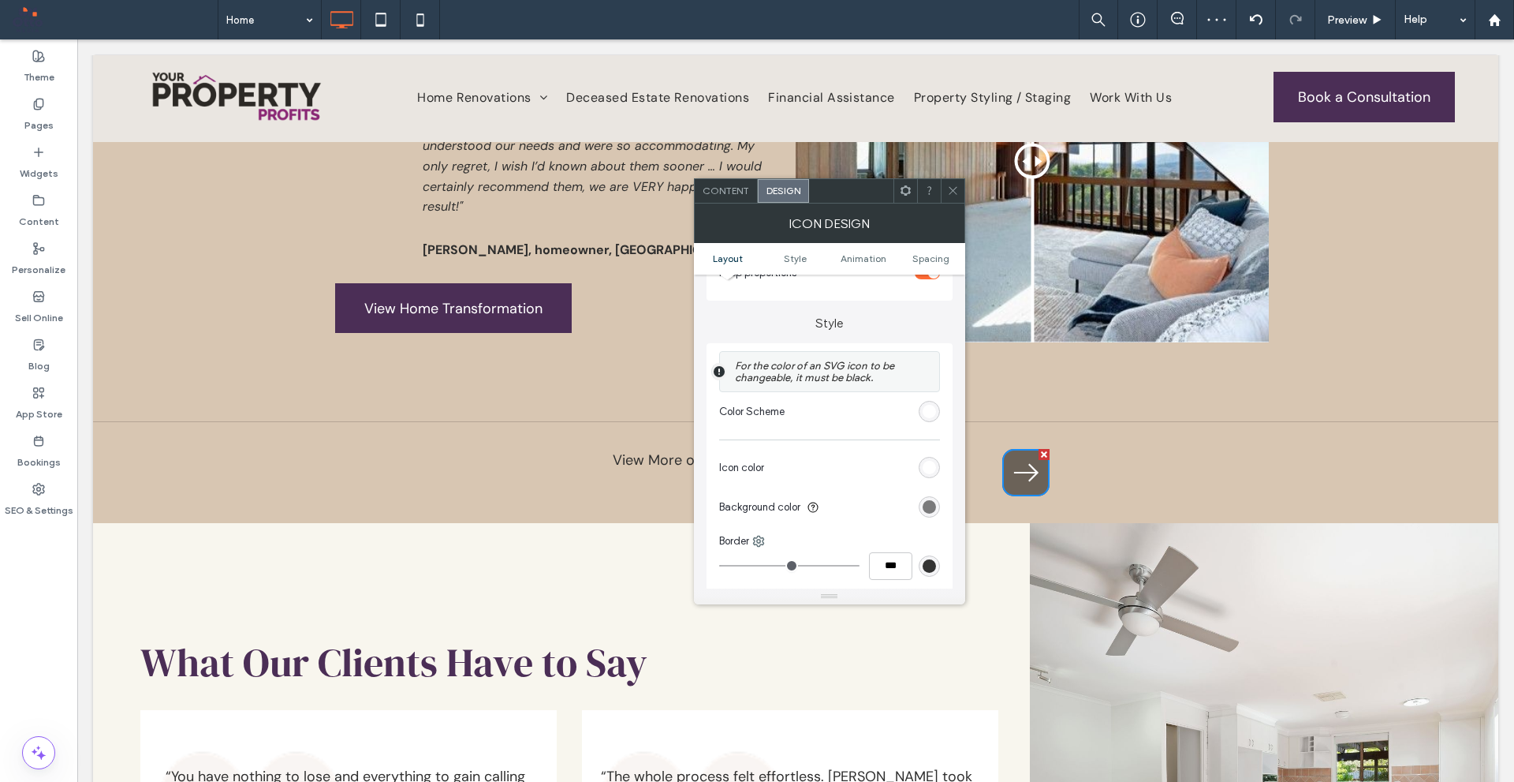
scroll to position [316, 0]
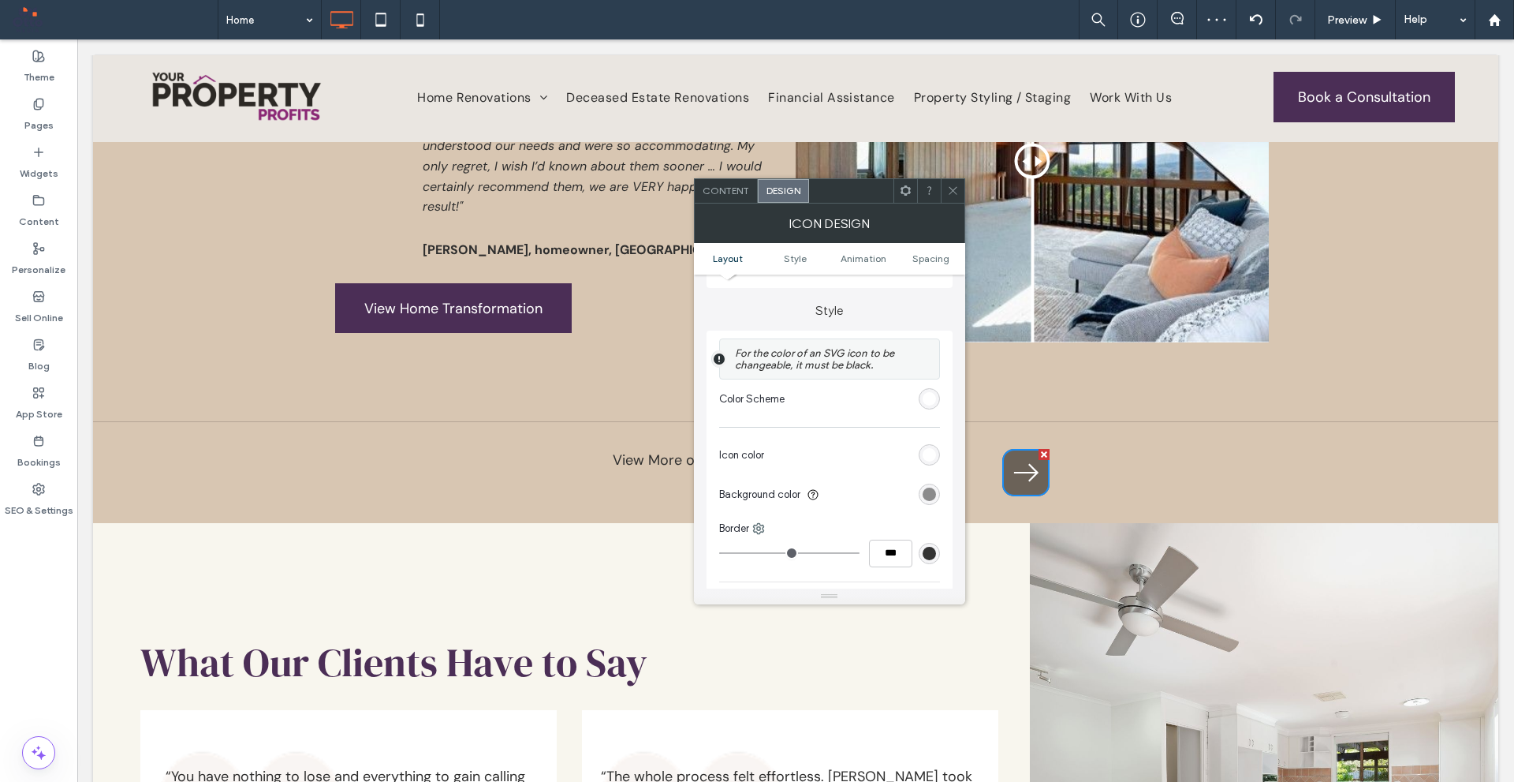
click at [925, 492] on div "rgba(0, 0, 0, 0.5)" at bounding box center [929, 493] width 13 height 13
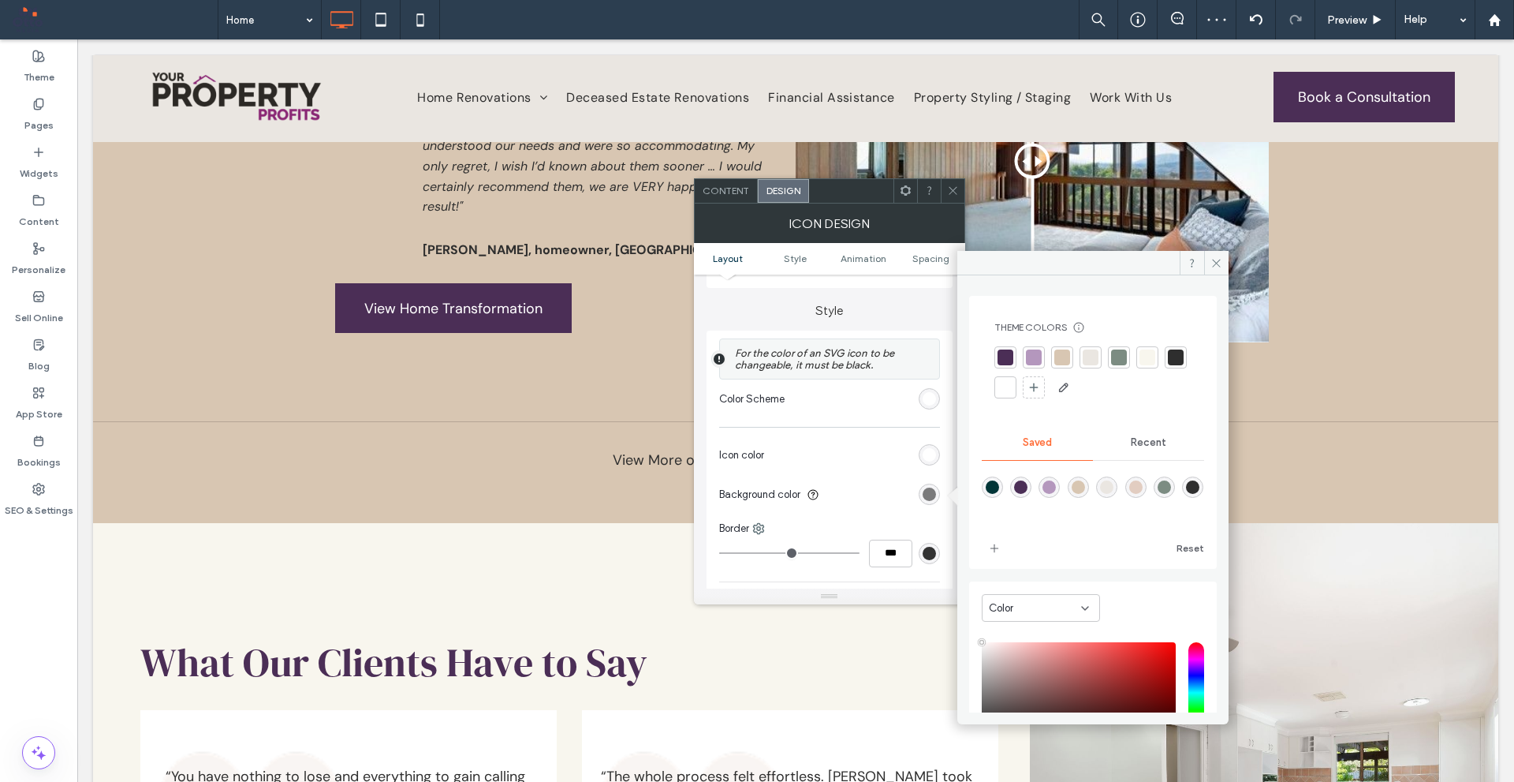
type input "***"
click at [1056, 485] on div "rgba(180,151,189,1)" at bounding box center [1049, 486] width 13 height 13
type input "*******"
type input "***"
type input "****"
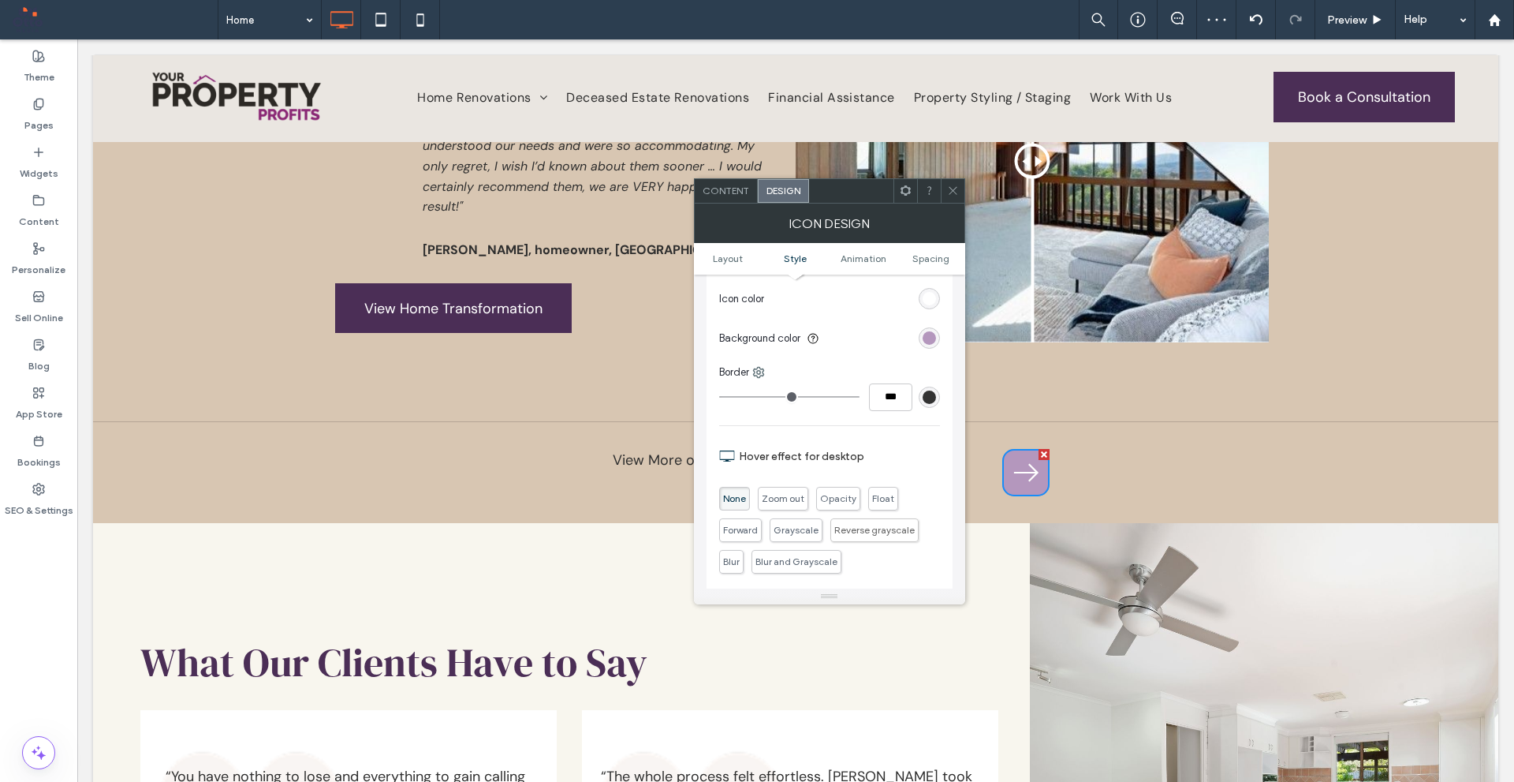
scroll to position [473, 0]
click at [947, 193] on icon at bounding box center [953, 191] width 12 height 12
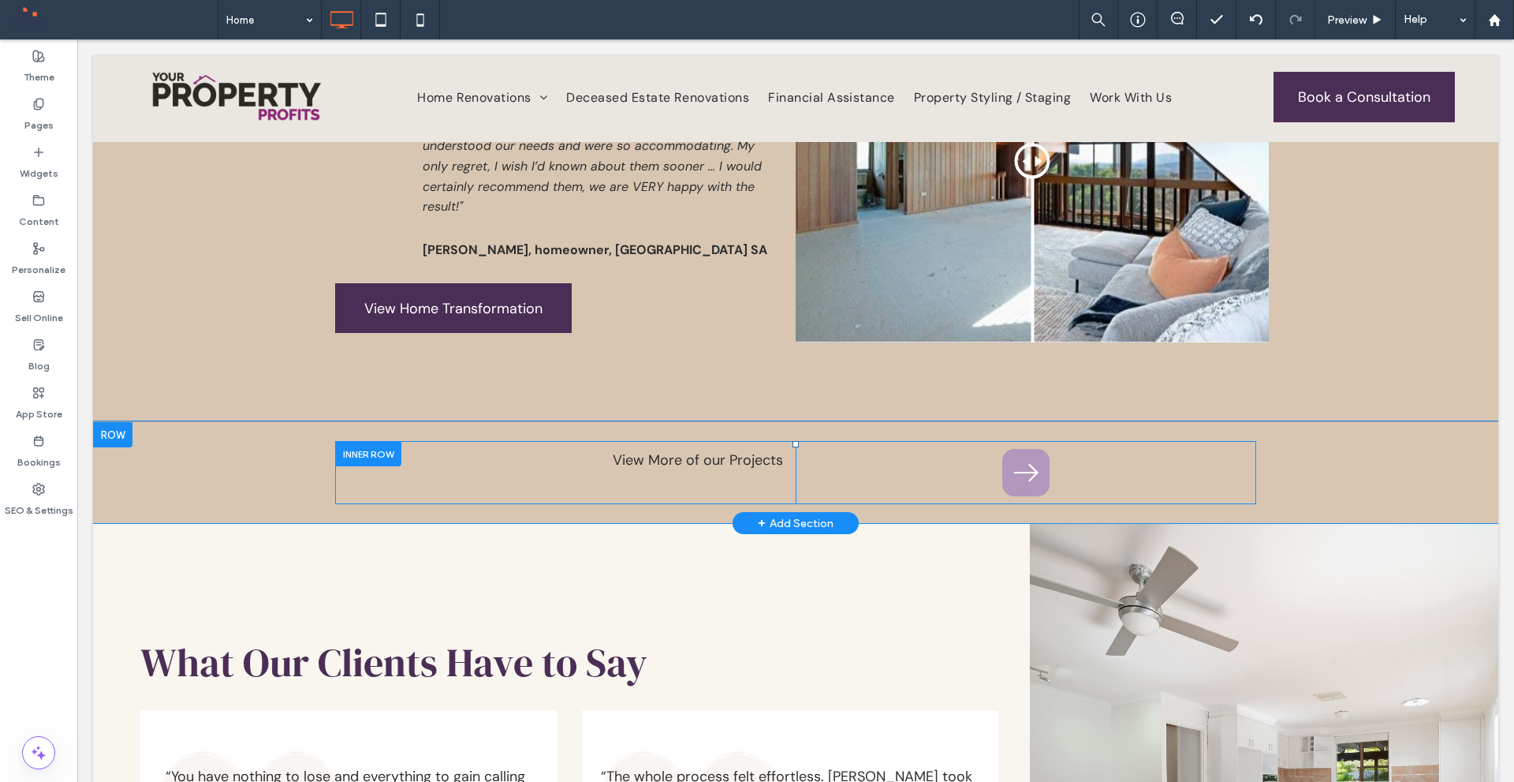
click at [1028, 449] on icon at bounding box center [1026, 472] width 35 height 47
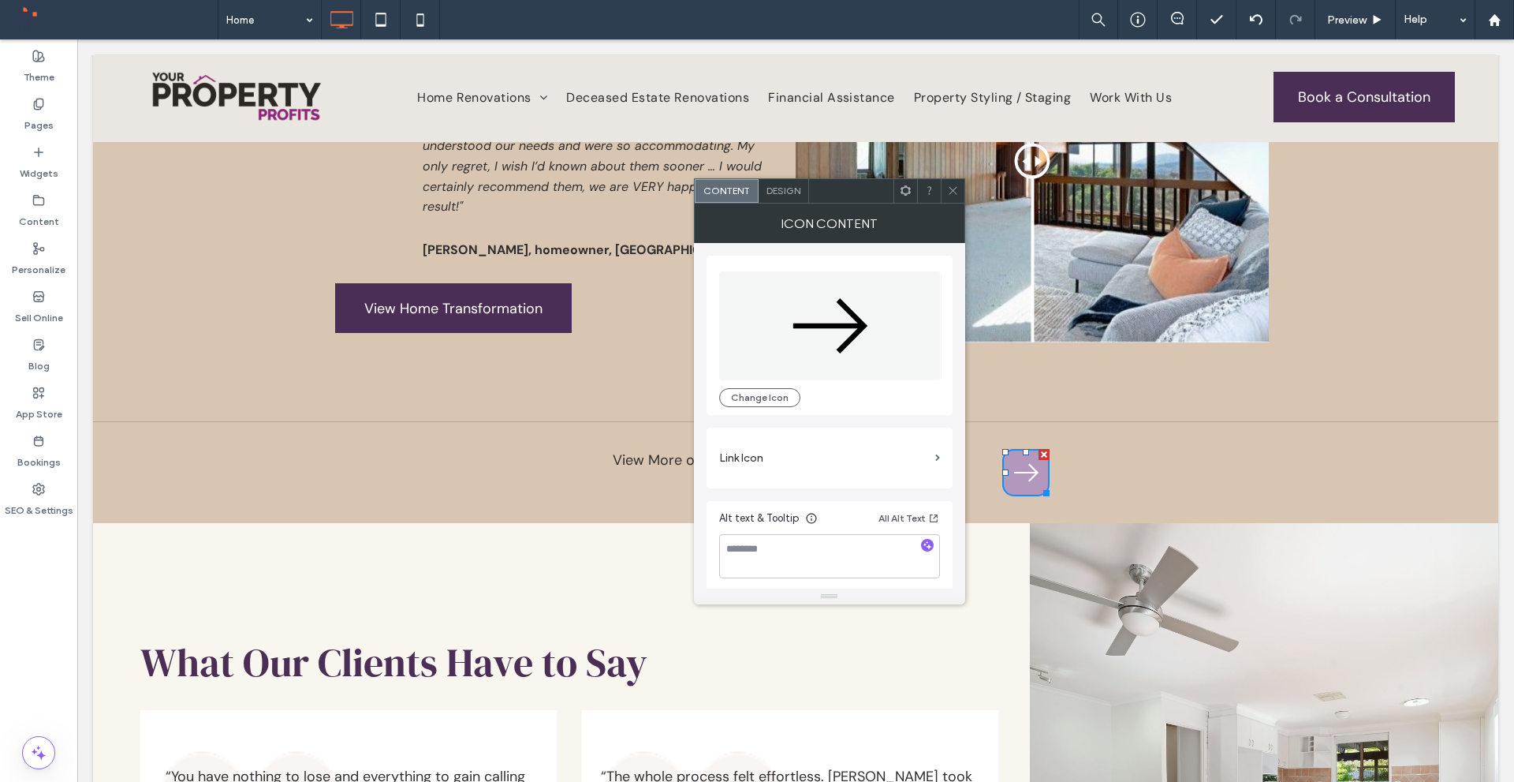
click at [771, 197] on div "Design" at bounding box center [784, 191] width 50 height 24
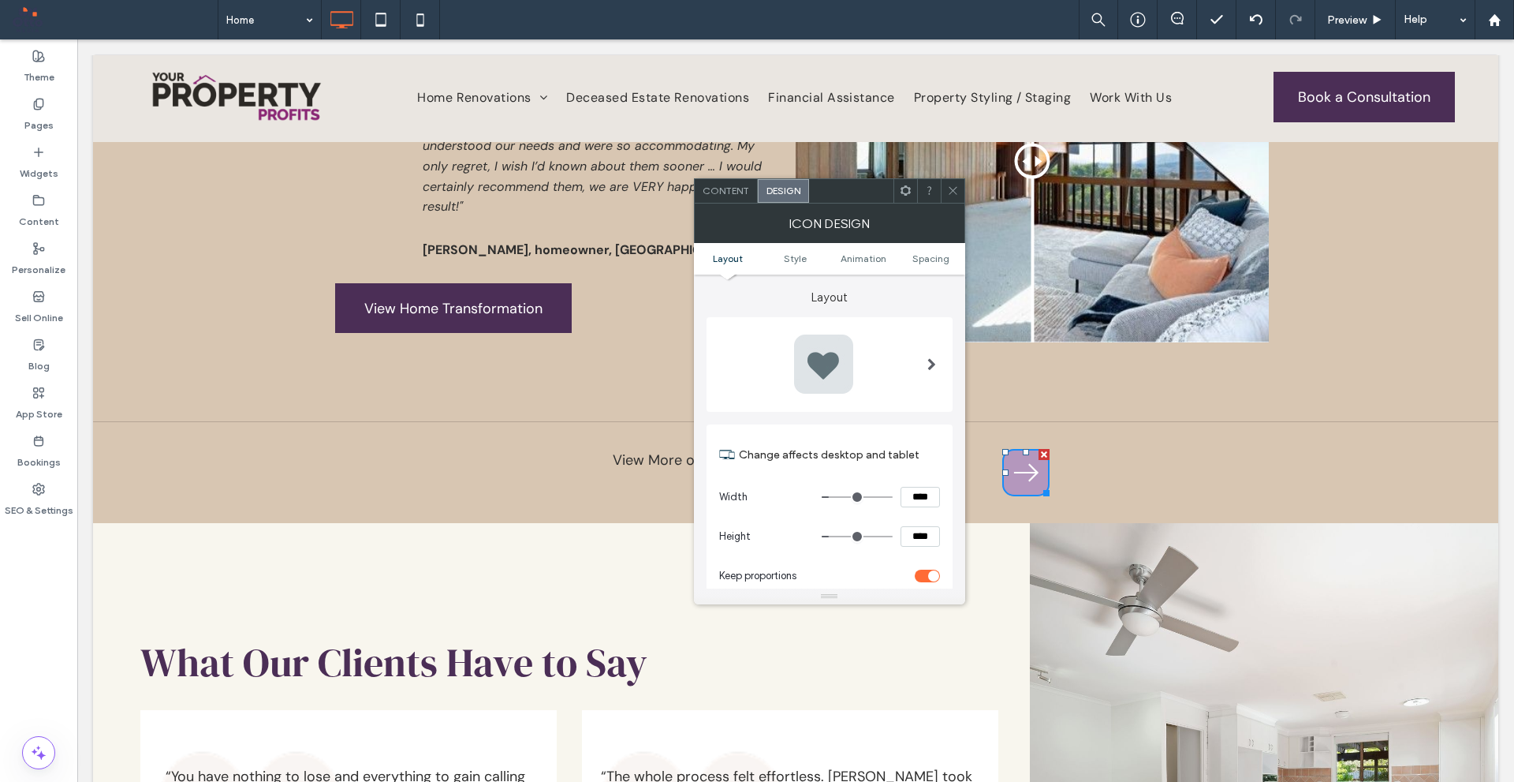
drag, startPoint x: 912, startPoint y: 497, endPoint x: 902, endPoint y: 500, distance: 10.0
click at [902, 500] on input "****" at bounding box center [920, 497] width 39 height 21
type input "****"
type input "**"
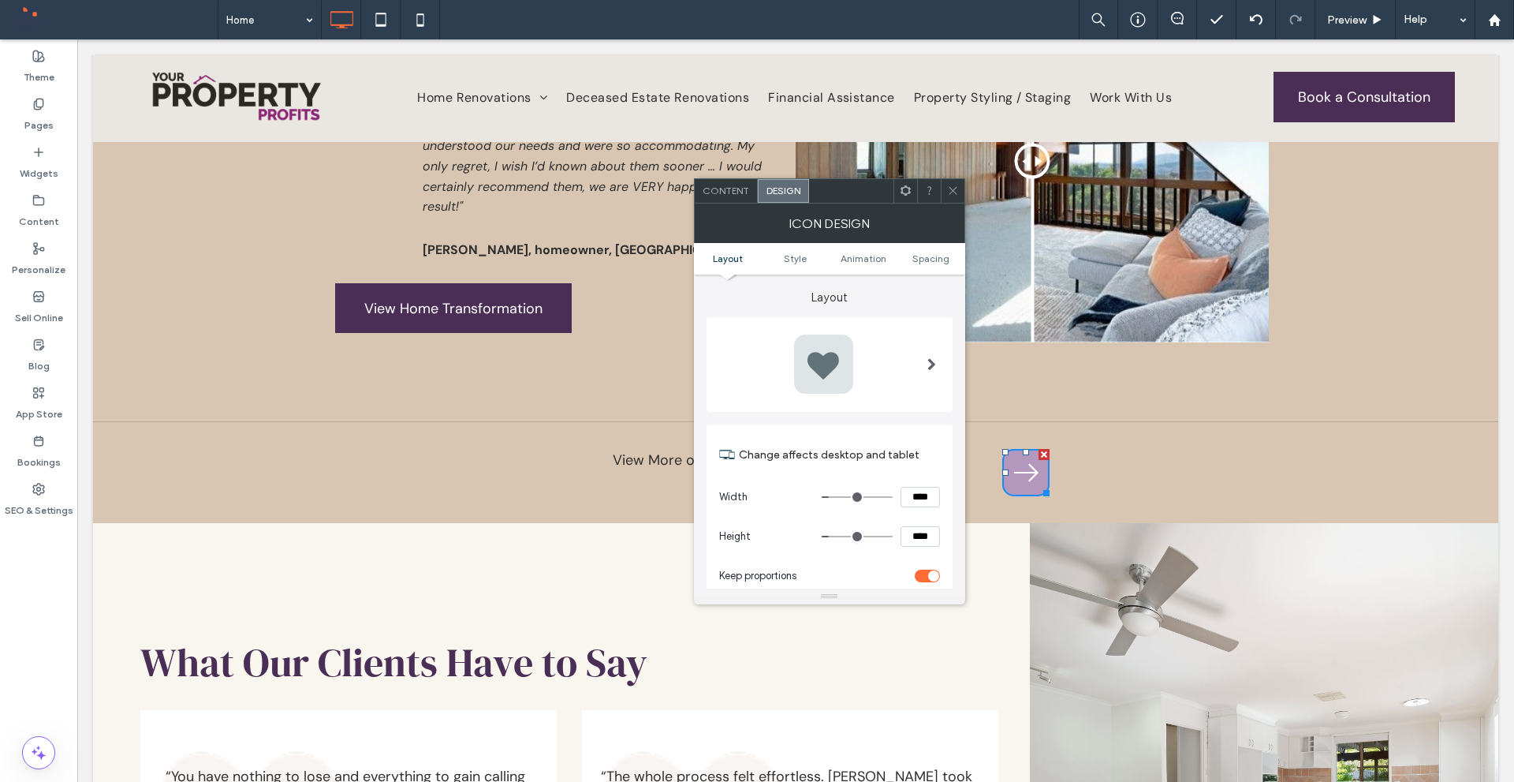
type input "****"
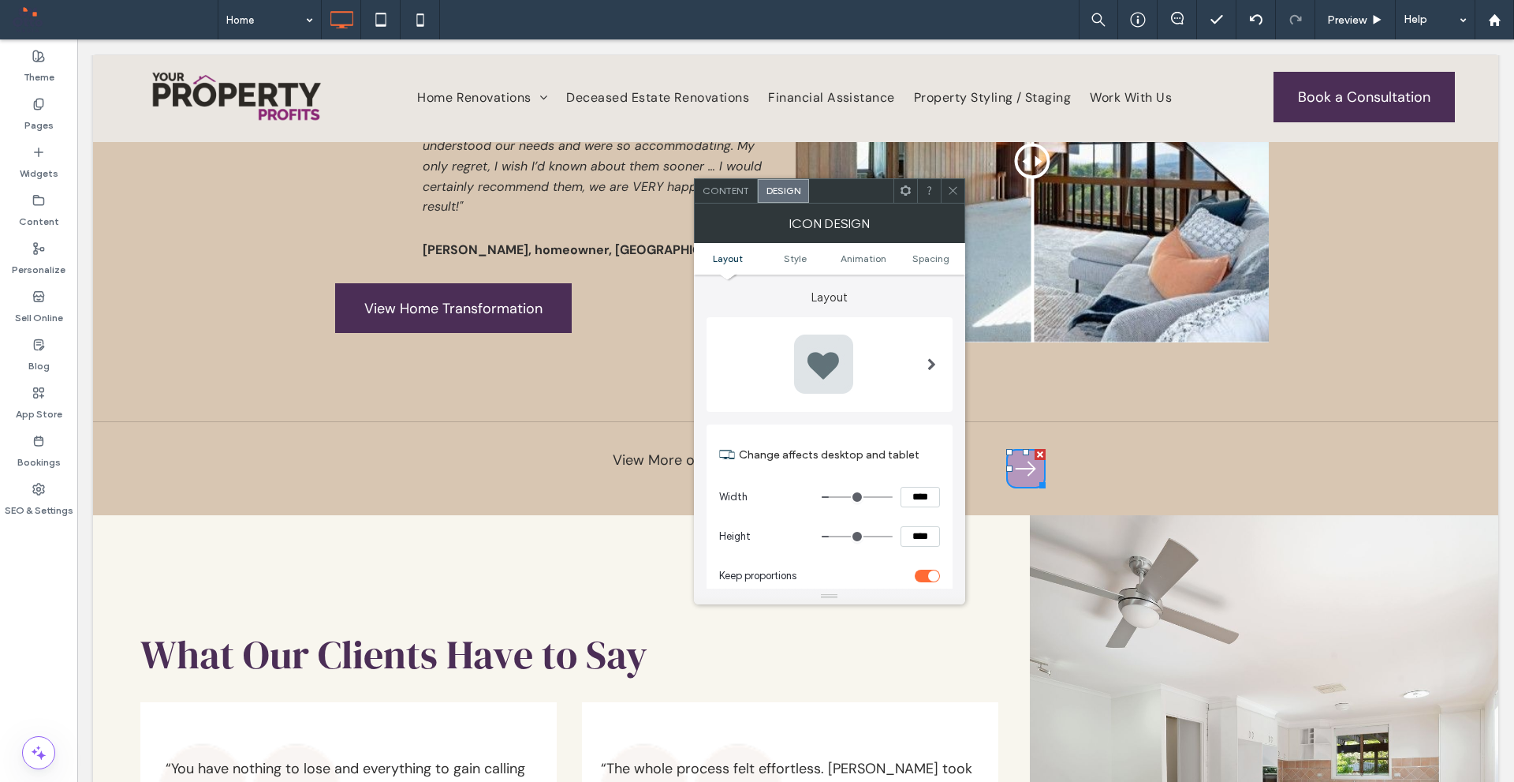
click at [921, 513] on section "Width ****" at bounding box center [829, 496] width 221 height 39
click at [961, 199] on div at bounding box center [953, 191] width 24 height 24
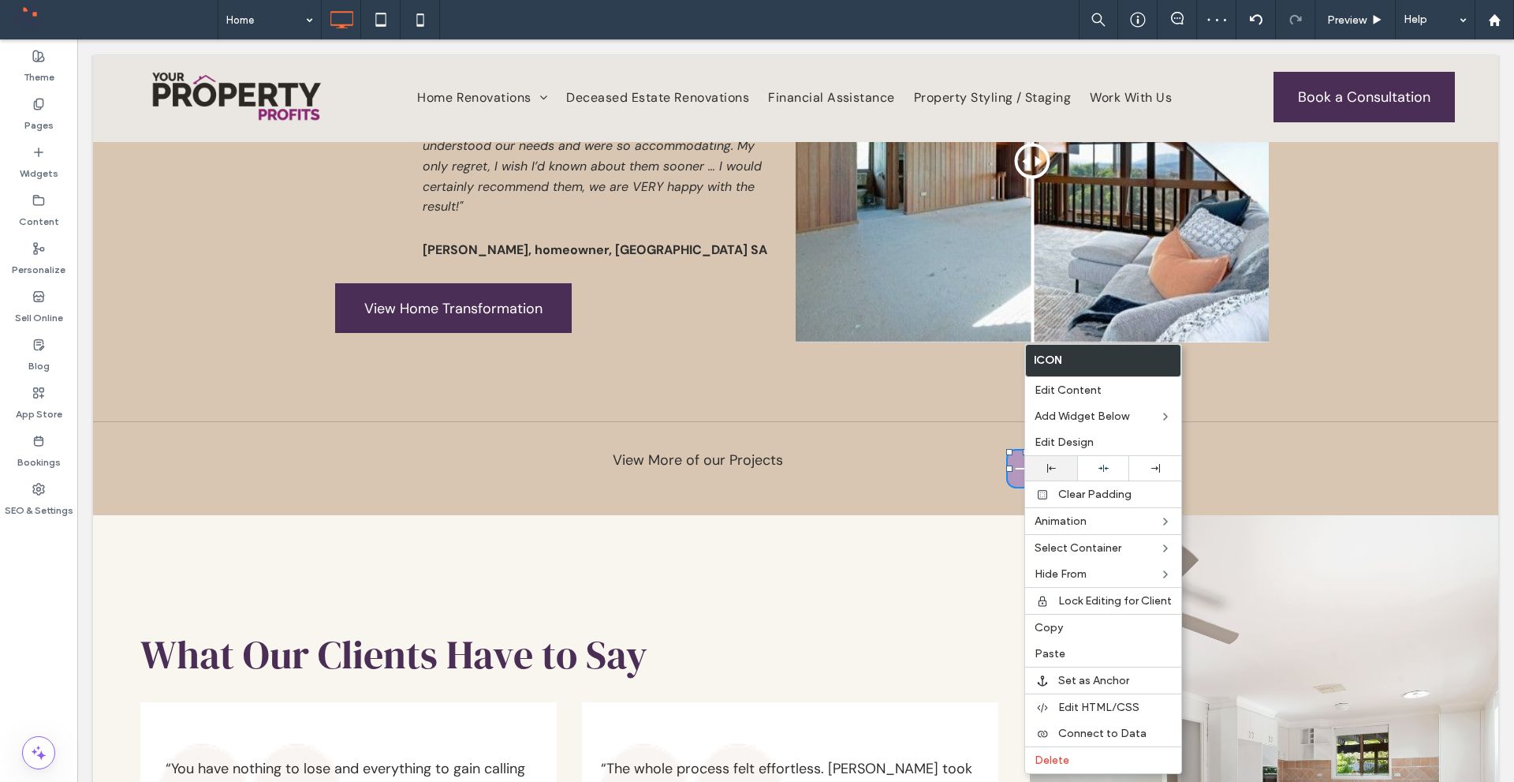
click at [1051, 463] on div at bounding box center [1051, 468] width 52 height 24
click at [1090, 437] on span "Edit Design" at bounding box center [1064, 441] width 59 height 13
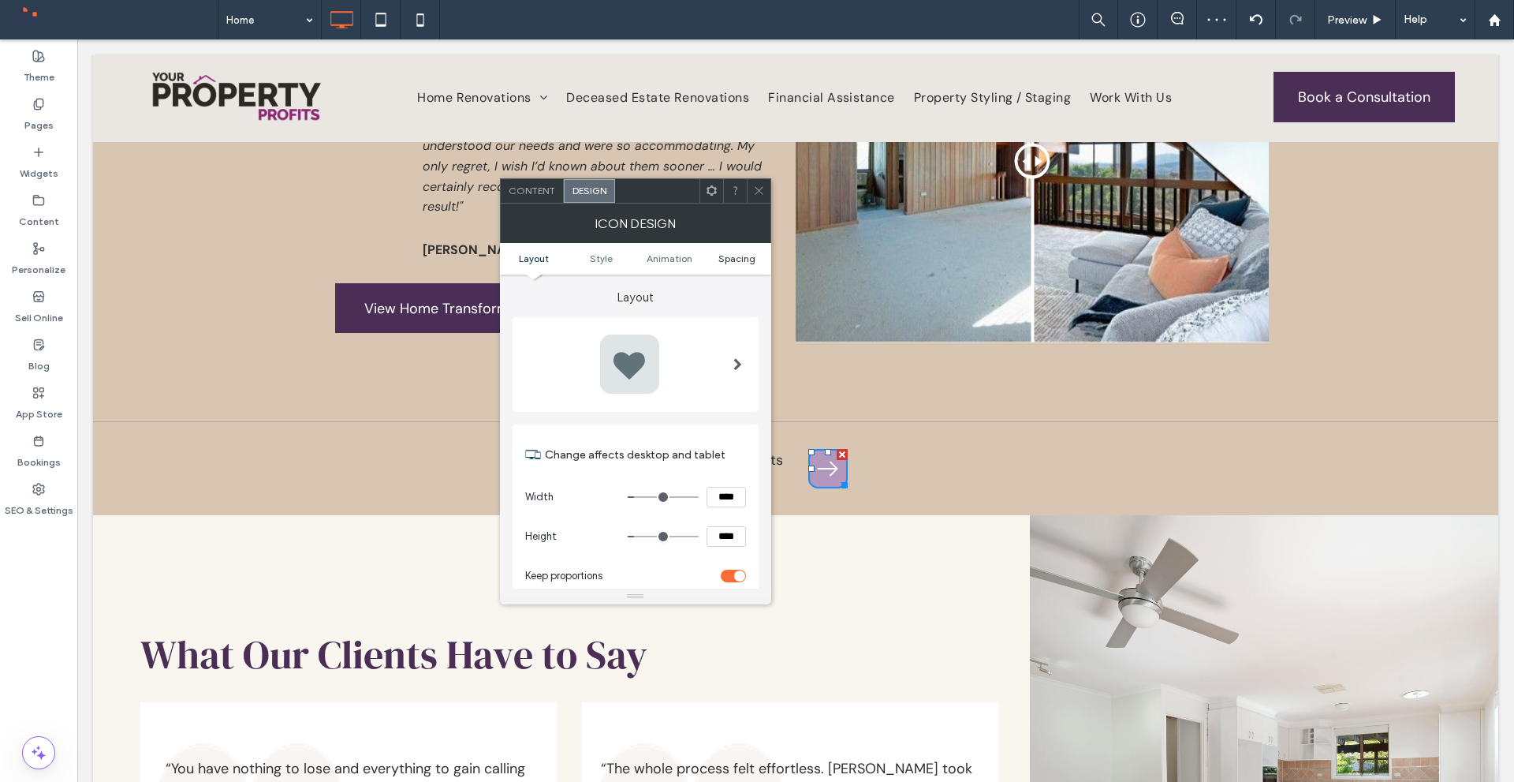
click at [736, 261] on span "Spacing" at bounding box center [737, 258] width 37 height 12
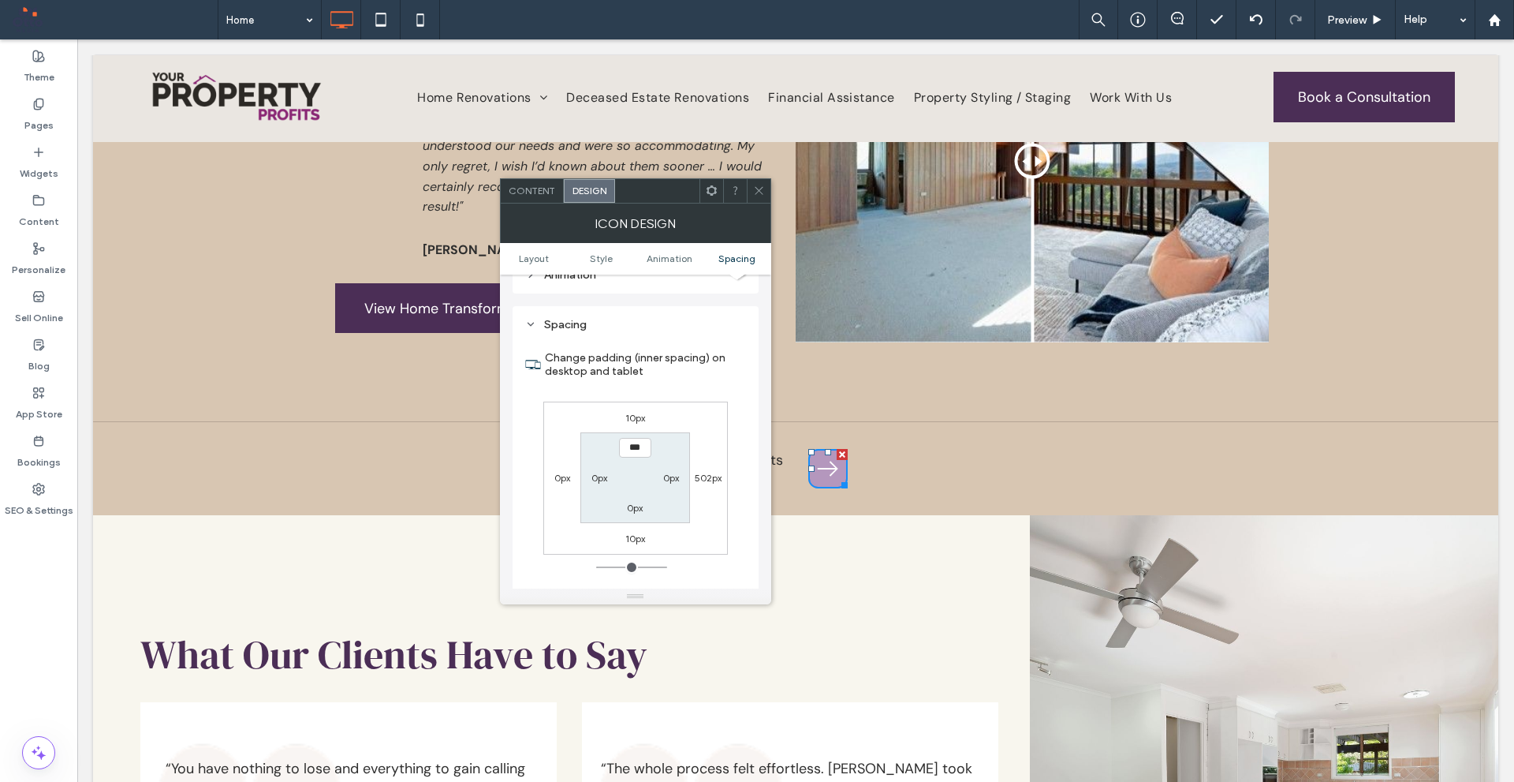
scroll to position [946, 0]
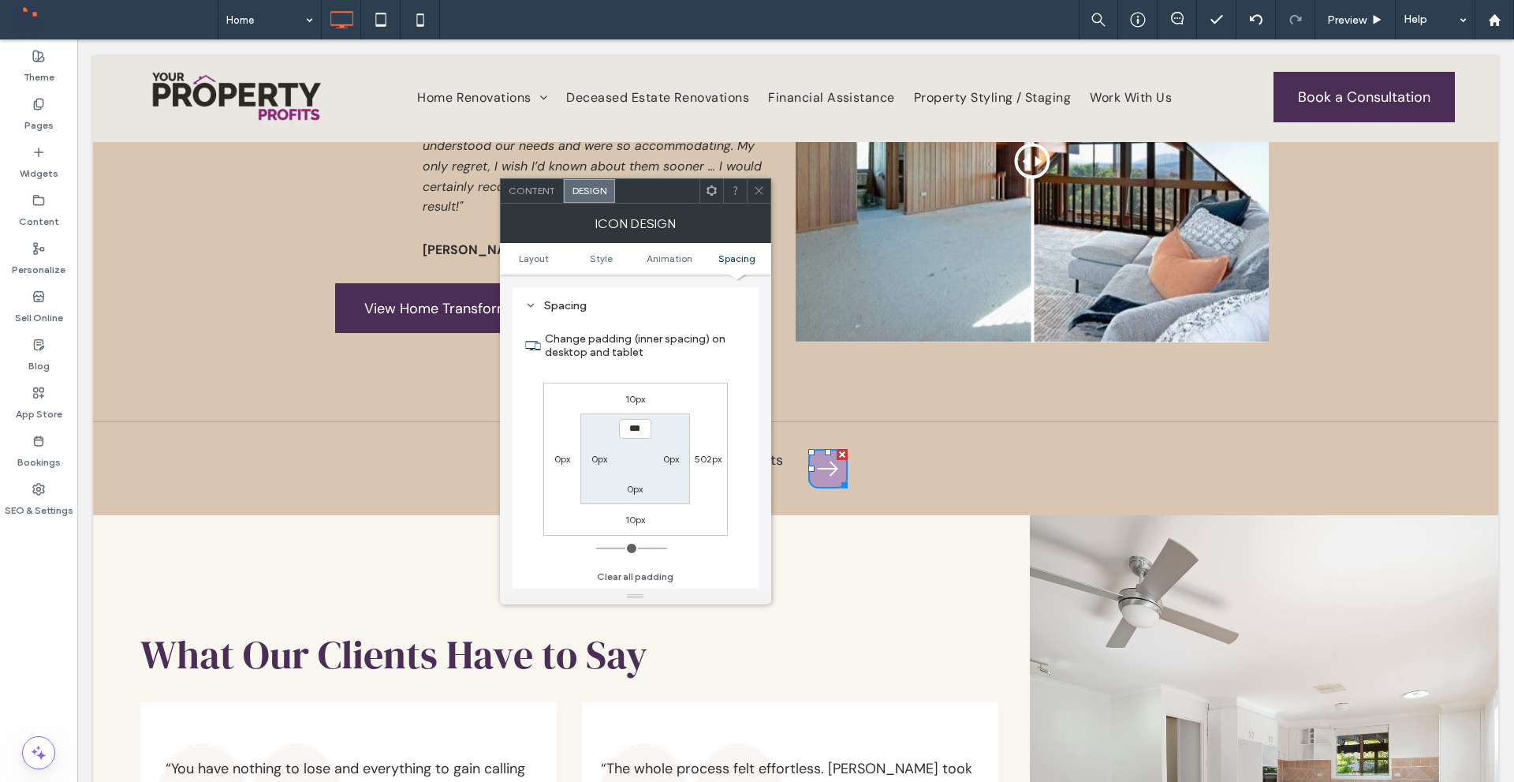
drag, startPoint x: 634, startPoint y: 396, endPoint x: 639, endPoint y: 411, distance: 15.7
click at [634, 395] on label "10px" at bounding box center [636, 399] width 20 height 12
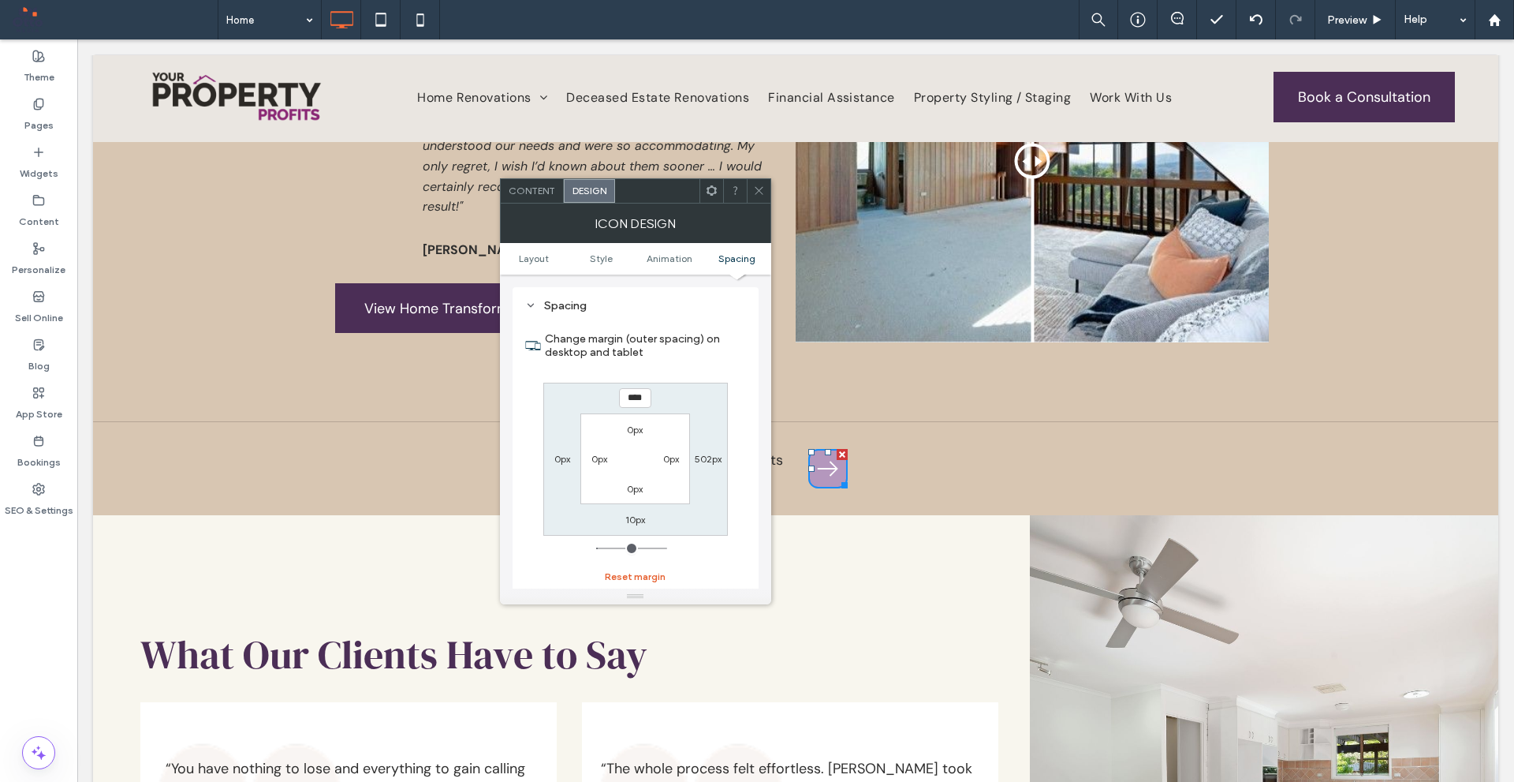
click at [655, 580] on button "Reset margin" at bounding box center [635, 576] width 61 height 19
type input "*"
type input "***"
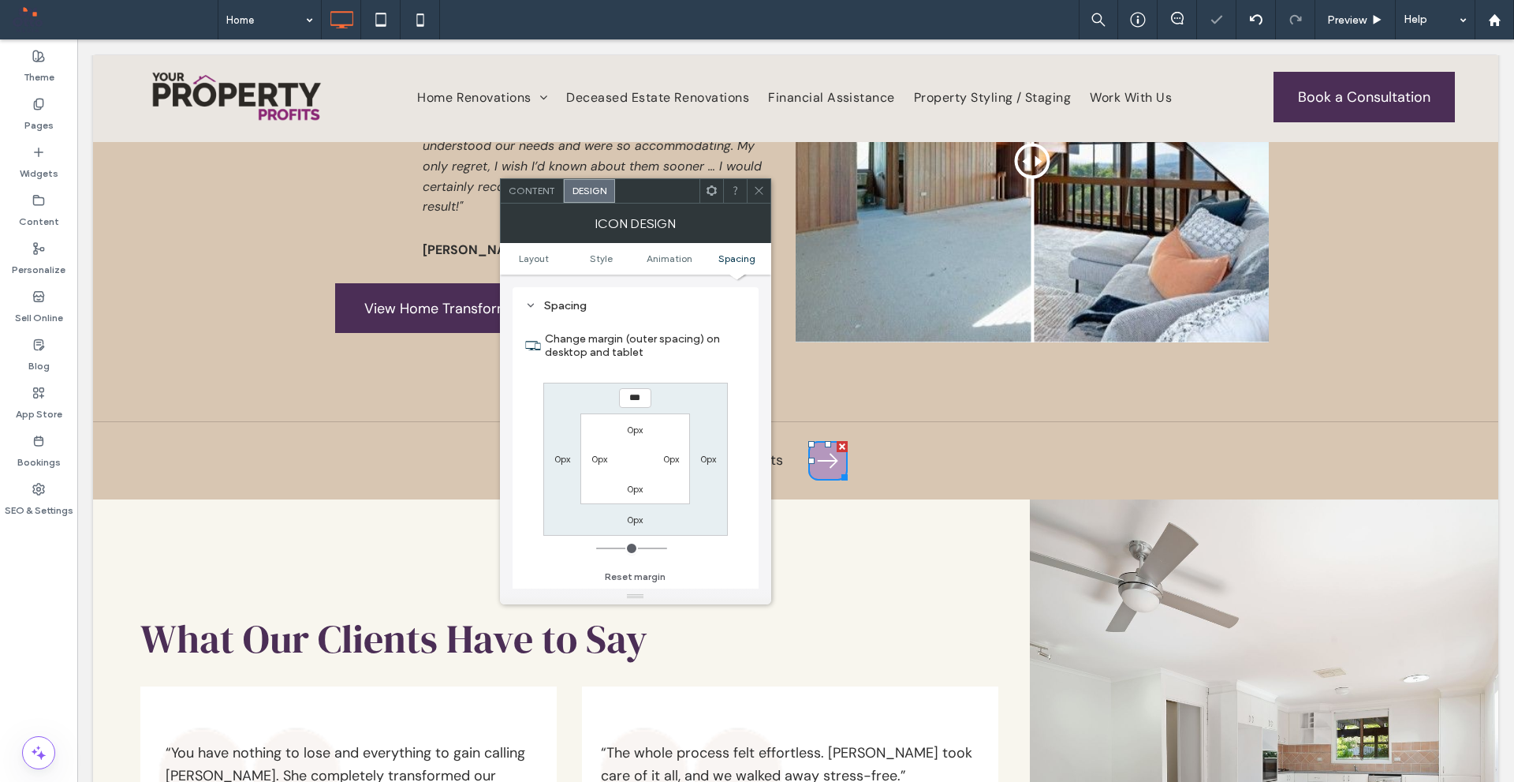
click at [760, 191] on icon at bounding box center [759, 191] width 12 height 12
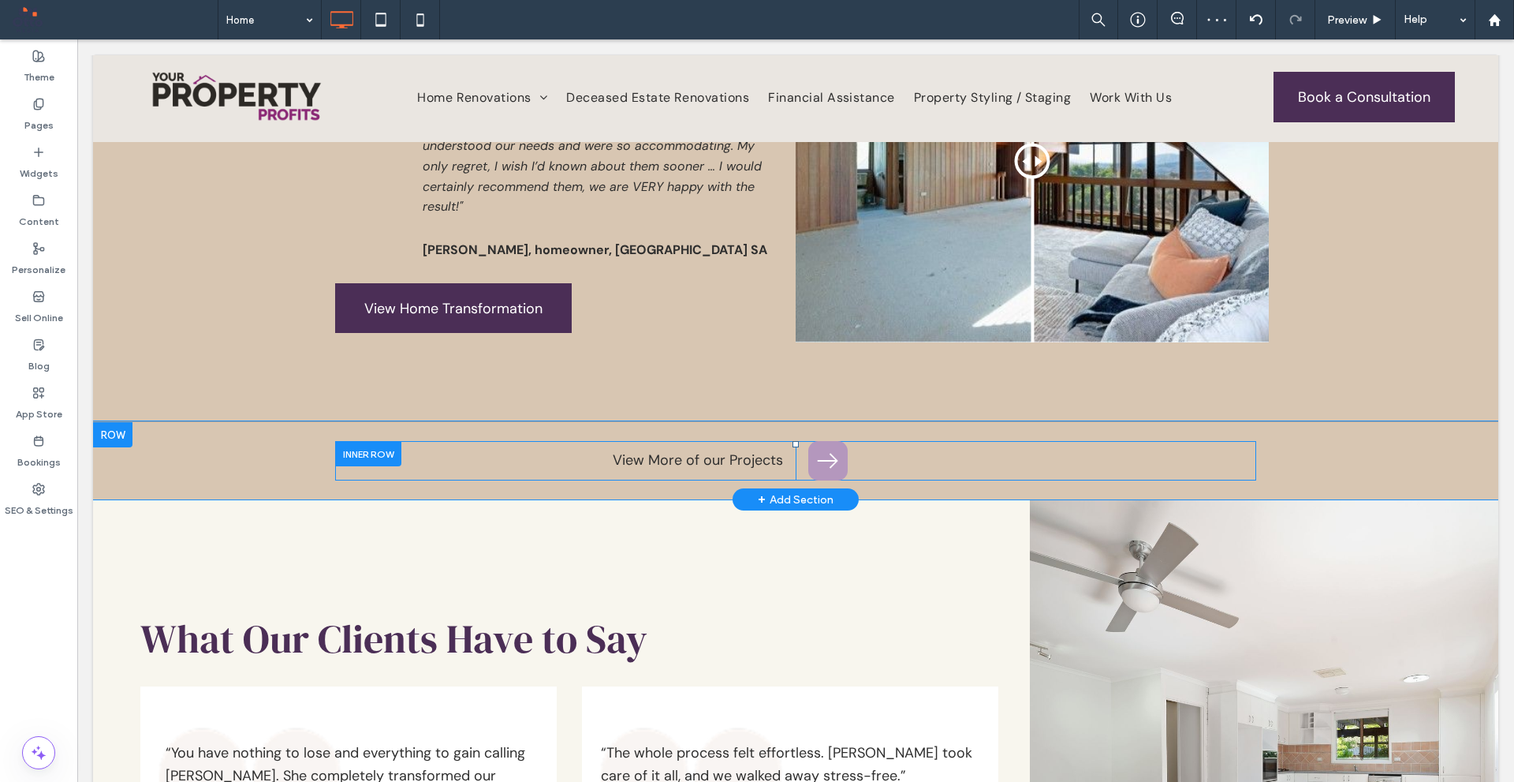
click at [367, 441] on div at bounding box center [368, 453] width 66 height 24
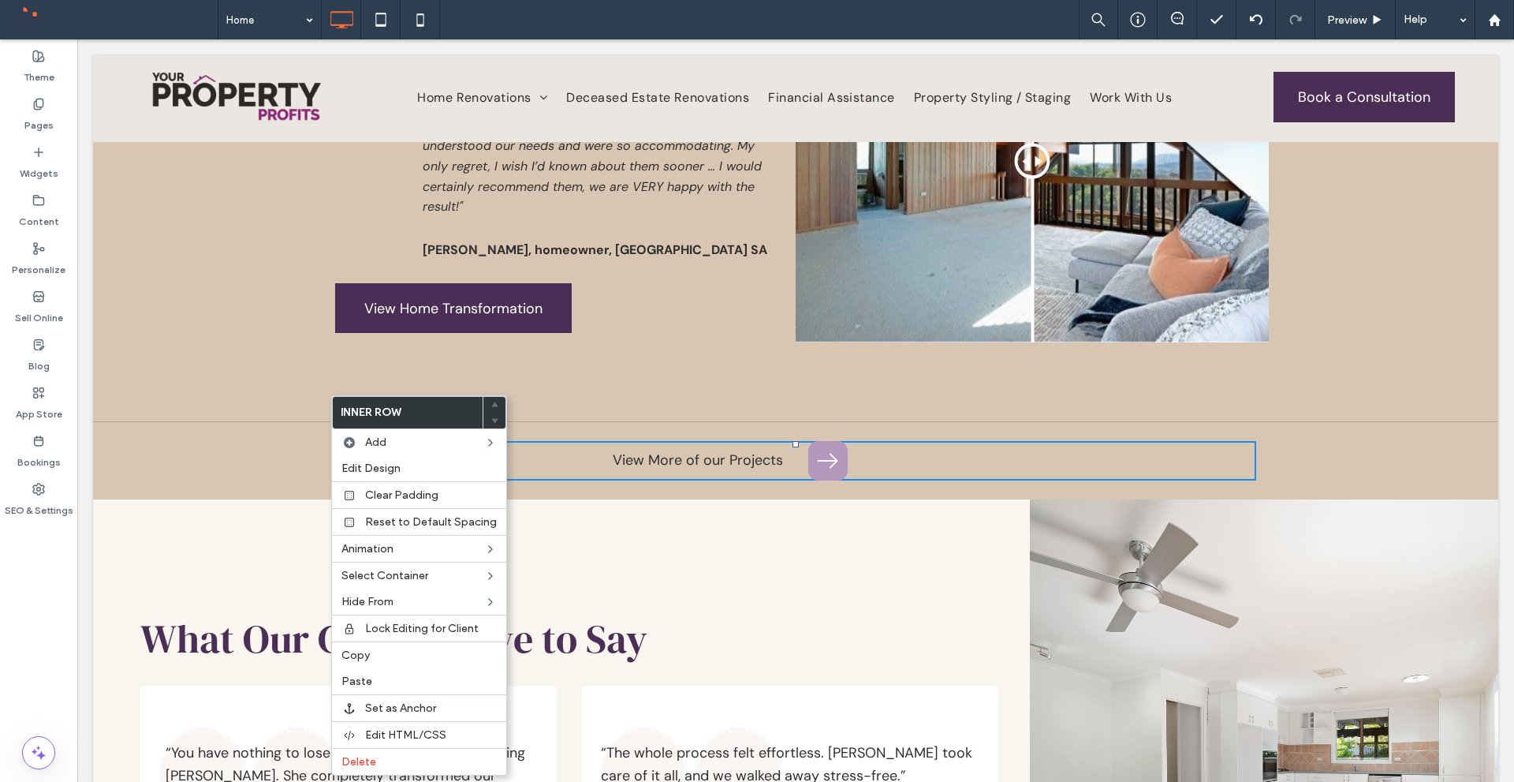
click at [771, 441] on div "Click To Paste Click To Paste View More of our Projects" at bounding box center [565, 460] width 461 height 39
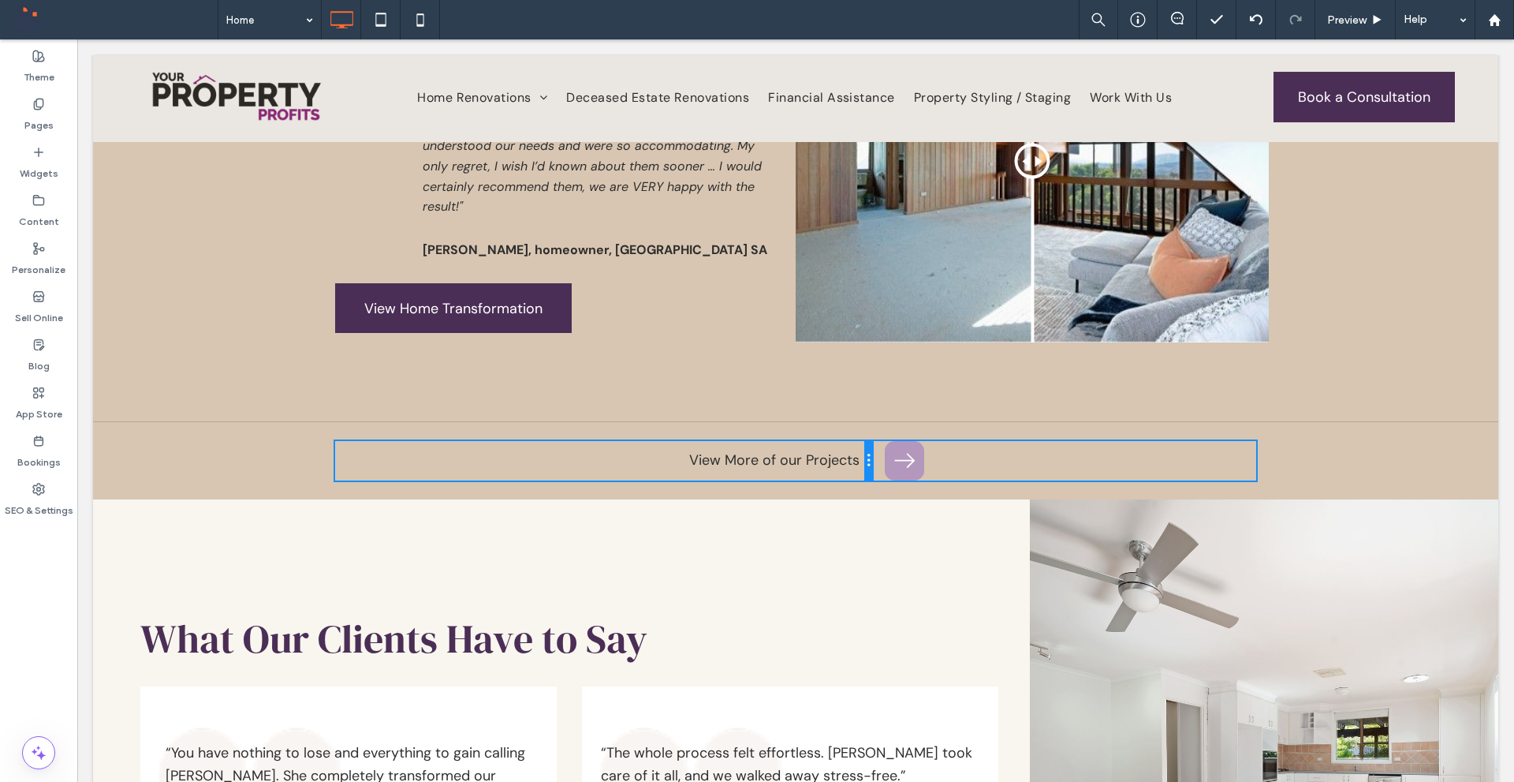
drag, startPoint x: 786, startPoint y: 417, endPoint x: 839, endPoint y: 417, distance: 52.8
click at [839, 441] on div "Click To Paste Click To Paste View More of our Projects" at bounding box center [603, 460] width 537 height 39
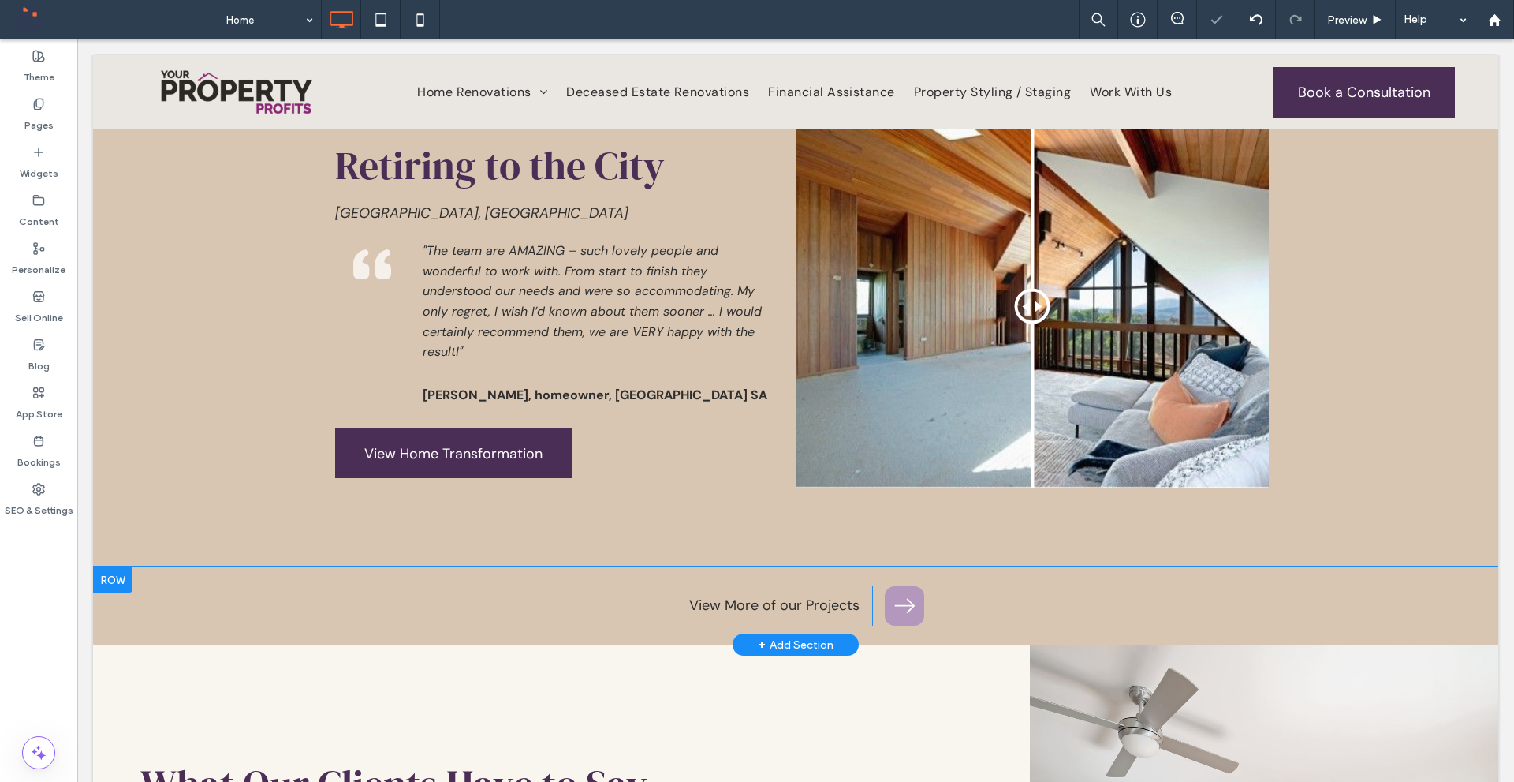
scroll to position [4894, 0]
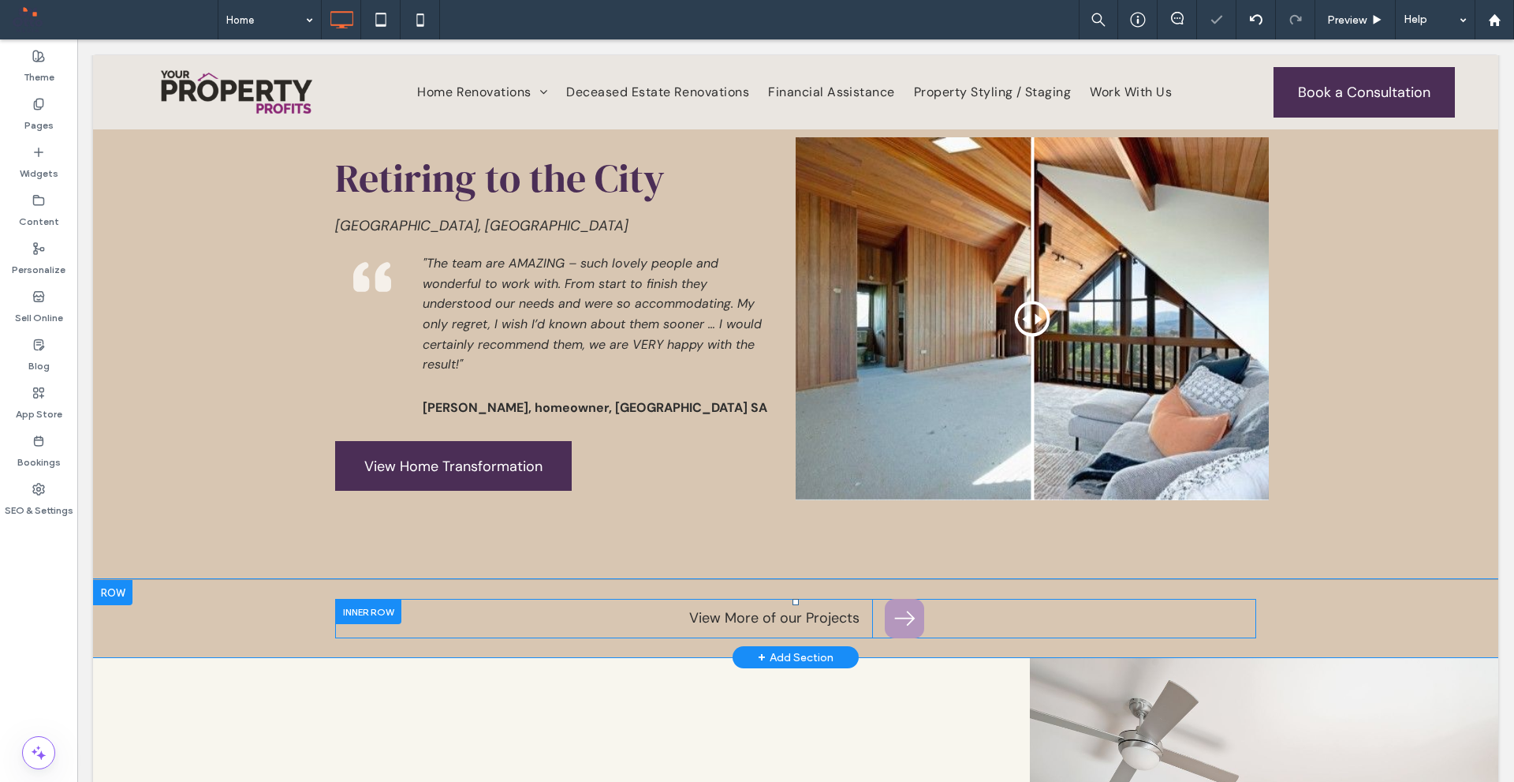
click at [392, 599] on div at bounding box center [368, 611] width 66 height 24
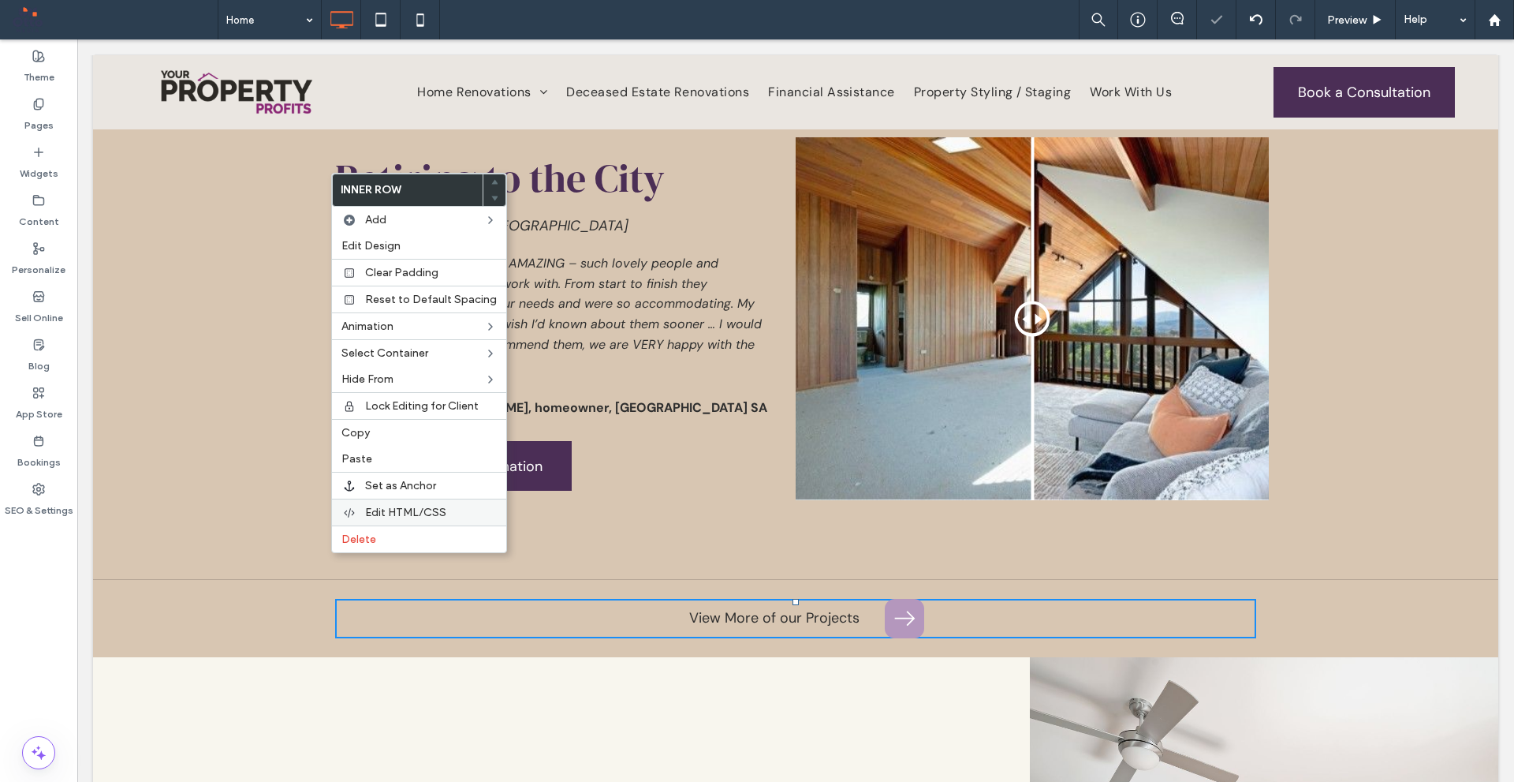
click at [424, 514] on span "Edit HTML/CSS" at bounding box center [405, 512] width 81 height 13
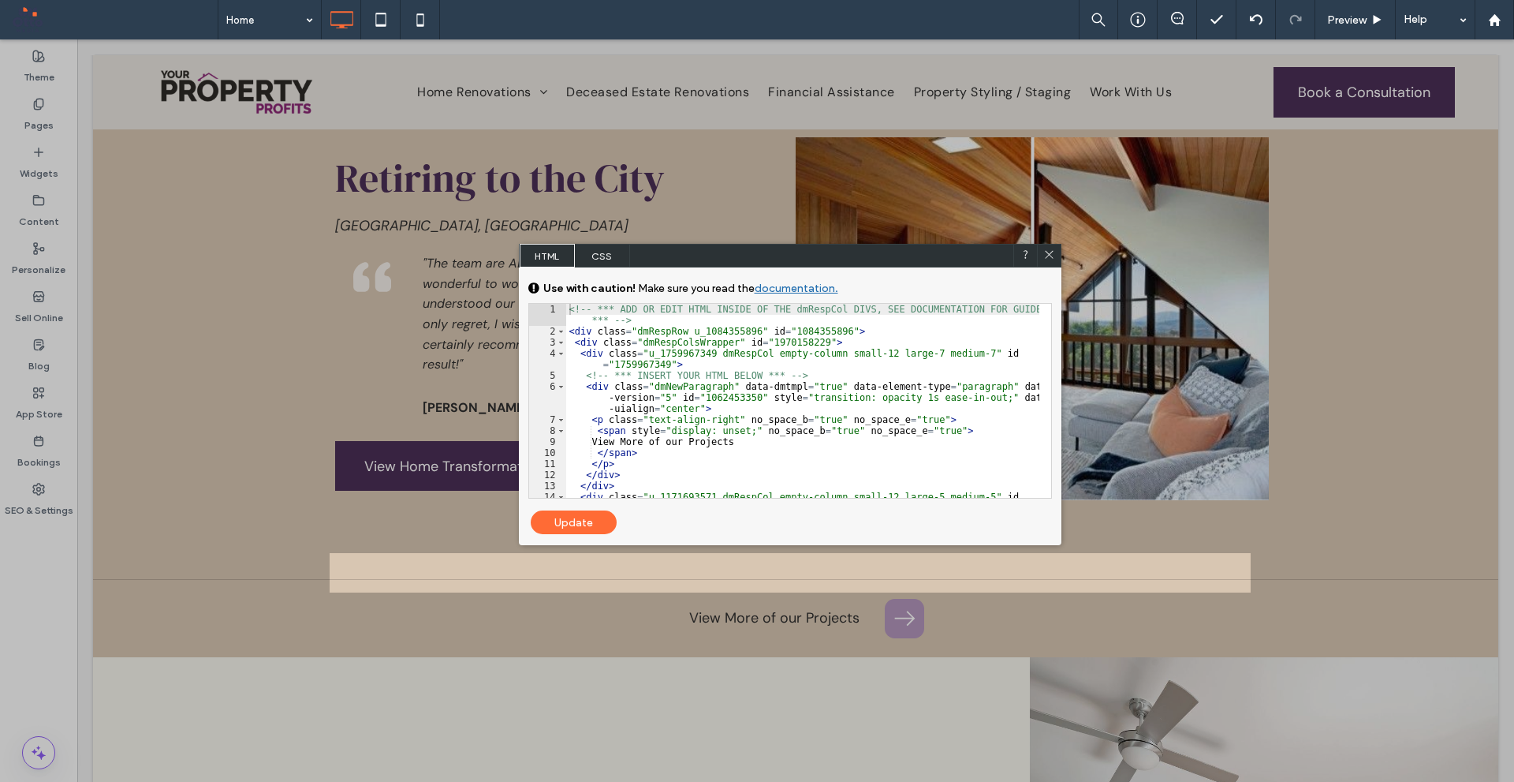
click at [812, 330] on div "<!-- *** ADD OR EDIT HTML INSIDE OF THE dmRespCol DIVS, SEE DOCUMENTATION FOR G…" at bounding box center [802, 423] width 473 height 238
click at [812, 339] on div "<!-- *** ADD OR EDIT HTML INSIDE OF THE dmRespCol DIVS, SEE DOCUMENTATION FOR G…" at bounding box center [802, 423] width 473 height 238
type textarea "**"
click at [592, 521] on div "Update" at bounding box center [574, 522] width 86 height 24
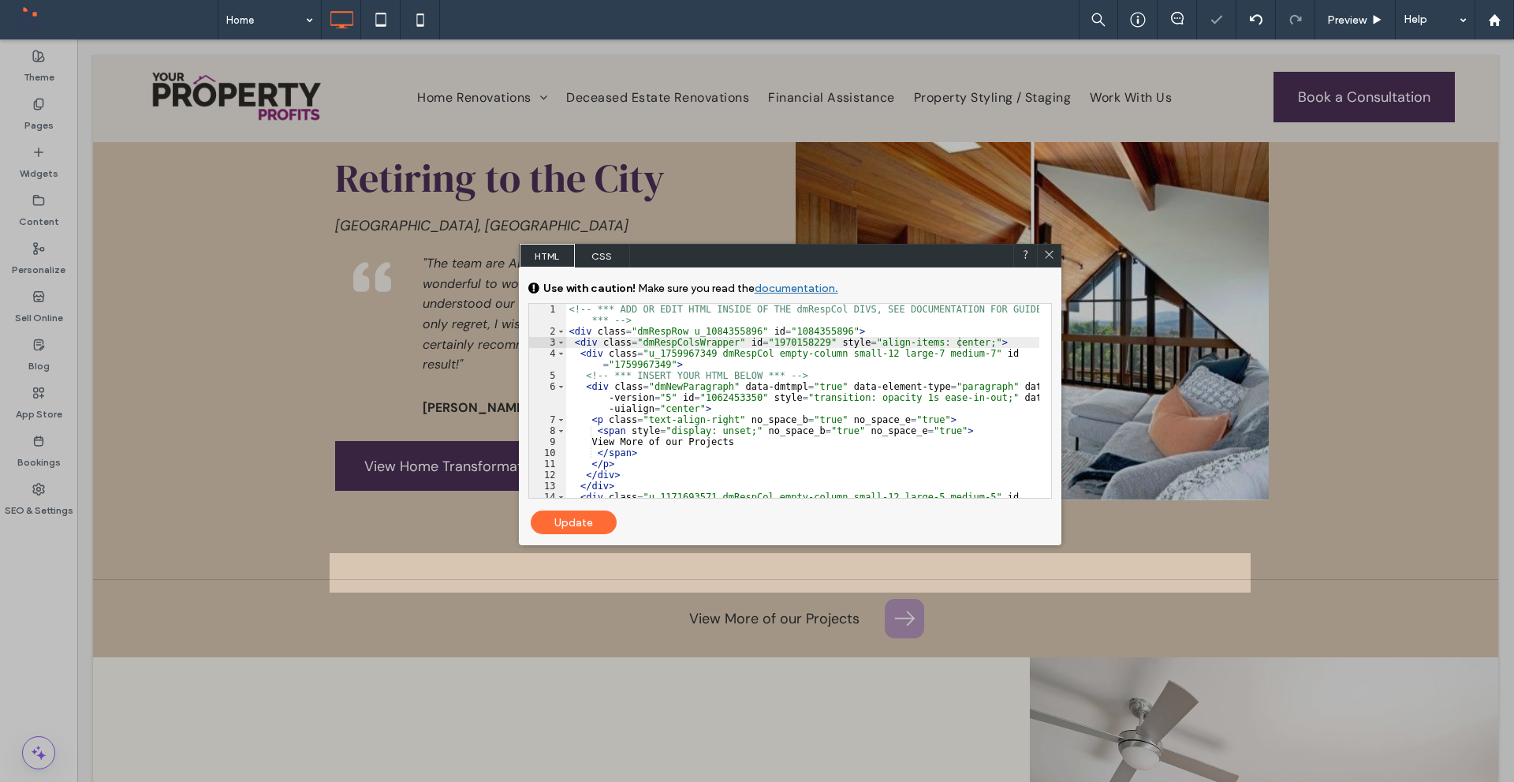
click at [1051, 251] on icon at bounding box center [1050, 254] width 12 height 12
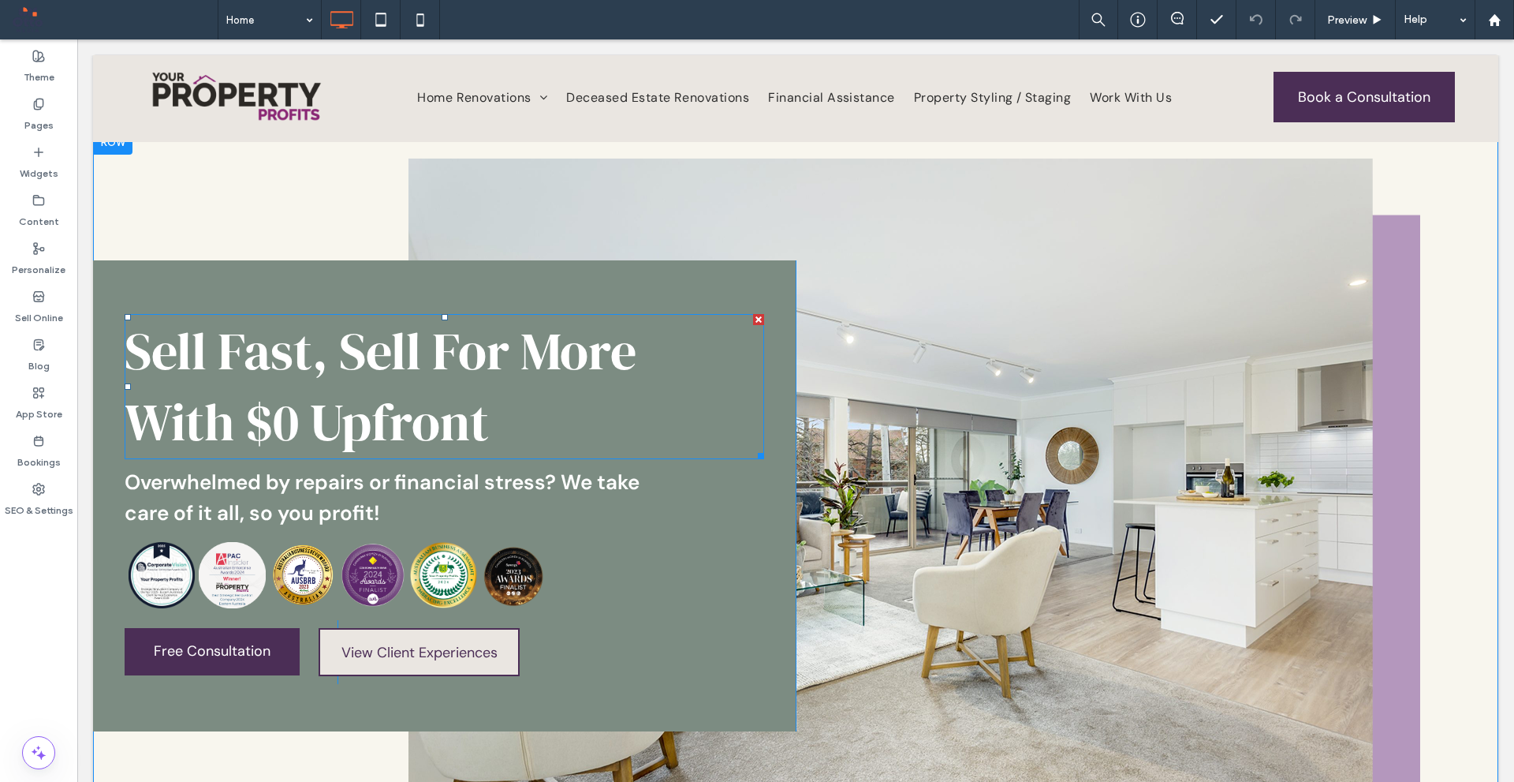
click at [603, 405] on h1 "Sell Fast, Sell For More With $0 Upfront" at bounding box center [445, 387] width 640 height 142
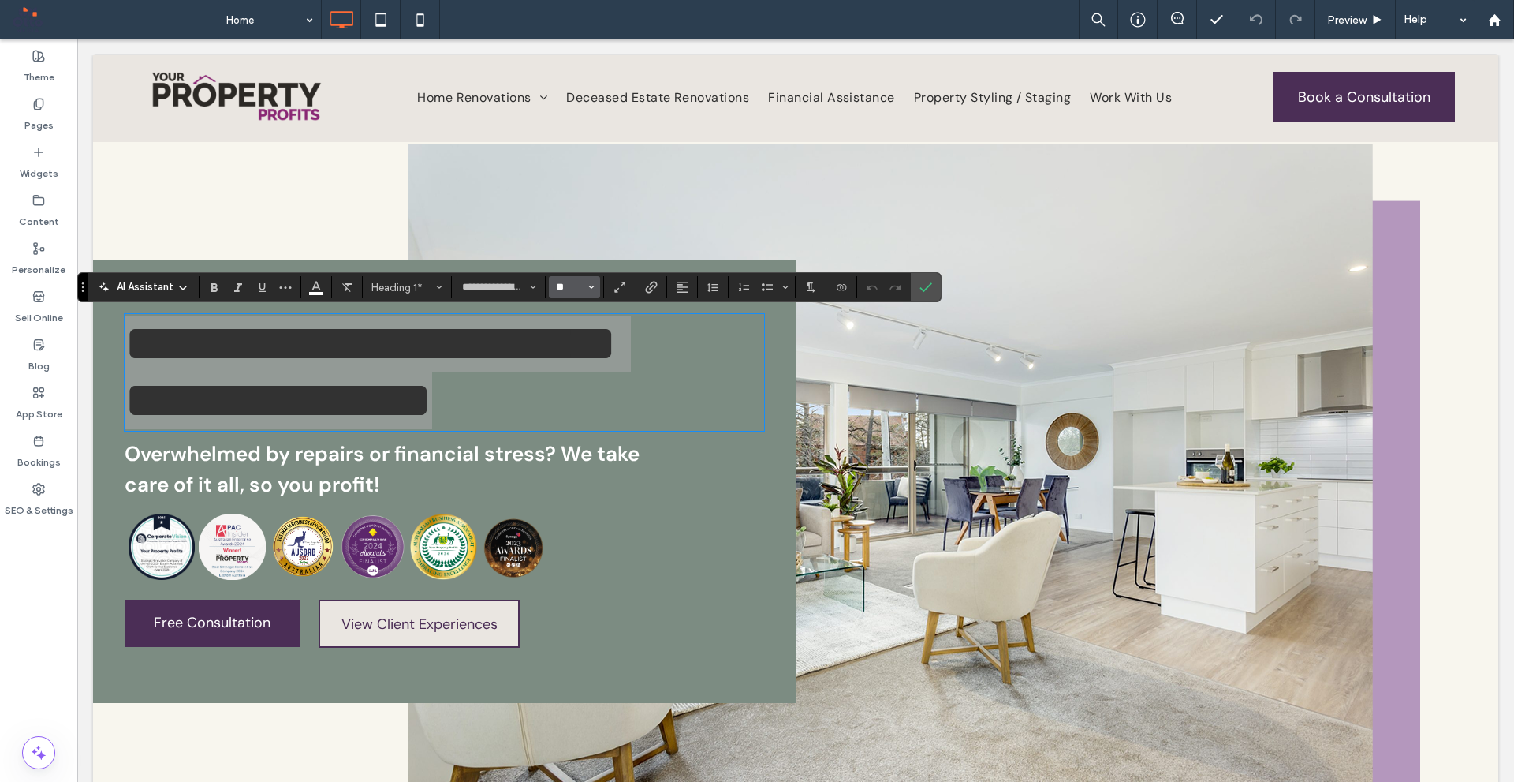
click at [564, 291] on input "**" at bounding box center [570, 287] width 31 height 13
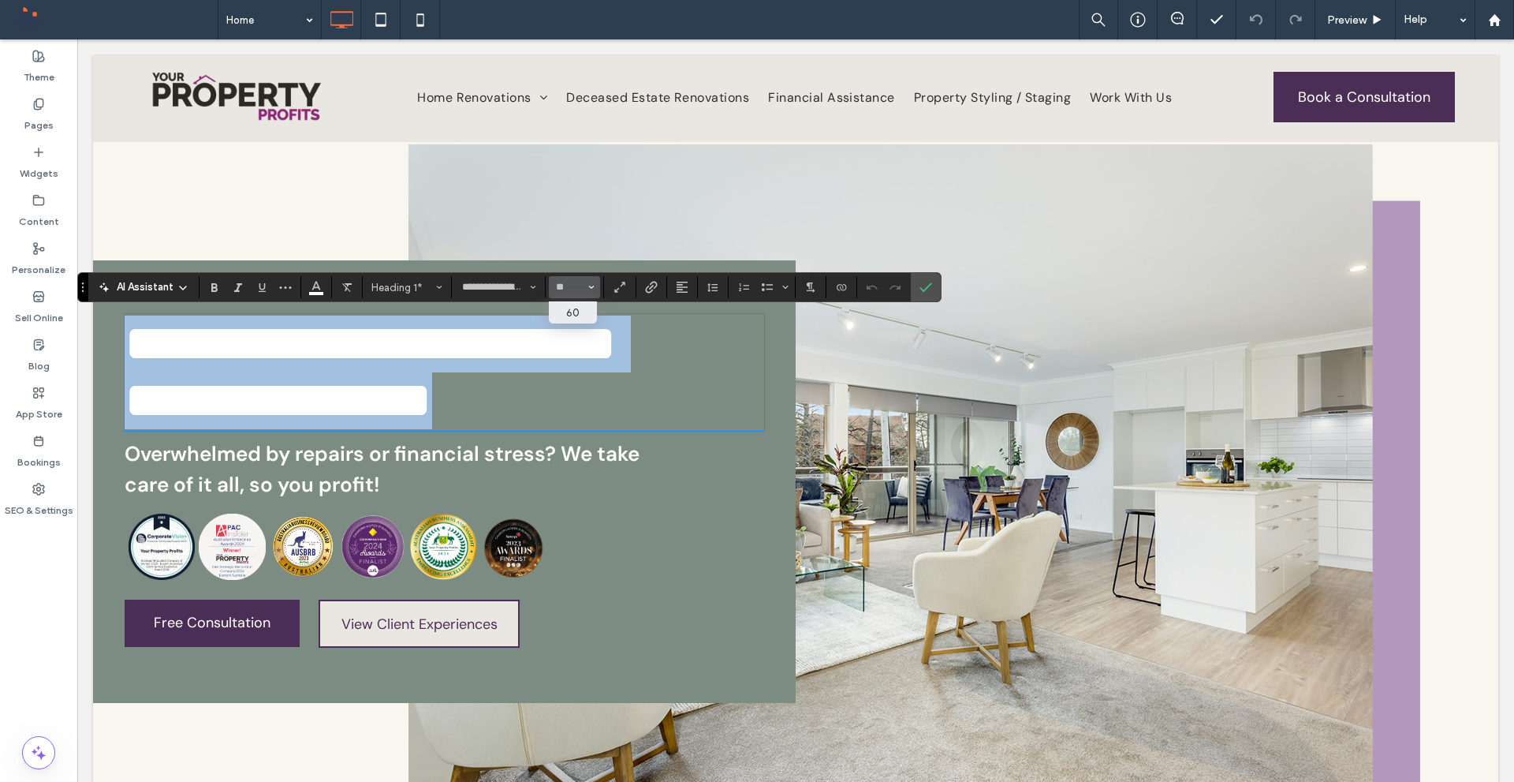
type input "**"
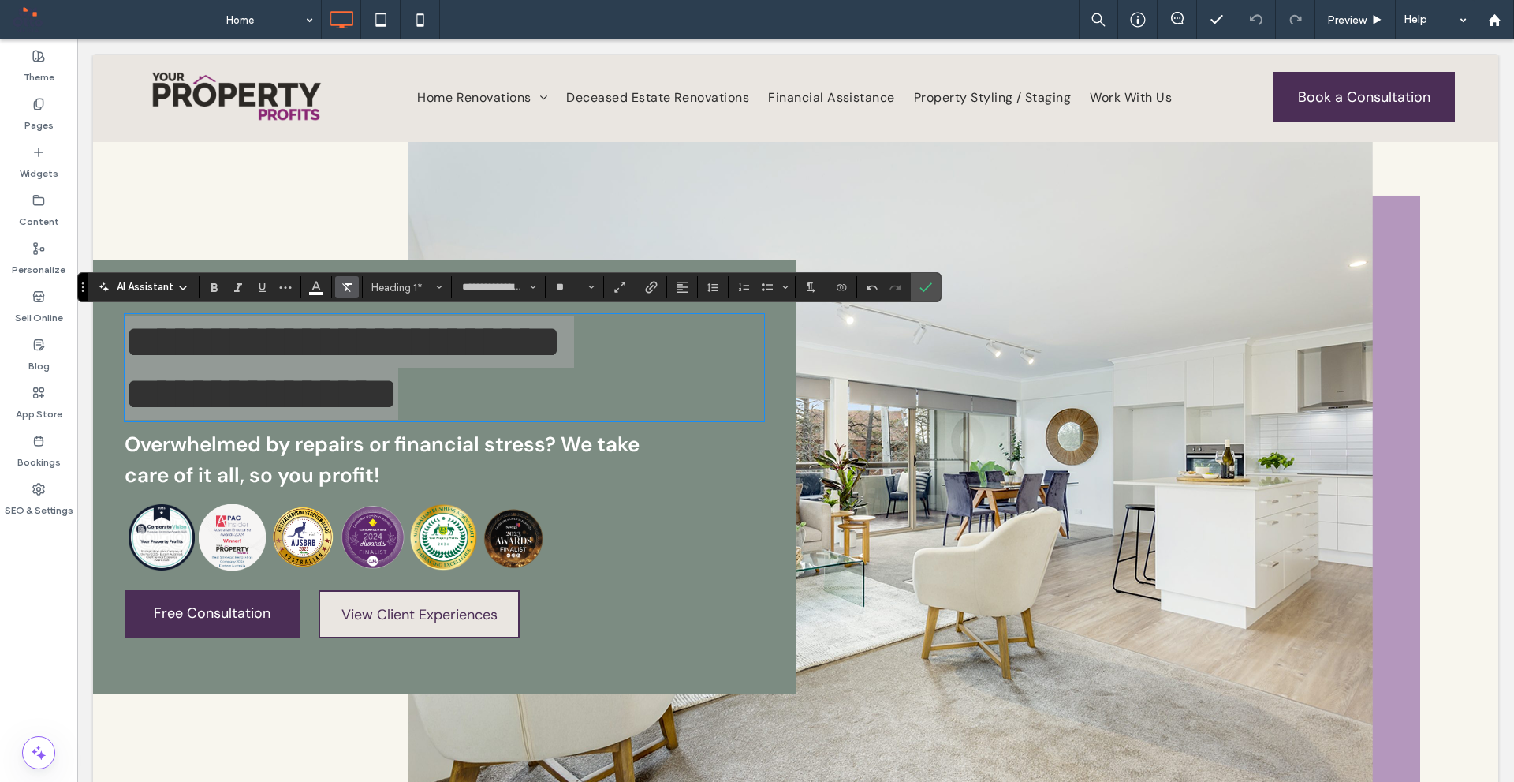
click at [352, 282] on icon "Clear Format" at bounding box center [347, 287] width 13 height 13
click at [581, 286] on input "**" at bounding box center [570, 287] width 31 height 13
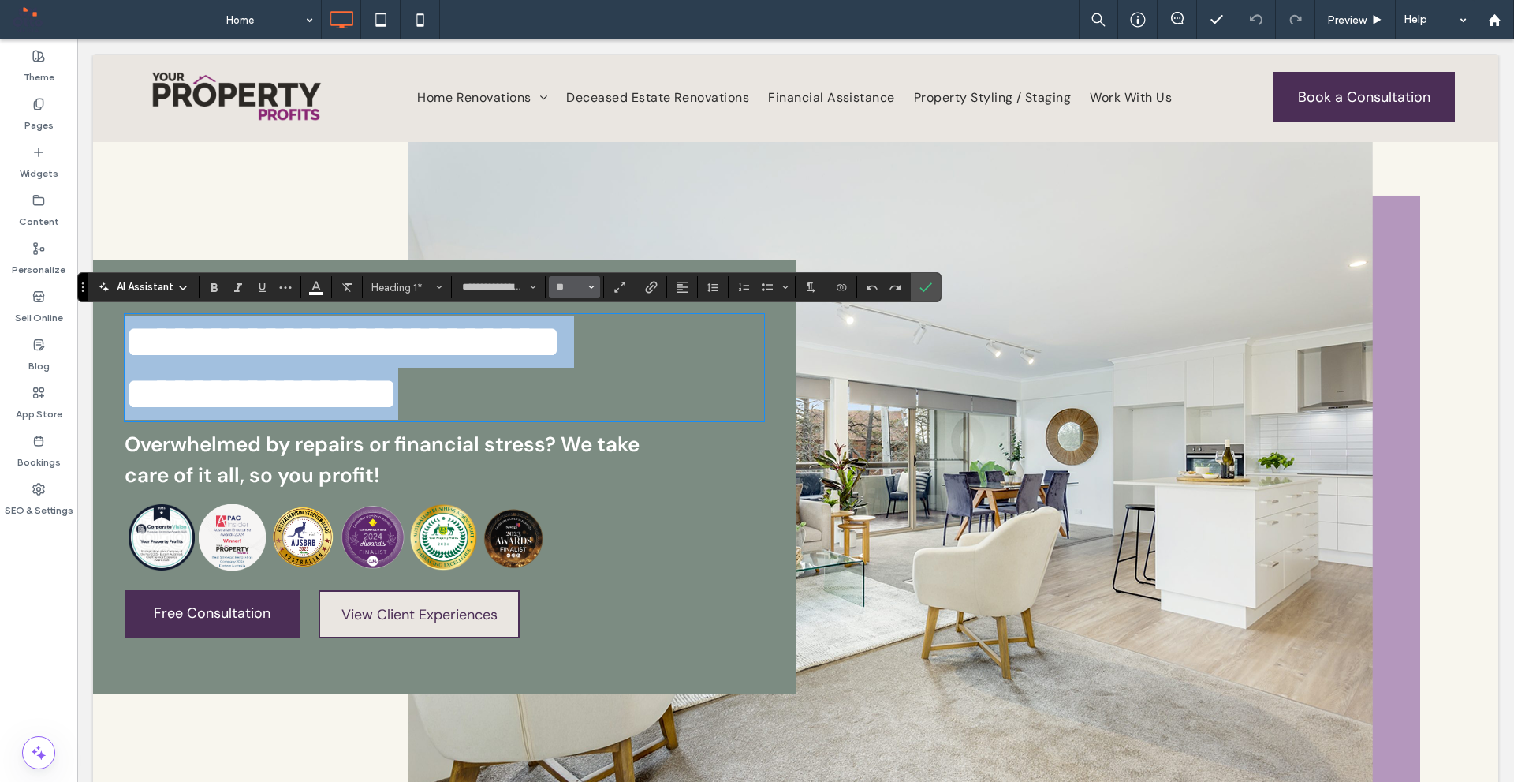
type input "**"
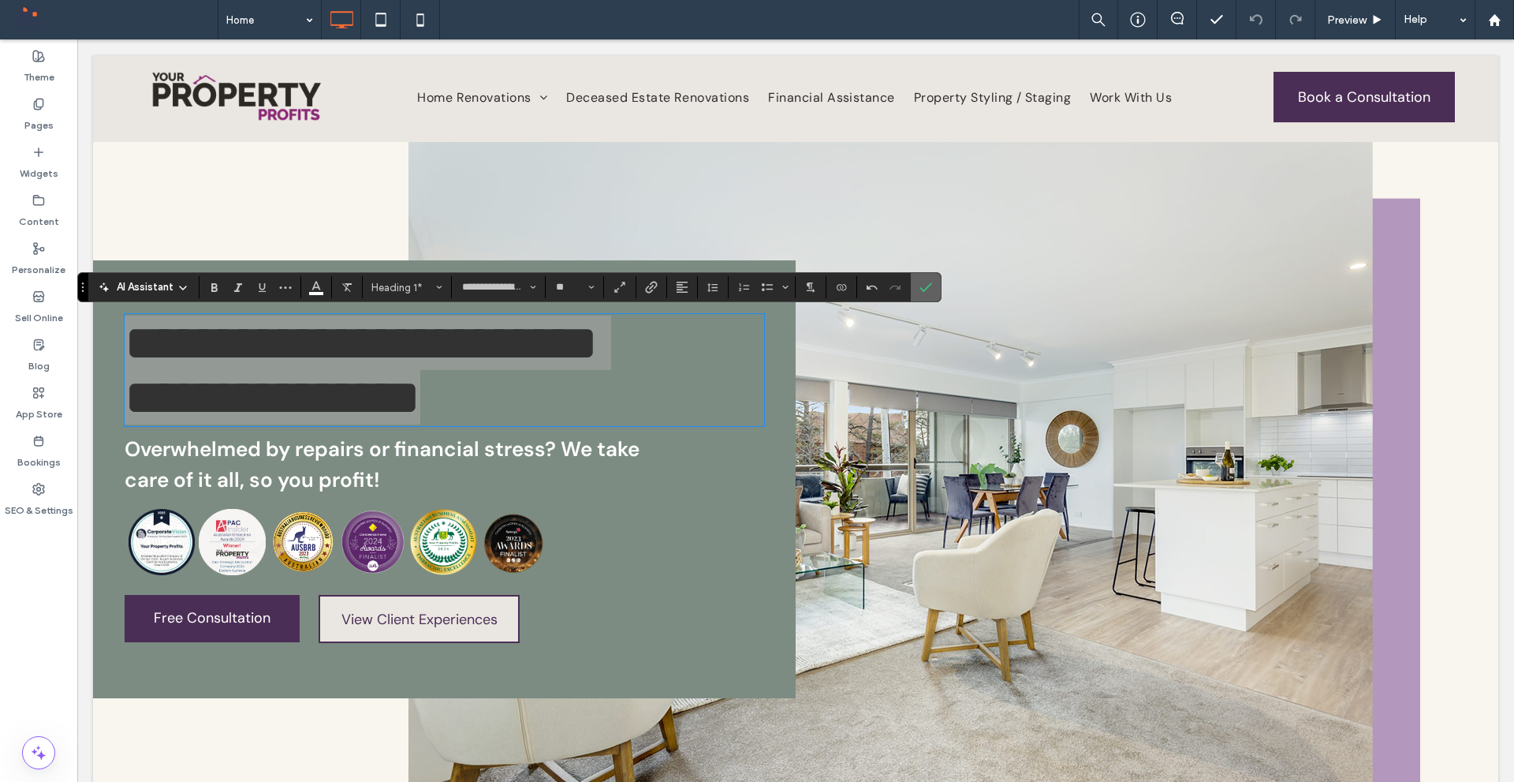
click at [921, 282] on icon "Confirm" at bounding box center [926, 287] width 13 height 13
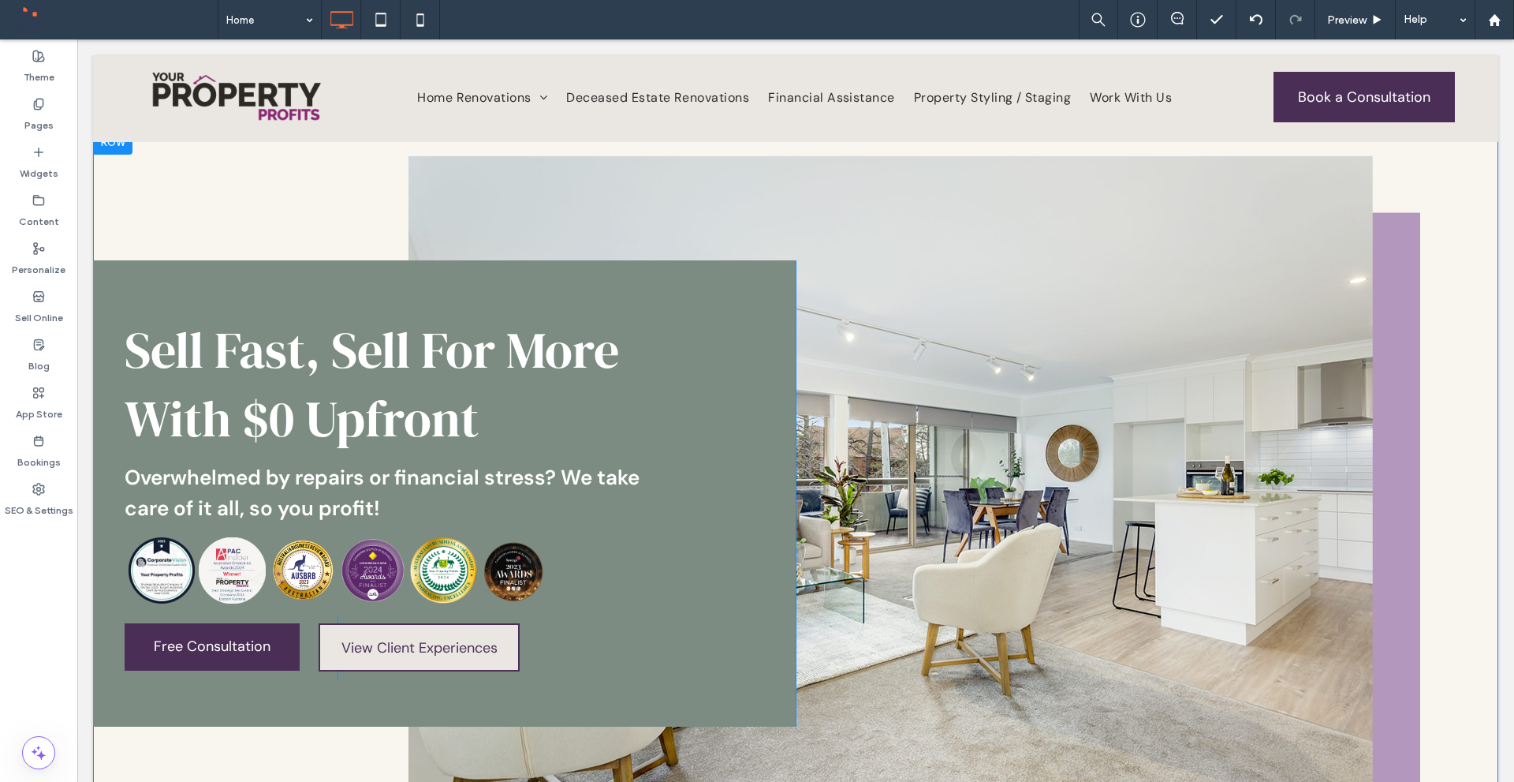
drag, startPoint x: 1509, startPoint y: 536, endPoint x: 1533, endPoint y: 71, distance: 465.2
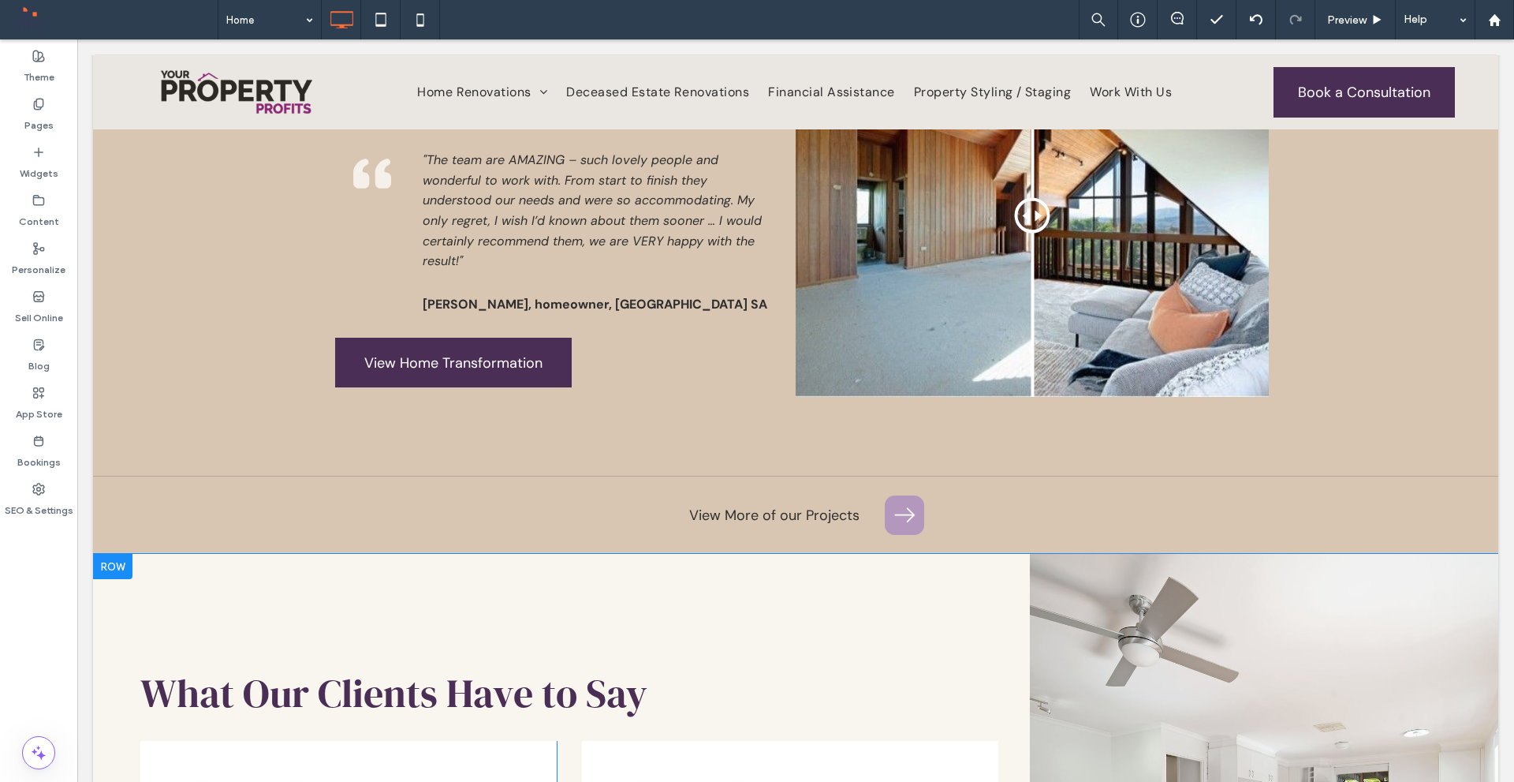
scroll to position [5206, 0]
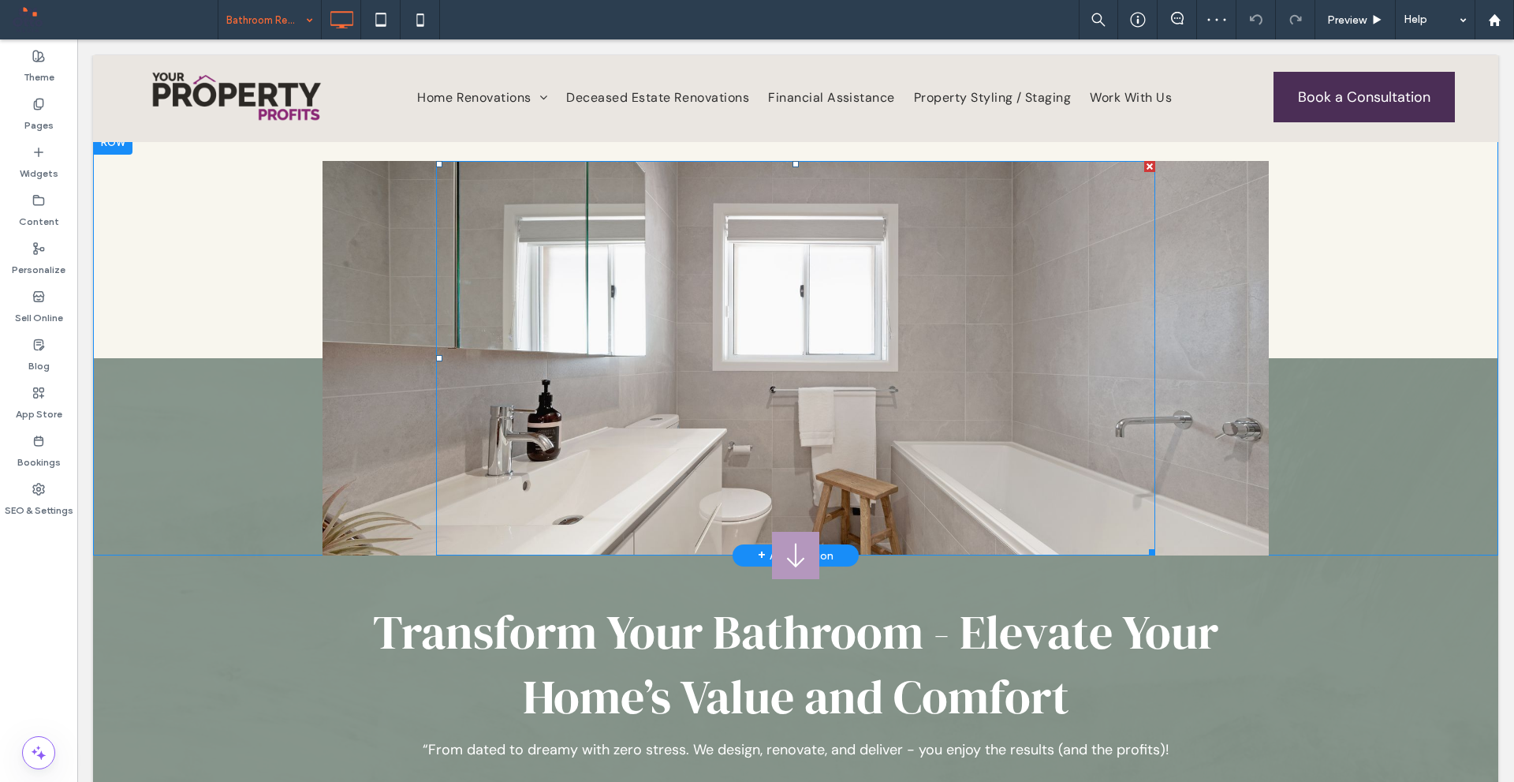
drag, startPoint x: 1142, startPoint y: 162, endPoint x: 1217, endPoint y: 207, distance: 87.4
click at [1145, 162] on div at bounding box center [1150, 166] width 11 height 11
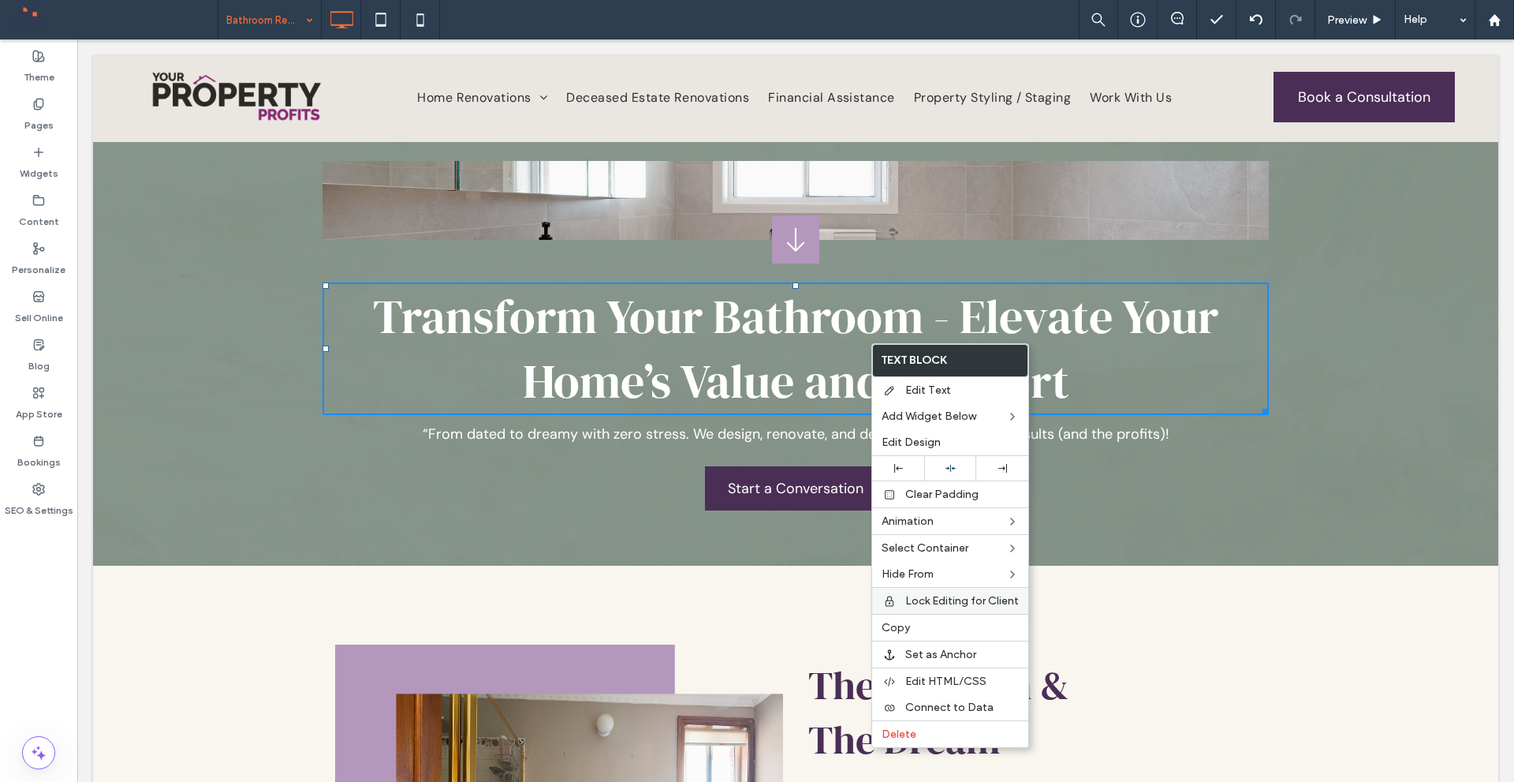
click at [936, 627] on label "Copy" at bounding box center [950, 627] width 137 height 13
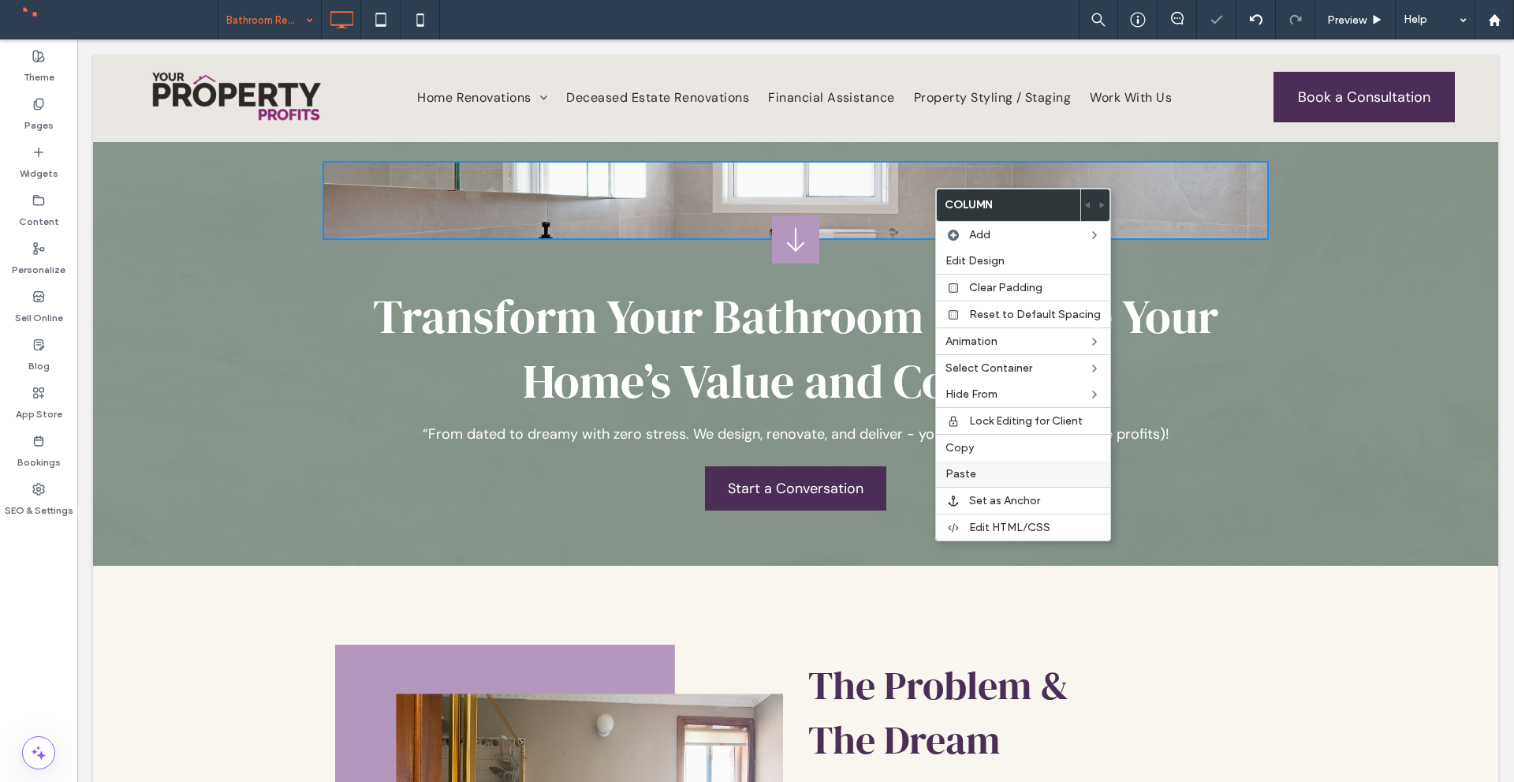
click at [982, 476] on label "Paste" at bounding box center [1023, 473] width 155 height 13
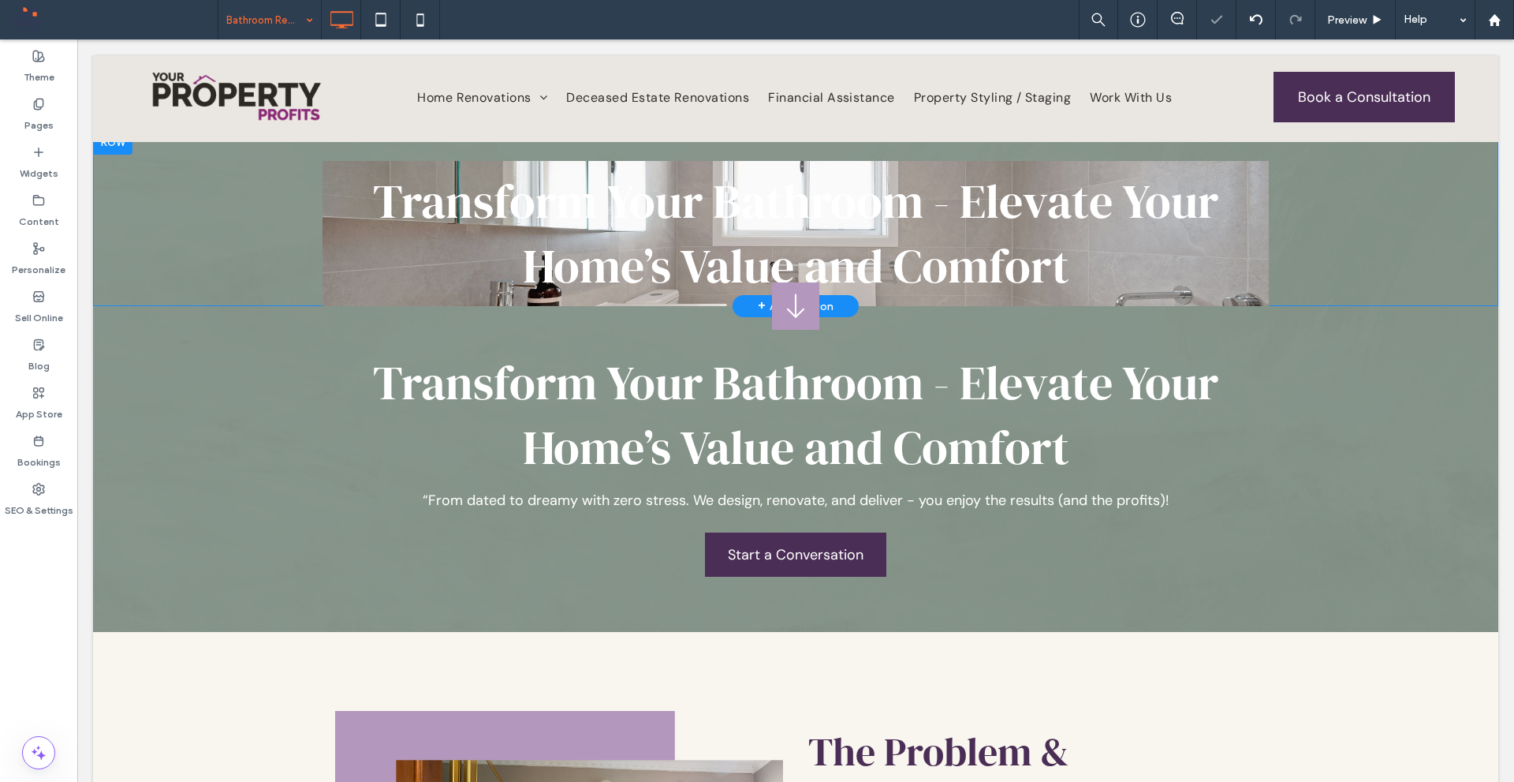
click at [1000, 162] on div "Click To Paste Transform Your Bathroom - Elevate Your Home’s Value and Comfort" at bounding box center [796, 233] width 947 height 145
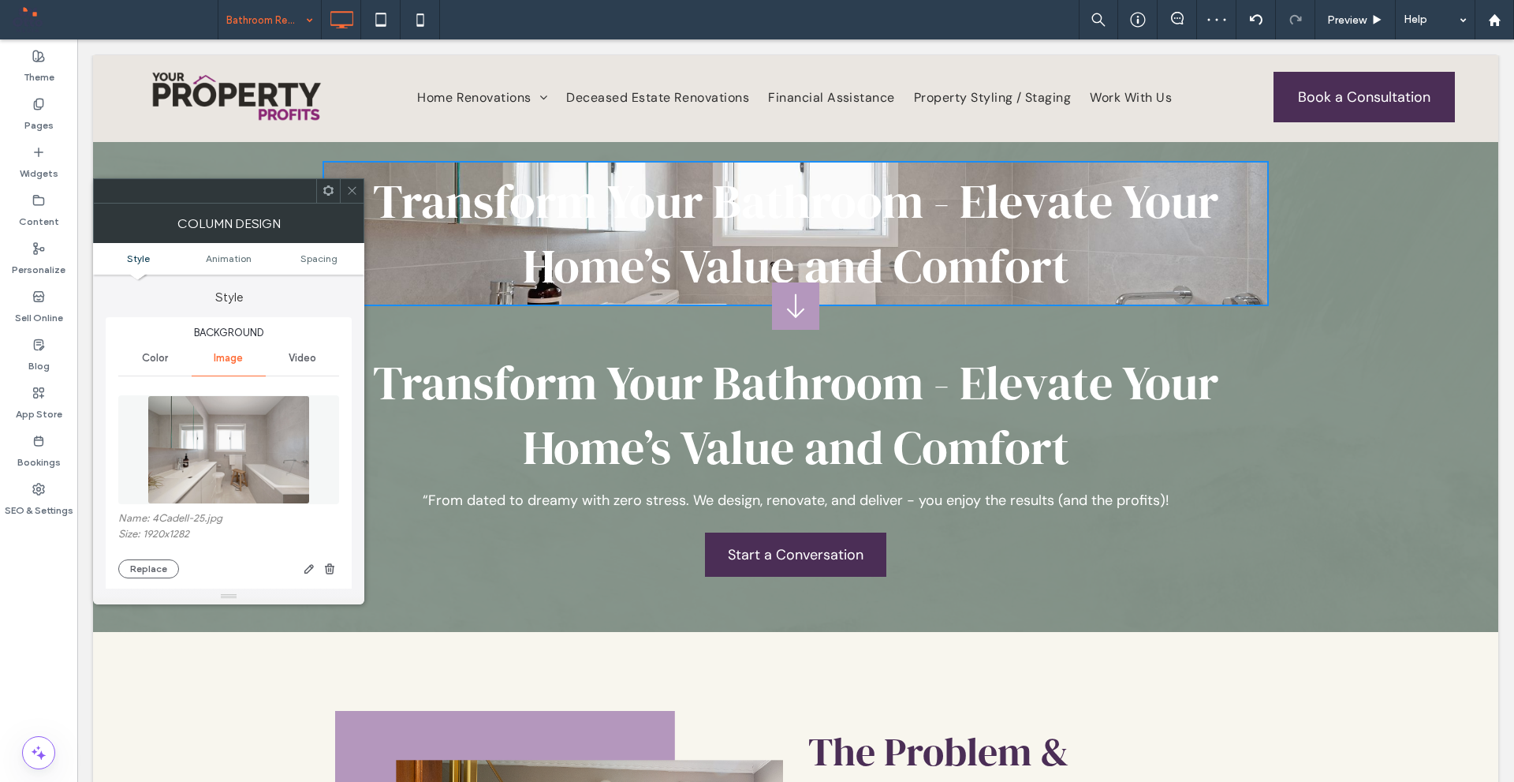
click at [335, 248] on ul "Style Animation Spacing" at bounding box center [228, 259] width 271 height 32
click at [335, 256] on span "Spacing" at bounding box center [319, 258] width 37 height 12
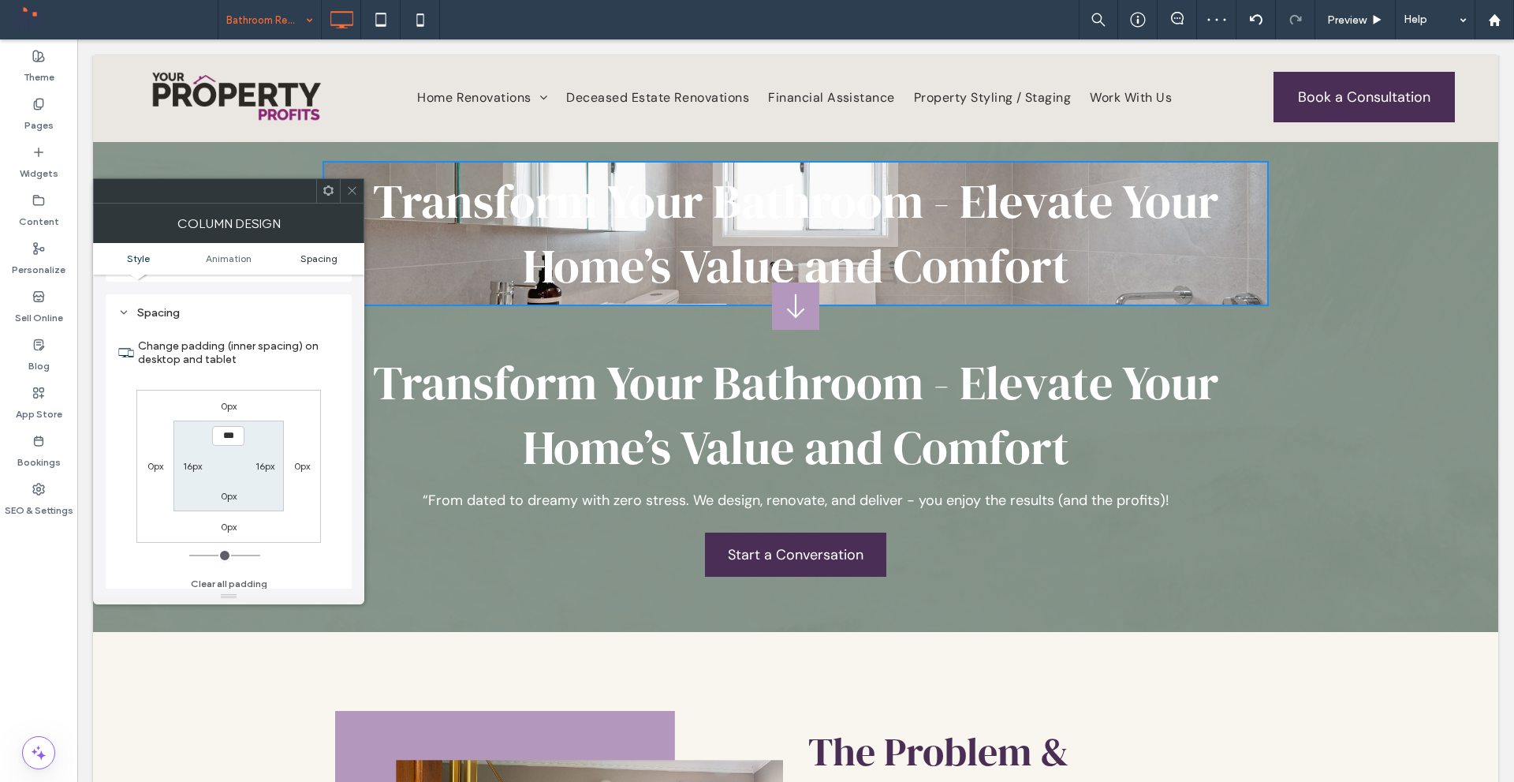
scroll to position [832, 0]
type input "*****"
type input "***"
drag, startPoint x: 238, startPoint y: 457, endPoint x: 237, endPoint y: 468, distance: 10.3
click at [238, 463] on section "***** 16px 0px 16px" at bounding box center [229, 458] width 110 height 91
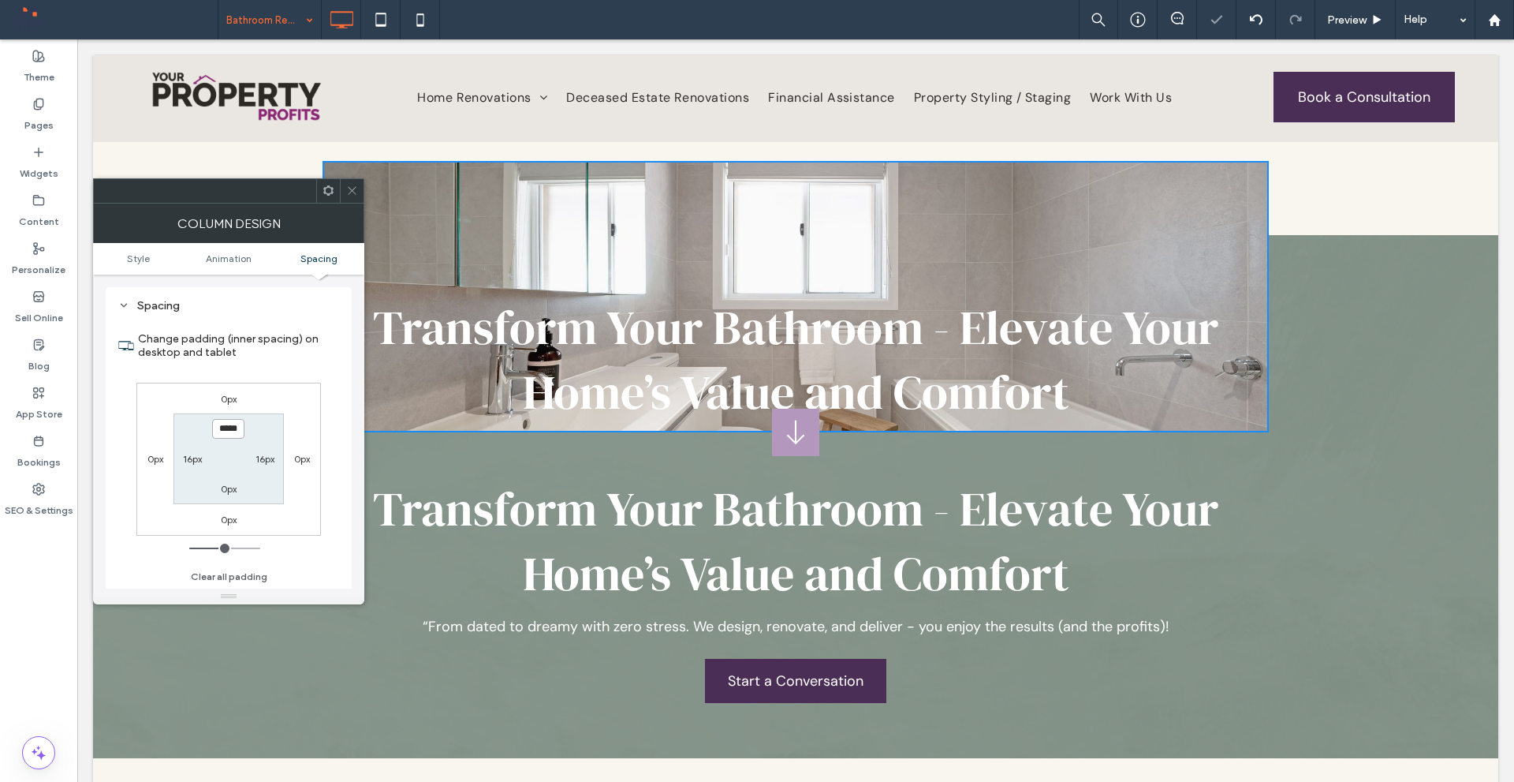
click at [233, 420] on input "*****" at bounding box center [228, 429] width 32 height 20
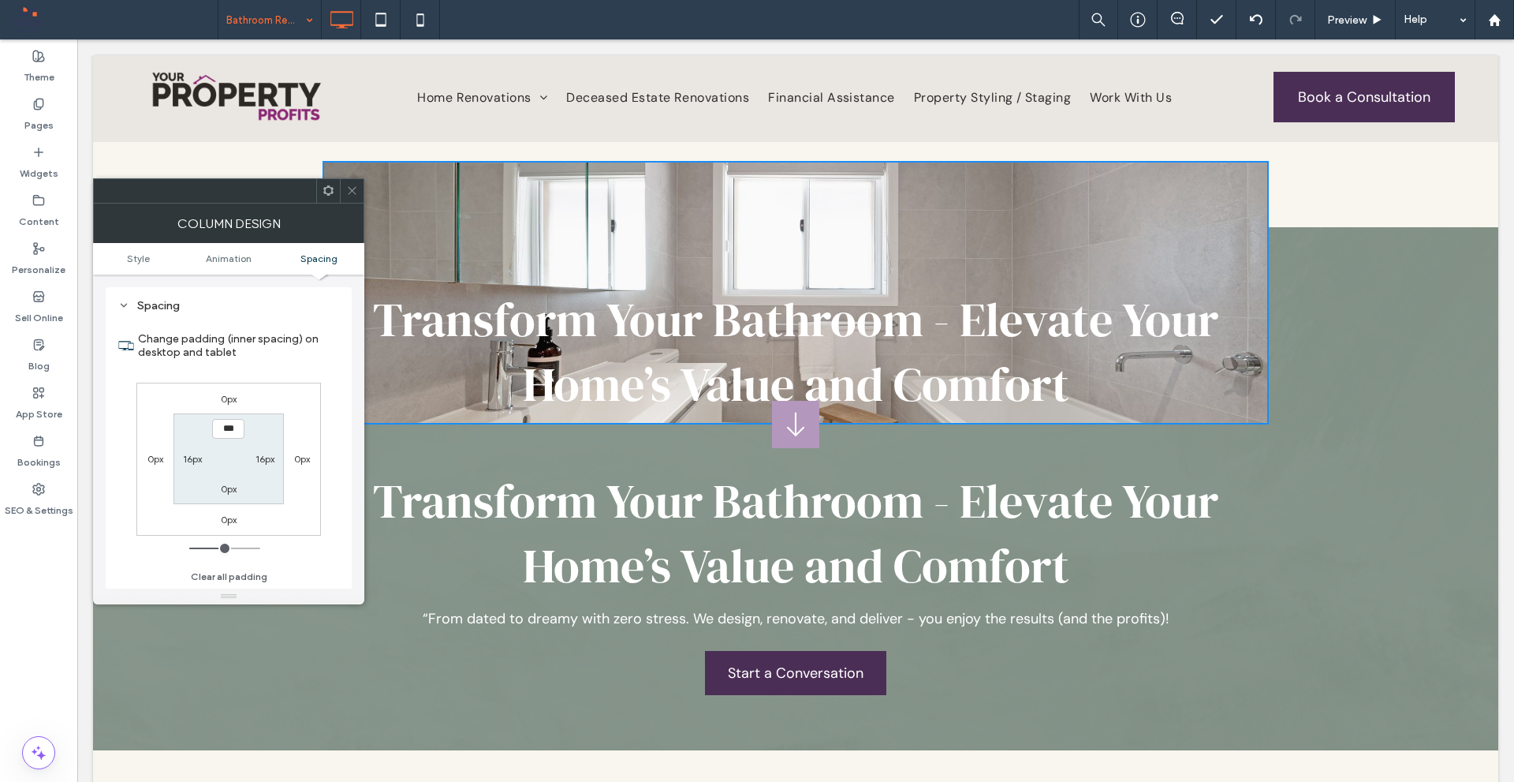
type input "*****"
click at [224, 487] on label "0px" at bounding box center [229, 489] width 16 height 12
type input "*"
type input "***"
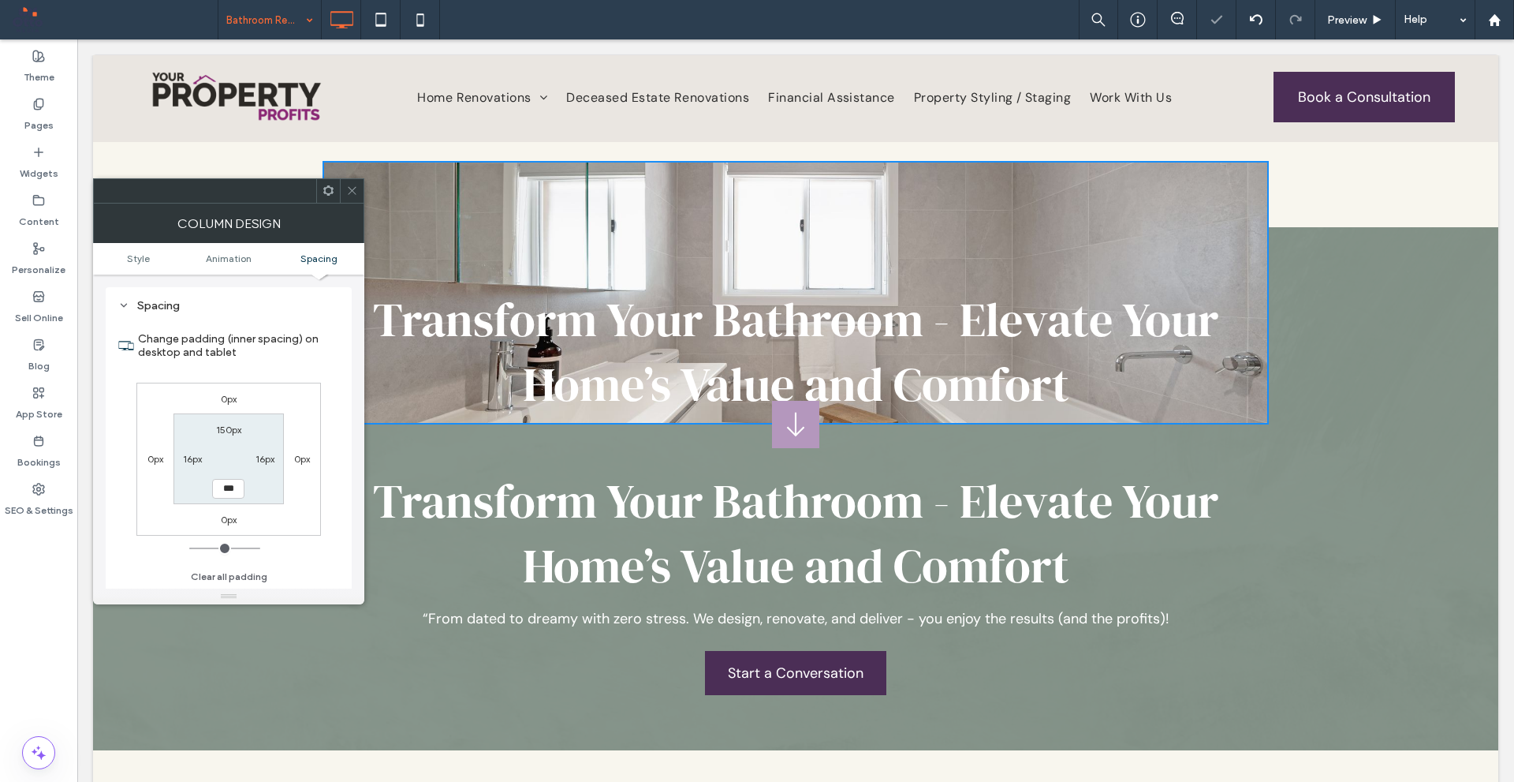
type input "*****"
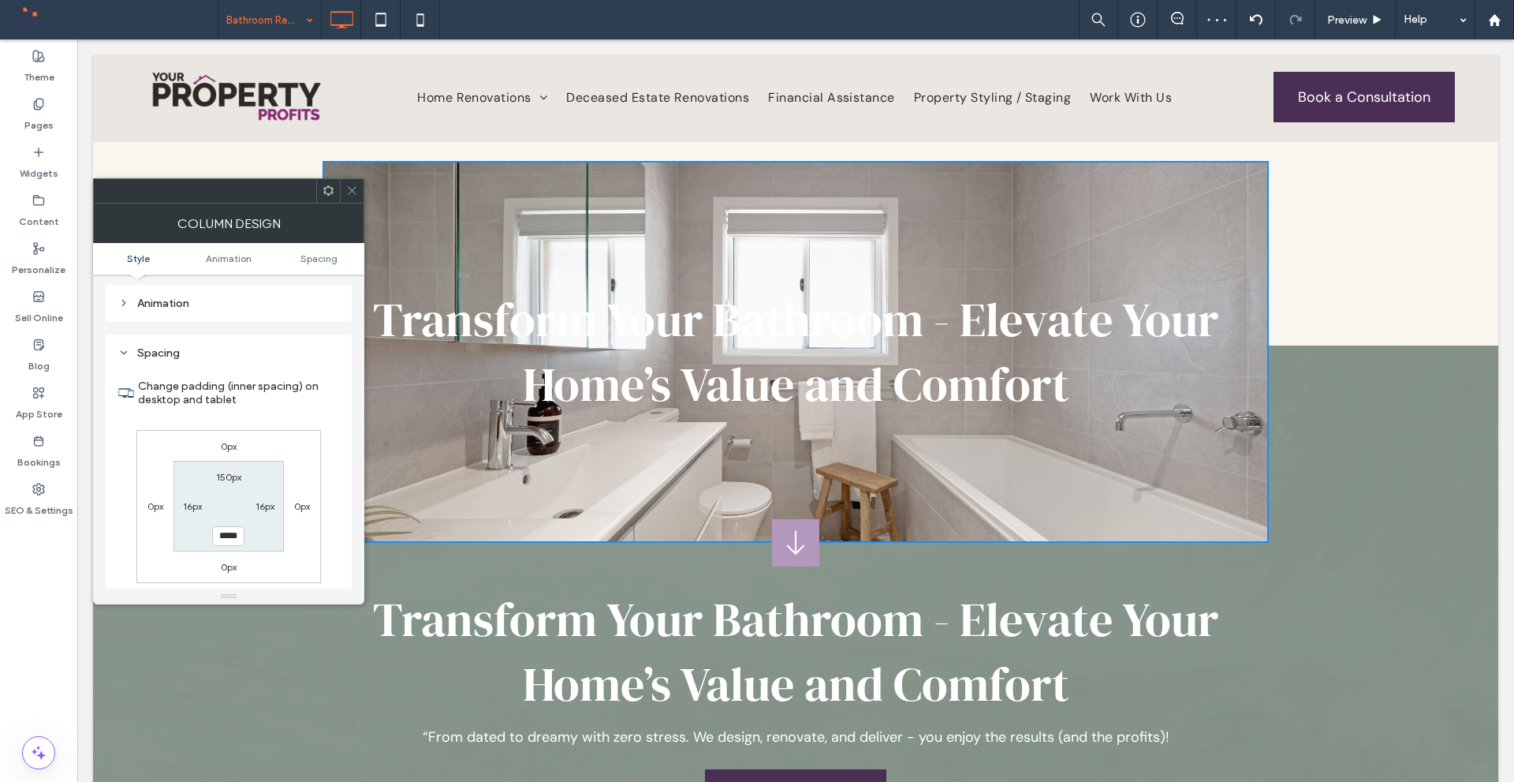
scroll to position [753, 0]
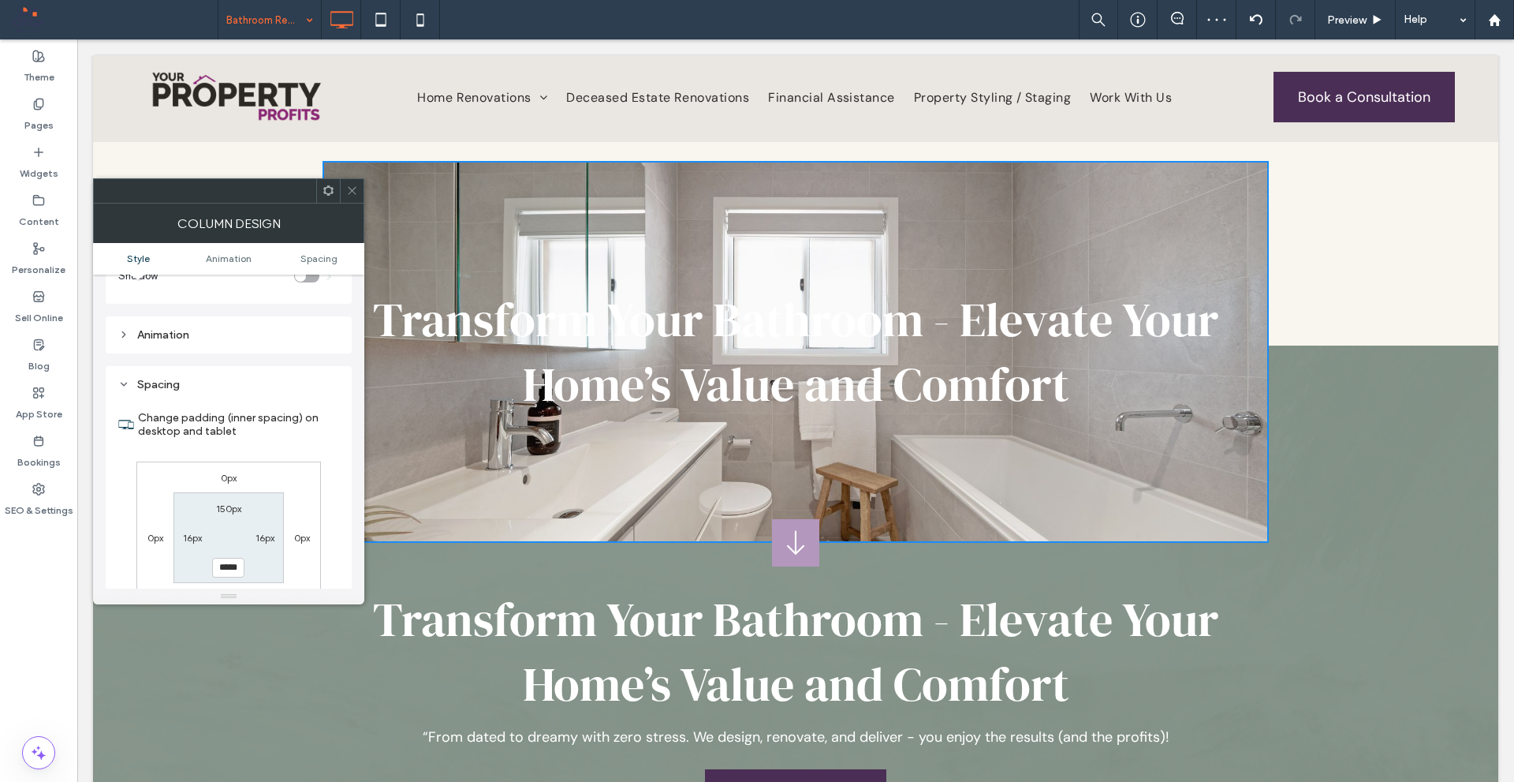
click at [191, 533] on label "16px" at bounding box center [192, 538] width 19 height 12
type input "**"
type input "****"
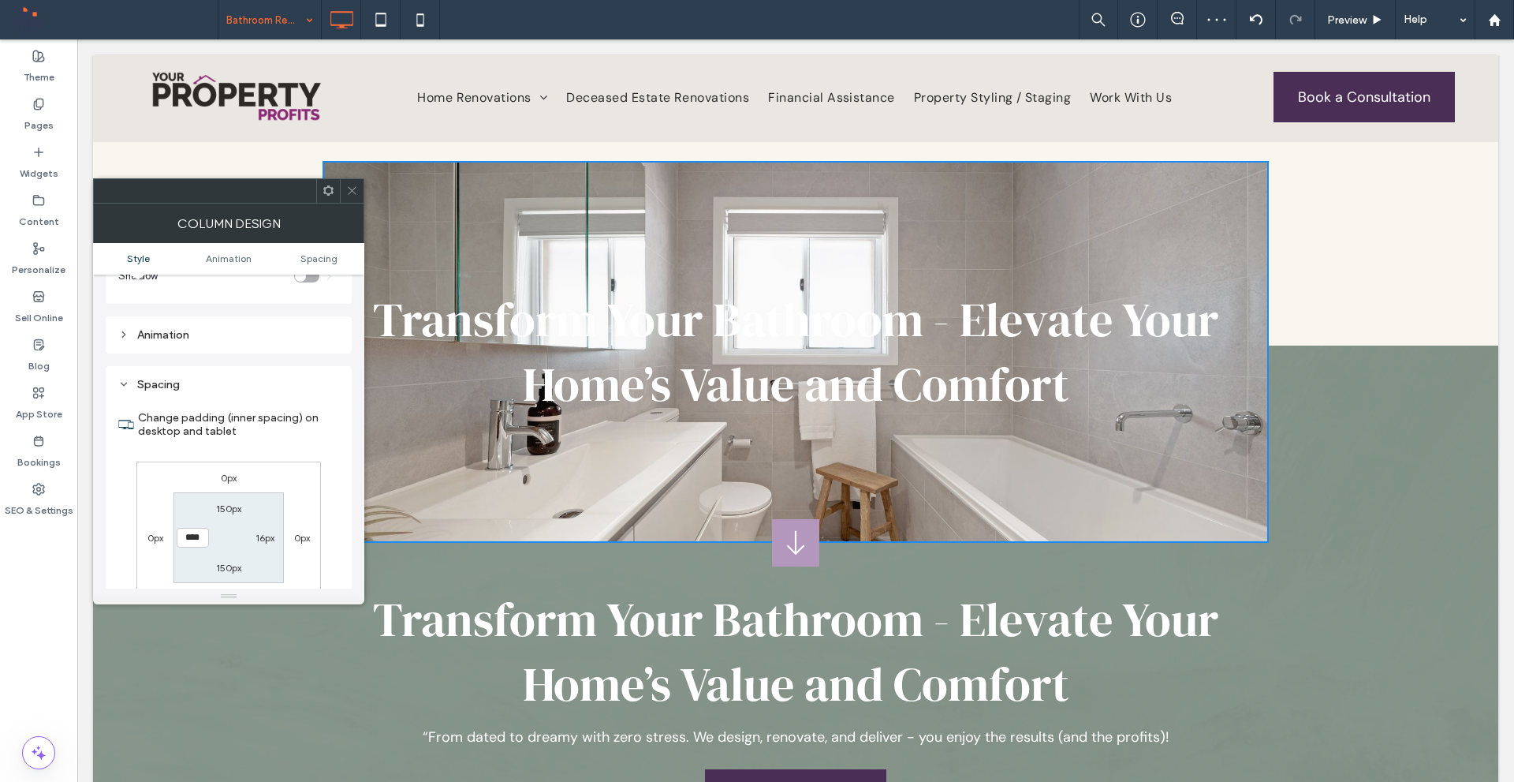
click at [327, 516] on div "Change padding (inner spacing) on desktop and tablet 0px 0px 0px 0px 150px 16px…" at bounding box center [228, 531] width 221 height 272
click at [262, 537] on label "16px" at bounding box center [265, 538] width 19 height 12
type input "**"
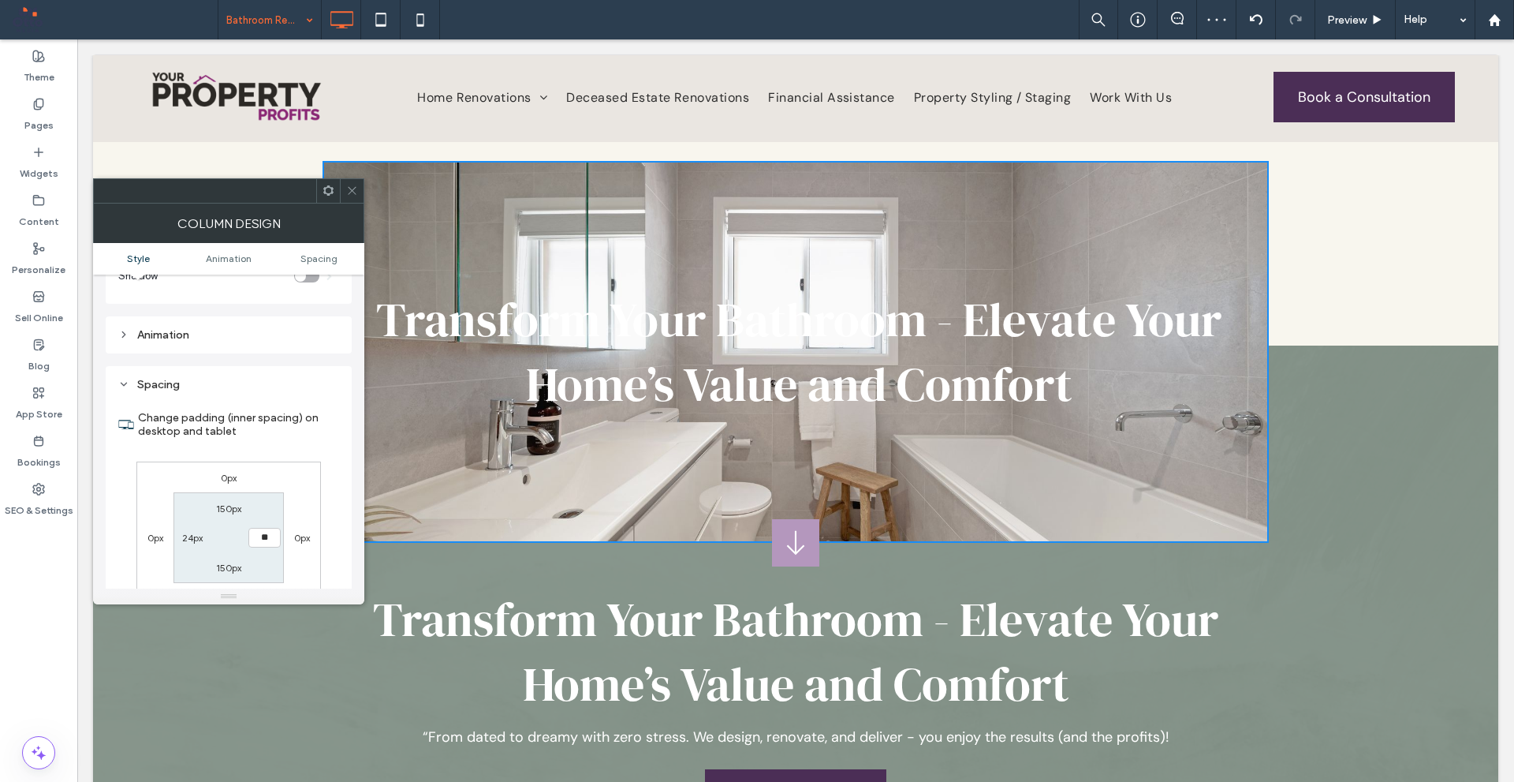
type input "****"
click at [327, 456] on div "Change padding (inner spacing) on desktop and tablet 0px 0px 0px 0px 150px ****…" at bounding box center [228, 531] width 221 height 272
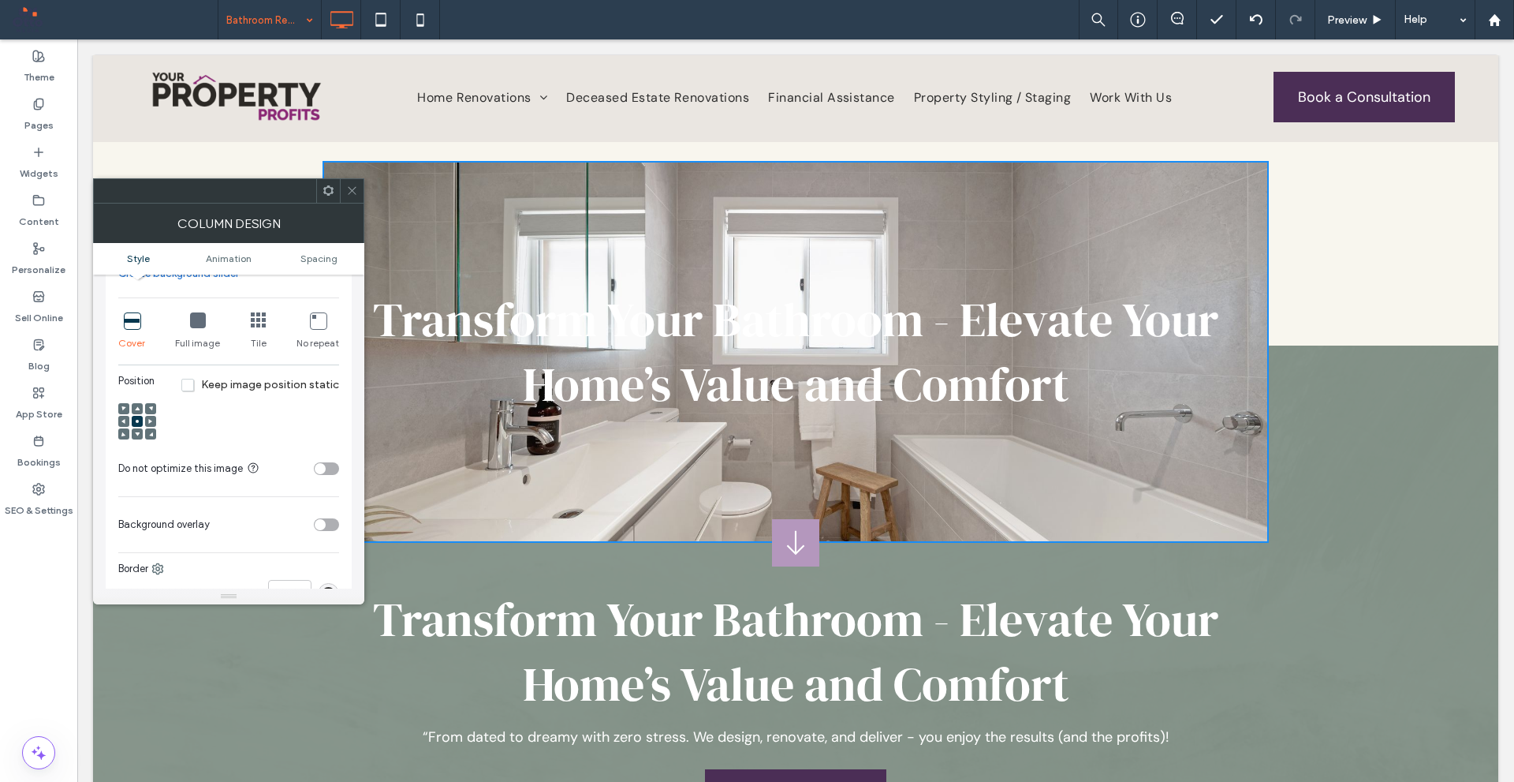
scroll to position [359, 0]
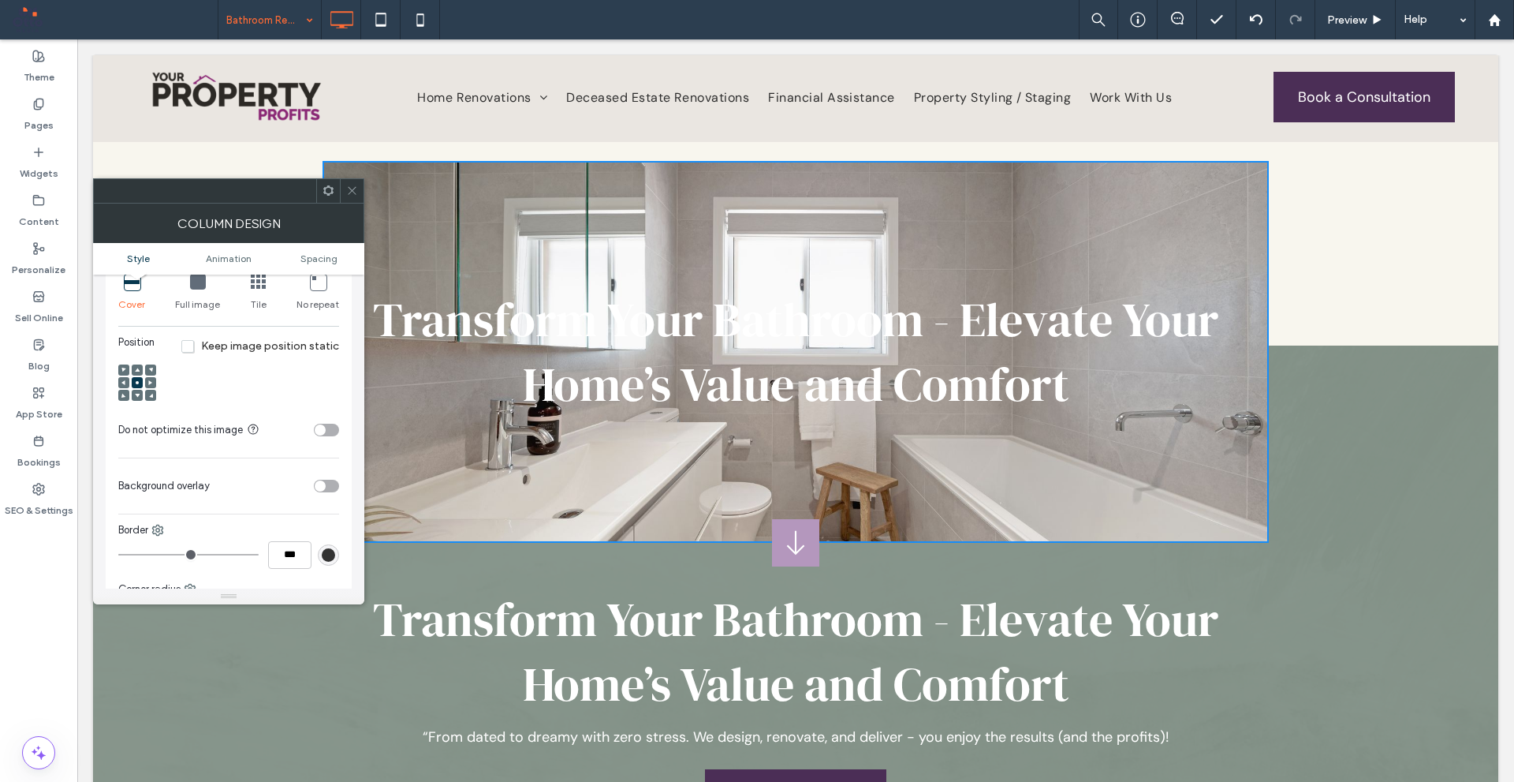
drag, startPoint x: 328, startPoint y: 486, endPoint x: 347, endPoint y: 480, distance: 20.0
click at [329, 486] on div "toggle" at bounding box center [326, 486] width 25 height 13
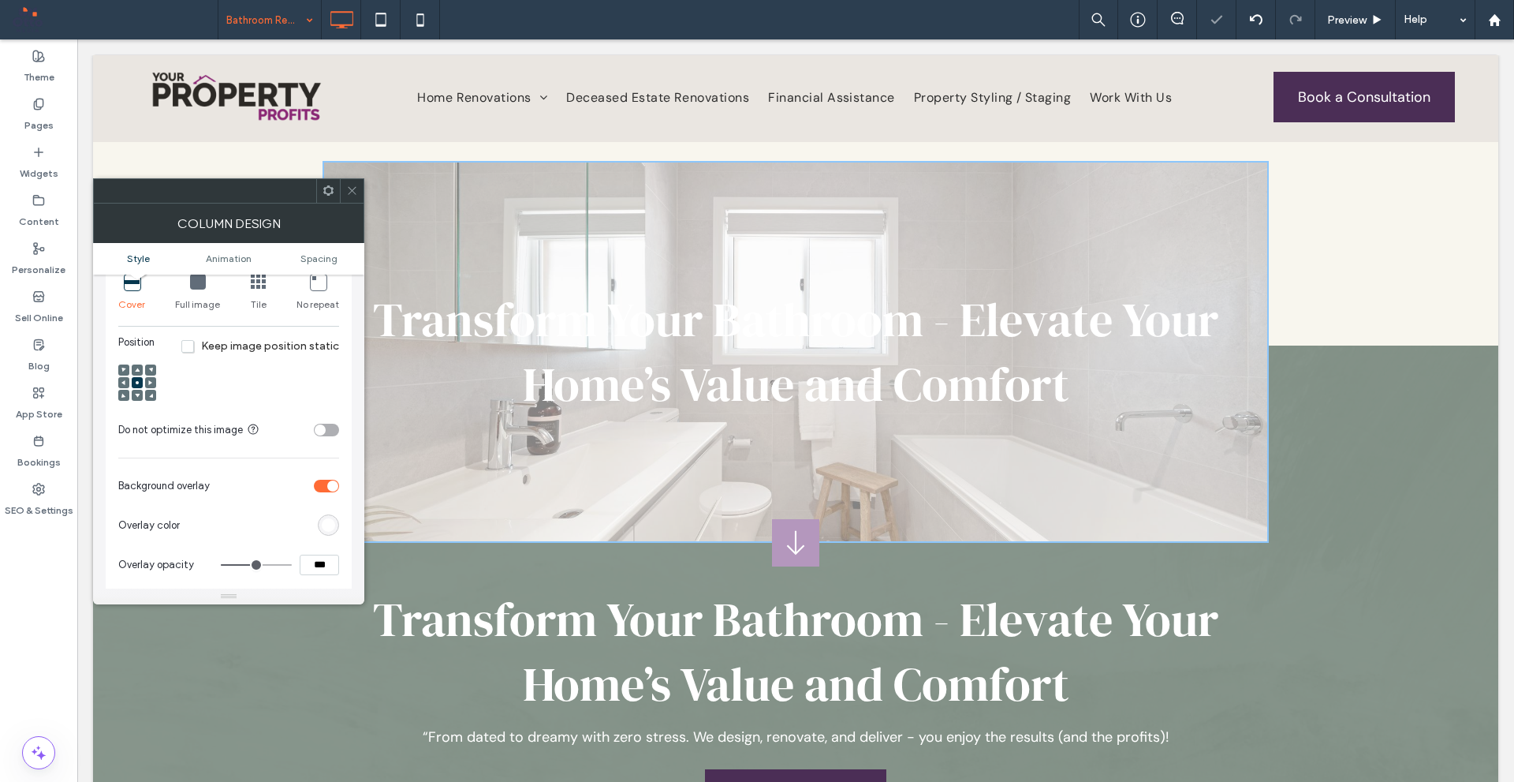
click at [328, 527] on div "rgb(255,255,255)" at bounding box center [328, 524] width 13 height 13
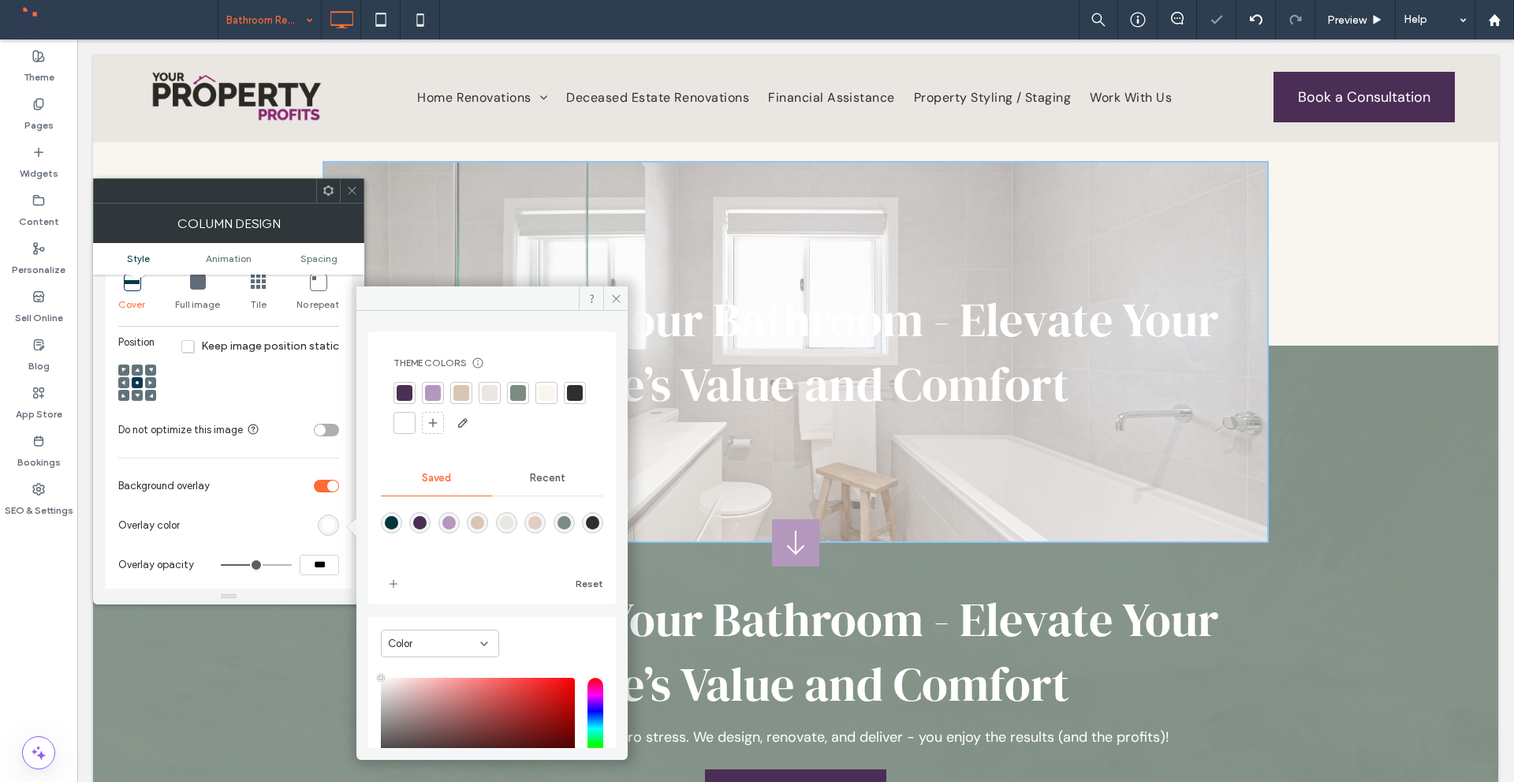
click at [522, 484] on div "Recent" at bounding box center [547, 478] width 111 height 35
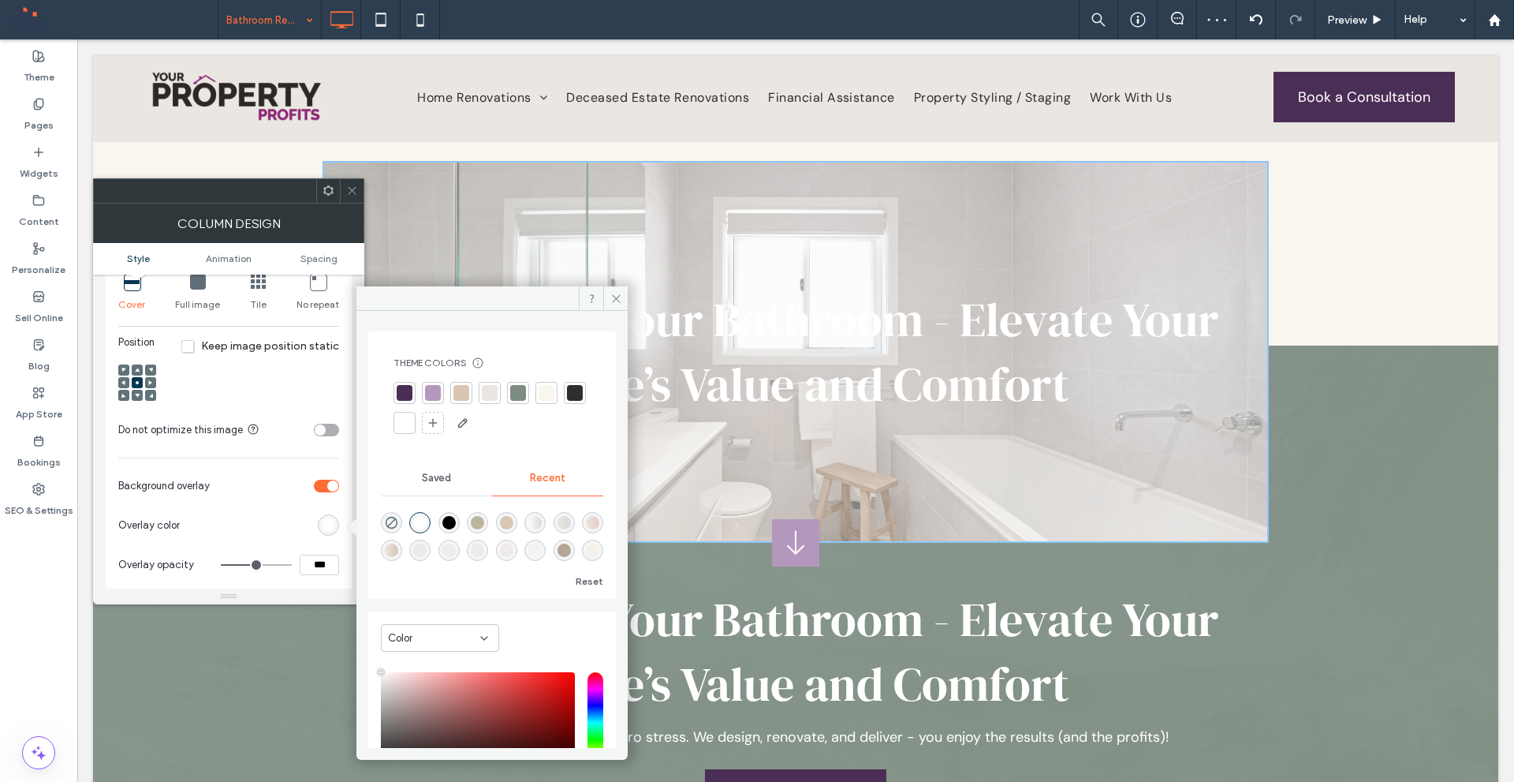
click at [455, 519] on div "rgba(0, 0, 0, 1)" at bounding box center [449, 522] width 13 height 13
type input "*******"
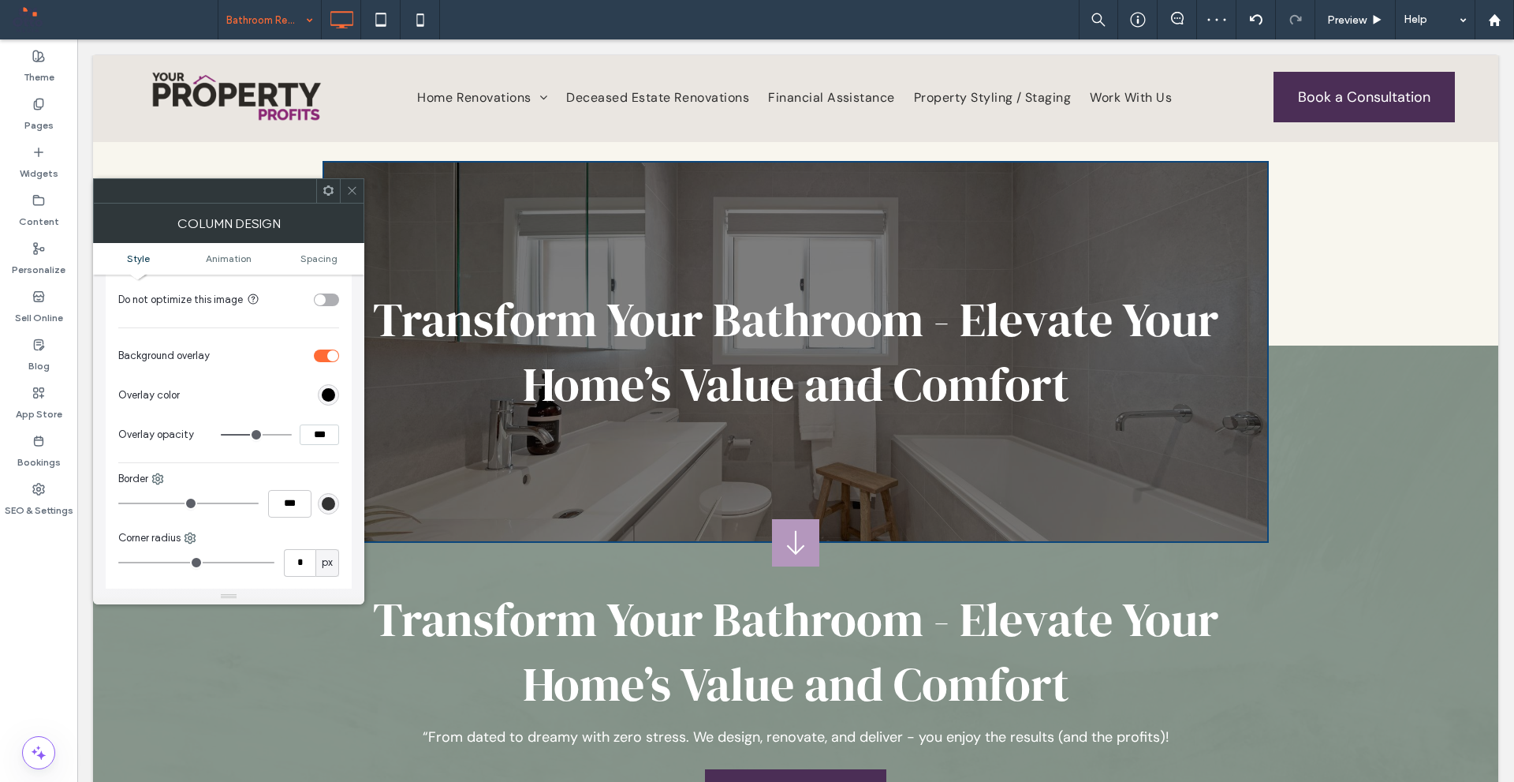
scroll to position [517, 0]
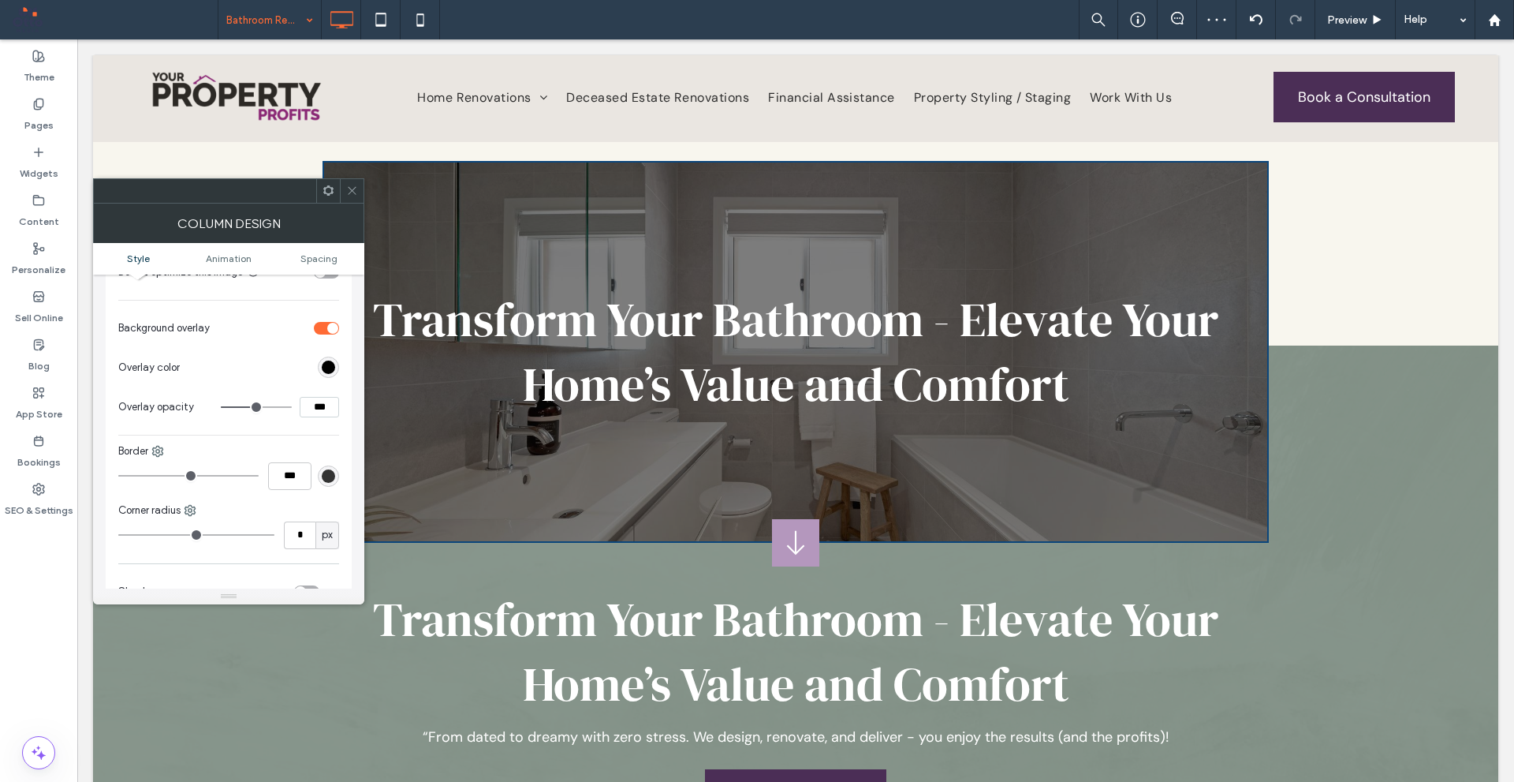
click at [313, 409] on input "***" at bounding box center [319, 407] width 39 height 21
type input "***"
type input "**"
click at [320, 427] on div "Background Color Image Video Name: 4Cadell-25.jpg Size: 1920x1282 Replace Creat…" at bounding box center [228, 152] width 221 height 688
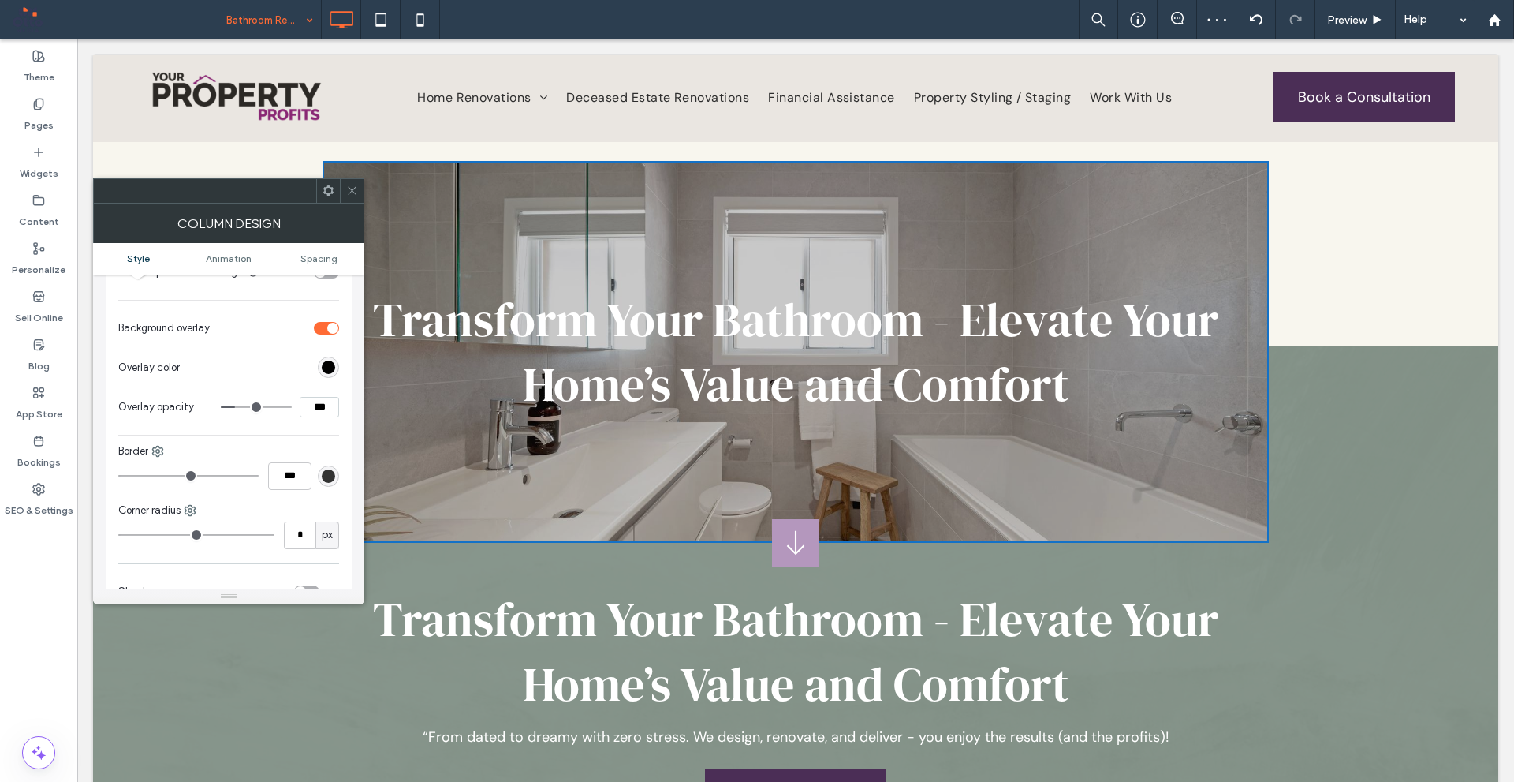
drag, startPoint x: 313, startPoint y: 413, endPoint x: 304, endPoint y: 413, distance: 8.7
click at [304, 413] on input "***" at bounding box center [319, 407] width 39 height 21
type input "***"
click at [318, 432] on div "Background Color Image Video Name: 4Cadell-25.jpg Size: 1920x1282 Replace Creat…" at bounding box center [228, 152] width 221 height 688
type input "**"
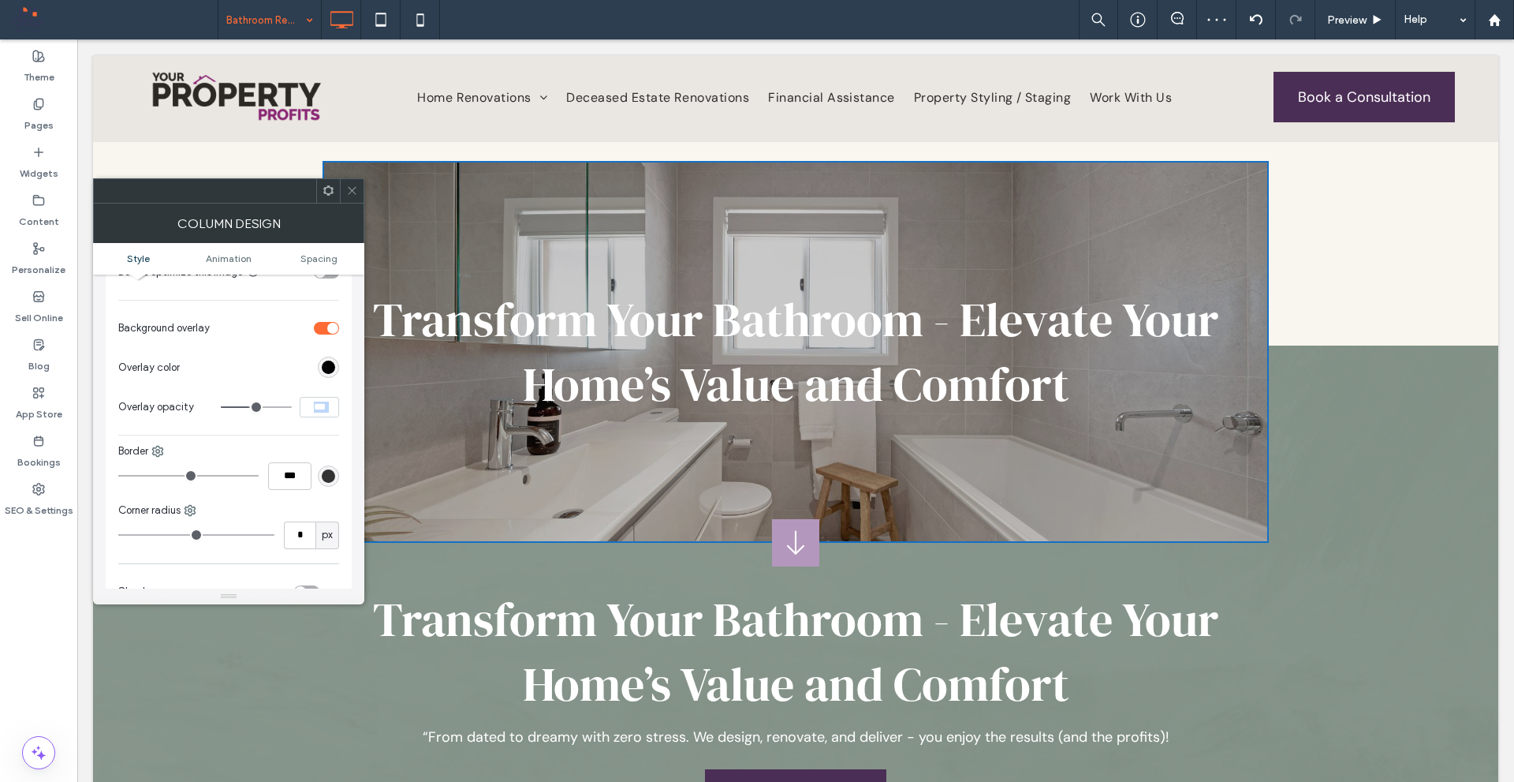
click at [318, 432] on div "Background Color Image Video Name: 4Cadell-25.jpg Size: 1920x1282 Replace Creat…" at bounding box center [228, 152] width 221 height 688
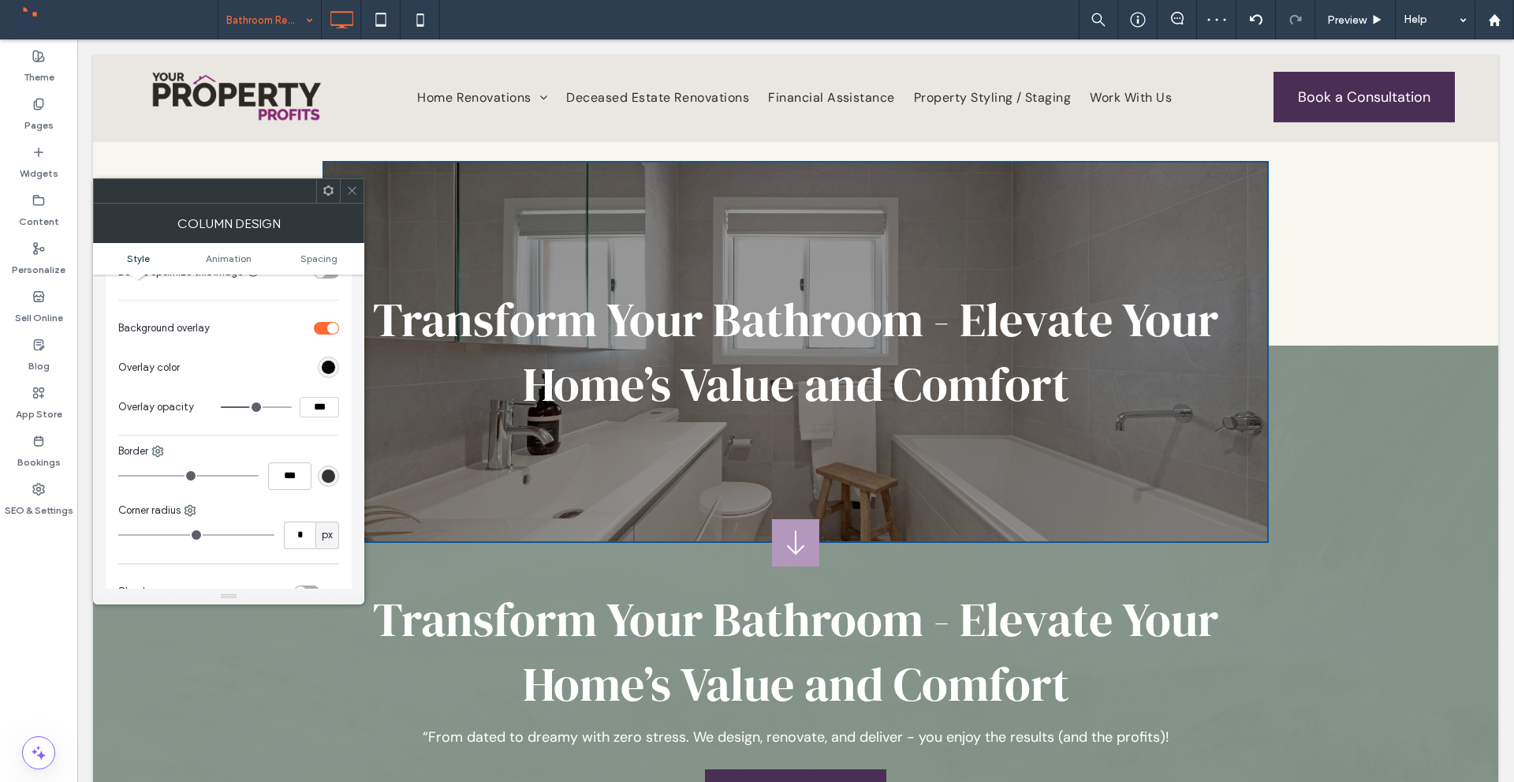
click at [358, 192] on div at bounding box center [352, 191] width 24 height 24
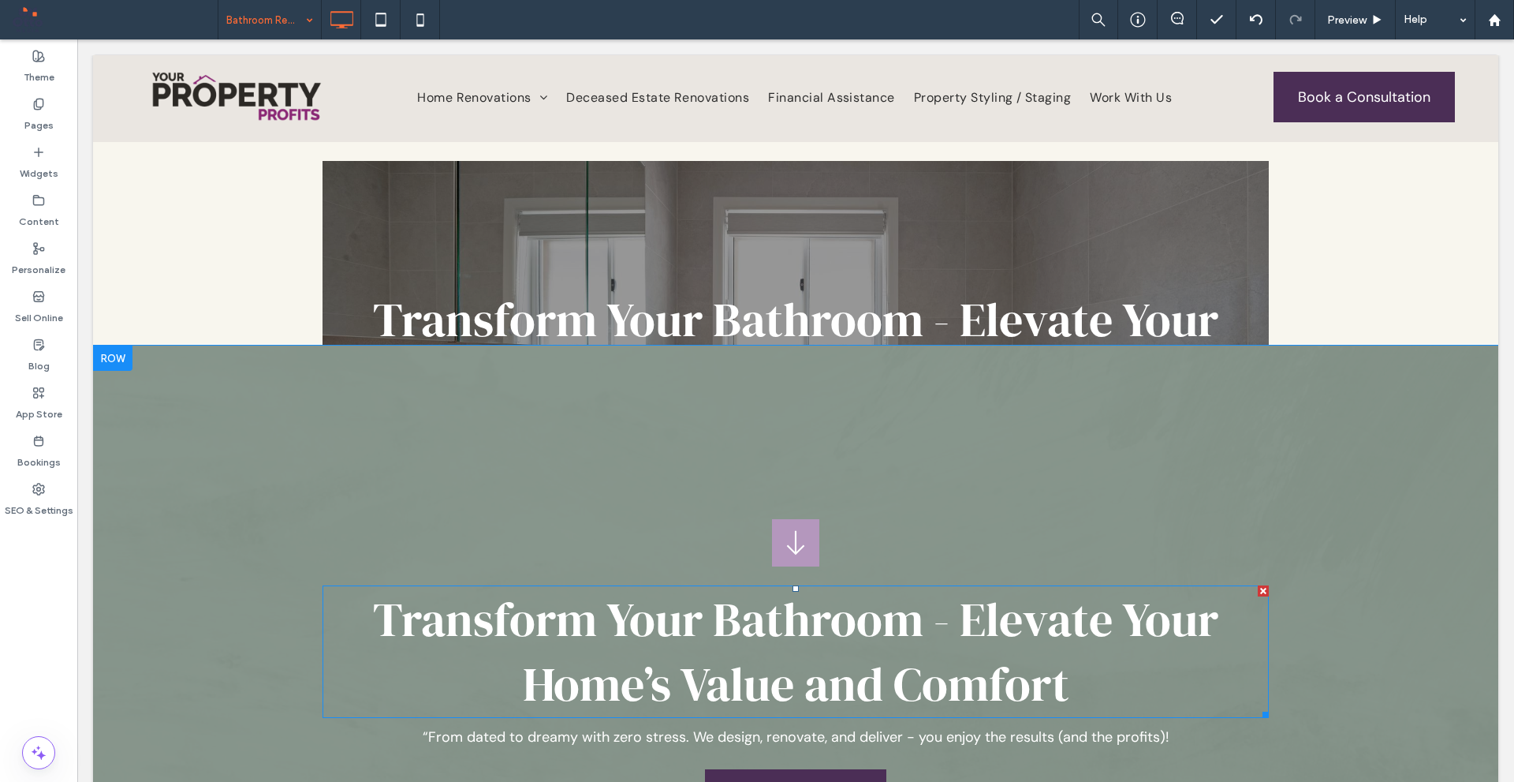
drag, startPoint x: 1257, startPoint y: 586, endPoint x: 1335, endPoint y: 626, distance: 87.5
click at [1258, 586] on div at bounding box center [1263, 590] width 11 height 11
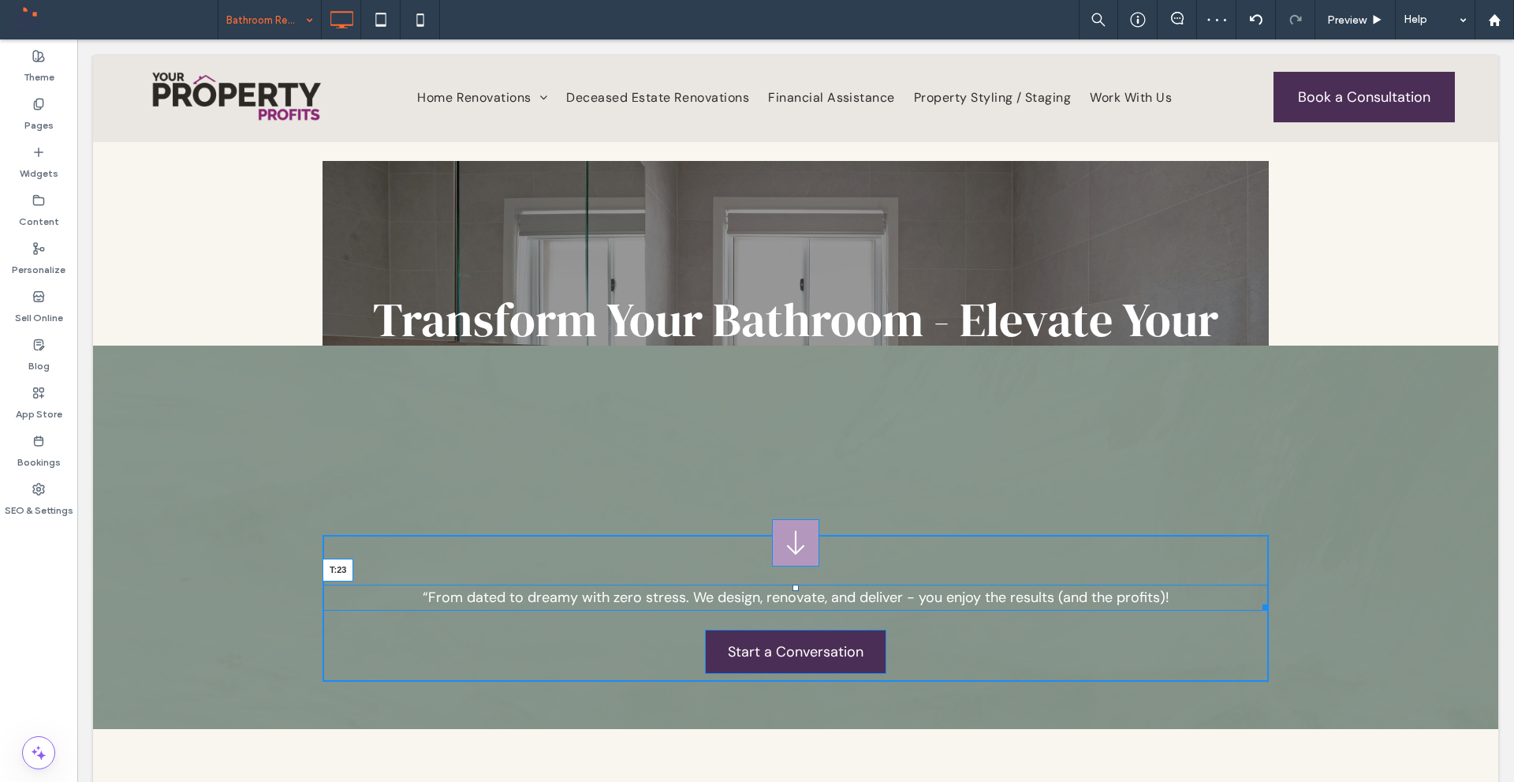
drag, startPoint x: 790, startPoint y: 576, endPoint x: 883, endPoint y: 627, distance: 106.3
click at [805, 588] on div "“From dated to dreamy with zero stress. We design, renovate, and deliver - you …" at bounding box center [796, 597] width 947 height 26
drag, startPoint x: 792, startPoint y: 587, endPoint x: 869, endPoint y: 627, distance: 87.1
click at [793, 588] on div at bounding box center [796, 587] width 6 height 6
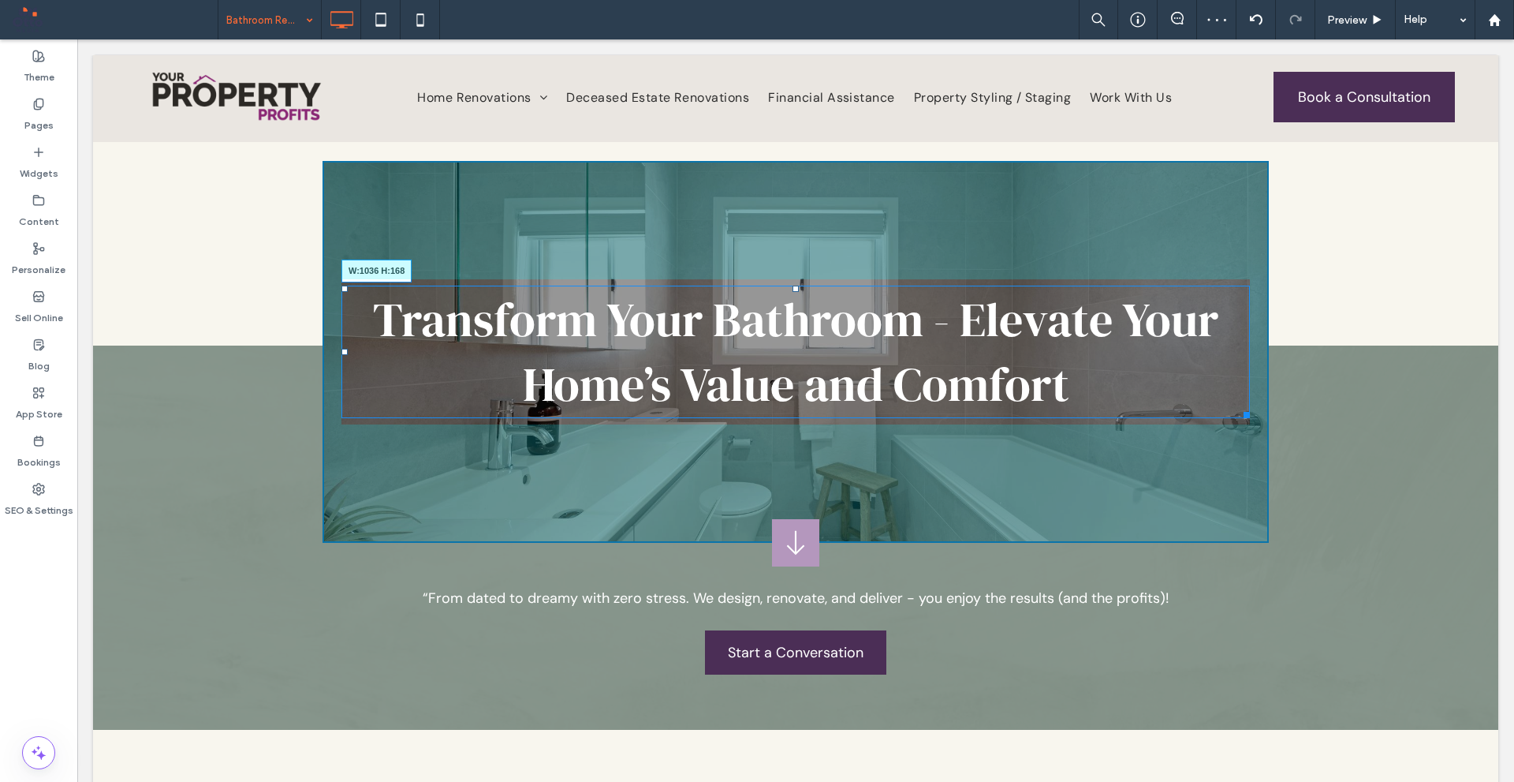
drag, startPoint x: 1214, startPoint y: 416, endPoint x: 1267, endPoint y: 452, distance: 64.1
click at [1238, 413] on div at bounding box center [1244, 412] width 12 height 12
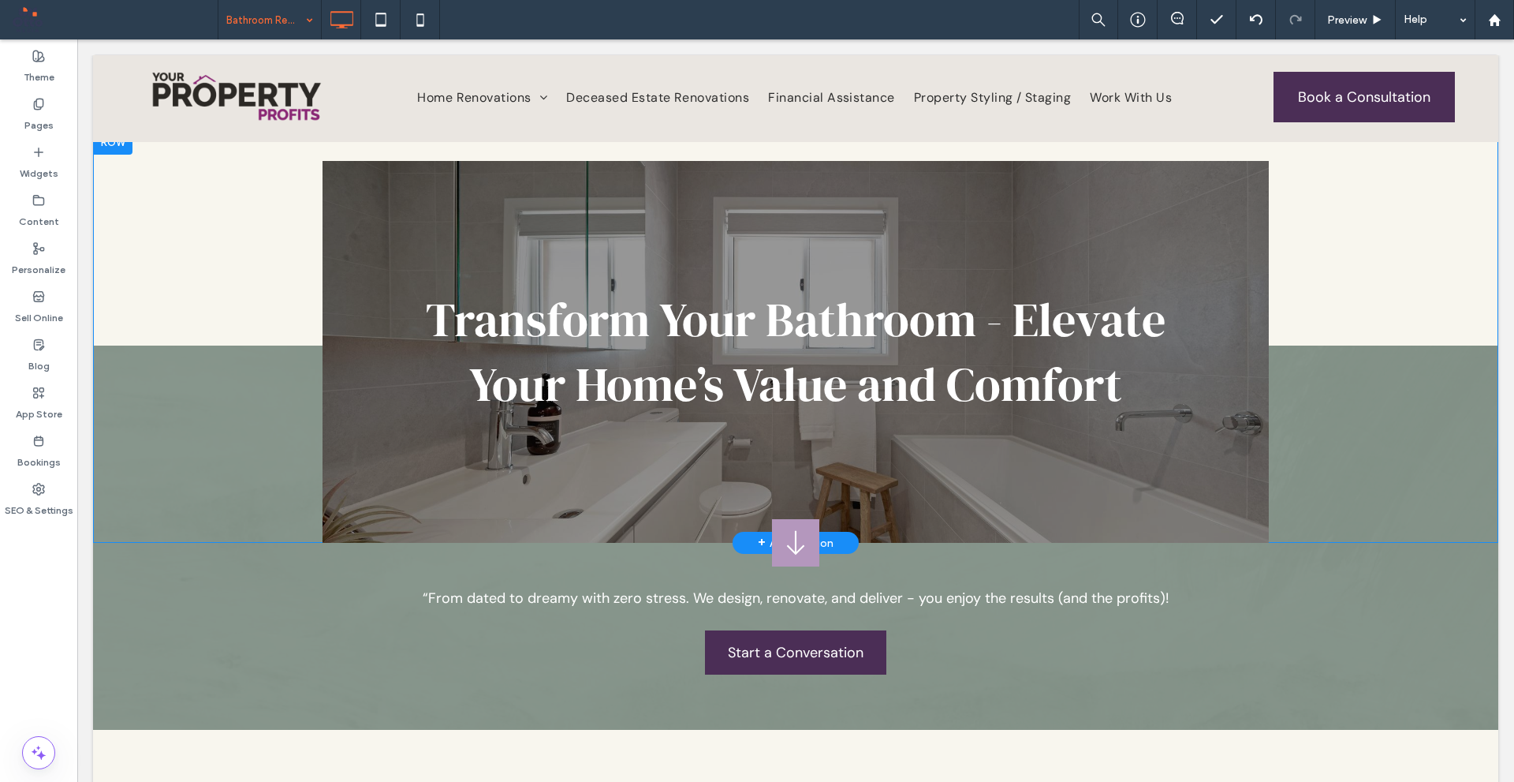
click at [214, 218] on div "Click To Paste Transform Your Bathroom - Elevate Your Home’s Value and Comfort …" at bounding box center [796, 335] width 1406 height 413
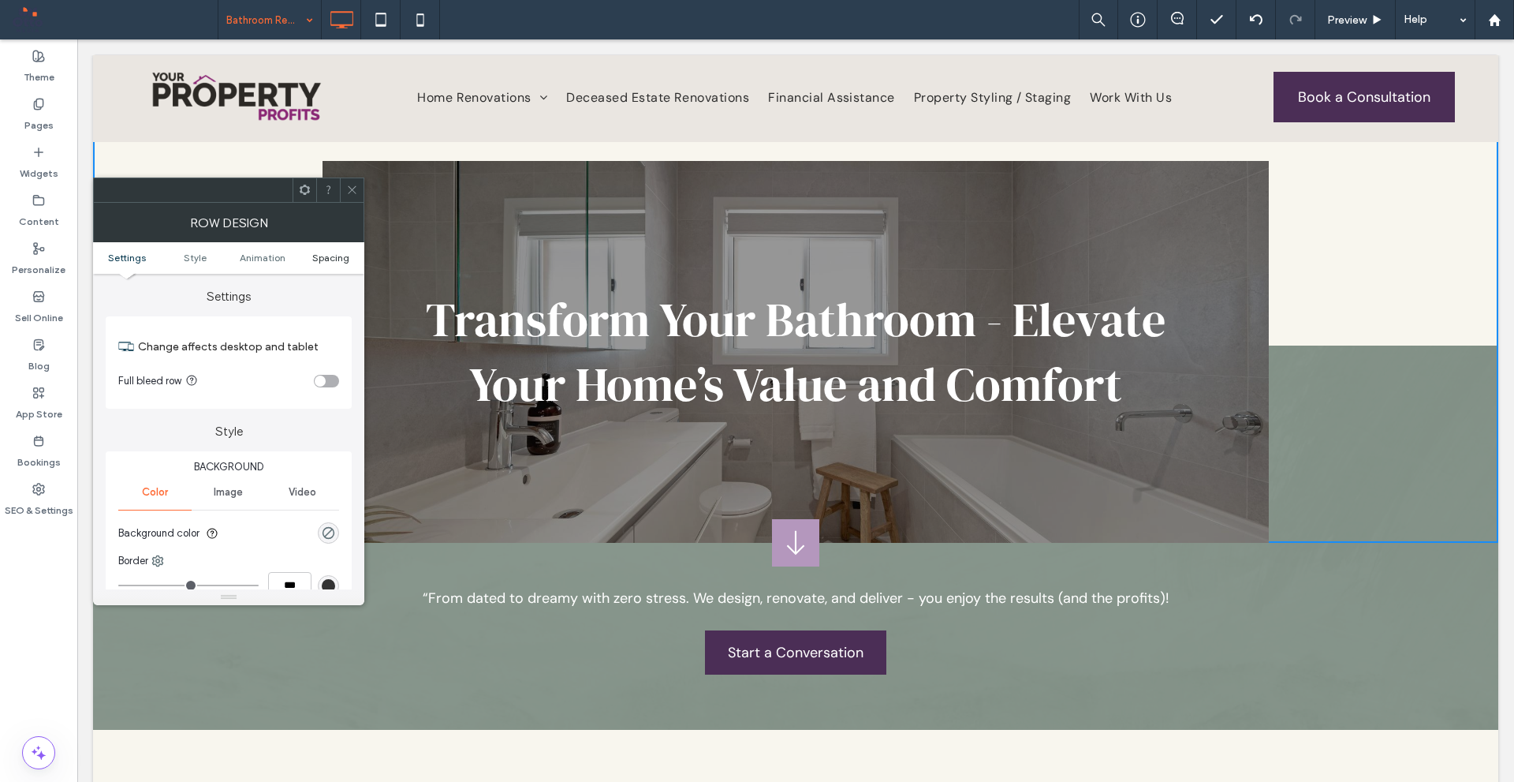
click at [336, 261] on span "Spacing" at bounding box center [330, 258] width 37 height 12
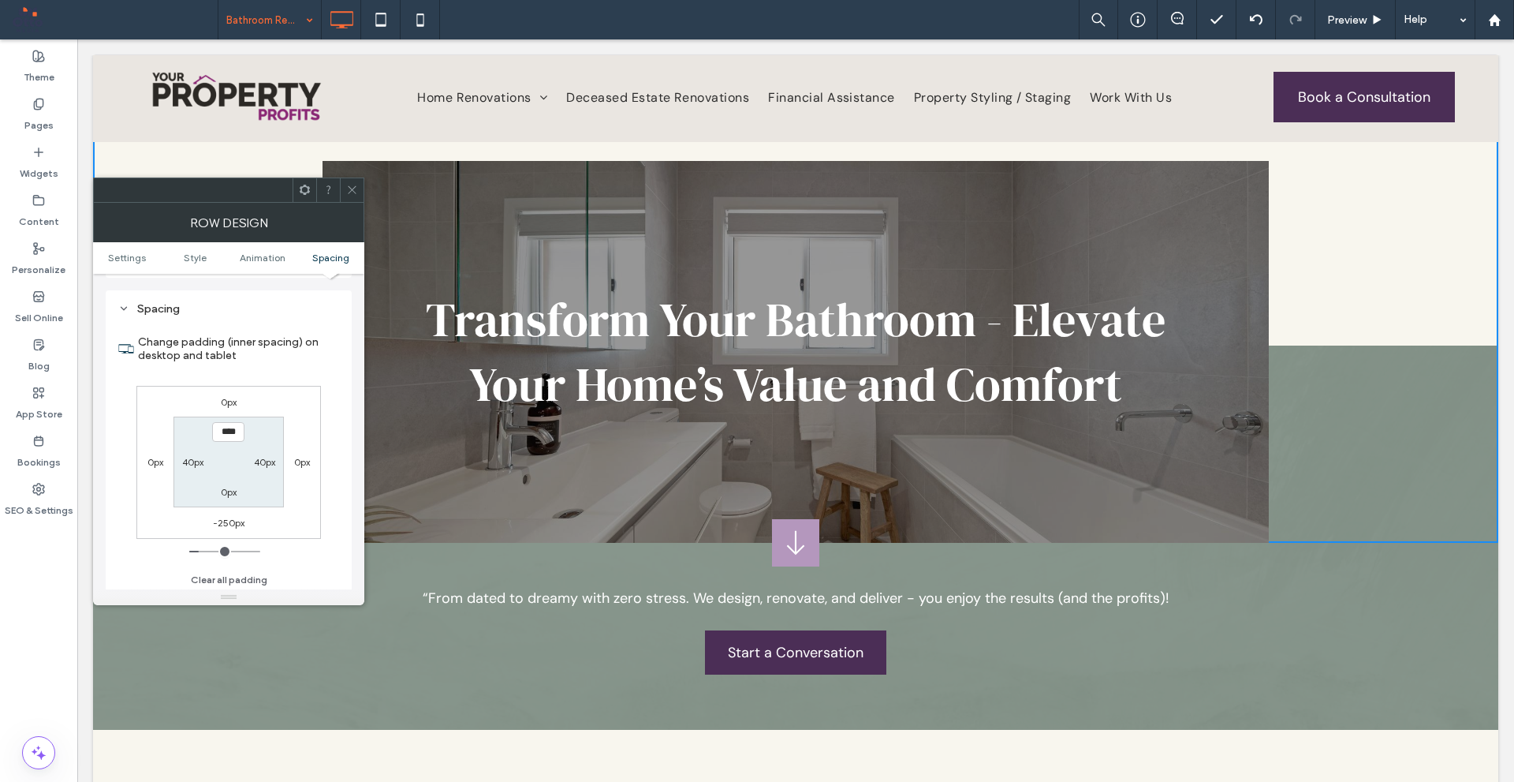
scroll to position [446, 0]
type input "****"
type input "**"
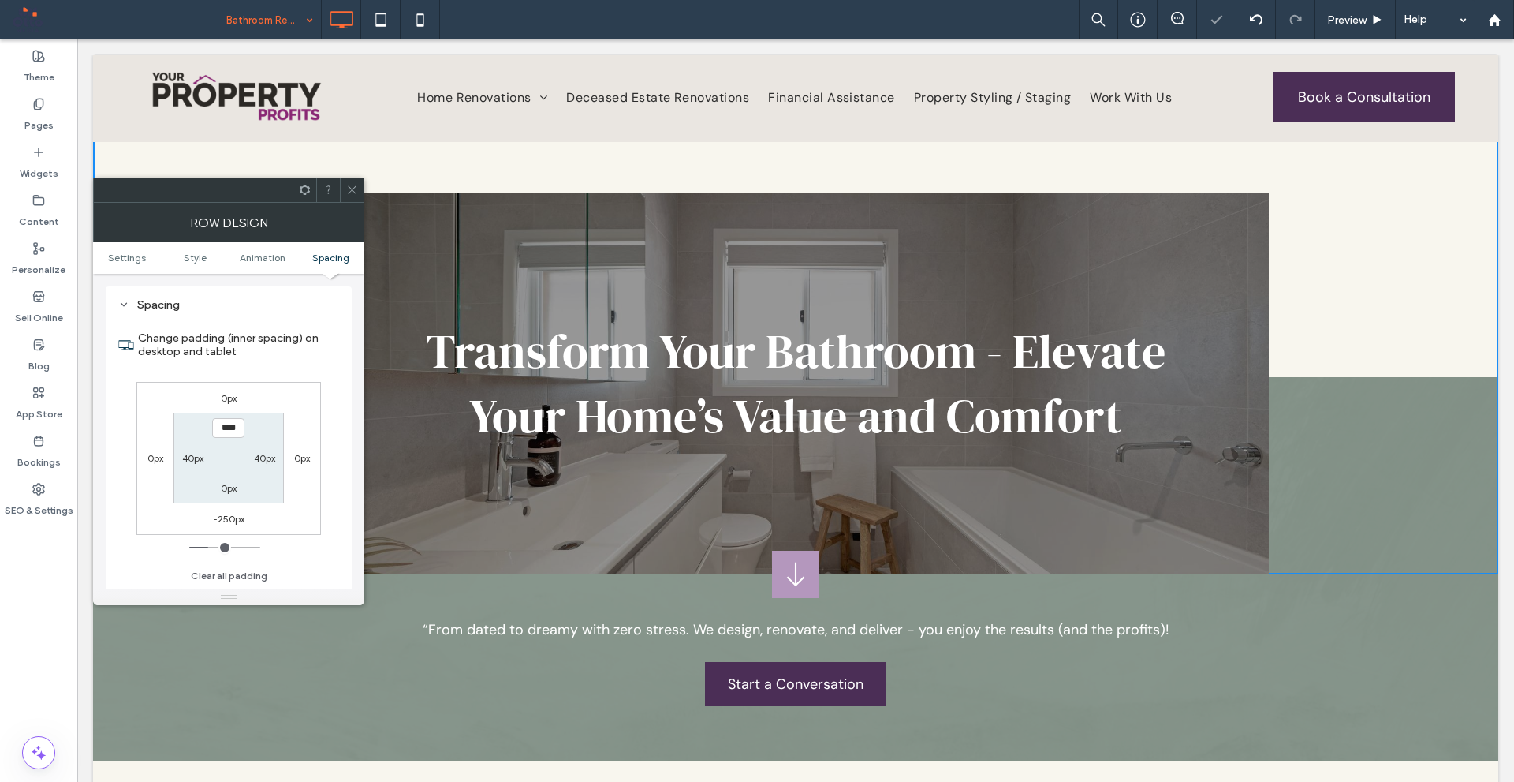
click at [357, 180] on span at bounding box center [352, 190] width 12 height 24
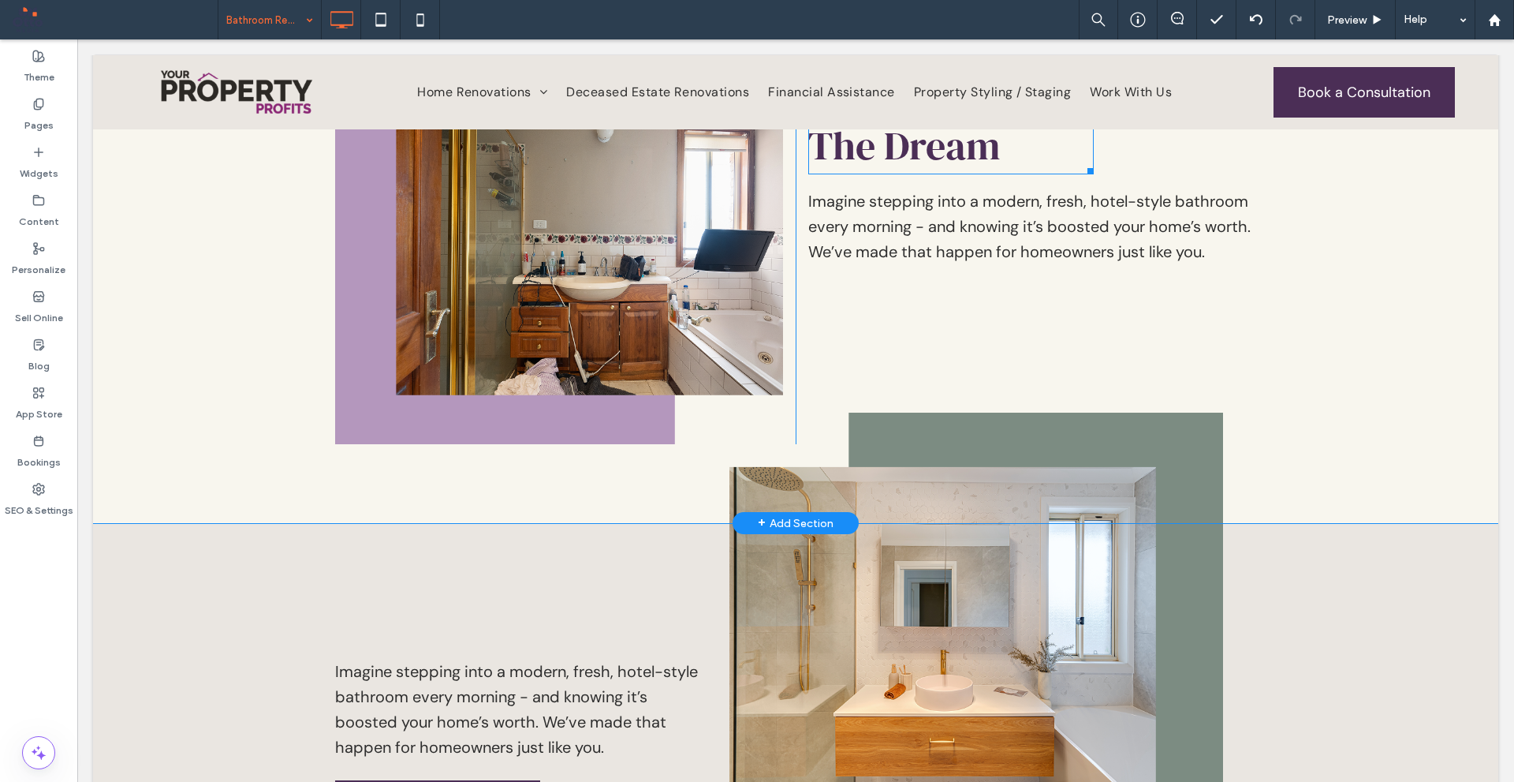
scroll to position [947, 0]
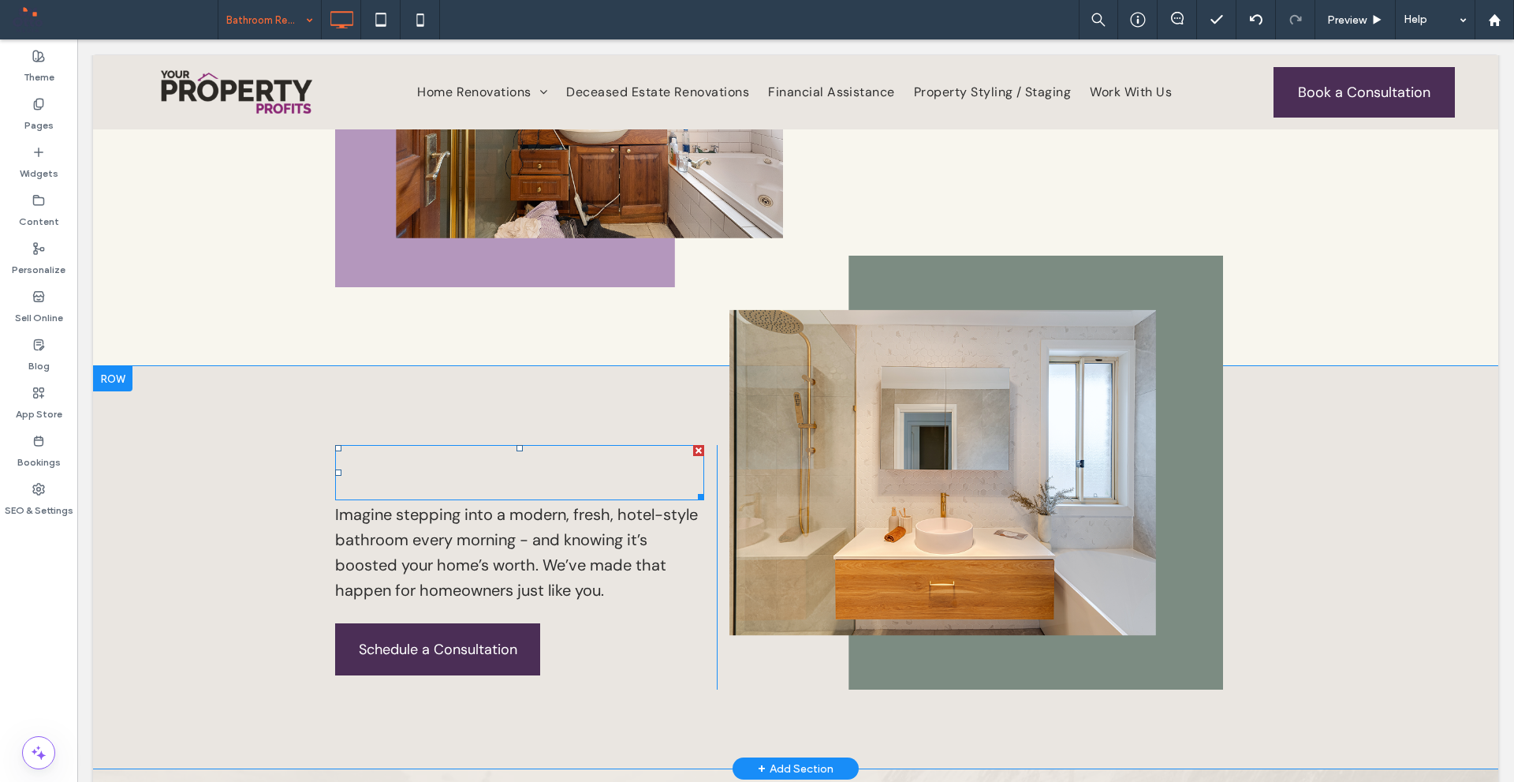
drag, startPoint x: 693, startPoint y: 450, endPoint x: 767, endPoint y: 492, distance: 85.1
click at [693, 450] on div at bounding box center [698, 450] width 11 height 11
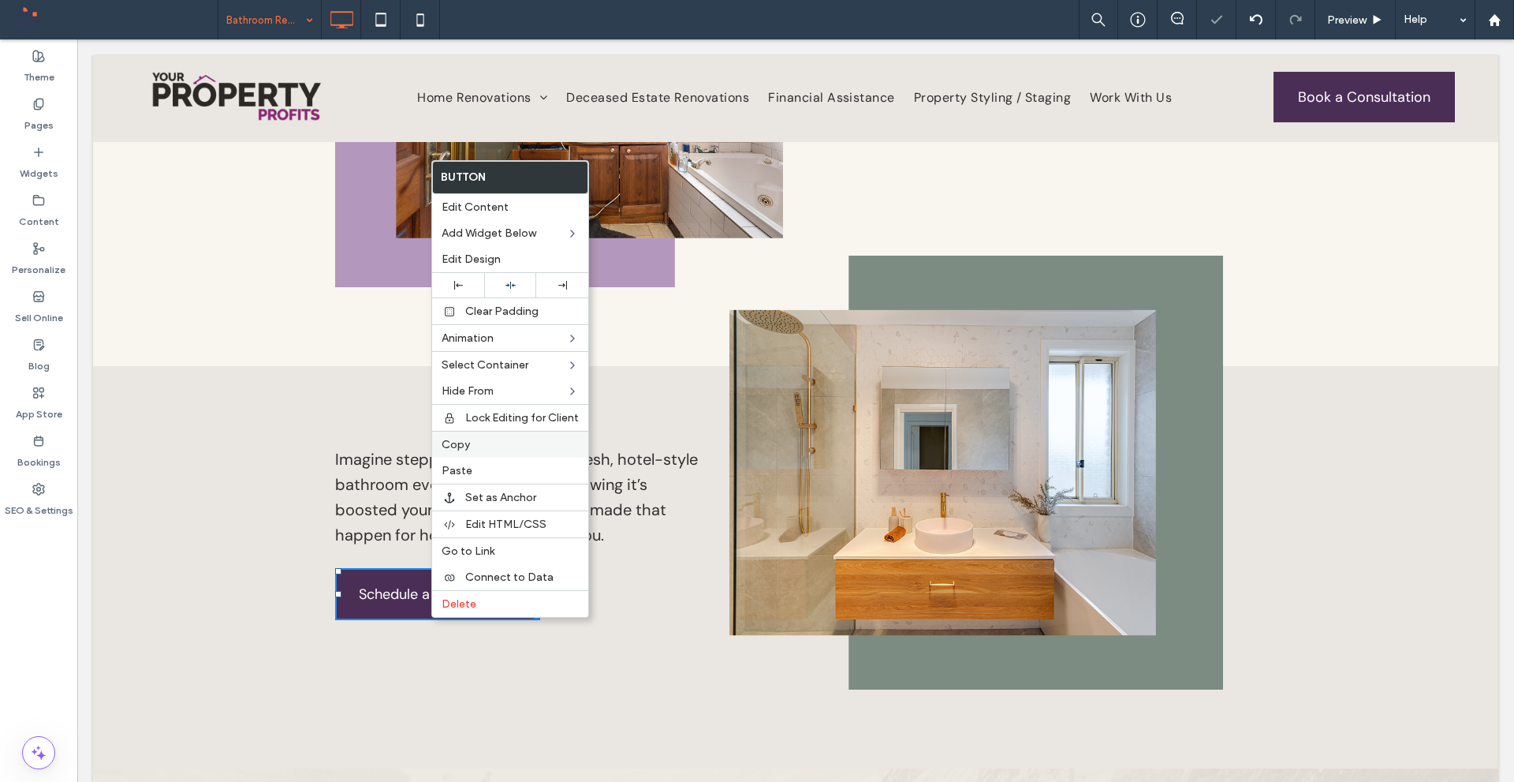
click at [484, 445] on label "Copy" at bounding box center [510, 444] width 137 height 13
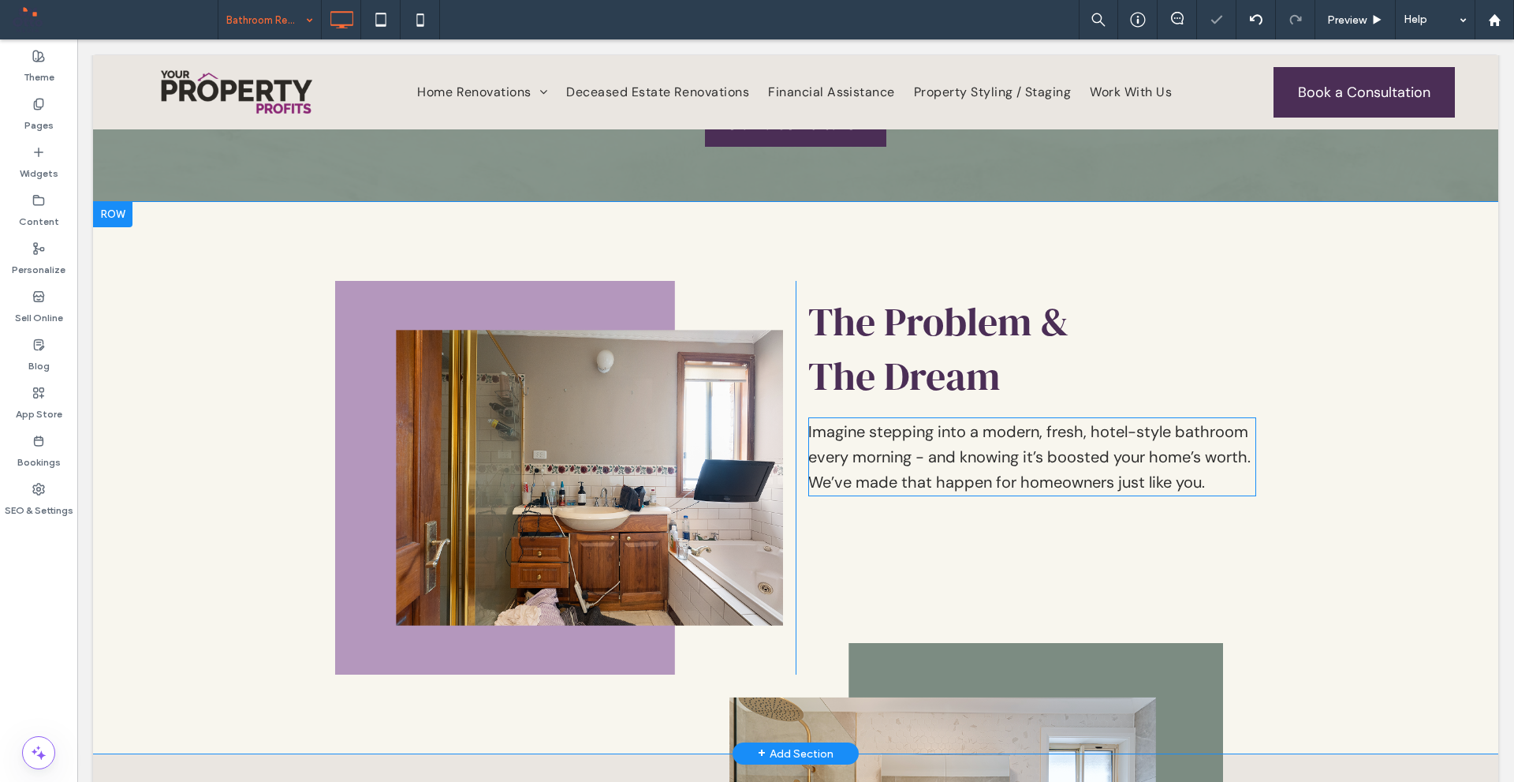
scroll to position [552, 0]
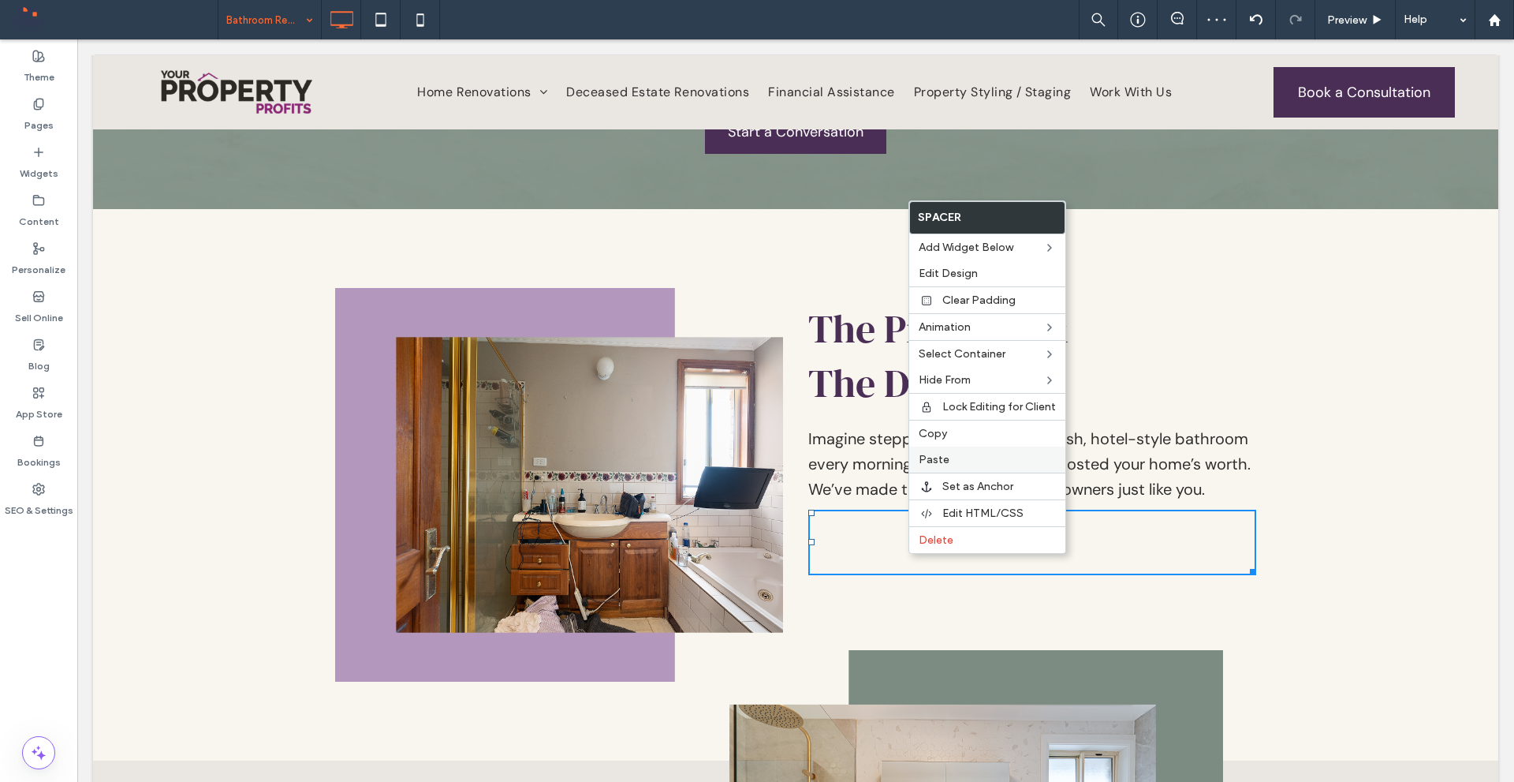
click at [958, 457] on label "Paste" at bounding box center [987, 459] width 137 height 13
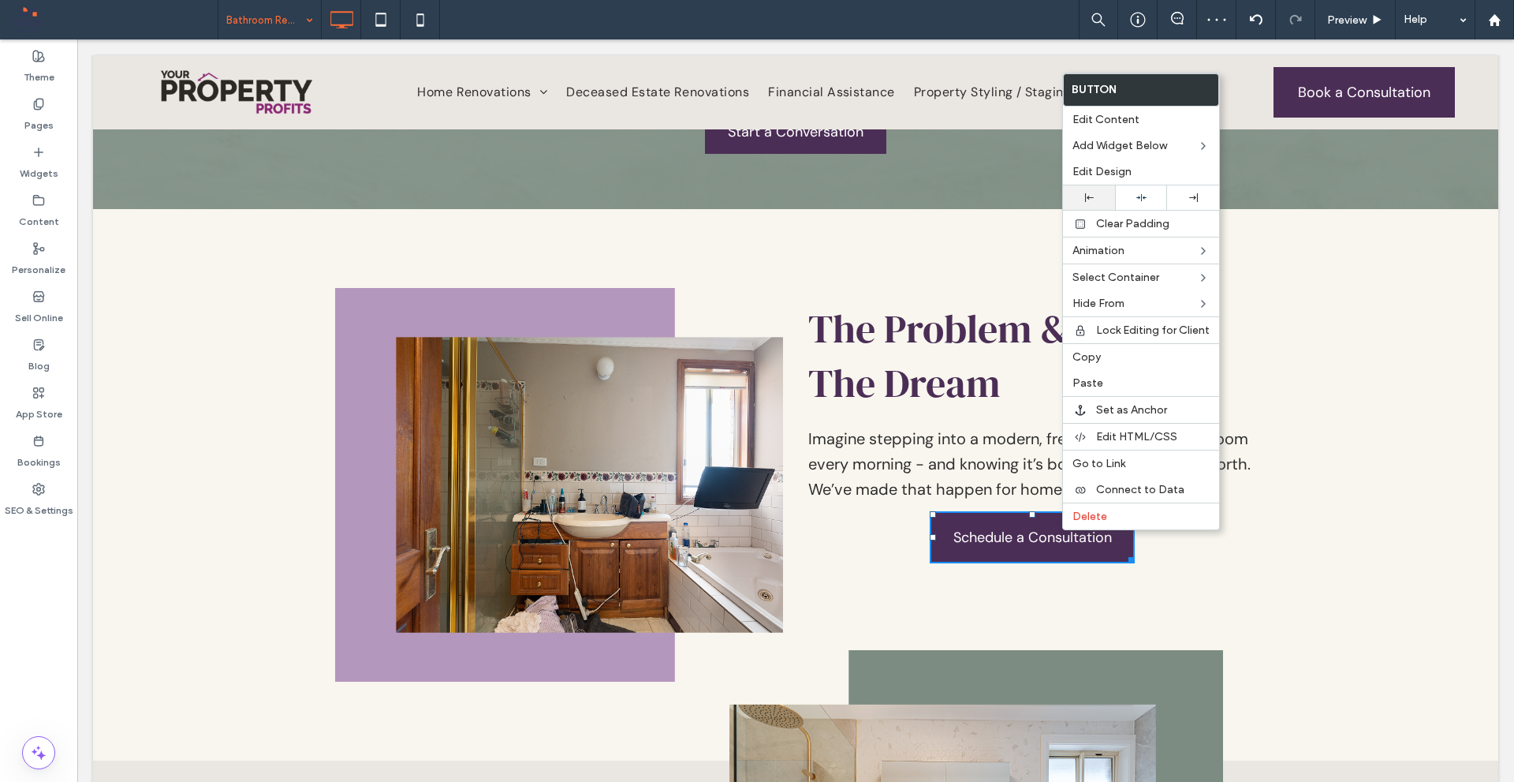
click at [1088, 197] on use at bounding box center [1089, 197] width 9 height 9
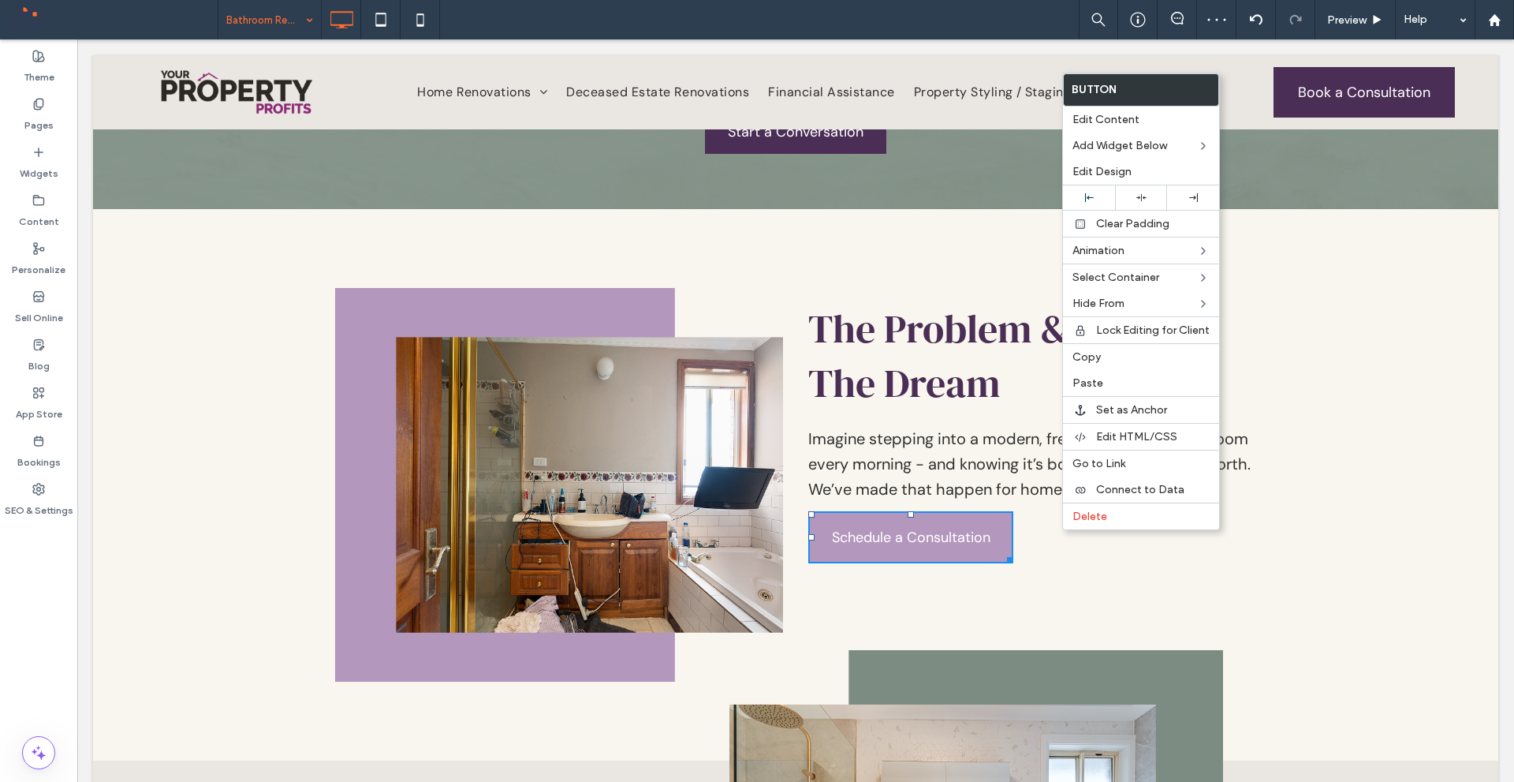
click at [995, 558] on link "Schedule a Consultation" at bounding box center [911, 537] width 205 height 52
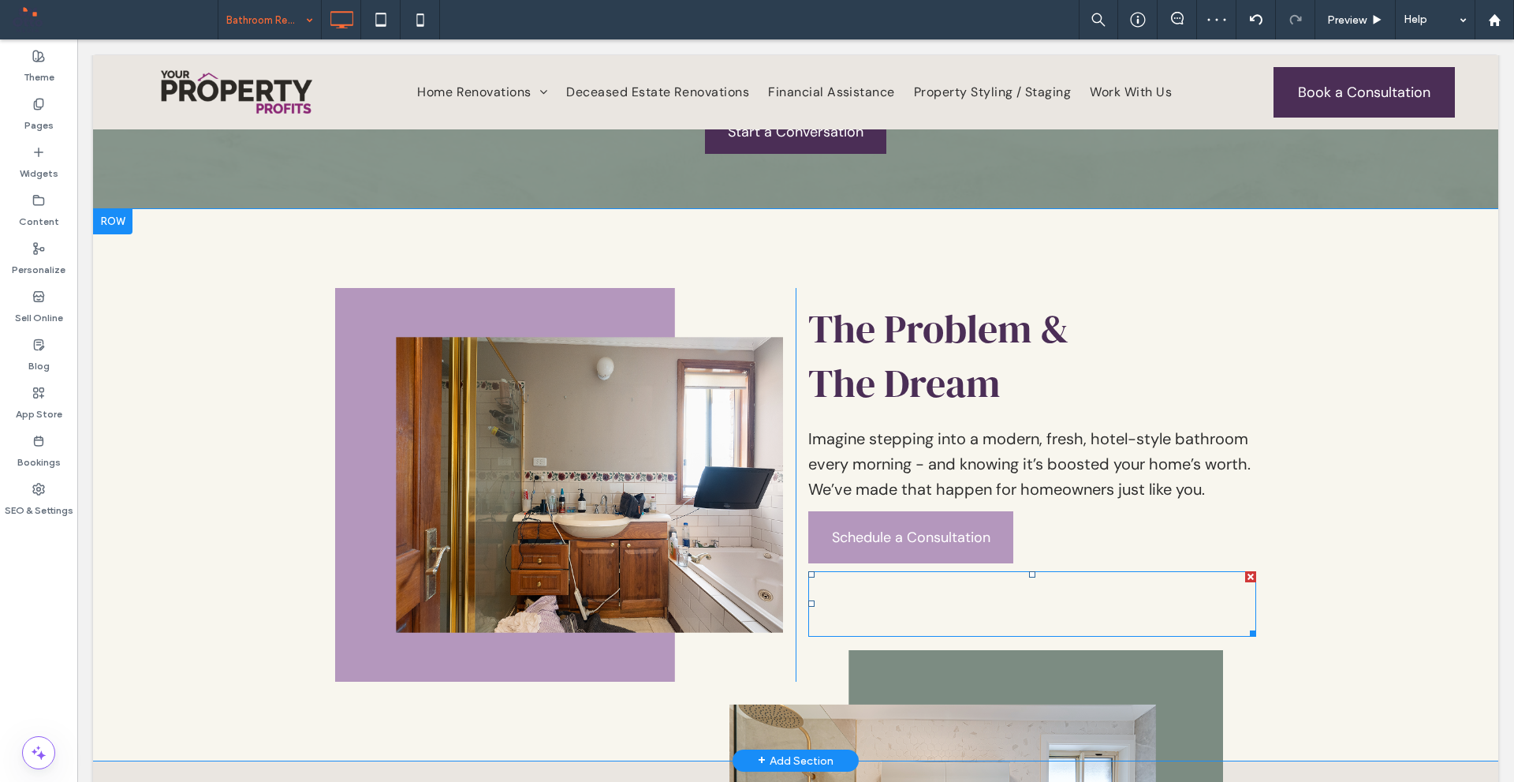
click at [957, 545] on span "Schedule a Consultation" at bounding box center [911, 537] width 159 height 19
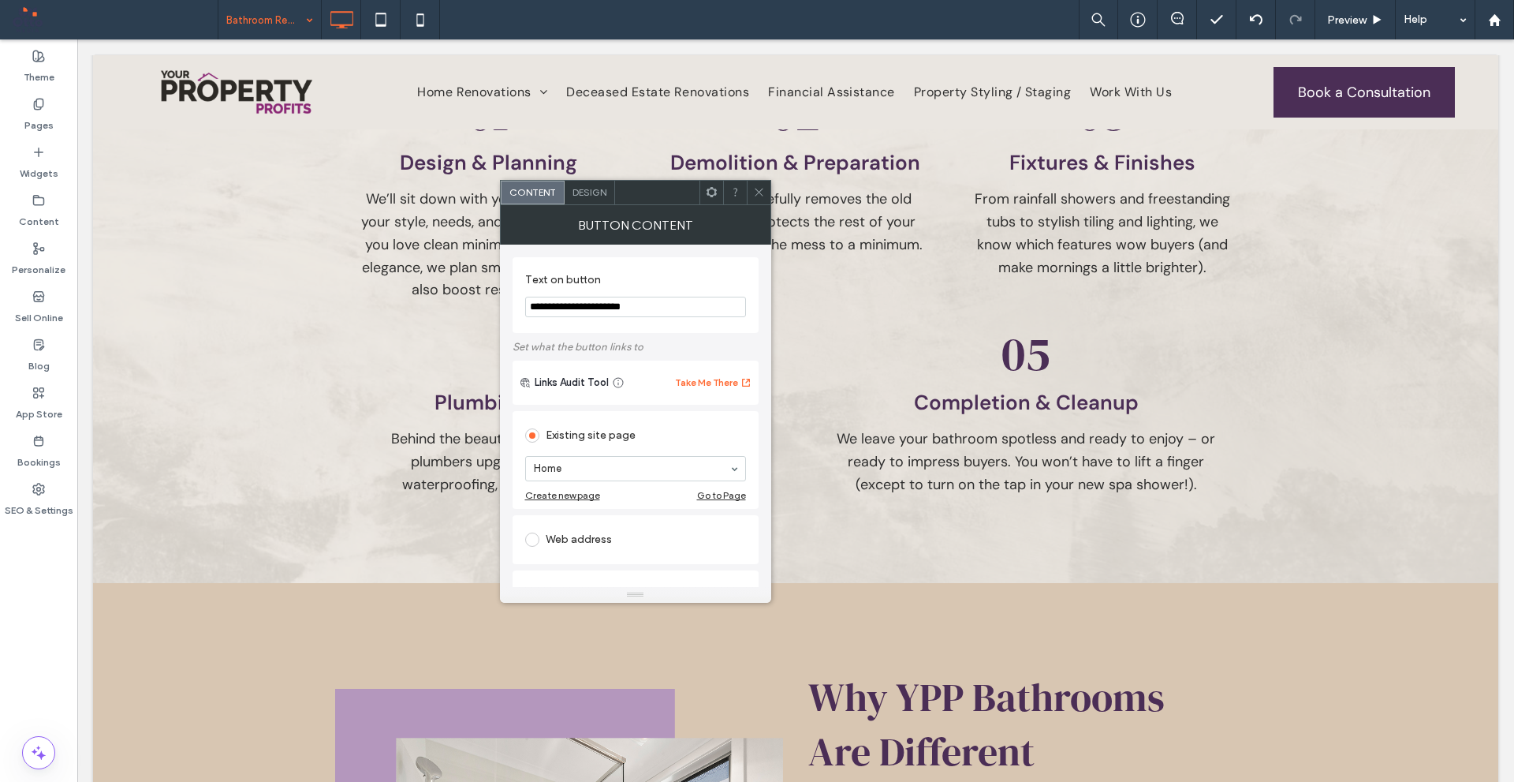
scroll to position [1972, 0]
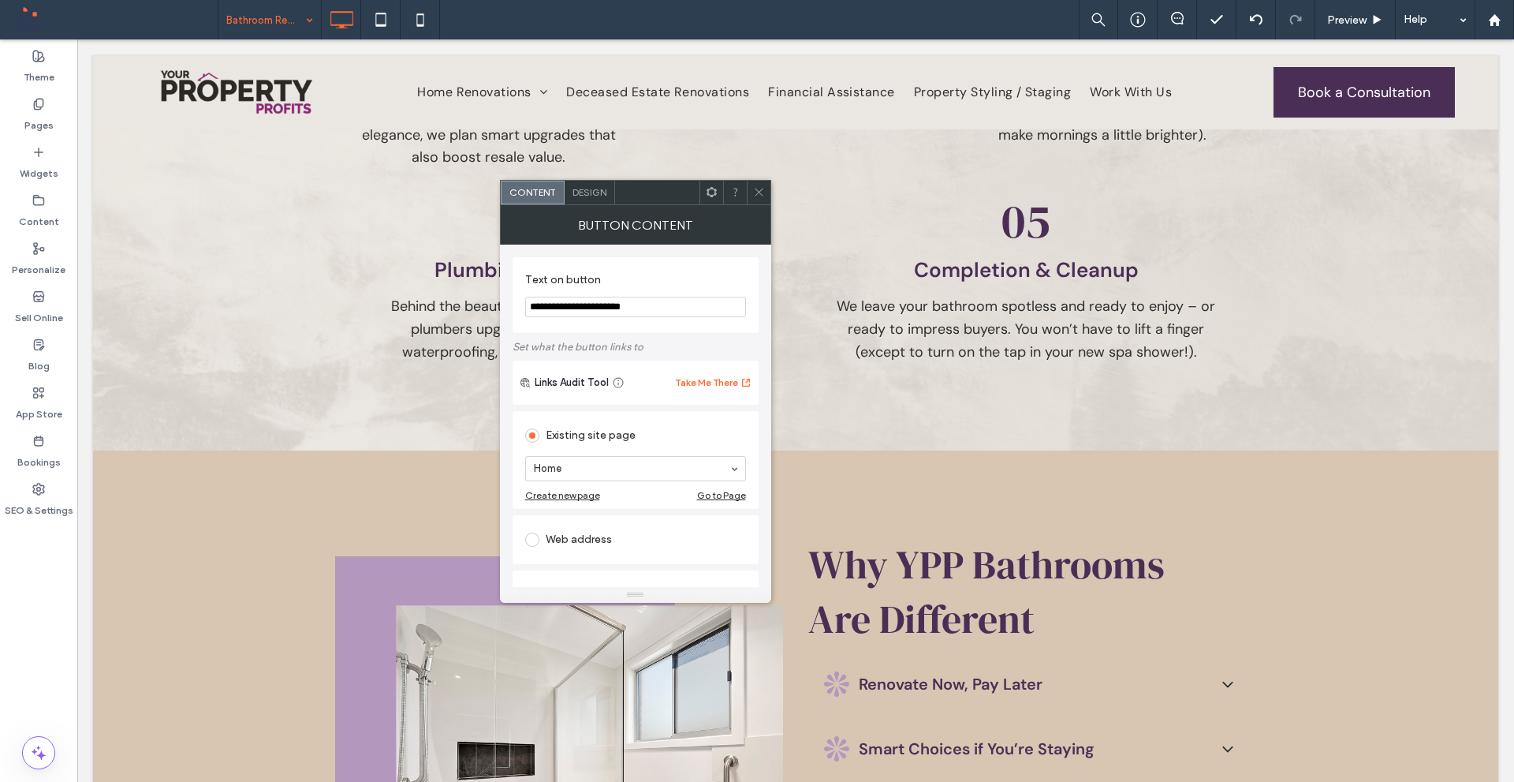
click at [762, 188] on icon at bounding box center [759, 192] width 12 height 12
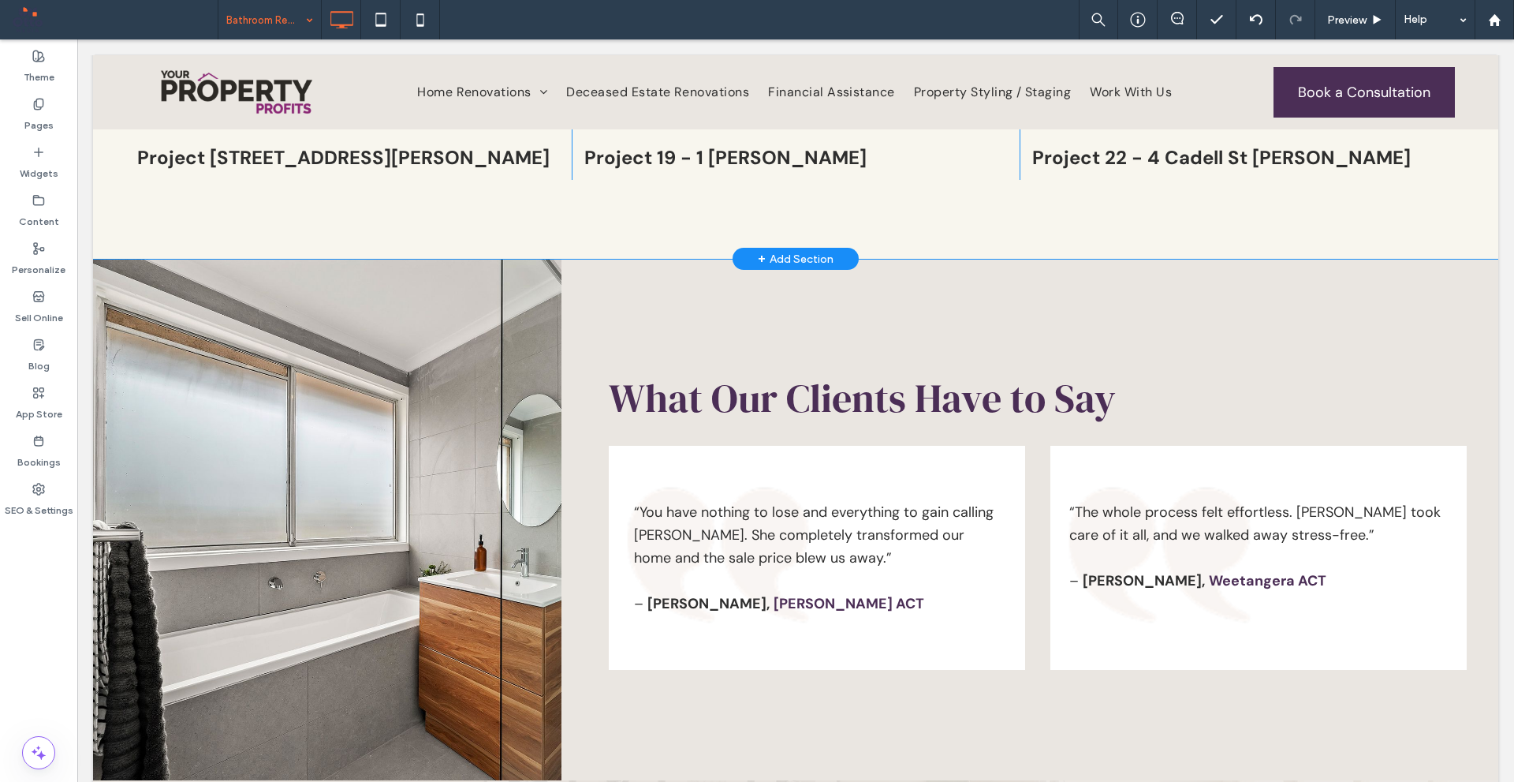
scroll to position [3550, 0]
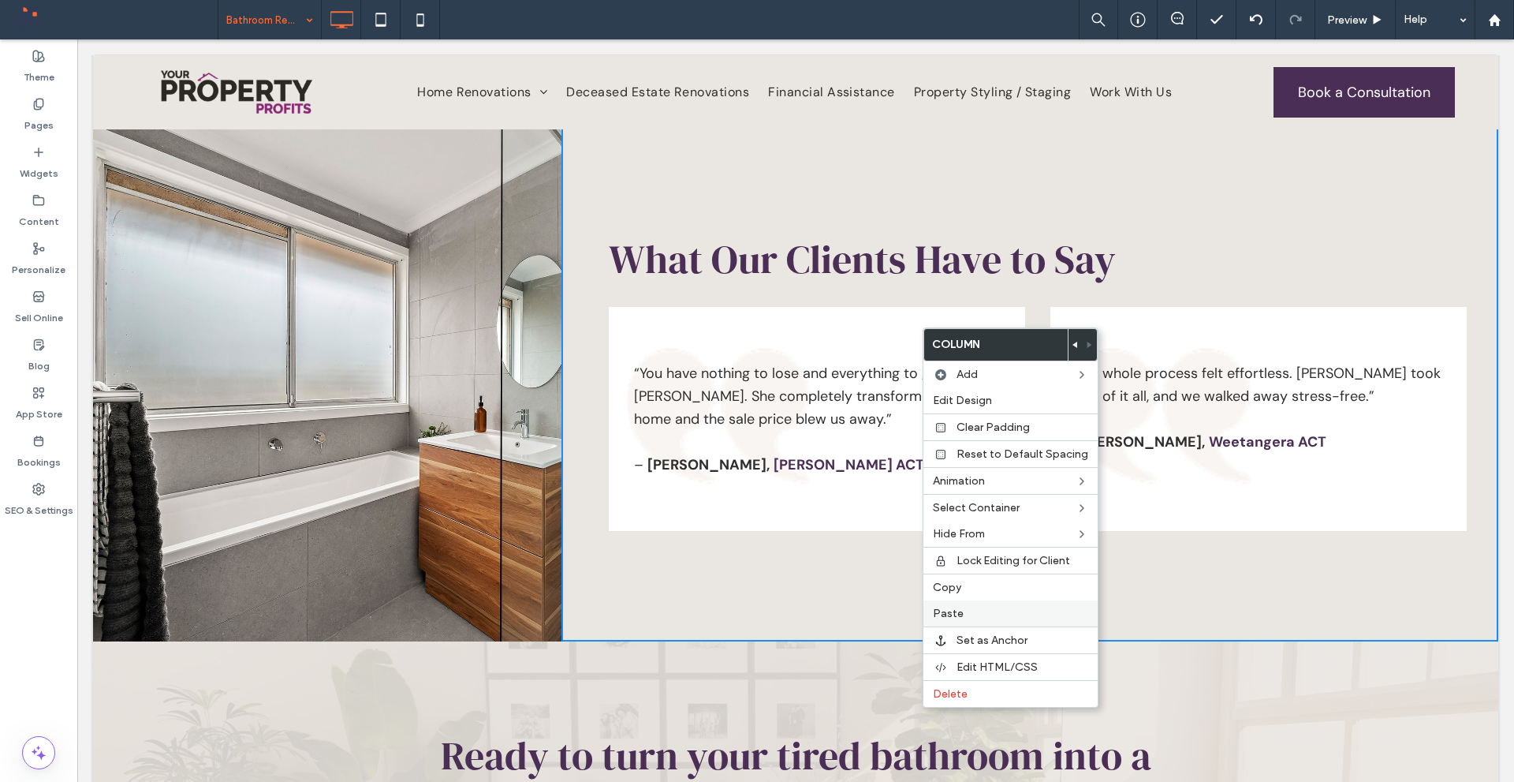
click at [950, 609] on span "Paste" at bounding box center [948, 613] width 31 height 13
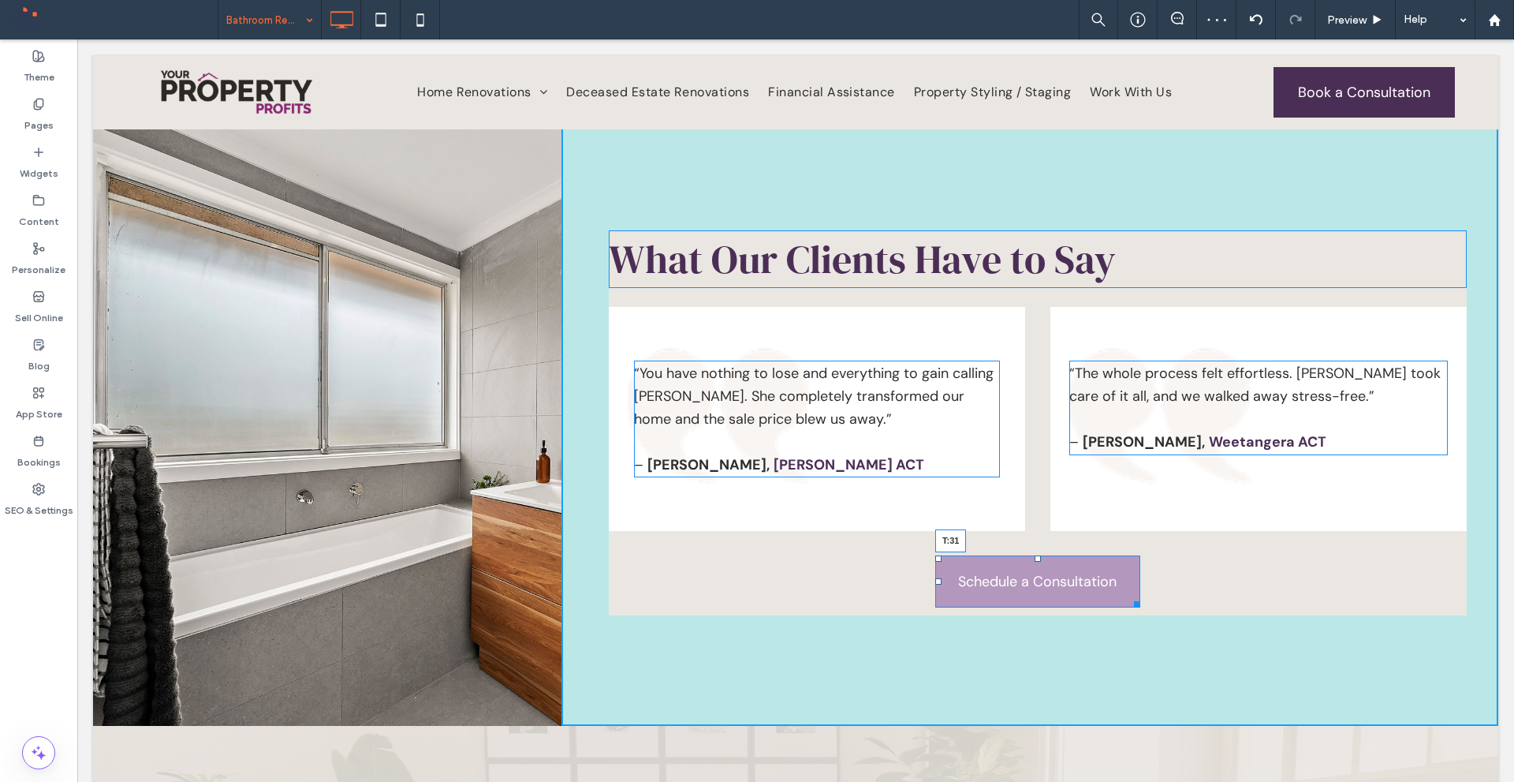
drag, startPoint x: 1027, startPoint y: 570, endPoint x: 1111, endPoint y: 626, distance: 100.6
click at [1033, 587] on div "What Our Clients Have to Say “You have nothing to lose and everything to gain c…" at bounding box center [1030, 423] width 937 height 606
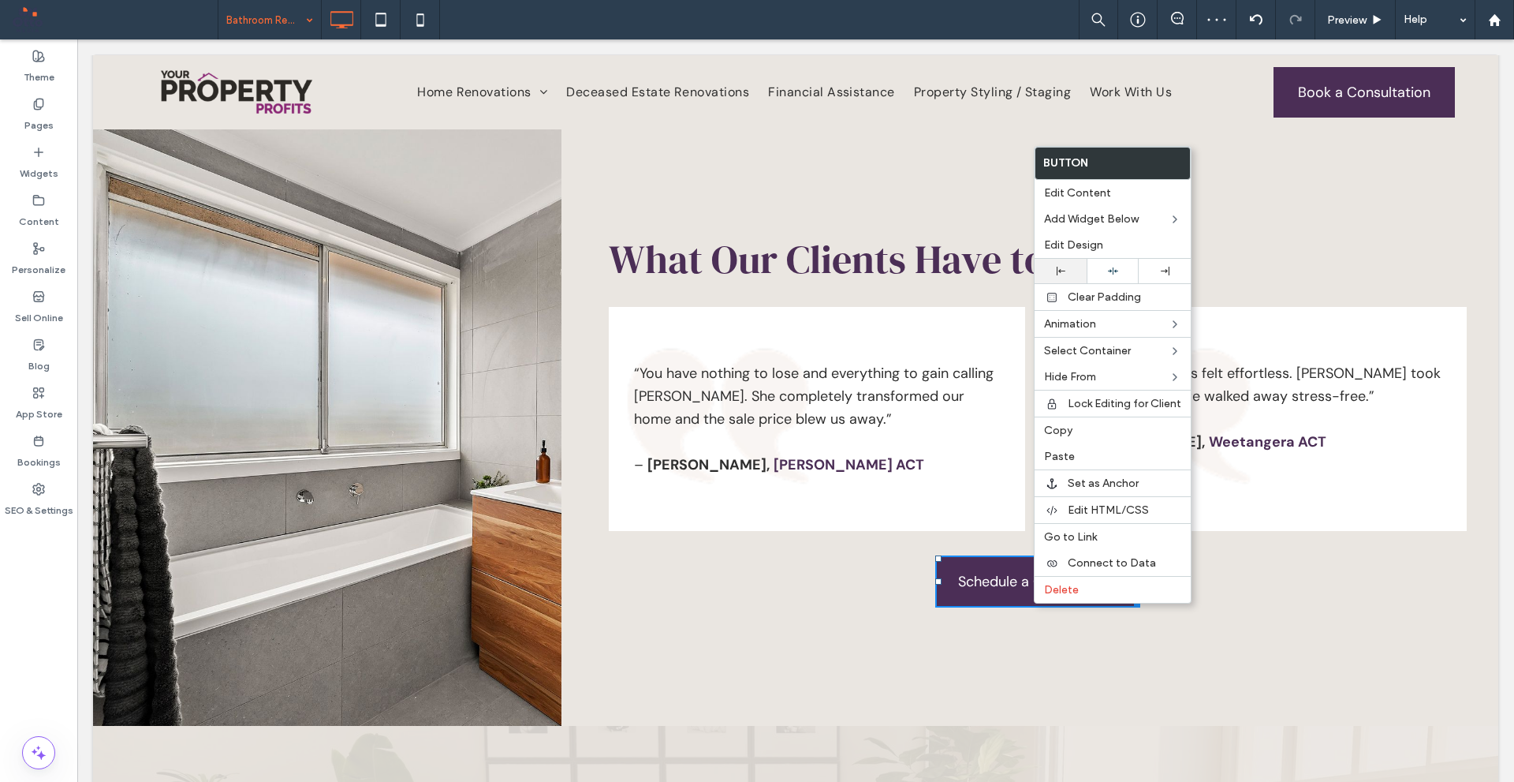
click at [1062, 266] on div at bounding box center [1061, 271] width 52 height 24
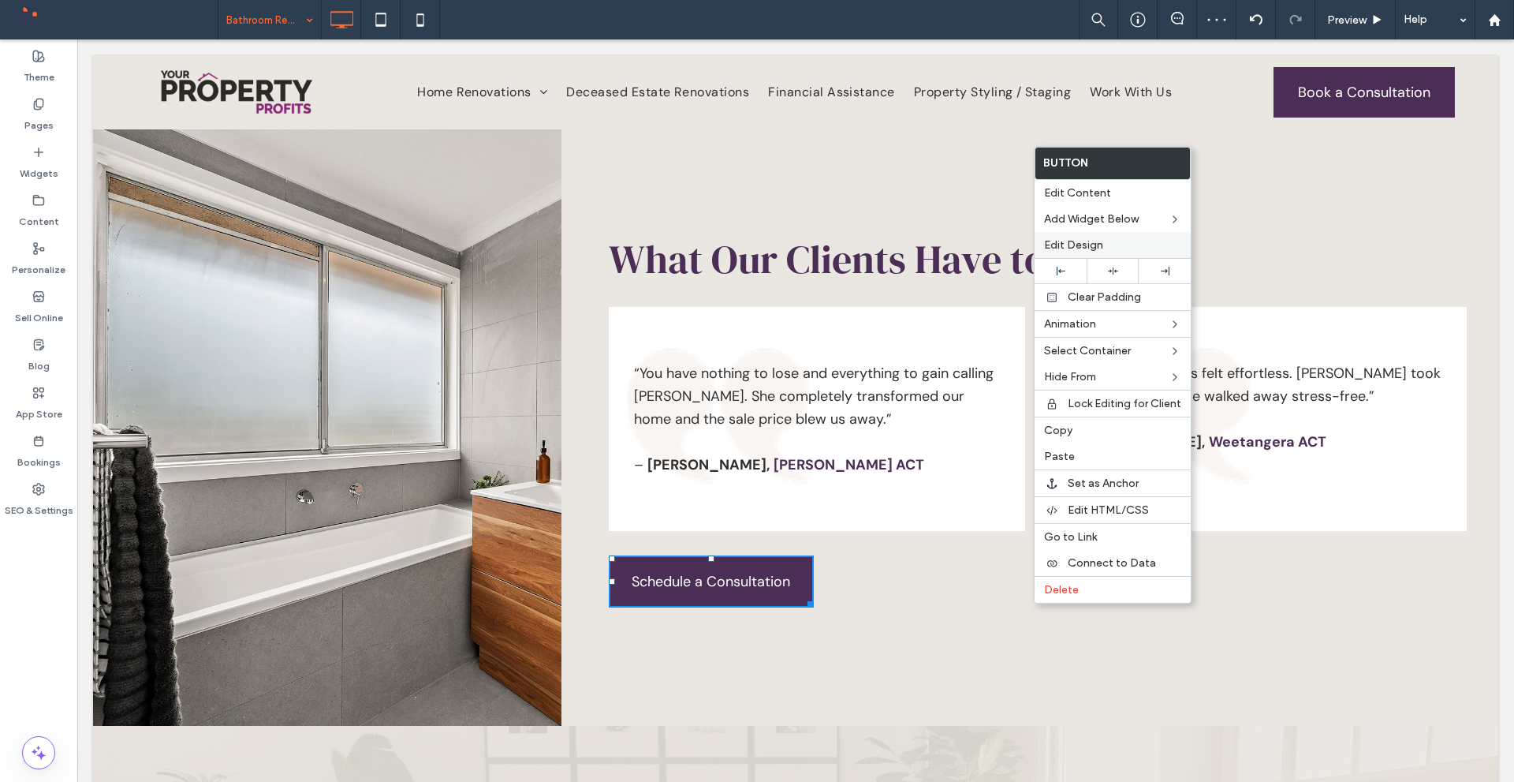
click at [1100, 247] on span "Edit Design" at bounding box center [1073, 244] width 59 height 13
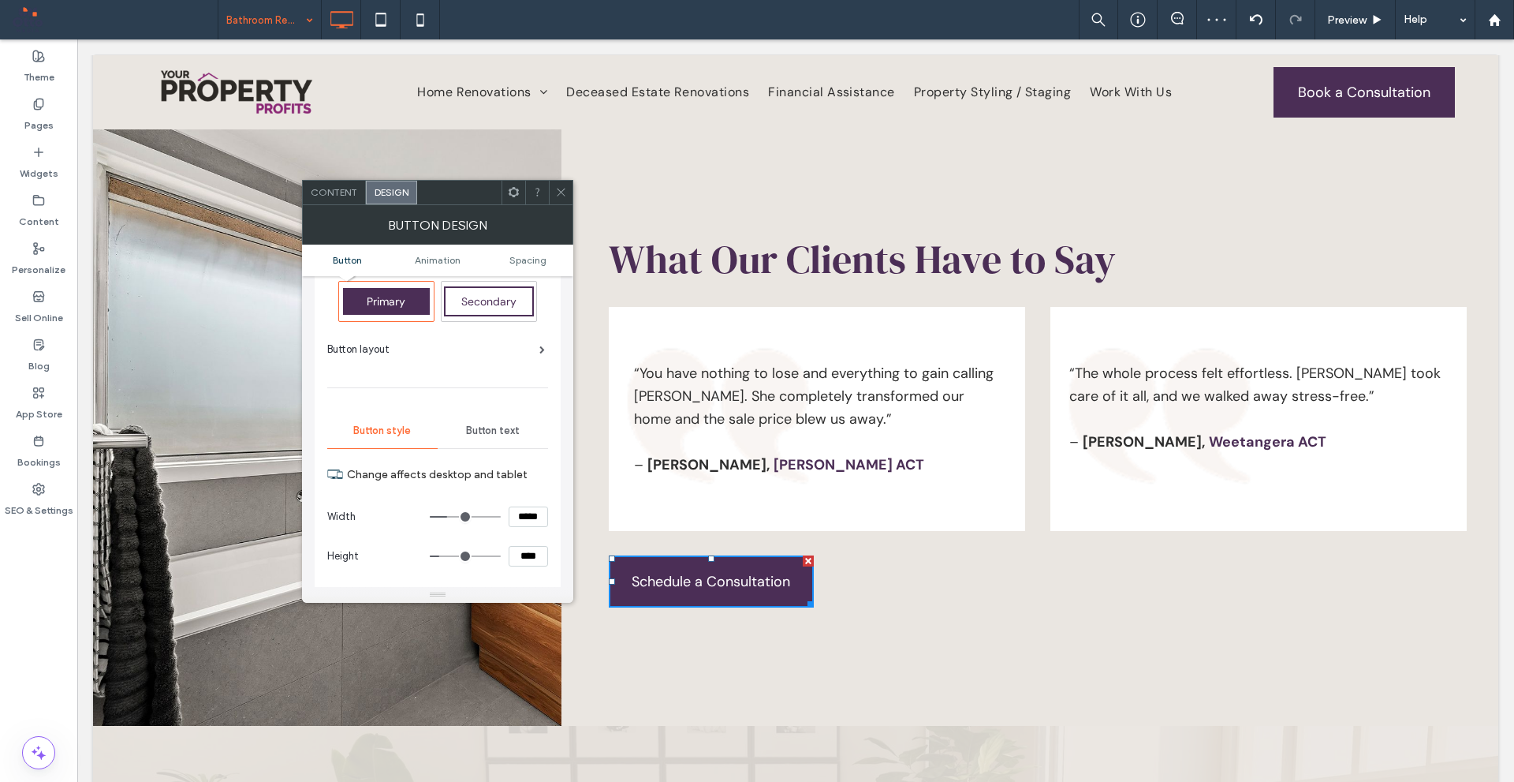
scroll to position [79, 0]
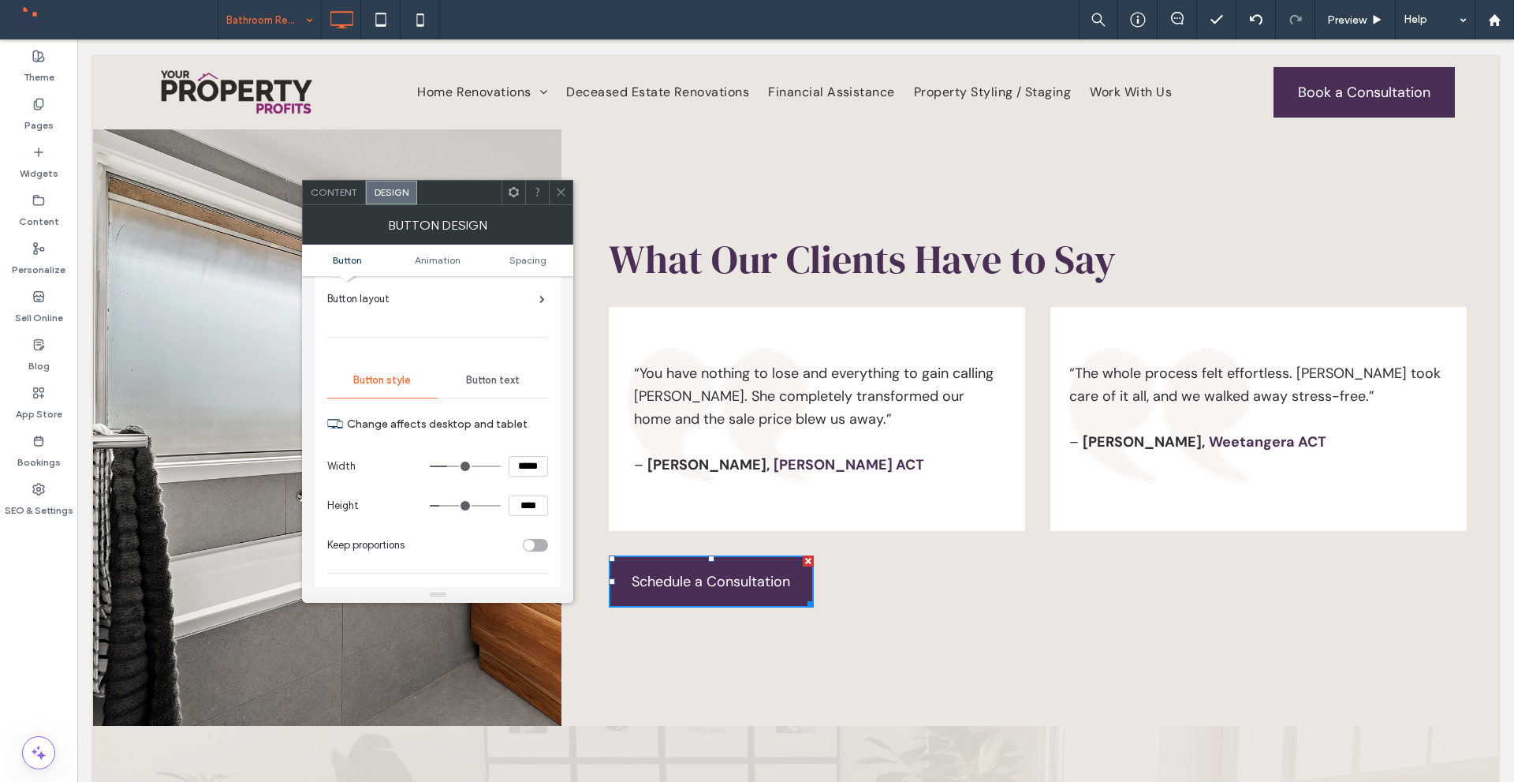
click at [345, 189] on span "Content" at bounding box center [334, 192] width 47 height 12
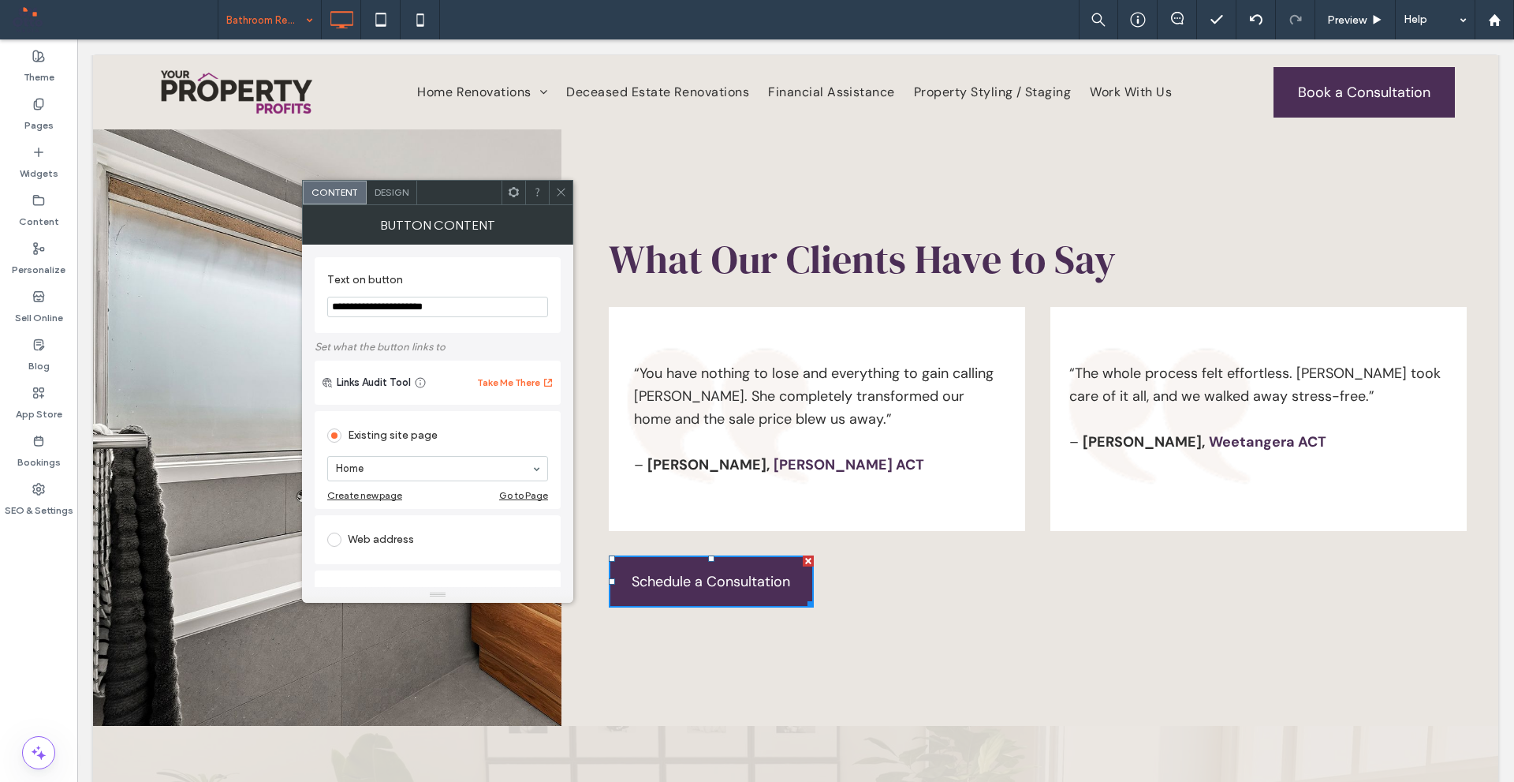
click at [432, 310] on input "**********" at bounding box center [437, 307] width 221 height 21
click at [480, 308] on input "**********" at bounding box center [437, 307] width 221 height 21
drag, startPoint x: 491, startPoint y: 297, endPoint x: 379, endPoint y: 291, distance: 111.4
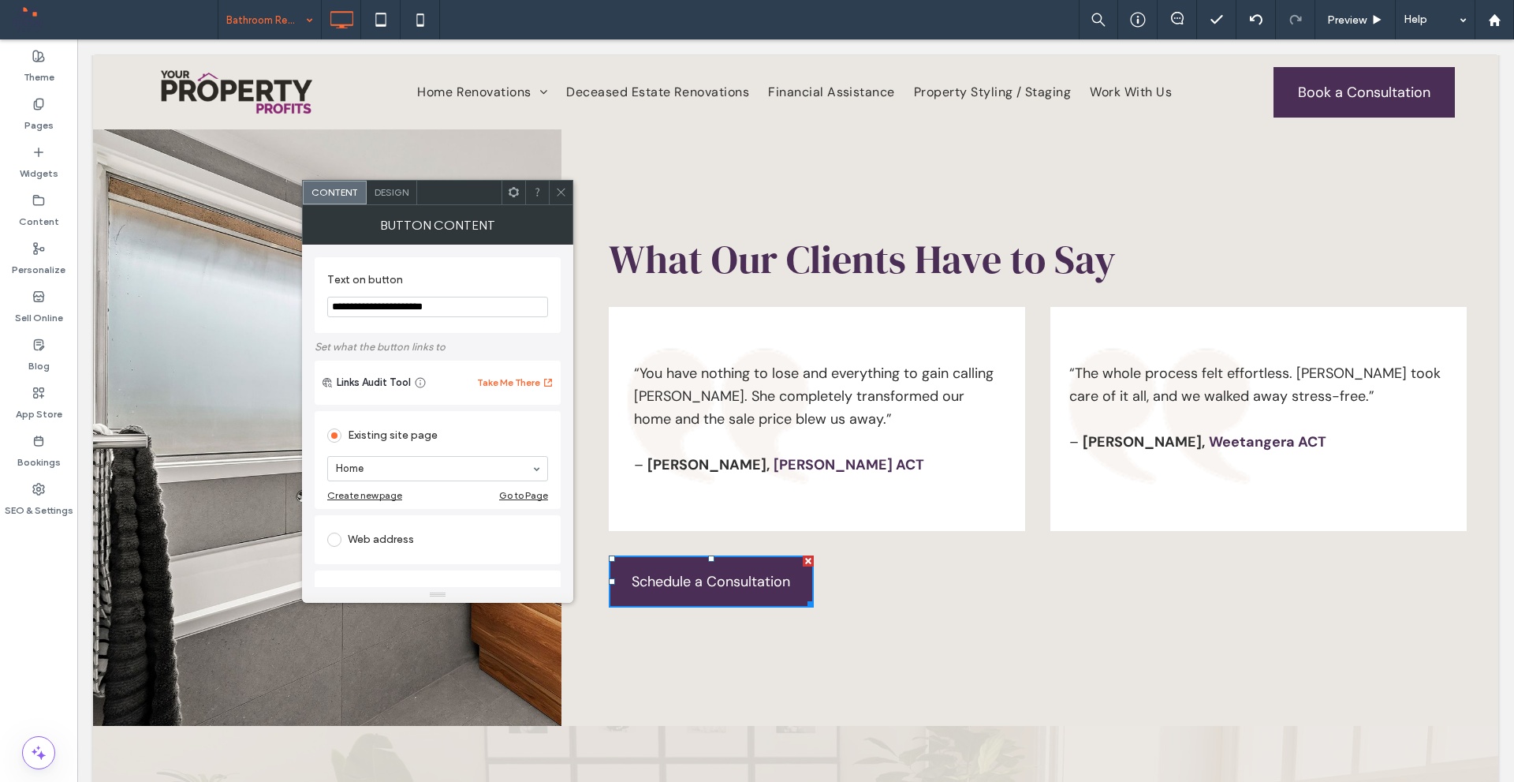
click at [379, 291] on section "**********" at bounding box center [437, 295] width 221 height 60
type input "**********"
drag, startPoint x: 566, startPoint y: 190, endPoint x: 566, endPoint y: 208, distance: 18.1
click at [566, 189] on icon at bounding box center [561, 192] width 12 height 12
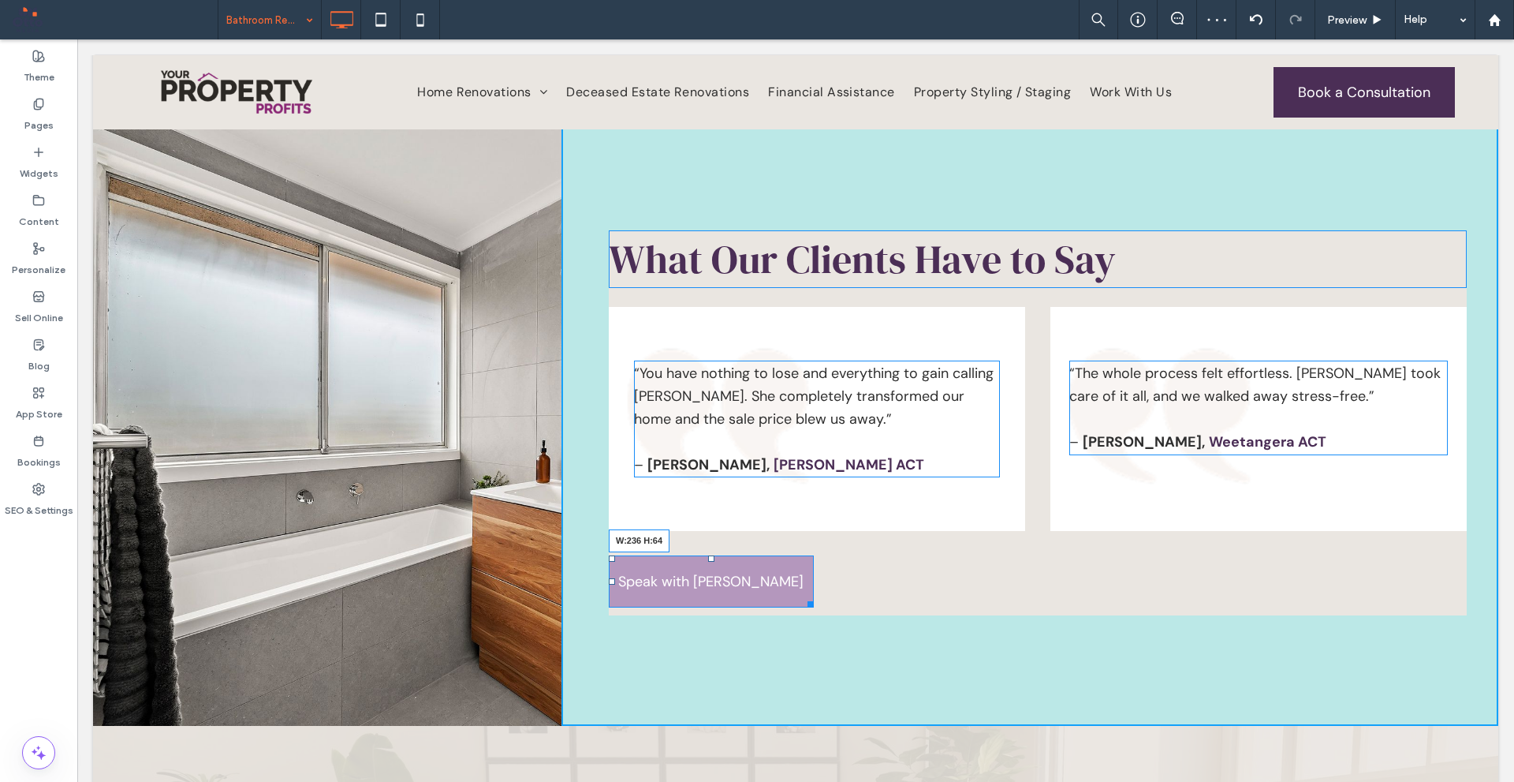
drag, startPoint x: 808, startPoint y: 632, endPoint x: 876, endPoint y: 667, distance: 76.2
click at [802, 607] on div at bounding box center [808, 602] width 12 height 12
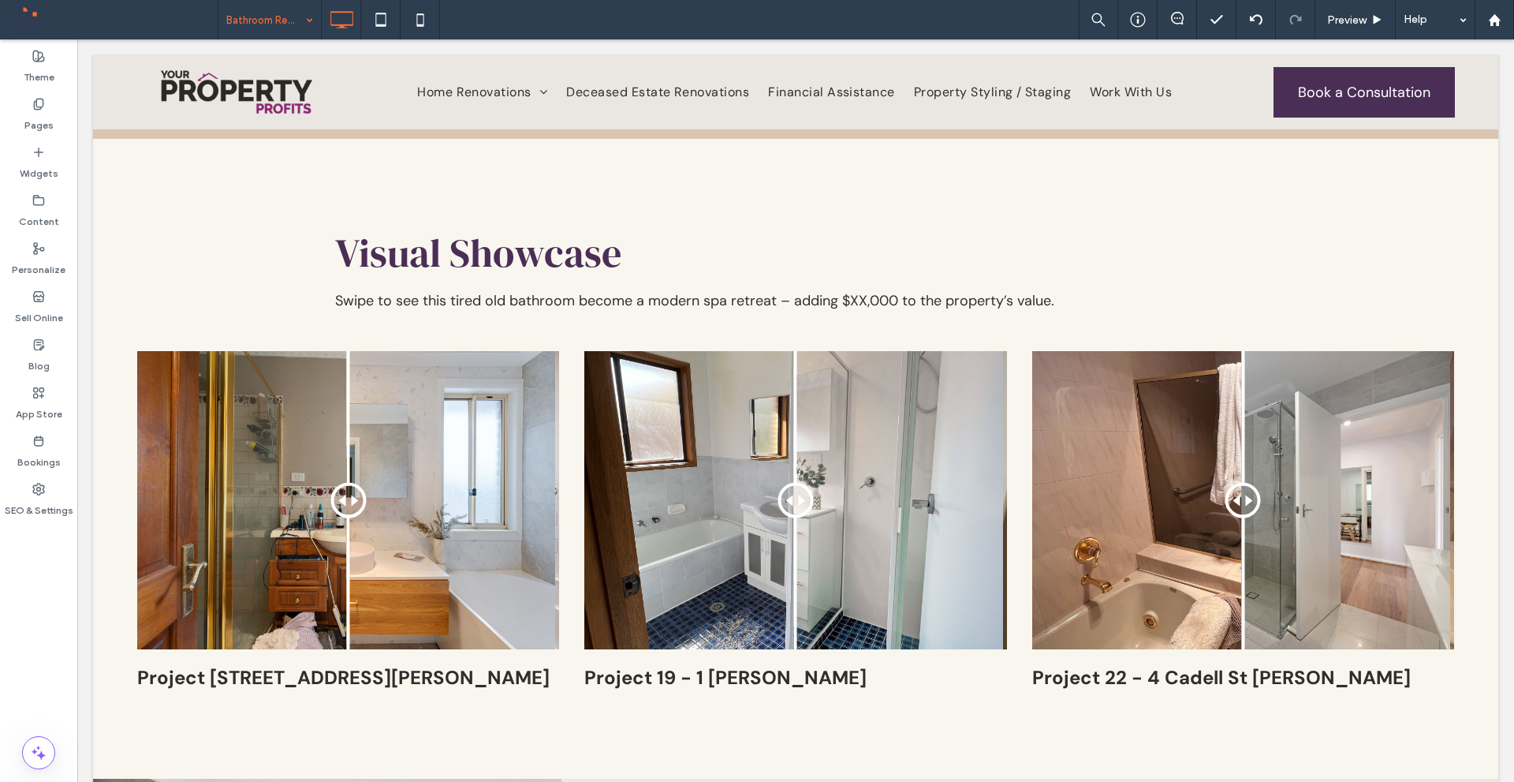
scroll to position [3076, 0]
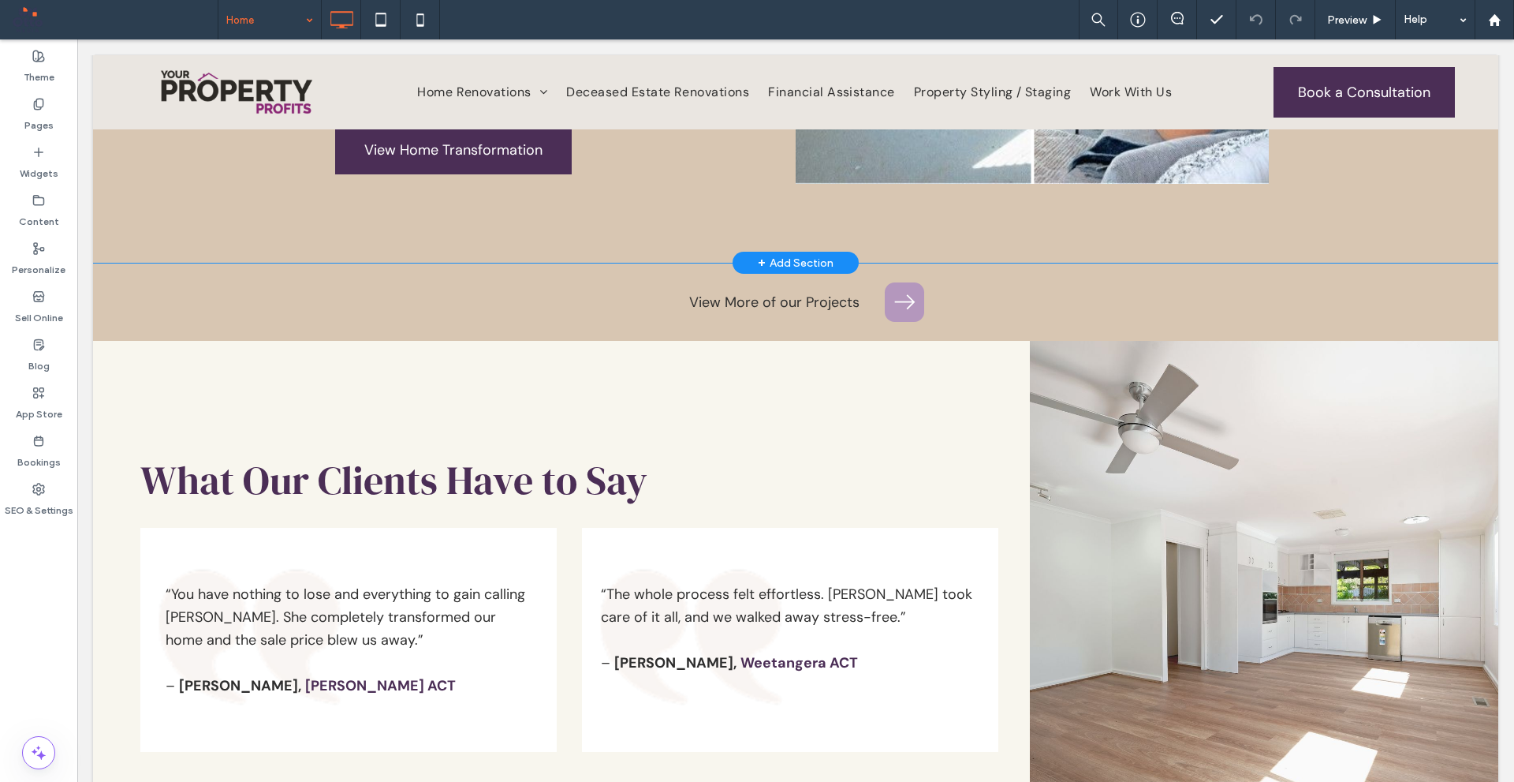
scroll to position [4654, 0]
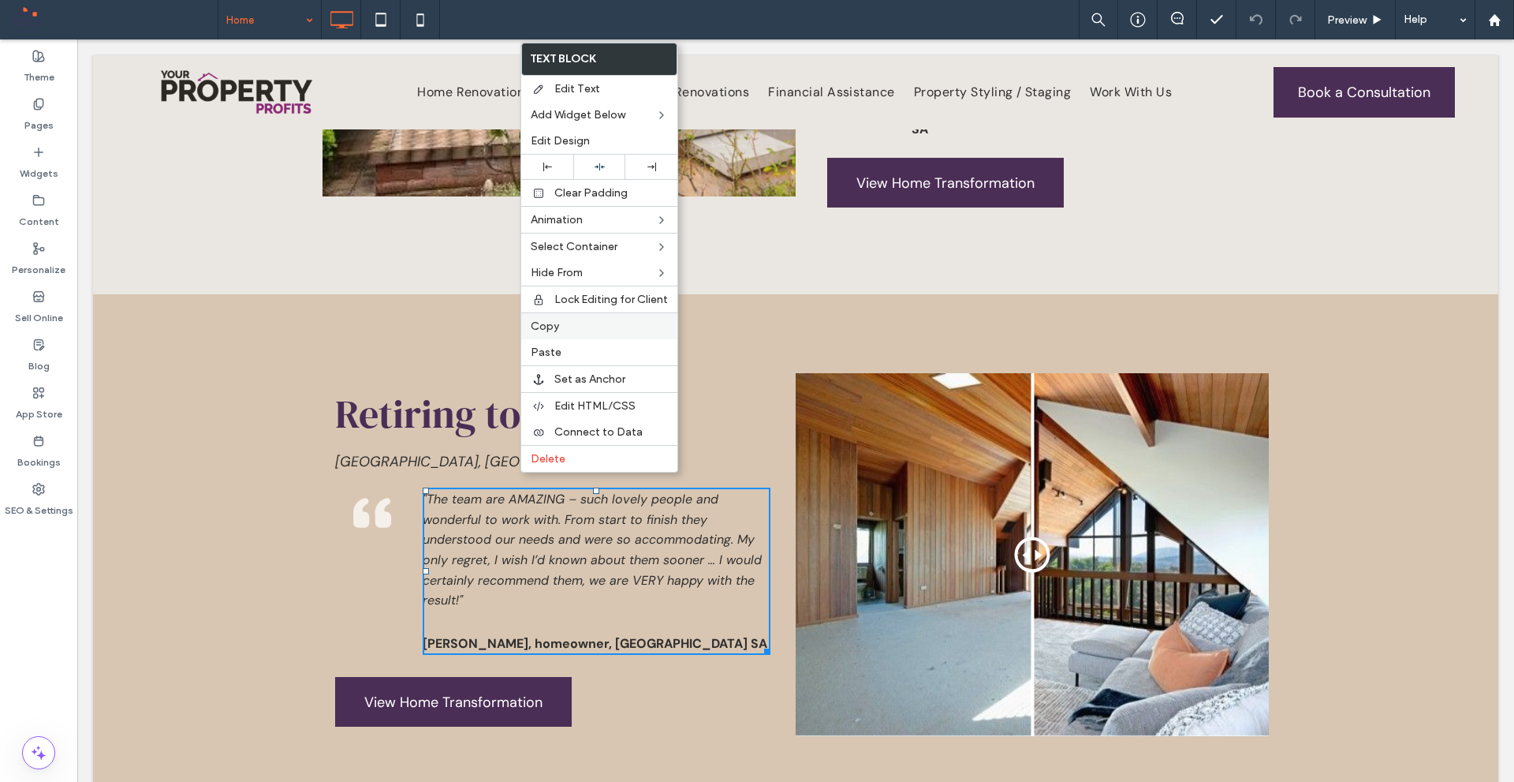
click at [558, 325] on span "Copy" at bounding box center [545, 325] width 28 height 13
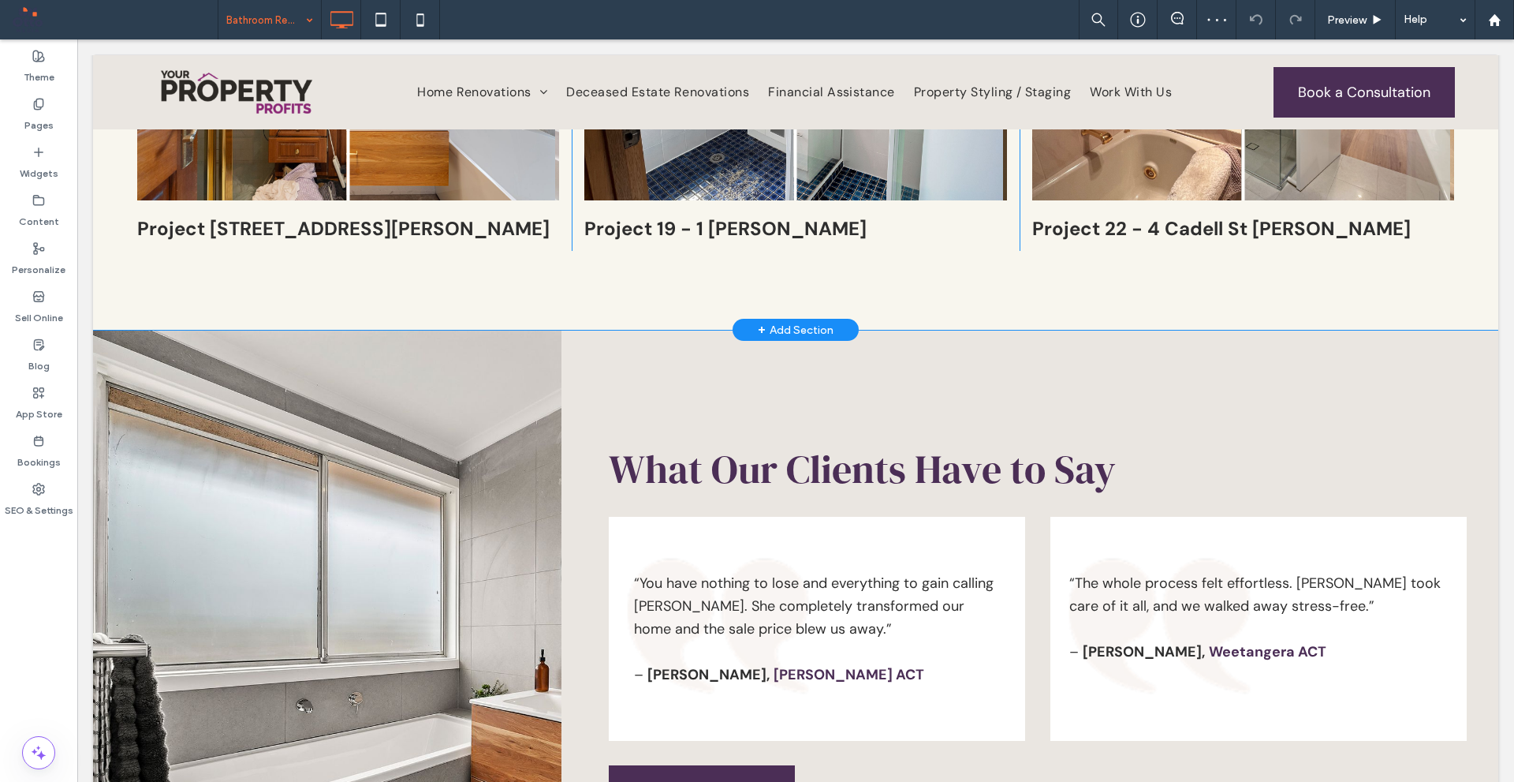
scroll to position [3155, 0]
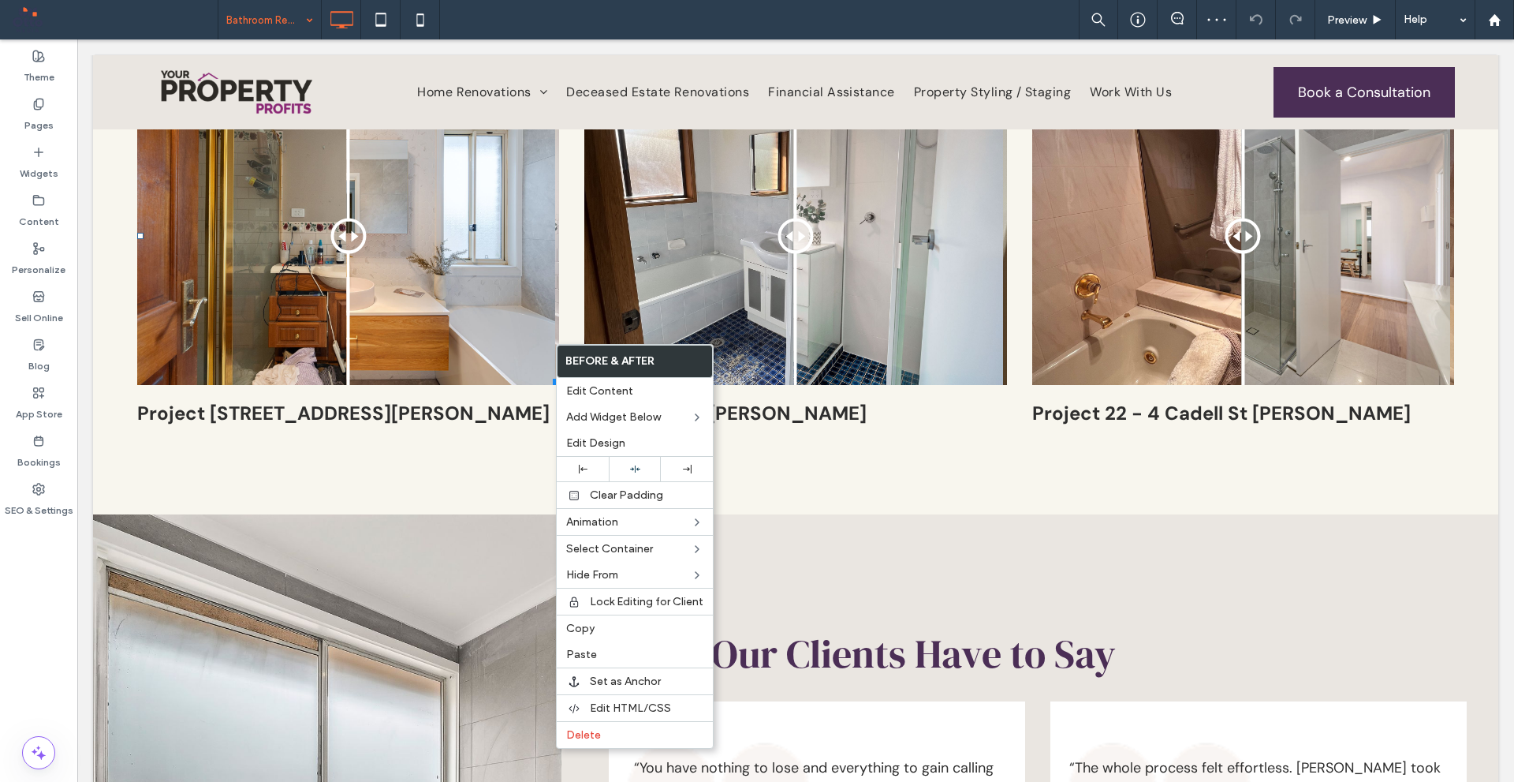
click at [572, 318] on div "Before After Project 19 - 1 Samuel Cl Calwell Click To Paste" at bounding box center [795, 261] width 447 height 349
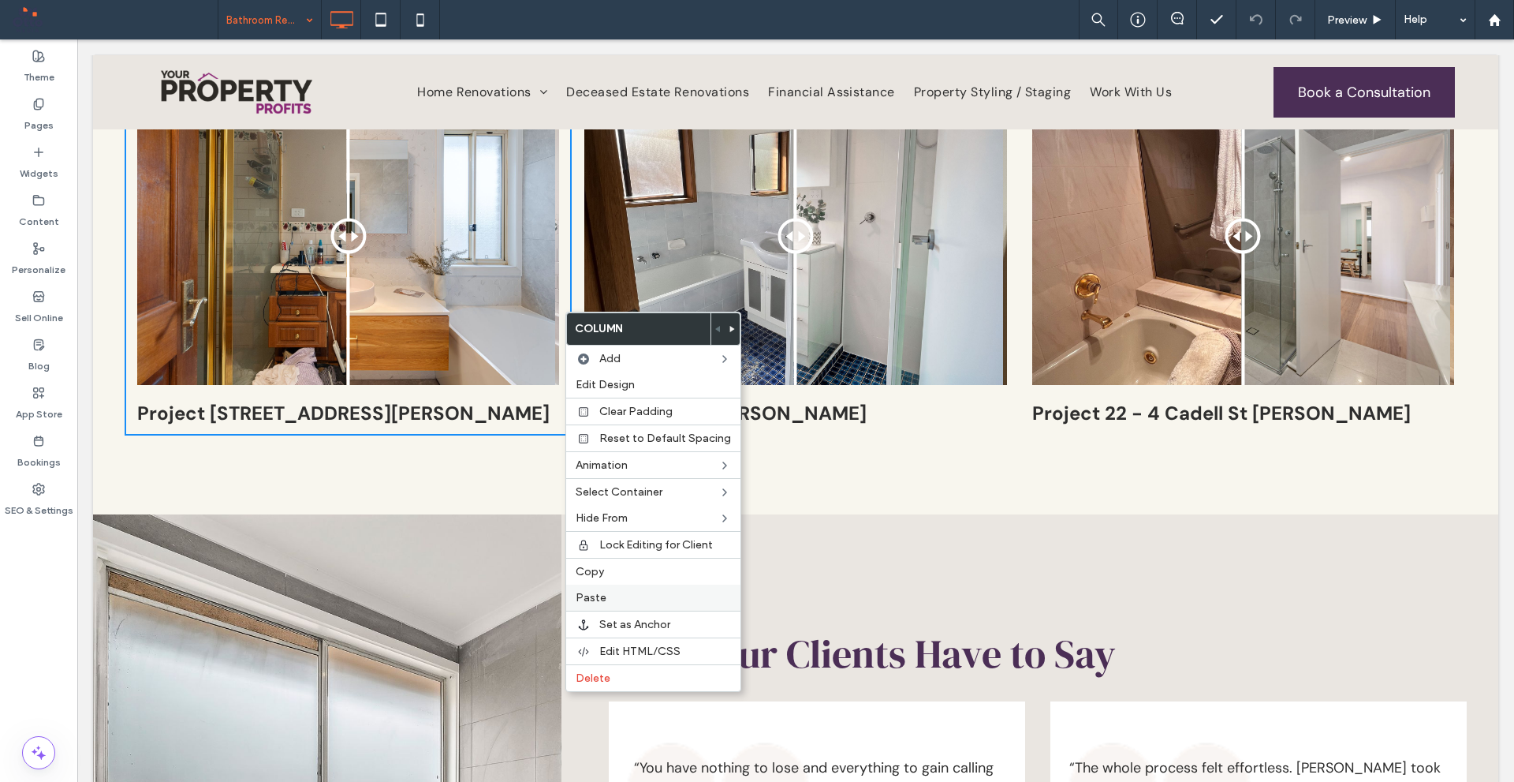
click at [613, 593] on label "Paste" at bounding box center [653, 597] width 155 height 13
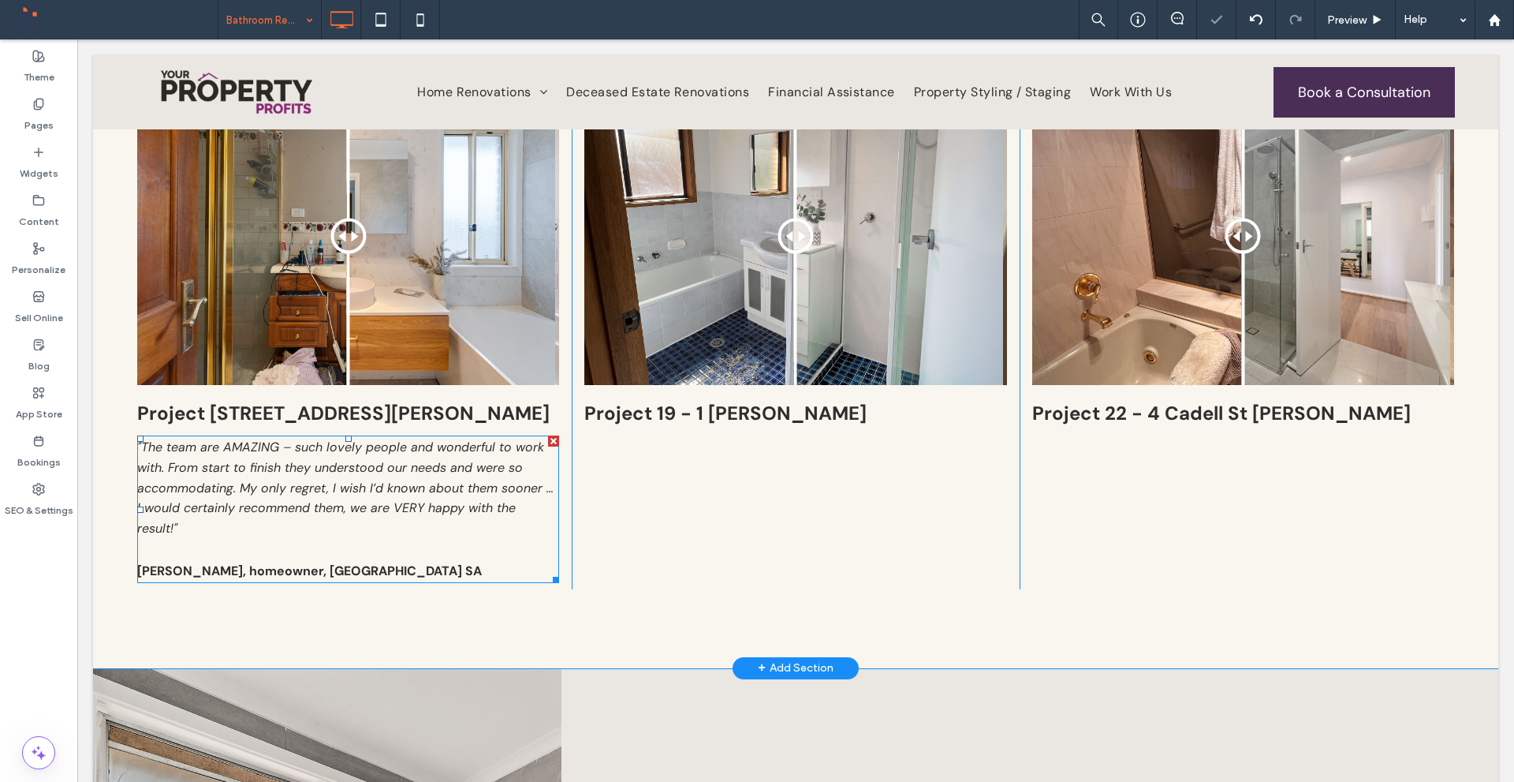
click at [378, 498] on span ""The team are AMAZING – such lovely people and wonderful to work with. From sta…" at bounding box center [345, 487] width 416 height 97
type input "*******"
type input "**"
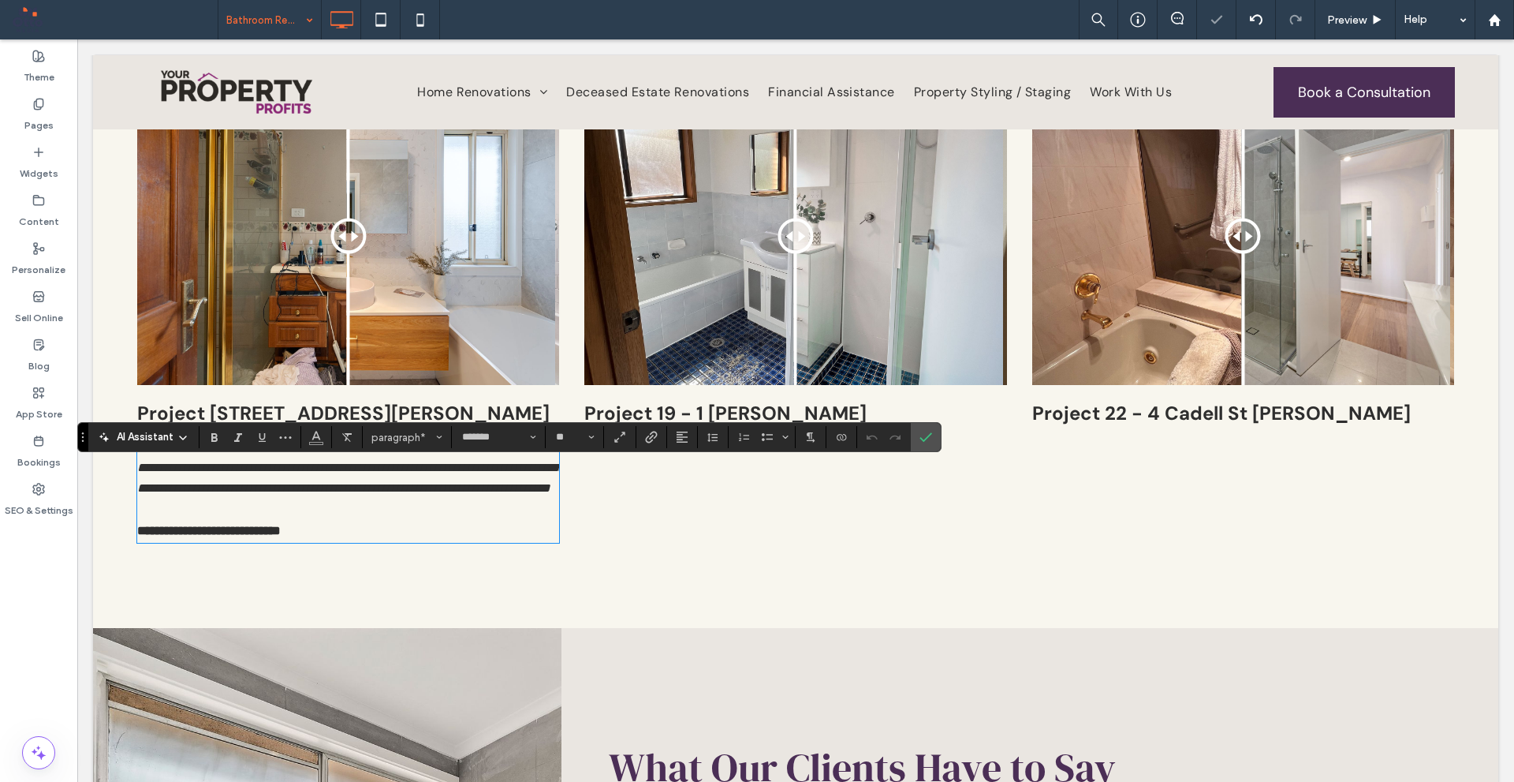
click at [365, 541] on p "**********" at bounding box center [348, 531] width 422 height 21
click at [936, 436] on label "Confirm" at bounding box center [926, 437] width 24 height 28
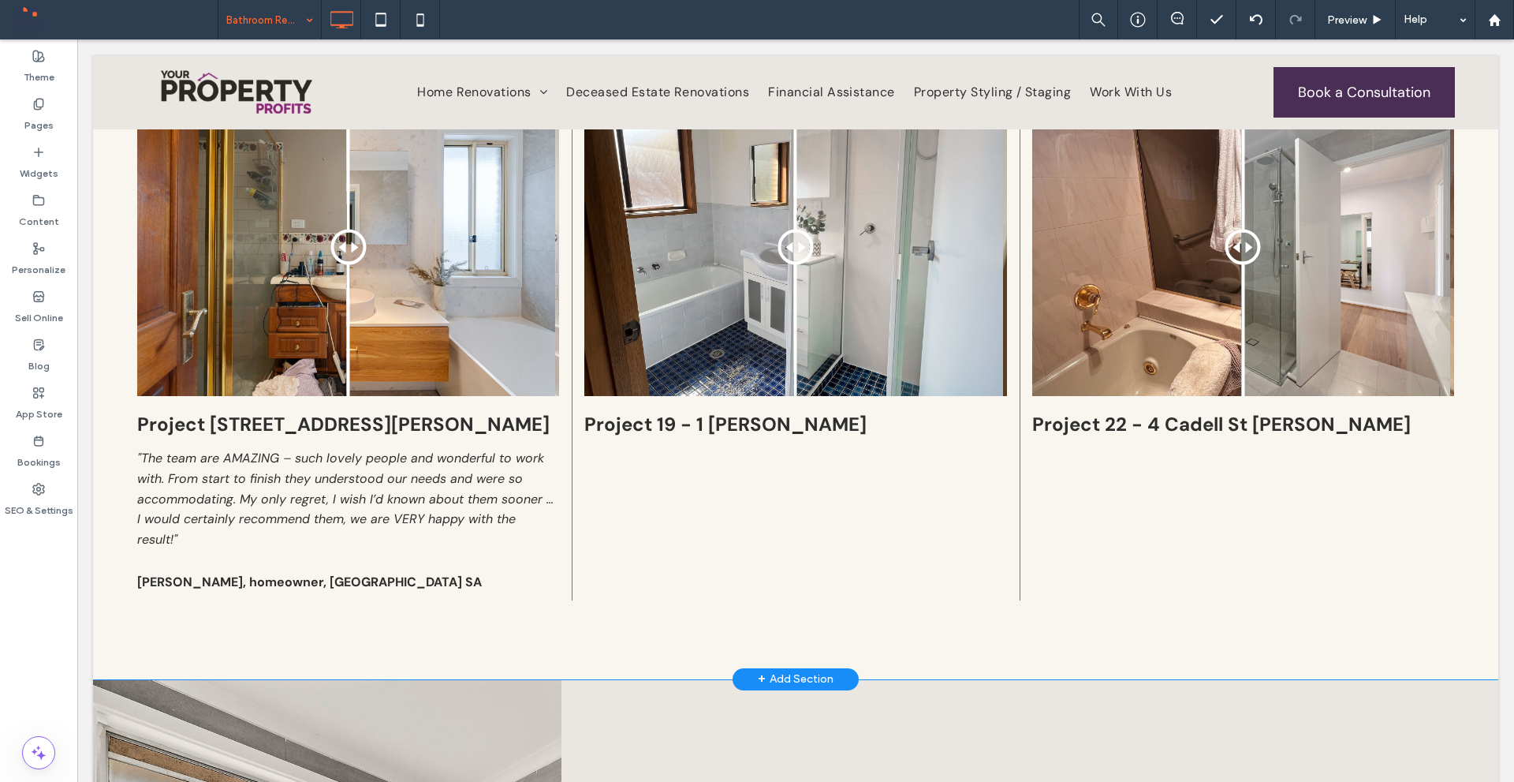
scroll to position [3076, 0]
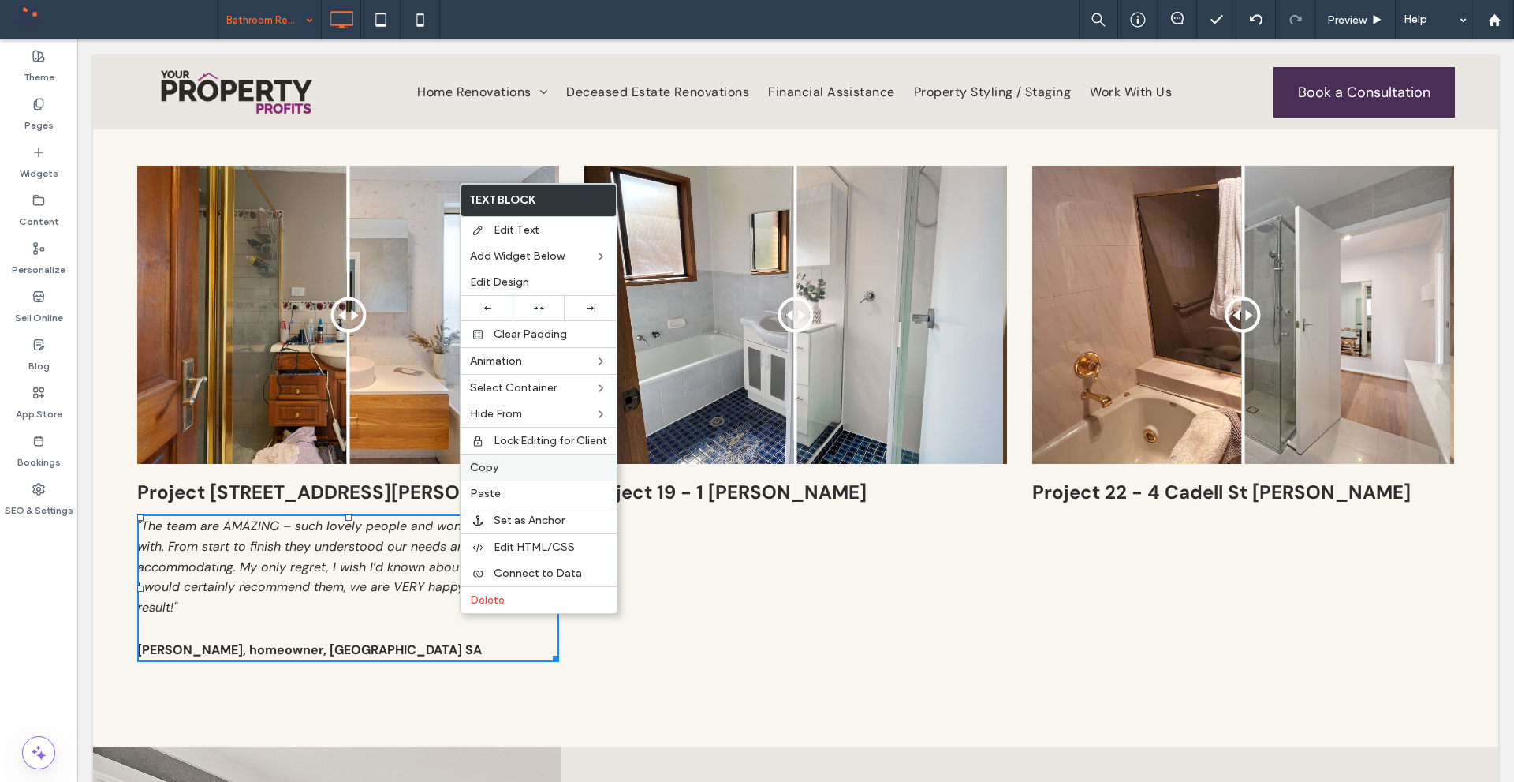
click at [512, 468] on label "Copy" at bounding box center [538, 467] width 137 height 13
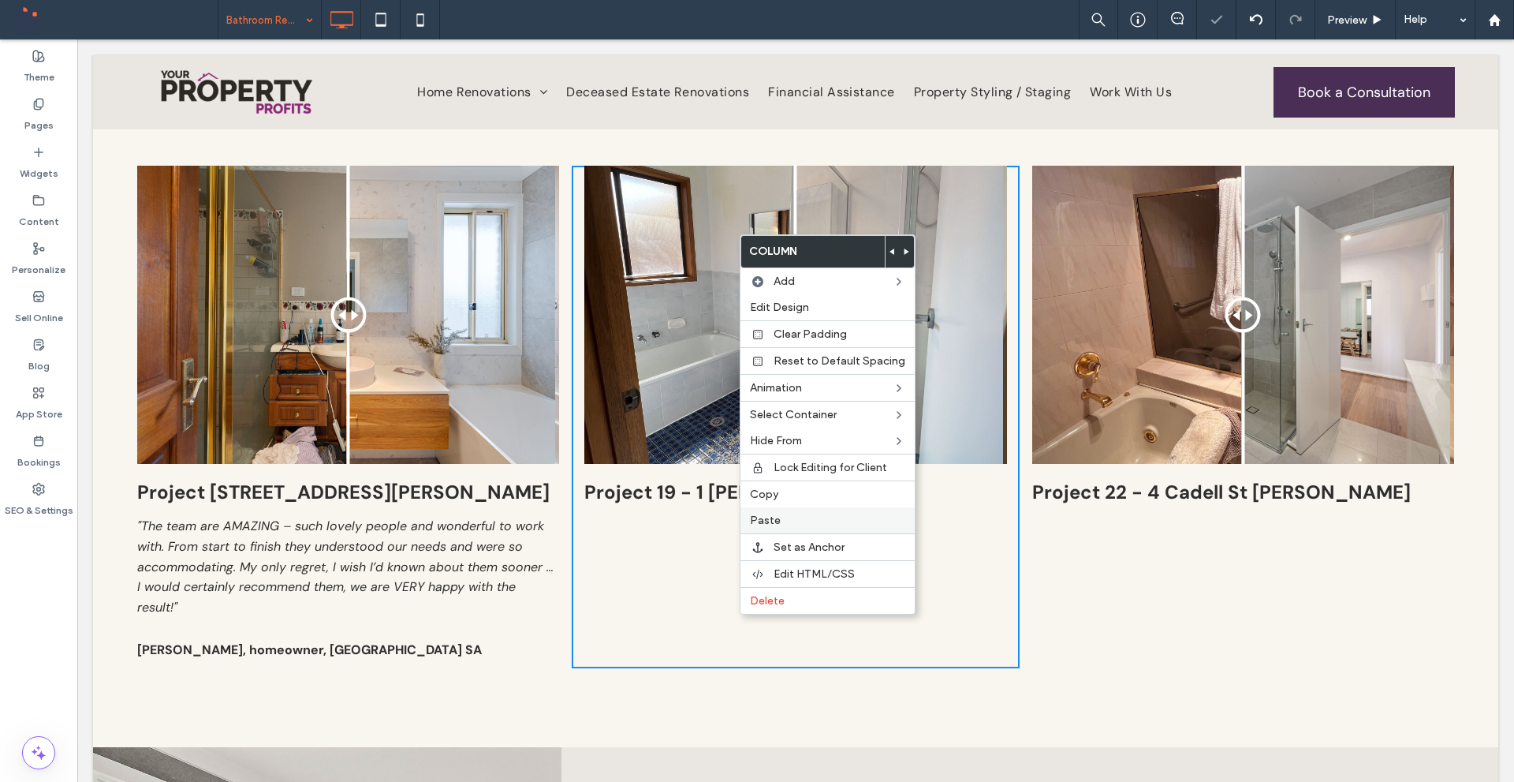
click at [780, 521] on label "Paste" at bounding box center [827, 519] width 155 height 13
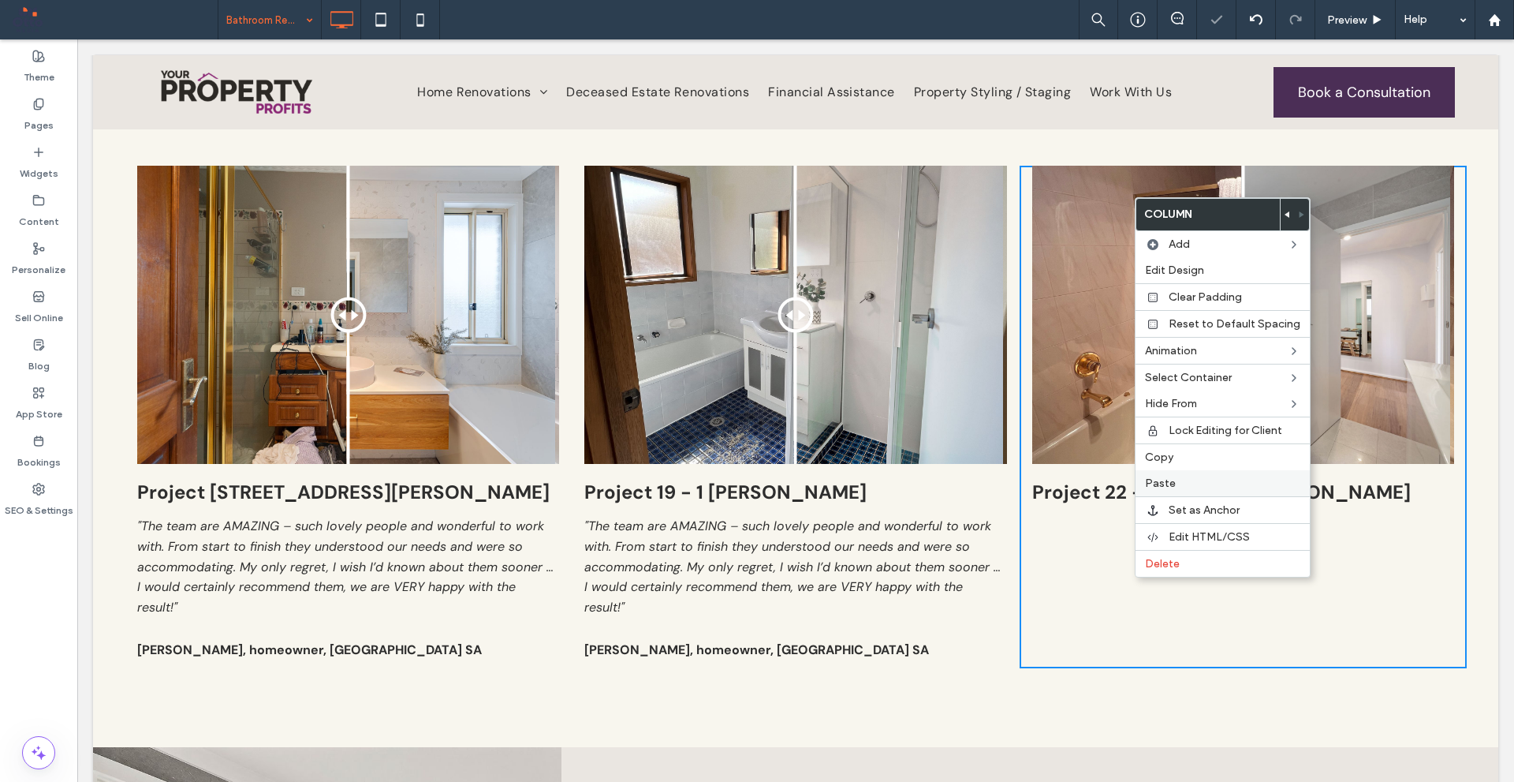
click at [1179, 481] on label "Paste" at bounding box center [1222, 482] width 155 height 13
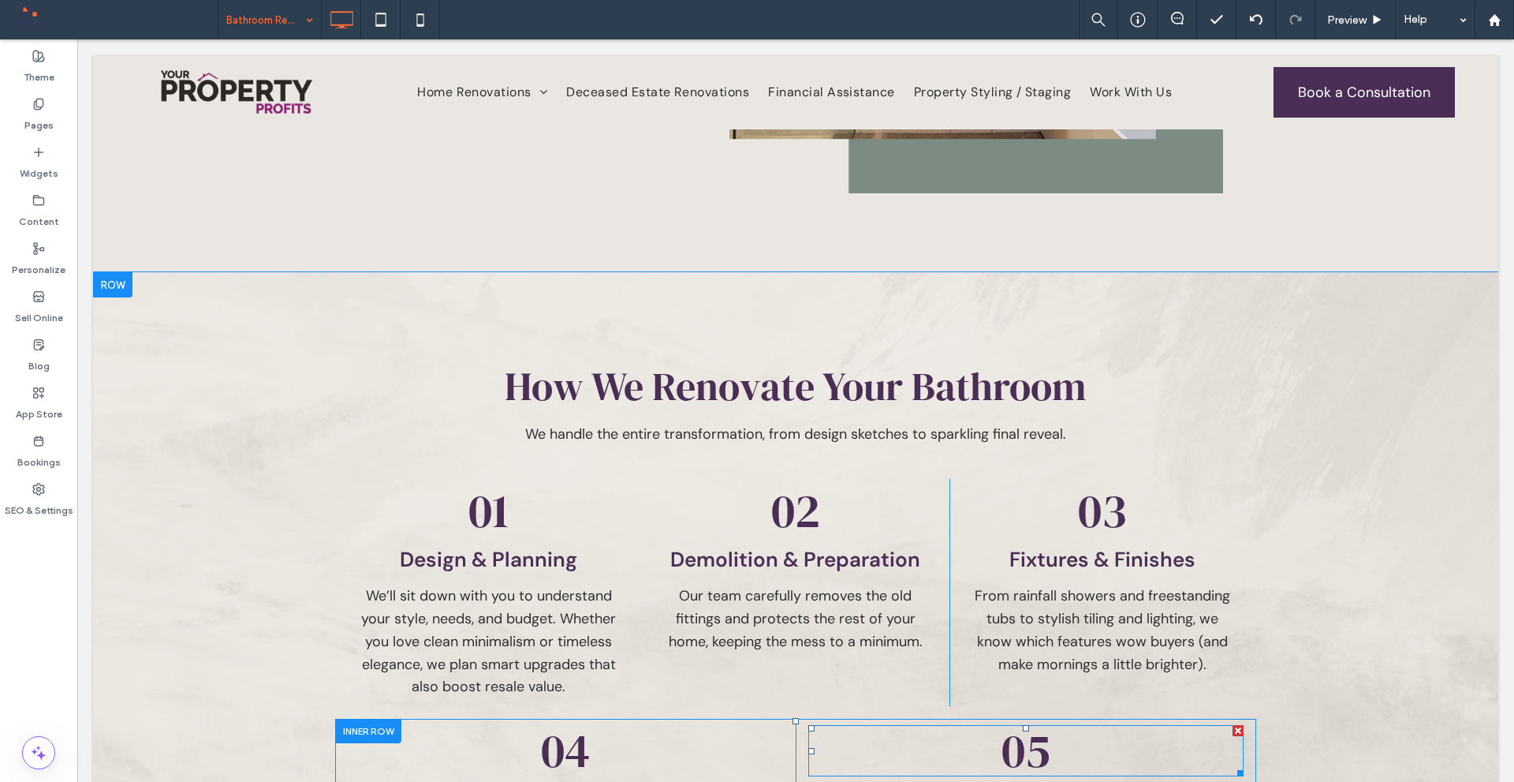
scroll to position [1656, 0]
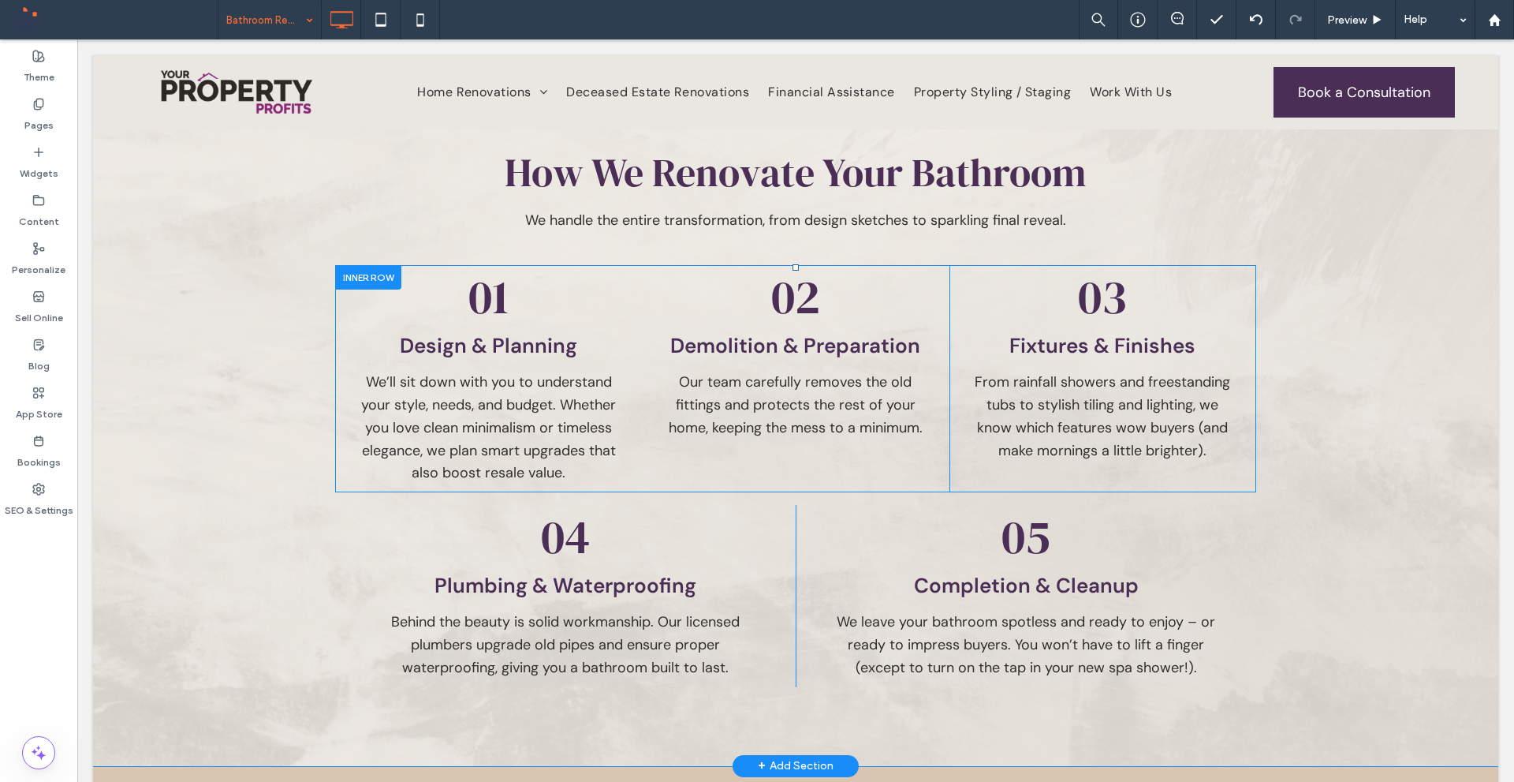
click at [370, 273] on div at bounding box center [368, 277] width 66 height 24
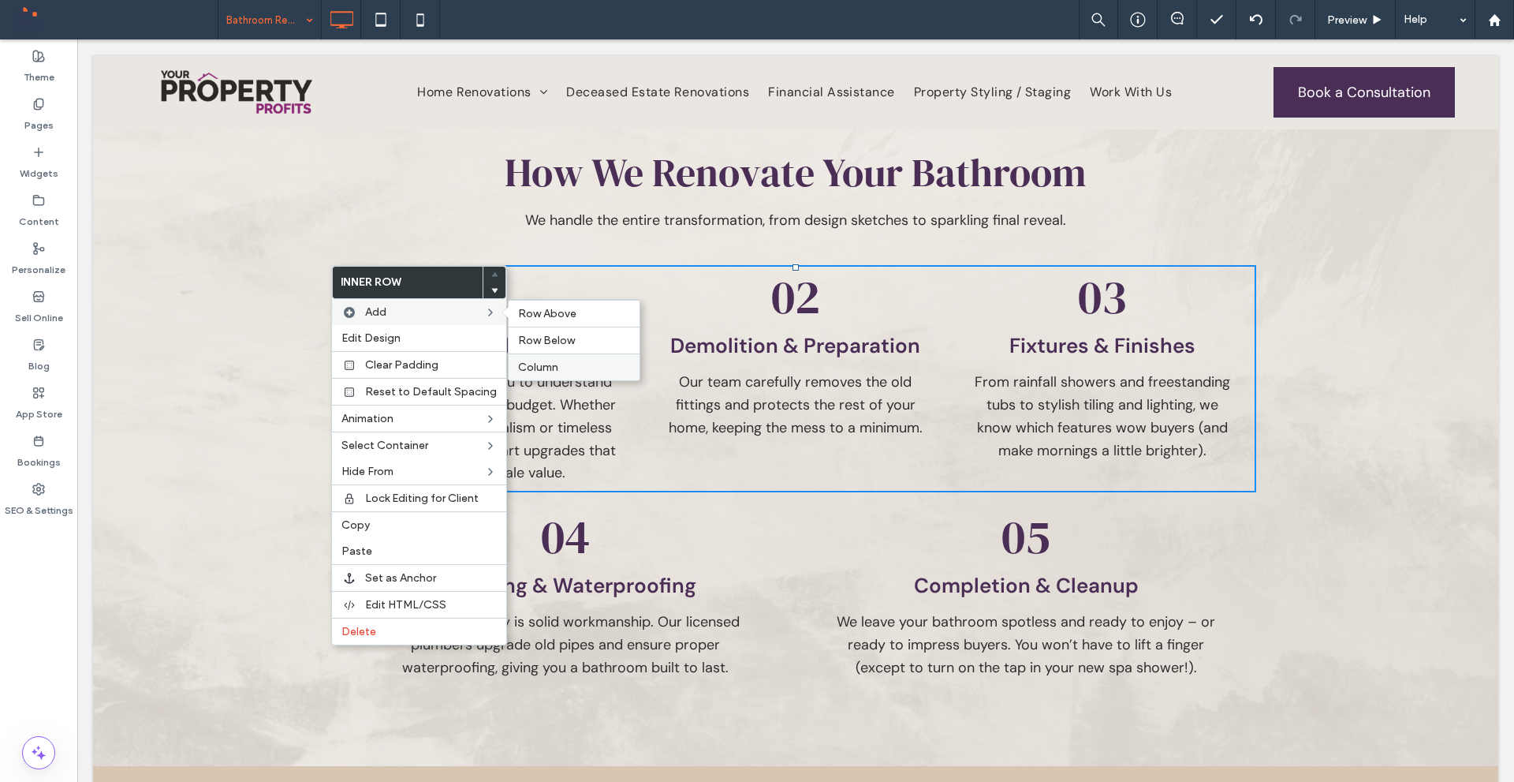
click at [570, 364] on label "Column" at bounding box center [574, 366] width 112 height 13
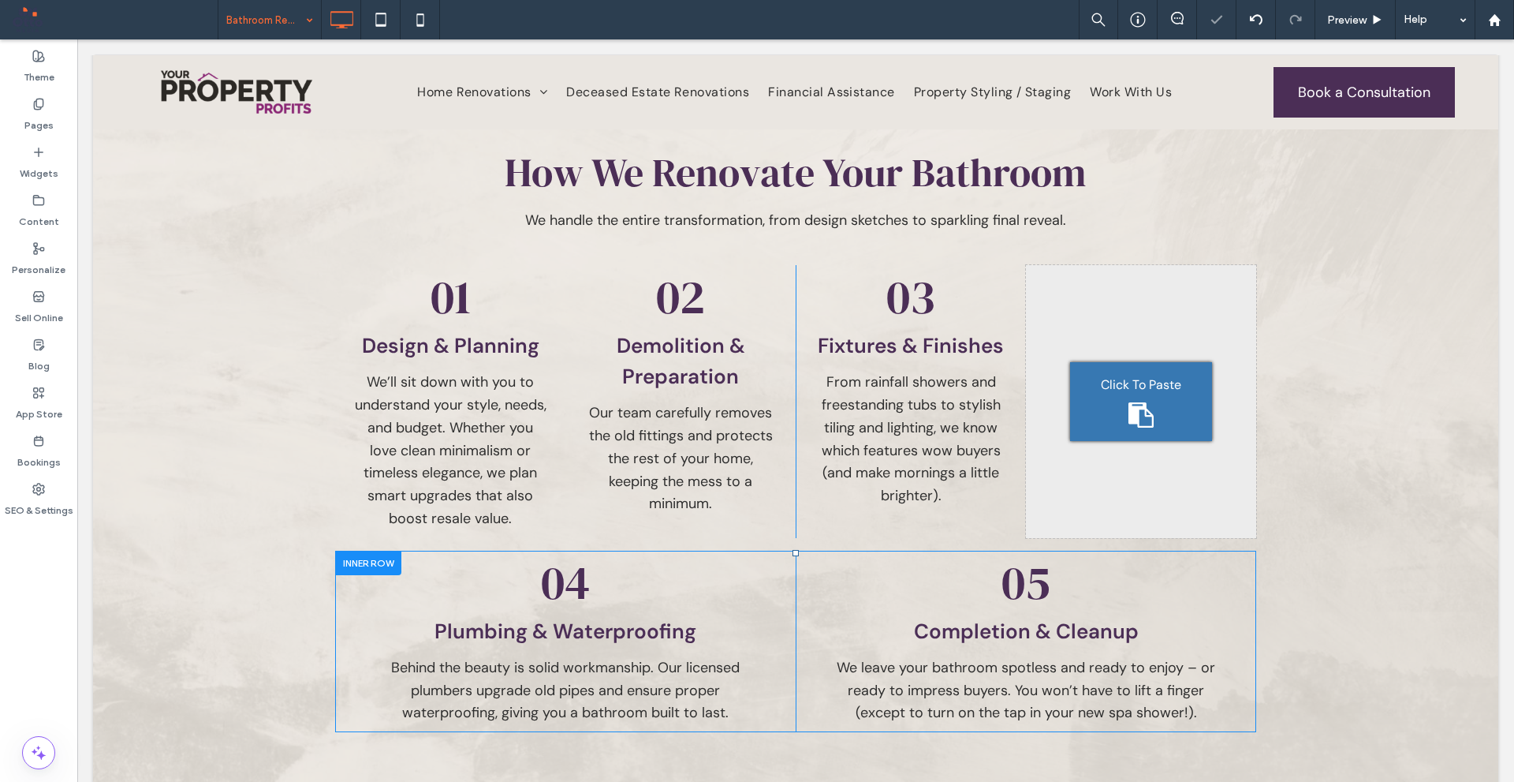
drag, startPoint x: 382, startPoint y: 569, endPoint x: 403, endPoint y: 551, distance: 27.5
click at [386, 574] on div at bounding box center [368, 563] width 66 height 24
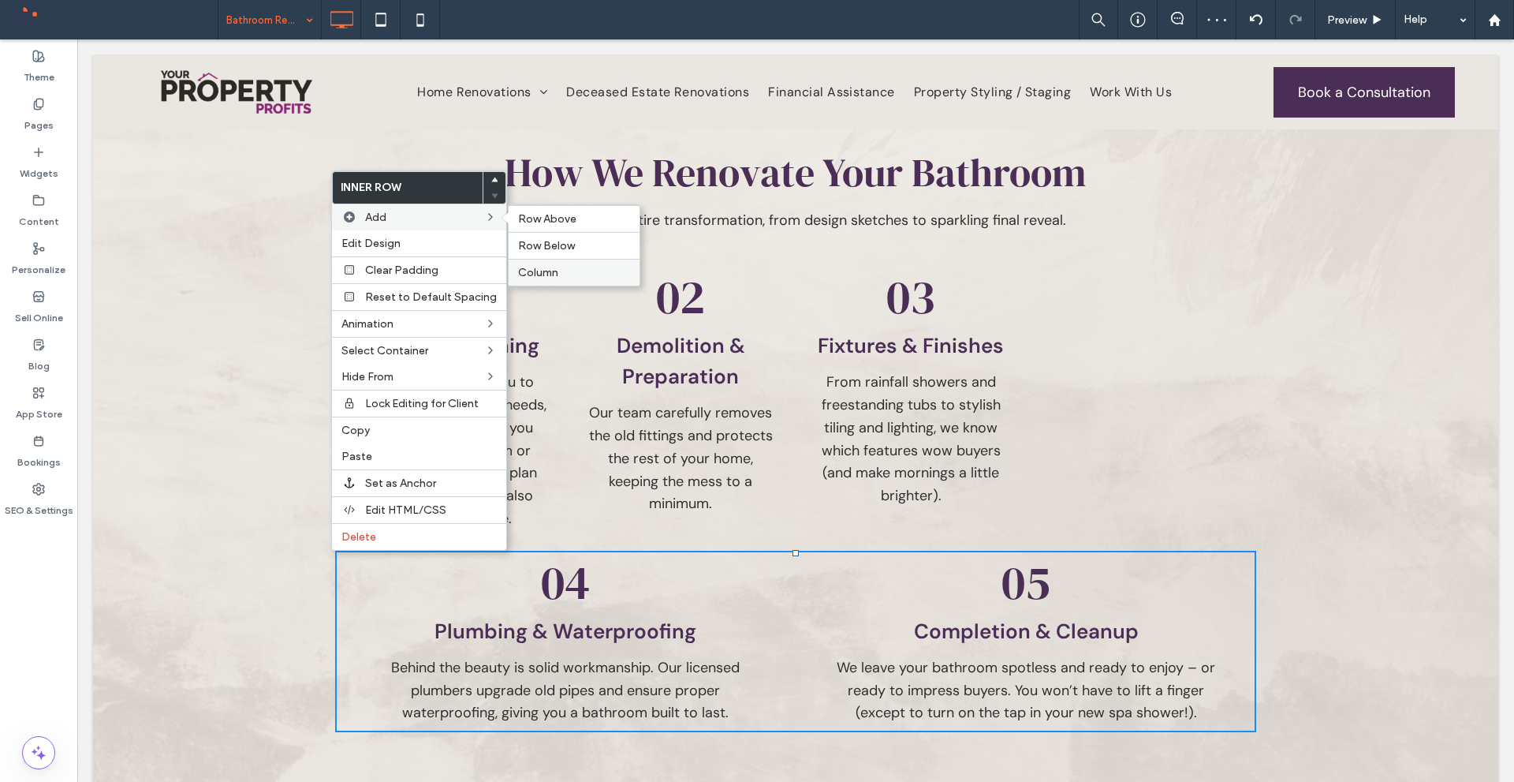
click at [549, 276] on span "Column" at bounding box center [538, 272] width 40 height 13
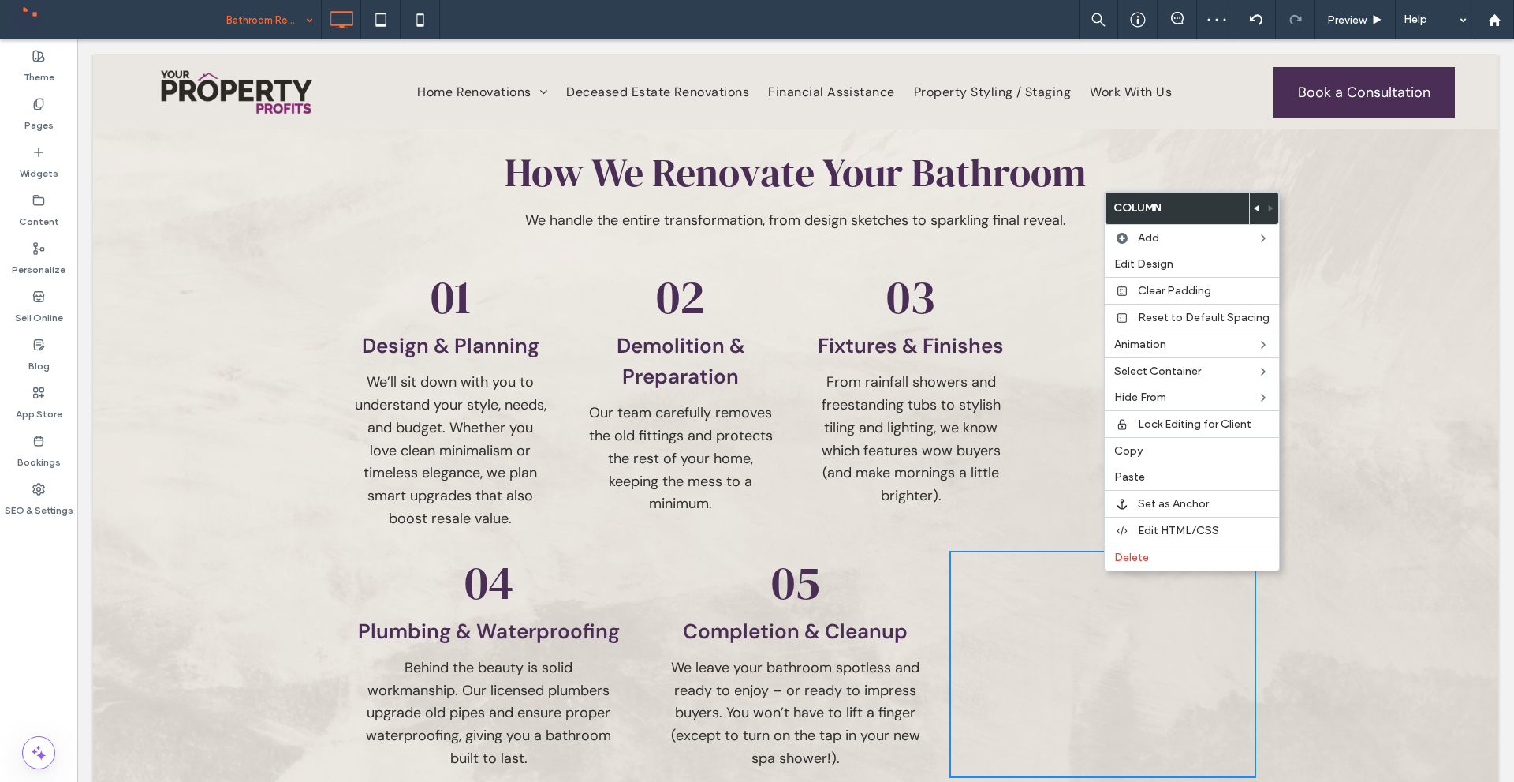
click at [1254, 211] on icon at bounding box center [1257, 208] width 6 height 6
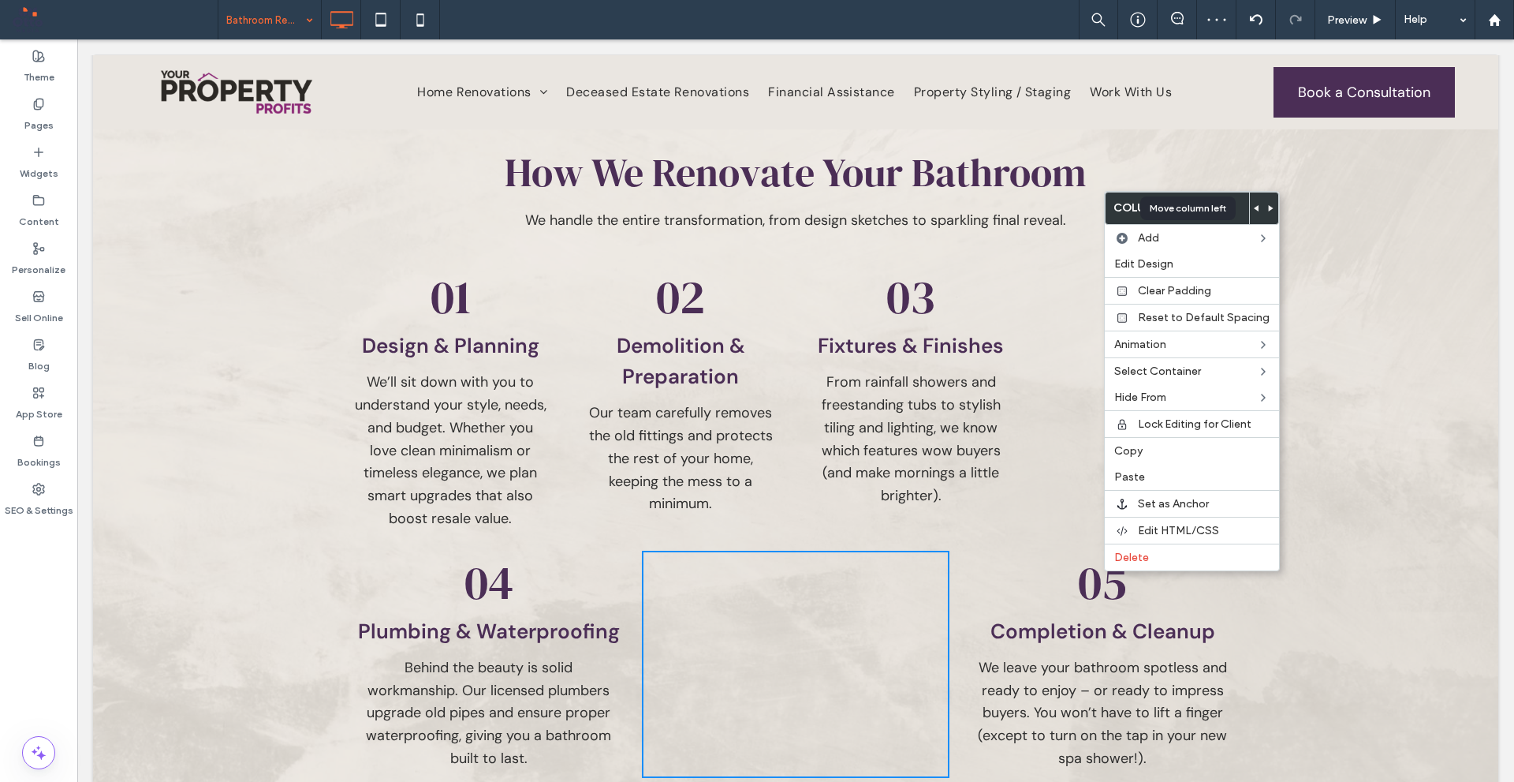
click at [1254, 211] on icon at bounding box center [1257, 208] width 6 height 6
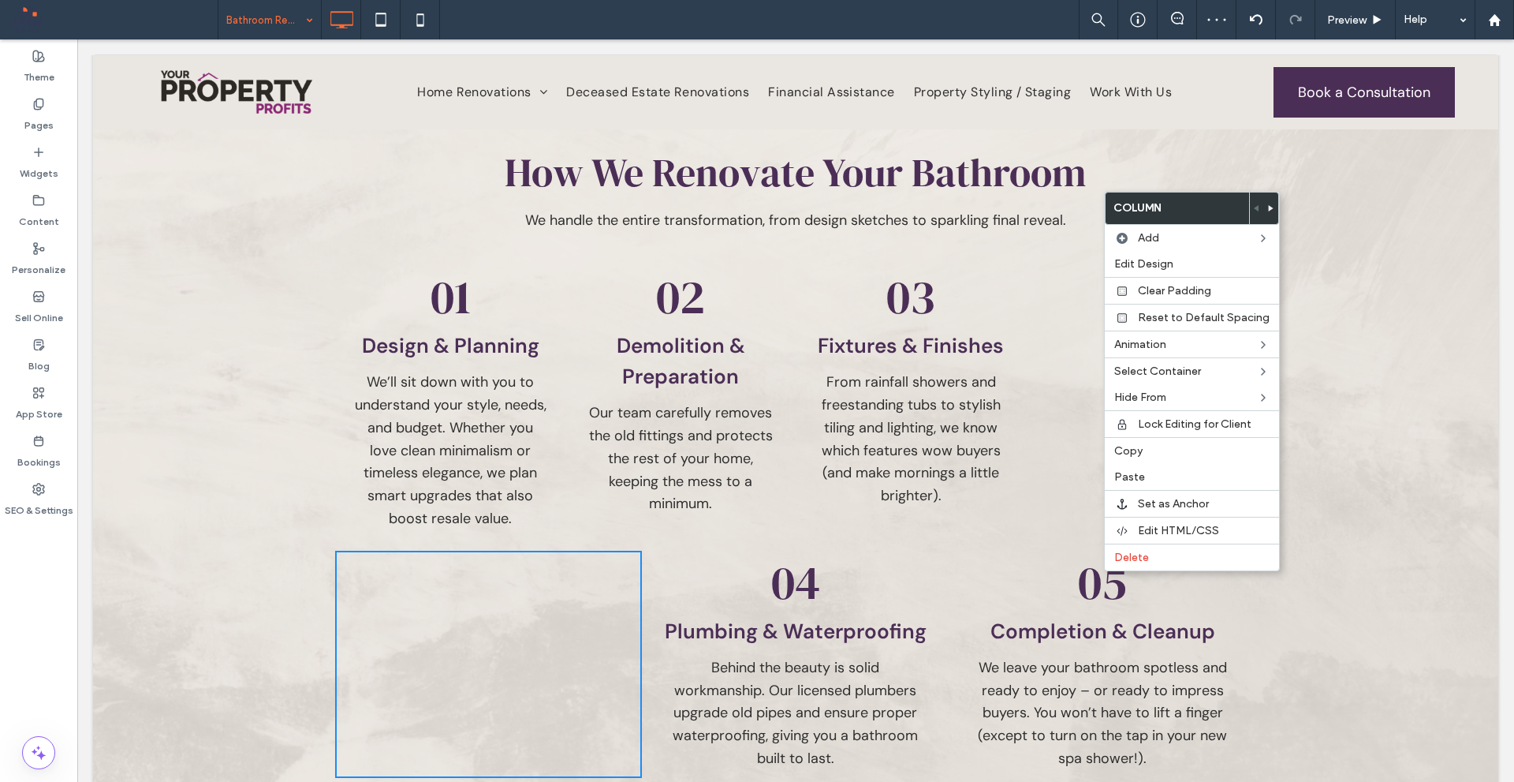
click at [956, 384] on span "From rainfall showers and freestanding tubs to stylish tiling and lighting, we …" at bounding box center [911, 438] width 179 height 133
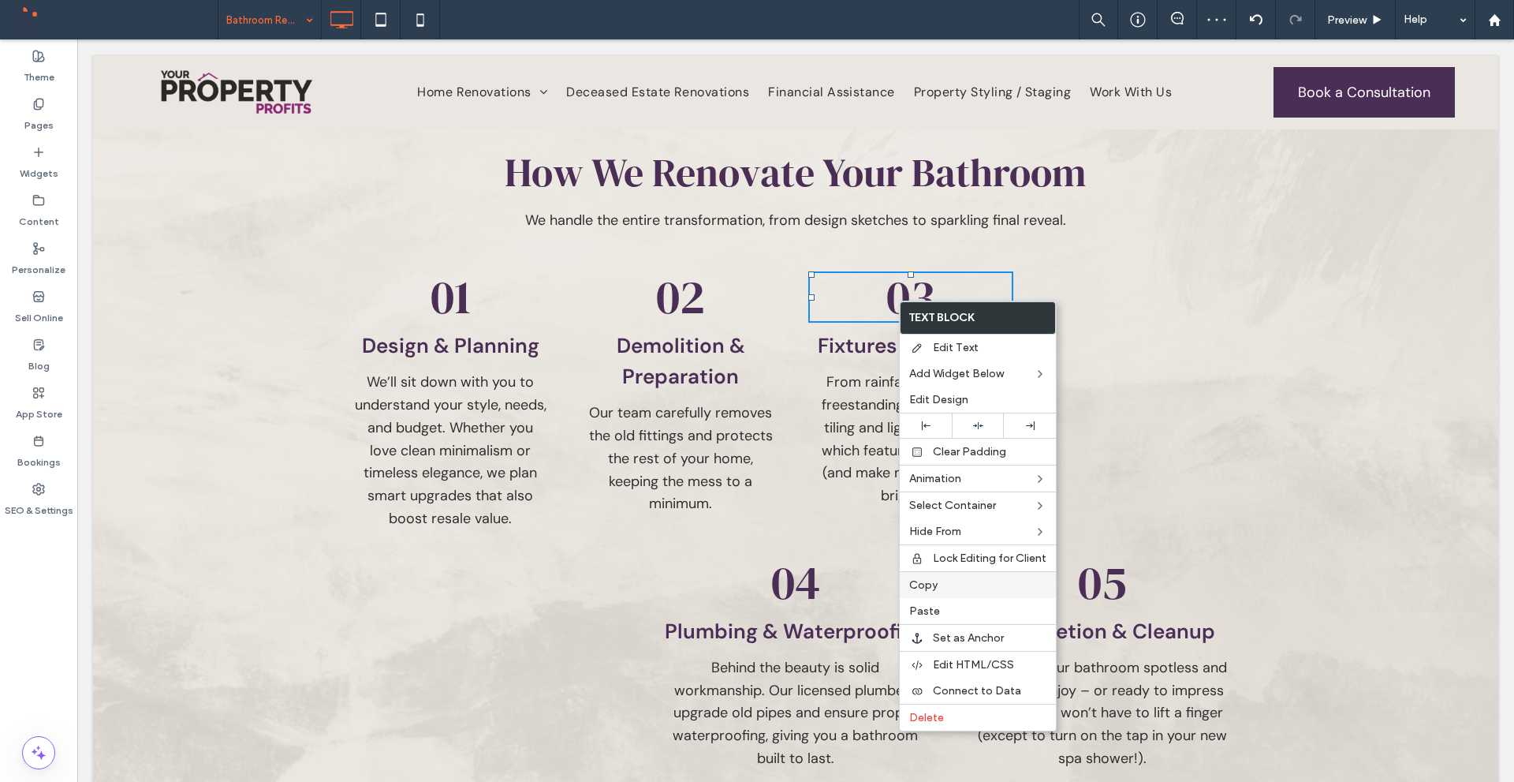
click at [926, 592] on div "Copy" at bounding box center [978, 584] width 156 height 27
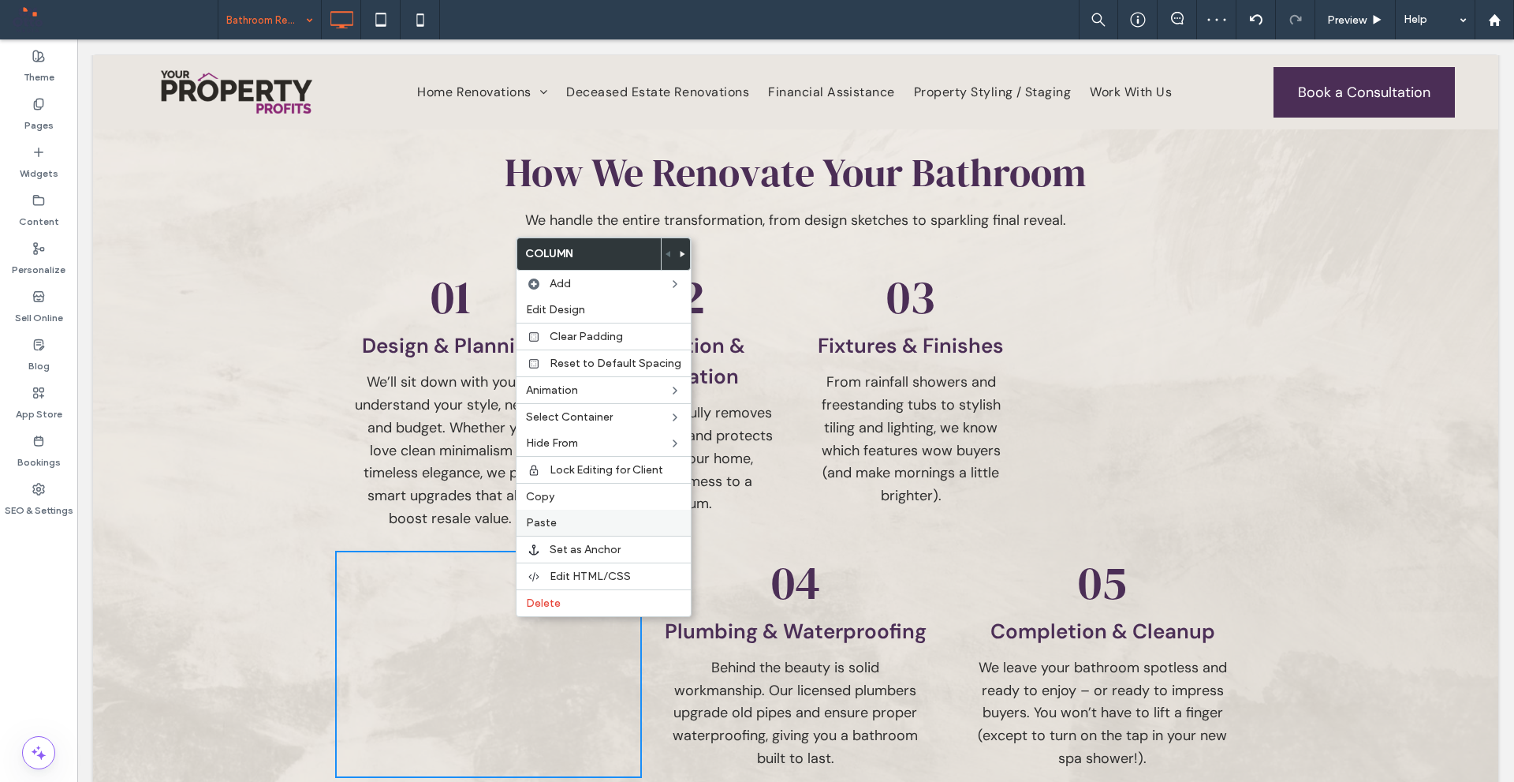
click at [584, 528] on label "Paste" at bounding box center [603, 522] width 155 height 13
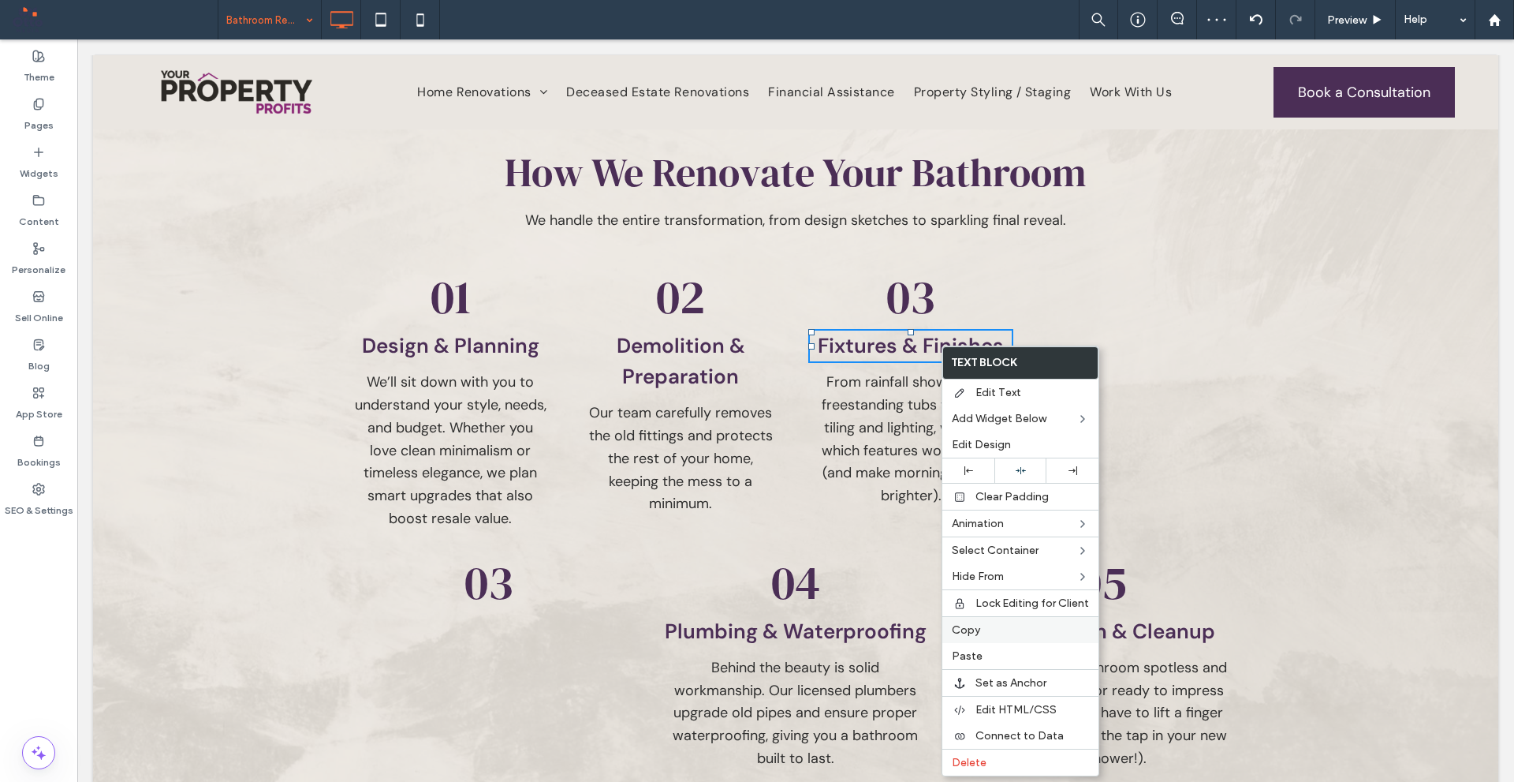
click at [986, 639] on div "Copy" at bounding box center [1021, 629] width 156 height 27
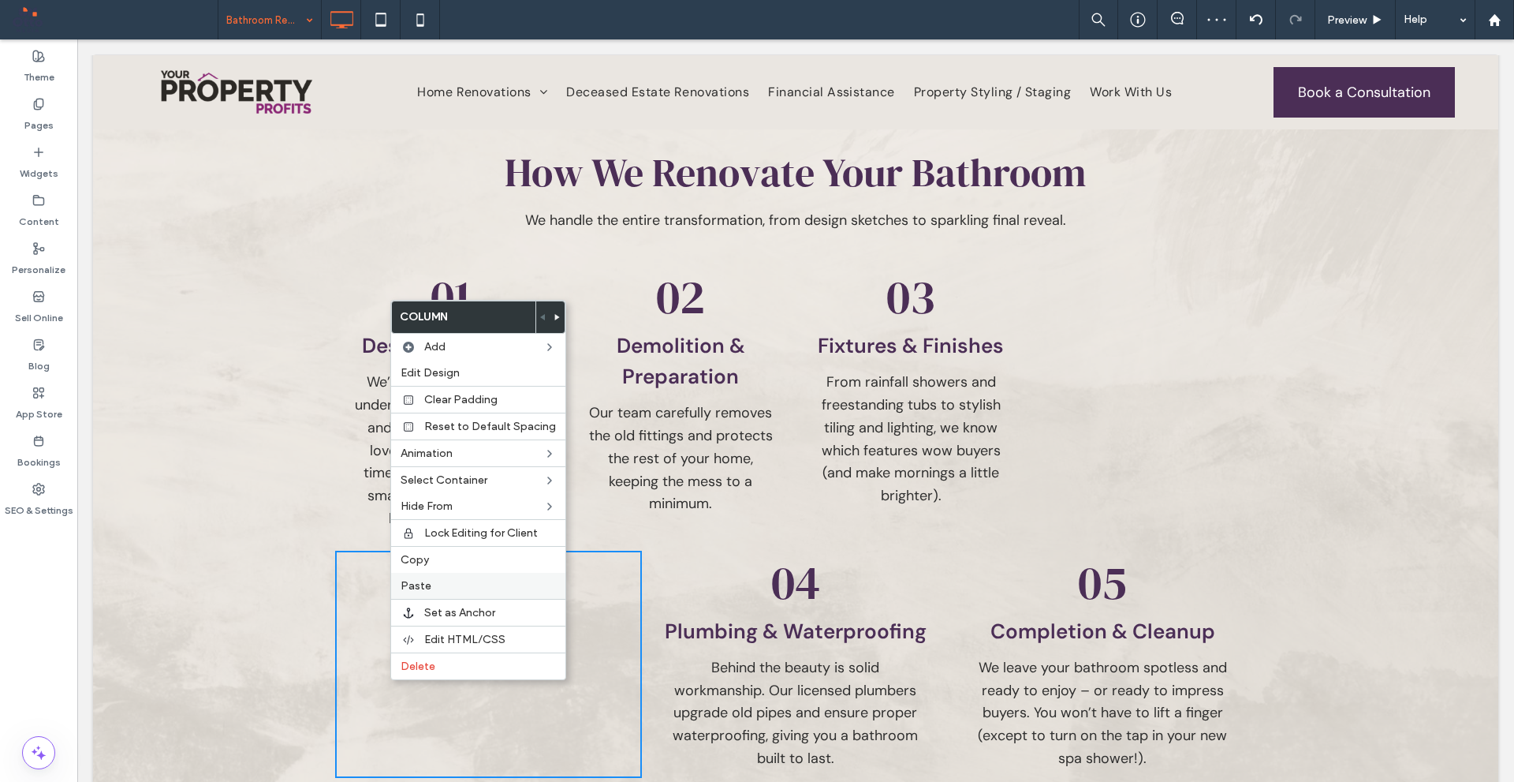
click at [470, 586] on label "Paste" at bounding box center [478, 585] width 155 height 13
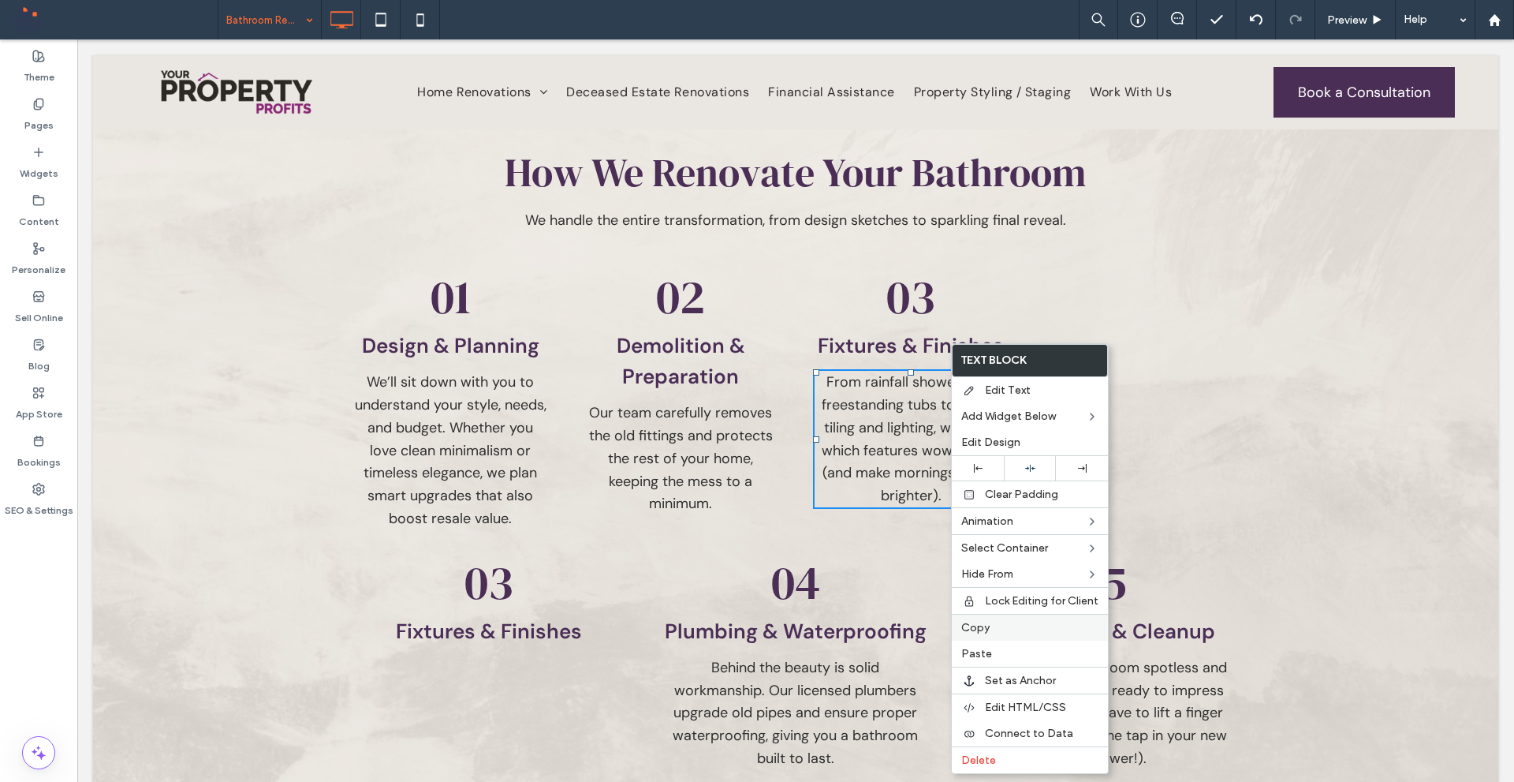
click at [984, 625] on span "Copy" at bounding box center [976, 627] width 28 height 13
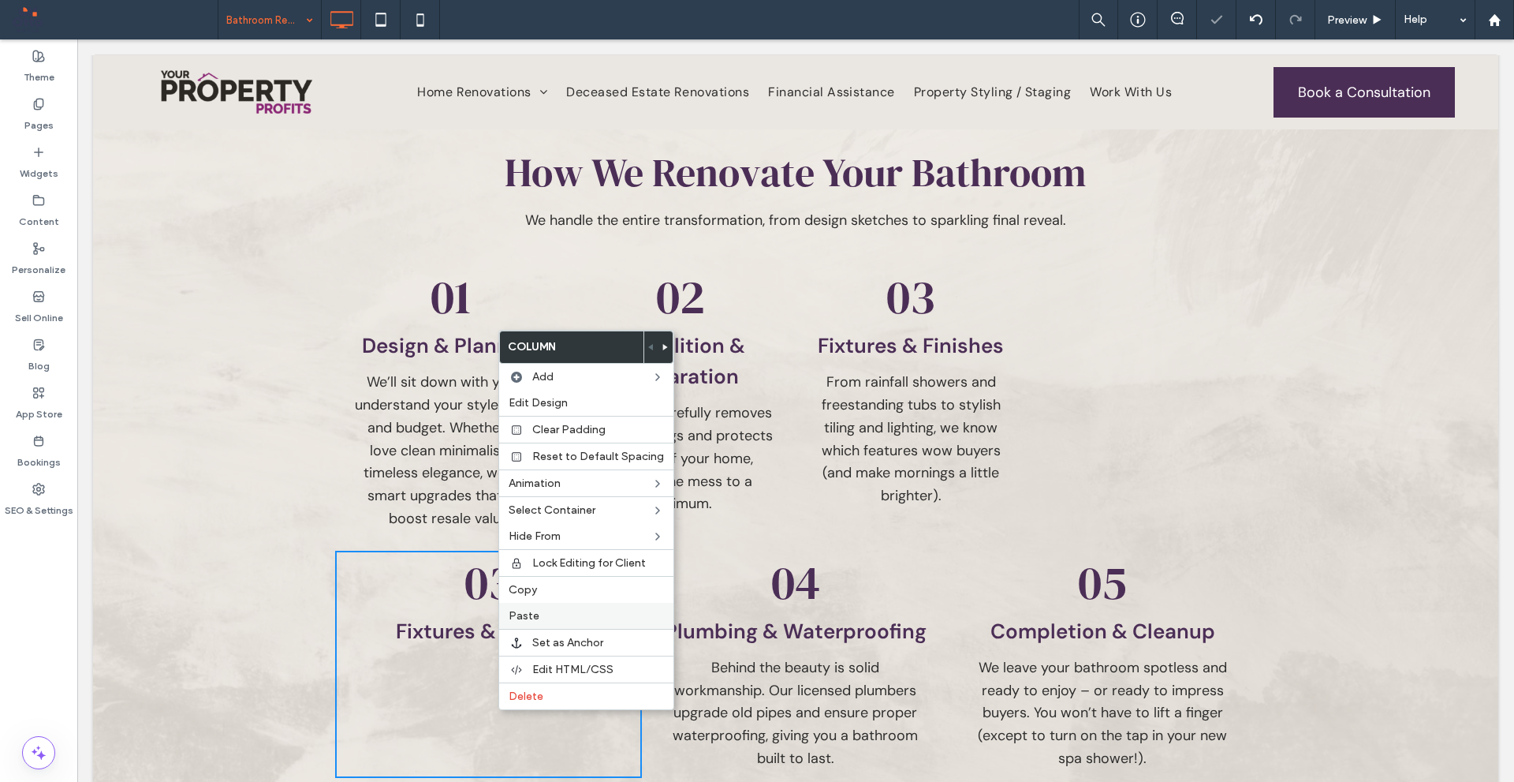
click at [566, 615] on label "Paste" at bounding box center [586, 615] width 155 height 13
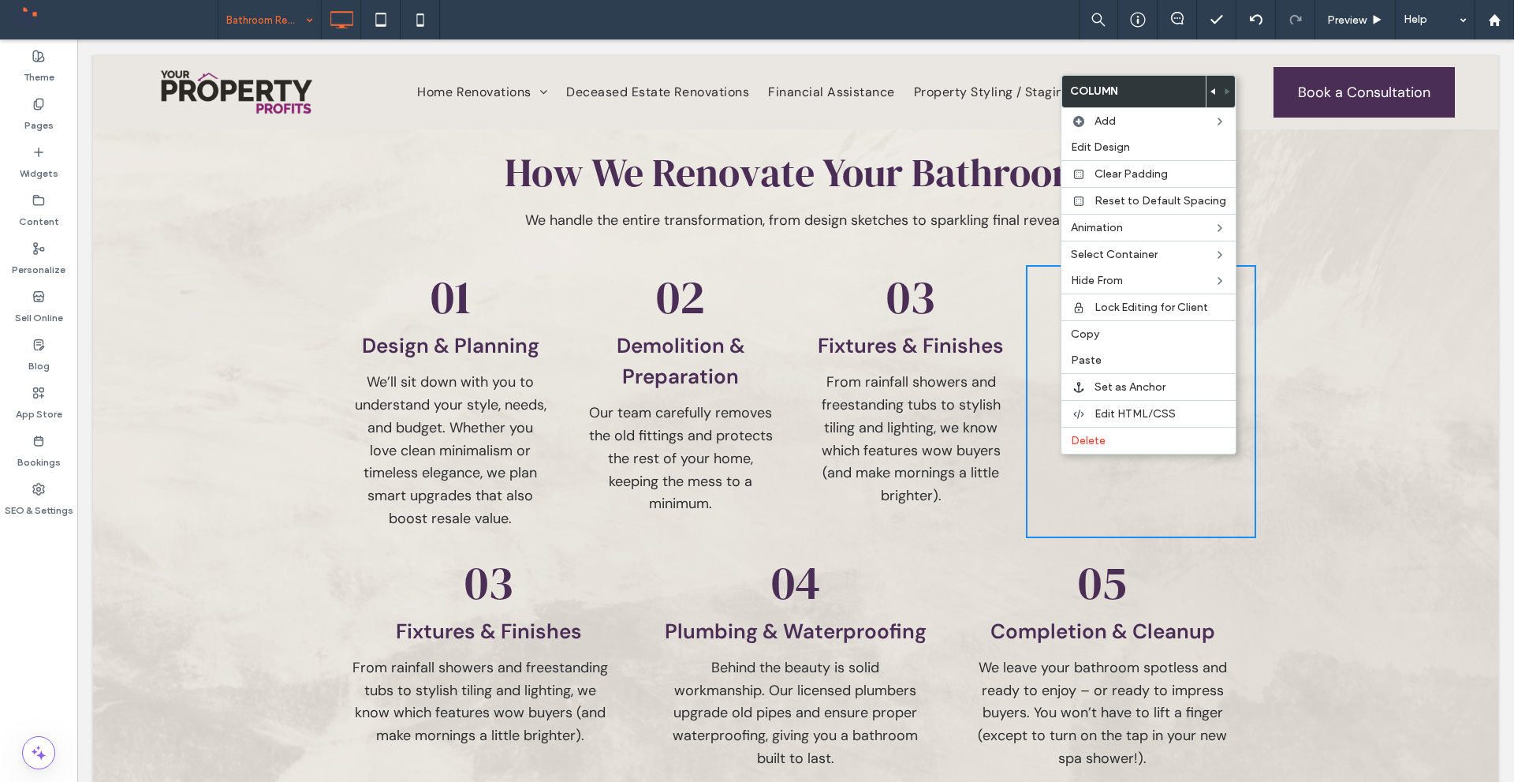
click at [1212, 93] on icon at bounding box center [1214, 91] width 6 height 6
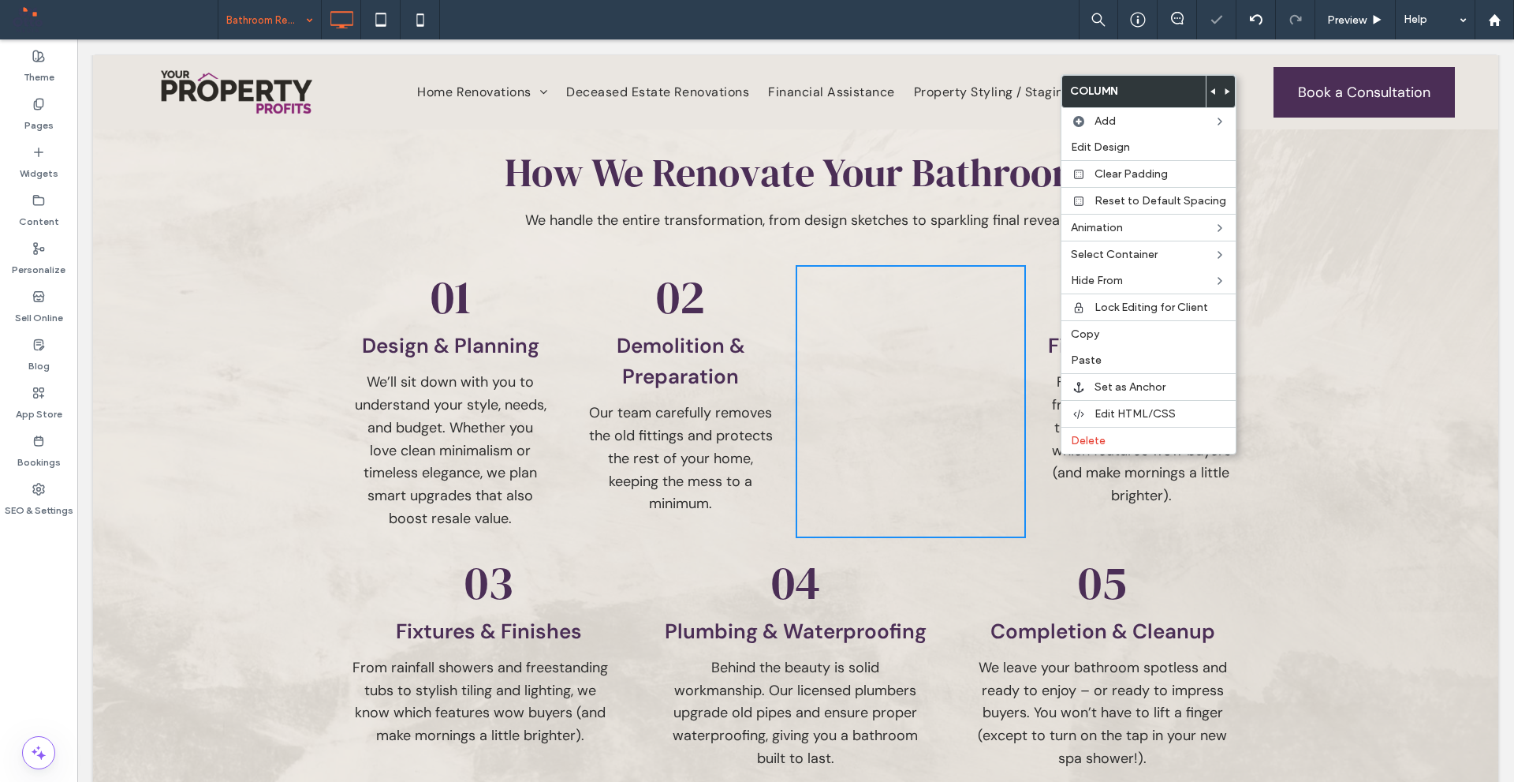
click at [1211, 90] on icon at bounding box center [1214, 91] width 6 height 6
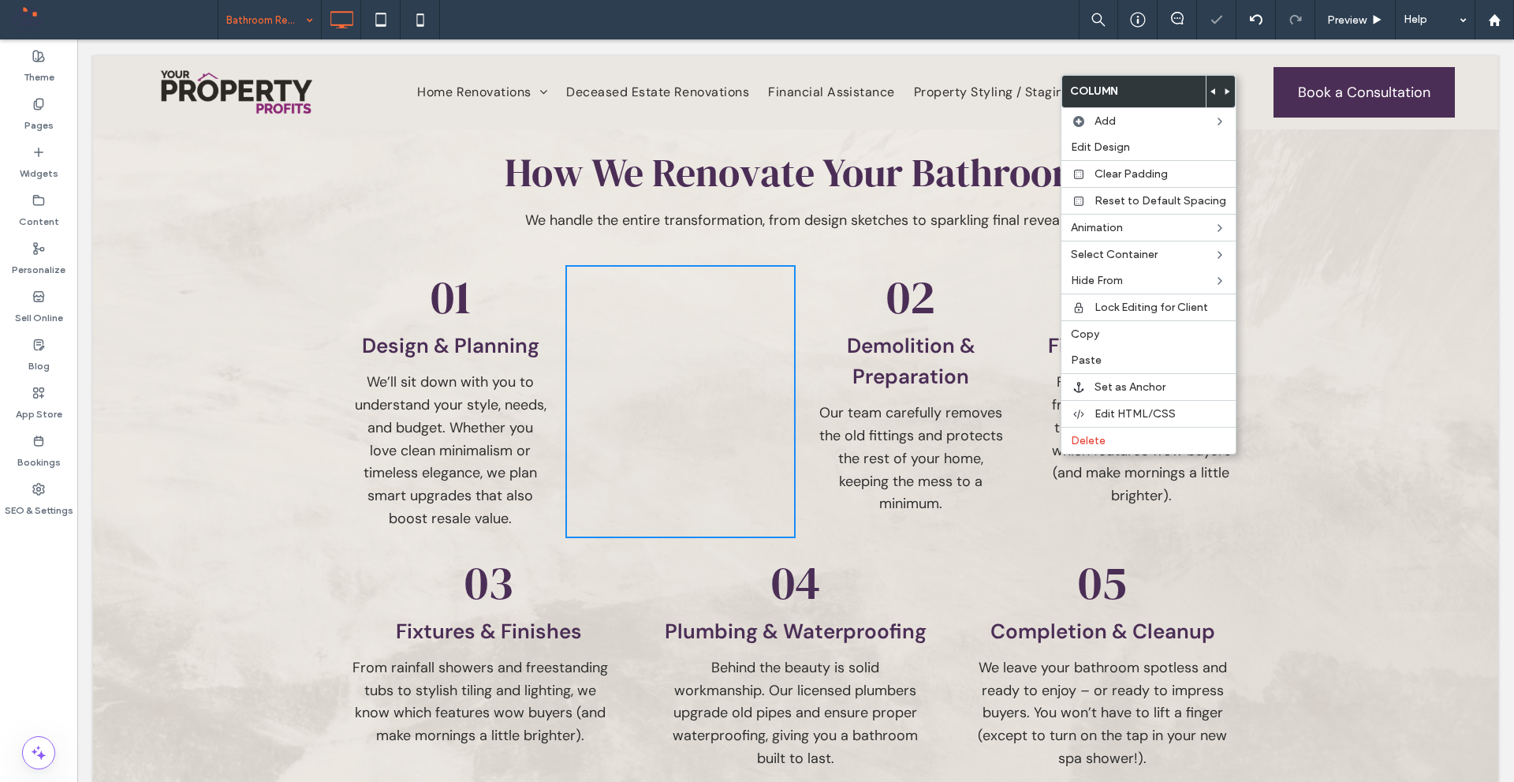
click at [1211, 94] on icon at bounding box center [1214, 91] width 6 height 6
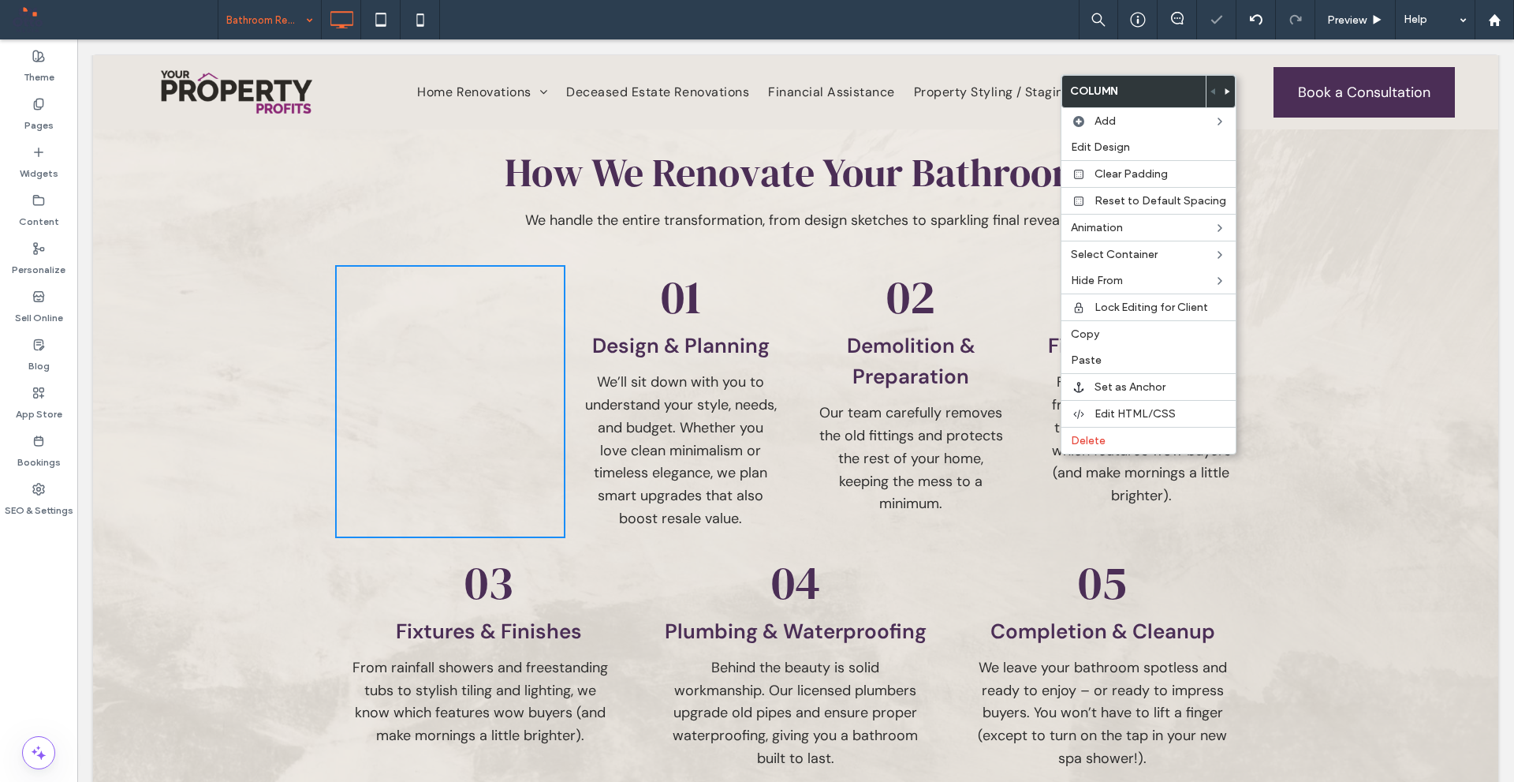
click at [1006, 274] on p "02" at bounding box center [911, 297] width 205 height 48
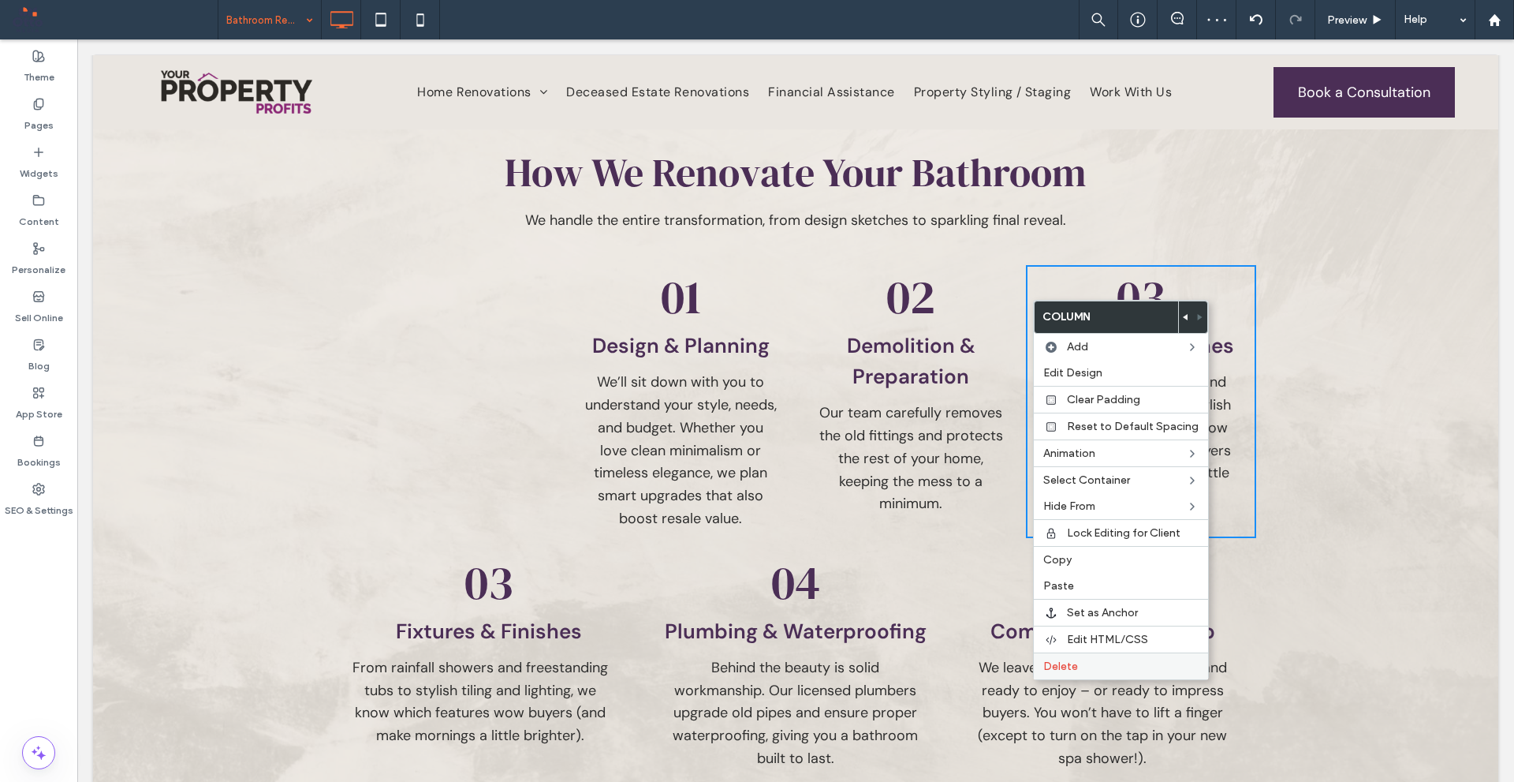
click at [1073, 670] on span "Delete" at bounding box center [1061, 665] width 35 height 13
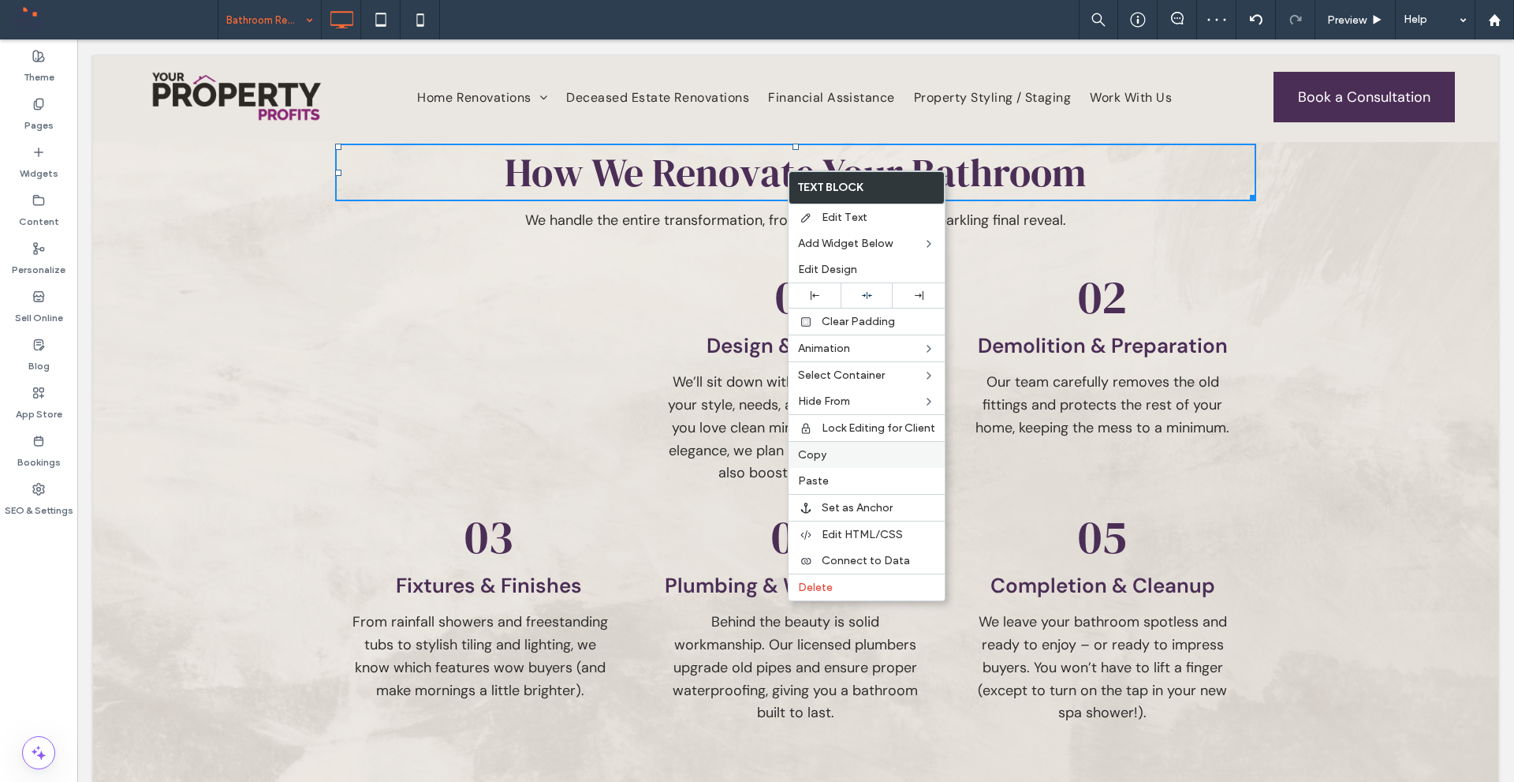
click at [842, 456] on label "Copy" at bounding box center [866, 454] width 137 height 13
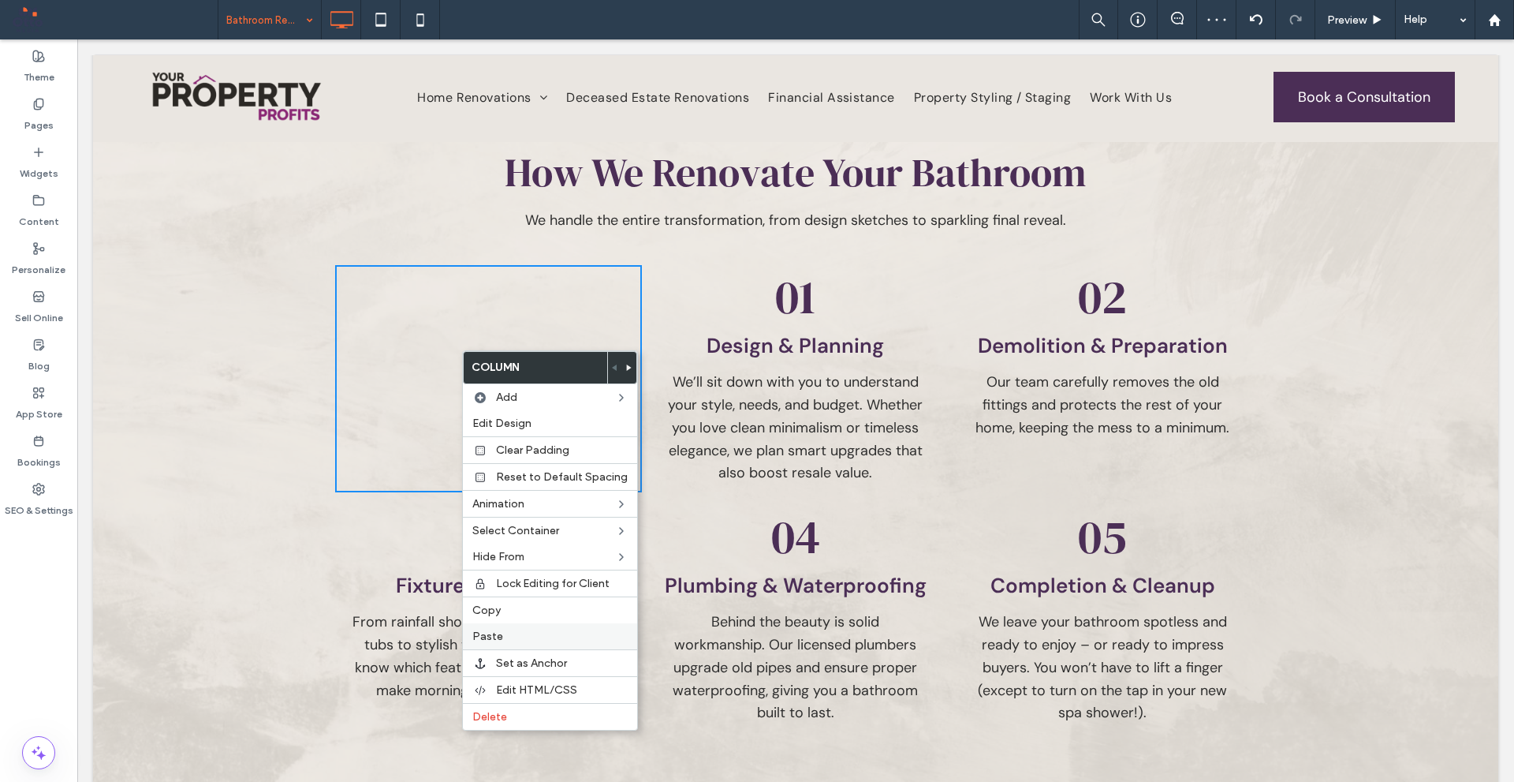
click at [513, 635] on label "Paste" at bounding box center [549, 635] width 155 height 13
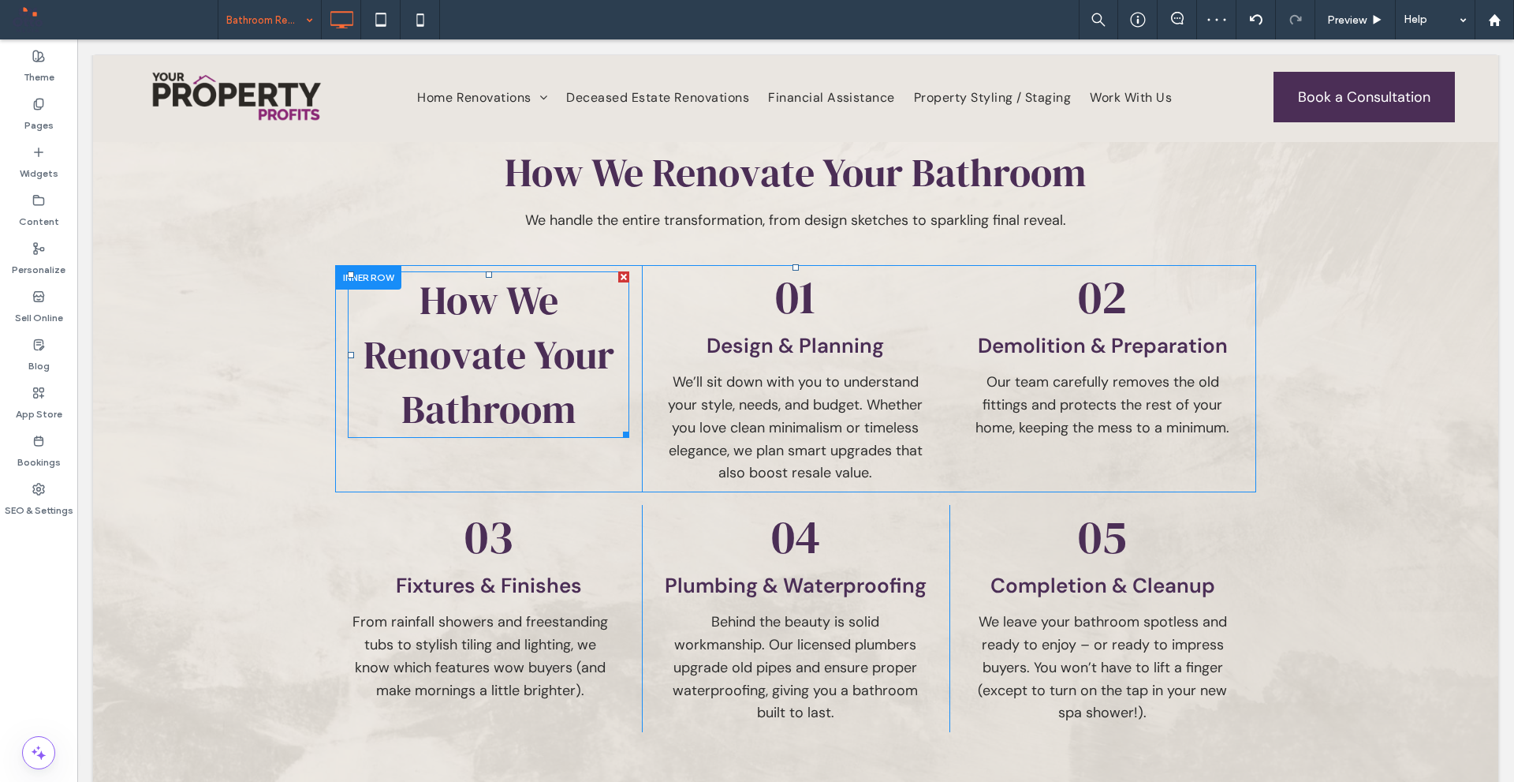
click at [534, 325] on span "How We Renovate Your Bathroom" at bounding box center [489, 354] width 251 height 163
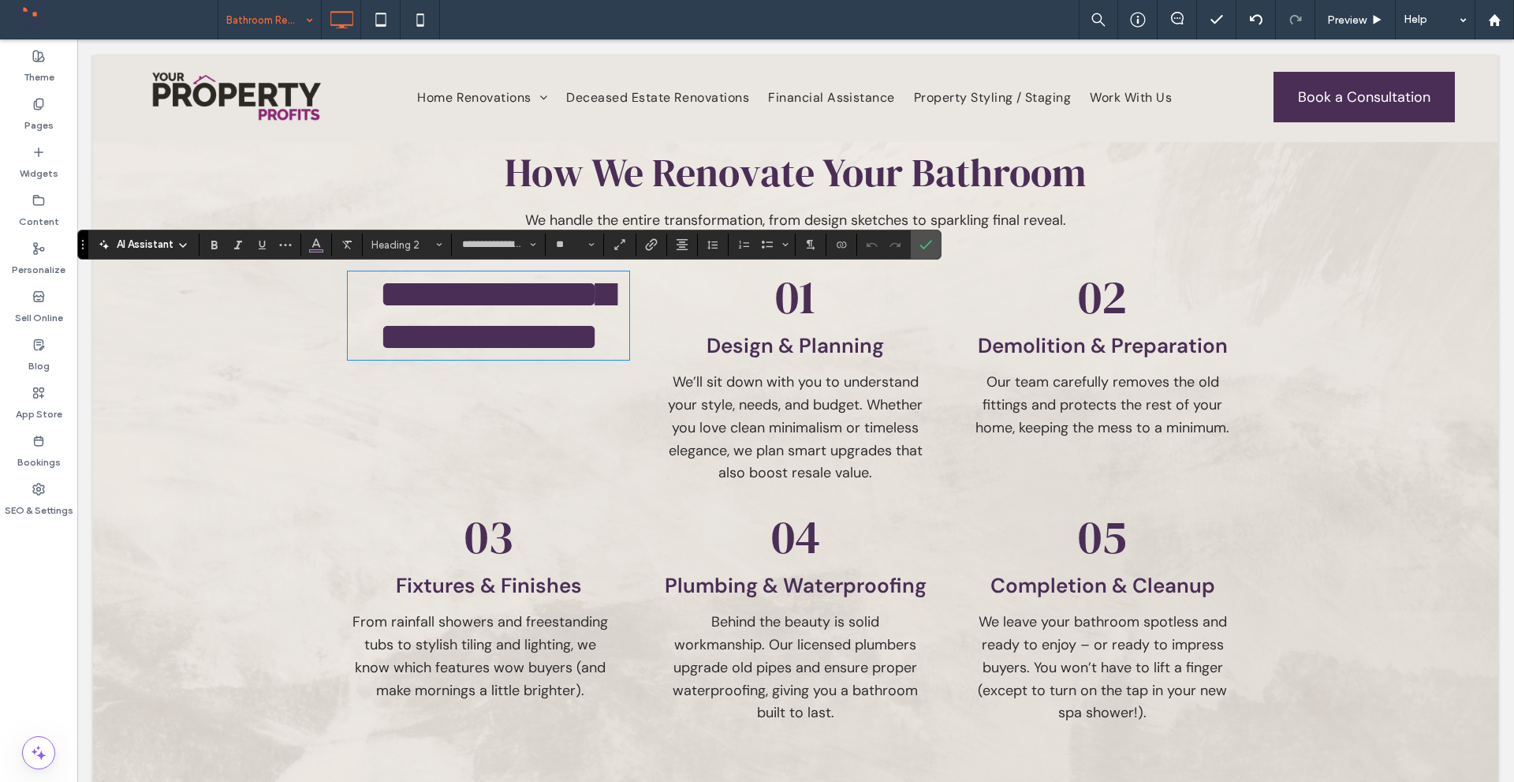
click at [842, 189] on span "How We Renovate Your Bathroom" at bounding box center [796, 172] width 582 height 54
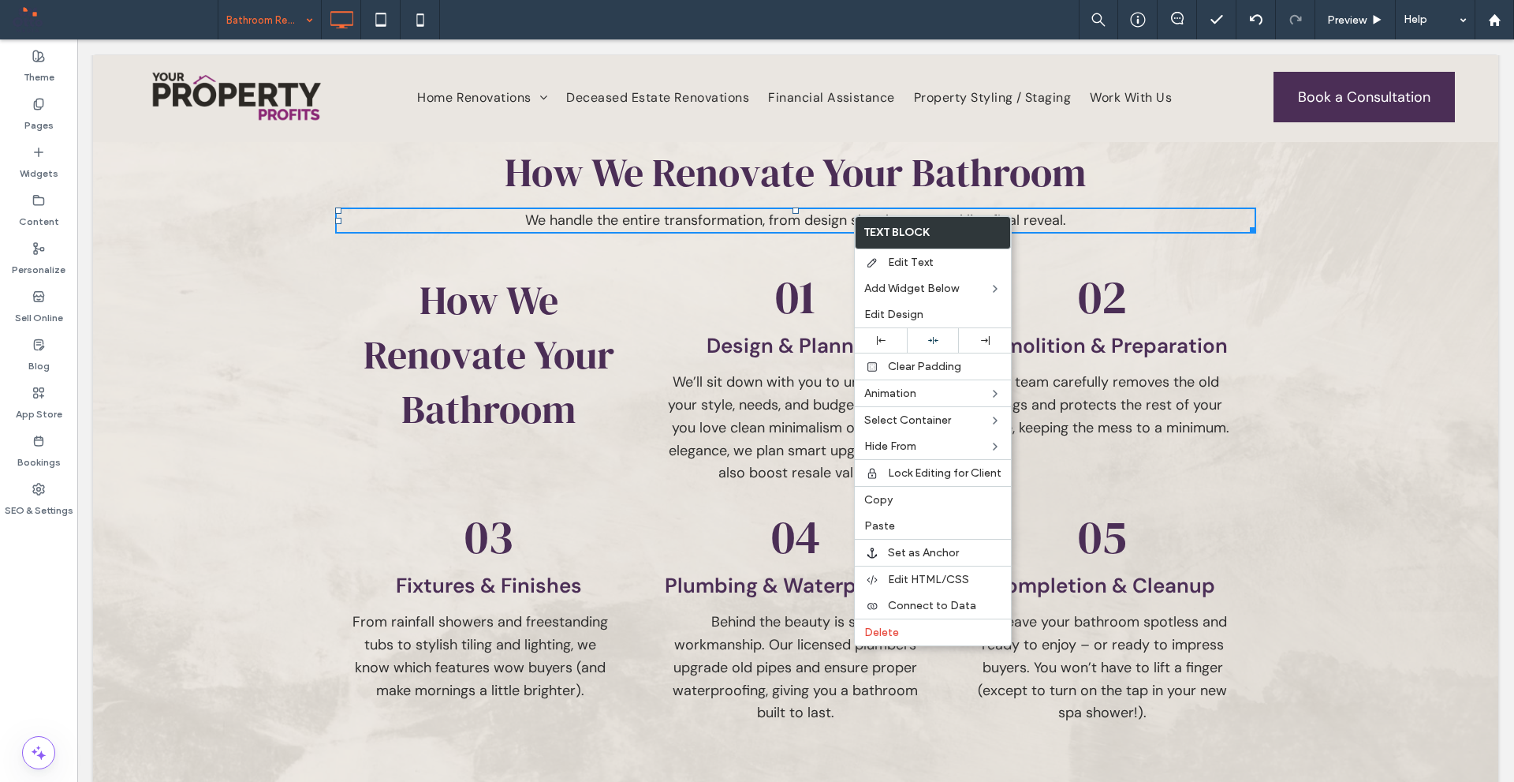
drag, startPoint x: 884, startPoint y: 500, endPoint x: 729, endPoint y: 467, distance: 158.9
click at [884, 499] on span "Copy" at bounding box center [879, 499] width 28 height 13
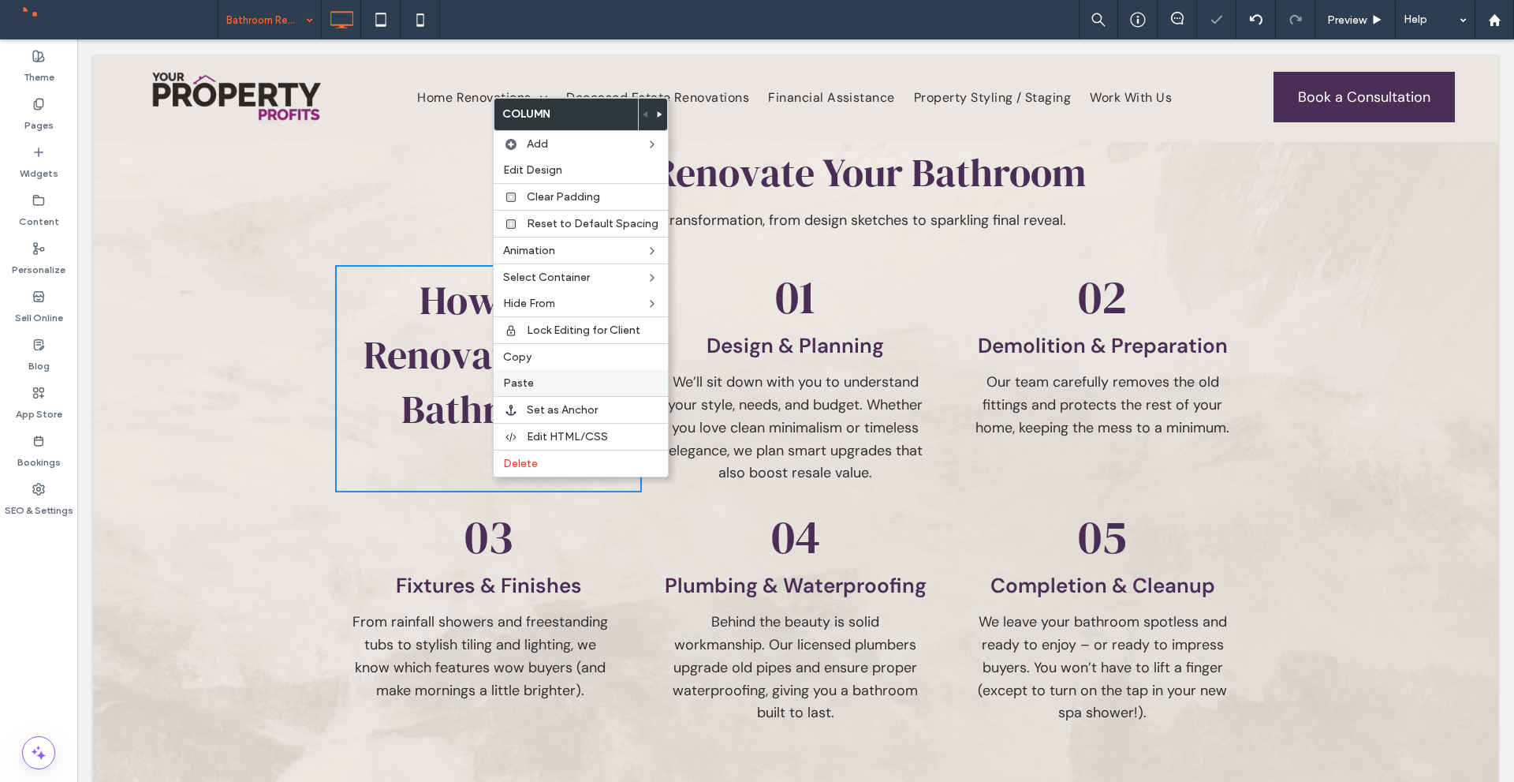
click at [551, 379] on label "Paste" at bounding box center [580, 382] width 155 height 13
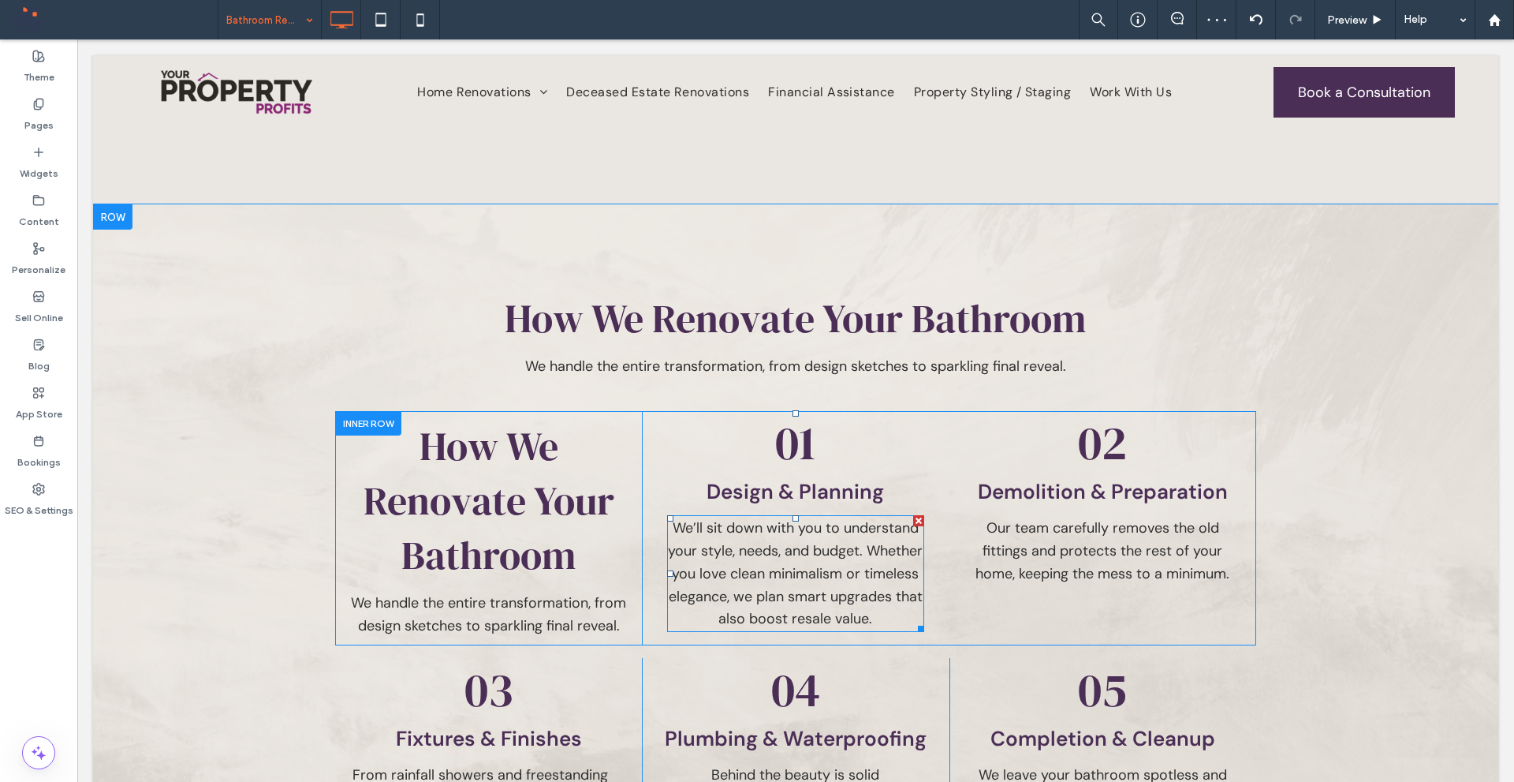
scroll to position [1499, 0]
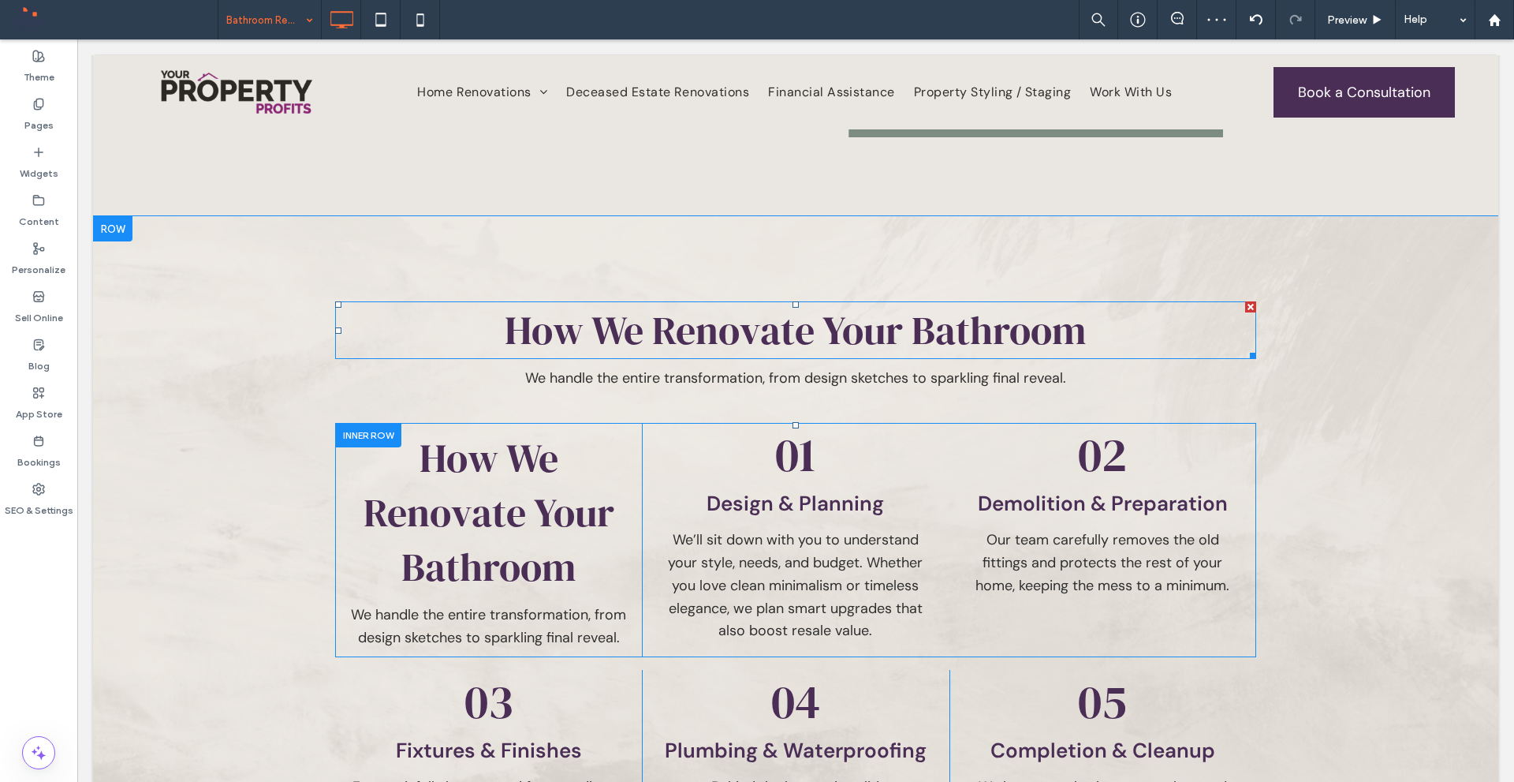
click at [1245, 306] on div at bounding box center [1250, 306] width 11 height 11
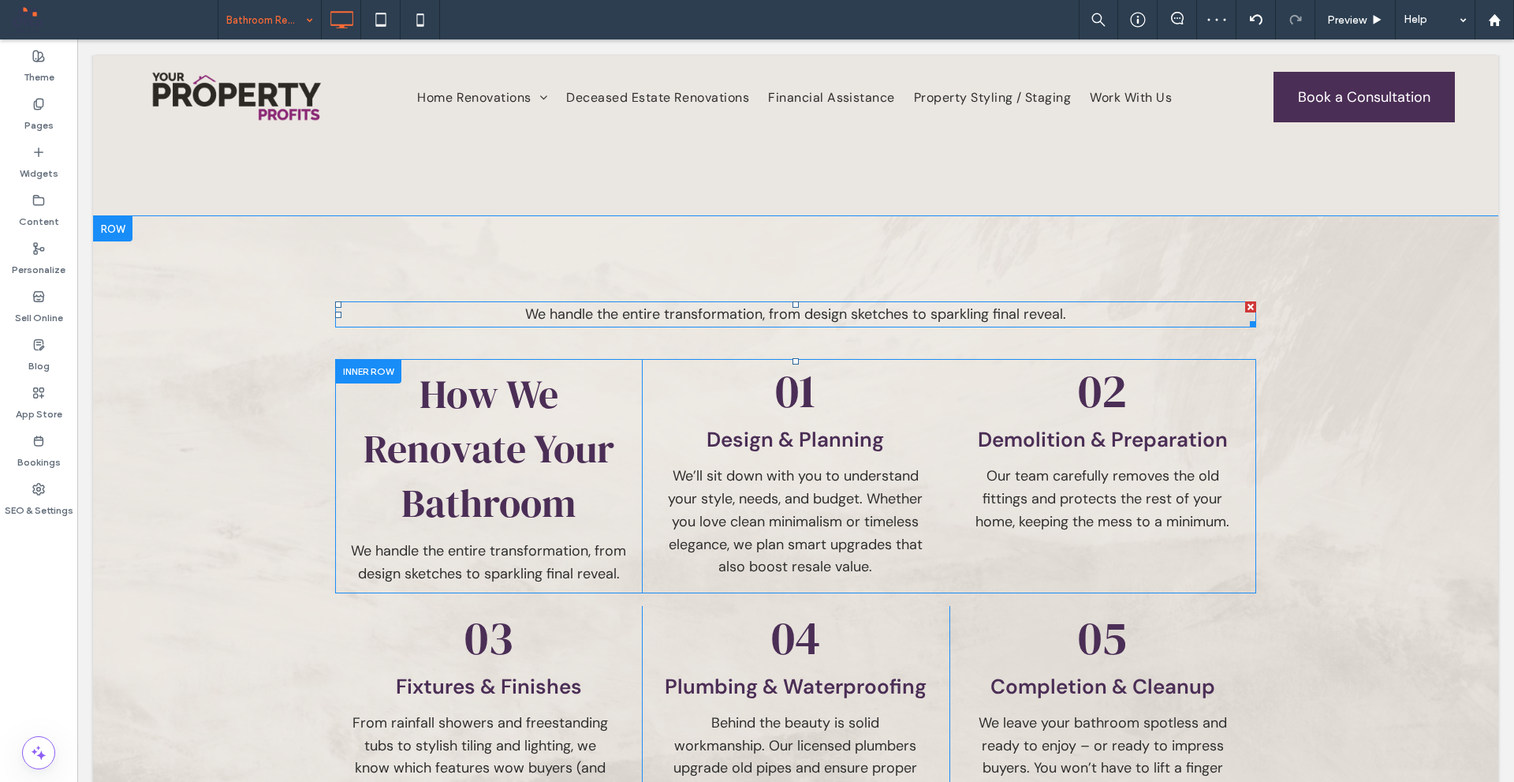
click at [1246, 304] on div at bounding box center [1250, 306] width 11 height 11
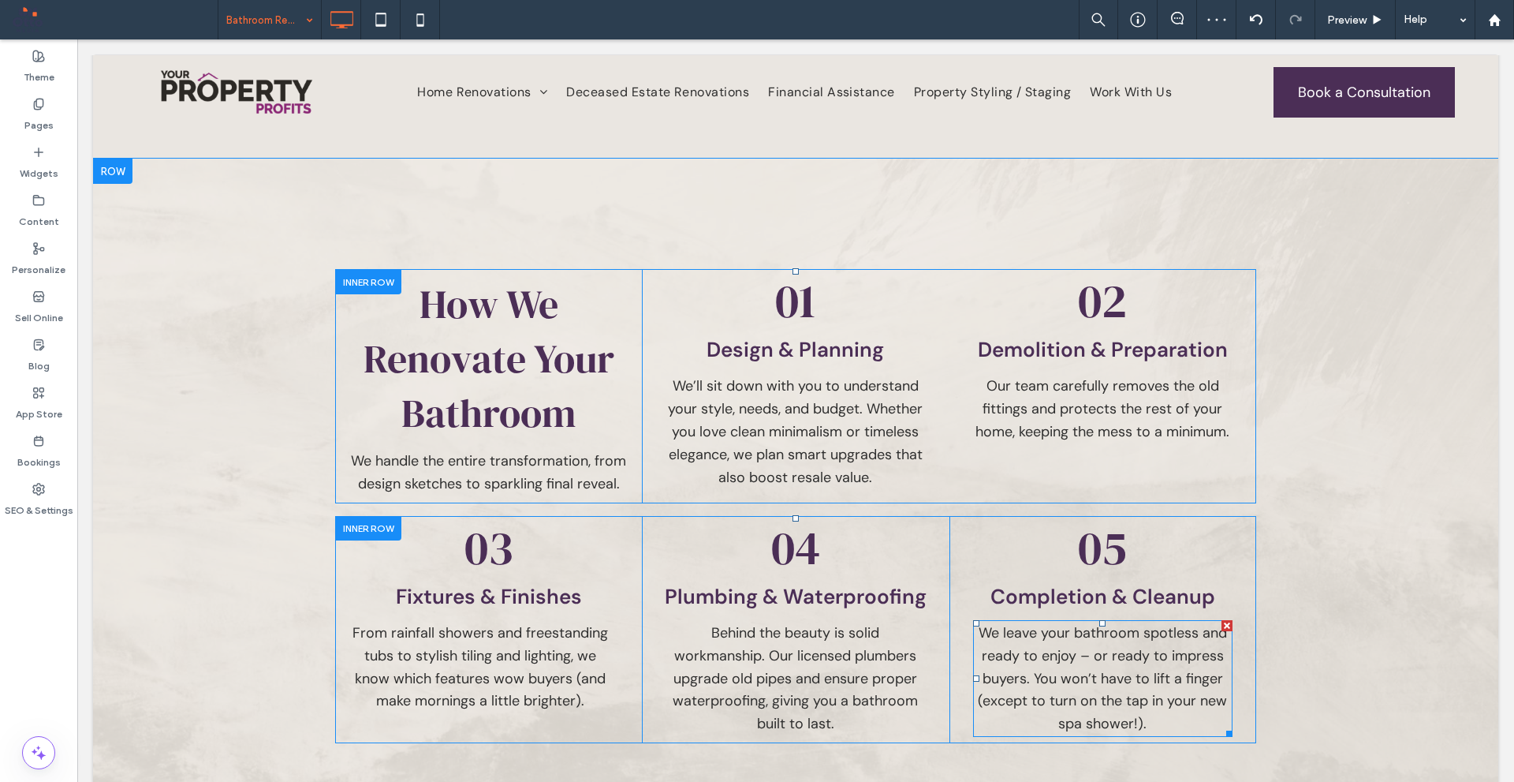
scroll to position [1656, 0]
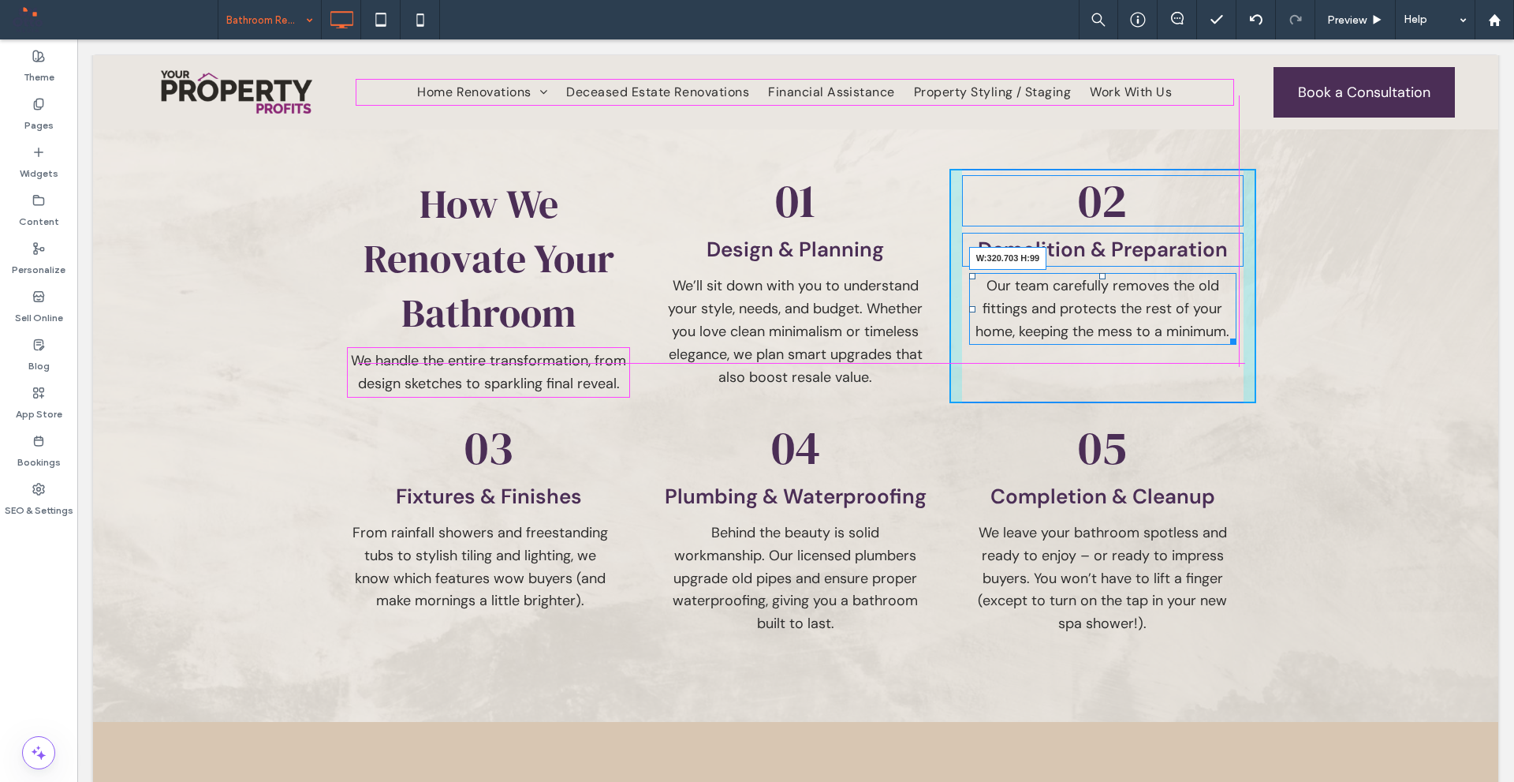
drag, startPoint x: 1225, startPoint y: 336, endPoint x: 1294, endPoint y: 372, distance: 77.6
click at [1216, 333] on div "Our team carefully removes the old fittings and protects the rest of your home,…" at bounding box center [1102, 308] width 267 height 71
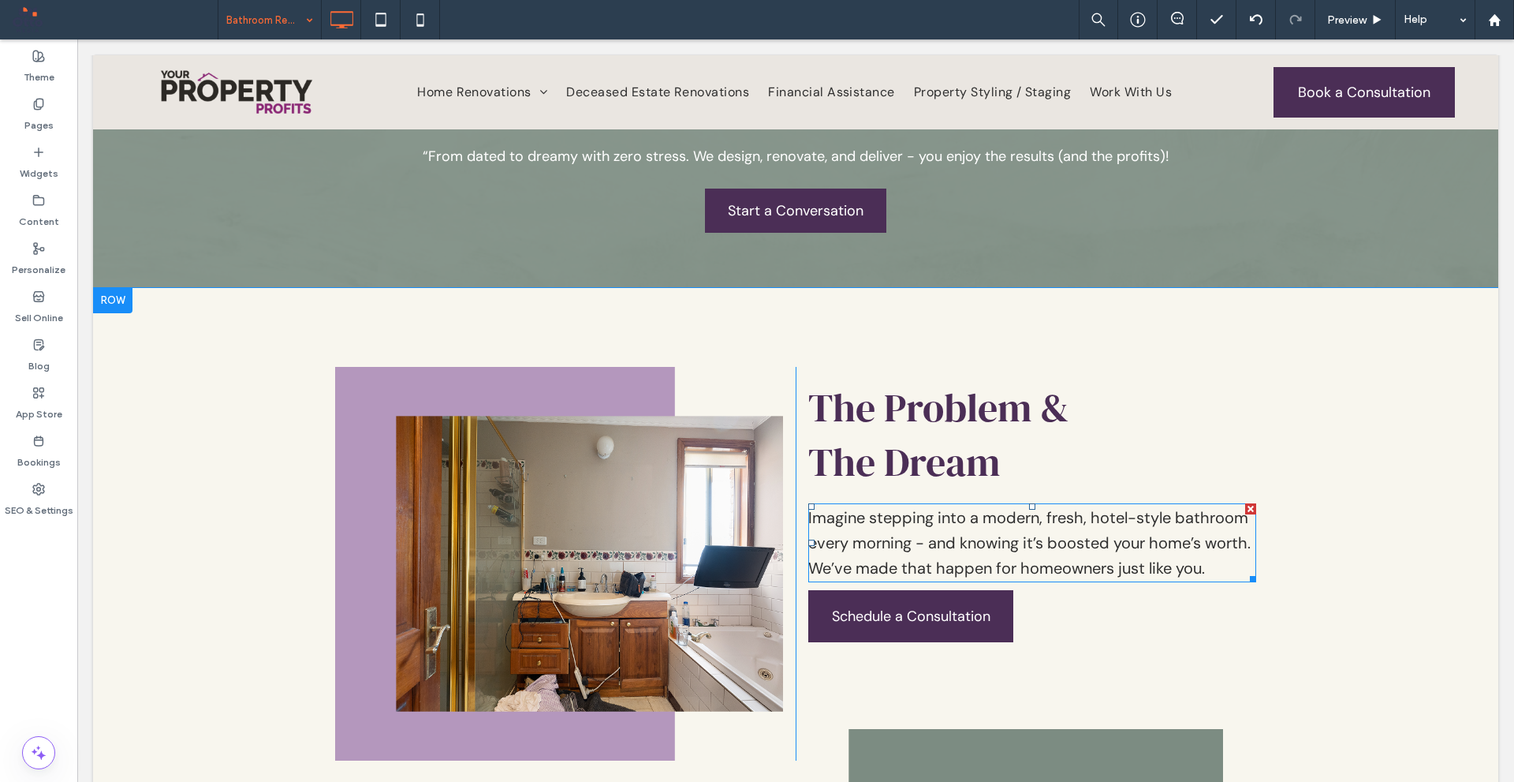
scroll to position [1025, 0]
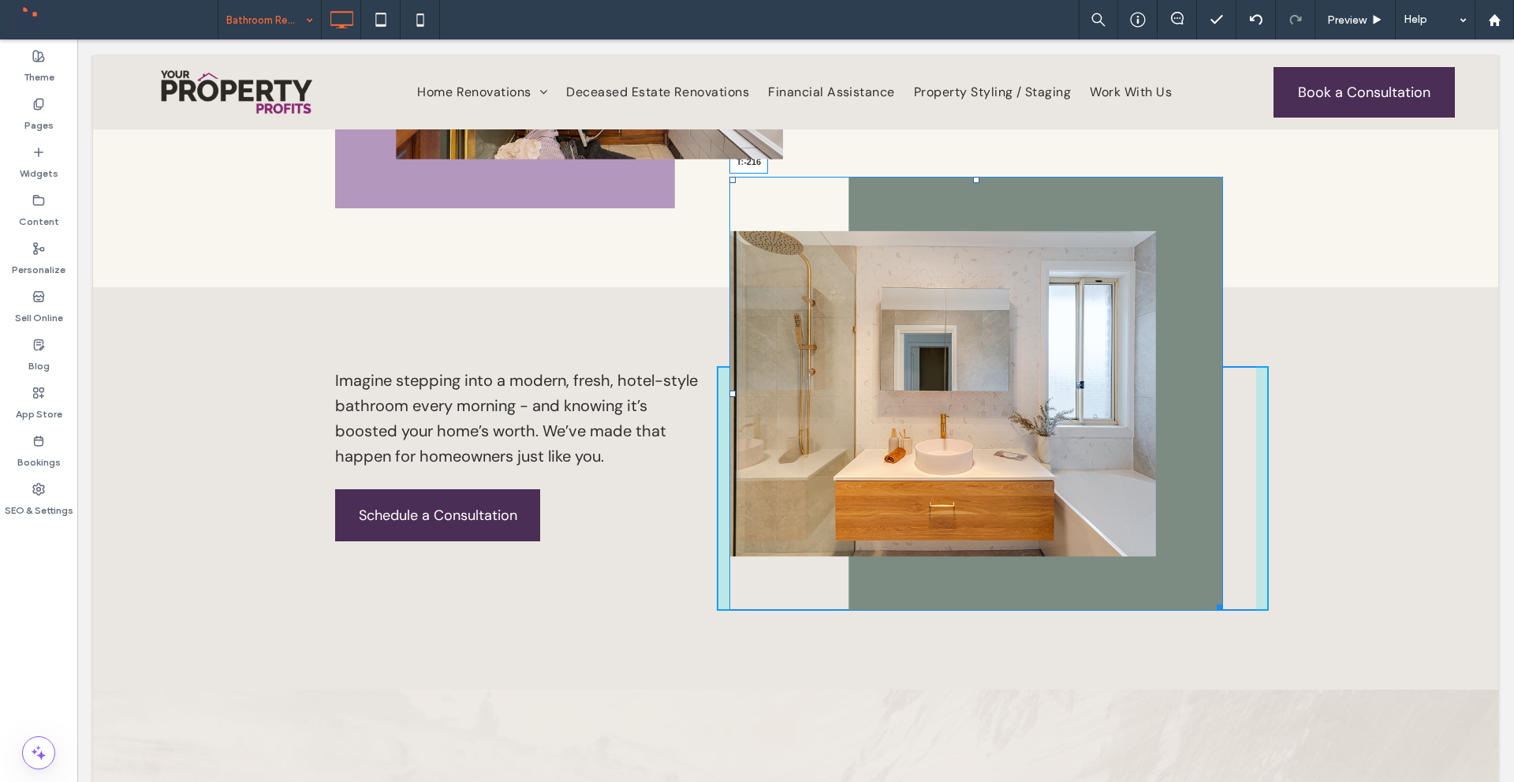
drag, startPoint x: 968, startPoint y: 177, endPoint x: 977, endPoint y: 196, distance: 21.2
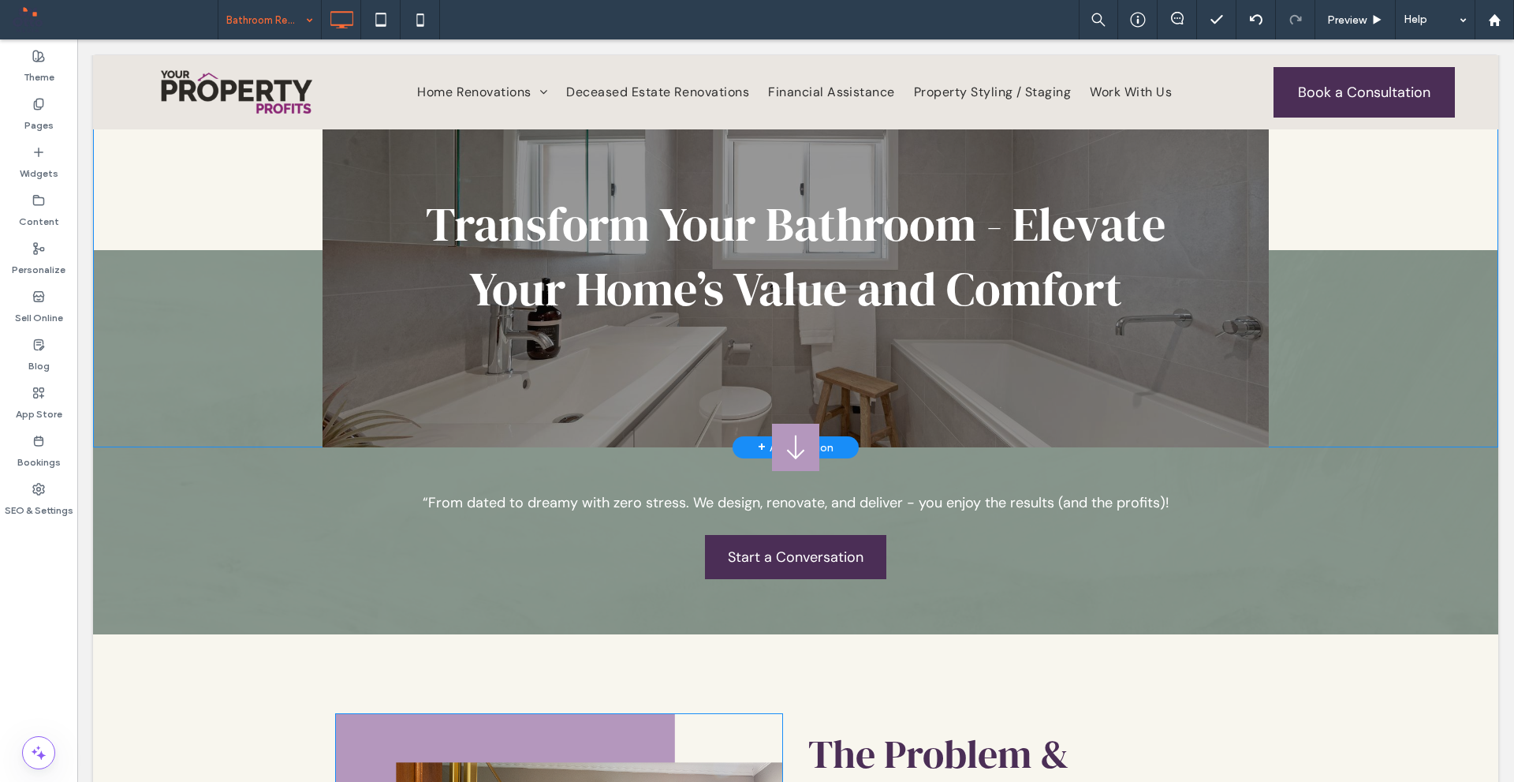
scroll to position [0, 0]
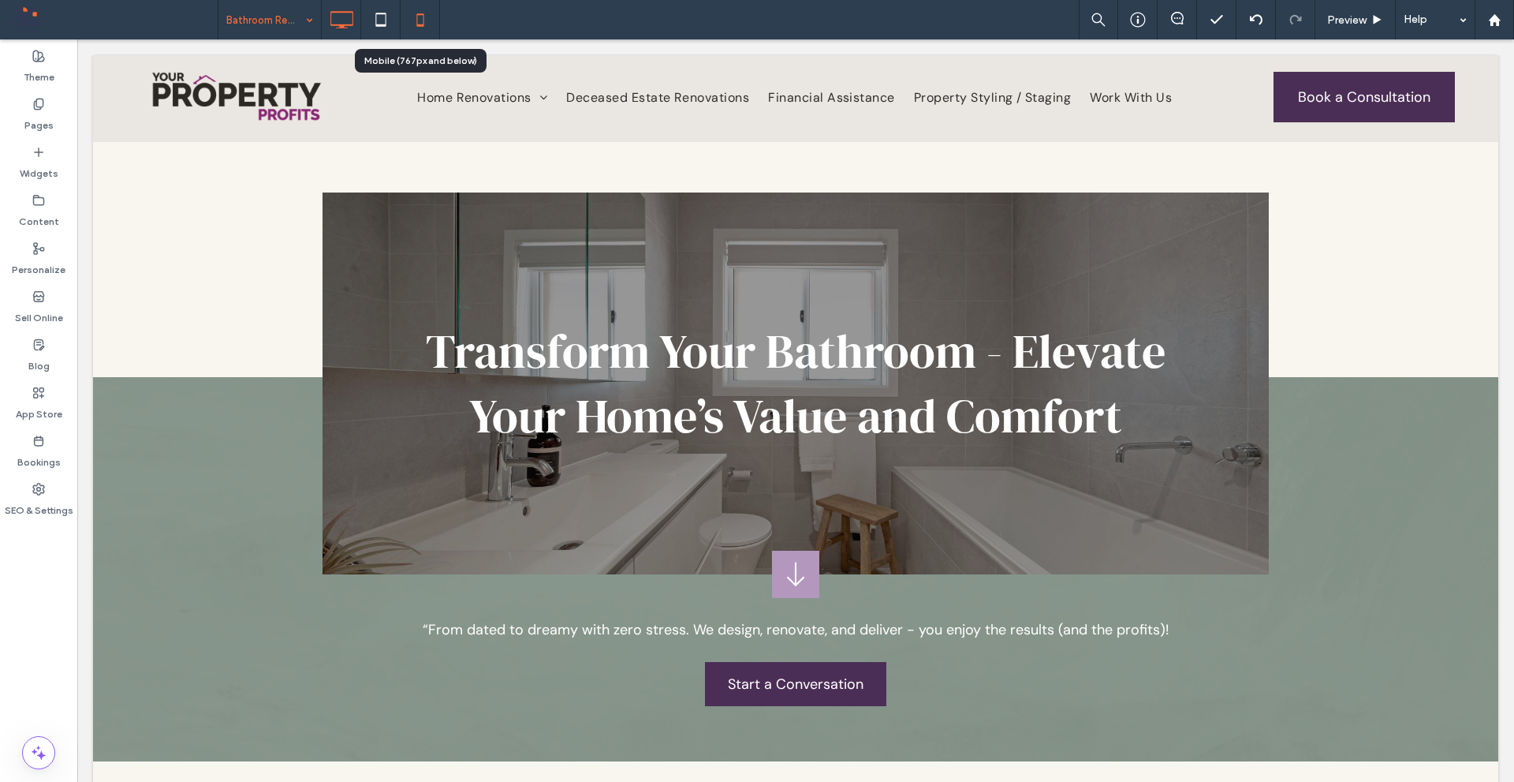
click at [421, 11] on icon at bounding box center [421, 20] width 32 height 32
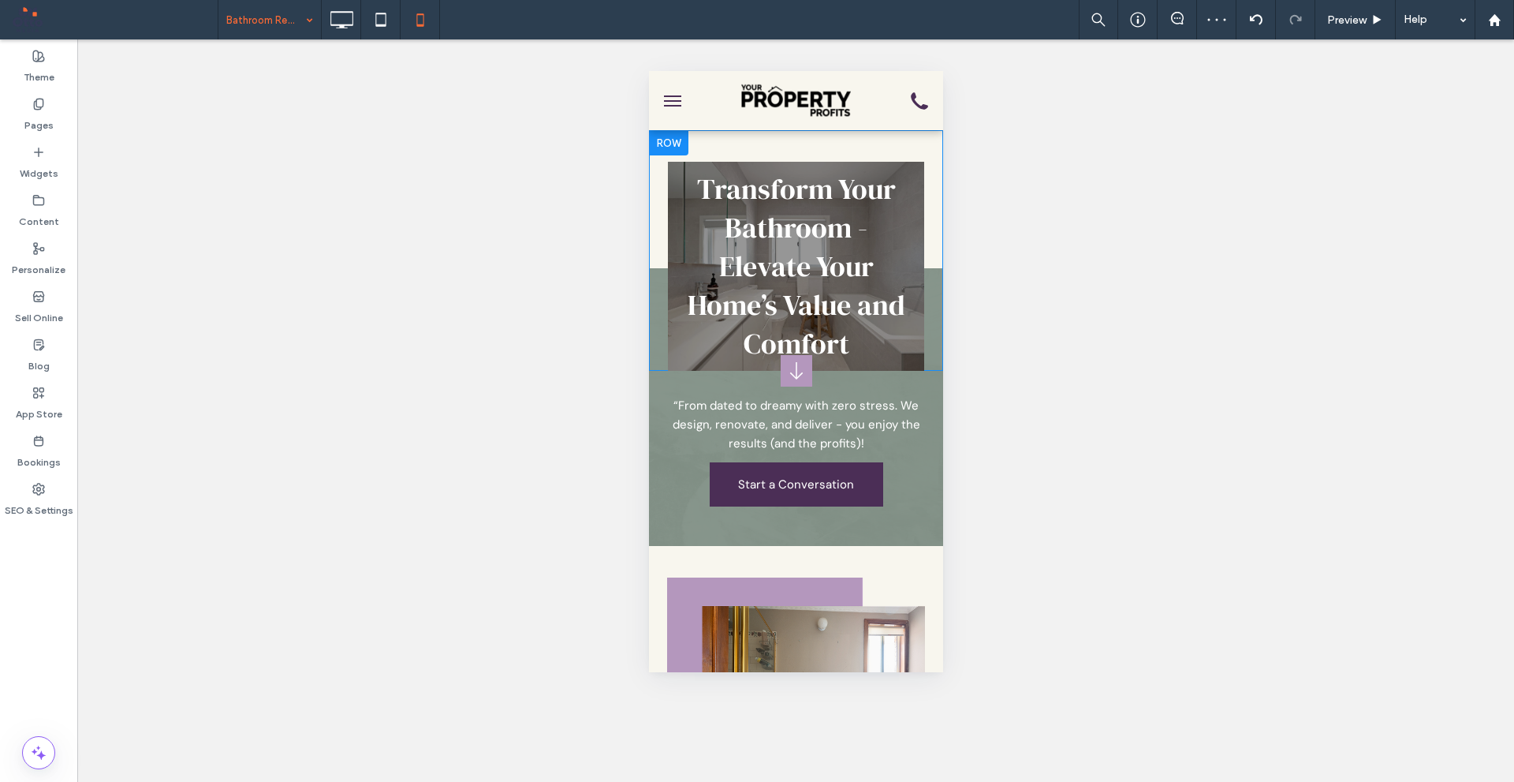
click at [877, 366] on div "Transform Your Bathroom - Elevate Your Home’s Value and Comfort Click To Paste" at bounding box center [795, 266] width 256 height 209
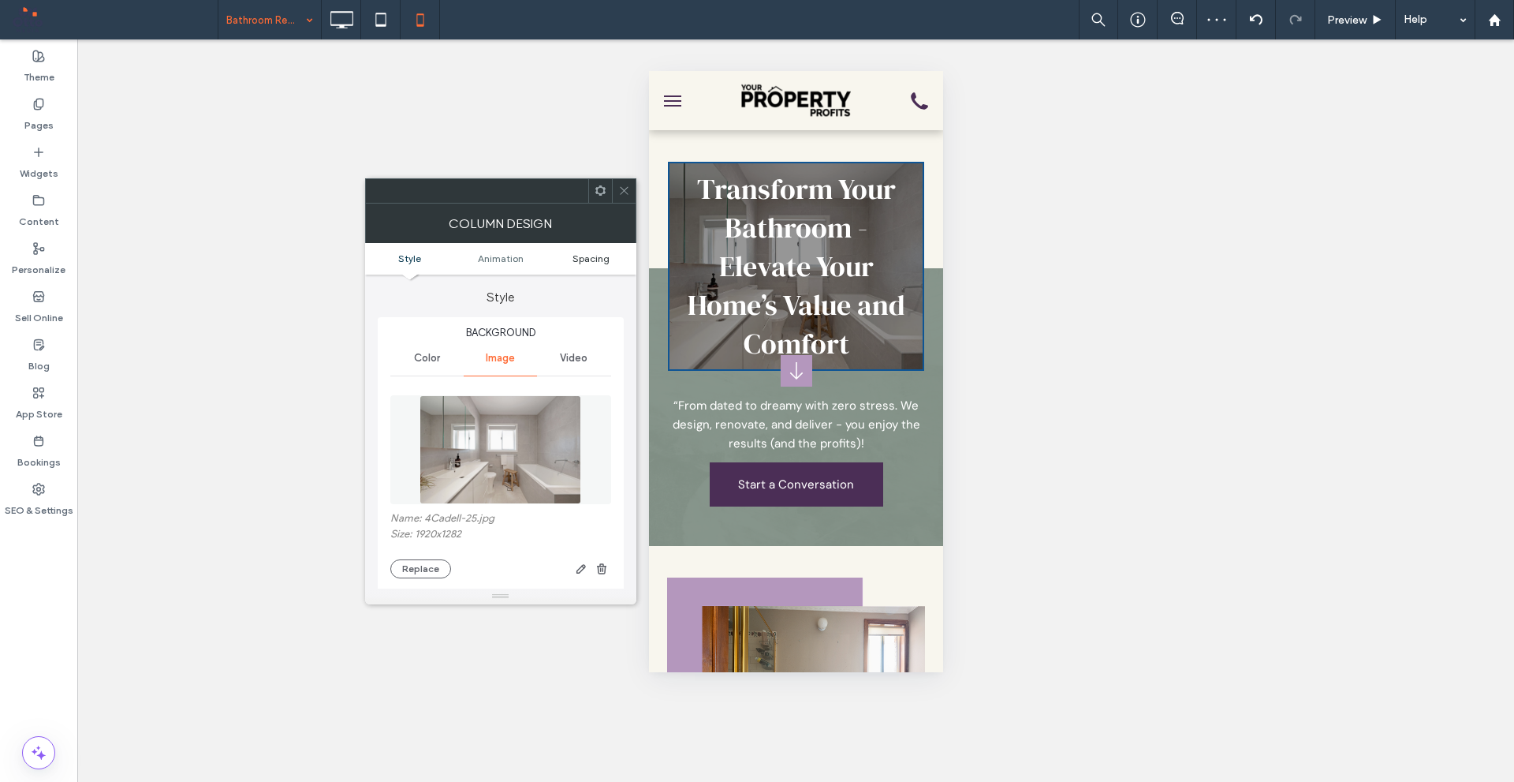
click at [611, 257] on link "Spacing" at bounding box center [591, 258] width 91 height 12
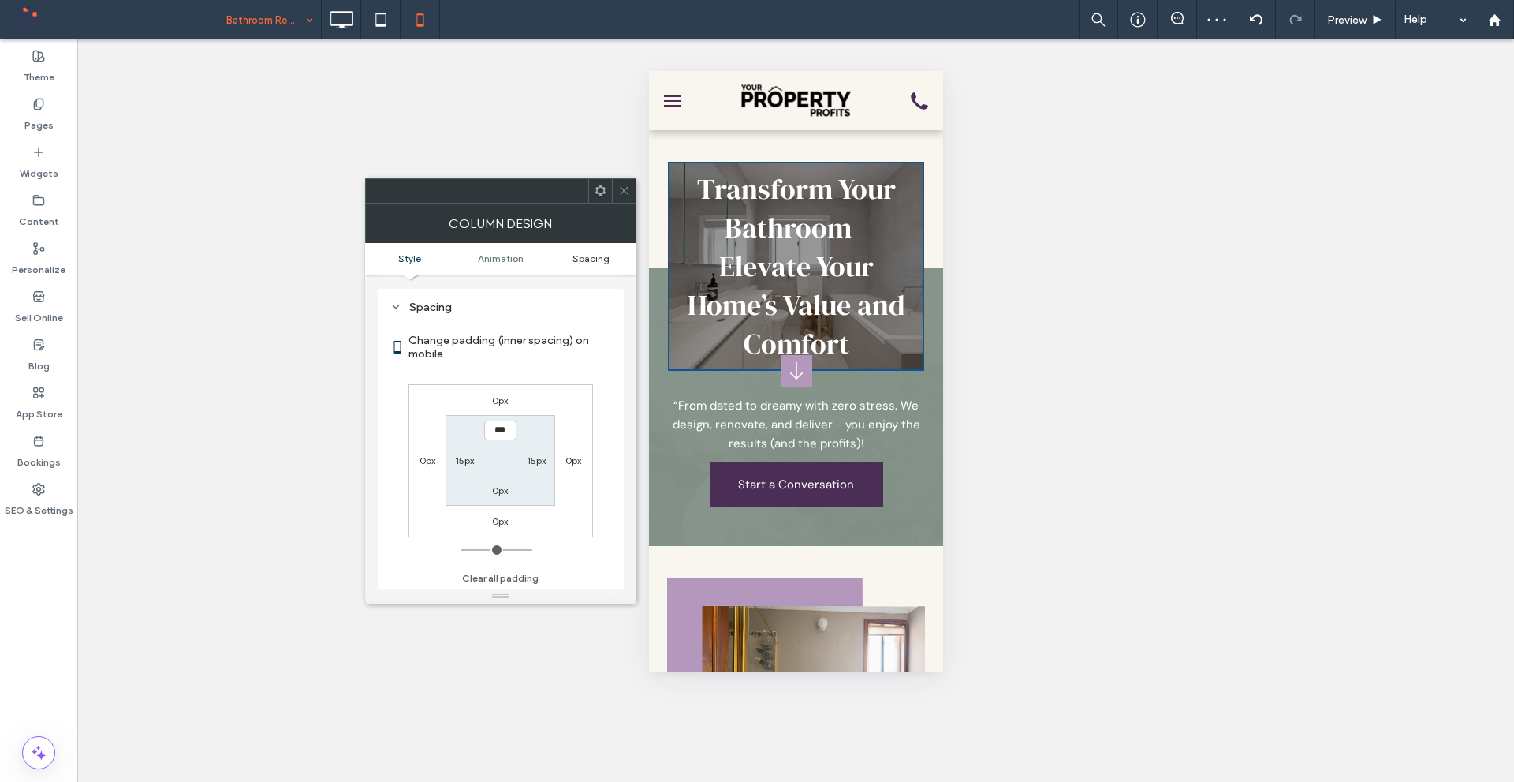
scroll to position [889, 0]
type input "****"
click at [510, 496] on div "0px" at bounding box center [501, 488] width 36 height 16
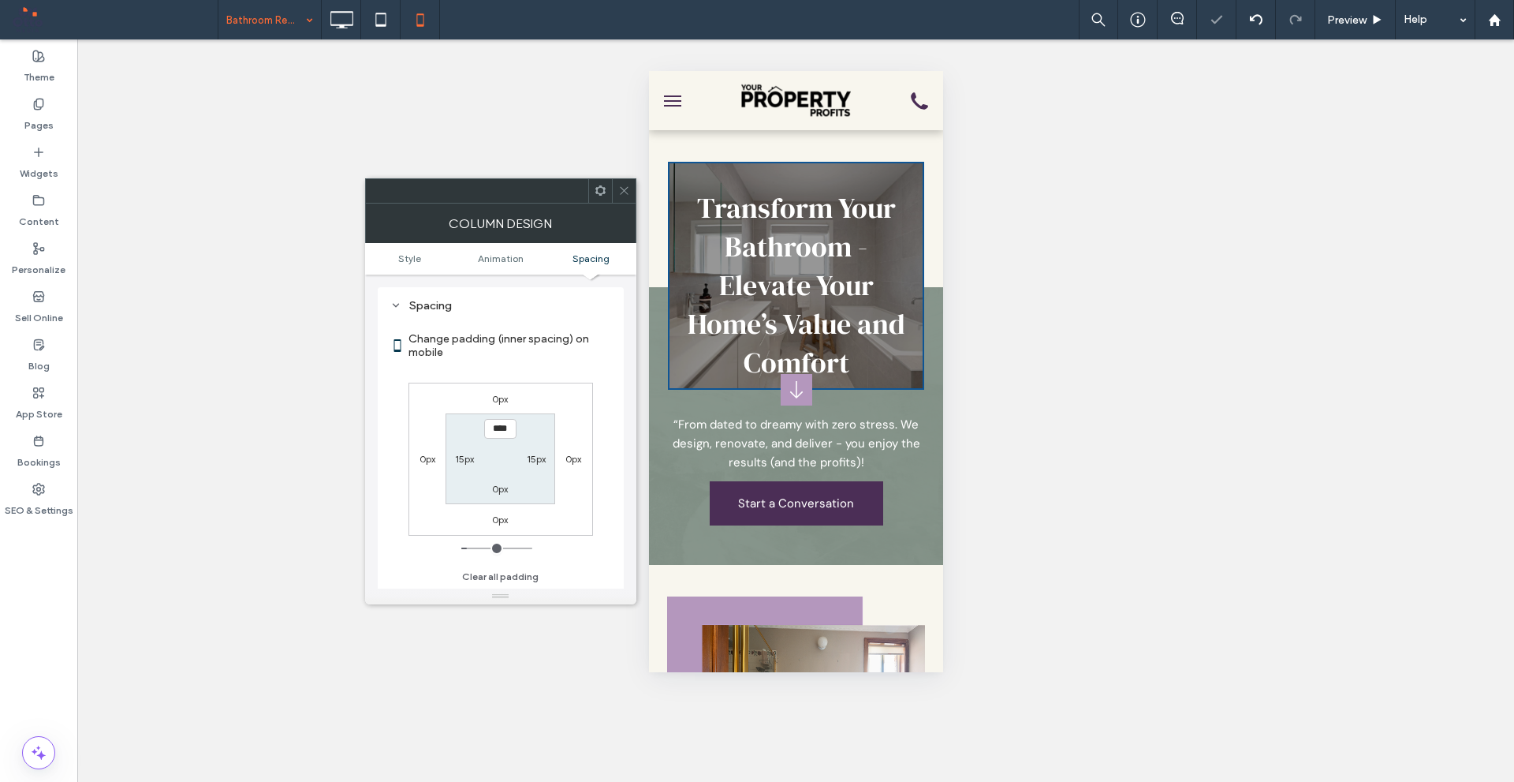
click at [499, 487] on label "0px" at bounding box center [500, 489] width 16 height 12
type input "*"
type input "**"
type input "****"
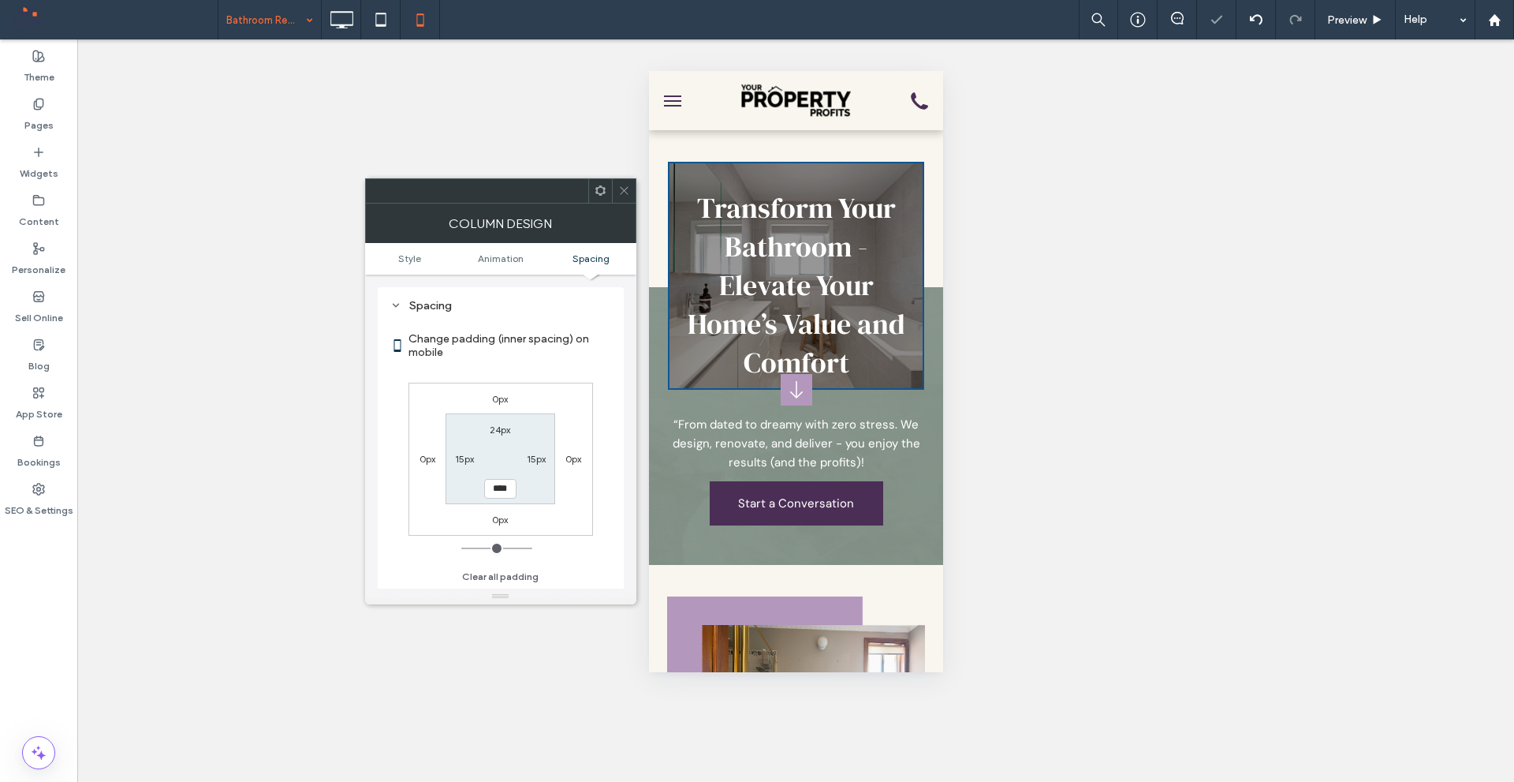
click at [524, 441] on section "24px 15px **** 15px" at bounding box center [501, 458] width 110 height 91
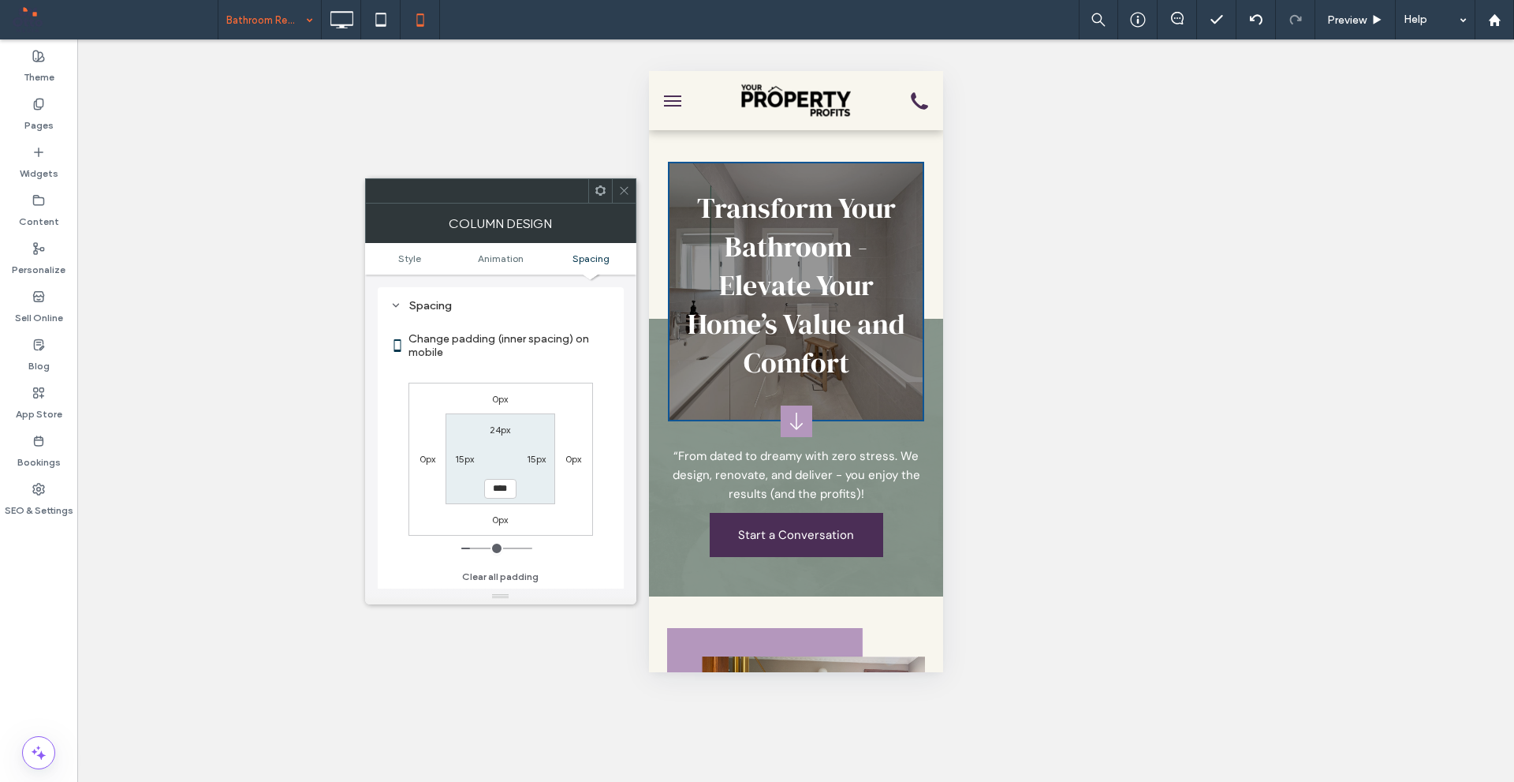
click at [501, 427] on label "24px" at bounding box center [500, 430] width 21 height 12
type input "**"
type input "****"
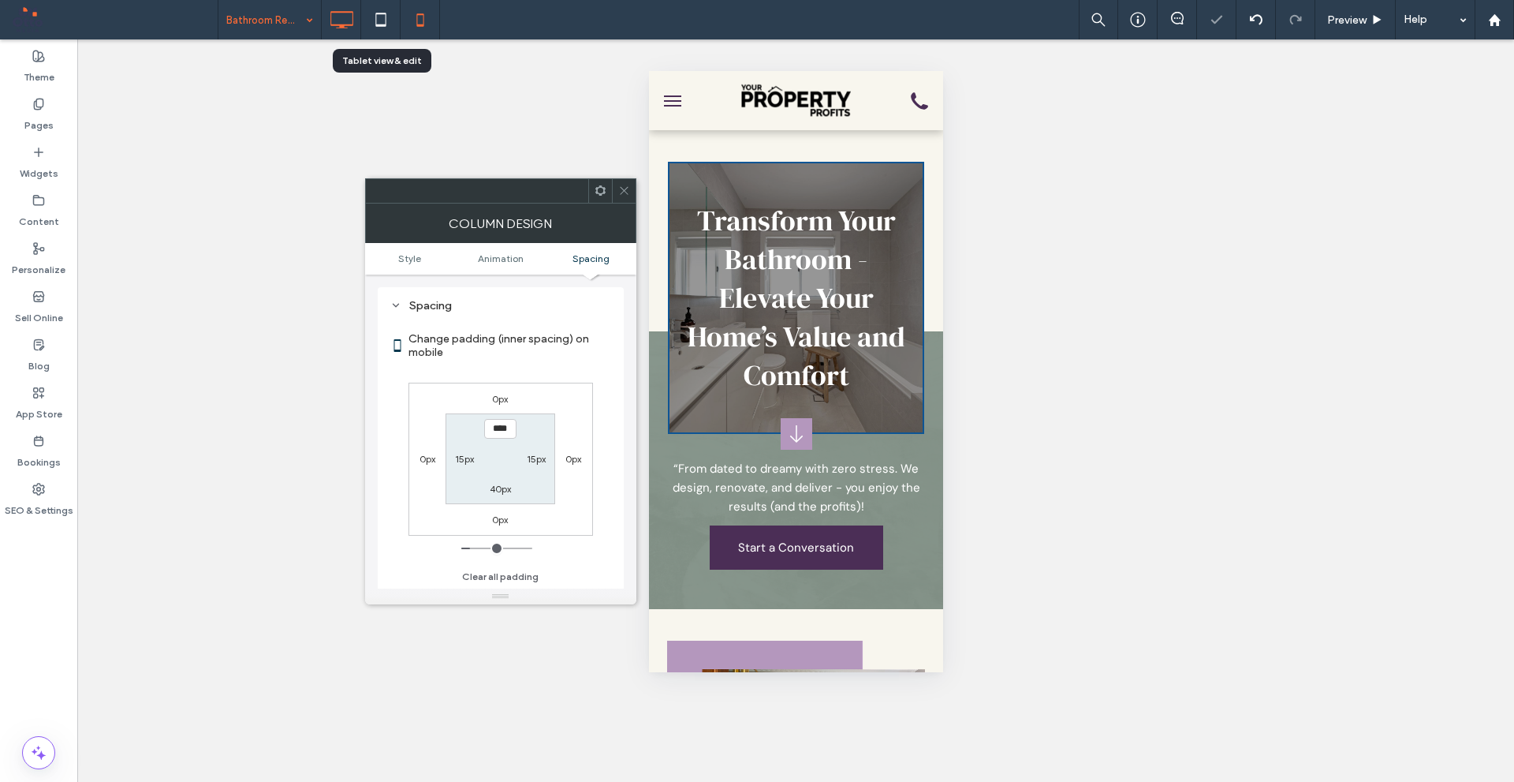
click at [355, 17] on icon at bounding box center [342, 20] width 32 height 32
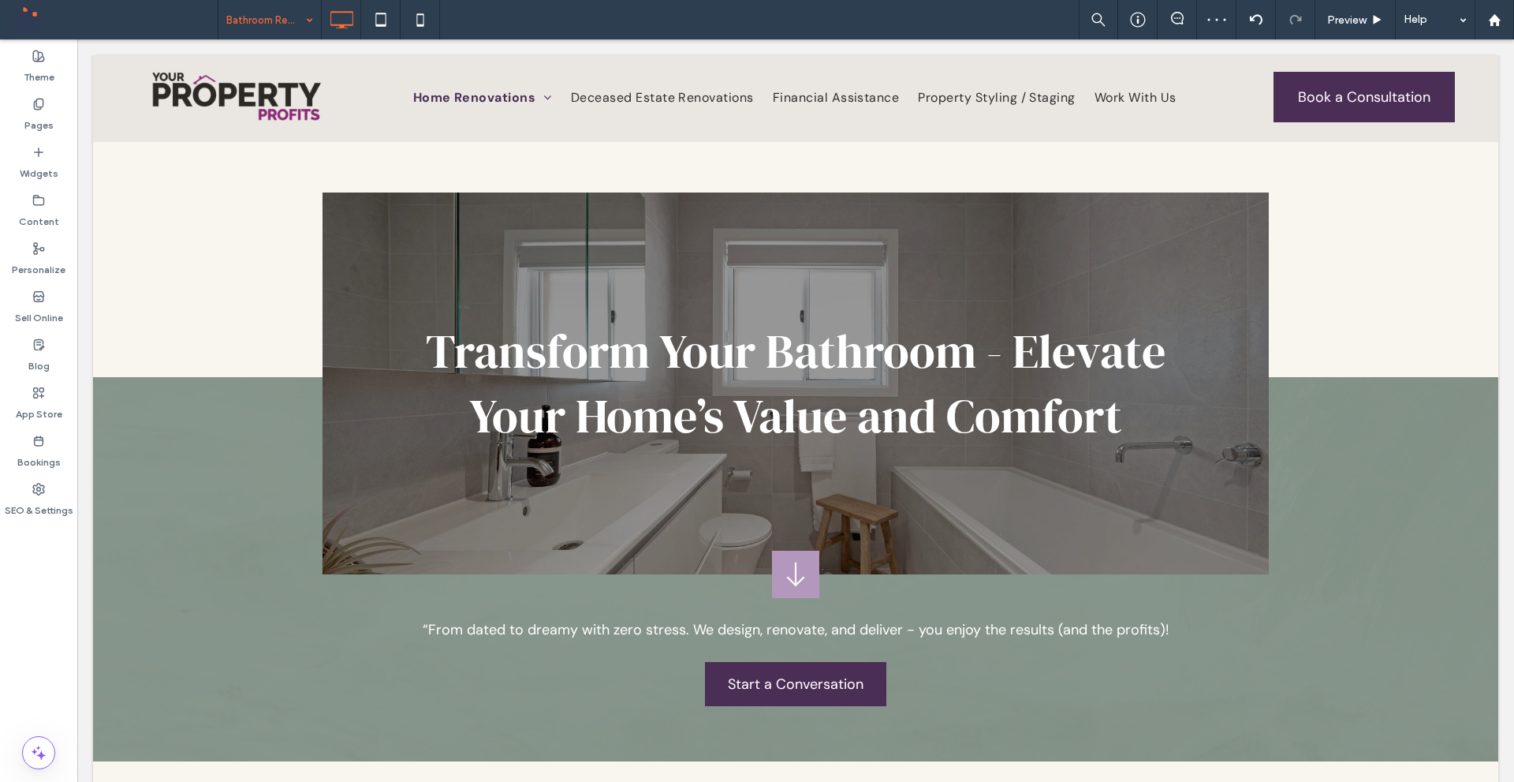
scroll to position [0, 0]
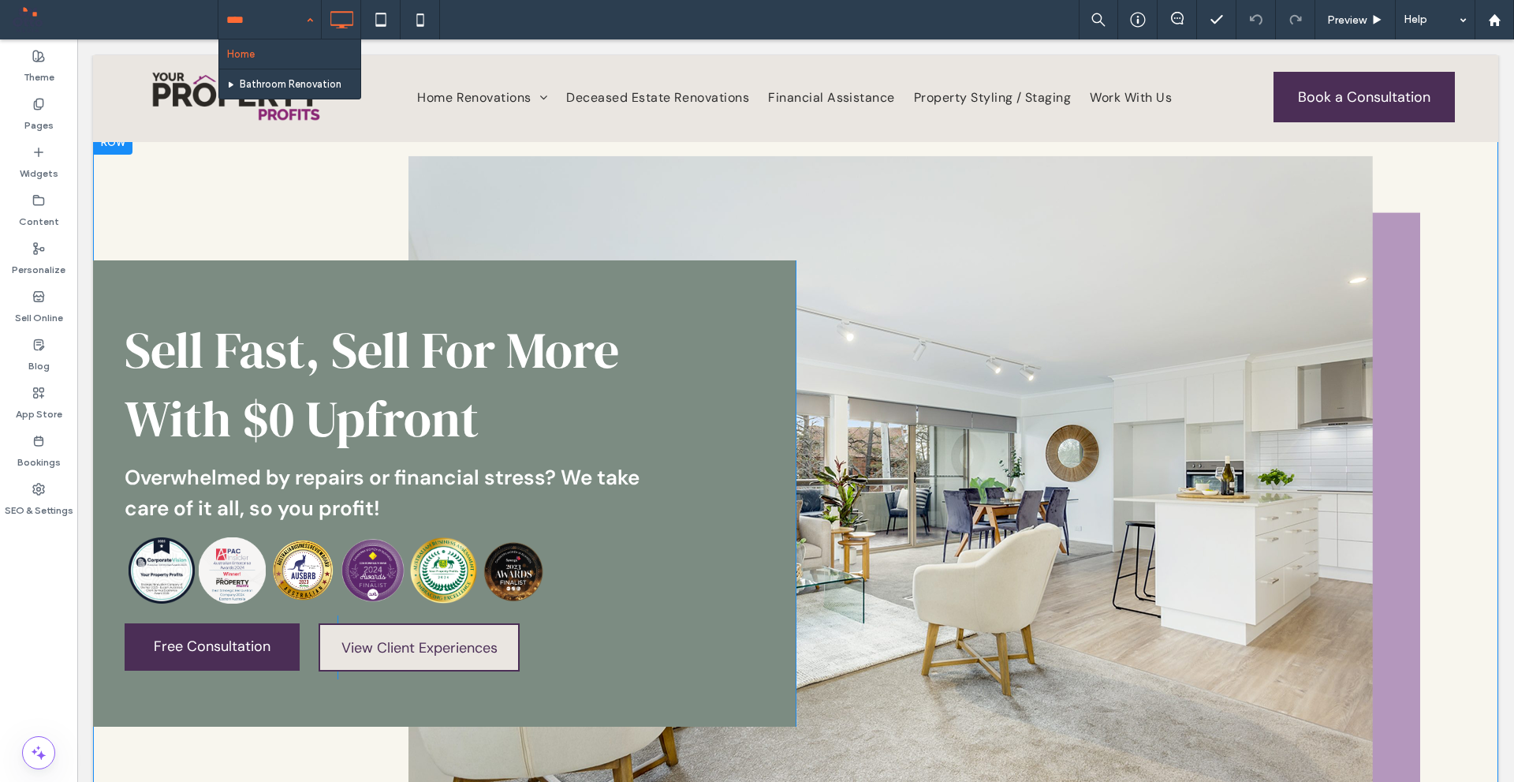
click at [1060, 331] on div "Sell Fast, Sell For More With $0 Upfront Overwhelmed by repairs or financial st…" at bounding box center [796, 493] width 1406 height 466
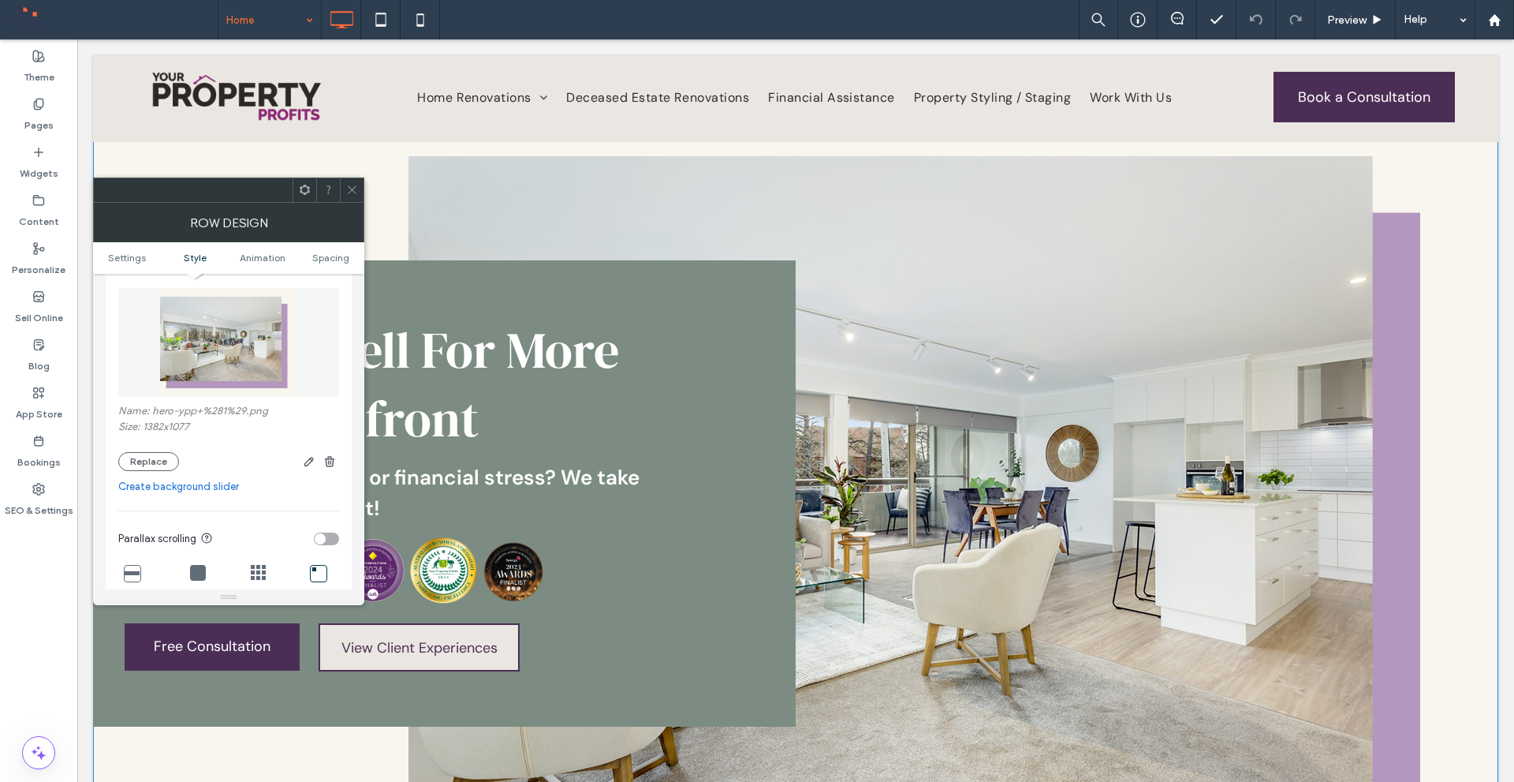
scroll to position [237, 0]
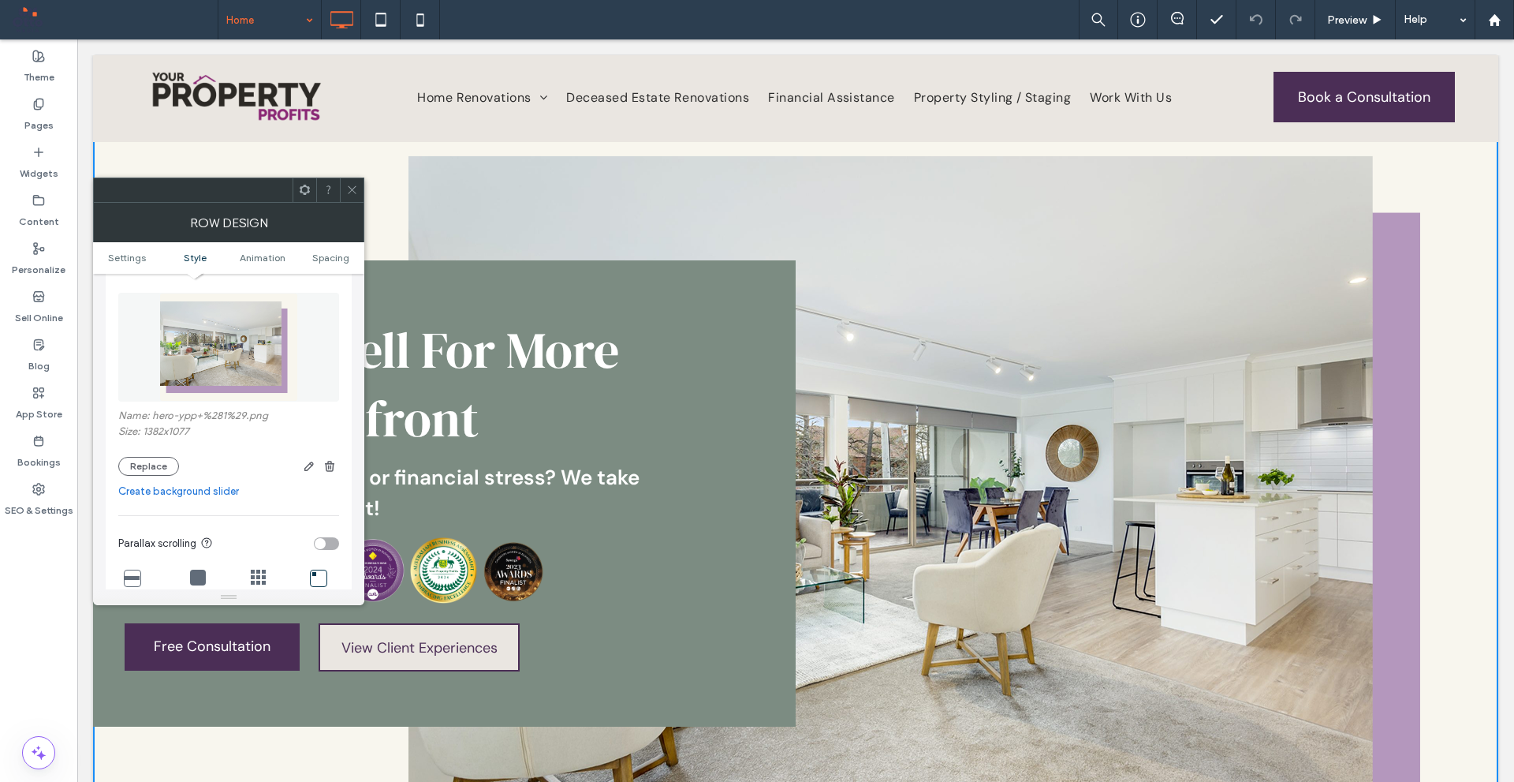
click at [358, 189] on div at bounding box center [352, 190] width 24 height 24
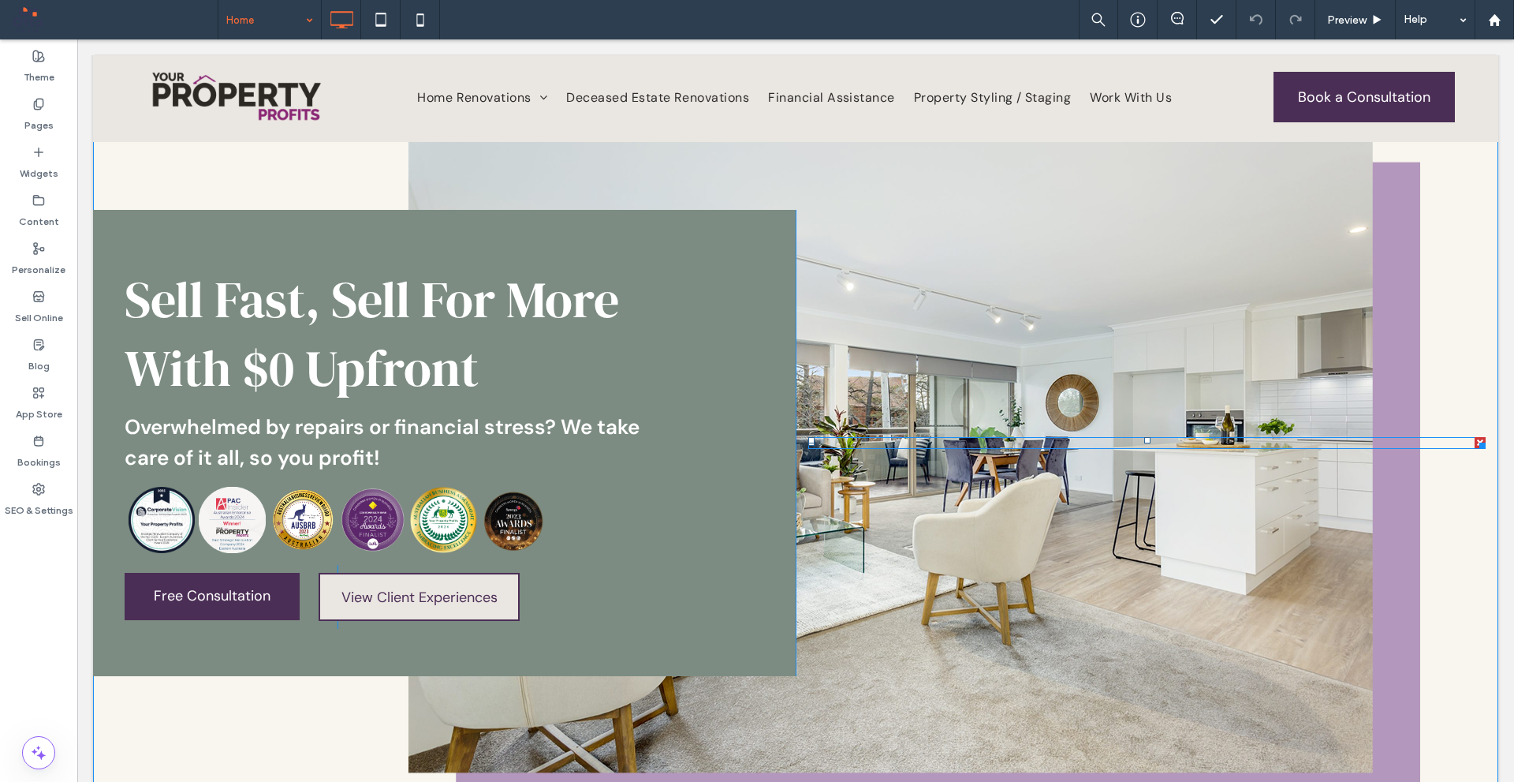
scroll to position [0, 0]
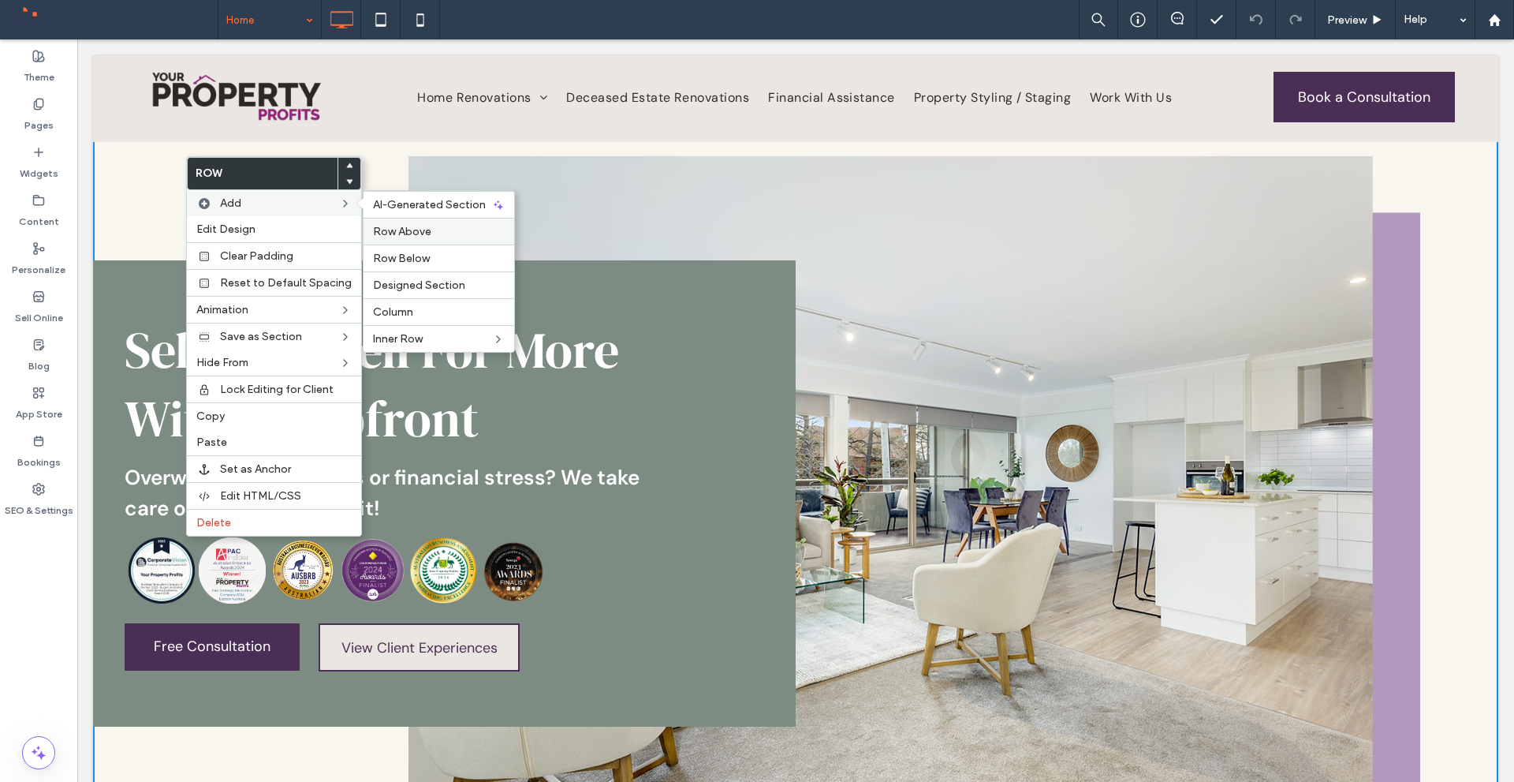
click at [446, 227] on label "Row Above" at bounding box center [439, 231] width 132 height 13
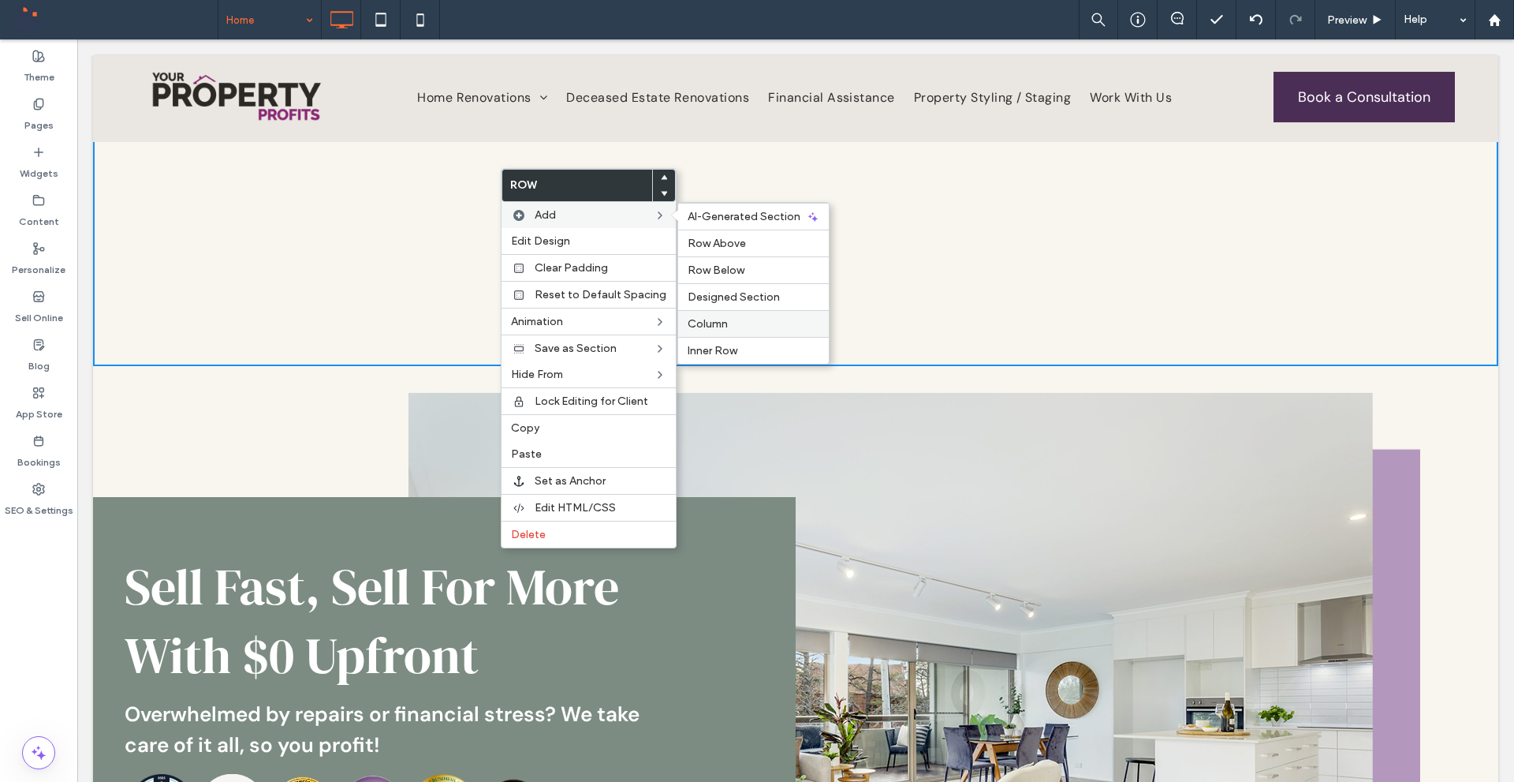
click at [734, 327] on label "Column" at bounding box center [754, 323] width 132 height 13
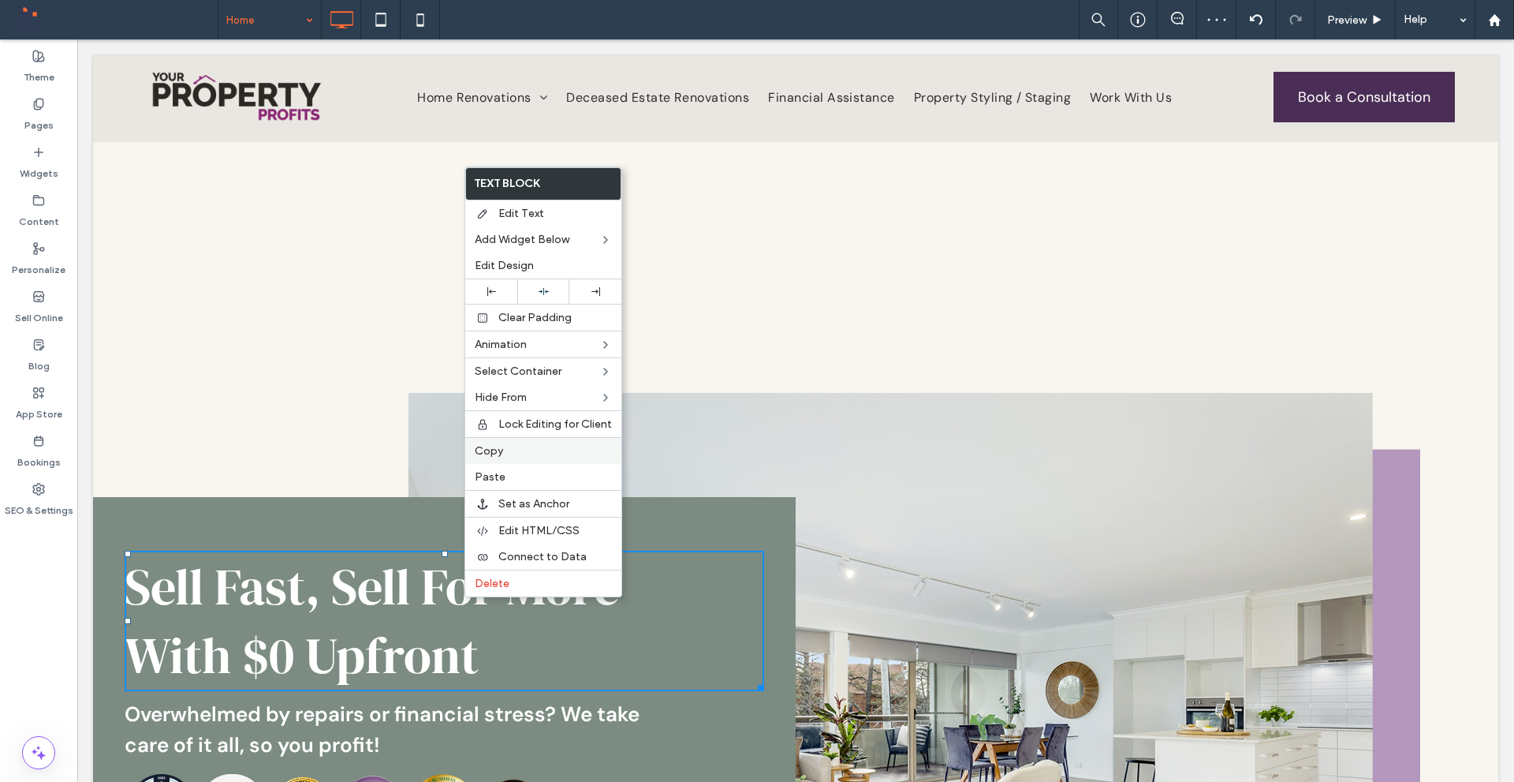
click at [502, 454] on span "Copy" at bounding box center [489, 450] width 28 height 13
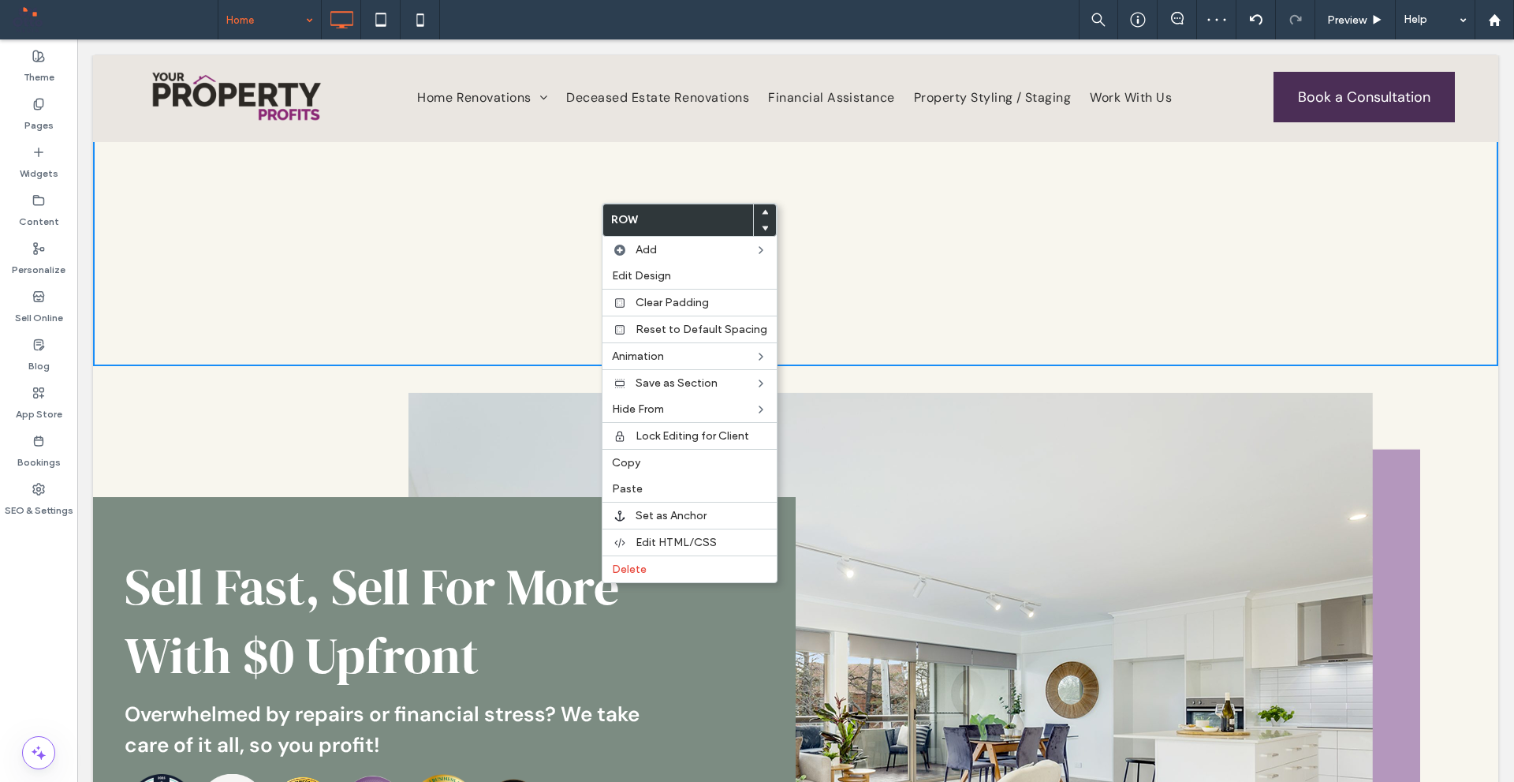
click at [517, 237] on div "Click To Paste Click To Paste" at bounding box center [559, 247] width 473 height 79
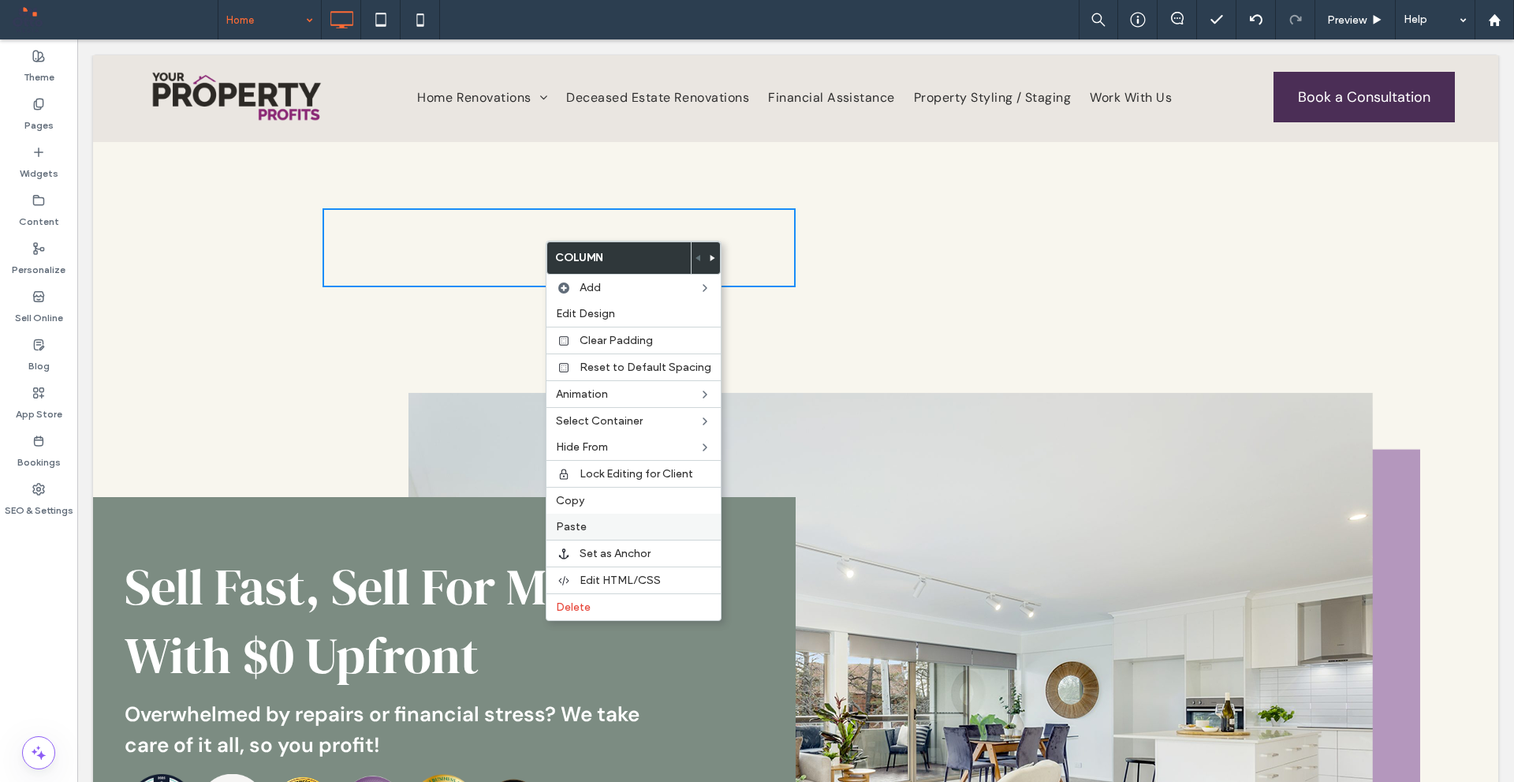
click at [577, 529] on span "Paste" at bounding box center [571, 526] width 31 height 13
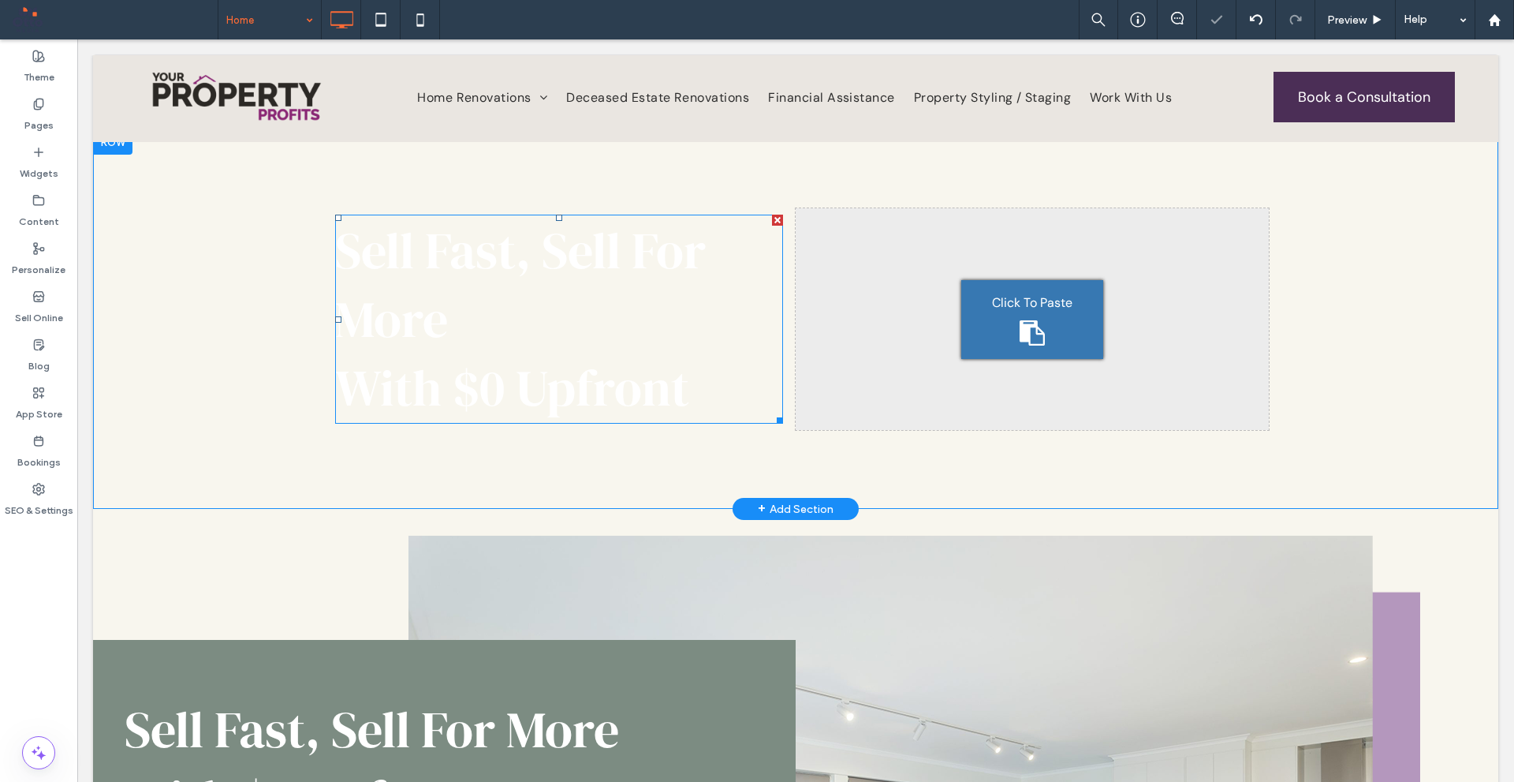
click at [667, 255] on span "Sell Fast, Sell For More With $0 Upfront" at bounding box center [520, 319] width 371 height 206
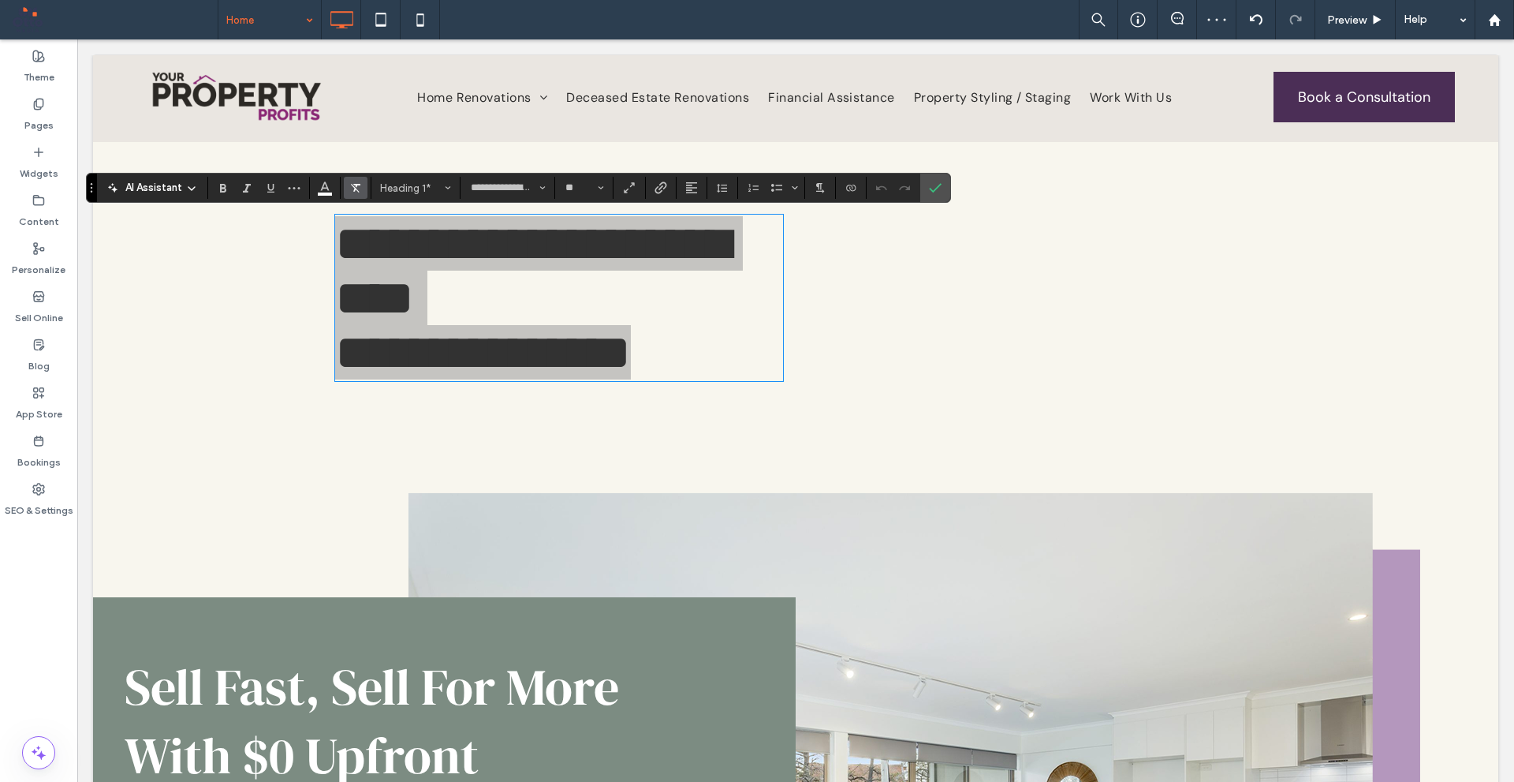
click at [361, 180] on span "Clear Format" at bounding box center [355, 187] width 13 height 21
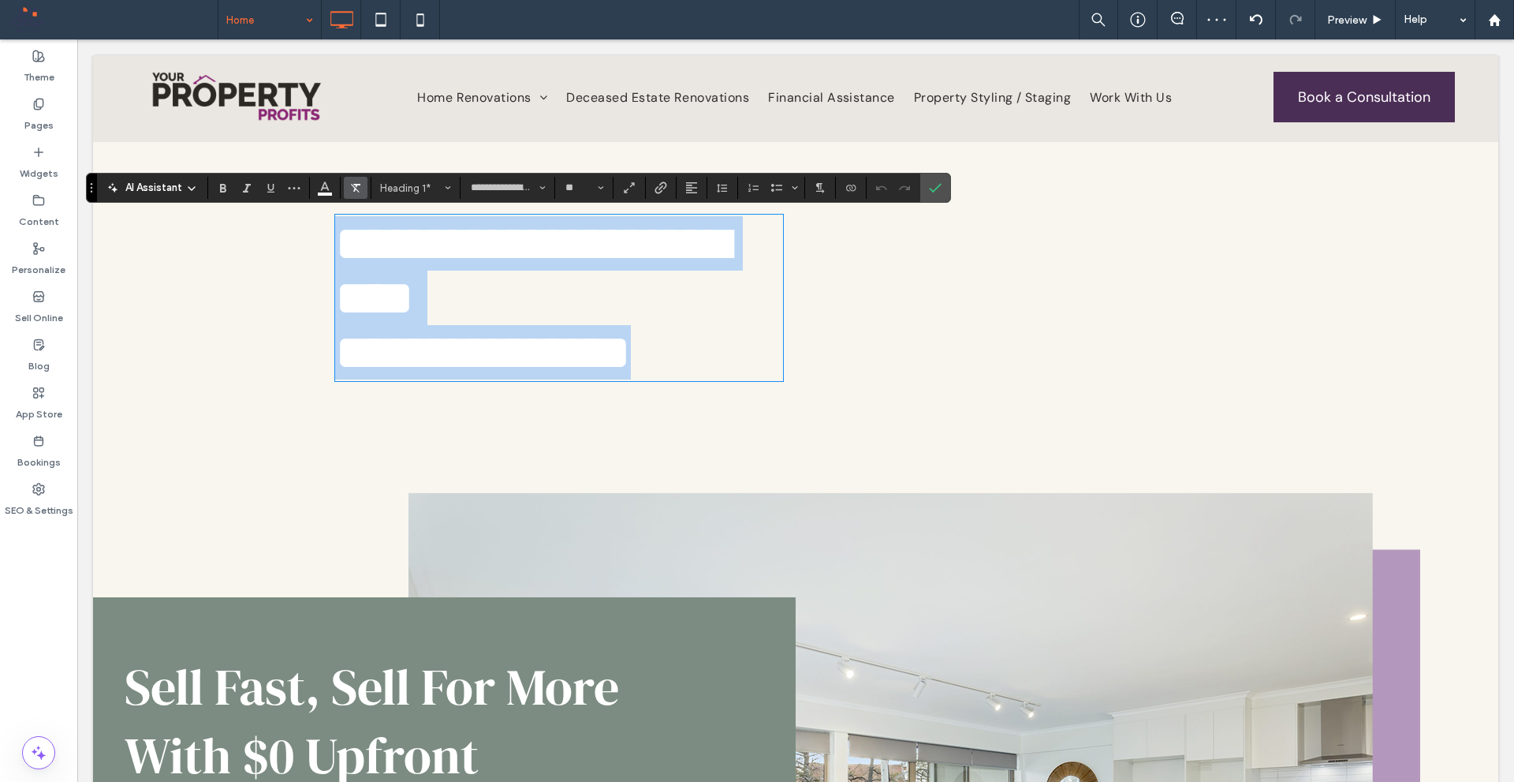
type input "**"
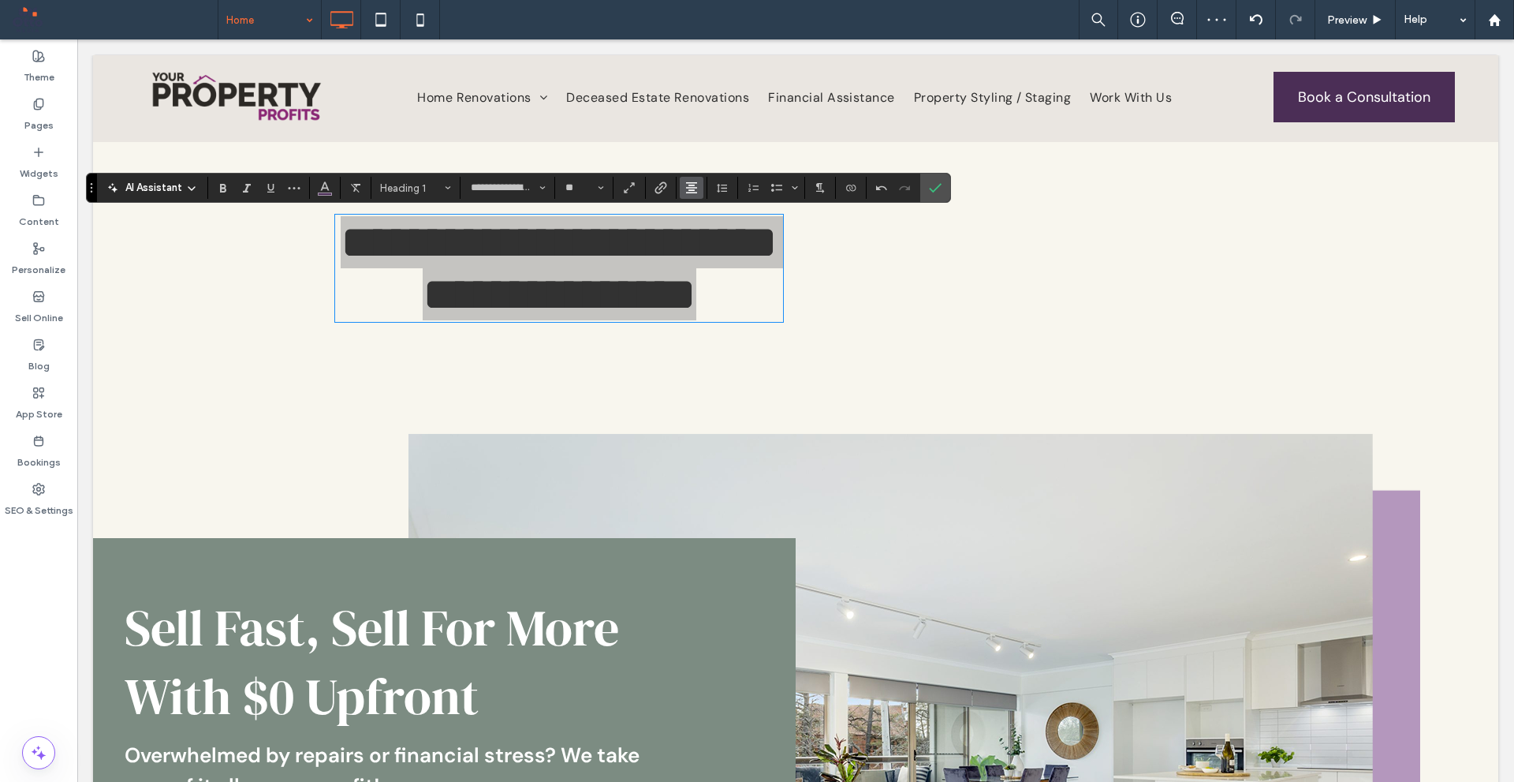
click at [687, 186] on icon "Alignment" at bounding box center [691, 187] width 13 height 13
click at [698, 207] on icon "ui.textEditor.alignment.left" at bounding box center [703, 213] width 13 height 13
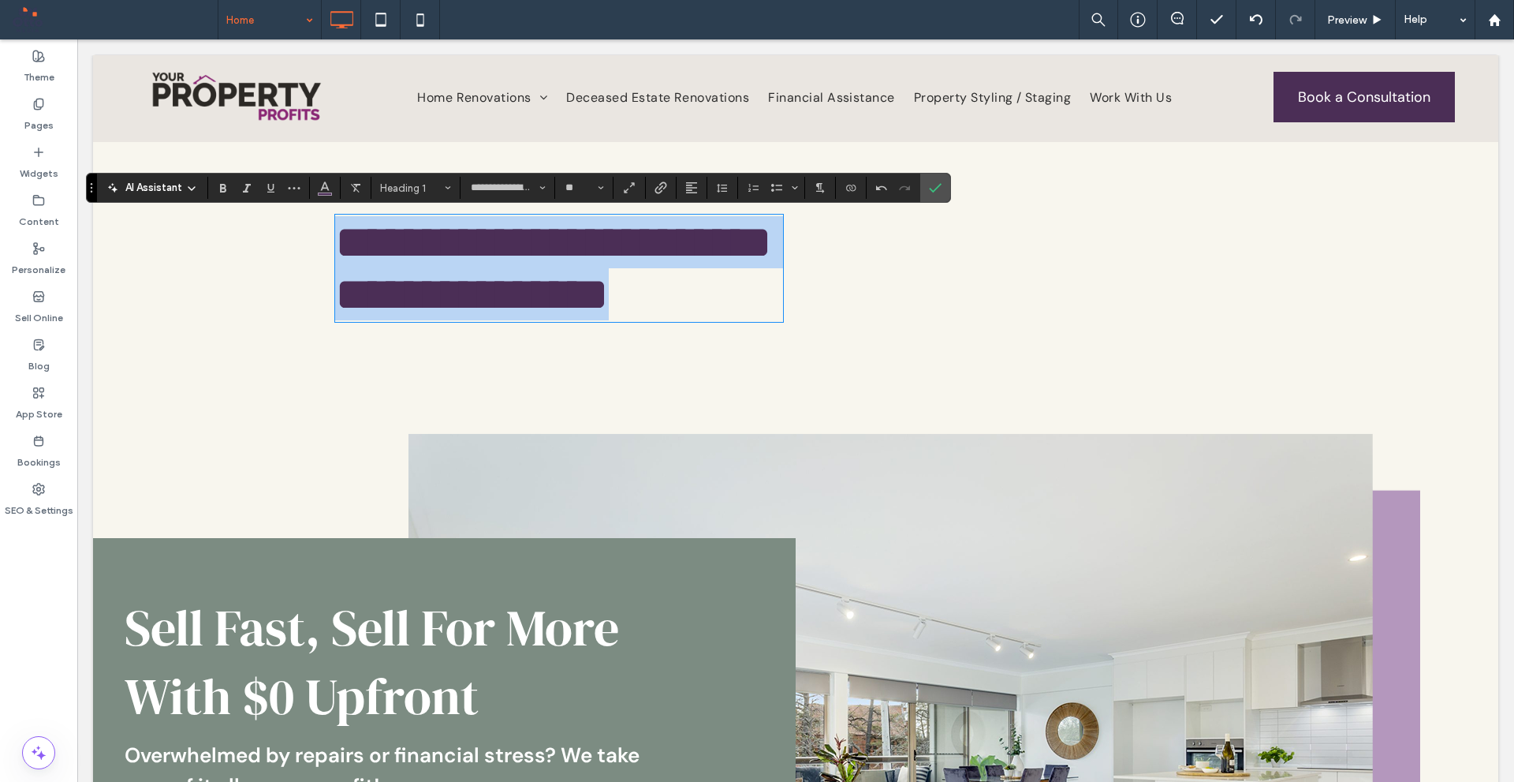
click at [481, 268] on span "**********" at bounding box center [553, 267] width 437 height 99
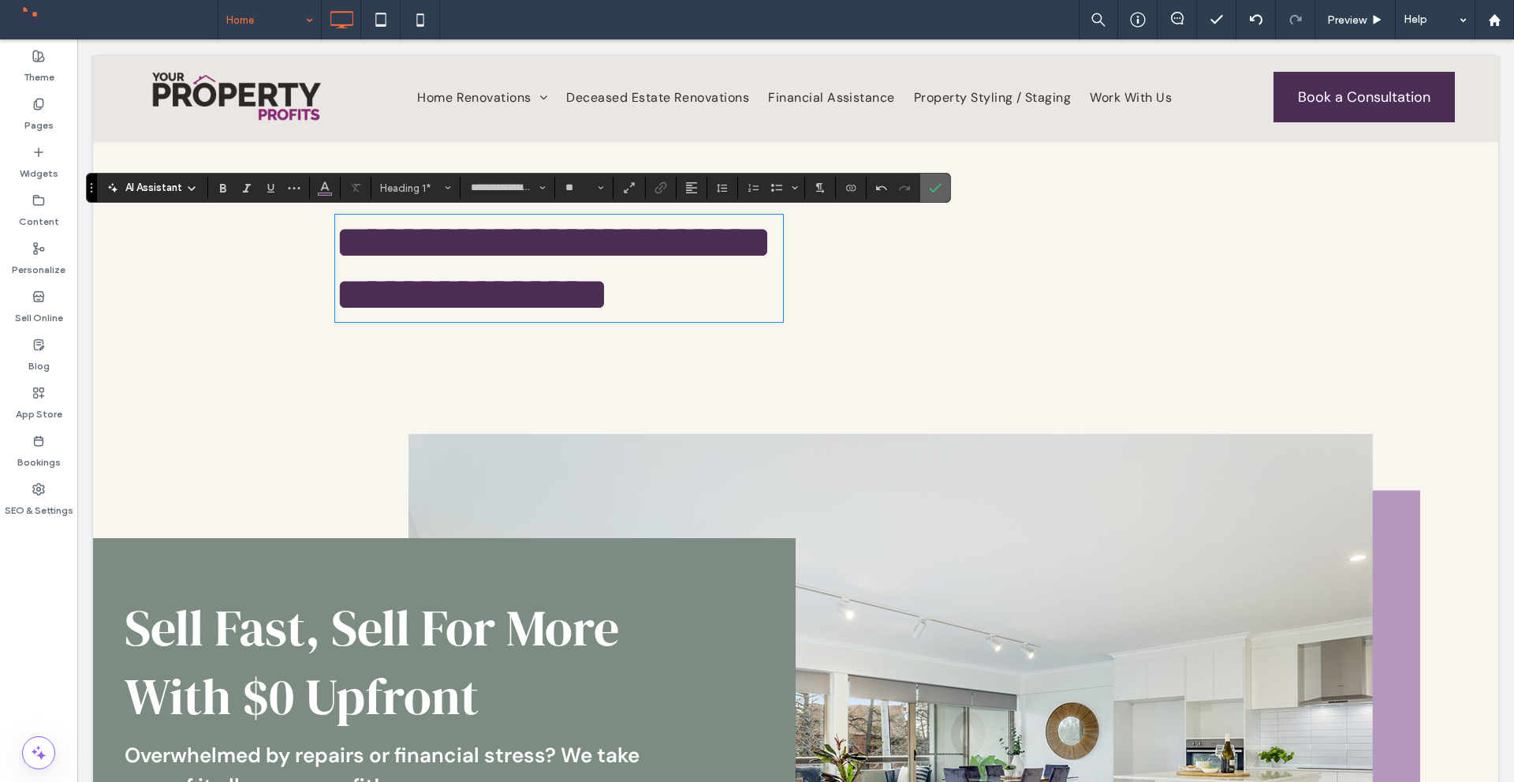
drag, startPoint x: 933, startPoint y: 189, endPoint x: 702, endPoint y: 242, distance: 237.3
click at [933, 189] on icon "Confirm" at bounding box center [935, 187] width 13 height 13
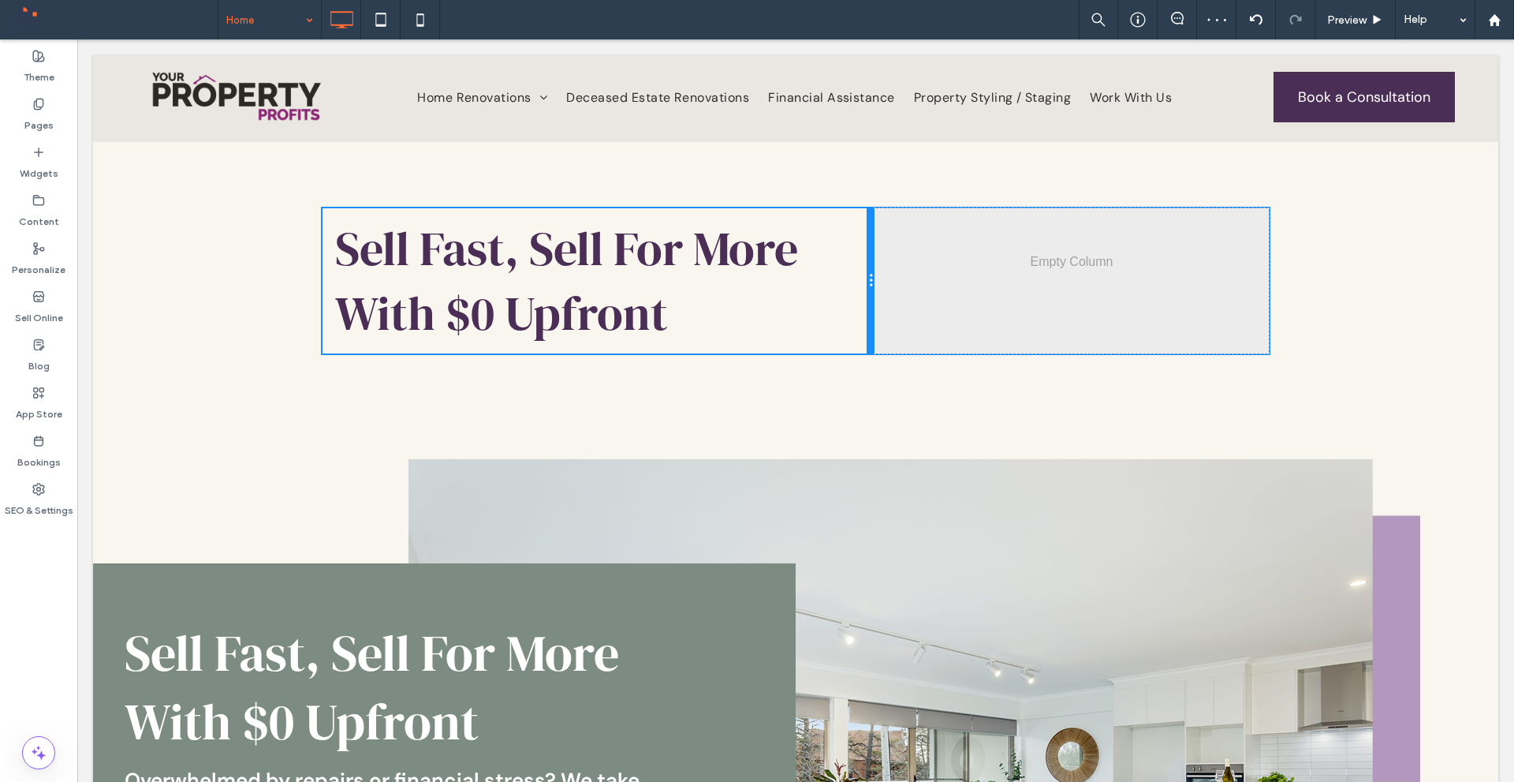
drag, startPoint x: 787, startPoint y: 401, endPoint x: 836, endPoint y: 377, distance: 54.3
click at [836, 377] on div "Click To Paste Click To Paste Sell Fast, Sell For More With $0 Upfront Click To…" at bounding box center [796, 280] width 1406 height 303
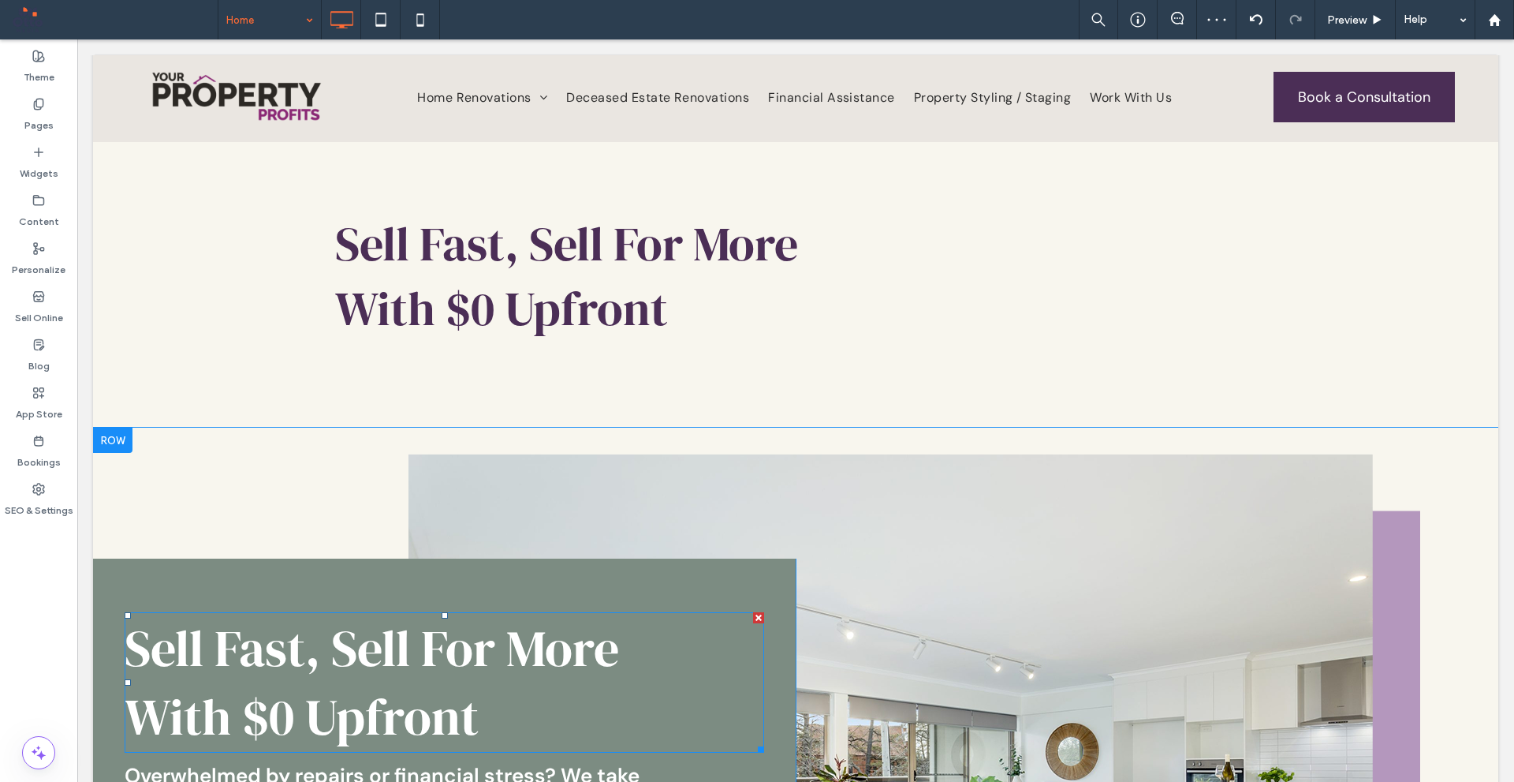
scroll to position [237, 0]
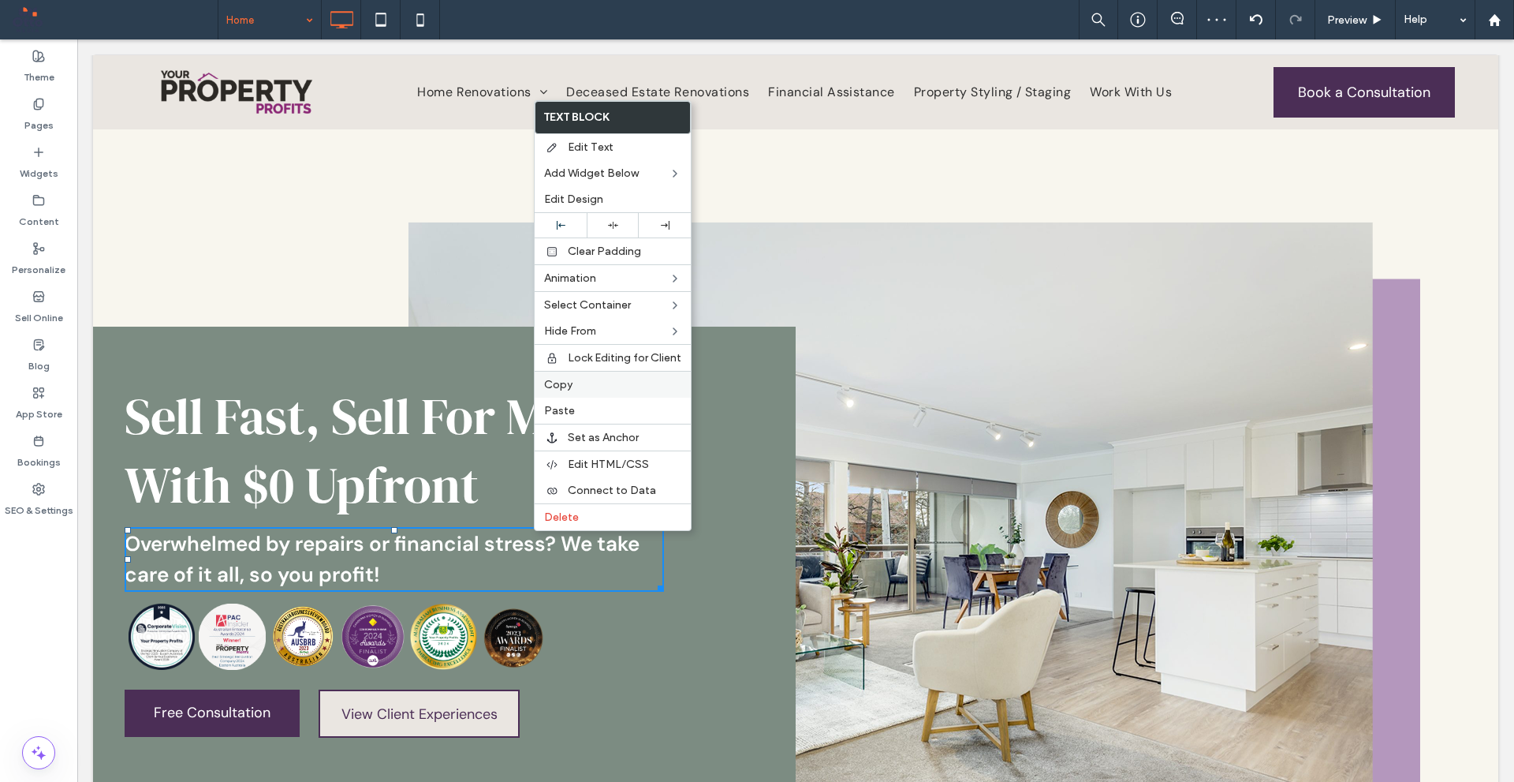
click at [583, 386] on label "Copy" at bounding box center [612, 384] width 137 height 13
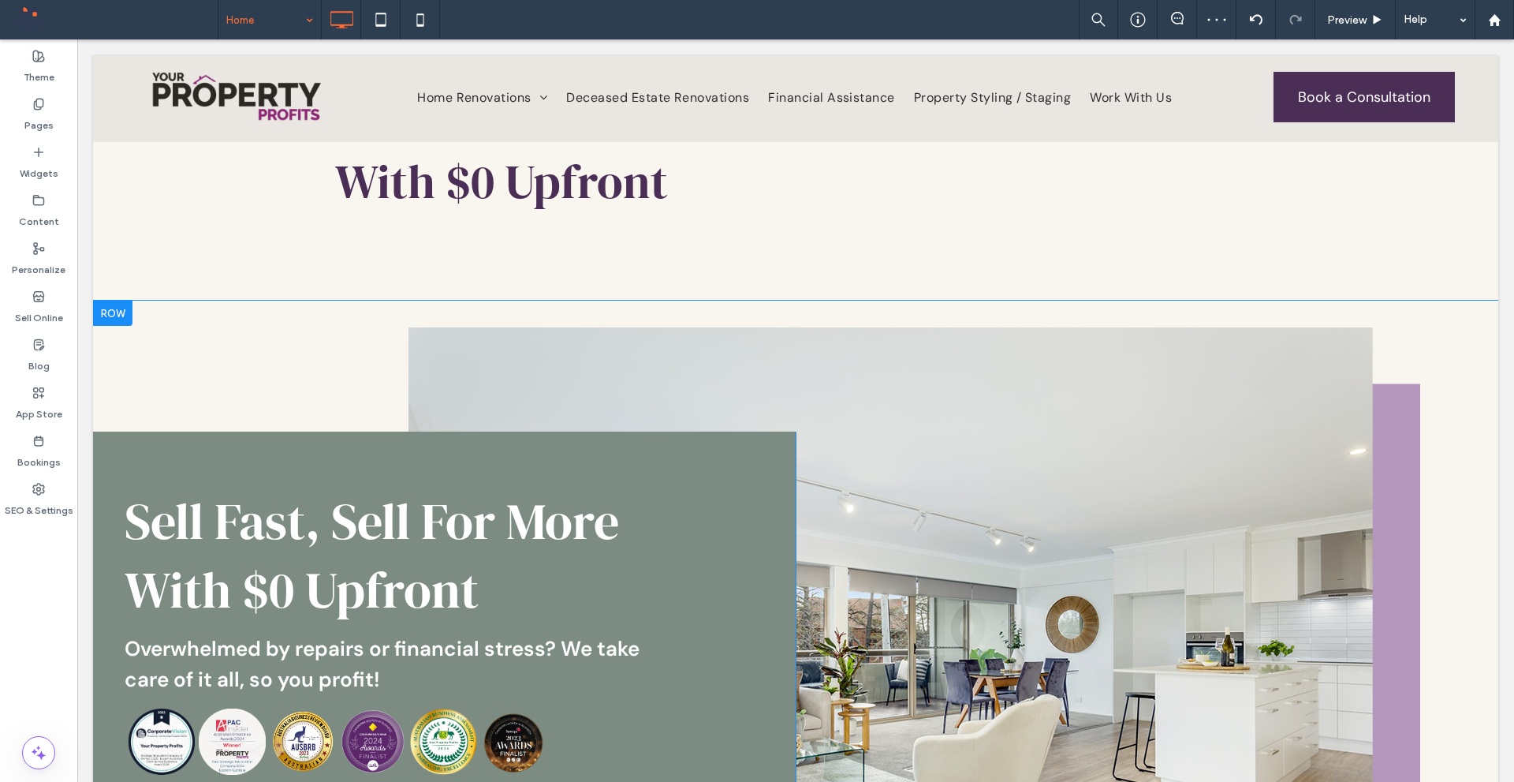
scroll to position [0, 0]
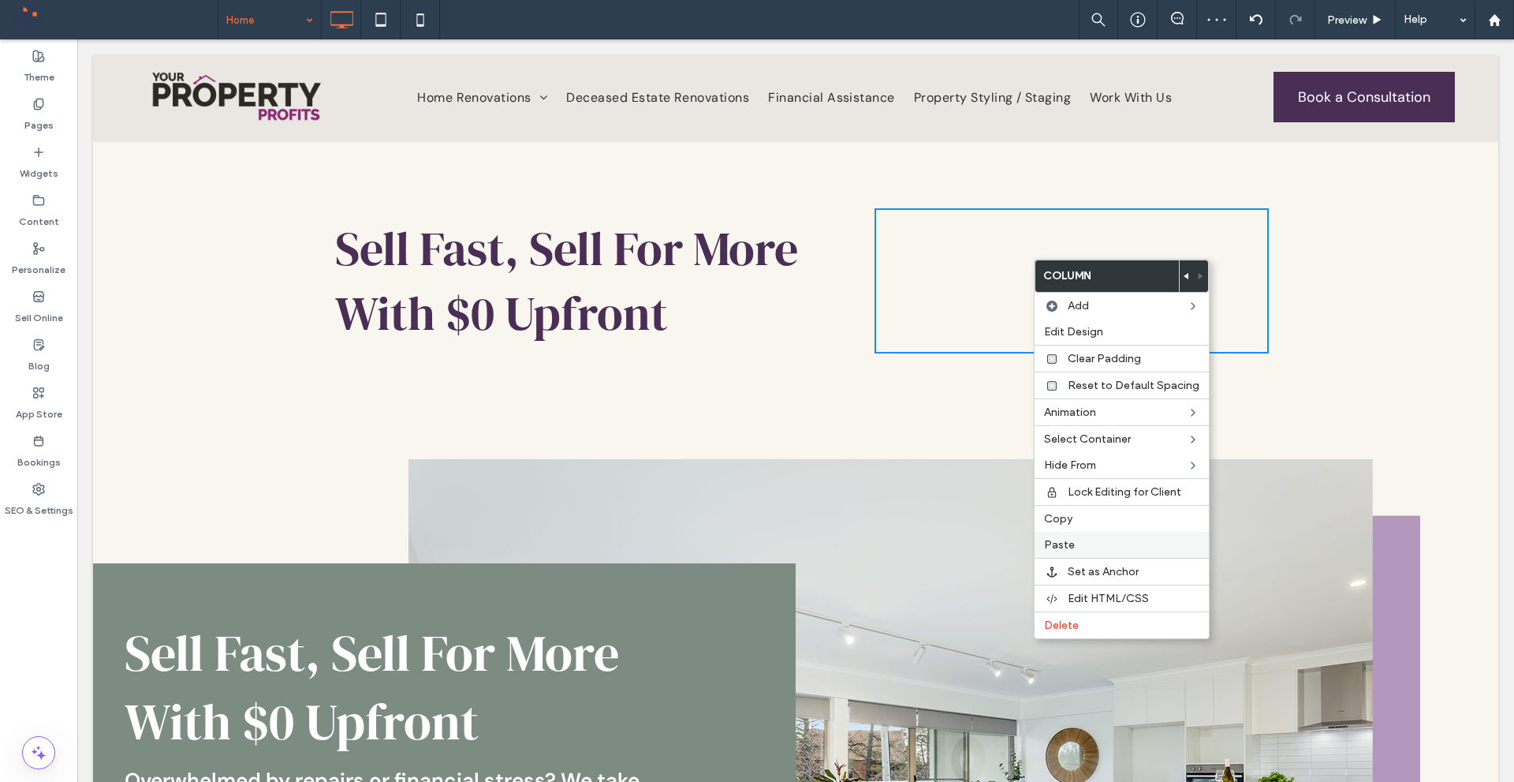
click at [1084, 543] on label "Paste" at bounding box center [1121, 544] width 155 height 13
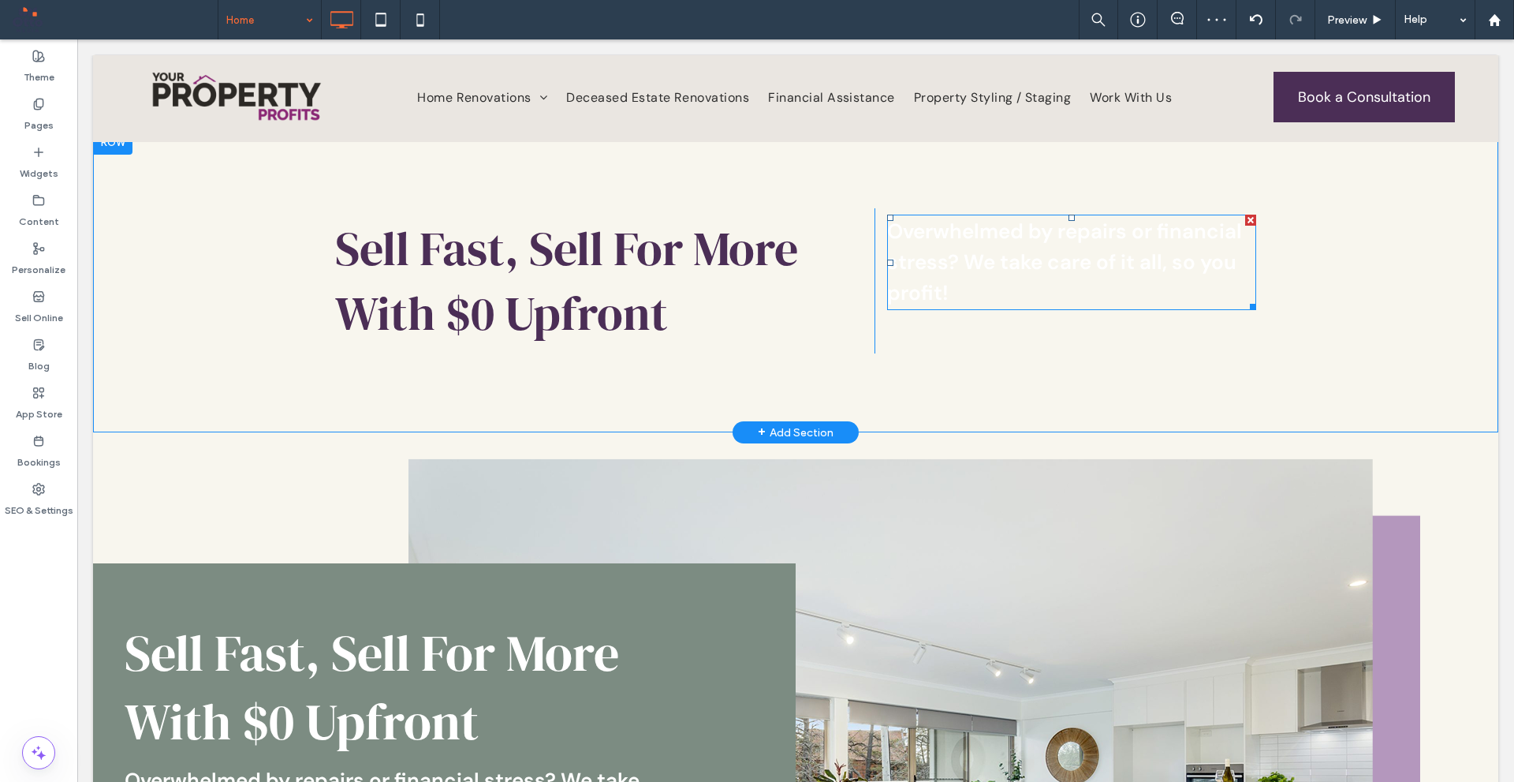
click at [1018, 264] on span "Overwhelmed by repairs or financial stress? We take care of it all, so you prof…" at bounding box center [1064, 262] width 355 height 88
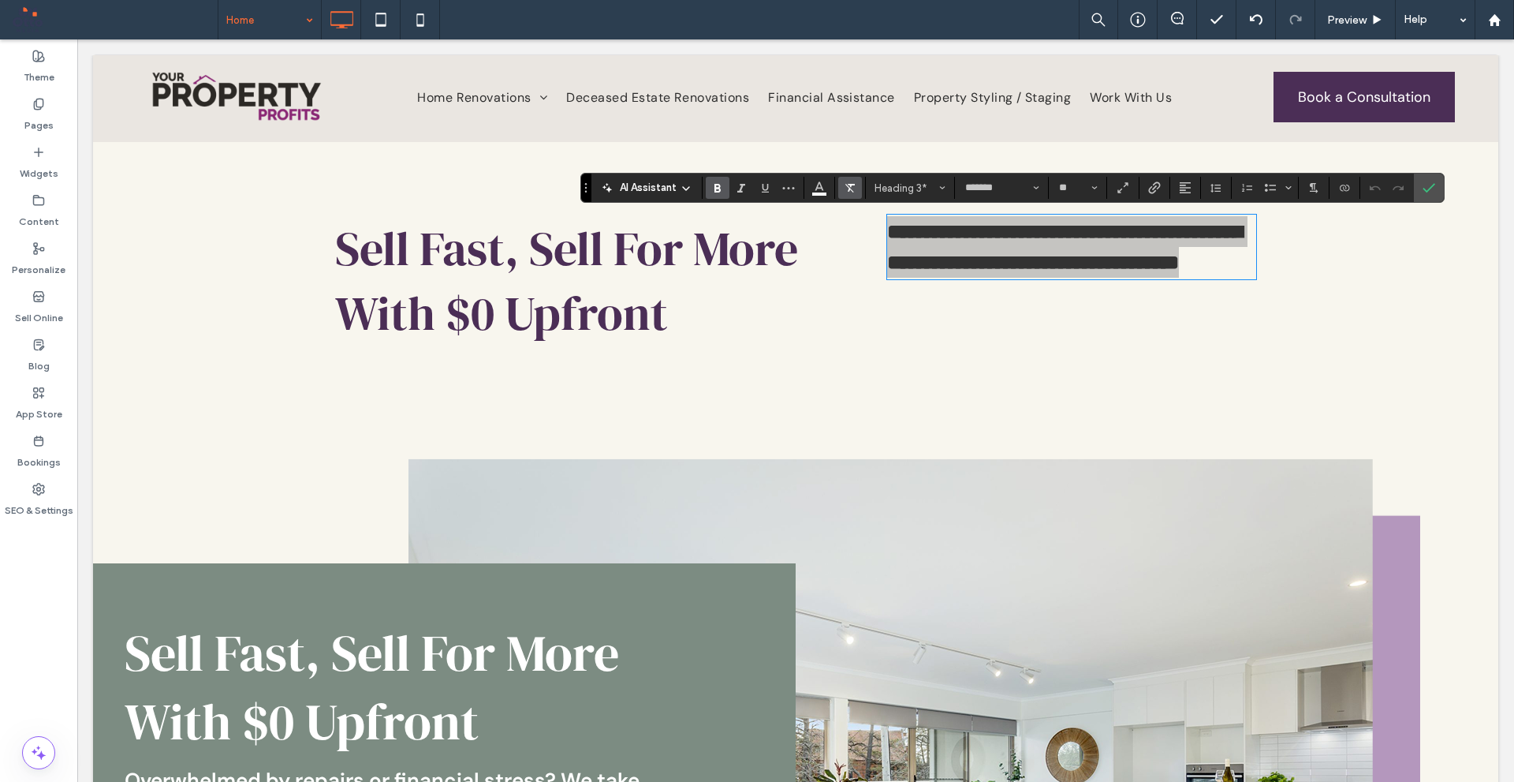
click at [846, 188] on icon "Clear Format" at bounding box center [850, 187] width 13 height 13
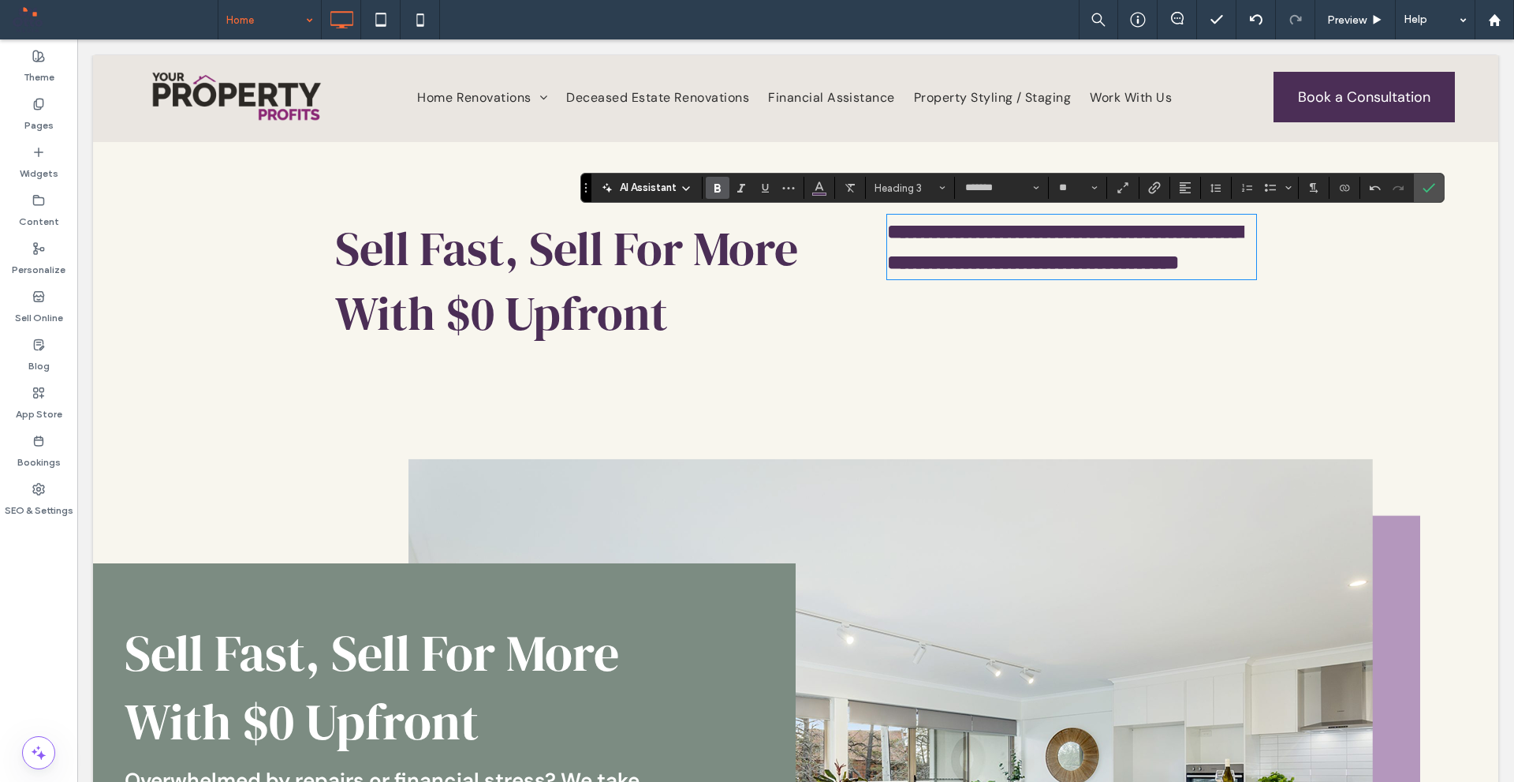
click at [1003, 313] on div "**********" at bounding box center [1072, 280] width 394 height 145
click at [1438, 187] on label "Confirm" at bounding box center [1429, 188] width 24 height 28
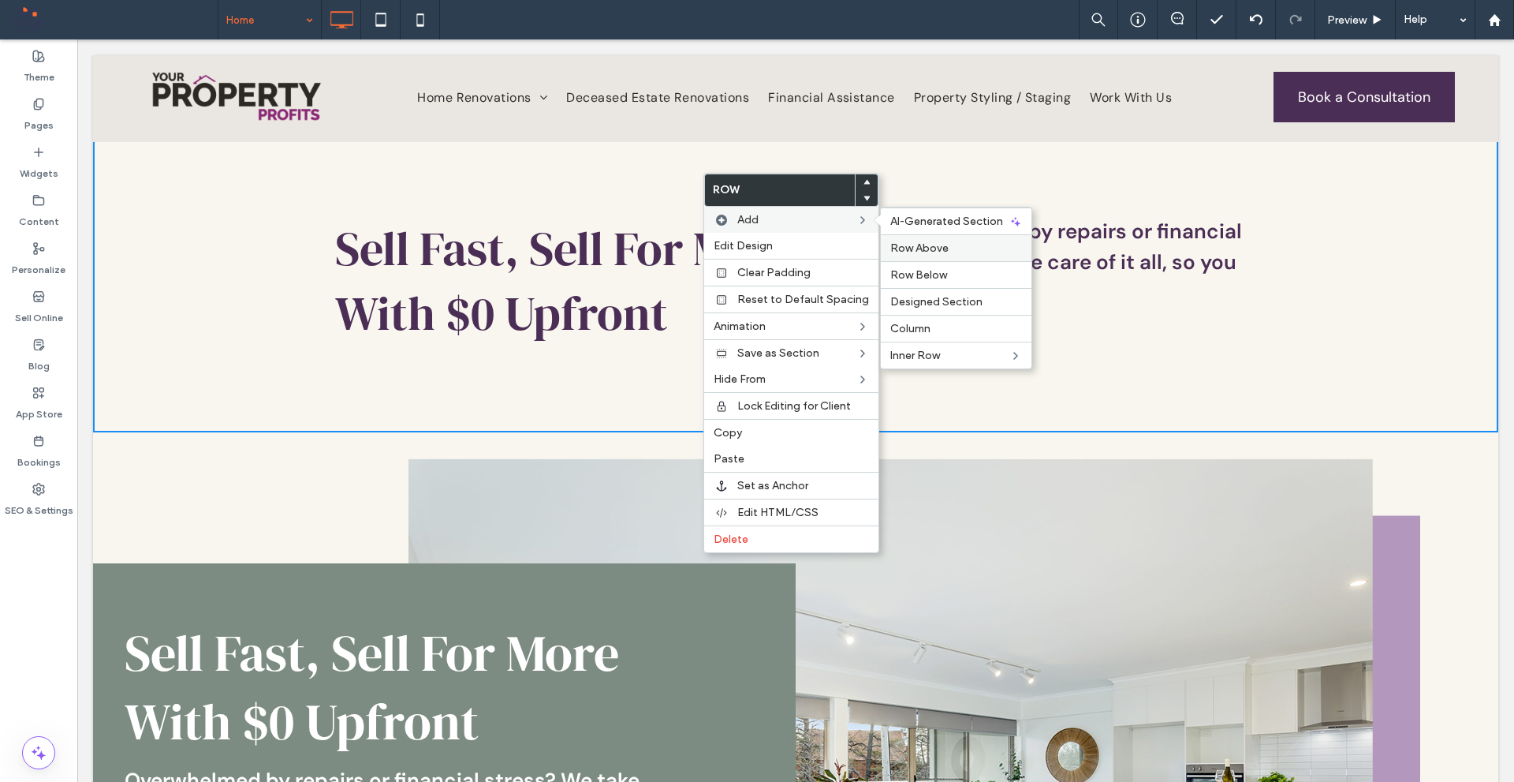
click at [944, 249] on label "Row Above" at bounding box center [957, 247] width 132 height 13
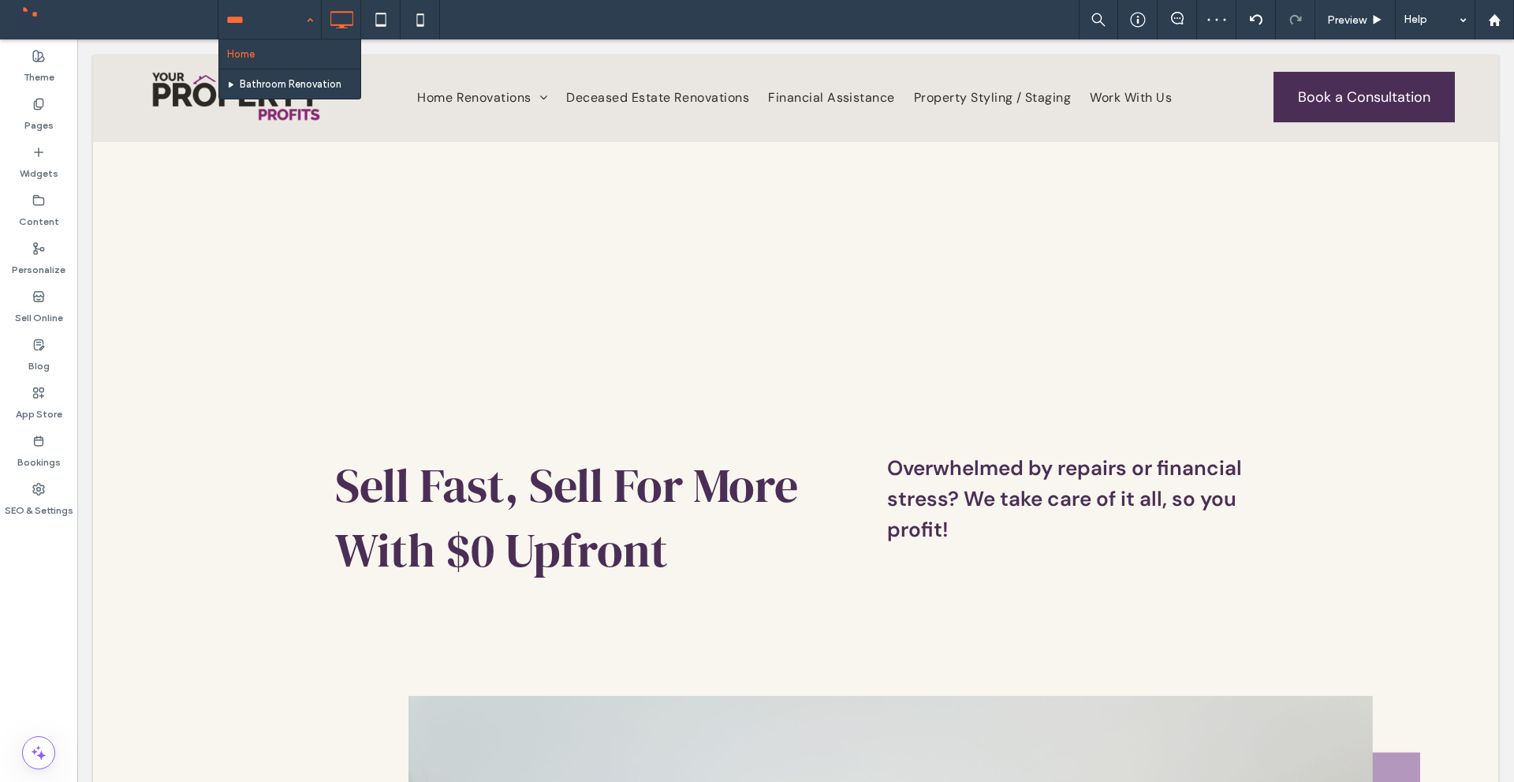
click at [264, 35] on input at bounding box center [265, 19] width 79 height 39
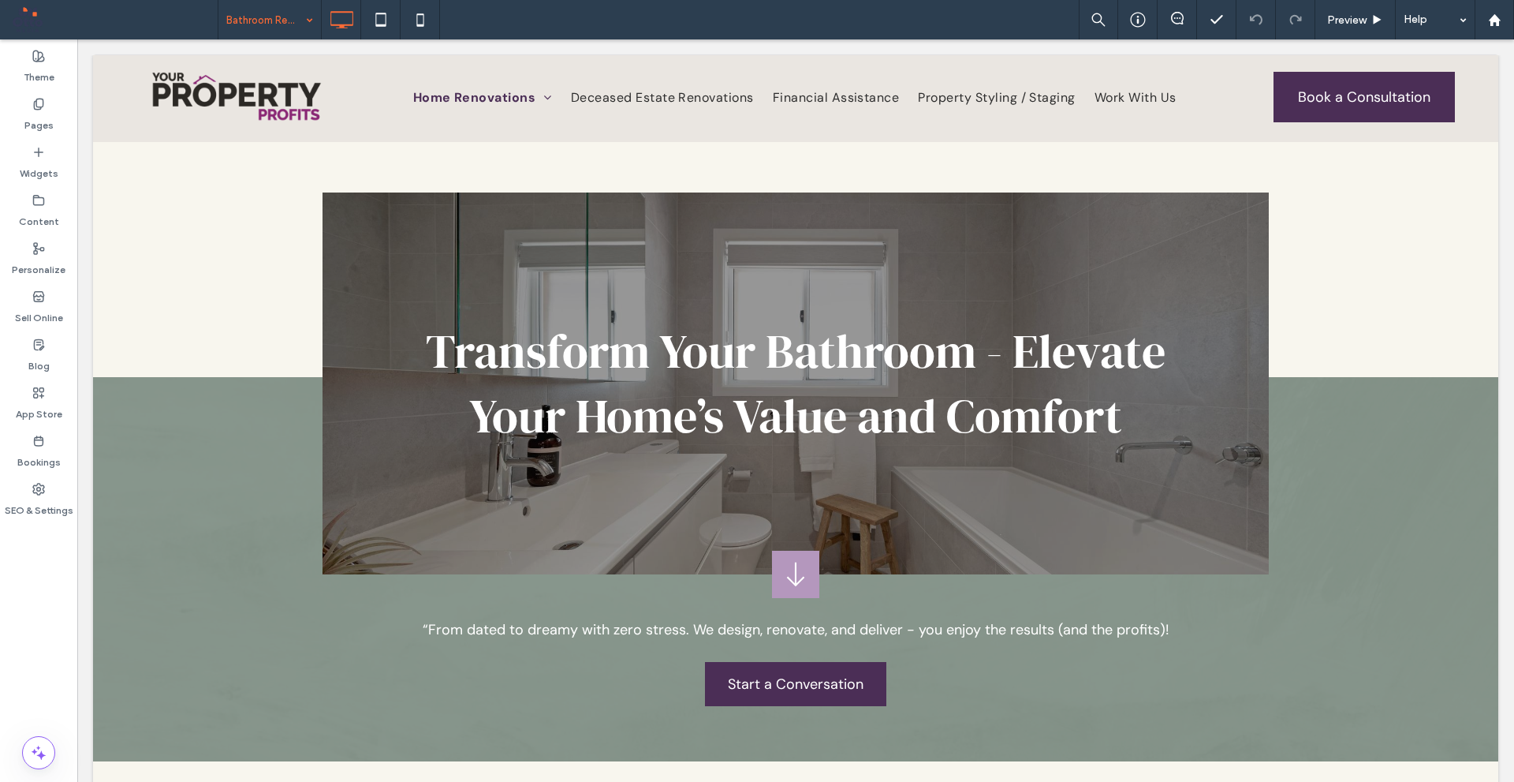
click at [280, 24] on input at bounding box center [265, 19] width 79 height 39
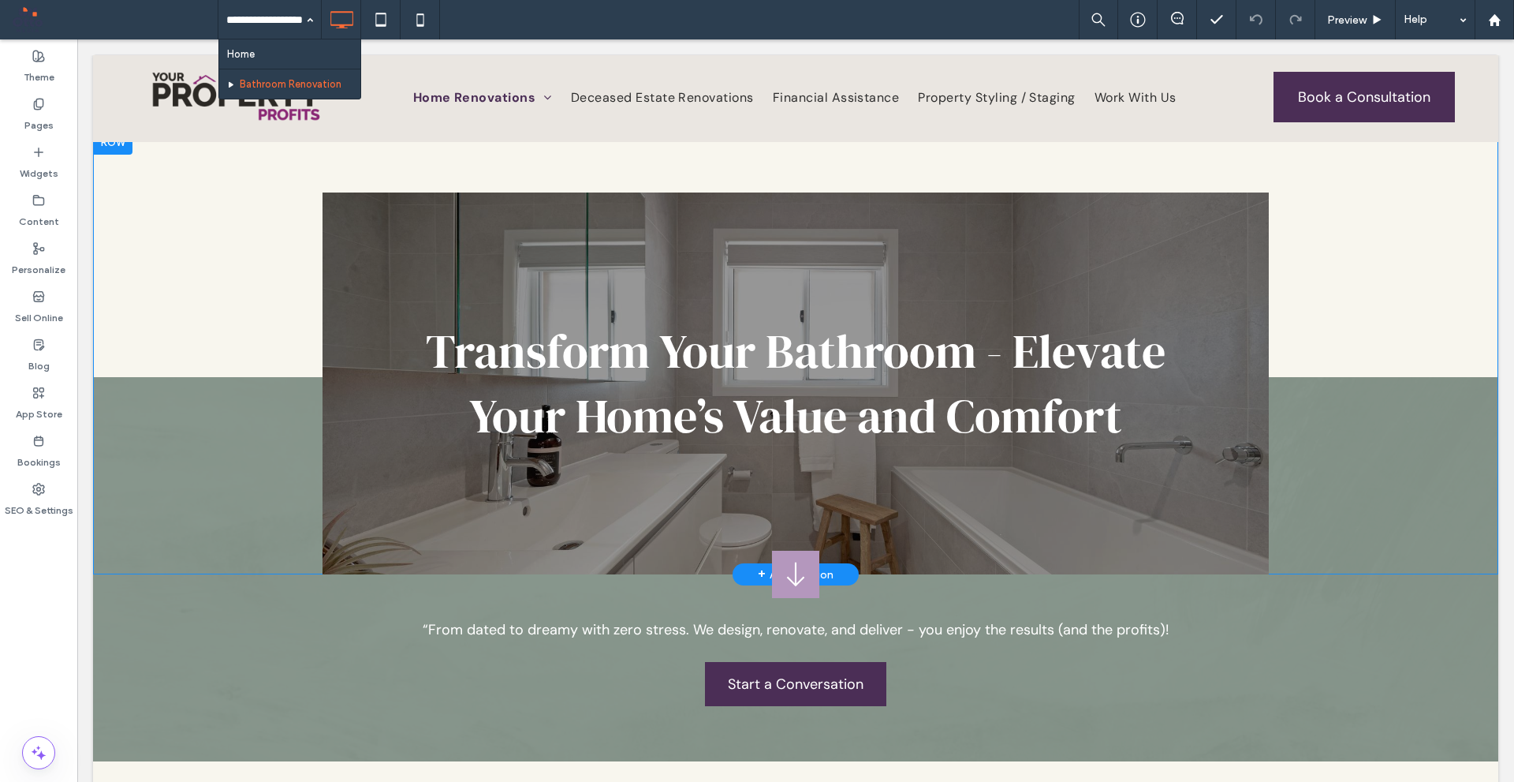
click at [207, 226] on div "Transform Your Bathroom - Elevate Your Home’s Value and Comfort Click To Paste …" at bounding box center [796, 351] width 1406 height 445
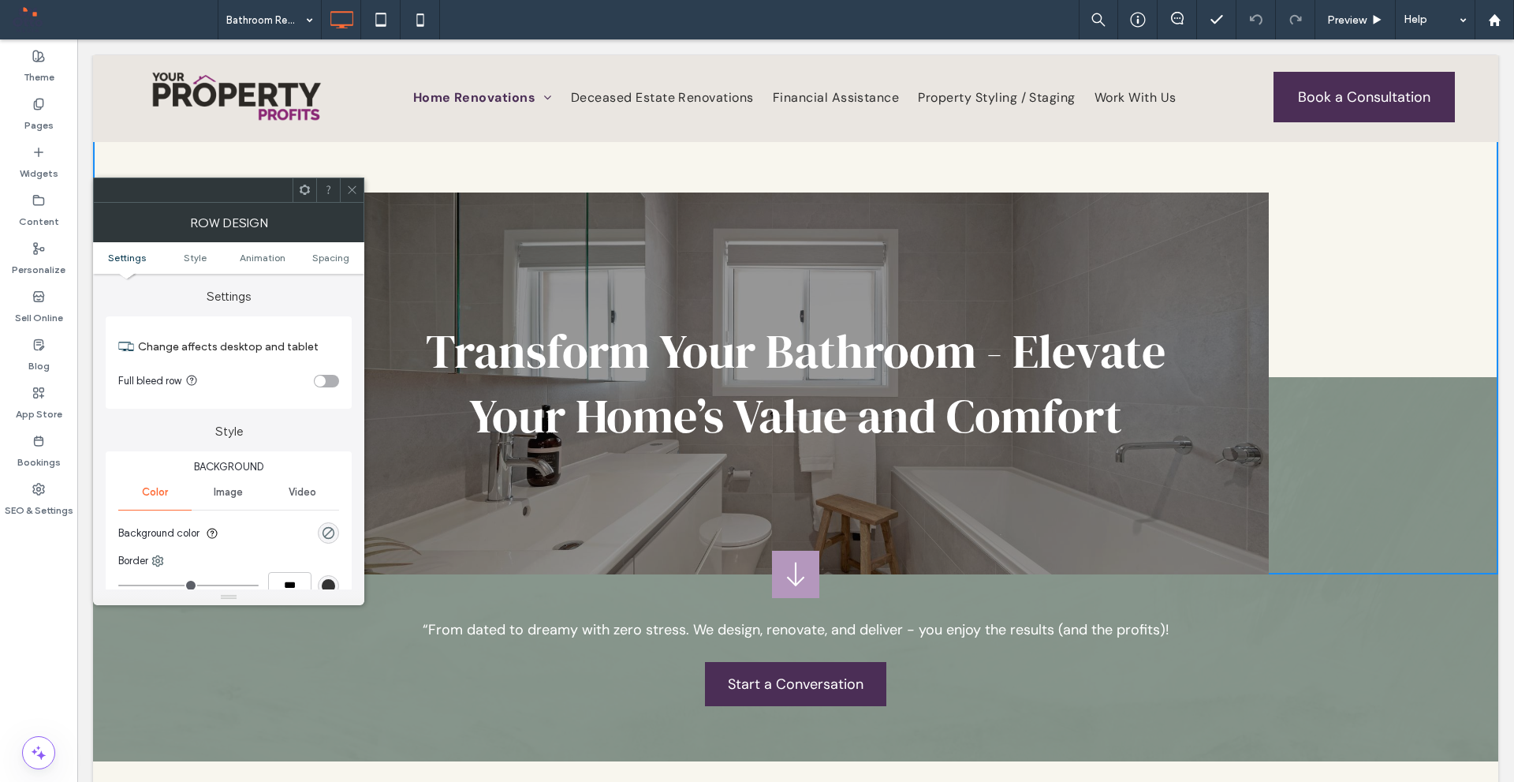
click at [348, 189] on icon at bounding box center [352, 190] width 12 height 12
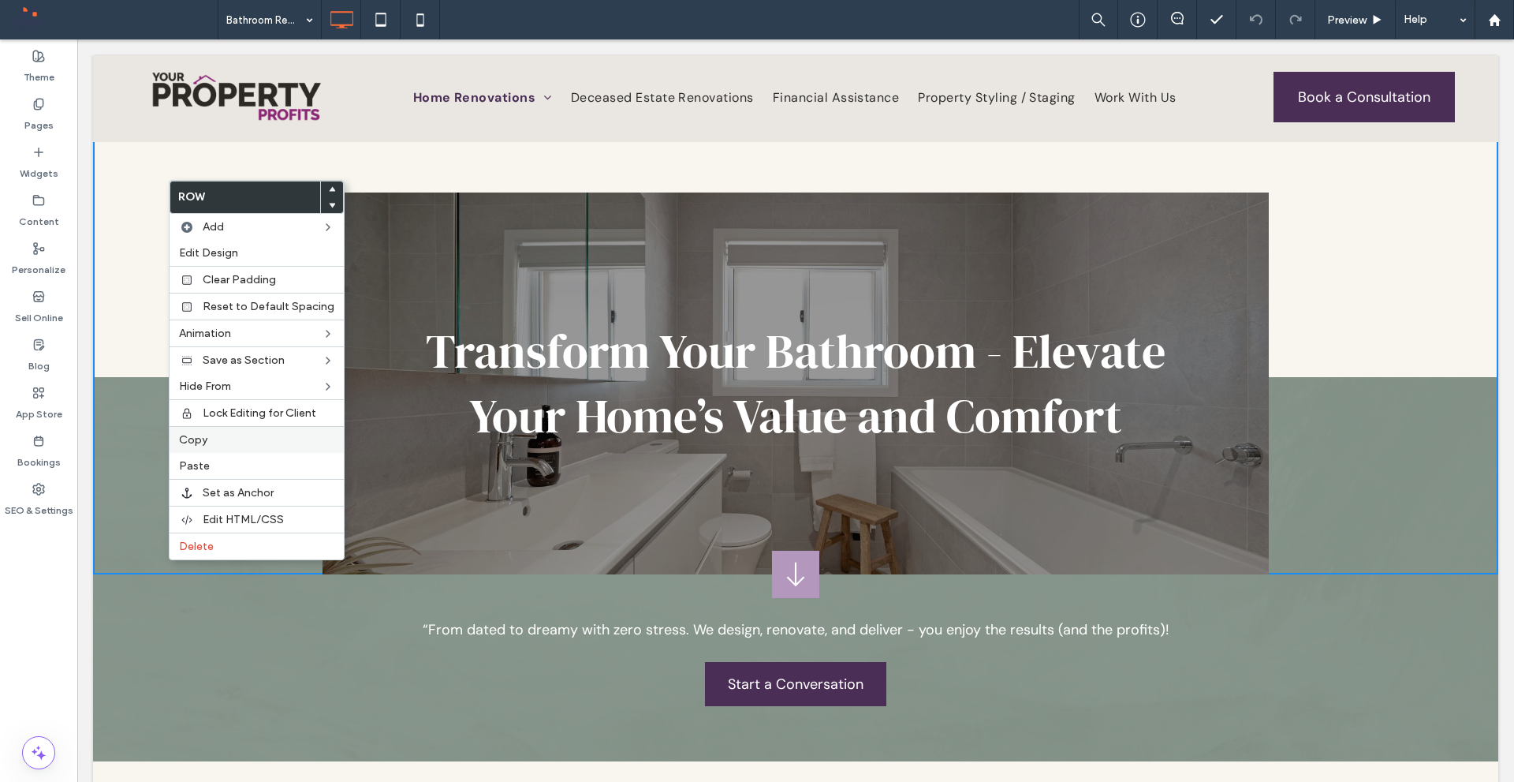
click at [257, 446] on label "Copy" at bounding box center [256, 439] width 155 height 13
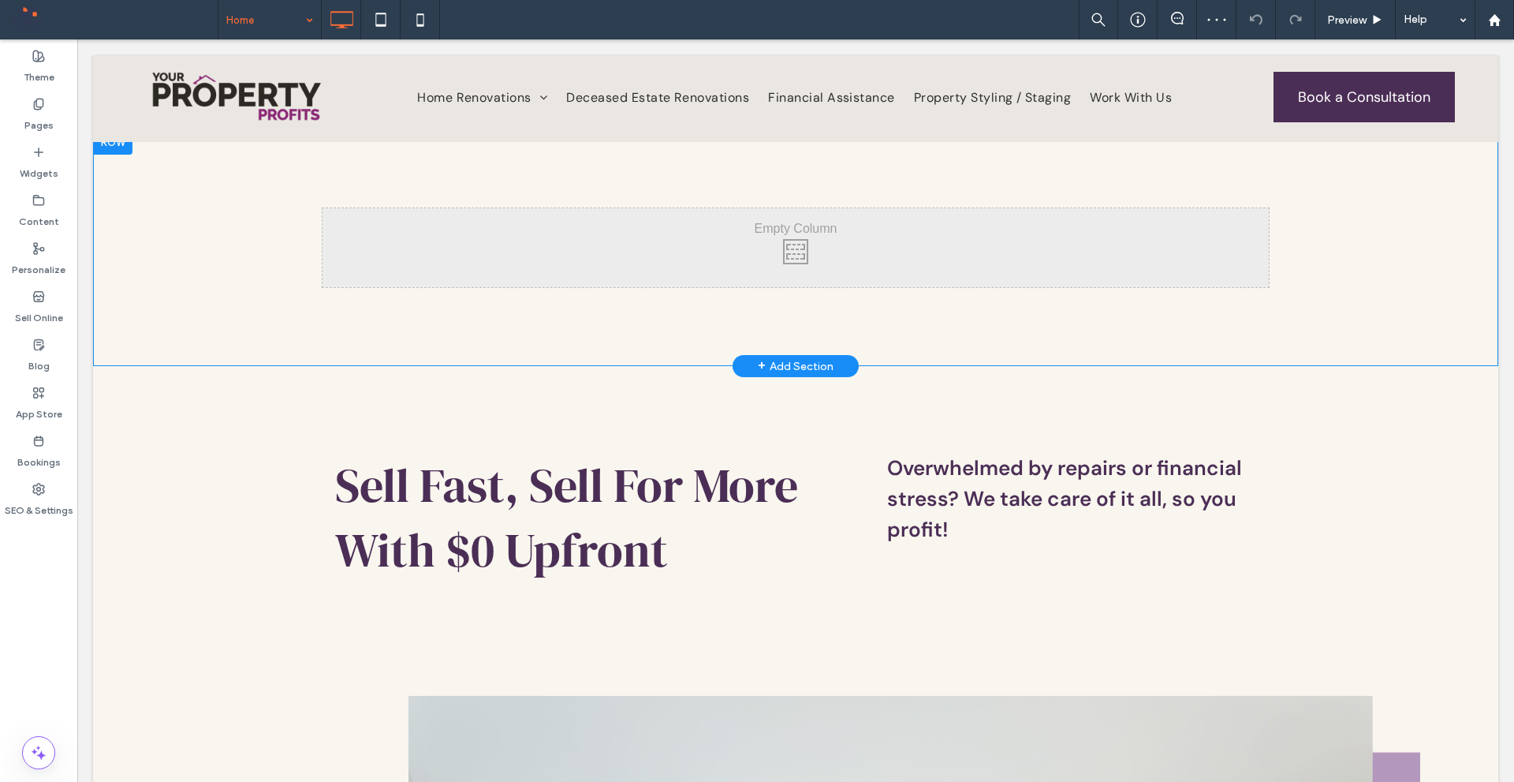
drag, startPoint x: 233, startPoint y: 248, endPoint x: 368, endPoint y: 477, distance: 266.2
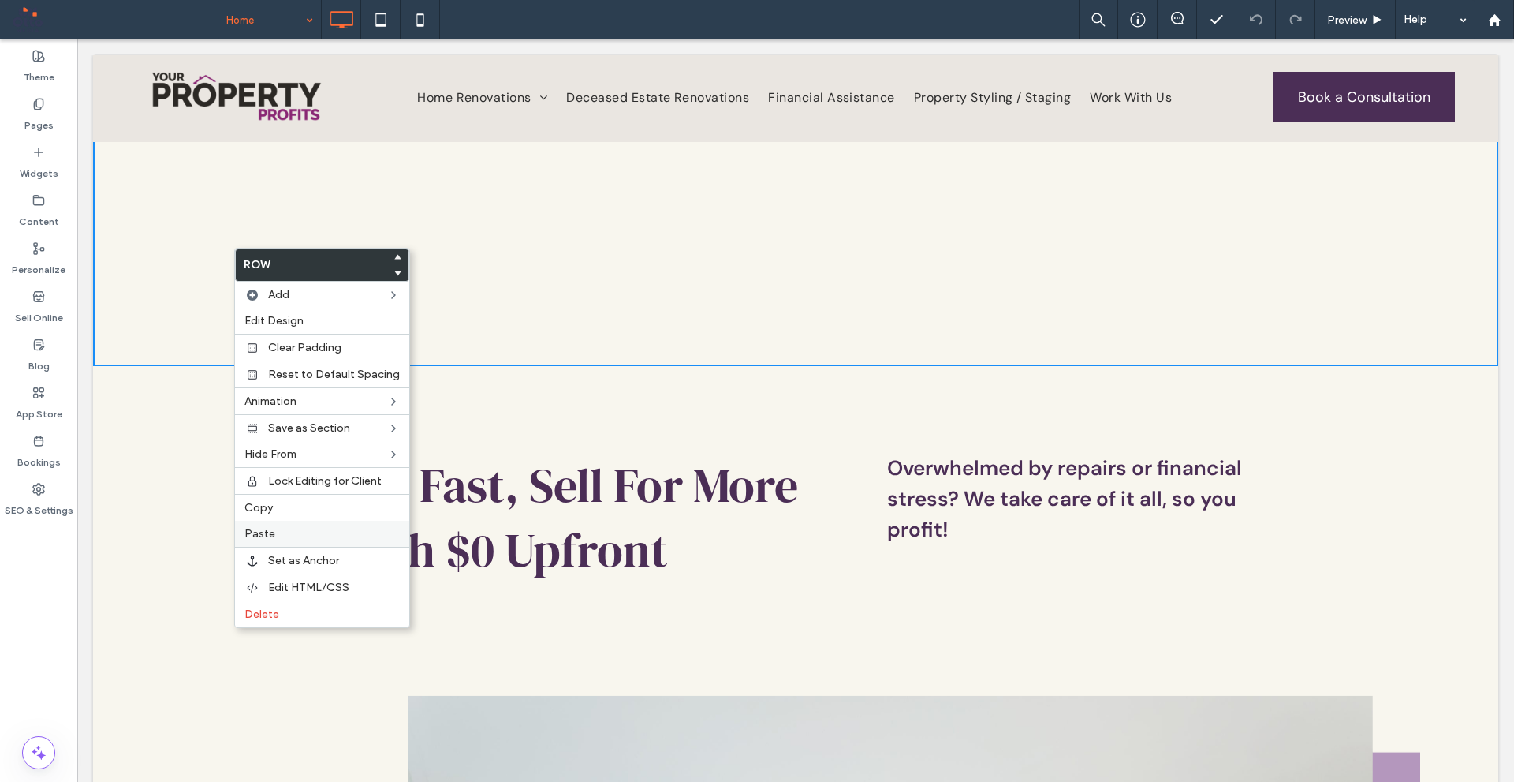
click at [307, 533] on label "Paste" at bounding box center [322, 533] width 155 height 13
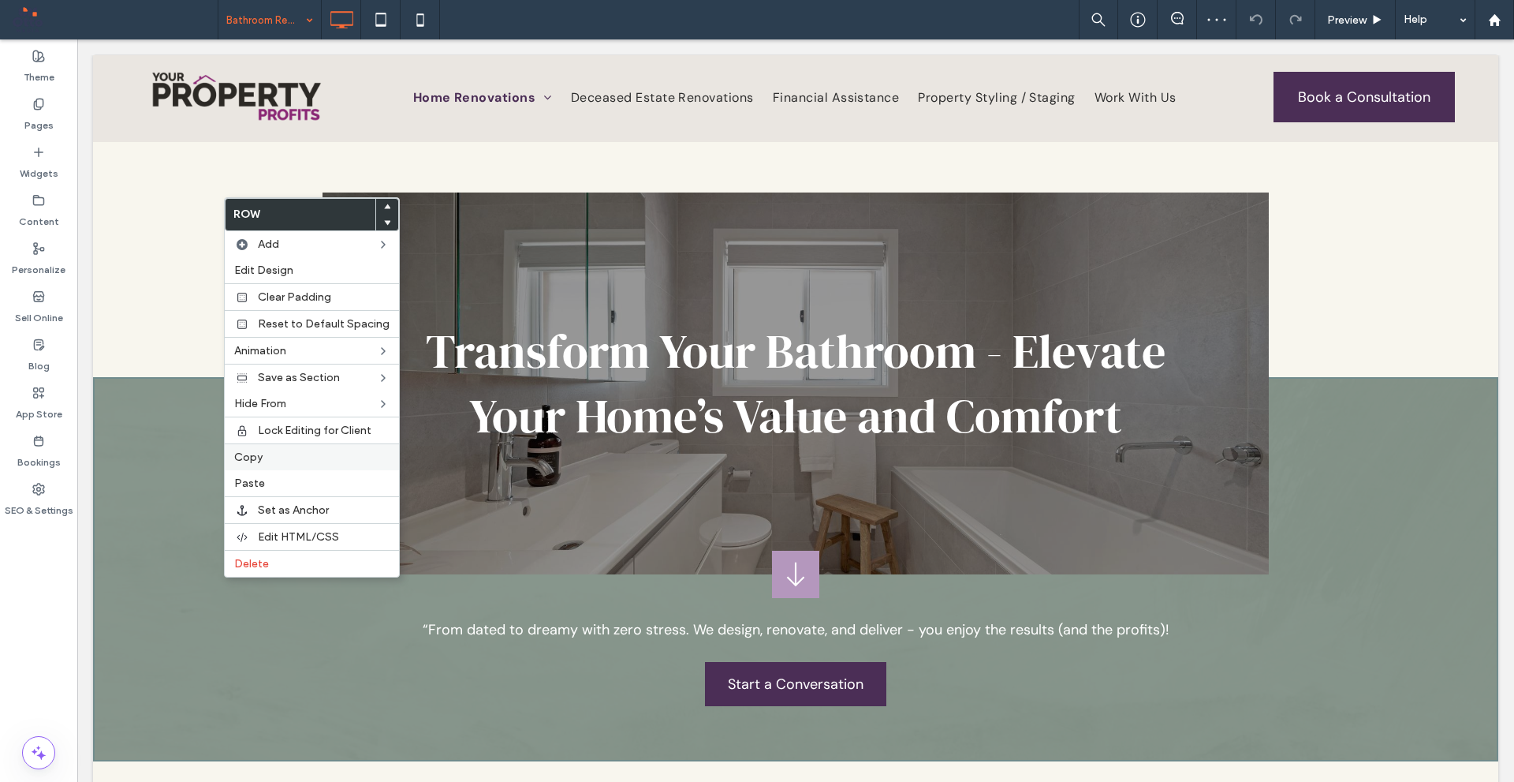
click at [258, 457] on span "Copy" at bounding box center [248, 456] width 28 height 13
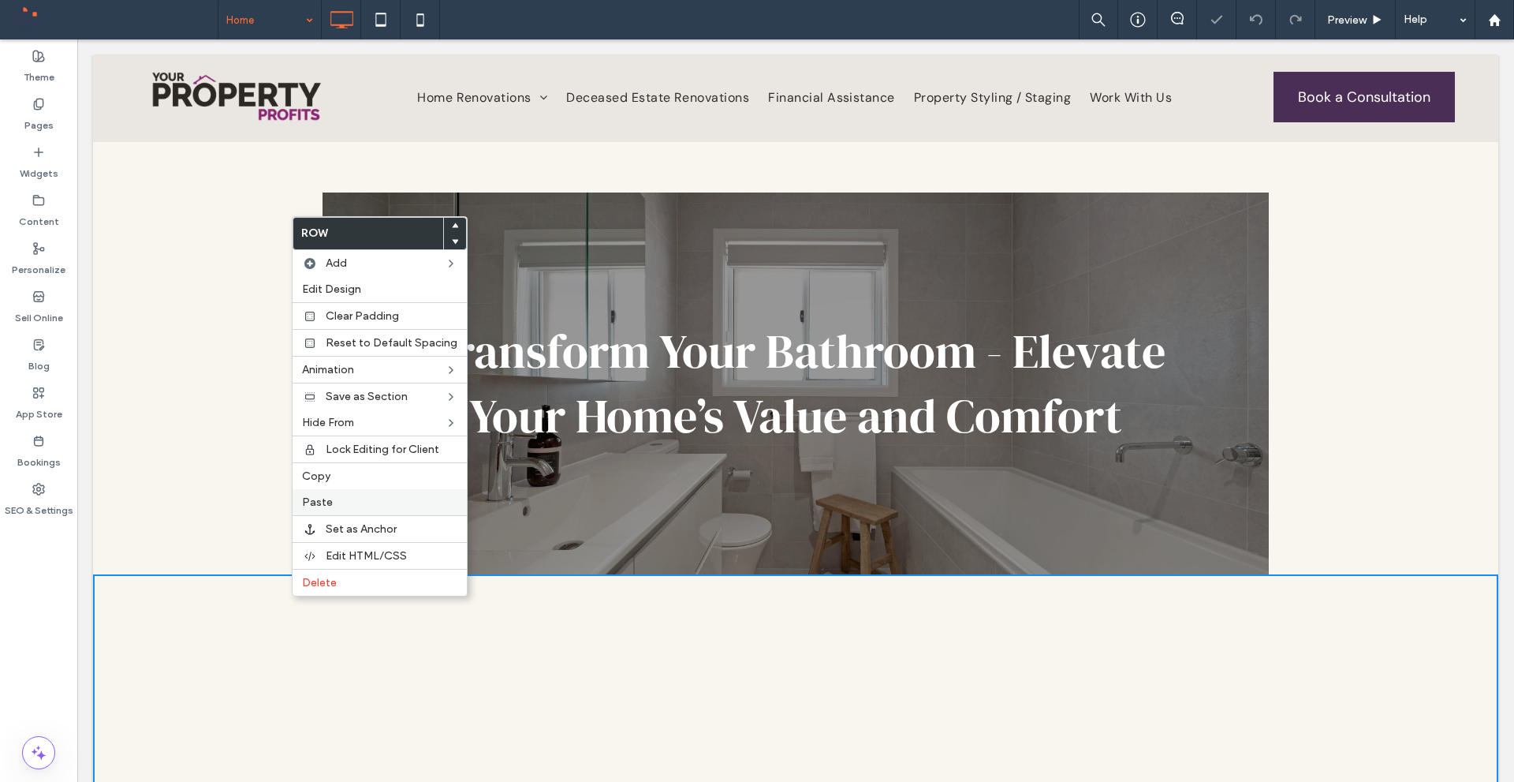
click at [327, 502] on span "Paste" at bounding box center [317, 501] width 31 height 13
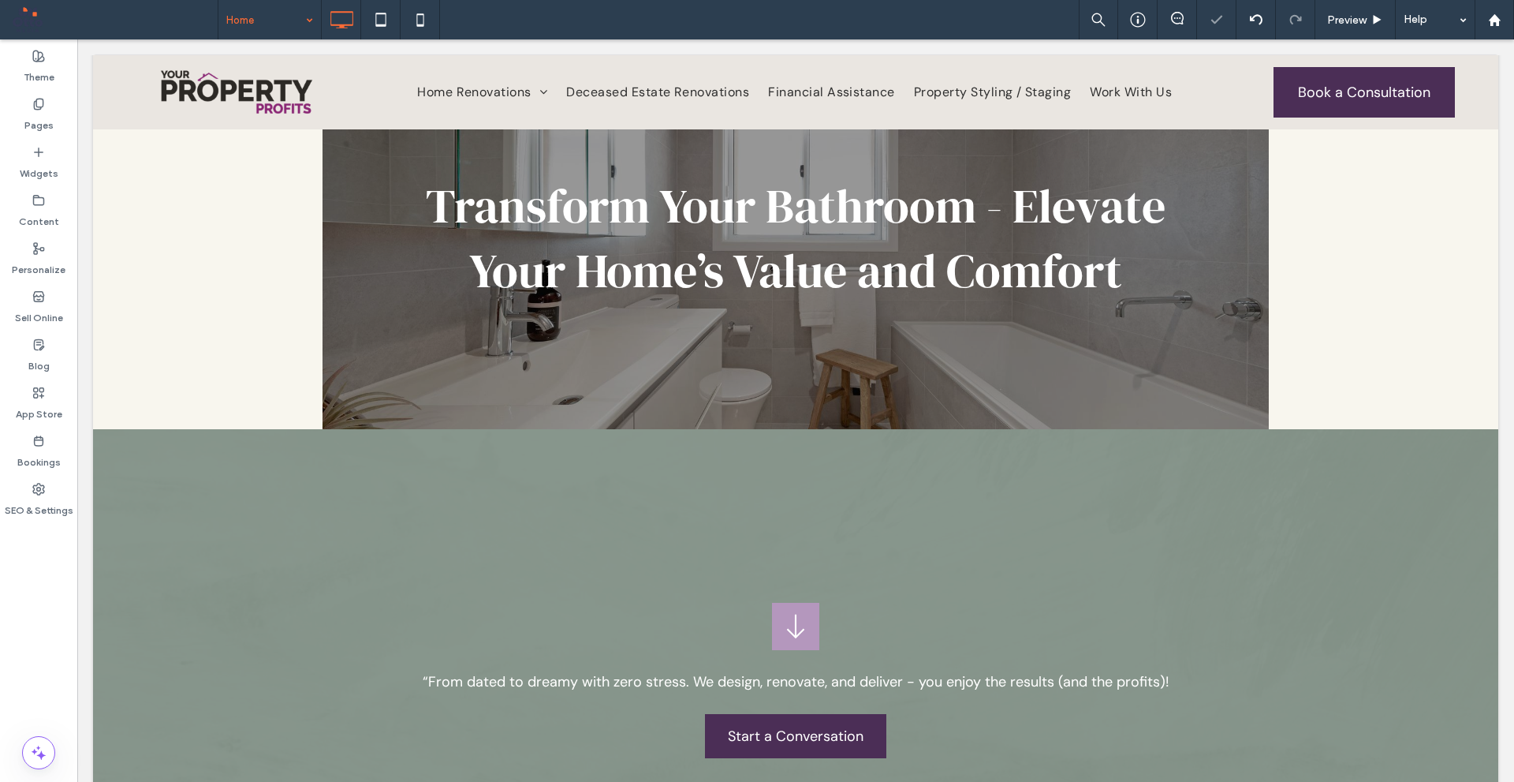
scroll to position [158, 0]
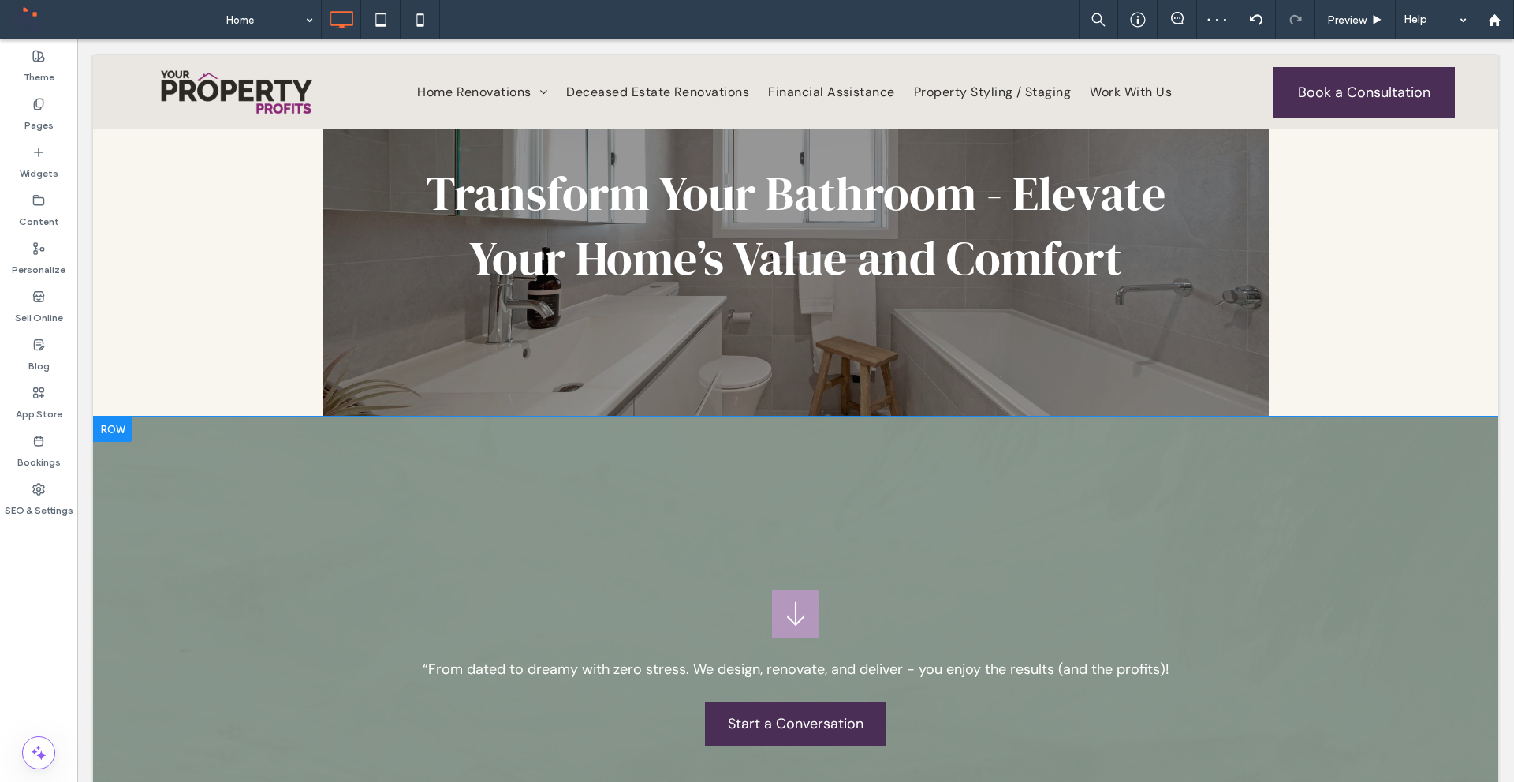
click at [372, 457] on div "“From dated to dreamy with zero stress. We design, renovate, and deliver - you …" at bounding box center [796, 608] width 1406 height 384
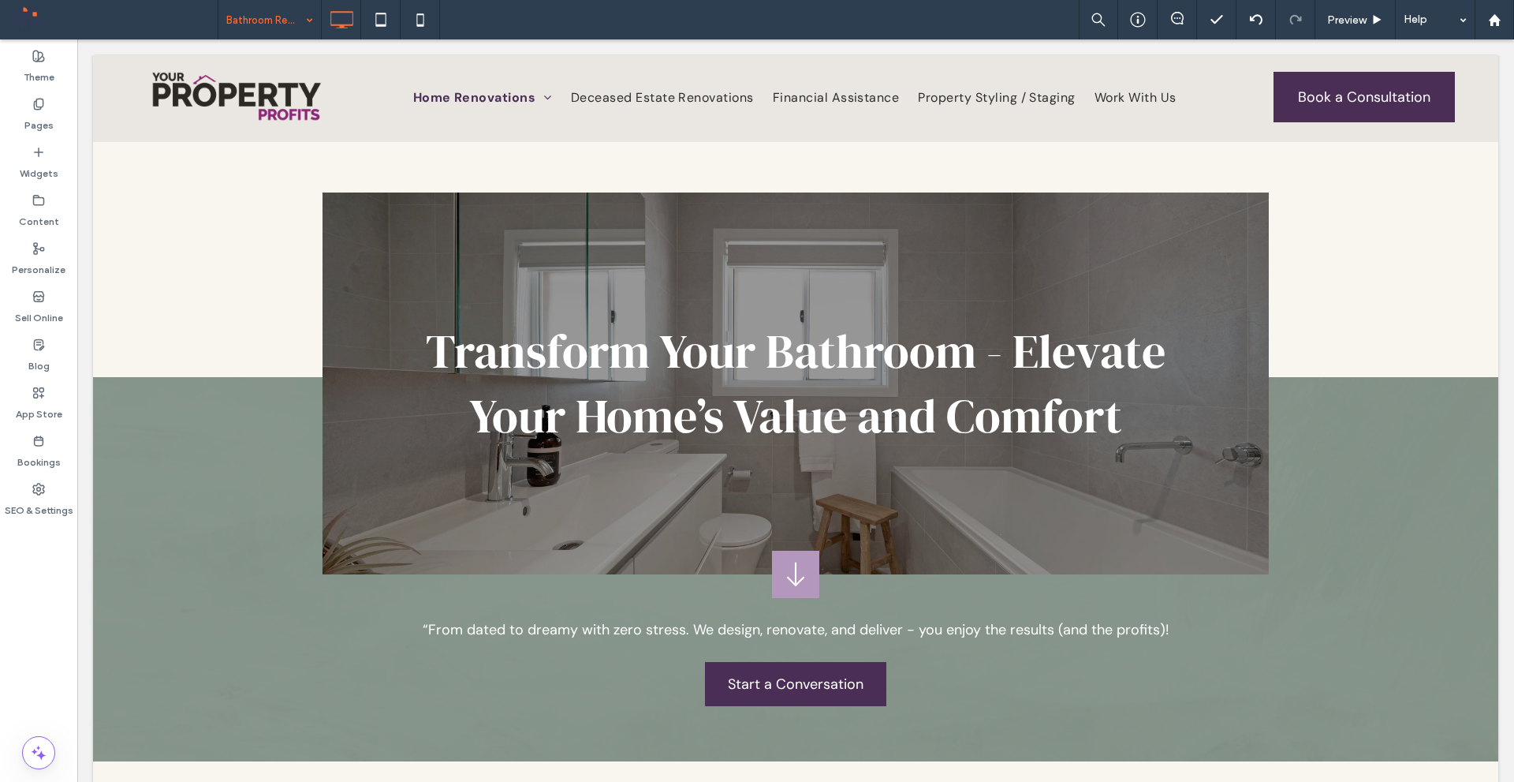
scroll to position [0, 0]
click at [189, 522] on div "Transform Your Bathroom - Elevate Your Home’s Value and Comfort Click To Paste …" at bounding box center [796, 351] width 1406 height 445
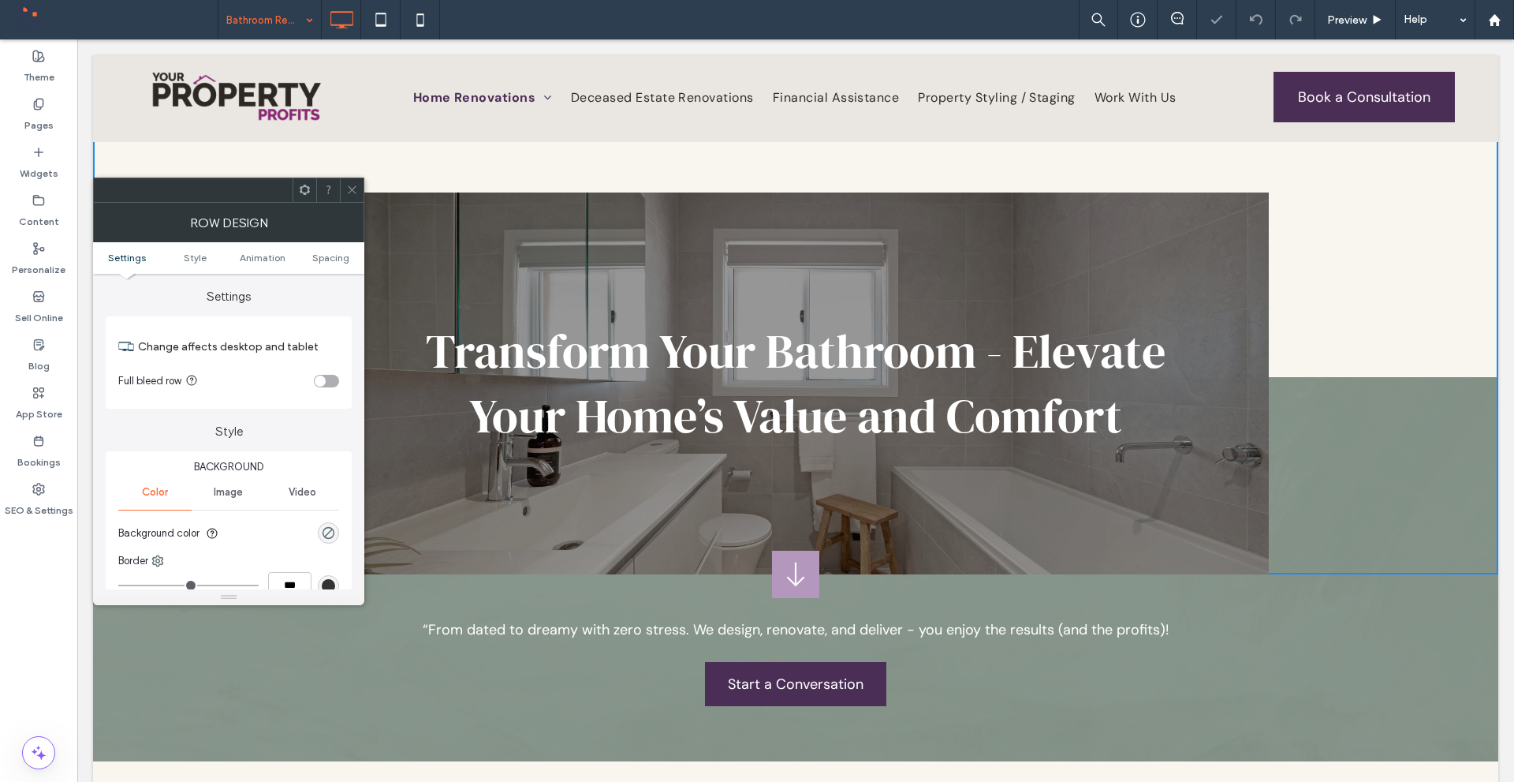
click at [358, 193] on div at bounding box center [352, 190] width 24 height 24
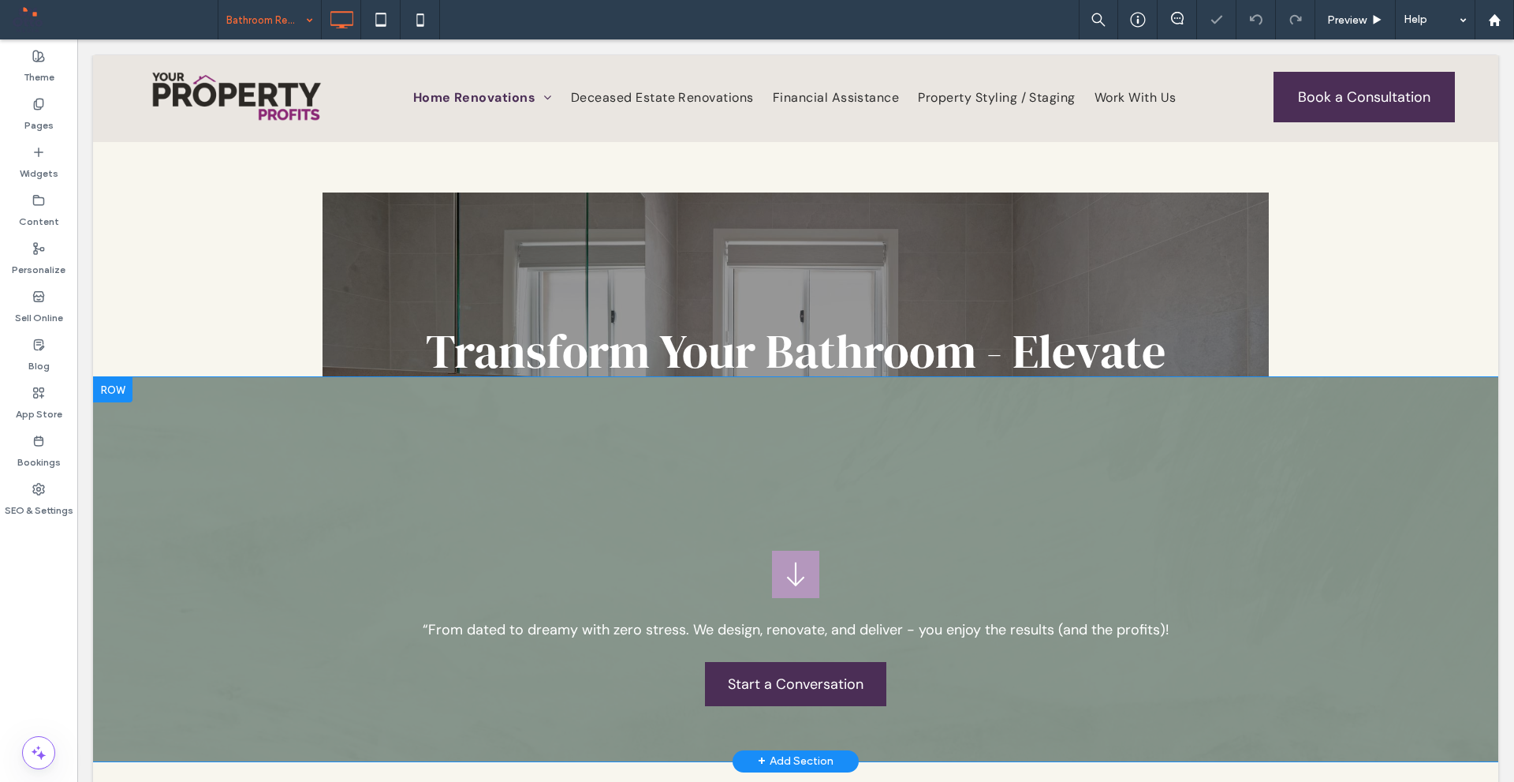
click at [267, 665] on div "“From dated to dreamy with zero stress. We design, renovate, and deliver - you …" at bounding box center [796, 569] width 1406 height 384
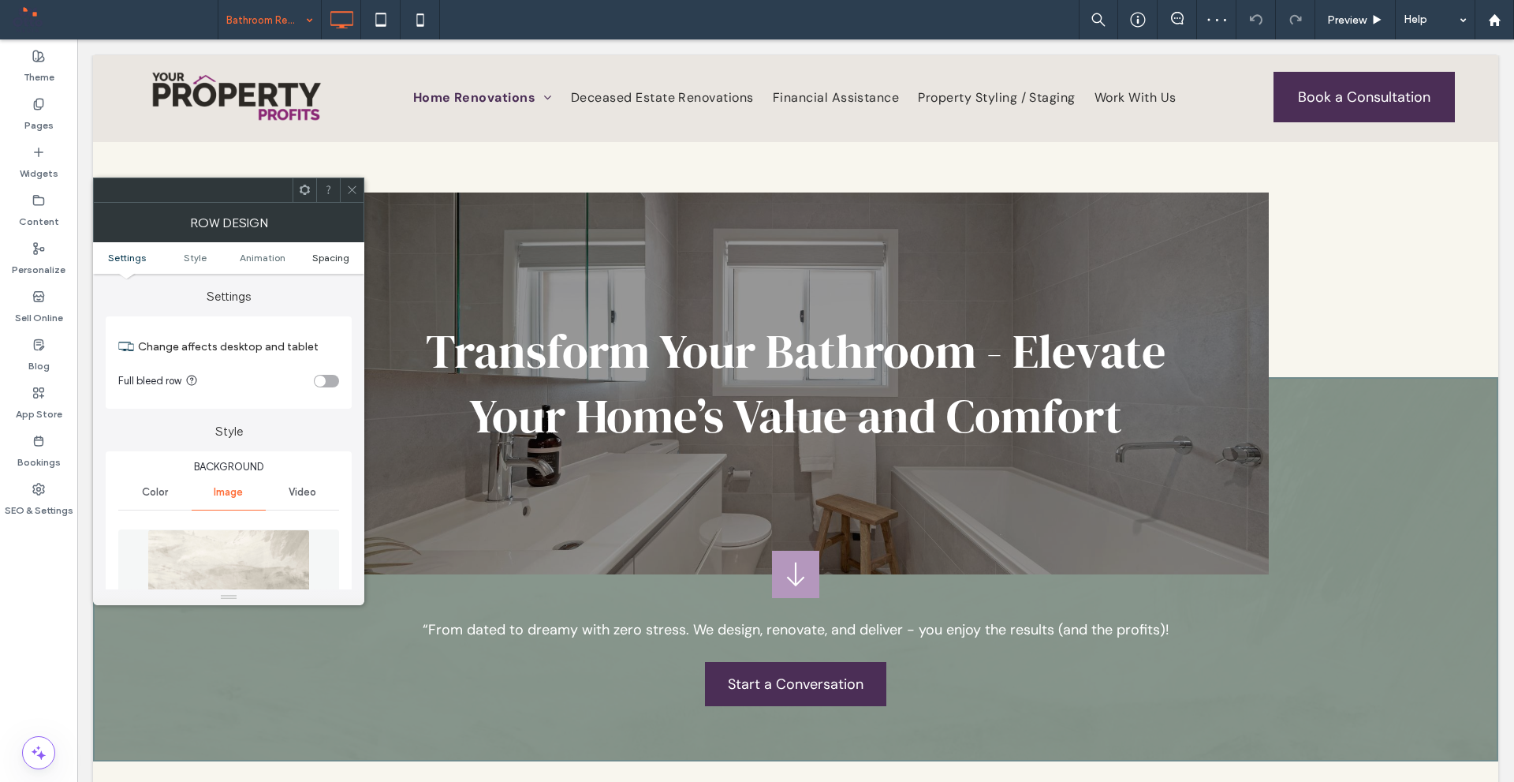
click at [333, 258] on span "Spacing" at bounding box center [330, 258] width 37 height 12
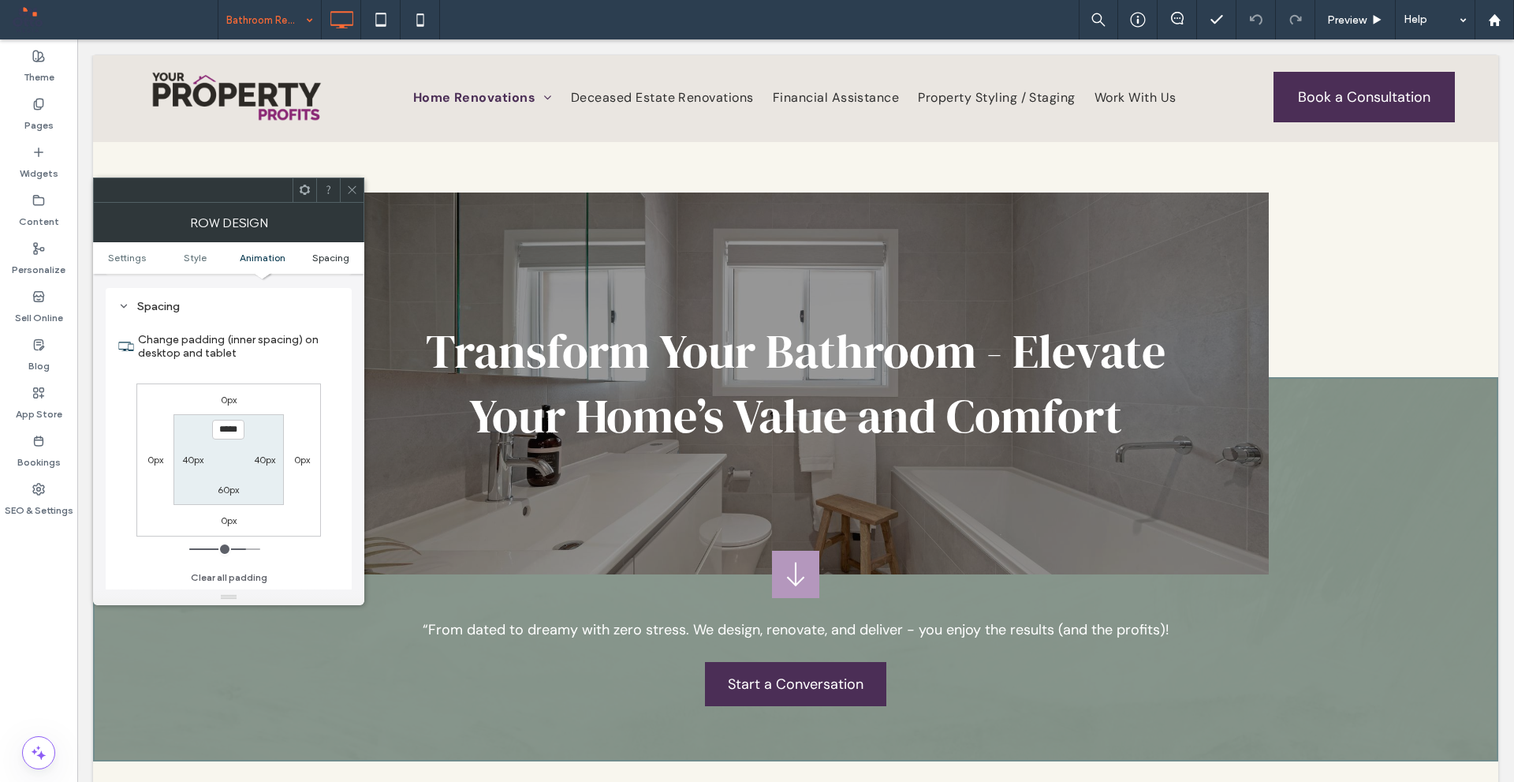
scroll to position [1038, 0]
click at [353, 179] on span at bounding box center [352, 190] width 12 height 24
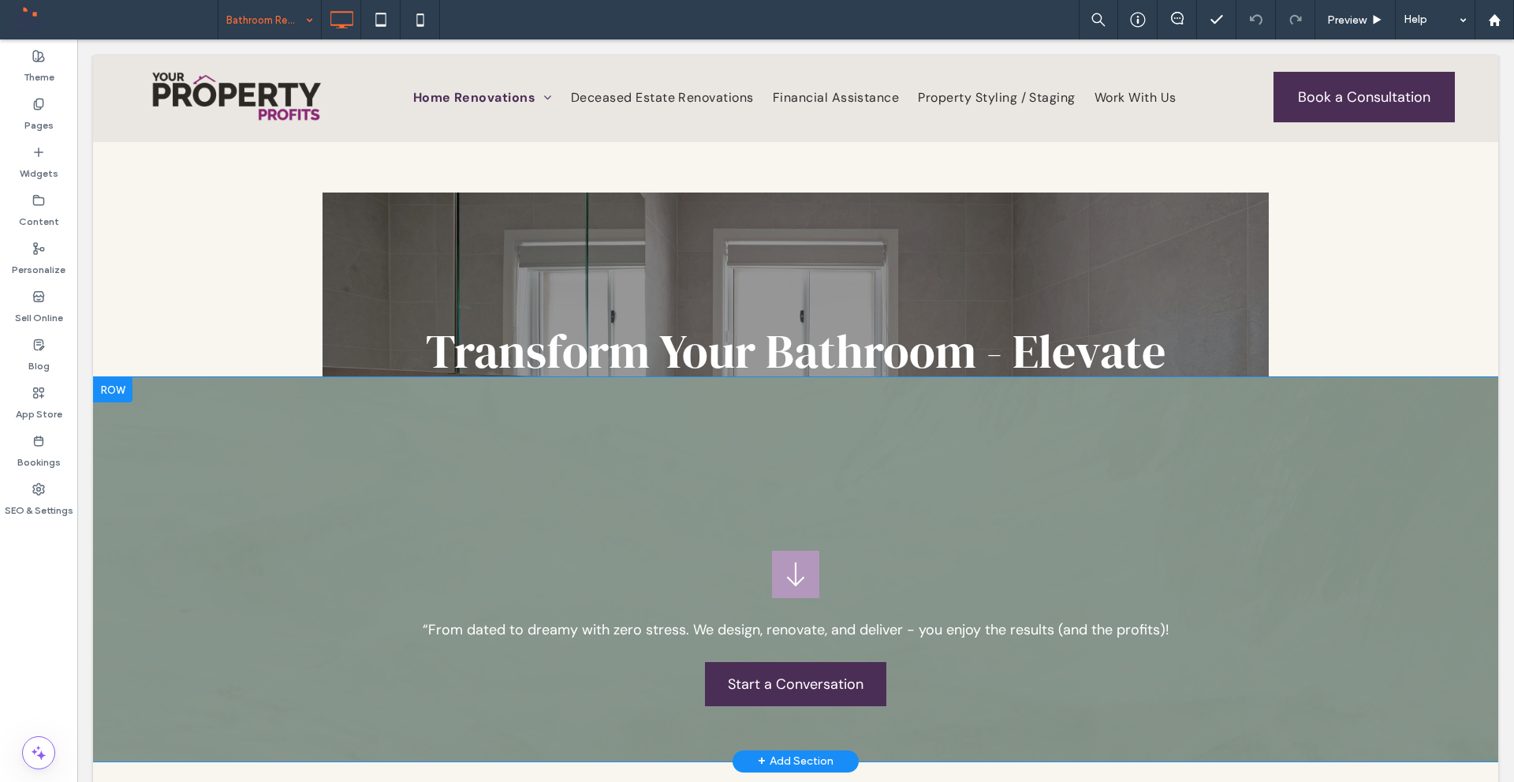
click at [242, 461] on div "“From dated to dreamy with zero stress. We design, renovate, and deliver - you …" at bounding box center [796, 569] width 1406 height 384
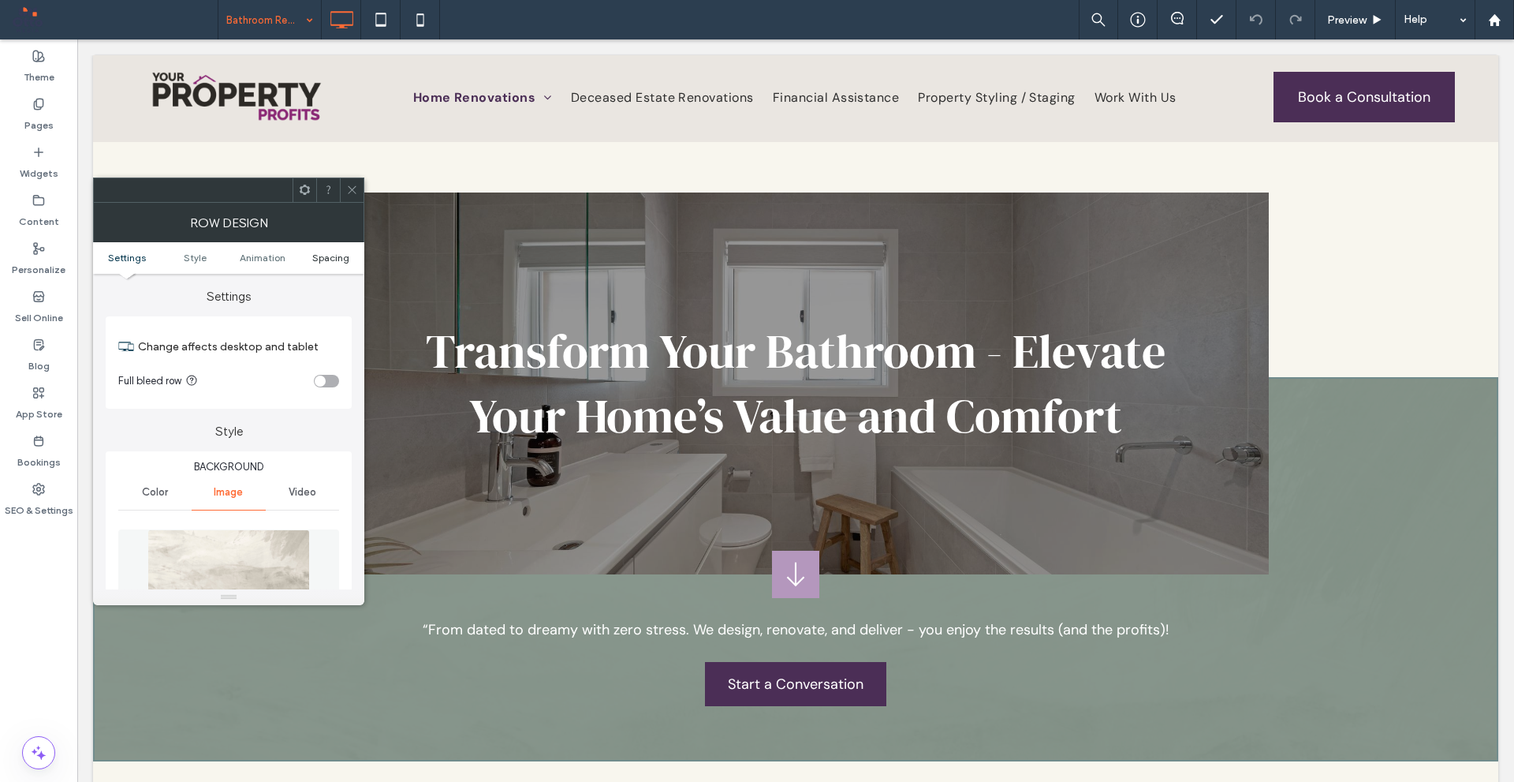
click at [352, 261] on link "Spacing" at bounding box center [331, 258] width 68 height 12
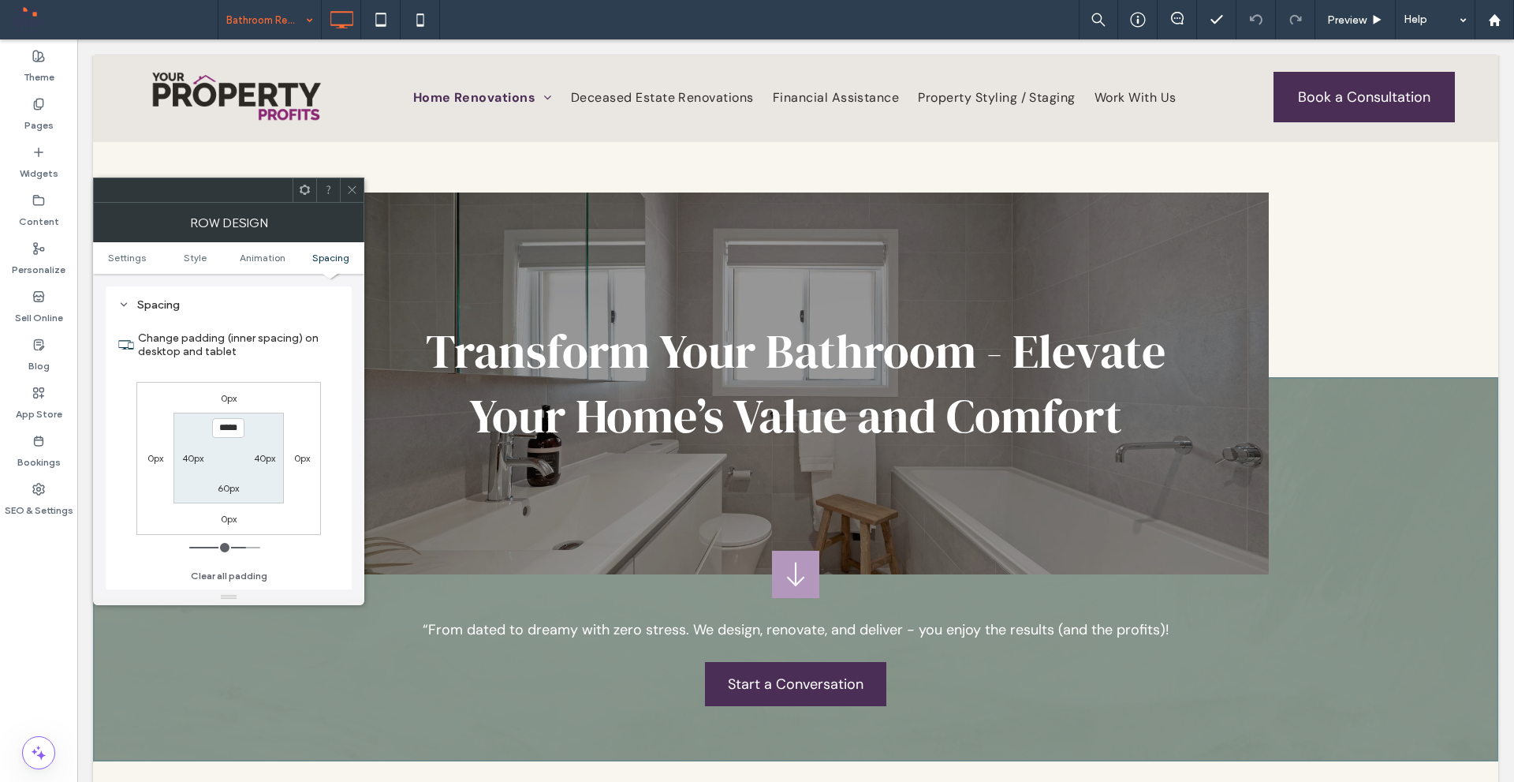
click at [353, 189] on use at bounding box center [352, 190] width 8 height 8
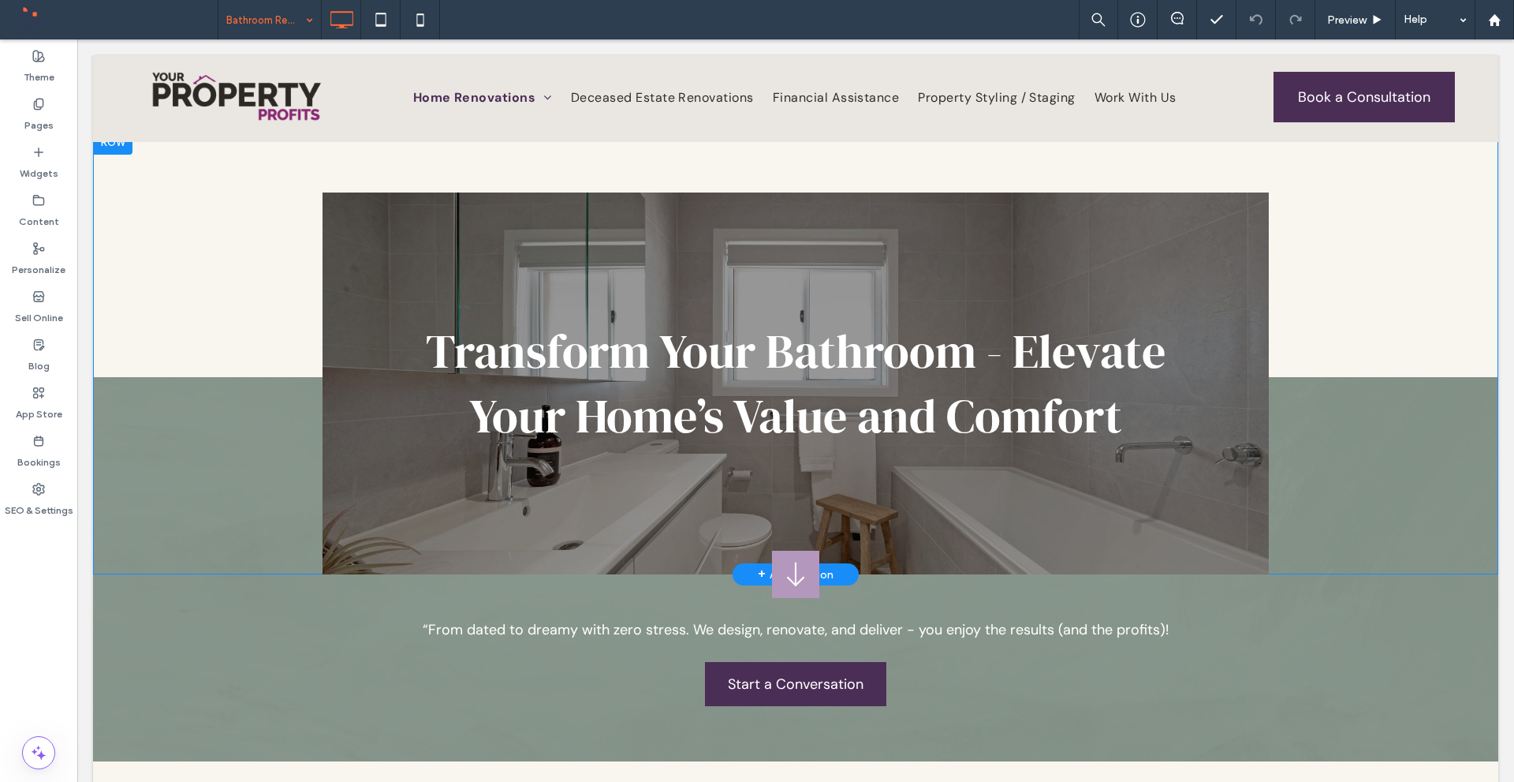
click at [287, 229] on div "Transform Your Bathroom - Elevate Your Home’s Value and Comfort Click To Paste …" at bounding box center [796, 351] width 1406 height 445
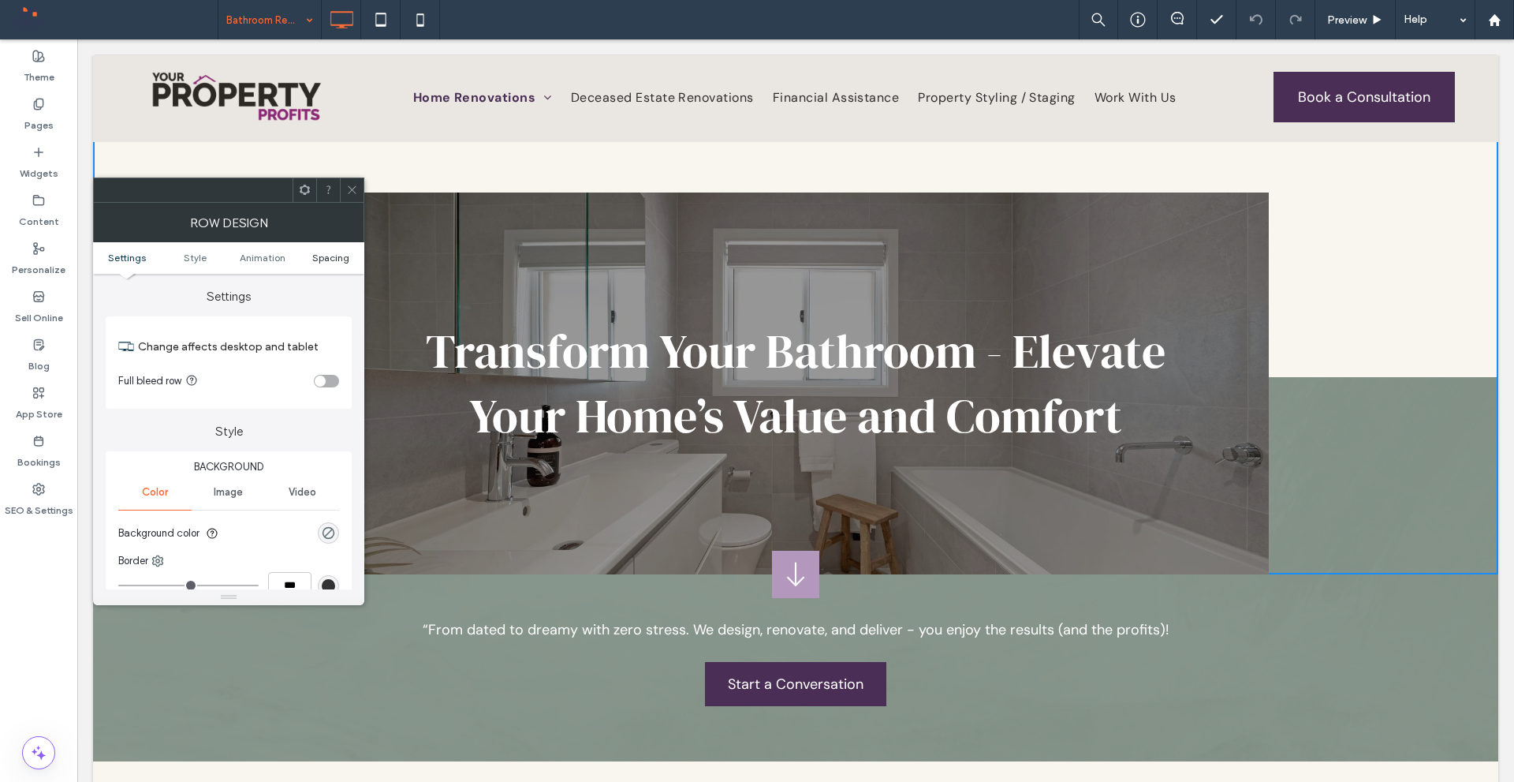
click at [341, 255] on span "Spacing" at bounding box center [330, 258] width 37 height 12
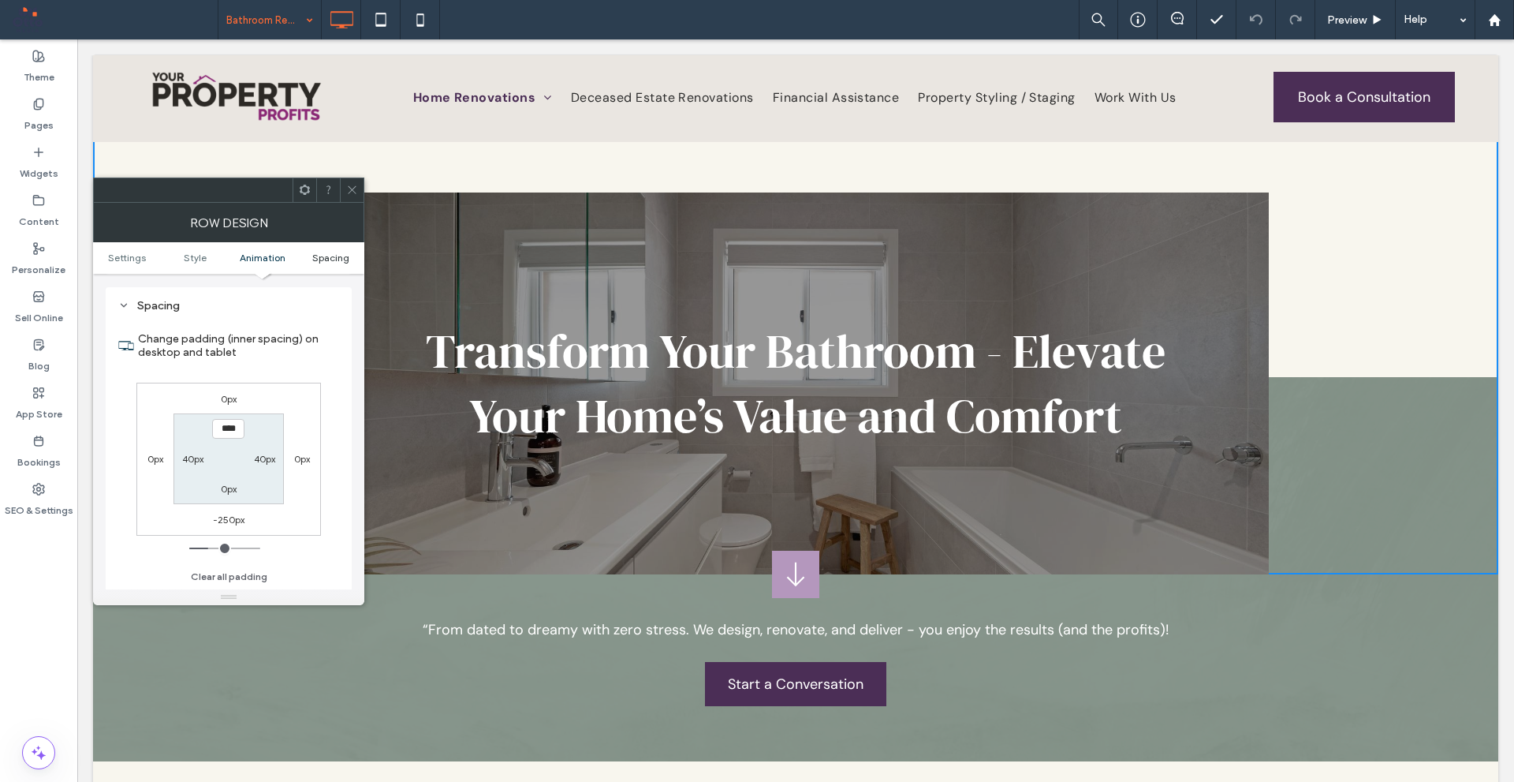
scroll to position [446, 0]
click at [348, 196] on span at bounding box center [352, 190] width 12 height 24
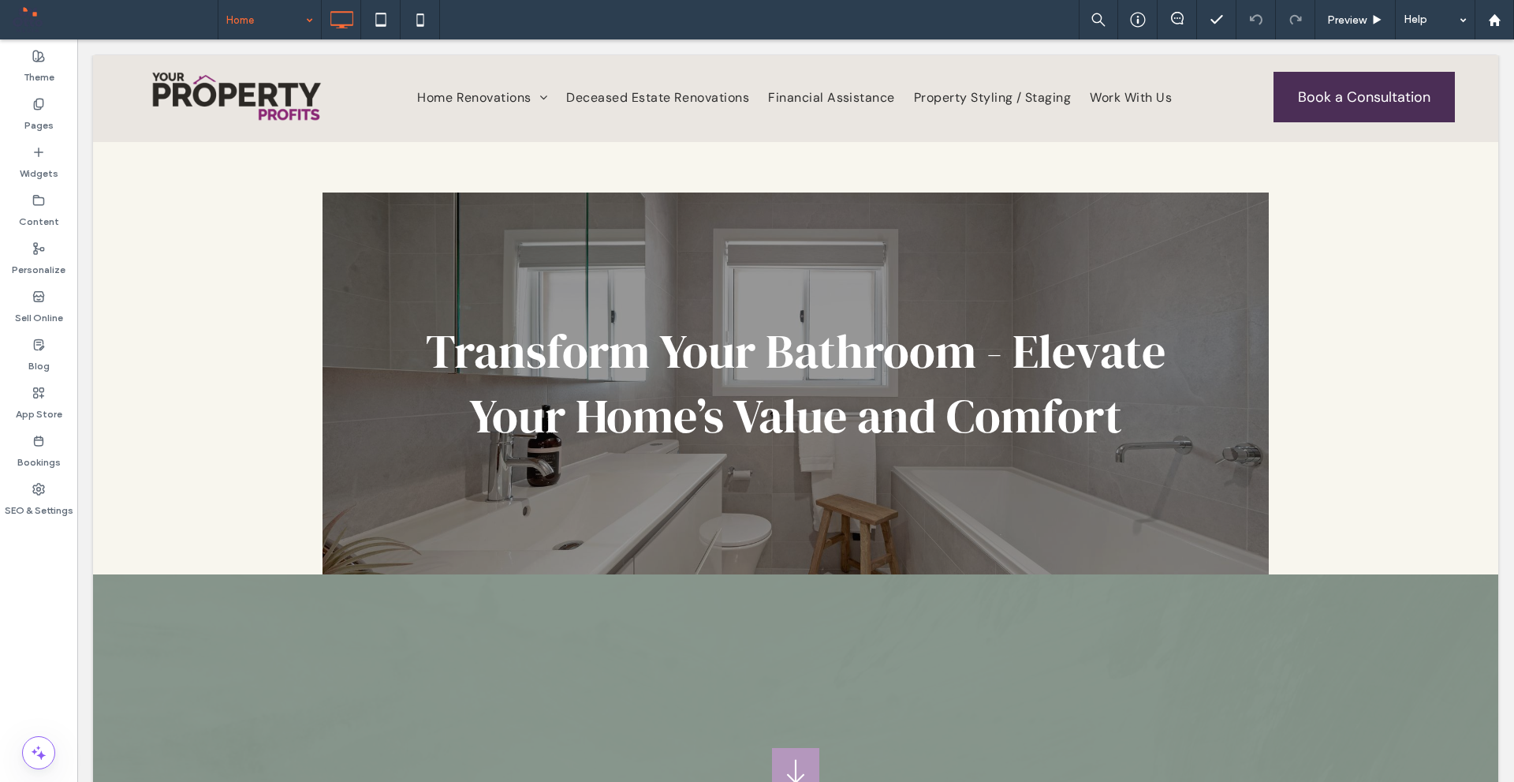
click at [254, 279] on div "Transform Your Bathroom - Elevate Your Home’s Value and Comfort" at bounding box center [796, 351] width 1406 height 445
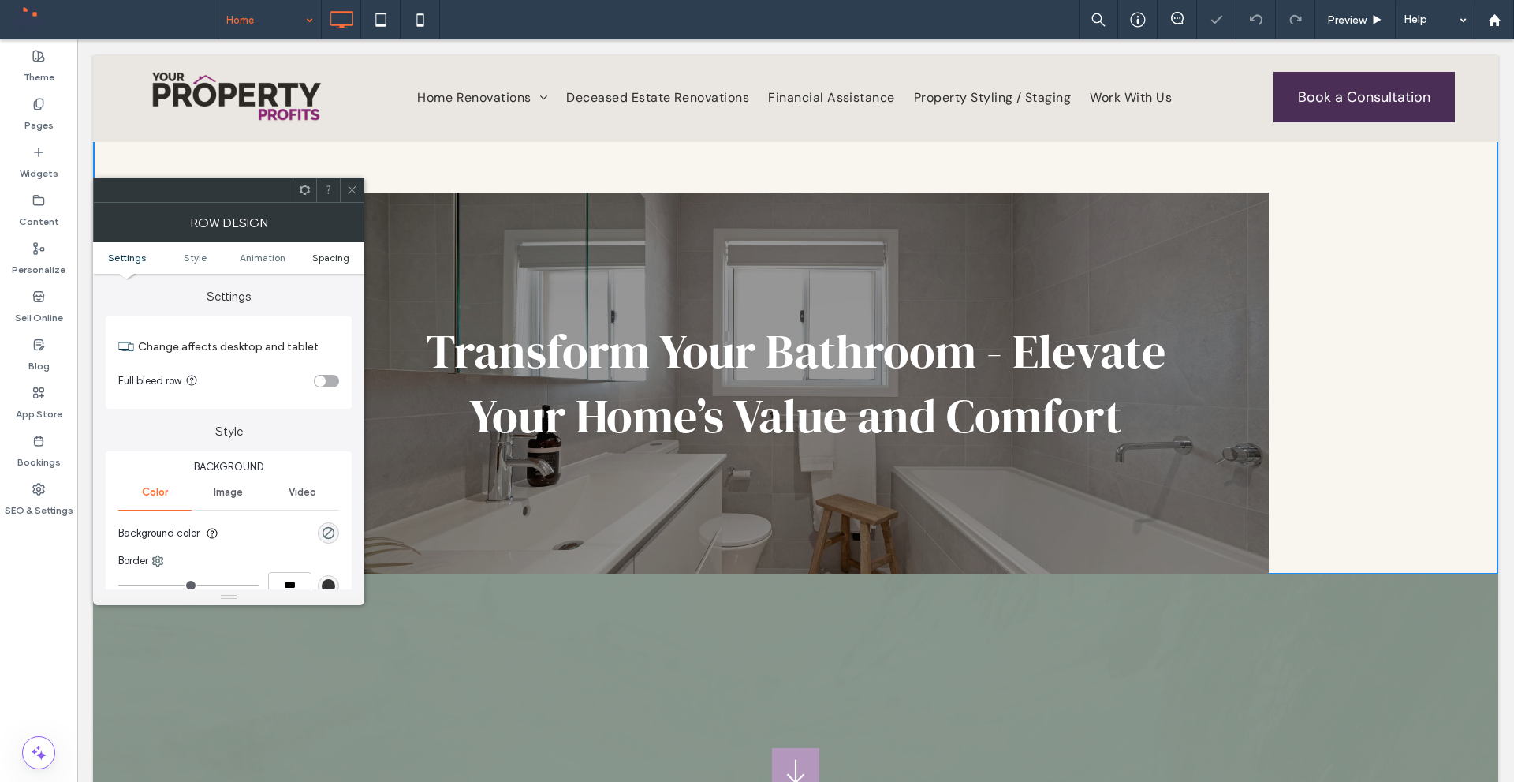
click at [346, 260] on span "Spacing" at bounding box center [330, 258] width 37 height 12
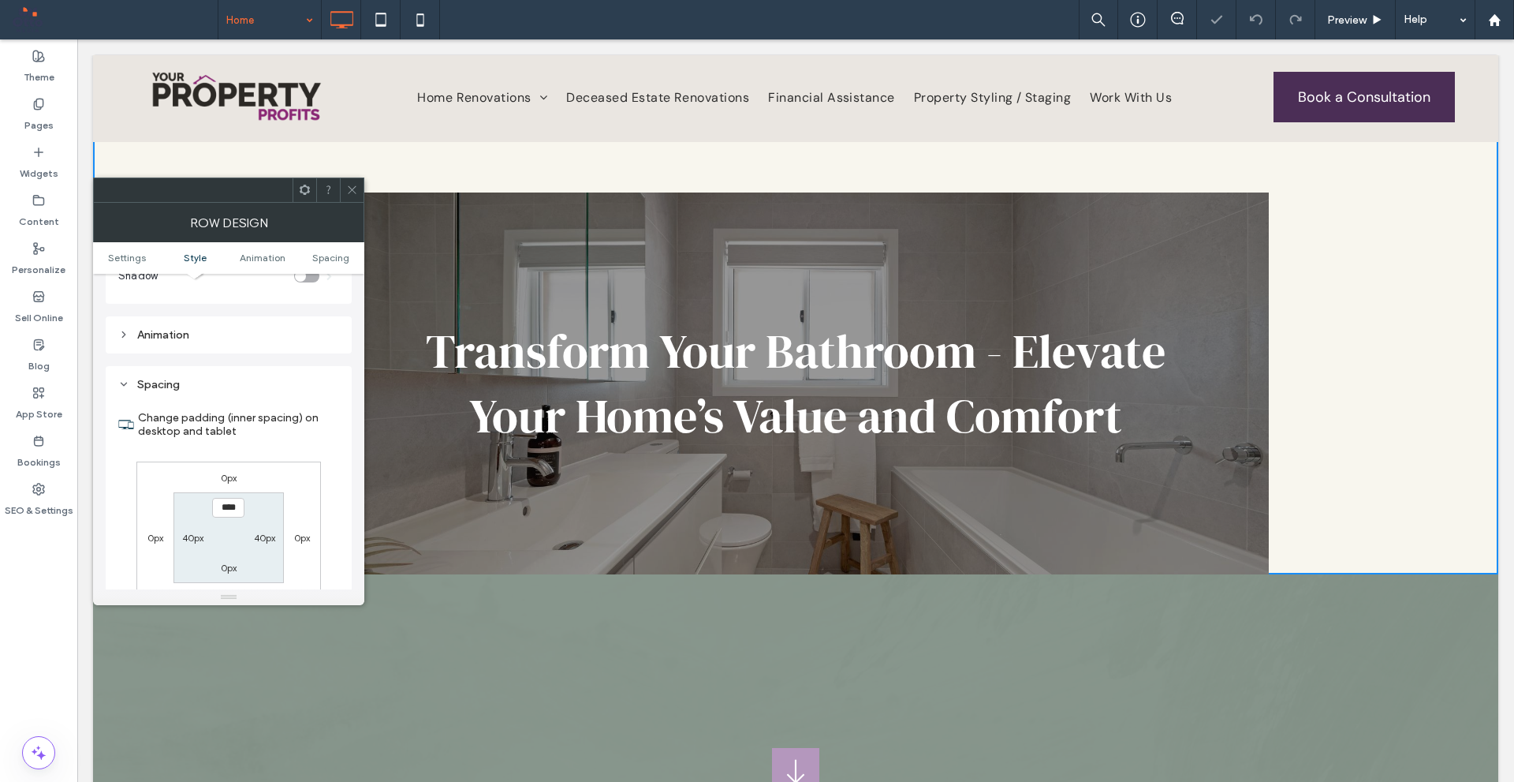
scroll to position [442, 0]
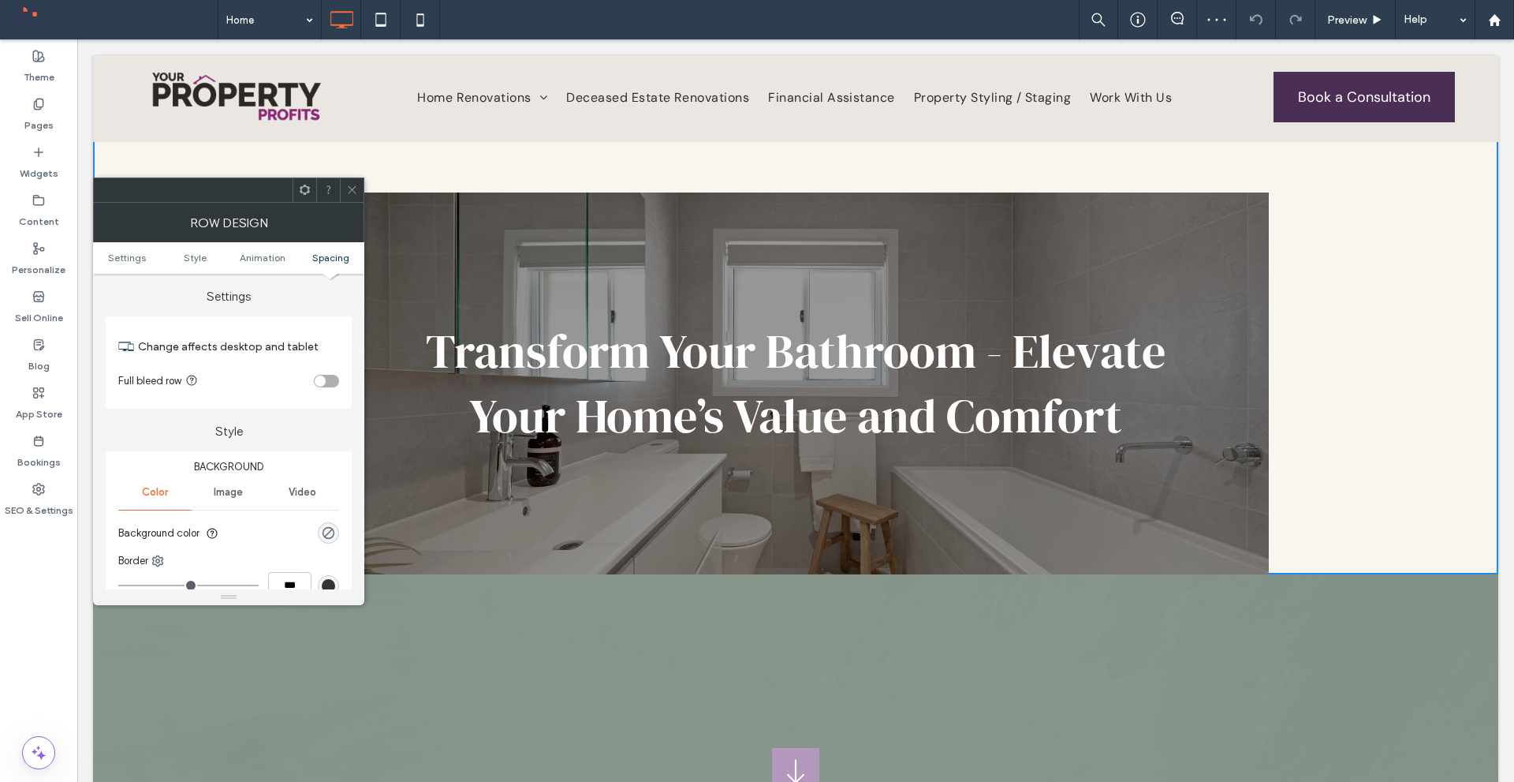
scroll to position [446, 0]
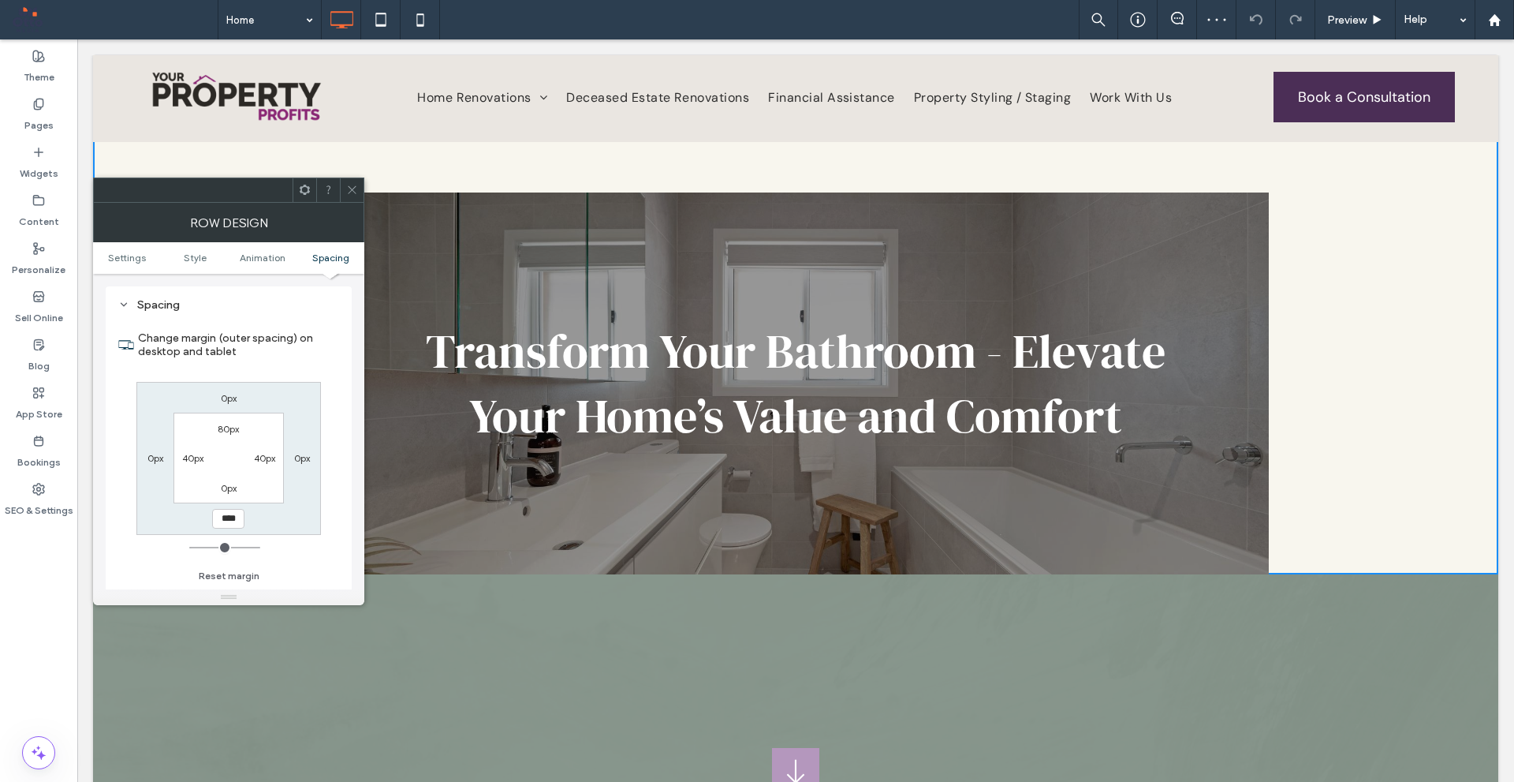
type input "******"
type input "*"
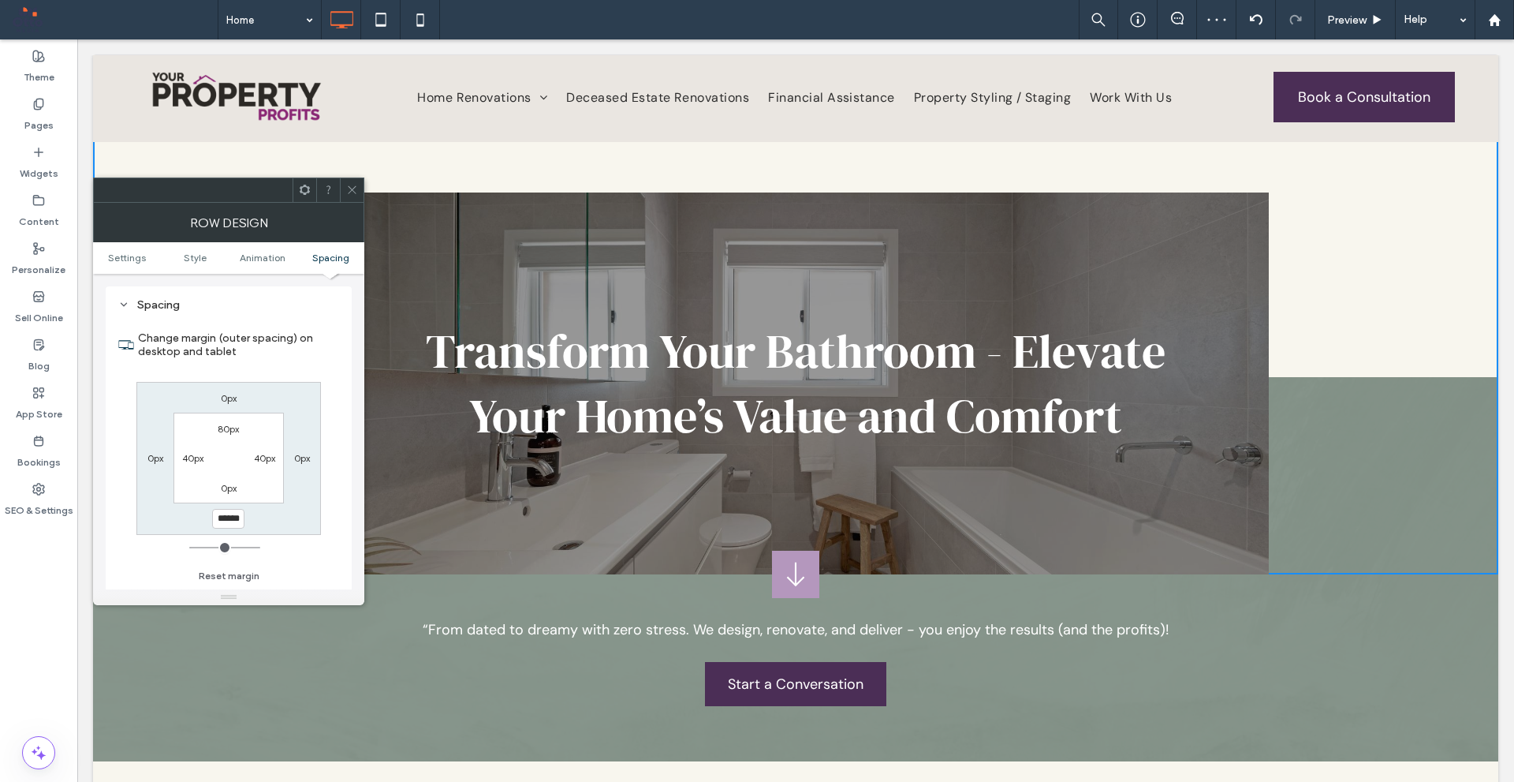
click at [361, 183] on div at bounding box center [352, 190] width 24 height 24
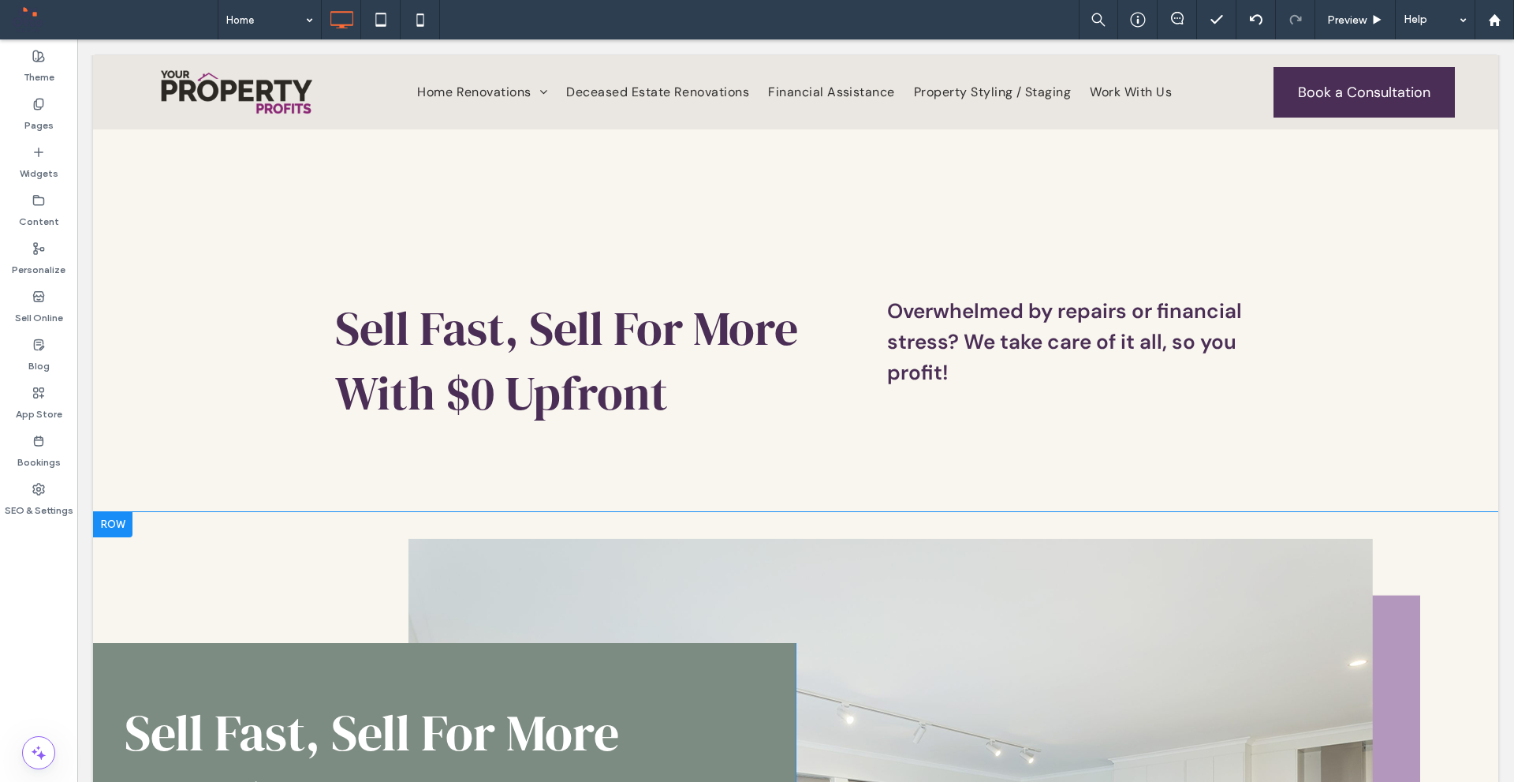
scroll to position [1104, 0]
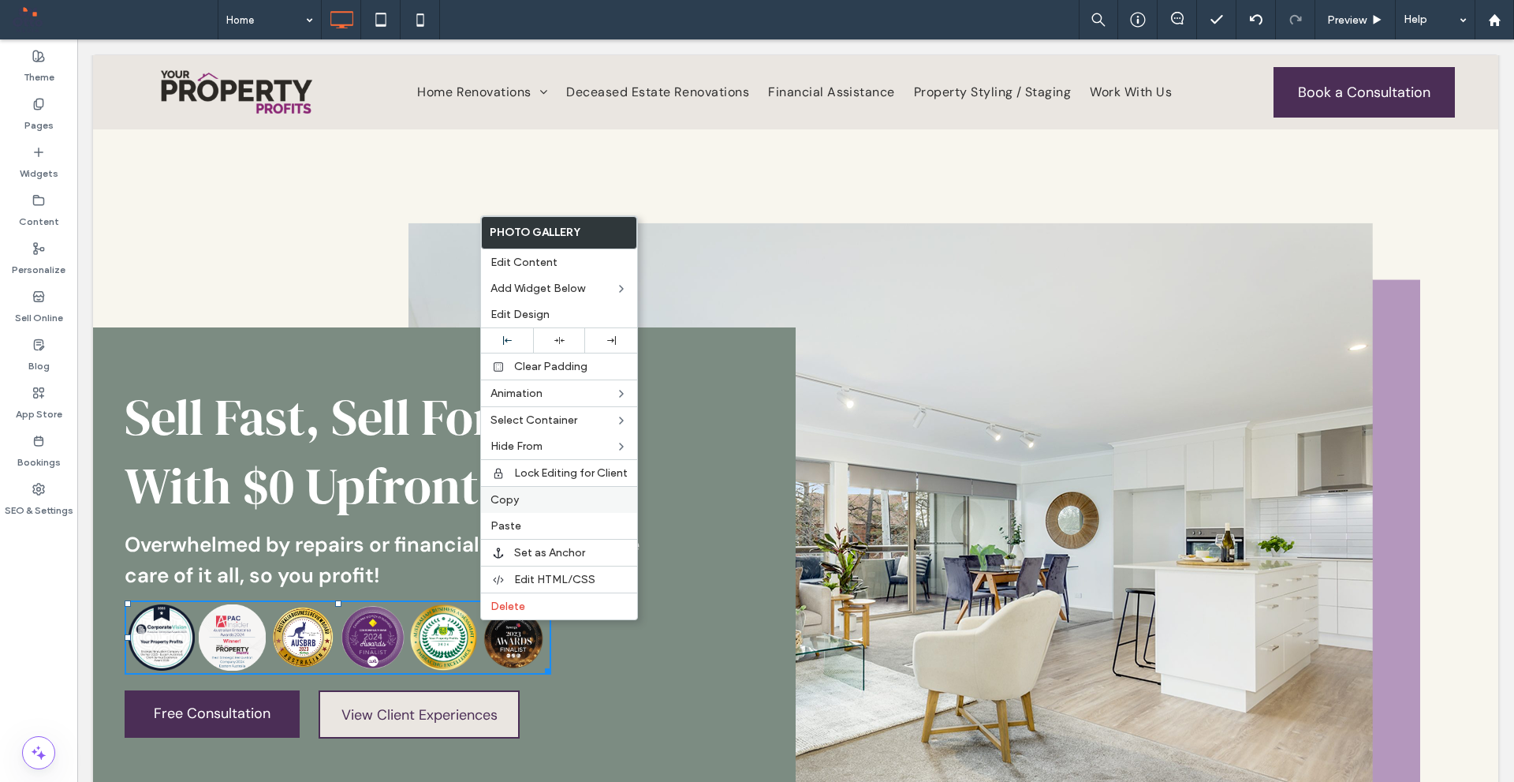
click at [548, 490] on div "Copy" at bounding box center [559, 499] width 156 height 27
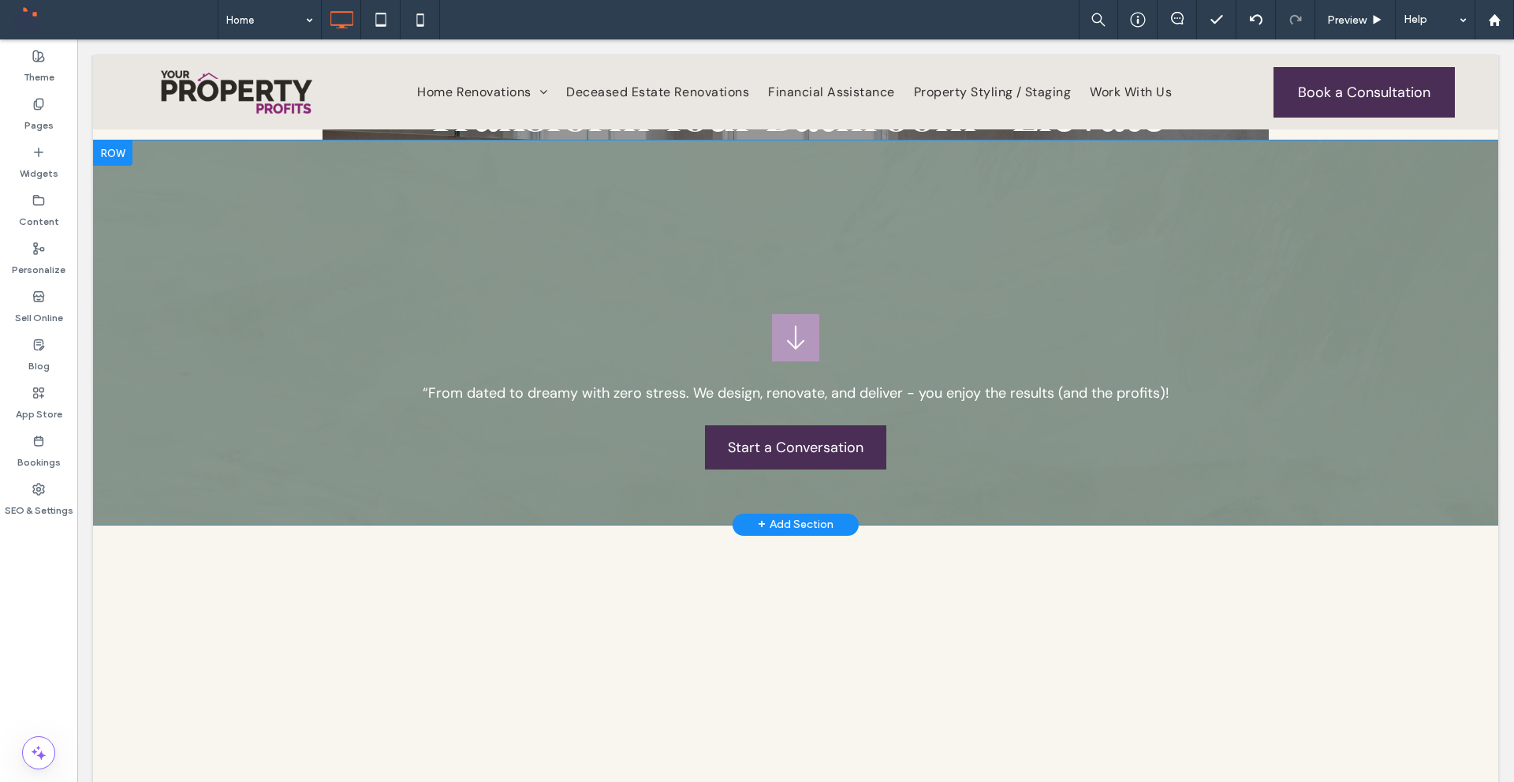
scroll to position [0, 0]
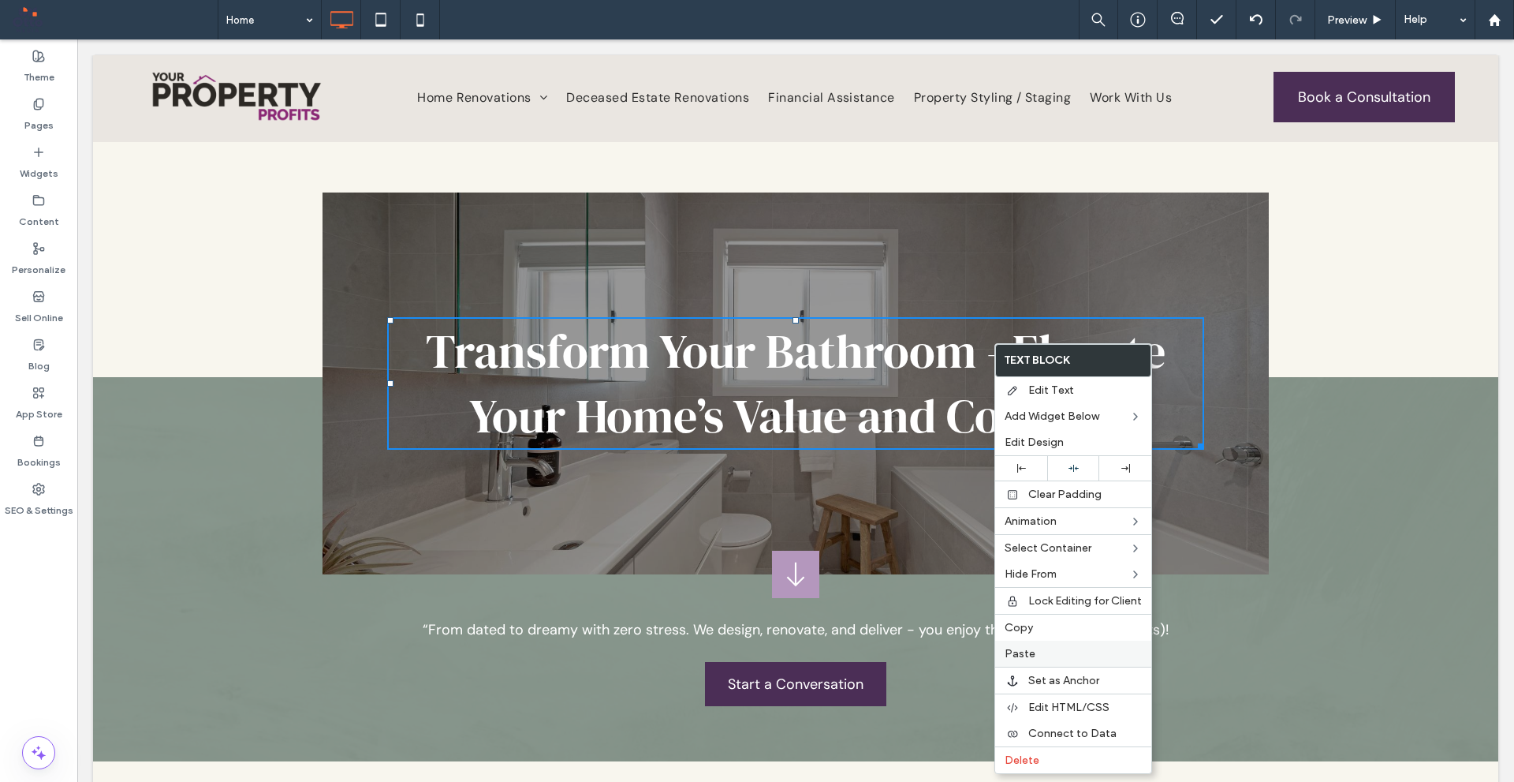
click at [1012, 655] on span "Paste" at bounding box center [1020, 653] width 31 height 13
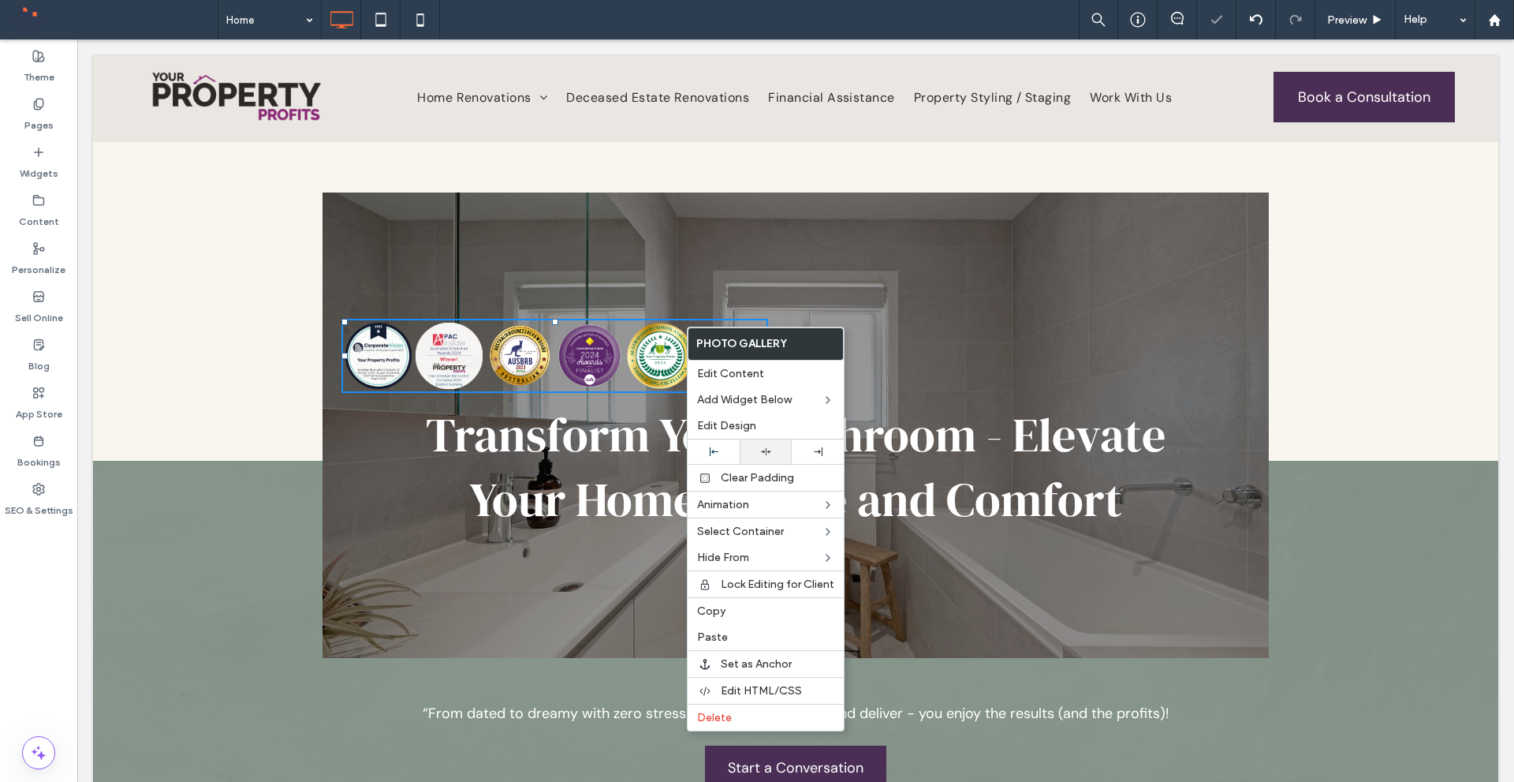
click at [771, 457] on div at bounding box center [766, 451] width 52 height 24
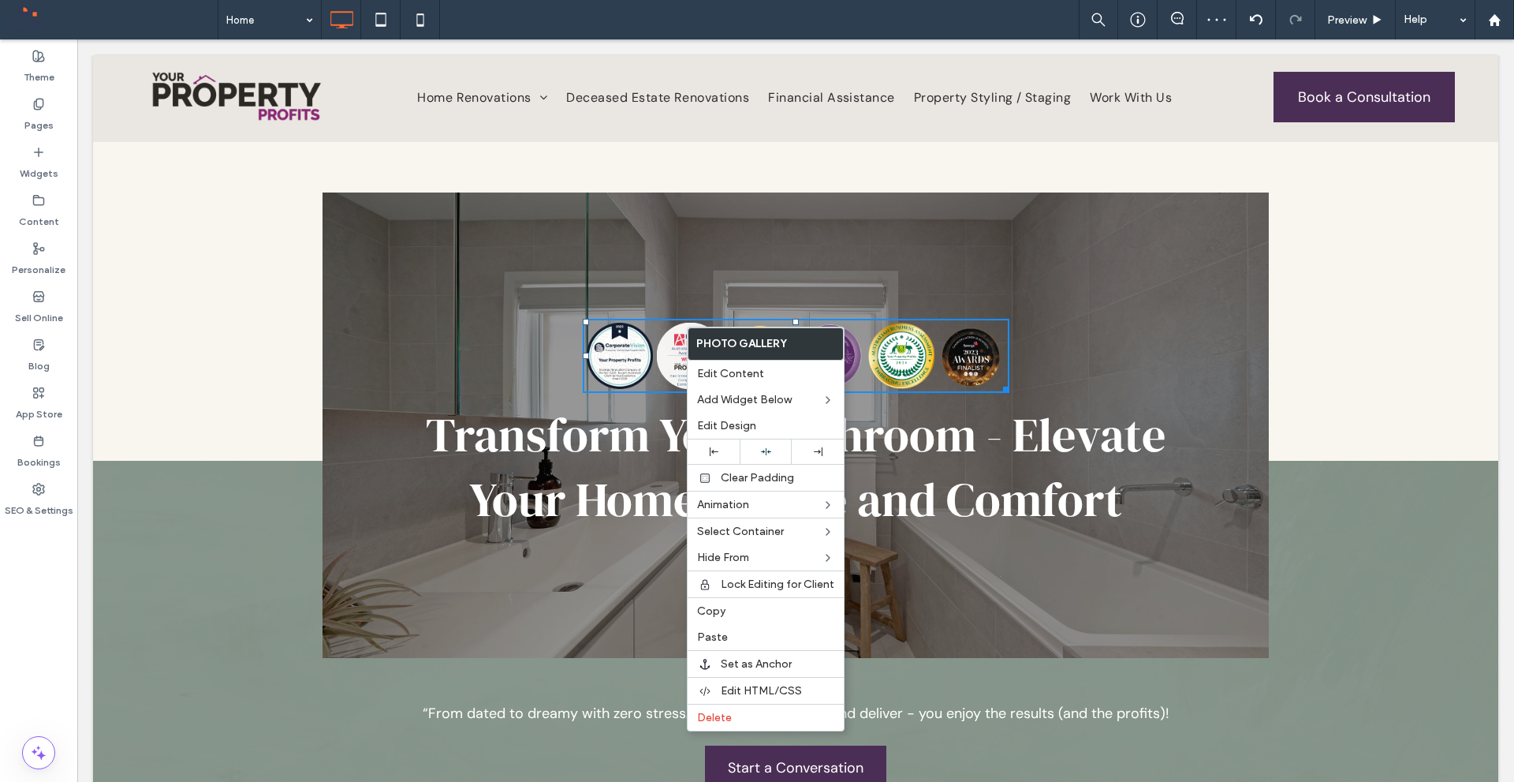
click at [926, 409] on span "Transform Your Bathroom - Elevate Your Home’s Value and Comfort" at bounding box center [796, 466] width 740 height 129
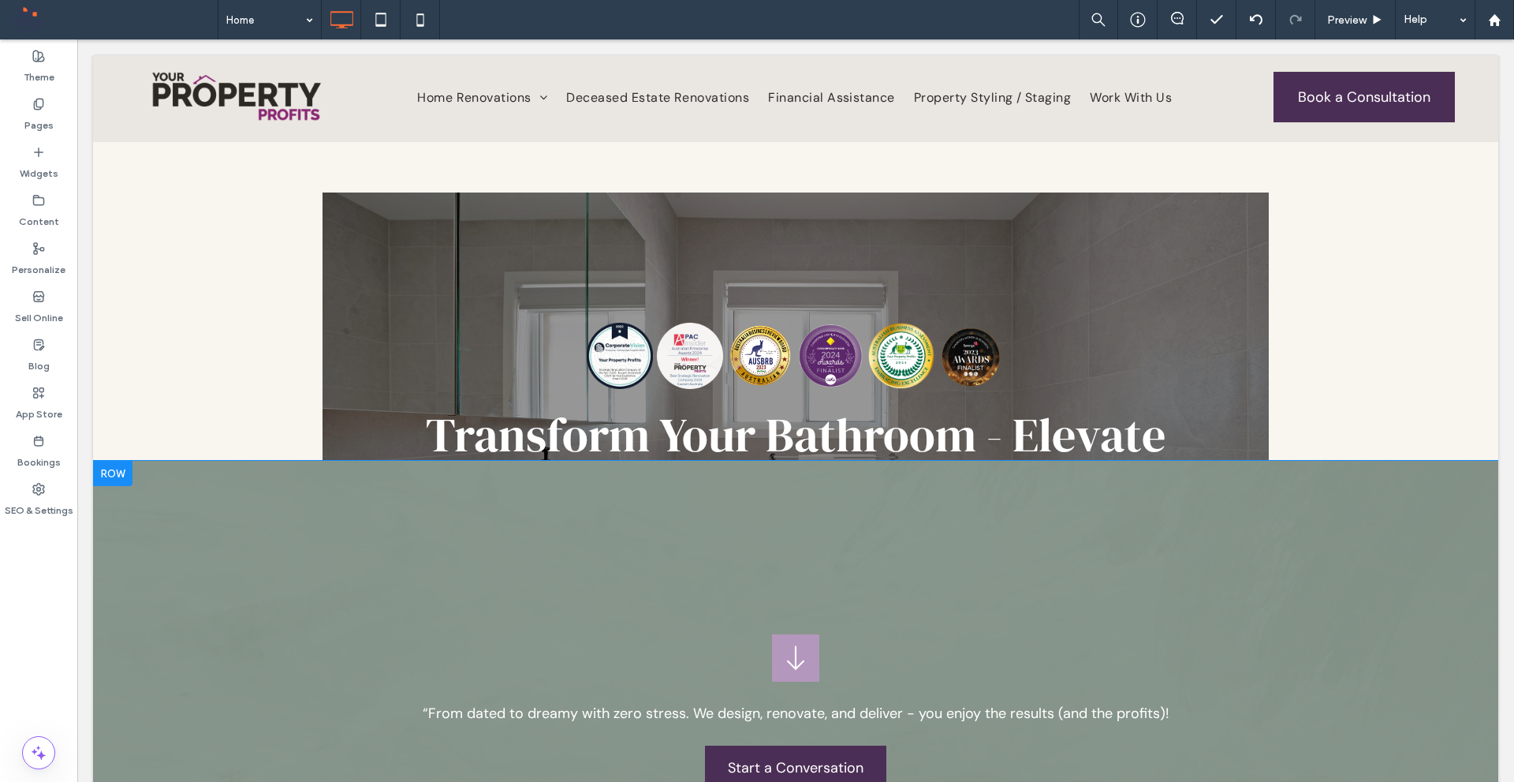
click at [256, 670] on div "“From dated to dreamy with zero stress. We design, renovate, and deliver - you …" at bounding box center [796, 653] width 1406 height 384
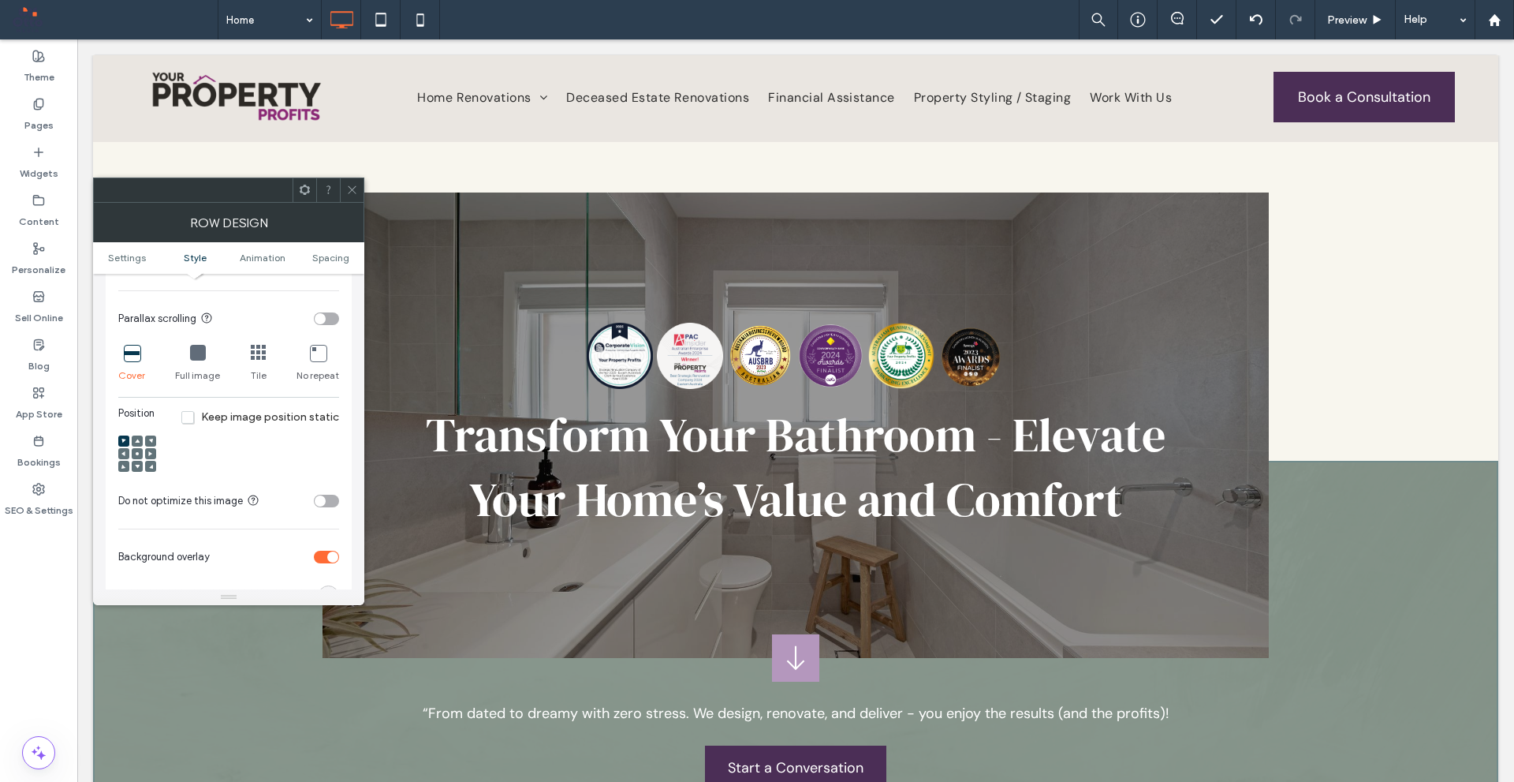
scroll to position [552, 0]
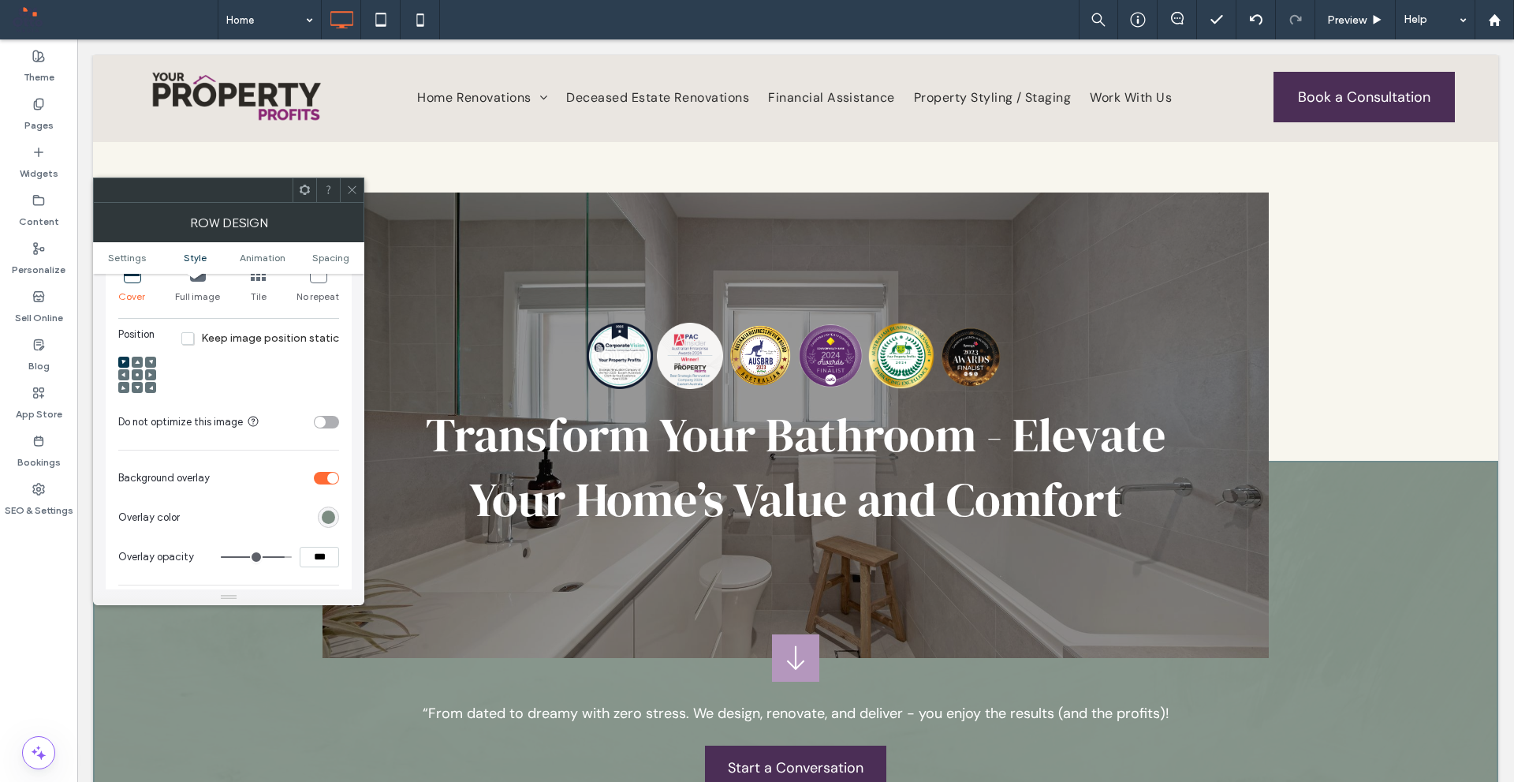
click at [308, 562] on input "***" at bounding box center [319, 557] width 39 height 21
type input "***"
type input "**"
click at [325, 588] on div "Background Color Image Video Name: beige-paintbrush-stroke-textured-background.…" at bounding box center [228, 276] width 221 height 739
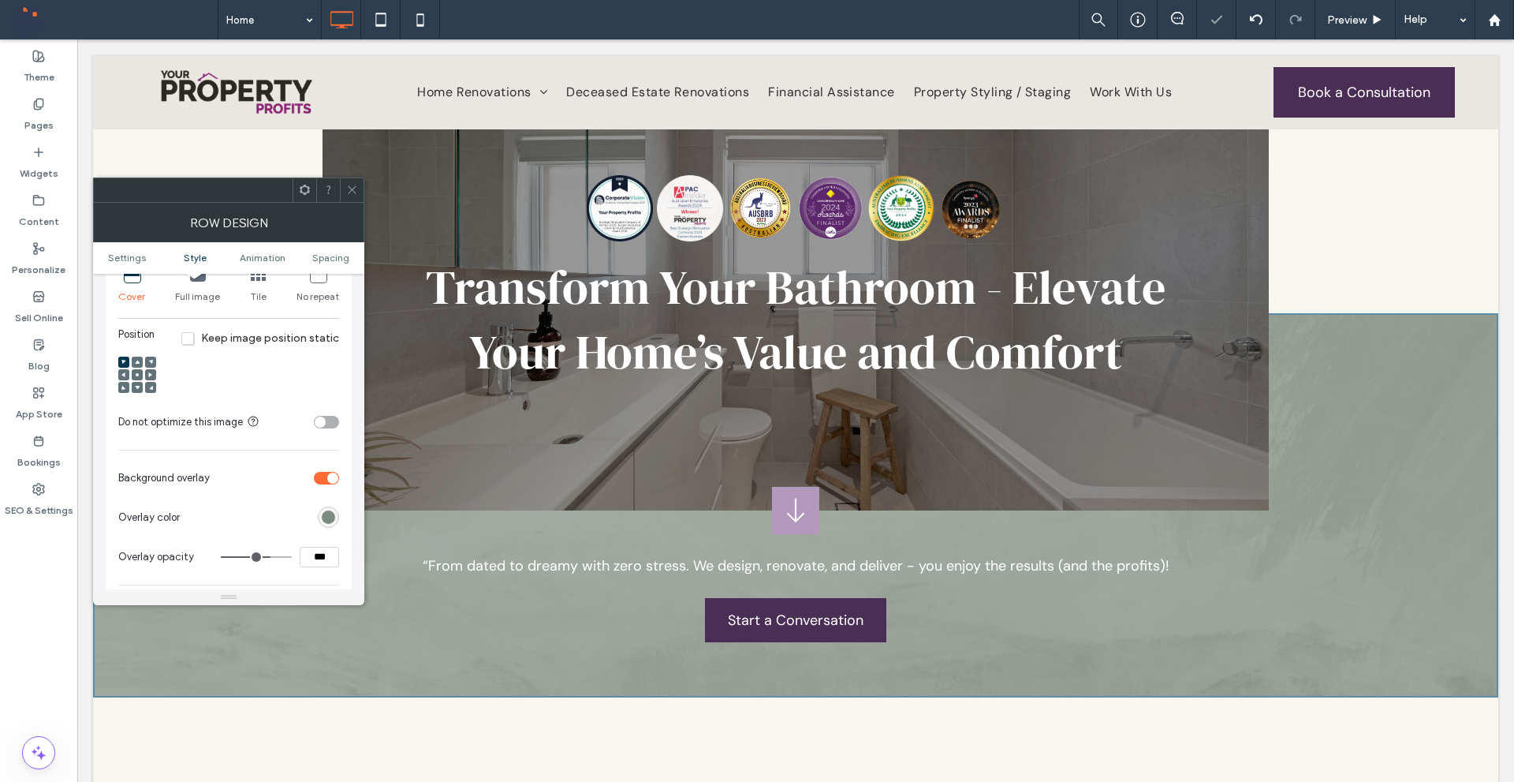
scroll to position [79, 0]
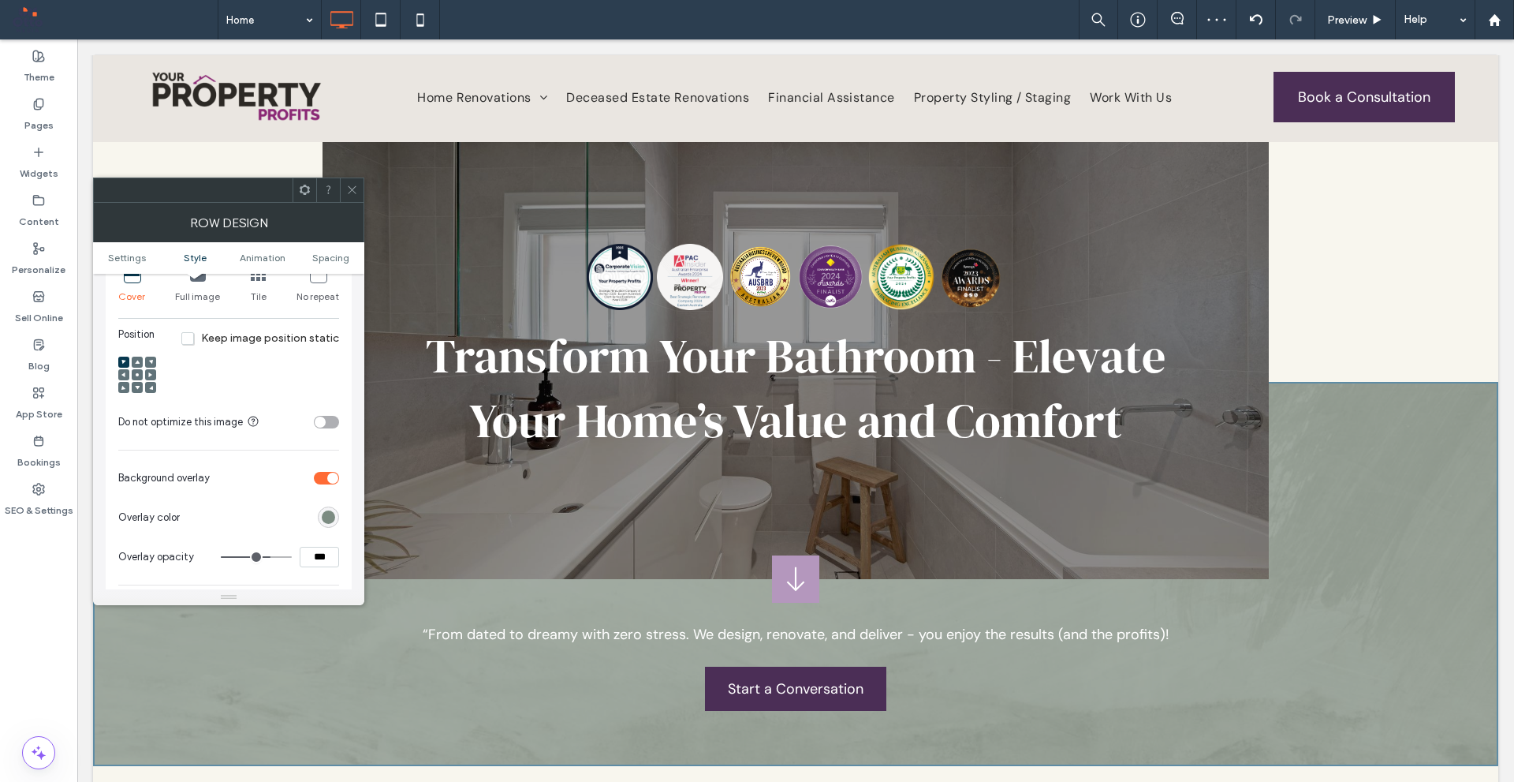
click at [354, 184] on icon at bounding box center [352, 190] width 12 height 12
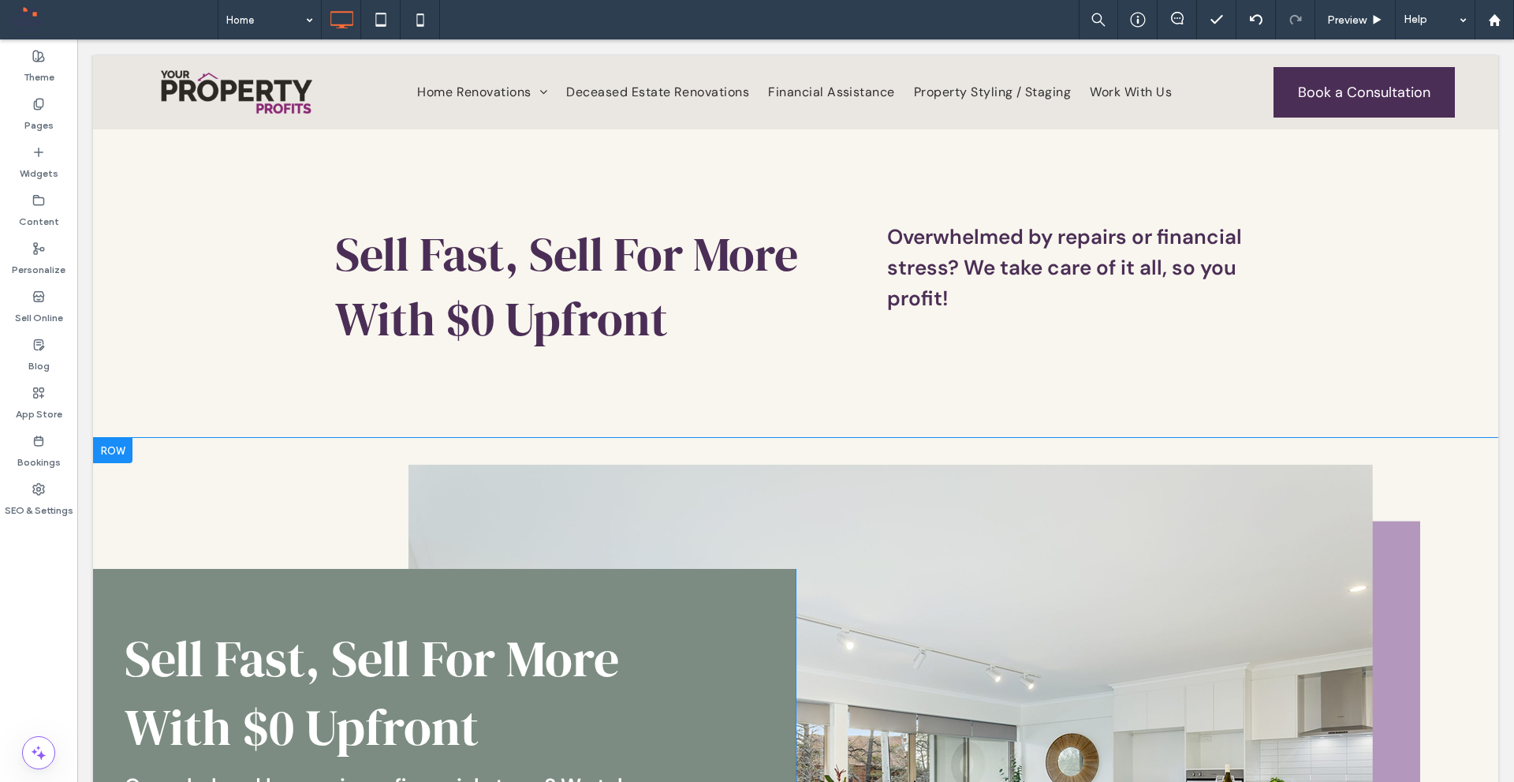
scroll to position [1262, 0]
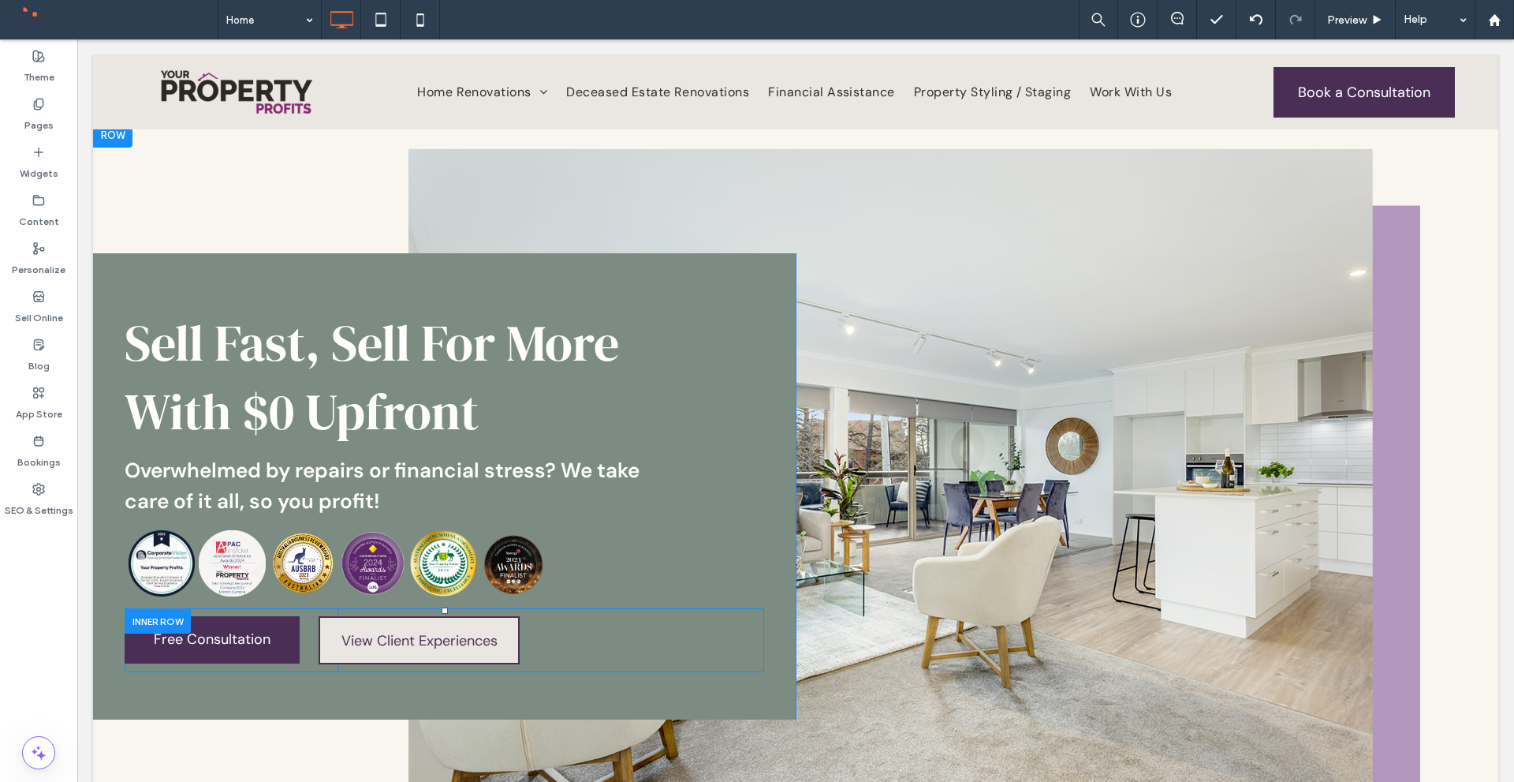
click at [148, 617] on div at bounding box center [158, 620] width 66 height 24
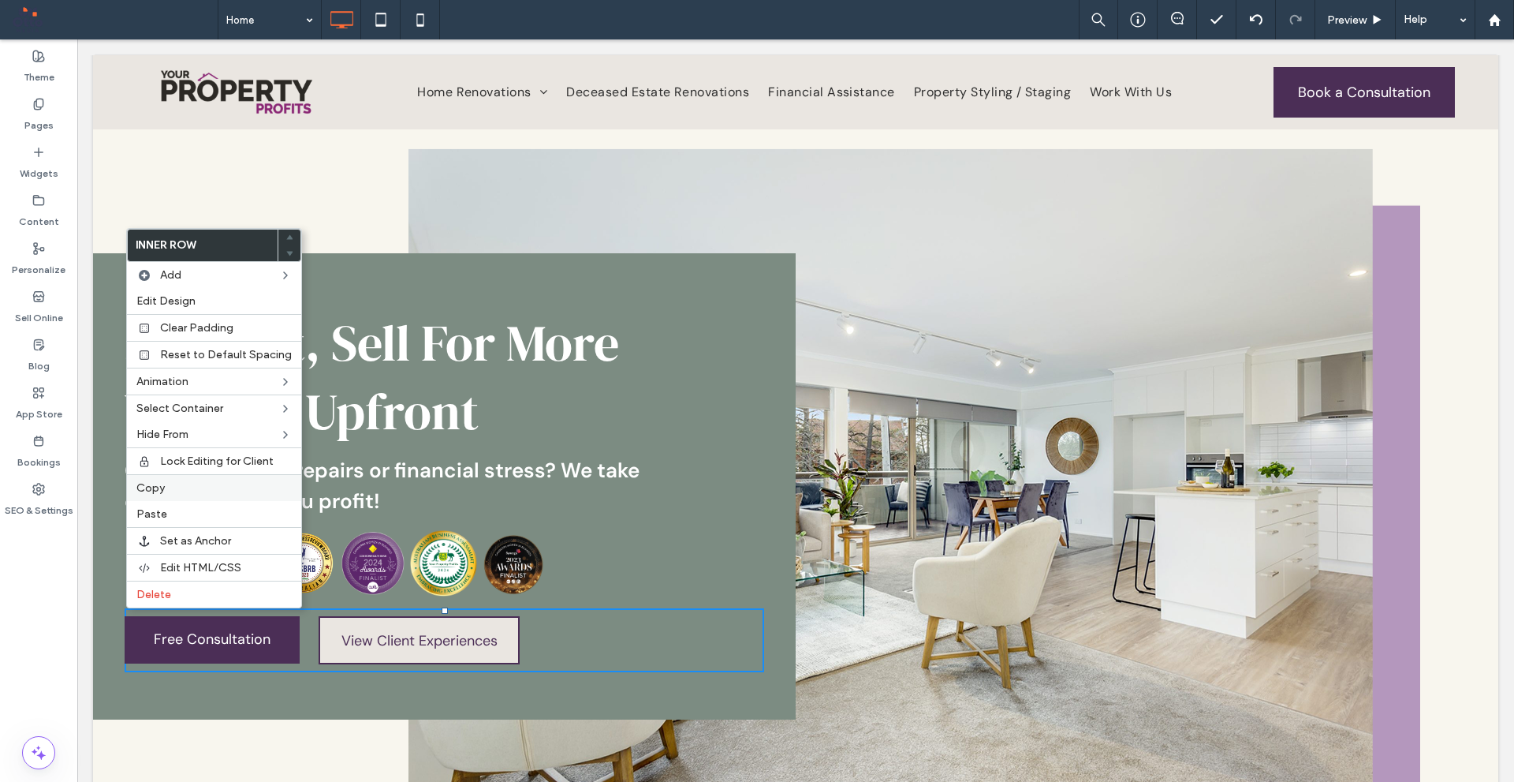
click at [188, 488] on label "Copy" at bounding box center [213, 487] width 155 height 13
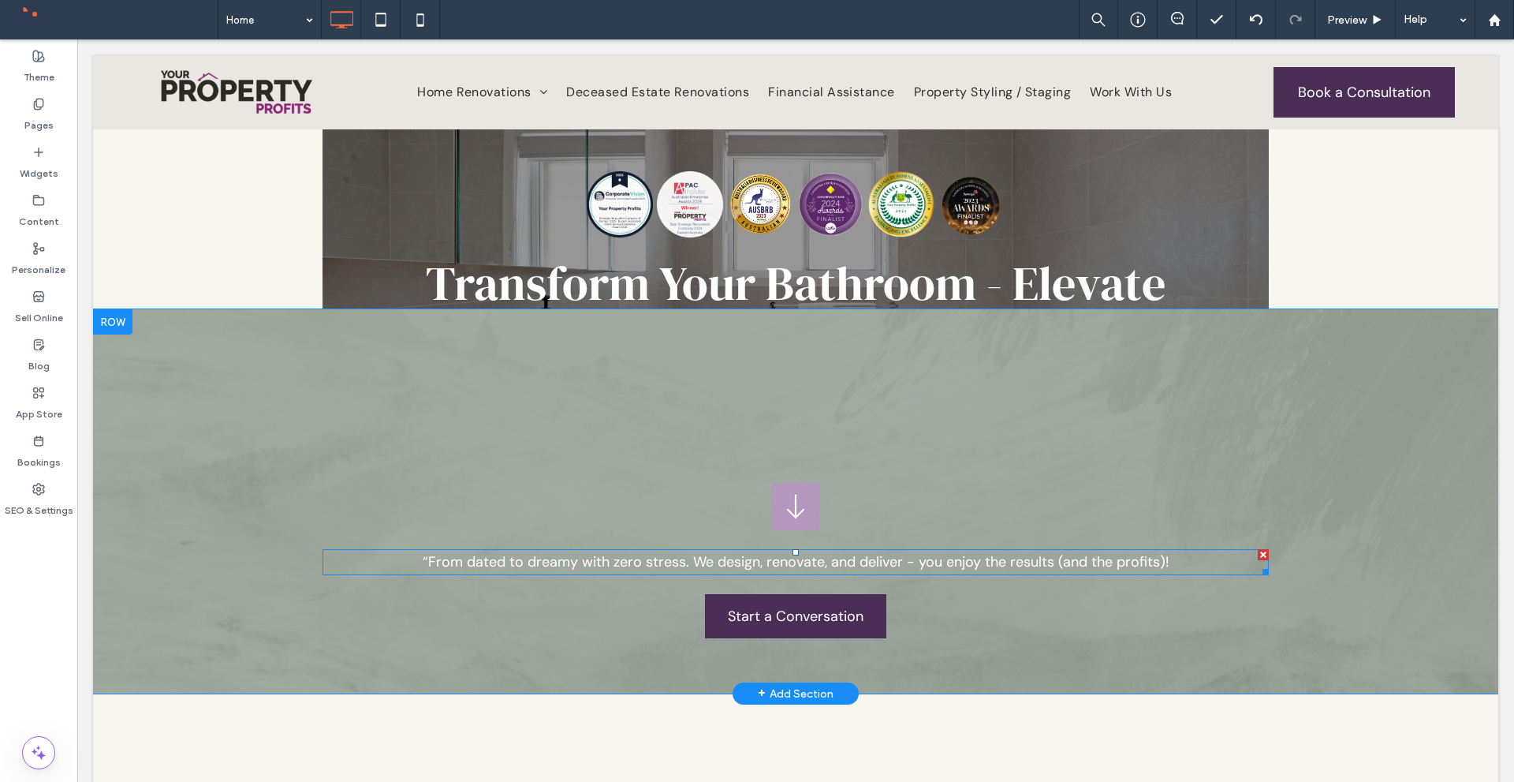
scroll to position [158, 0]
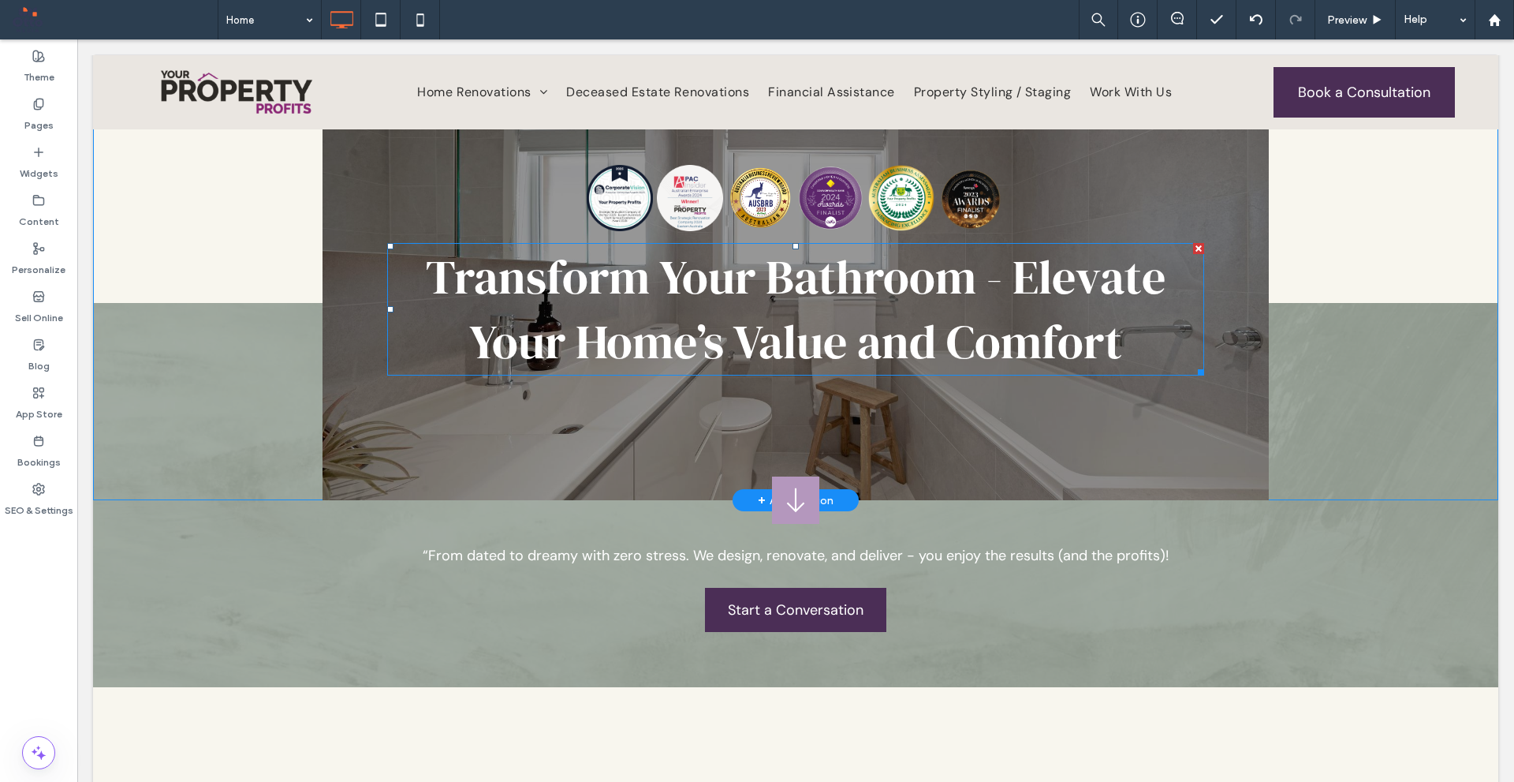
click at [874, 278] on span "Transform Your Bathroom - Elevate Your Home’s Value and Comfort" at bounding box center [796, 309] width 740 height 129
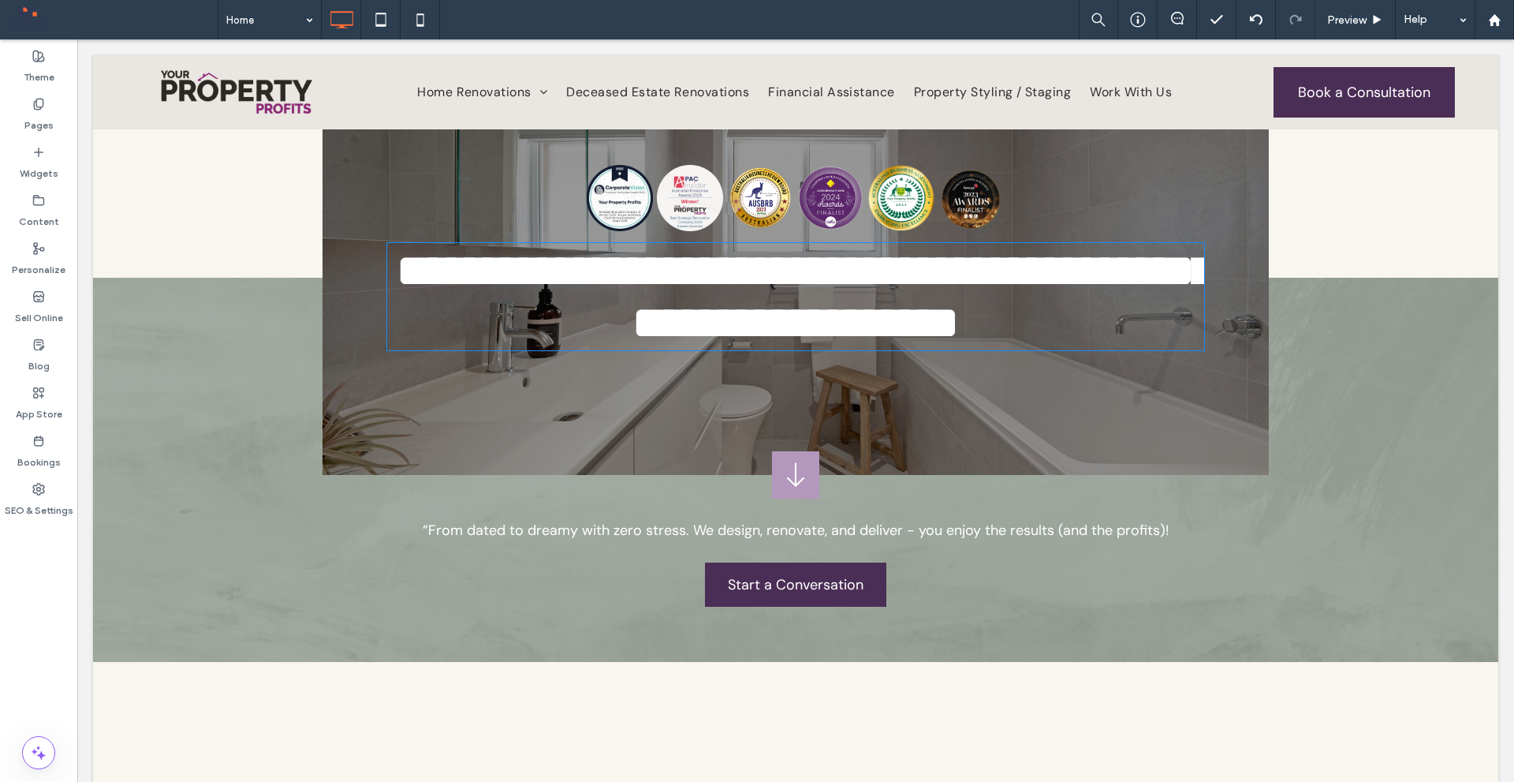
type input "**********"
type input "**"
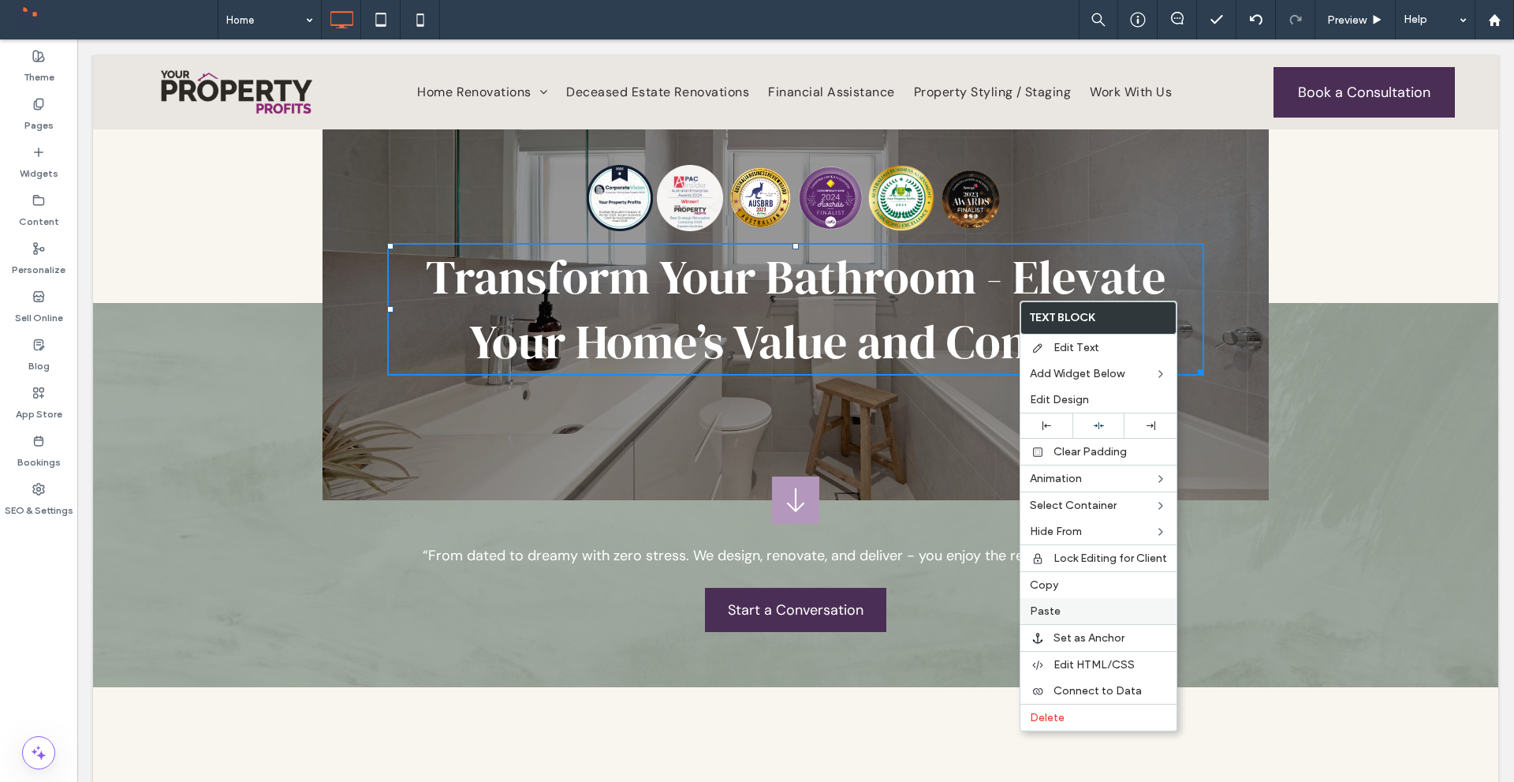
click at [1051, 608] on span "Paste" at bounding box center [1045, 610] width 31 height 13
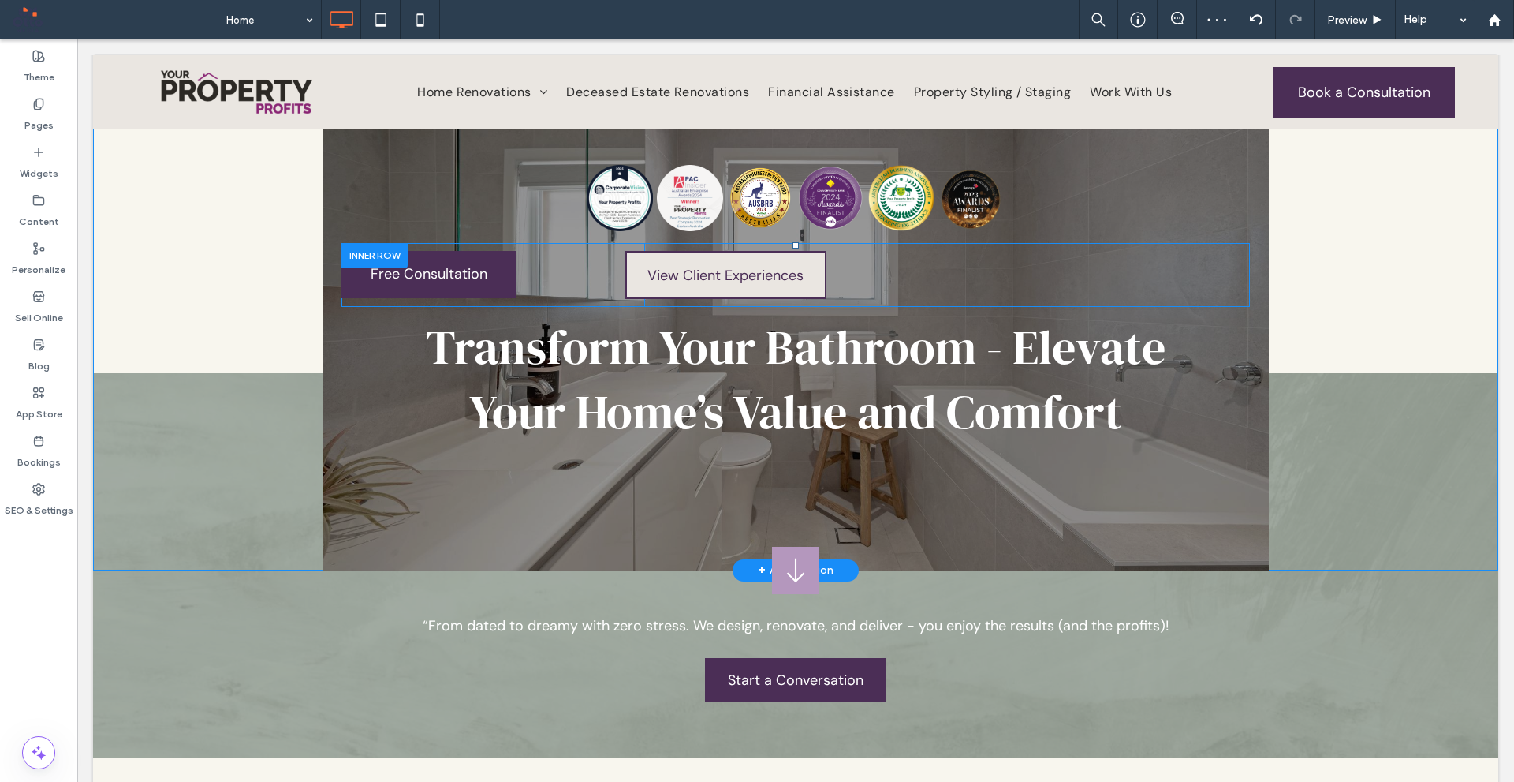
click at [395, 248] on div at bounding box center [375, 255] width 66 height 24
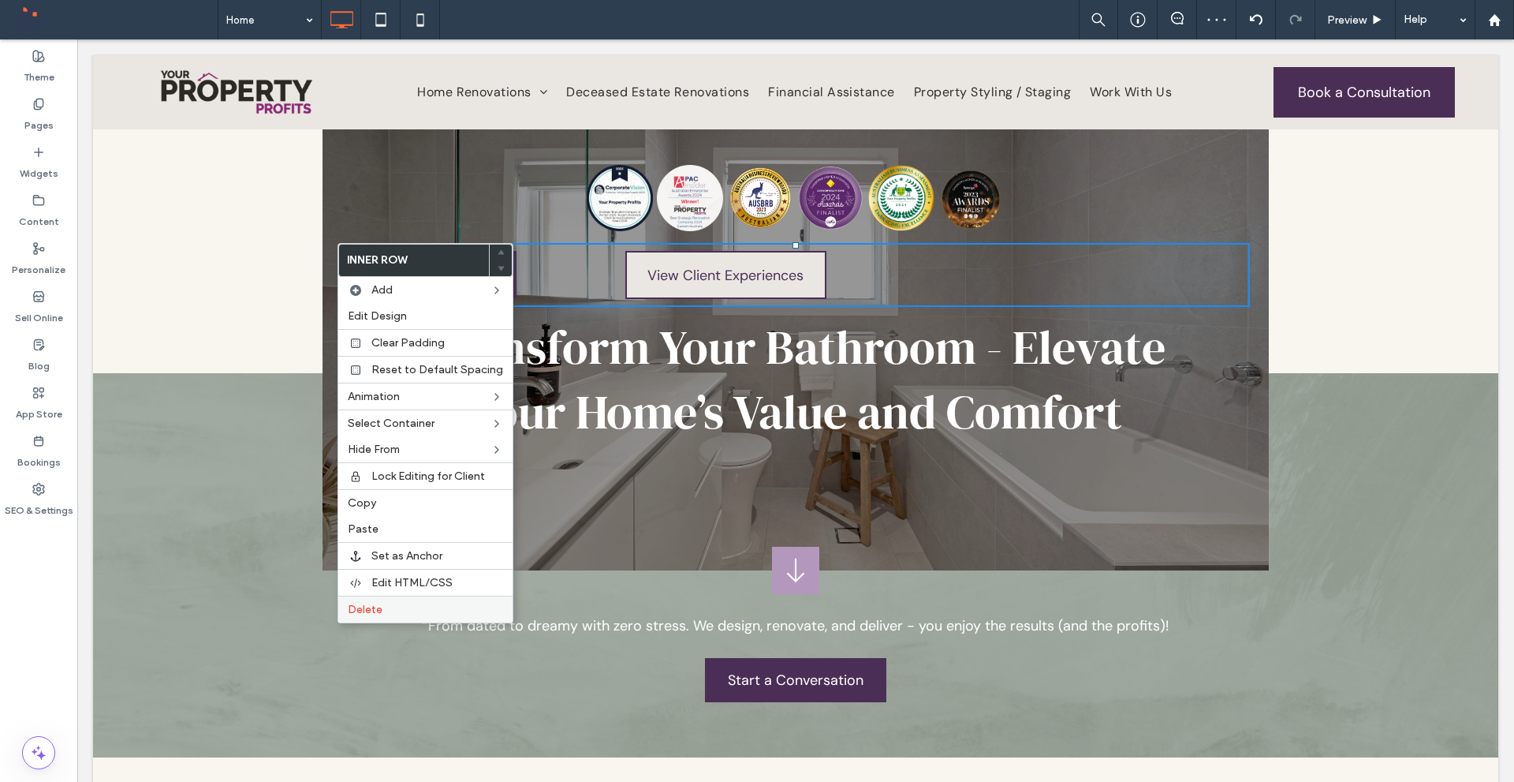
click at [474, 603] on label "Delete" at bounding box center [425, 609] width 155 height 13
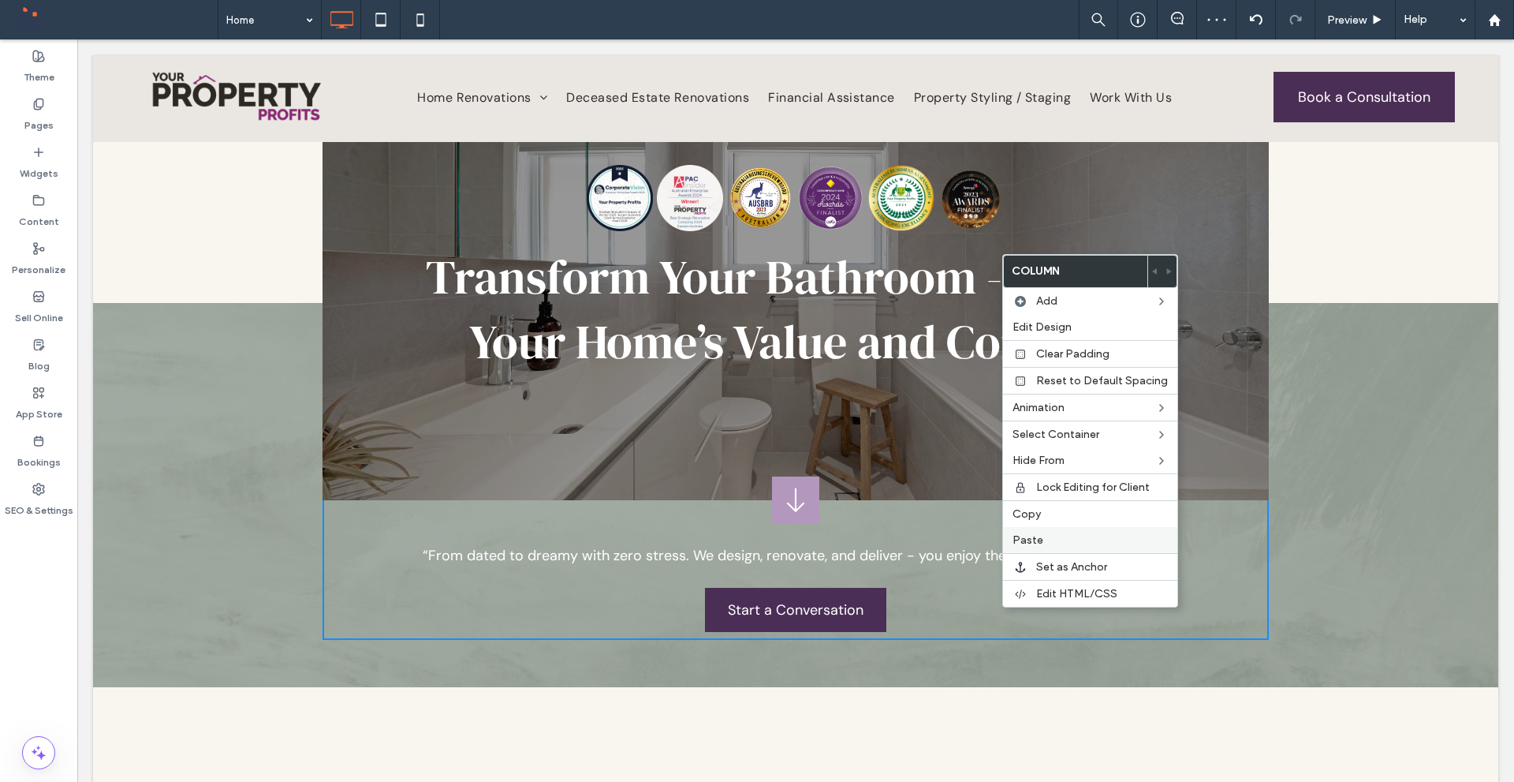
click at [1044, 533] on label "Paste" at bounding box center [1090, 539] width 155 height 13
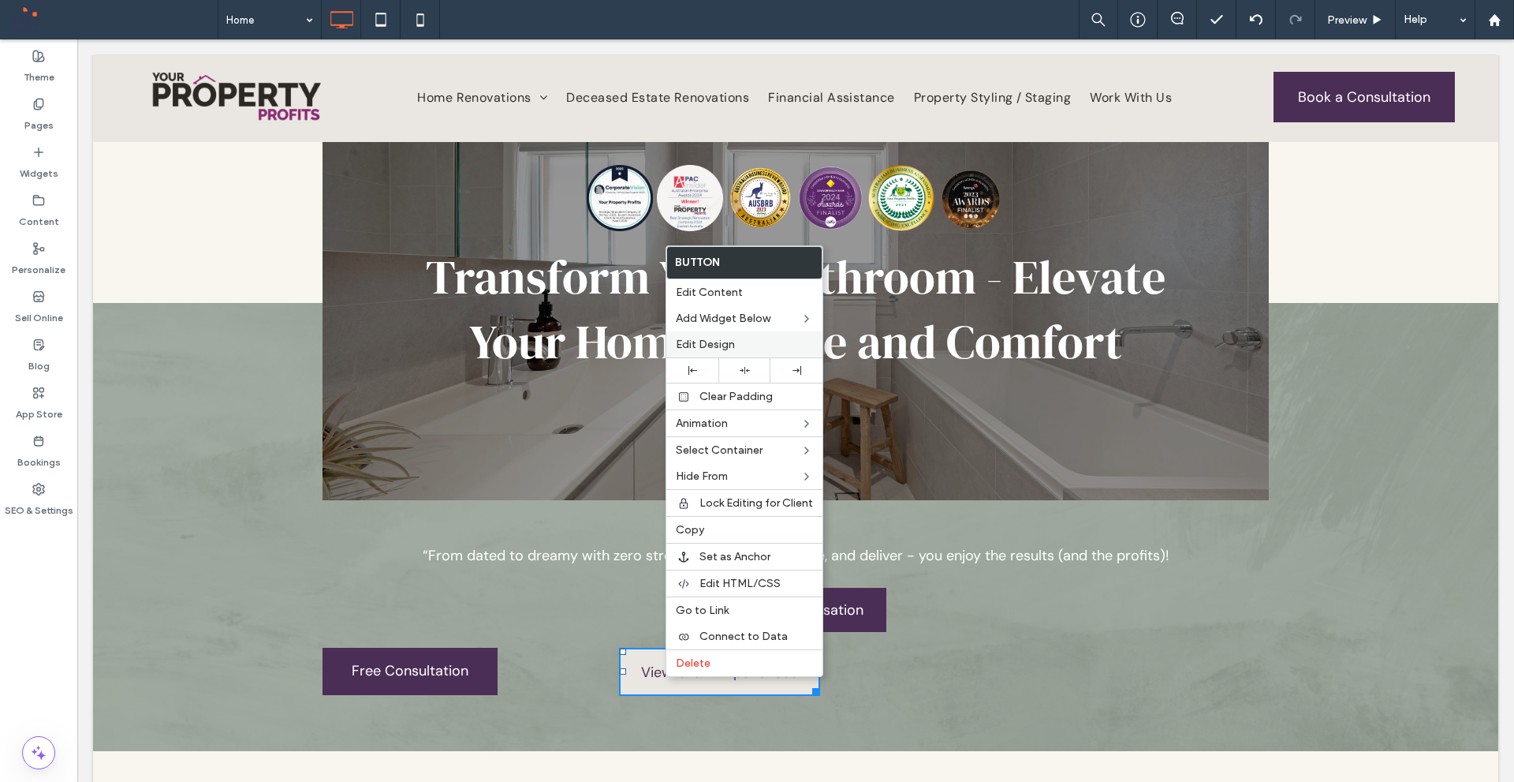
click at [696, 352] on div "Edit Design" at bounding box center [745, 344] width 156 height 26
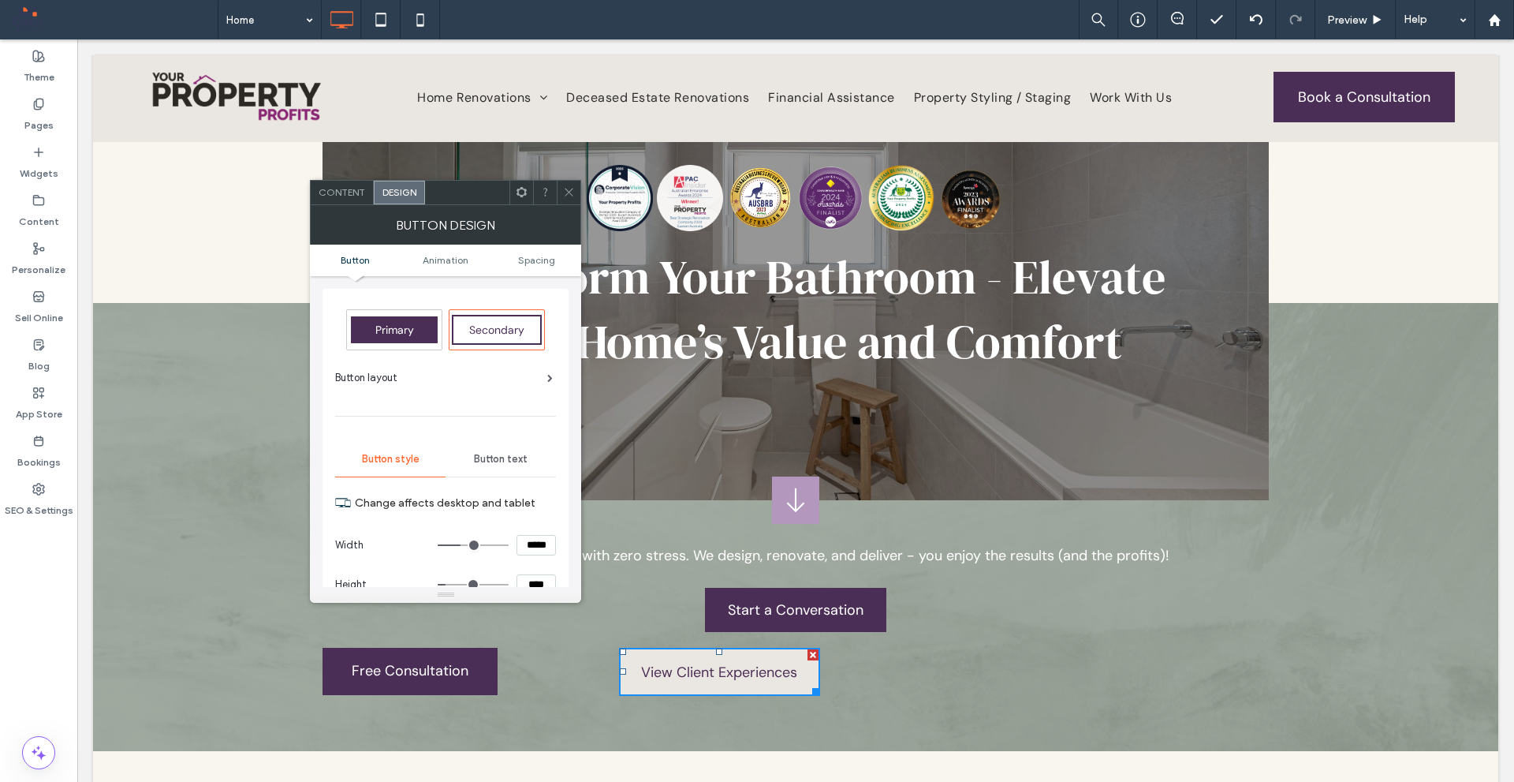
click at [696, 372] on span "Transform Your Bathroom - Elevate Your Home’s Value and Comfort" at bounding box center [796, 309] width 740 height 129
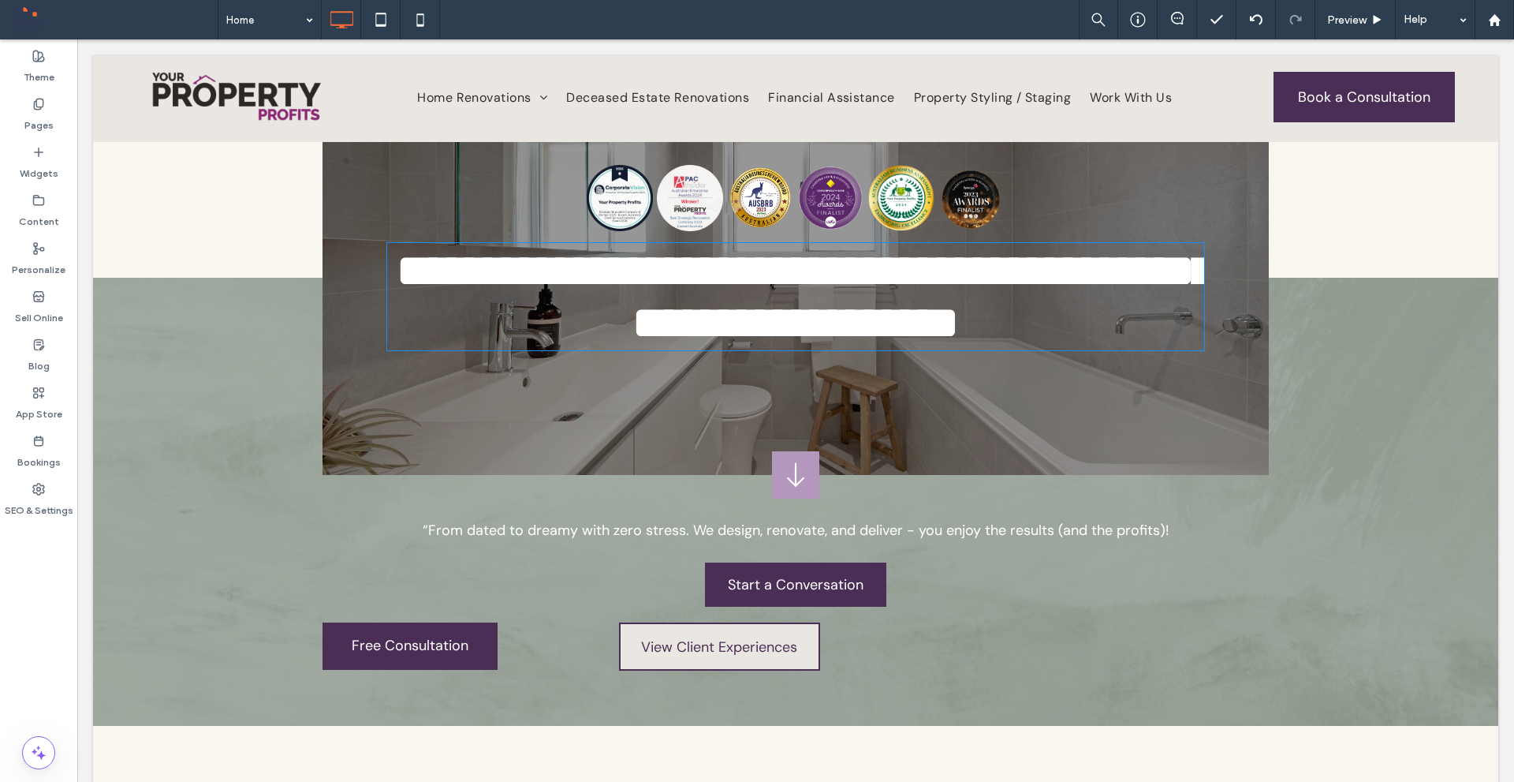
type input "**********"
type input "**"
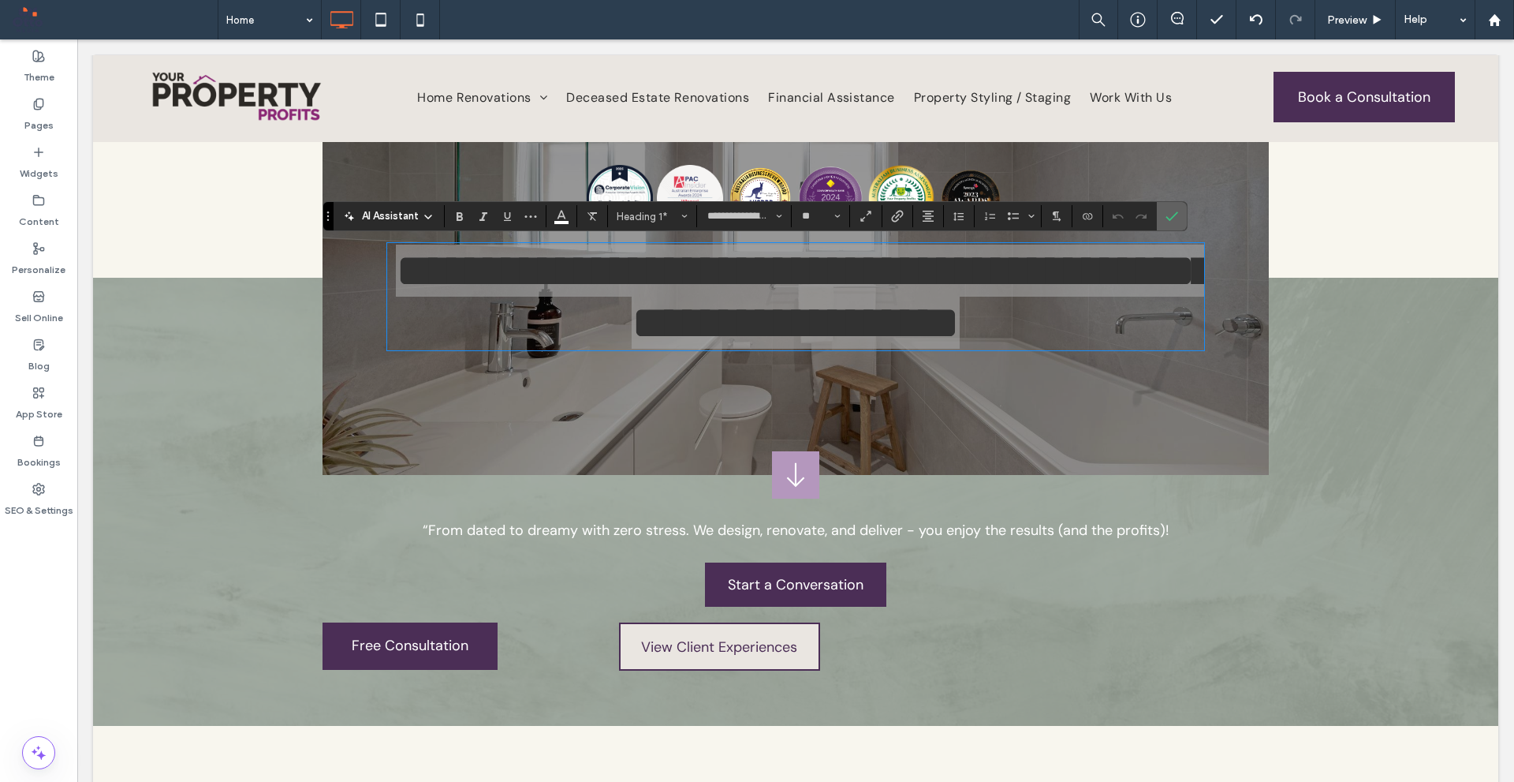
click at [1175, 205] on span "Confirm" at bounding box center [1172, 216] width 13 height 27
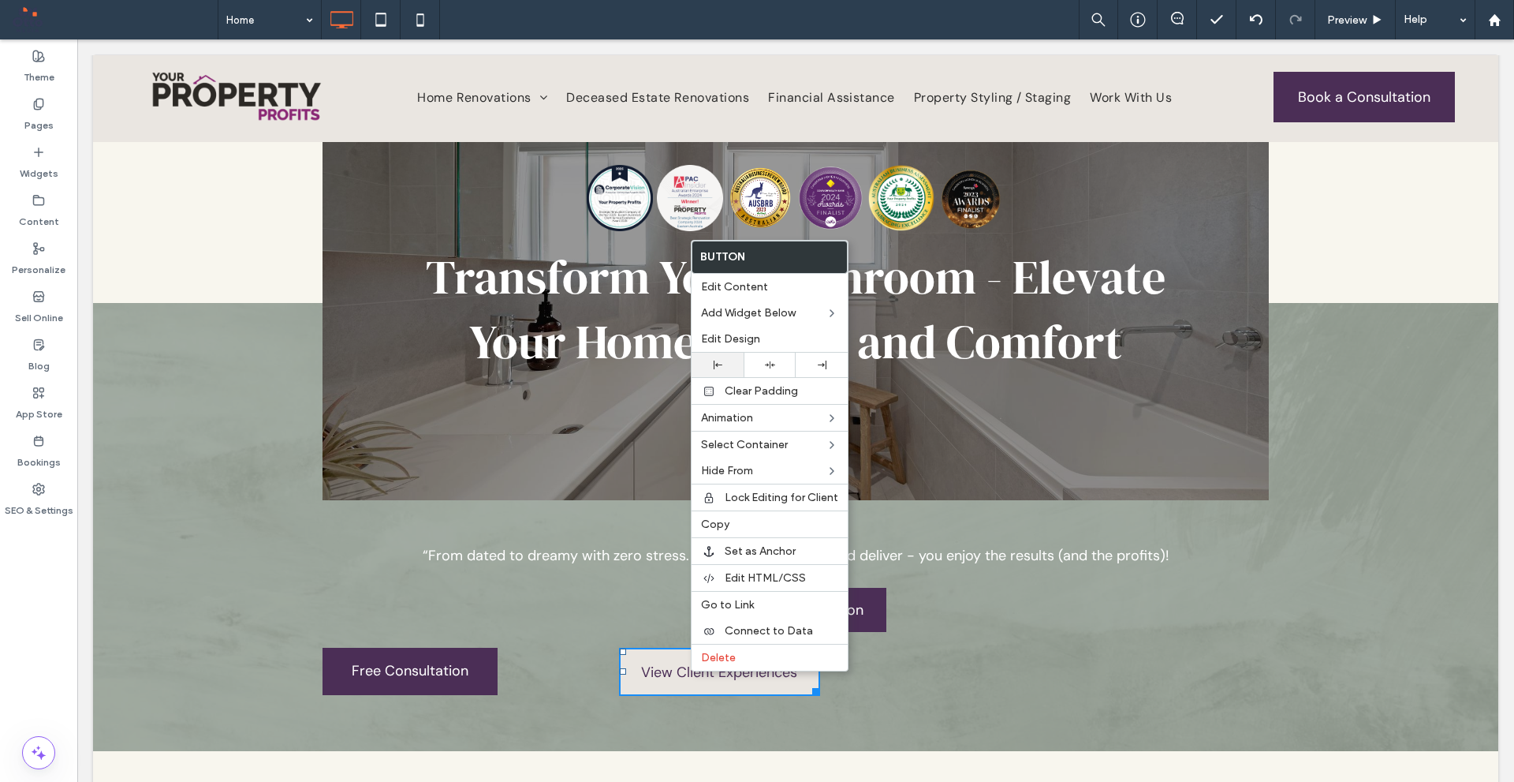
click at [715, 363] on icon at bounding box center [718, 364] width 9 height 9
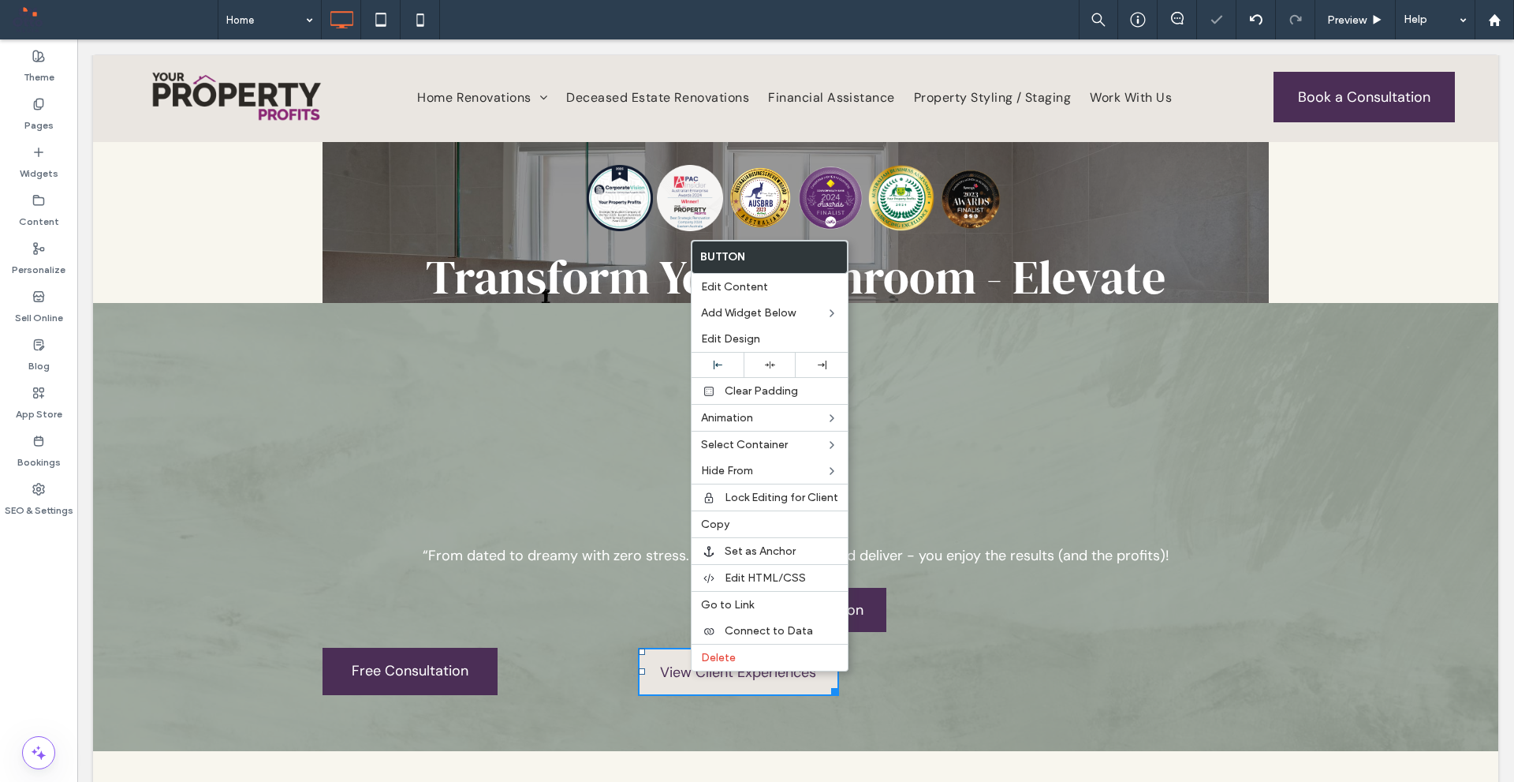
click at [582, 654] on div "Free Consultation Click To Paste Click To Paste" at bounding box center [481, 671] width 316 height 63
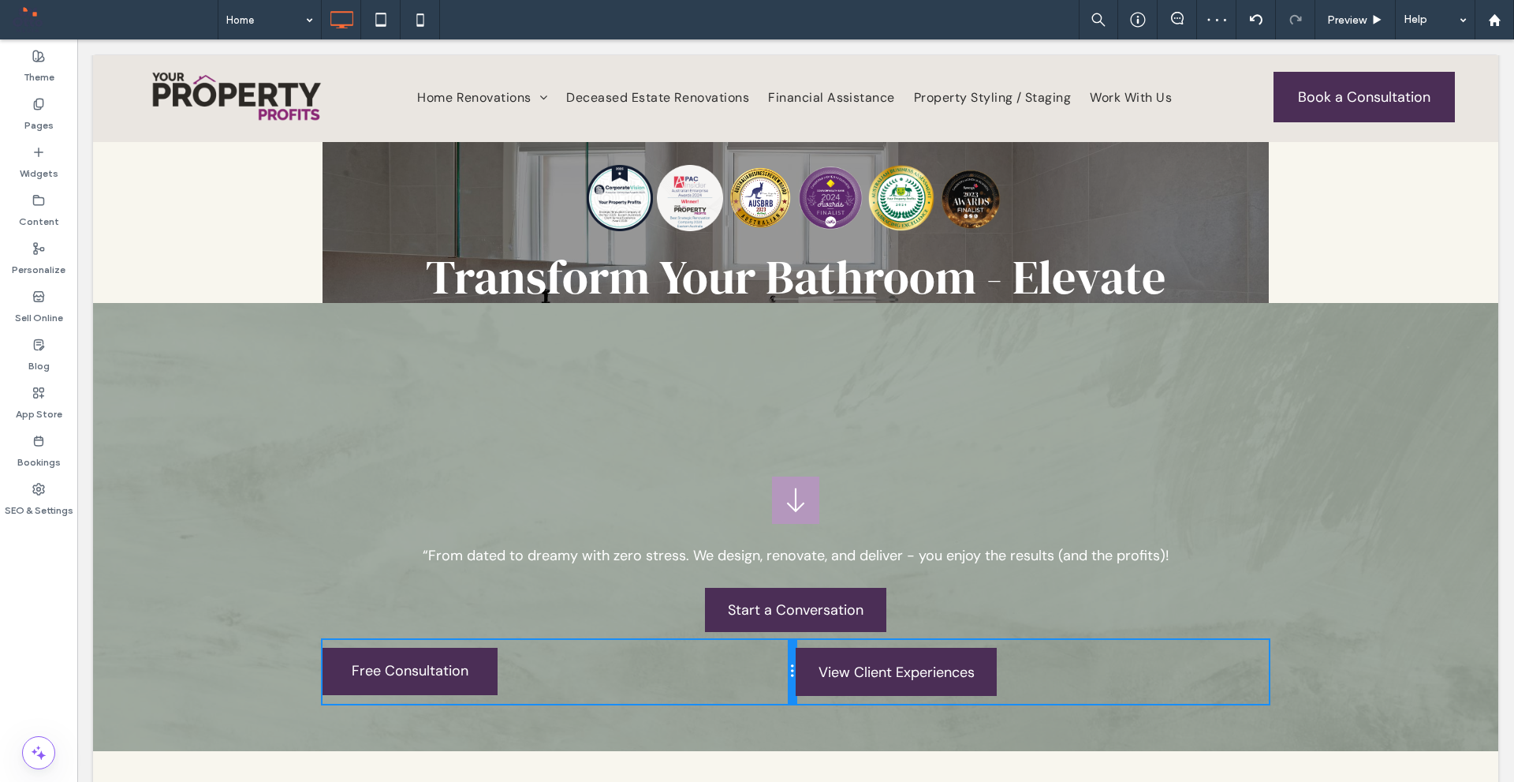
drag, startPoint x: 628, startPoint y: 649, endPoint x: 818, endPoint y: 669, distance: 191.1
click at [818, 669] on div "Free Consultation Click To Paste Click To Paste View Client Experiences Click T…" at bounding box center [796, 671] width 947 height 63
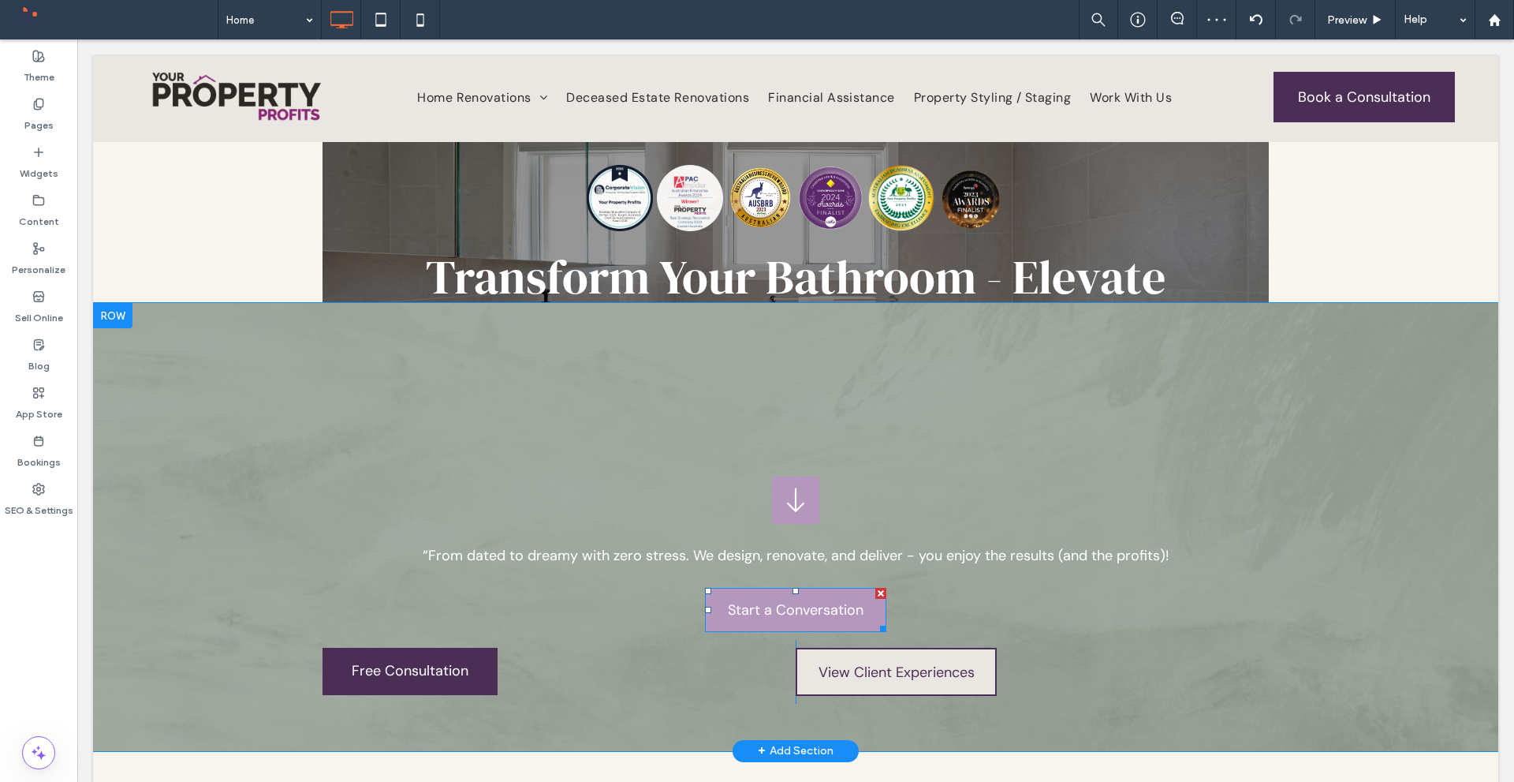
drag, startPoint x: 876, startPoint y: 592, endPoint x: 954, endPoint y: 632, distance: 87.5
click at [877, 592] on div at bounding box center [881, 593] width 11 height 11
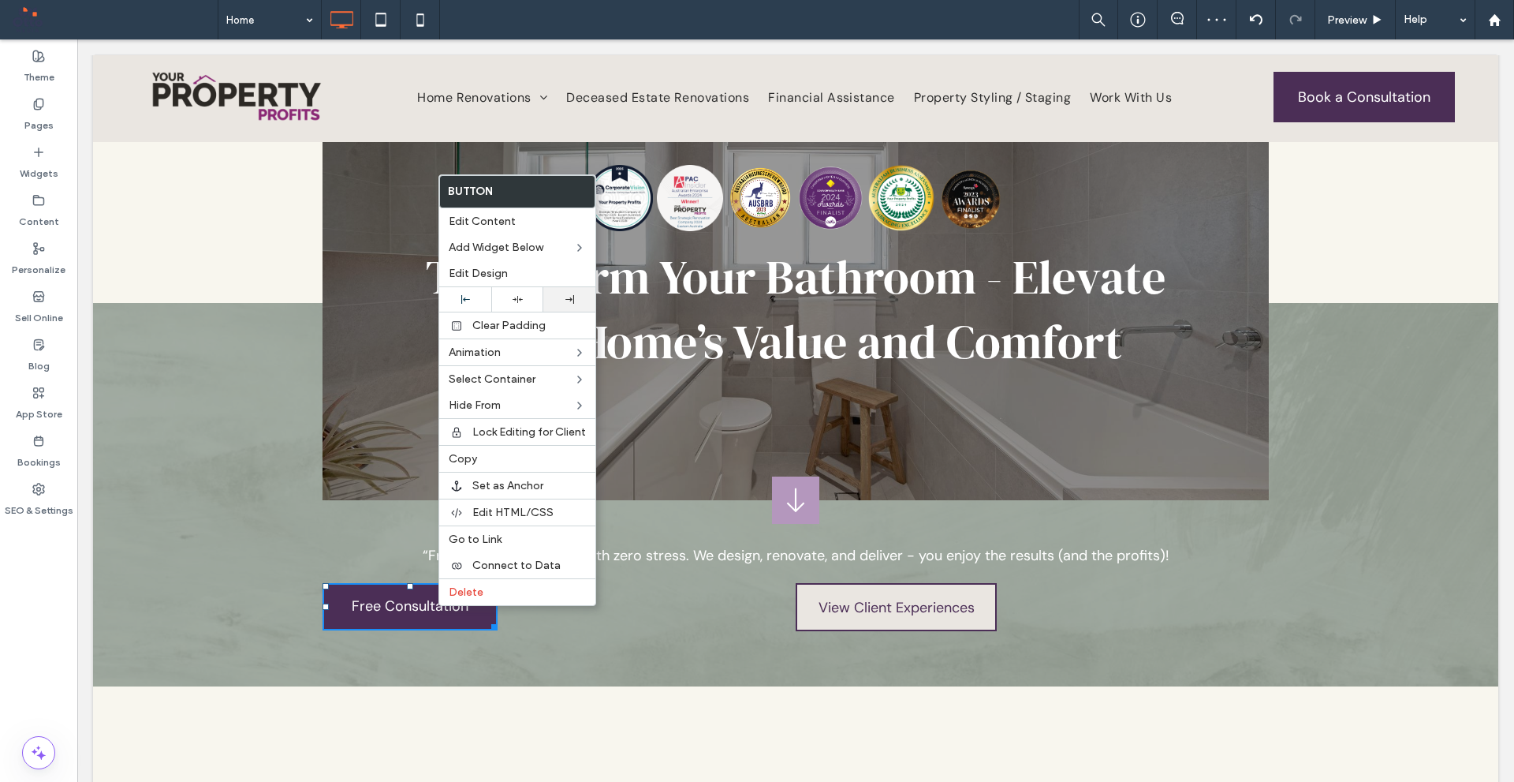
click at [563, 291] on div at bounding box center [569, 299] width 52 height 24
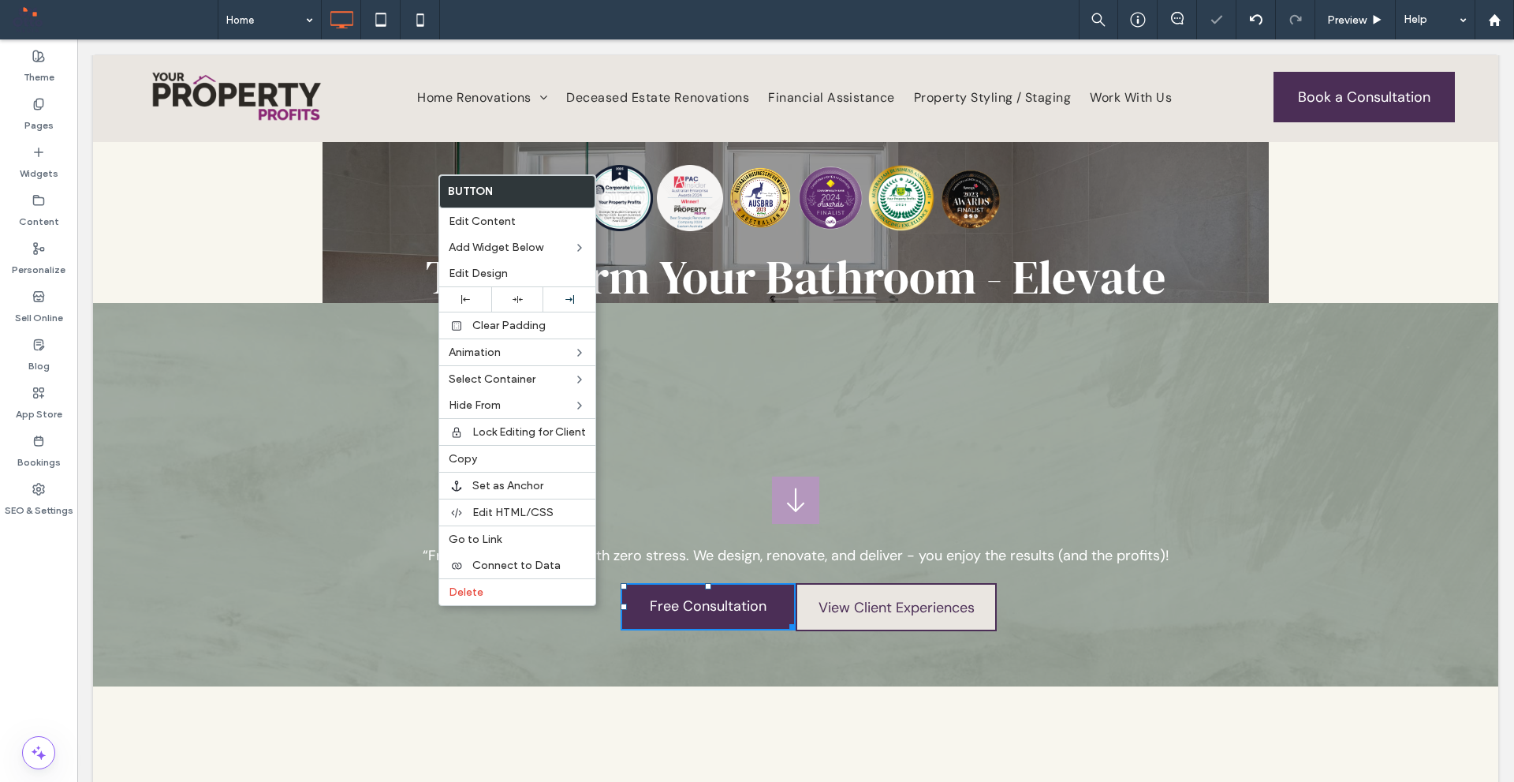
click at [584, 627] on div "Free Consultation Click To Paste Click To Paste" at bounding box center [559, 606] width 473 height 63
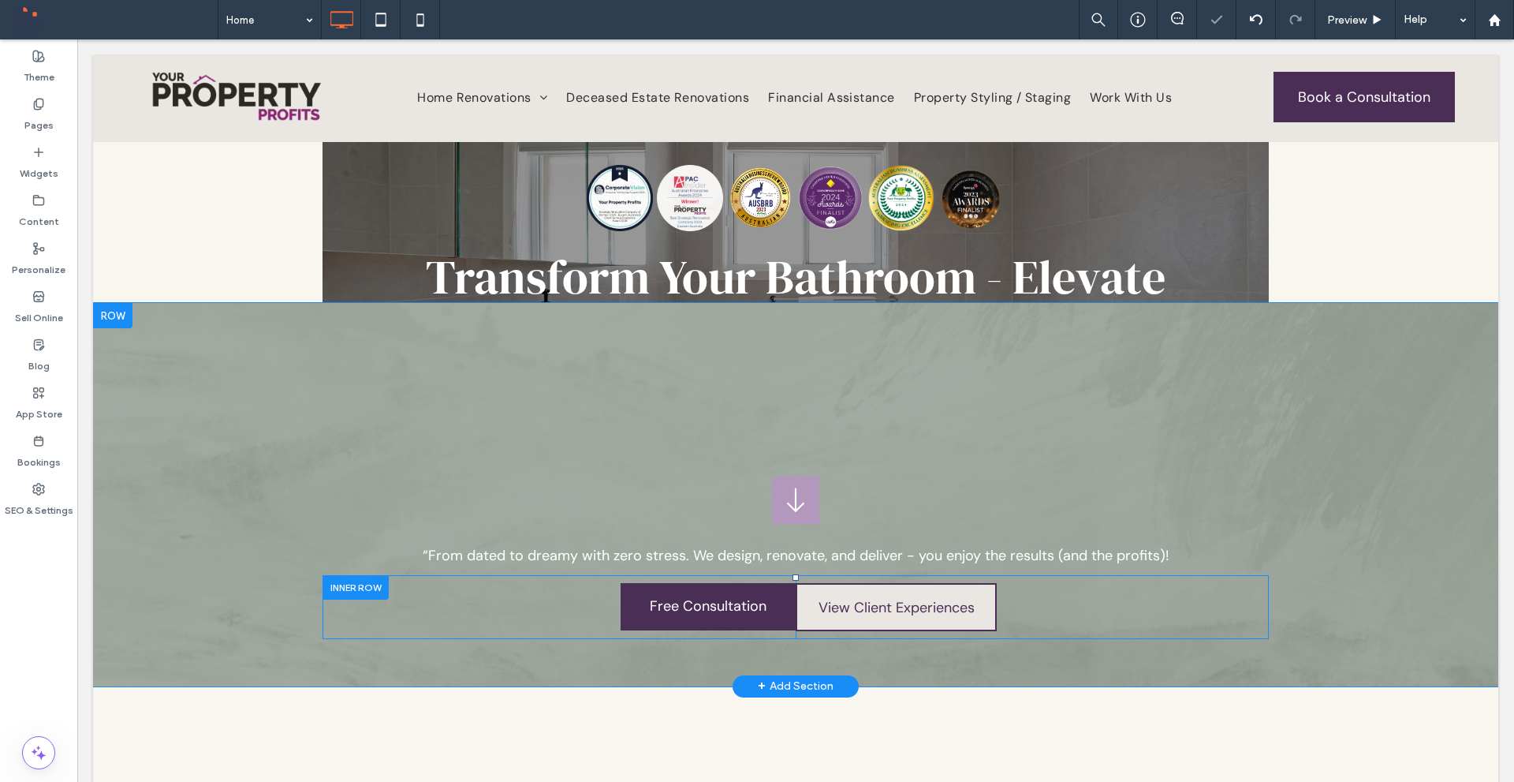
click at [578, 611] on div "Free Consultation Click To Paste Click To Paste" at bounding box center [559, 606] width 473 height 63
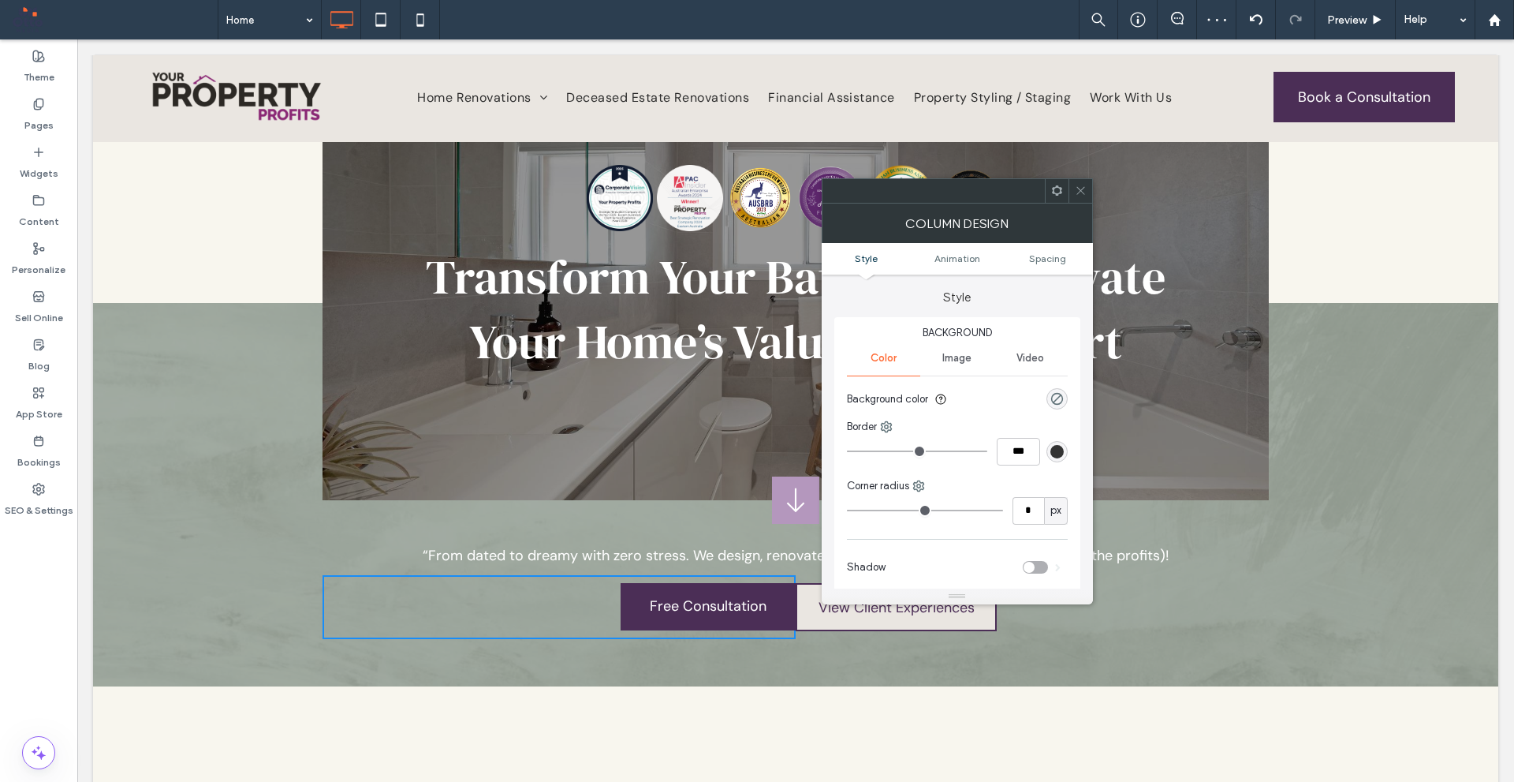
click at [1037, 266] on ul "Style Animation Spacing" at bounding box center [957, 259] width 271 height 32
click at [1041, 259] on span "Spacing" at bounding box center [1047, 258] width 37 height 12
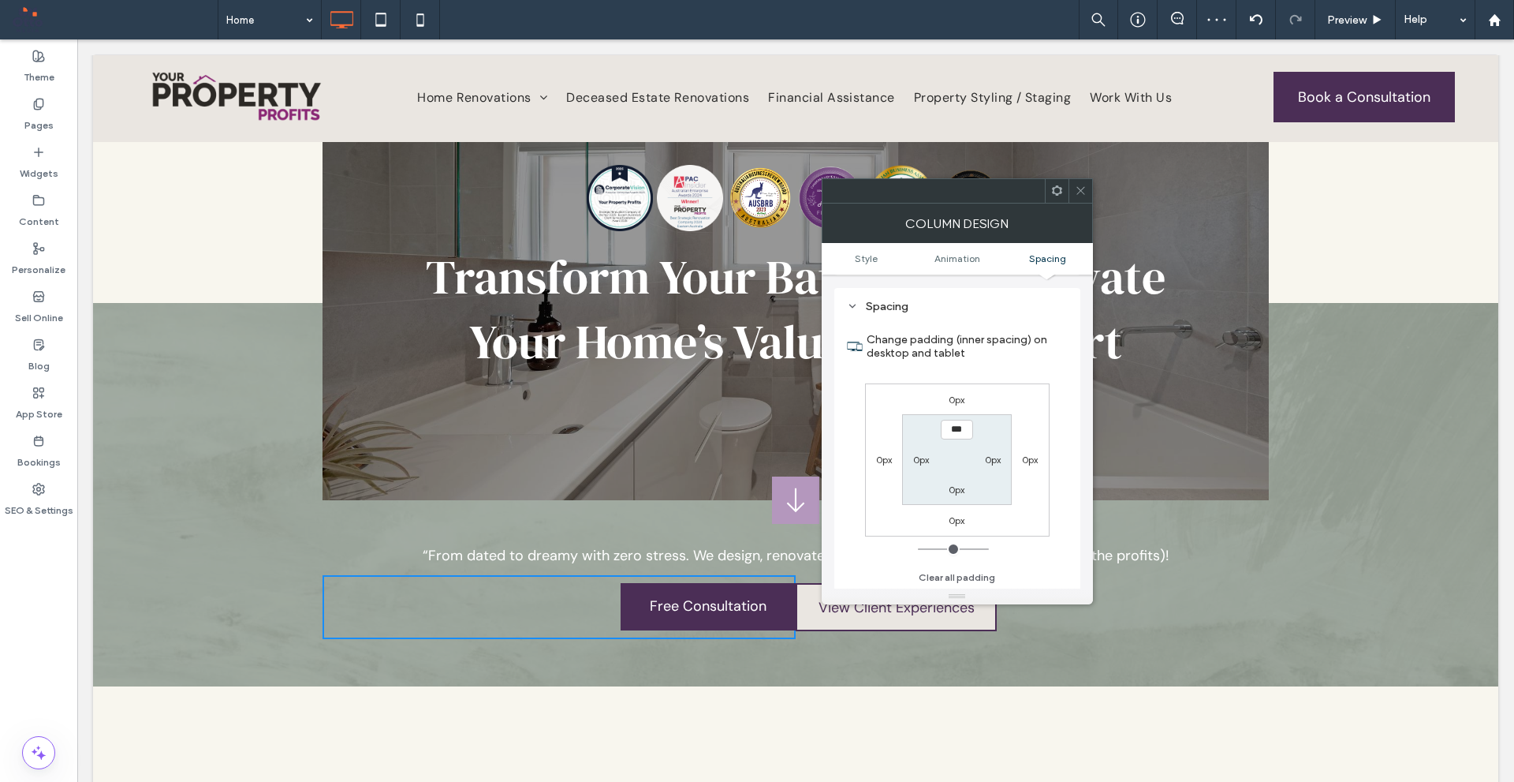
scroll to position [370, 0]
click at [996, 455] on label "0px" at bounding box center [993, 459] width 16 height 12
type input "**"
click at [1025, 404] on div "0px 0px 0px 0px 0px **** 0px 0px" at bounding box center [957, 459] width 185 height 153
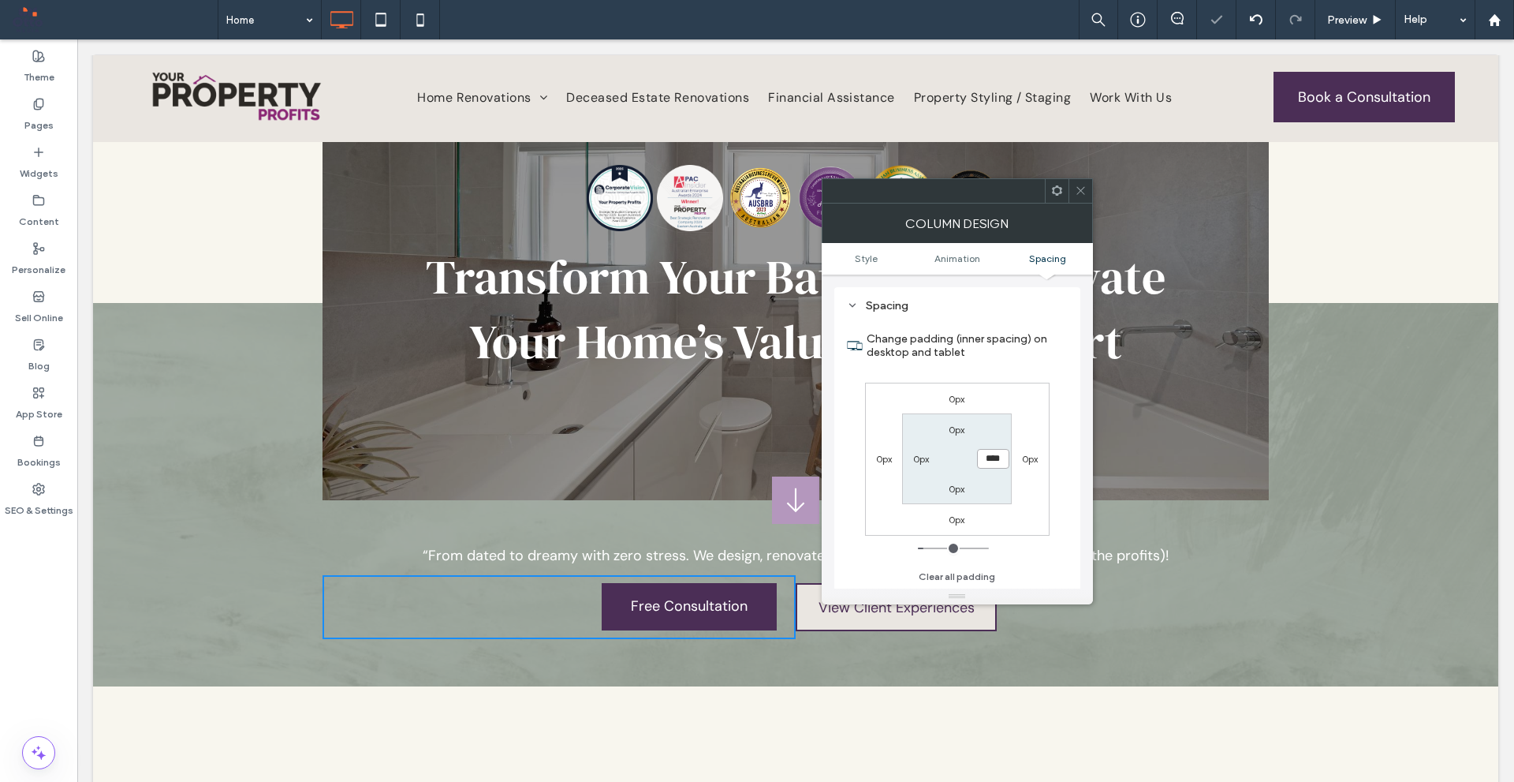
click at [999, 457] on input "****" at bounding box center [993, 459] width 32 height 20
type input "**"
type input "****"
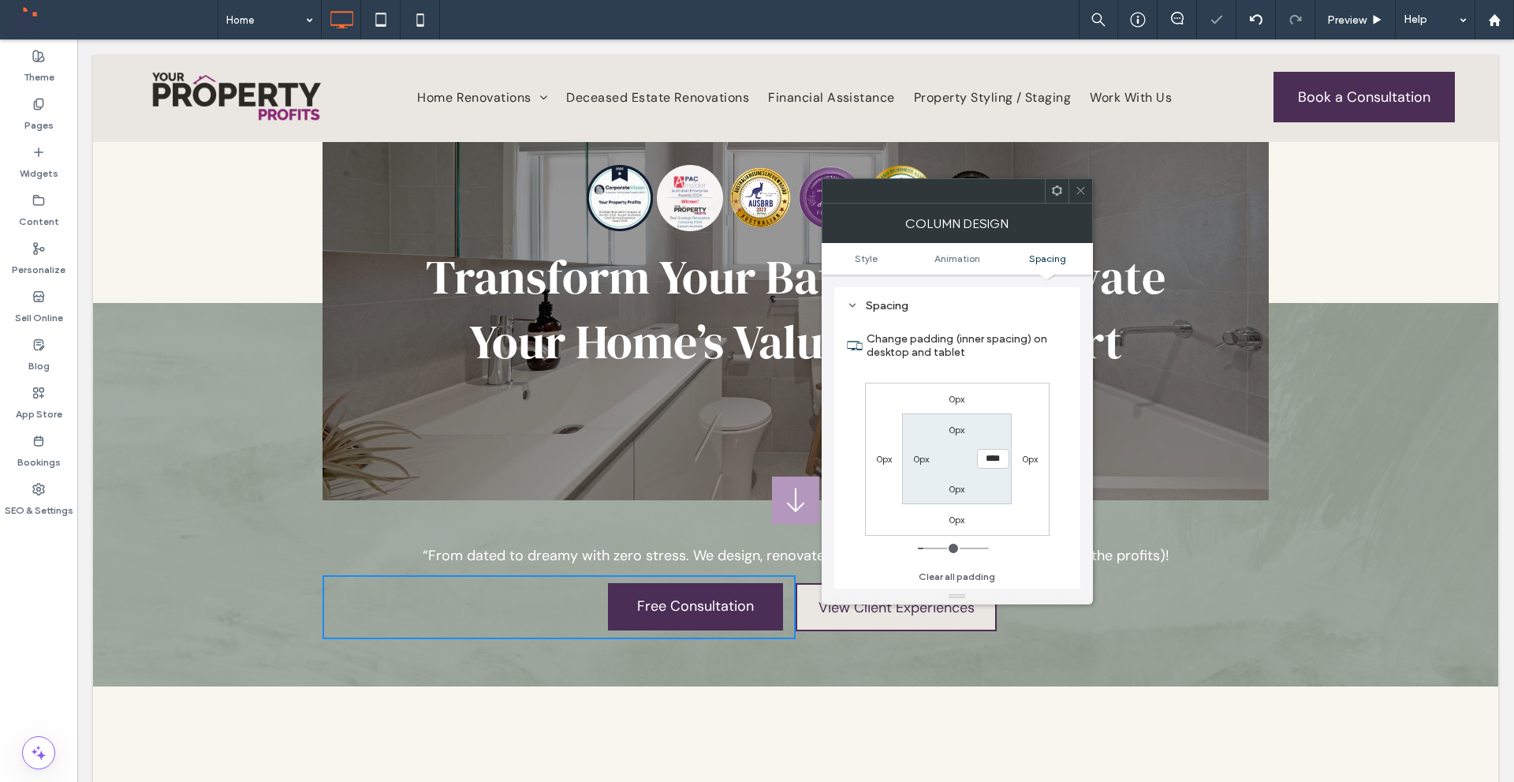
click at [1021, 400] on div "0px 0px 0px 0px 0px **** 0px 0px" at bounding box center [957, 459] width 185 height 153
click at [1091, 190] on div at bounding box center [1081, 191] width 24 height 24
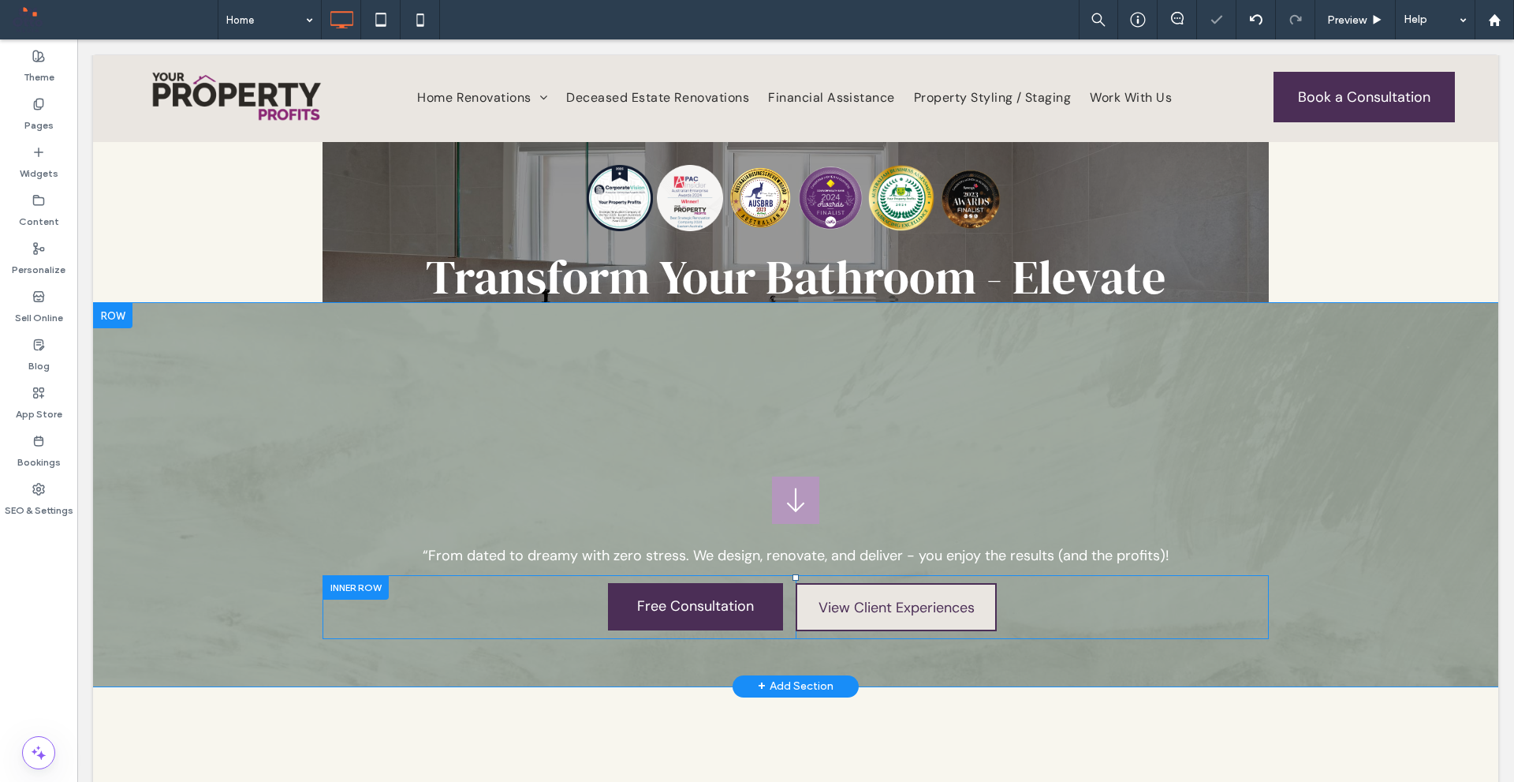
click at [1084, 614] on div "View Client Experiences Click To Paste Click To Paste" at bounding box center [1032, 606] width 473 height 63
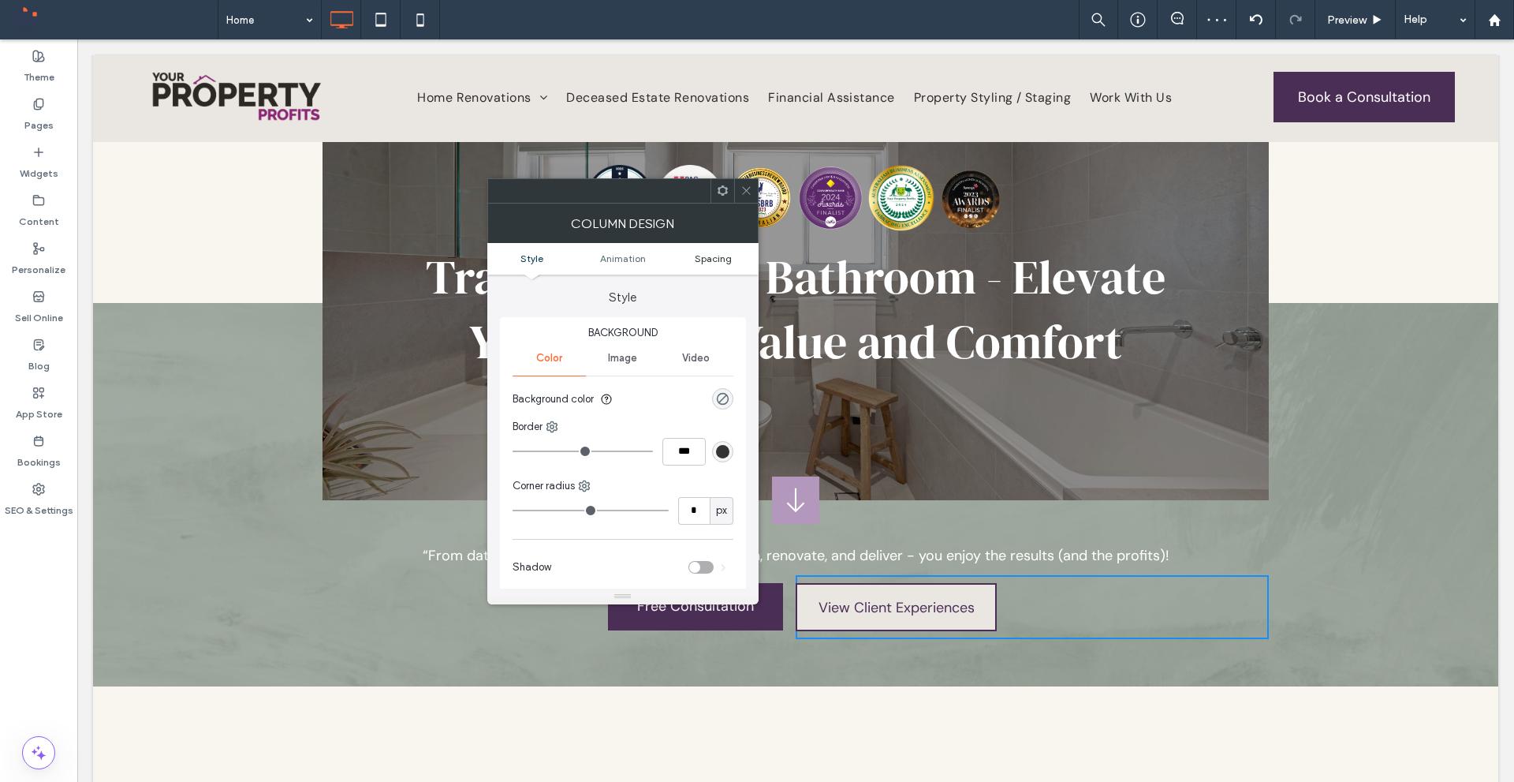
click at [735, 263] on link "Spacing" at bounding box center [713, 258] width 91 height 12
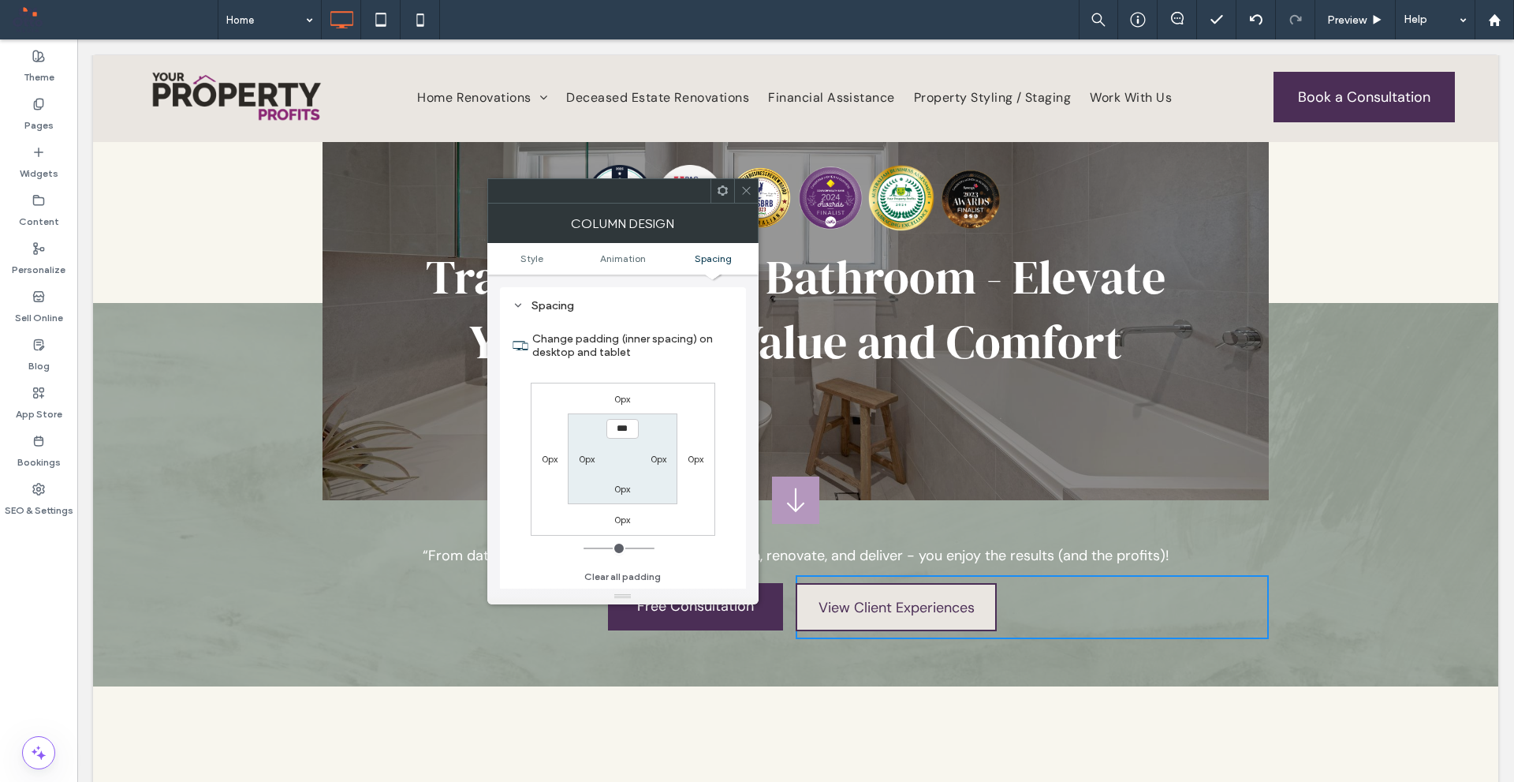
click at [584, 457] on label "0px" at bounding box center [587, 459] width 16 height 12
type input "**"
type input "****"
click at [648, 353] on label "Change padding (inner spacing) on desktop and tablet" at bounding box center [632, 345] width 201 height 43
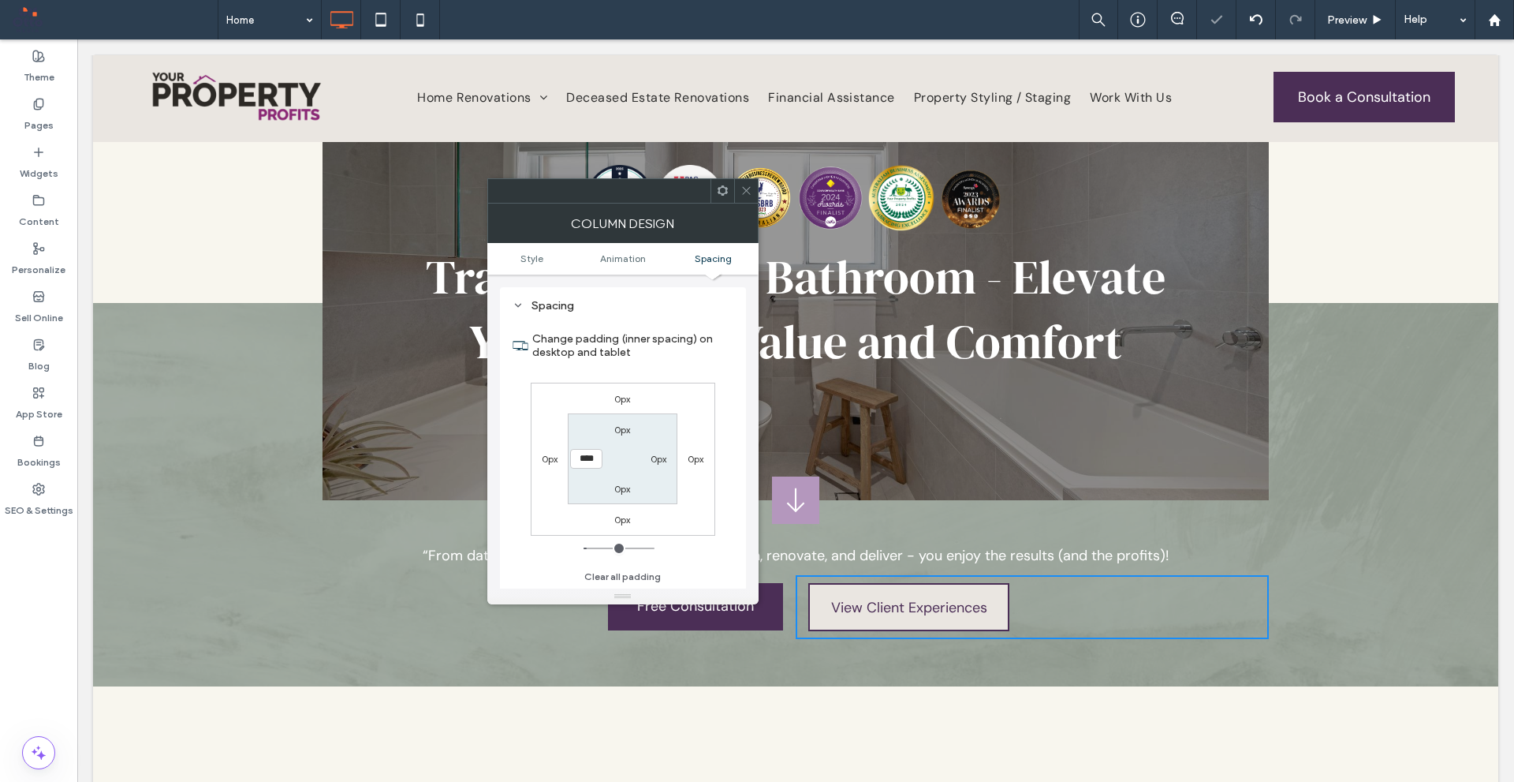
click at [753, 189] on div at bounding box center [746, 191] width 24 height 24
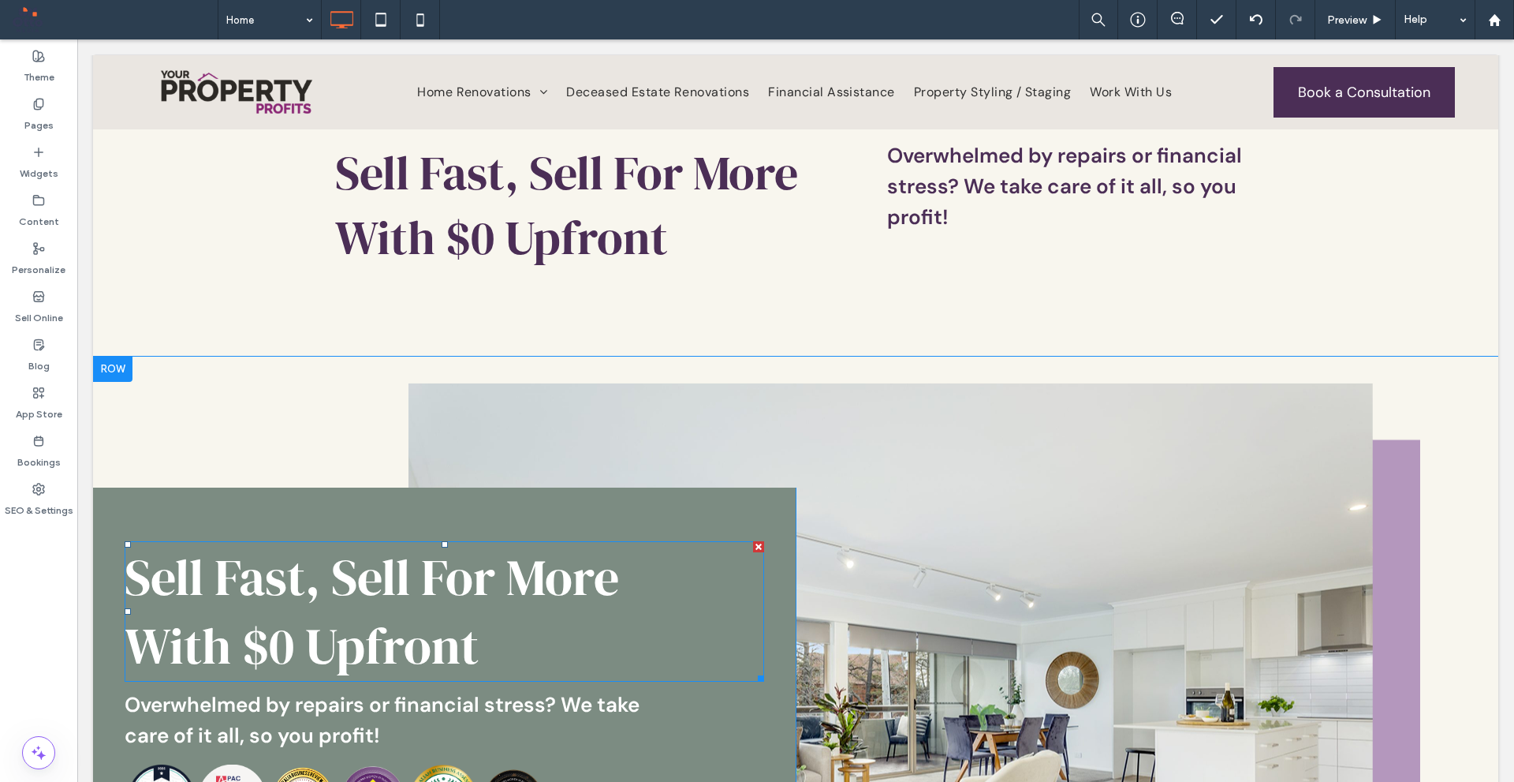
scroll to position [1104, 0]
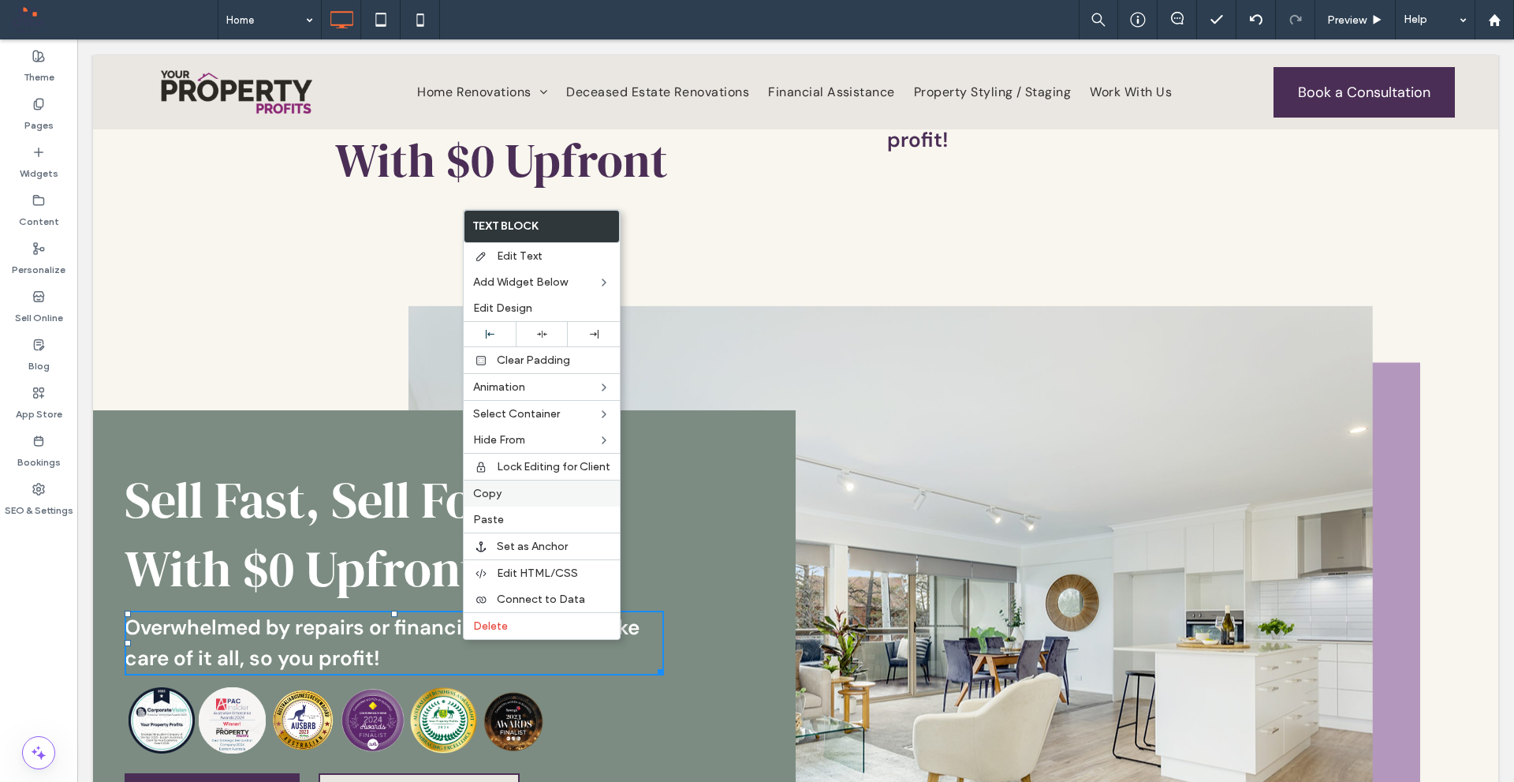
click at [506, 495] on label "Copy" at bounding box center [541, 493] width 137 height 13
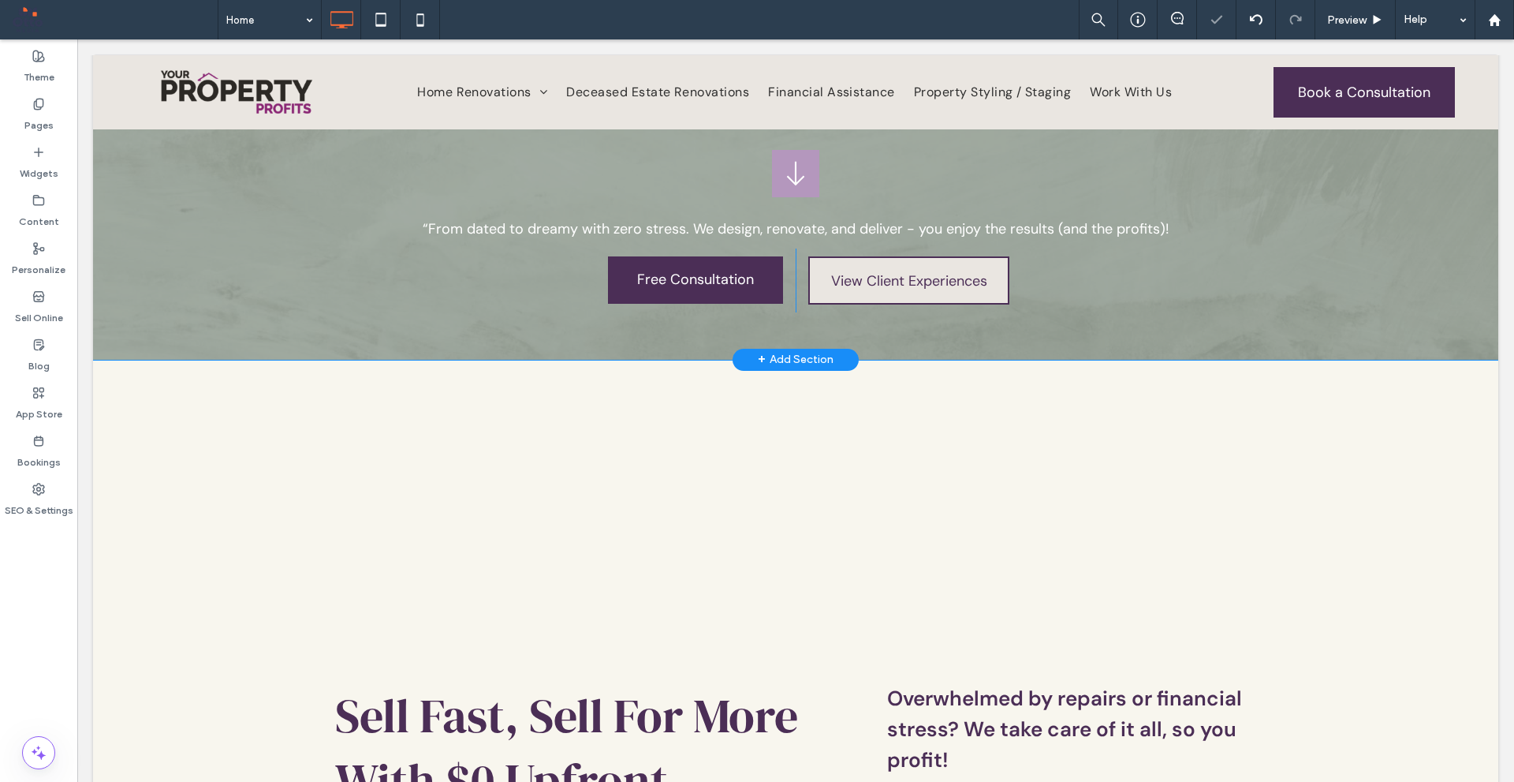
scroll to position [316, 0]
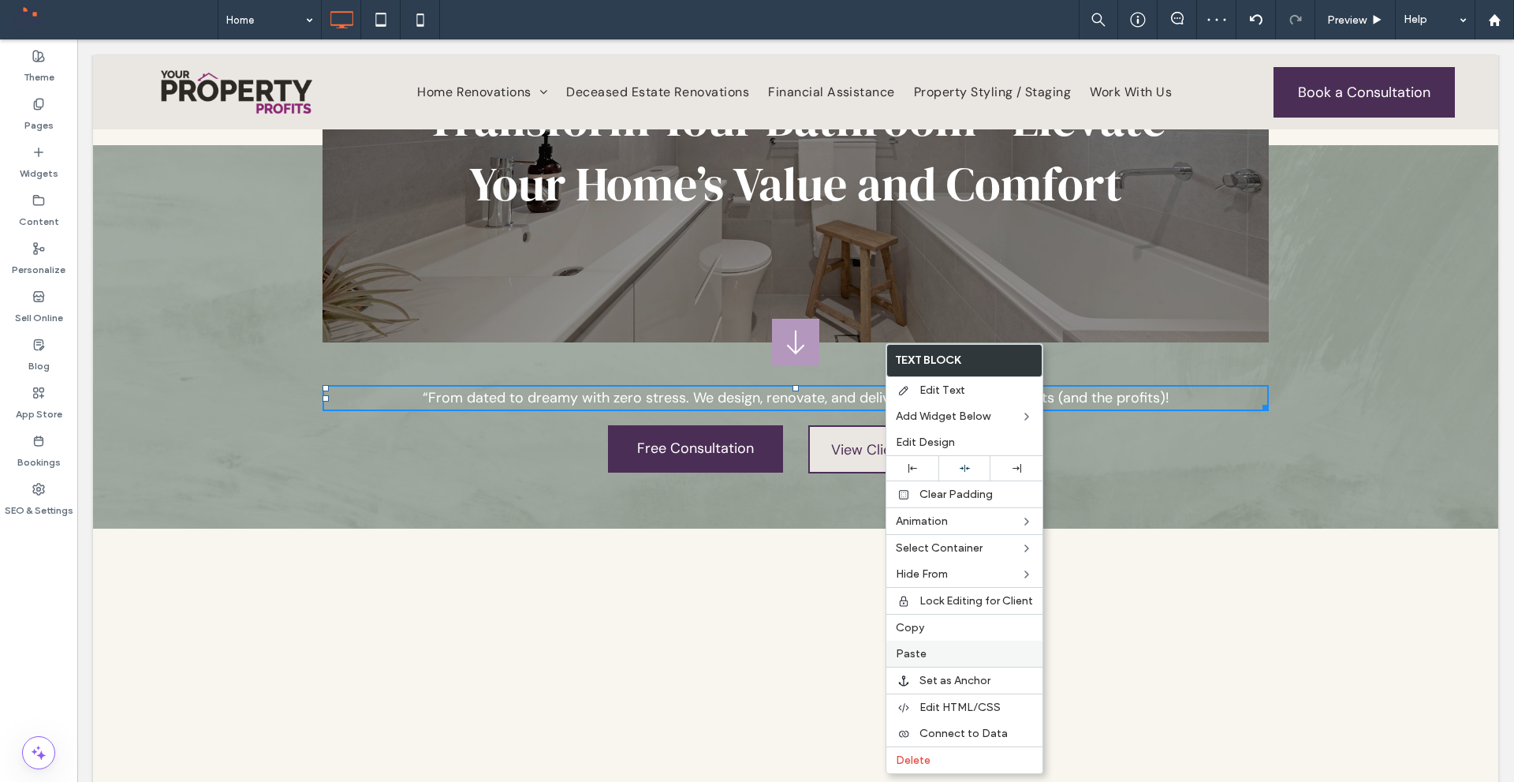
click at [940, 655] on label "Paste" at bounding box center [964, 653] width 137 height 13
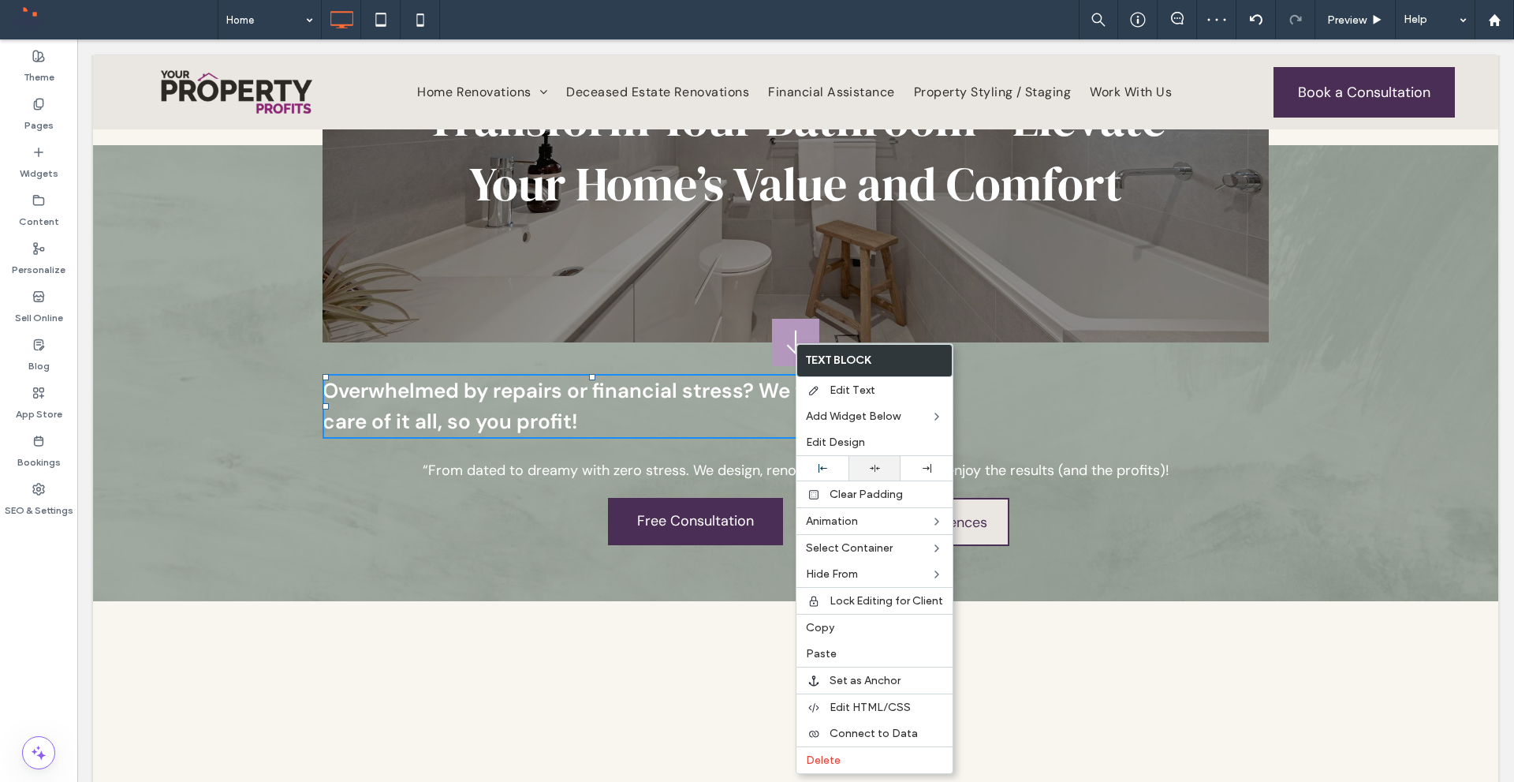
click at [879, 469] on icon at bounding box center [875, 468] width 10 height 10
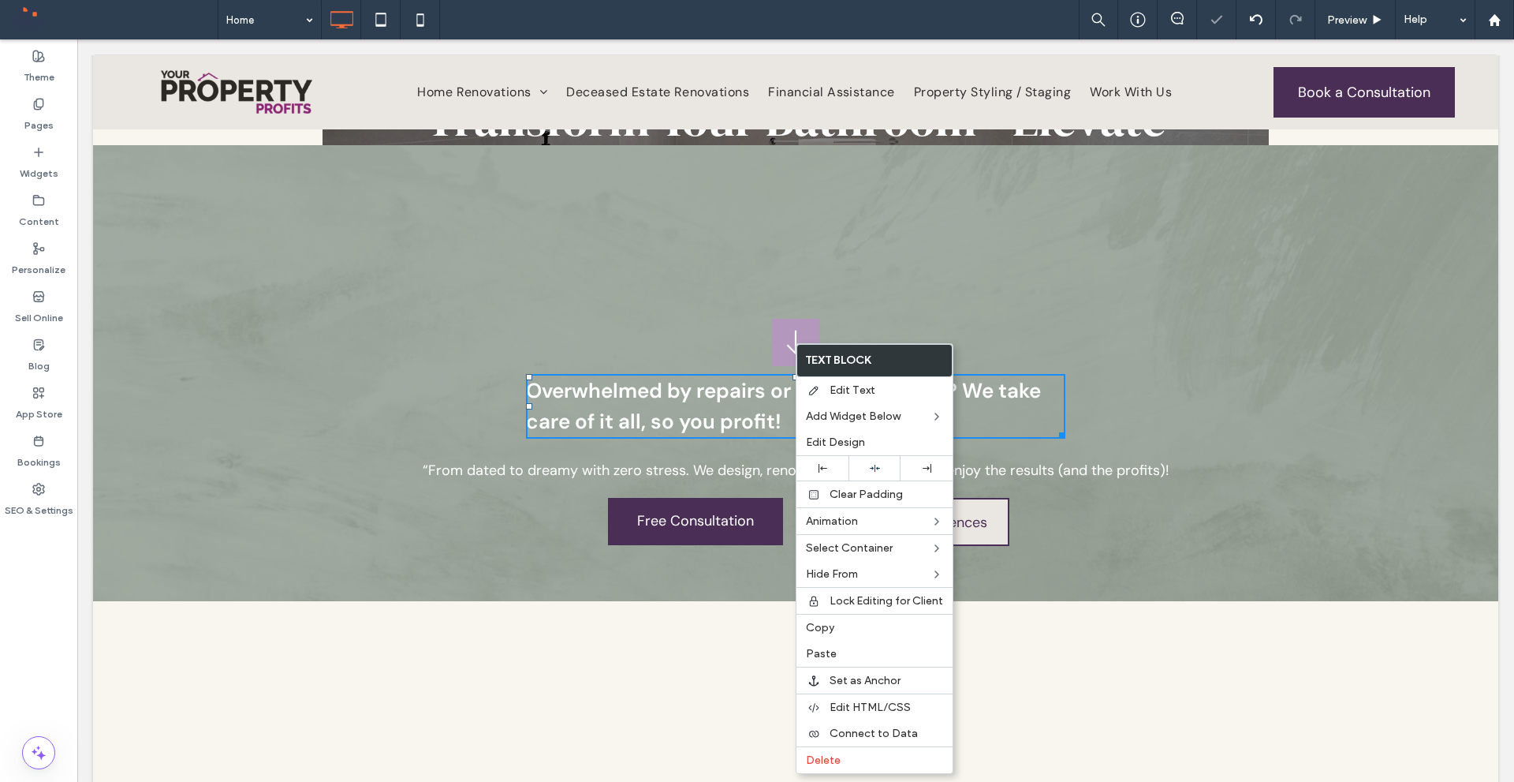
click at [1014, 403] on span "Overwhelmed by repairs or financial stress? We take care of it all, so you prof…" at bounding box center [783, 406] width 515 height 58
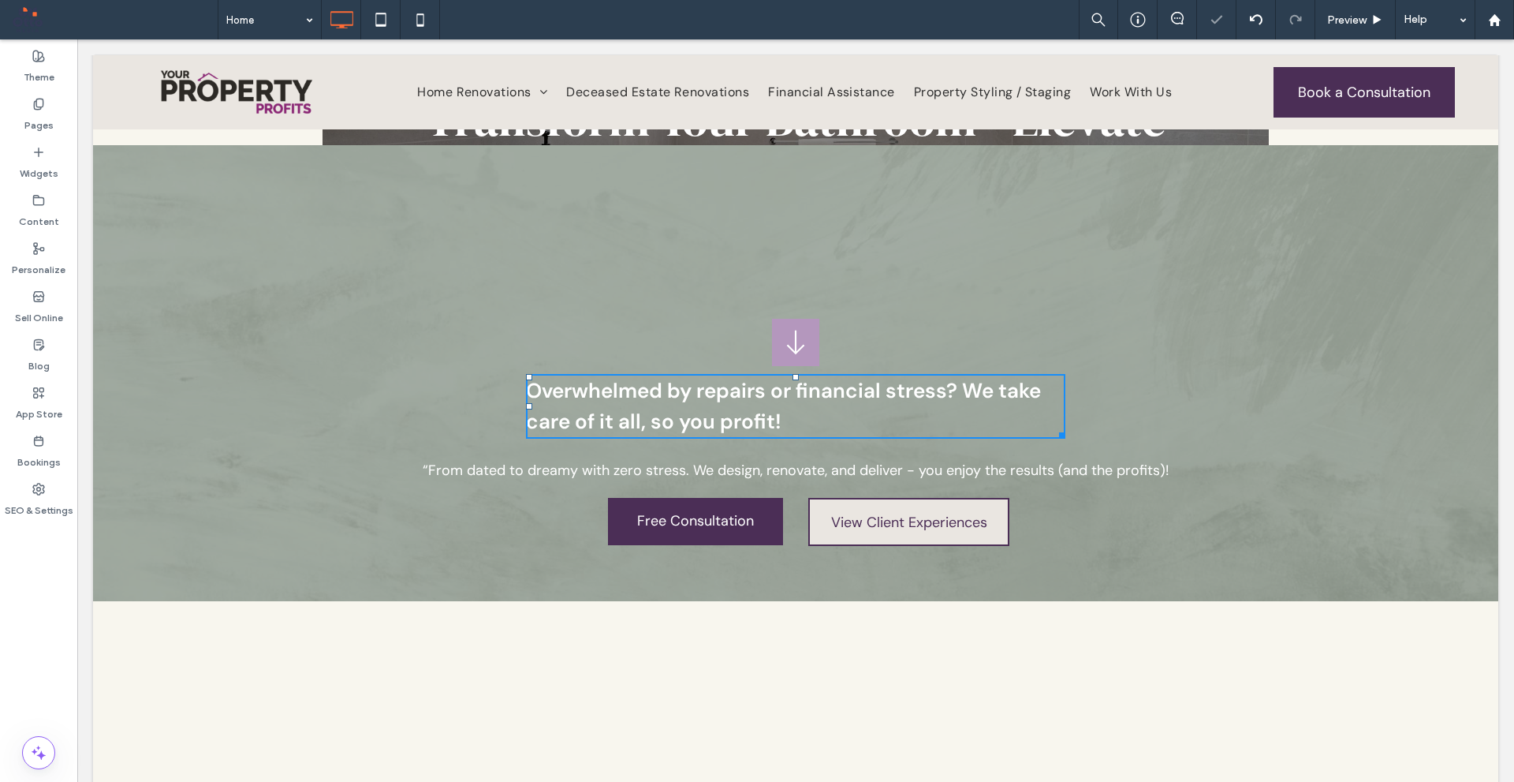
click at [1014, 403] on span "Overwhelmed by repairs or financial stress? We take care of it all, so you prof…" at bounding box center [783, 406] width 515 height 58
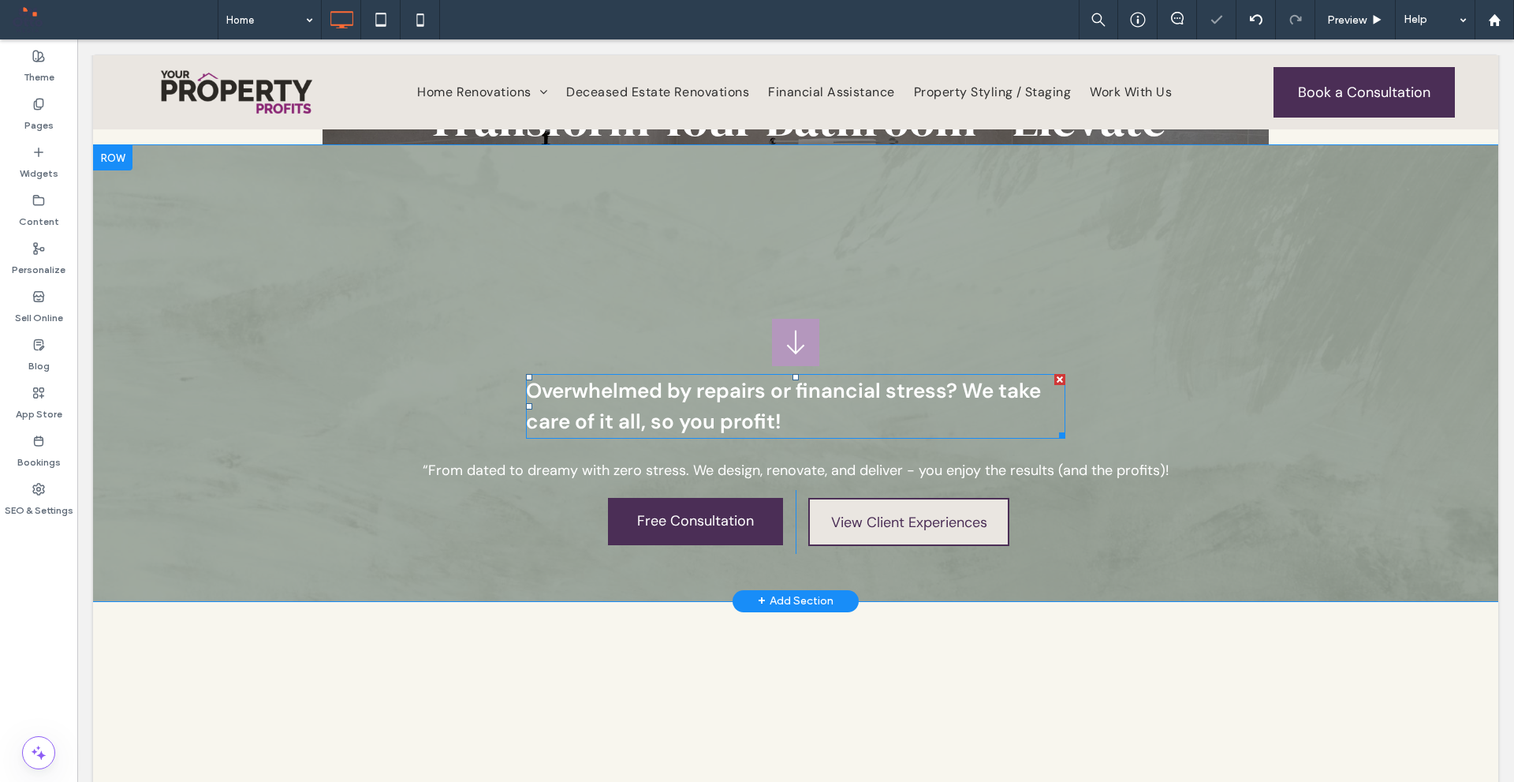
click at [981, 396] on span "Overwhelmed by repairs or financial stress? We take care of it all, so you prof…" at bounding box center [783, 406] width 515 height 58
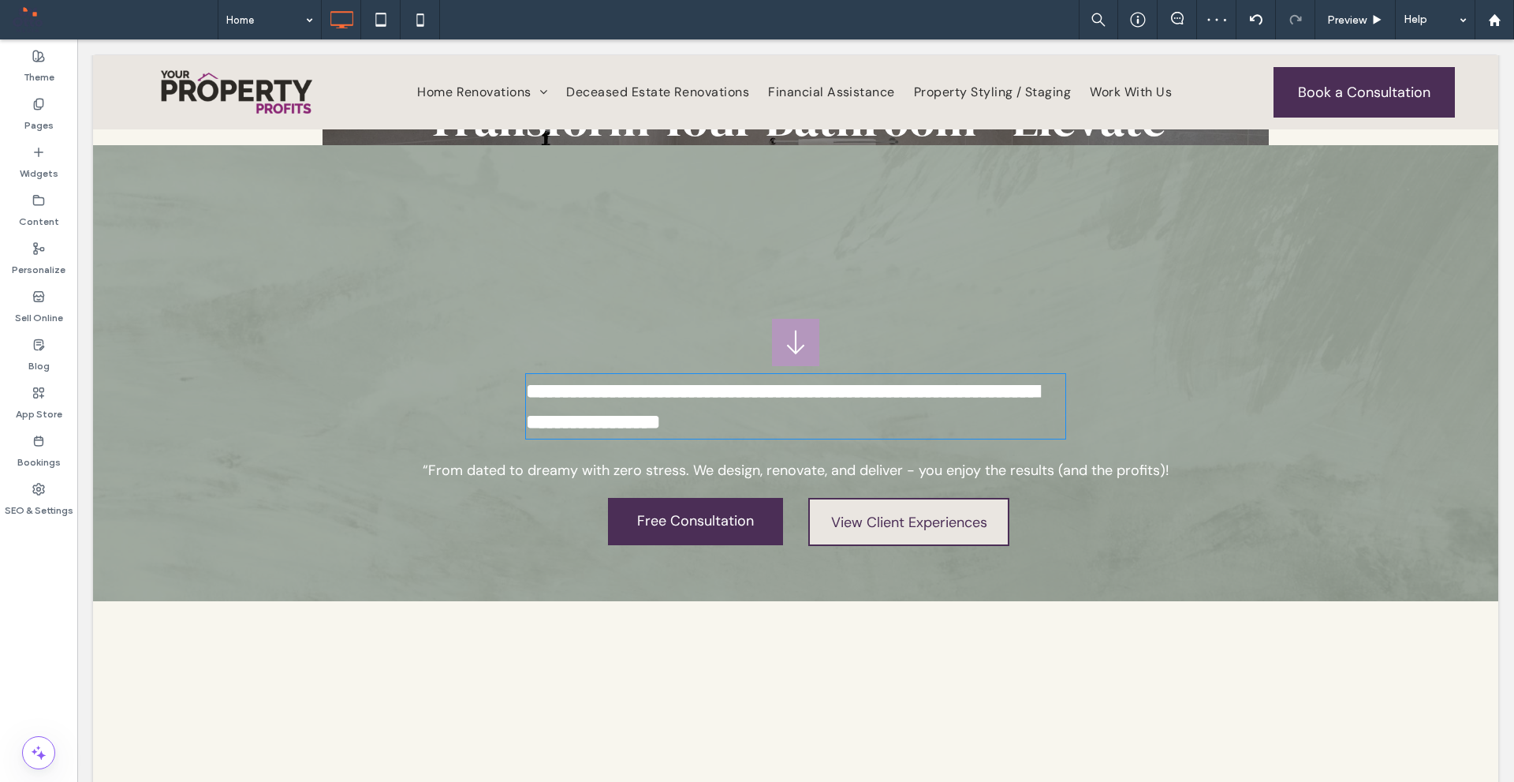
type input "*******"
type input "**"
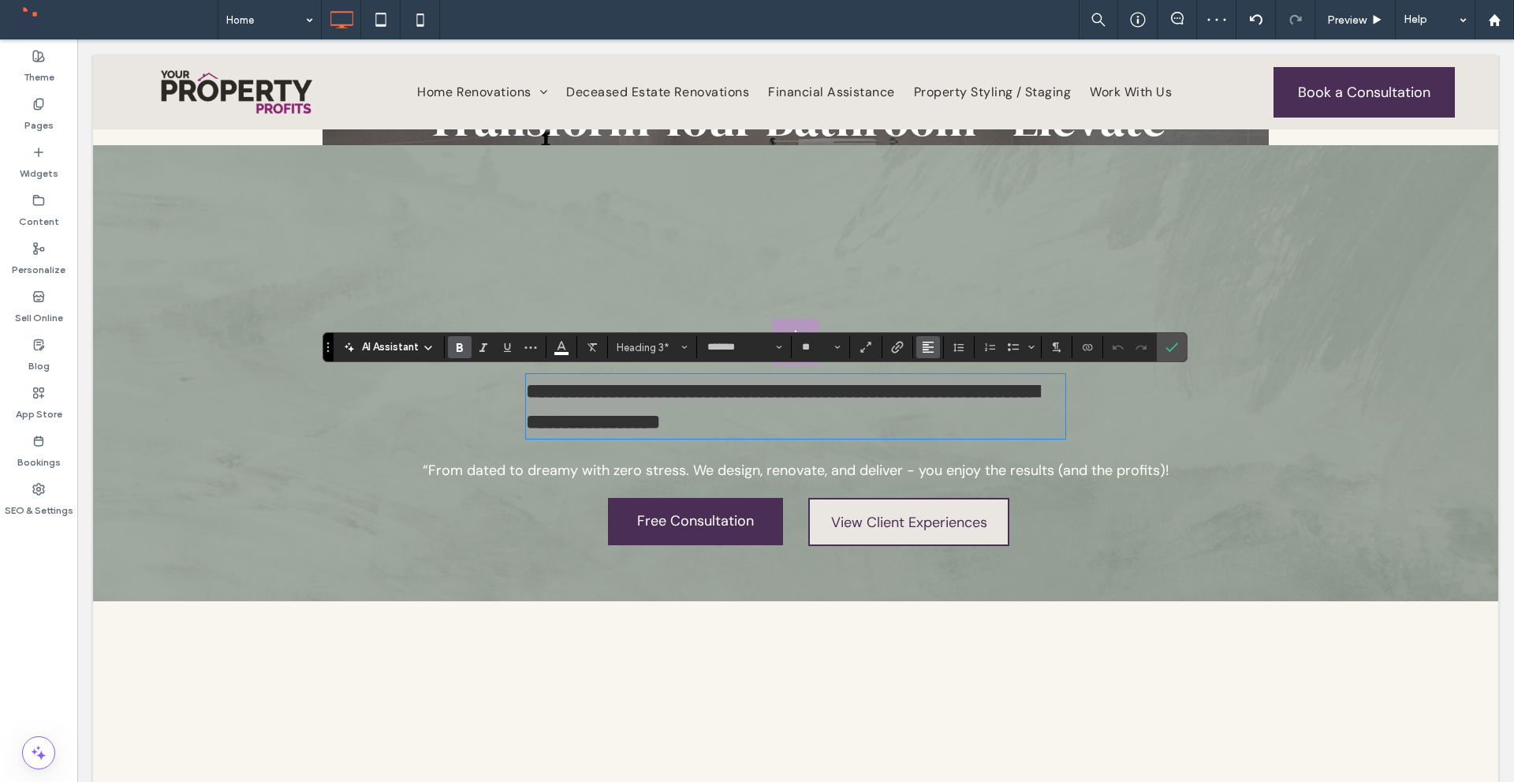
click at [932, 343] on icon "Alignment" at bounding box center [928, 347] width 13 height 13
click at [945, 392] on icon "ui.textEditor.alignment.center" at bounding box center [940, 396] width 13 height 13
drag, startPoint x: 1175, startPoint y: 355, endPoint x: 1091, endPoint y: 327, distance: 89.0
click at [1175, 355] on span "Confirm" at bounding box center [1172, 347] width 13 height 27
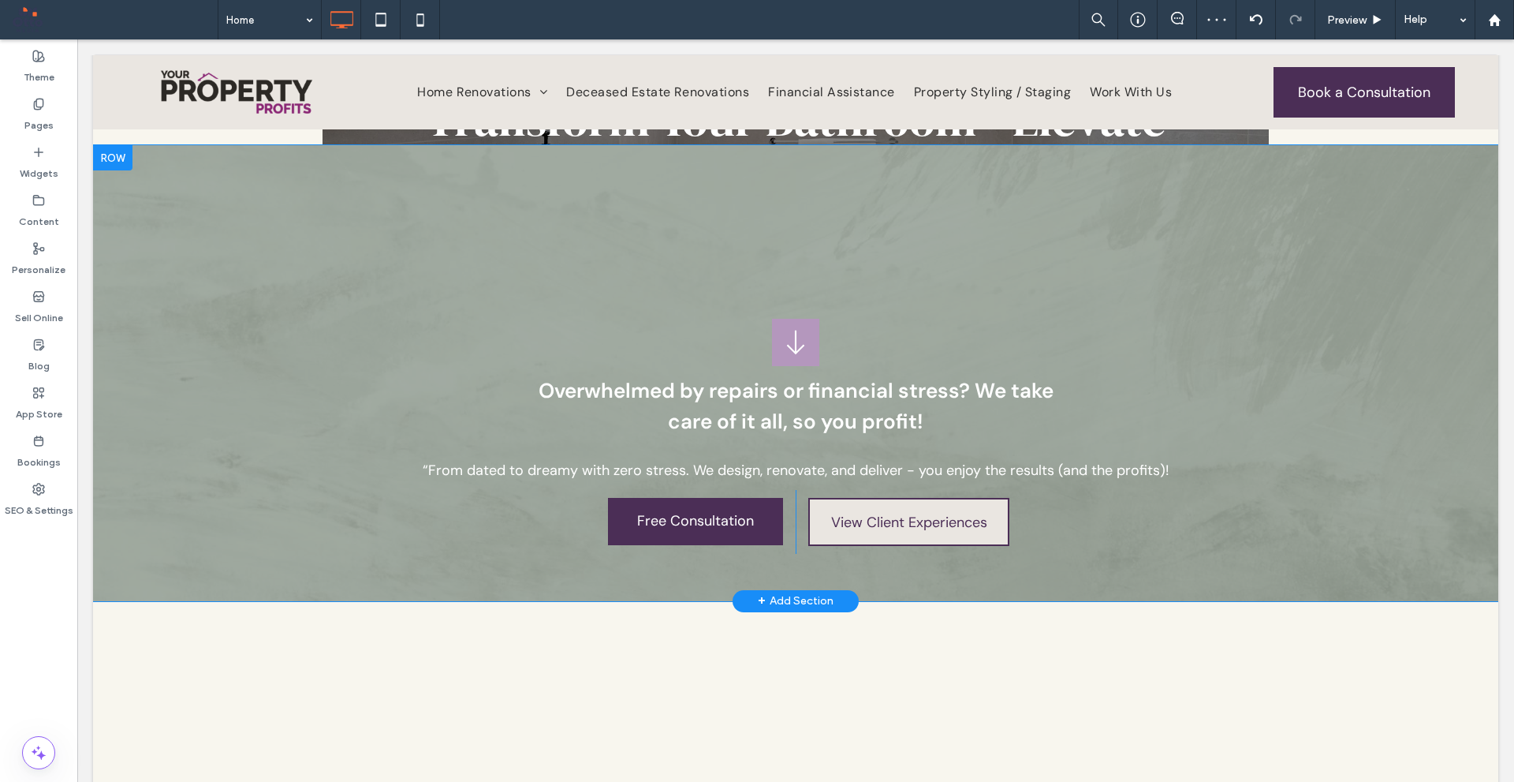
click at [1257, 457] on div "Overwhelmed by repairs or financial stress? We take care of it all, so you prof…" at bounding box center [796, 443] width 947 height 218
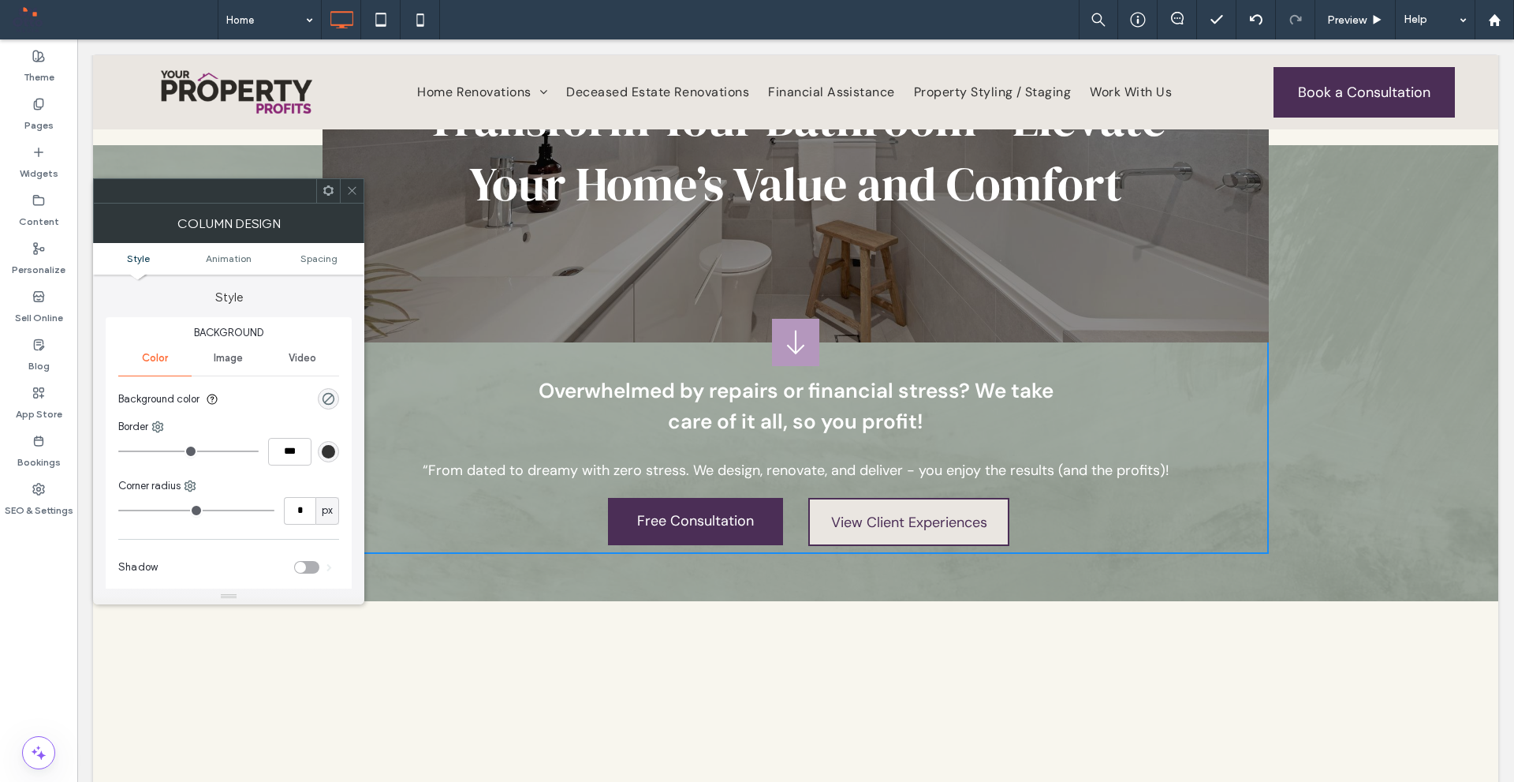
click at [348, 190] on icon at bounding box center [352, 191] width 12 height 12
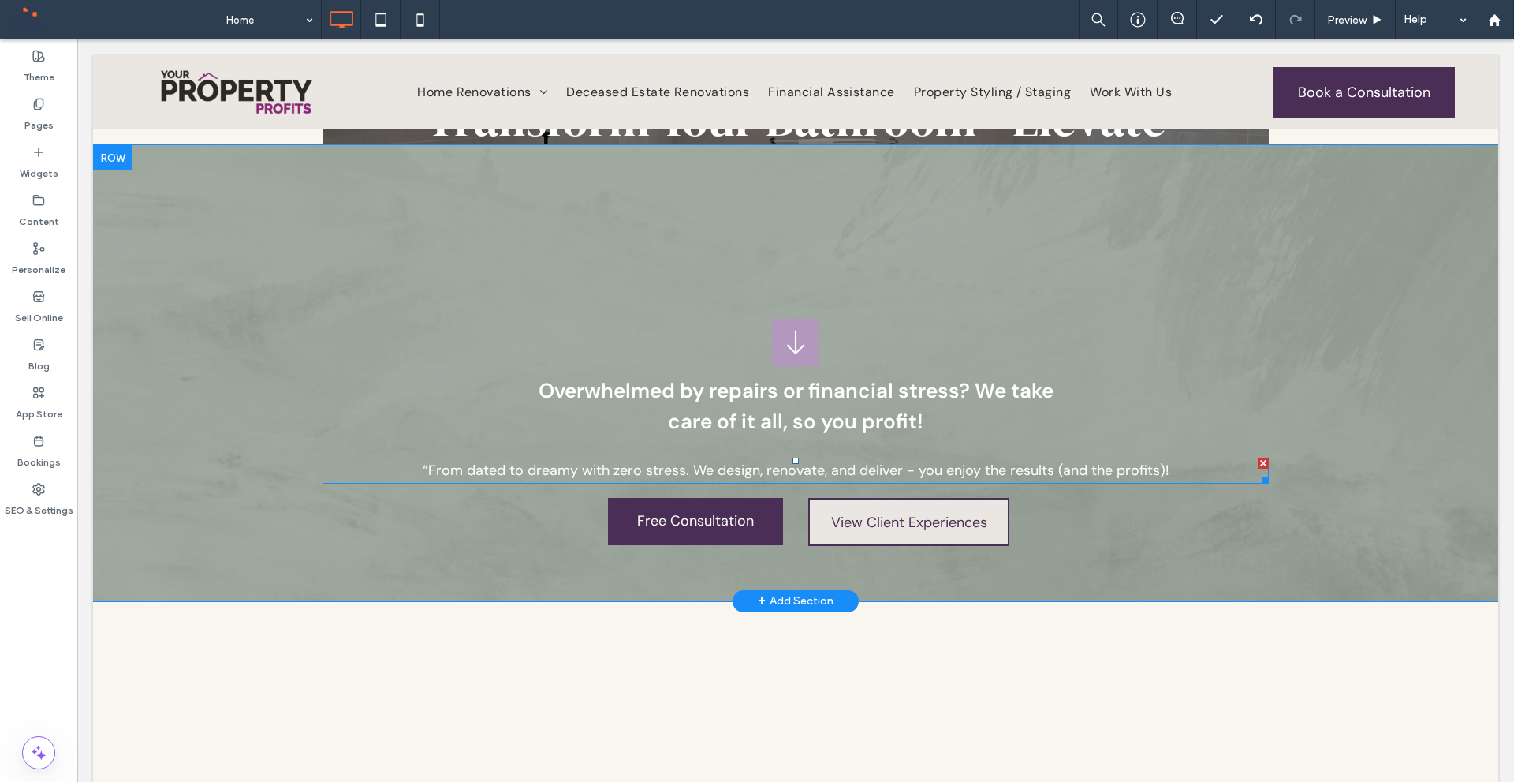
click at [1258, 459] on div at bounding box center [1263, 462] width 11 height 11
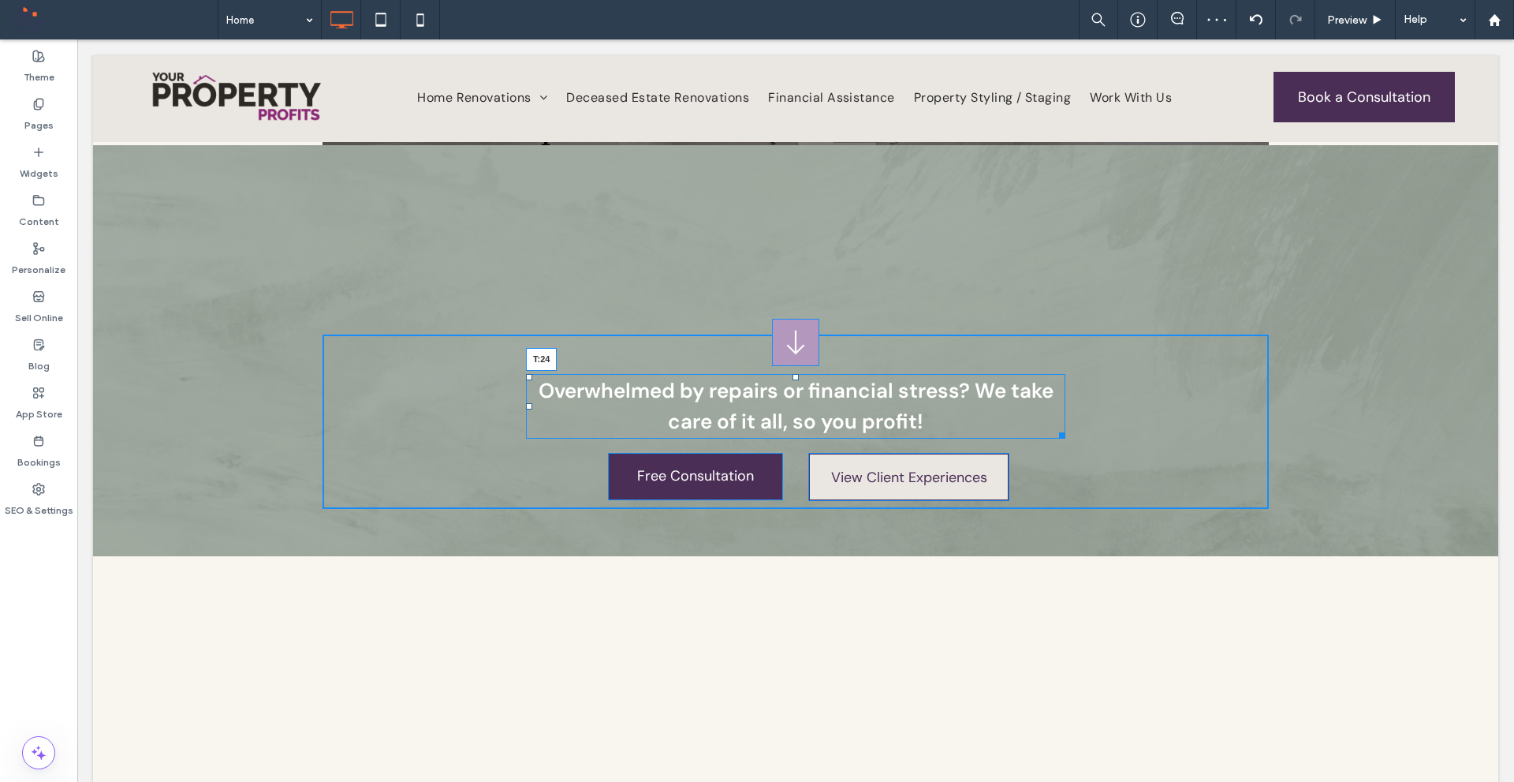
drag, startPoint x: 790, startPoint y: 376, endPoint x: 1040, endPoint y: 460, distance: 263.7
click at [809, 389] on div "Overwhelmed by repairs or financial stress? We take care of it all, so you prof…" at bounding box center [796, 406] width 540 height 65
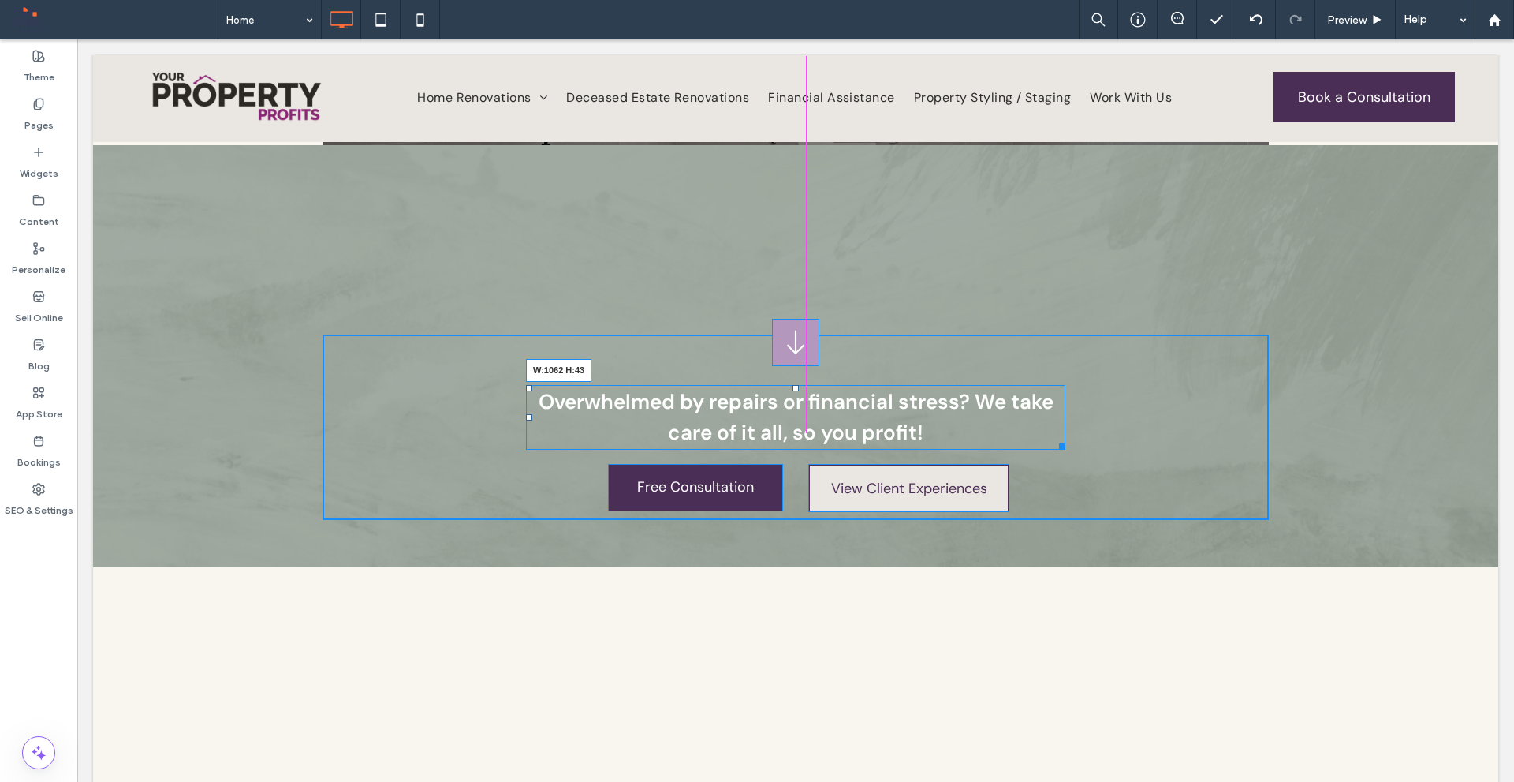
drag, startPoint x: 1058, startPoint y: 441, endPoint x: 1284, endPoint y: 487, distance: 231.0
click at [1207, 447] on div "Overwhelmed by repairs or financial stress? We take care of it all, so you prof…" at bounding box center [796, 426] width 947 height 185
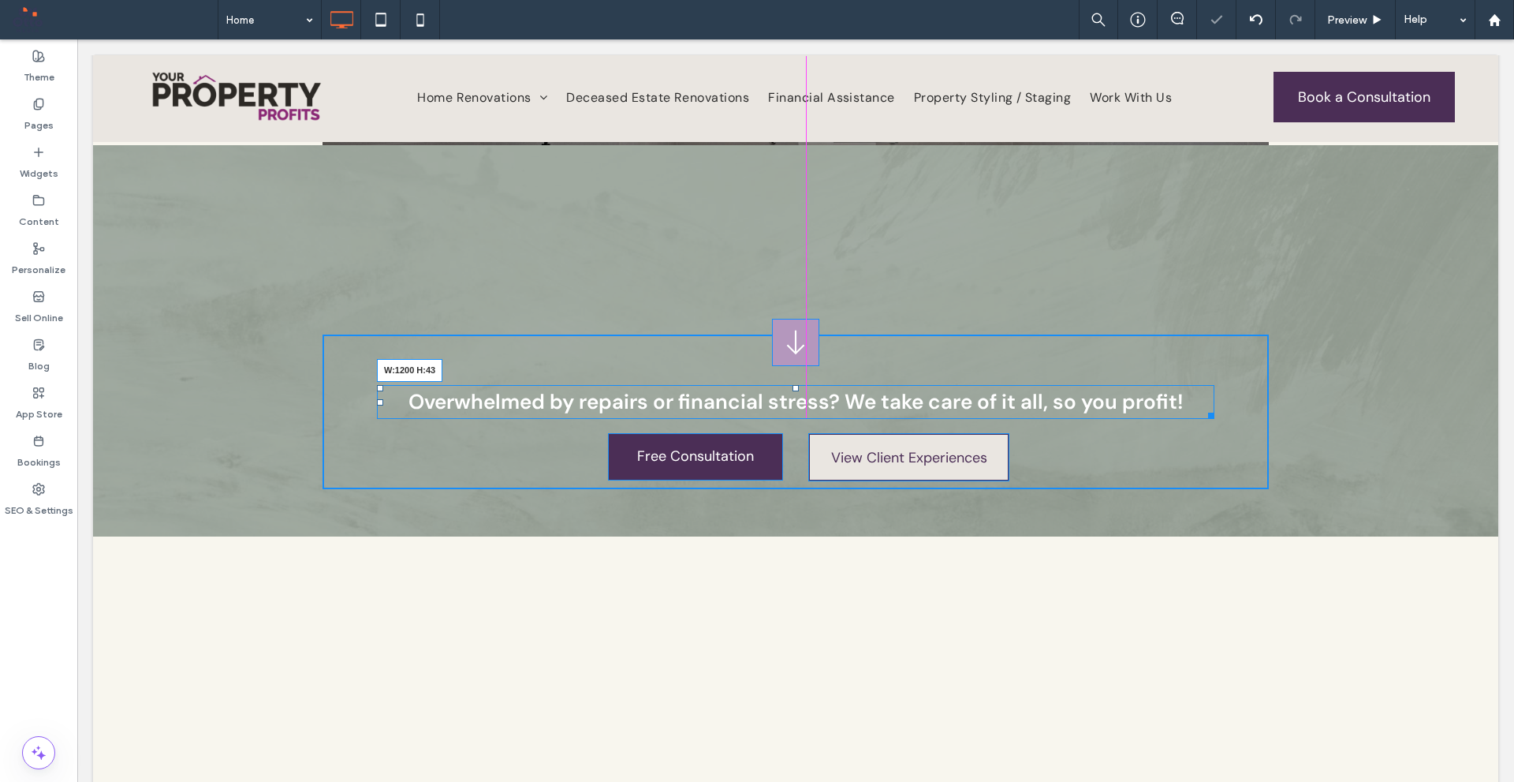
drag, startPoint x: 1264, startPoint y: 416, endPoint x: 1297, endPoint y: 418, distance: 33.2
click at [1297, 418] on div "Overwhelmed by repairs or financial stress? We take care of it all, so you prof…" at bounding box center [796, 340] width 1406 height 390
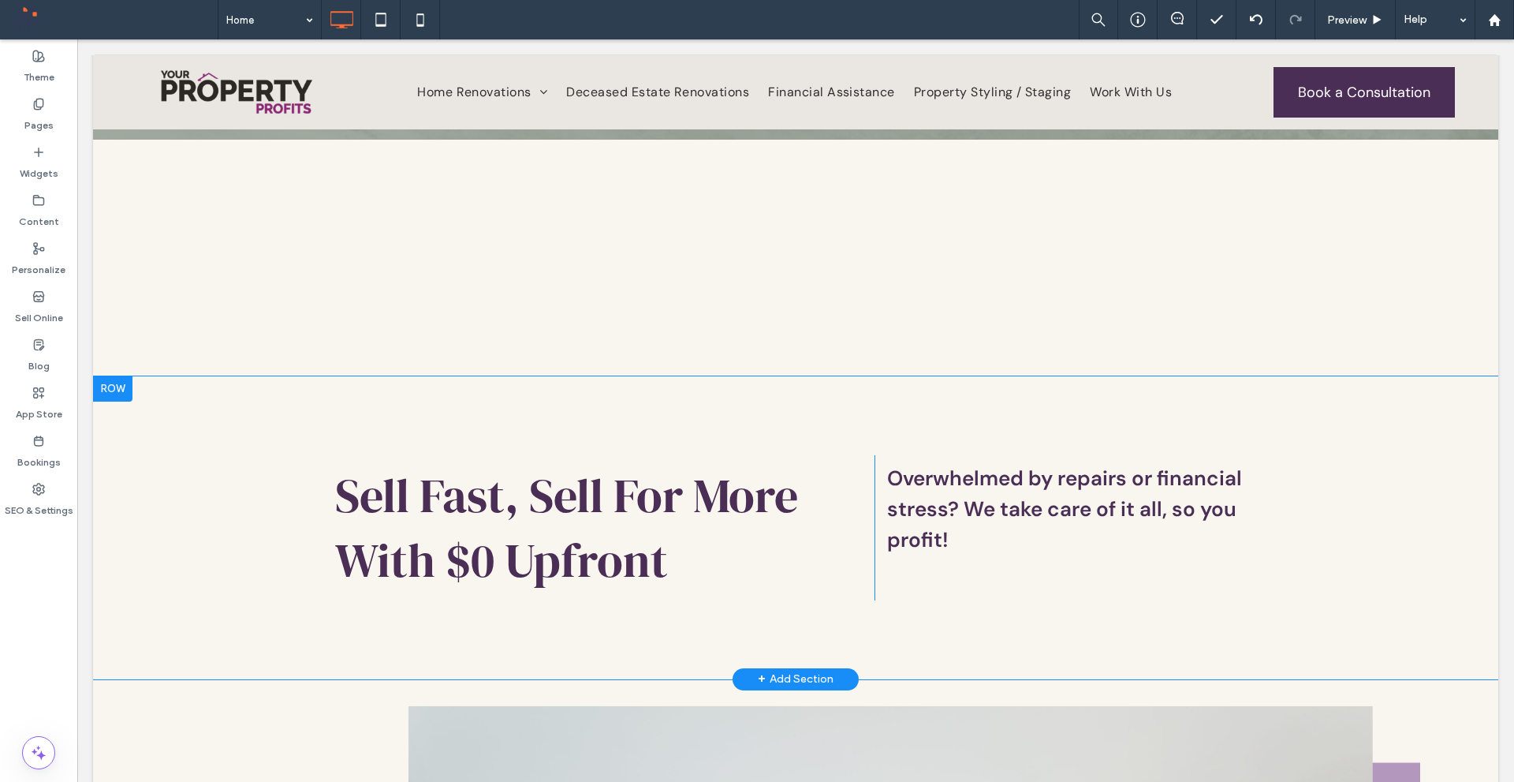
scroll to position [789, 0]
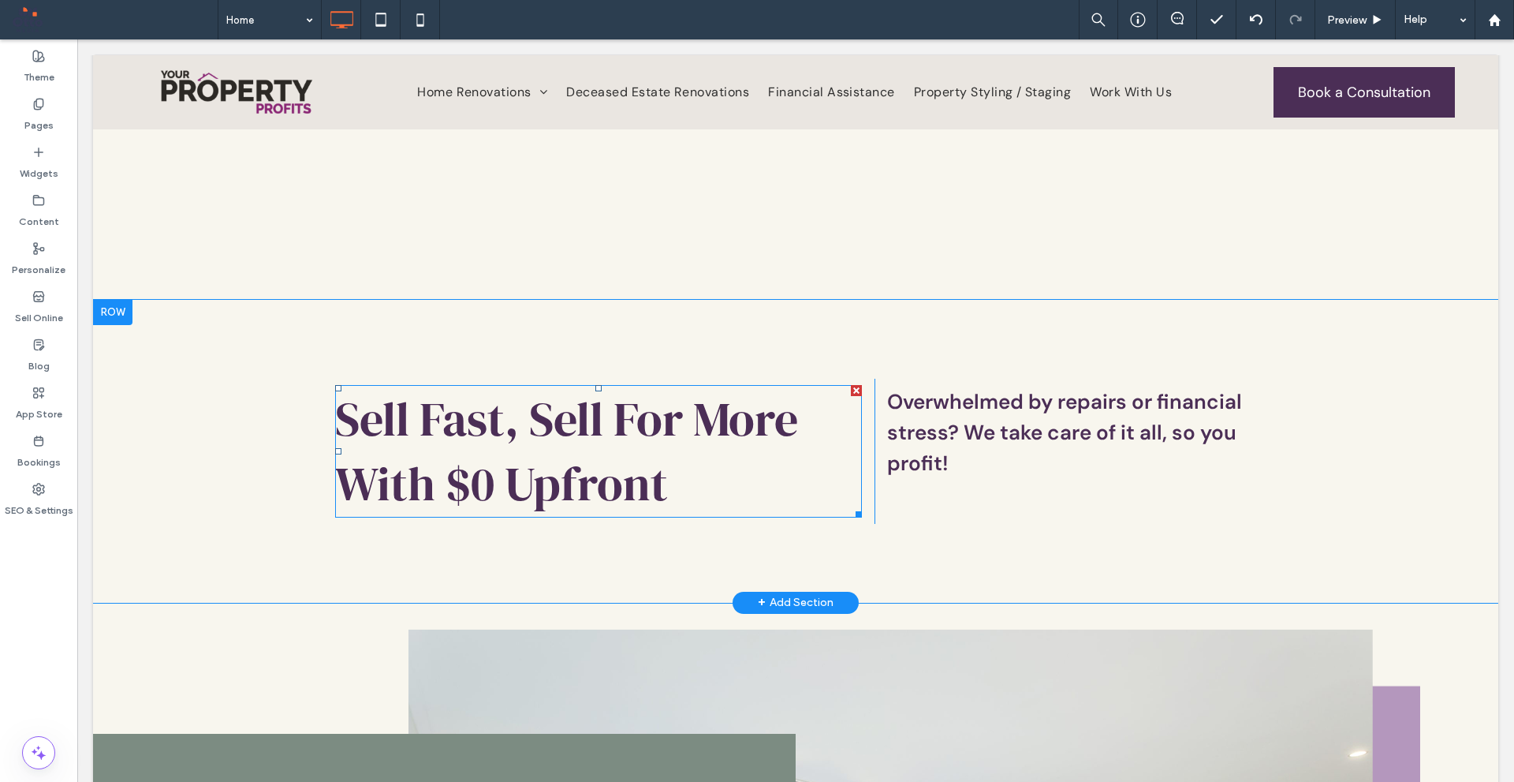
click at [654, 452] on span "Sell Fast, Sell For More With $0 Upfront" at bounding box center [566, 451] width 463 height 129
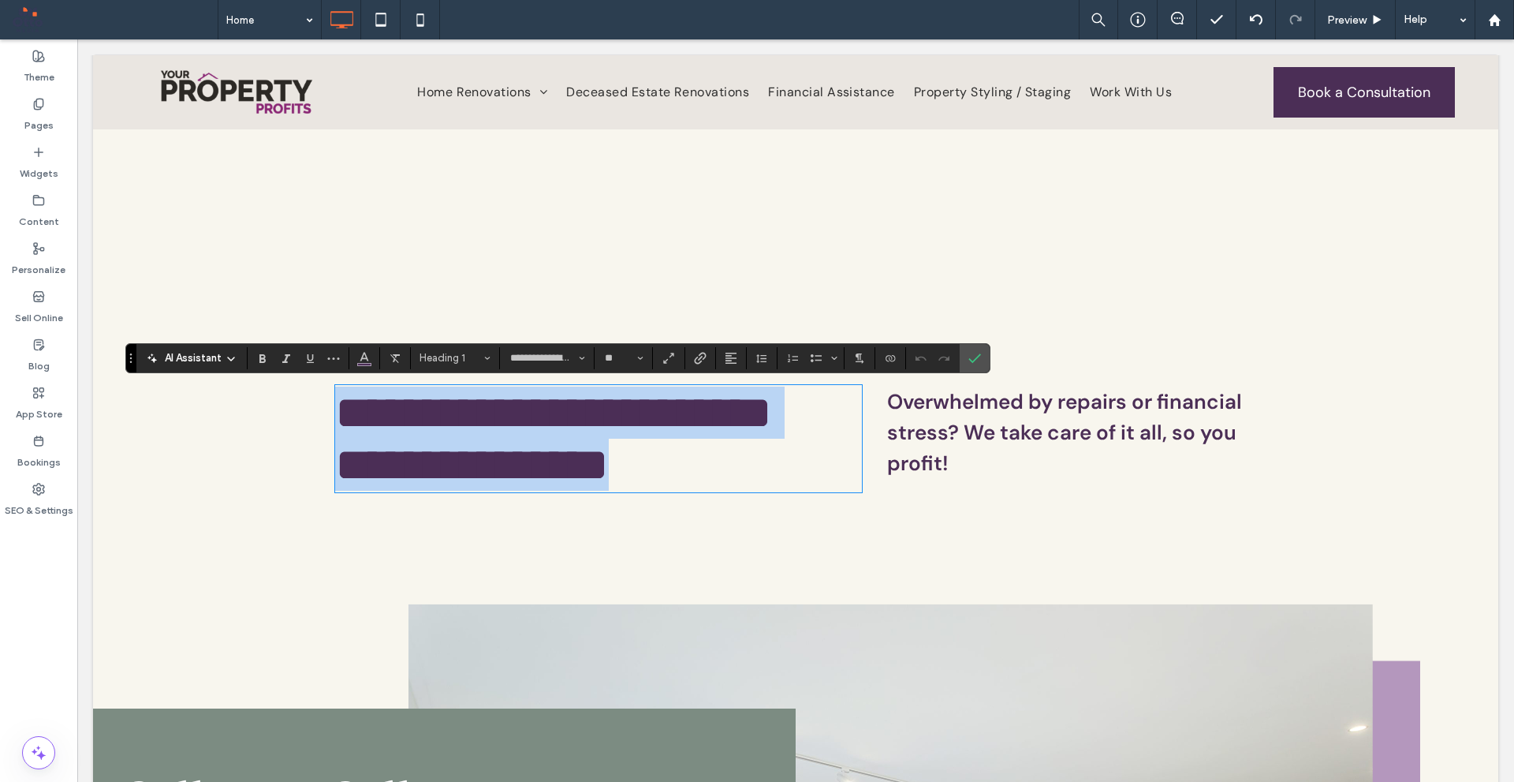
copy span "**********"
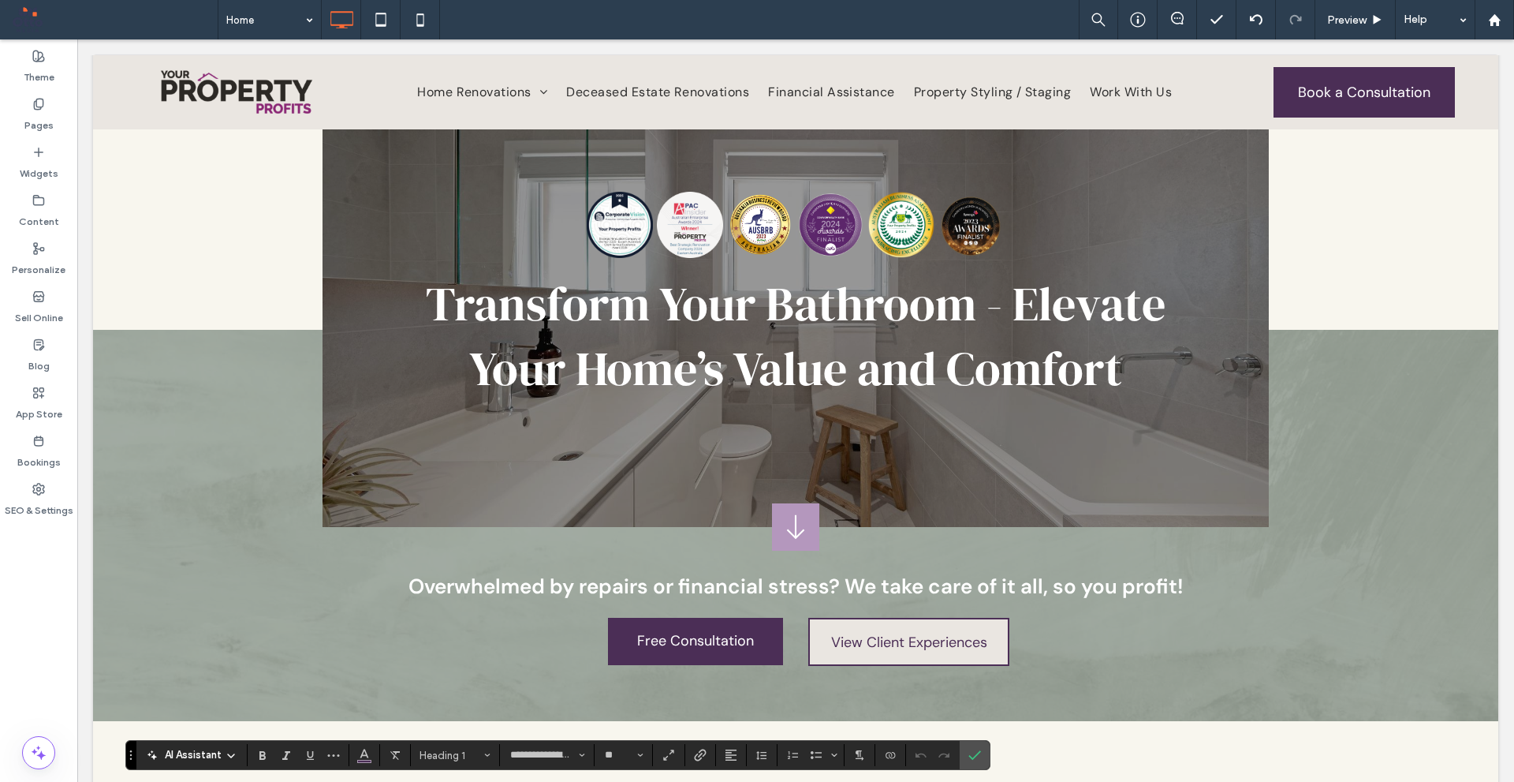
scroll to position [0, 0]
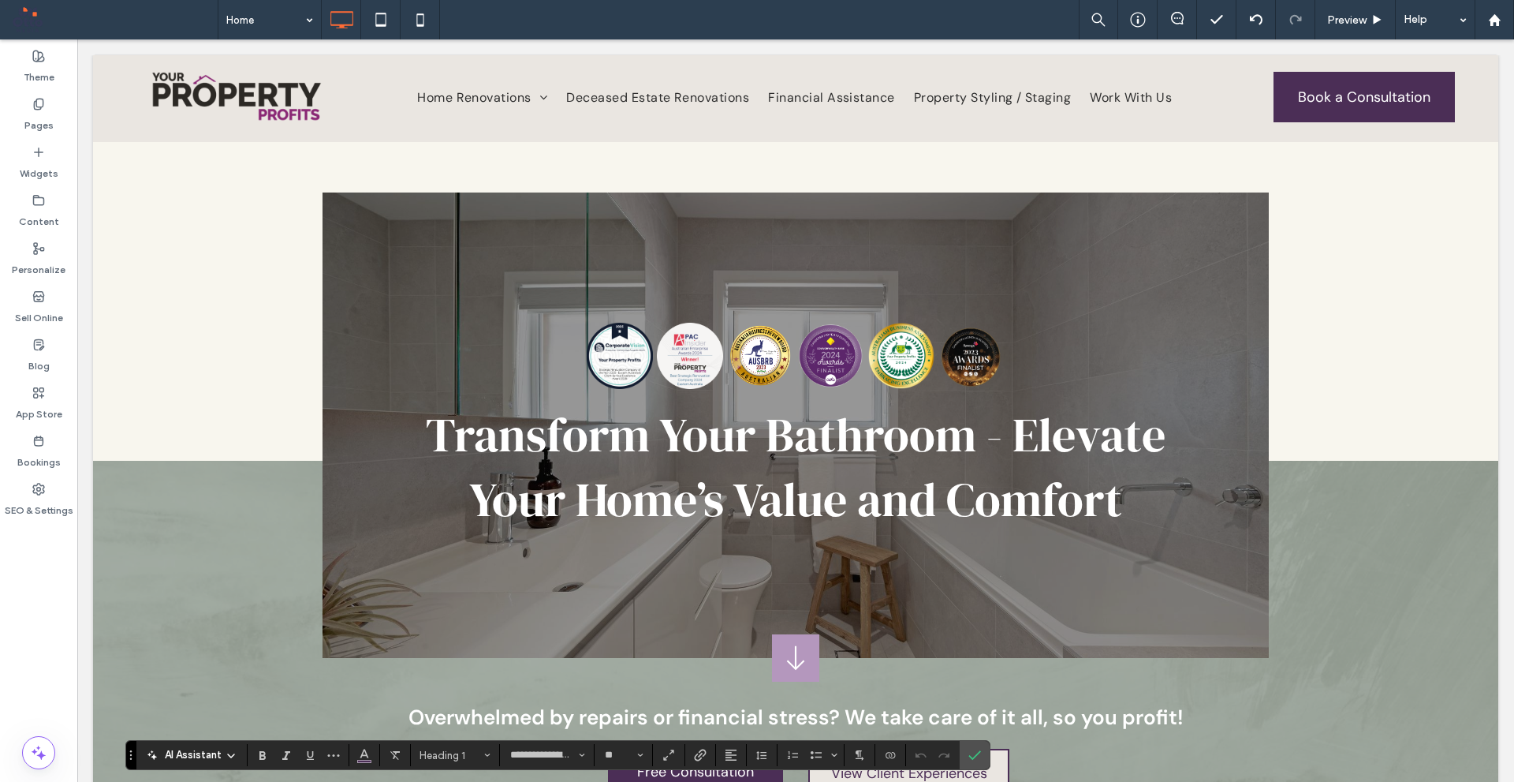
click at [892, 471] on span "Transform Your Bathroom - Elevate Your Home’s Value and Comfort" at bounding box center [796, 466] width 740 height 129
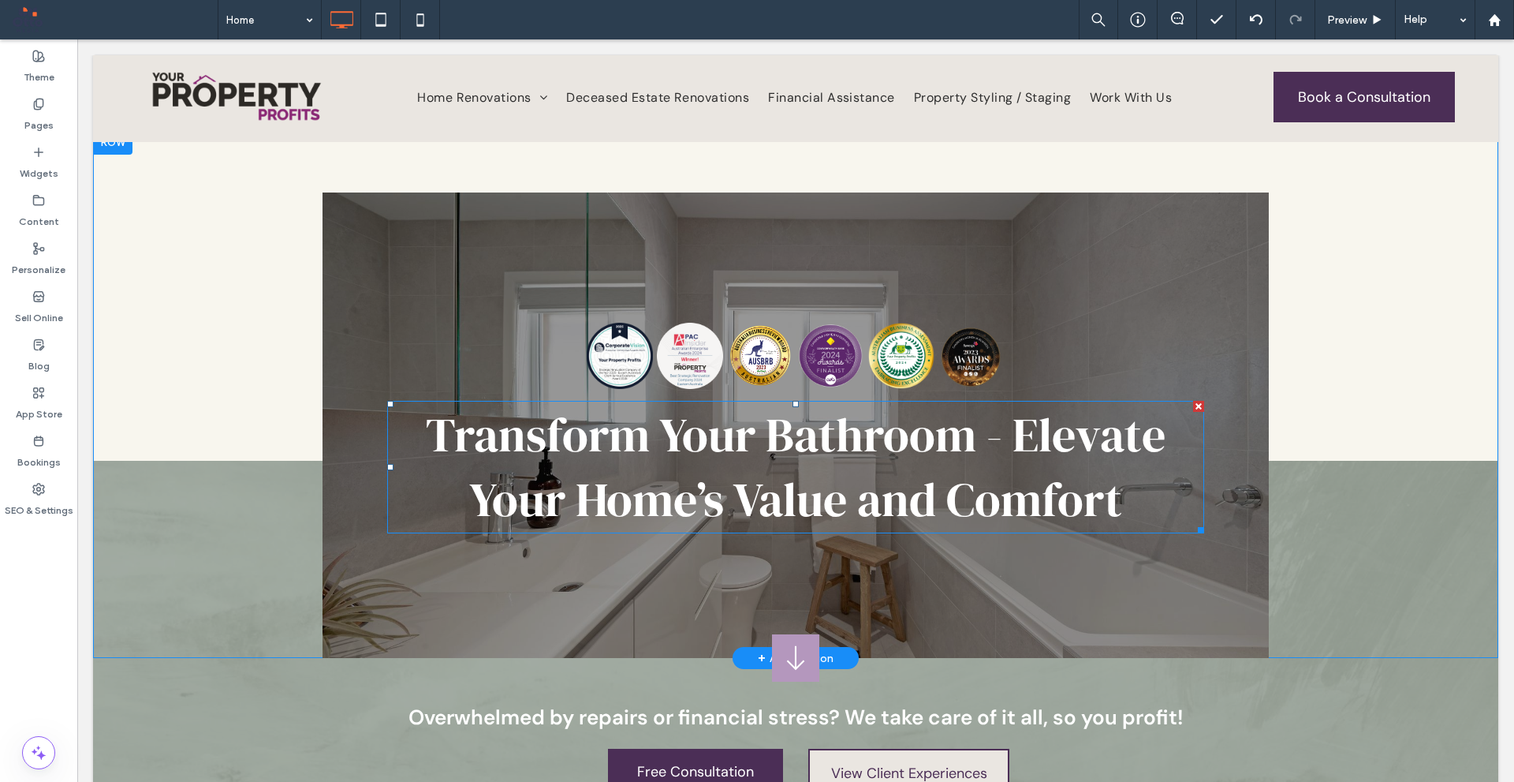
click at [892, 471] on span "Transform Your Bathroom - Elevate Your Home’s Value and Comfort" at bounding box center [796, 466] width 740 height 129
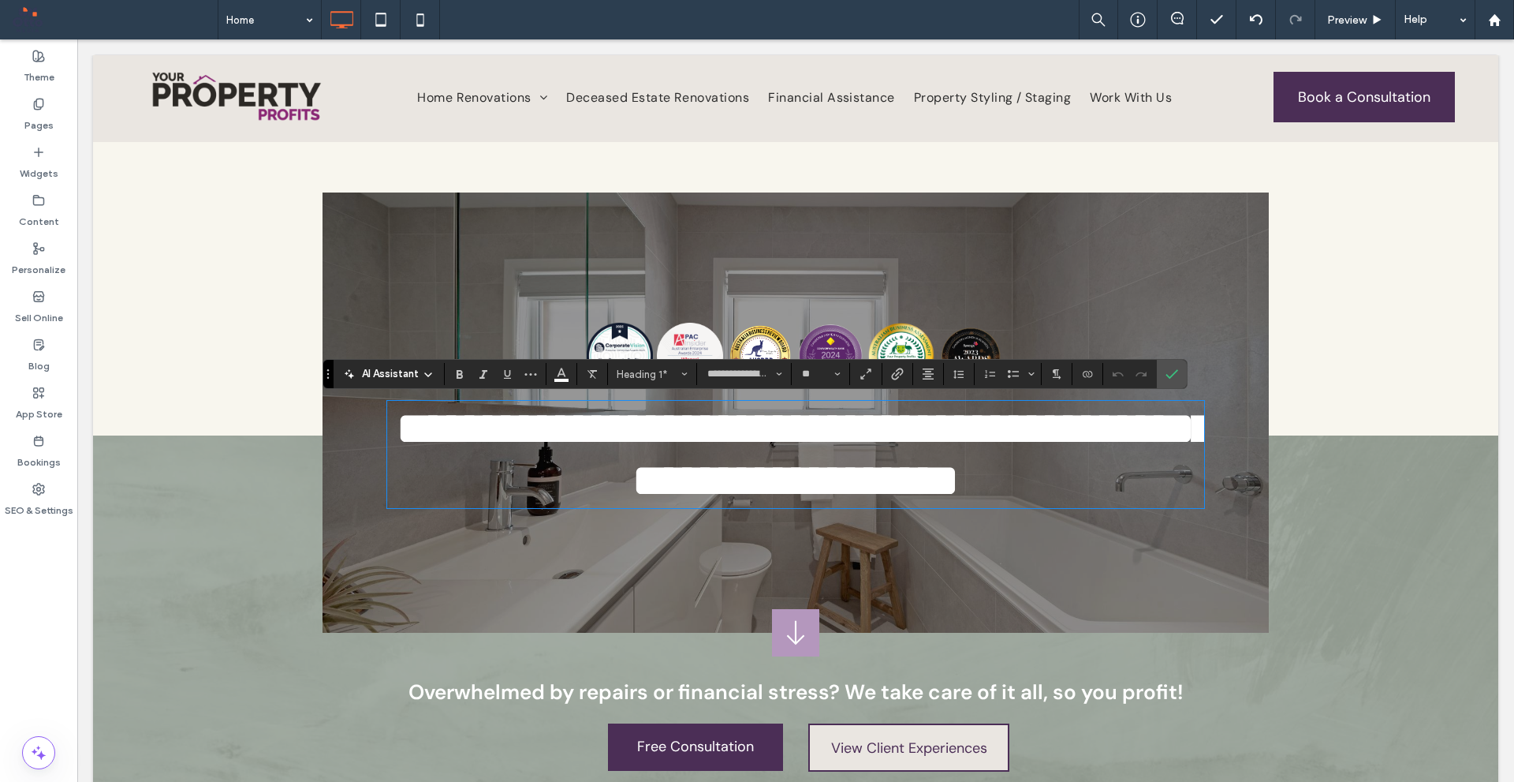
type input "*******"
type input "**"
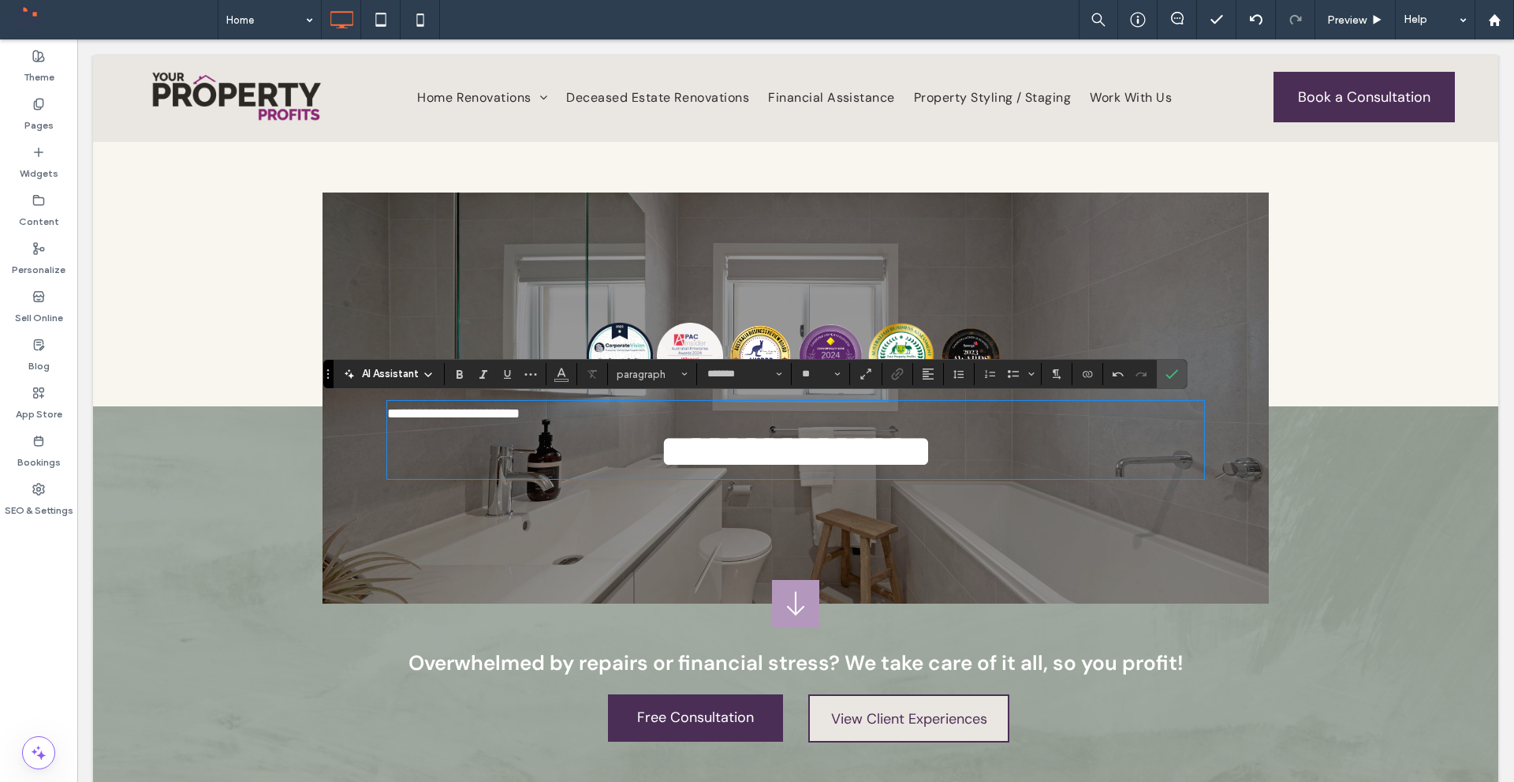
type input "**********"
type input "**"
type input "*******"
type input "**"
type input "*"
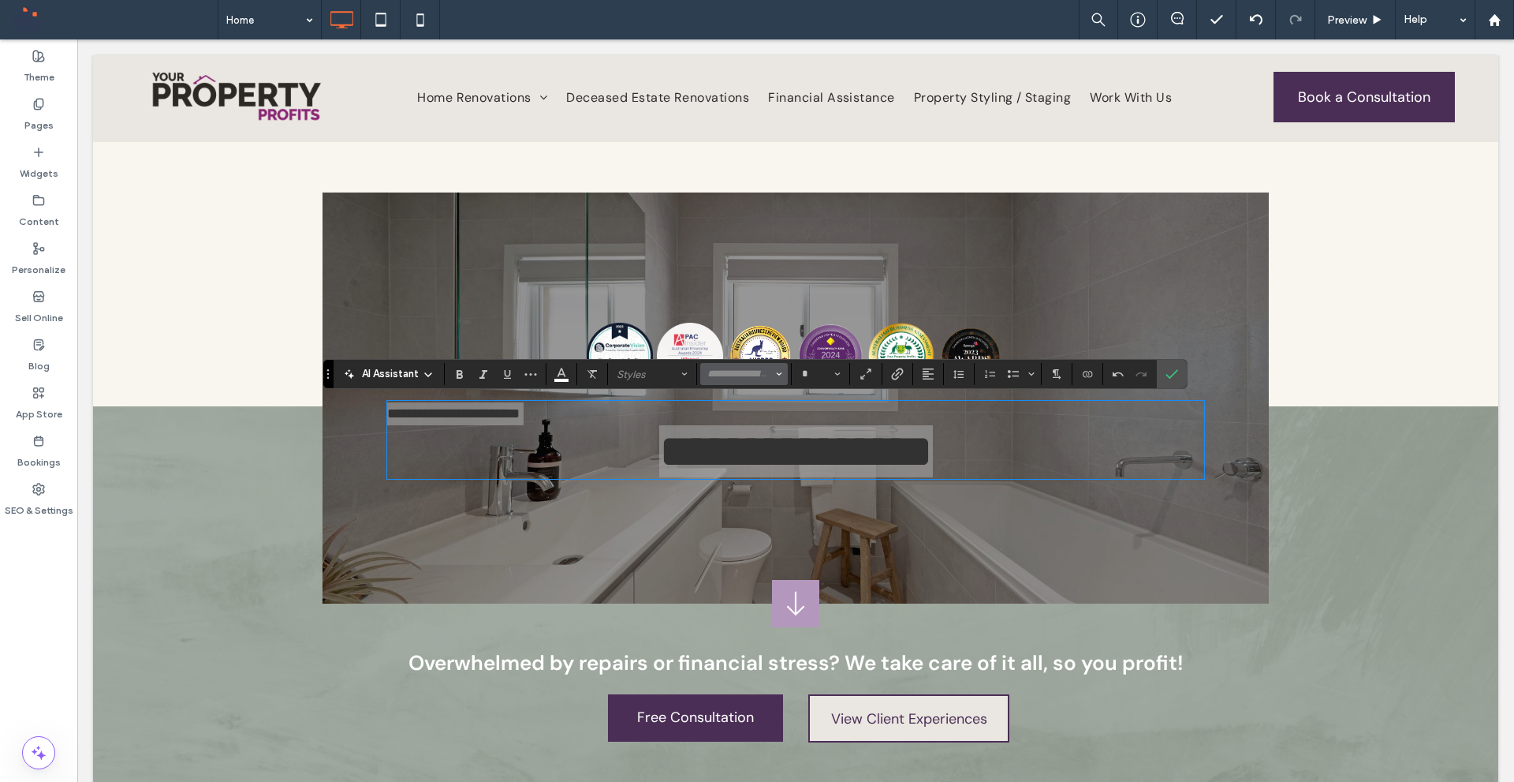
click at [753, 380] on input "Font & Font weight-input" at bounding box center [739, 374] width 67 height 13
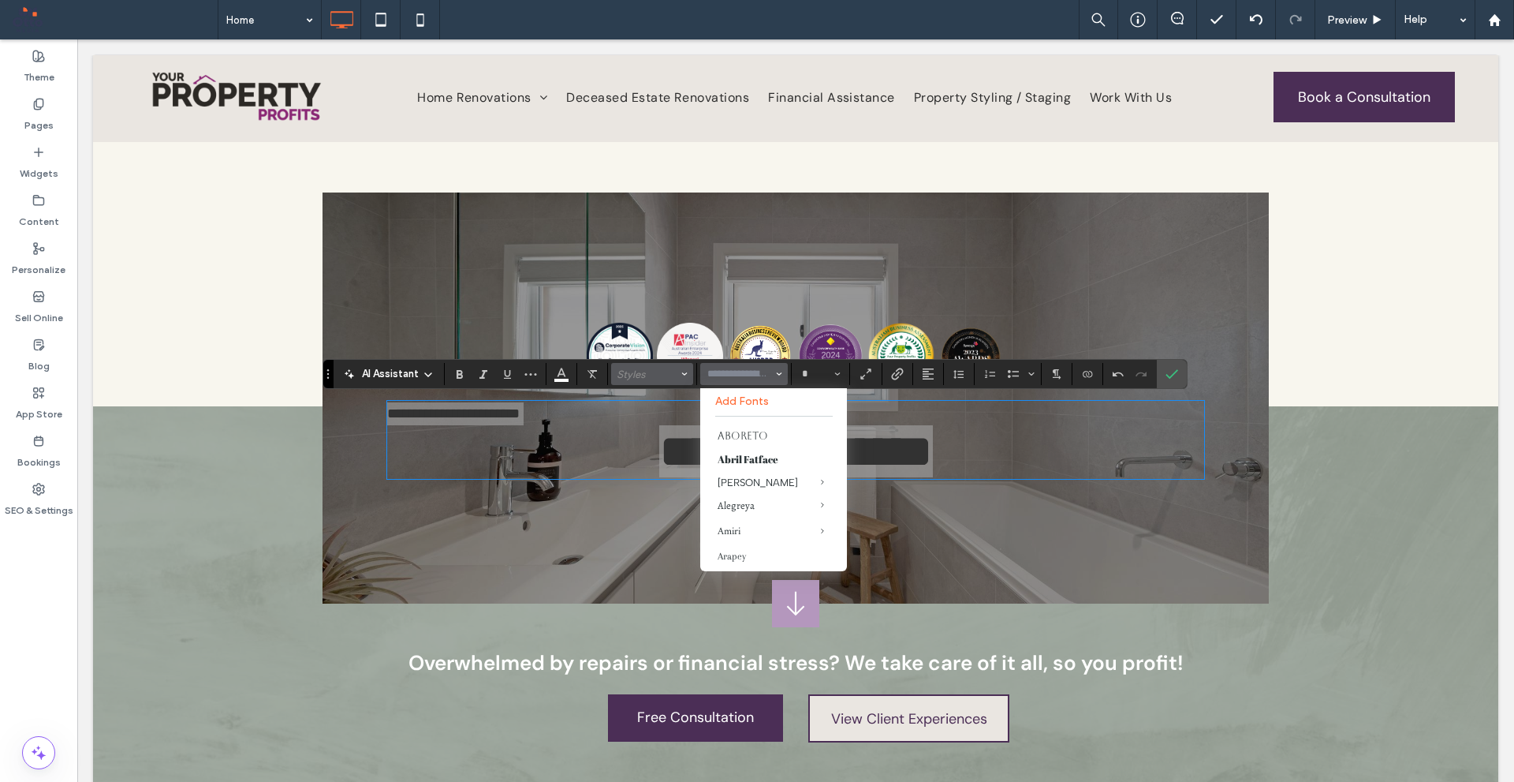
click at [663, 379] on span "Styles" at bounding box center [648, 374] width 62 height 12
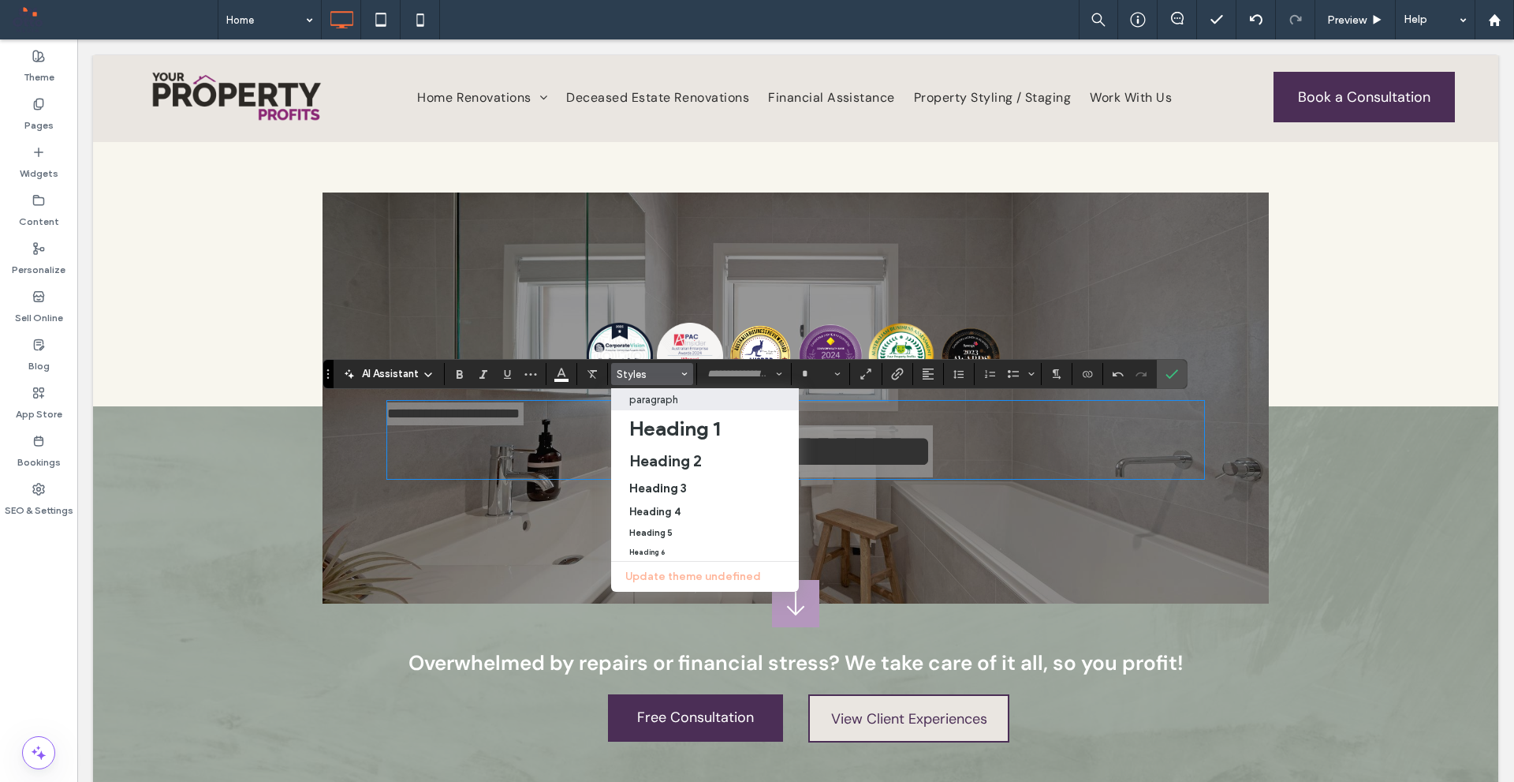
click at [671, 409] on label "paragraph" at bounding box center [705, 399] width 188 height 22
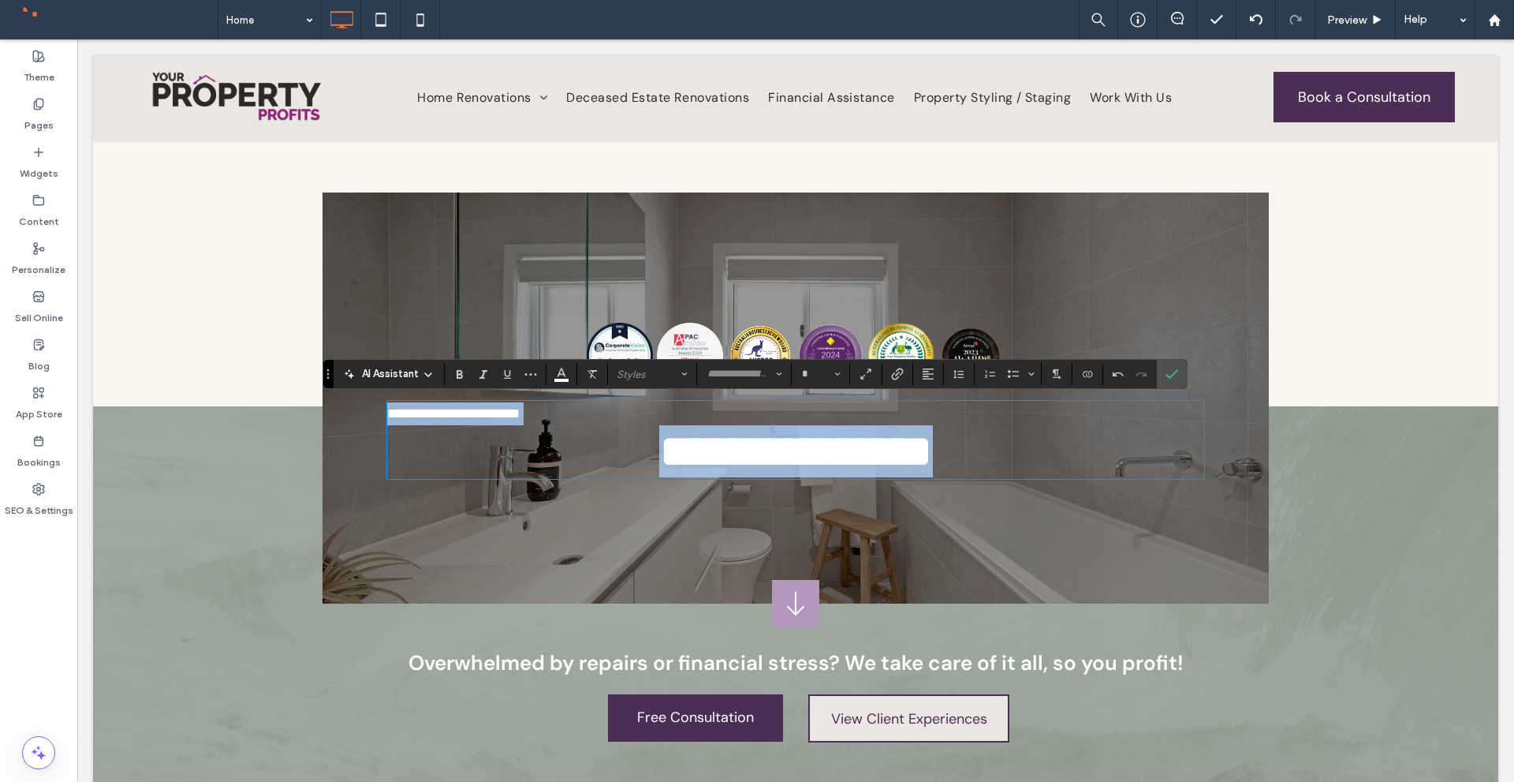
type input "*******"
type input "**"
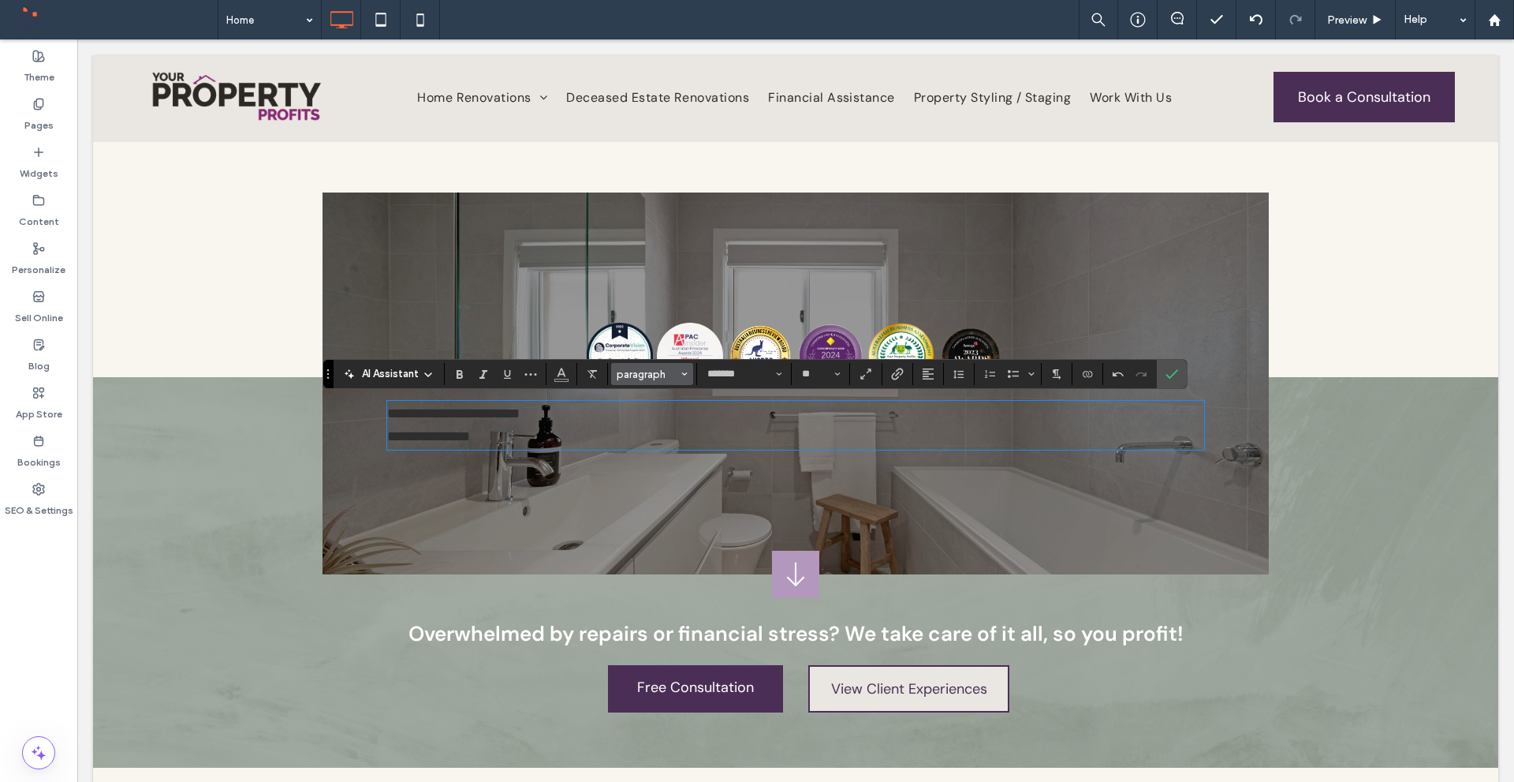
click at [678, 375] on span "paragraph" at bounding box center [648, 374] width 62 height 12
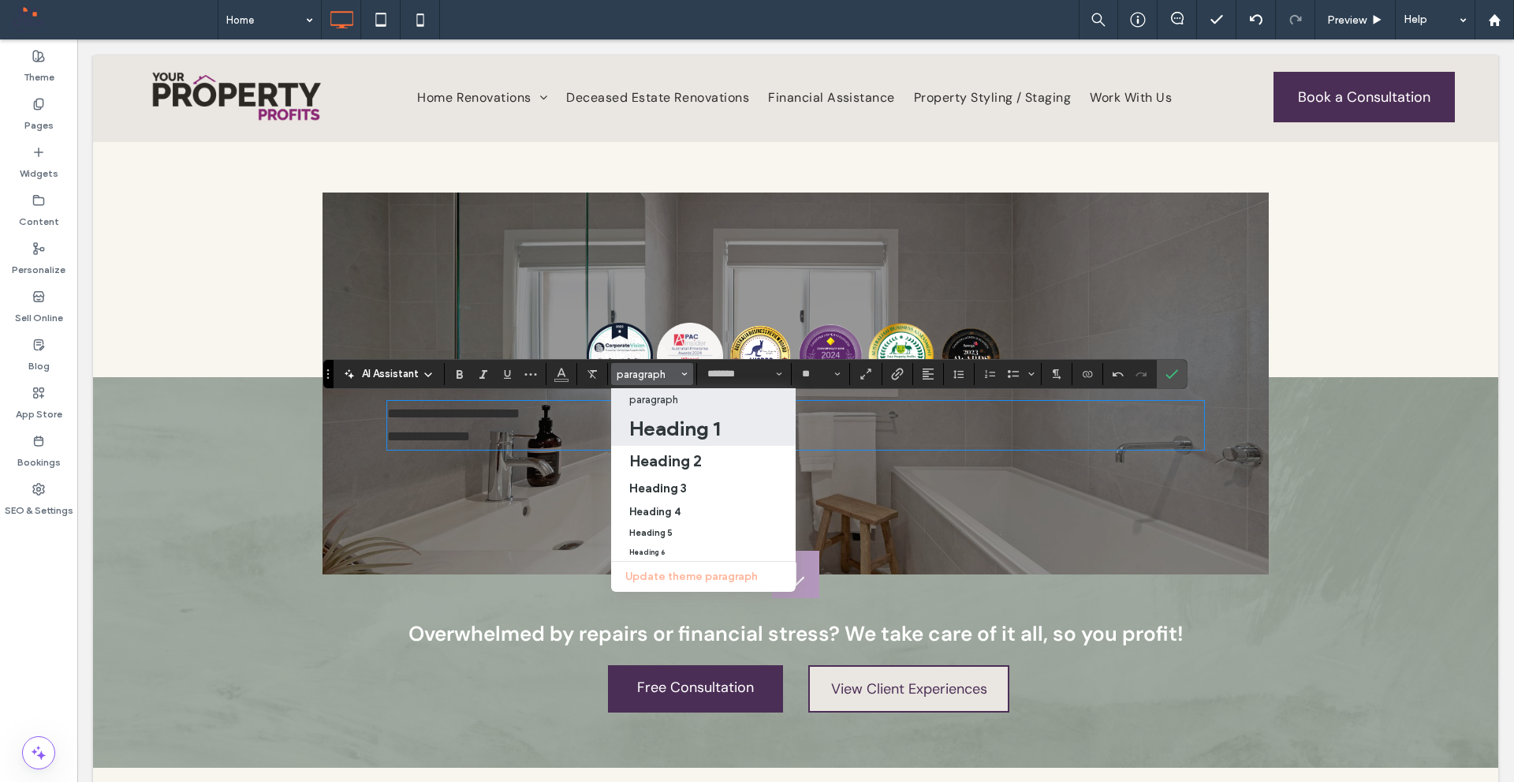
click at [700, 428] on h1 "Heading 1" at bounding box center [674, 428] width 91 height 25
type input "**********"
type input "**"
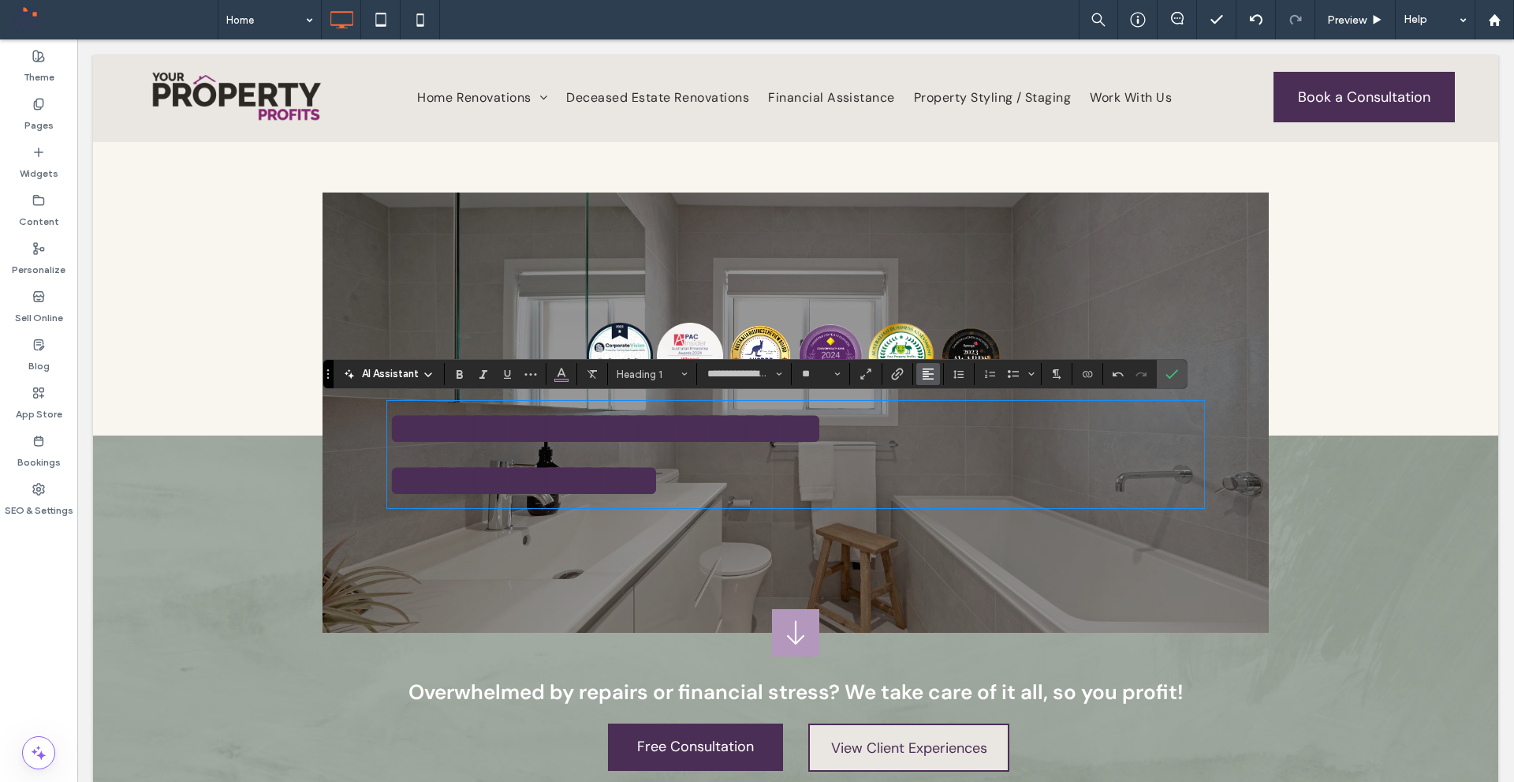
click at [928, 372] on use "Alignment" at bounding box center [928, 373] width 11 height 11
click at [934, 416] on icon "ui.textEditor.alignment.center" at bounding box center [940, 422] width 13 height 13
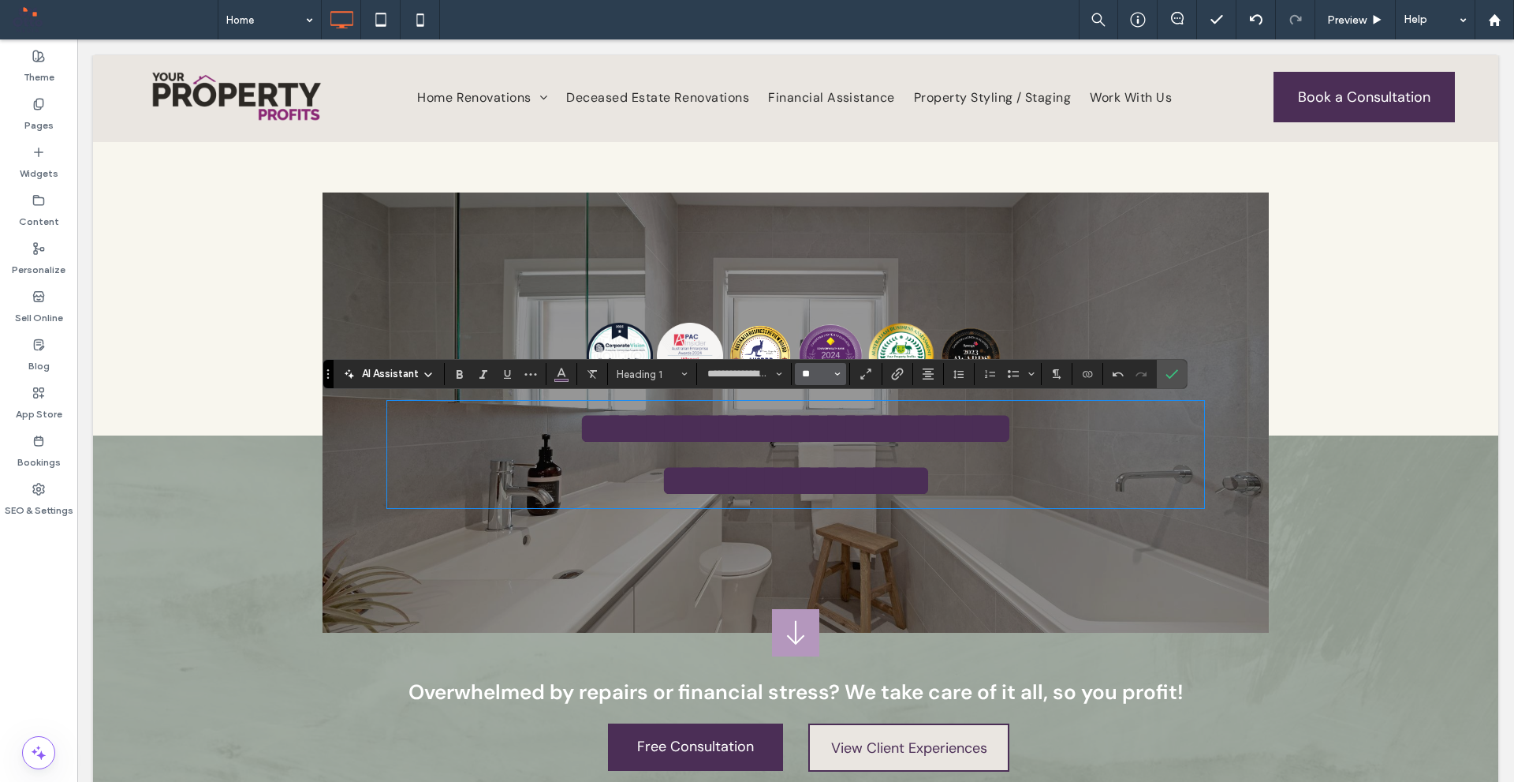
click at [821, 379] on input "**" at bounding box center [816, 374] width 31 height 13
type input "**"
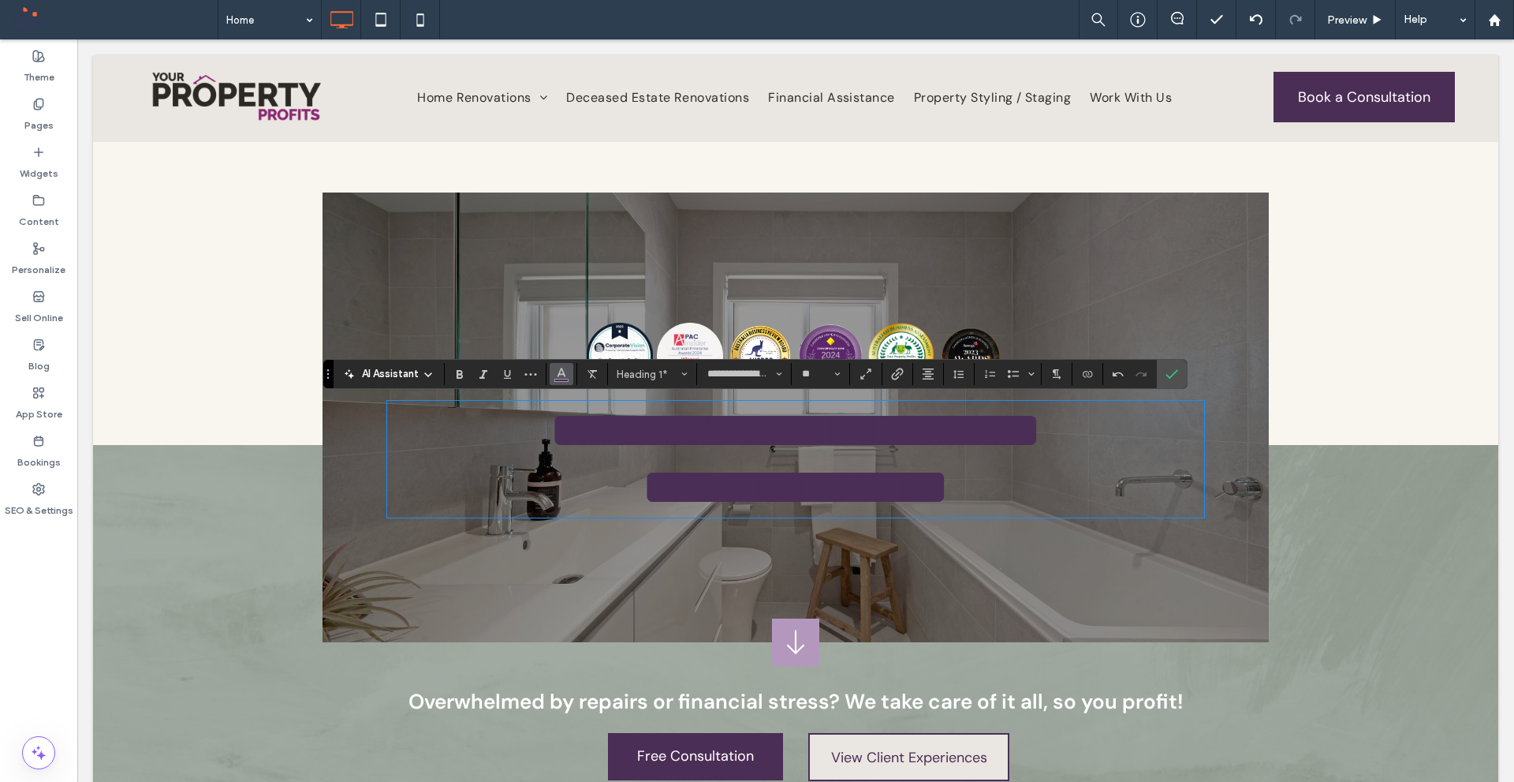
click at [555, 367] on icon "Color" at bounding box center [561, 372] width 13 height 13
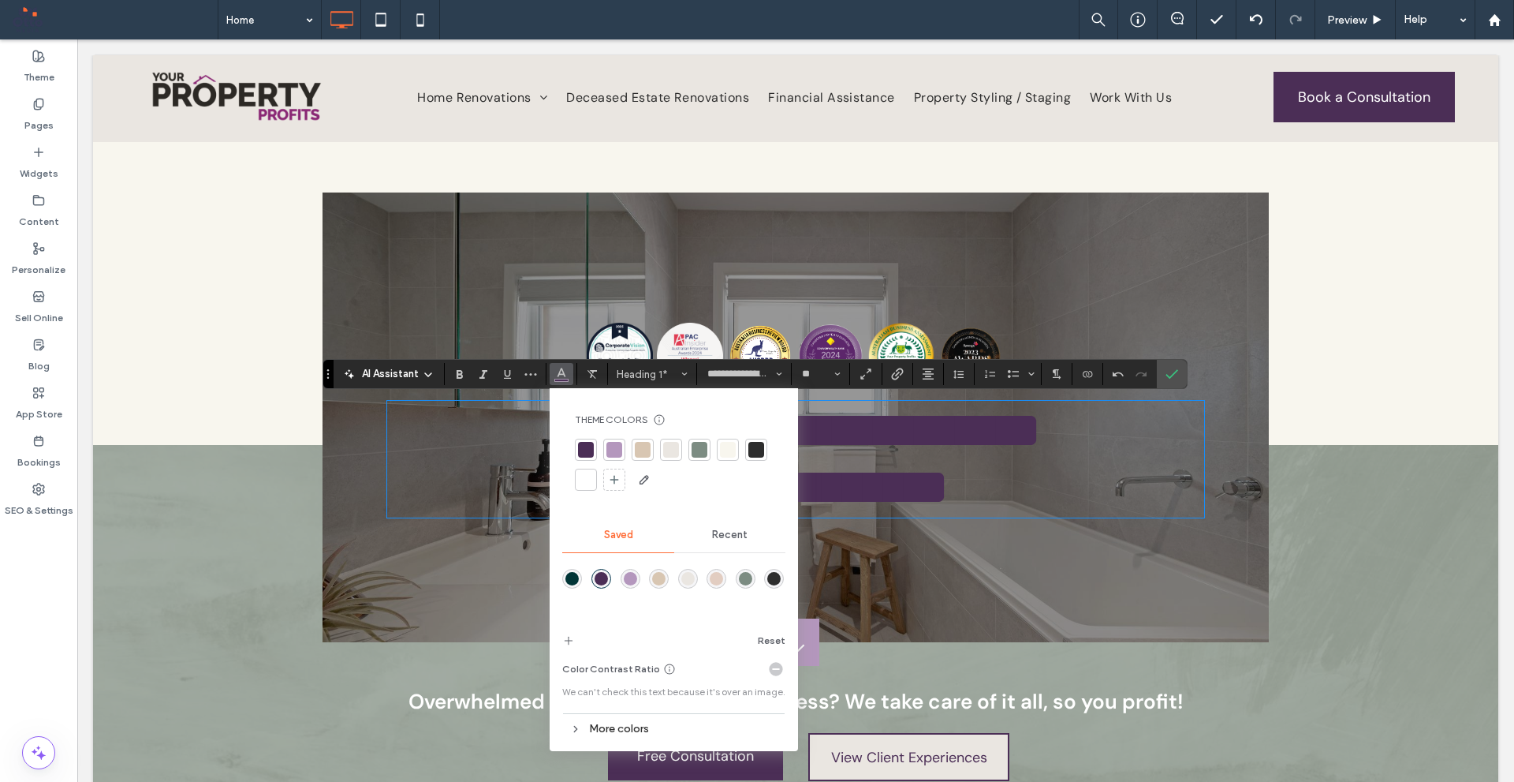
click at [732, 540] on span "Recent" at bounding box center [729, 534] width 35 height 13
click at [595, 577] on div "rgba(255, 255, 255, 1)" at bounding box center [601, 578] width 13 height 13
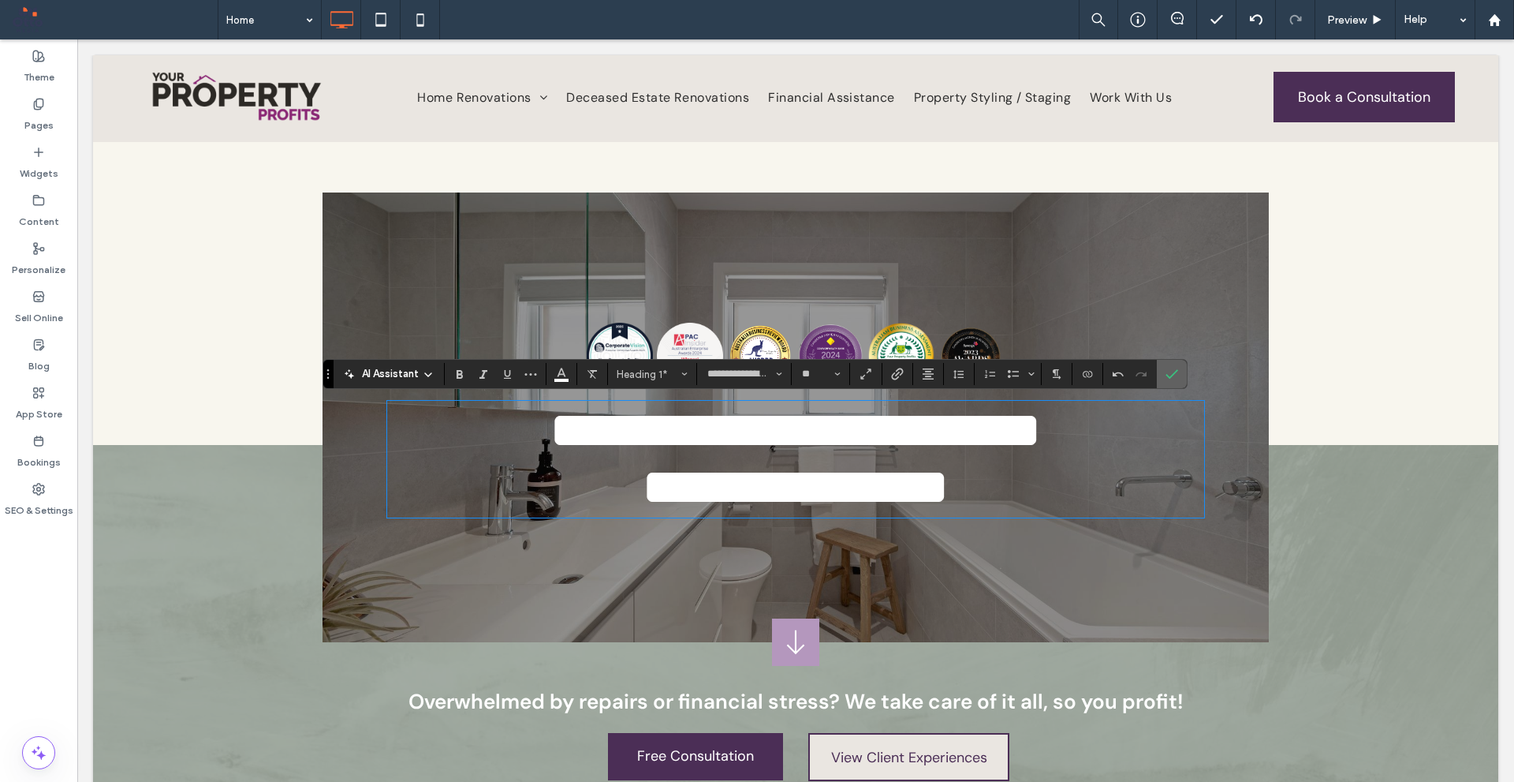
click at [1178, 373] on icon "Confirm" at bounding box center [1172, 374] width 13 height 13
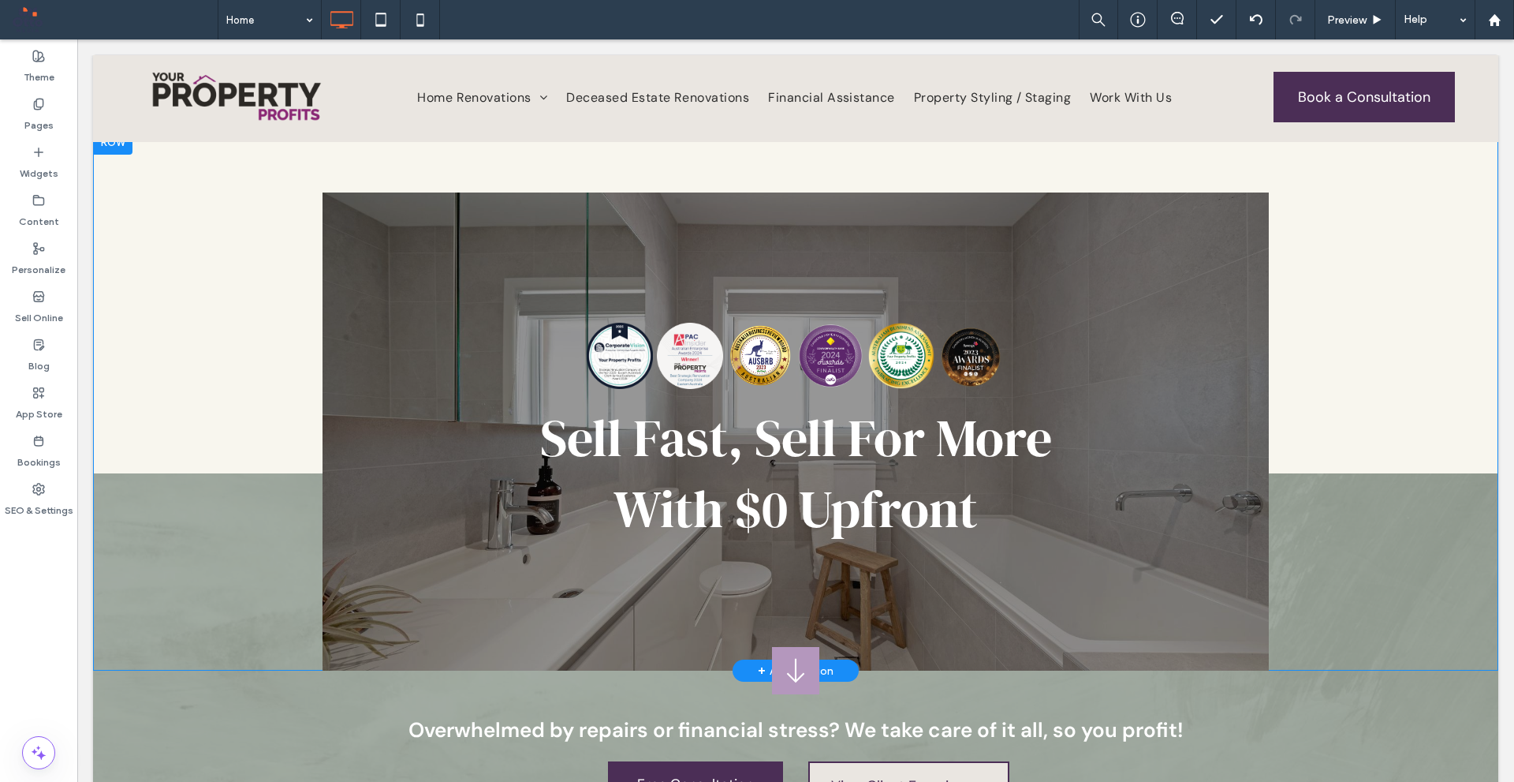
click at [1246, 325] on div "Button Button Button Button Button Button Sell Fast, Sell For More With $0 Upfr…" at bounding box center [796, 431] width 947 height 478
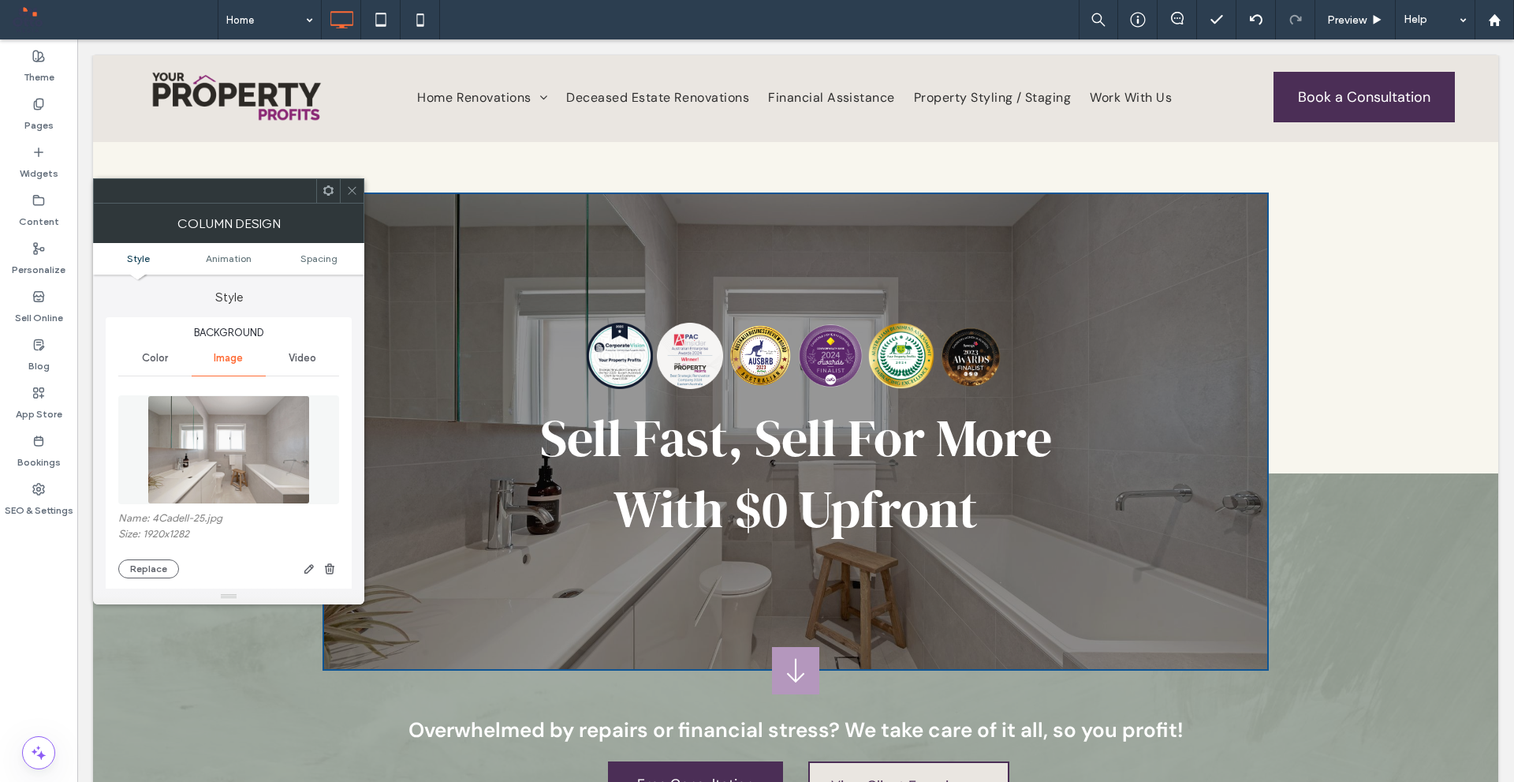
click at [345, 187] on div at bounding box center [352, 191] width 24 height 24
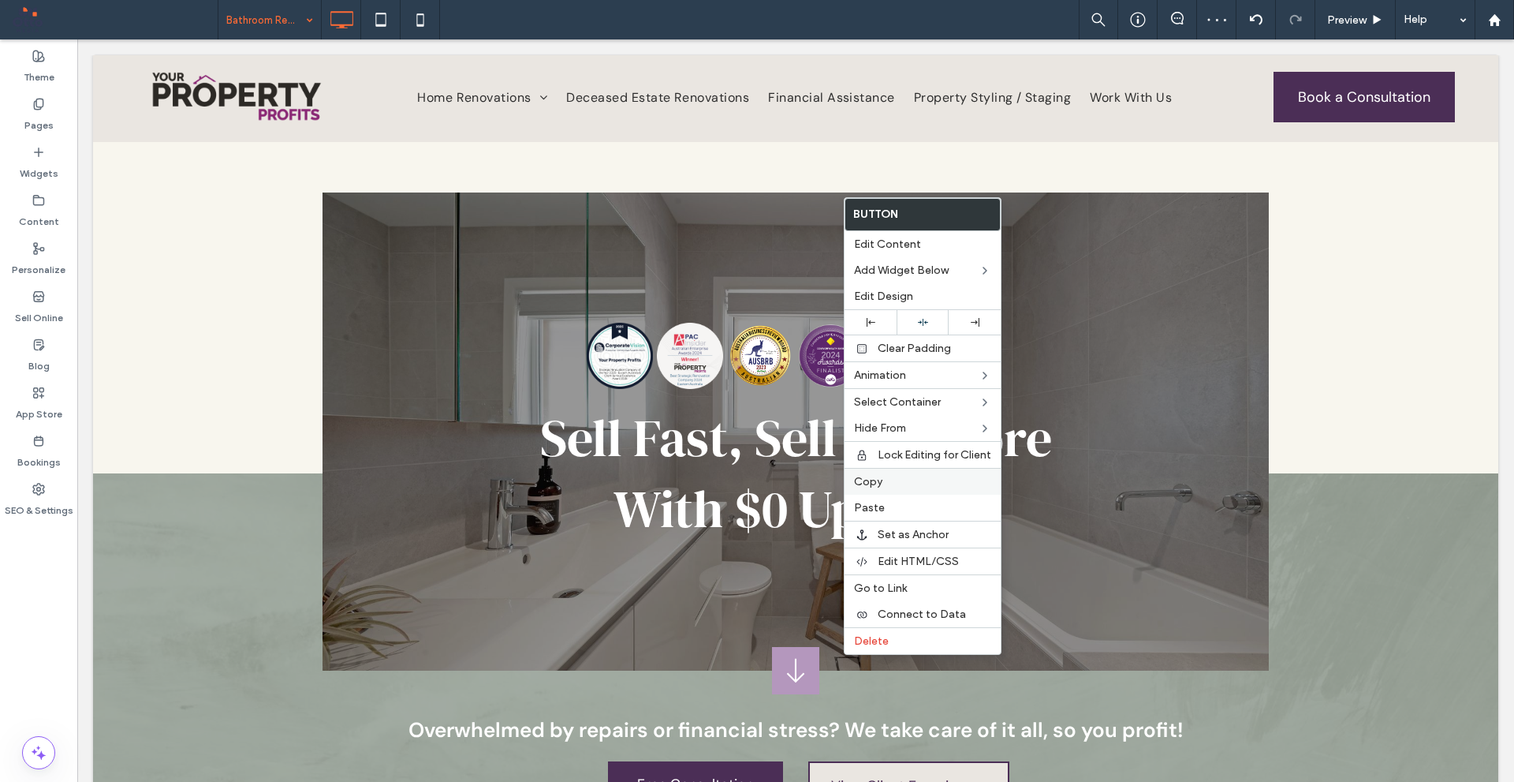
click at [891, 487] on label "Copy" at bounding box center [922, 481] width 137 height 13
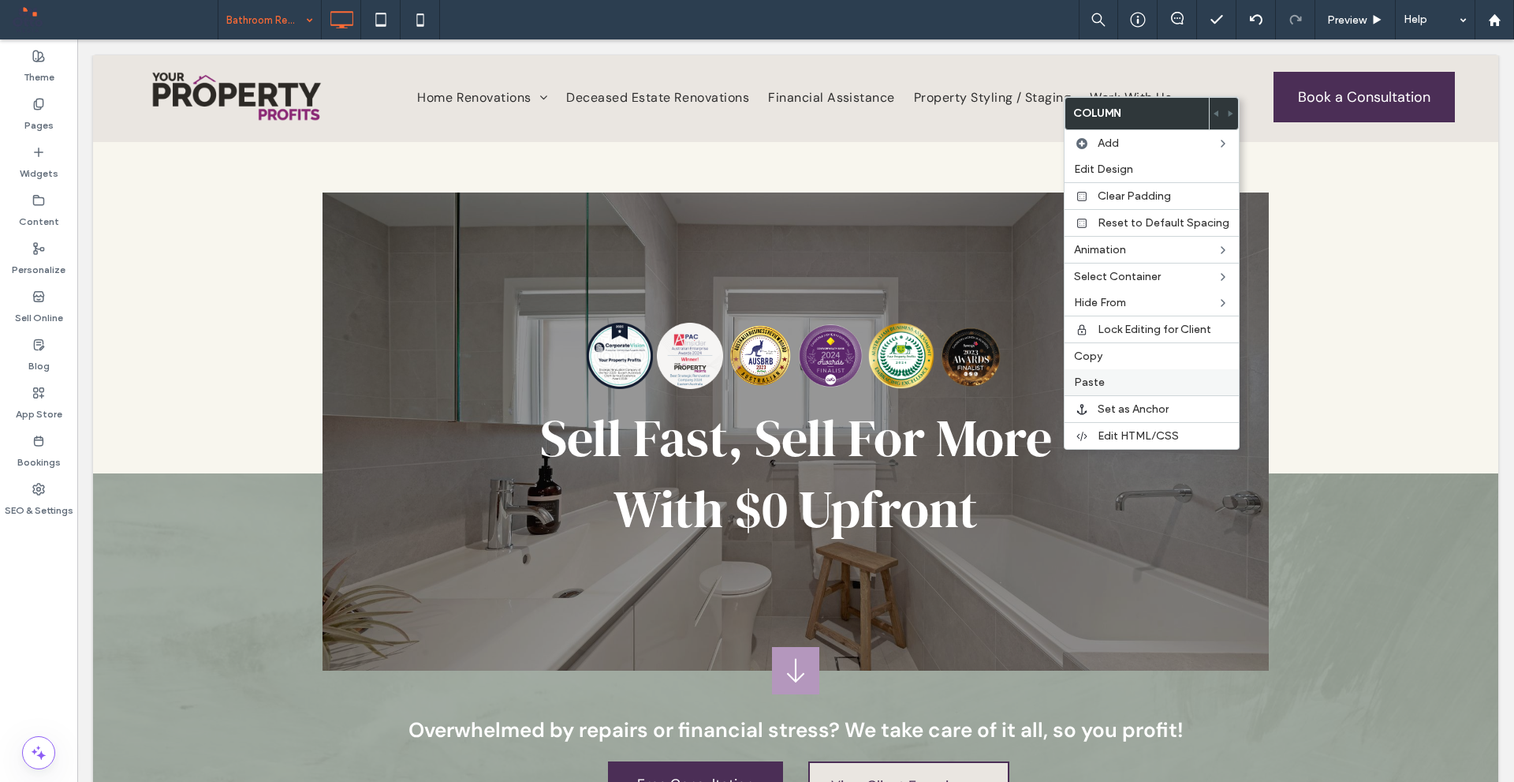
click at [1120, 383] on label "Paste" at bounding box center [1151, 381] width 155 height 13
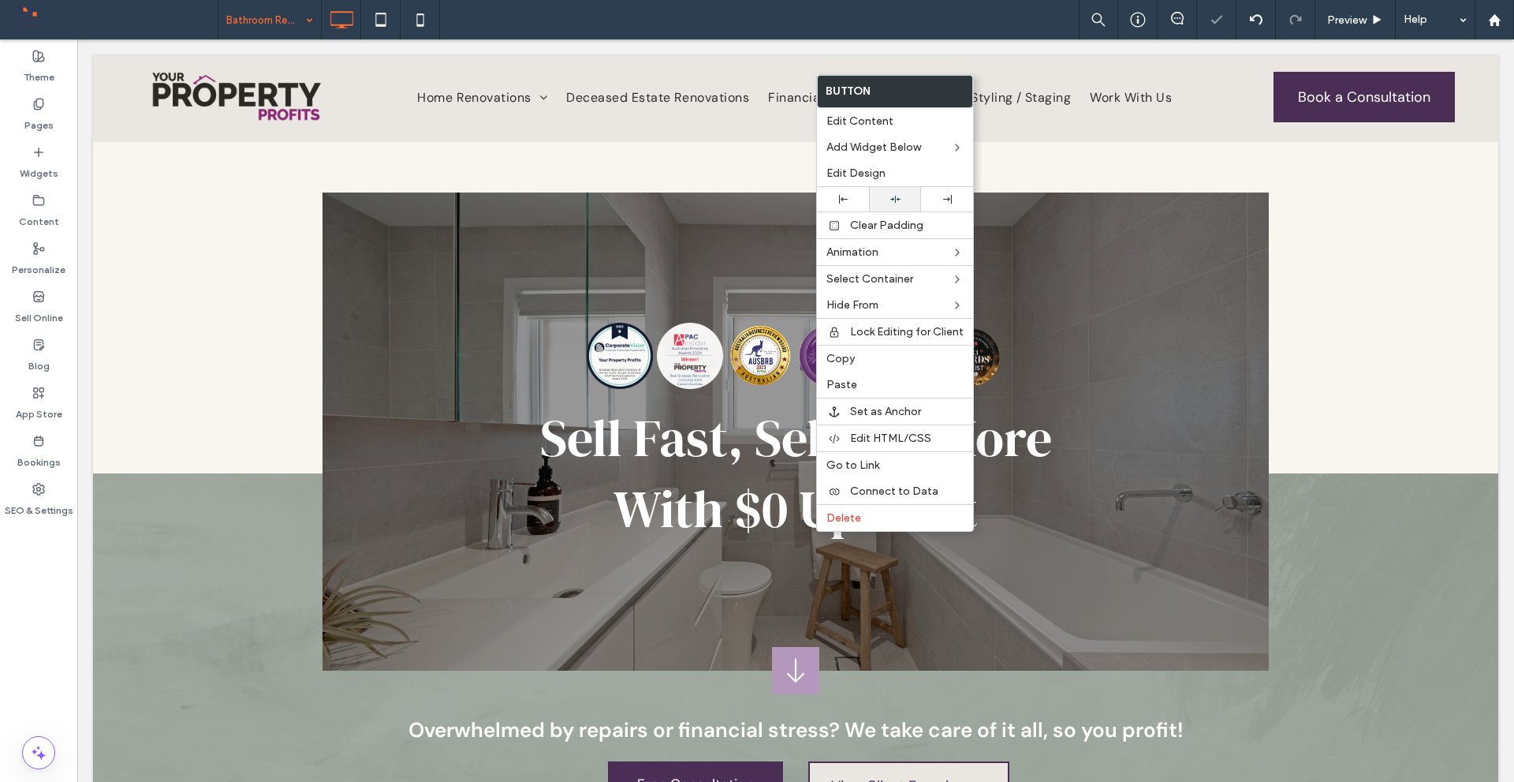
click at [905, 199] on div at bounding box center [895, 199] width 36 height 10
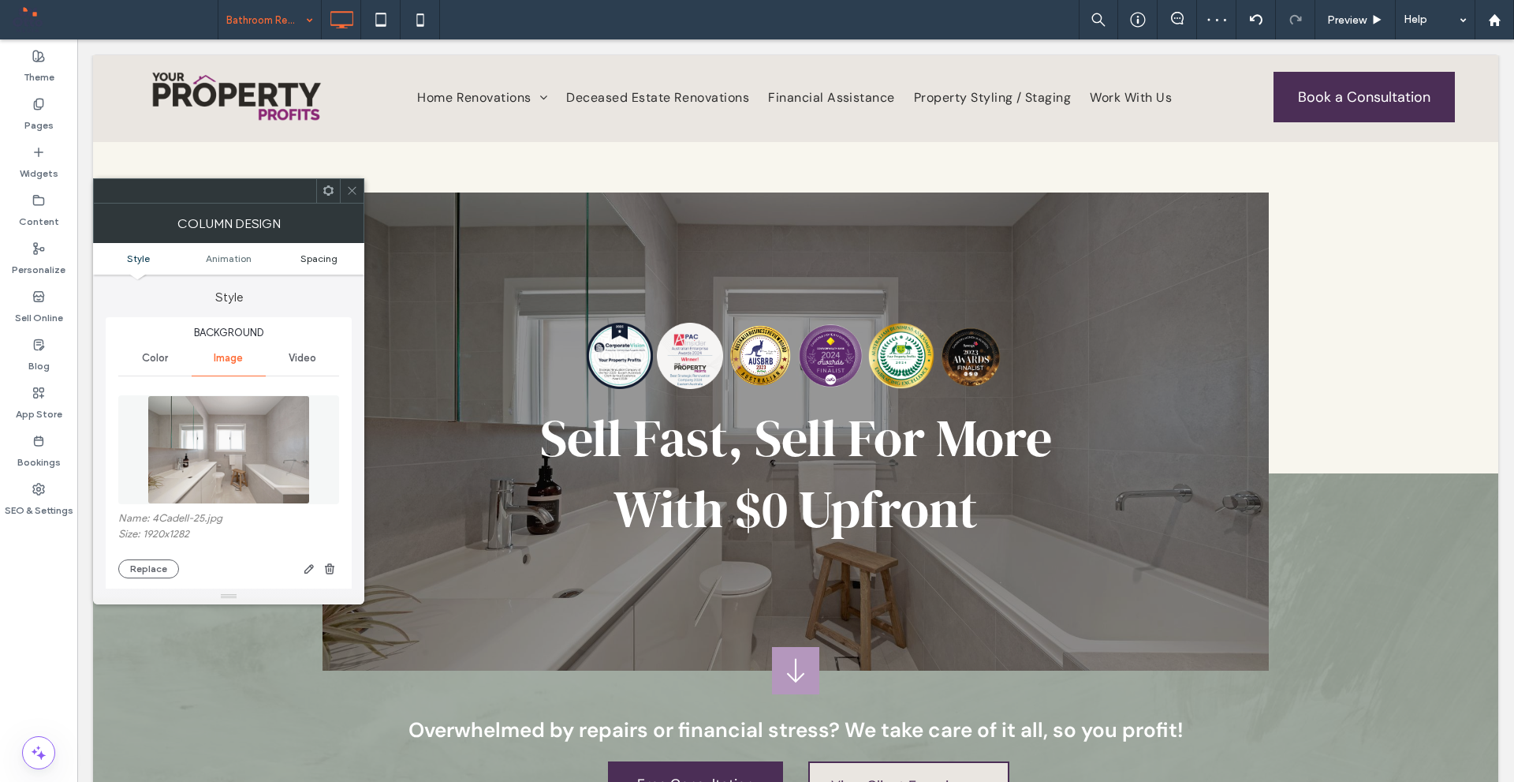
click at [347, 256] on link "Spacing" at bounding box center [319, 258] width 91 height 12
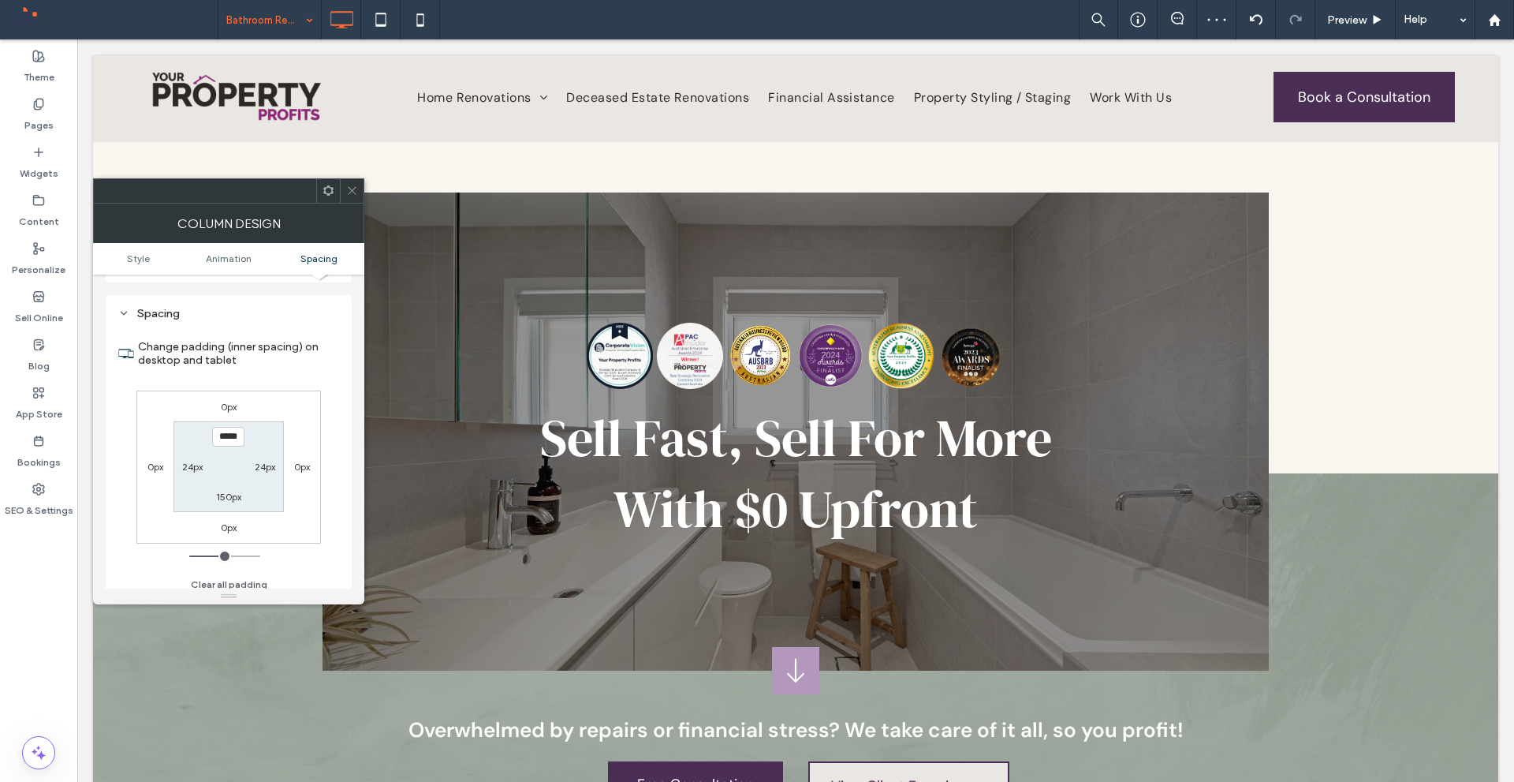
scroll to position [911, 0]
type input "*****"
click at [218, 484] on label "150px" at bounding box center [228, 489] width 25 height 12
type input "***"
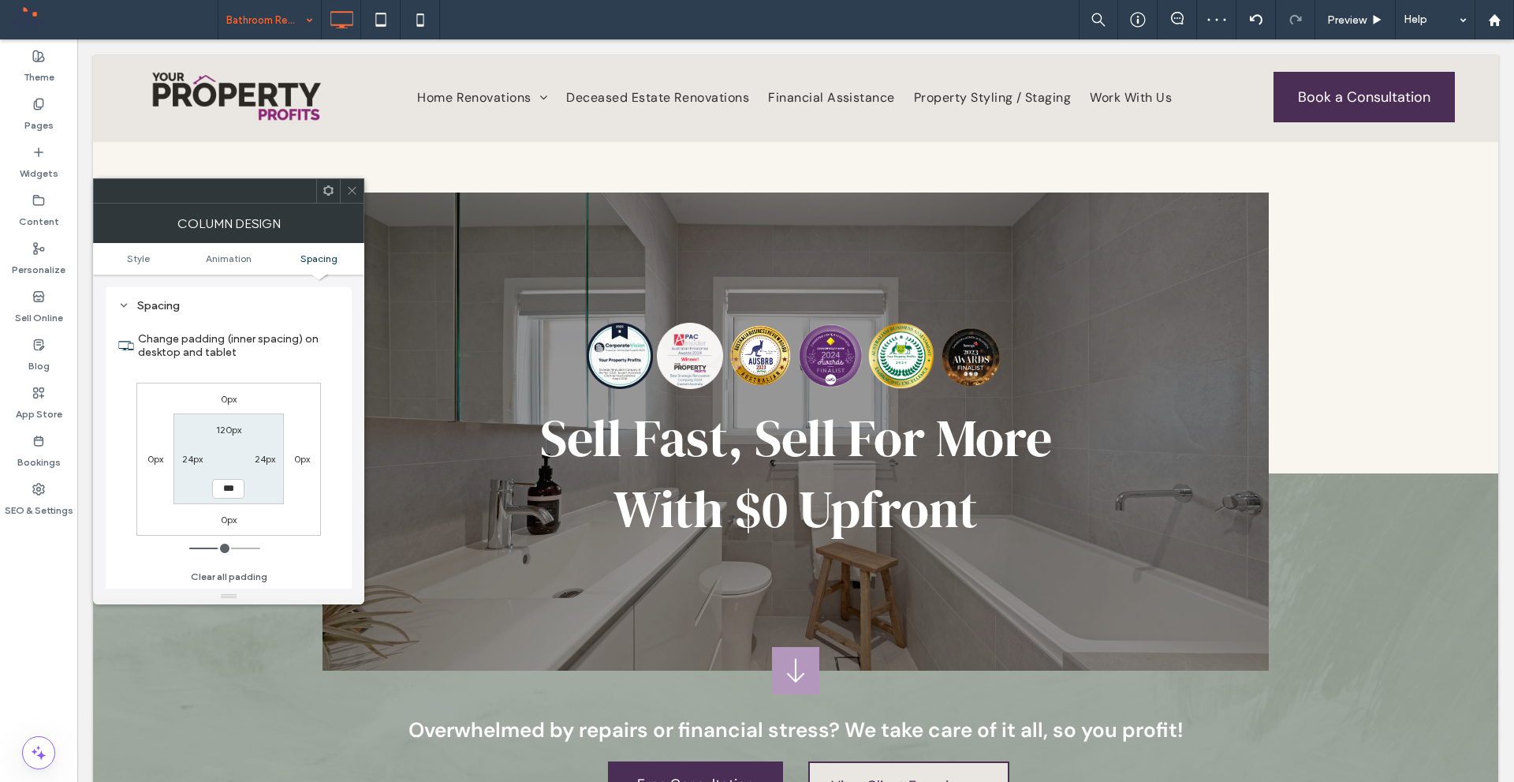
type input "***"
type input "*****"
click at [363, 189] on div at bounding box center [352, 191] width 24 height 24
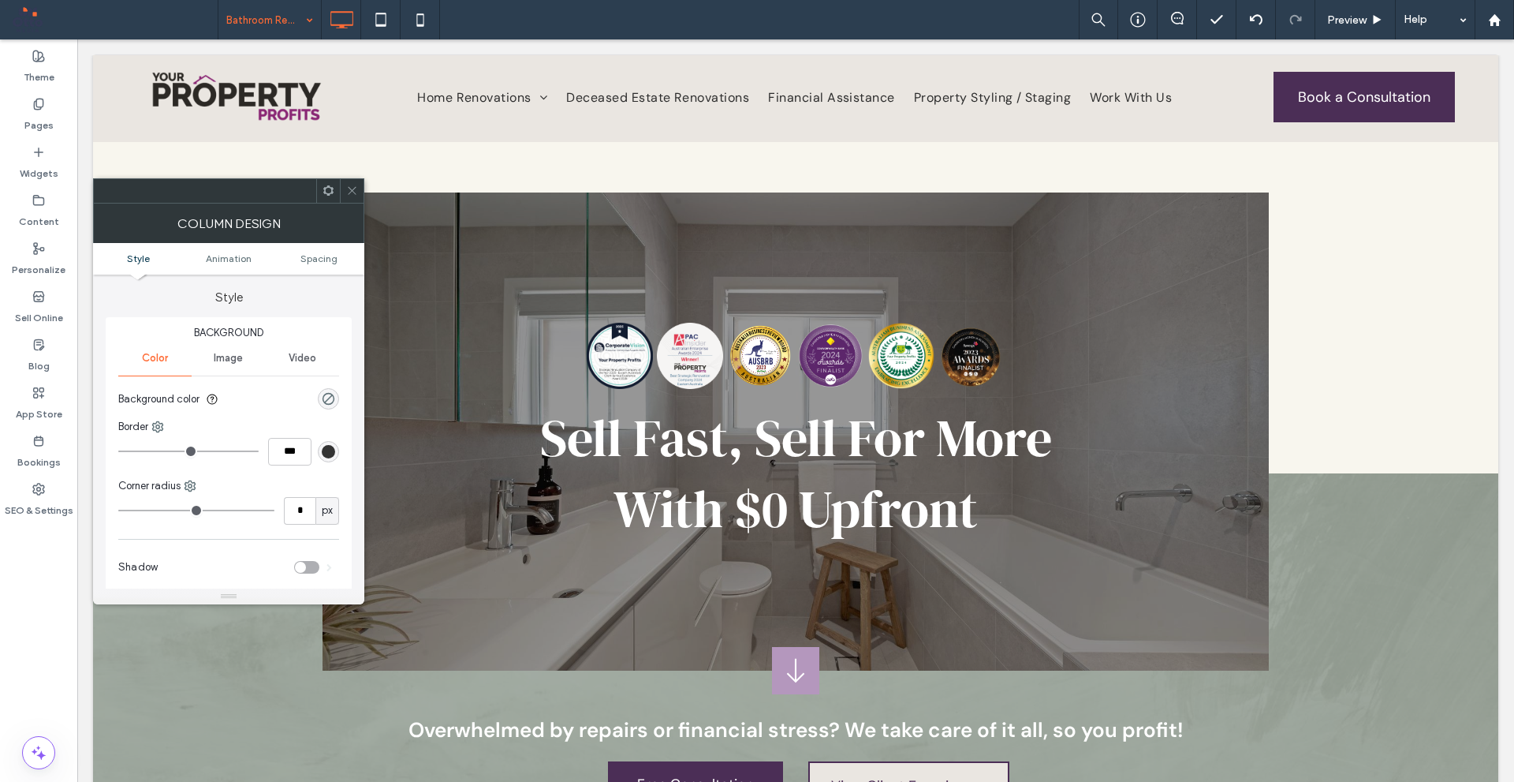
click at [349, 178] on div at bounding box center [228, 190] width 271 height 25
click at [354, 200] on span at bounding box center [352, 191] width 12 height 24
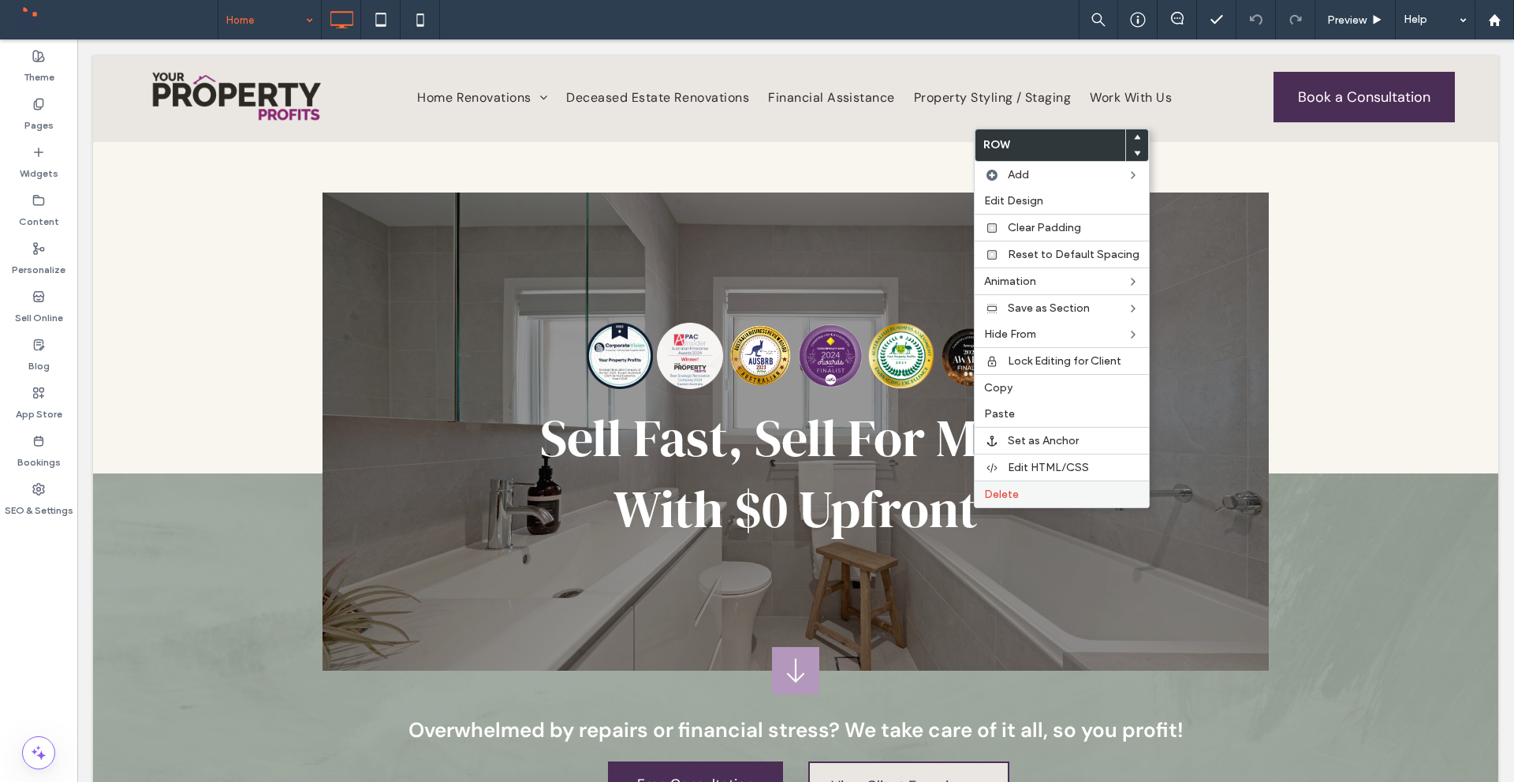
click at [999, 491] on span "Delete" at bounding box center [1001, 493] width 35 height 13
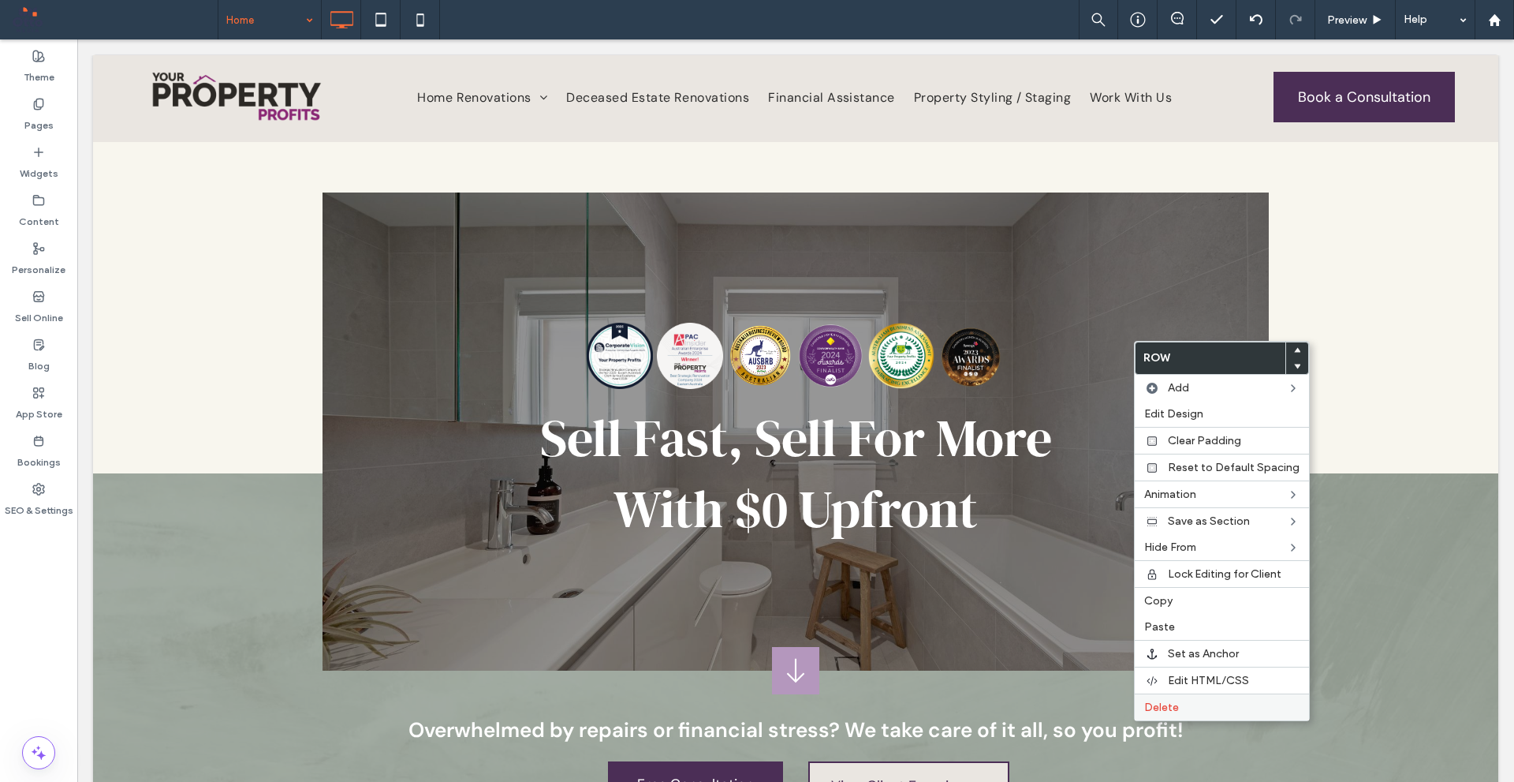
click at [1208, 704] on label "Delete" at bounding box center [1222, 706] width 155 height 13
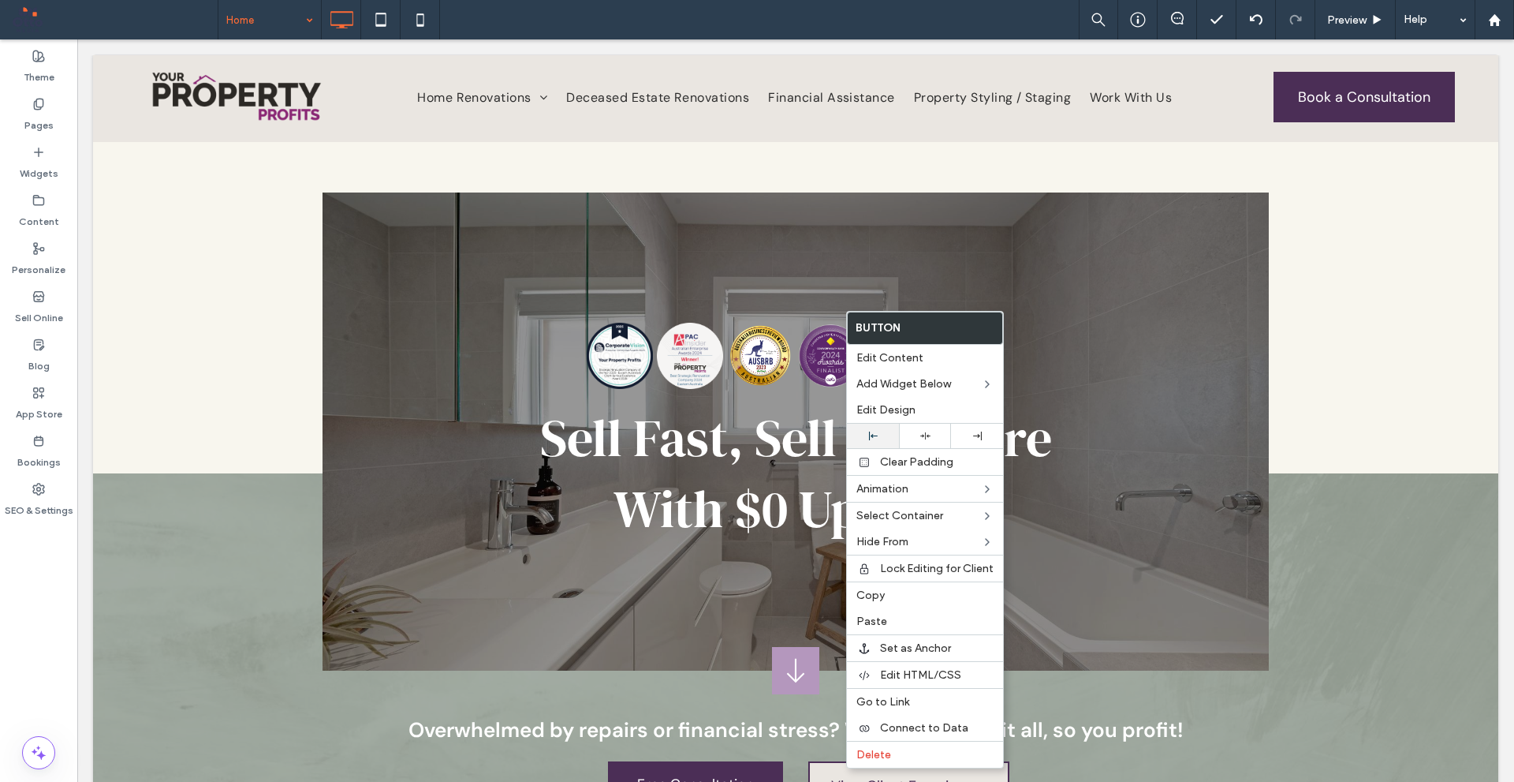
drag, startPoint x: 878, startPoint y: 434, endPoint x: 865, endPoint y: 435, distance: 12.6
click at [877, 434] on div at bounding box center [873, 435] width 36 height 9
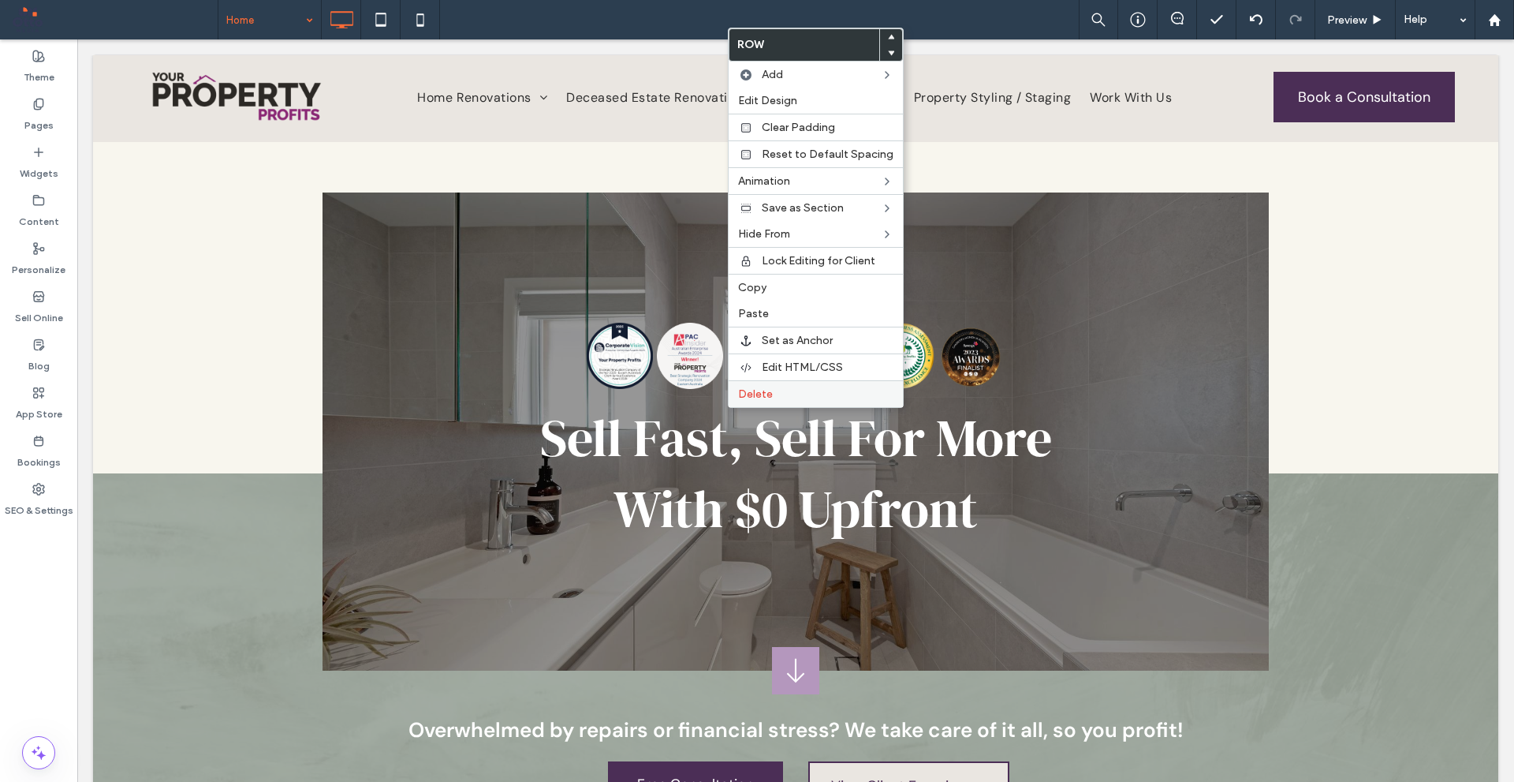
click at [756, 396] on span "Delete" at bounding box center [755, 393] width 35 height 13
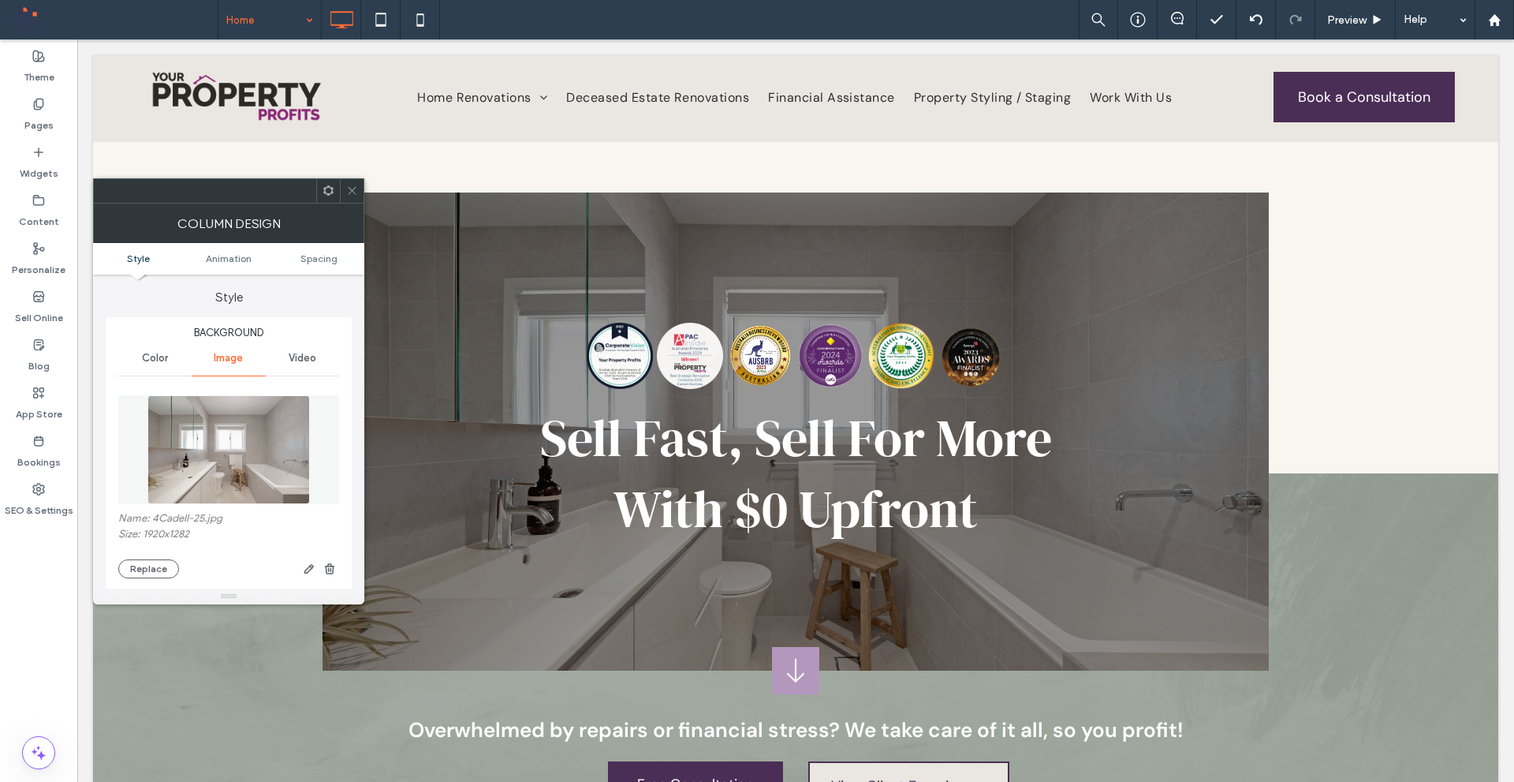
click at [250, 461] on img at bounding box center [229, 449] width 162 height 109
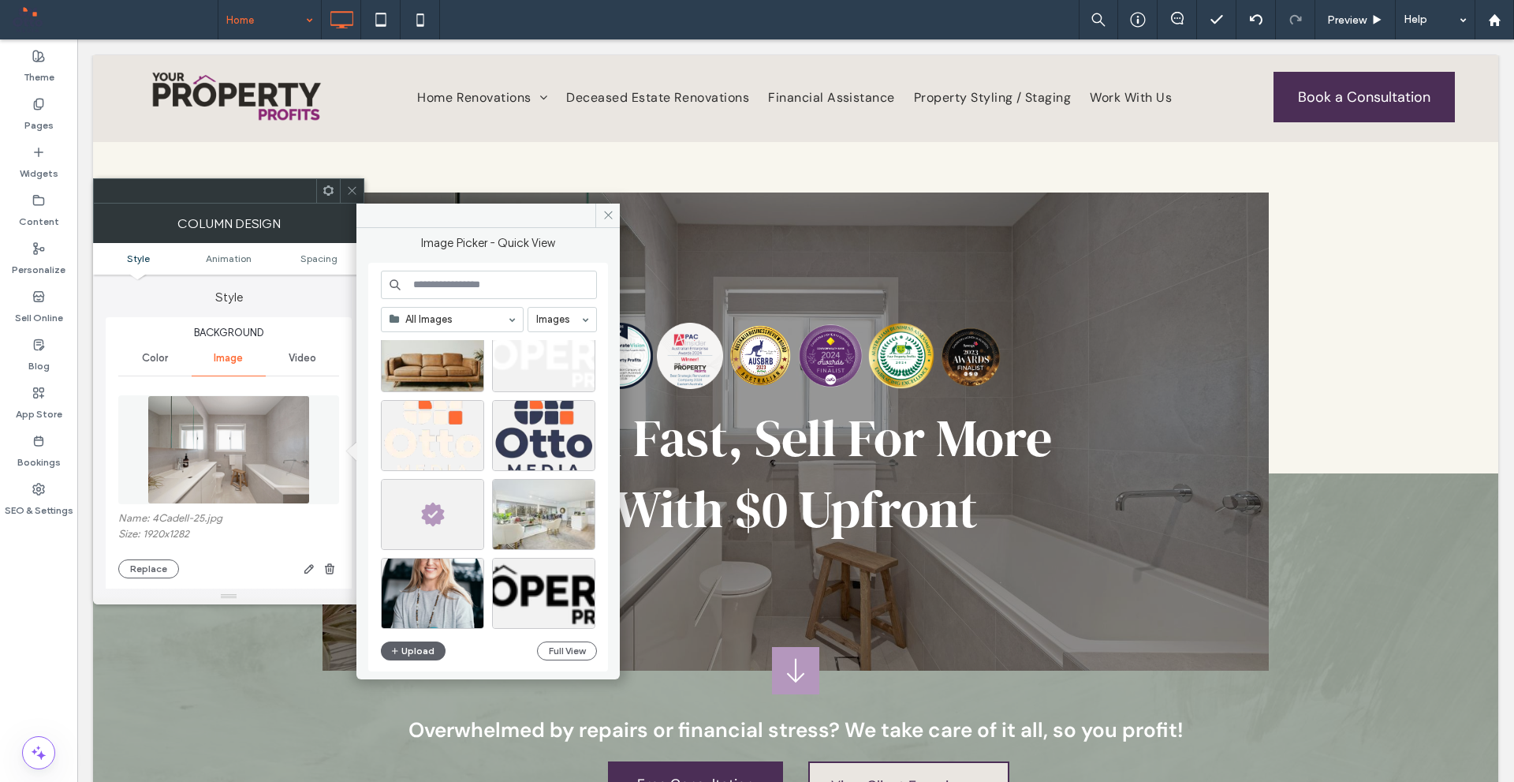
scroll to position [2175, 0]
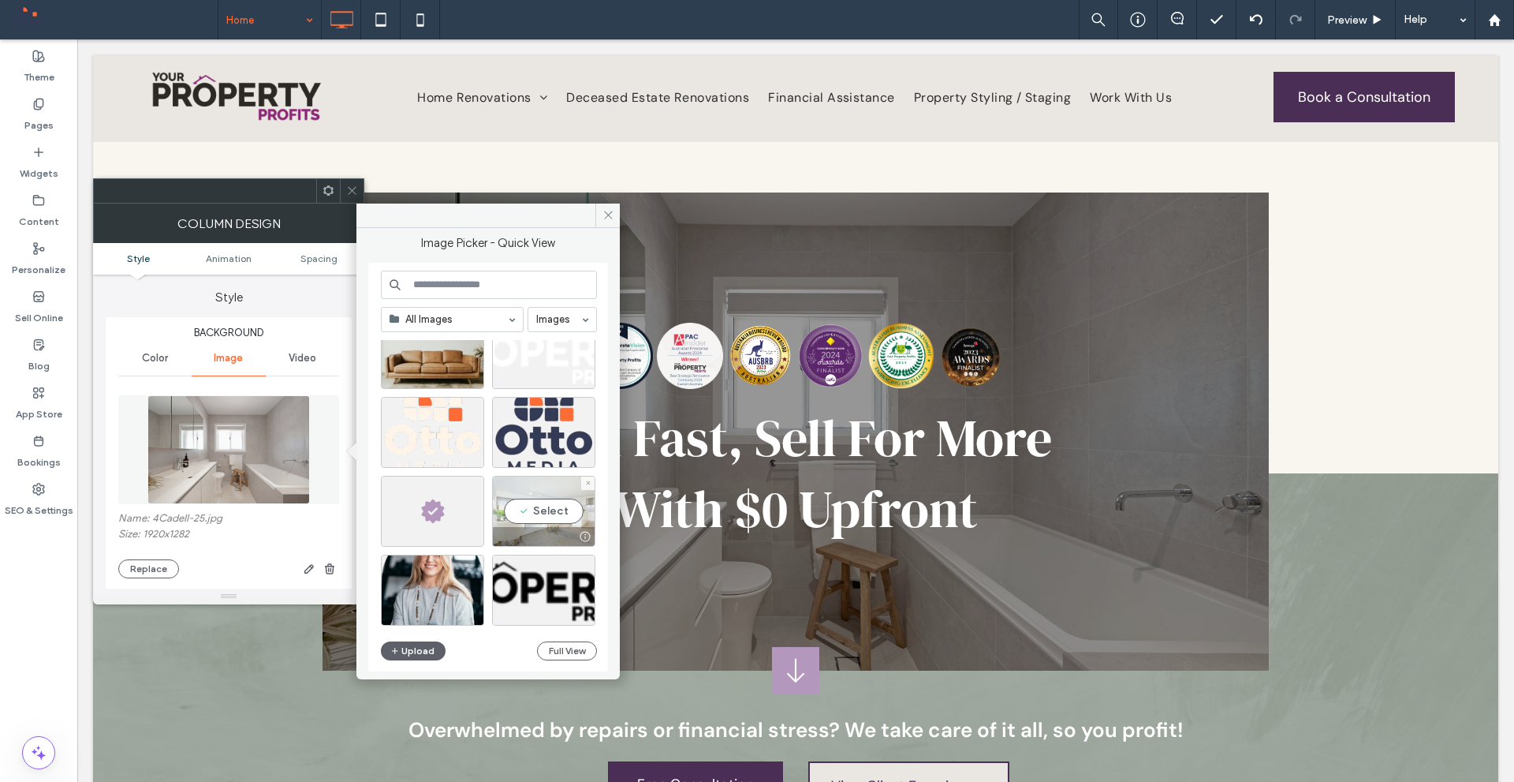
click at [514, 514] on div "Select" at bounding box center [543, 511] width 103 height 71
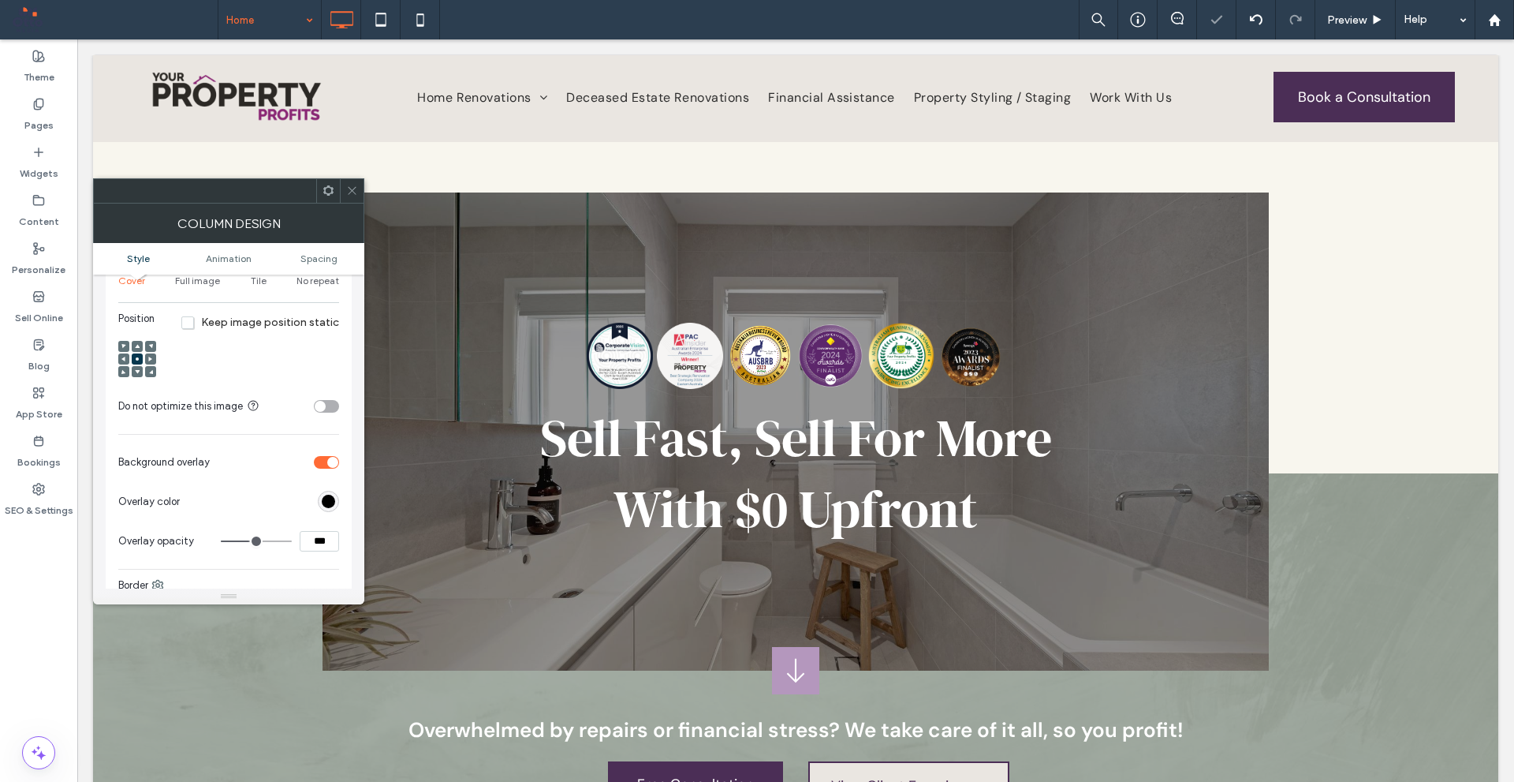
scroll to position [473, 0]
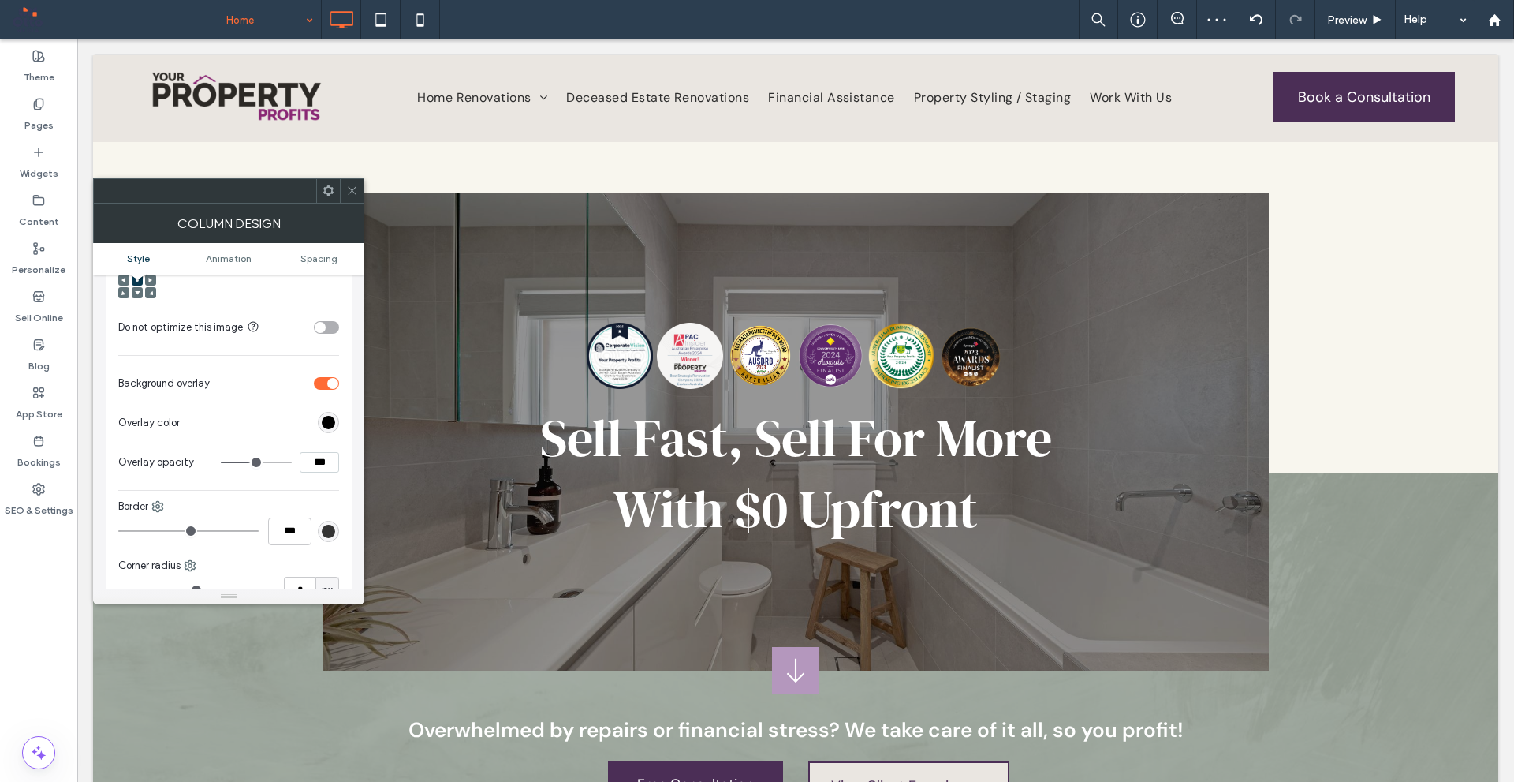
drag, startPoint x: 315, startPoint y: 465, endPoint x: 304, endPoint y: 469, distance: 11.5
click at [304, 469] on input "***" at bounding box center [319, 462] width 39 height 21
type input "***"
type input "**"
click at [323, 504] on div "Border" at bounding box center [228, 507] width 221 height 16
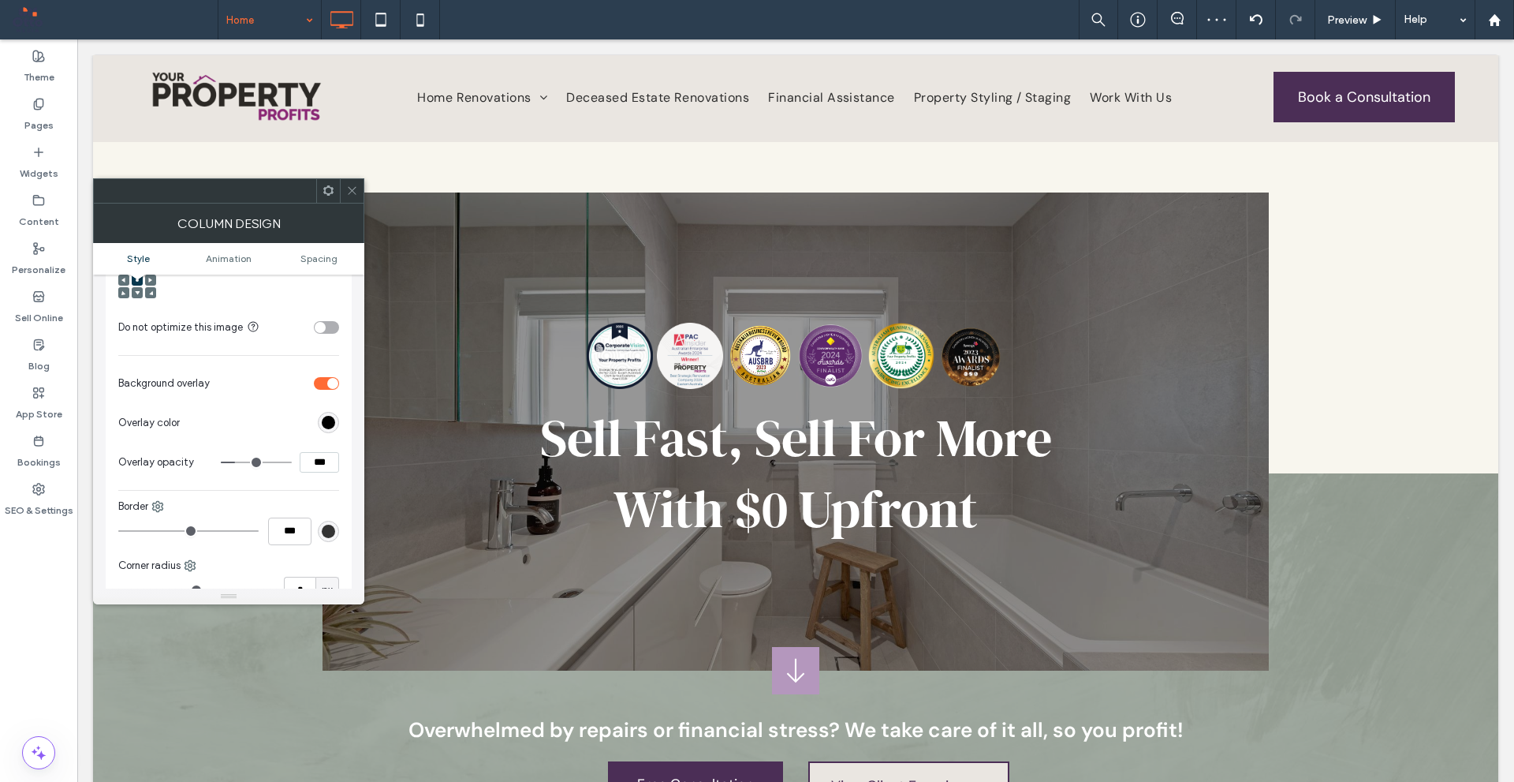
click at [314, 466] on input "***" at bounding box center [319, 462] width 39 height 21
click at [328, 476] on section "Overlay opacity ***" at bounding box center [228, 462] width 221 height 39
drag, startPoint x: 318, startPoint y: 460, endPoint x: 308, endPoint y: 461, distance: 9.5
click at [308, 461] on input "***" at bounding box center [319, 462] width 39 height 21
type input "***"
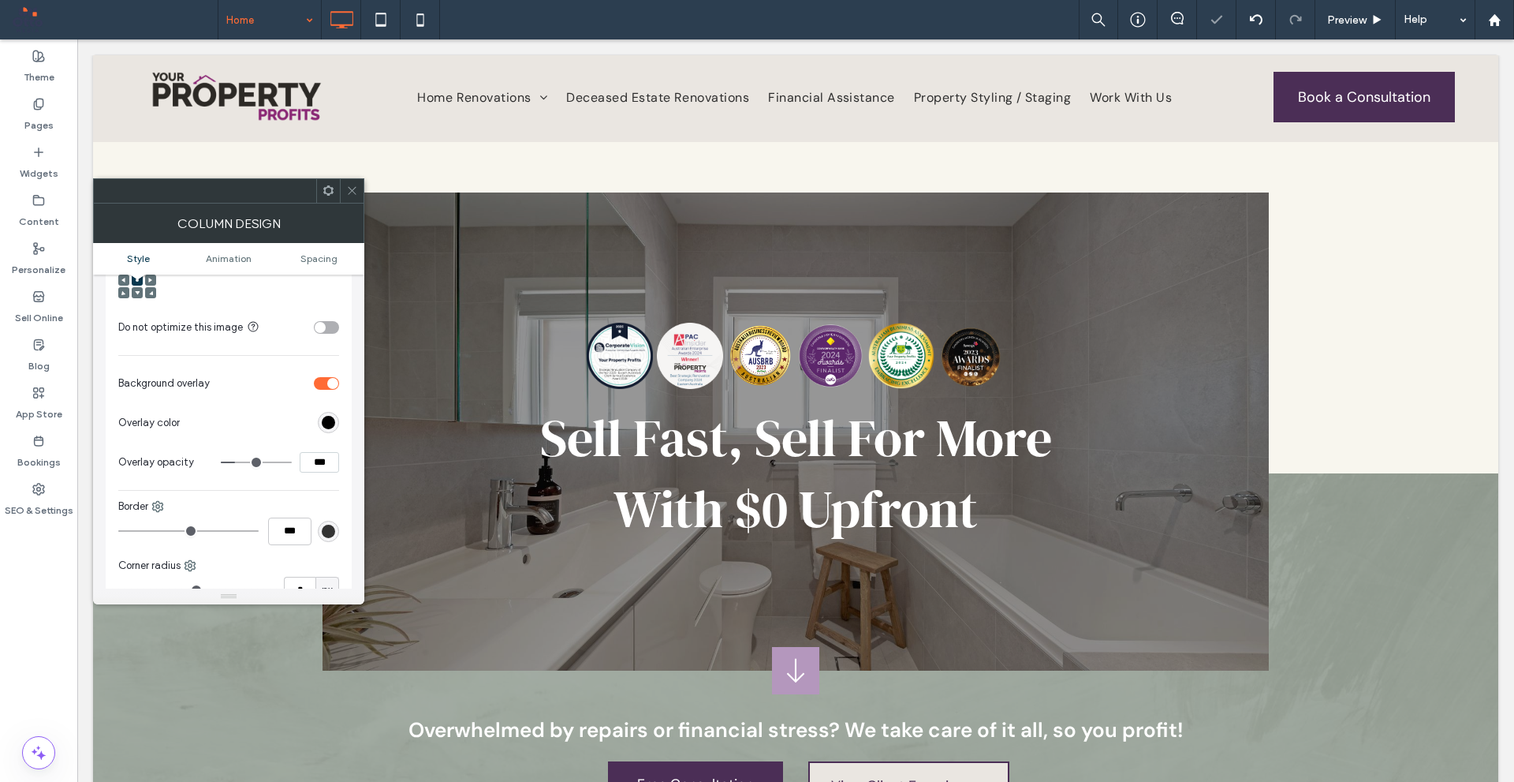
type input "**"
click at [327, 491] on div "Background Color Image Video Name: 27_May_2020_AgentMedia-8873-scaled.jpg Size:…" at bounding box center [228, 202] width 221 height 700
click at [349, 199] on span at bounding box center [352, 191] width 12 height 24
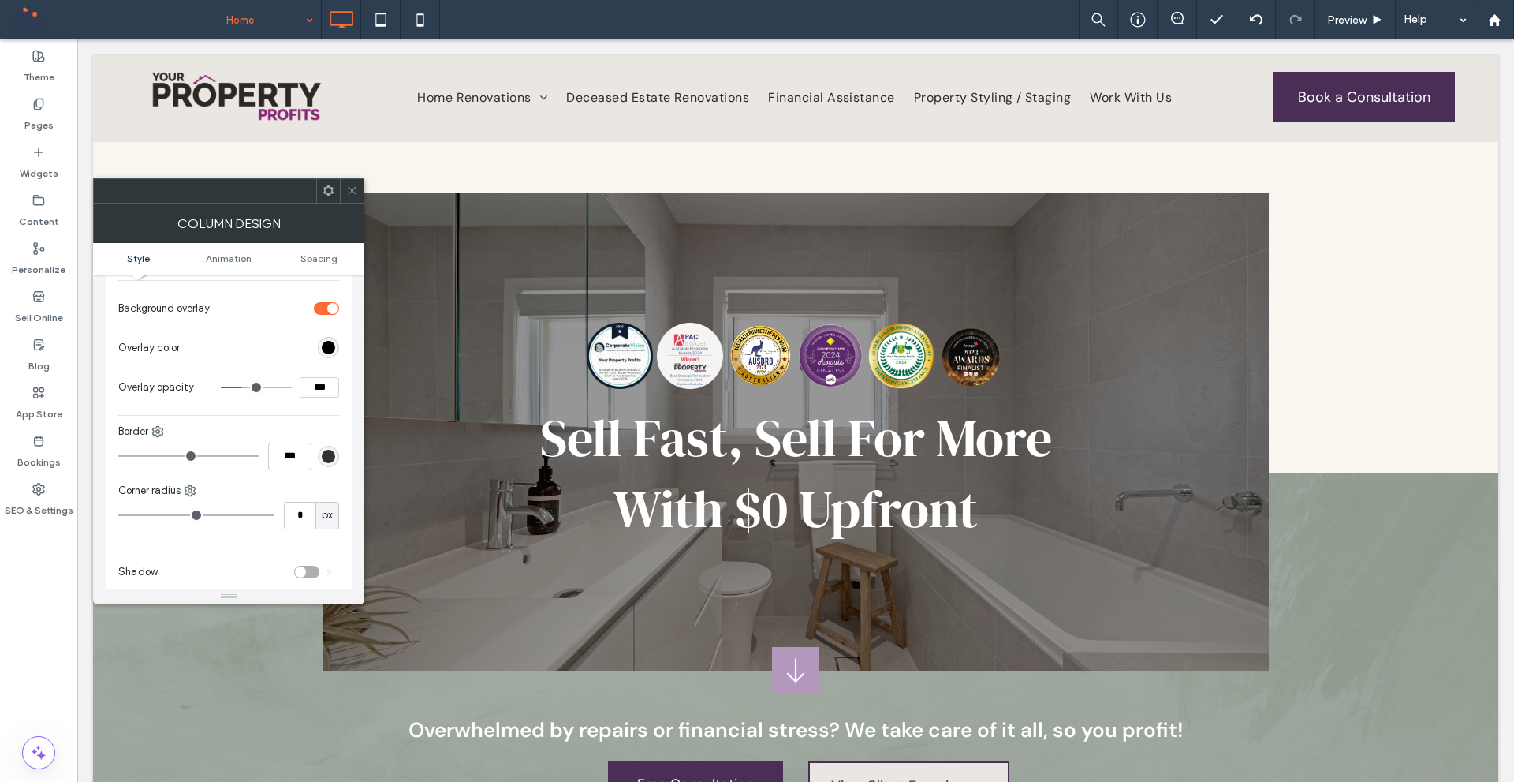
scroll to position [552, 0]
drag, startPoint x: 310, startPoint y: 380, endPoint x: 316, endPoint y: 390, distance: 11.4
click at [316, 390] on input "***" at bounding box center [319, 383] width 39 height 21
type input "***"
type input "**"
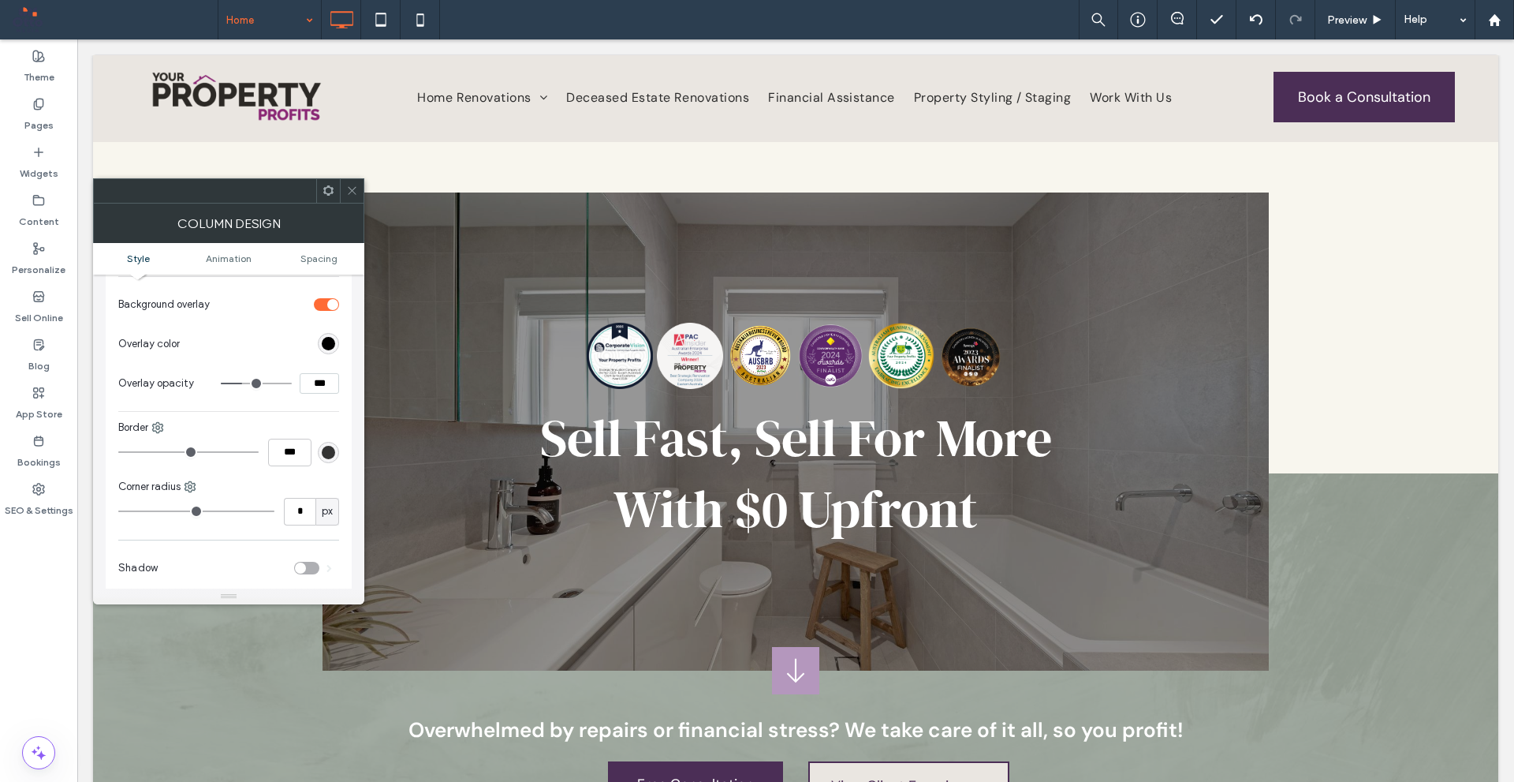
click at [332, 411] on hr at bounding box center [228, 411] width 221 height 1
click at [301, 413] on div "Background Color Image Video Name: 27_May_2020_AgentMedia-8873-scaled.jpg Size:…" at bounding box center [228, 123] width 221 height 700
click at [353, 185] on icon at bounding box center [352, 191] width 12 height 12
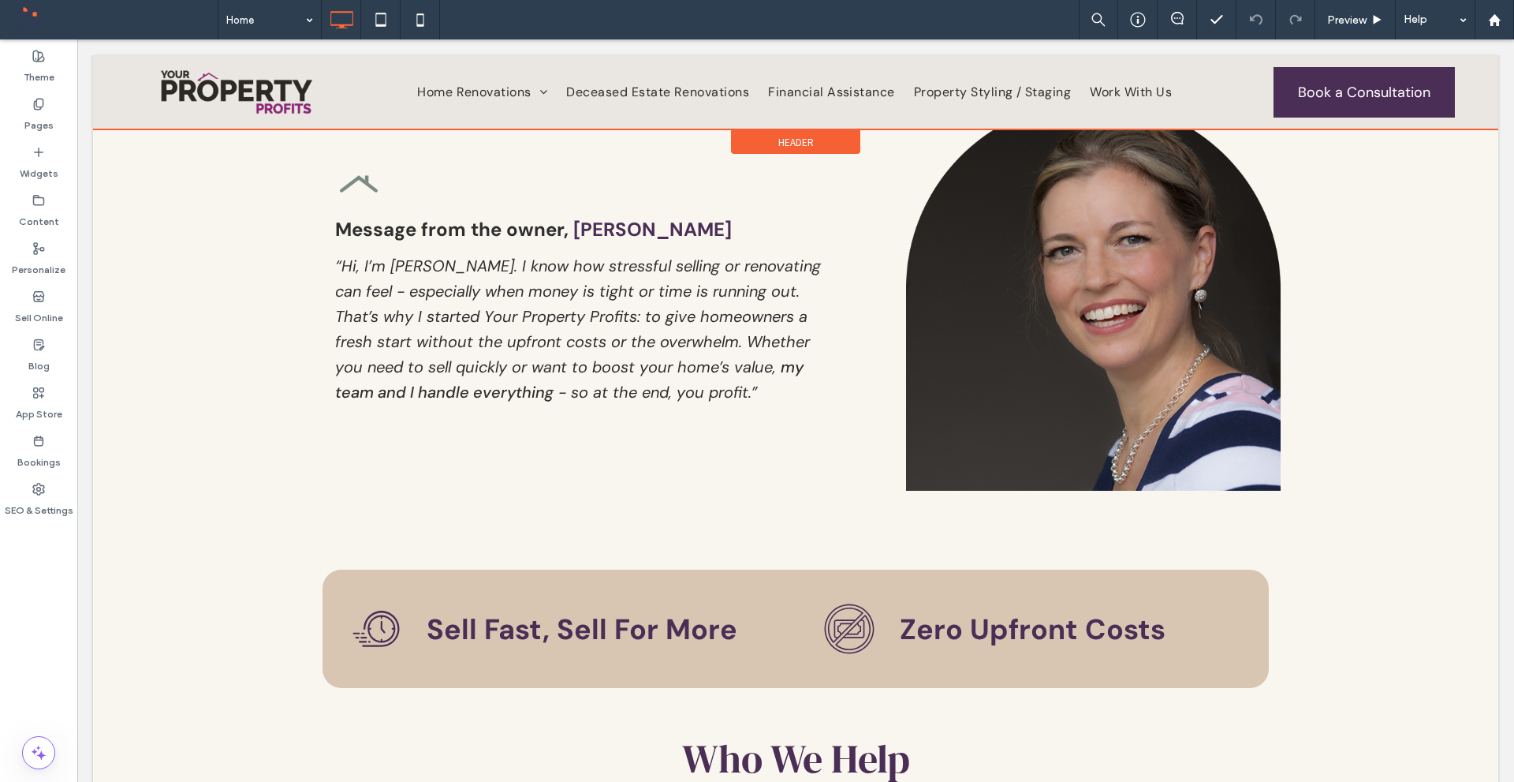
scroll to position [710, 0]
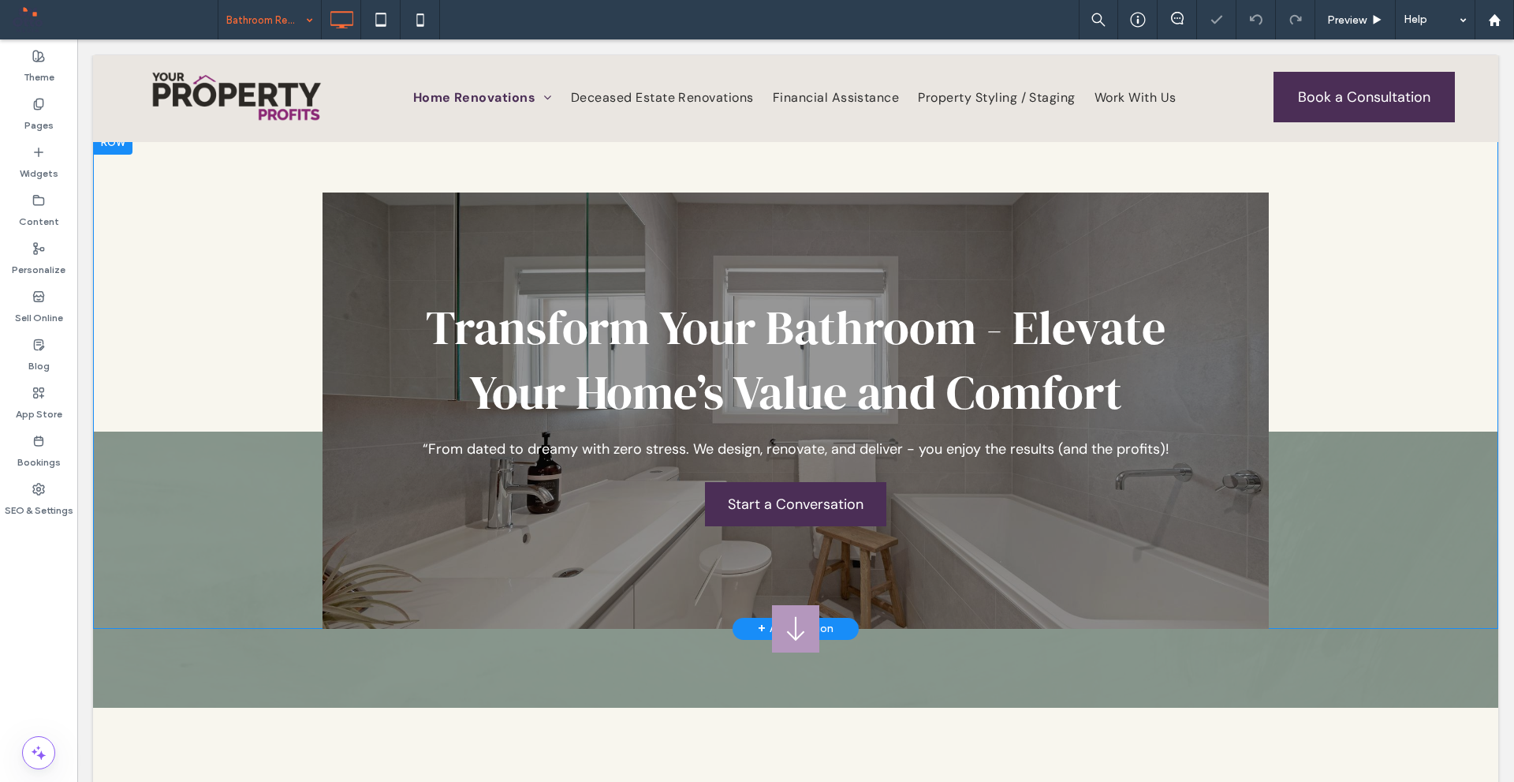
click at [1413, 513] on div "Transform Your Bathroom - Elevate Your Home’s Value and Comfort “From dated to …" at bounding box center [796, 378] width 1406 height 499
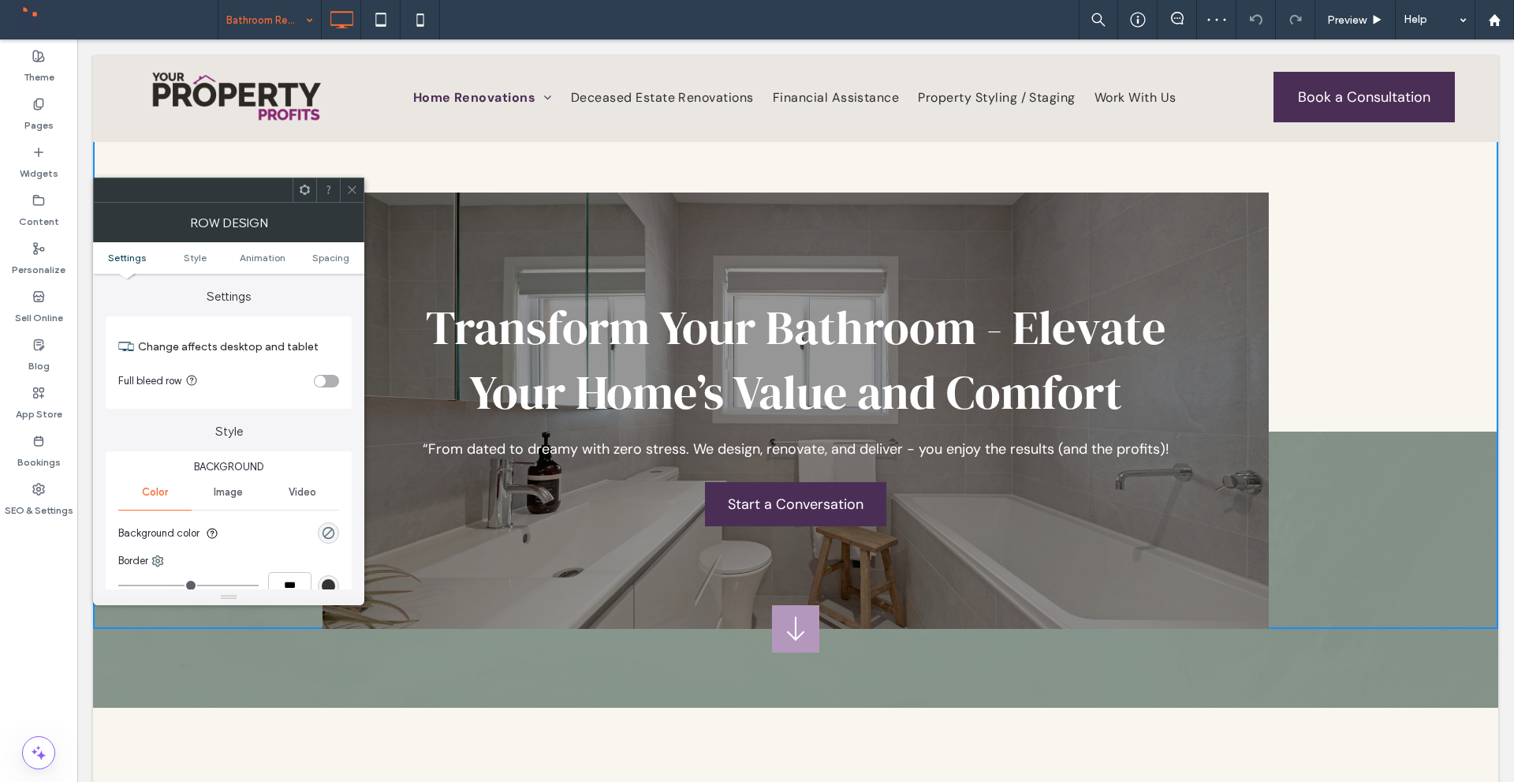
click at [342, 180] on div at bounding box center [352, 190] width 24 height 24
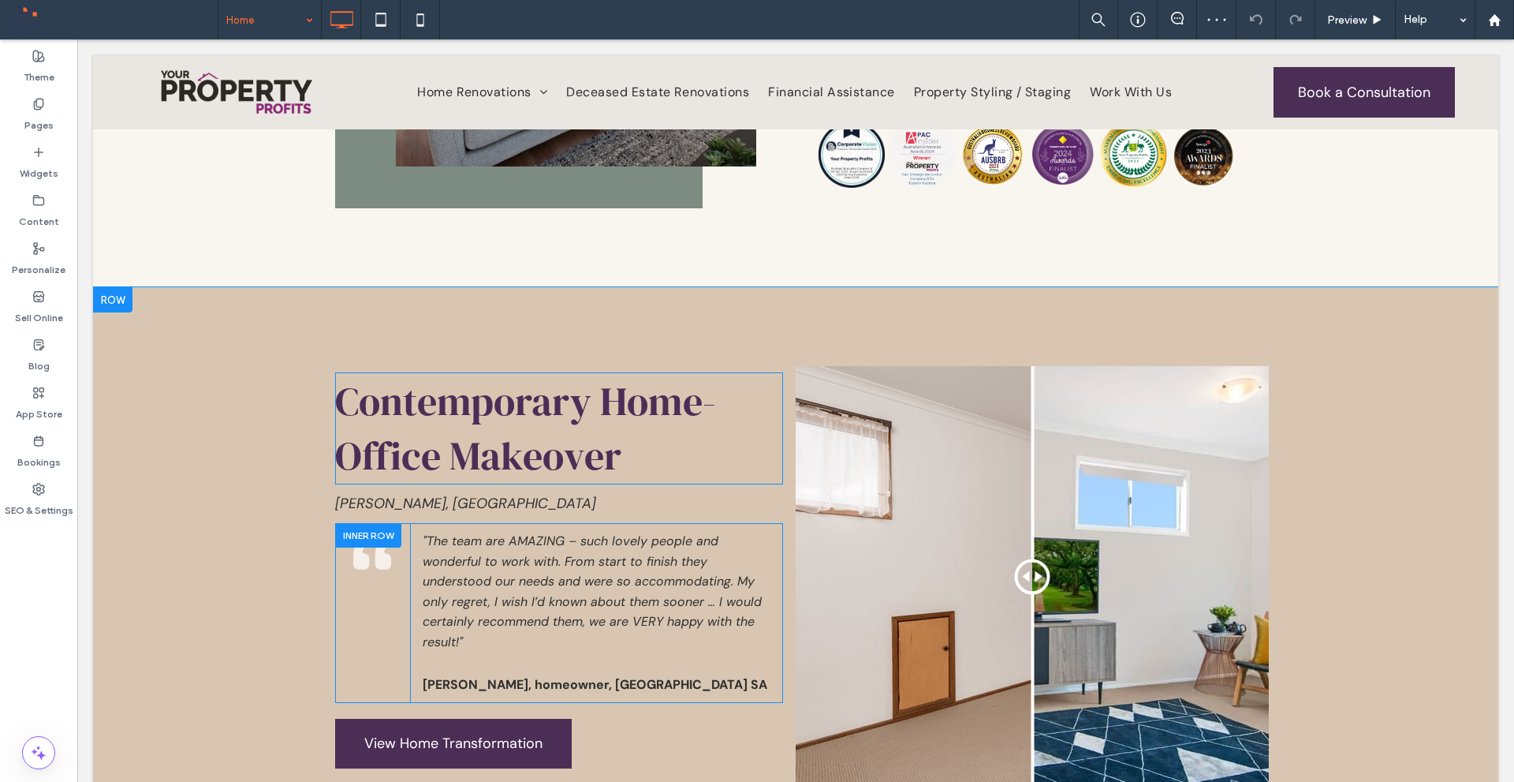
scroll to position [3628, 0]
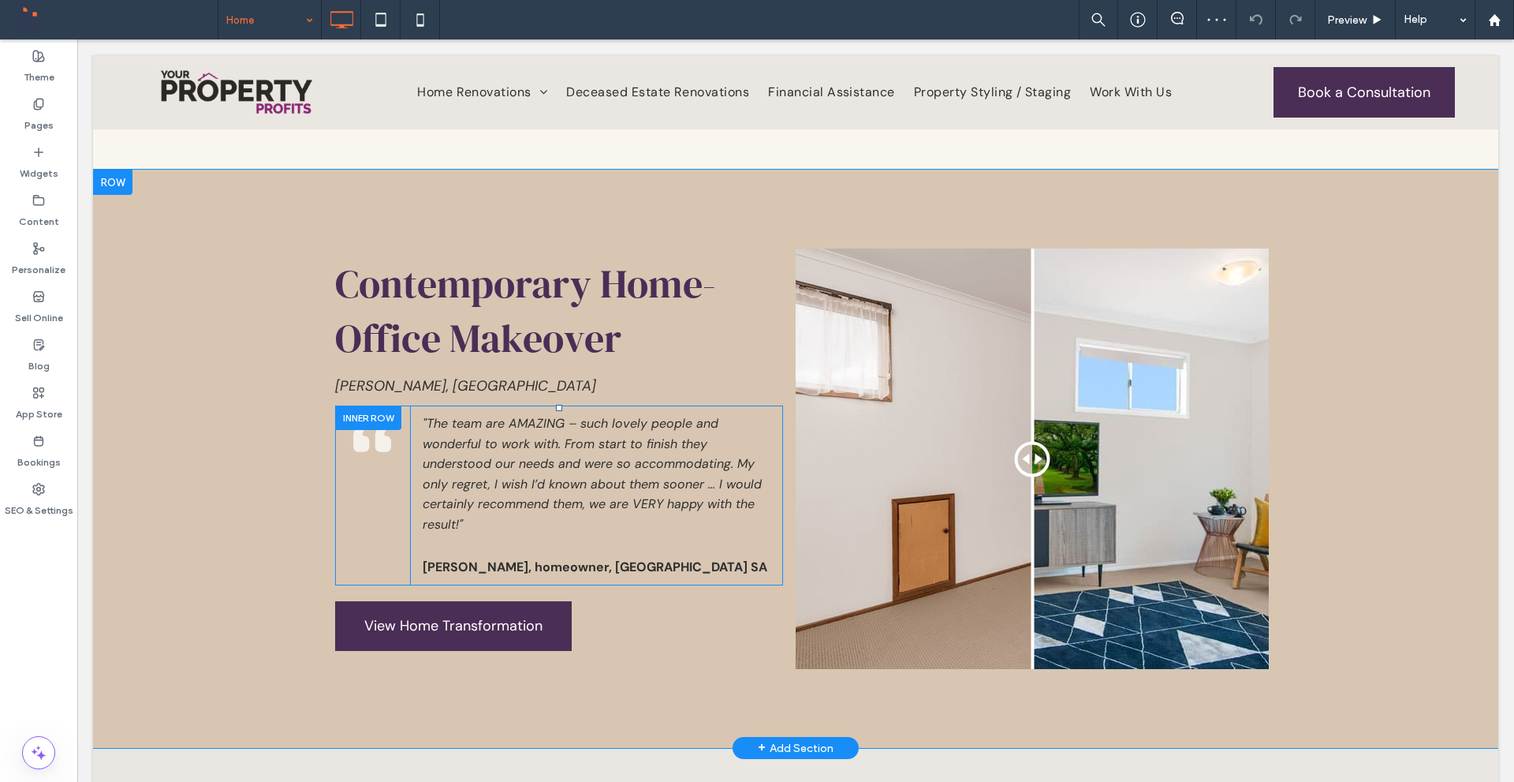
click at [347, 405] on div at bounding box center [368, 417] width 66 height 24
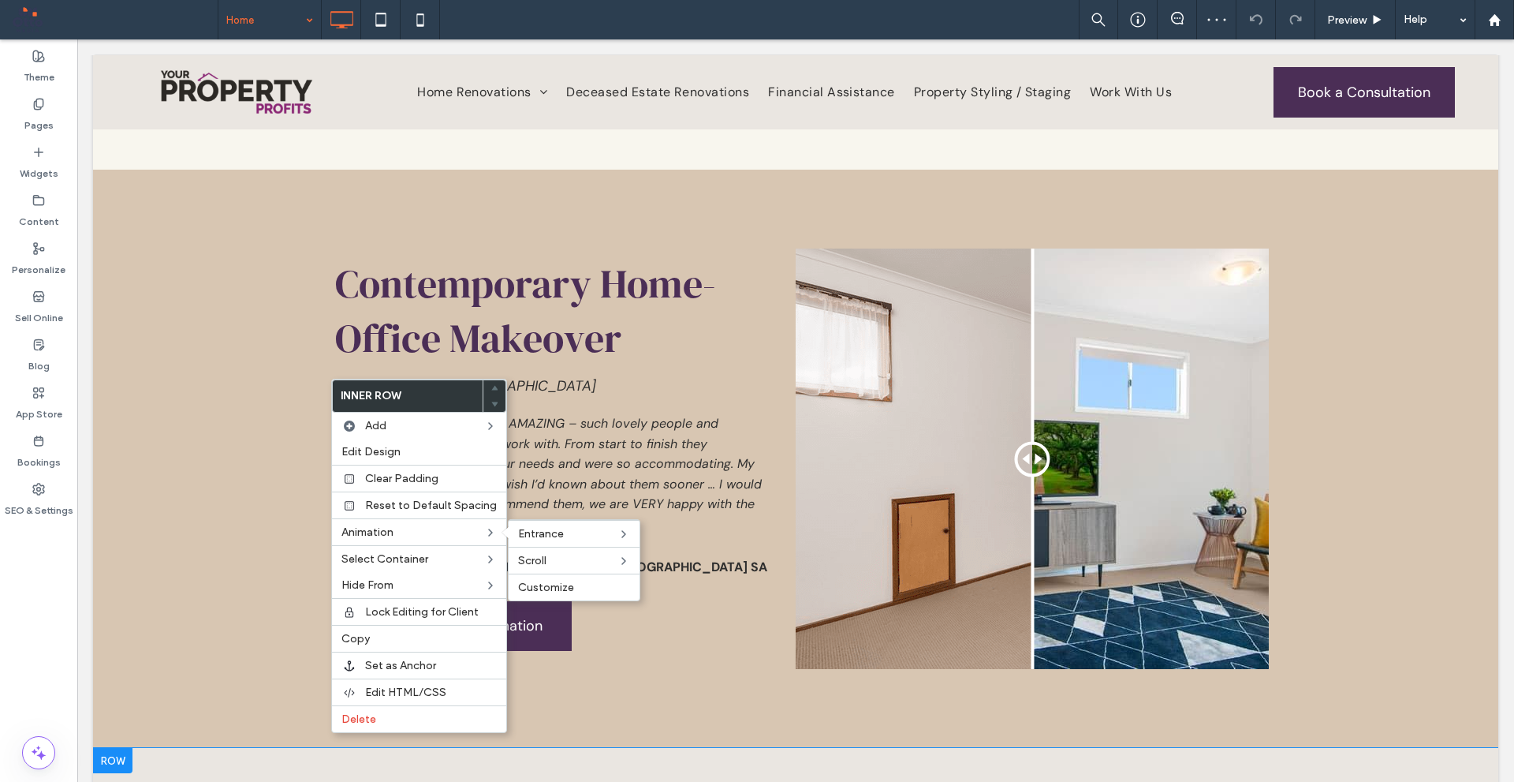
scroll to position [4102, 0]
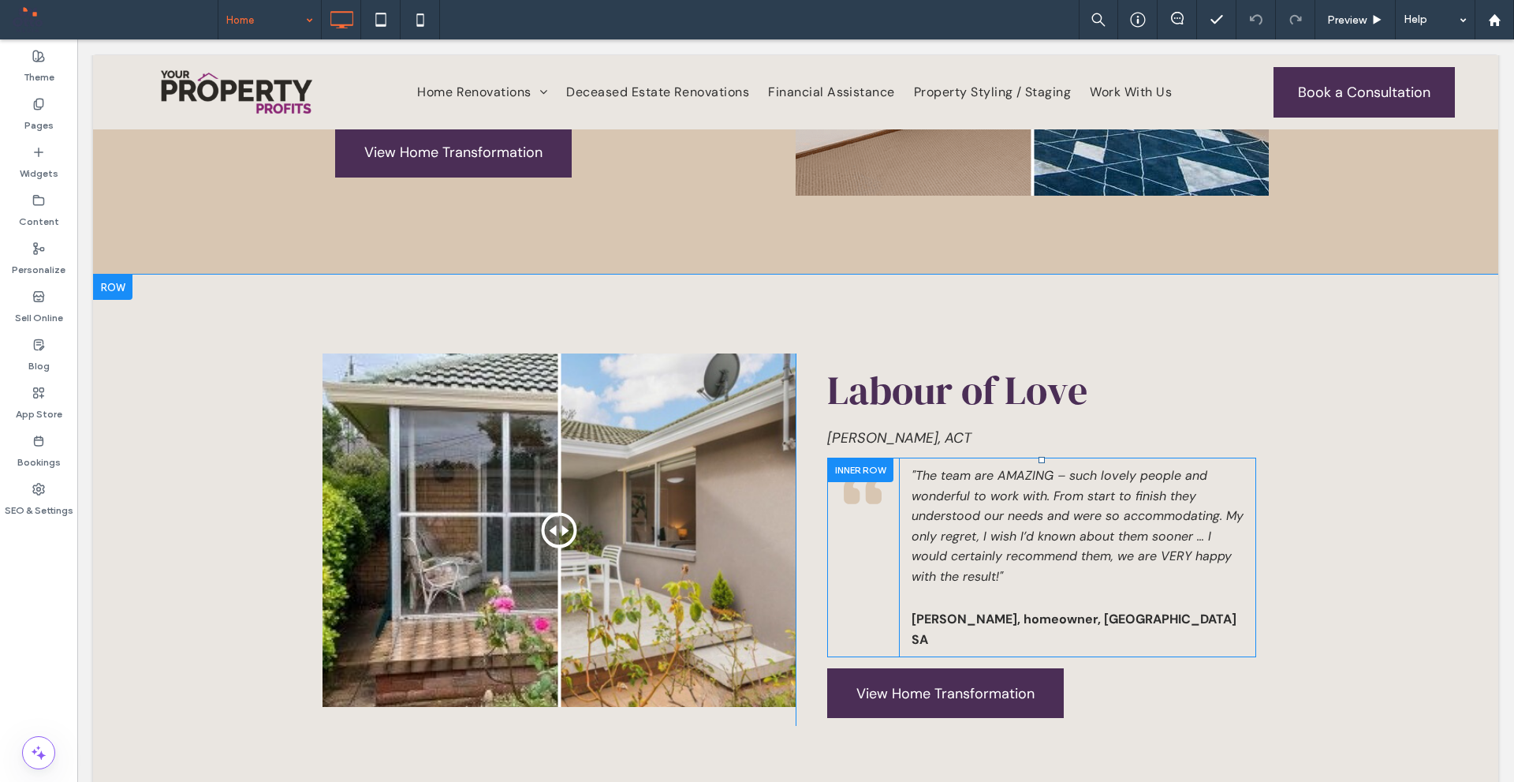
click at [839, 457] on div at bounding box center [860, 469] width 66 height 24
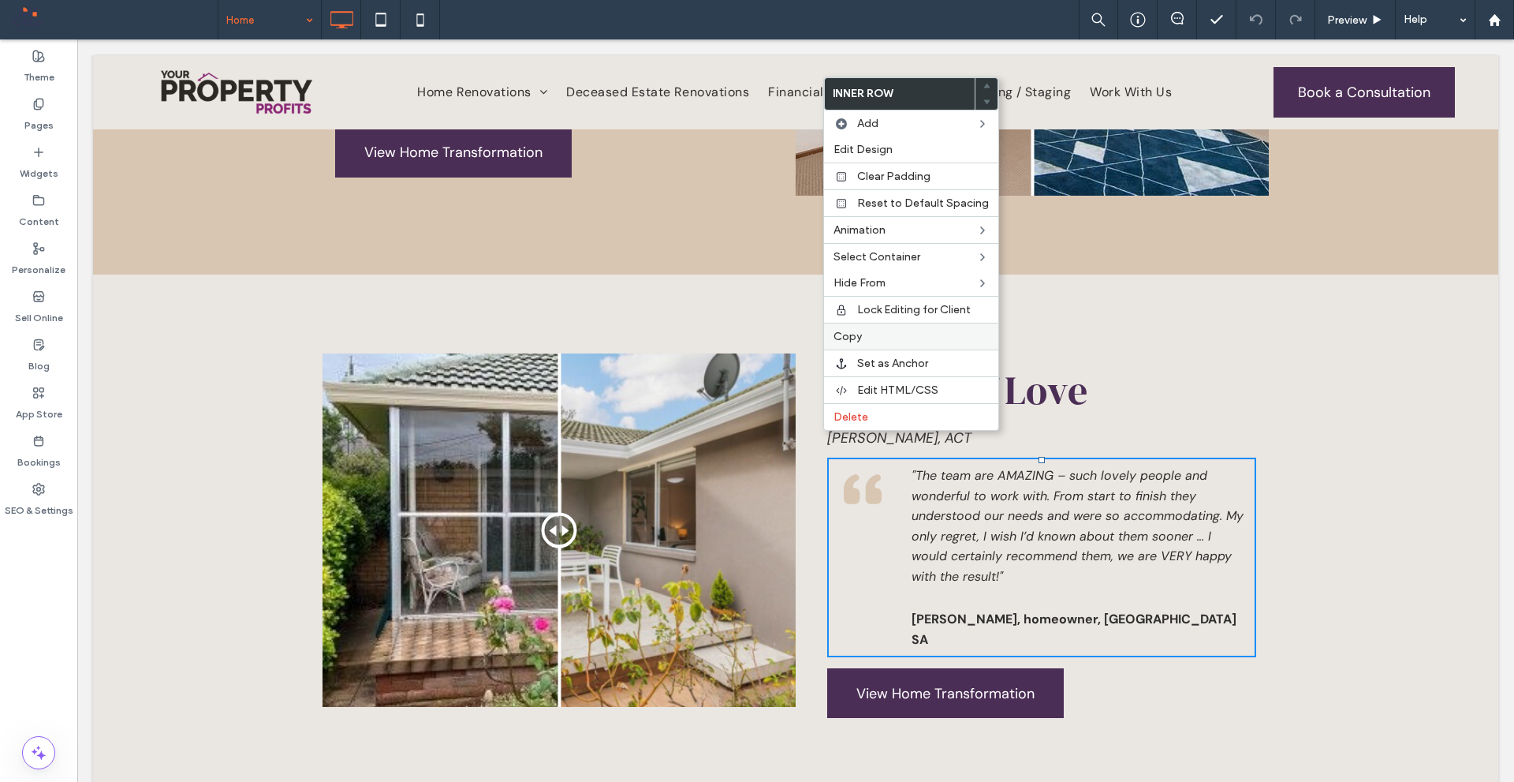
click at [892, 331] on label "Copy" at bounding box center [911, 336] width 155 height 13
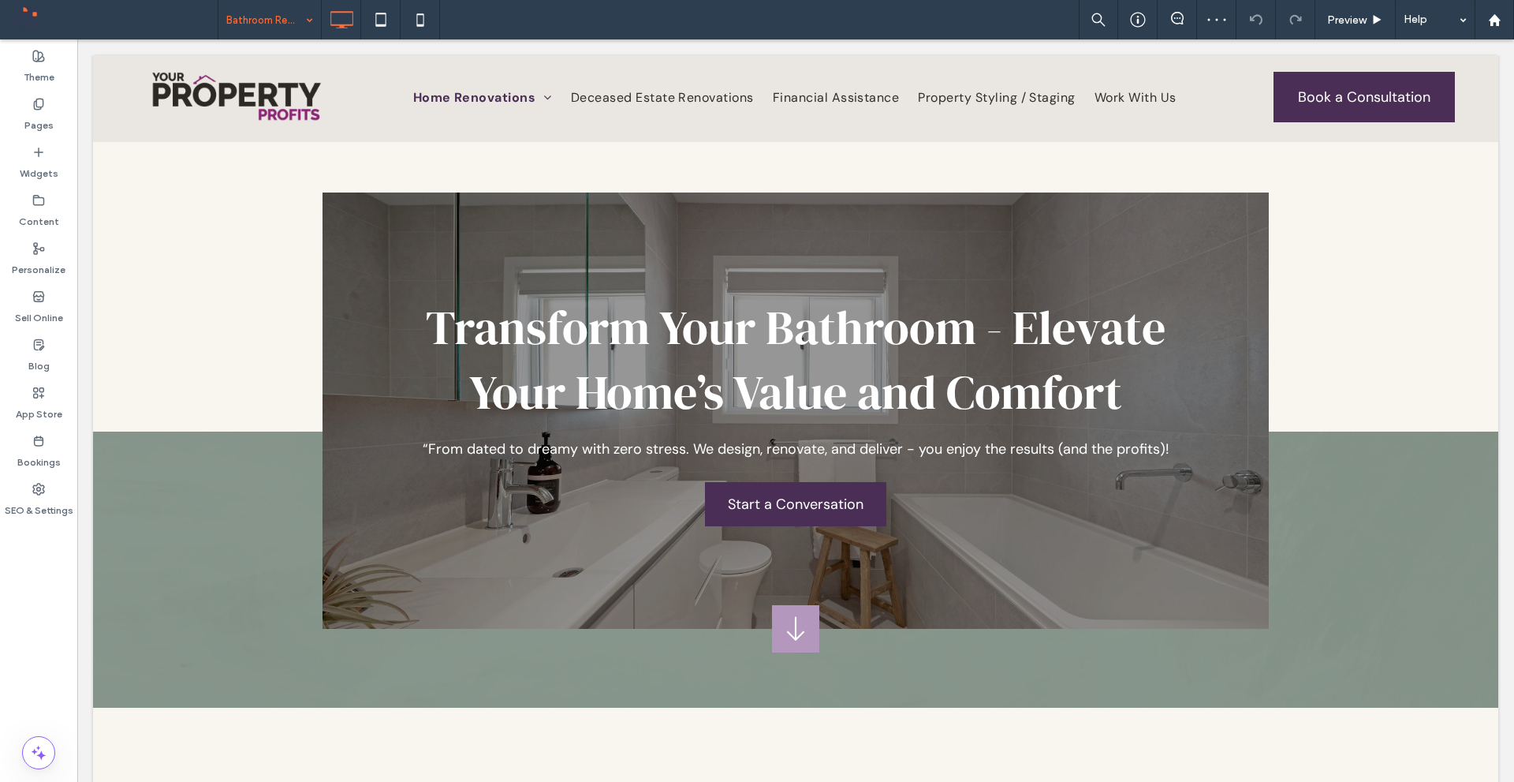
scroll to position [0, 0]
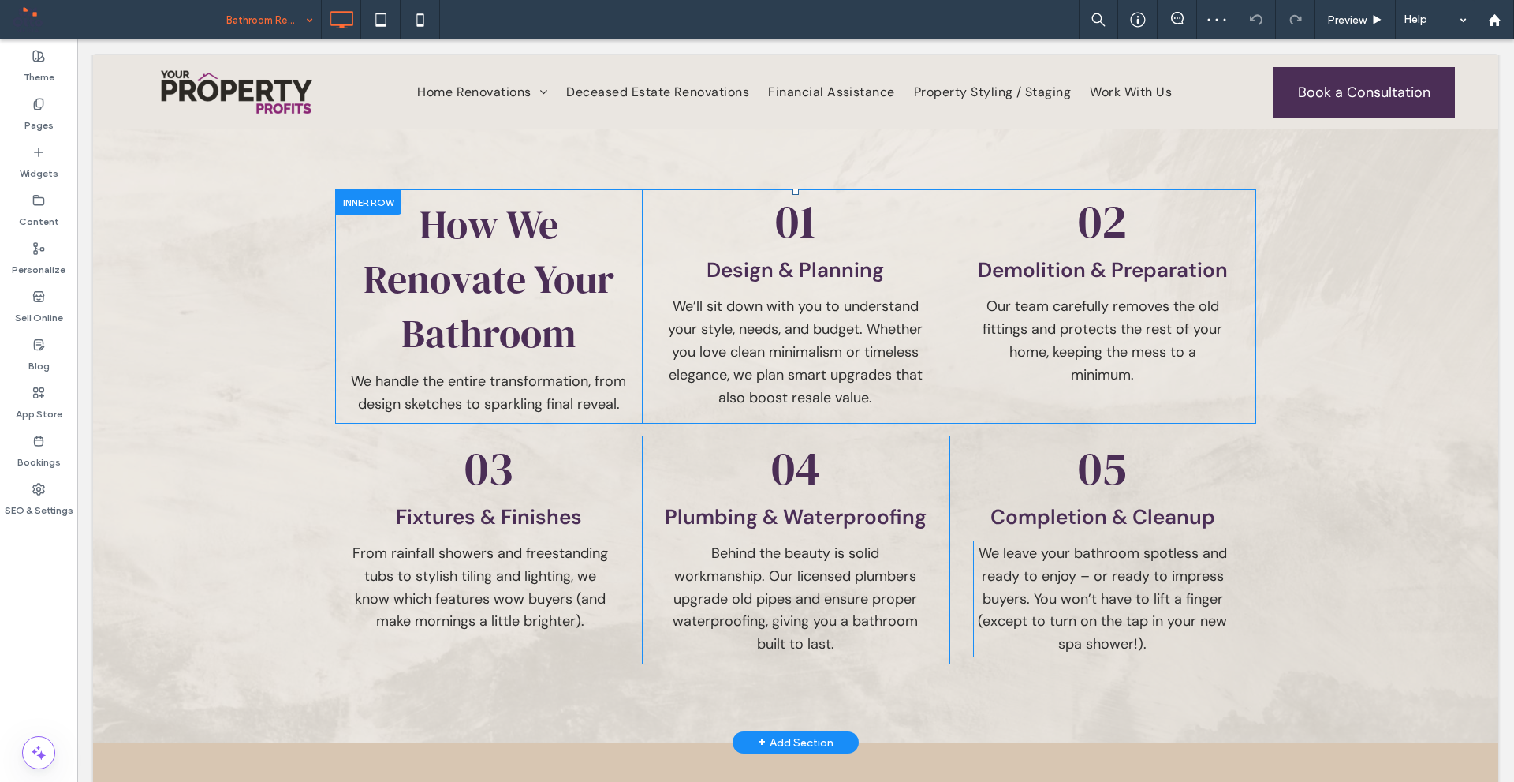
scroll to position [1656, 0]
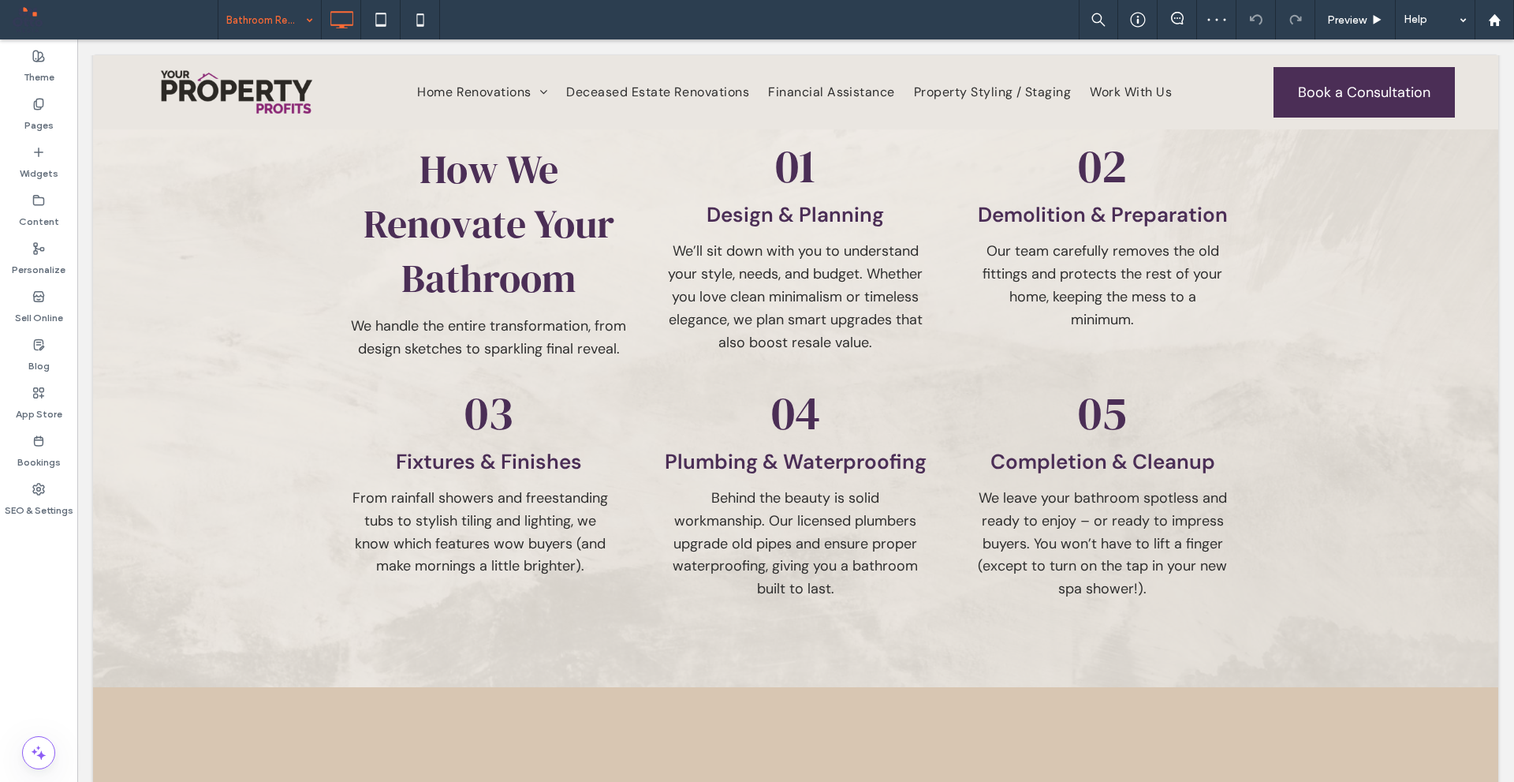
click at [279, 17] on input at bounding box center [265, 19] width 79 height 39
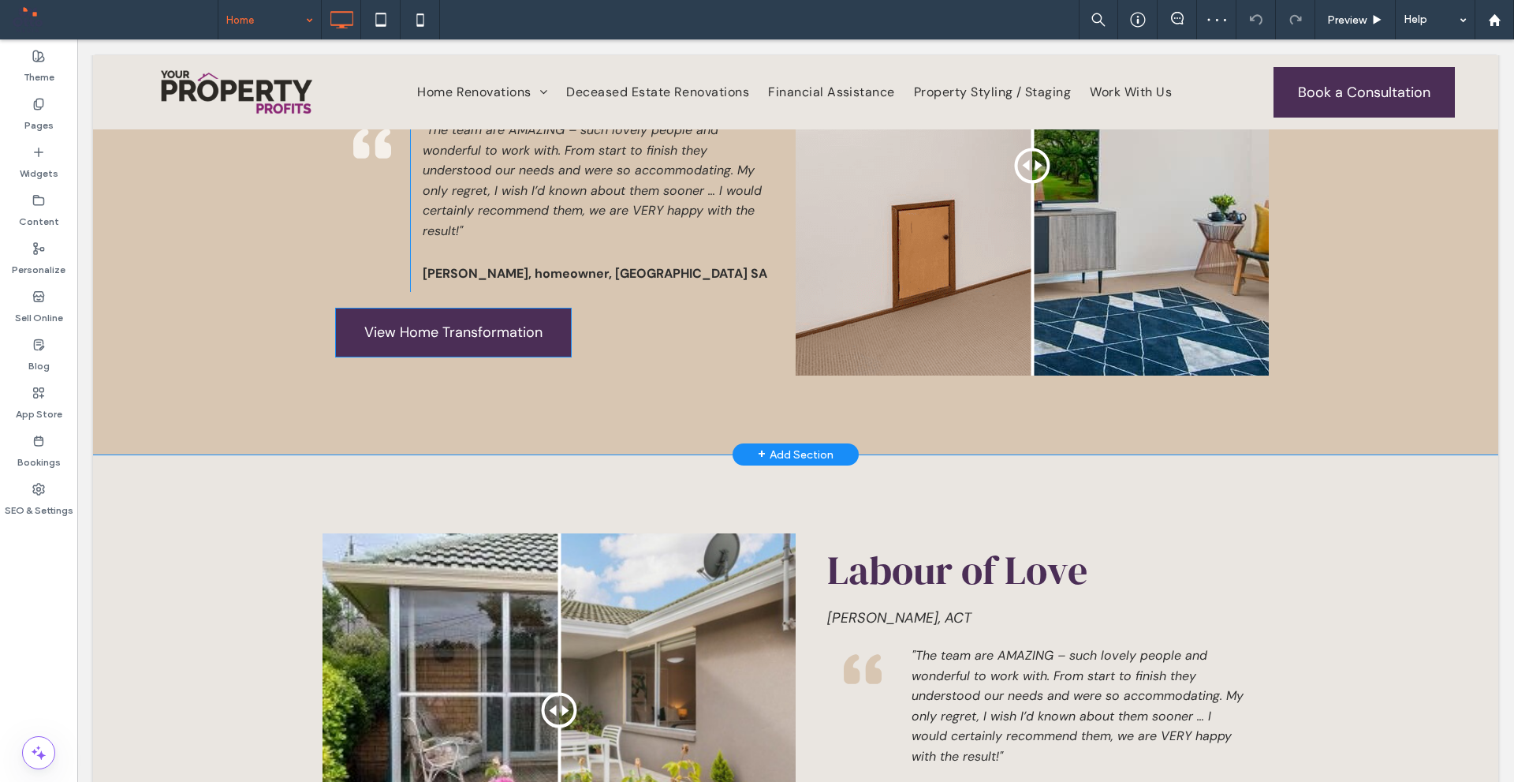
scroll to position [3707, 0]
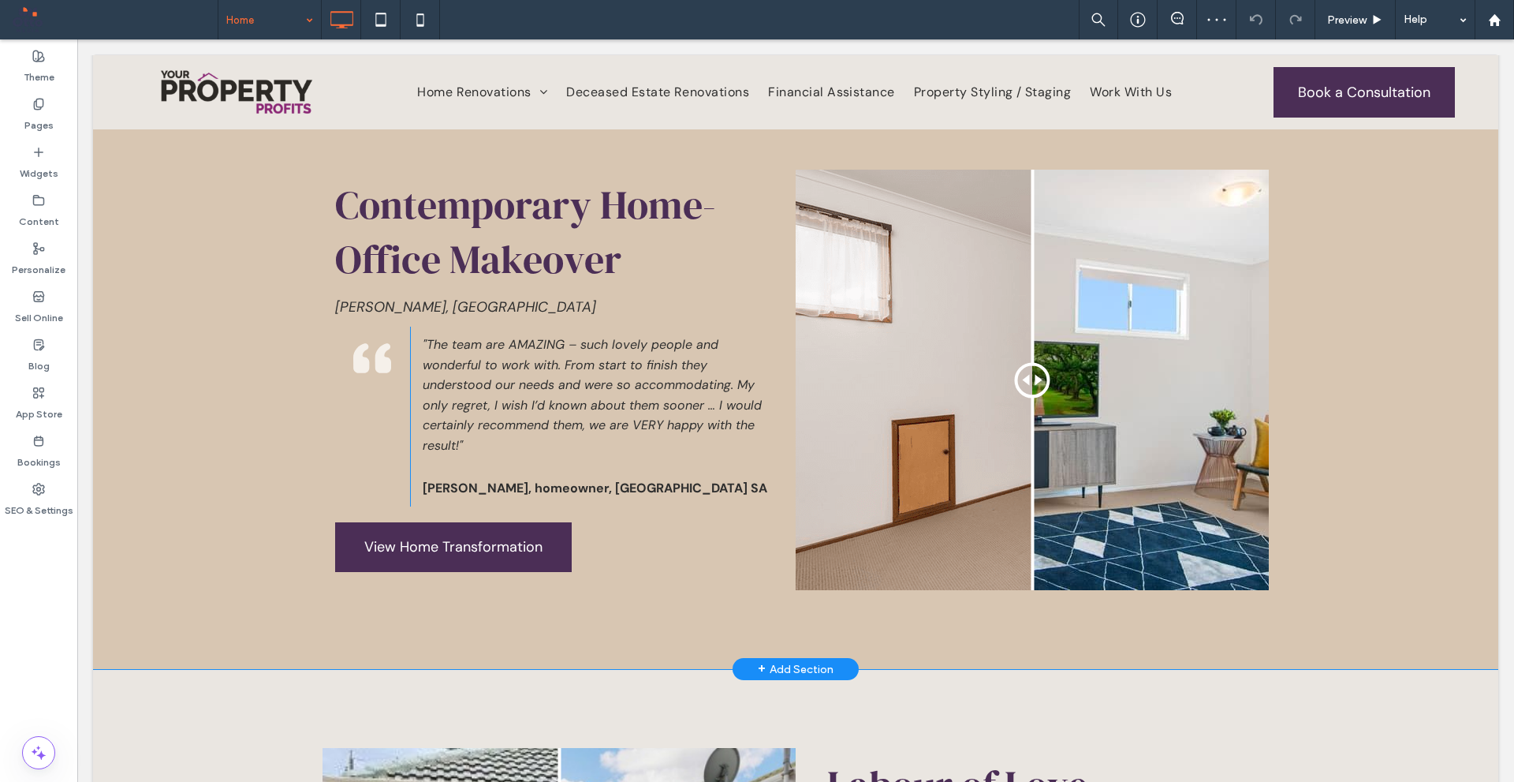
click at [472, 266] on div "Contemporary Home-Office Makeover Chisholm, ACT Click To Paste "The team are AM…" at bounding box center [559, 380] width 473 height 420
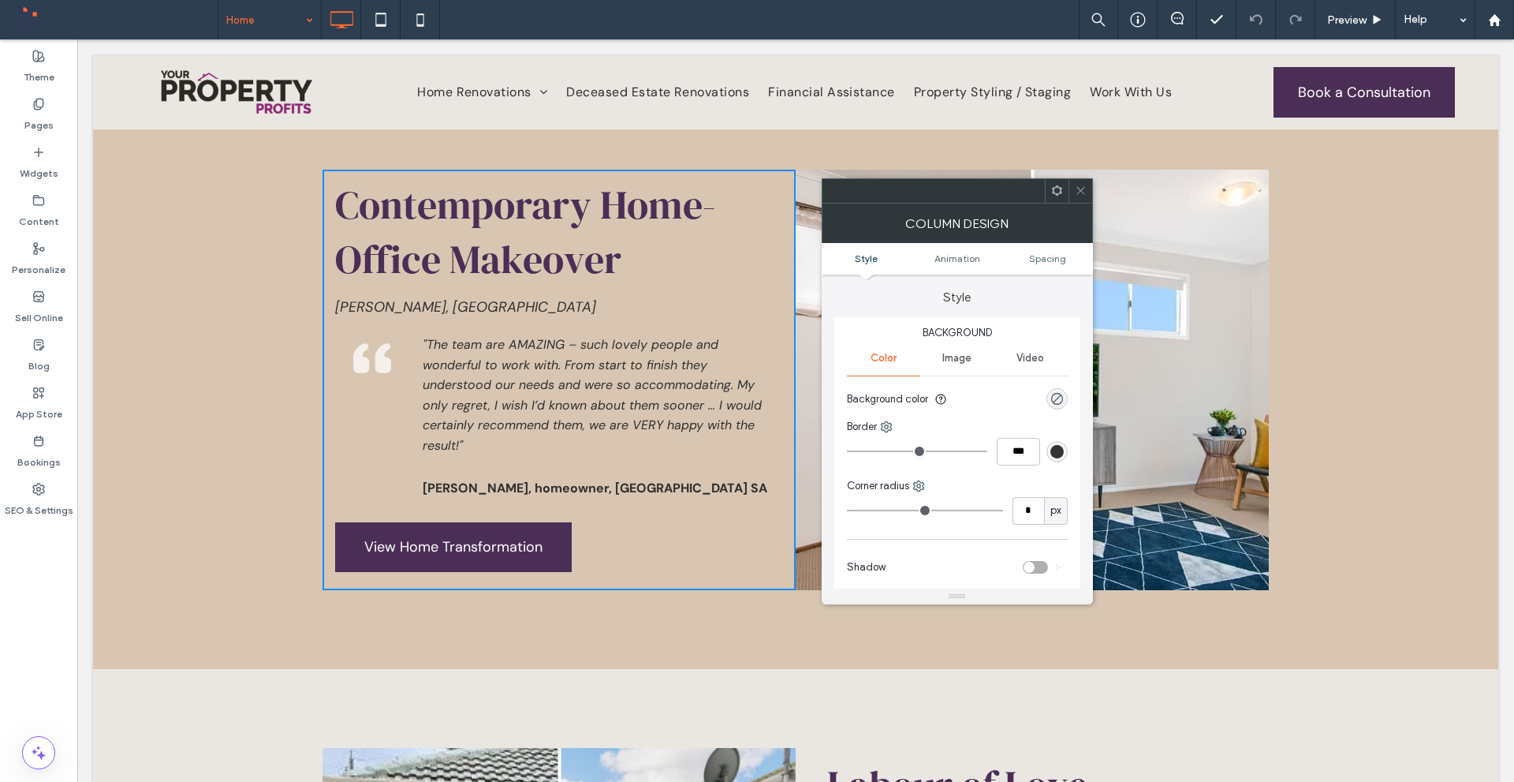
click at [1077, 188] on use at bounding box center [1081, 191] width 8 height 8
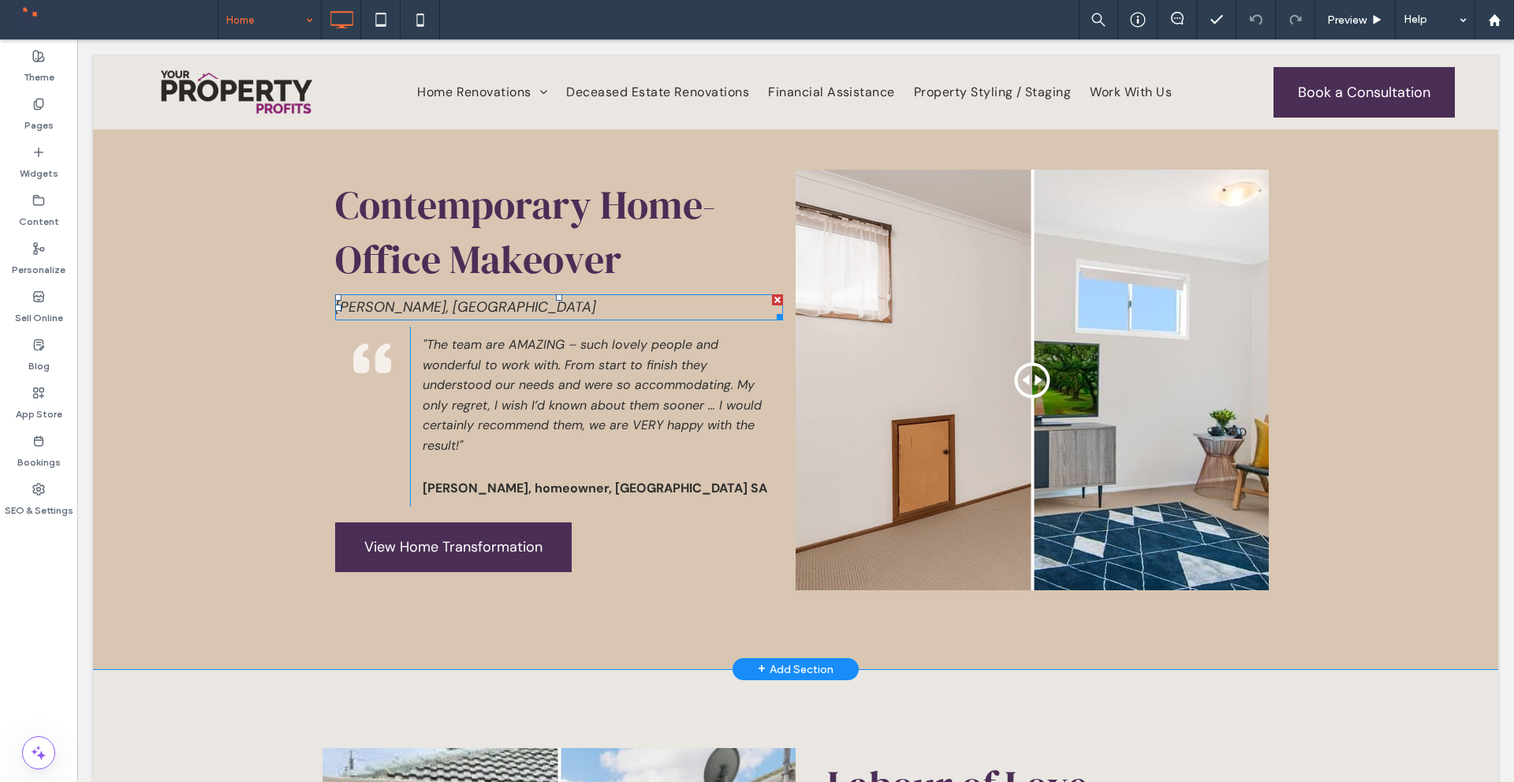
click at [471, 296] on p "Chisholm, ACT" at bounding box center [559, 307] width 448 height 23
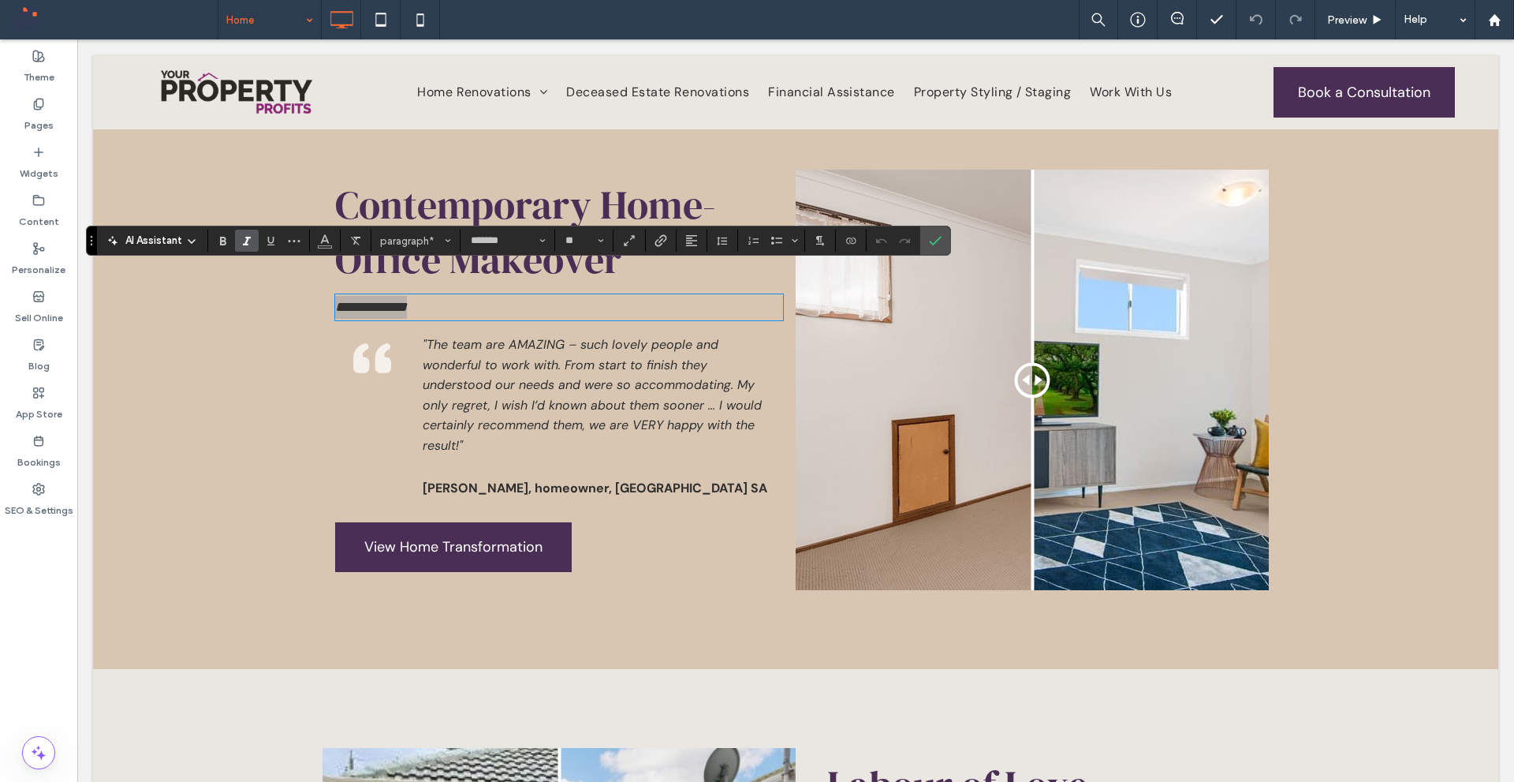
click at [245, 242] on icon "Italic" at bounding box center [247, 240] width 13 height 13
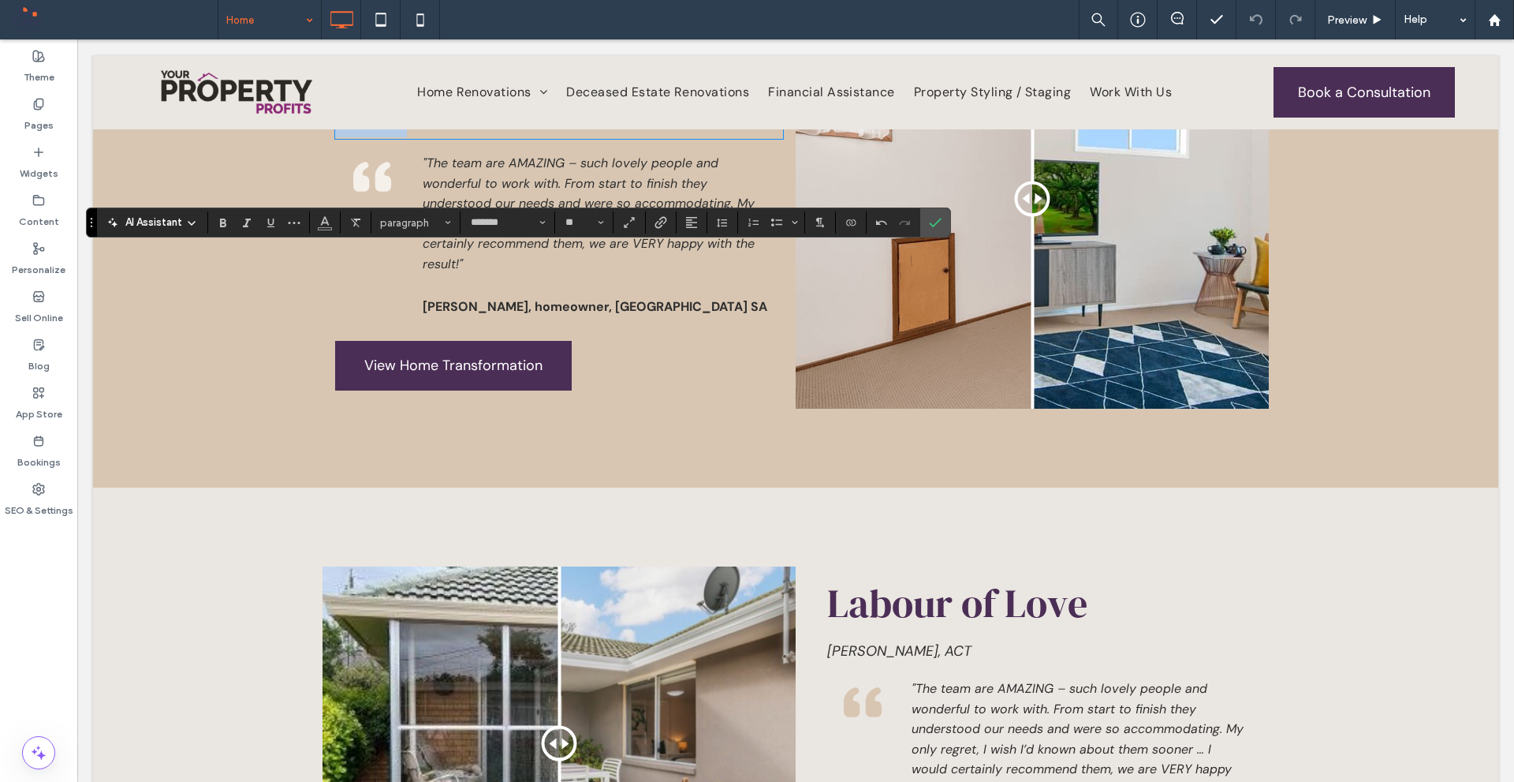
scroll to position [4102, 0]
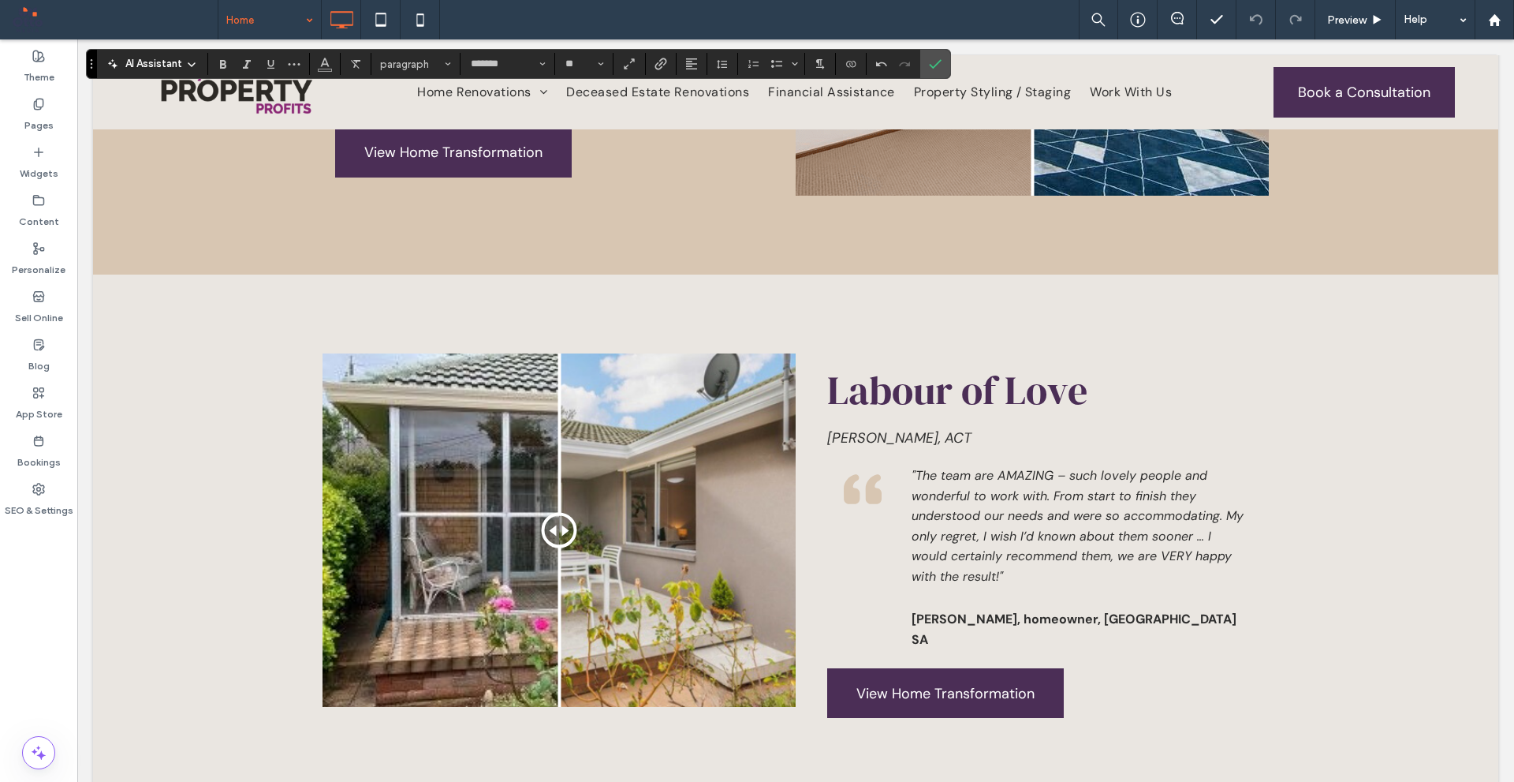
click at [1013, 425] on div "Downer, ACT" at bounding box center [1041, 438] width 429 height 26
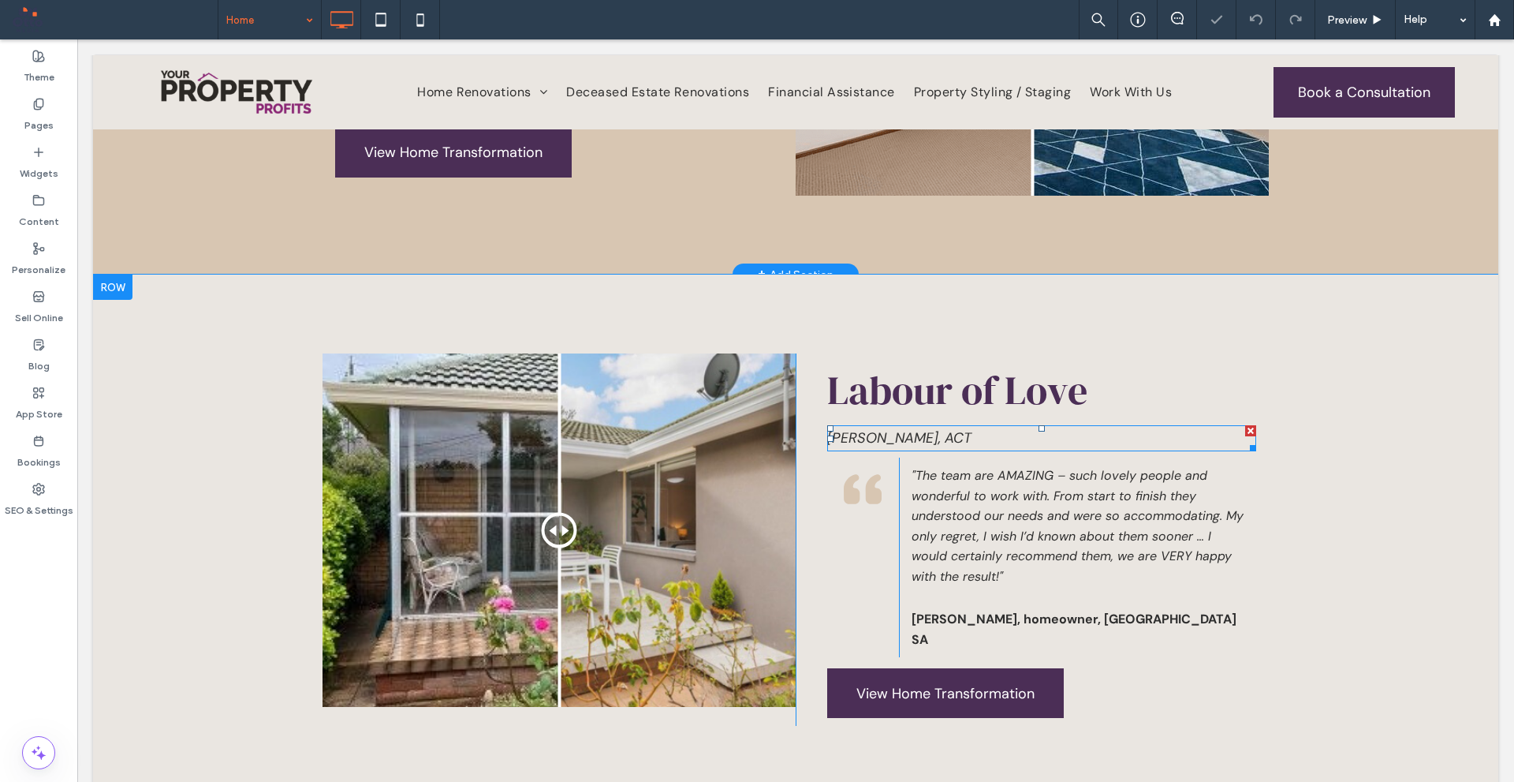
click at [1011, 427] on p "Downer, ACT" at bounding box center [1041, 438] width 429 height 23
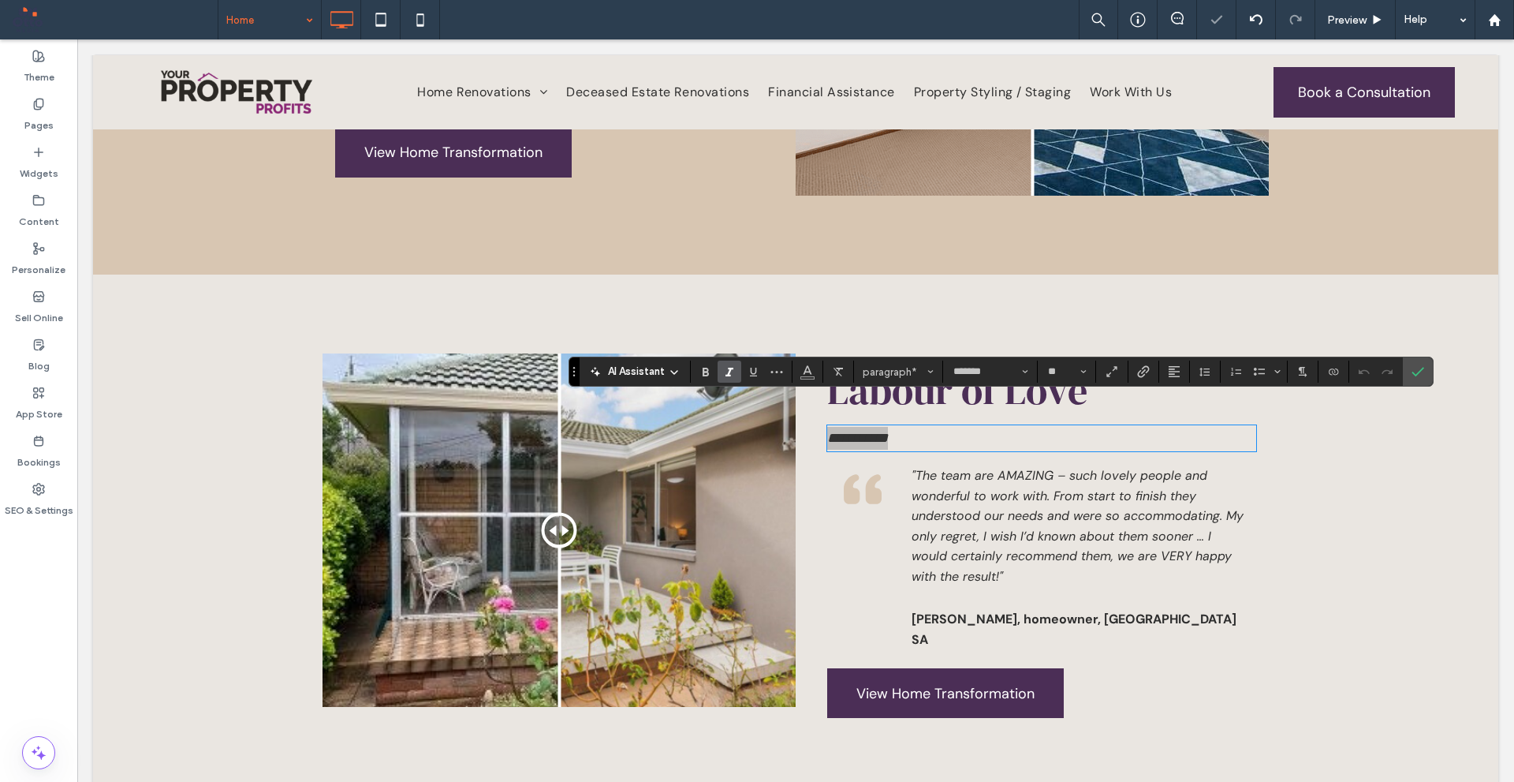
click at [730, 372] on use "Italic" at bounding box center [730, 372] width 8 height 9
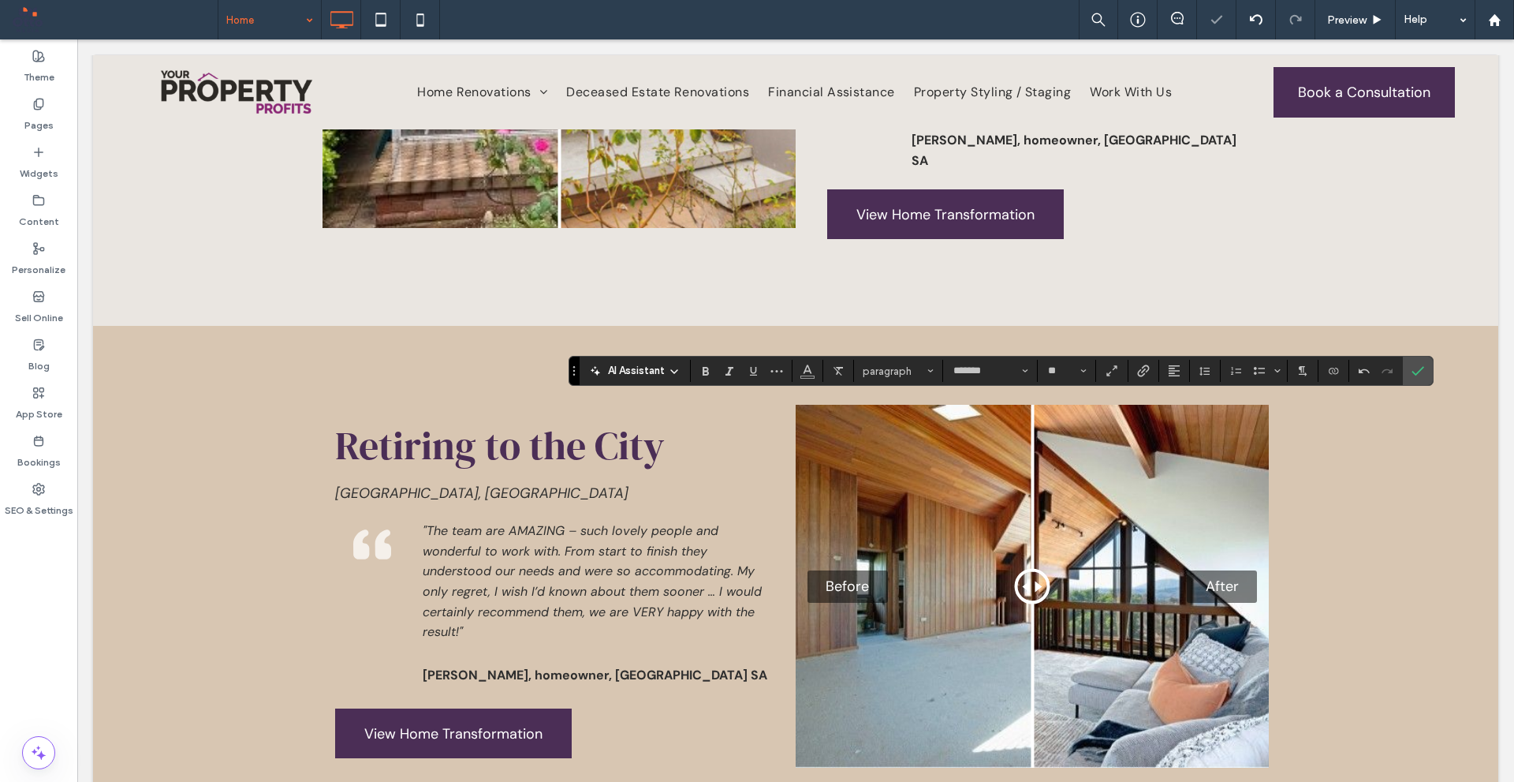
scroll to position [4733, 0]
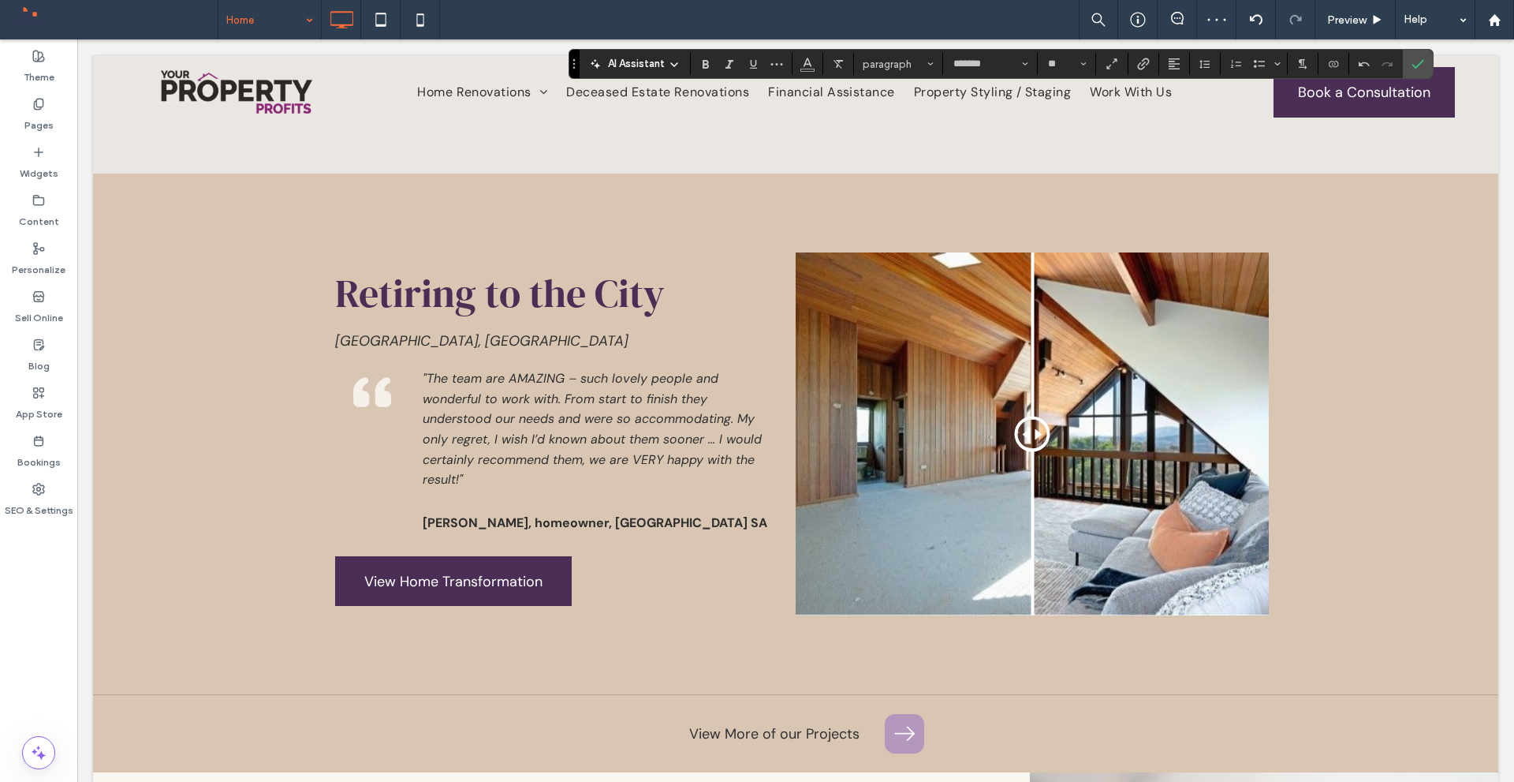
click at [514, 281] on div "Retiring to the City Queanbeyan, NSW Click To Paste "The team are AMAZING – suc…" at bounding box center [559, 433] width 473 height 363
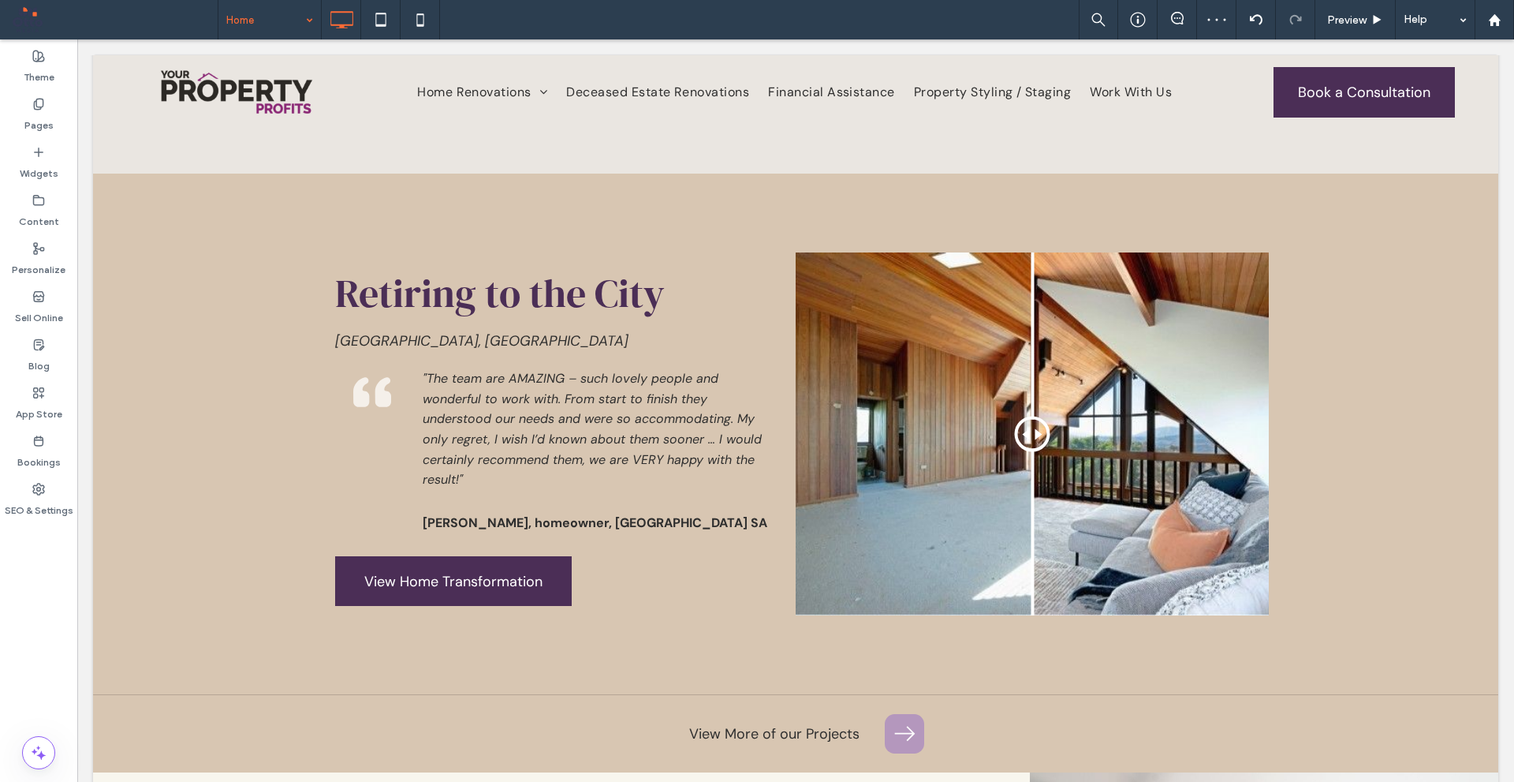
click at [514, 281] on div "Retiring to the City Queanbeyan, NSW Click To Paste "The team are AMAZING – suc…" at bounding box center [559, 433] width 473 height 363
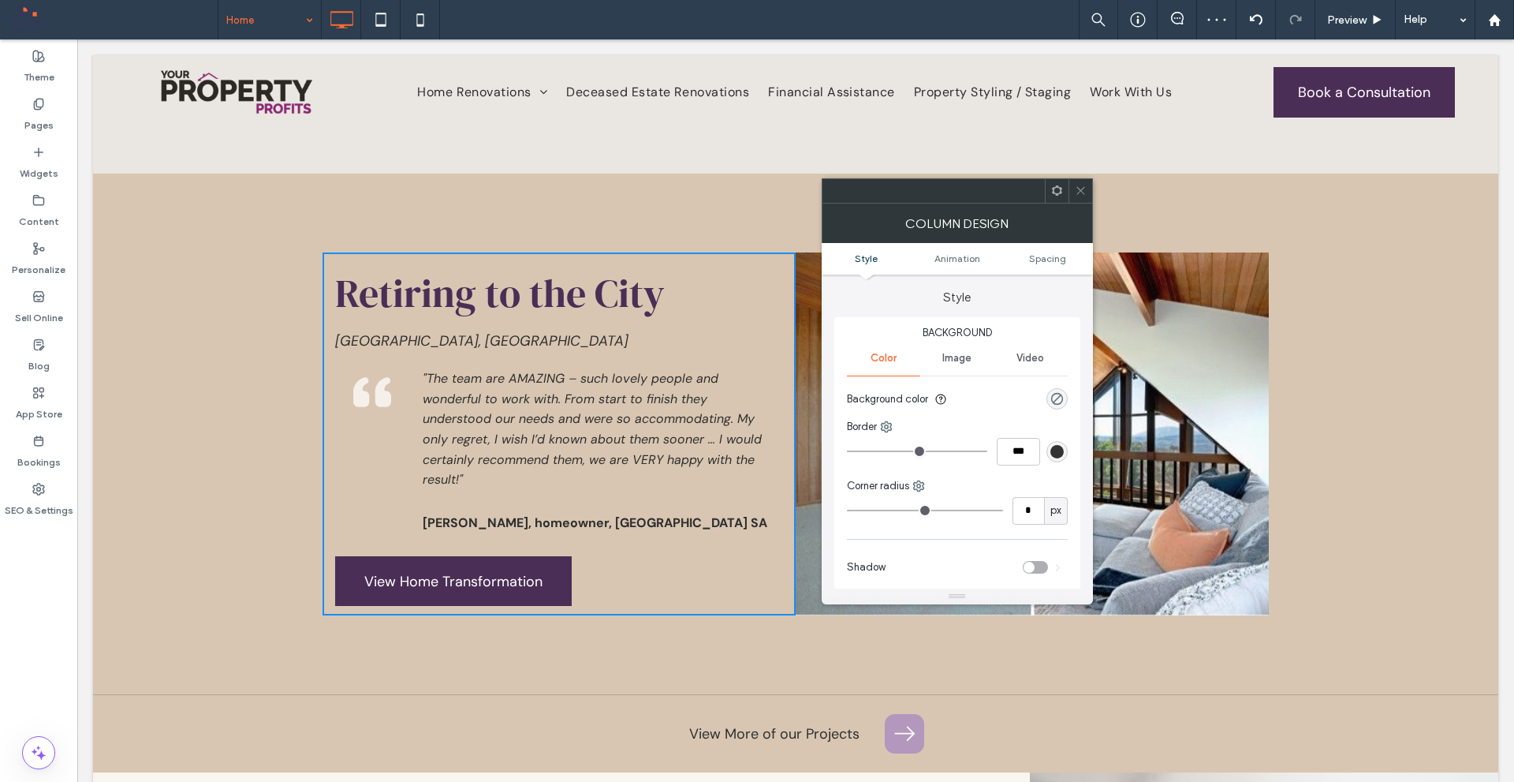
click at [1081, 186] on icon at bounding box center [1081, 191] width 12 height 12
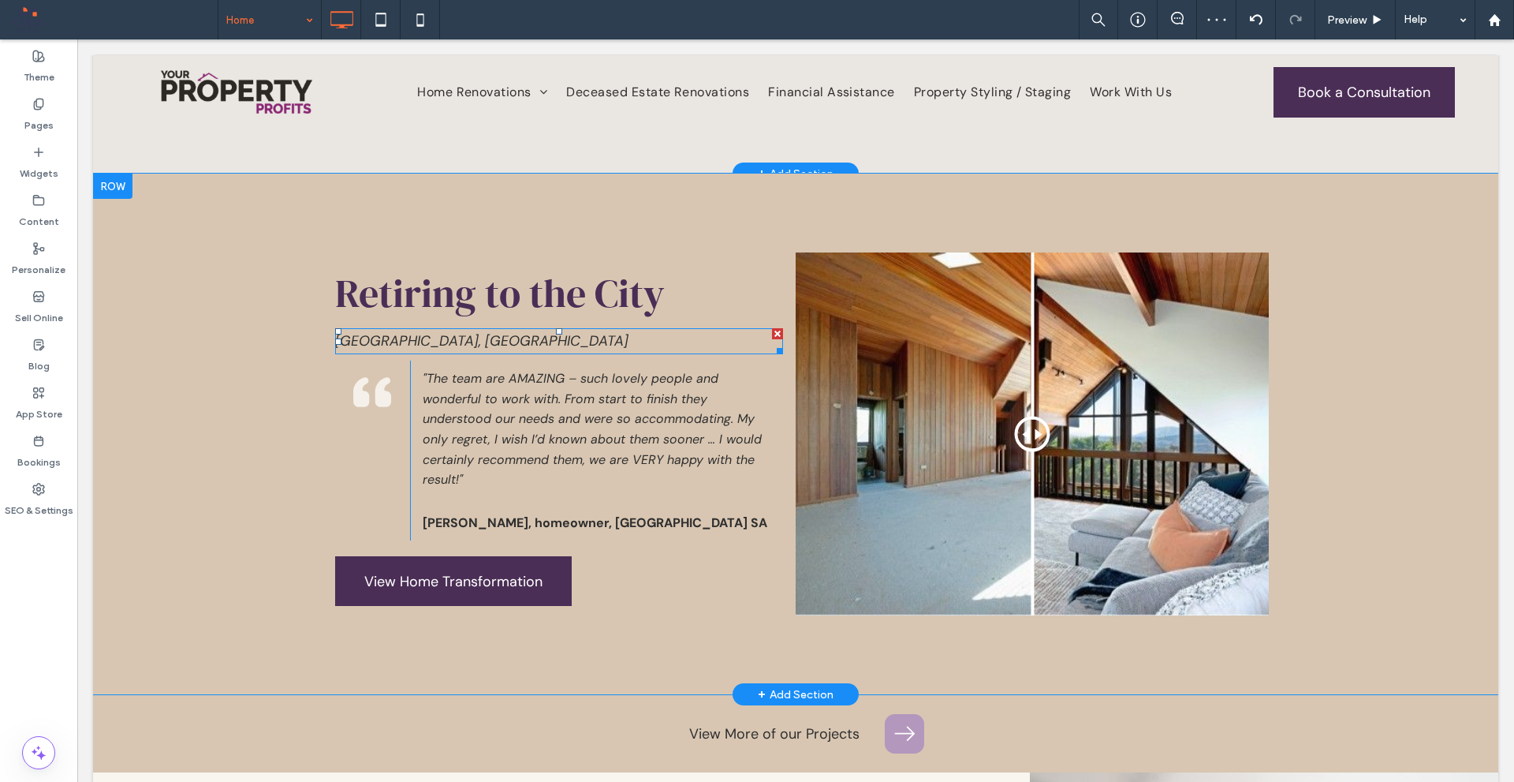
click at [556, 328] on div at bounding box center [559, 331] width 6 height 6
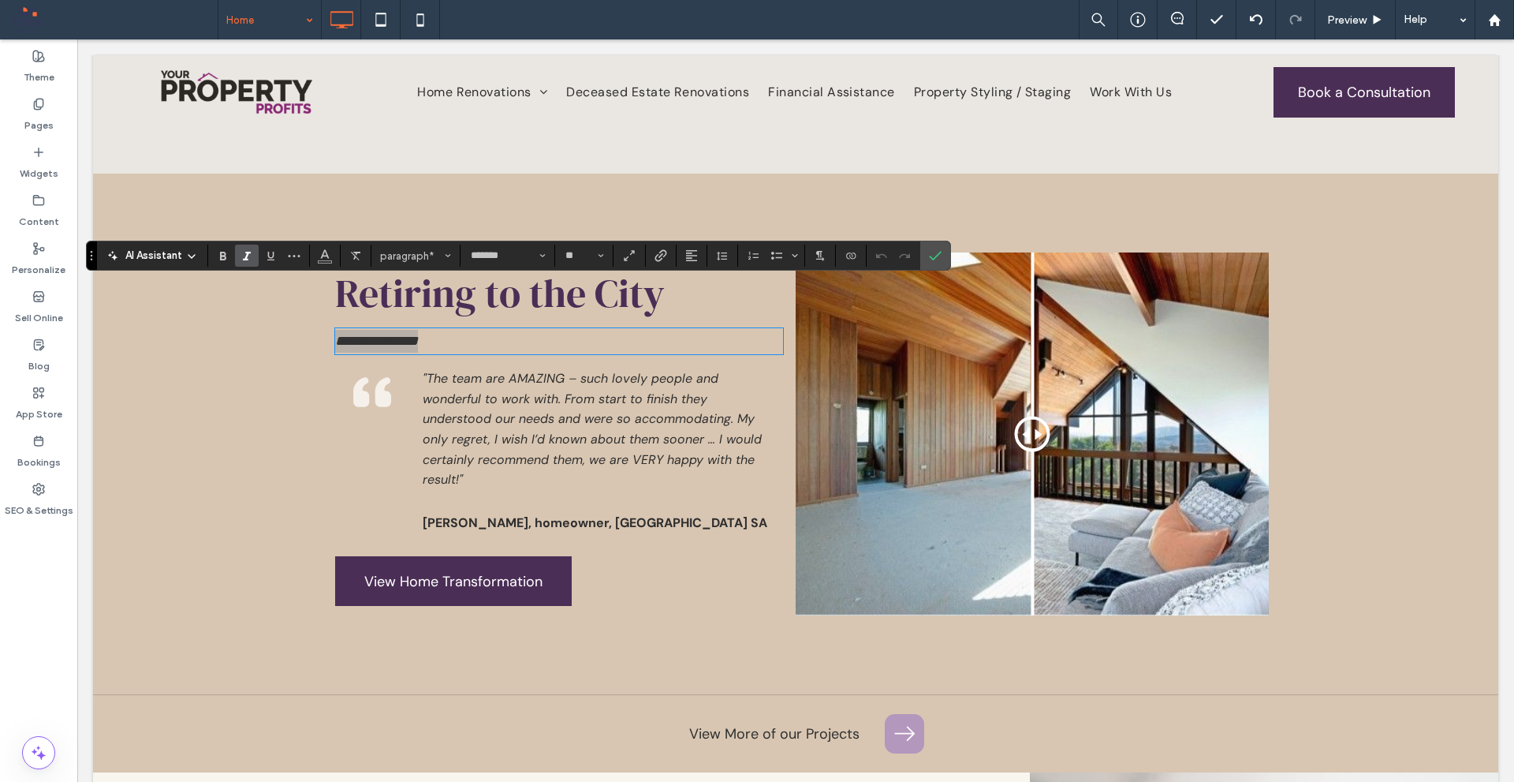
click at [243, 250] on icon "Italic" at bounding box center [247, 255] width 13 height 13
click at [936, 253] on icon "Confirm" at bounding box center [935, 255] width 13 height 13
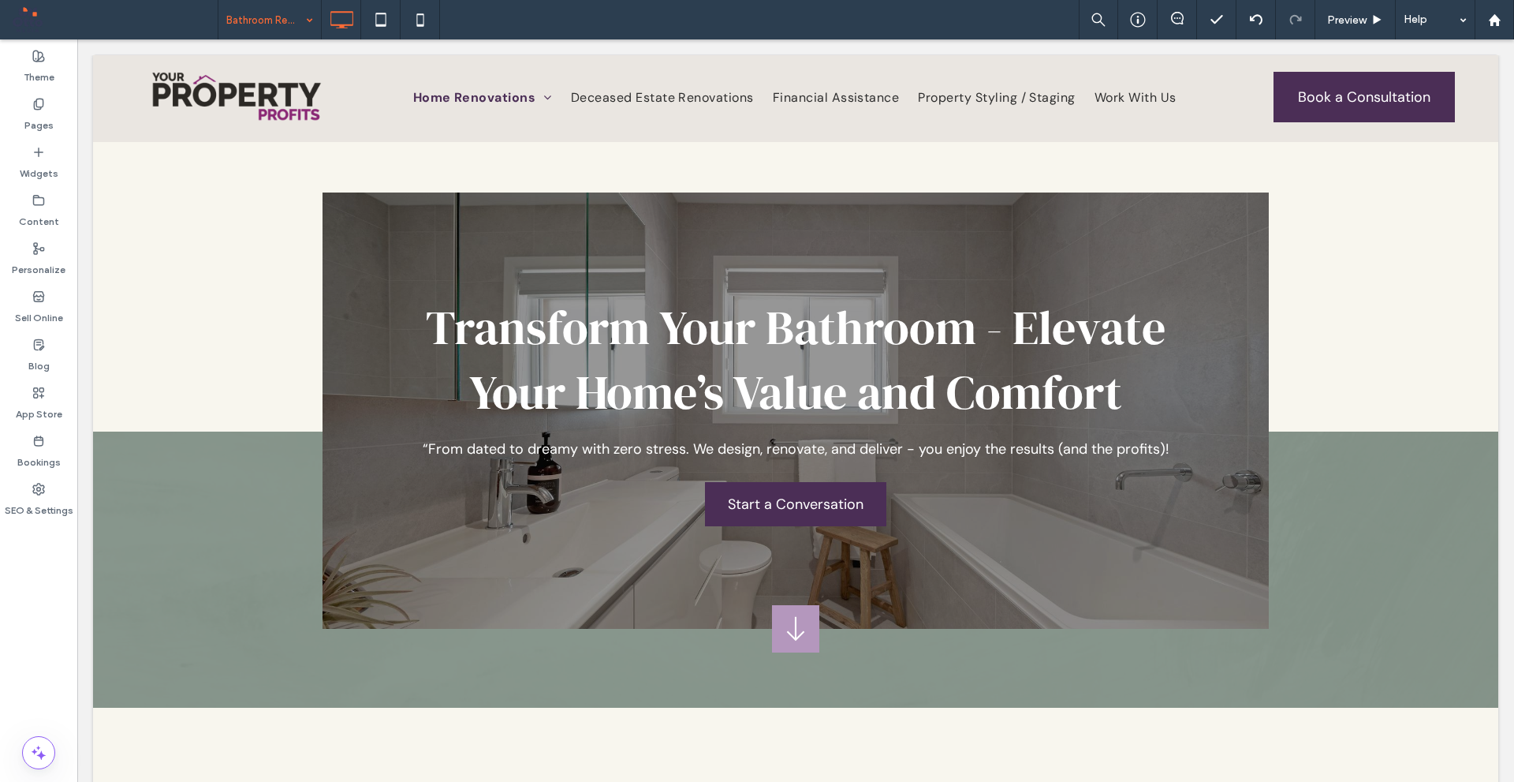
scroll to position [0, 0]
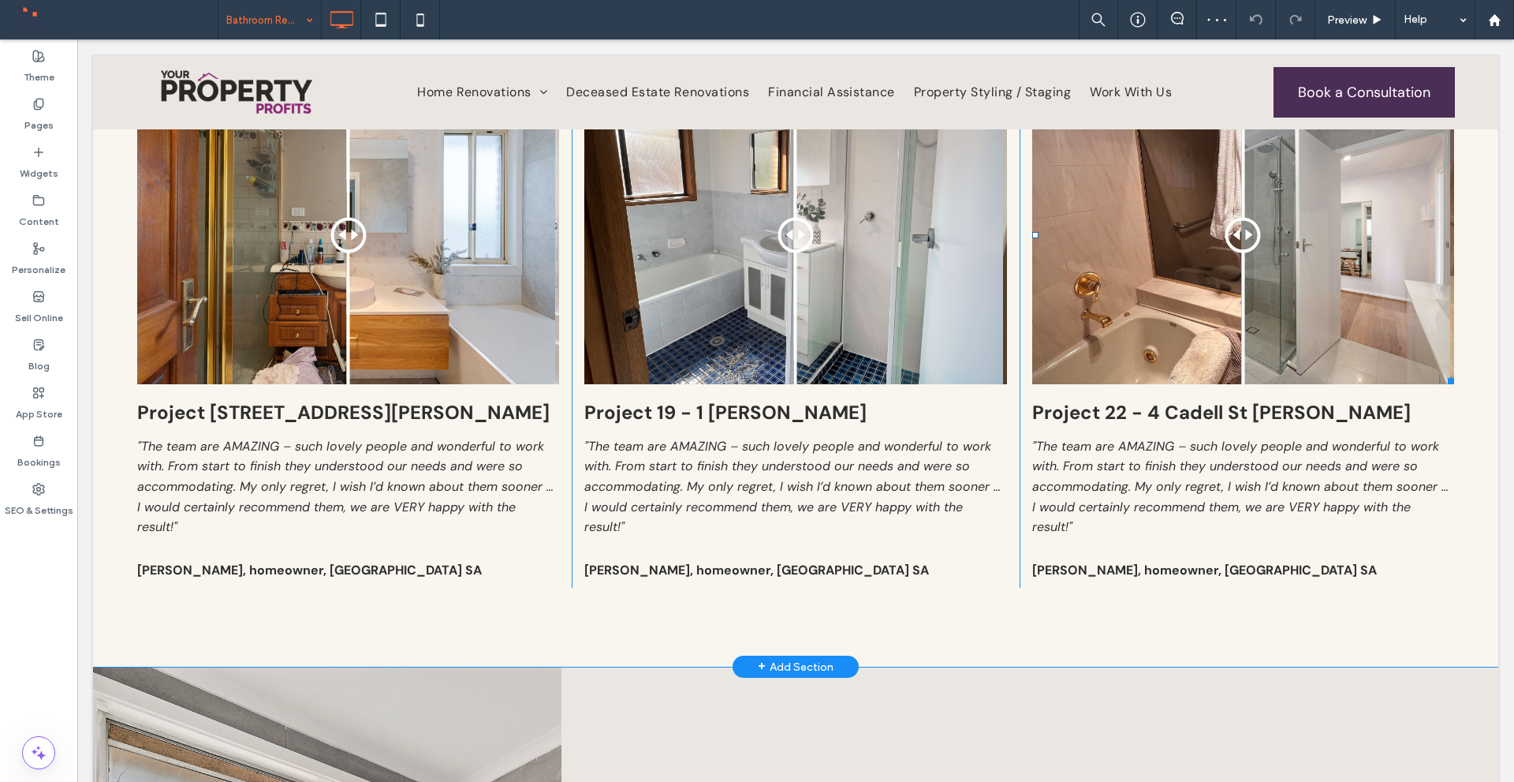
scroll to position [3155, 0]
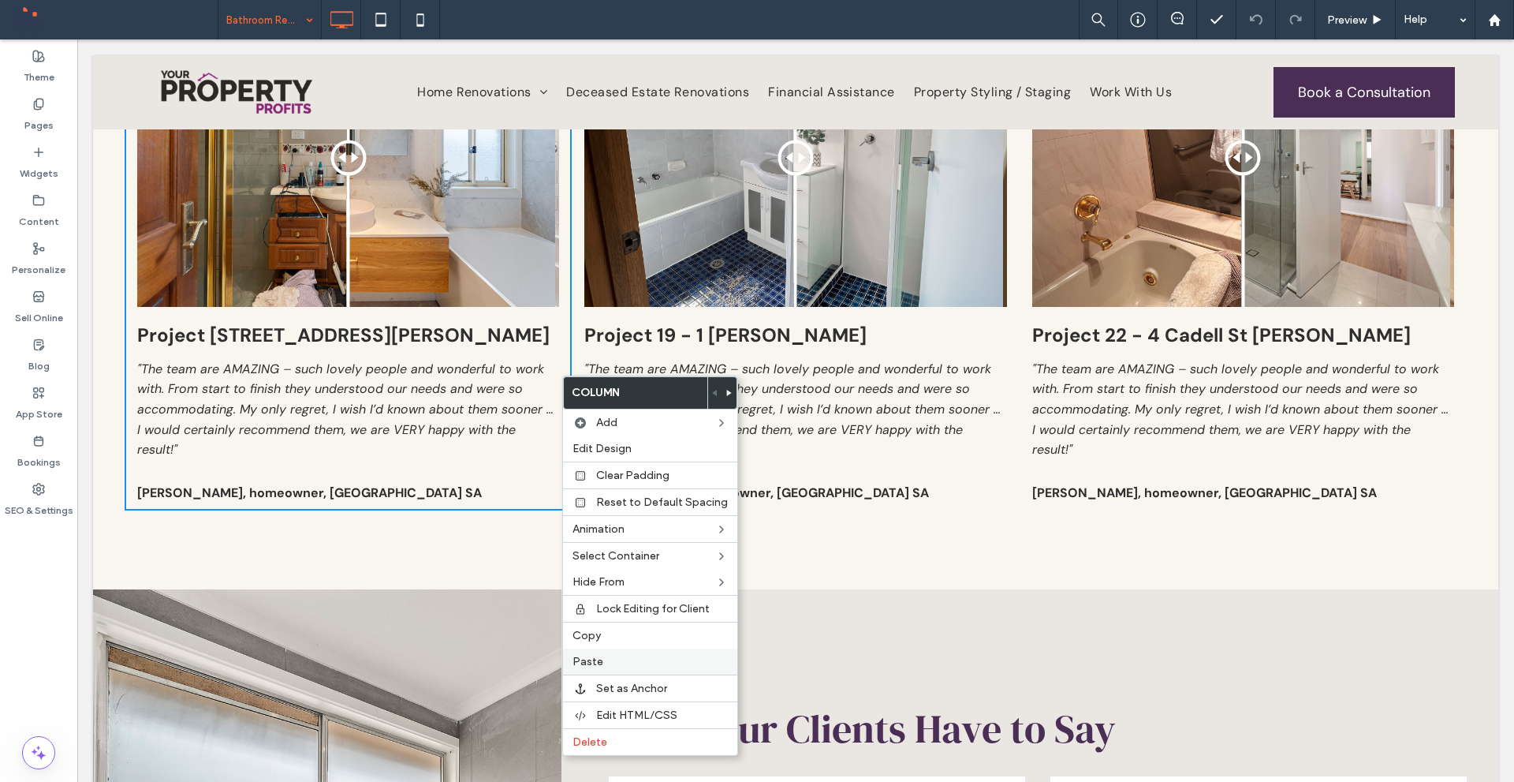
click at [618, 653] on div "Paste" at bounding box center [650, 661] width 174 height 26
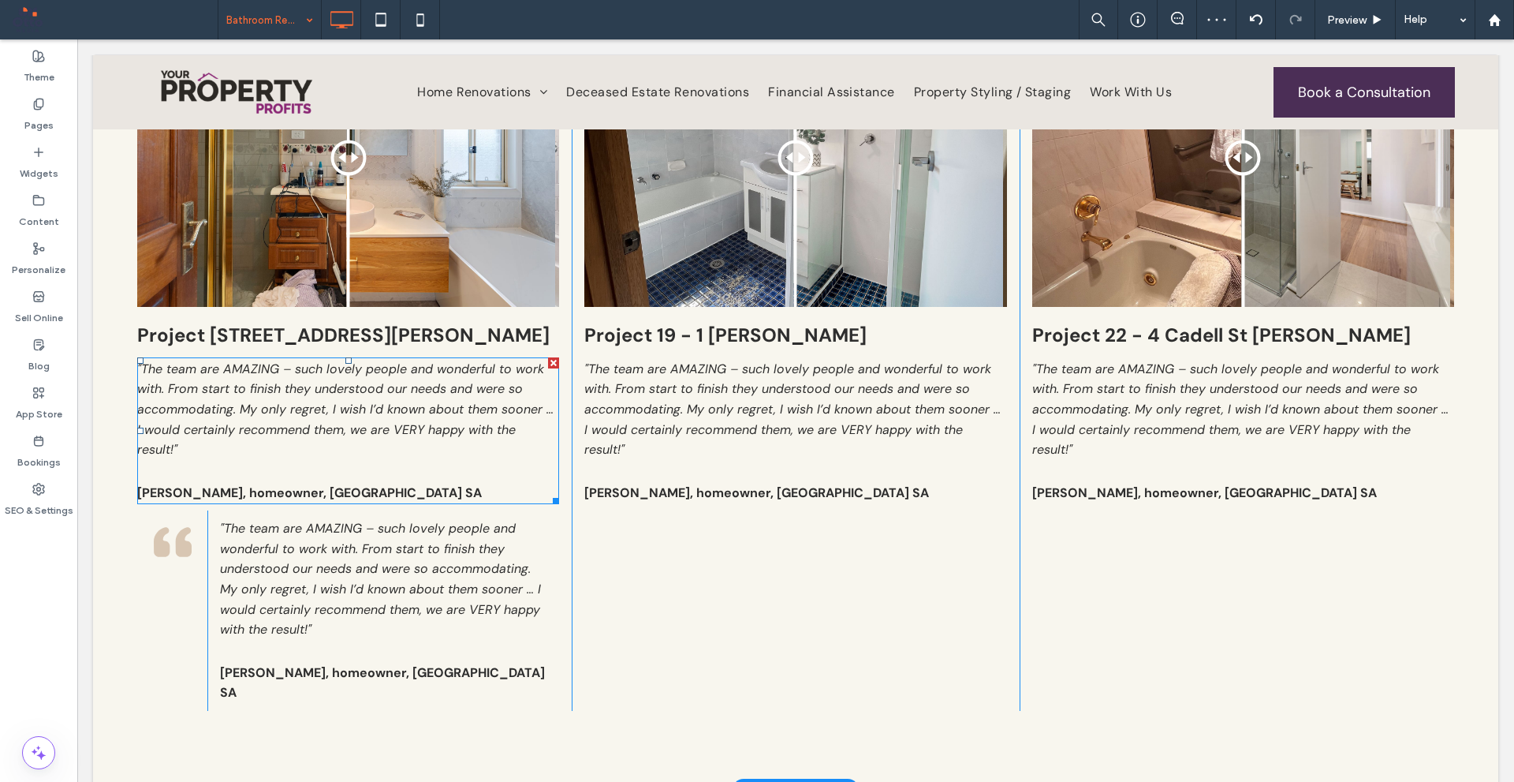
drag, startPoint x: 547, startPoint y: 391, endPoint x: 632, endPoint y: 431, distance: 93.2
click at [548, 368] on div at bounding box center [553, 362] width 11 height 11
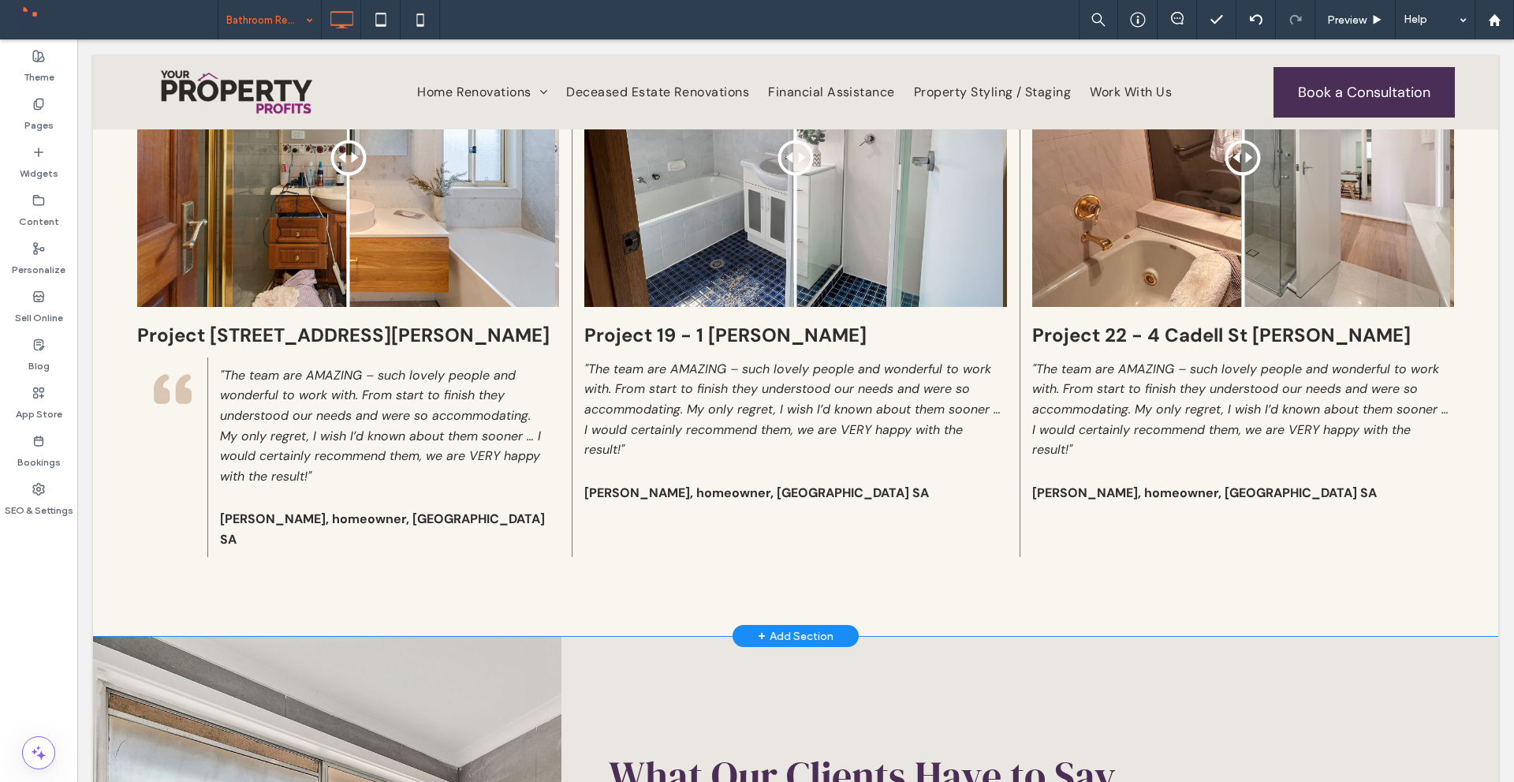
click at [947, 591] on div "Before After Project 30 - 40 Halloran Drive, Jerrabomberra Click To Paste Click…" at bounding box center [796, 323] width 1406 height 628
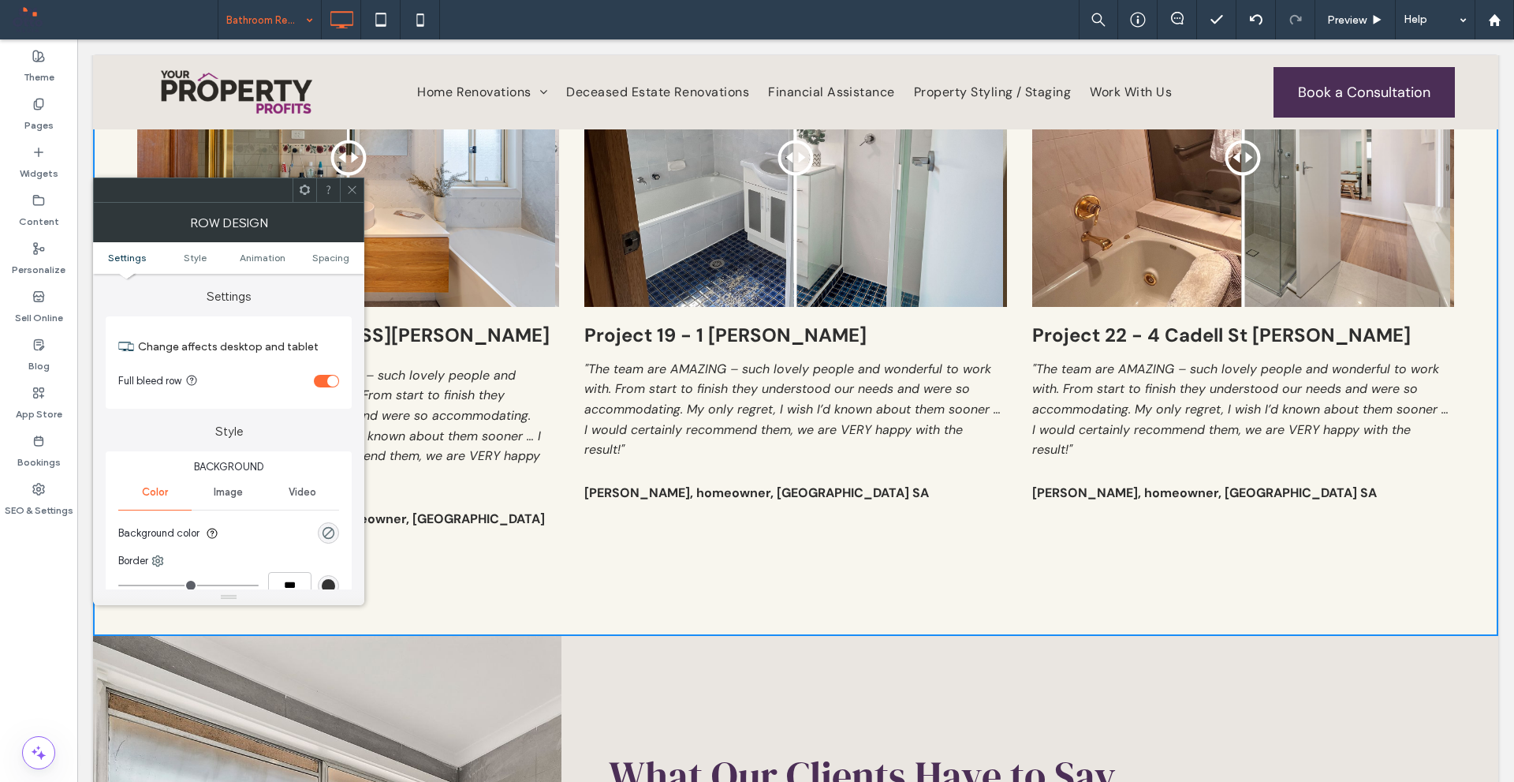
click at [353, 186] on icon at bounding box center [352, 190] width 12 height 12
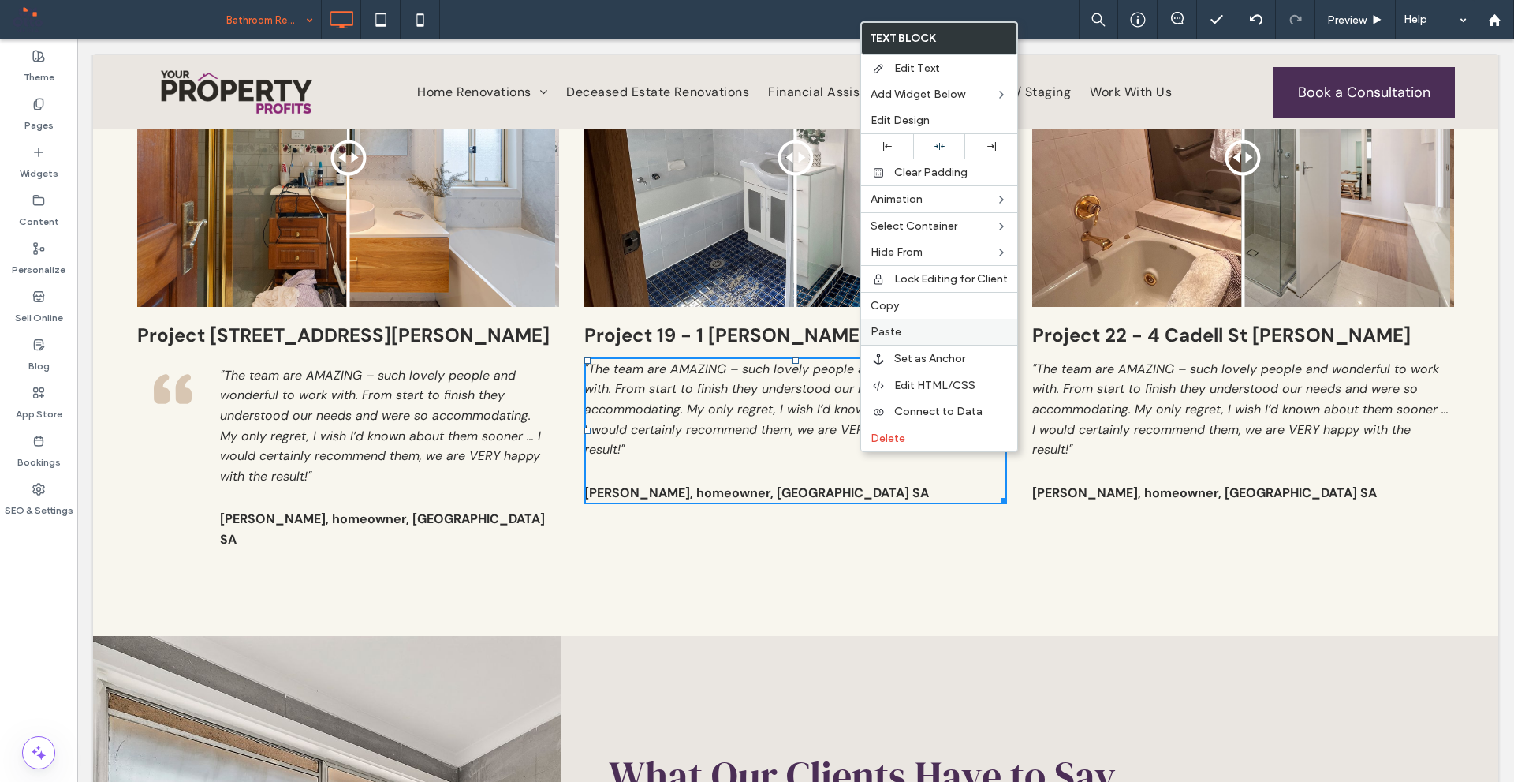
click at [880, 328] on span "Paste" at bounding box center [886, 331] width 31 height 13
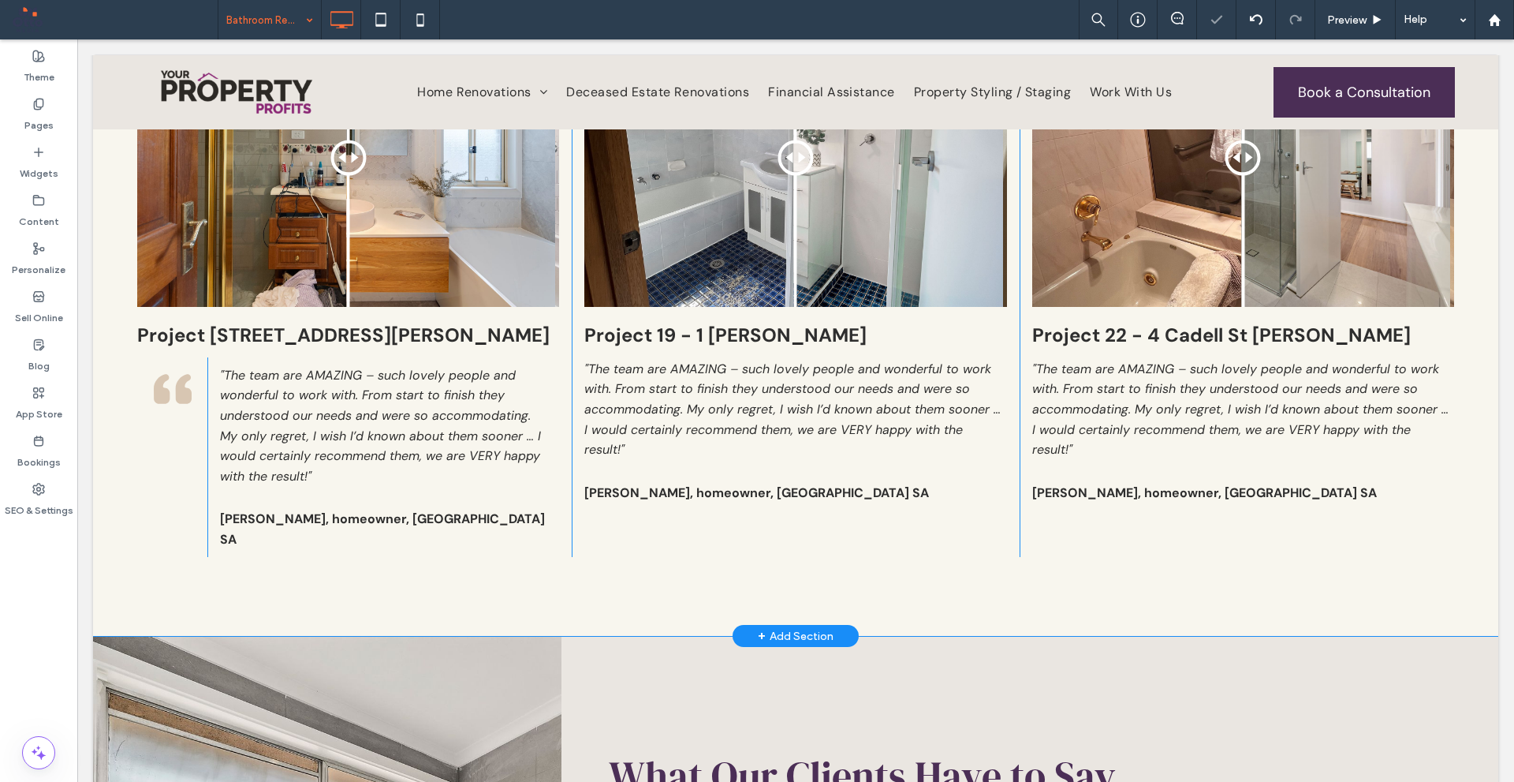
scroll to position [3266, 0]
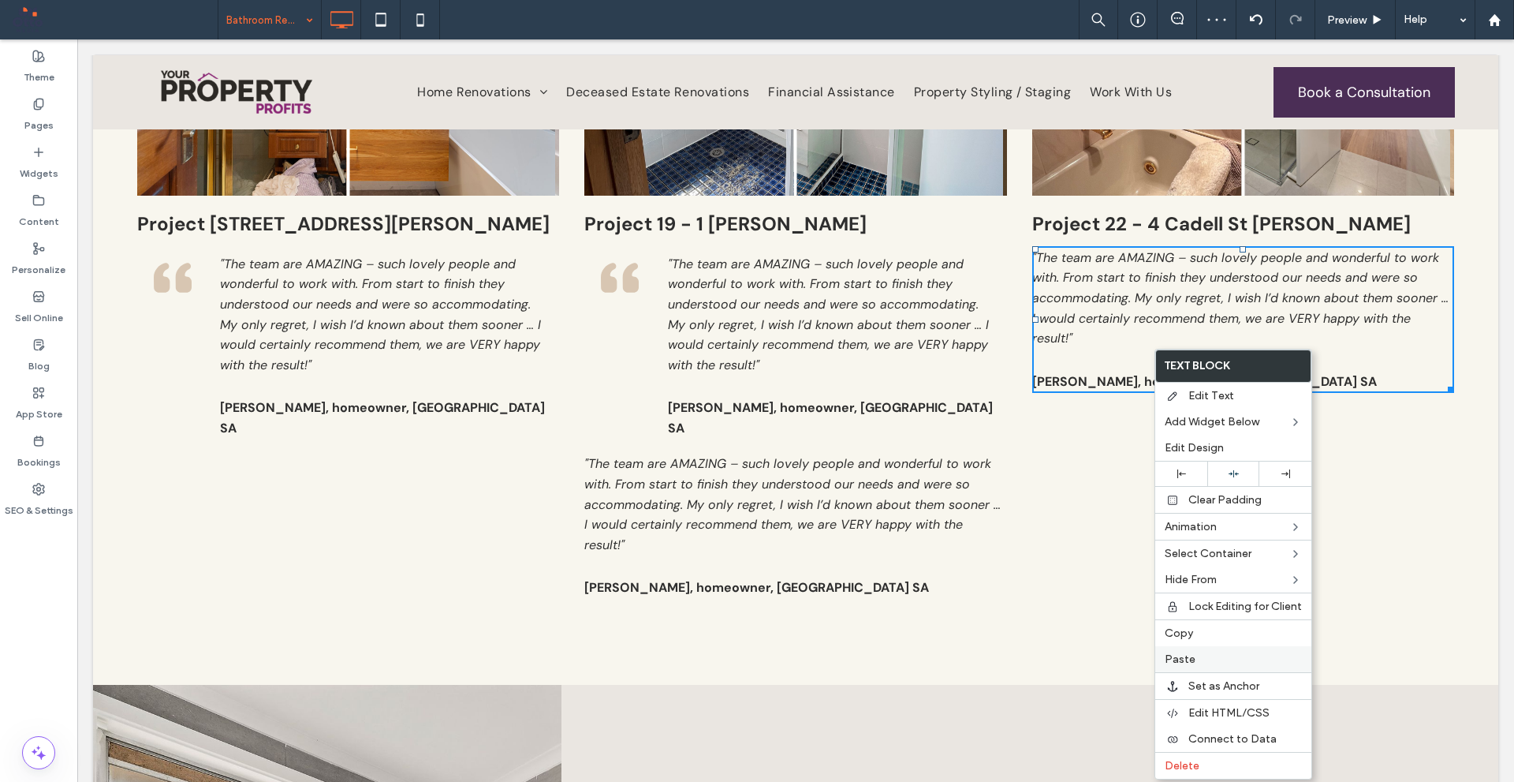
click at [1201, 656] on label "Paste" at bounding box center [1233, 658] width 137 height 13
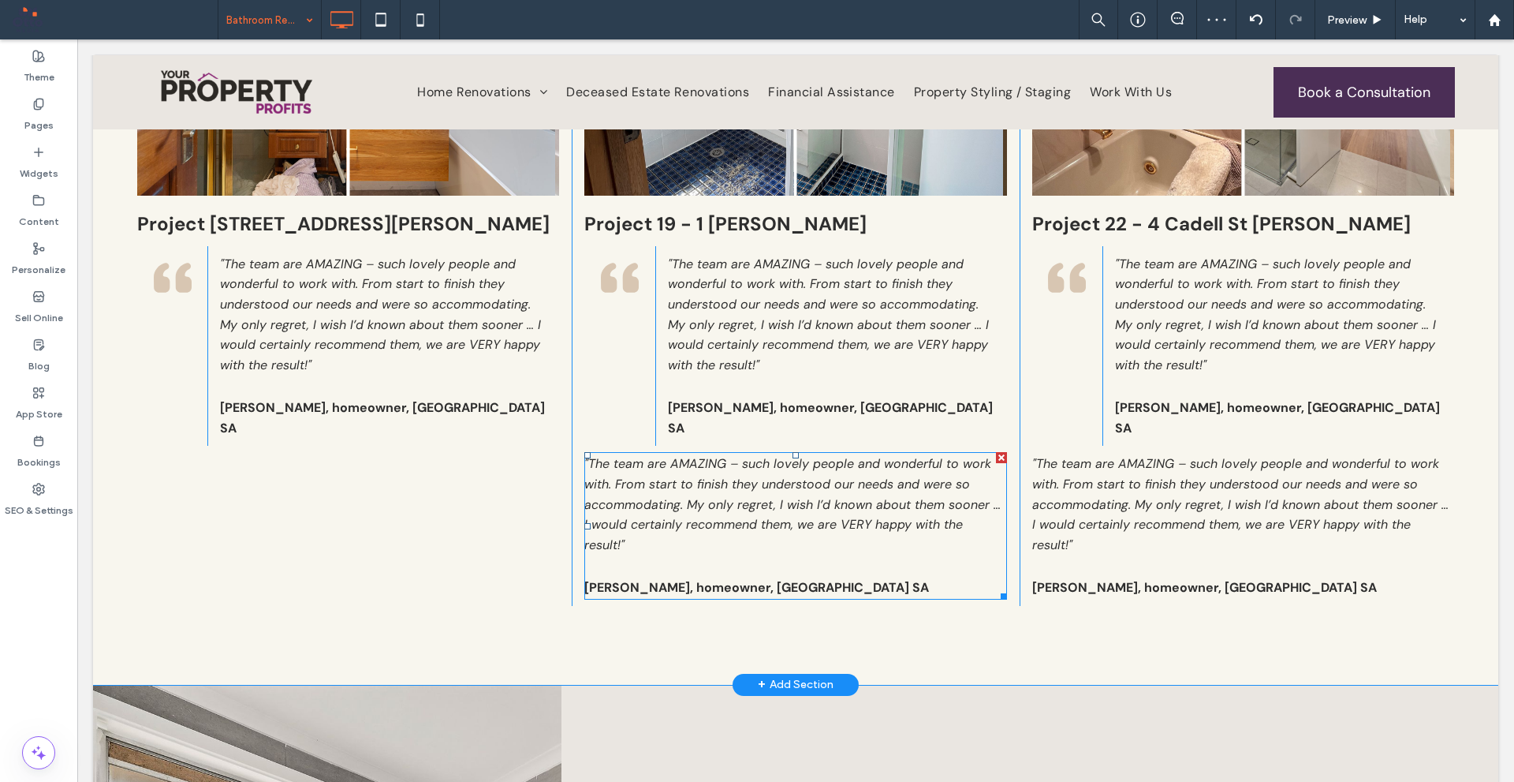
click at [996, 452] on div at bounding box center [1001, 457] width 11 height 11
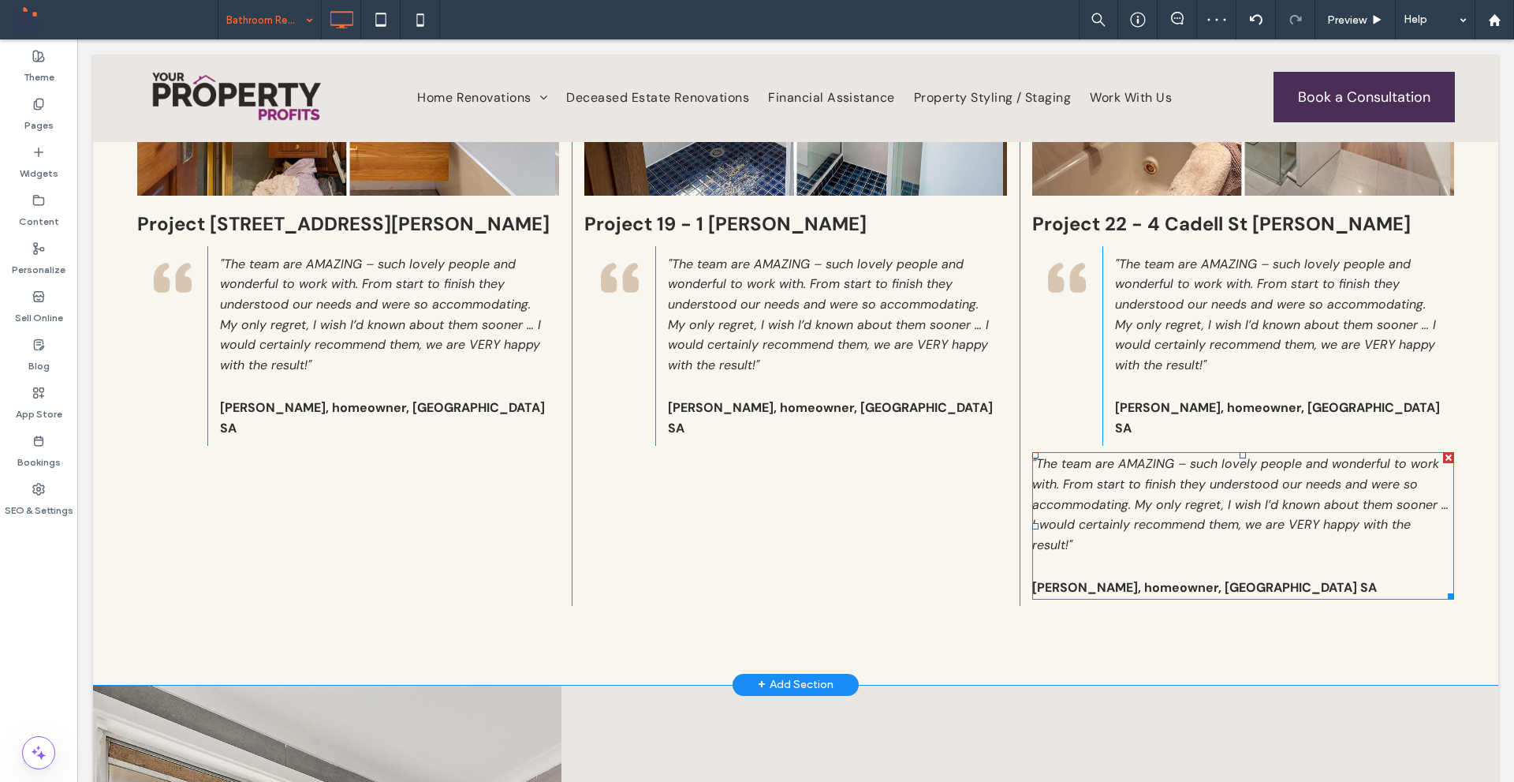
click at [1443, 452] on div at bounding box center [1448, 457] width 11 height 11
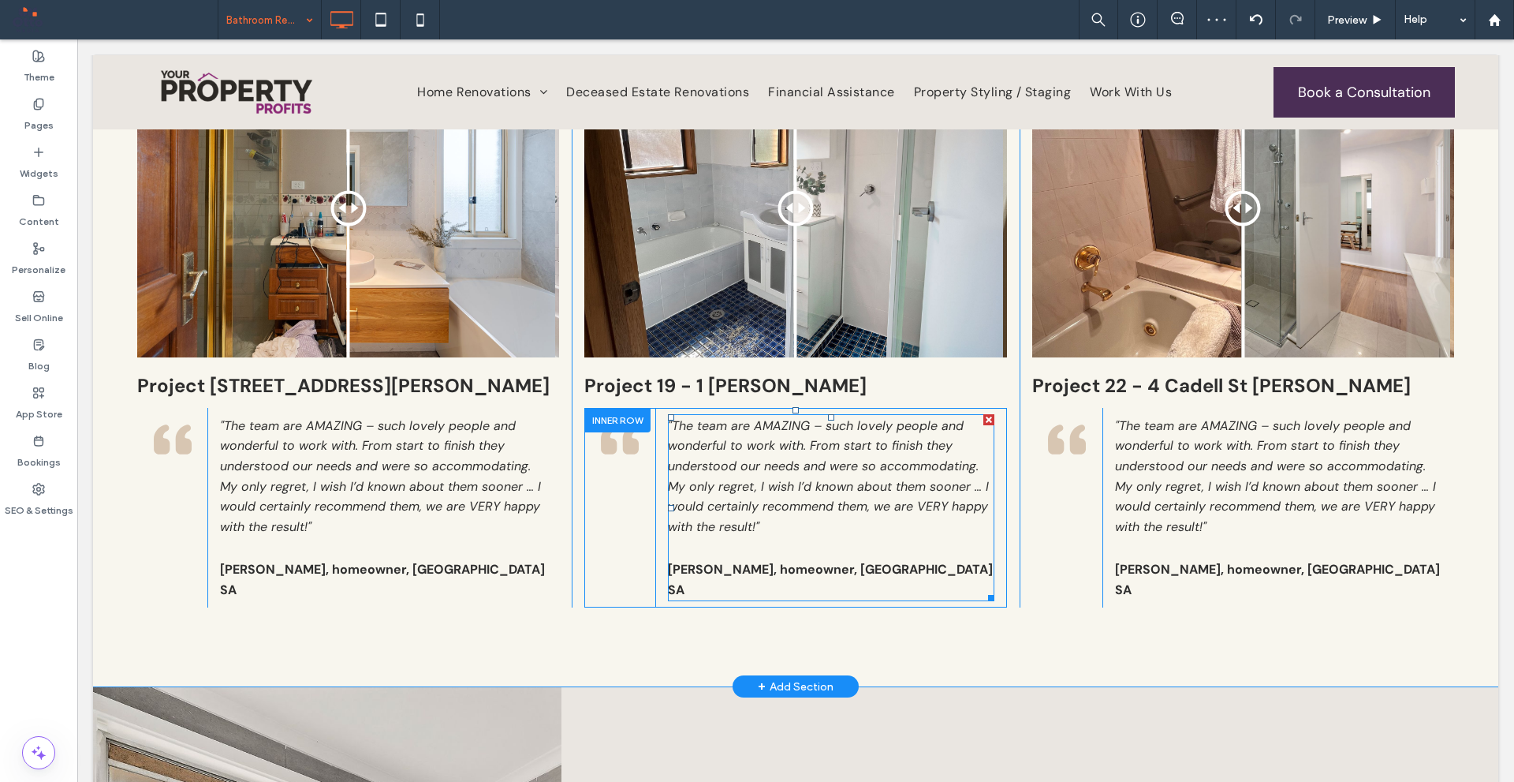
scroll to position [3076, 0]
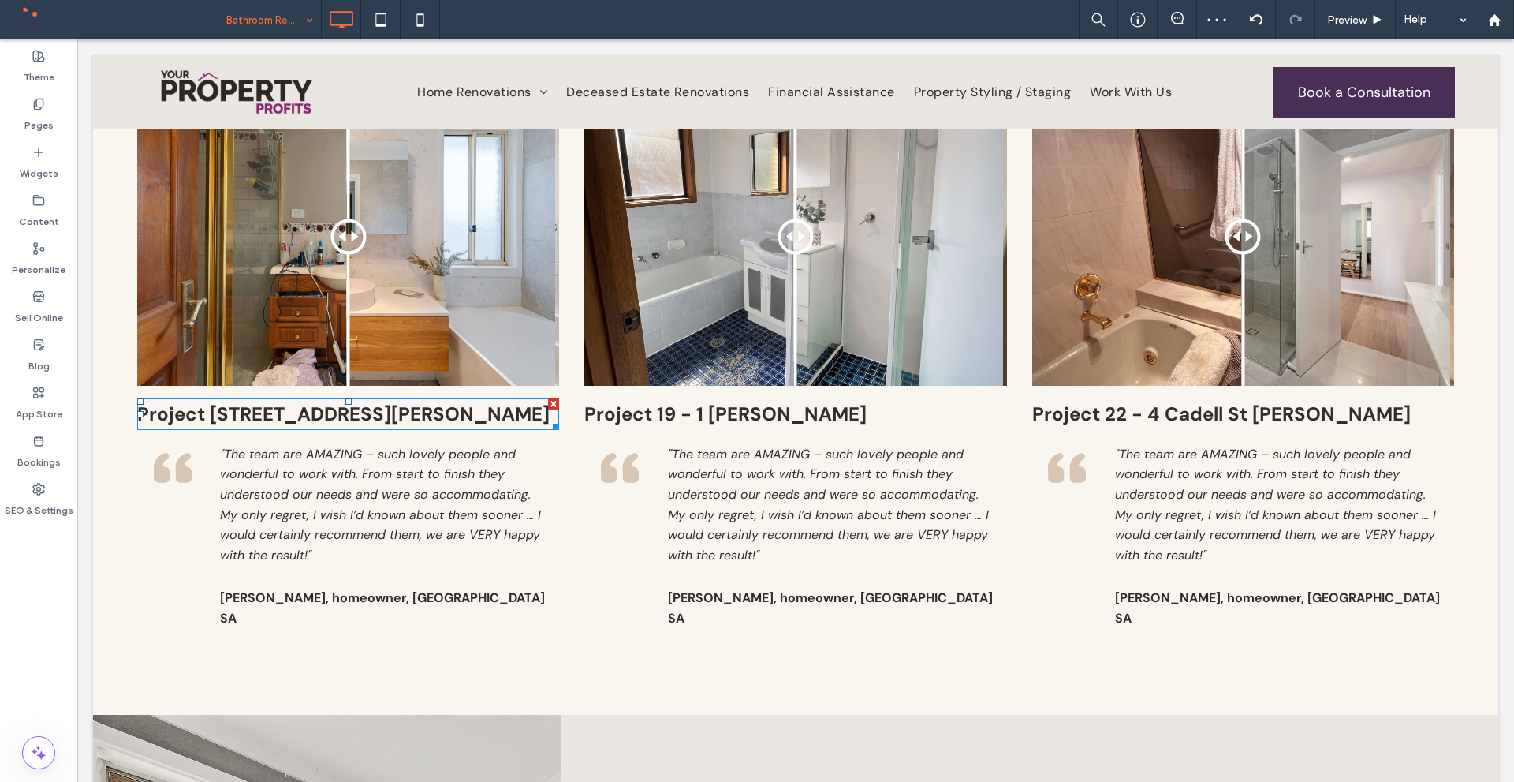
click at [464, 428] on h4 "Project [STREET_ADDRESS][PERSON_NAME]" at bounding box center [348, 414] width 422 height 28
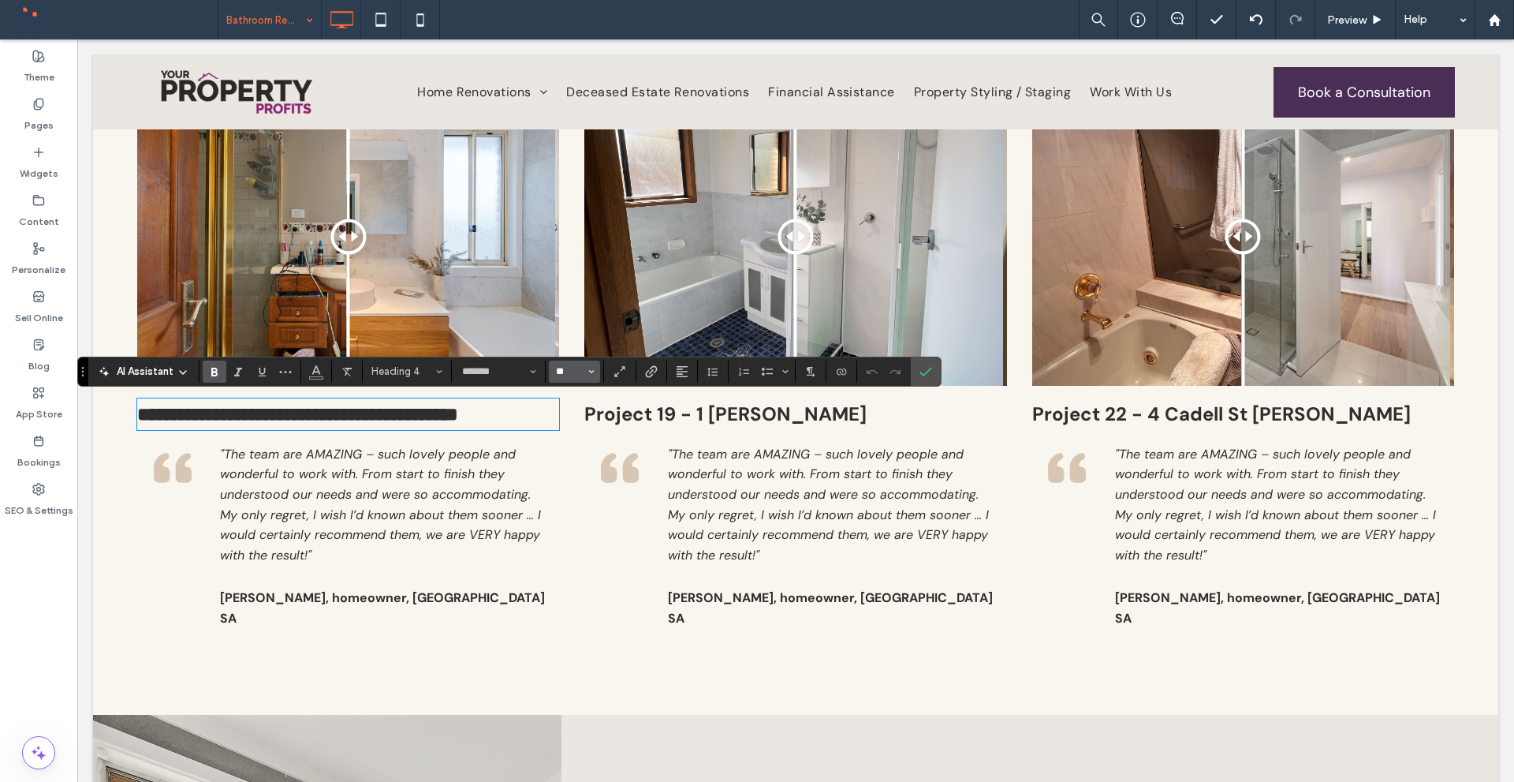
click at [577, 370] on input "**" at bounding box center [570, 371] width 31 height 13
type input "**"
click at [575, 375] on input "**" at bounding box center [570, 371] width 31 height 13
type input "**"
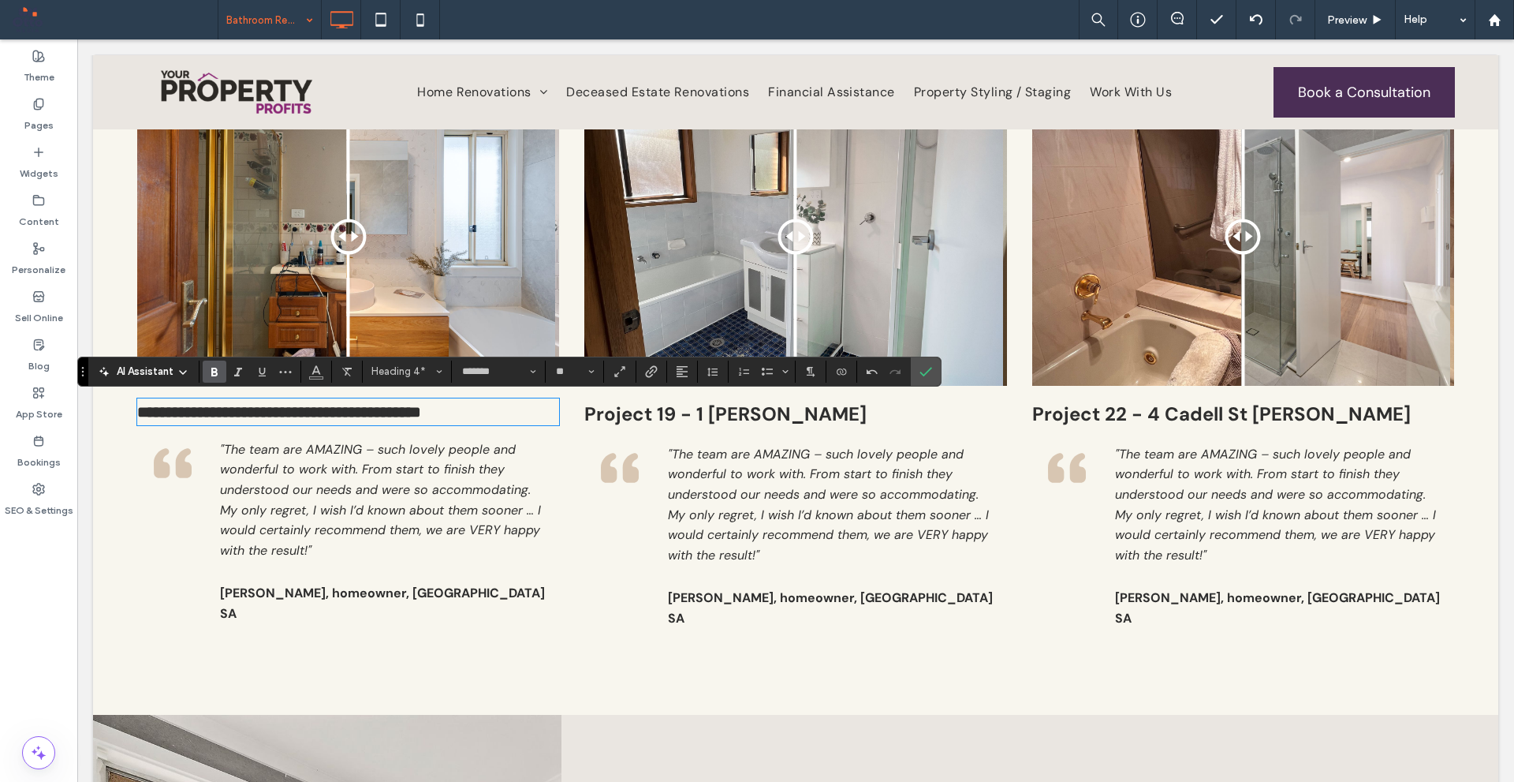
click at [730, 416] on span "Project 19 - 1 [PERSON_NAME]" at bounding box center [725, 413] width 282 height 24
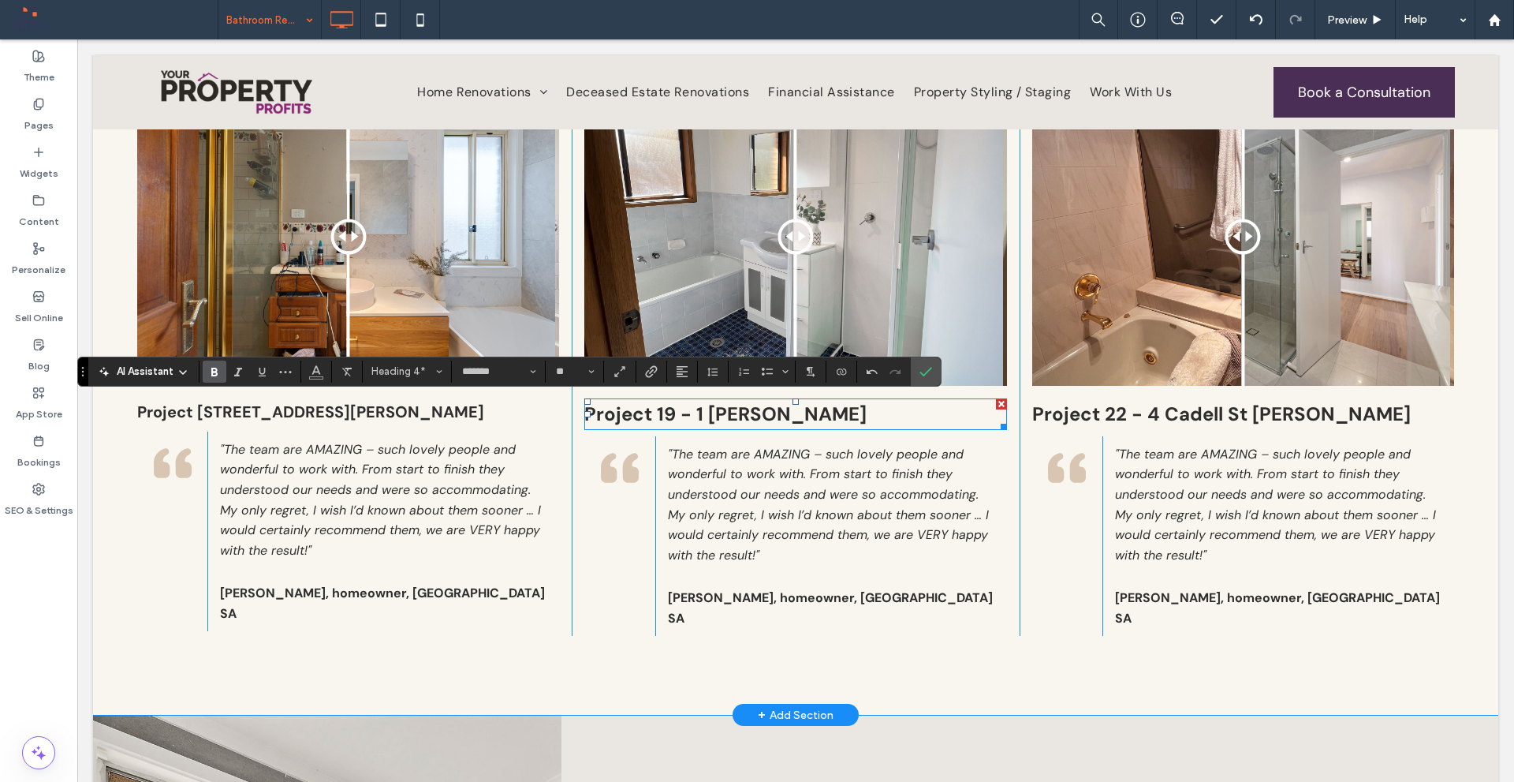
click at [730, 416] on span "Project 19 - 1 [PERSON_NAME]" at bounding box center [725, 413] width 282 height 24
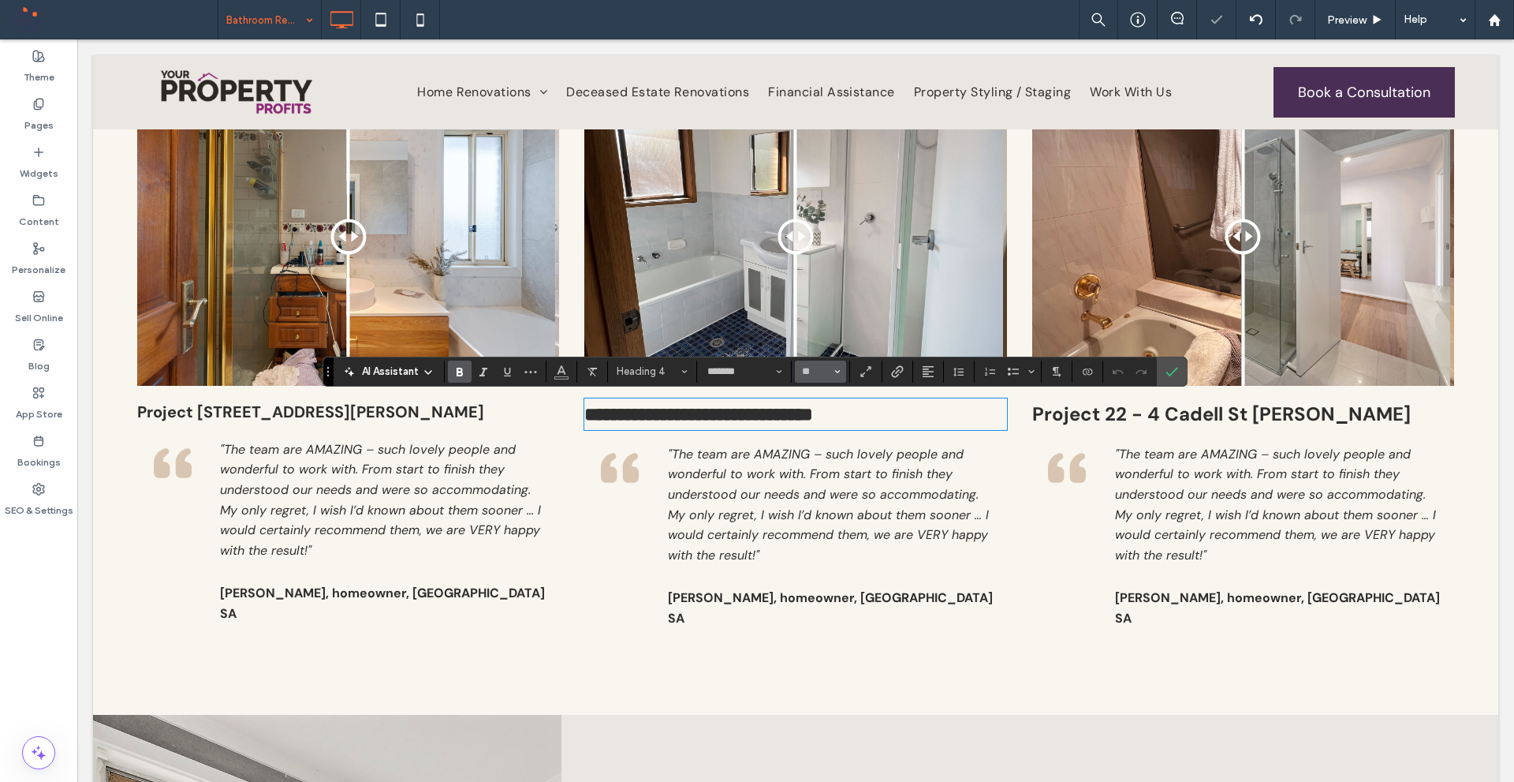
drag, startPoint x: 812, startPoint y: 372, endPoint x: 804, endPoint y: 372, distance: 7.9
click at [812, 372] on input "**" at bounding box center [816, 371] width 31 height 13
type input "**"
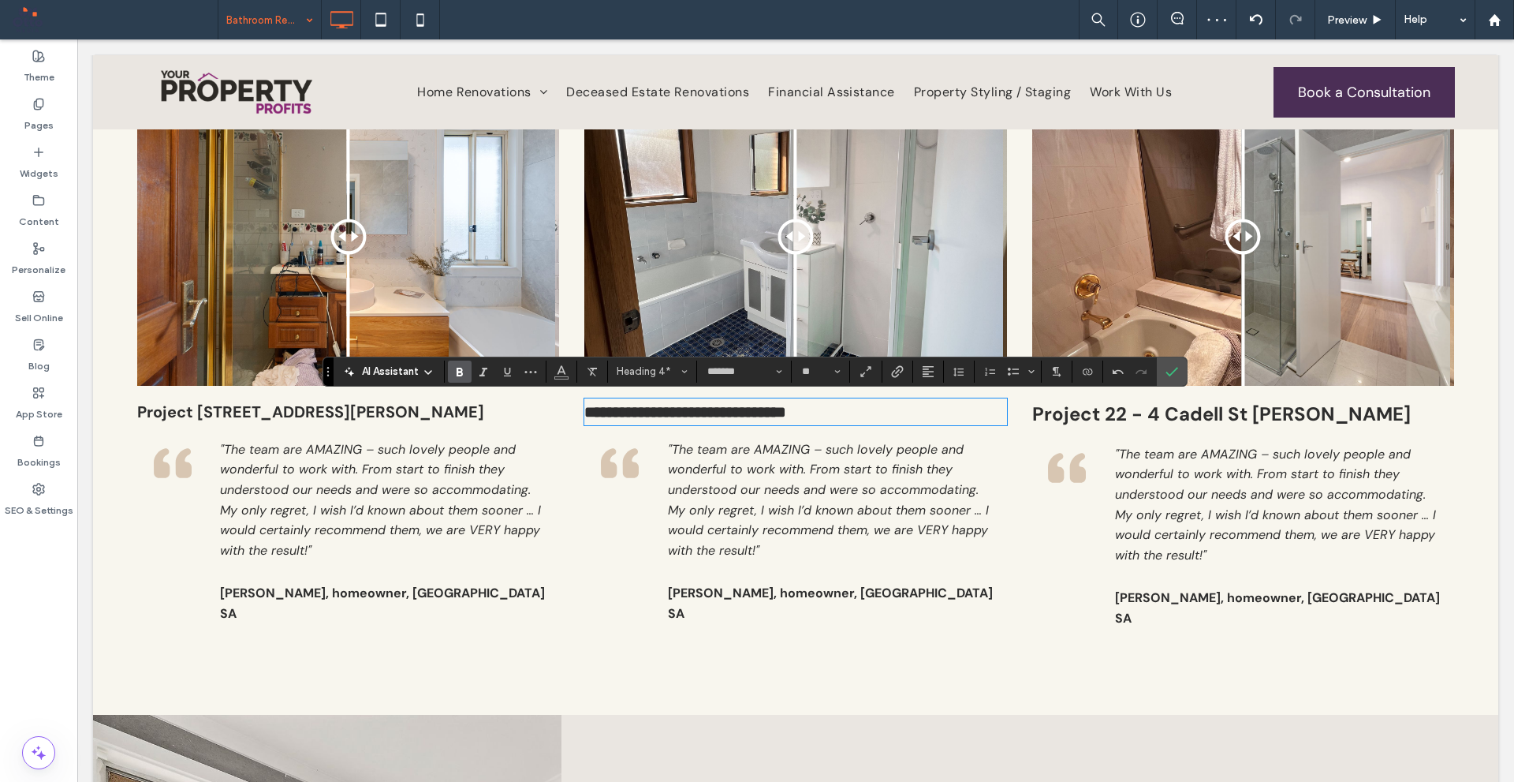
click at [1070, 403] on span "Project 22 - 4 Cadell St [PERSON_NAME]" at bounding box center [1222, 413] width 379 height 24
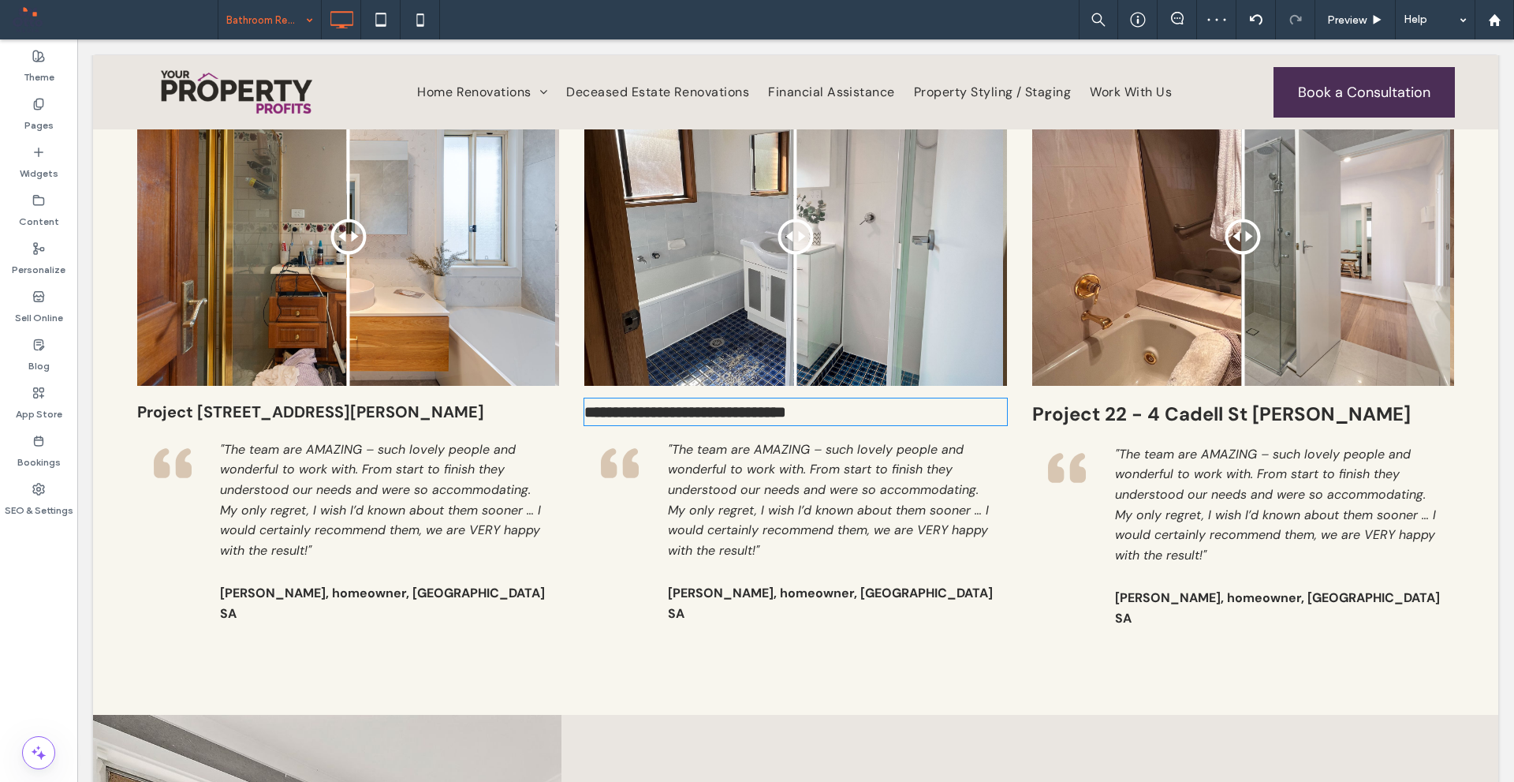
click at [1070, 403] on span "Project 22 - 4 Cadell St [PERSON_NAME]" at bounding box center [1222, 413] width 379 height 24
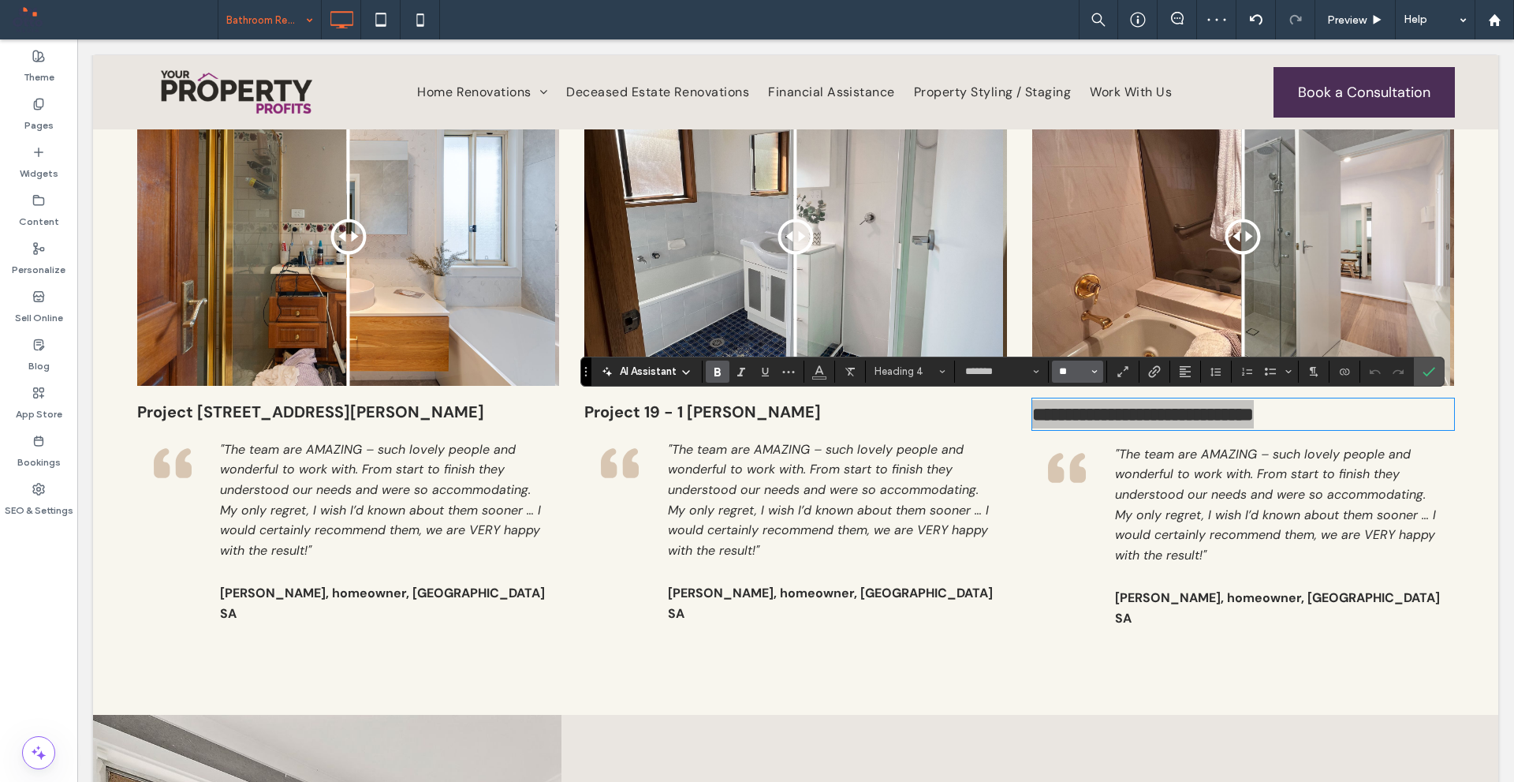
click at [1077, 367] on input "**" at bounding box center [1073, 371] width 31 height 13
type input "**"
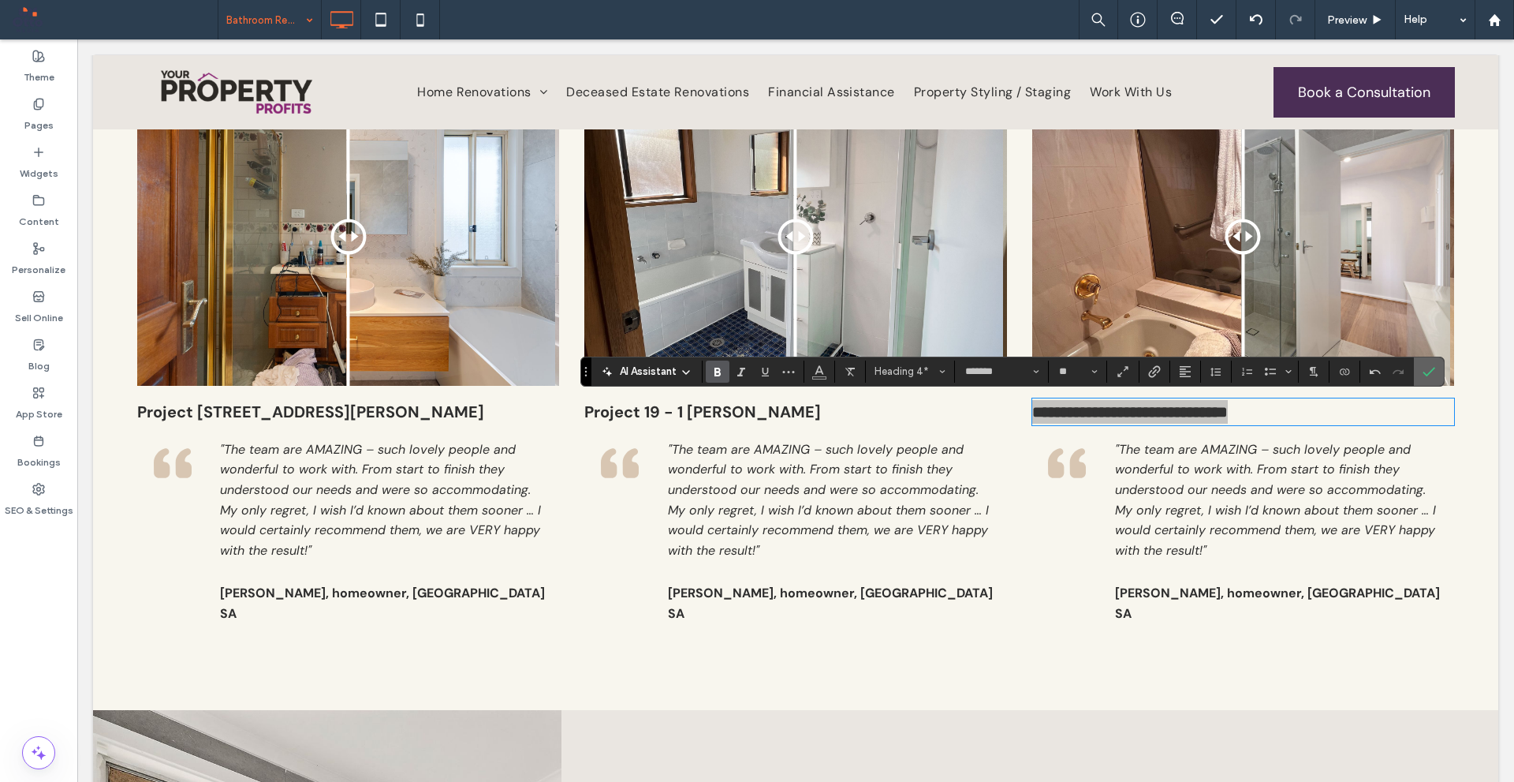
drag, startPoint x: 1428, startPoint y: 372, endPoint x: 1347, endPoint y: 332, distance: 89.6
click at [1428, 372] on icon "Confirm" at bounding box center [1429, 371] width 13 height 13
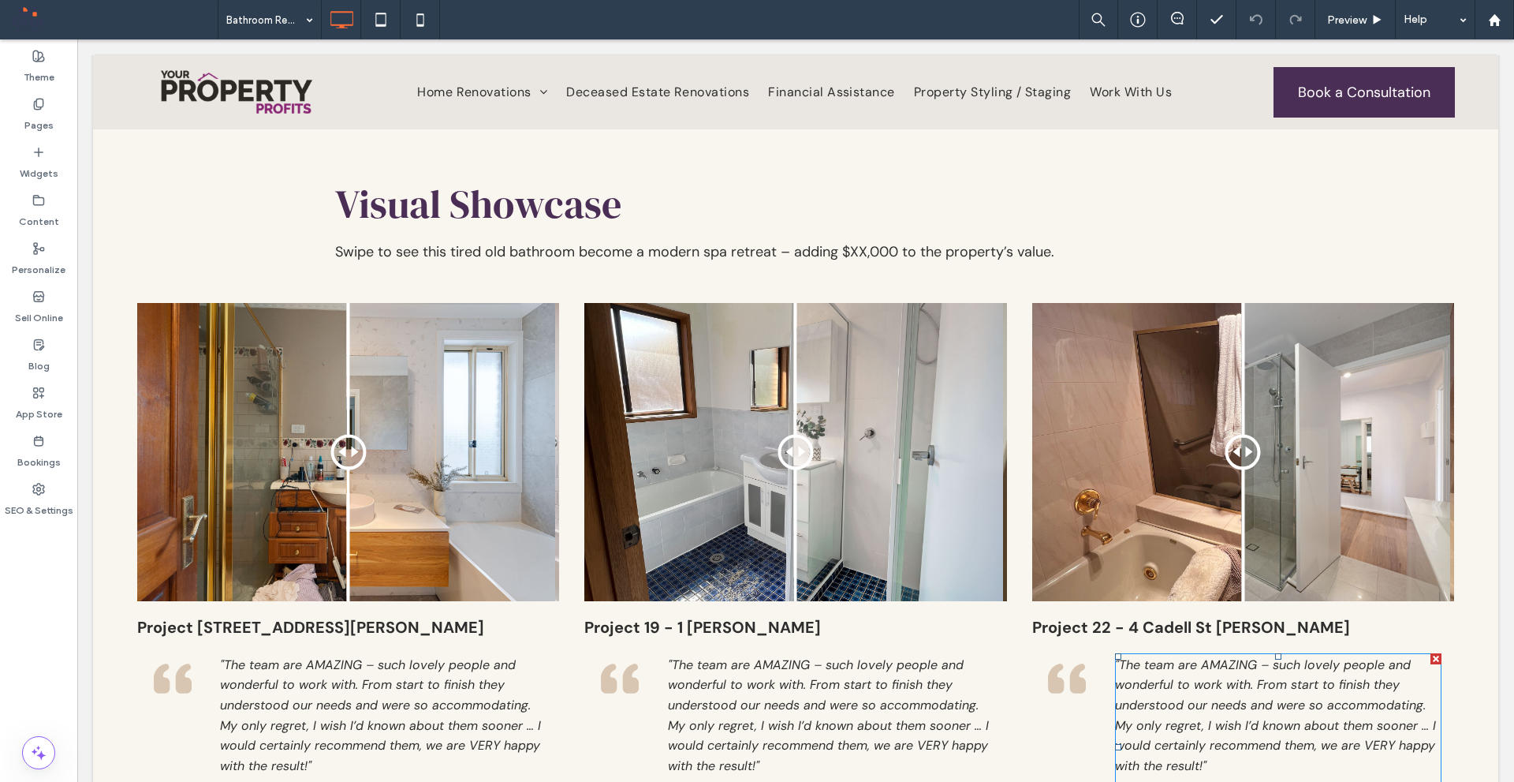
scroll to position [2761, 0]
